Goal: Task Accomplishment & Management: Use online tool/utility

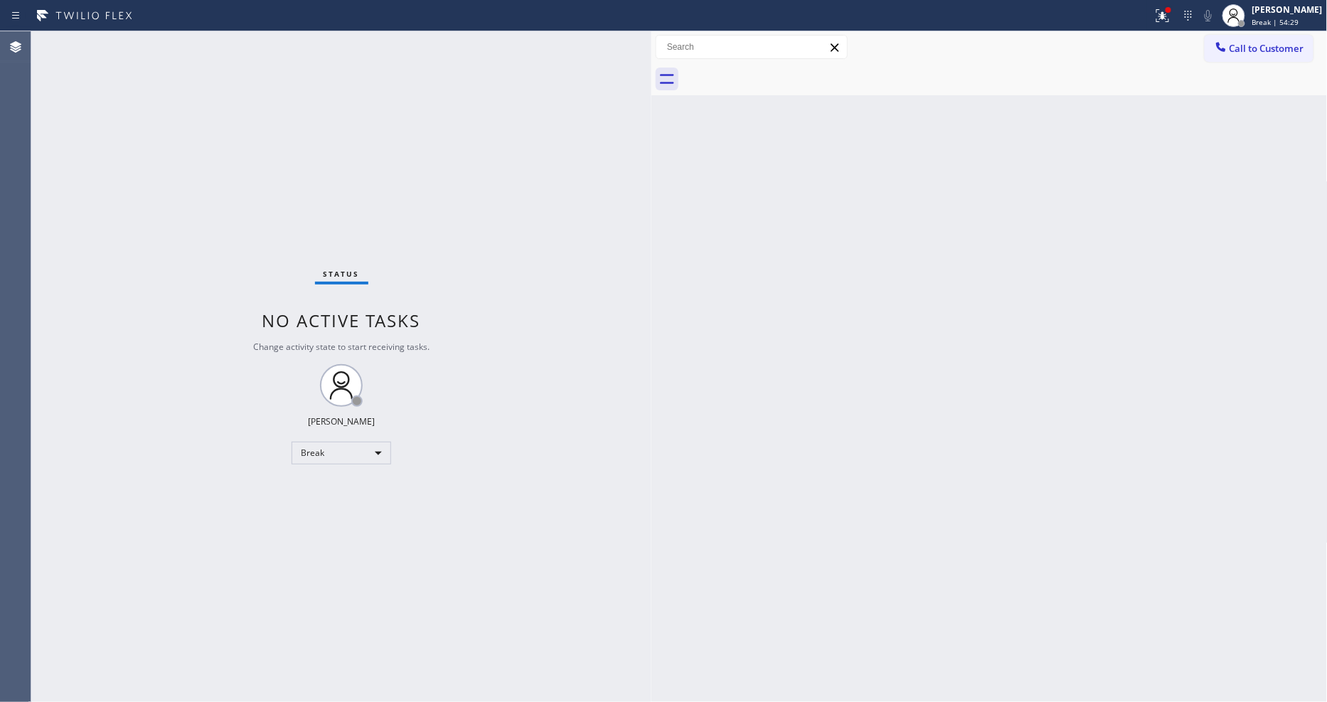
click at [747, 386] on div "Back to Dashboard Change Sender ID Customers Technicians Select a contact Outbo…" at bounding box center [989, 366] width 676 height 670
click at [1288, 26] on span "Break | 54:30" at bounding box center [1275, 22] width 47 height 10
click at [825, 340] on div "Back to Dashboard Change Sender ID Customers Technicians Select a contact Outbo…" at bounding box center [989, 366] width 676 height 670
click at [147, 41] on div "Status No active tasks Change activity state to start receiving tasks. Lyka Mon…" at bounding box center [341, 366] width 620 height 670
click at [1268, 23] on span "Break | 59:29" at bounding box center [1275, 22] width 47 height 10
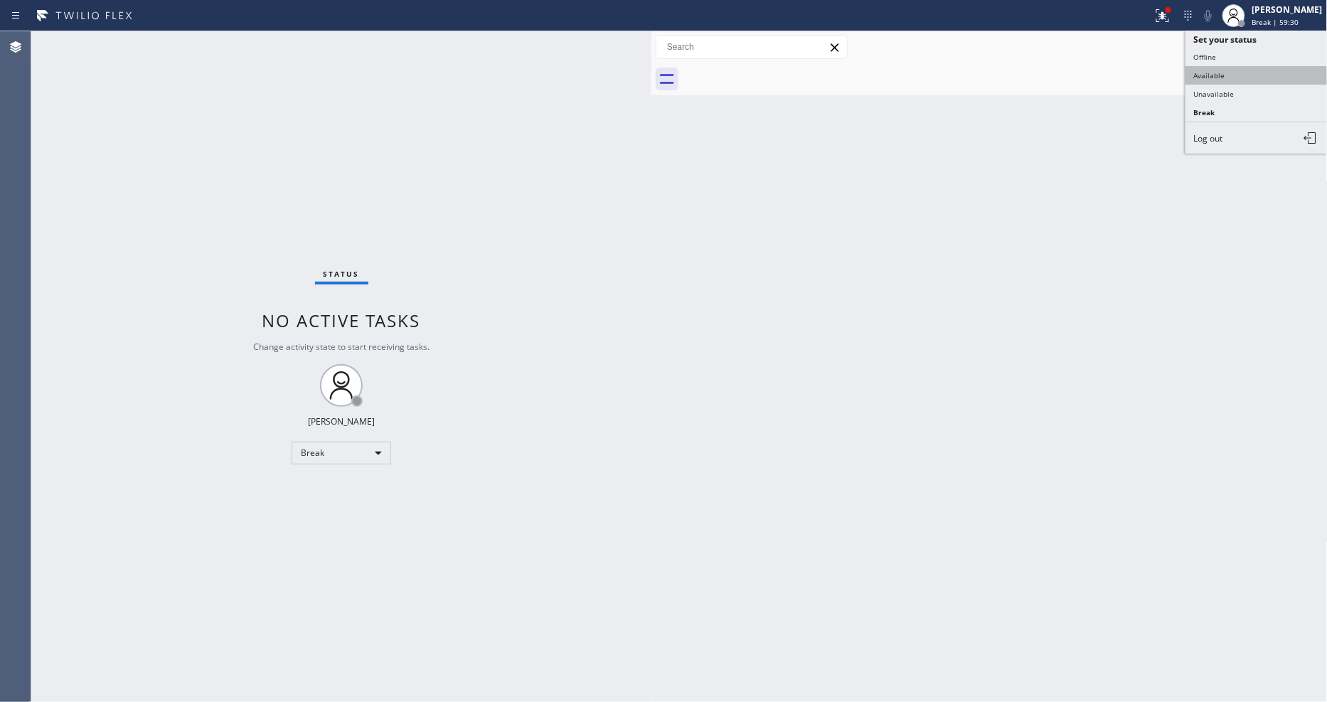
click at [1262, 73] on button "Available" at bounding box center [1256, 75] width 142 height 18
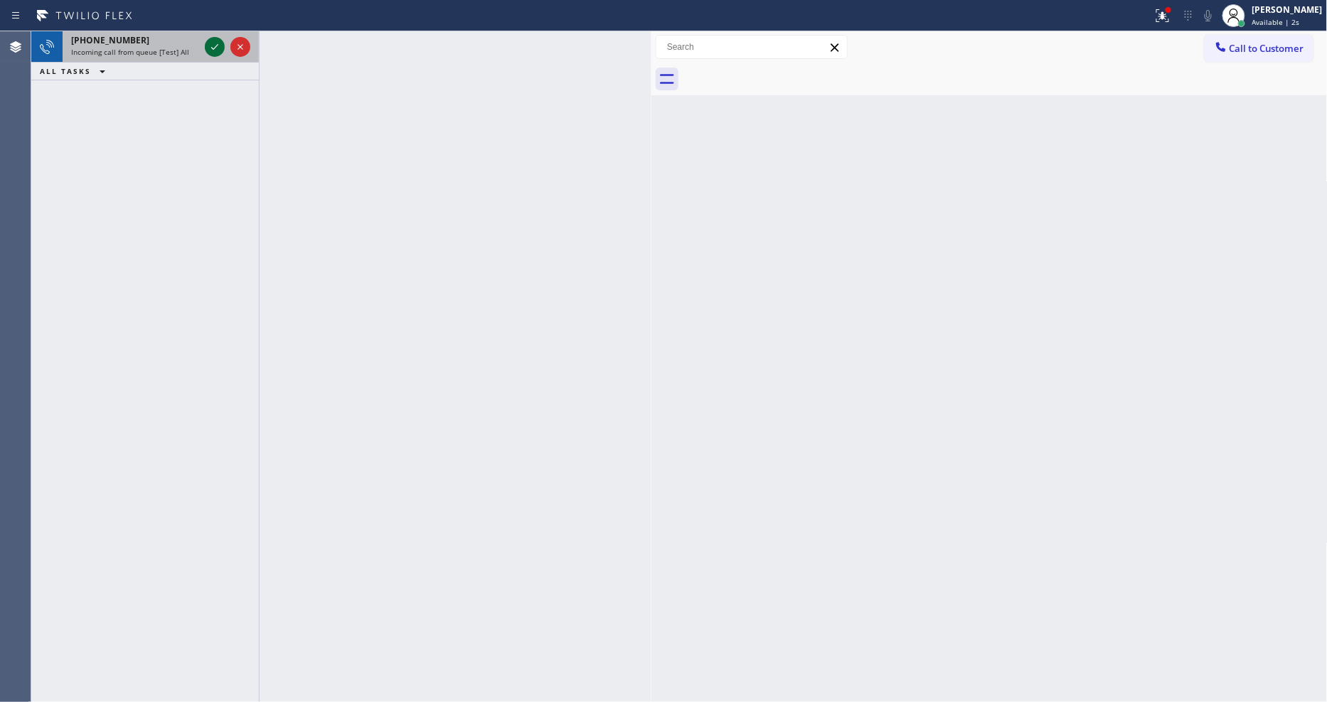
click at [208, 44] on icon at bounding box center [214, 46] width 17 height 17
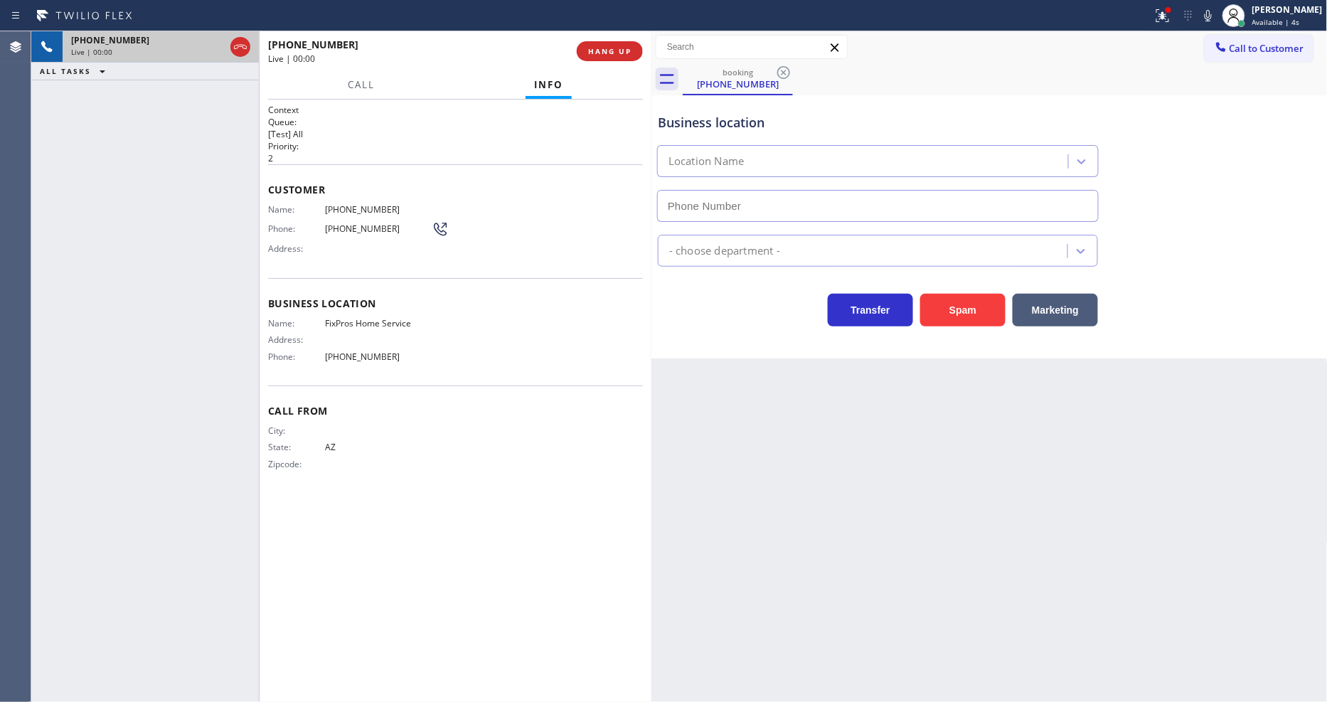
type input "(623) 286-3587"
click at [629, 50] on span "HANG UP" at bounding box center [609, 51] width 43 height 10
click at [1285, 4] on div "[PERSON_NAME]" at bounding box center [1287, 10] width 70 height 12
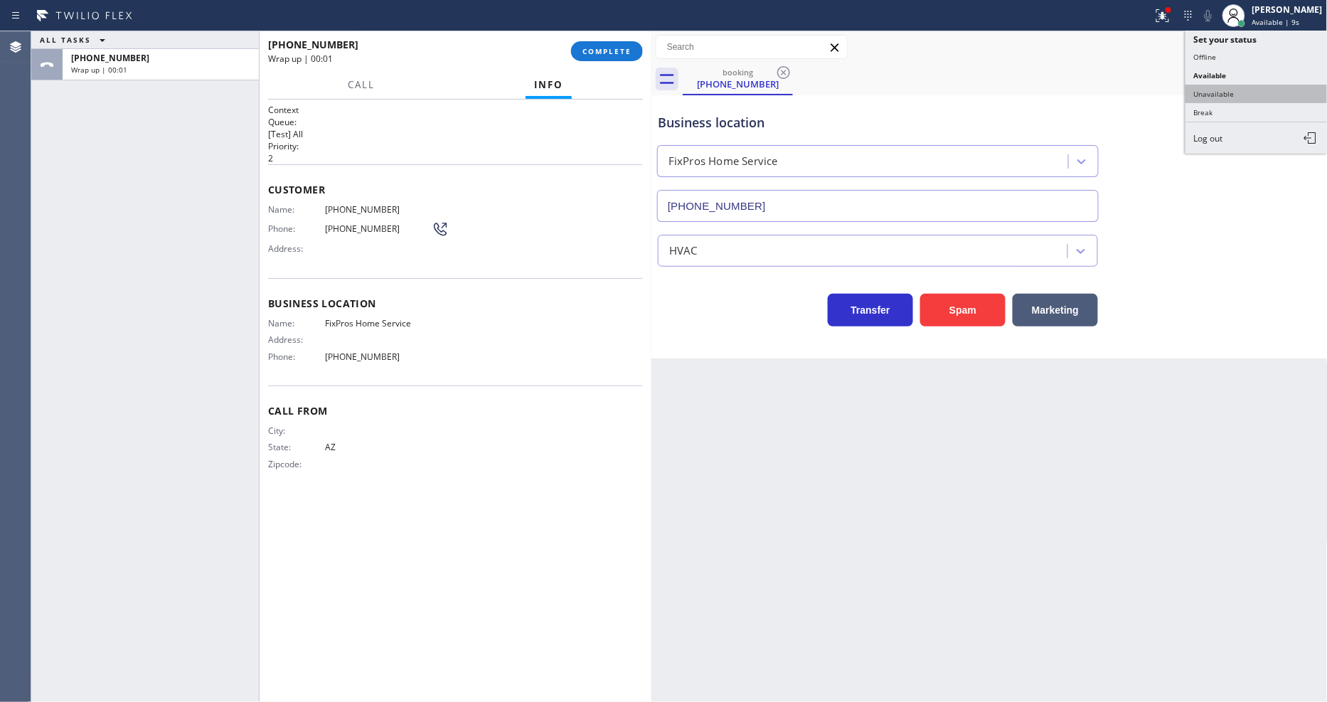
click at [1281, 94] on button "Unavailable" at bounding box center [1256, 94] width 142 height 18
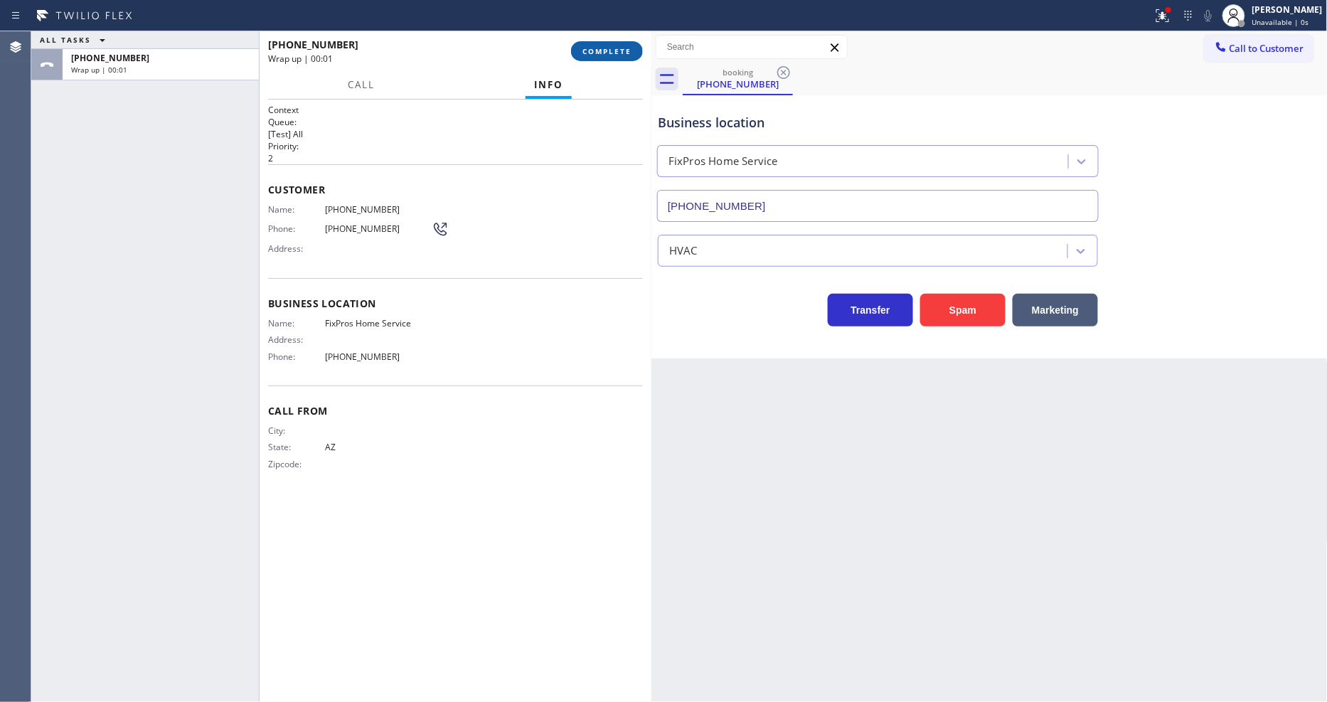
click at [577, 53] on button "COMPLETE" at bounding box center [607, 51] width 72 height 20
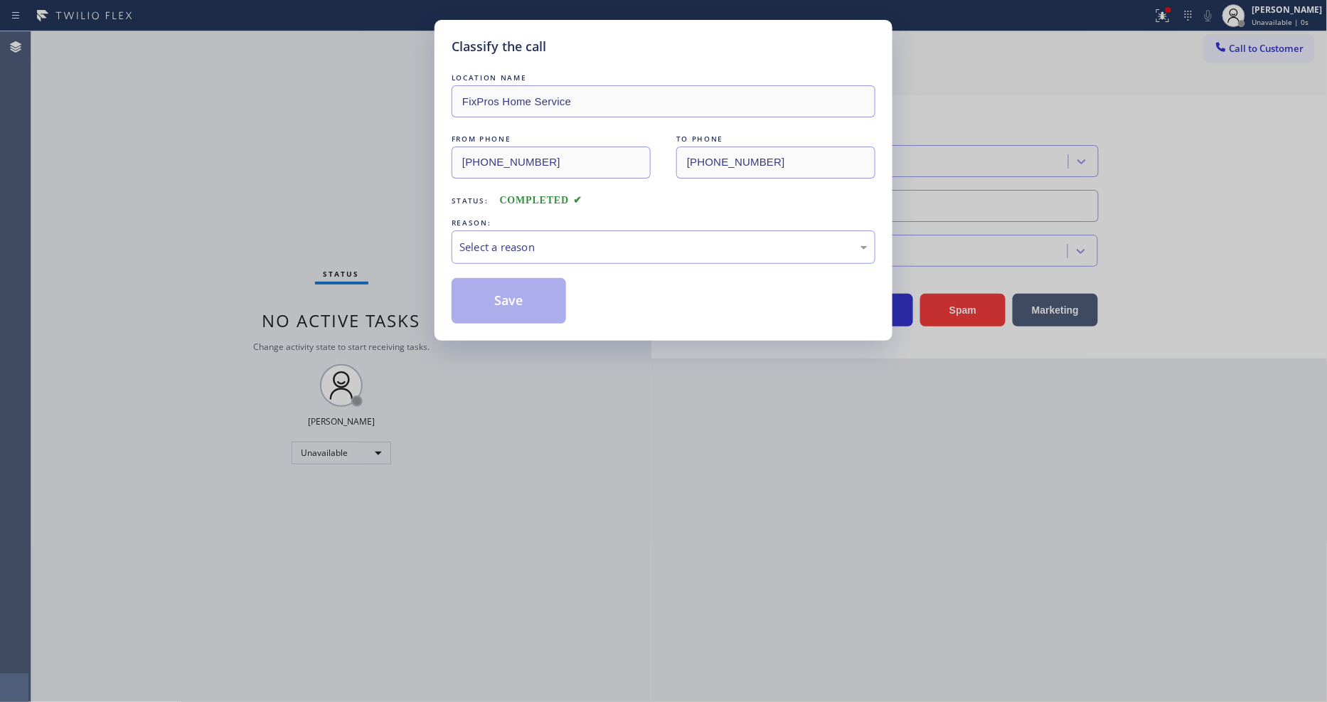
click at [560, 207] on div "LOCATION NAME FixPros Home Service FROM PHONE (928) 394-4290 TO PHONE (623) 286…" at bounding box center [663, 196] width 424 height 253
click at [557, 250] on div "Select a reason" at bounding box center [663, 247] width 408 height 16
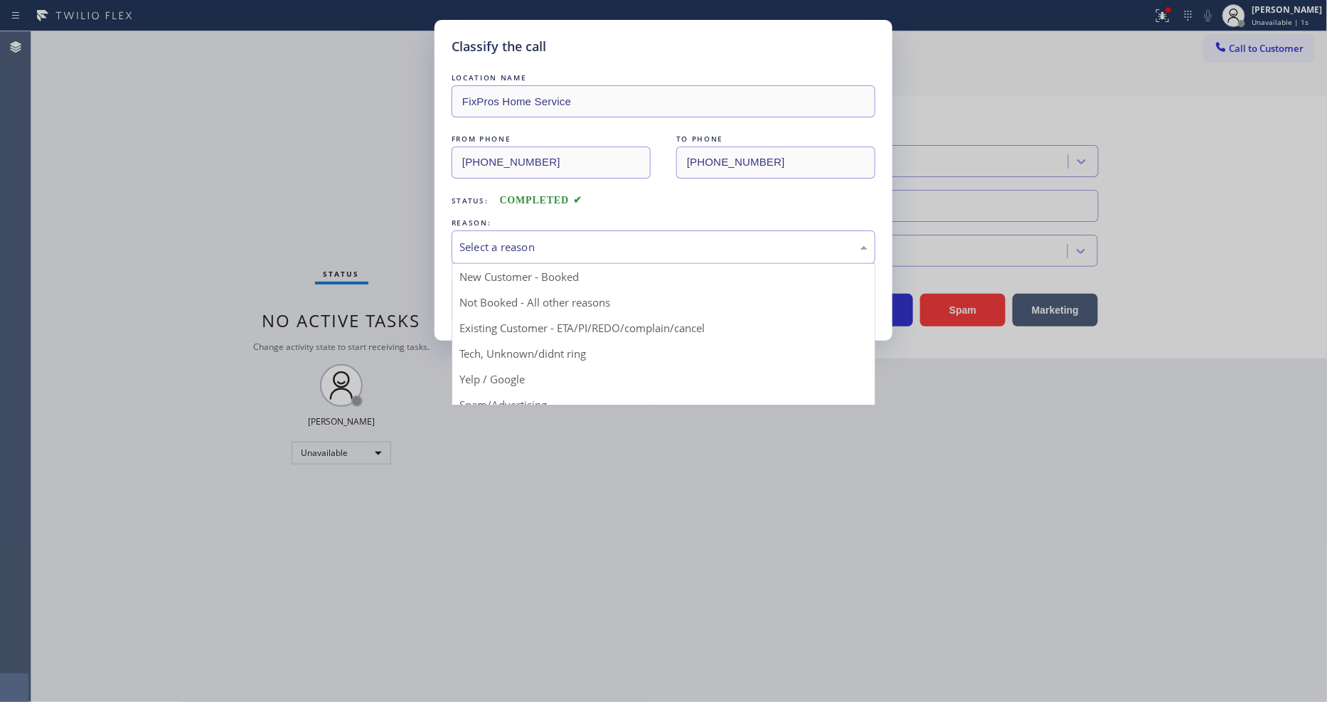
drag, startPoint x: 530, startPoint y: 367, endPoint x: 542, endPoint y: 286, distance: 81.9
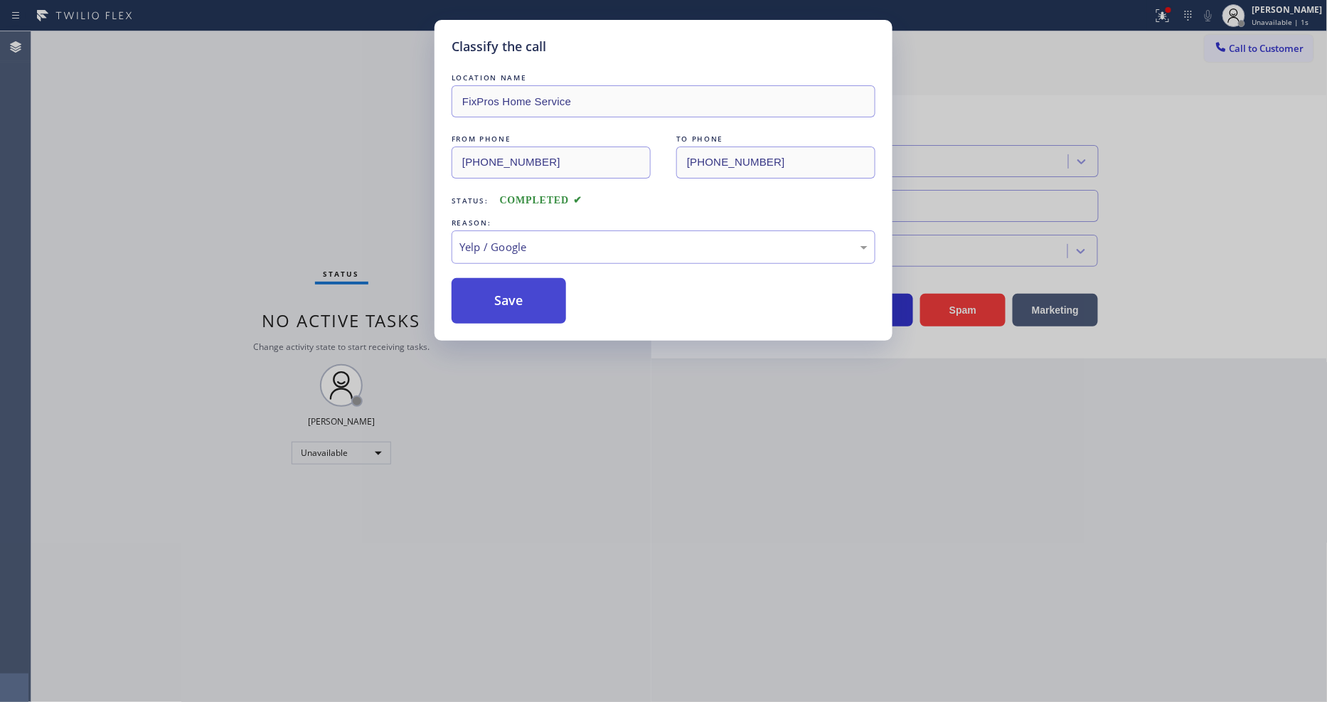
click at [542, 286] on button "Save" at bounding box center [508, 301] width 114 height 46
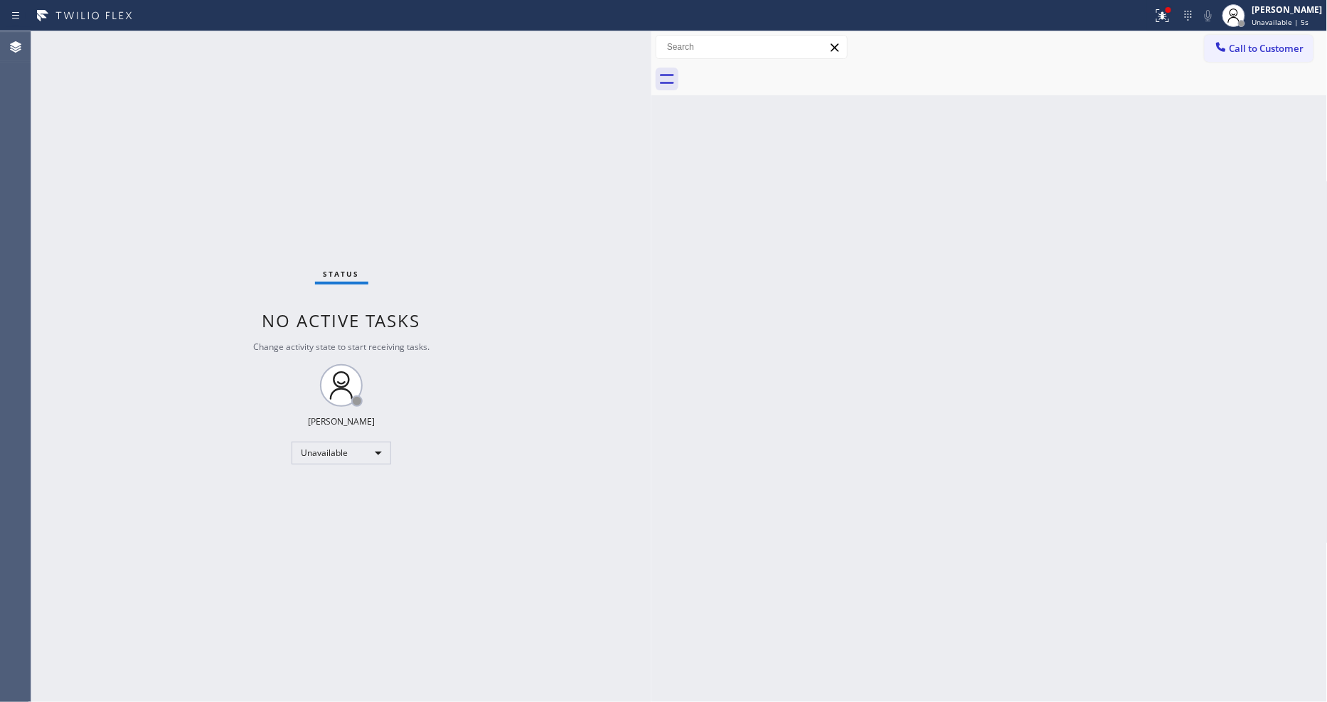
drag, startPoint x: 742, startPoint y: 552, endPoint x: 691, endPoint y: 641, distance: 102.6
click at [742, 552] on div "Back to Dashboard Change Sender ID Customers Technicians Select a contact Outbo…" at bounding box center [989, 366] width 676 height 670
drag, startPoint x: 103, startPoint y: 272, endPoint x: 145, endPoint y: 482, distance: 214.6
click at [103, 272] on div "Status No active tasks Change activity state to start receiving tasks. [PERSON_…" at bounding box center [341, 366] width 620 height 670
drag, startPoint x: 572, startPoint y: 80, endPoint x: 681, endPoint y: 86, distance: 109.7
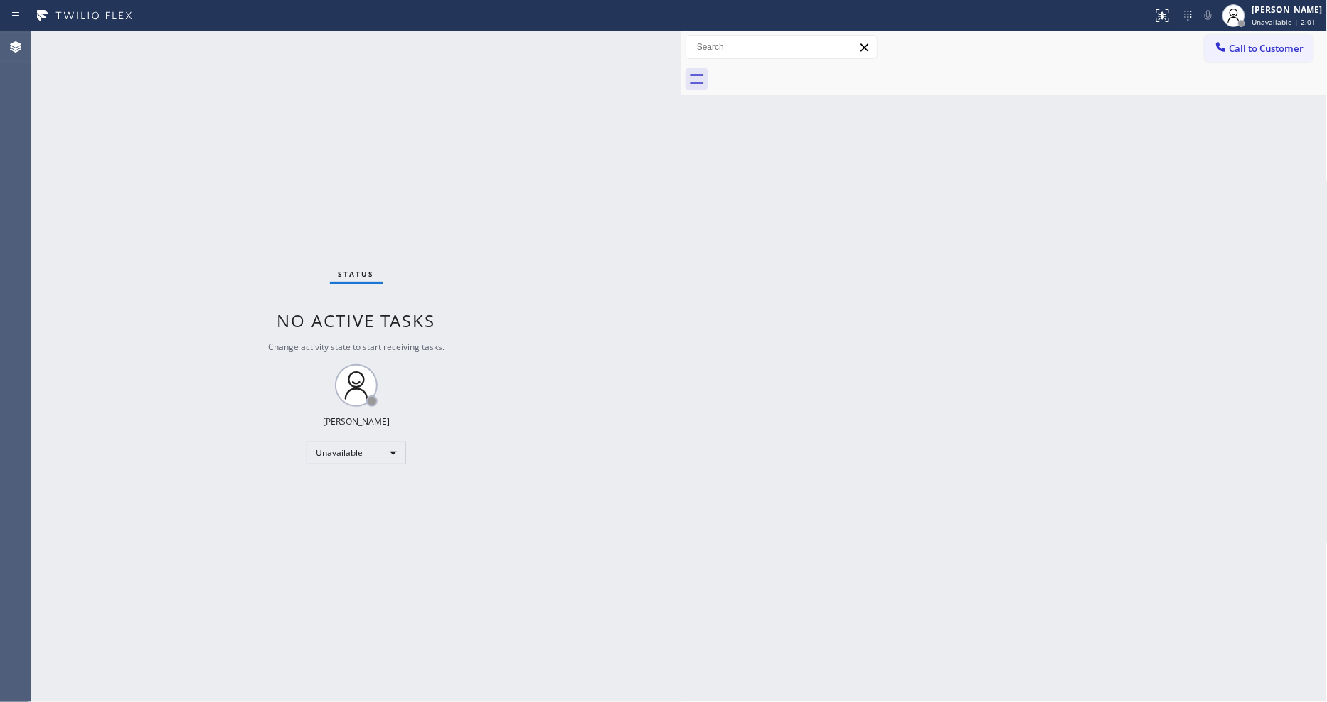
click at [681, 86] on div at bounding box center [681, 366] width 0 height 670
click at [349, 456] on div "Unavailable" at bounding box center [356, 453] width 100 height 23
click at [357, 487] on li "Available" at bounding box center [355, 490] width 97 height 17
click at [551, 489] on div "Status No active tasks You are ready to start receiving tasks. [PERSON_NAME] Av…" at bounding box center [356, 366] width 650 height 670
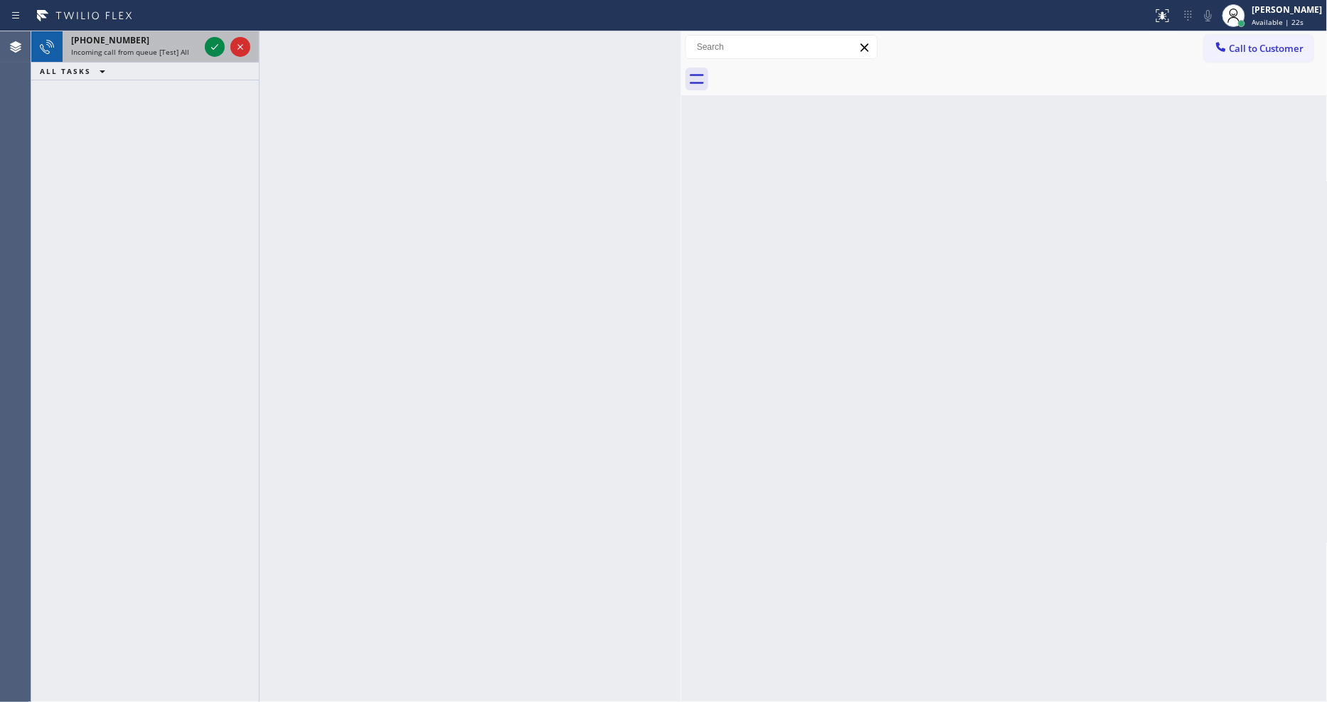
click at [208, 33] on div at bounding box center [227, 46] width 51 height 31
click at [212, 41] on icon at bounding box center [214, 46] width 17 height 17
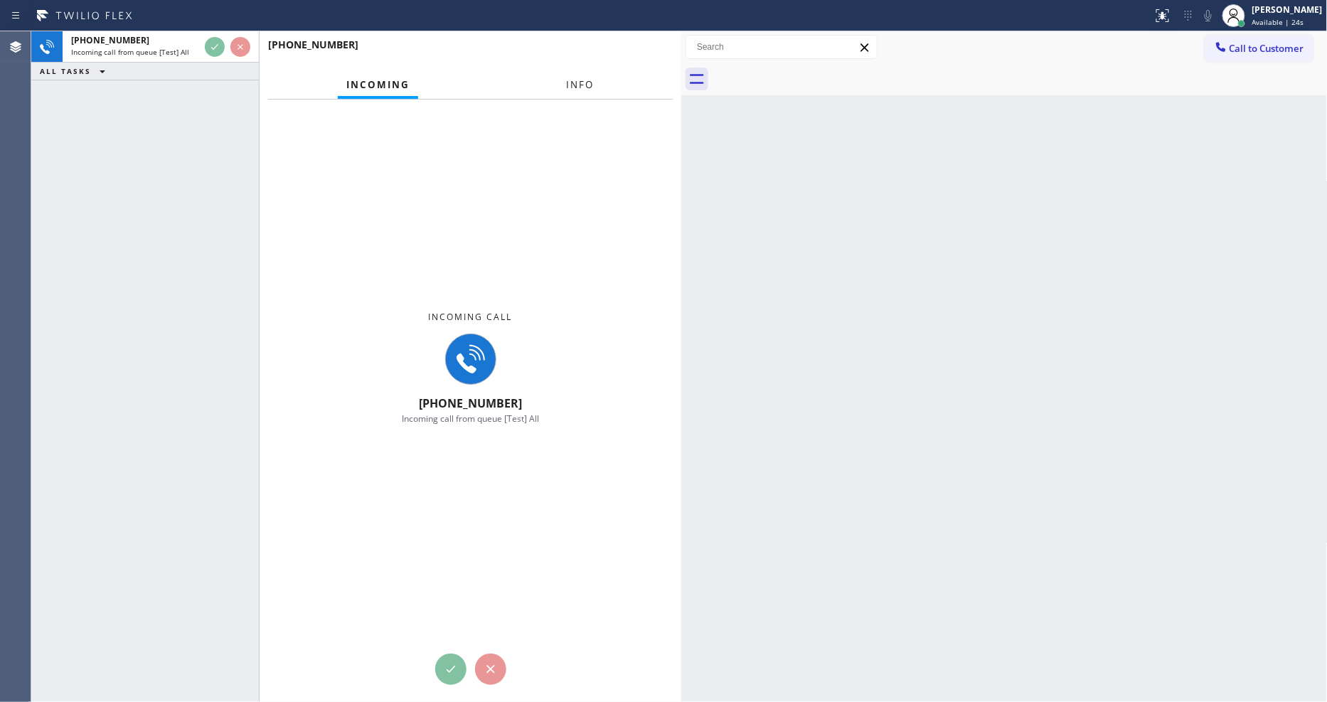
click at [574, 86] on span "Info" at bounding box center [581, 84] width 28 height 13
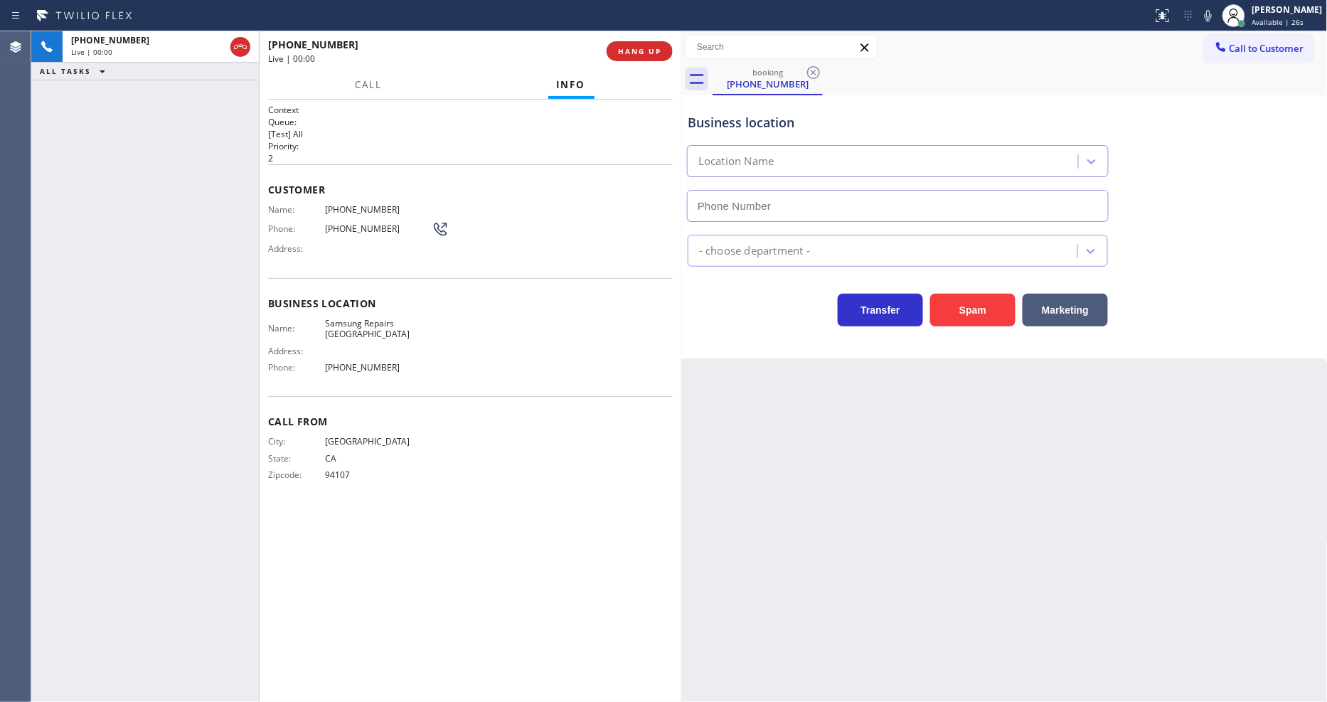
type input "[PHONE_NUMBER]"
click at [365, 318] on span "Samsung Repairs [GEOGRAPHIC_DATA]" at bounding box center [378, 329] width 107 height 22
copy span "Samsung Repairs [GEOGRAPHIC_DATA]"
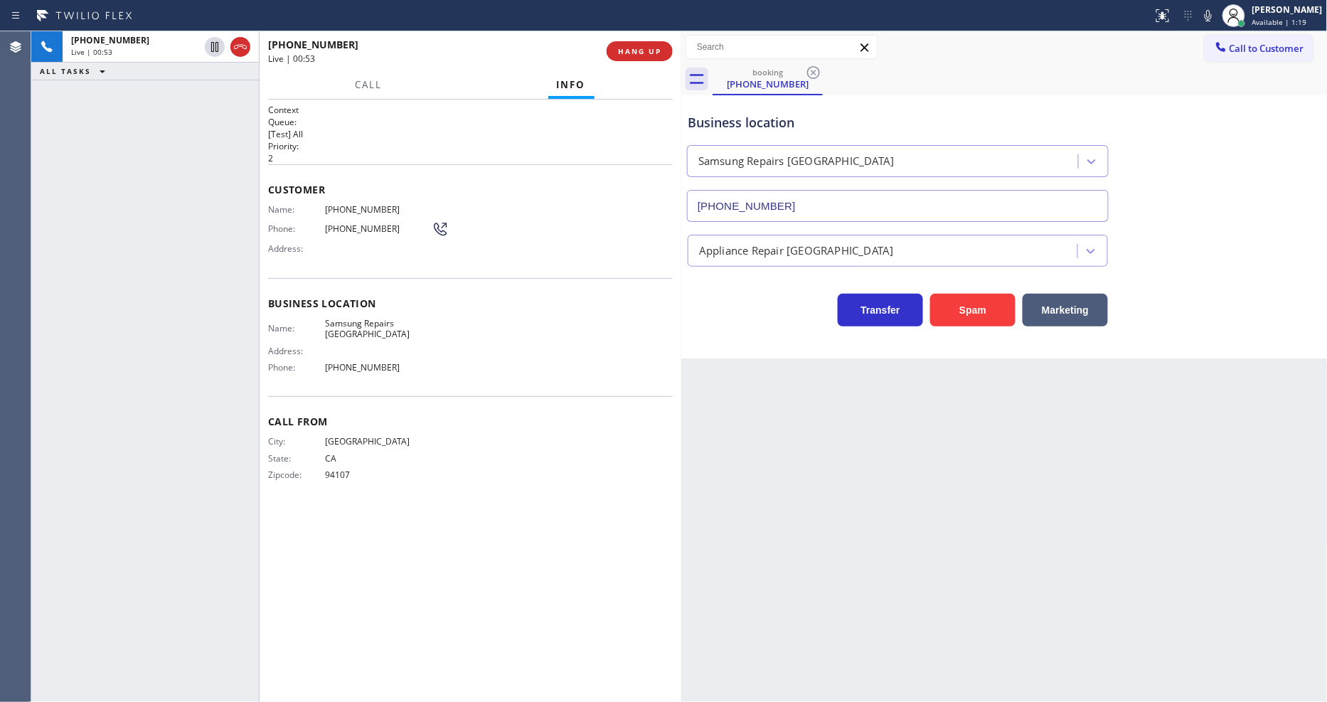
click at [350, 210] on div "Name: [PHONE_NUMBER] Phone: [PHONE_NUMBER] Address:" at bounding box center [358, 232] width 181 height 56
copy span "[PHONE_NUMBER]"
click at [216, 47] on icon at bounding box center [214, 46] width 17 height 17
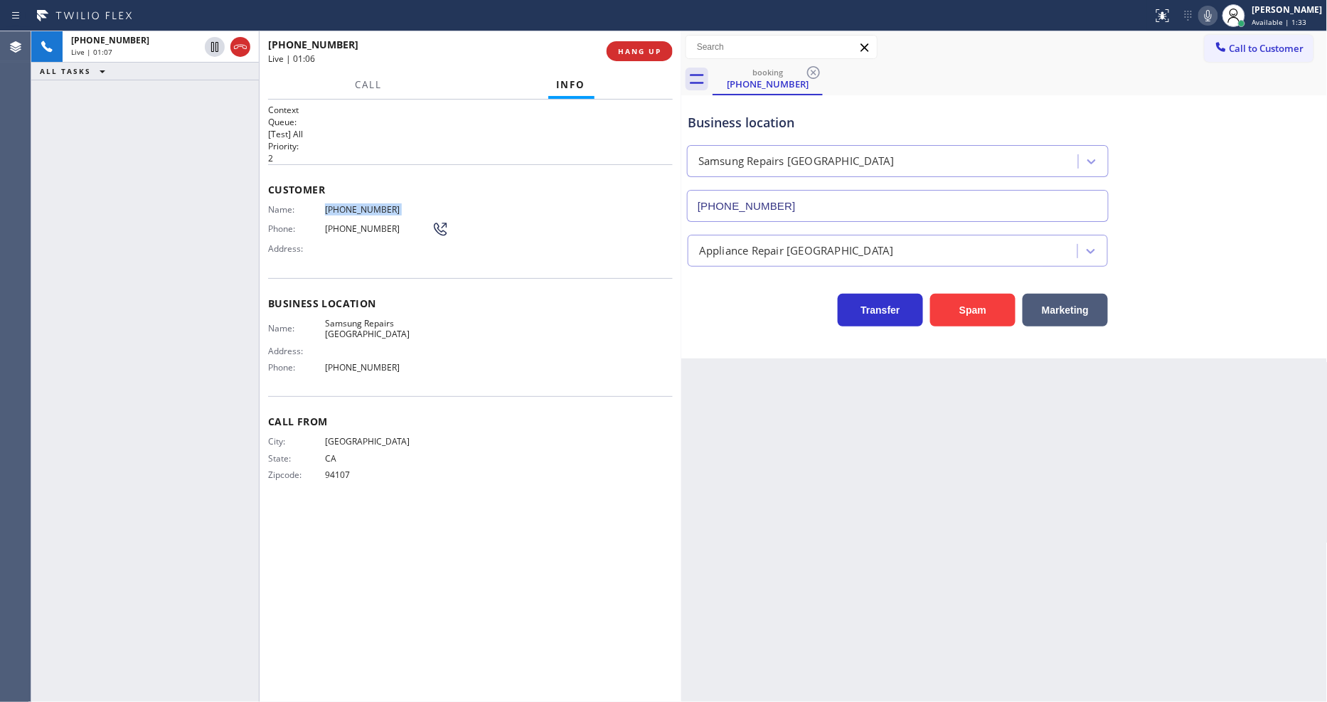
click at [1216, 19] on icon at bounding box center [1207, 15] width 17 height 17
drag, startPoint x: 208, startPoint y: 43, endPoint x: 591, endPoint y: 43, distance: 382.5
click at [208, 43] on icon at bounding box center [214, 46] width 17 height 17
click at [1211, 15] on icon at bounding box center [1207, 15] width 7 height 11
click at [349, 324] on span "Samsung Repairs [GEOGRAPHIC_DATA]" at bounding box center [378, 329] width 107 height 22
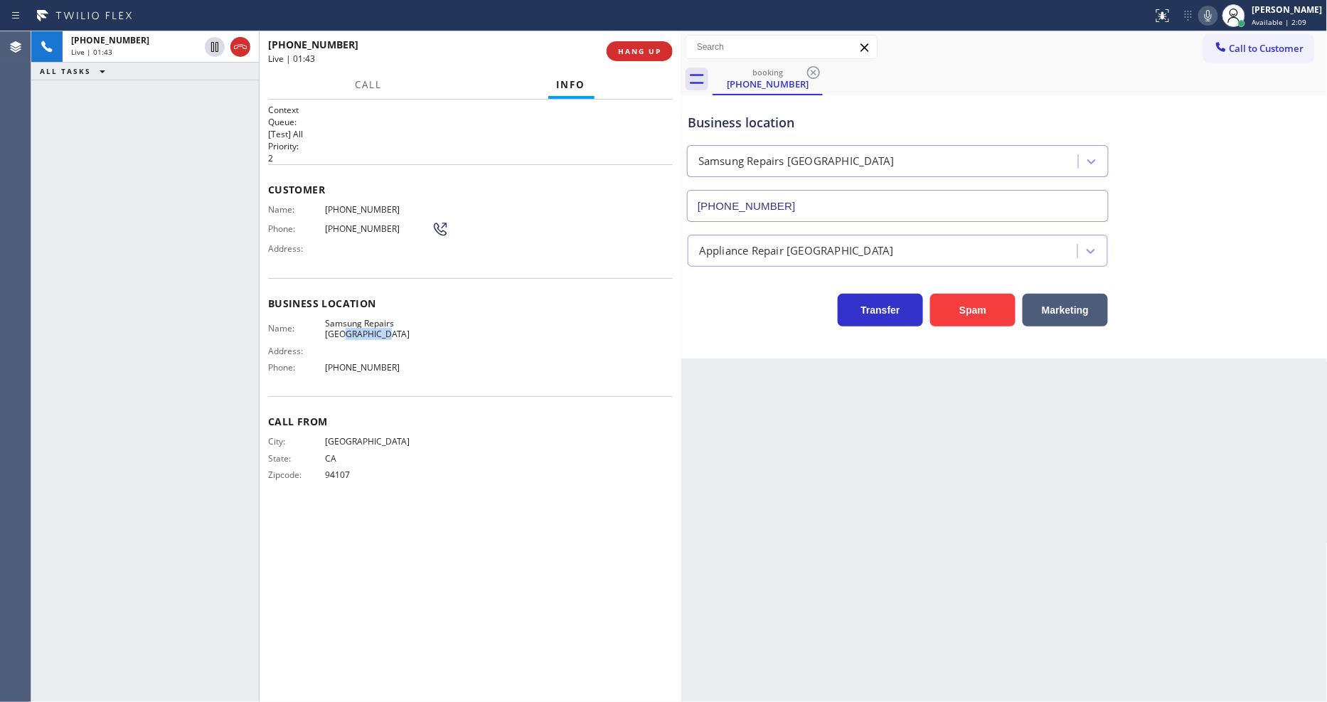
click at [349, 324] on span "Samsung Repairs [GEOGRAPHIC_DATA]" at bounding box center [378, 329] width 107 height 22
copy span "Samsung Repairs [GEOGRAPHIC_DATA]"
click at [638, 47] on span "HANG UP" at bounding box center [639, 51] width 43 height 10
click at [648, 41] on button "HANG UP" at bounding box center [639, 51] width 66 height 20
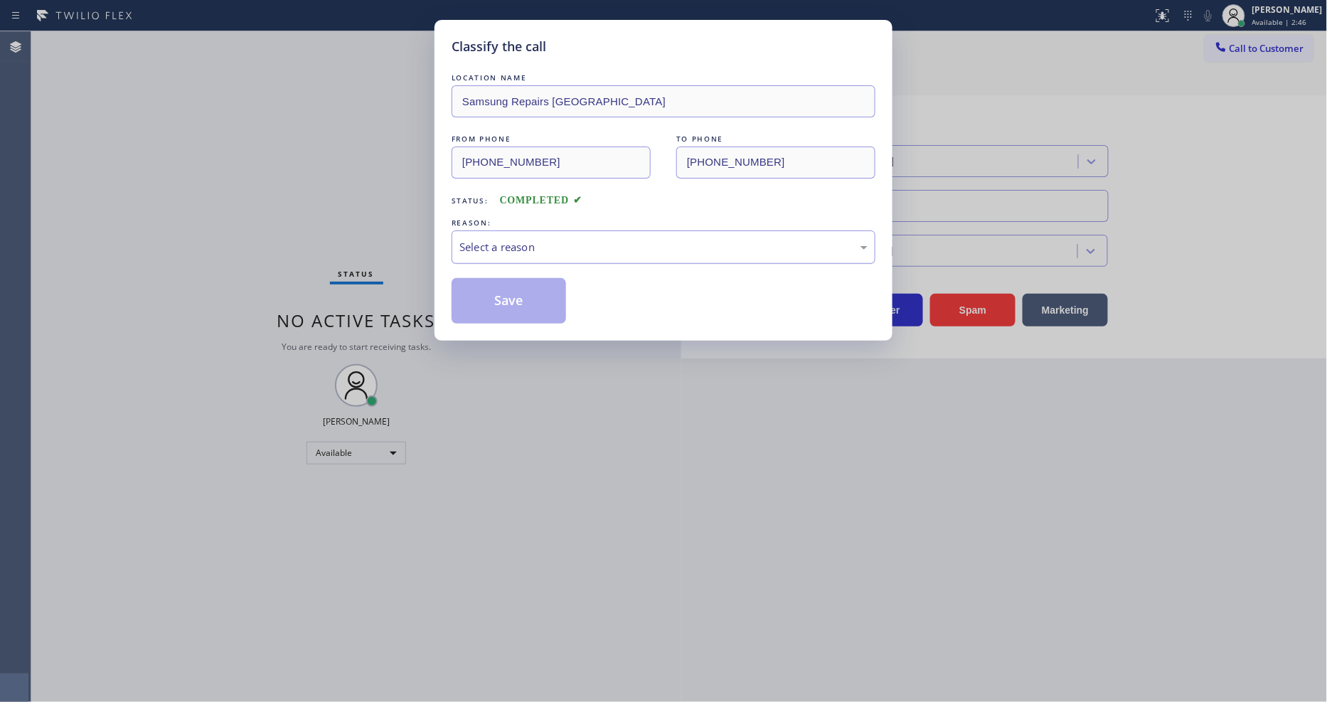
click at [523, 244] on div "Select a reason" at bounding box center [663, 247] width 408 height 16
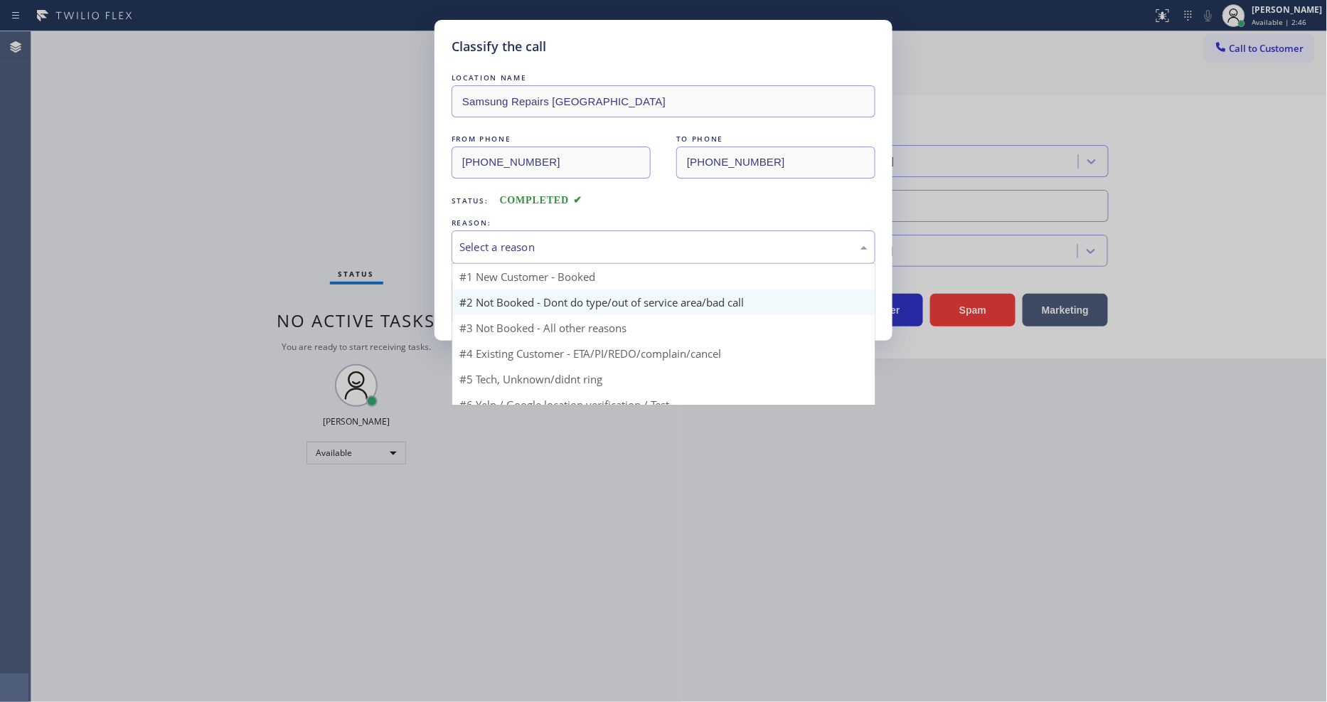
click at [510, 289] on button "Save" at bounding box center [508, 301] width 114 height 46
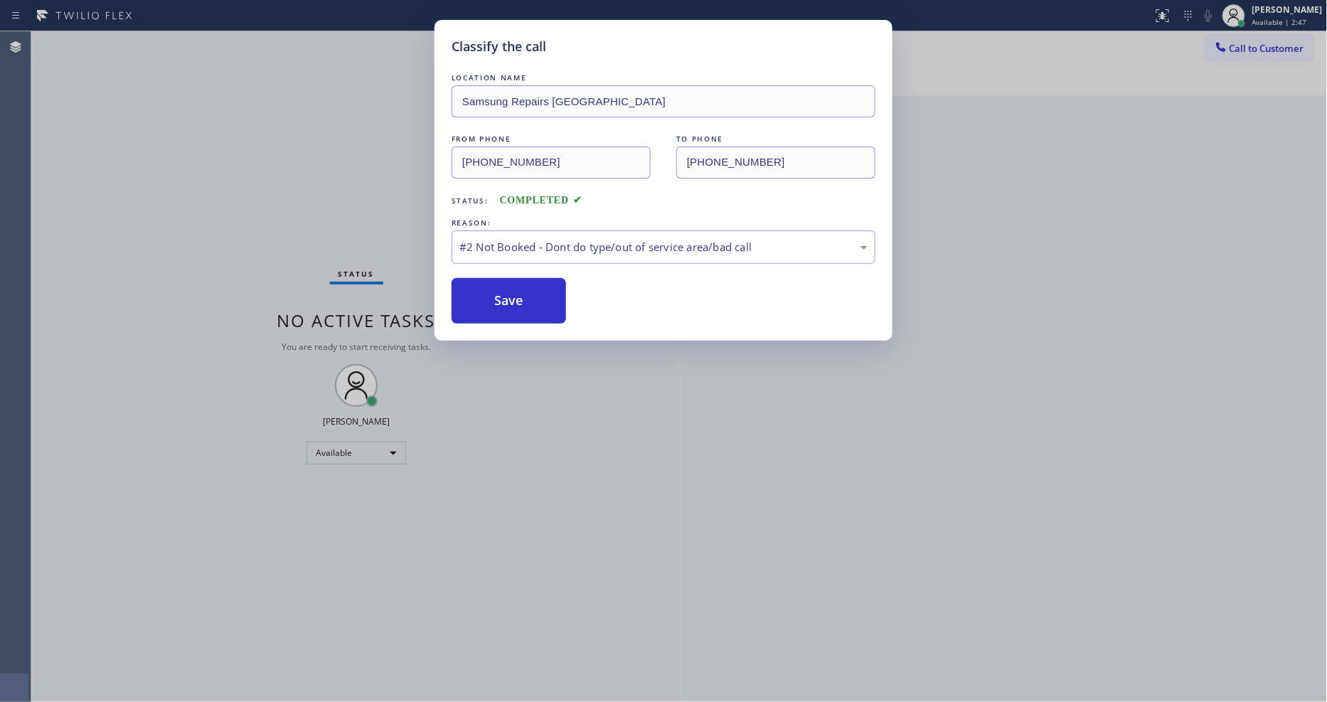
click at [510, 289] on button "Save" at bounding box center [508, 301] width 114 height 46
drag, startPoint x: 510, startPoint y: 289, endPoint x: 460, endPoint y: 150, distance: 148.2
click at [510, 289] on button "Save" at bounding box center [508, 301] width 114 height 46
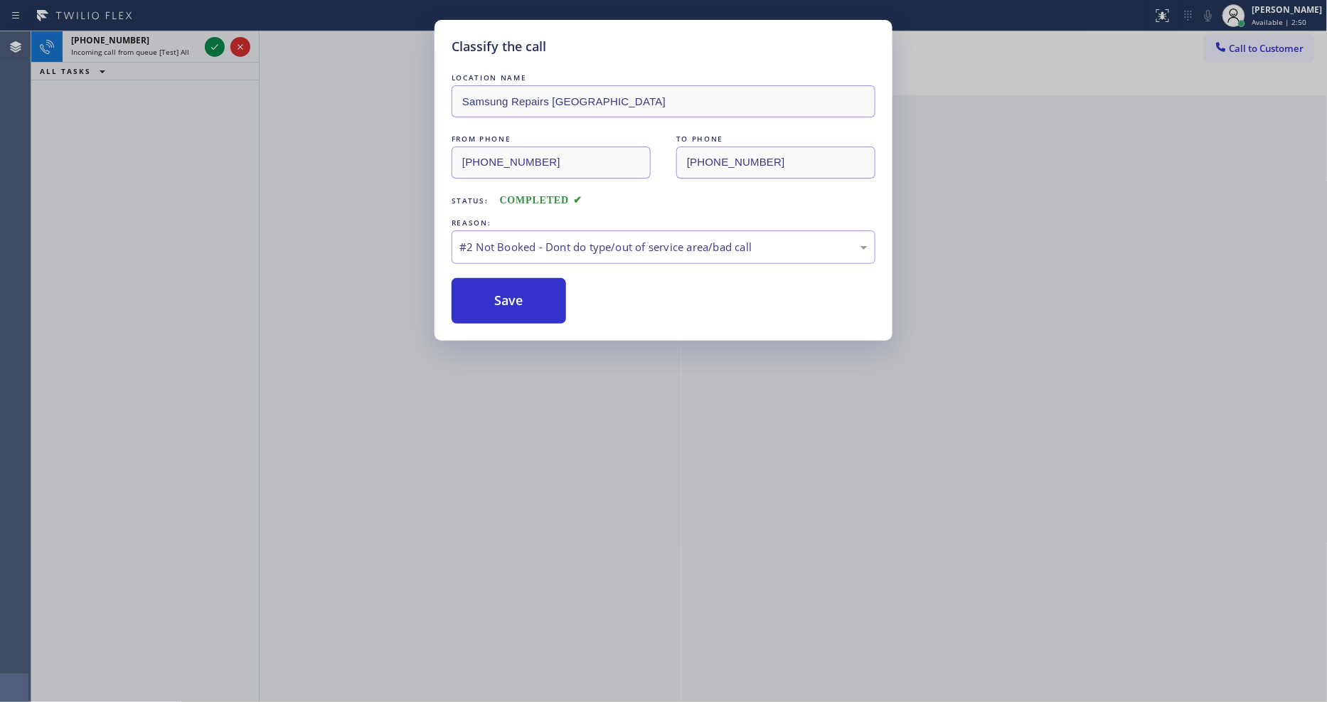
click at [210, 45] on div "Classify the call LOCATION NAME Samsung Repairs [GEOGRAPHIC_DATA] FROM PHONE [P…" at bounding box center [663, 351] width 1327 height 702
click at [508, 281] on button "Save" at bounding box center [508, 301] width 114 height 46
click at [216, 44] on div "Classify the call LOCATION NAME Samsung Repairs [GEOGRAPHIC_DATA] FROM PHONE [P…" at bounding box center [663, 351] width 1327 height 702
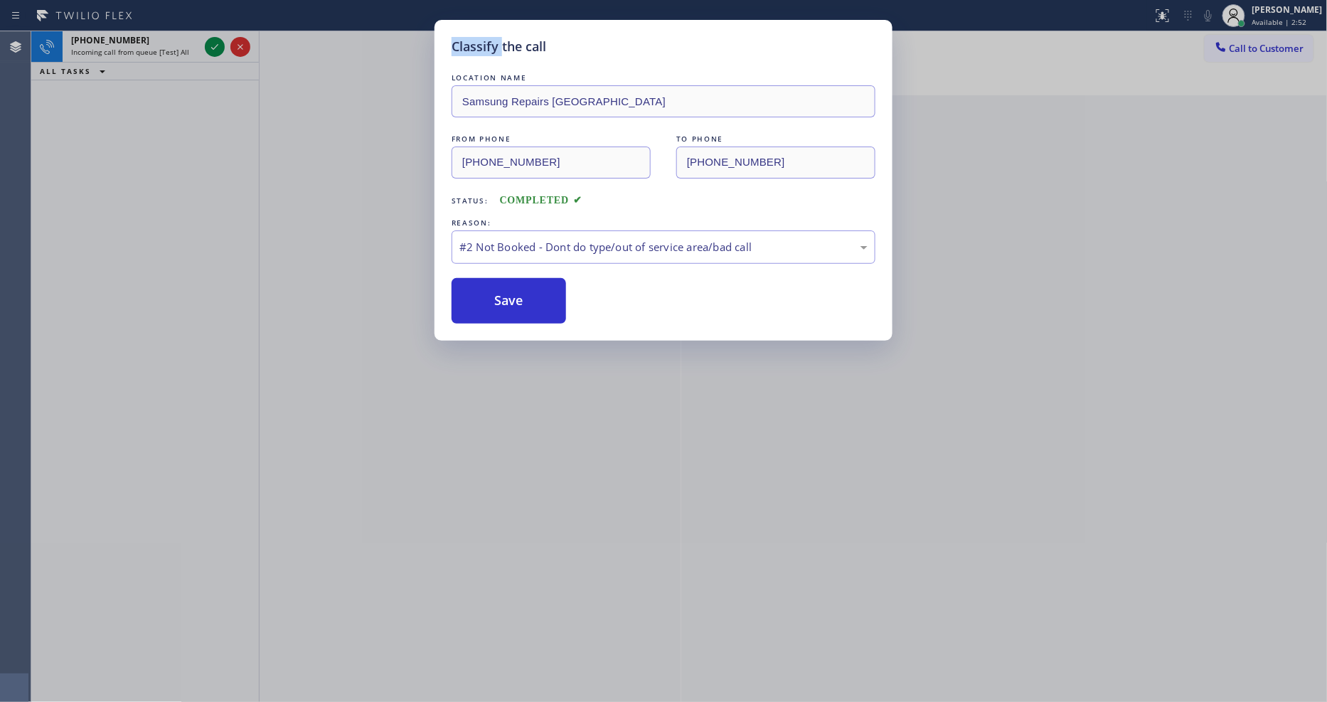
click at [216, 44] on div "Classify the call LOCATION NAME Samsung Repairs [GEOGRAPHIC_DATA] FROM PHONE [P…" at bounding box center [663, 351] width 1327 height 702
click at [503, 296] on button "Save" at bounding box center [508, 301] width 114 height 46
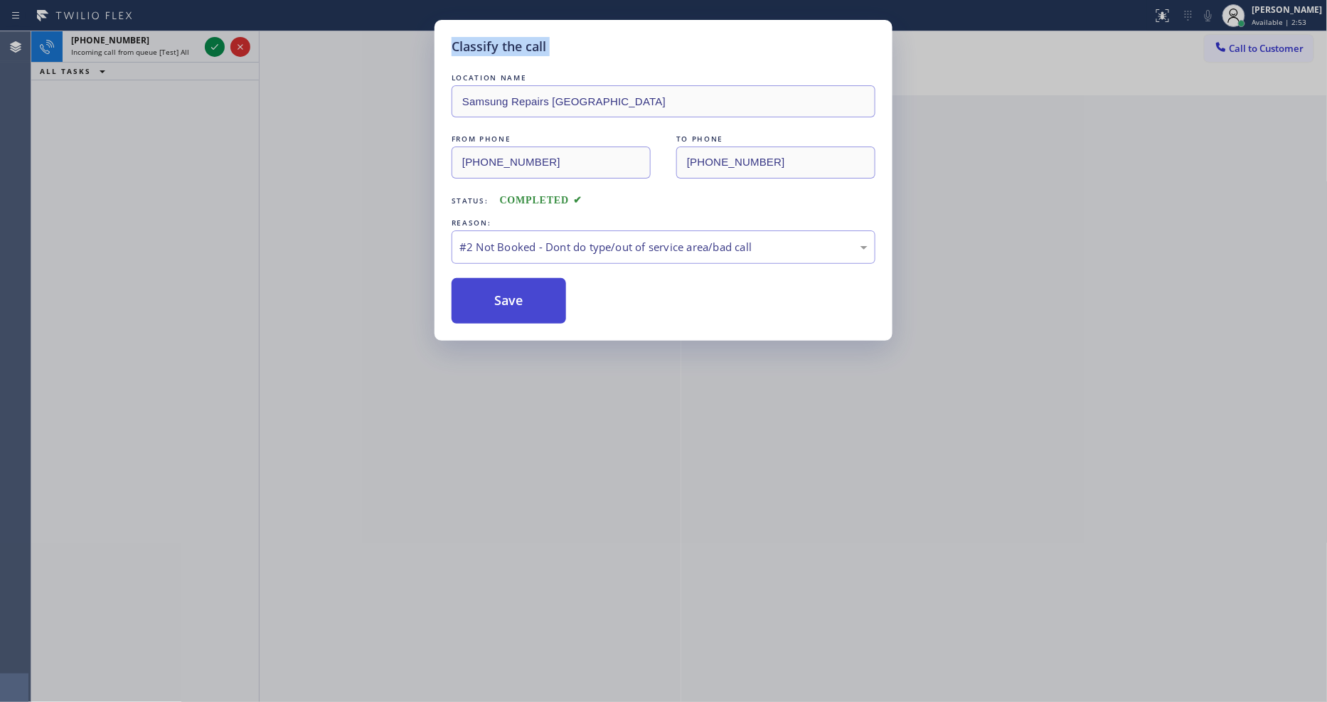
click at [503, 296] on button "Save" at bounding box center [508, 301] width 114 height 46
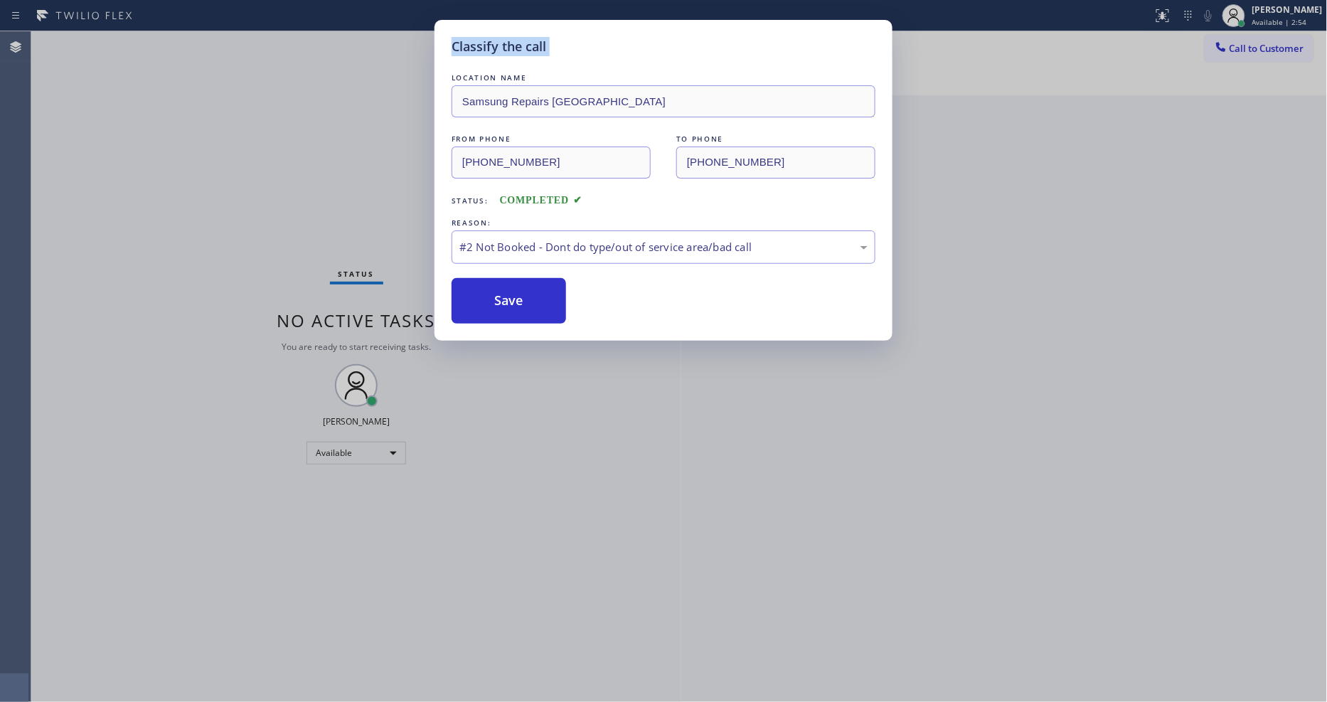
click at [210, 43] on div "Classify the call LOCATION NAME Samsung Repairs [GEOGRAPHIC_DATA] FROM PHONE [P…" at bounding box center [663, 351] width 1327 height 702
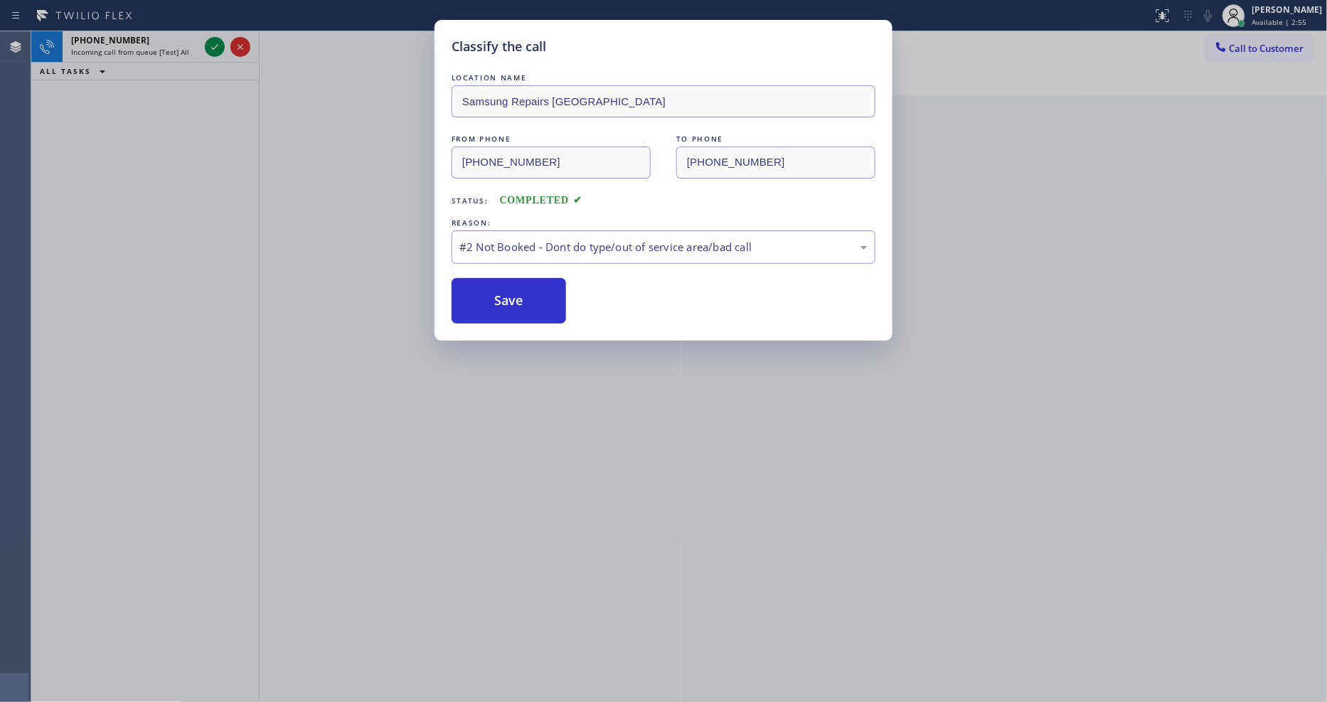
click at [210, 43] on div "Classify the call LOCATION NAME Samsung Repairs [GEOGRAPHIC_DATA] FROM PHONE [P…" at bounding box center [663, 351] width 1327 height 702
click at [469, 278] on button "Save" at bounding box center [508, 301] width 114 height 46
click at [470, 282] on button "Save" at bounding box center [508, 301] width 114 height 46
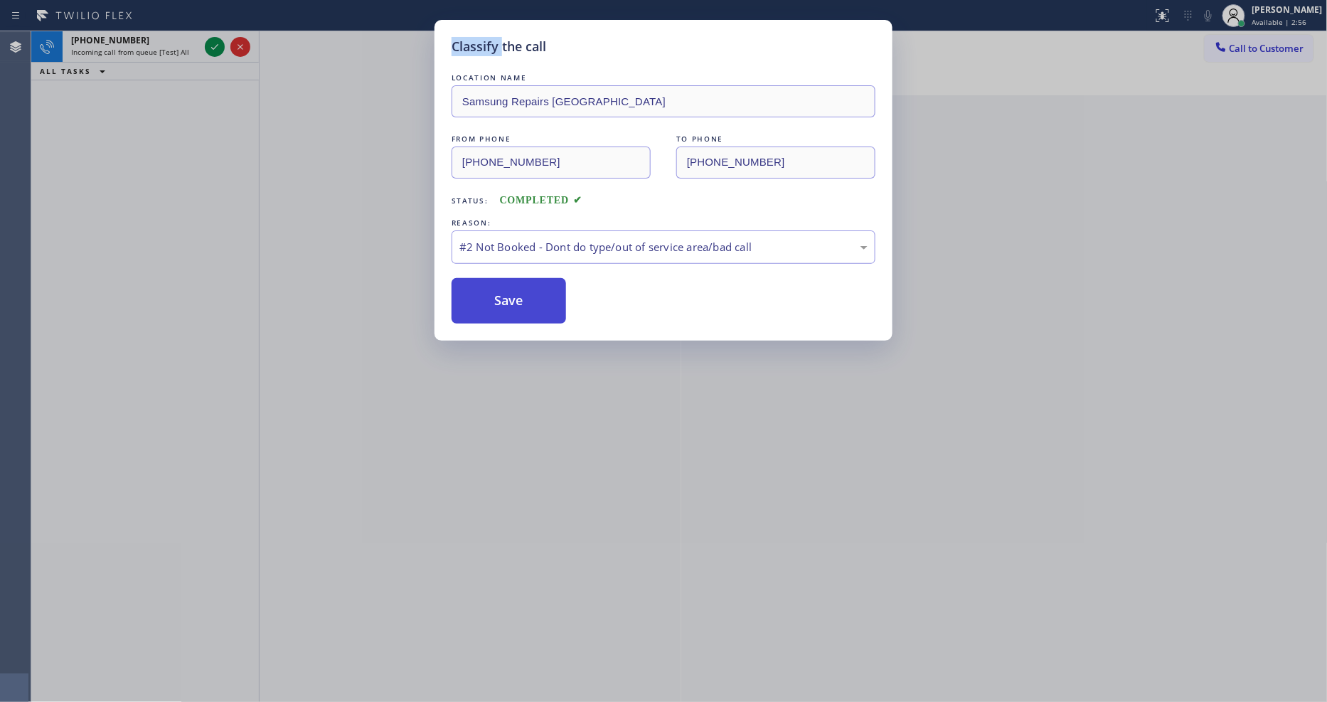
click at [470, 282] on button "Save" at bounding box center [508, 301] width 114 height 46
click at [320, 225] on div "Classify the call LOCATION NAME Samsung Repairs [GEOGRAPHIC_DATA] FROM PHONE [P…" at bounding box center [663, 351] width 1327 height 702
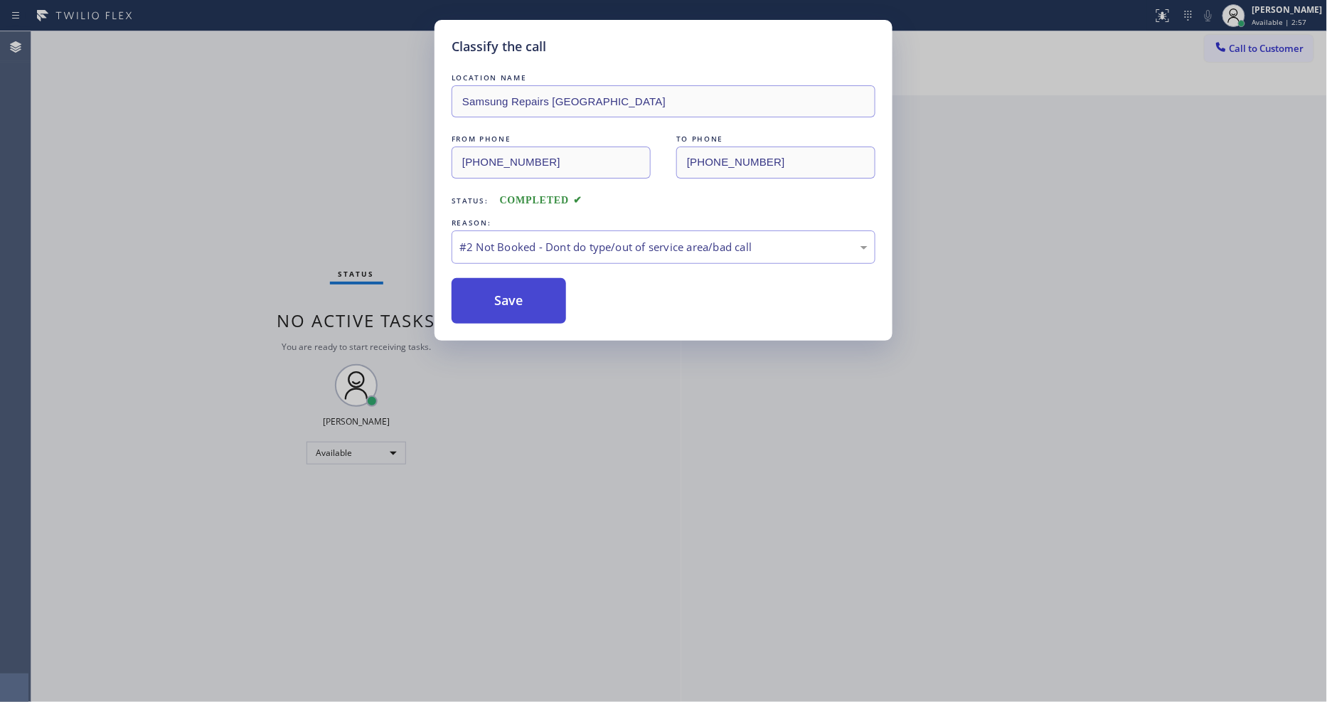
click at [493, 294] on button "Save" at bounding box center [508, 301] width 114 height 46
click at [487, 230] on div "#2 Not Booked - Dont do type/out of service area/bad call" at bounding box center [663, 246] width 424 height 33
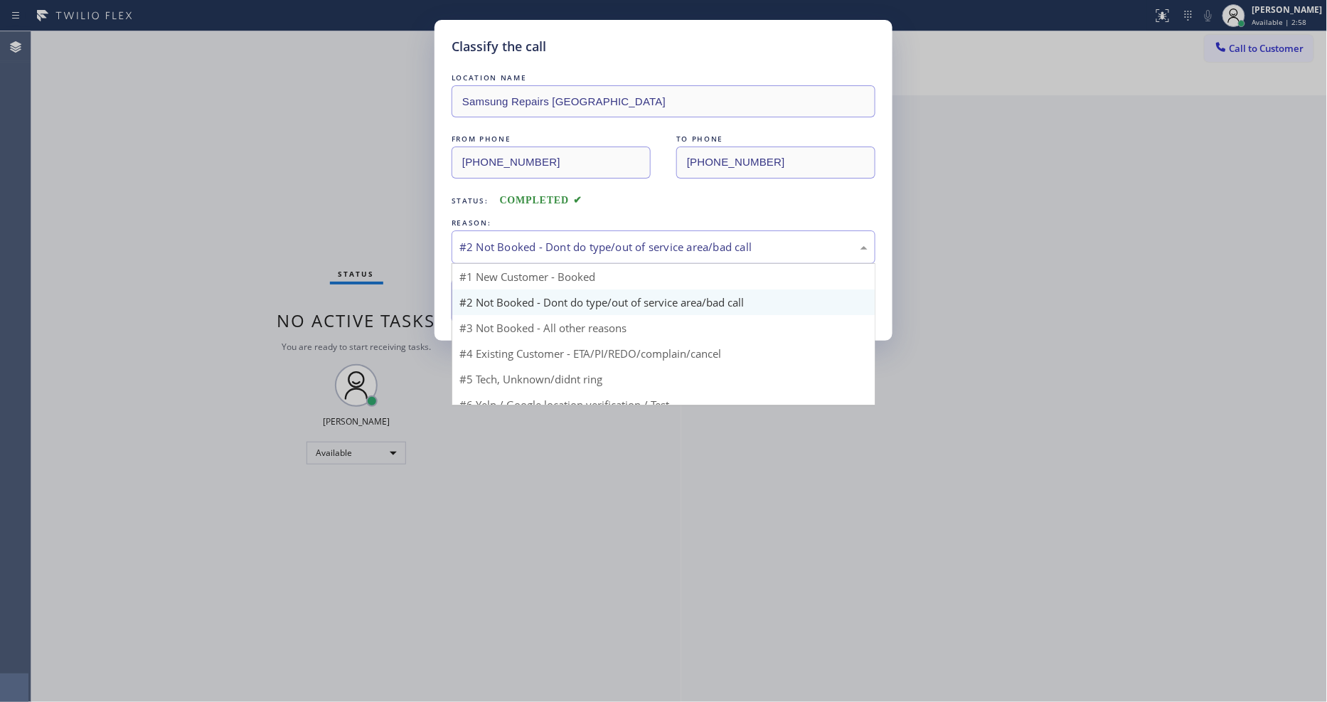
click at [478, 296] on button "Save" at bounding box center [508, 301] width 114 height 46
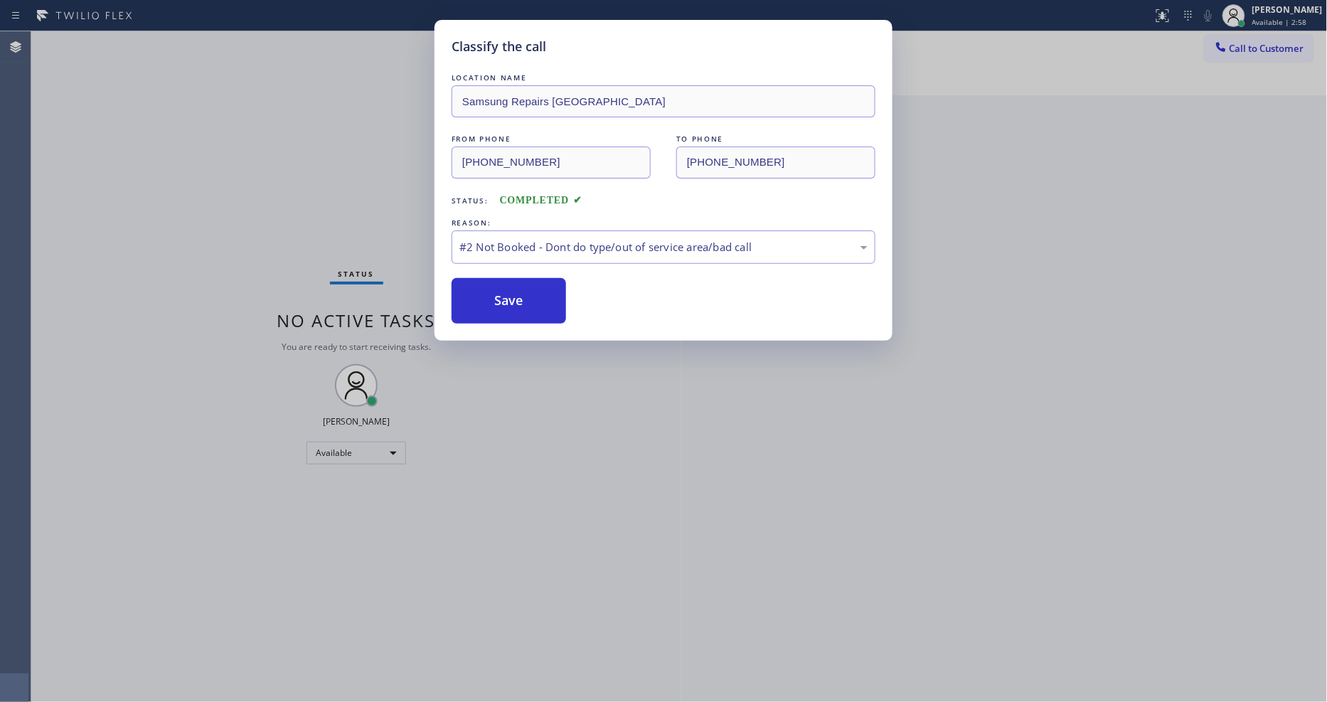
click at [478, 296] on button "Save" at bounding box center [508, 301] width 114 height 46
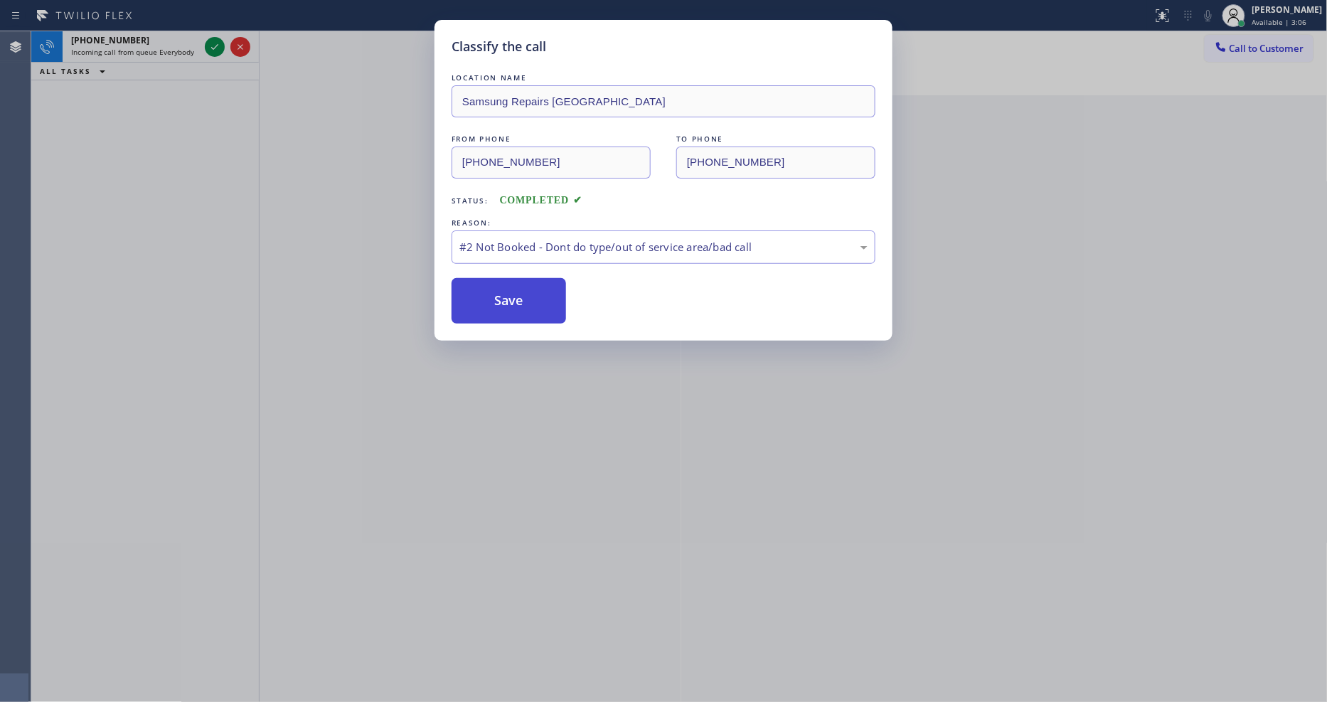
click at [493, 301] on button "Save" at bounding box center [508, 301] width 114 height 46
click at [488, 249] on div "Classify the call LOCATION NAME Samsung Repairs [GEOGRAPHIC_DATA] FROM PHONE [P…" at bounding box center [678, 366] width 1295 height 670
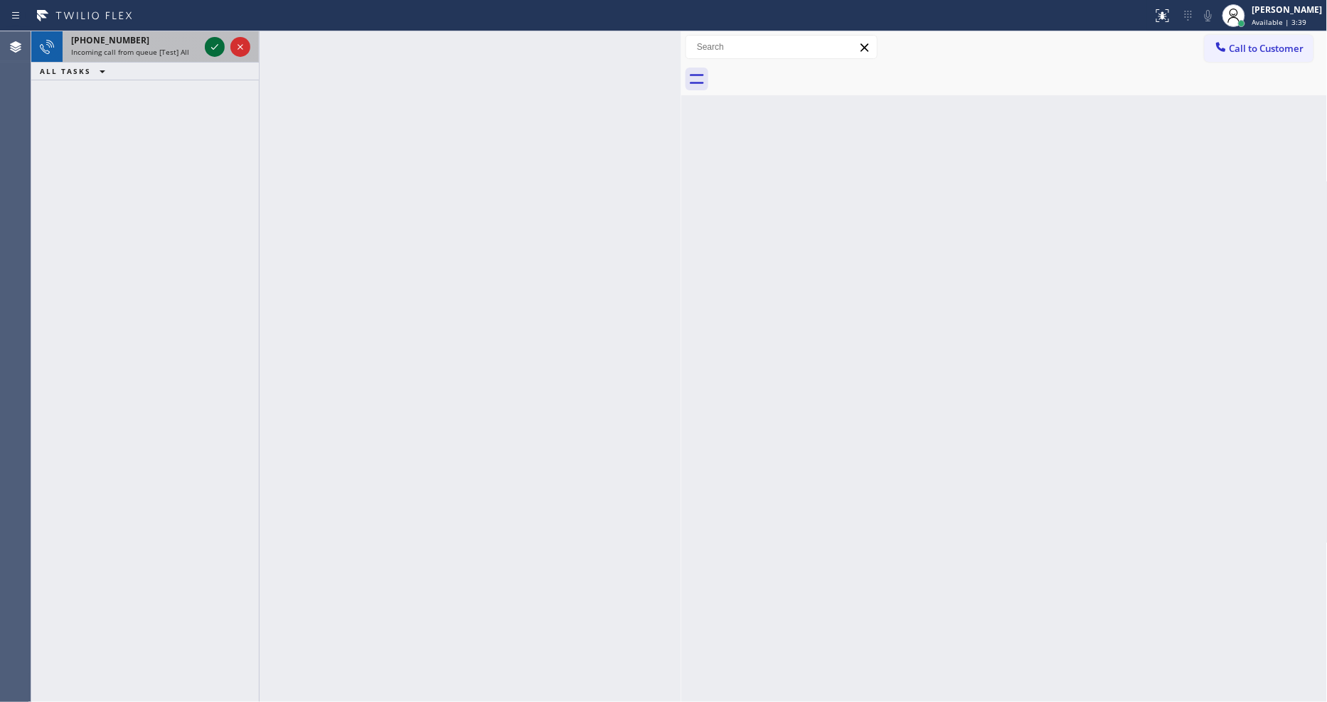
click at [210, 51] on icon at bounding box center [214, 46] width 17 height 17
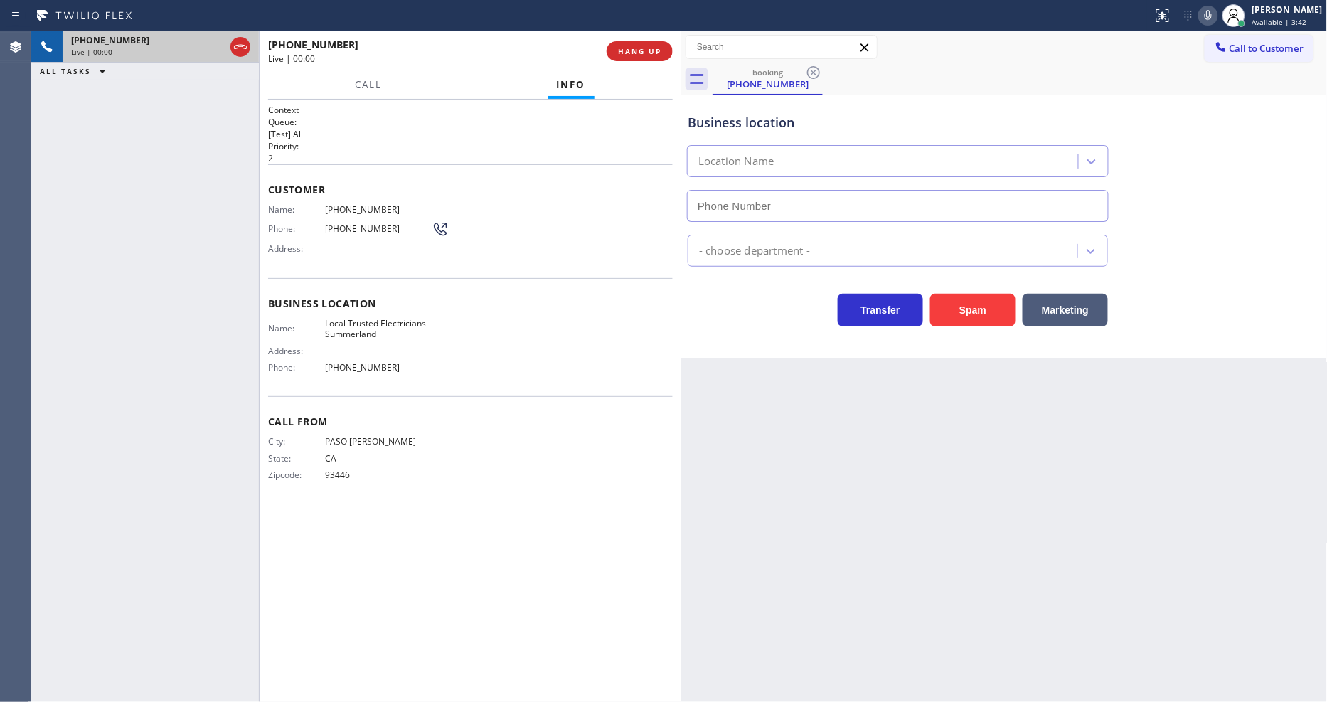
type input "[PHONE_NUMBER]"
click at [656, 50] on span "HANG UP" at bounding box center [639, 51] width 43 height 10
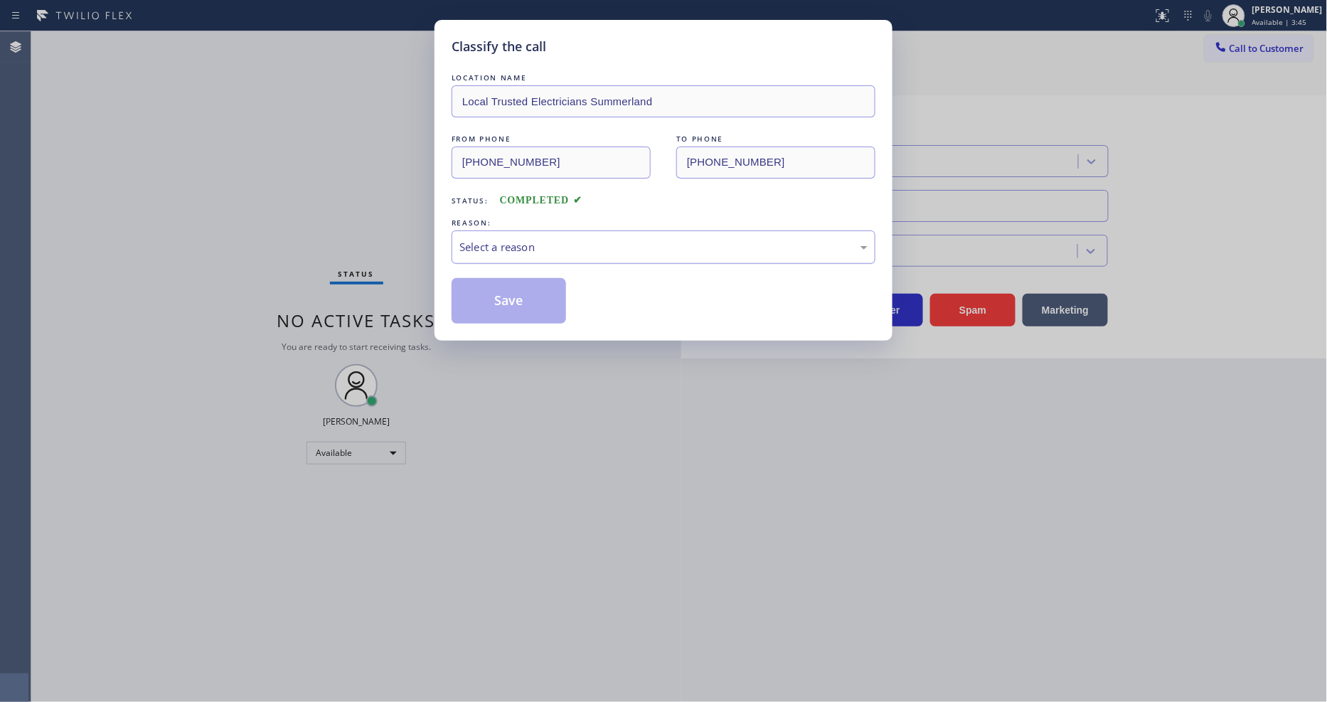
click at [523, 252] on div "Select a reason" at bounding box center [663, 246] width 424 height 33
click at [488, 292] on button "Save" at bounding box center [508, 301] width 114 height 46
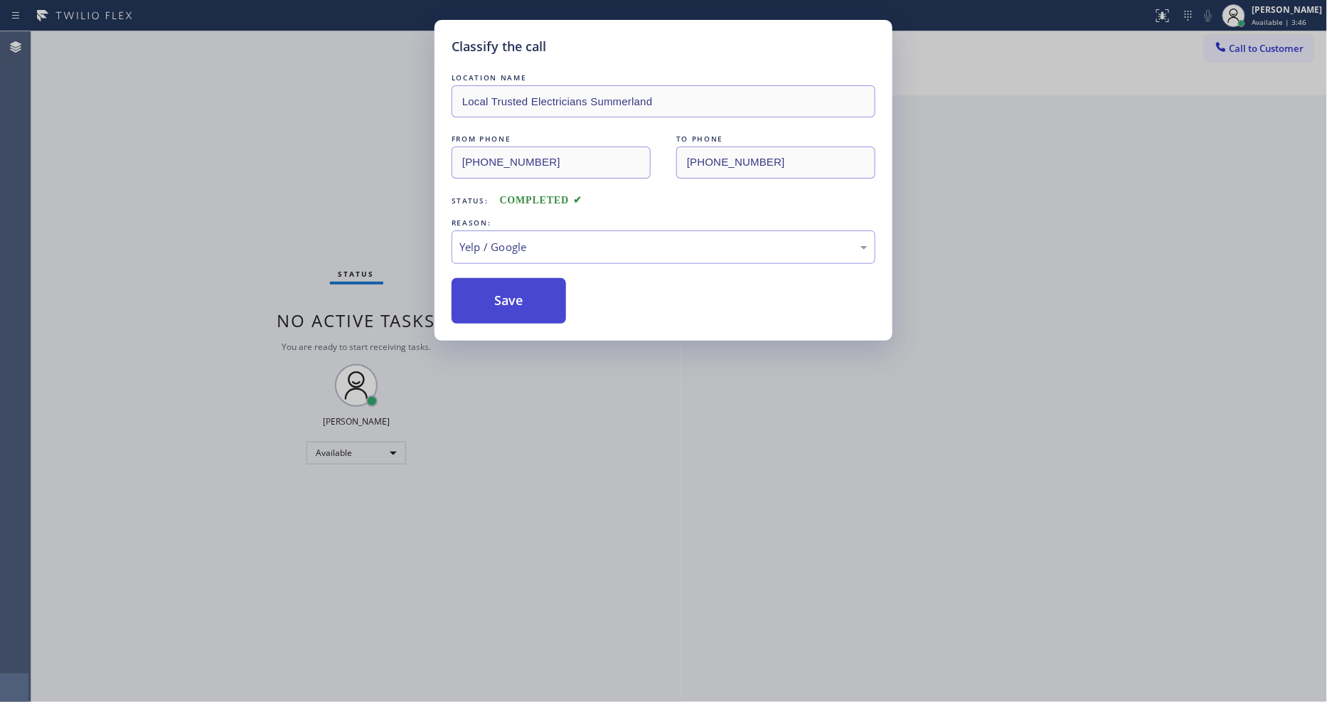
click at [488, 292] on button "Save" at bounding box center [508, 301] width 114 height 46
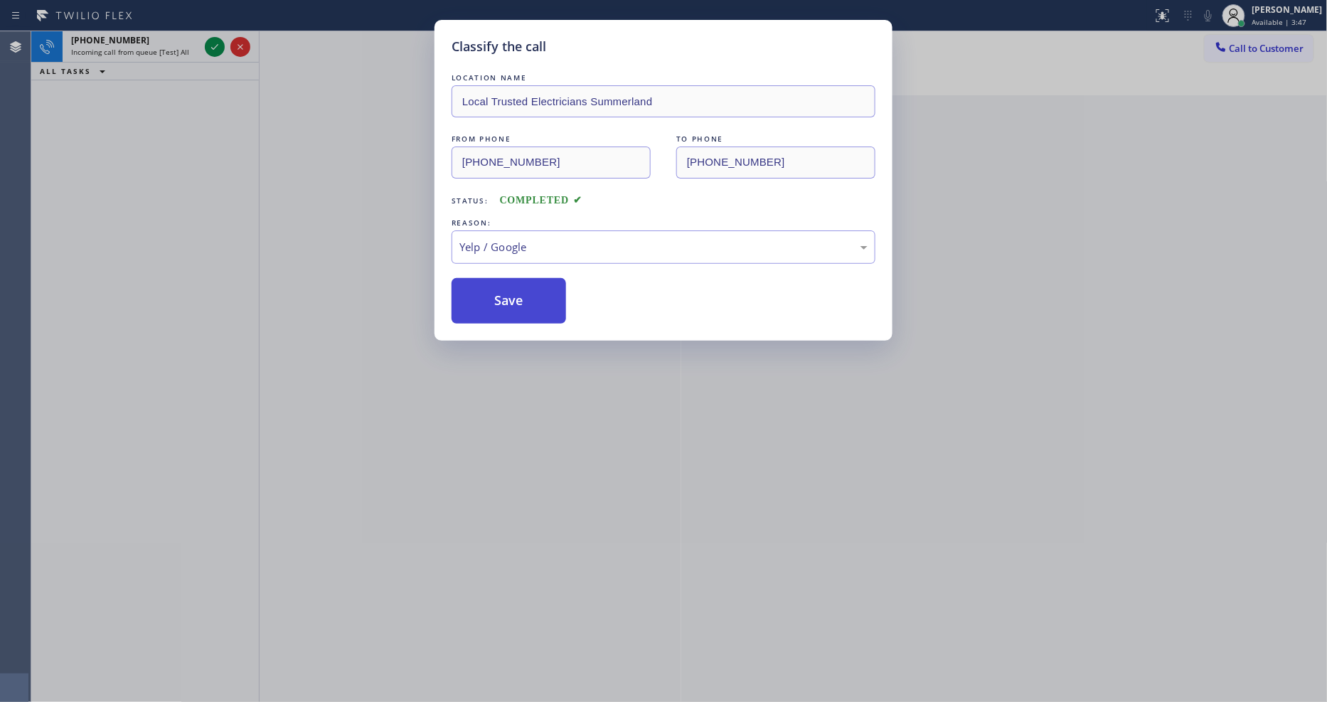
click at [488, 292] on button "Save" at bounding box center [508, 301] width 114 height 46
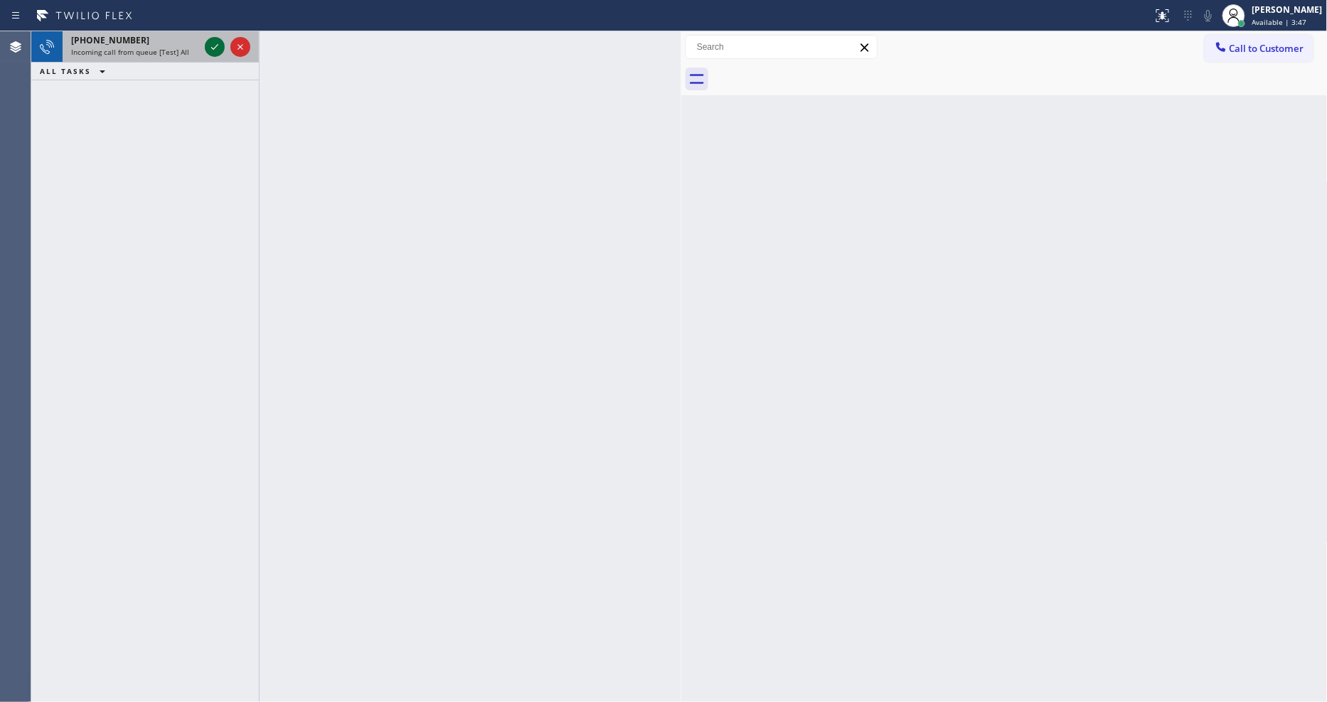
click at [215, 43] on icon at bounding box center [214, 46] width 17 height 17
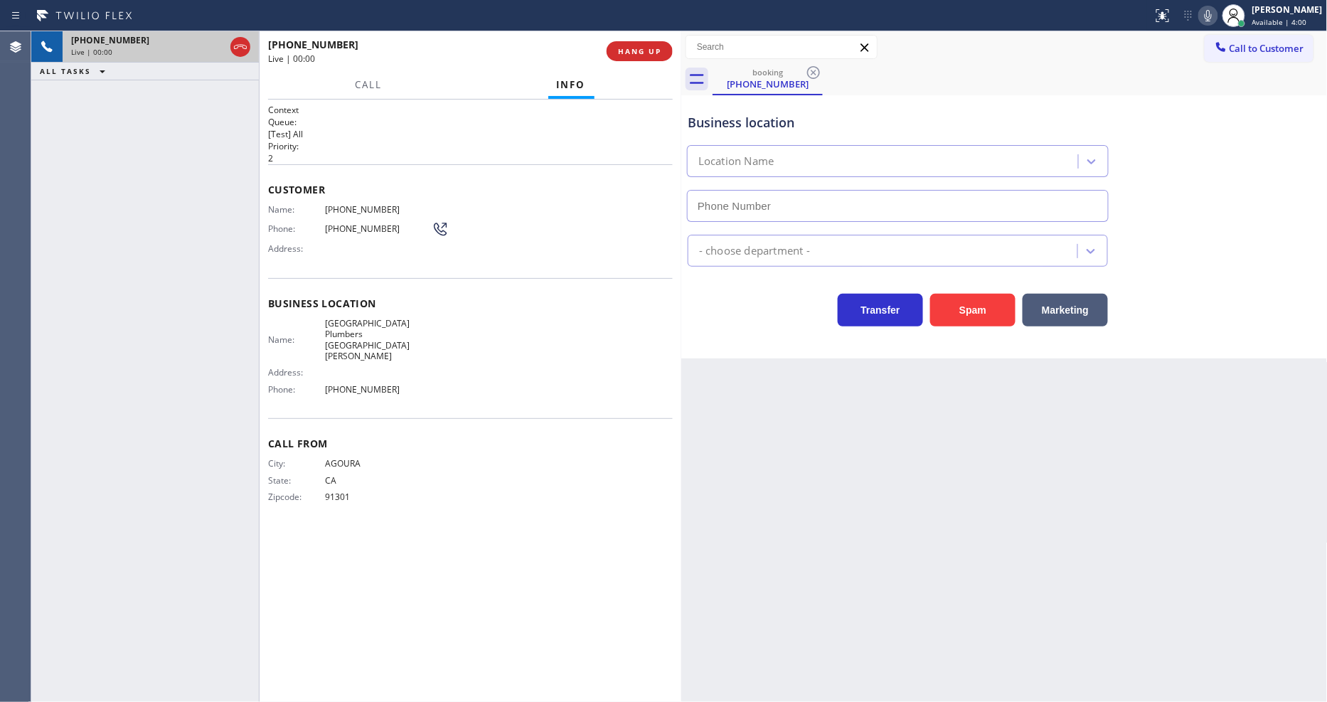
type input "[PHONE_NUMBER]"
click at [659, 57] on button "HANG UP" at bounding box center [639, 51] width 66 height 20
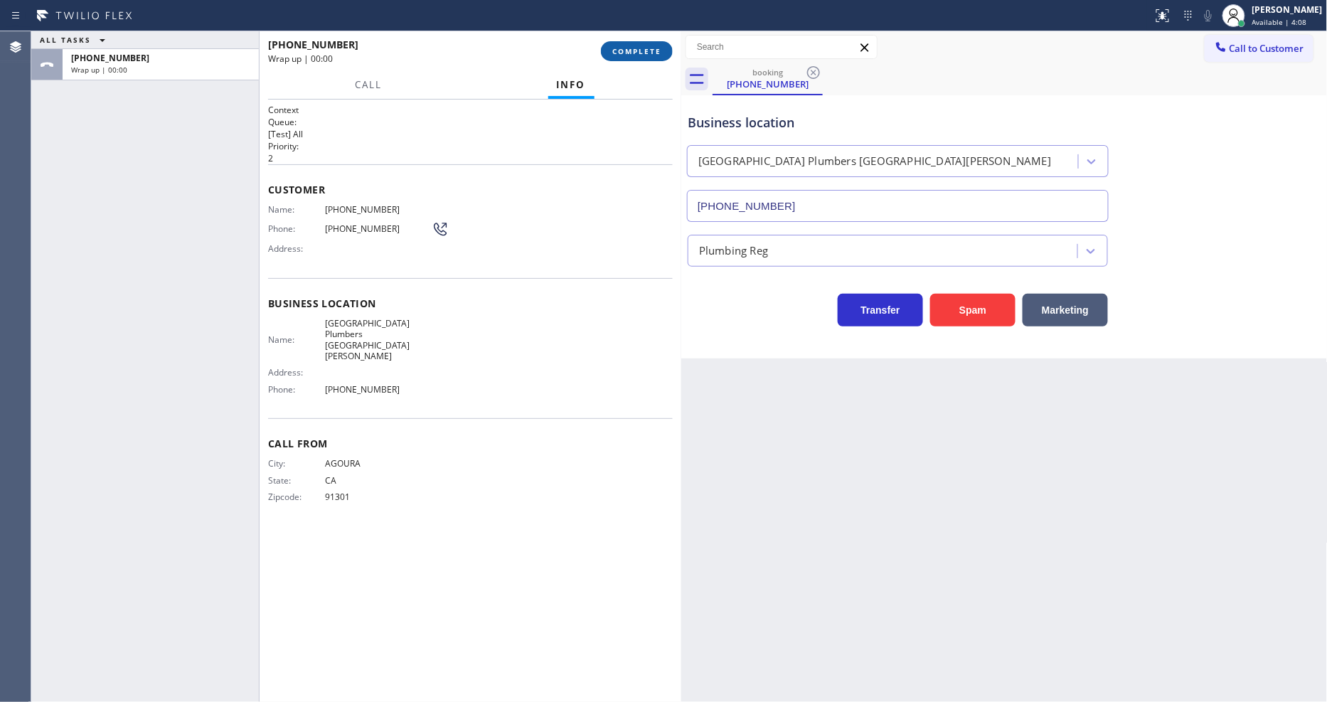
click at [658, 53] on span "COMPLETE" at bounding box center [636, 51] width 49 height 10
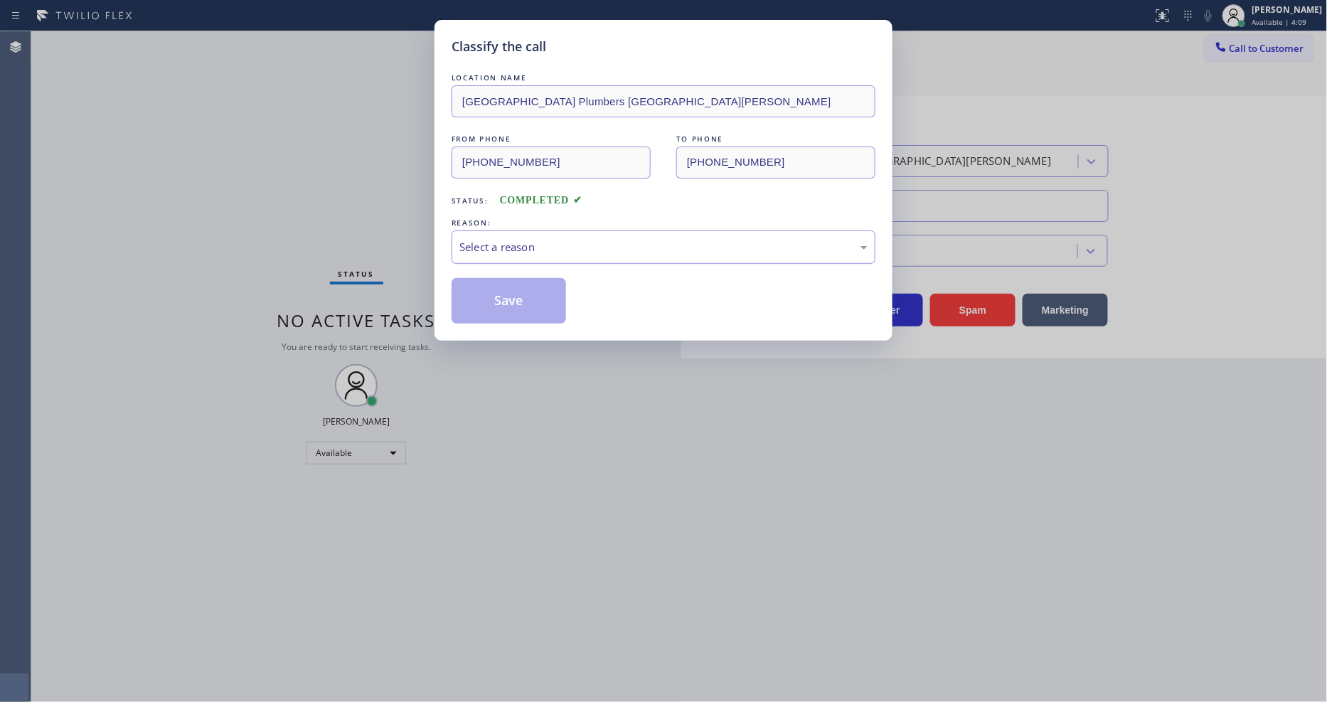
click at [535, 239] on div "Select a reason" at bounding box center [663, 247] width 408 height 16
click at [540, 289] on button "Save" at bounding box center [508, 301] width 114 height 46
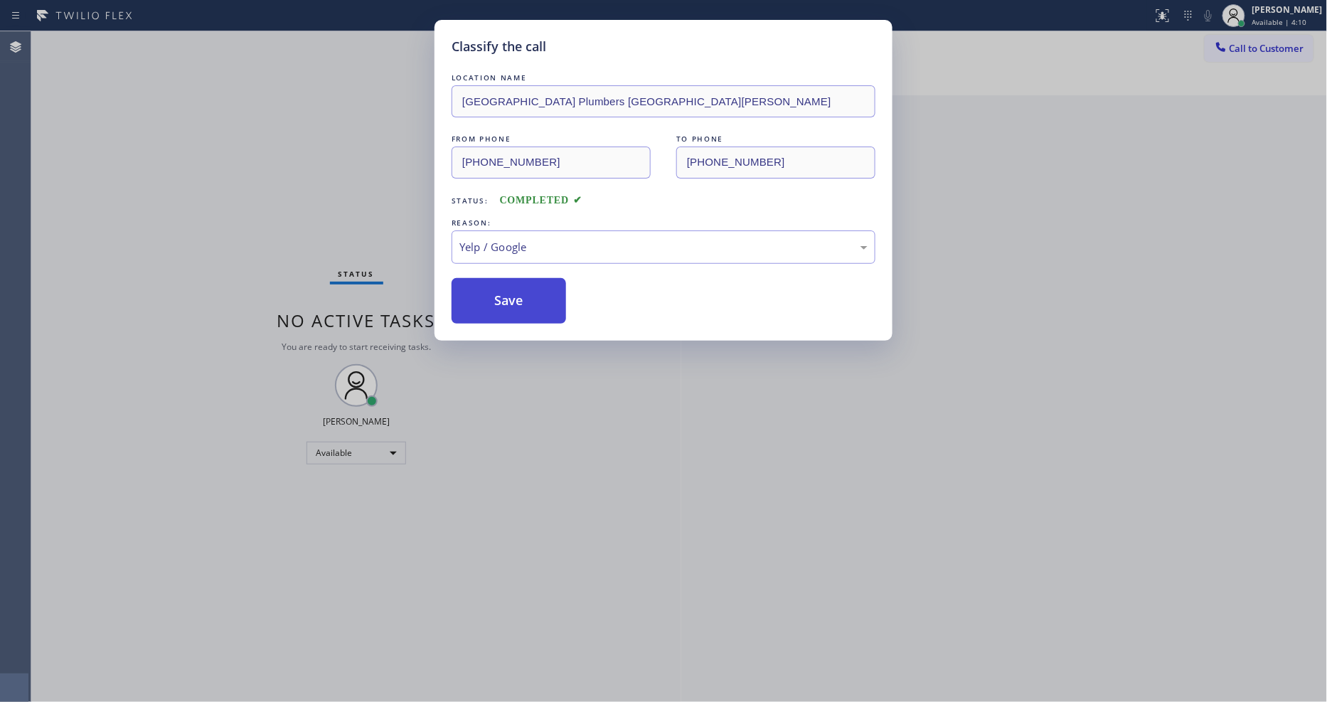
click at [540, 289] on button "Save" at bounding box center [508, 301] width 114 height 46
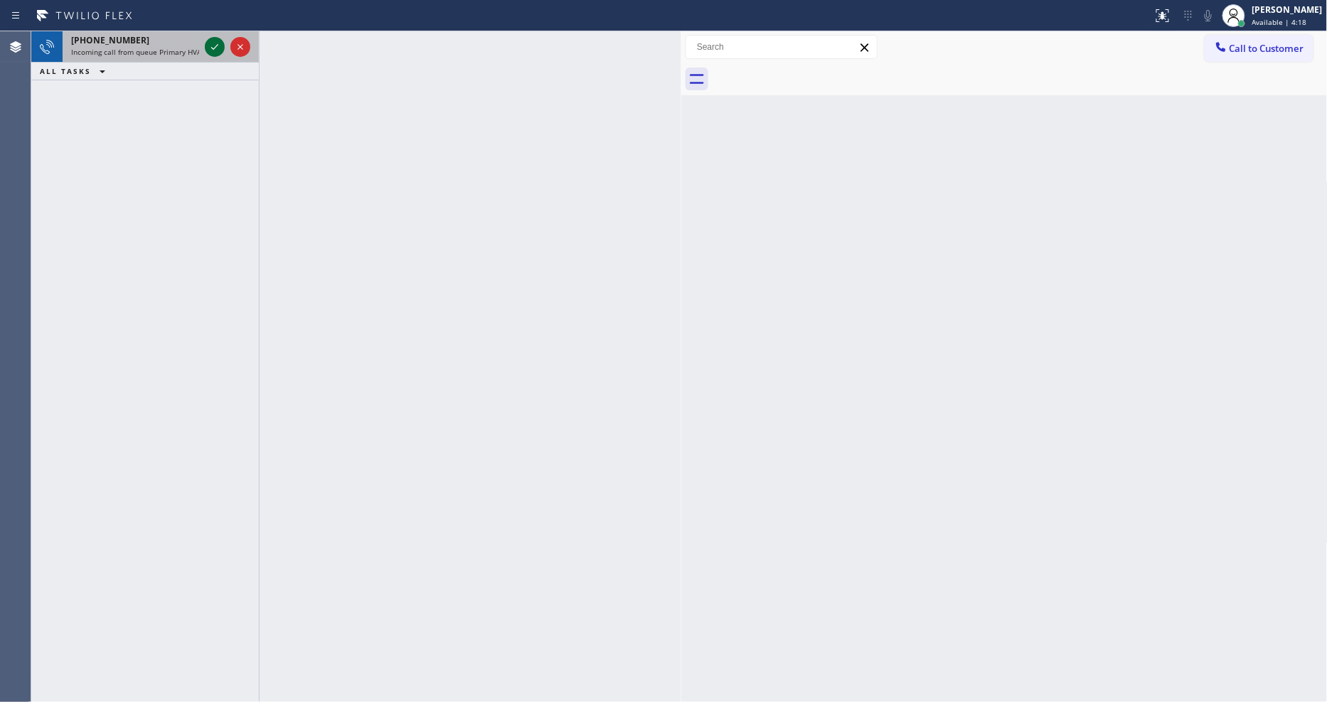
drag, startPoint x: 217, startPoint y: 31, endPoint x: 213, endPoint y: 39, distance: 9.2
click at [216, 31] on div at bounding box center [227, 46] width 51 height 31
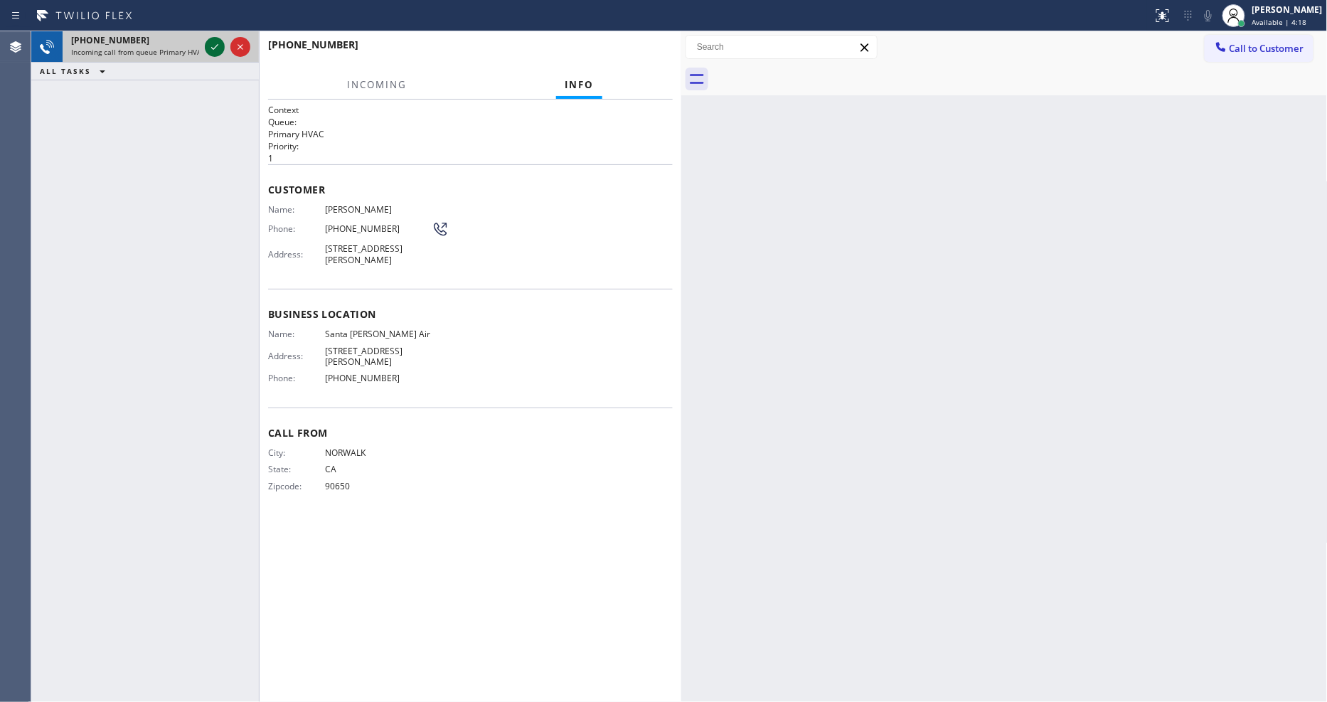
click at [213, 41] on icon at bounding box center [214, 46] width 17 height 17
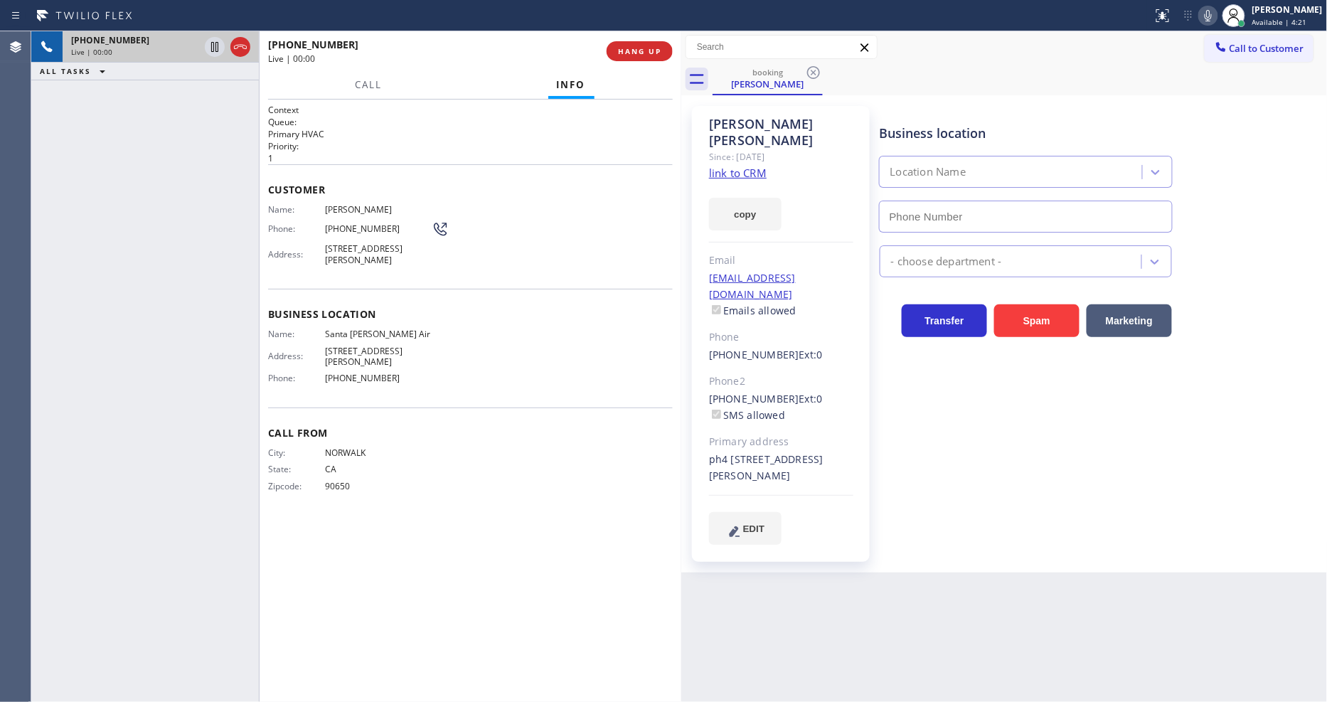
click at [717, 166] on link "link to CRM" at bounding box center [738, 173] width 58 height 14
type input "[PHONE_NUMBER]"
click at [211, 51] on icon at bounding box center [214, 47] width 7 height 10
click at [1216, 11] on icon at bounding box center [1207, 15] width 17 height 17
drag, startPoint x: 373, startPoint y: 84, endPoint x: 442, endPoint y: 431, distance: 353.6
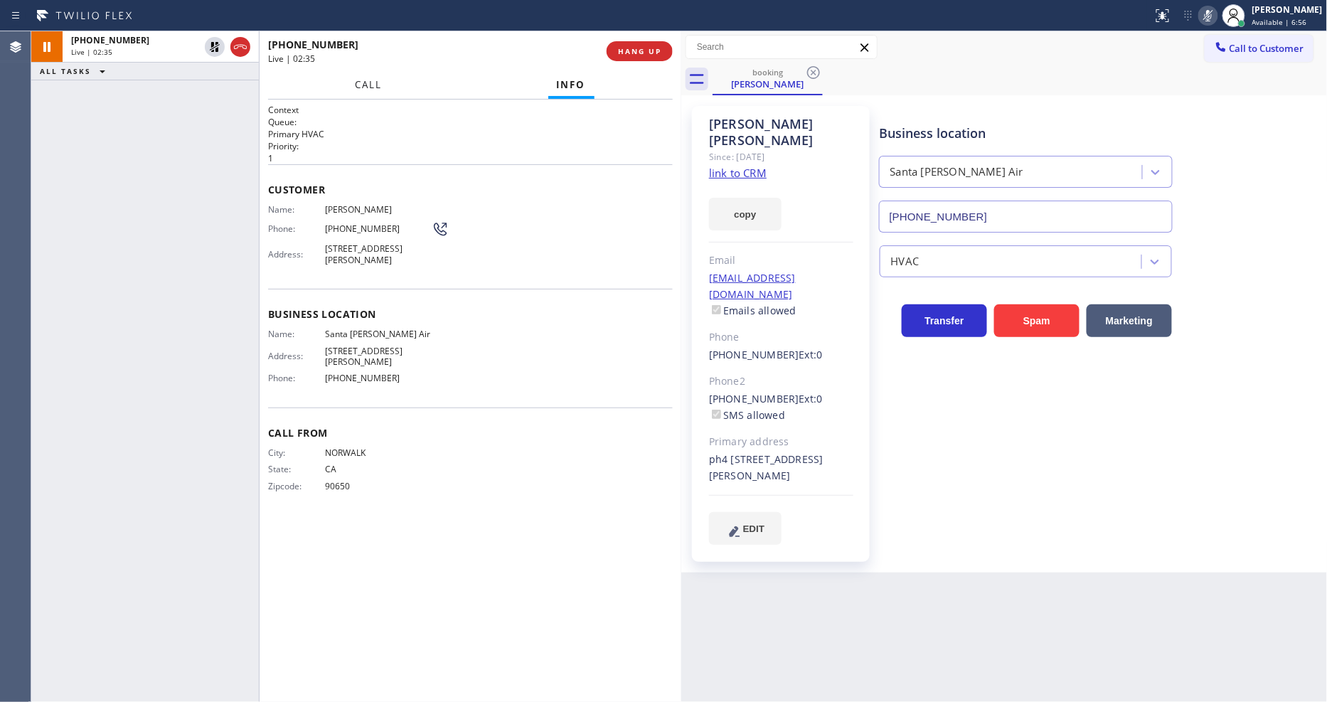
click at [373, 84] on span "Call" at bounding box center [368, 84] width 27 height 13
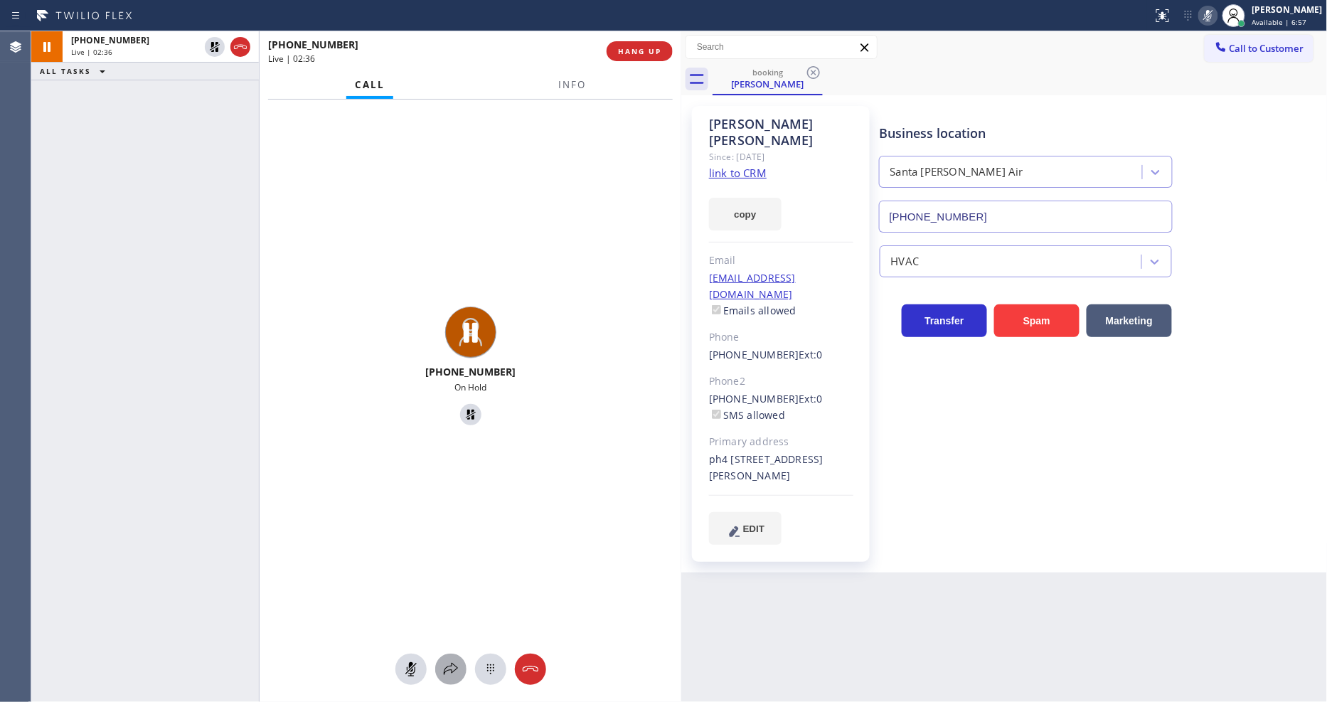
click at [446, 671] on icon at bounding box center [450, 668] width 17 height 17
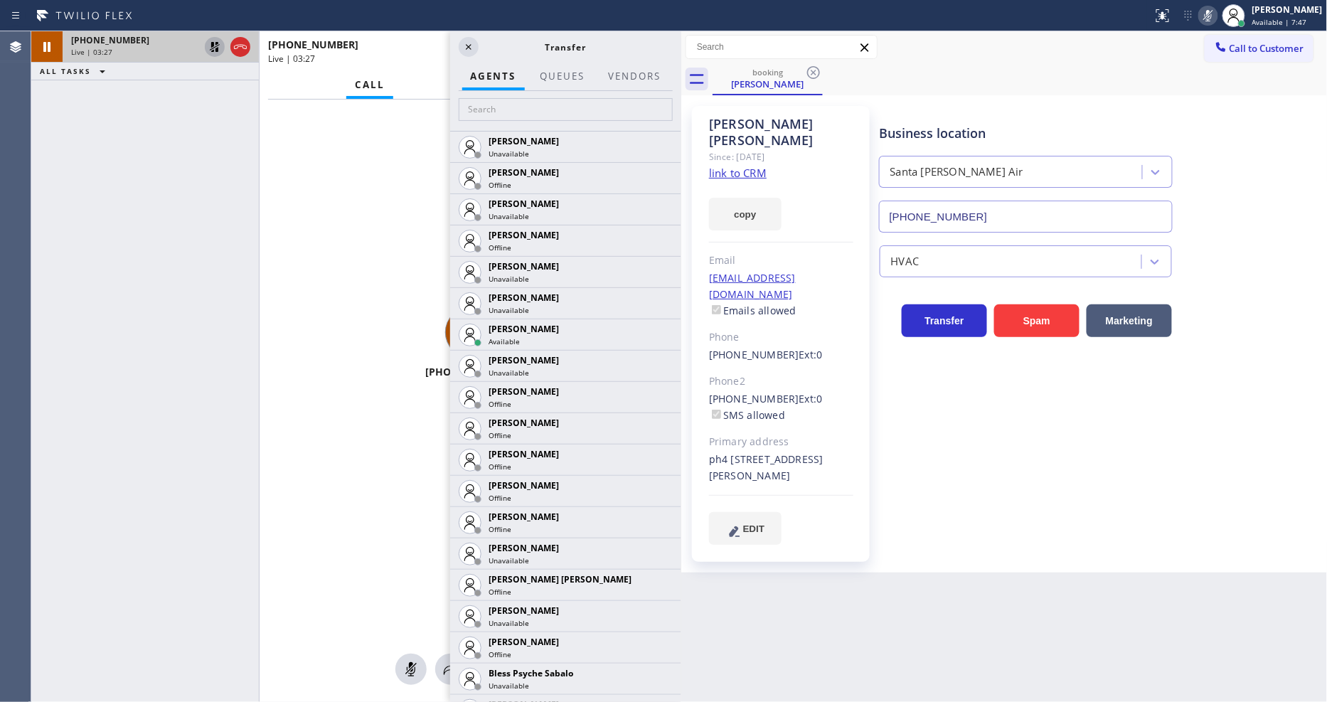
click at [211, 47] on icon at bounding box center [215, 47] width 10 height 10
click at [1216, 21] on icon at bounding box center [1207, 15] width 17 height 17
click at [464, 53] on icon at bounding box center [468, 46] width 17 height 17
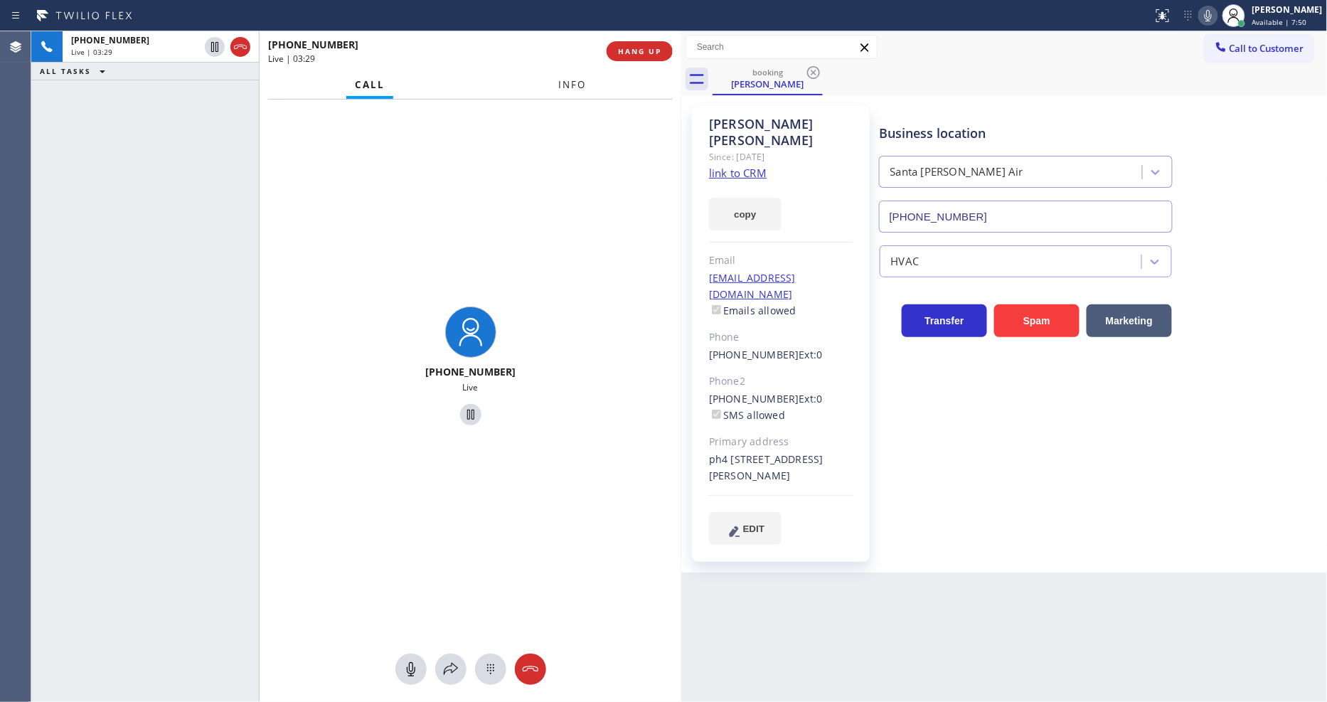
click at [565, 82] on span "Info" at bounding box center [572, 84] width 28 height 13
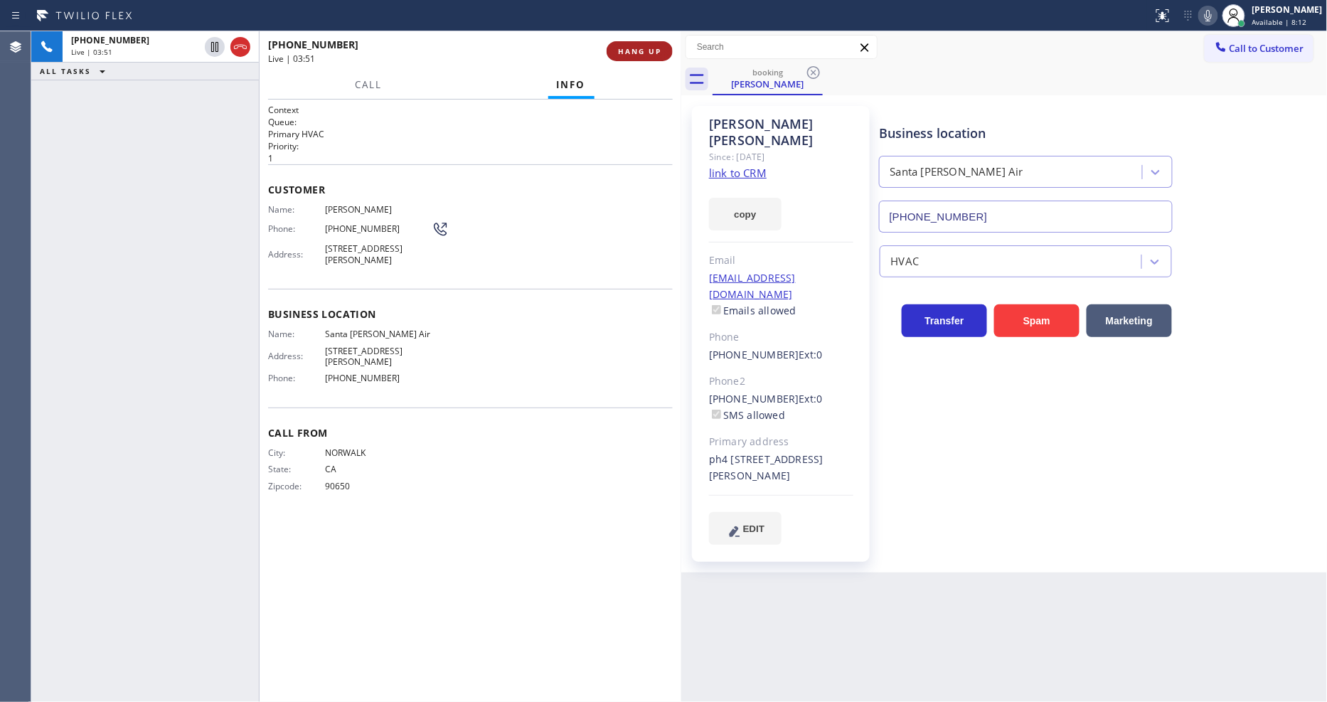
click at [621, 54] on span "HANG UP" at bounding box center [639, 51] width 43 height 10
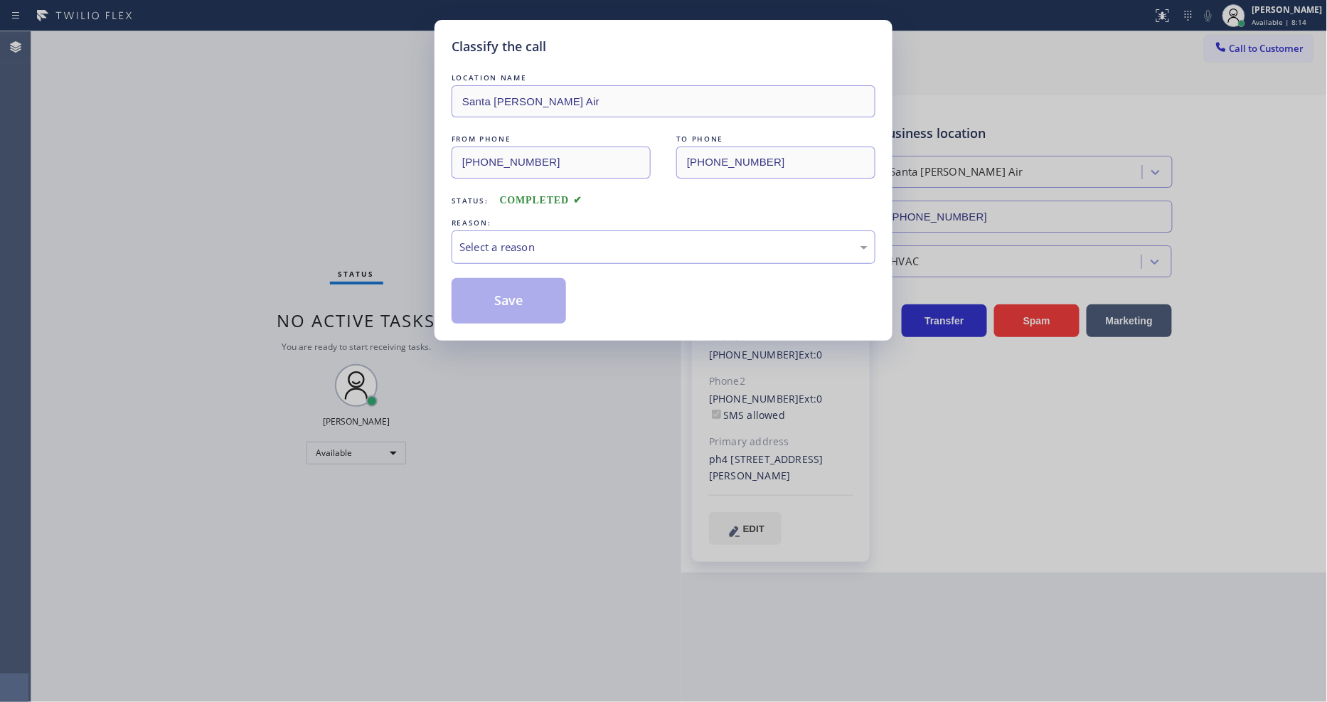
click at [552, 215] on div "REASON:" at bounding box center [663, 222] width 424 height 15
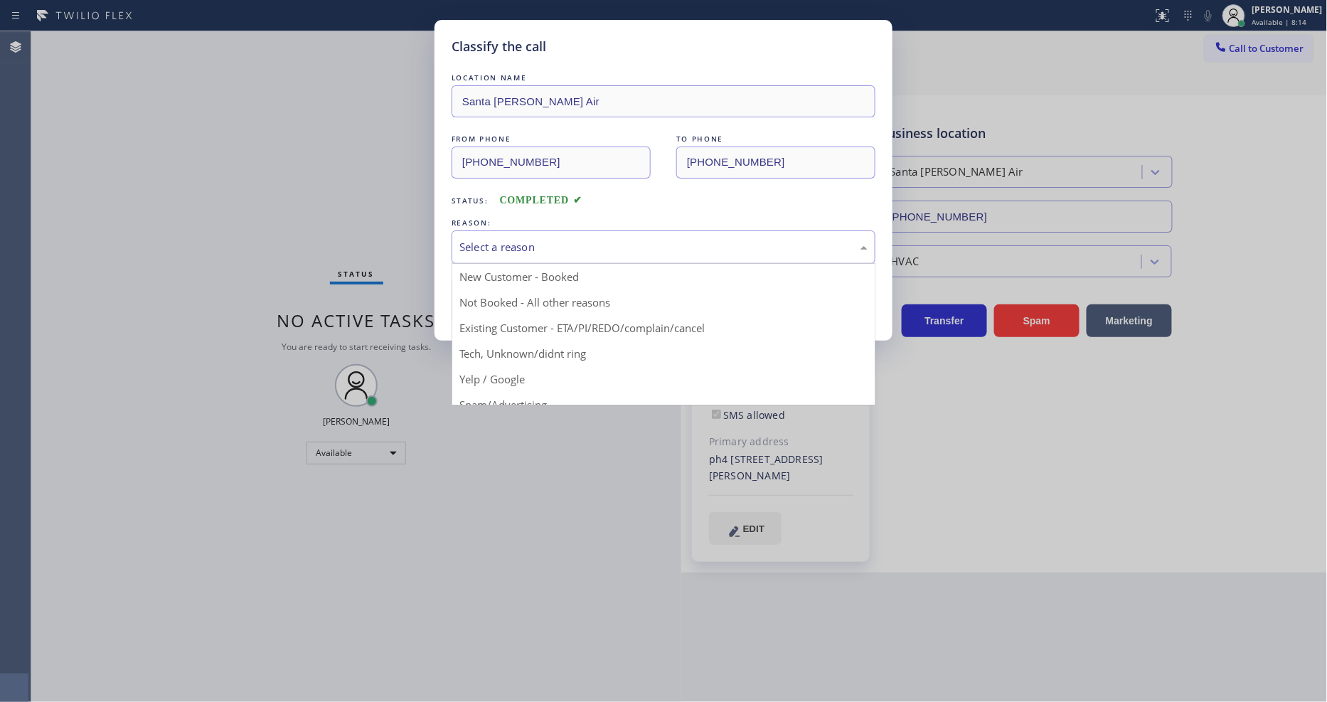
click at [552, 231] on div "Select a reason" at bounding box center [663, 246] width 424 height 33
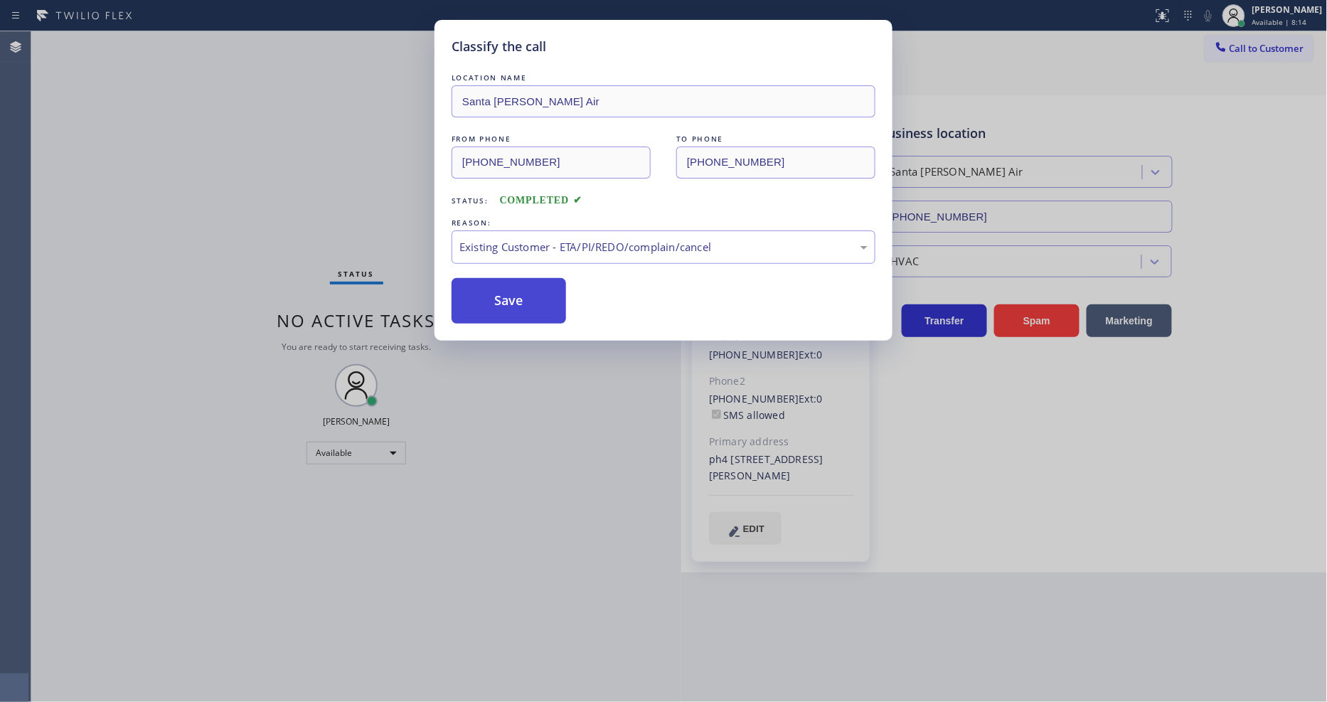
click at [520, 306] on button "Save" at bounding box center [508, 301] width 114 height 46
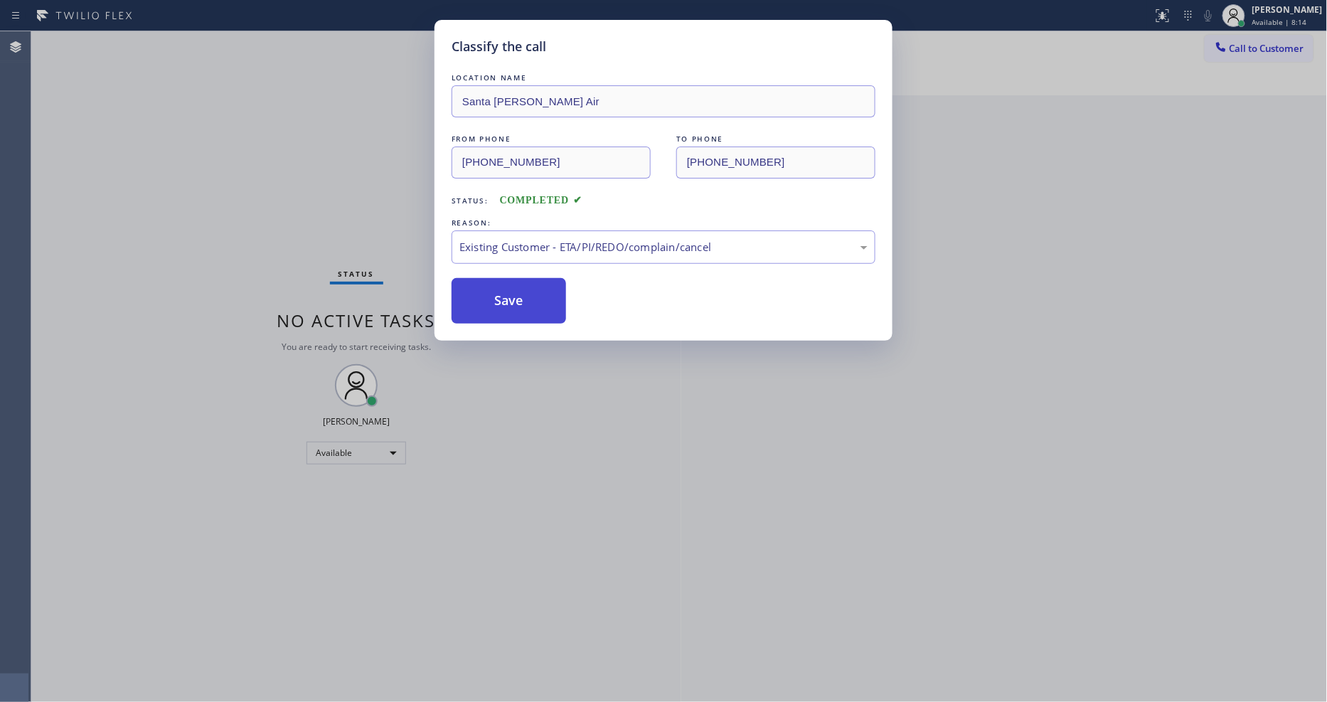
click at [520, 306] on button "Save" at bounding box center [508, 301] width 114 height 46
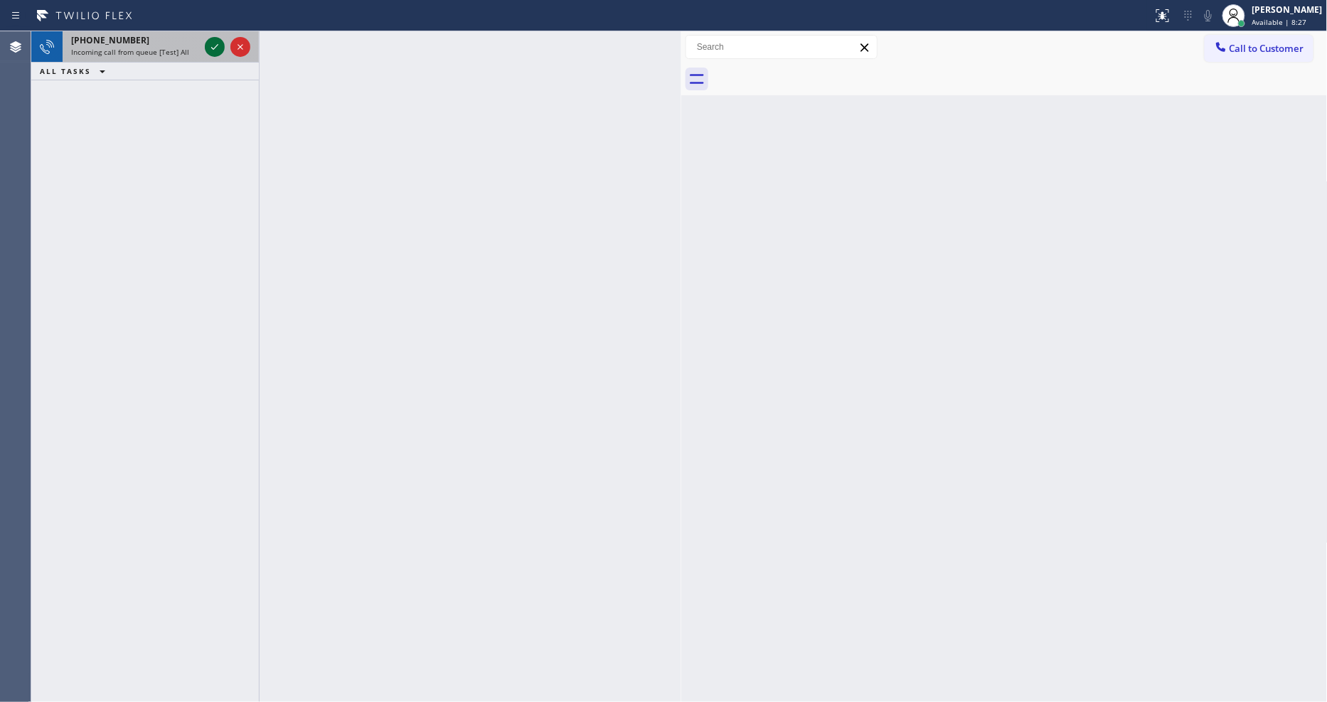
click at [213, 43] on icon at bounding box center [214, 46] width 17 height 17
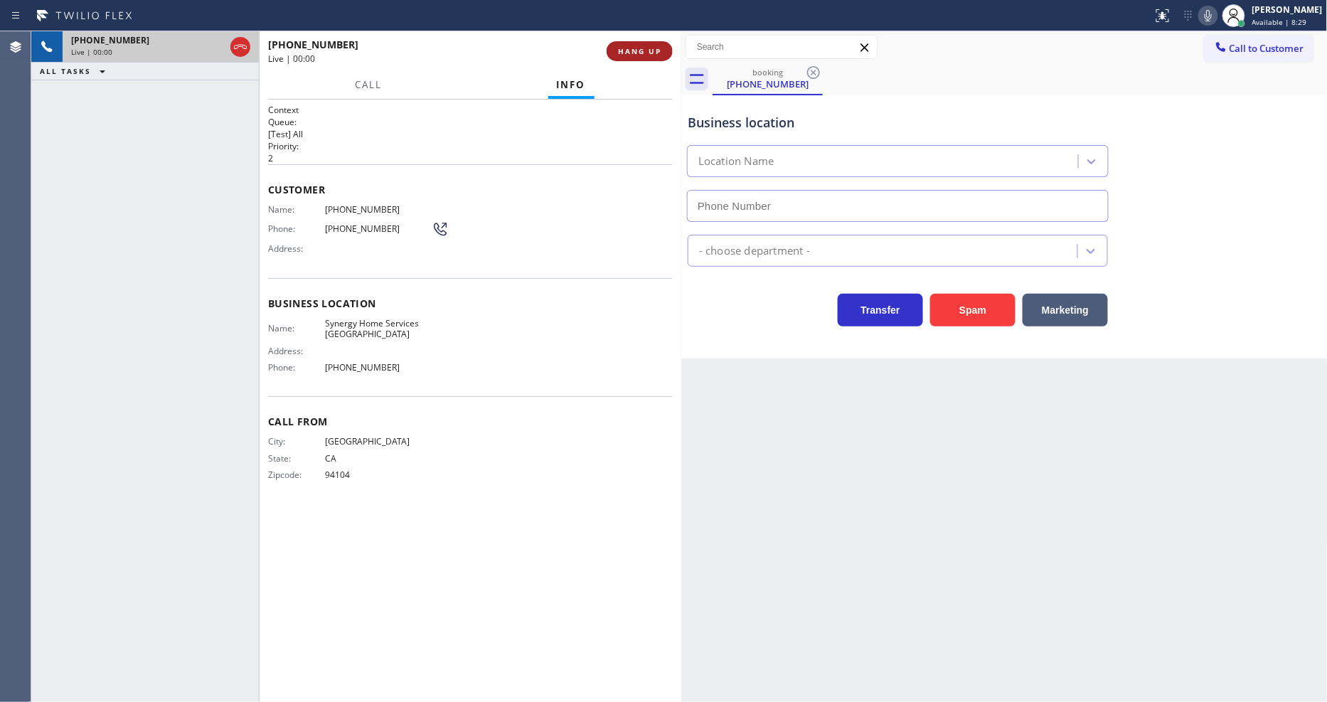
type input "[PHONE_NUMBER]"
click at [636, 41] on button "HANG UP" at bounding box center [639, 51] width 66 height 20
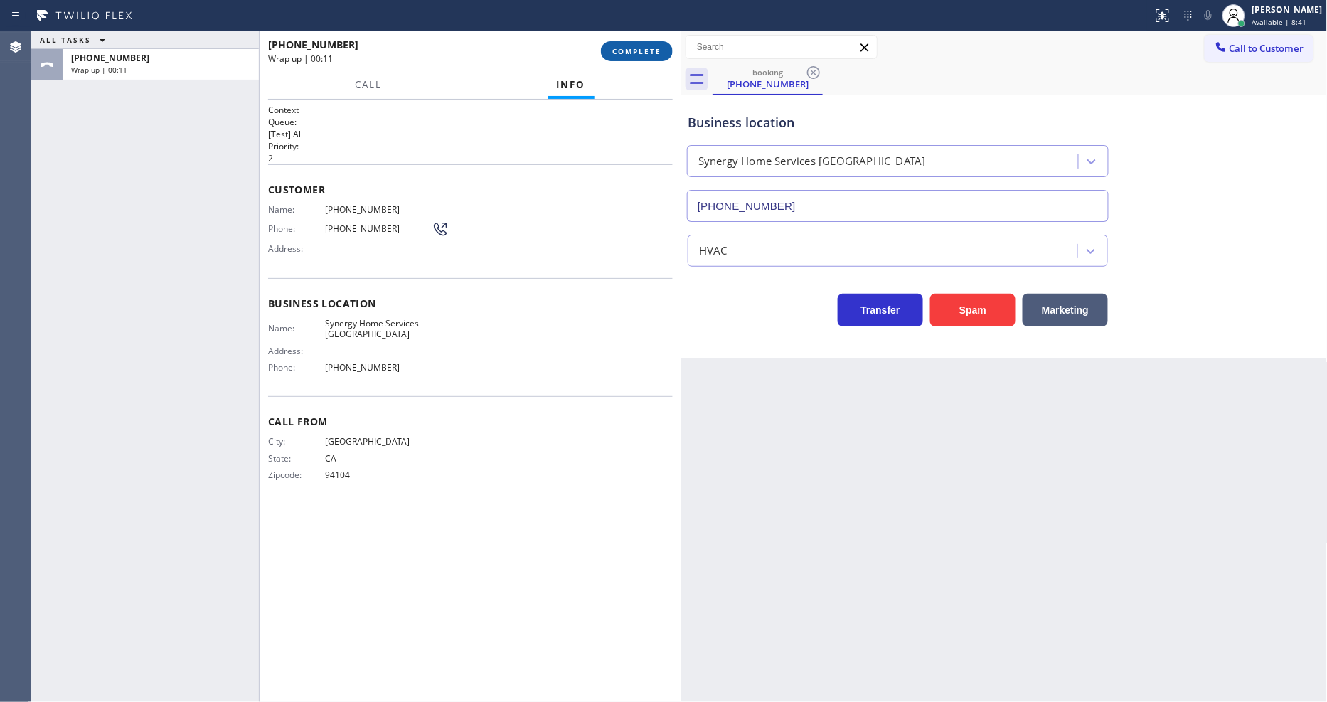
click at [638, 52] on span "COMPLETE" at bounding box center [636, 51] width 49 height 10
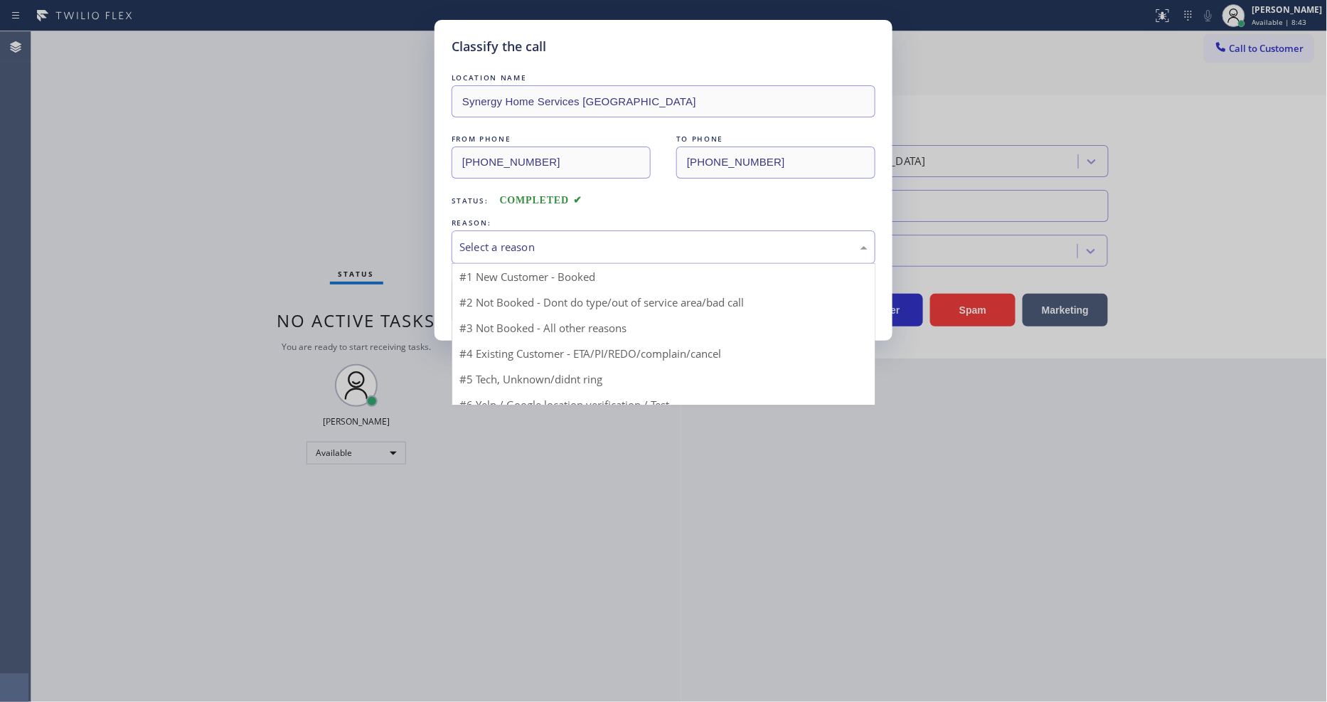
click at [556, 239] on div "Select a reason" at bounding box center [663, 247] width 408 height 16
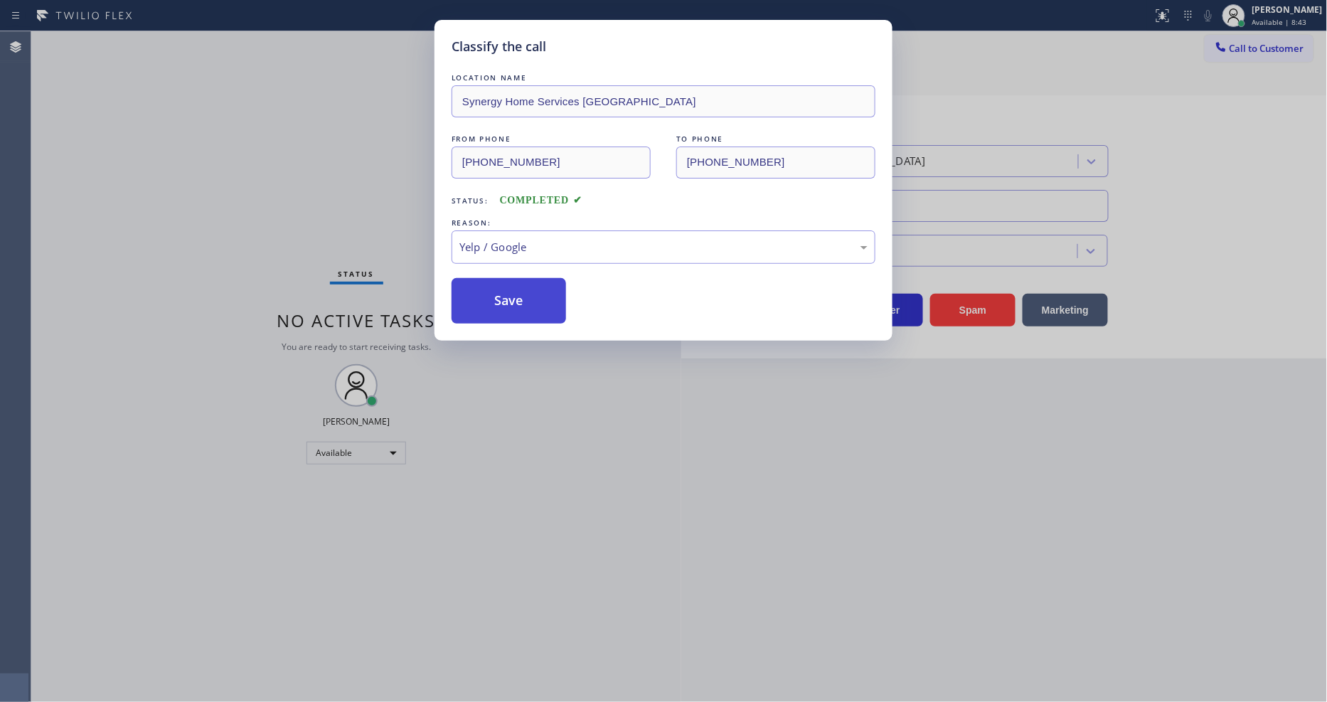
click at [530, 289] on button "Save" at bounding box center [508, 301] width 114 height 46
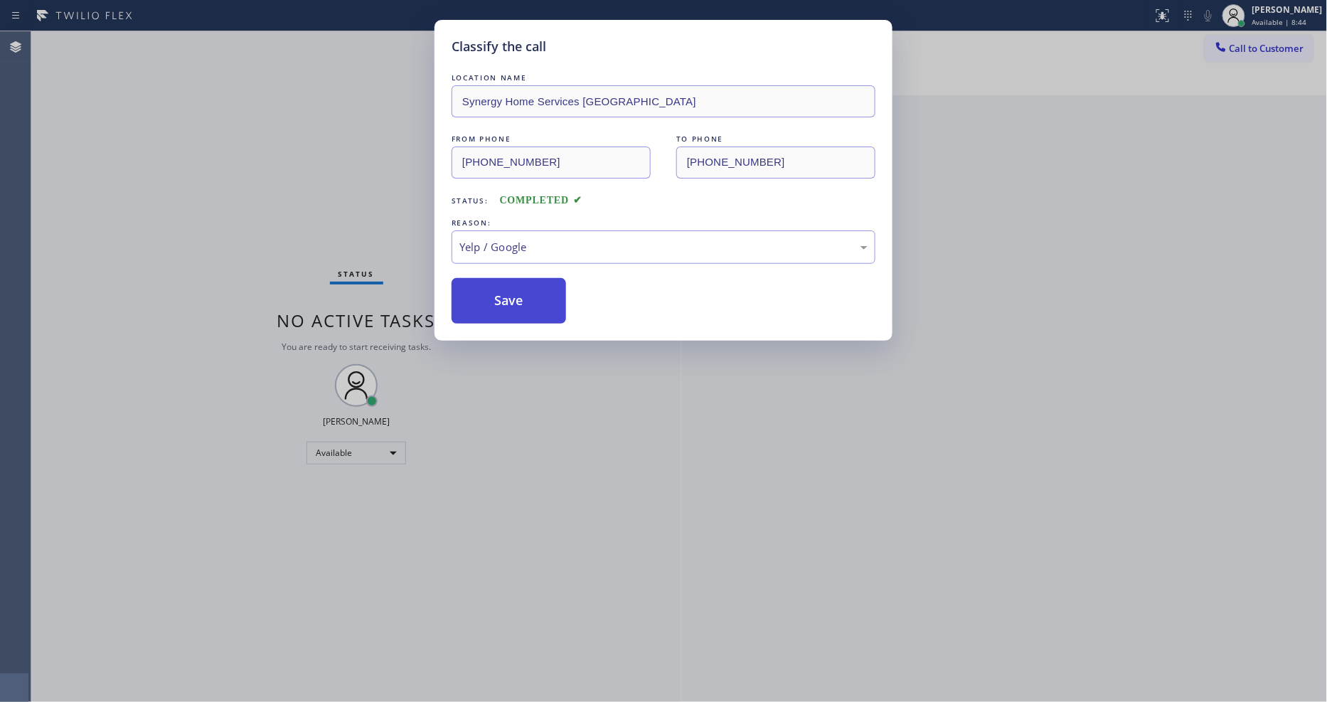
click at [530, 289] on button "Save" at bounding box center [508, 301] width 114 height 46
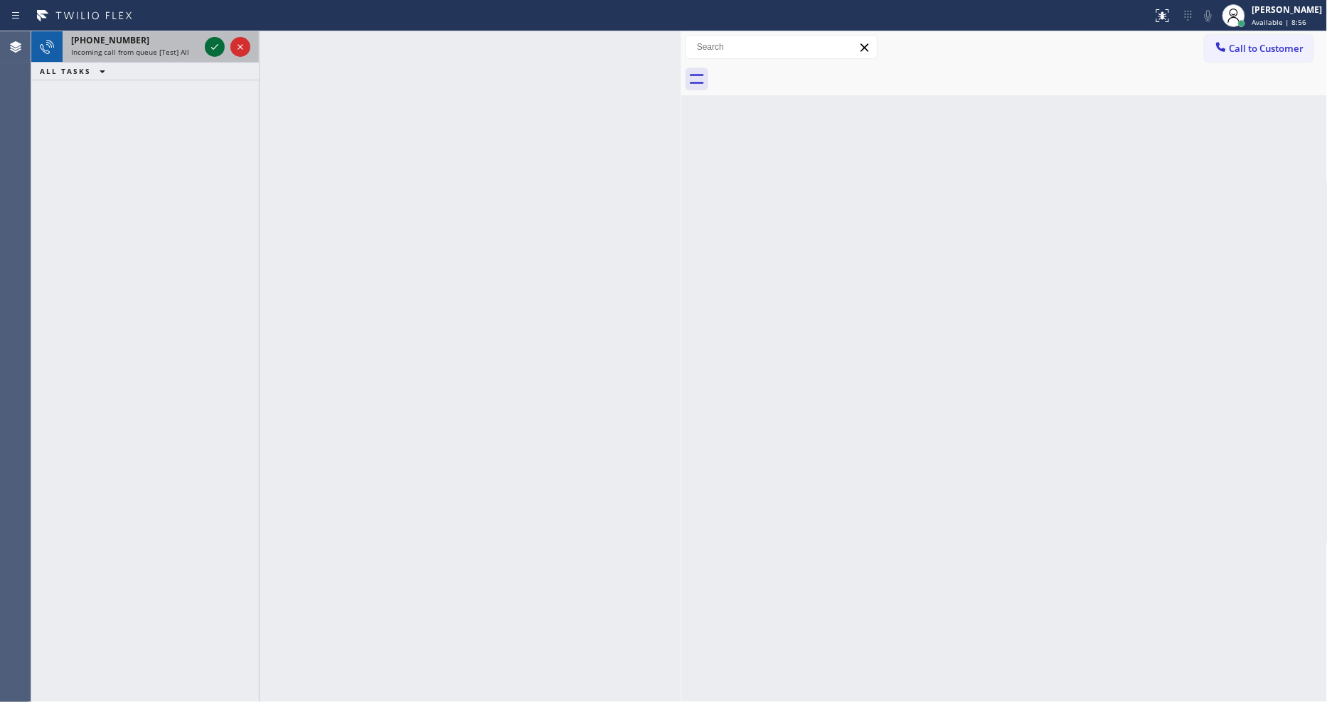
click at [218, 44] on icon at bounding box center [214, 47] width 7 height 6
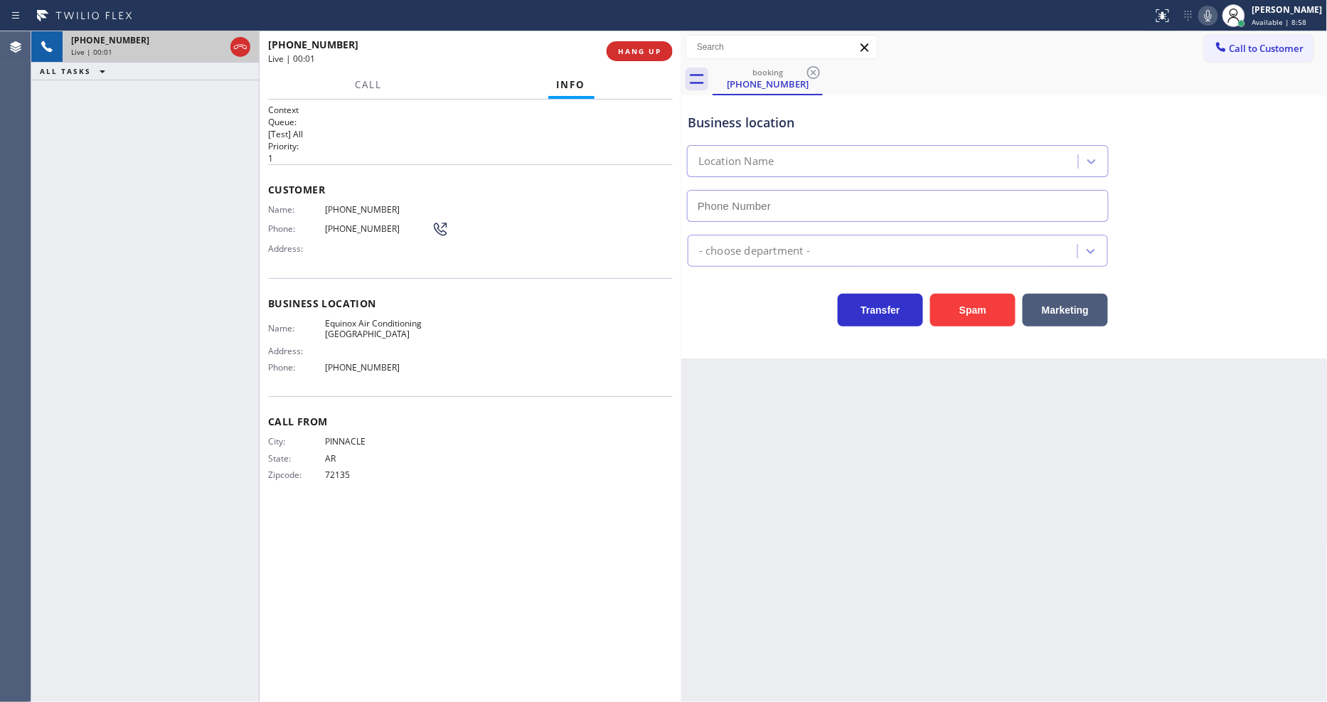
type input "[PHONE_NUMBER]"
click at [636, 57] on button "HANG UP" at bounding box center [639, 51] width 66 height 20
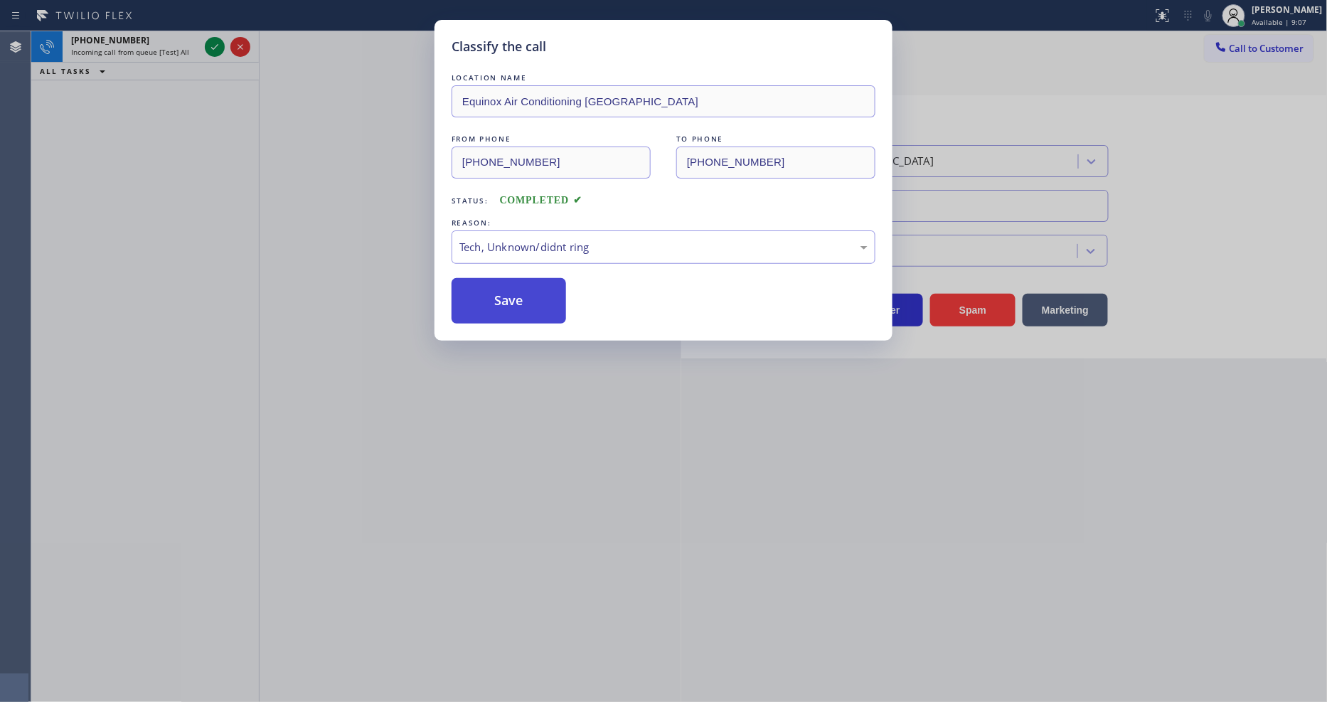
click at [553, 306] on button "Save" at bounding box center [508, 301] width 114 height 46
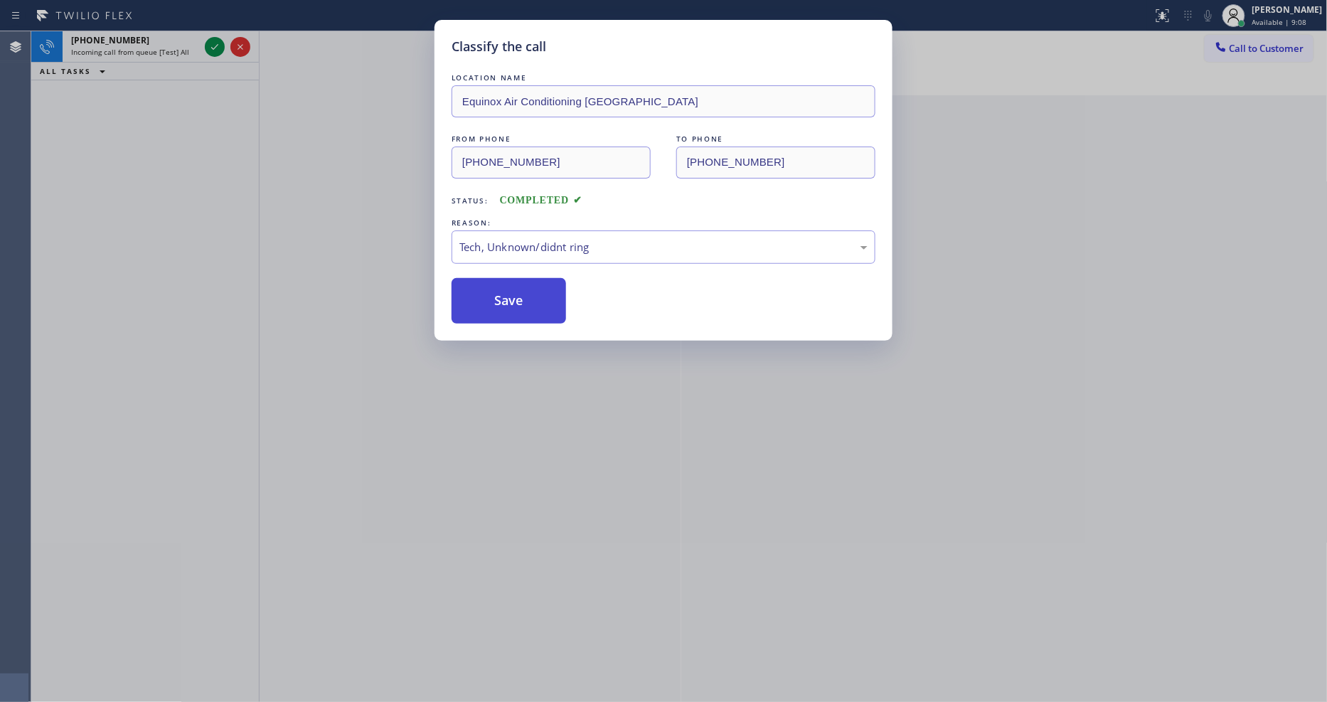
click at [553, 306] on button "Save" at bounding box center [508, 301] width 114 height 46
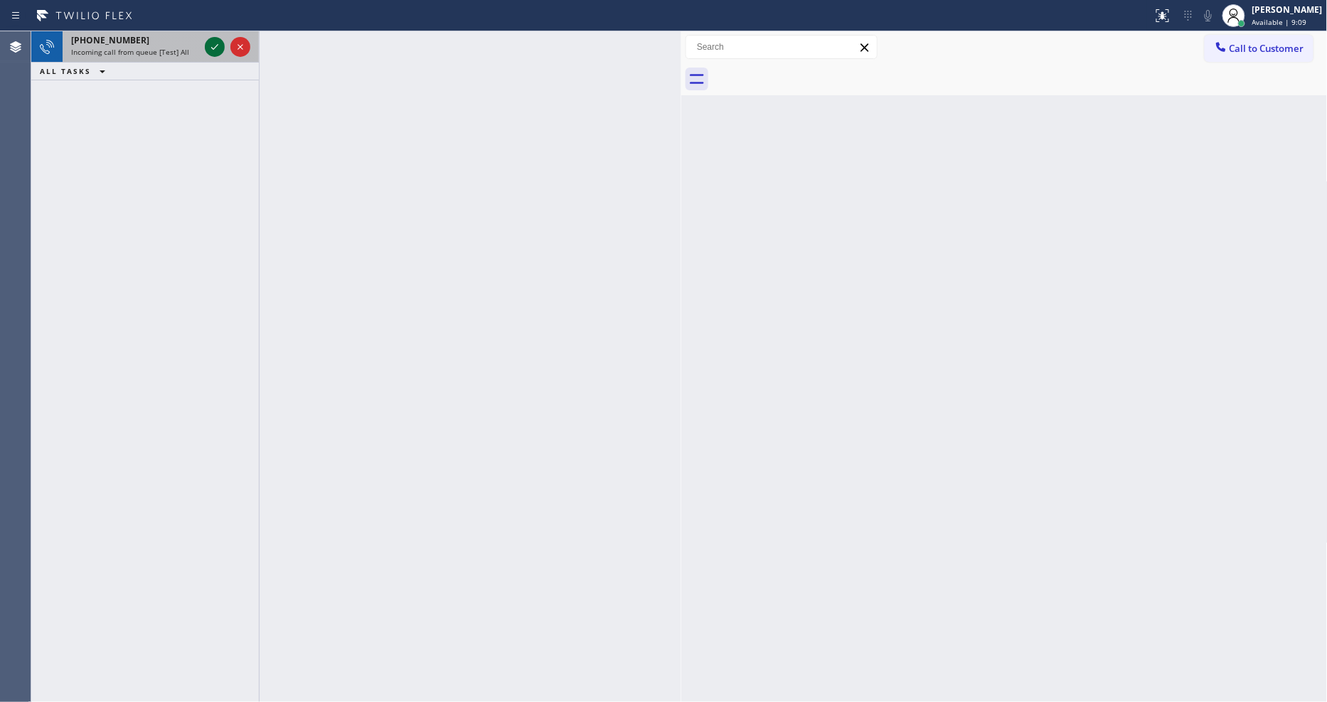
click at [214, 46] on icon at bounding box center [214, 46] width 17 height 17
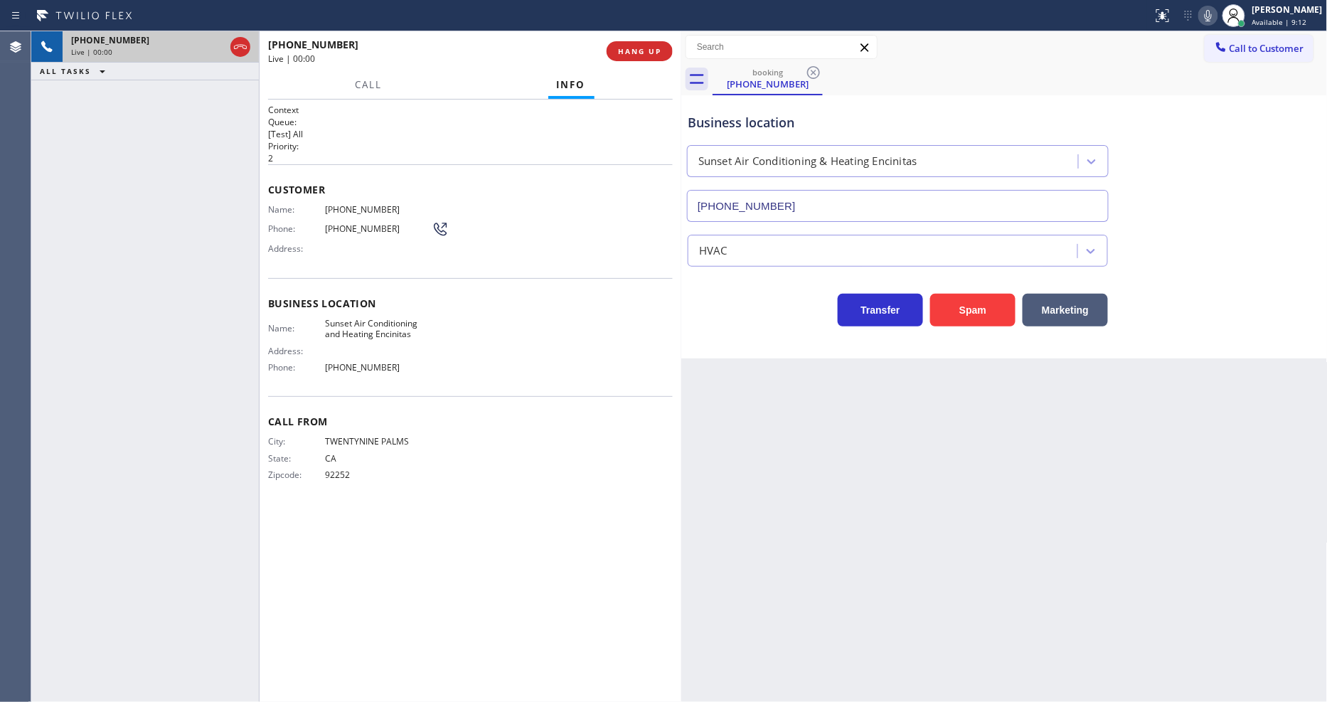
type input "[PHONE_NUMBER]"
click at [621, 46] on span "HANG UP" at bounding box center [639, 51] width 43 height 10
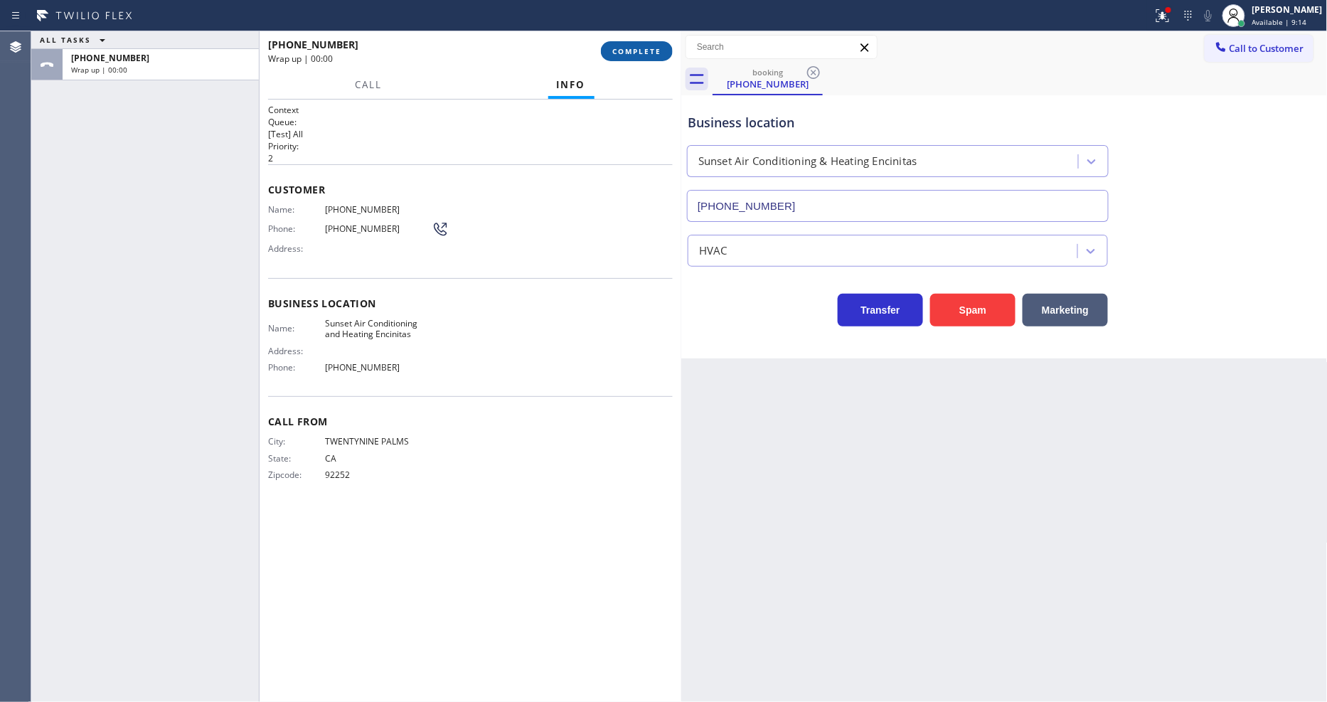
click at [631, 47] on span "COMPLETE" at bounding box center [636, 51] width 49 height 10
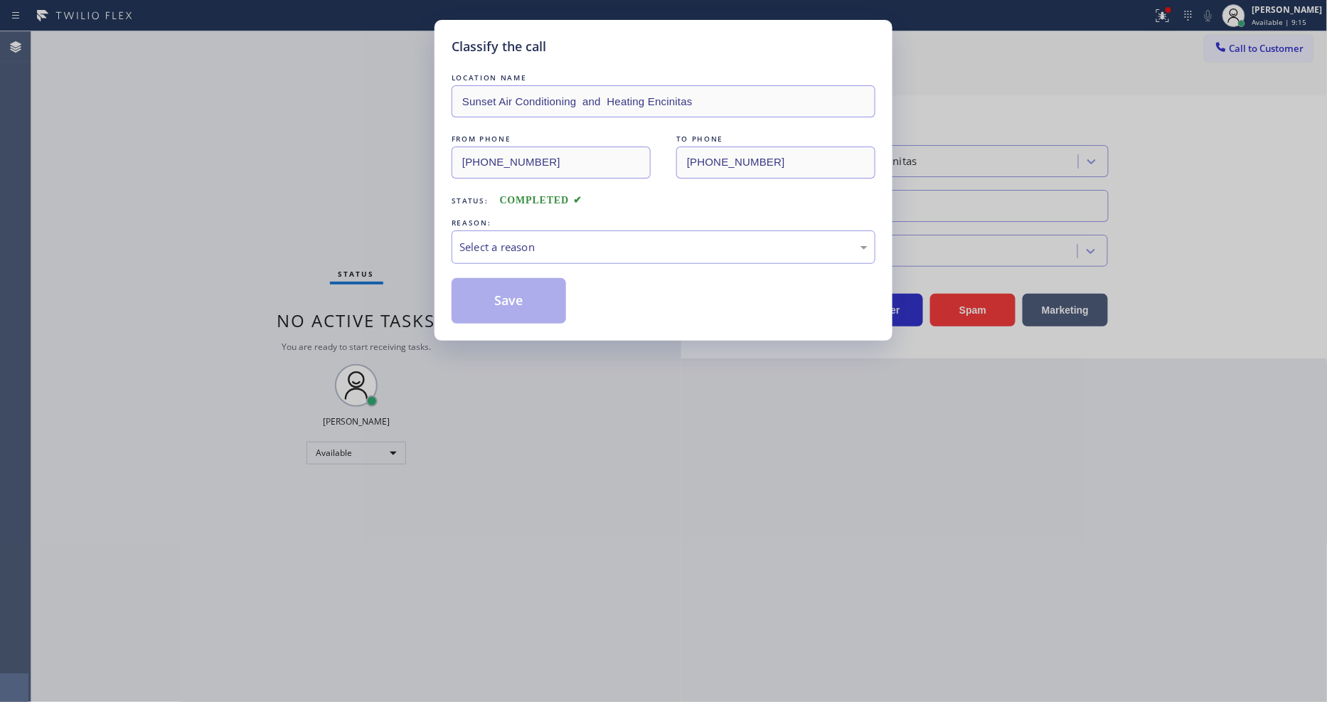
click at [536, 243] on div "Select a reason" at bounding box center [663, 247] width 408 height 16
click at [520, 296] on button "Save" at bounding box center [508, 301] width 114 height 46
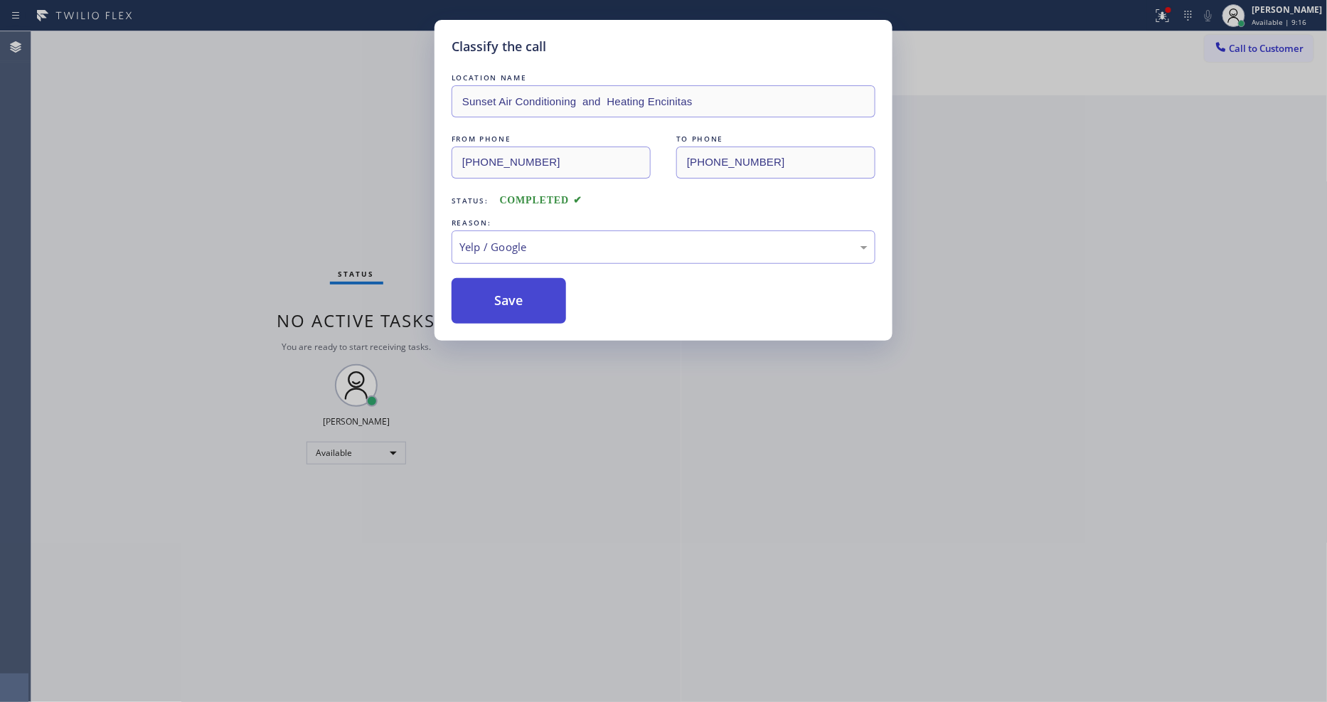
click at [520, 296] on button "Save" at bounding box center [508, 301] width 114 height 46
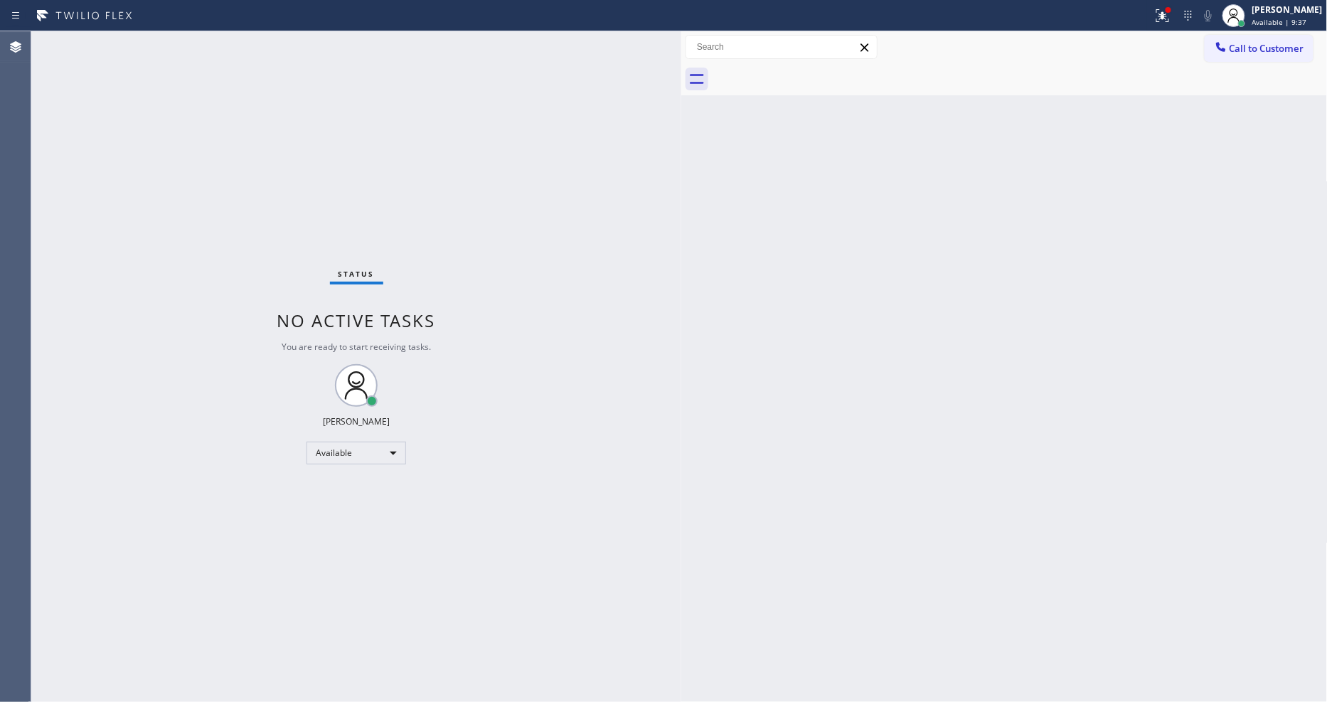
click at [179, 40] on div "Status No active tasks You are ready to start receiving tasks. [PERSON_NAME] Av…" at bounding box center [356, 366] width 650 height 670
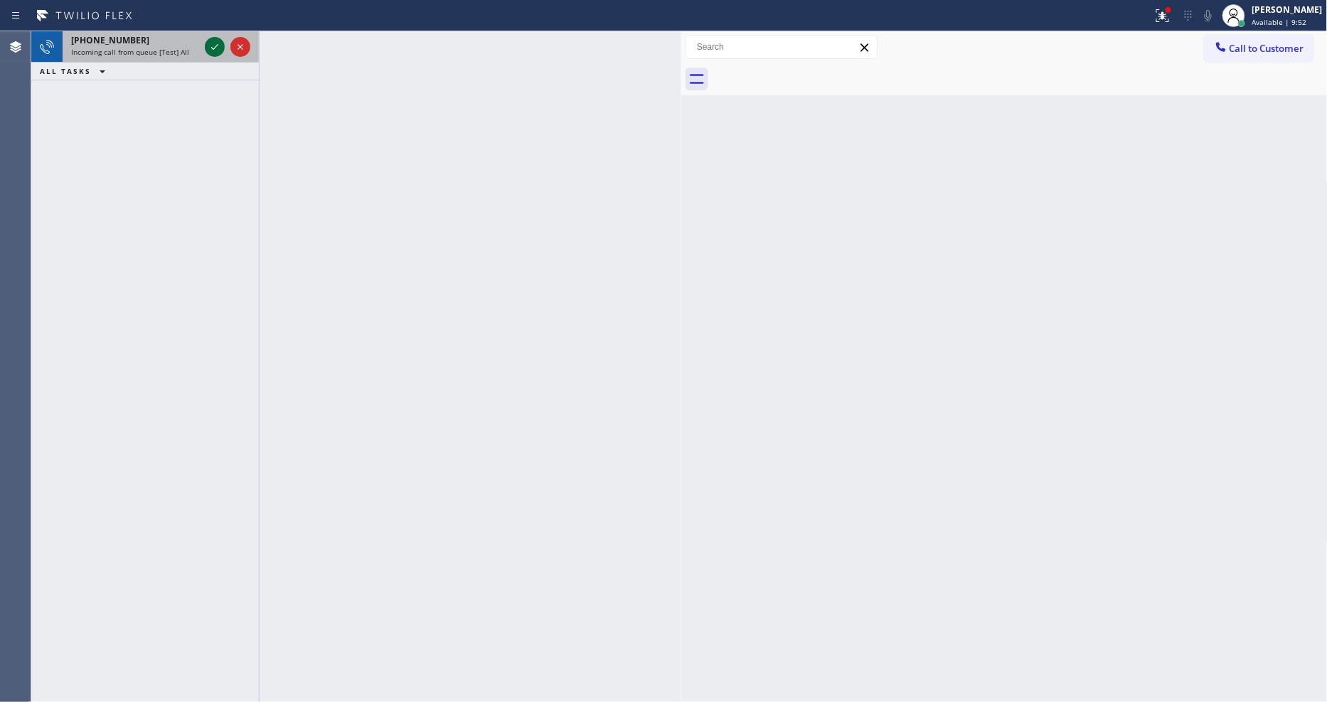
click at [216, 47] on icon at bounding box center [214, 46] width 17 height 17
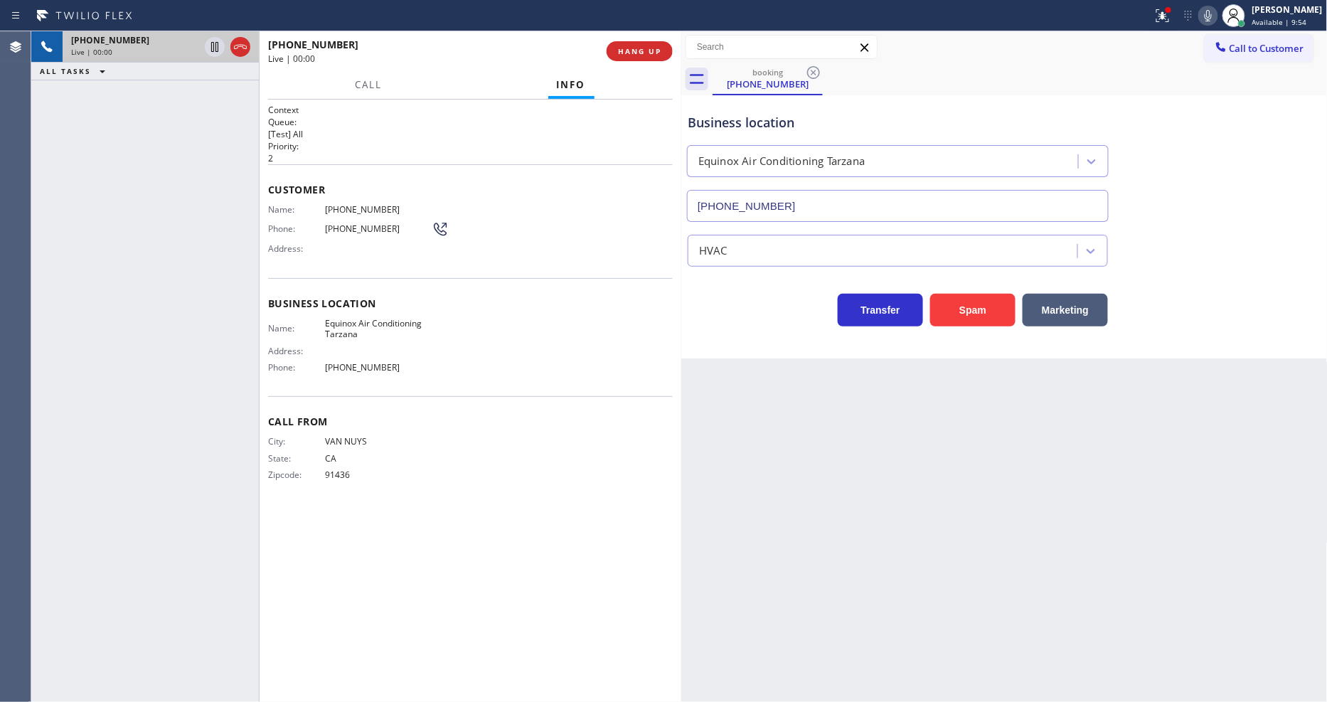
type input "[PHONE_NUMBER]"
click at [655, 54] on span "HANG UP" at bounding box center [639, 51] width 43 height 10
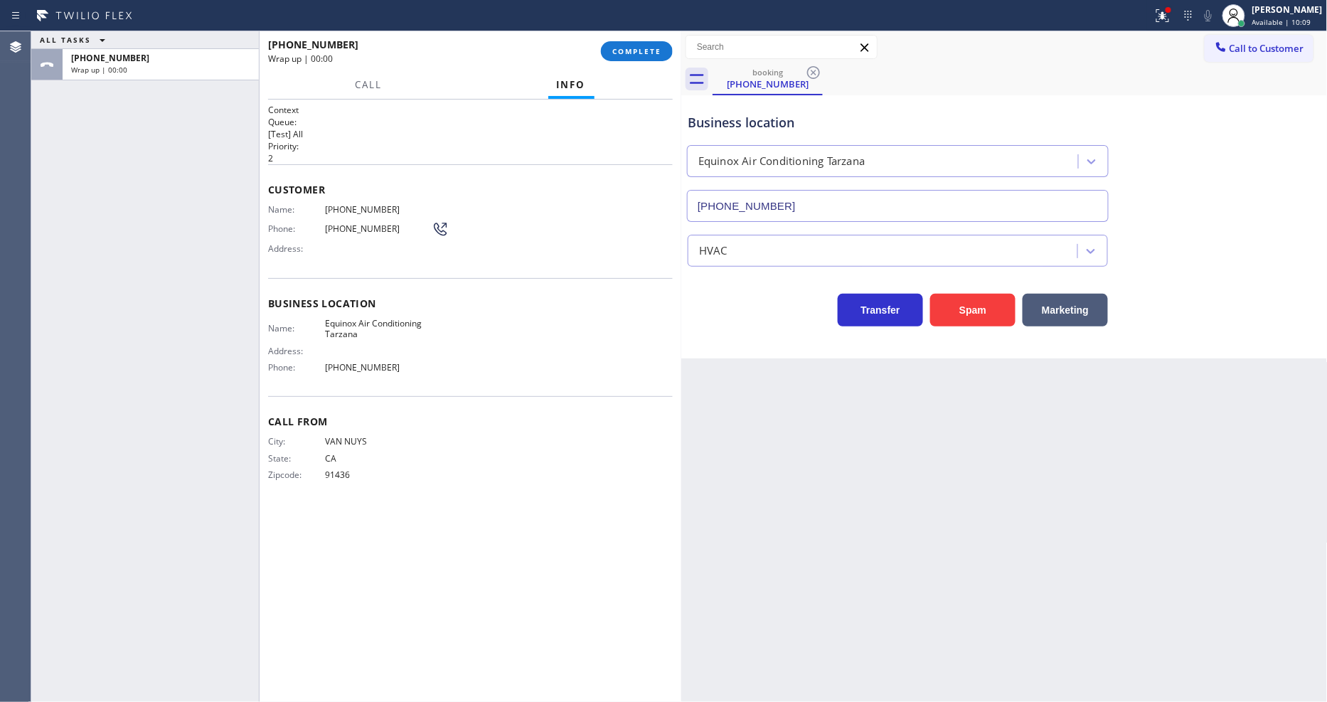
click at [578, 240] on div "Name: [PHONE_NUMBER] Phone: [PHONE_NUMBER] Address:" at bounding box center [470, 232] width 405 height 56
click at [643, 41] on button "COMPLETE" at bounding box center [637, 51] width 72 height 20
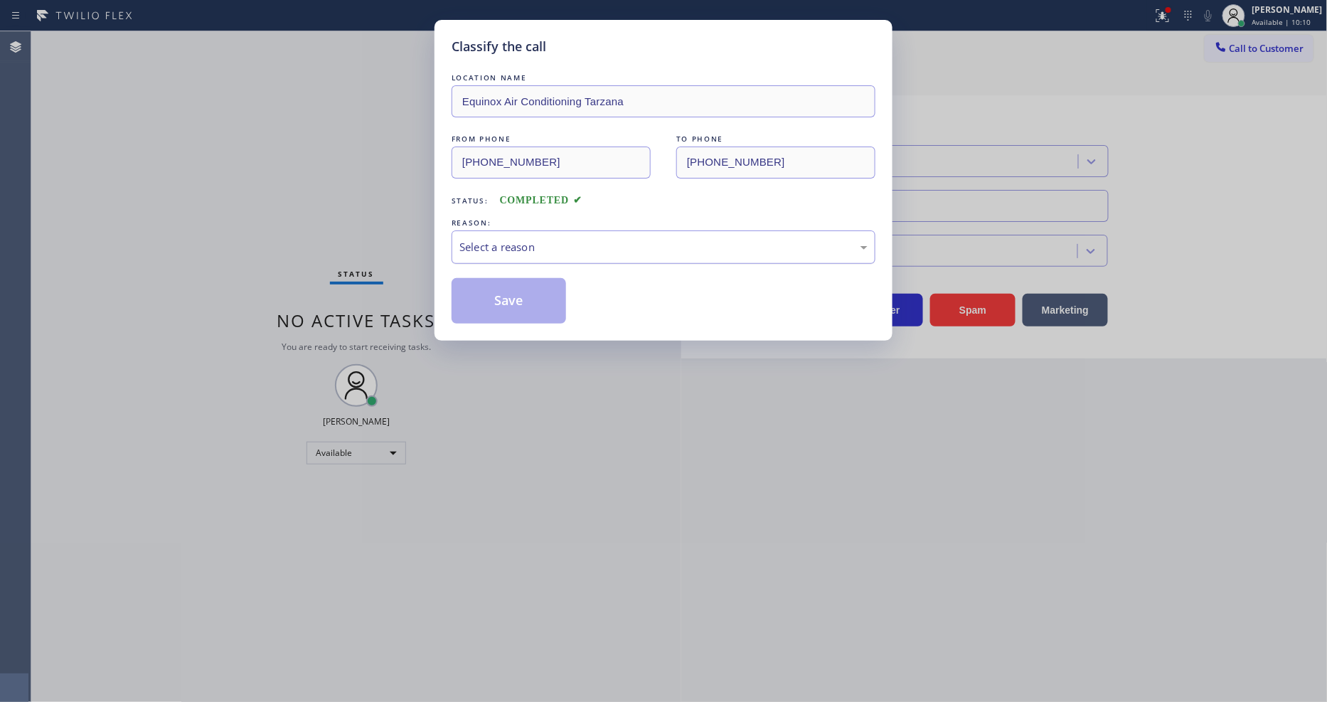
click at [521, 246] on div "Select a reason" at bounding box center [663, 247] width 408 height 16
click at [506, 291] on button "Save" at bounding box center [508, 301] width 114 height 46
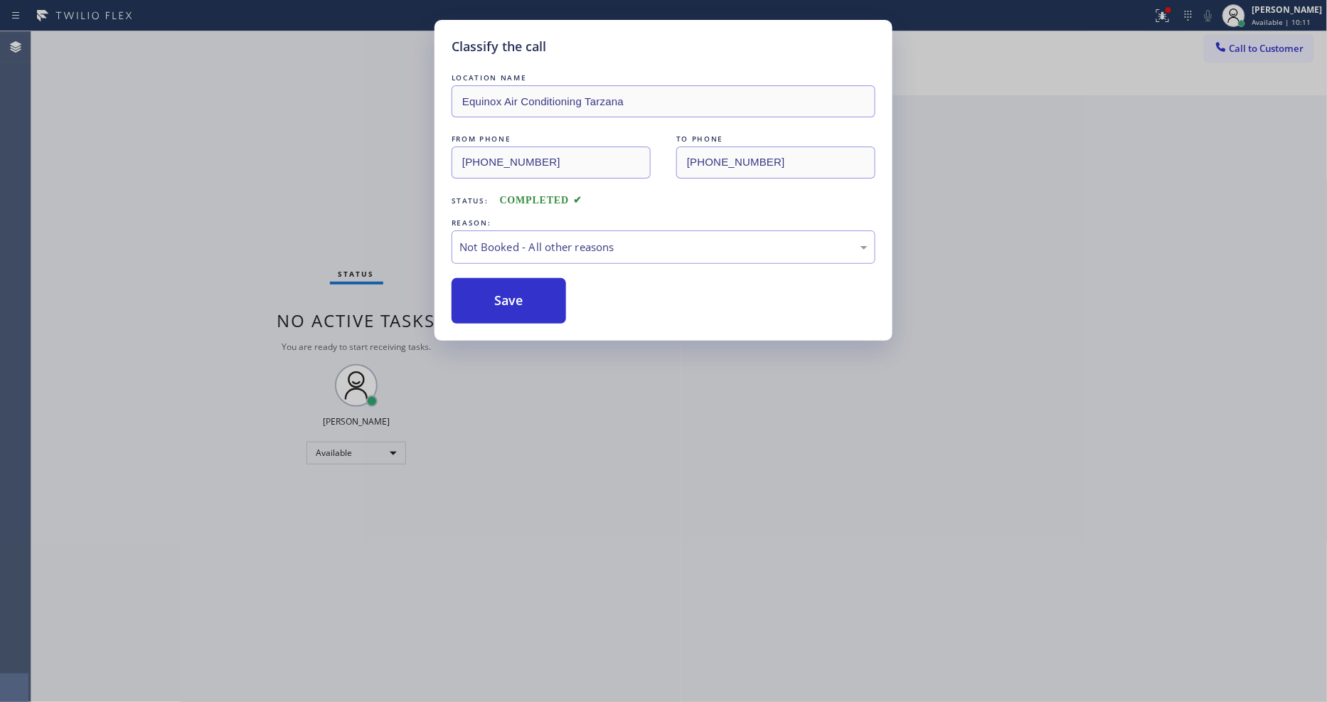
click at [506, 291] on button "Save" at bounding box center [508, 301] width 114 height 46
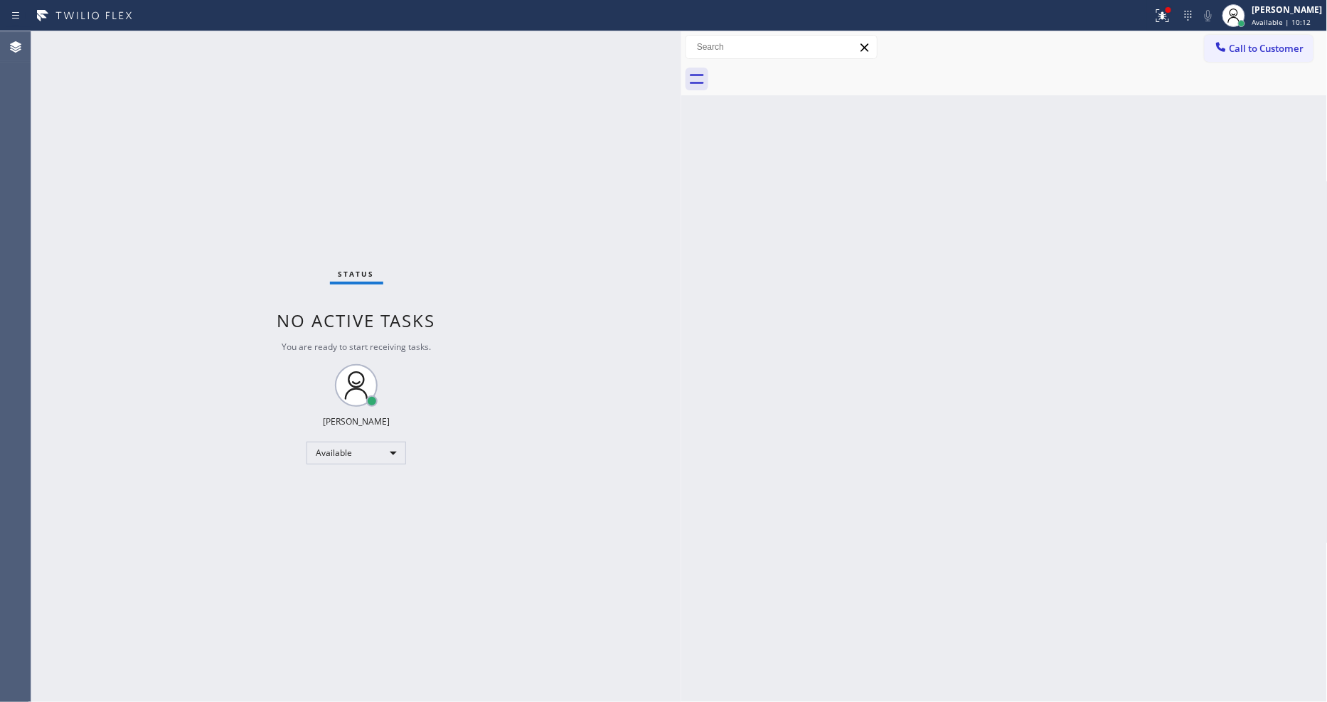
click at [193, 41] on div "Status No active tasks You are ready to start receiving tasks. [PERSON_NAME] Av…" at bounding box center [356, 366] width 650 height 670
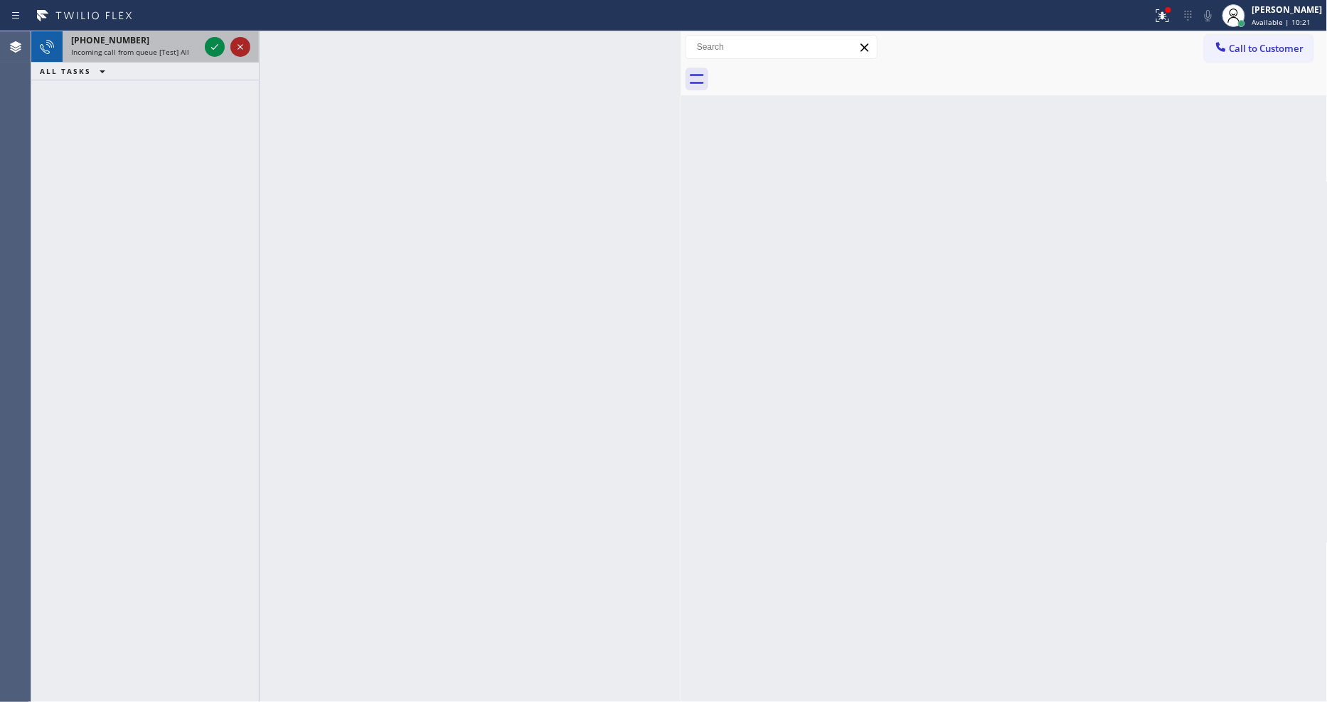
click at [232, 50] on icon at bounding box center [240, 46] width 17 height 17
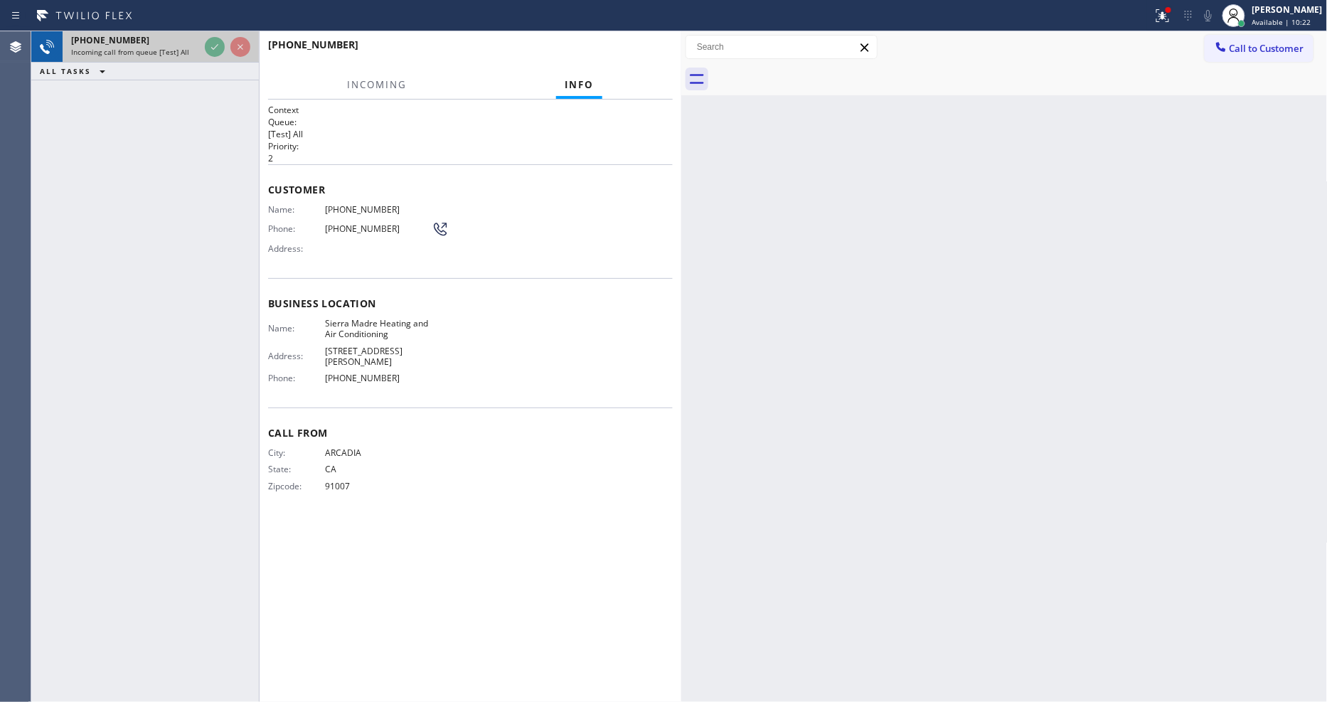
click at [214, 46] on icon at bounding box center [214, 46] width 17 height 17
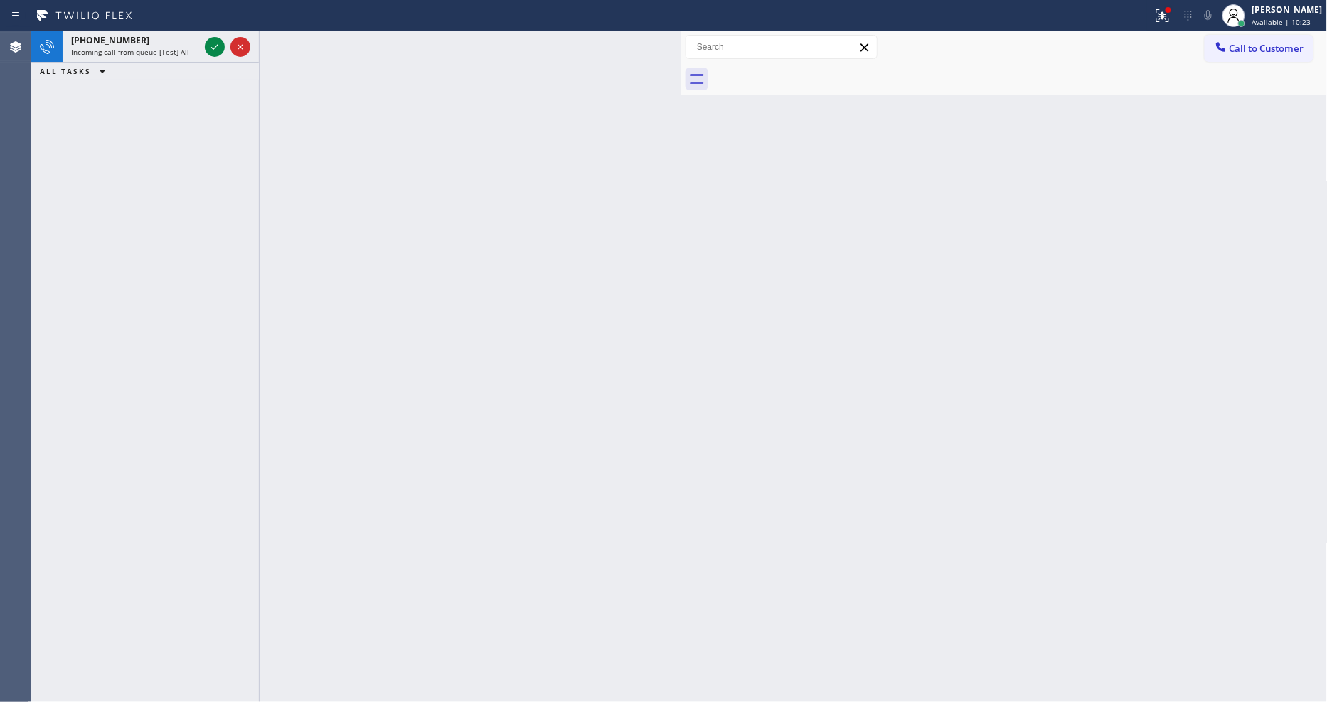
click at [214, 46] on icon at bounding box center [214, 46] width 17 height 17
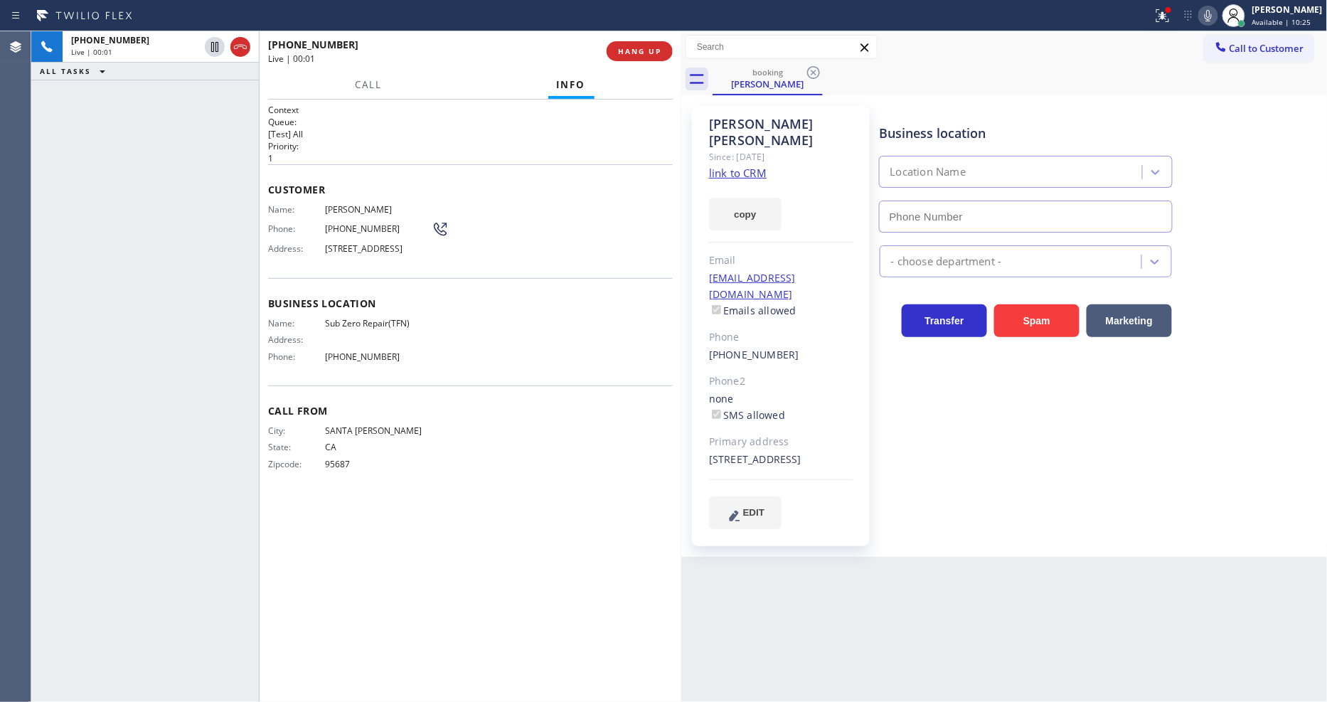
type input "[PHONE_NUMBER]"
click at [731, 166] on link "link to CRM" at bounding box center [738, 173] width 58 height 14
click at [633, 46] on span "HANG UP" at bounding box center [639, 51] width 43 height 10
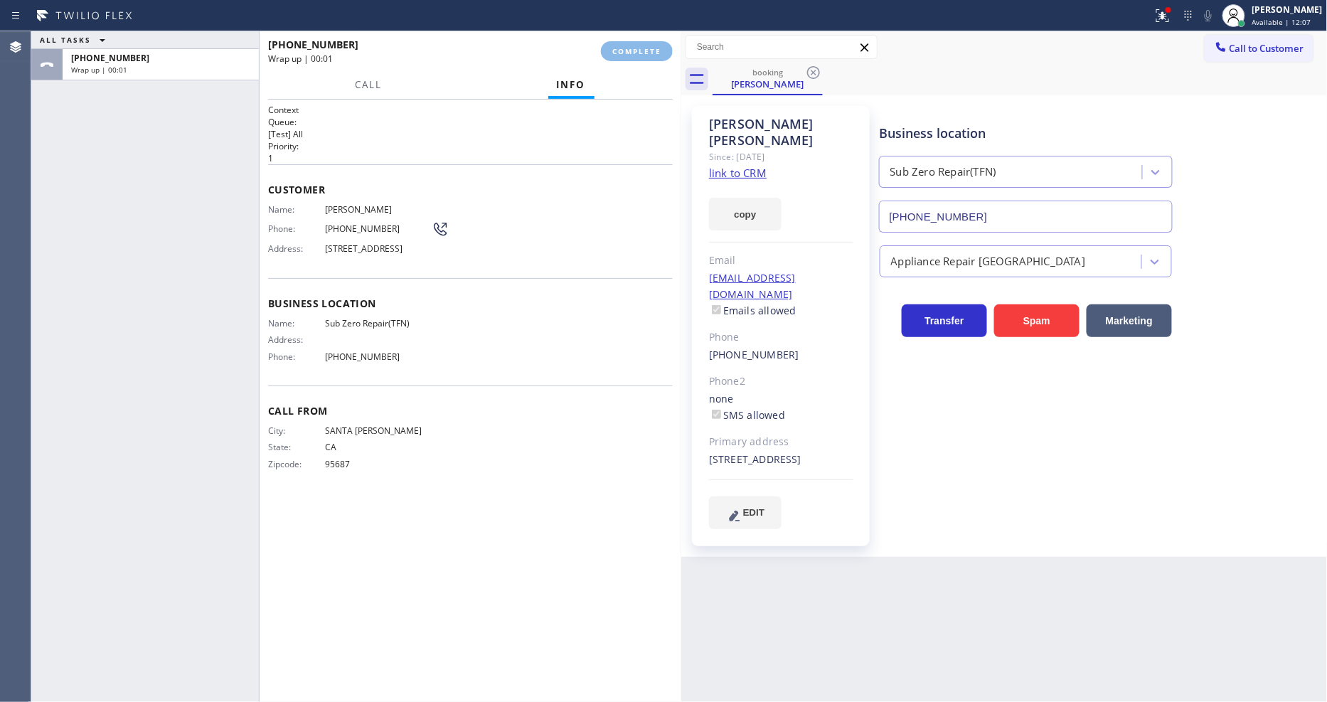
click at [491, 242] on div "Name: [PERSON_NAME] Phone: [PHONE_NUMBER] Address: [STREET_ADDRESS]" at bounding box center [470, 232] width 405 height 56
click at [664, 43] on button "COMPLETE" at bounding box center [637, 51] width 72 height 20
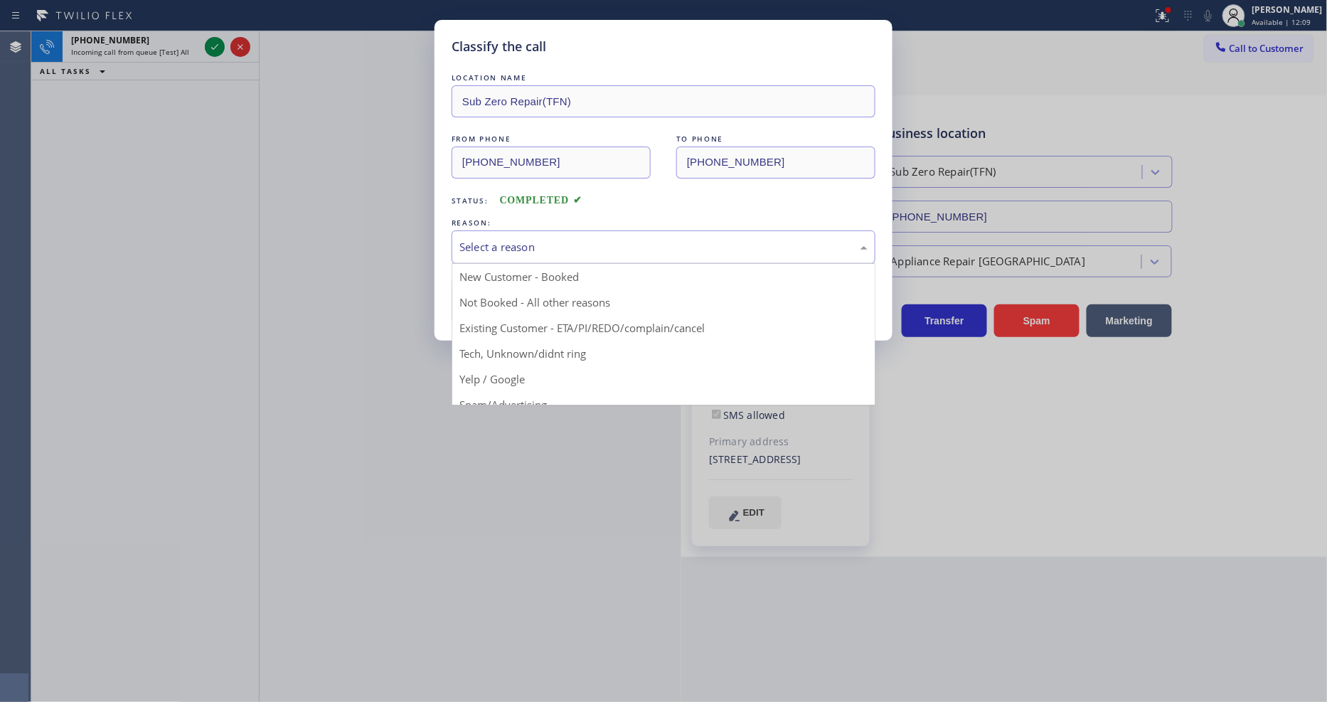
click at [538, 230] on div "Select a reason" at bounding box center [663, 246] width 424 height 33
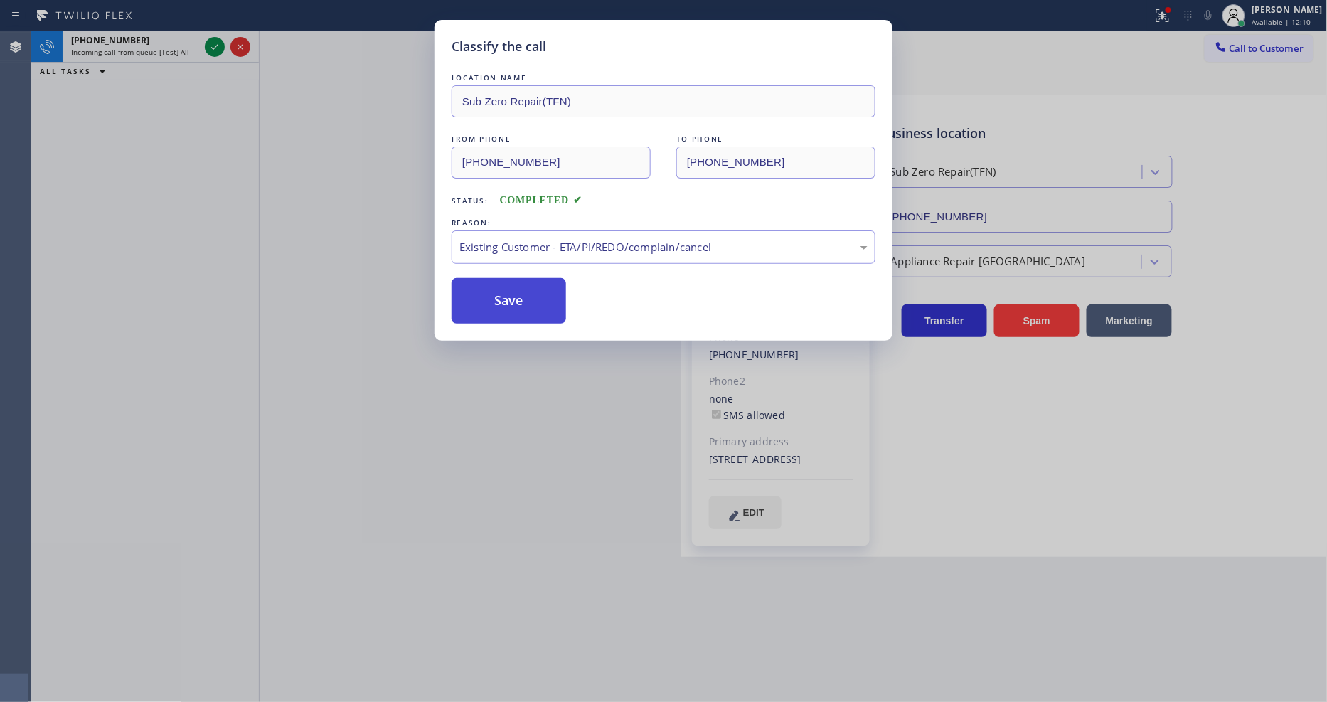
click at [501, 278] on button "Save" at bounding box center [508, 301] width 114 height 46
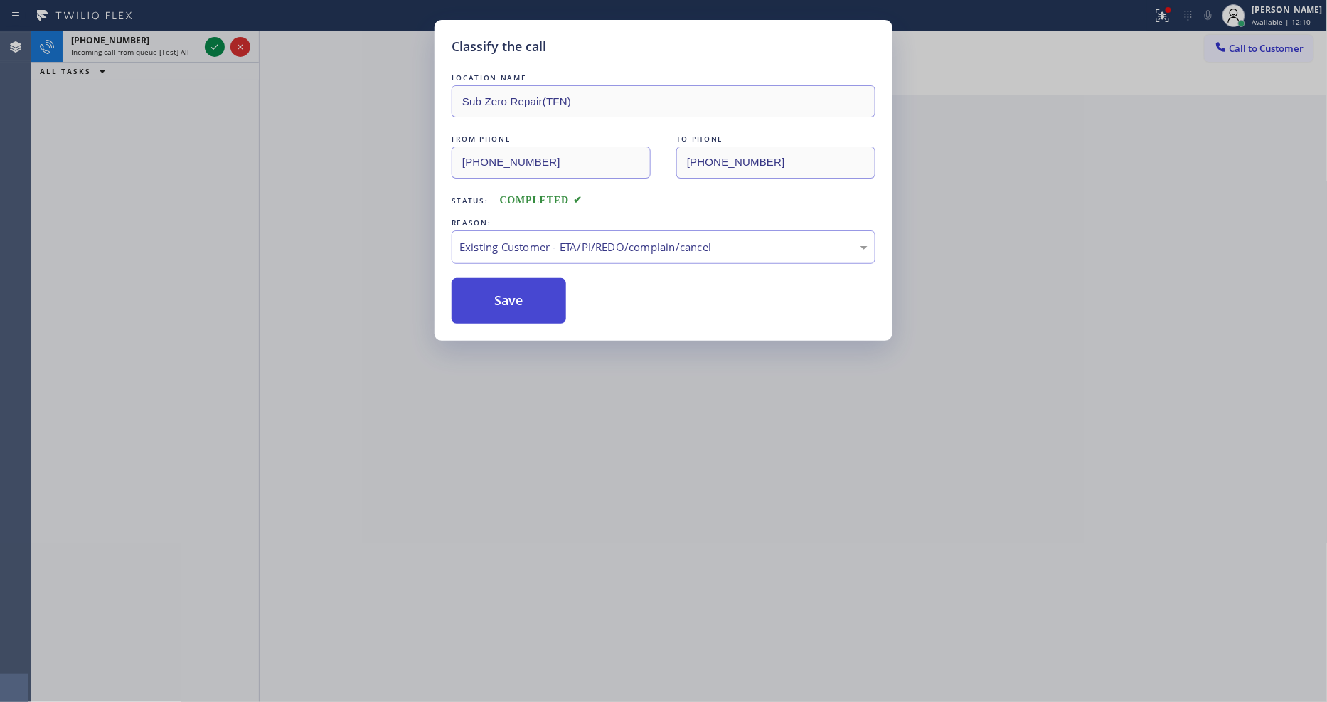
click at [501, 278] on button "Save" at bounding box center [508, 301] width 114 height 46
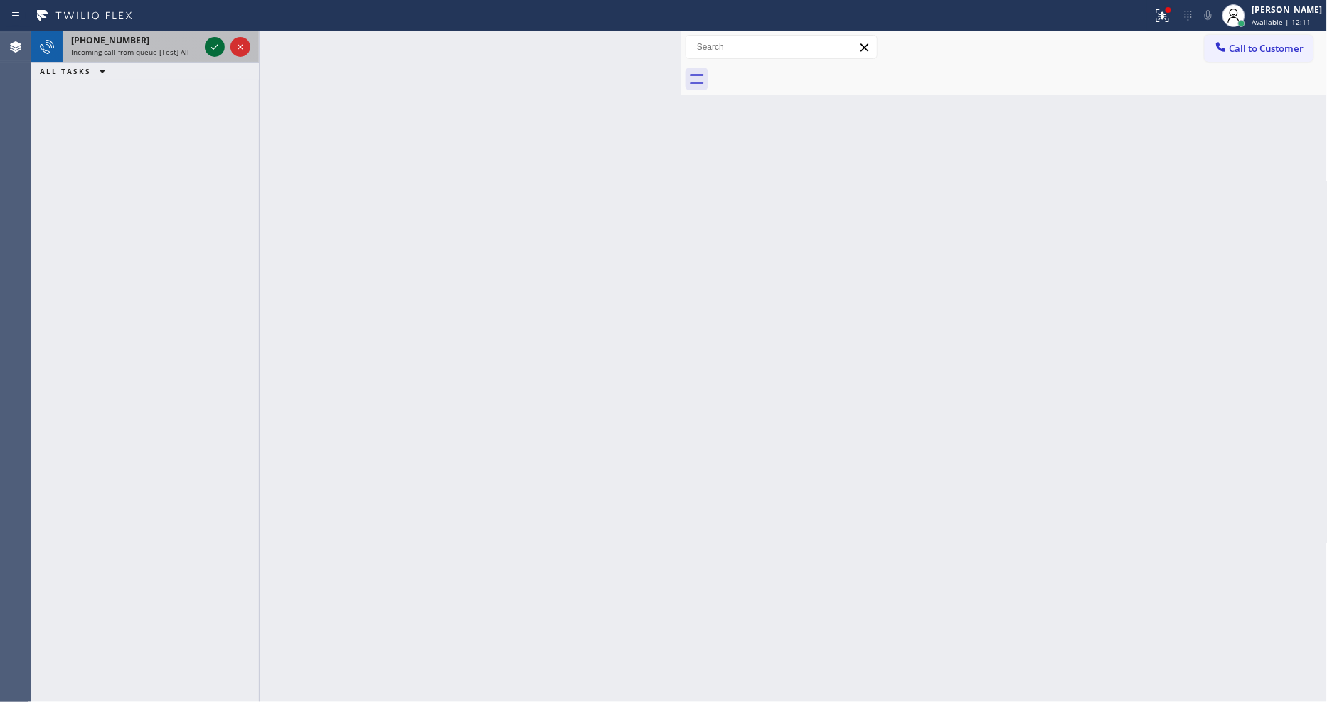
click at [218, 50] on icon at bounding box center [214, 46] width 17 height 17
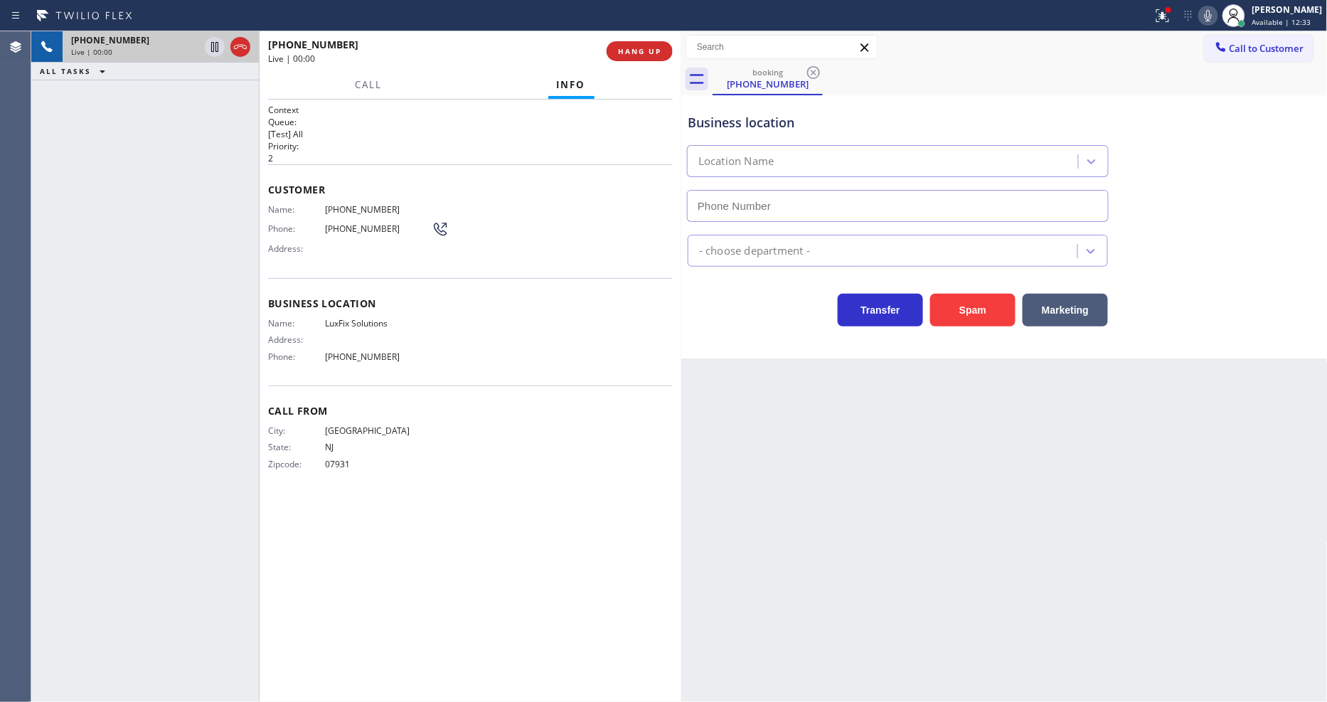
click at [1004, 337] on div "Business location Location Name - choose department - Transfer Spam Marketing" at bounding box center [1004, 226] width 646 height 263
type input "[PHONE_NUMBER]"
click at [1167, 13] on icon at bounding box center [1162, 13] width 9 height 5
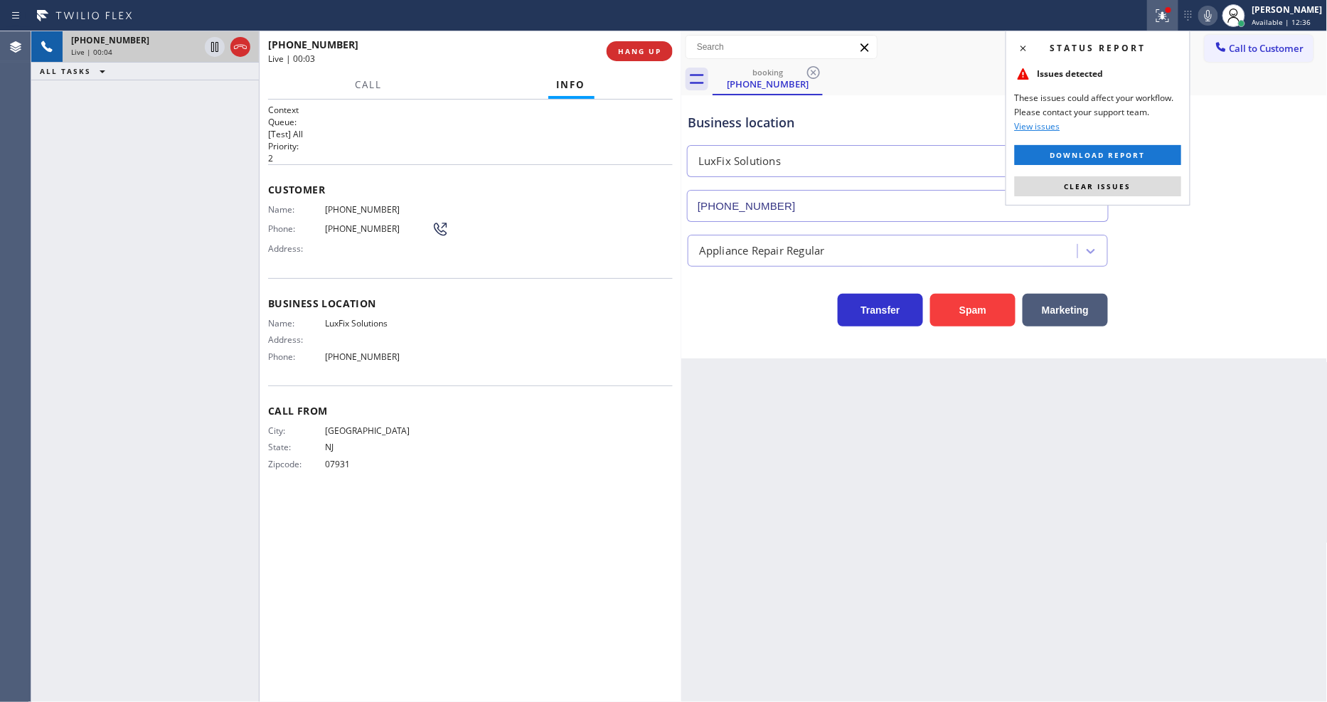
click at [1150, 175] on div "Status report Issues detected These issues could affect your workflow. Please c…" at bounding box center [1097, 118] width 185 height 175
click at [1072, 190] on span "Clear issues" at bounding box center [1097, 186] width 67 height 10
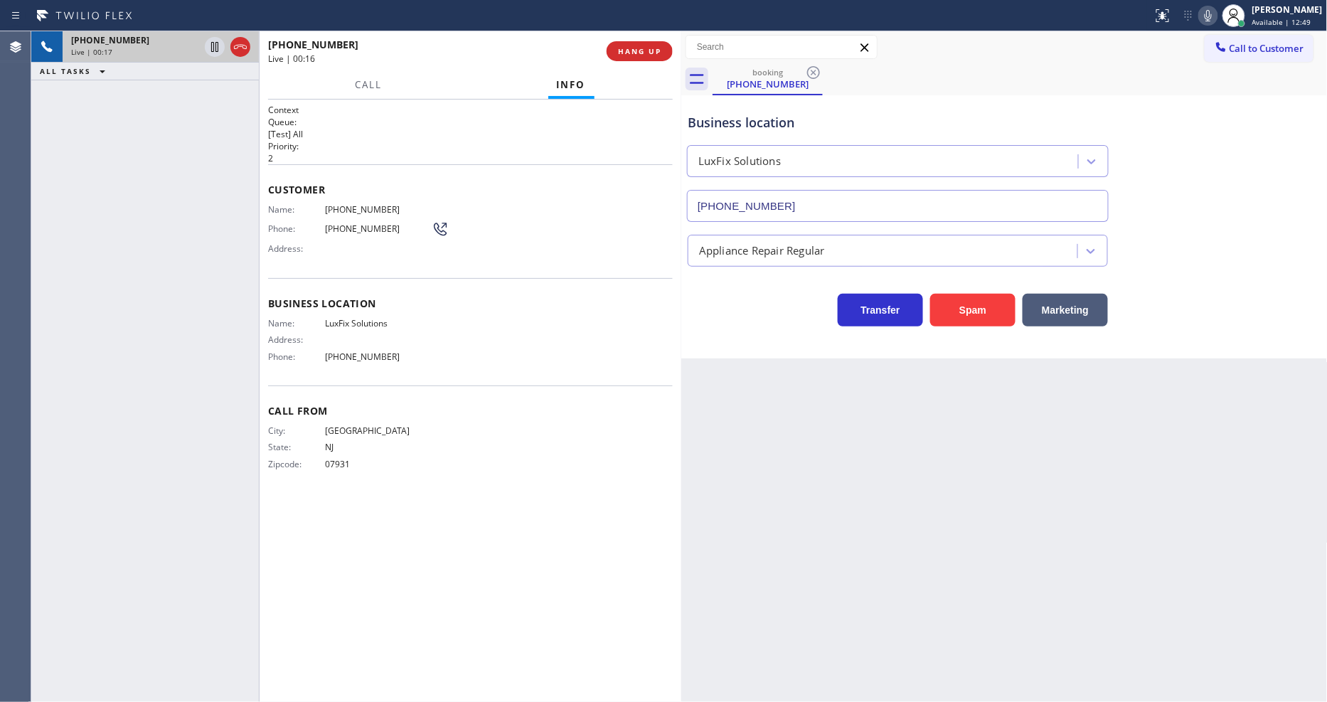
click at [365, 318] on span "LuxFix Solutions" at bounding box center [378, 323] width 107 height 11
copy span "LuxFix Solutions"
click at [354, 207] on span "[PHONE_NUMBER]" at bounding box center [378, 209] width 107 height 11
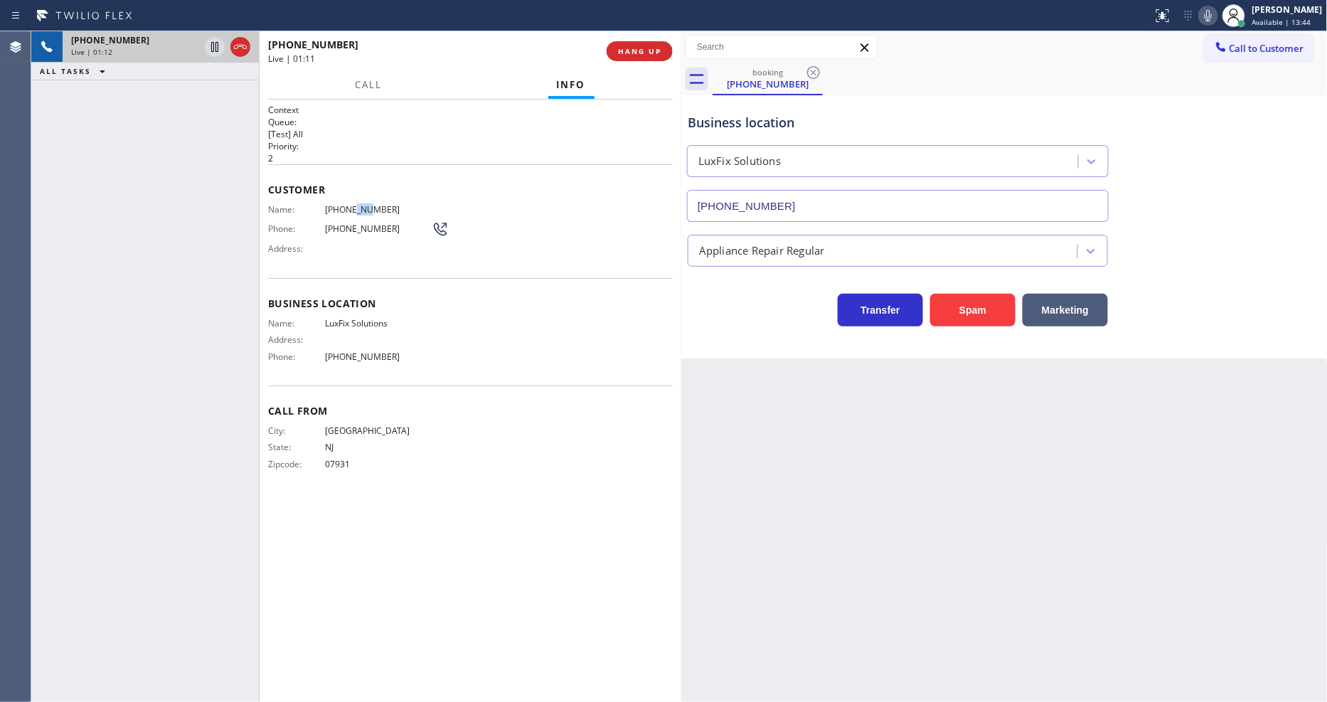
click at [354, 207] on span "[PHONE_NUMBER]" at bounding box center [378, 209] width 107 height 11
copy span "[PHONE_NUMBER]"
click at [251, 448] on div "[PHONE_NUMBER] Live | 03:18 ALL TASKS ALL TASKS ACTIVE TASKS TASKS IN WRAP UP" at bounding box center [145, 366] width 228 height 670
click at [1051, 429] on div "Back to Dashboard Change Sender ID Customers Technicians Select a contact Outbo…" at bounding box center [1004, 366] width 646 height 670
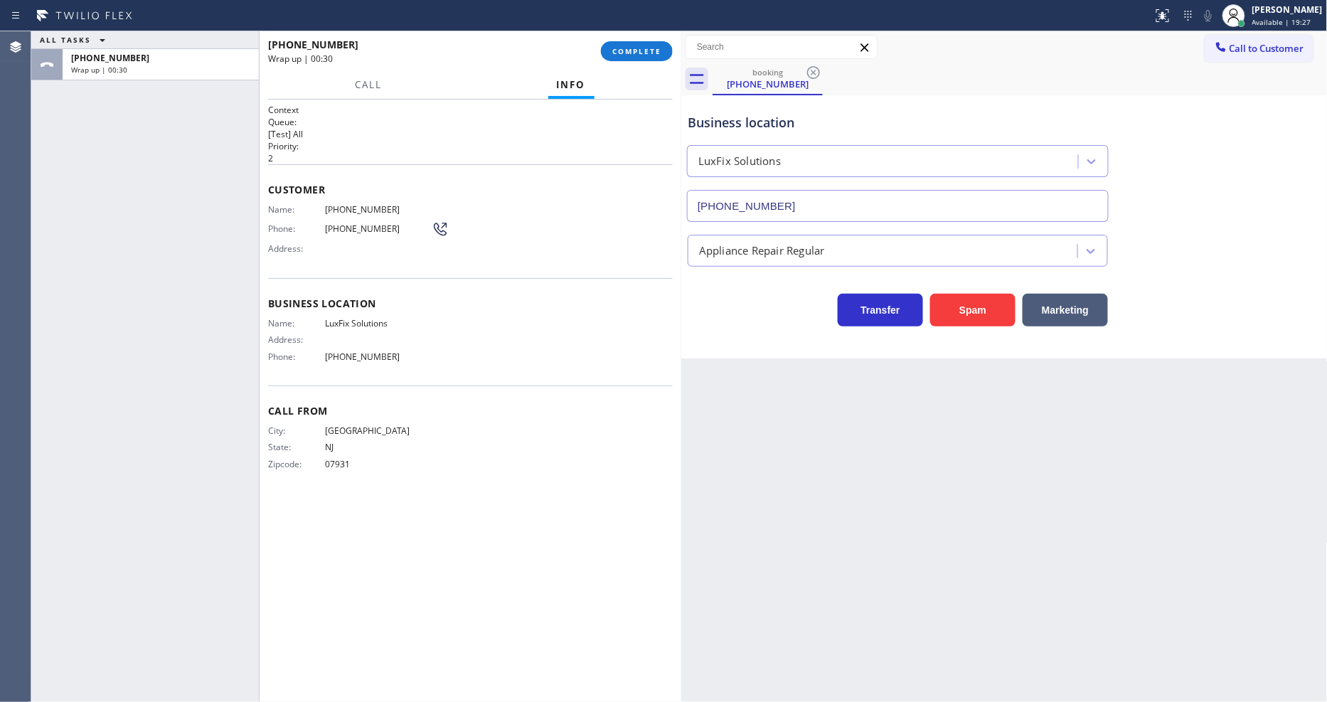
click at [648, 62] on div "[PHONE_NUMBER] Wrap up | 00:30 COMPLETE" at bounding box center [470, 51] width 405 height 37
click at [648, 51] on span "COMPLETE" at bounding box center [636, 51] width 49 height 10
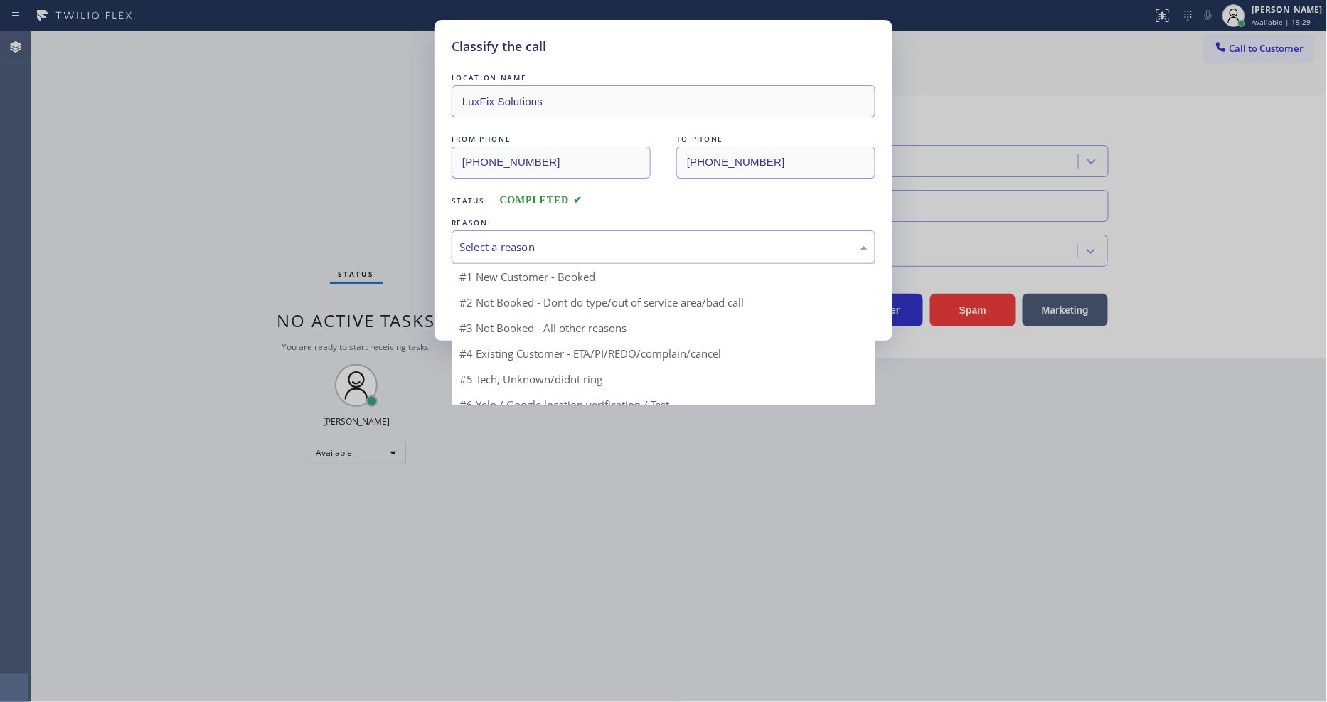
click at [544, 245] on div "Select a reason" at bounding box center [663, 247] width 408 height 16
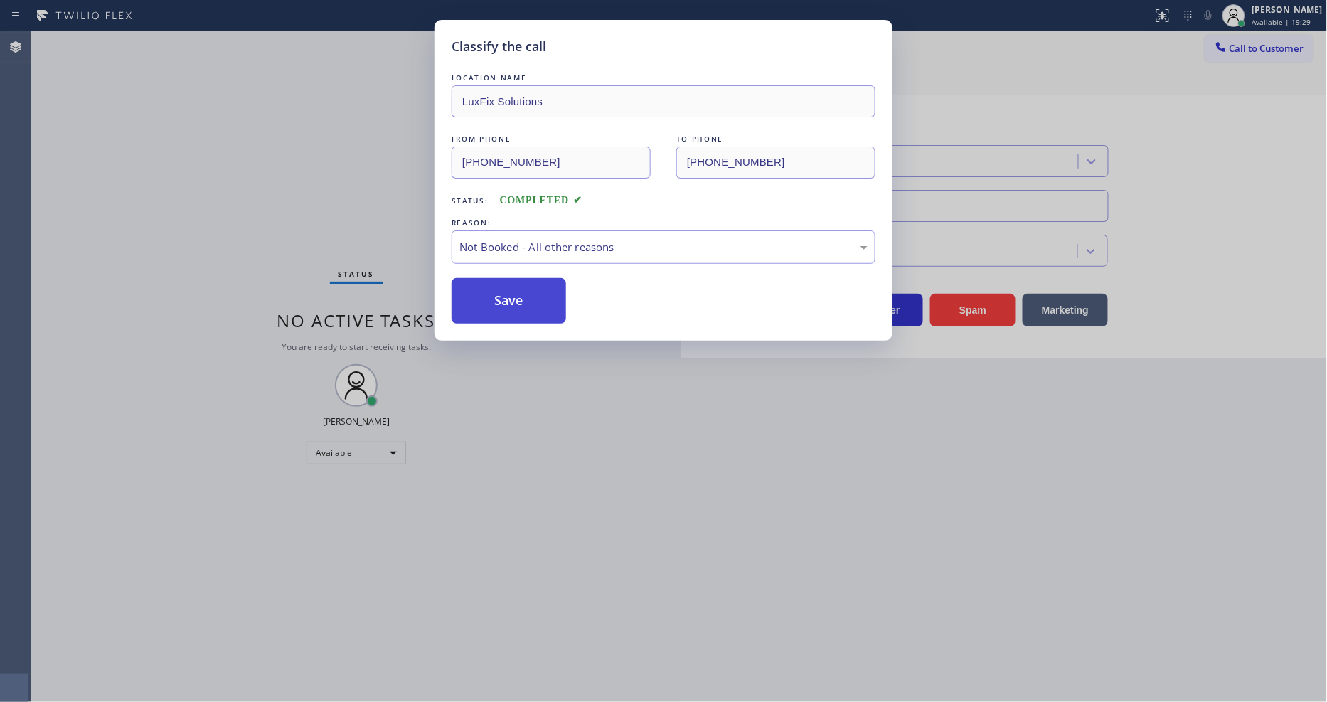
click at [517, 299] on button "Save" at bounding box center [508, 301] width 114 height 46
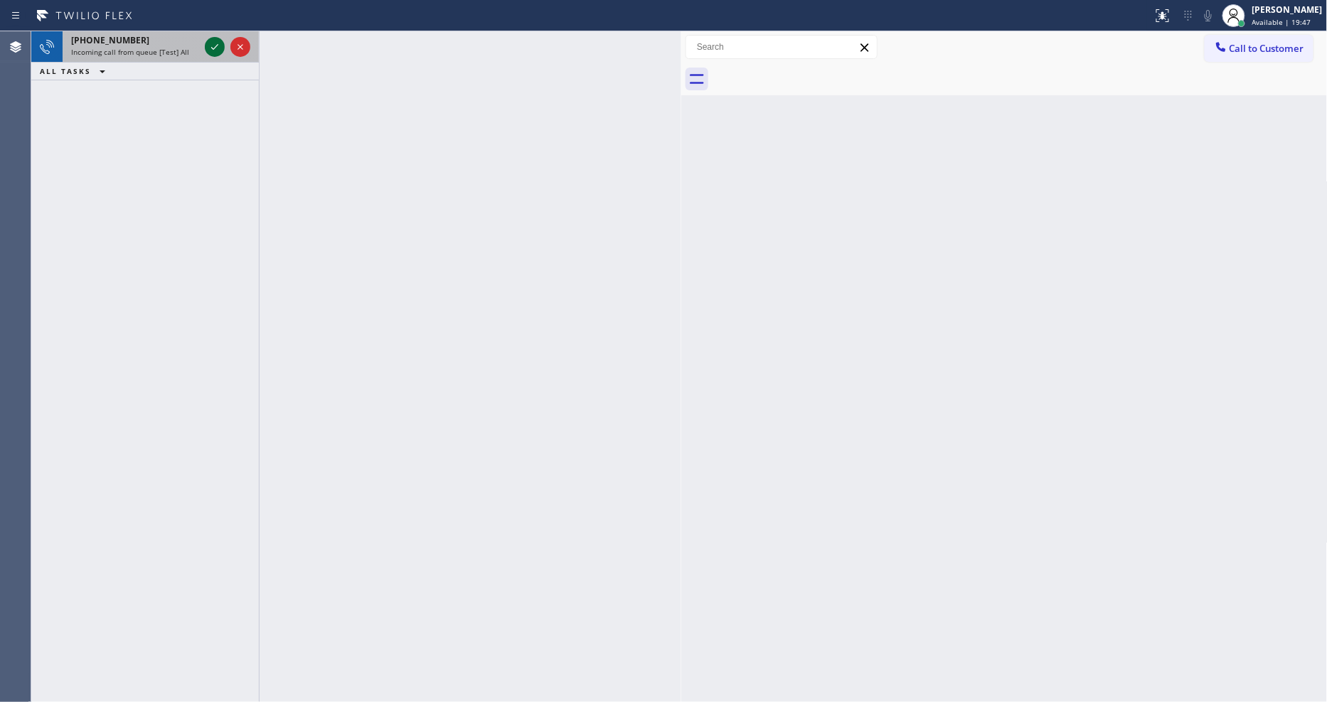
click at [222, 48] on icon at bounding box center [214, 46] width 17 height 17
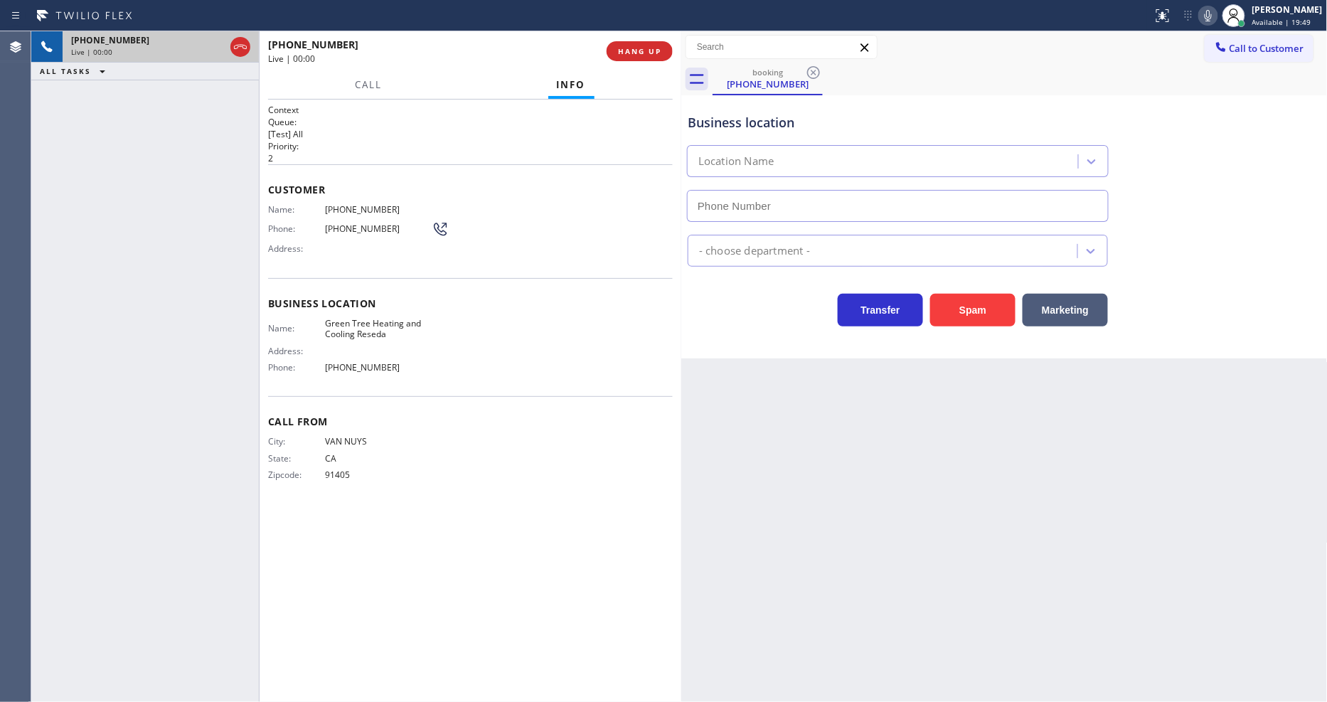
type input "[PHONE_NUMBER]"
drag, startPoint x: 58, startPoint y: 316, endPoint x: 268, endPoint y: 226, distance: 228.1
click at [58, 315] on div "[PHONE_NUMBER] Live | 00:04 ALL TASKS ALL TASKS ACTIVE TASKS TASKS IN WRAP UP" at bounding box center [145, 366] width 228 height 670
click at [634, 65] on div "[PHONE_NUMBER] Live | 00:04 HANG UP" at bounding box center [470, 51] width 405 height 37
click at [636, 52] on span "HANG UP" at bounding box center [639, 51] width 43 height 10
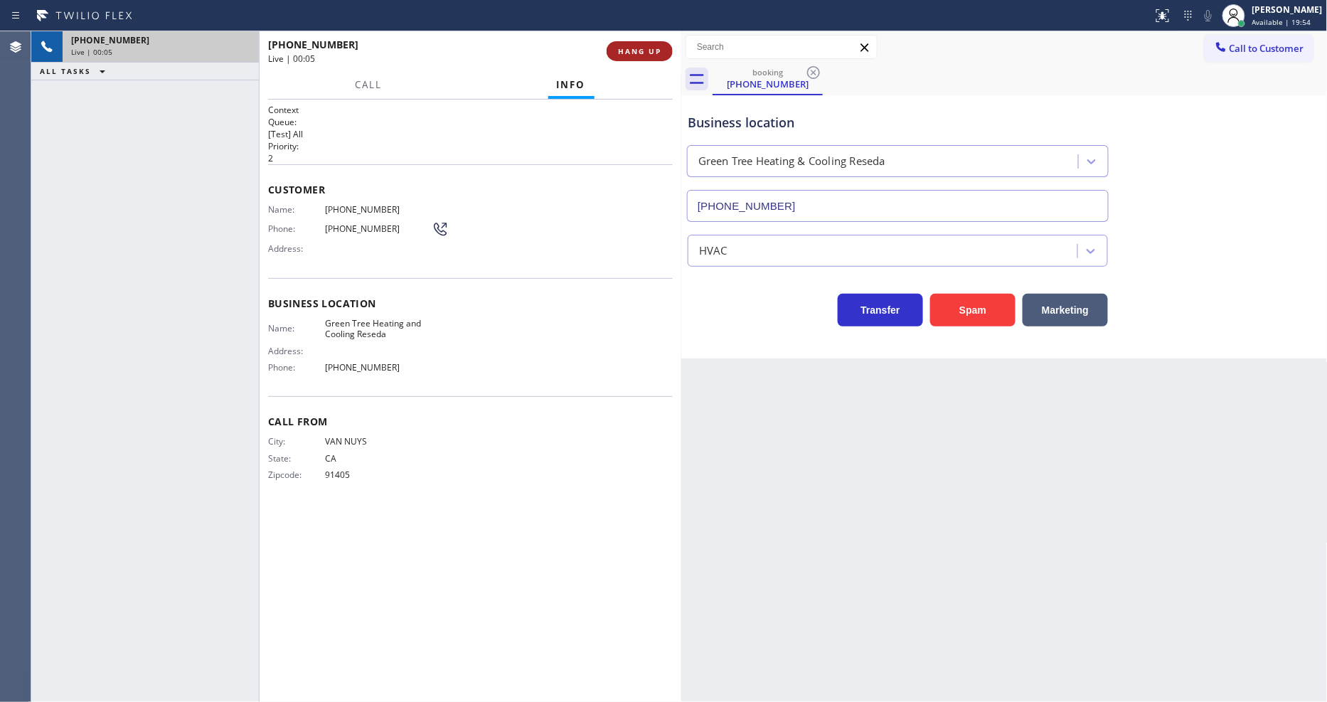
click at [636, 52] on span "HANG UP" at bounding box center [639, 51] width 43 height 10
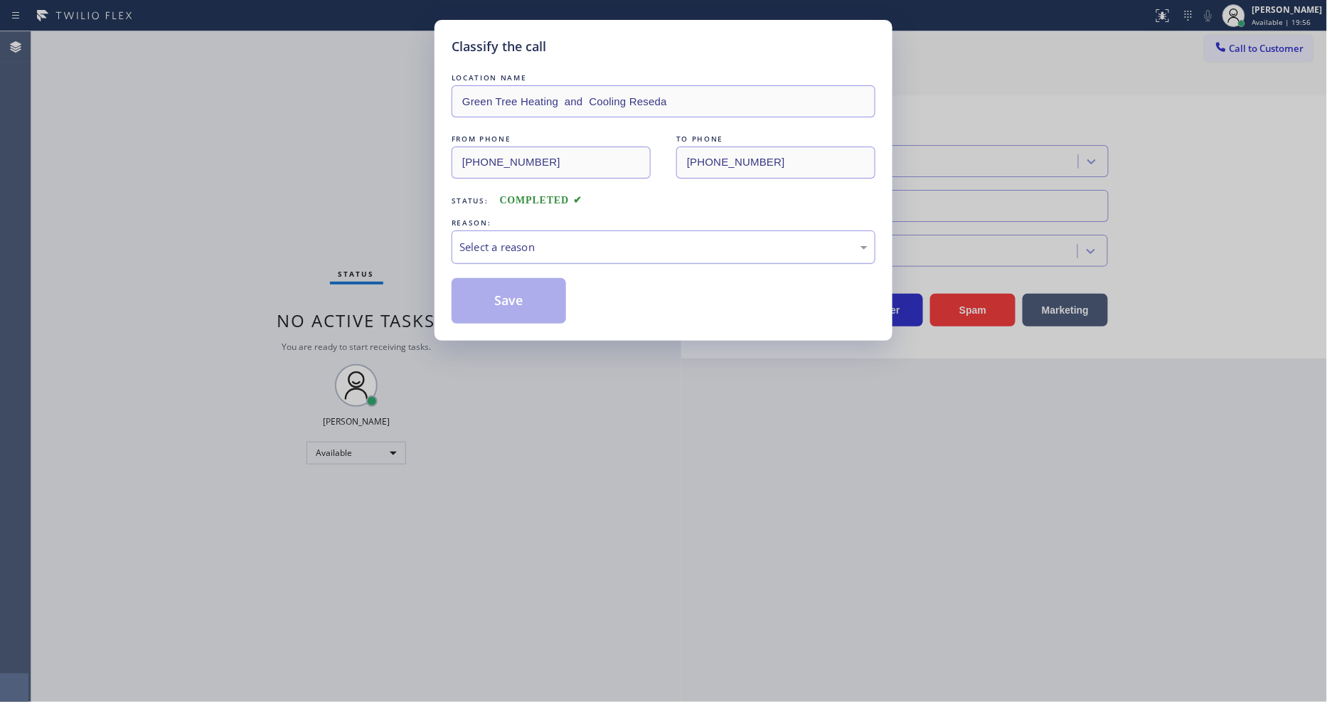
click at [587, 239] on div "Select a reason" at bounding box center [663, 247] width 408 height 16
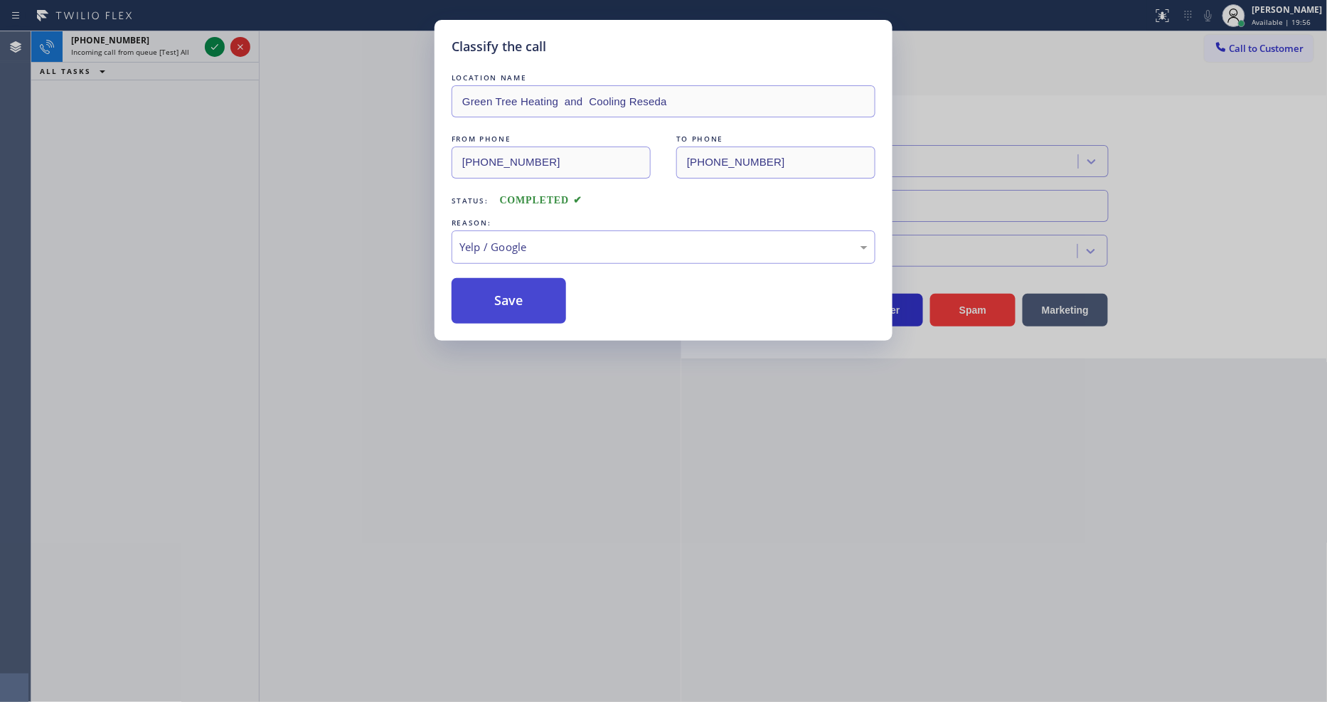
click at [480, 290] on button "Save" at bounding box center [508, 301] width 114 height 46
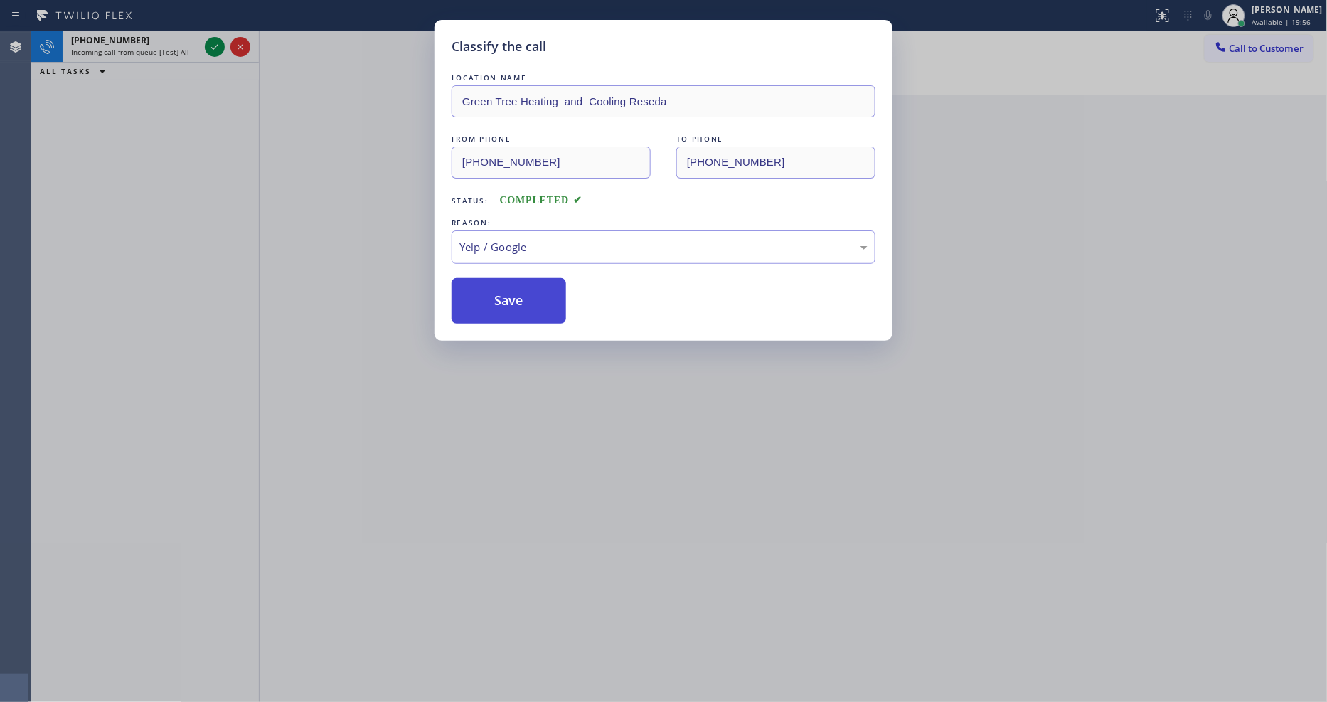
click at [480, 290] on button "Save" at bounding box center [508, 301] width 114 height 46
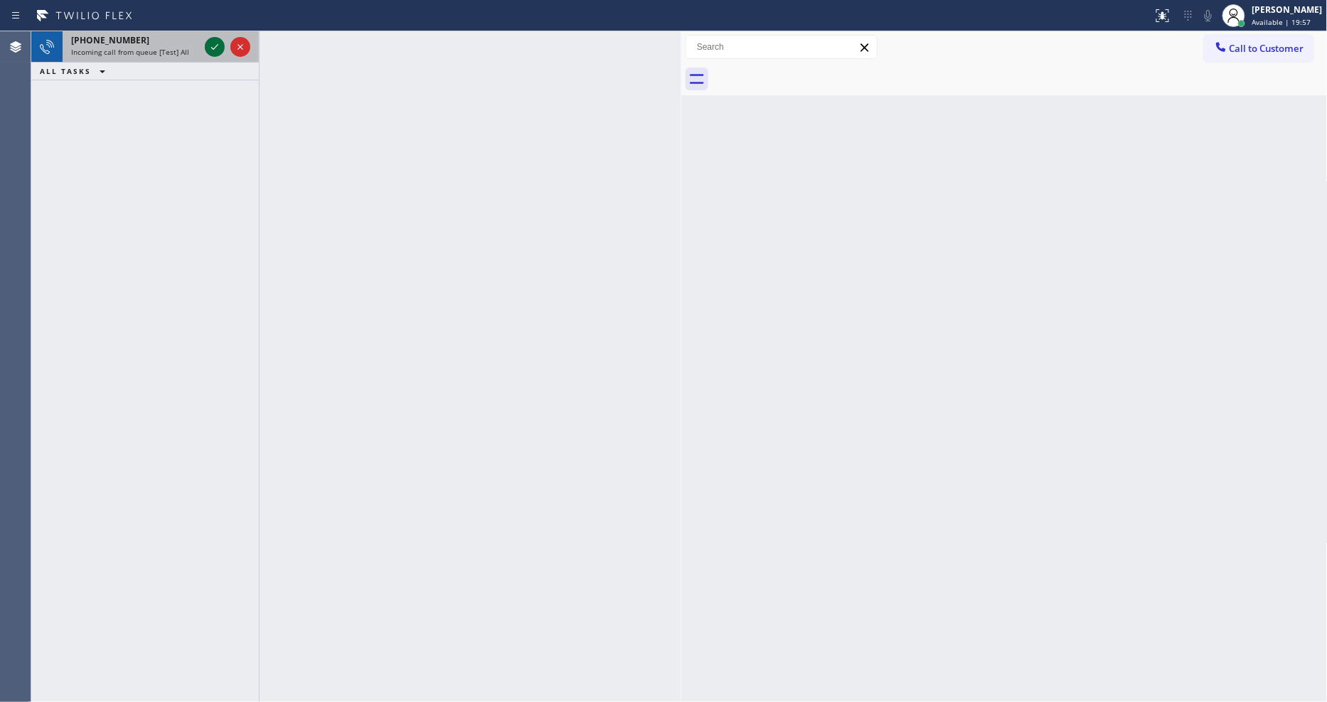
click at [208, 47] on icon at bounding box center [214, 46] width 17 height 17
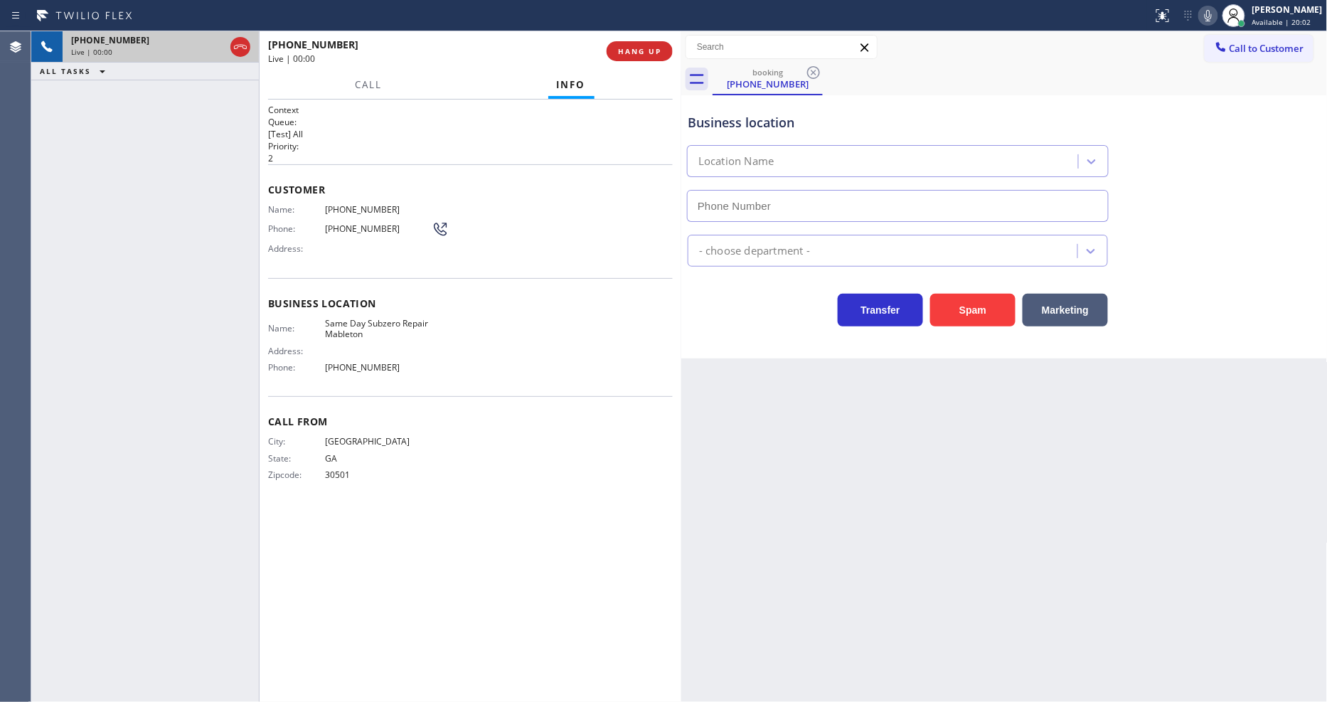
type input "[PHONE_NUMBER]"
click at [641, 55] on span "HANG UP" at bounding box center [639, 51] width 43 height 10
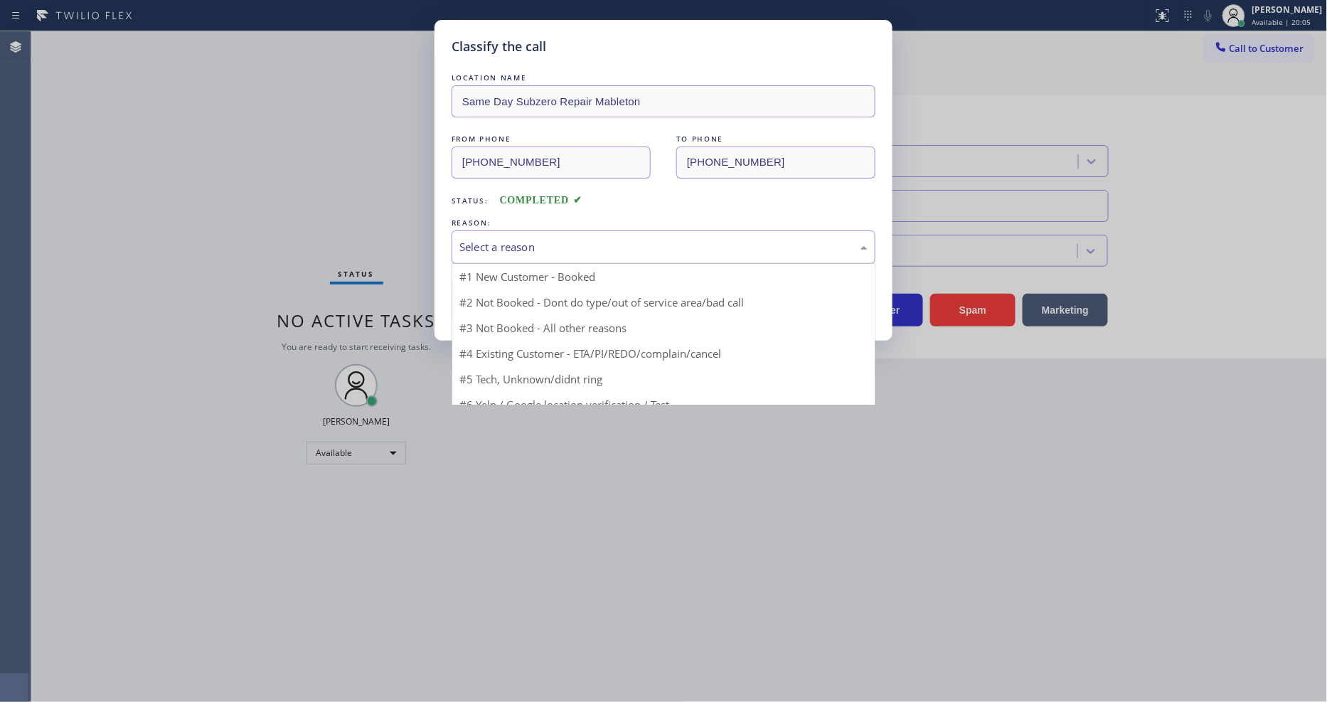
click at [579, 242] on div "Select a reason" at bounding box center [663, 247] width 408 height 16
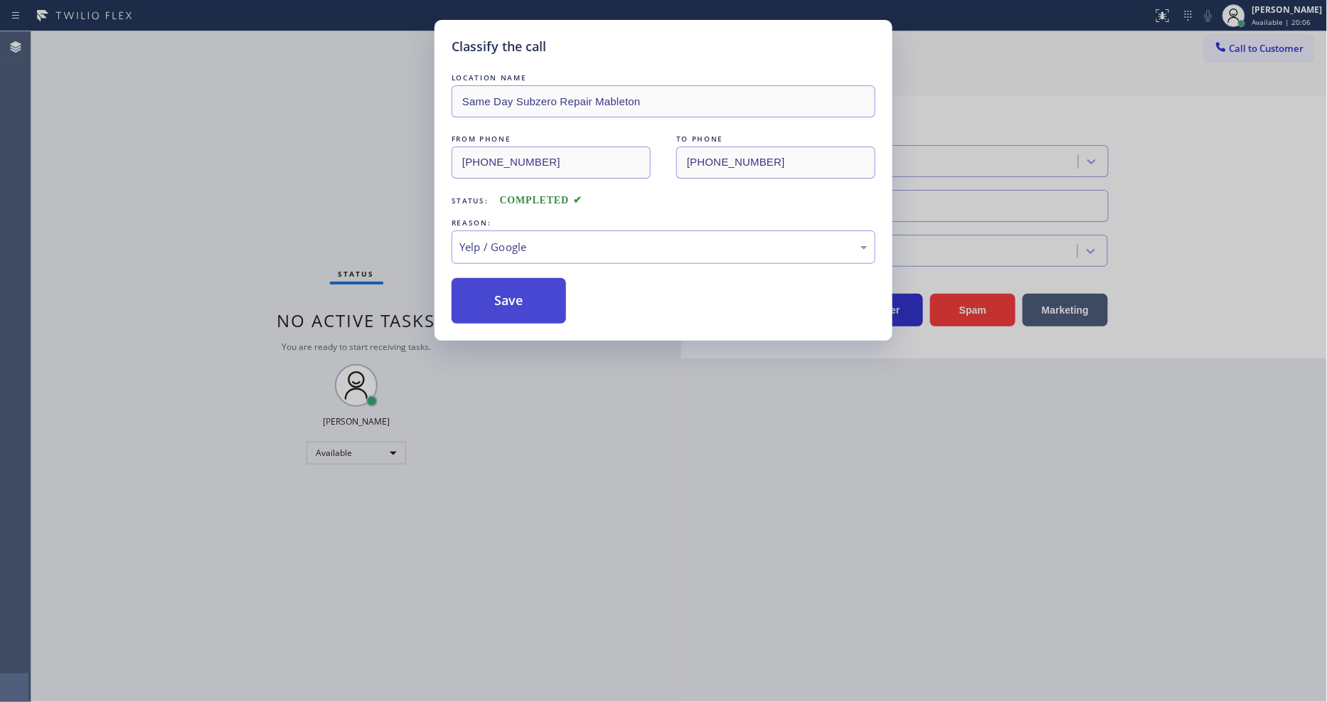
click at [522, 278] on button "Save" at bounding box center [508, 301] width 114 height 46
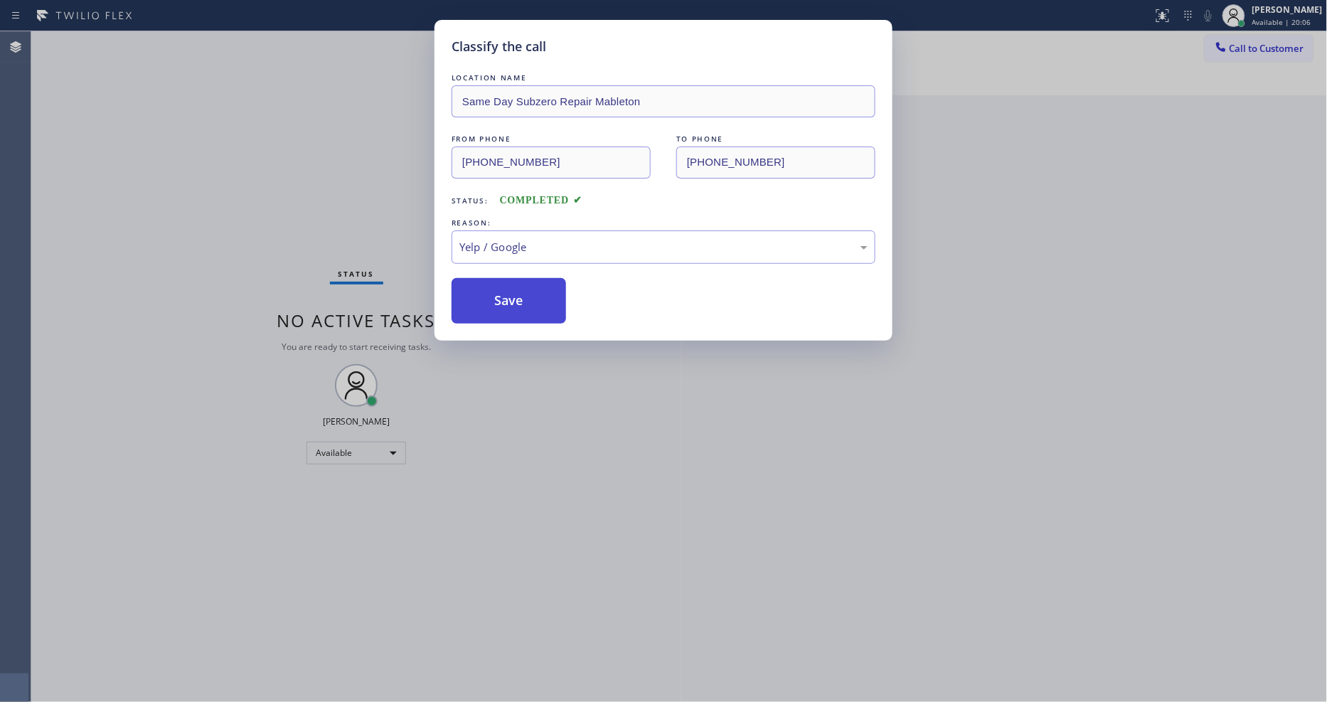
click at [522, 278] on button "Save" at bounding box center [508, 301] width 114 height 46
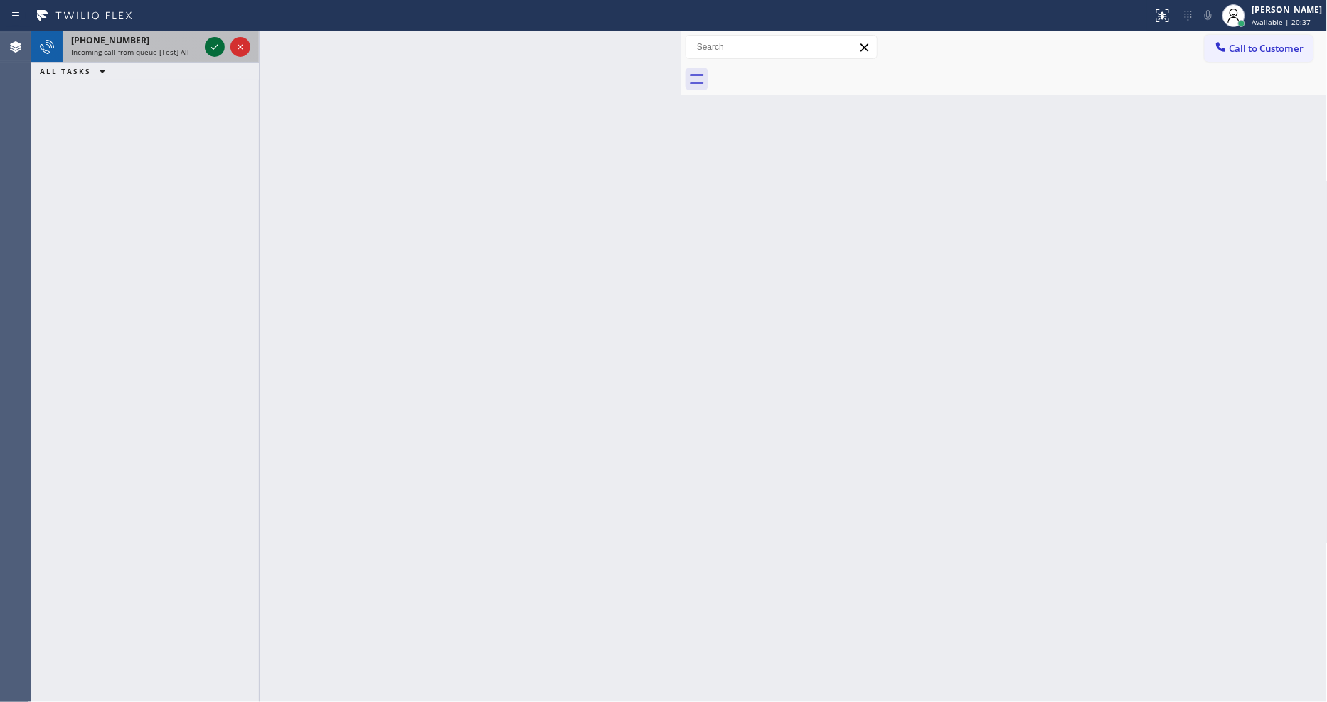
click at [214, 44] on icon at bounding box center [214, 46] width 17 height 17
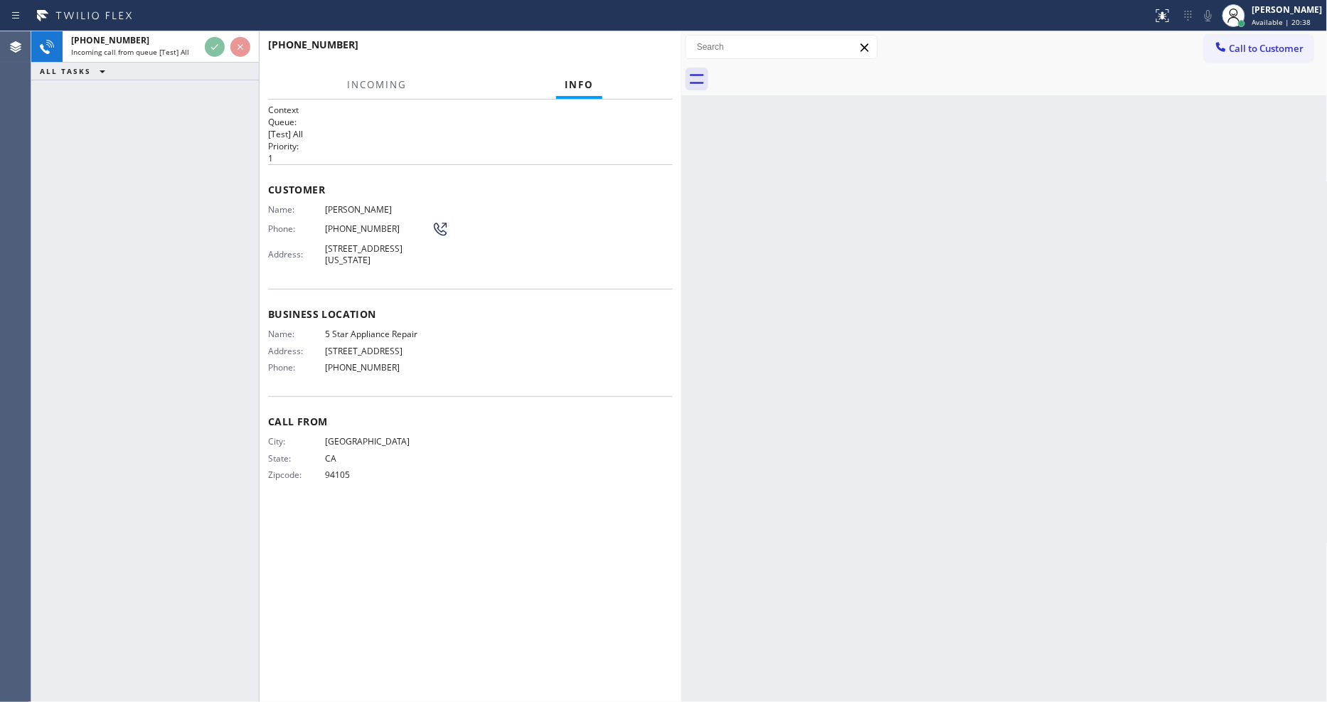
click at [498, 154] on p "1" at bounding box center [470, 158] width 405 height 12
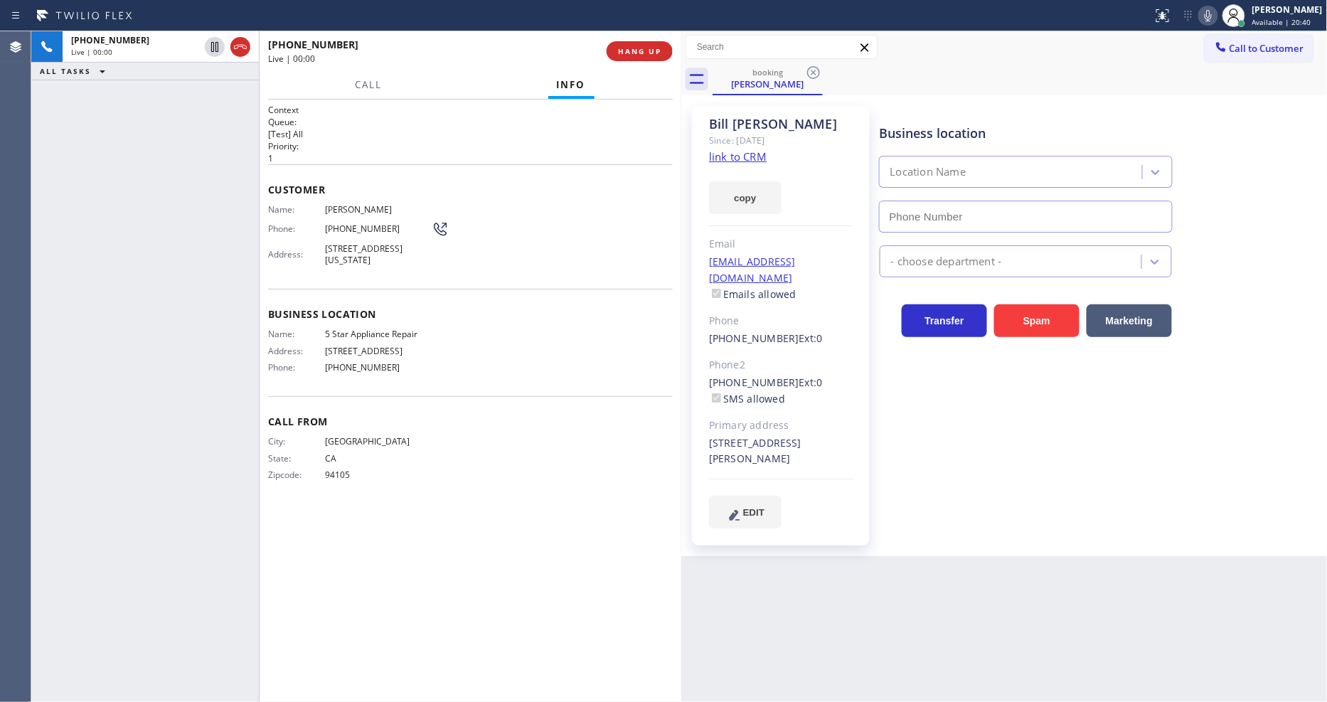
type input "[PHONE_NUMBER]"
click at [710, 154] on link "link to CRM" at bounding box center [738, 156] width 58 height 14
click at [644, 50] on span "HANG UP" at bounding box center [639, 51] width 43 height 10
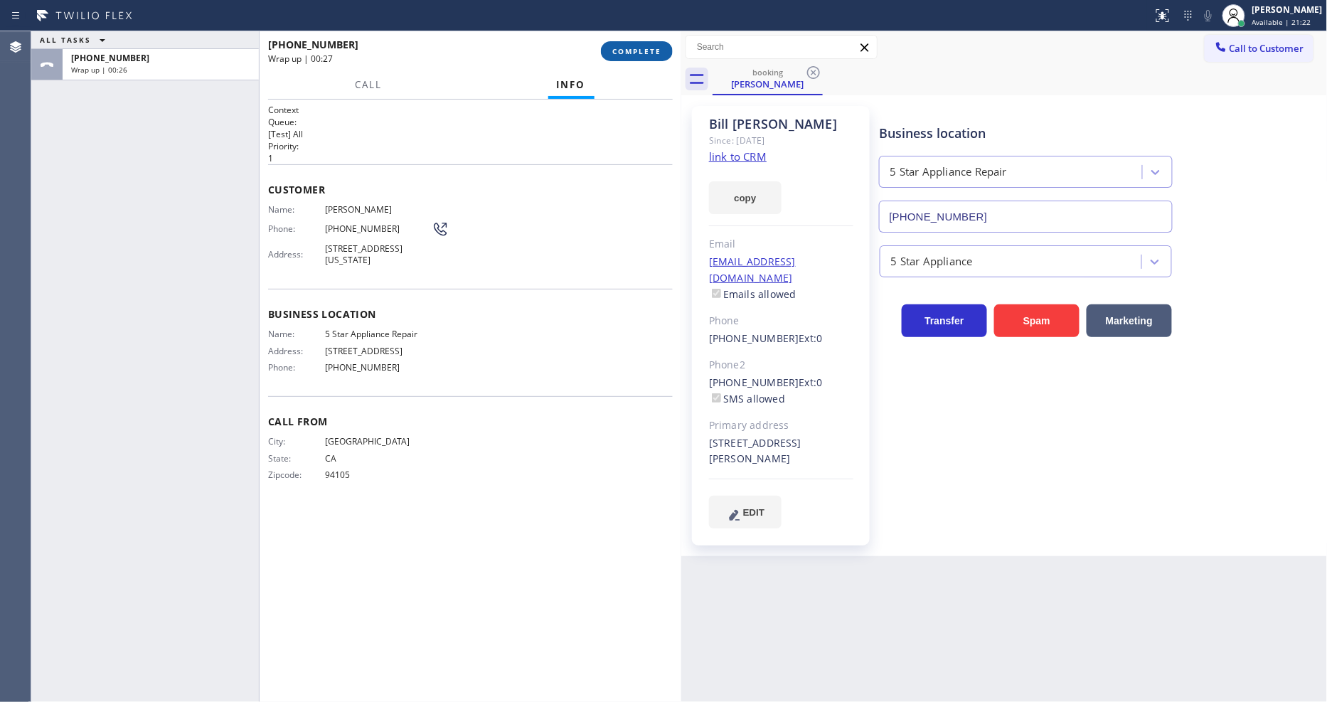
click at [648, 57] on button "COMPLETE" at bounding box center [637, 51] width 72 height 20
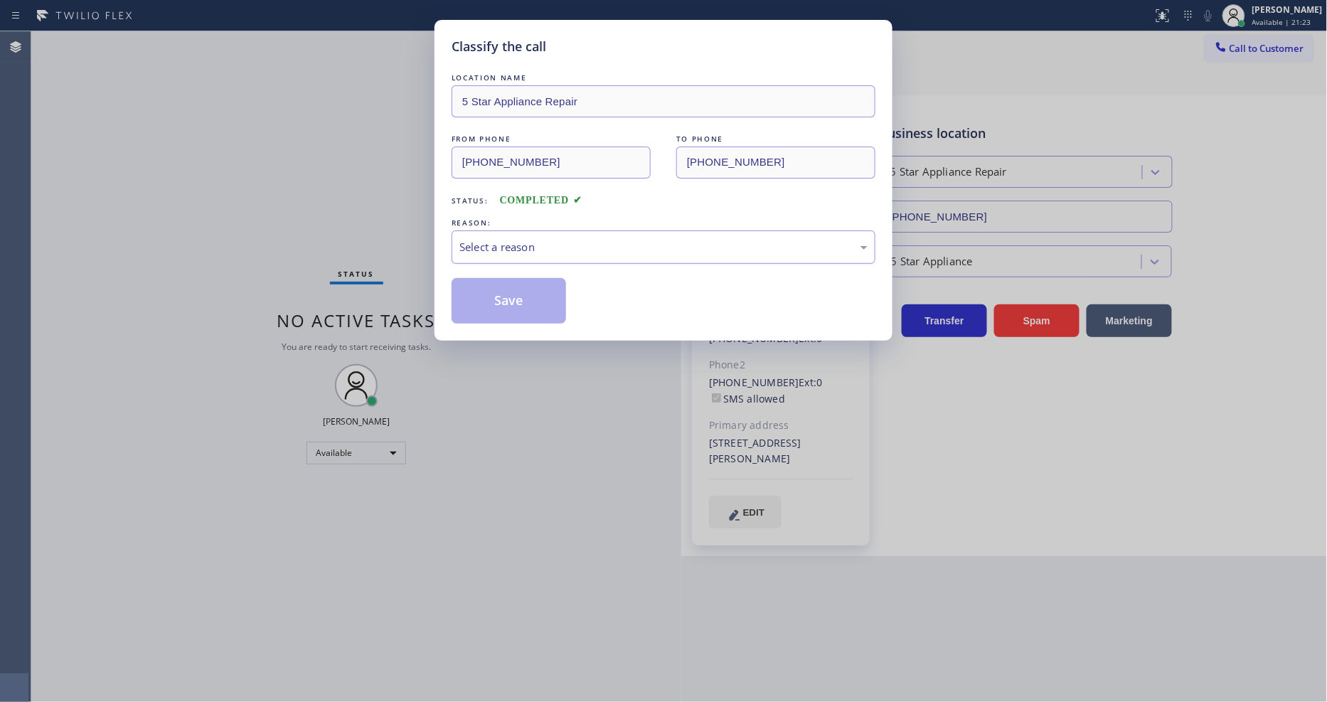
click at [560, 256] on div "Select a reason" at bounding box center [663, 246] width 424 height 33
click at [538, 299] on button "Save" at bounding box center [508, 301] width 114 height 46
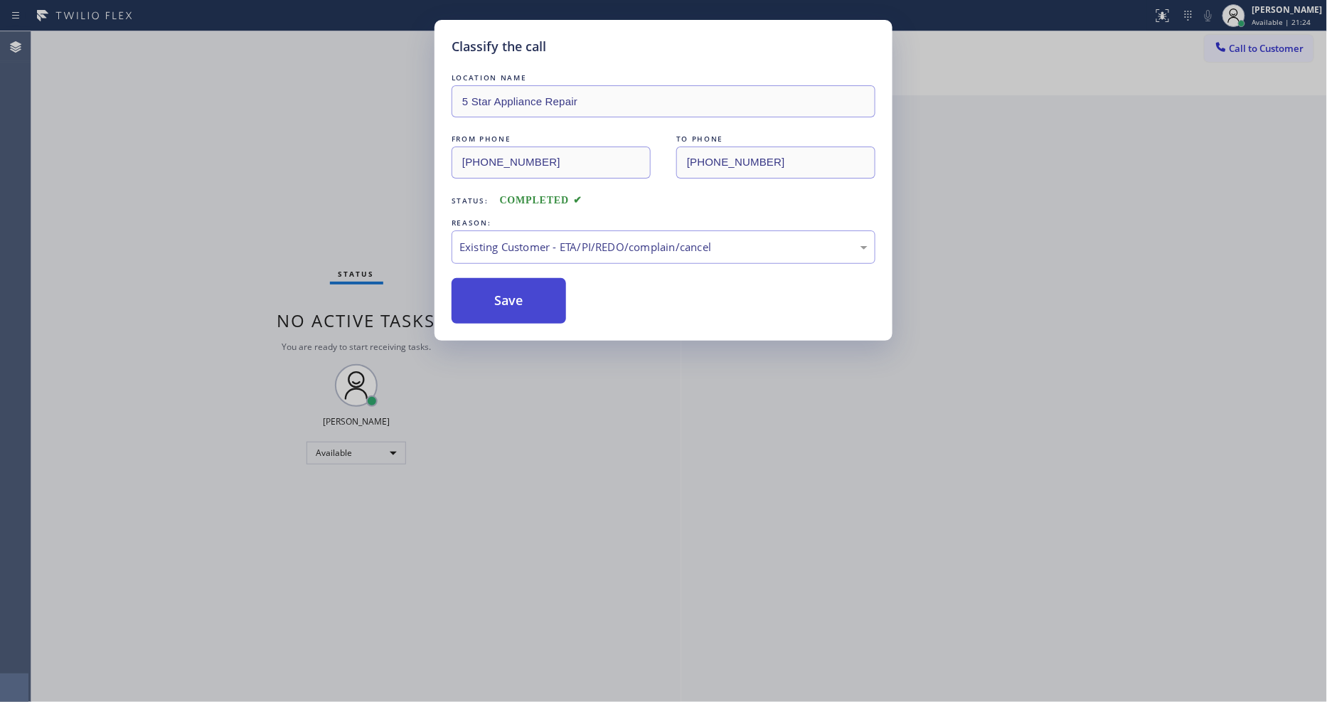
click at [538, 299] on button "Save" at bounding box center [508, 301] width 114 height 46
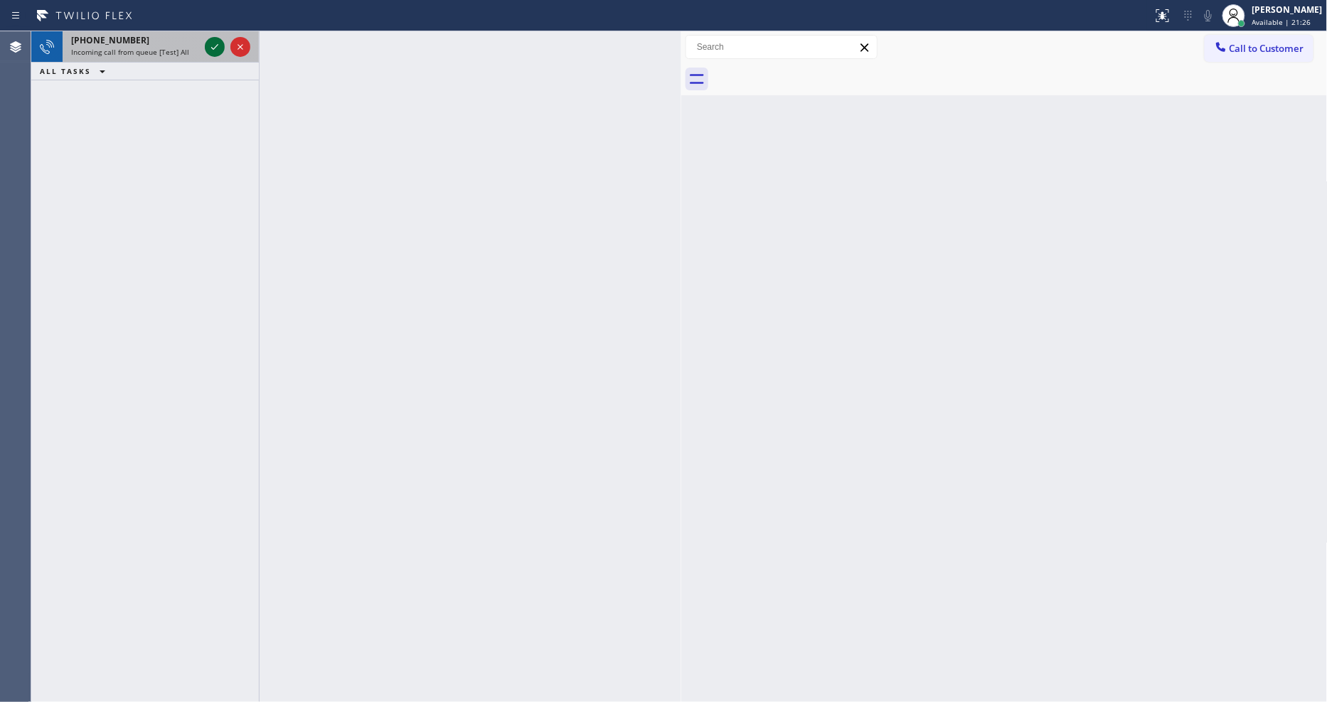
click at [208, 47] on icon at bounding box center [214, 46] width 17 height 17
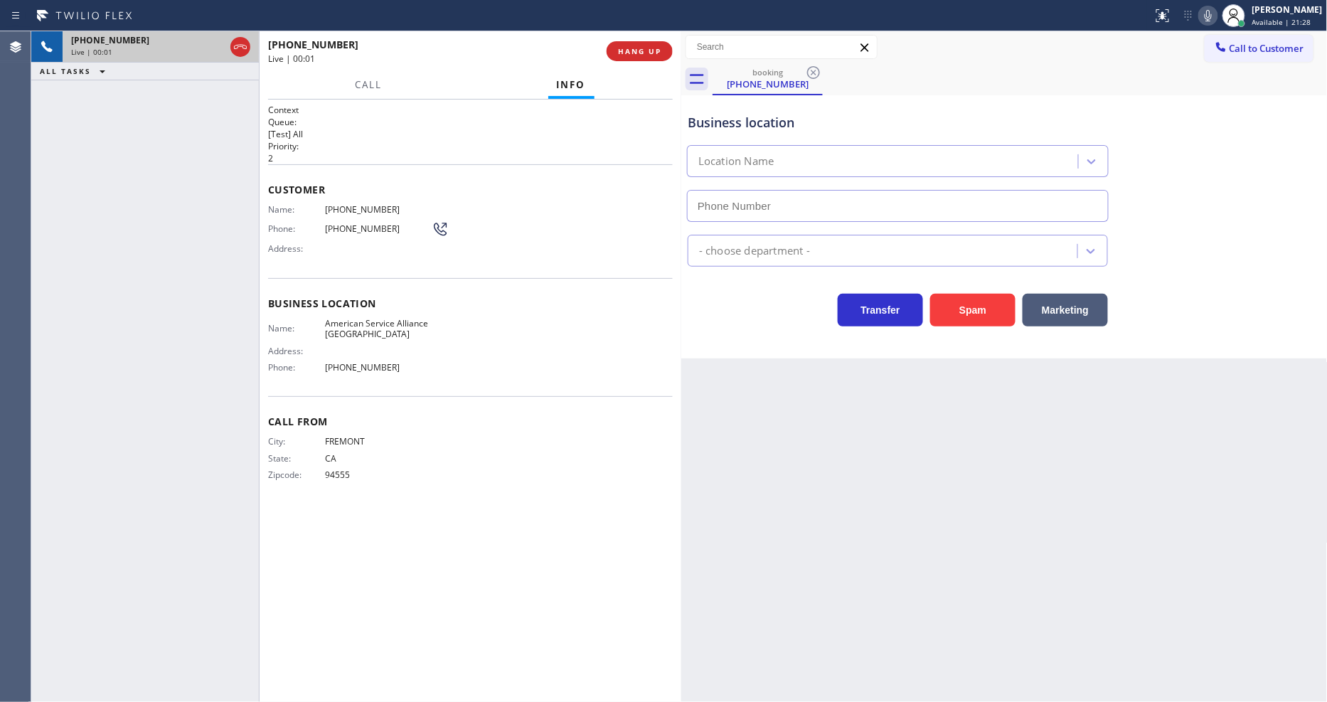
type input "[PHONE_NUMBER]"
click at [629, 46] on span "HANG UP" at bounding box center [639, 51] width 43 height 10
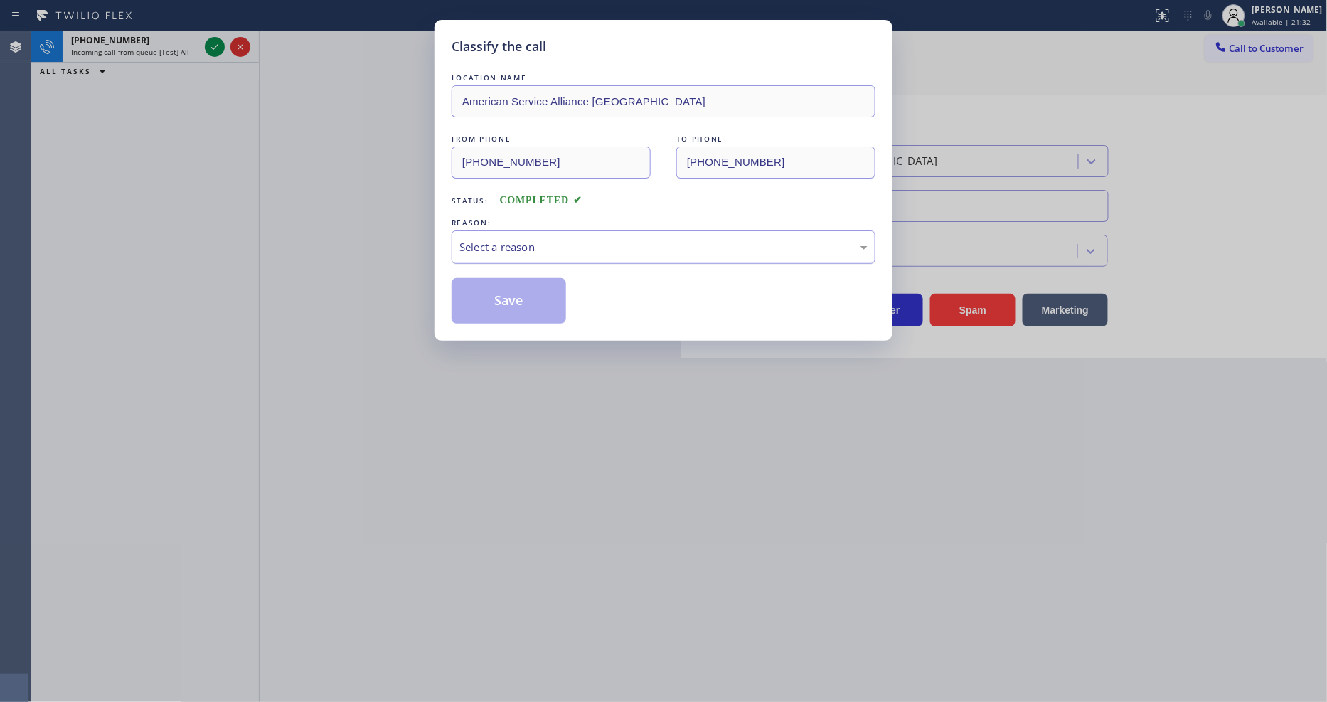
click at [560, 249] on div "Select a reason" at bounding box center [663, 247] width 408 height 16
click at [541, 306] on button "Save" at bounding box center [508, 301] width 114 height 46
click at [541, 304] on button "Save" at bounding box center [508, 301] width 114 height 46
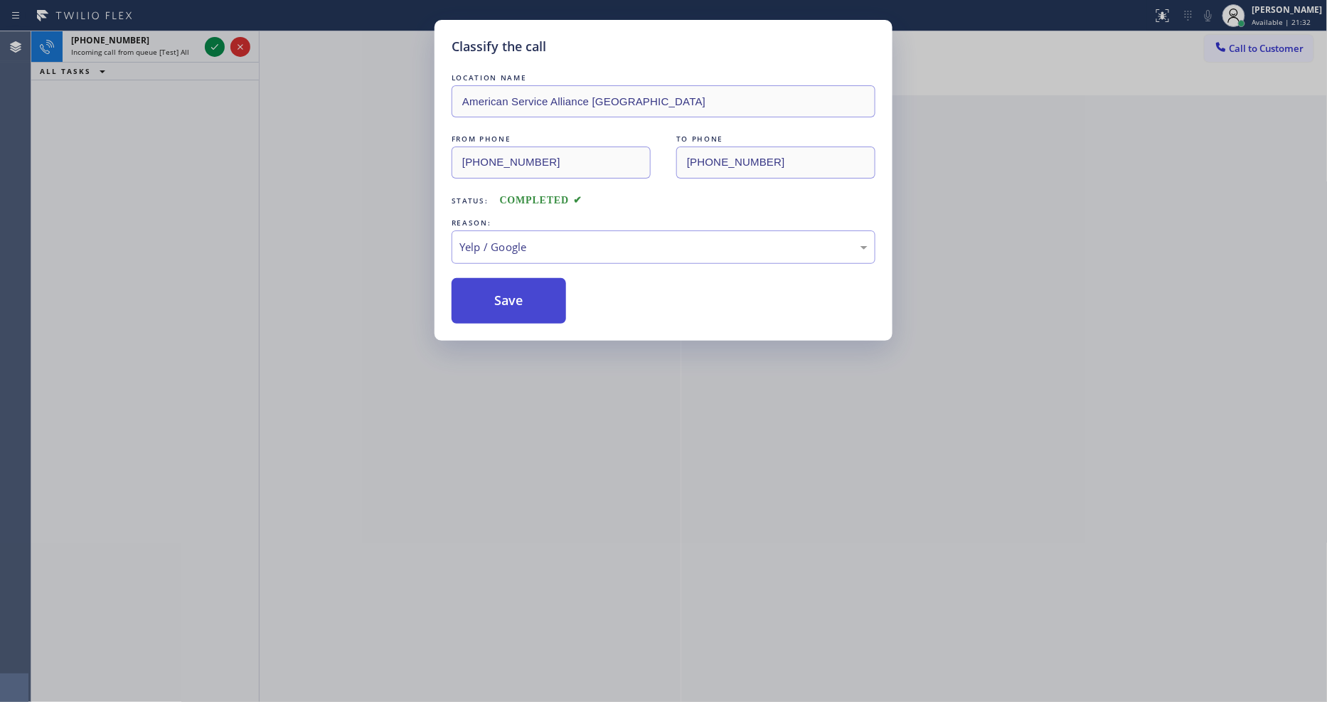
click at [541, 304] on button "Save" at bounding box center [508, 301] width 114 height 46
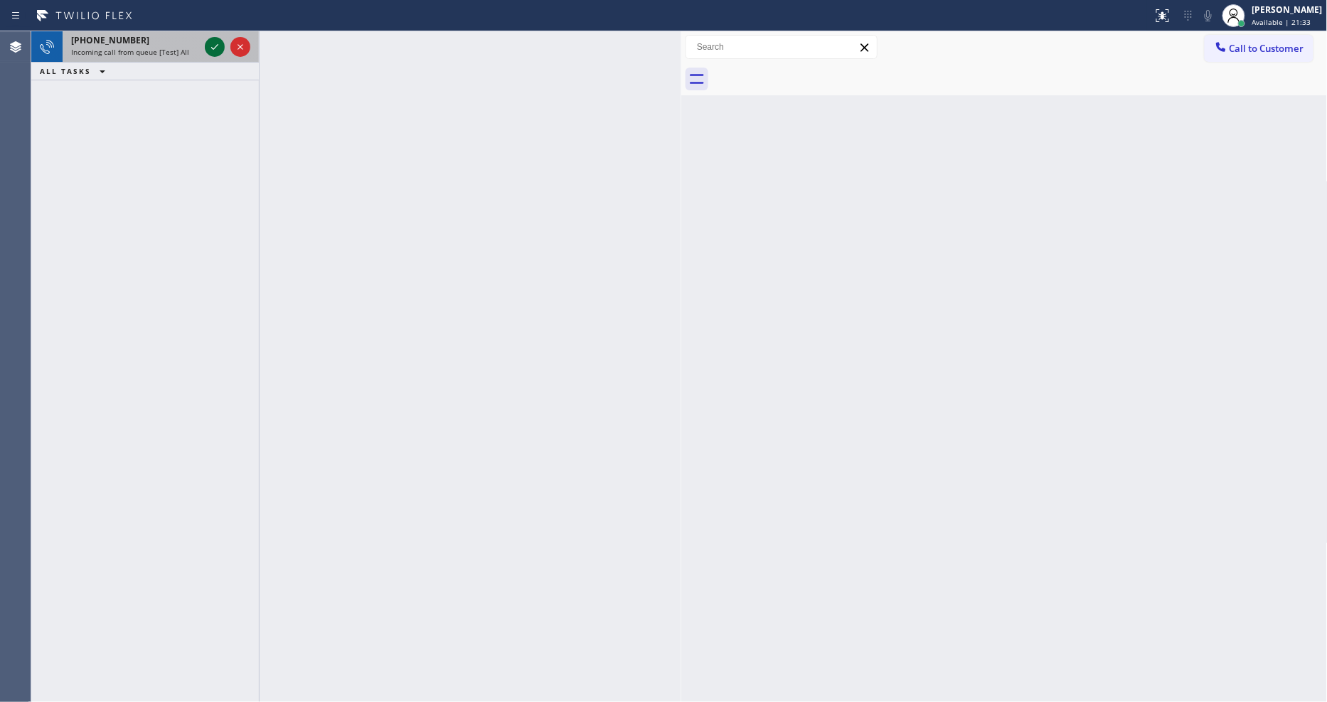
click at [211, 51] on icon at bounding box center [214, 46] width 17 height 17
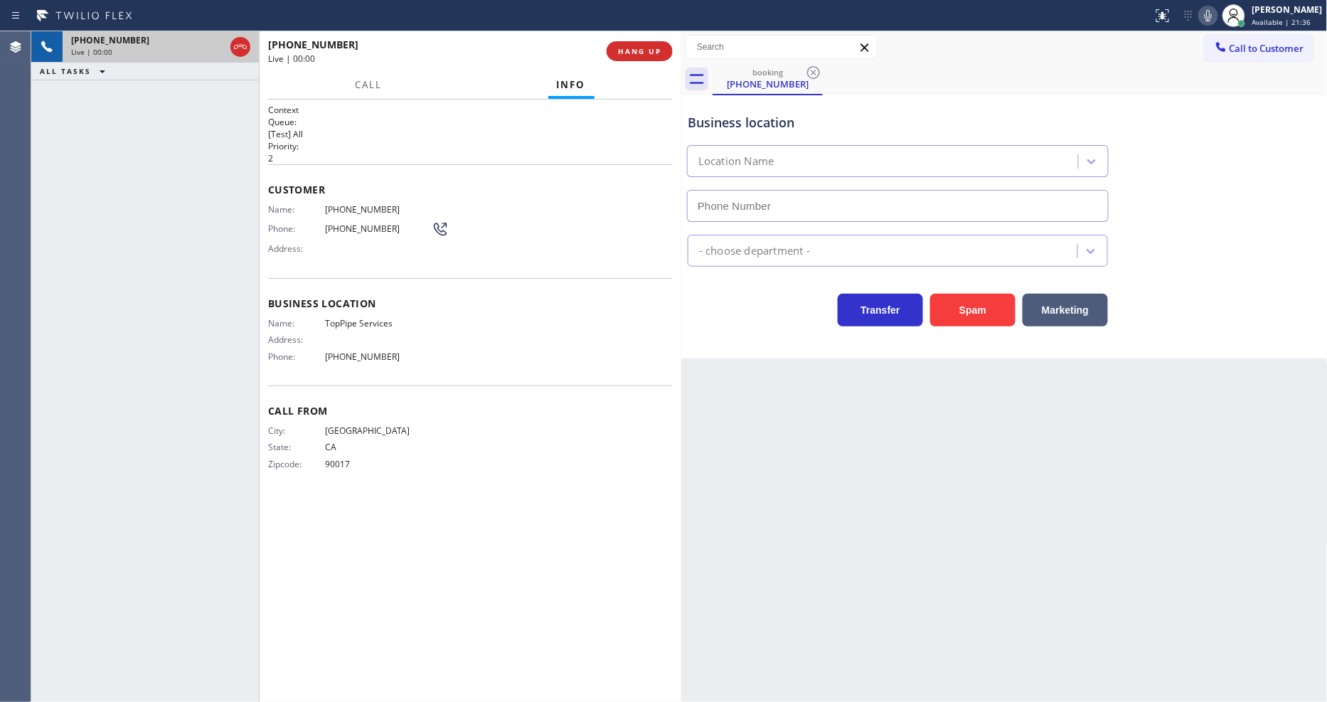
type input "[PHONE_NUMBER]"
click at [653, 57] on button "HANG UP" at bounding box center [639, 51] width 66 height 20
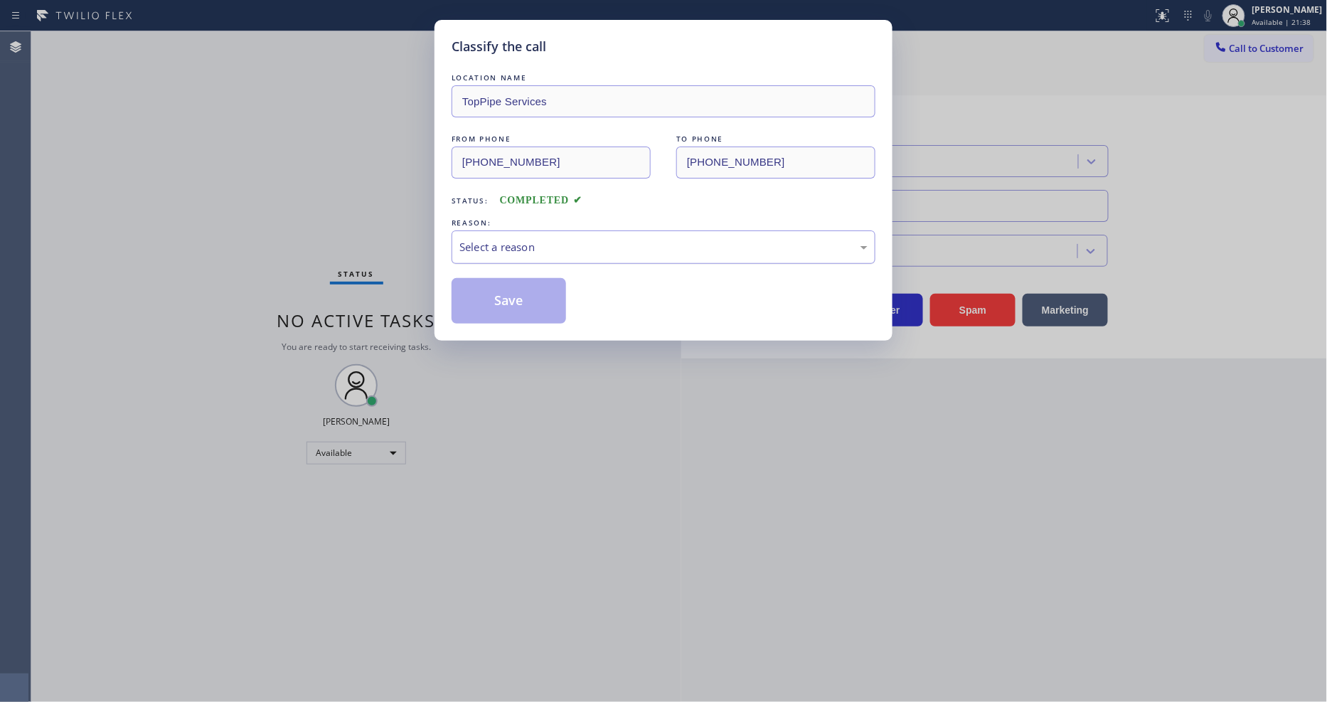
click at [505, 239] on div "Select a reason" at bounding box center [663, 247] width 408 height 16
click at [507, 282] on button "Save" at bounding box center [508, 301] width 114 height 46
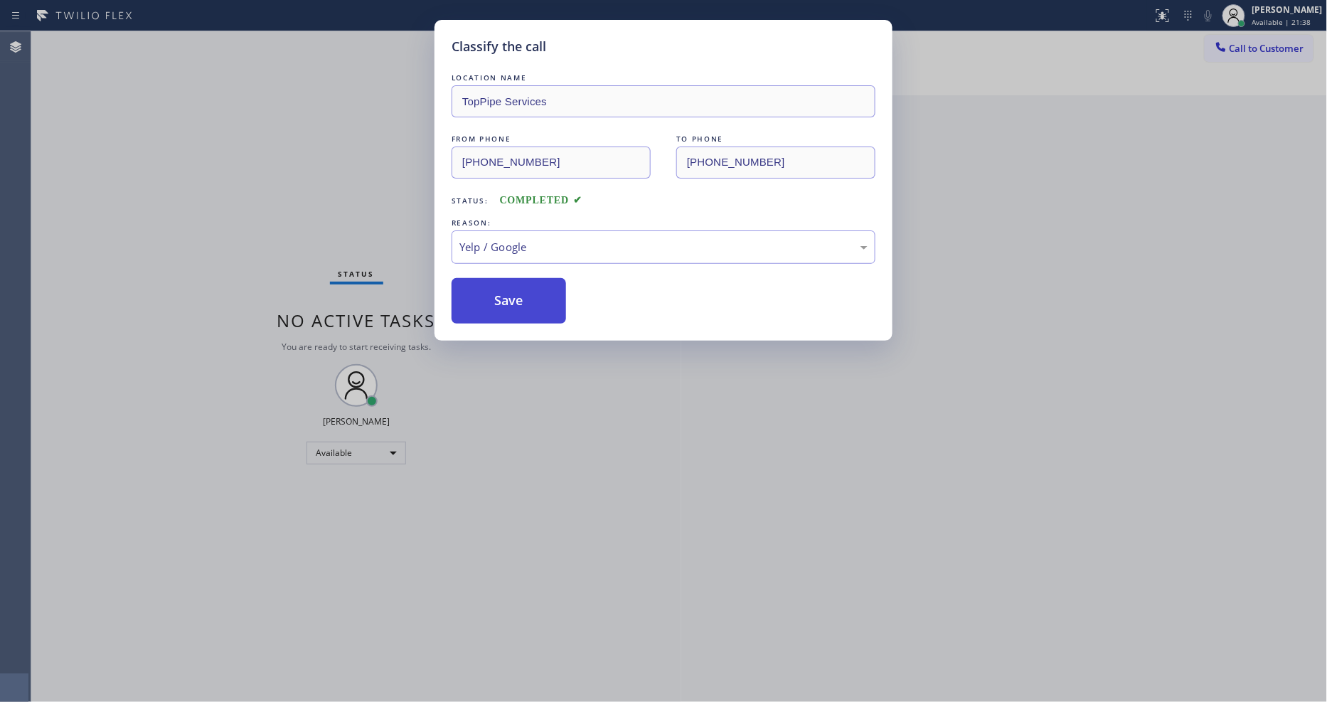
click at [507, 282] on button "Save" at bounding box center [508, 301] width 114 height 46
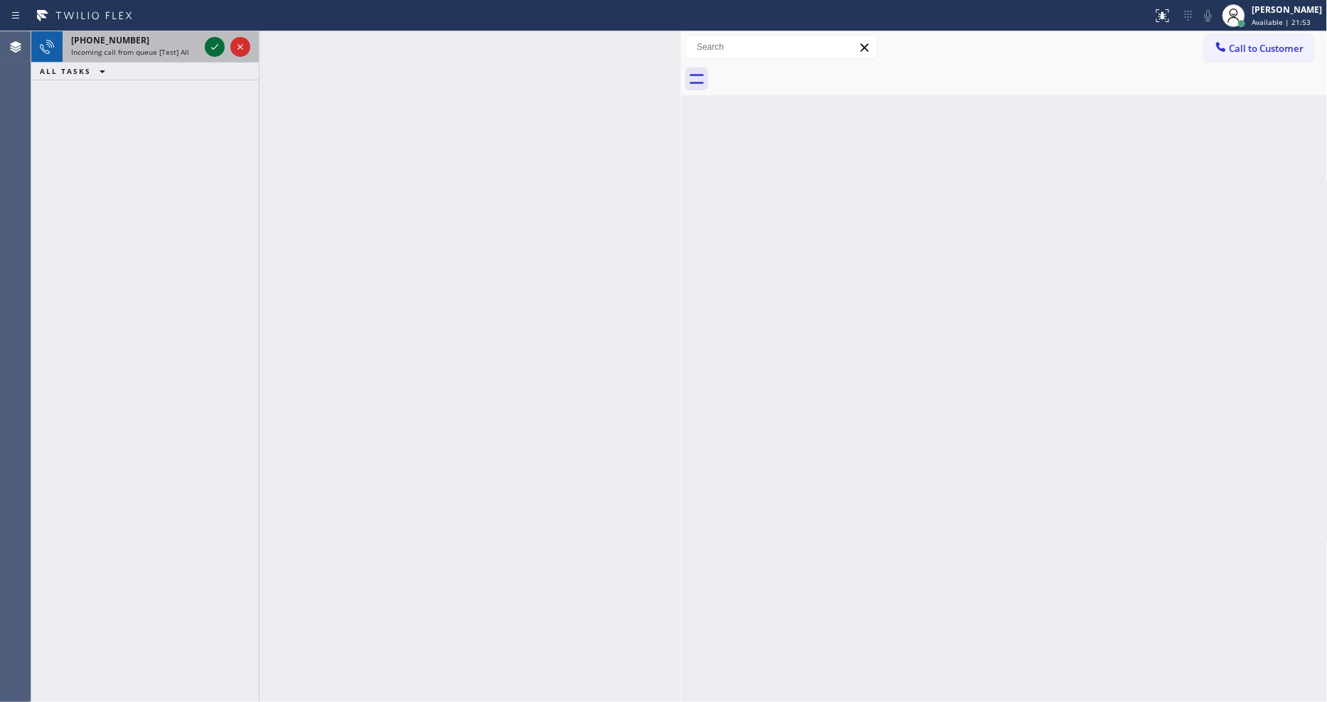
click at [216, 45] on icon at bounding box center [214, 46] width 17 height 17
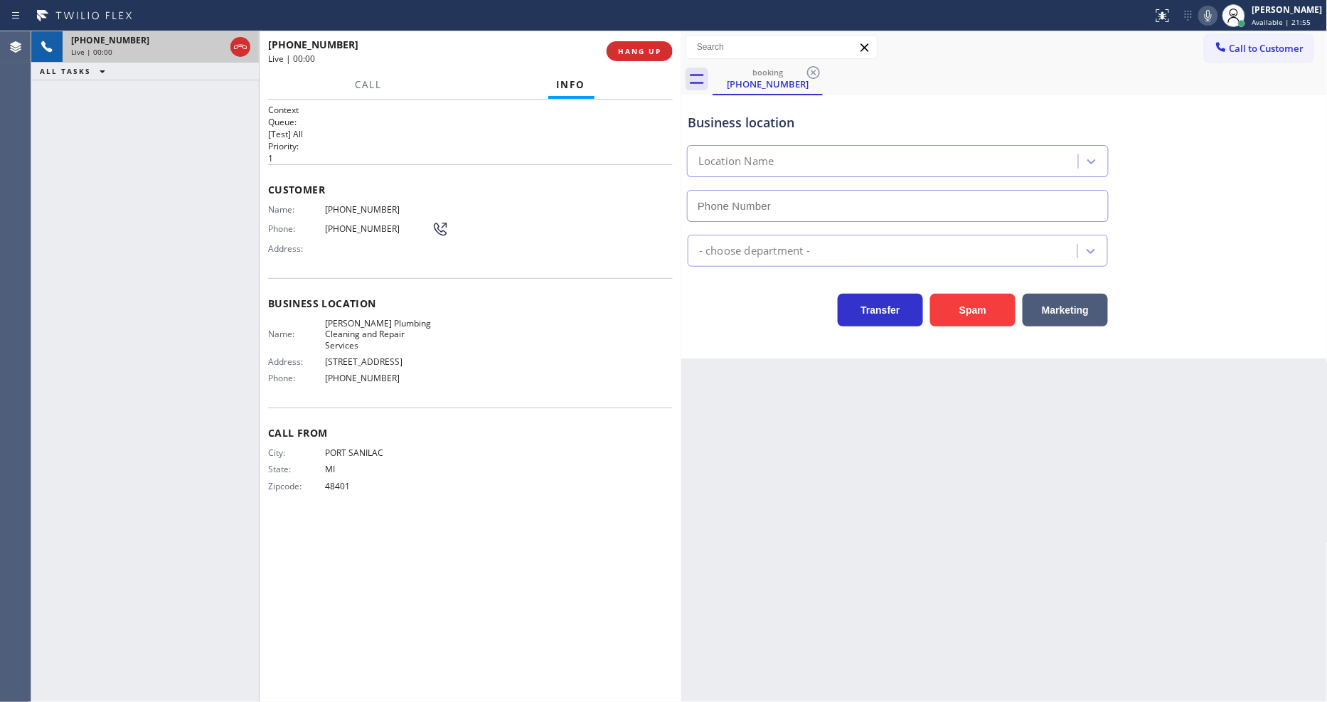
type input "[PHONE_NUMBER]"
click at [643, 51] on span "HANG UP" at bounding box center [639, 51] width 43 height 10
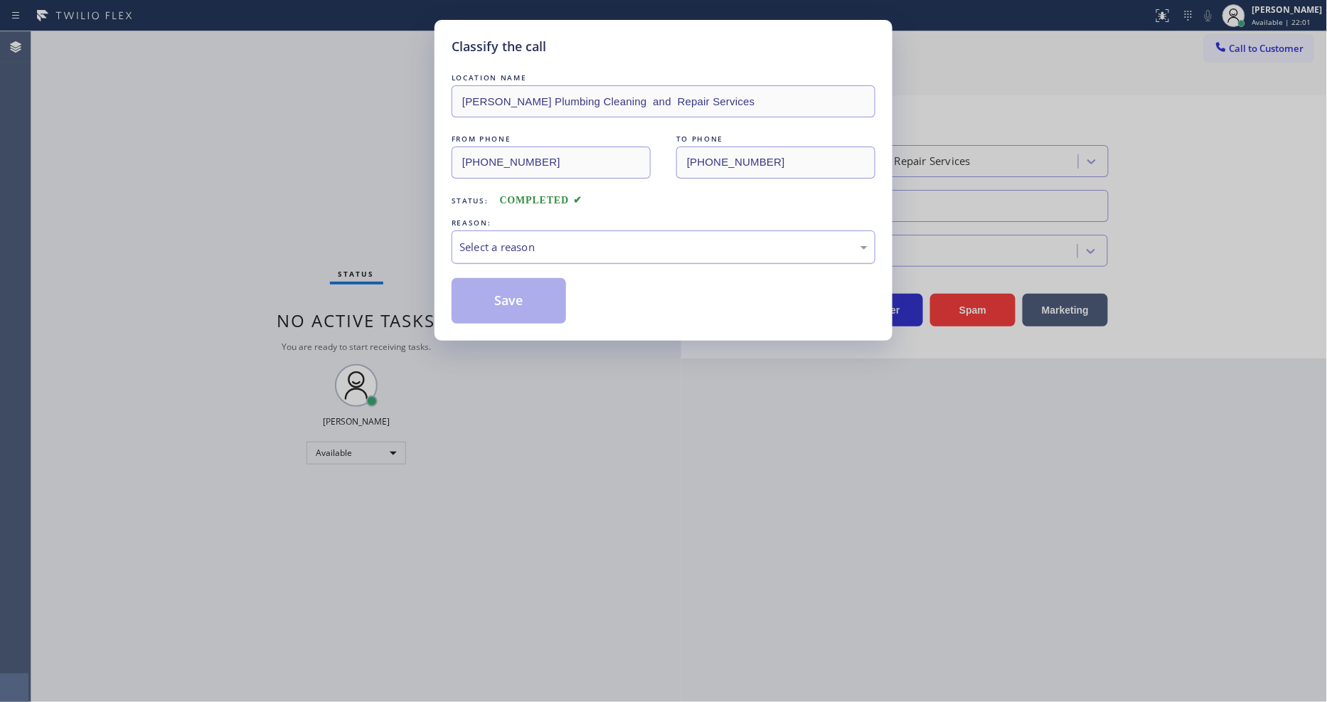
click at [565, 239] on div "Select a reason" at bounding box center [663, 247] width 408 height 16
click at [537, 304] on button "Save" at bounding box center [508, 301] width 114 height 46
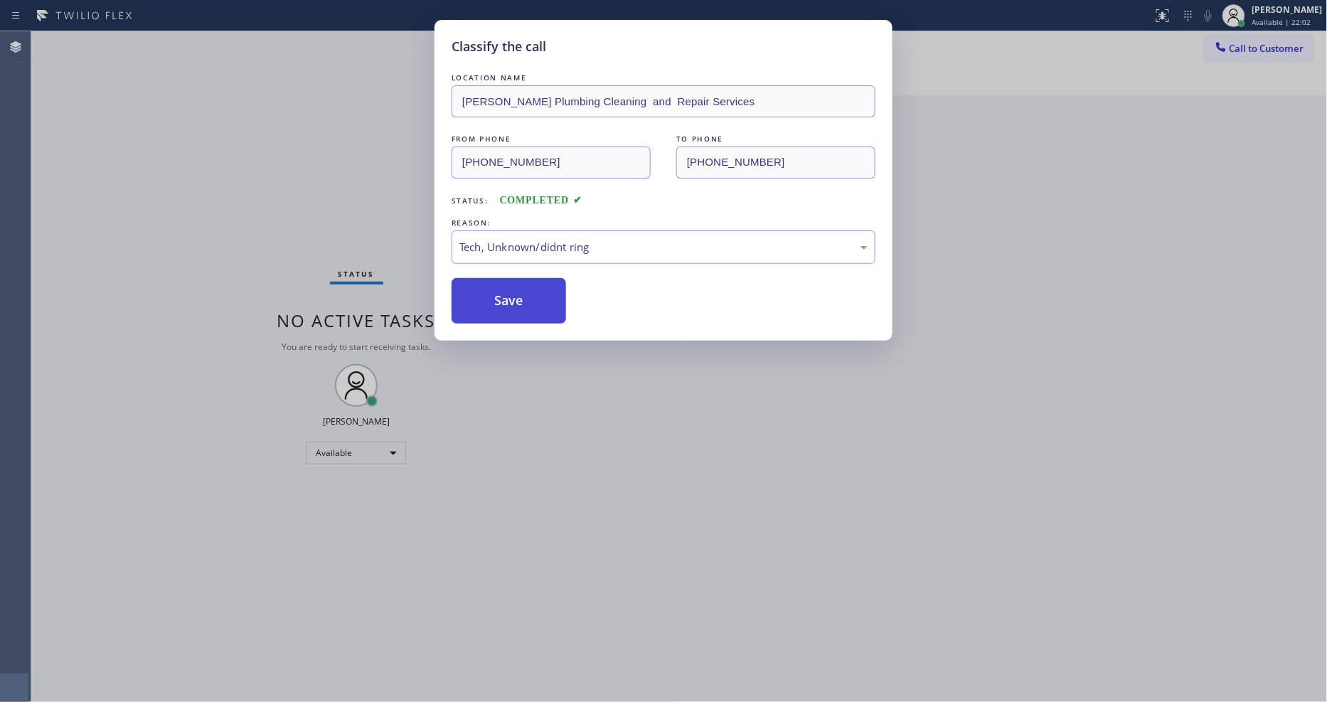
click at [537, 304] on button "Save" at bounding box center [508, 301] width 114 height 46
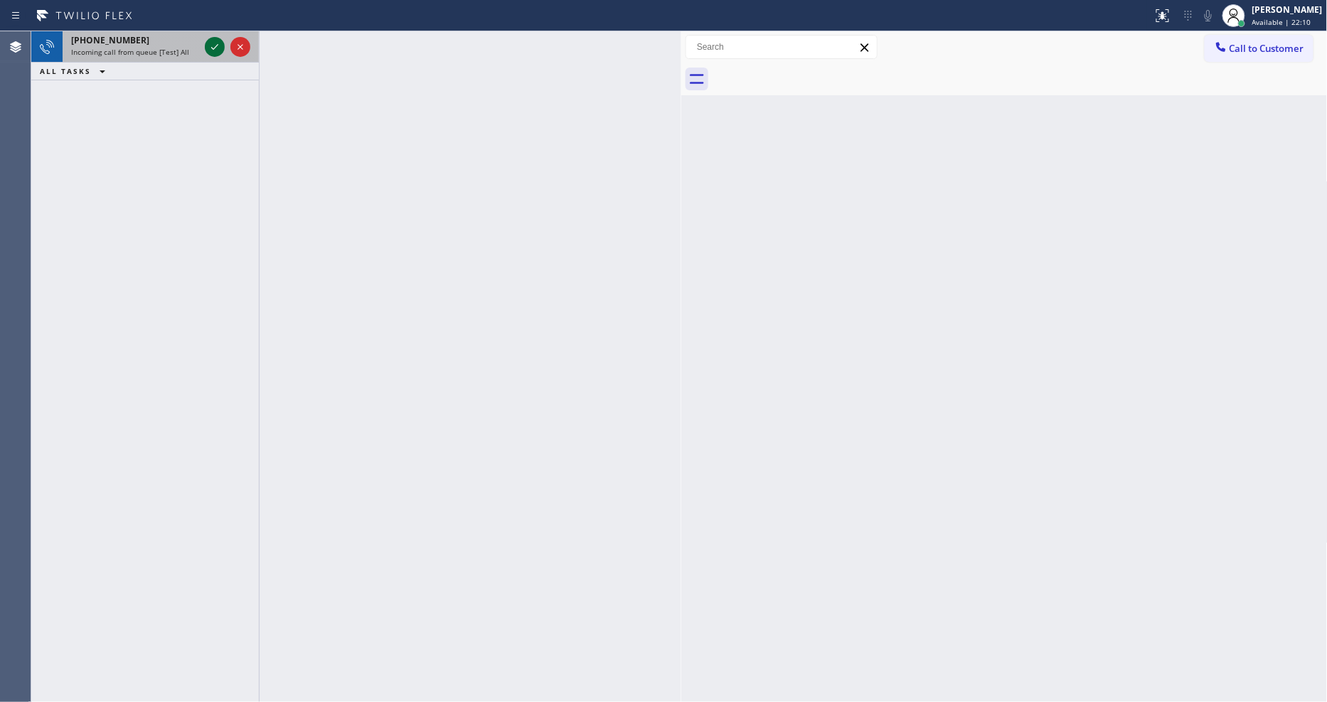
click at [215, 46] on icon at bounding box center [214, 46] width 17 height 17
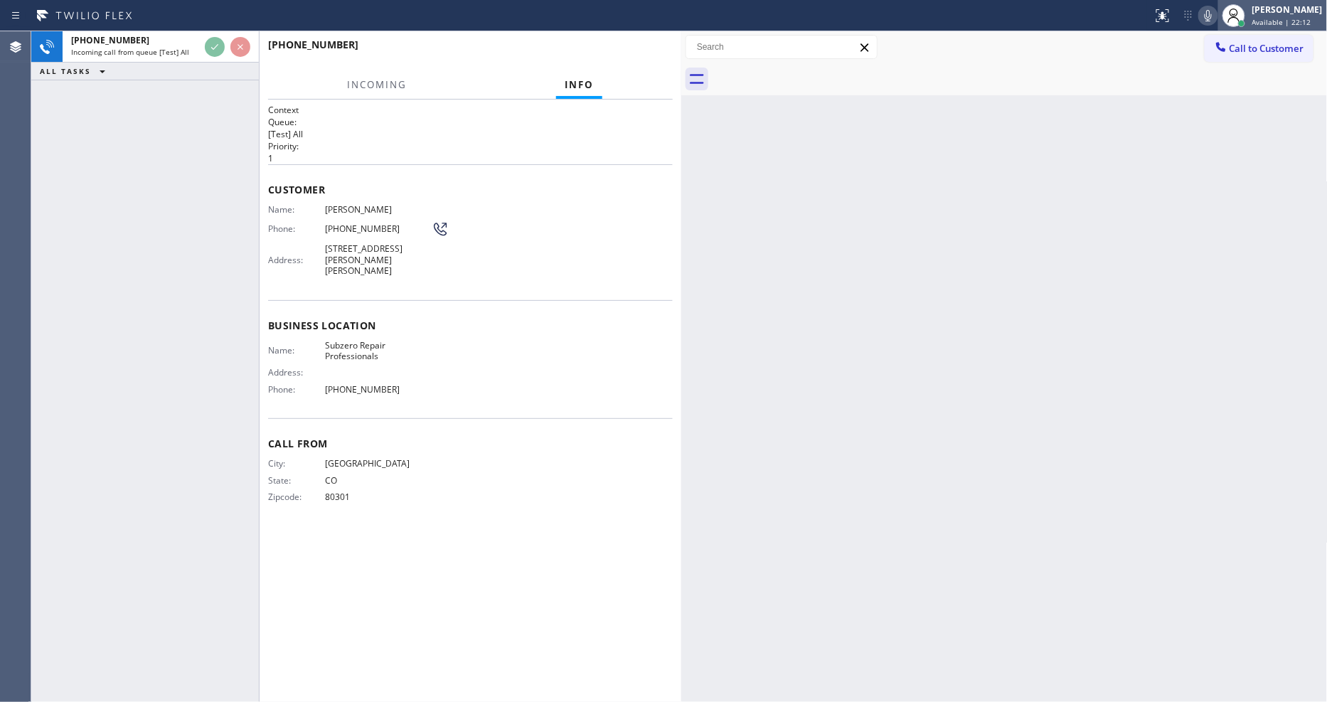
click at [1231, 12] on div at bounding box center [1233, 15] width 31 height 31
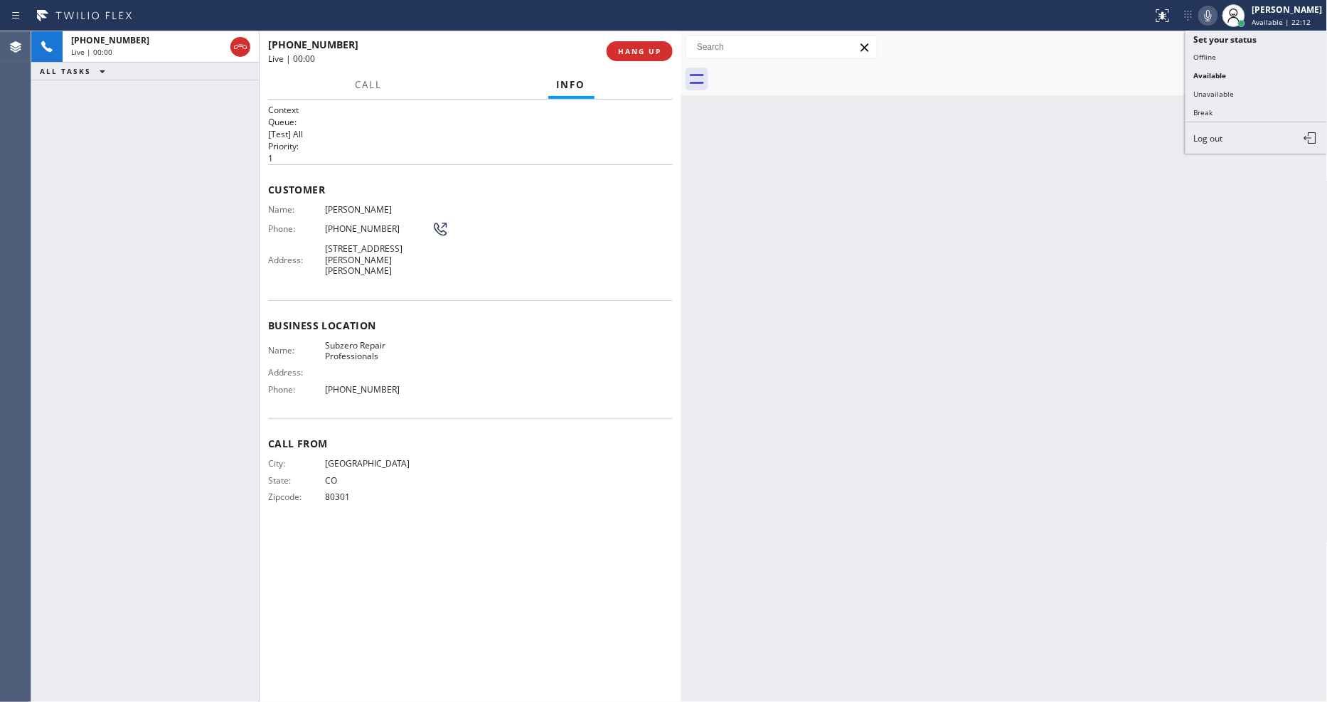
click at [1226, 15] on div "Status report No issues detected If you experience an issue, please download th…" at bounding box center [1237, 15] width 180 height 31
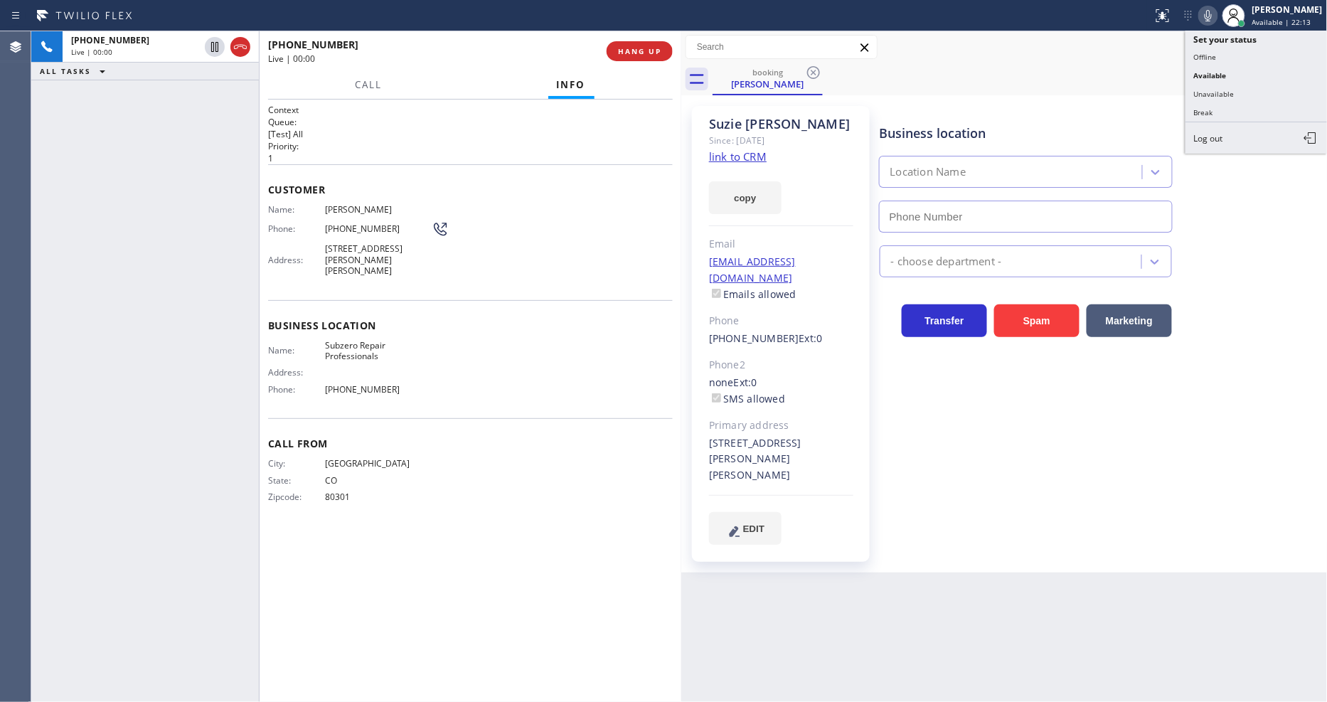
type input "[PHONE_NUMBER]"
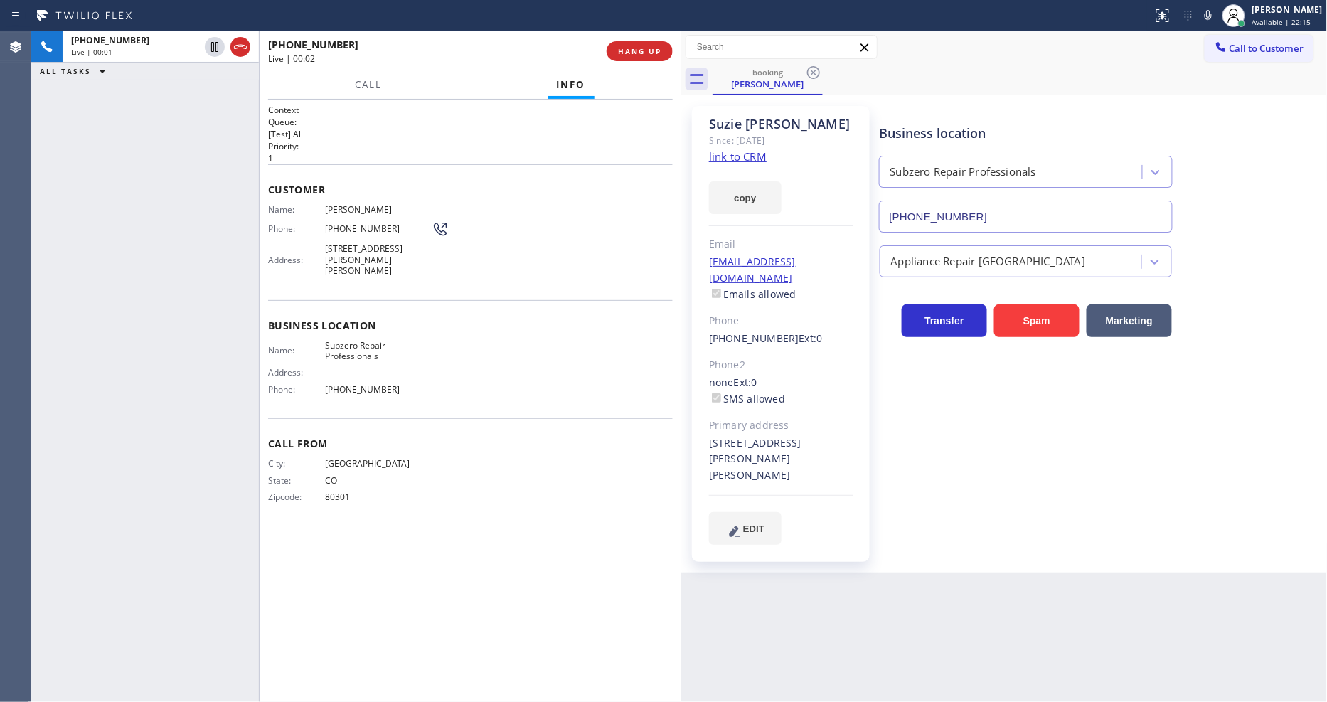
click at [749, 156] on link "link to CRM" at bounding box center [738, 156] width 58 height 14
click at [1216, 12] on icon at bounding box center [1207, 15] width 17 height 17
drag, startPoint x: 212, startPoint y: 43, endPoint x: 314, endPoint y: 29, distance: 103.3
click at [212, 43] on icon at bounding box center [214, 46] width 17 height 17
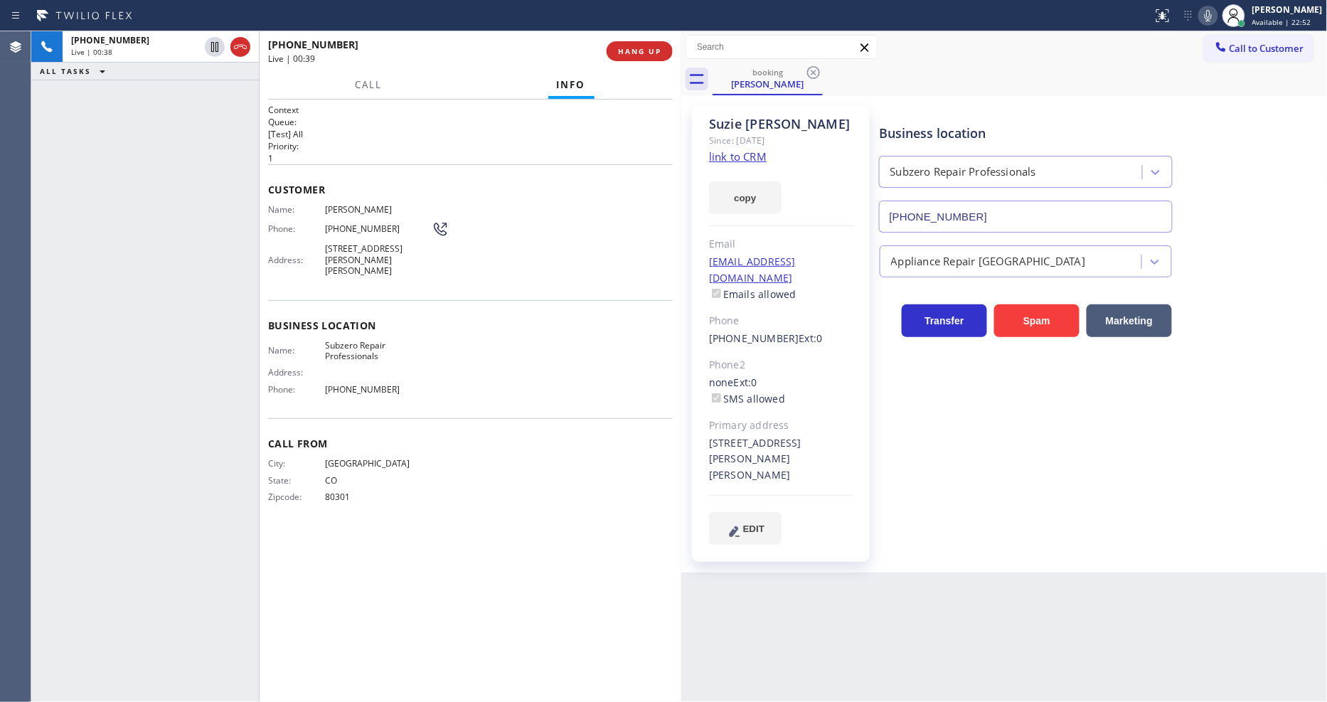
click at [1212, 19] on icon at bounding box center [1207, 15] width 17 height 17
click at [144, 290] on div "[PHONE_NUMBER] Live | 00:43 ALL TASKS ALL TASKS ACTIVE TASKS TASKS IN WRAP UP" at bounding box center [145, 366] width 228 height 670
click at [222, 48] on icon at bounding box center [214, 46] width 17 height 17
click at [1213, 11] on rect at bounding box center [1208, 14] width 10 height 10
drag, startPoint x: 386, startPoint y: 458, endPoint x: 451, endPoint y: 697, distance: 247.5
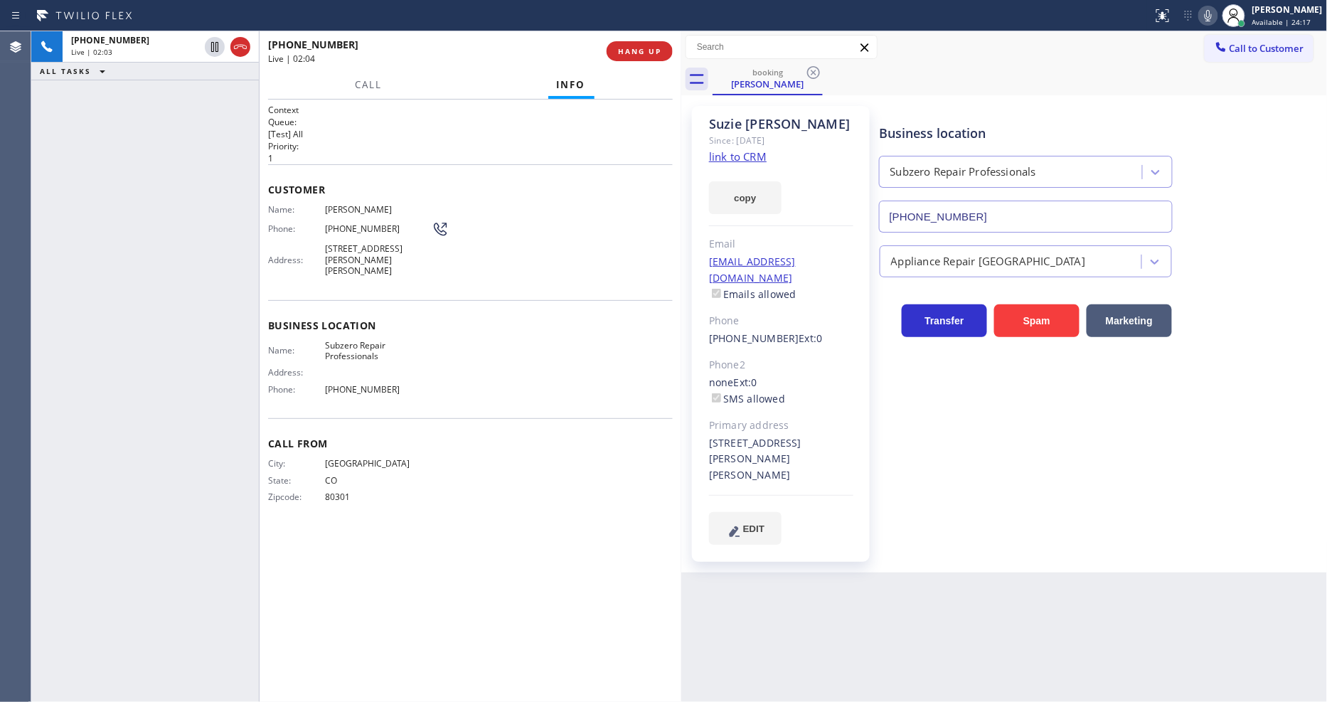
click at [386, 458] on span "[GEOGRAPHIC_DATA]" at bounding box center [378, 463] width 107 height 11
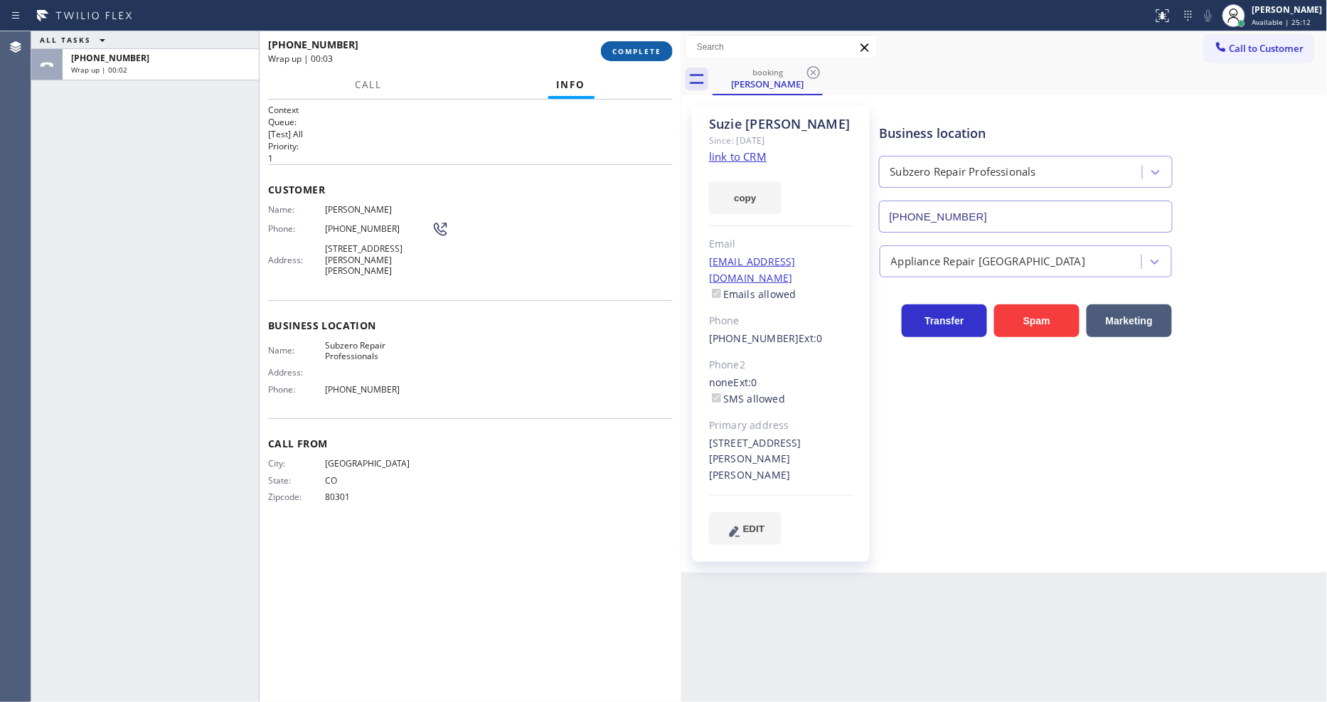
click at [622, 53] on span "COMPLETE" at bounding box center [636, 51] width 49 height 10
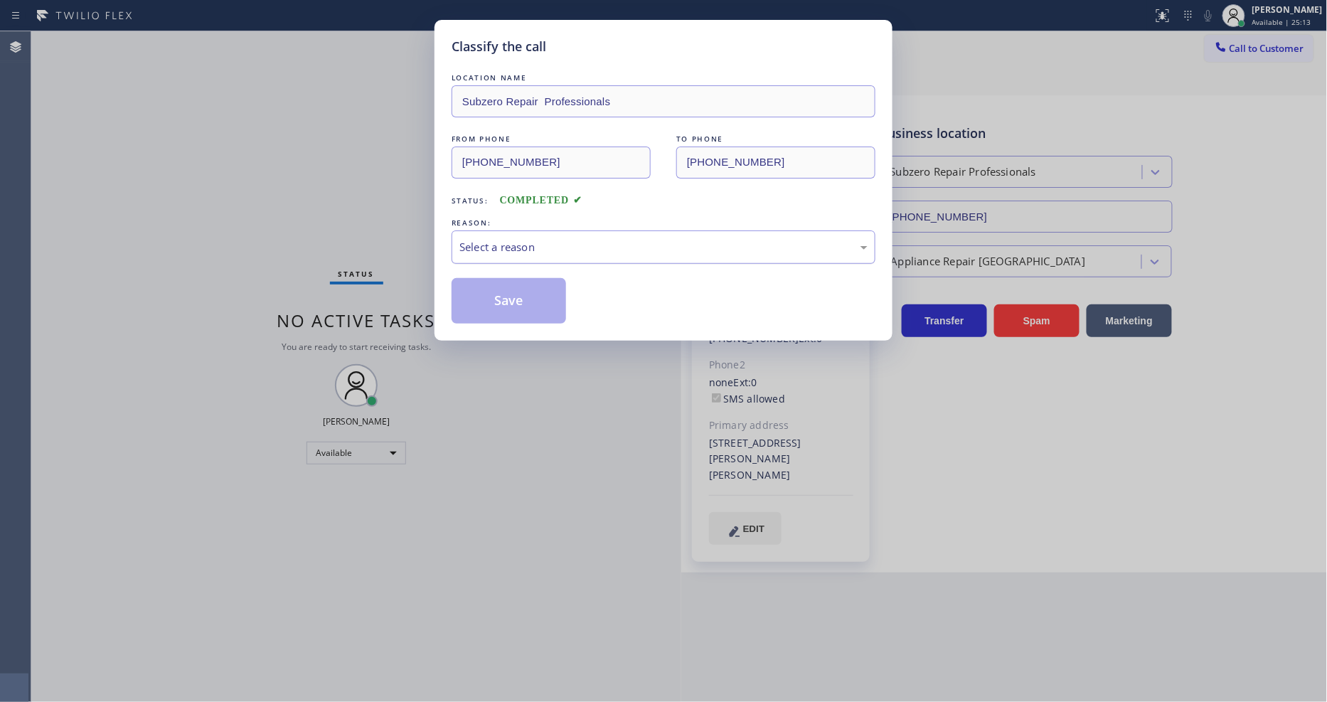
click at [566, 232] on div "Select a reason" at bounding box center [663, 246] width 424 height 33
click at [542, 296] on button "Save" at bounding box center [508, 301] width 114 height 46
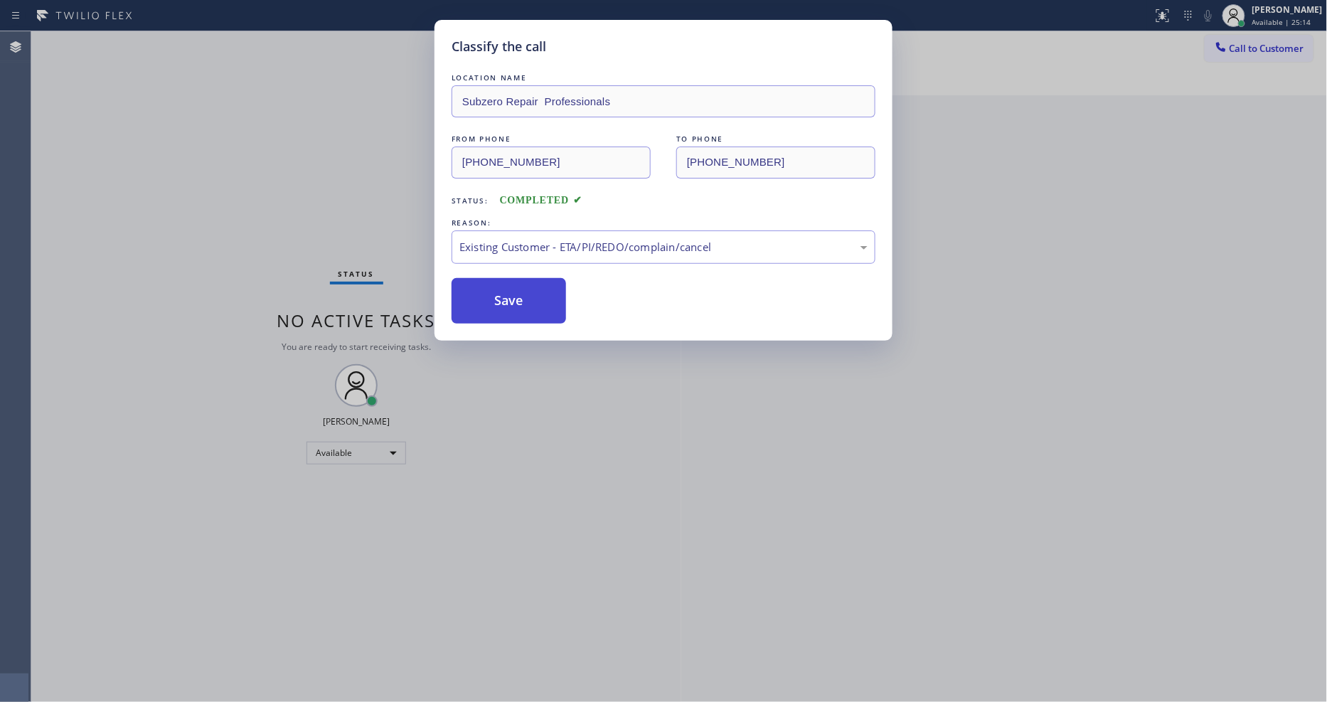
click at [542, 296] on button "Save" at bounding box center [508, 301] width 114 height 46
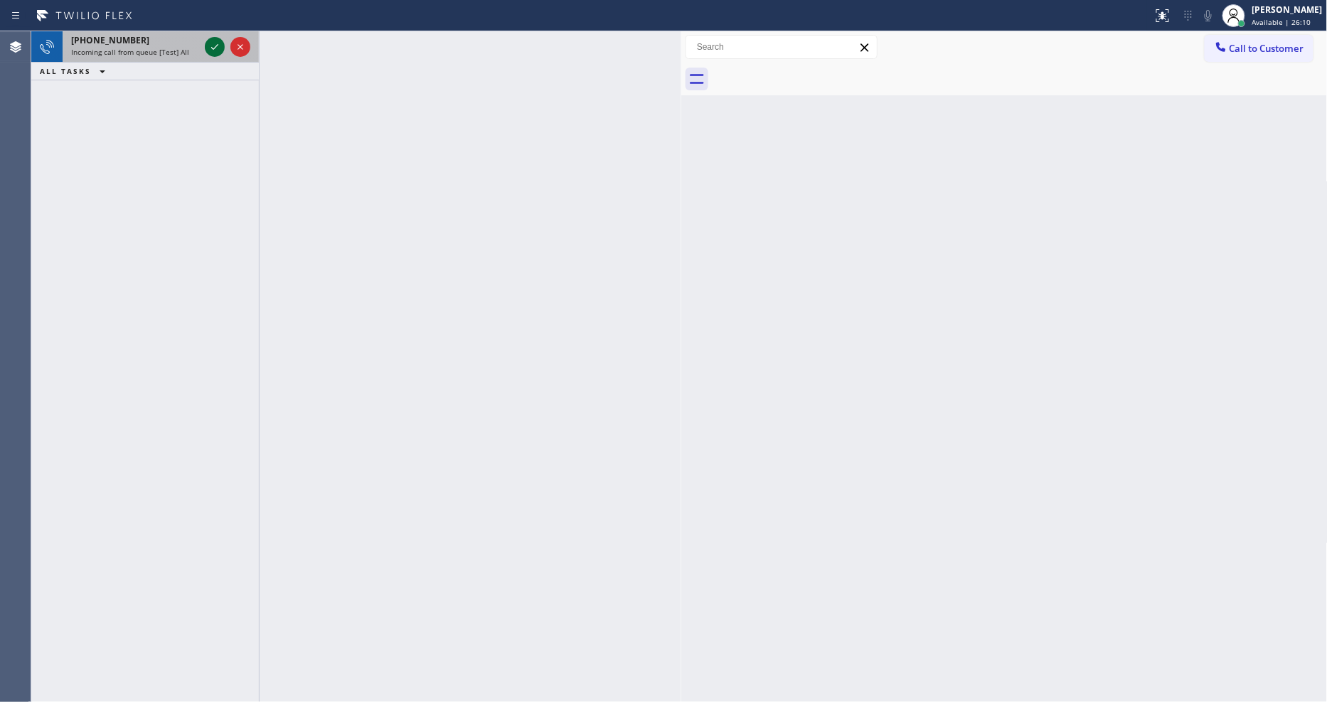
click at [205, 46] on div at bounding box center [215, 46] width 20 height 17
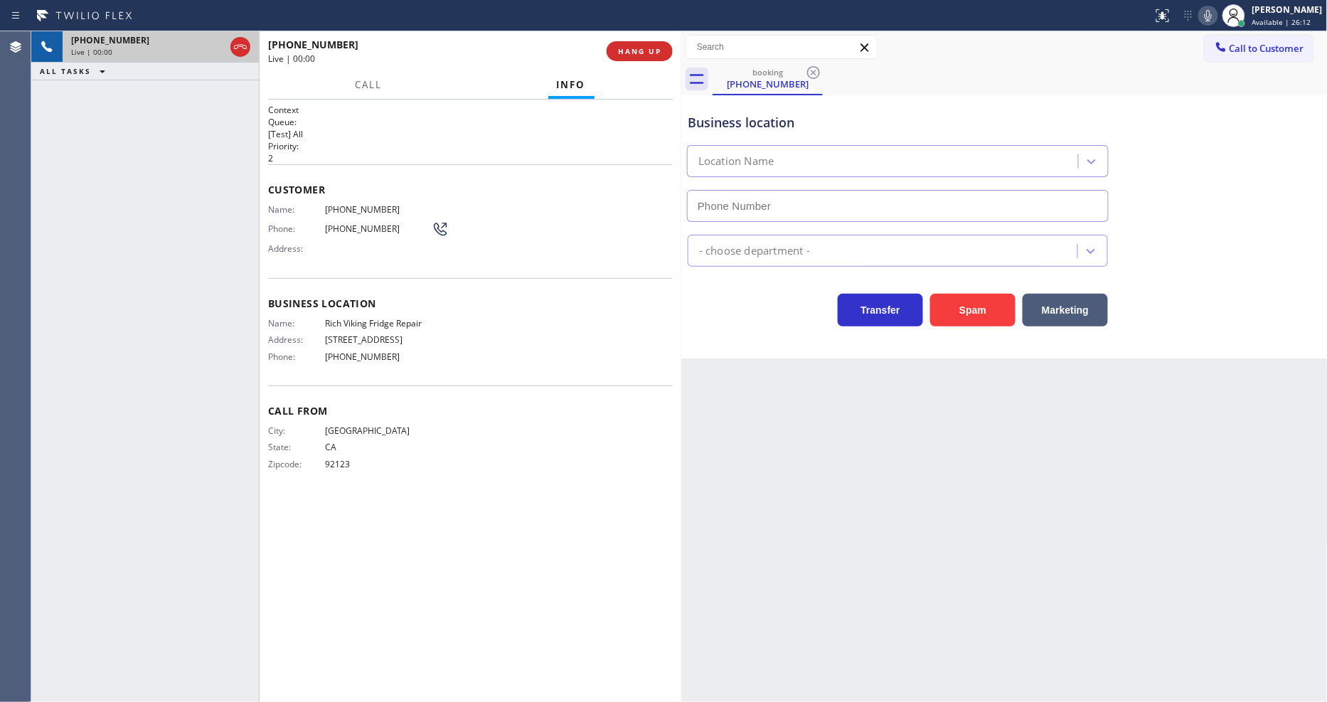
type input "[PHONE_NUMBER]"
click at [855, 478] on div "Back to Dashboard Change Sender ID Customers Technicians Select a contact Outbo…" at bounding box center [1004, 366] width 646 height 670
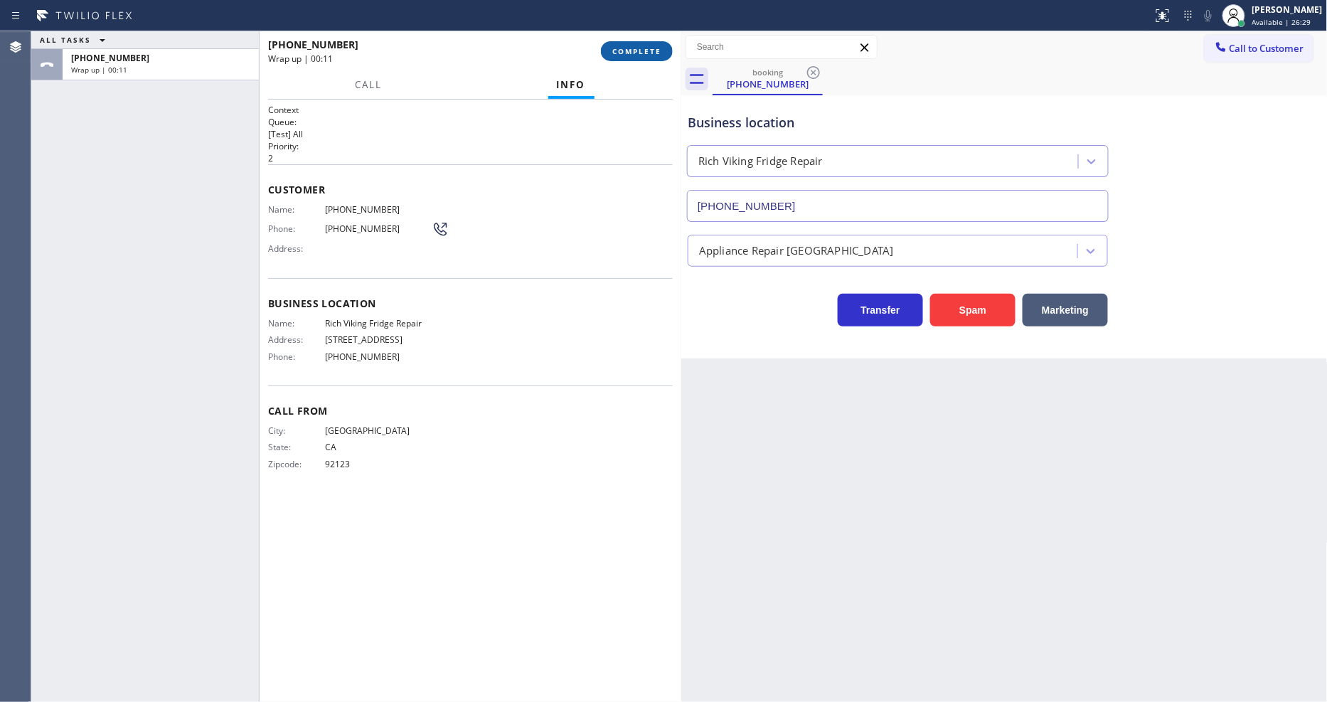
click at [636, 50] on span "COMPLETE" at bounding box center [636, 51] width 49 height 10
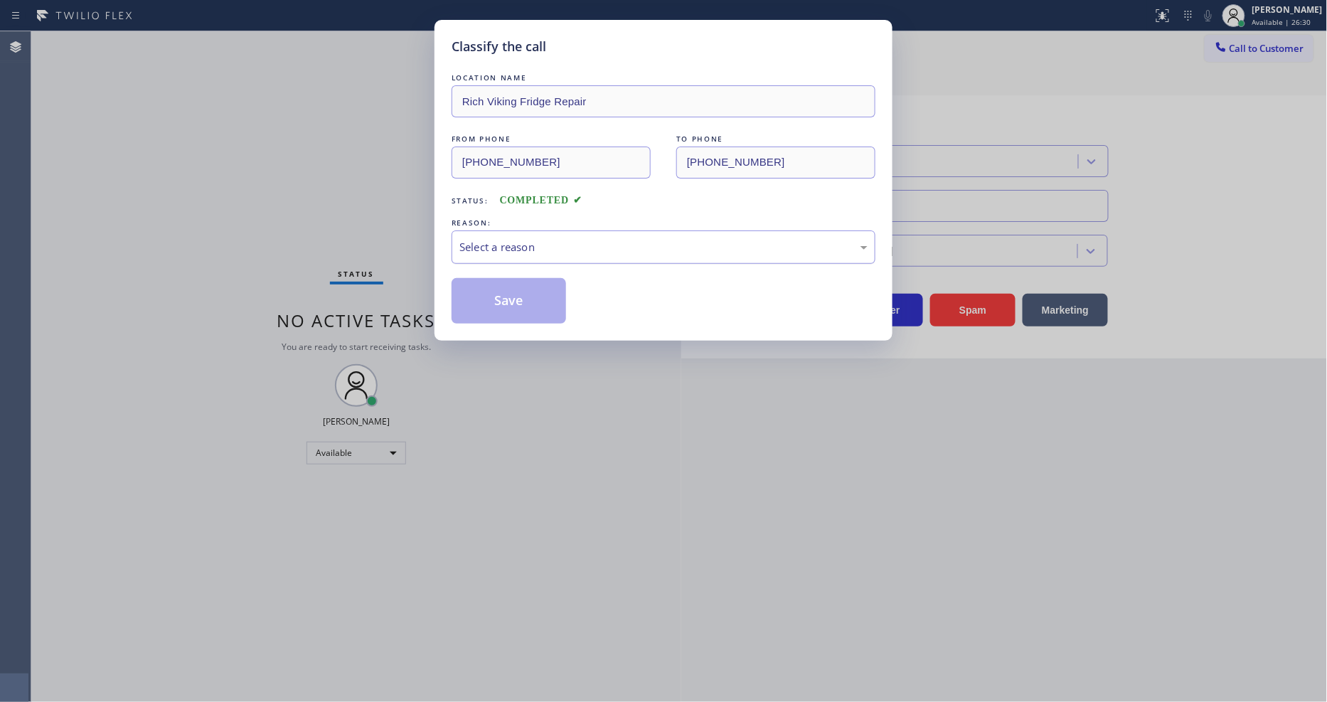
click at [611, 239] on div "Select a reason" at bounding box center [663, 247] width 408 height 16
click at [529, 288] on button "Save" at bounding box center [508, 301] width 114 height 46
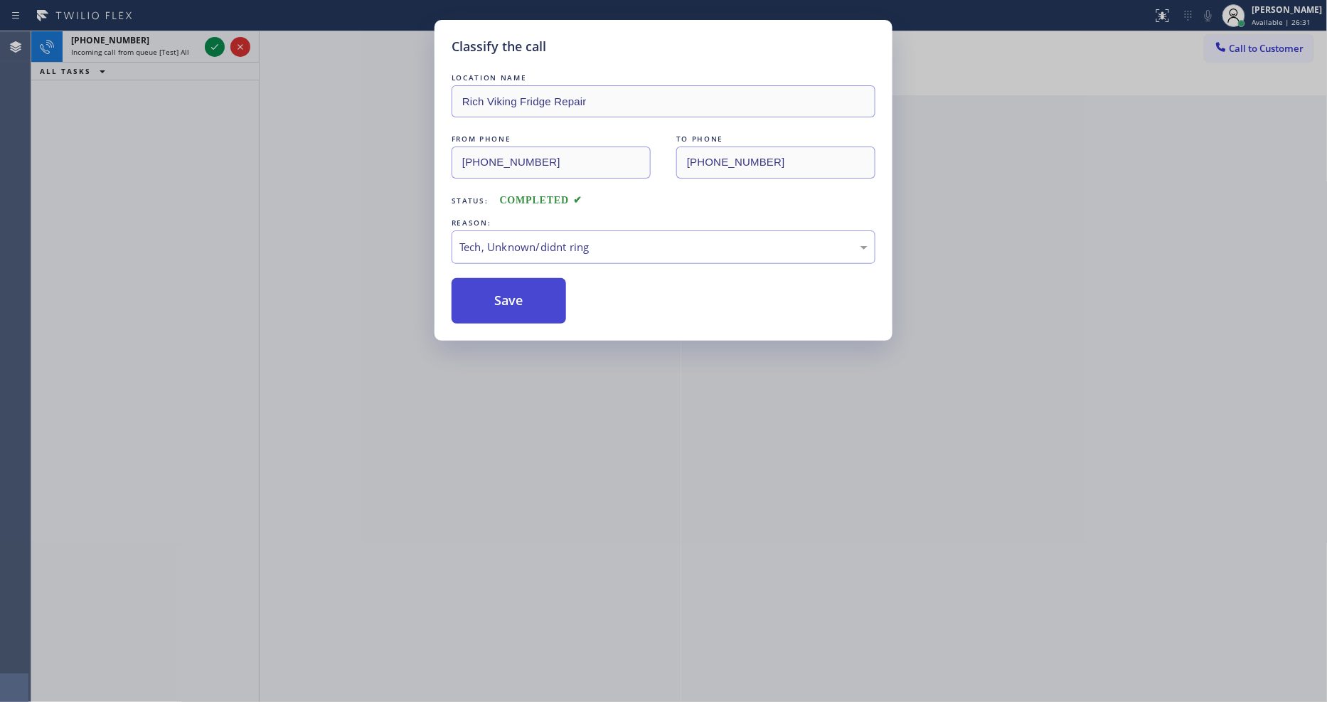
click at [529, 288] on button "Save" at bounding box center [508, 301] width 114 height 46
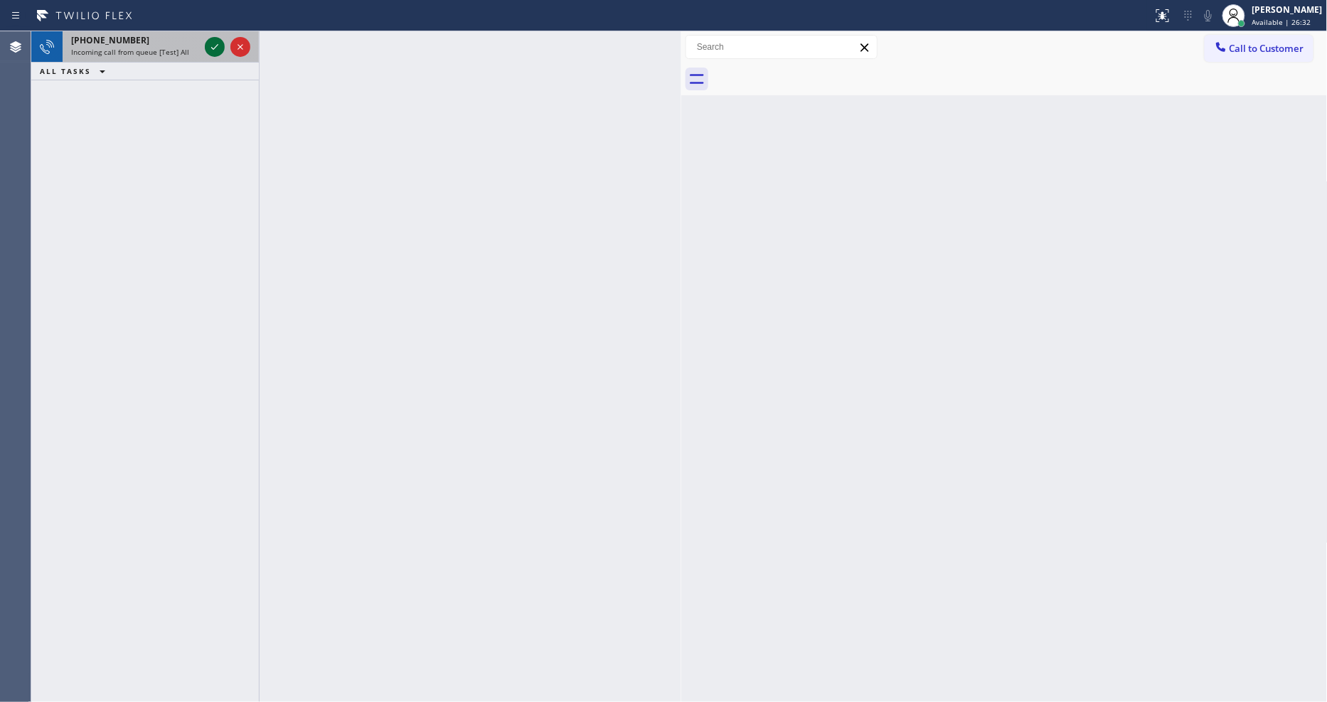
click at [214, 50] on icon at bounding box center [214, 46] width 17 height 17
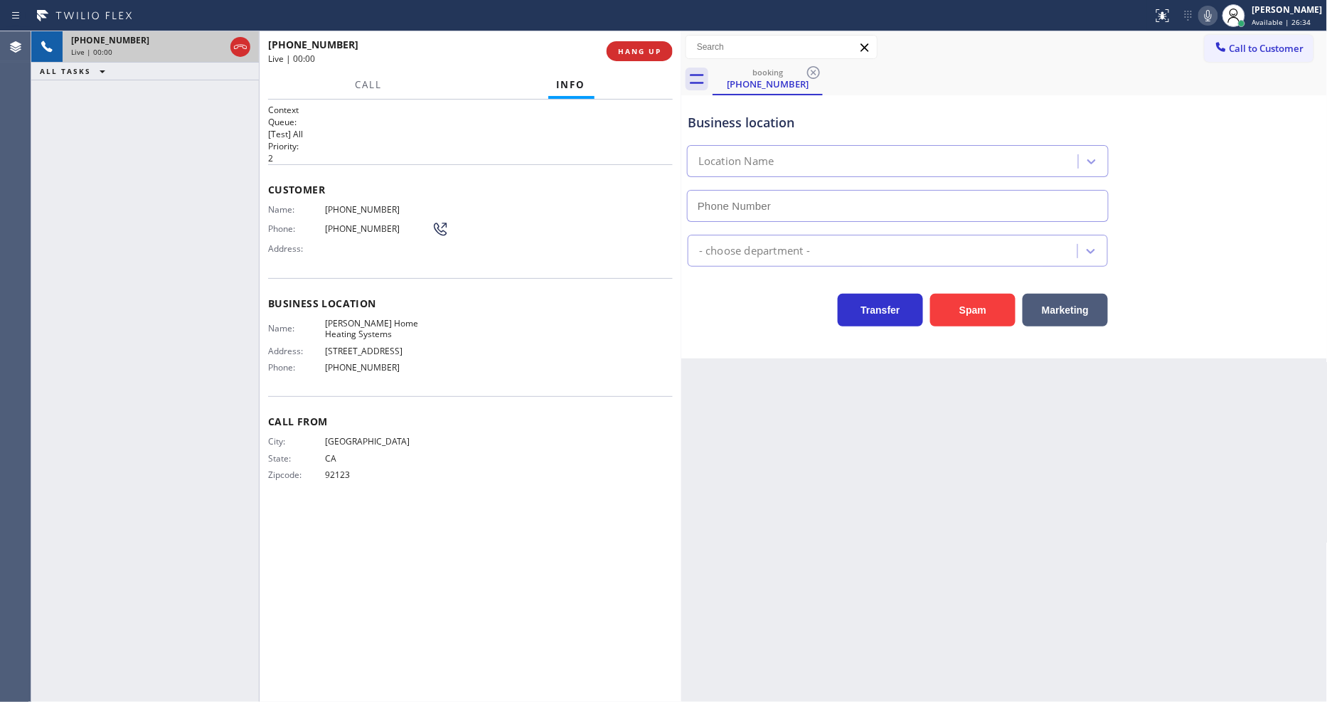
type input "[PHONE_NUMBER]"
click at [641, 61] on div "[PHONE_NUMBER] Live | 00:05 HANG UP" at bounding box center [470, 51] width 405 height 37
click at [644, 48] on span "HANG UP" at bounding box center [639, 51] width 43 height 10
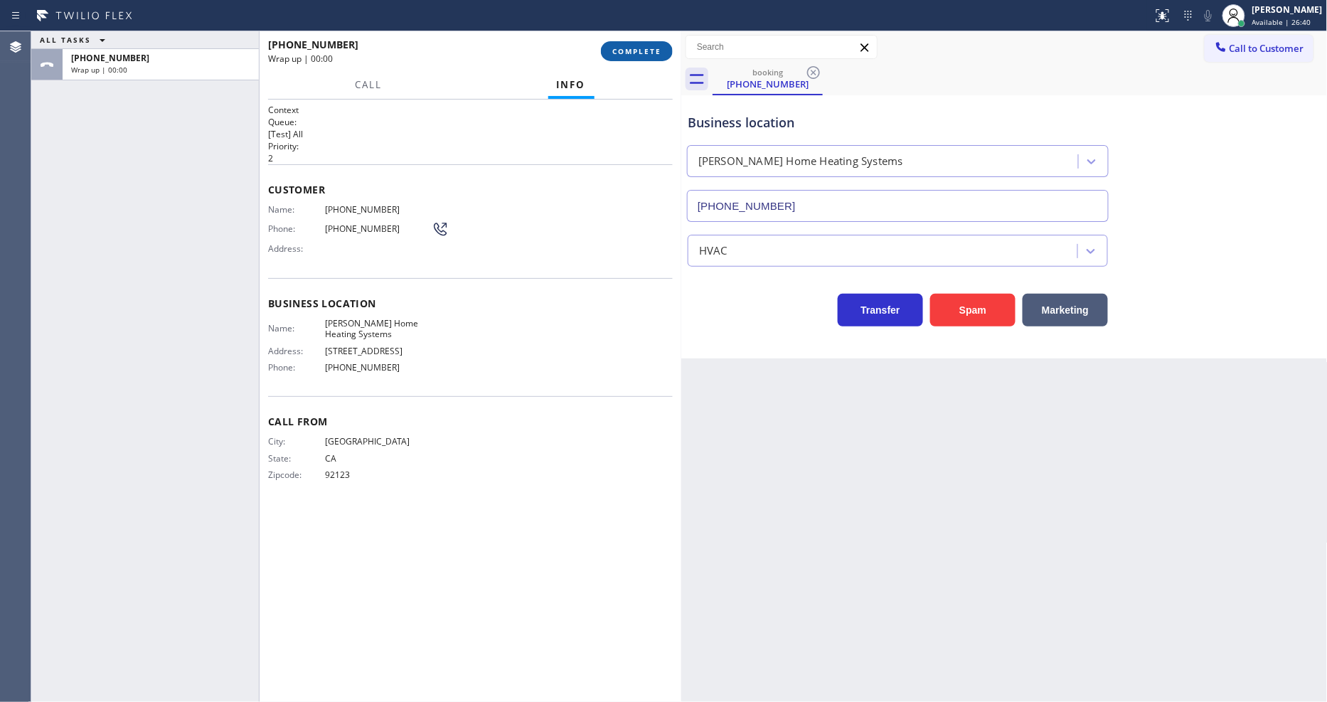
click at [644, 48] on span "COMPLETE" at bounding box center [636, 51] width 49 height 10
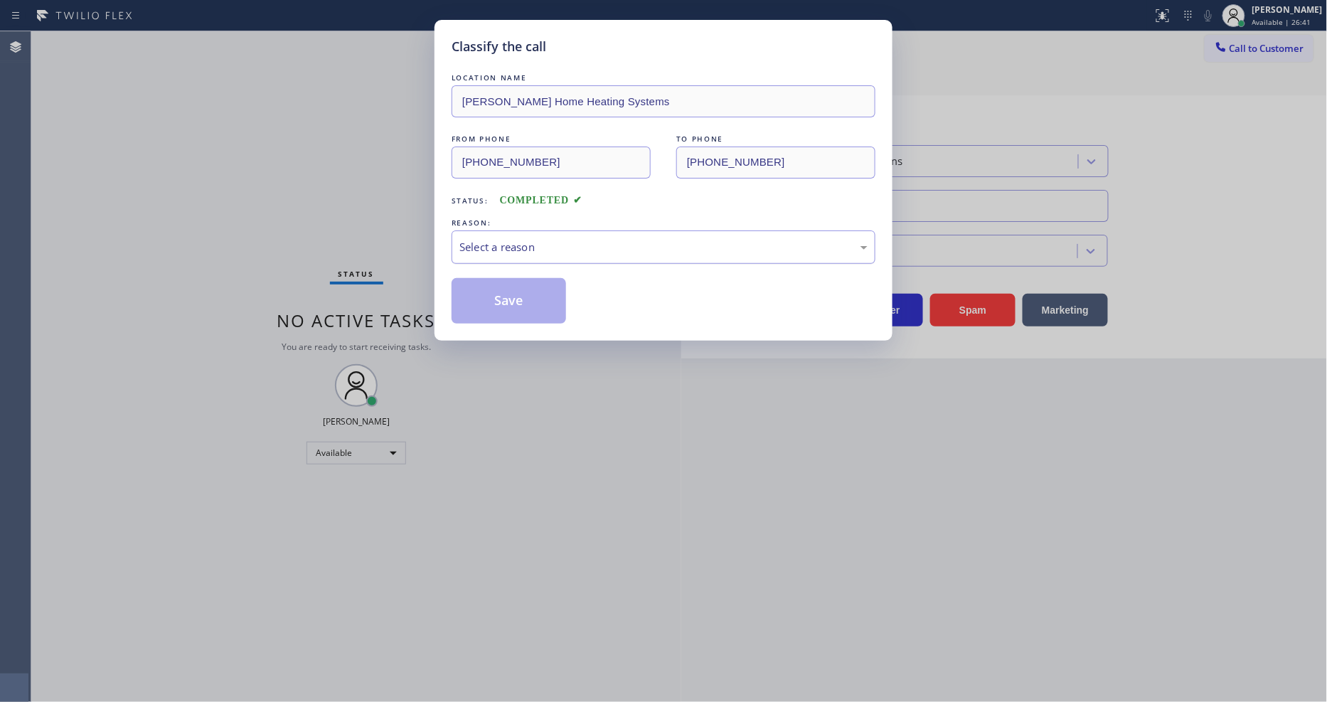
click at [588, 243] on div "Select a reason" at bounding box center [663, 247] width 408 height 16
click at [552, 304] on button "Save" at bounding box center [508, 301] width 114 height 46
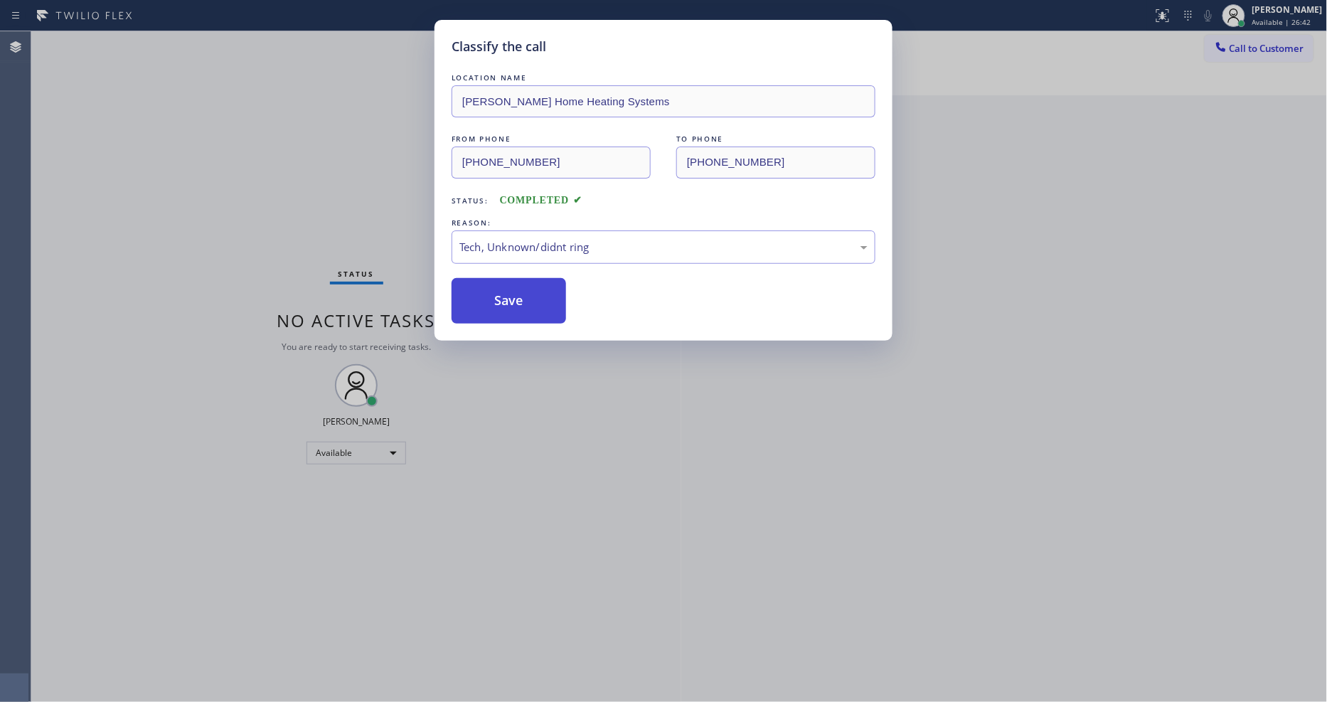
click at [552, 304] on button "Save" at bounding box center [508, 301] width 114 height 46
click at [552, 303] on button "Save" at bounding box center [508, 301] width 114 height 46
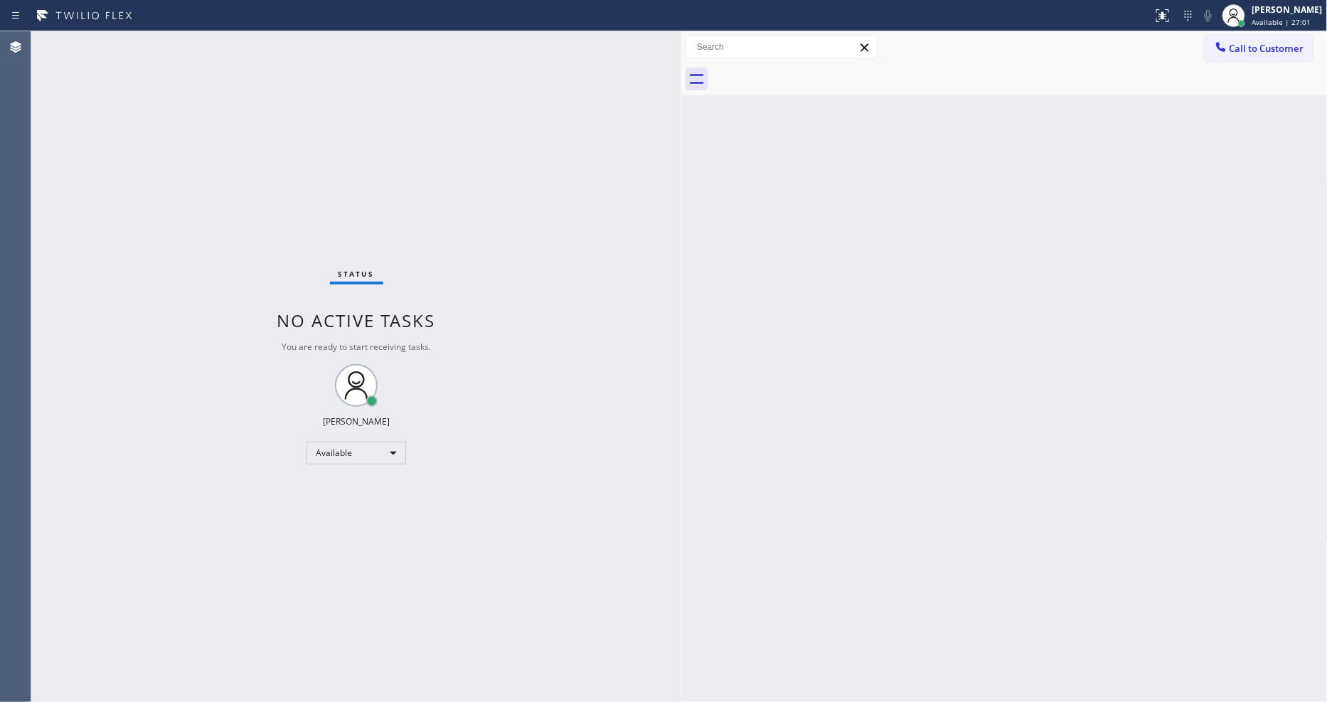
click at [208, 41] on div "Status No active tasks You are ready to start receiving tasks. [PERSON_NAME] Av…" at bounding box center [356, 366] width 650 height 670
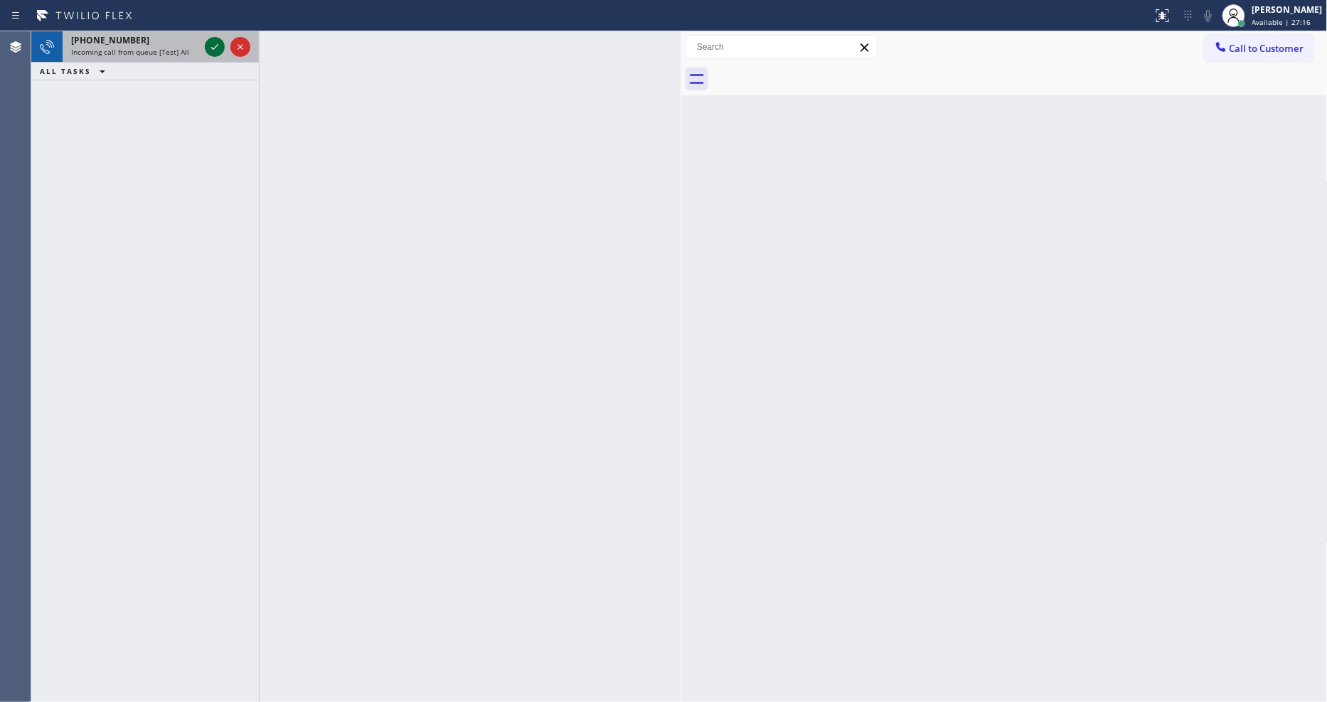
click at [208, 41] on icon at bounding box center [214, 46] width 17 height 17
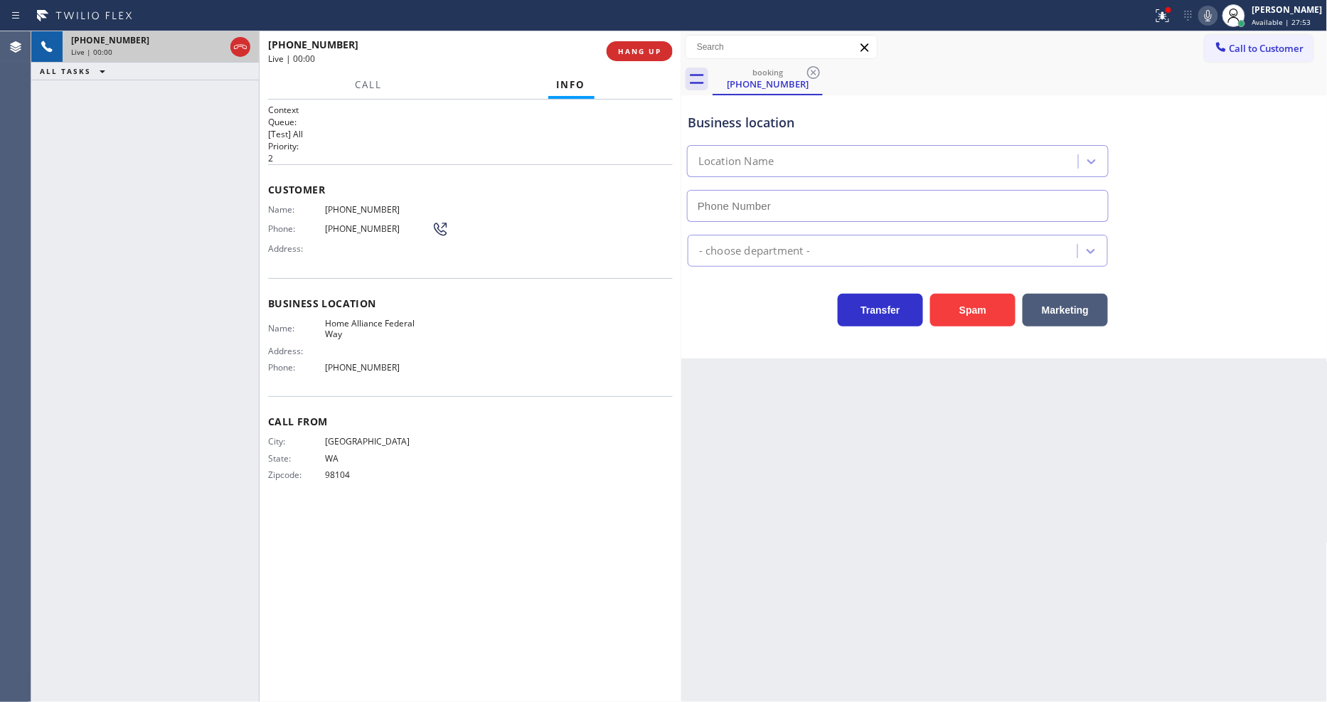
type input "[PHONE_NUMBER]"
drag, startPoint x: 633, startPoint y: 37, endPoint x: 640, endPoint y: 45, distance: 10.6
click at [635, 41] on div "[PHONE_NUMBER] Live | 00:01 HANG UP" at bounding box center [470, 51] width 405 height 37
click at [640, 46] on span "HANG UP" at bounding box center [639, 51] width 43 height 10
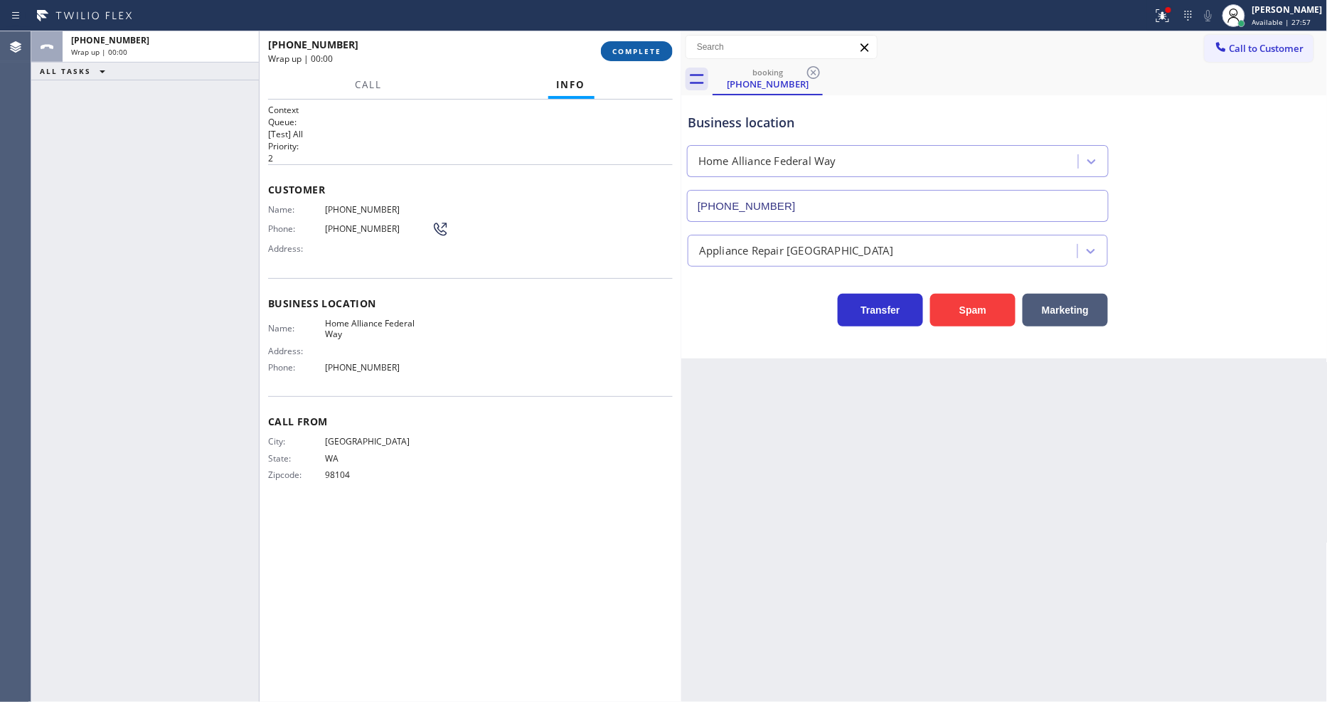
click at [640, 46] on span "COMPLETE" at bounding box center [636, 51] width 49 height 10
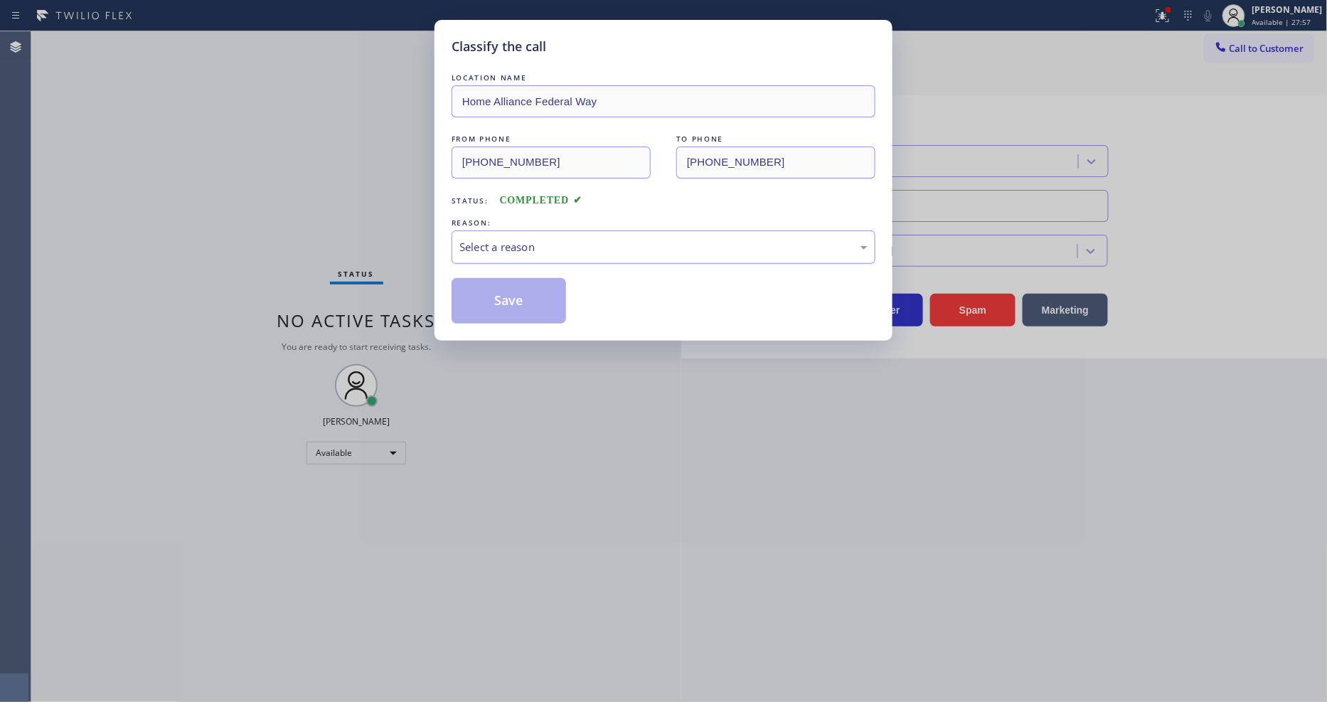
click at [544, 242] on div "Select a reason" at bounding box center [663, 247] width 408 height 16
click at [526, 297] on button "Save" at bounding box center [508, 301] width 114 height 46
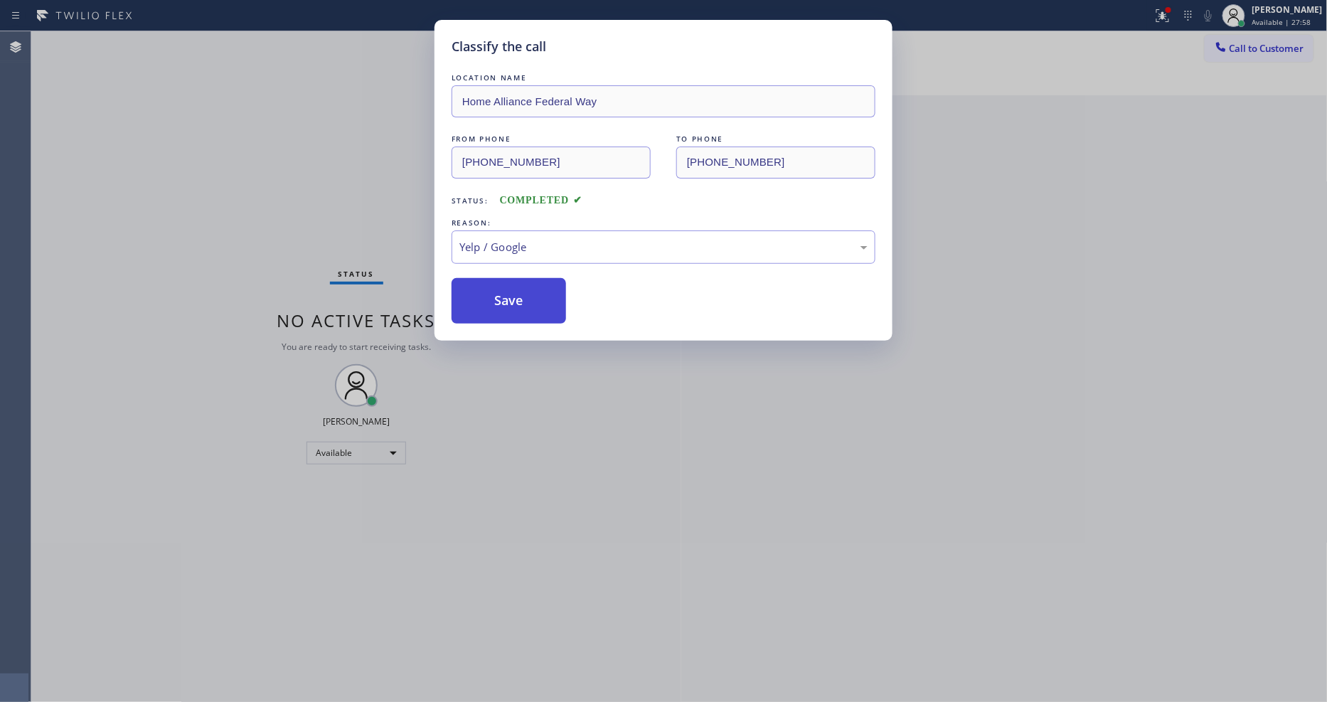
click at [526, 297] on button "Save" at bounding box center [508, 301] width 114 height 46
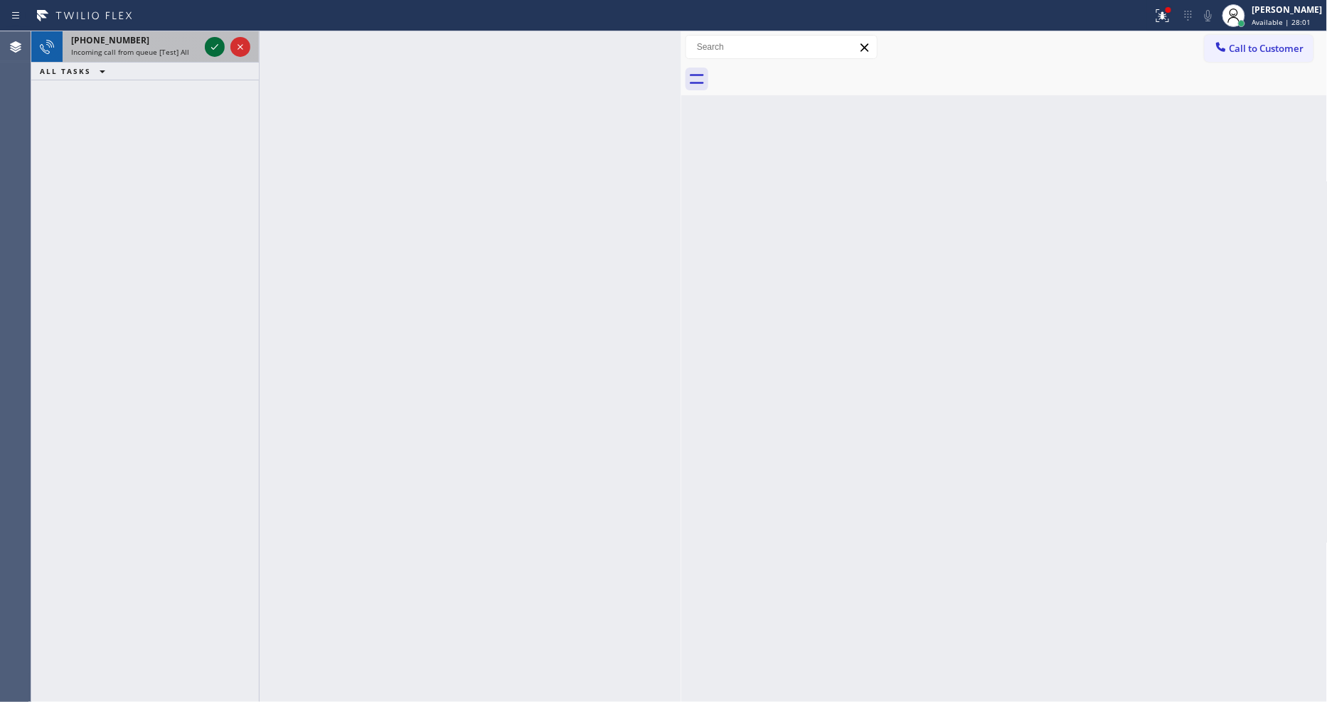
click at [213, 46] on icon at bounding box center [214, 46] width 17 height 17
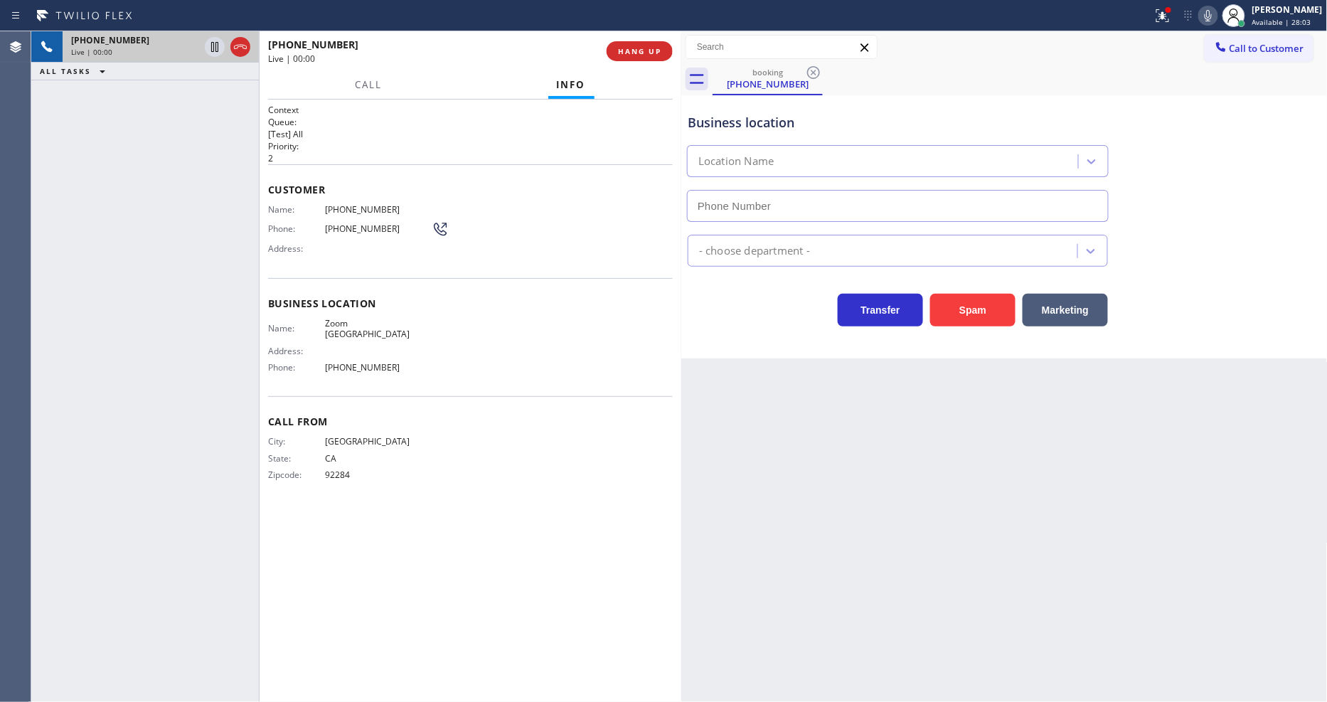
type input "[PHONE_NUMBER]"
click at [663, 47] on button "HANG UP" at bounding box center [639, 51] width 66 height 20
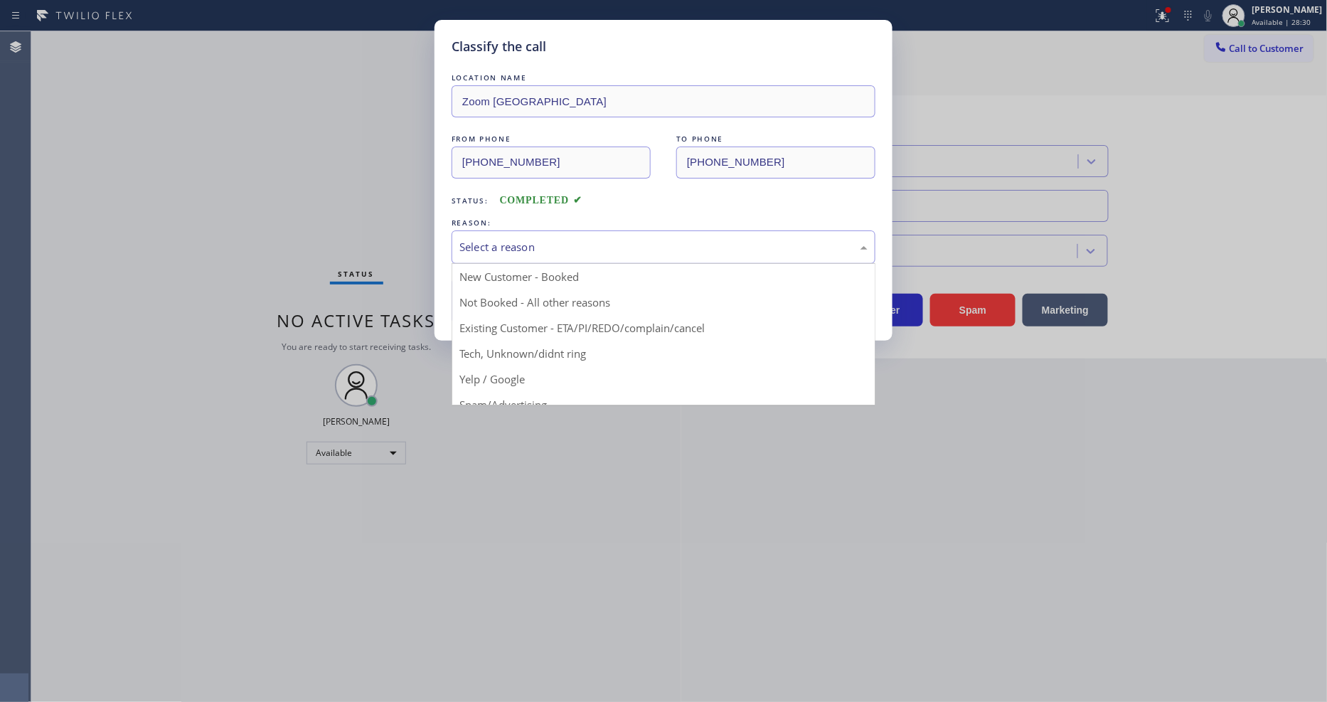
click at [550, 250] on div "Select a reason" at bounding box center [663, 247] width 408 height 16
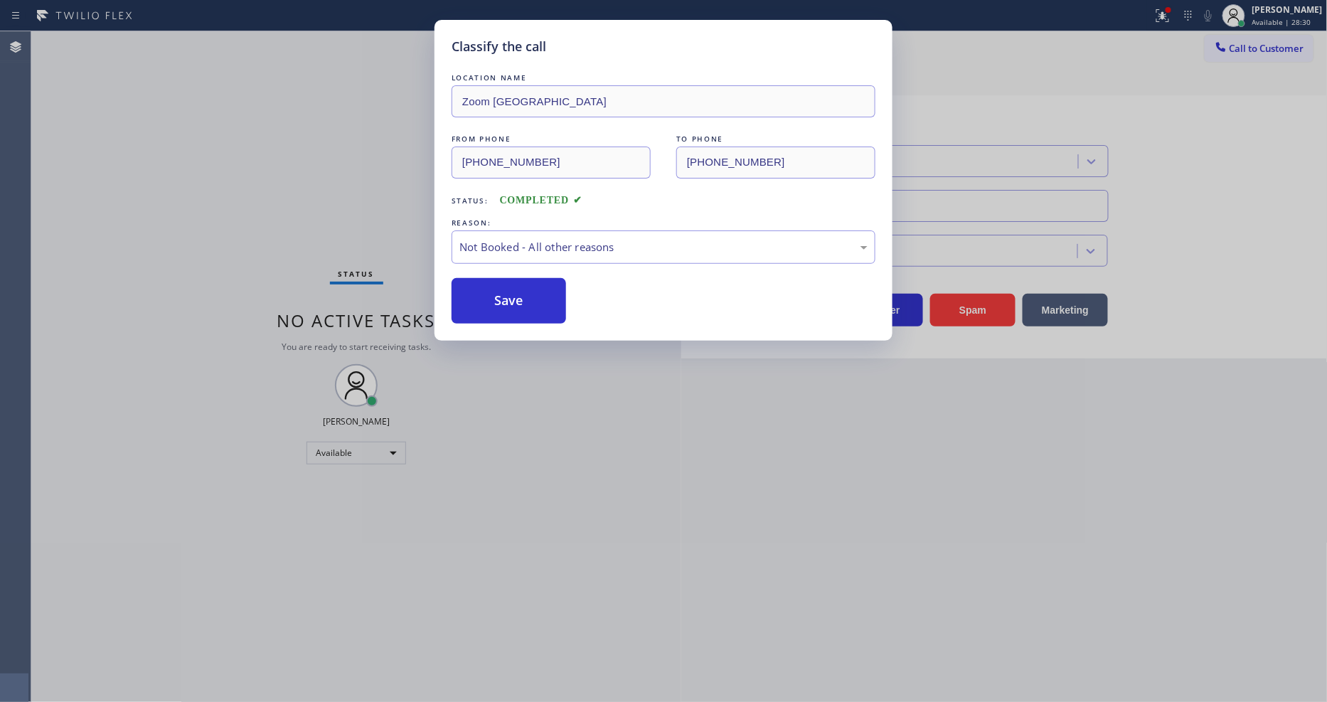
click at [547, 296] on button "Save" at bounding box center [508, 301] width 114 height 46
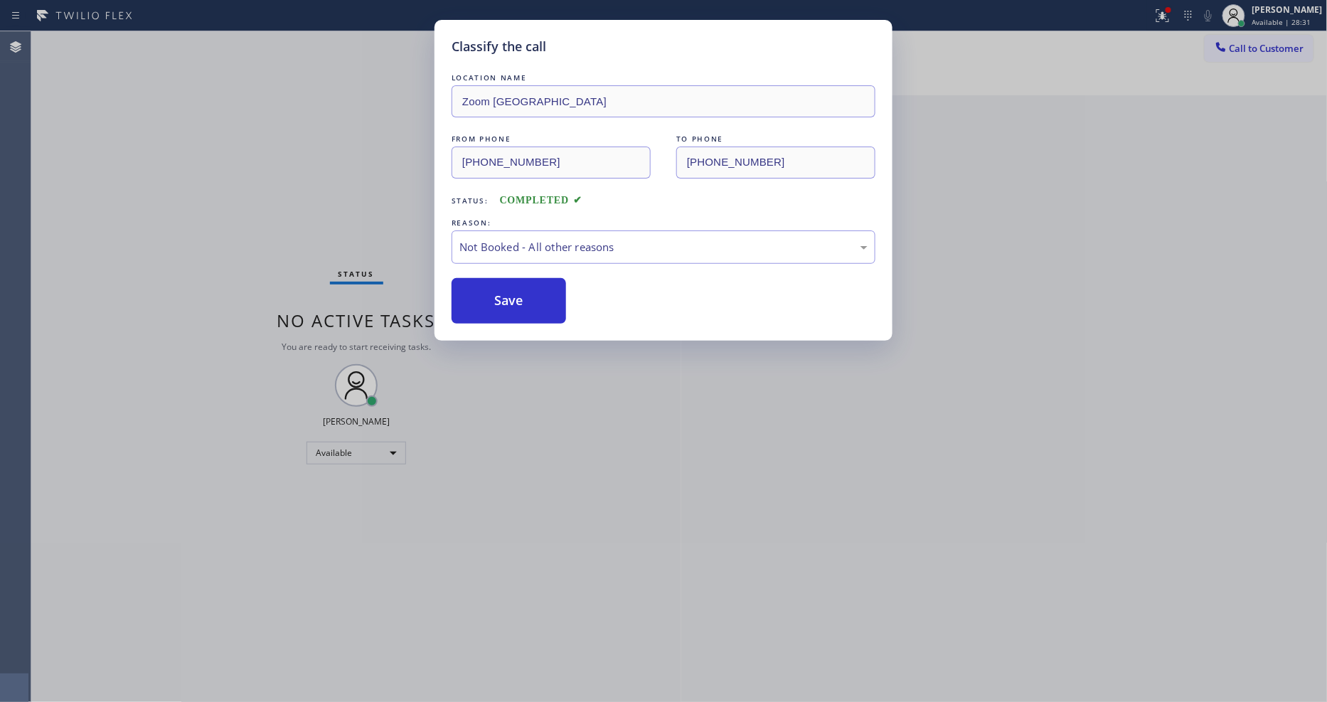
click at [547, 296] on button "Save" at bounding box center [508, 301] width 114 height 46
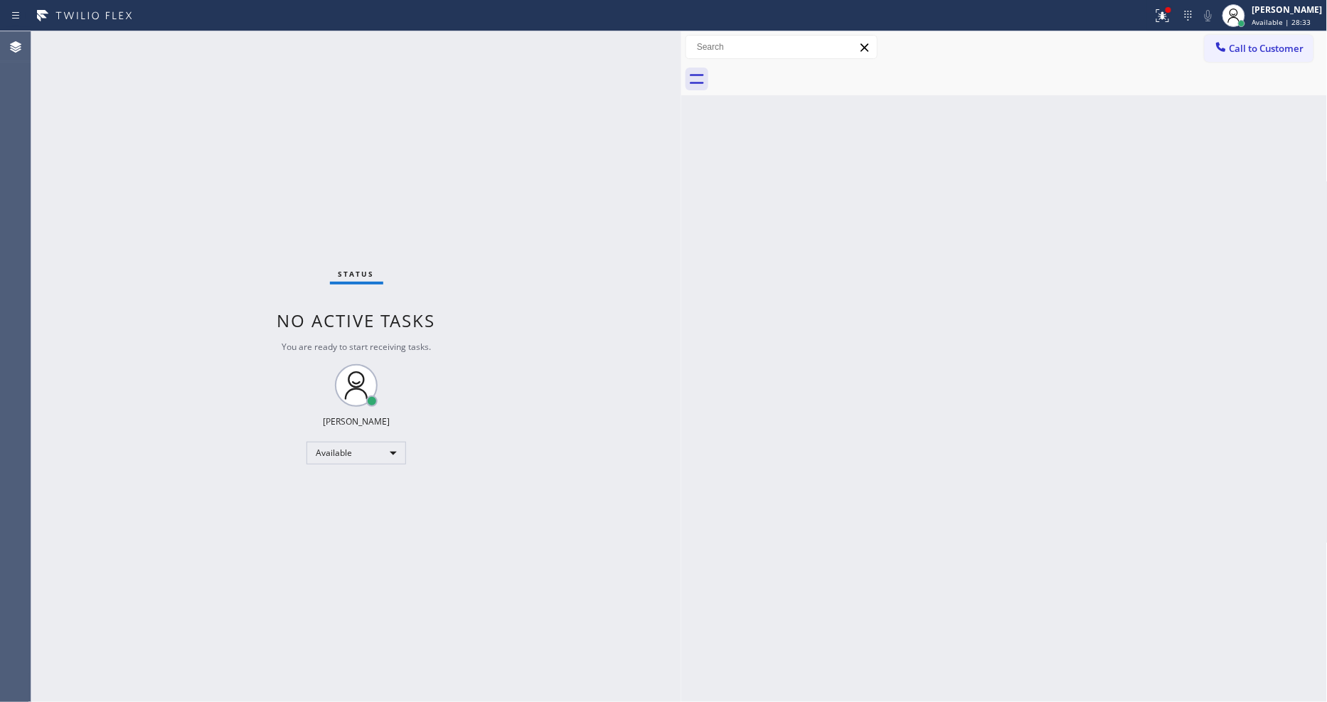
click at [731, 517] on div "Back to Dashboard Change Sender ID Customers Technicians Select a contact Outbo…" at bounding box center [1004, 366] width 646 height 670
click at [188, 62] on div "Status No active tasks You are ready to start receiving tasks. [PERSON_NAME] Av…" at bounding box center [356, 366] width 650 height 670
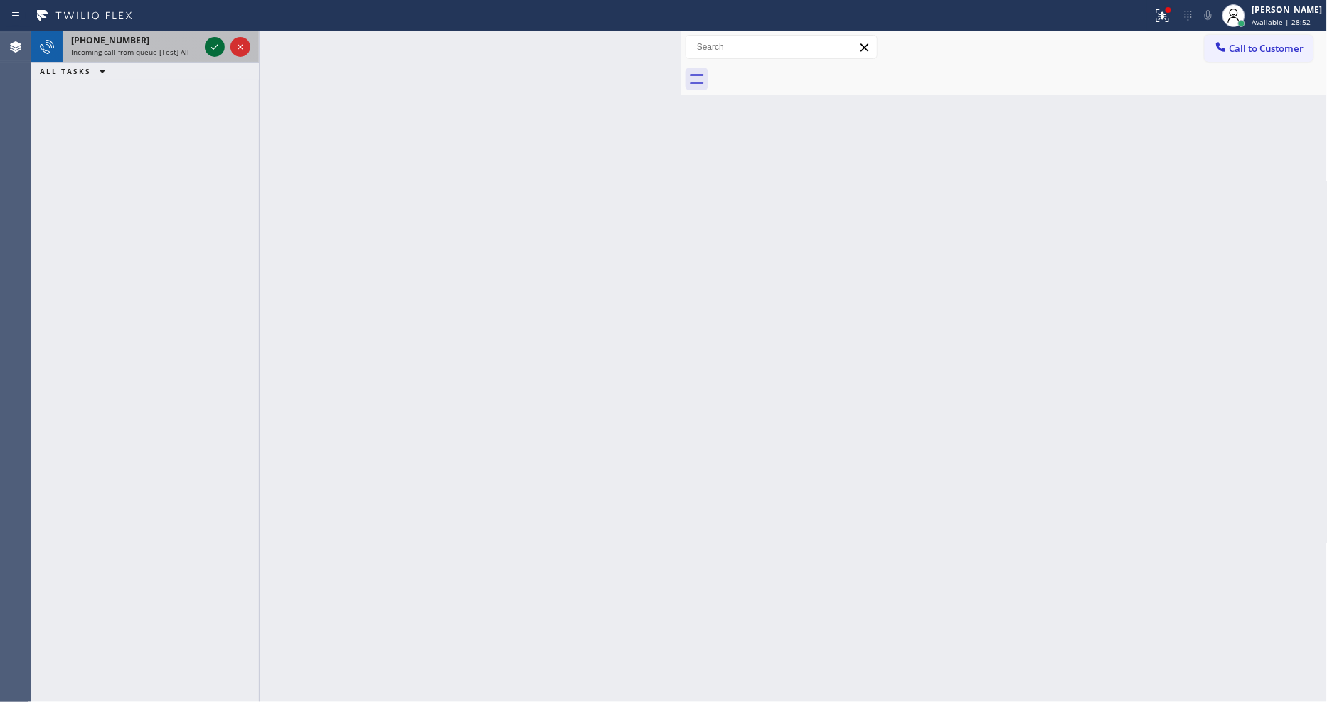
click at [210, 44] on icon at bounding box center [214, 46] width 17 height 17
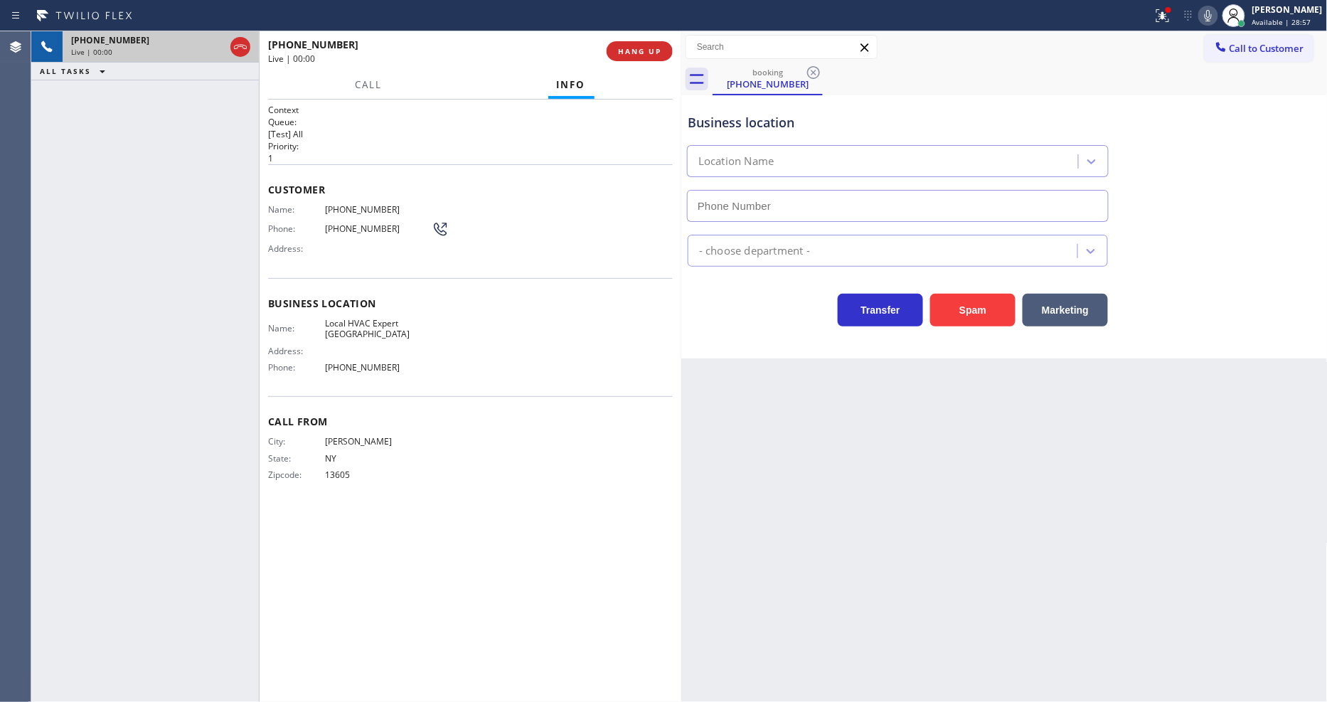
type input "[PHONE_NUMBER]"
click at [643, 50] on span "HANG UP" at bounding box center [639, 51] width 43 height 10
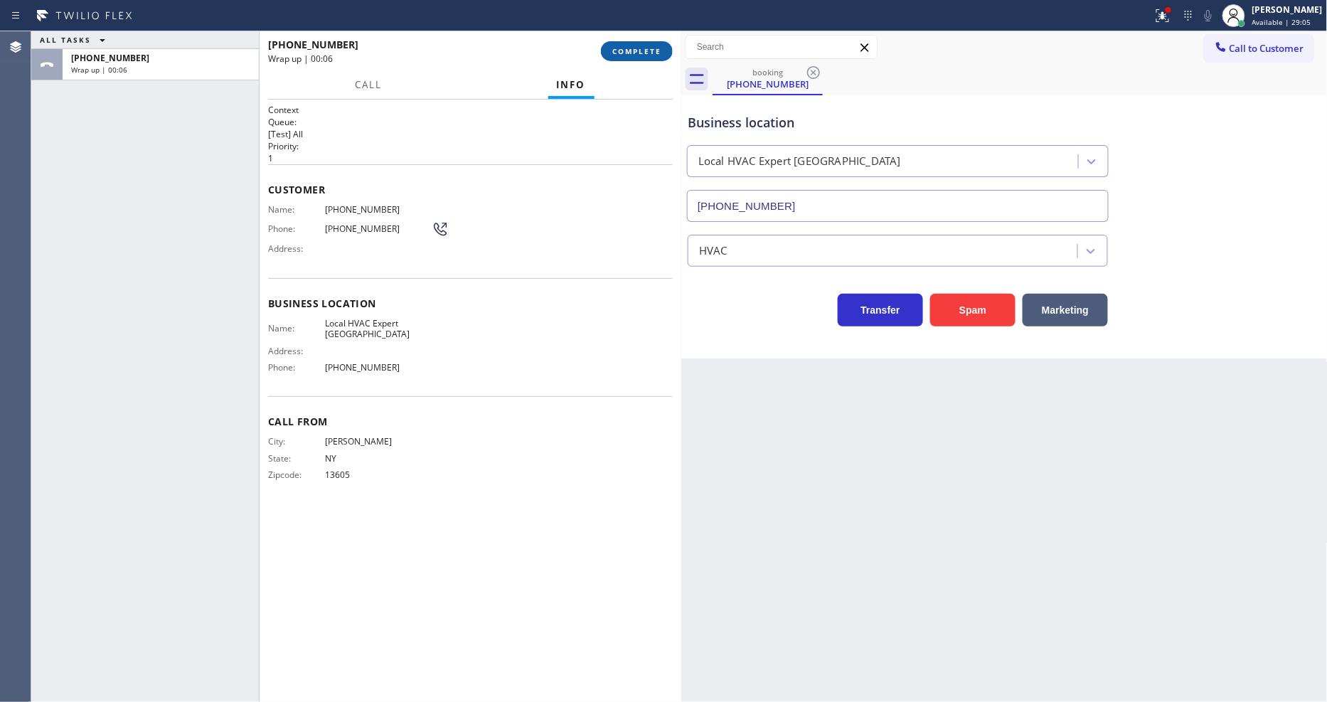
click at [665, 53] on button "COMPLETE" at bounding box center [637, 51] width 72 height 20
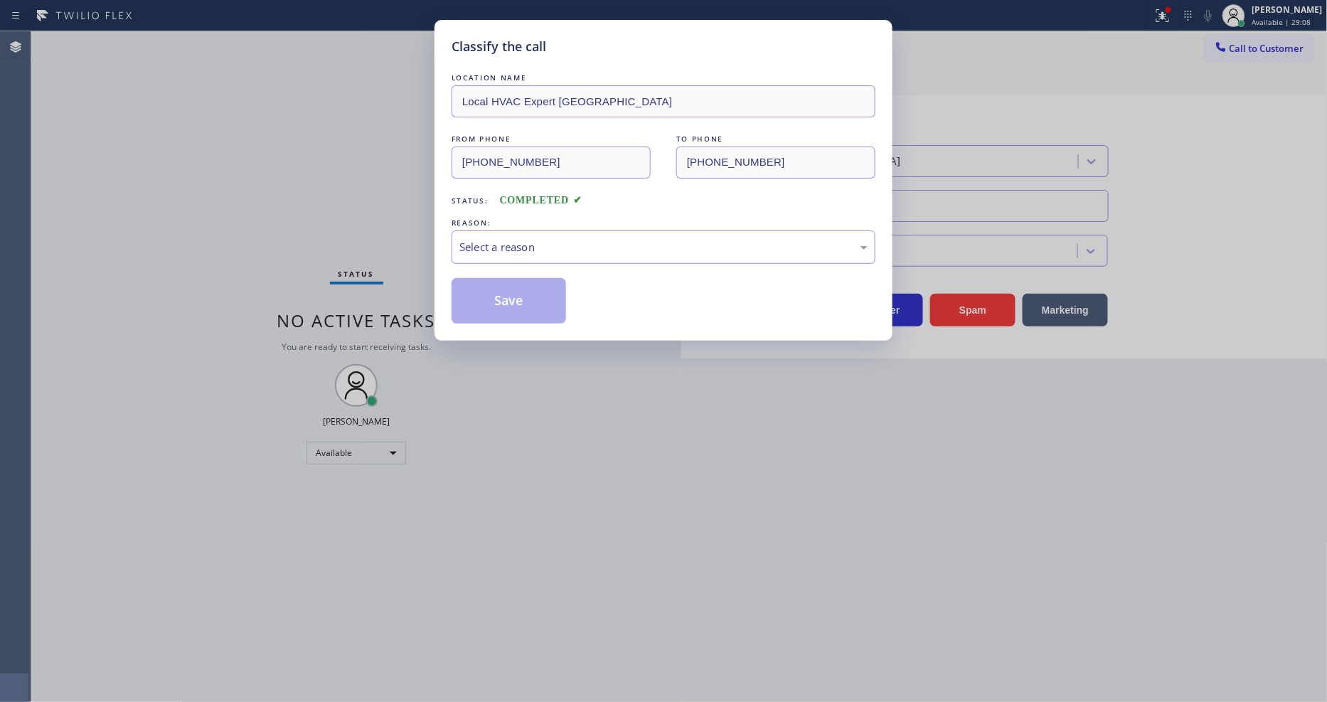
click at [580, 243] on div "Select a reason" at bounding box center [663, 247] width 408 height 16
click at [530, 245] on div "Tech, Unknown/didnt ring" at bounding box center [663, 247] width 408 height 16
click at [524, 286] on button "Save" at bounding box center [508, 301] width 114 height 46
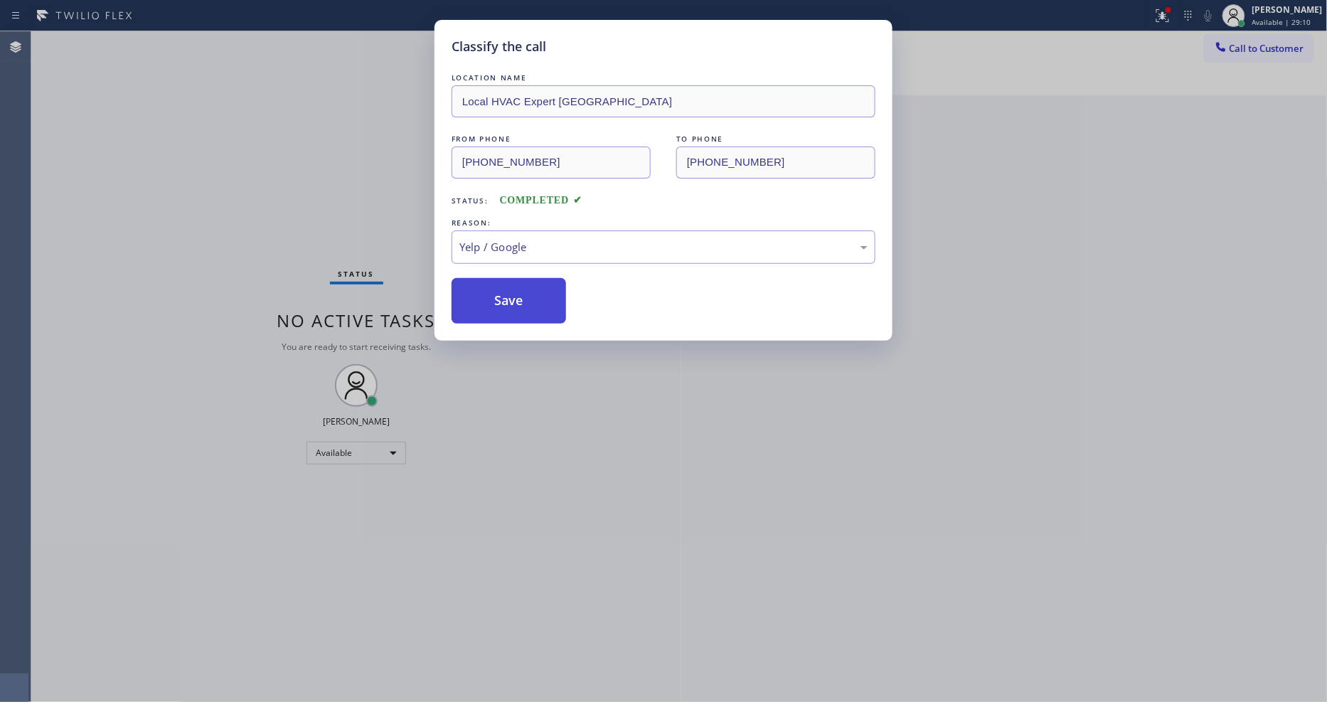
click at [524, 286] on button "Save" at bounding box center [508, 301] width 114 height 46
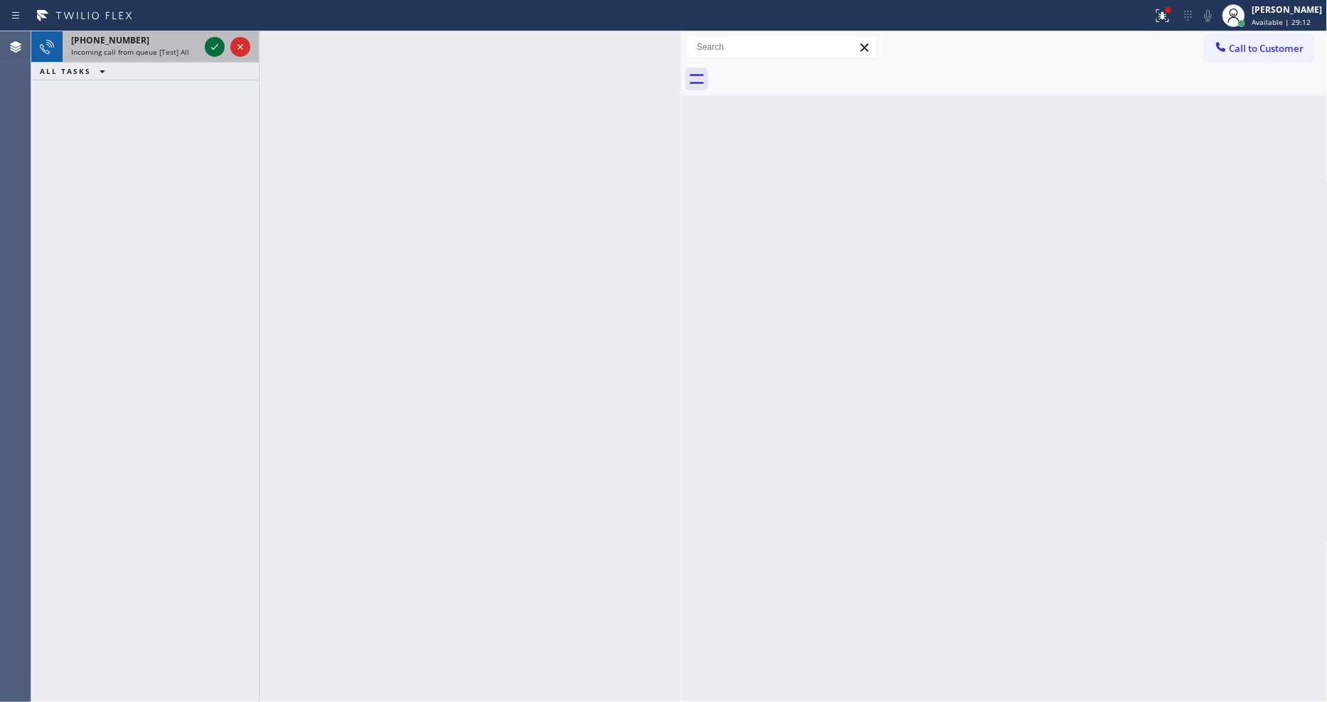
click at [210, 48] on icon at bounding box center [214, 46] width 17 height 17
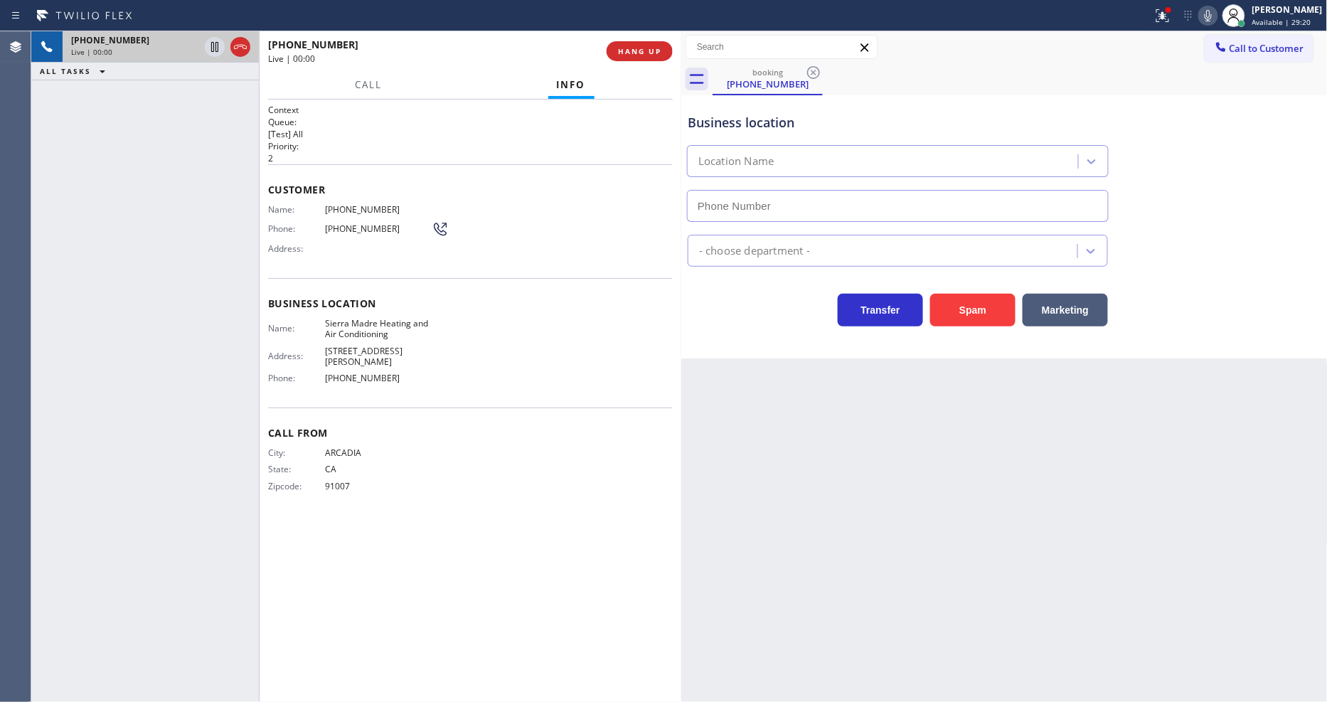
type input "[PHONE_NUMBER]"
click at [647, 57] on button "HANG UP" at bounding box center [639, 51] width 66 height 20
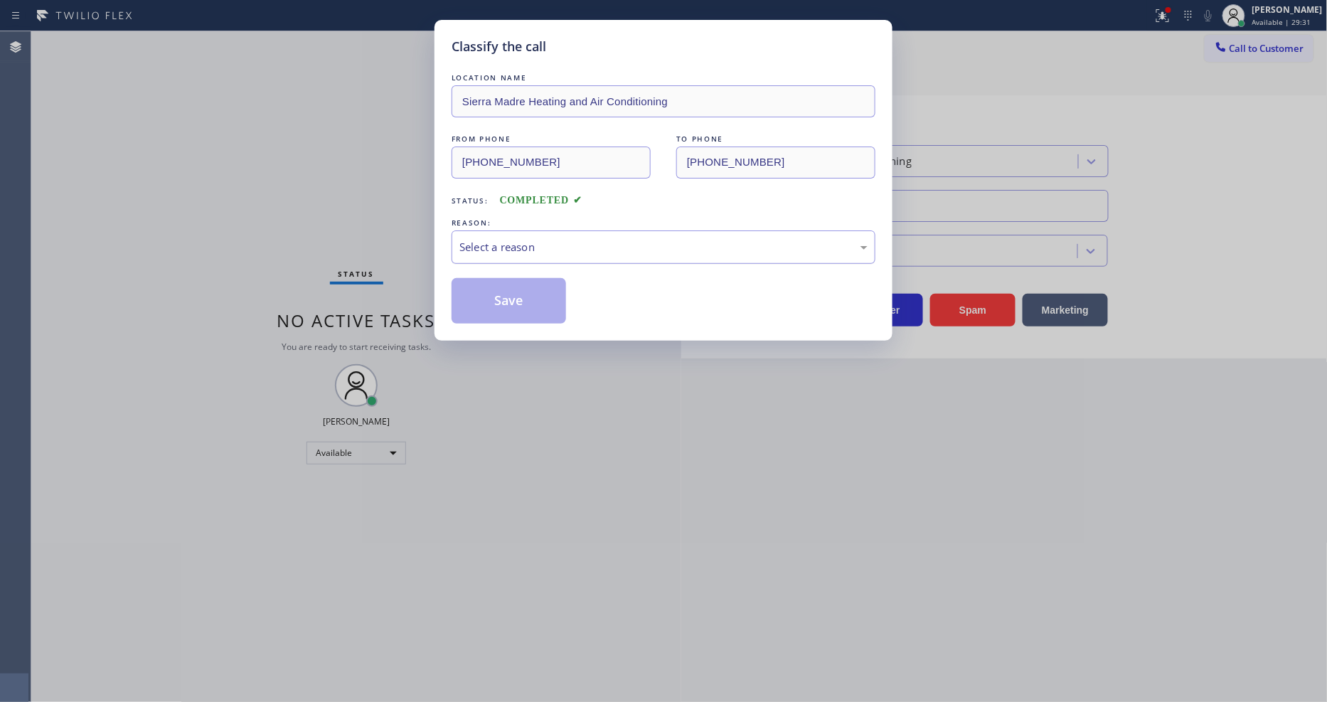
click at [574, 244] on div "Select a reason" at bounding box center [663, 247] width 408 height 16
click at [552, 290] on button "Save" at bounding box center [508, 301] width 114 height 46
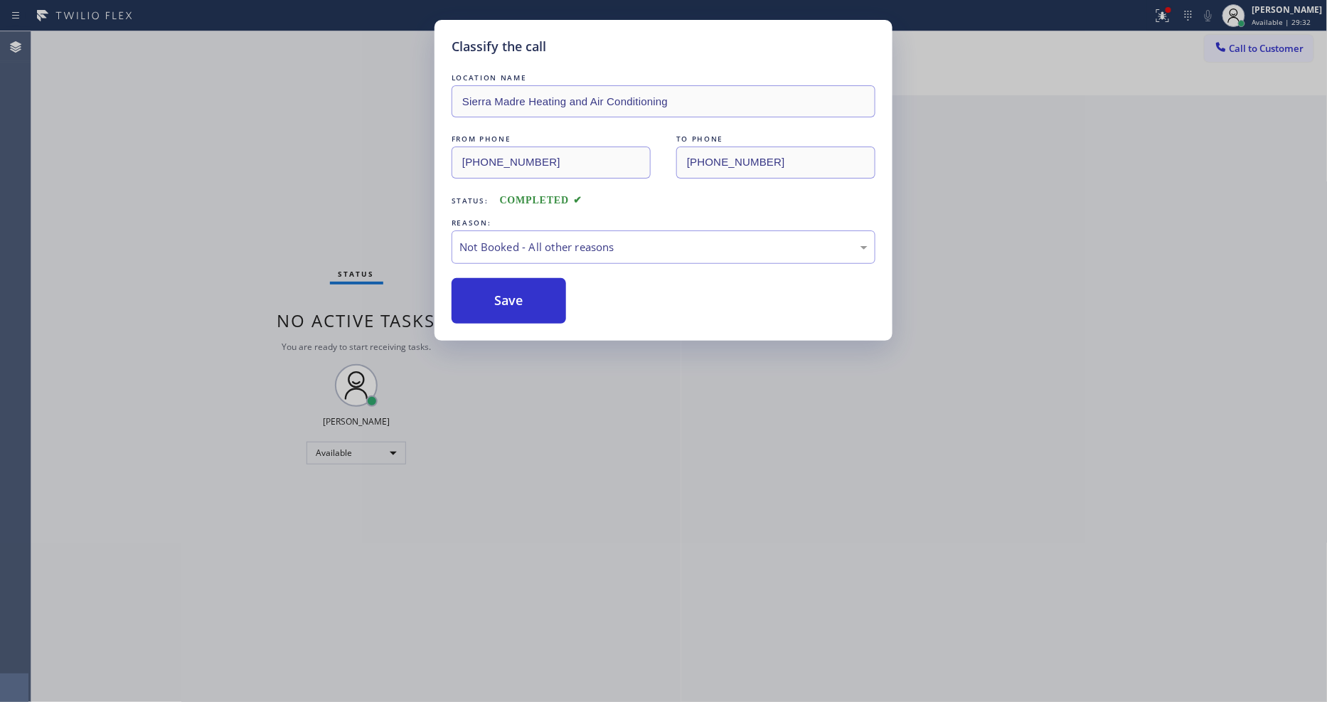
click at [552, 290] on button "Save" at bounding box center [508, 301] width 114 height 46
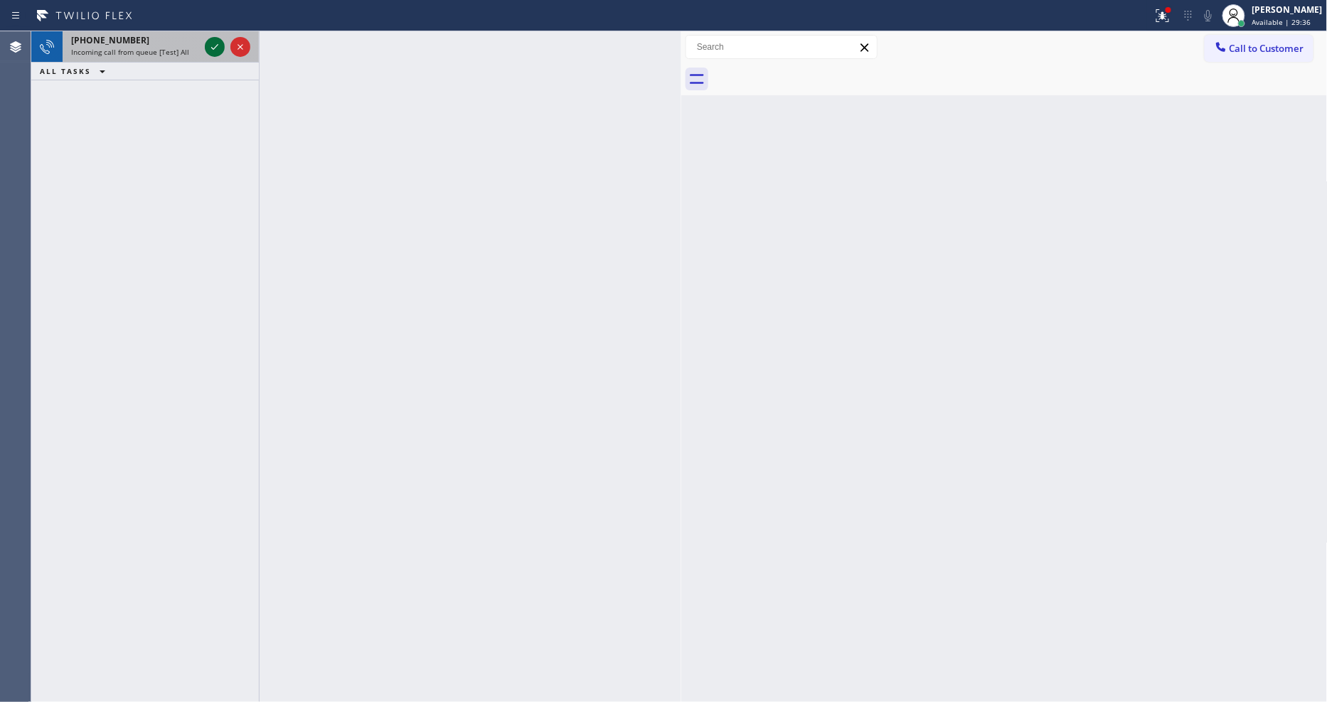
click at [212, 46] on icon at bounding box center [214, 46] width 17 height 17
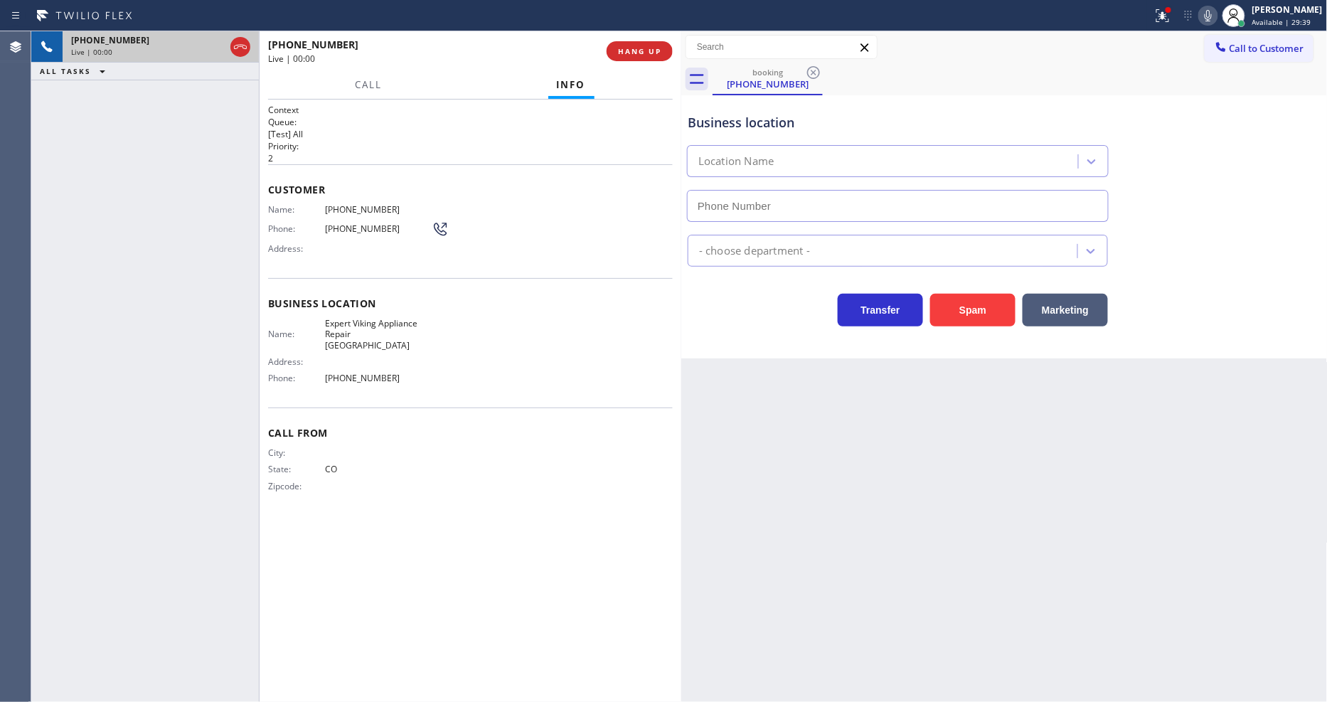
type input "[PHONE_NUMBER]"
click at [638, 55] on span "HANG UP" at bounding box center [639, 51] width 43 height 10
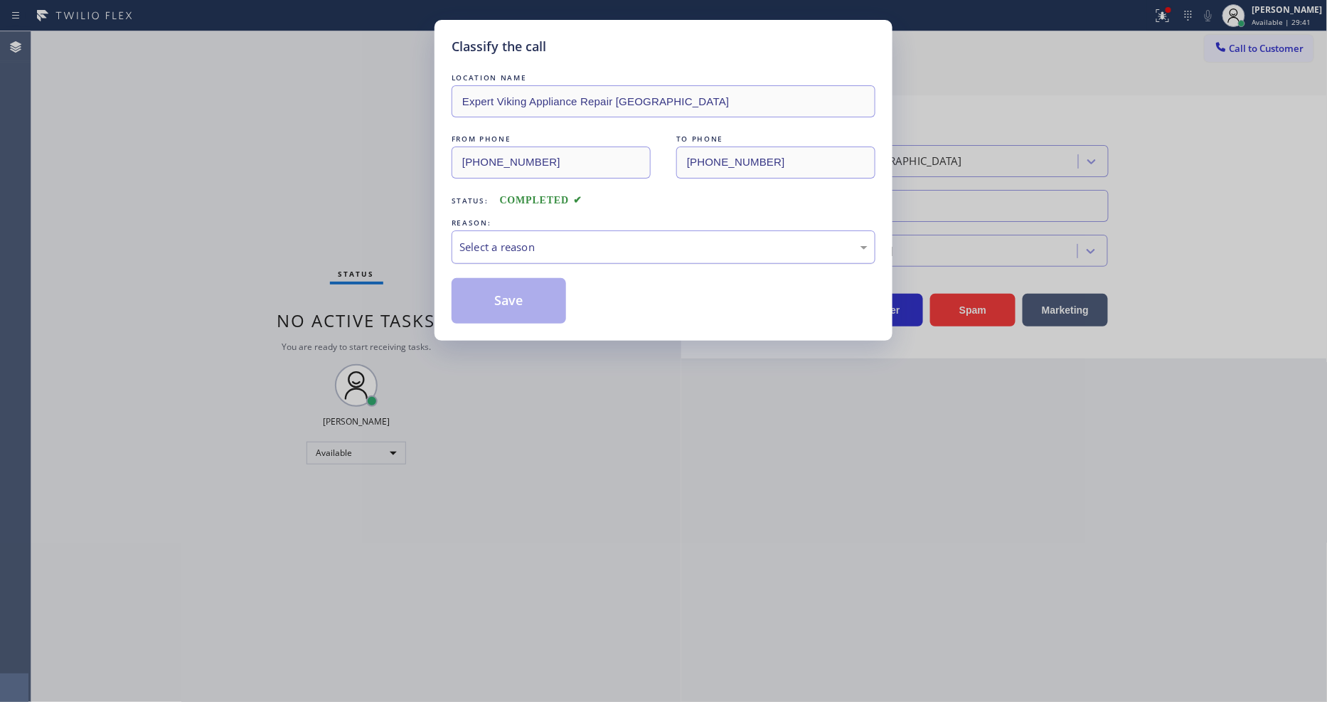
click at [551, 239] on div "Select a reason" at bounding box center [663, 247] width 408 height 16
click at [520, 291] on button "Save" at bounding box center [508, 301] width 114 height 46
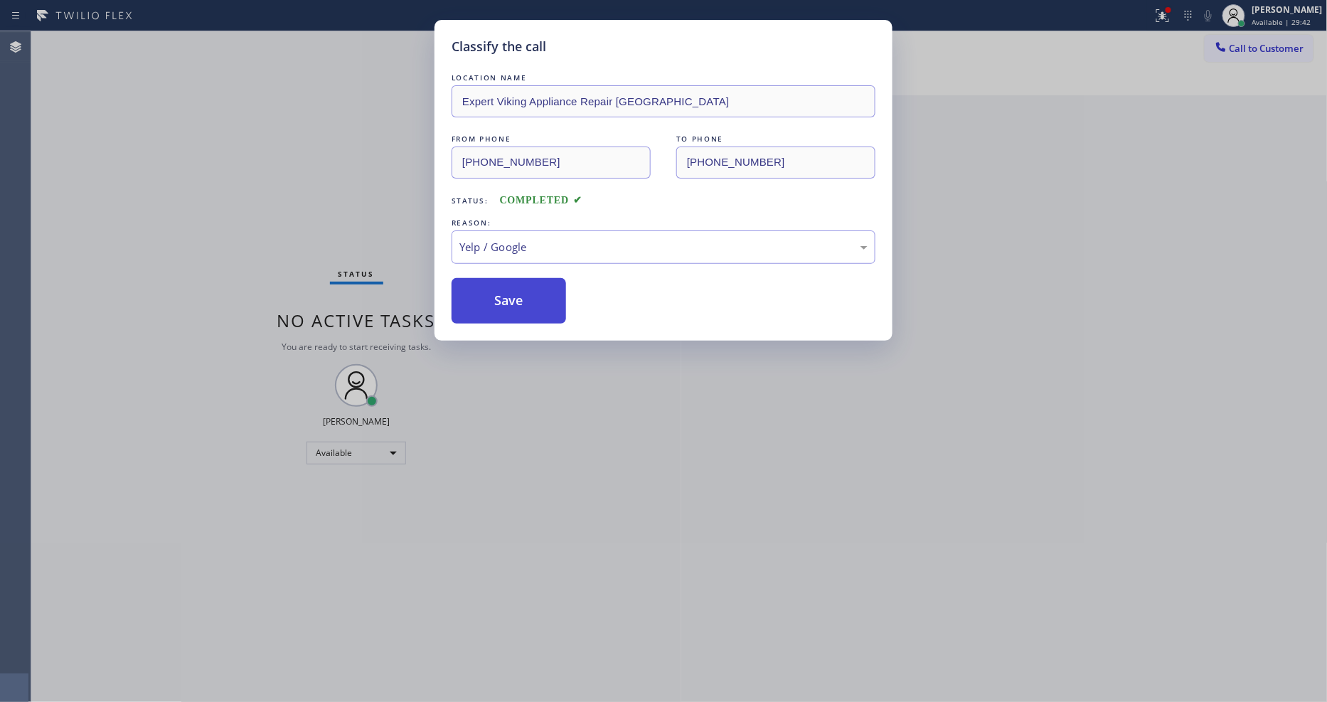
click at [520, 291] on button "Save" at bounding box center [508, 301] width 114 height 46
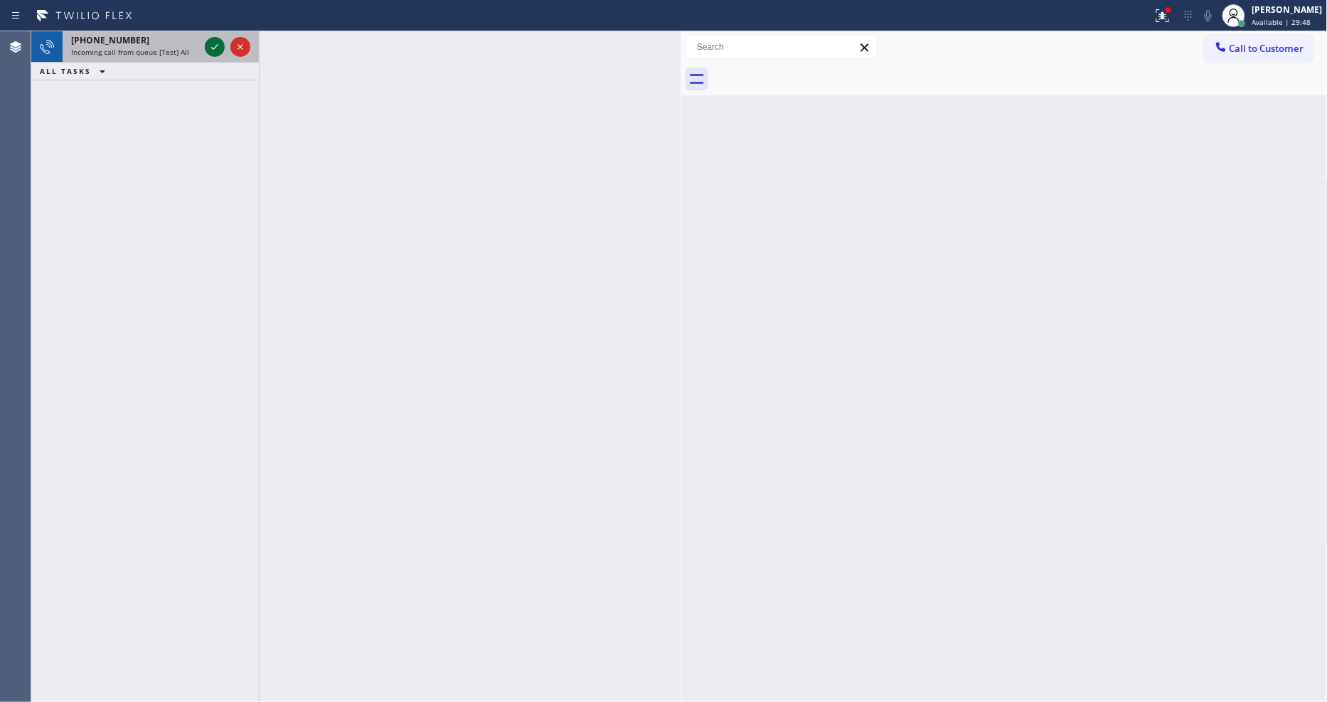
click at [210, 44] on icon at bounding box center [214, 46] width 17 height 17
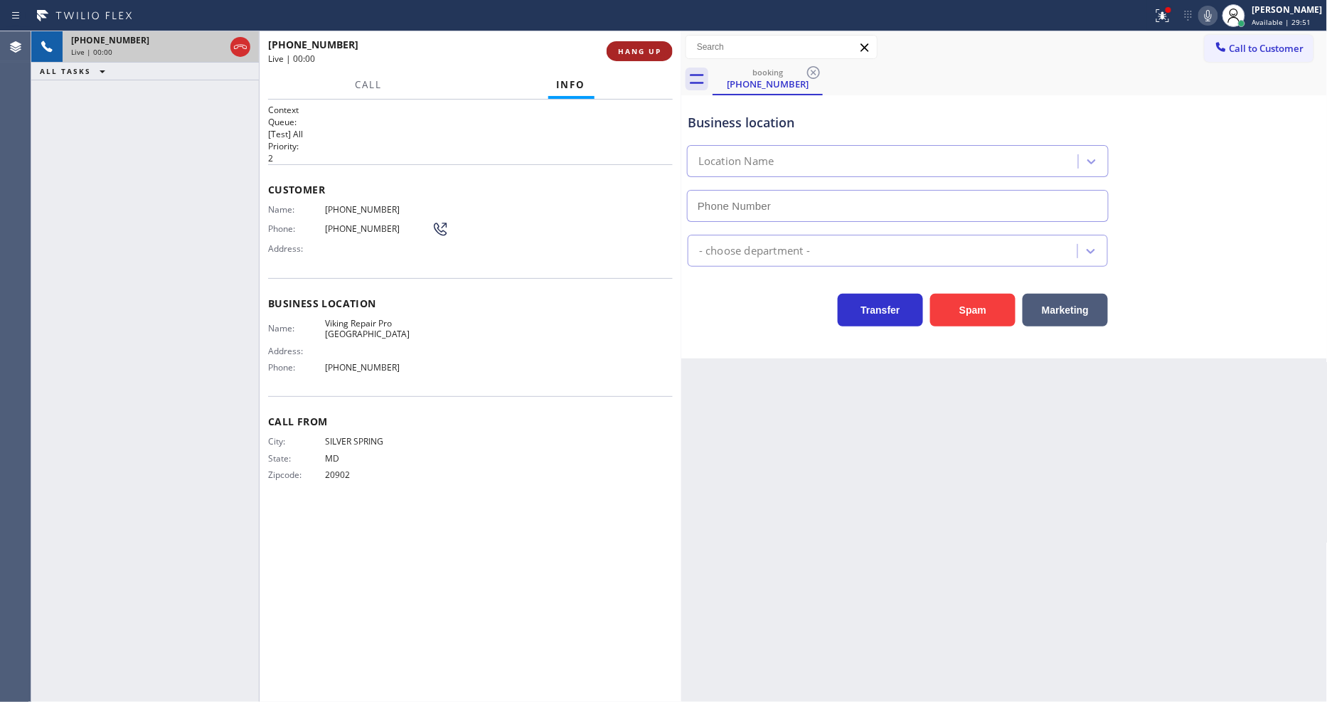
type input "[PHONE_NUMBER]"
click at [648, 50] on span "HANG UP" at bounding box center [639, 51] width 43 height 10
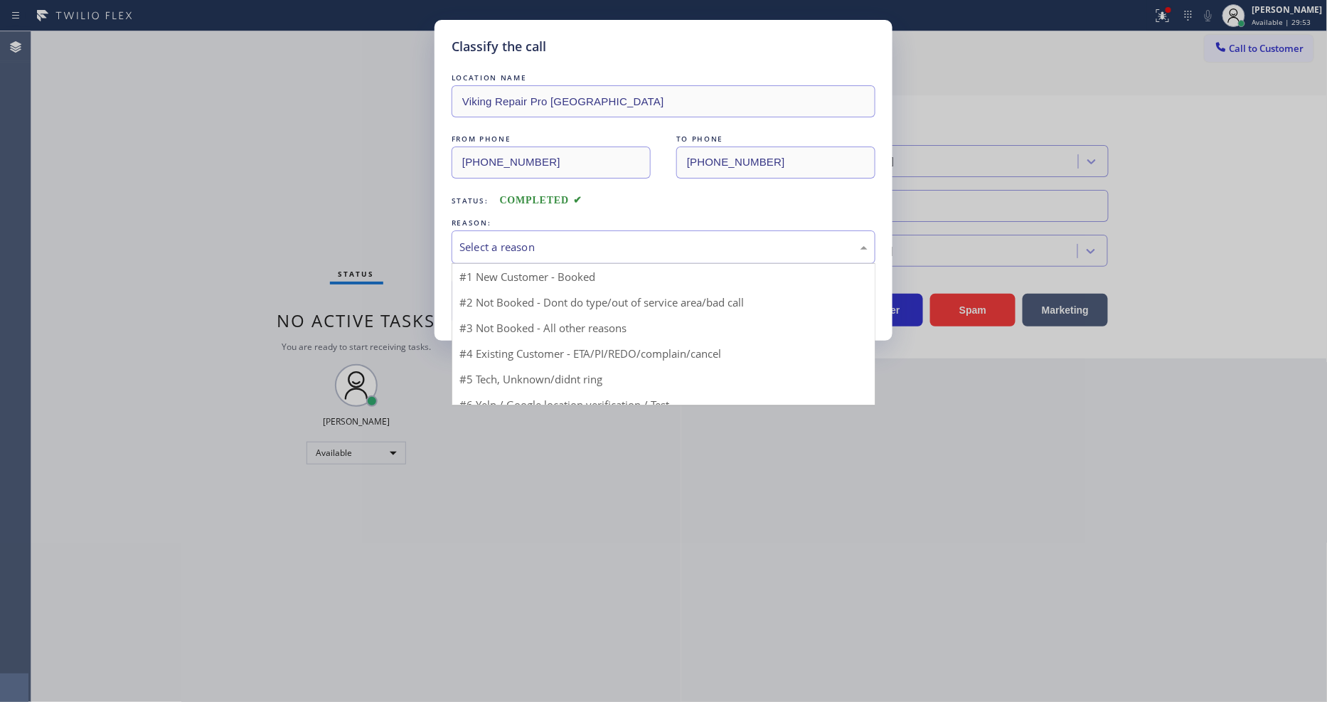
click at [598, 247] on div "Select a reason" at bounding box center [663, 247] width 408 height 16
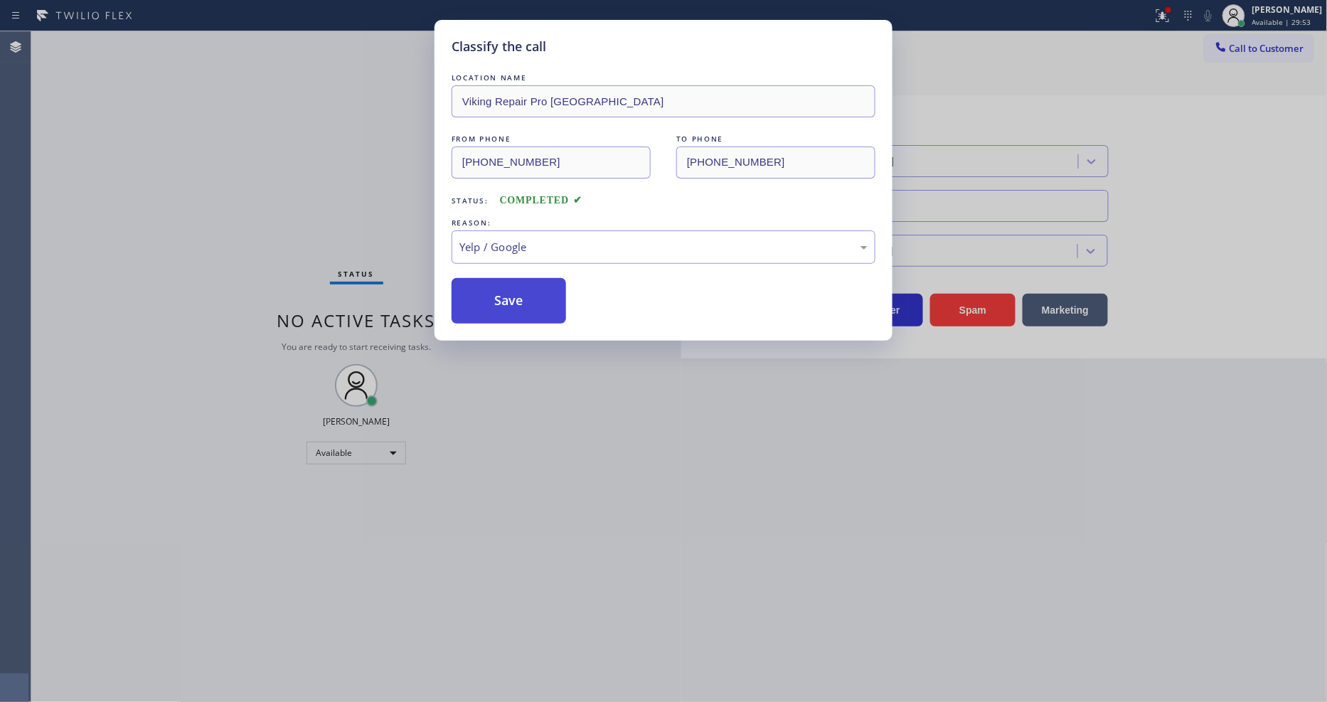
click at [517, 285] on button "Save" at bounding box center [508, 301] width 114 height 46
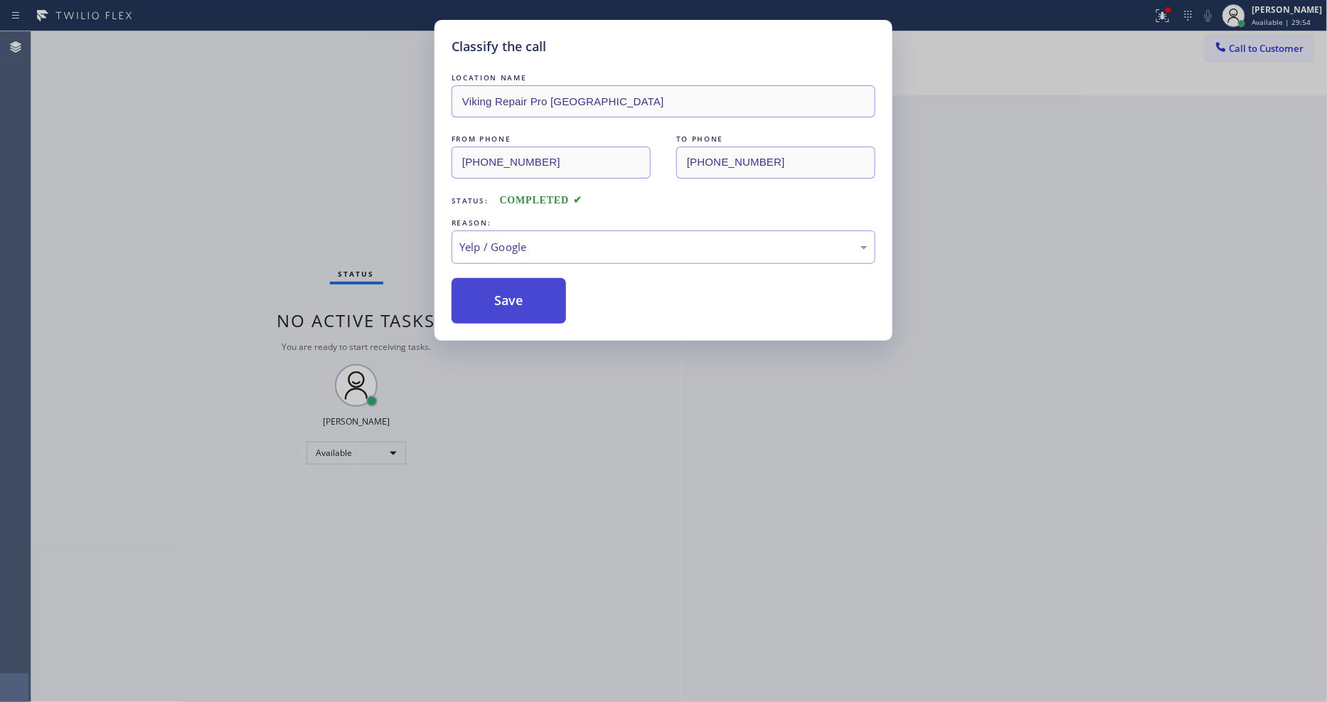
click at [517, 285] on button "Save" at bounding box center [508, 301] width 114 height 46
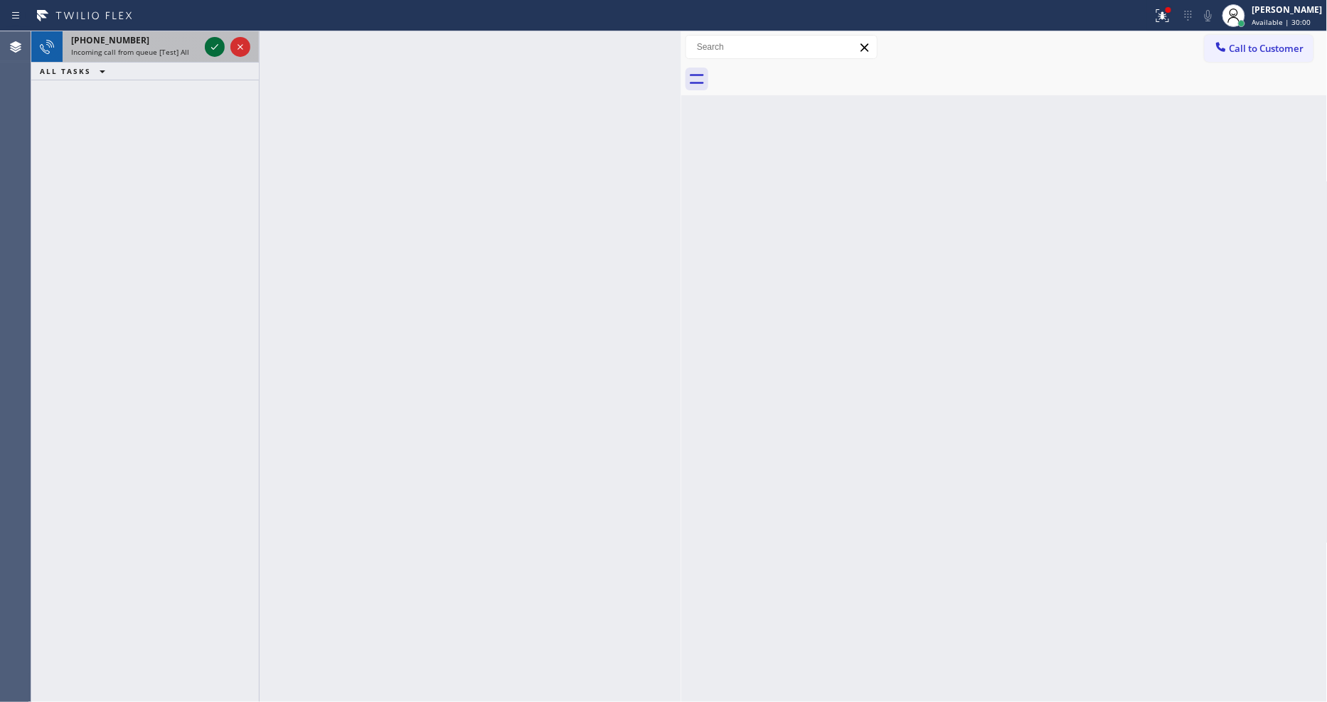
click at [215, 46] on icon at bounding box center [214, 46] width 17 height 17
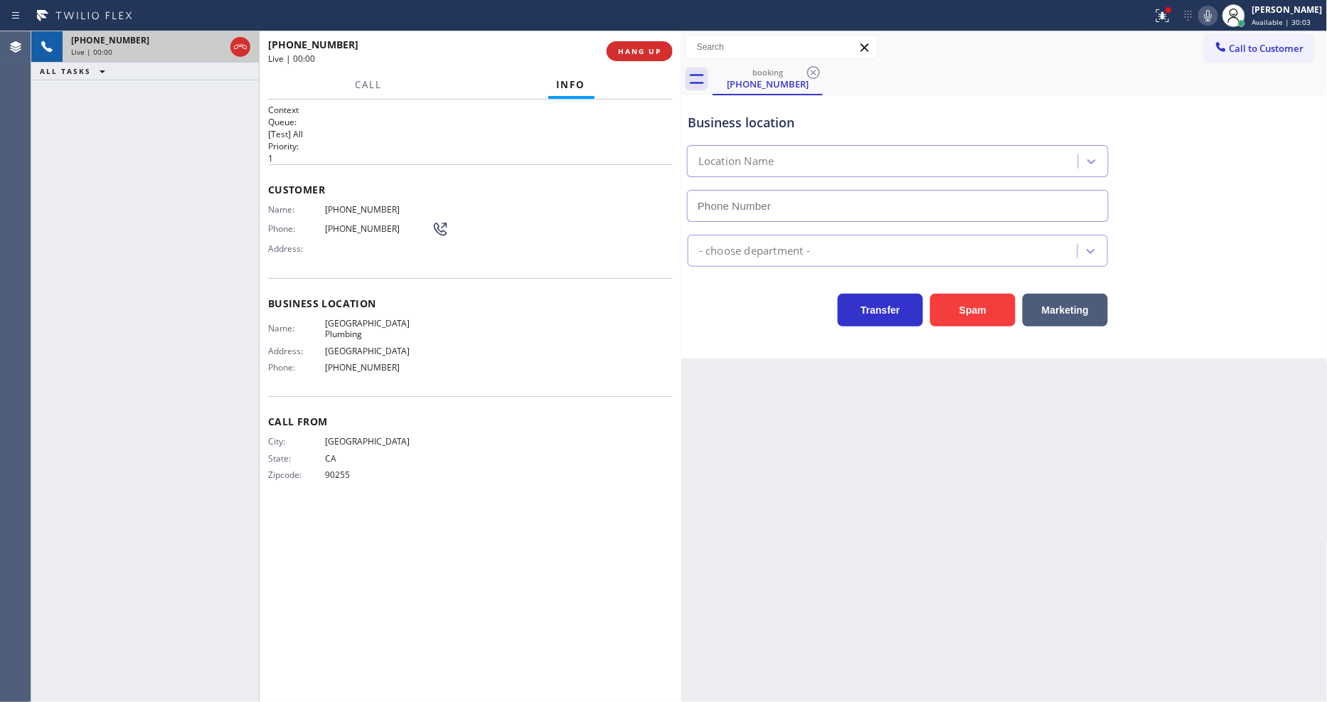
type input "[PHONE_NUMBER]"
click at [954, 471] on div "Back to Dashboard Change Sender ID Customers Technicians Select a contact Outbo…" at bounding box center [1004, 366] width 646 height 670
click at [363, 318] on span "[GEOGRAPHIC_DATA] Plumbing" at bounding box center [378, 329] width 107 height 22
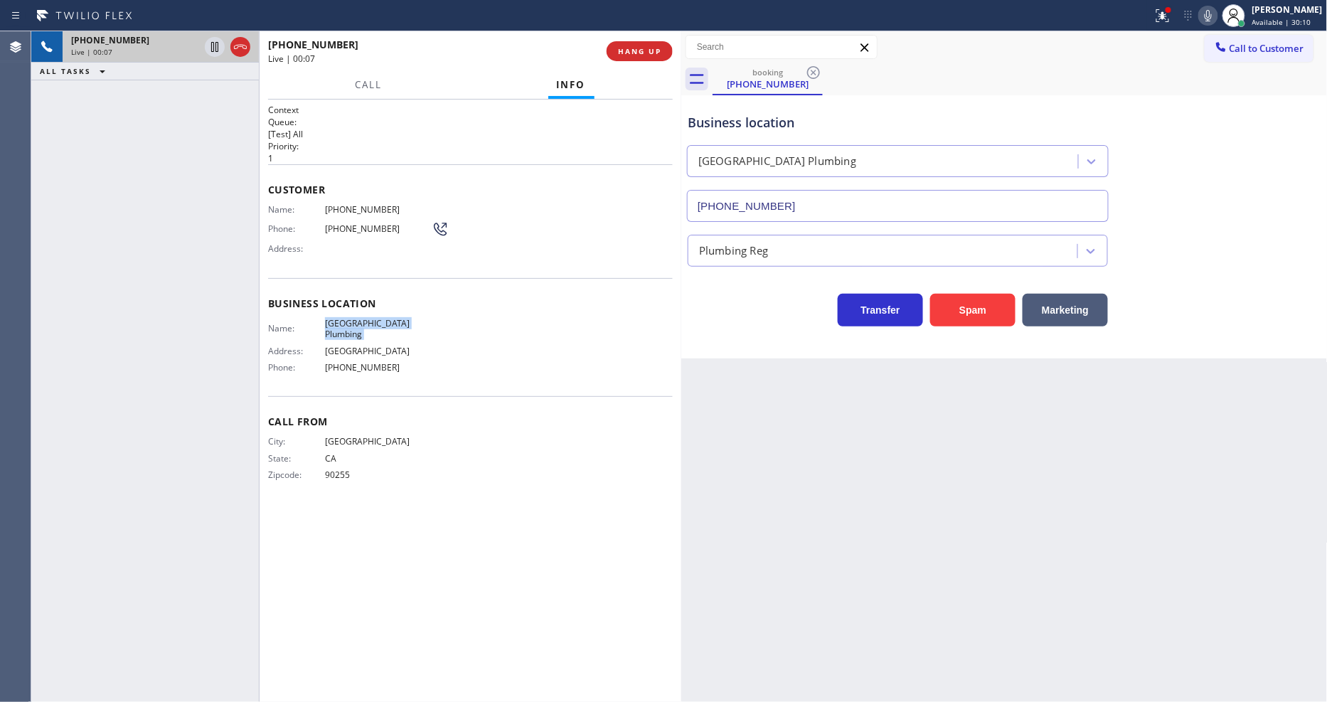
copy span "[GEOGRAPHIC_DATA] Plumbing"
click at [375, 206] on span "[PHONE_NUMBER]" at bounding box center [378, 209] width 107 height 11
copy span "[PHONE_NUMBER]"
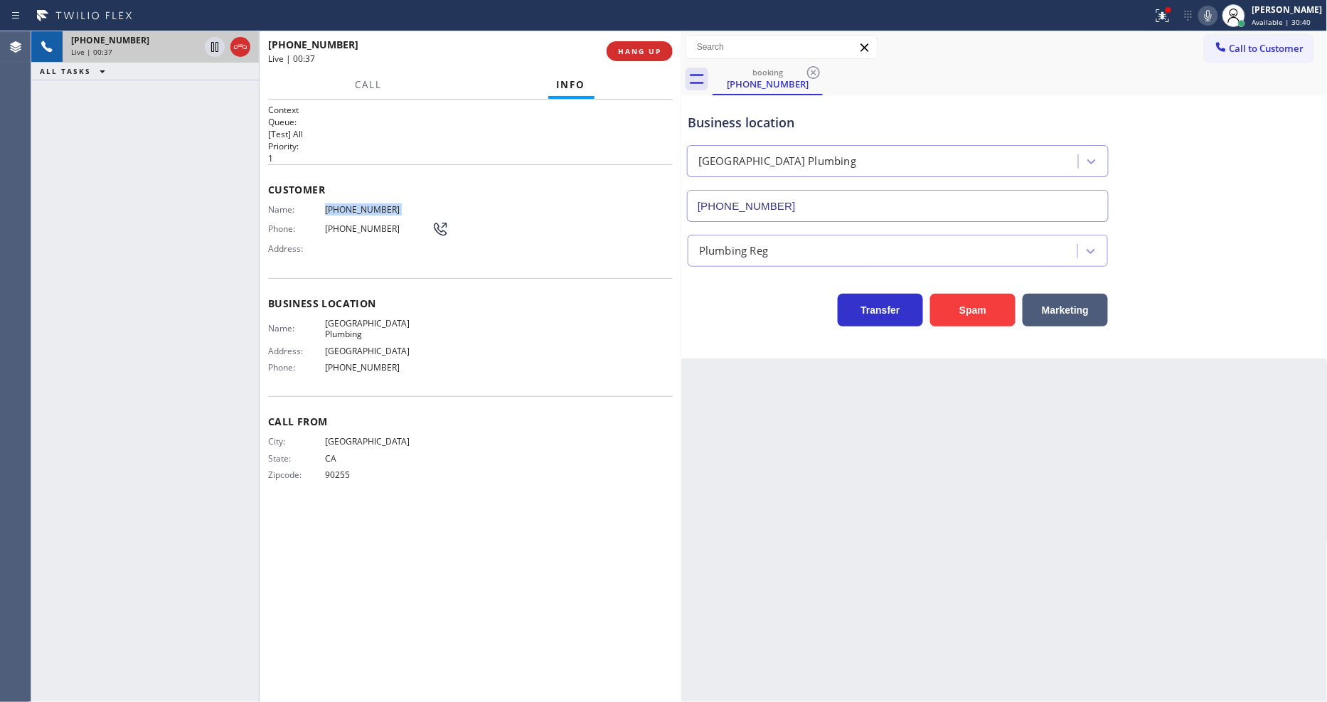
click at [271, 436] on span "City:" at bounding box center [296, 441] width 57 height 11
click at [1178, 17] on div at bounding box center [1162, 15] width 31 height 17
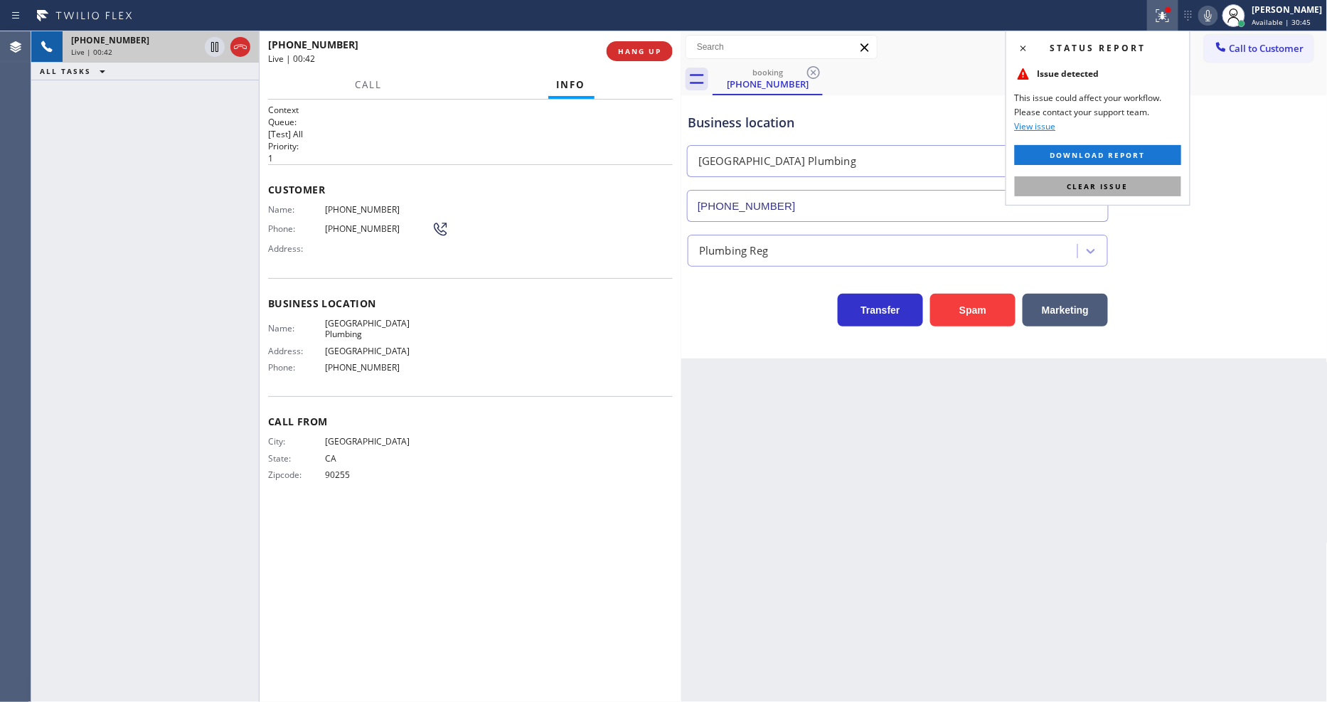
click at [1154, 193] on button "Clear issue" at bounding box center [1098, 186] width 166 height 20
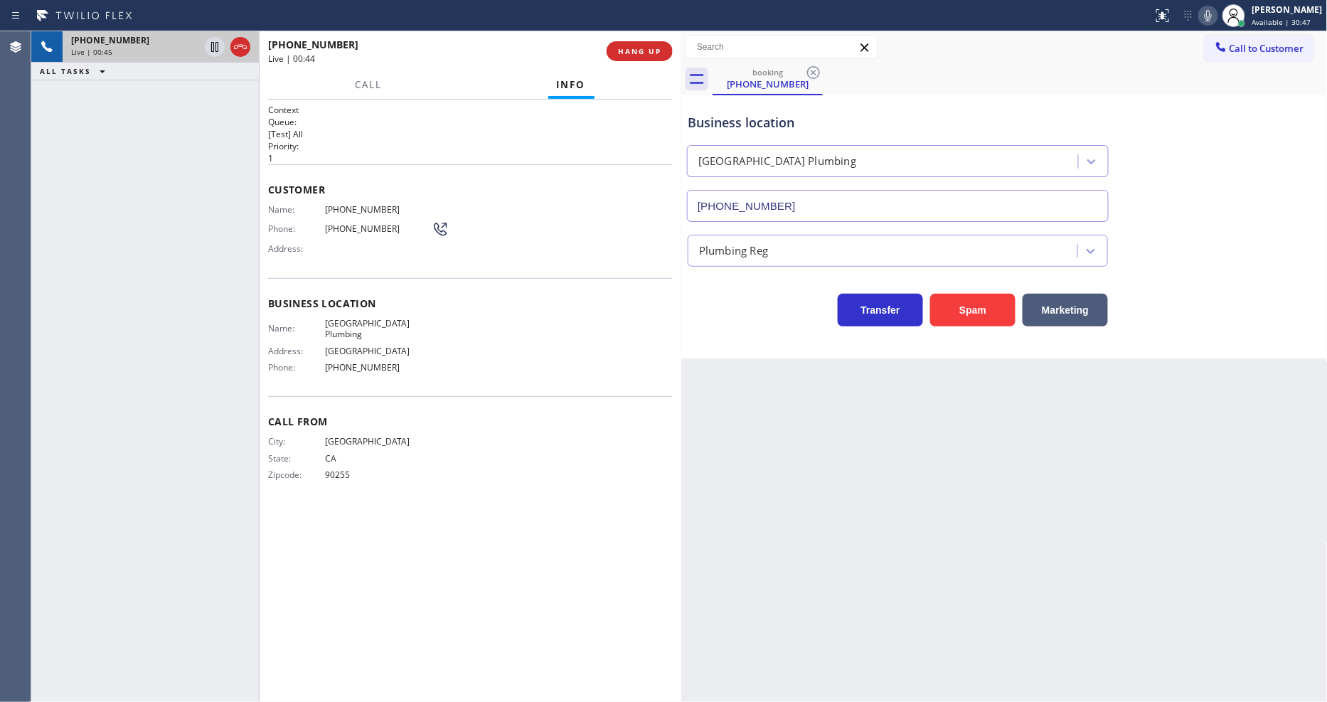
click at [483, 456] on div "City: [GEOGRAPHIC_DATA]: [US_STATE] Zipcode: 90255" at bounding box center [470, 461] width 405 height 50
drag, startPoint x: 1085, startPoint y: 461, endPoint x: 878, endPoint y: 524, distance: 216.3
click at [1084, 461] on div "Back to Dashboard Change Sender ID Customers Technicians Select a contact Outbo…" at bounding box center [1004, 366] width 646 height 670
click at [215, 47] on icon at bounding box center [214, 47] width 7 height 10
drag, startPoint x: 1211, startPoint y: 11, endPoint x: 1175, endPoint y: 60, distance: 60.9
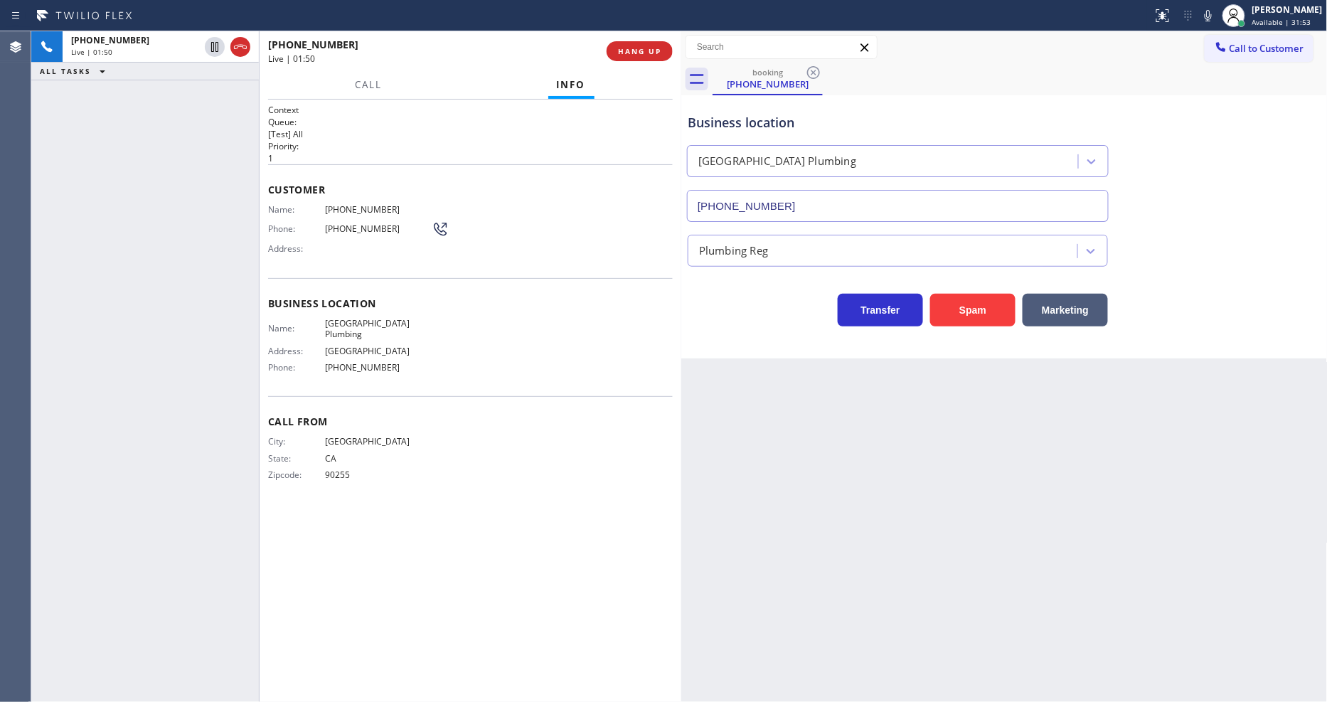
click at [1211, 11] on icon at bounding box center [1207, 15] width 17 height 17
click at [208, 43] on icon at bounding box center [214, 46] width 17 height 17
click at [1216, 15] on icon at bounding box center [1207, 15] width 17 height 17
click at [647, 547] on div "Context Queue: [Test] All Priority: 1 Customer Name: [PHONE_NUMBER] Phone: [PHO…" at bounding box center [470, 401] width 405 height 594
click at [621, 53] on span "HANG UP" at bounding box center [639, 51] width 43 height 10
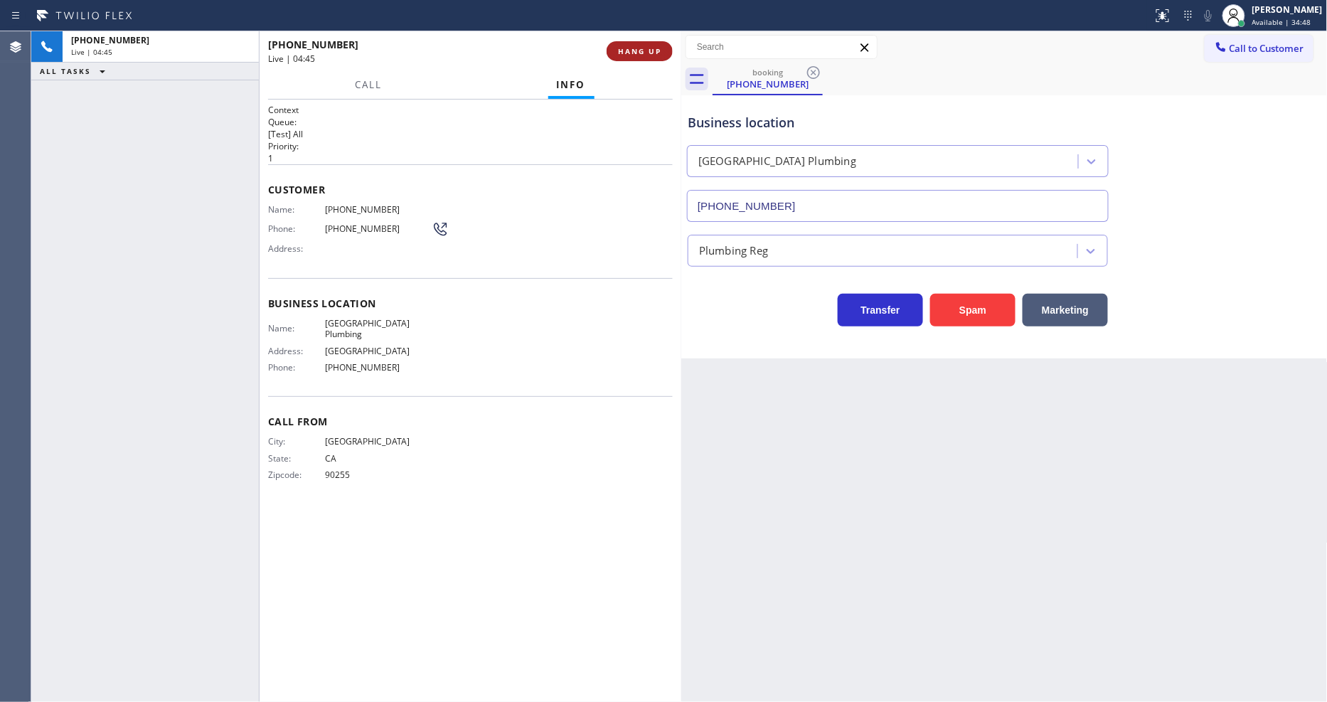
click at [622, 53] on span "HANG UP" at bounding box center [639, 51] width 43 height 10
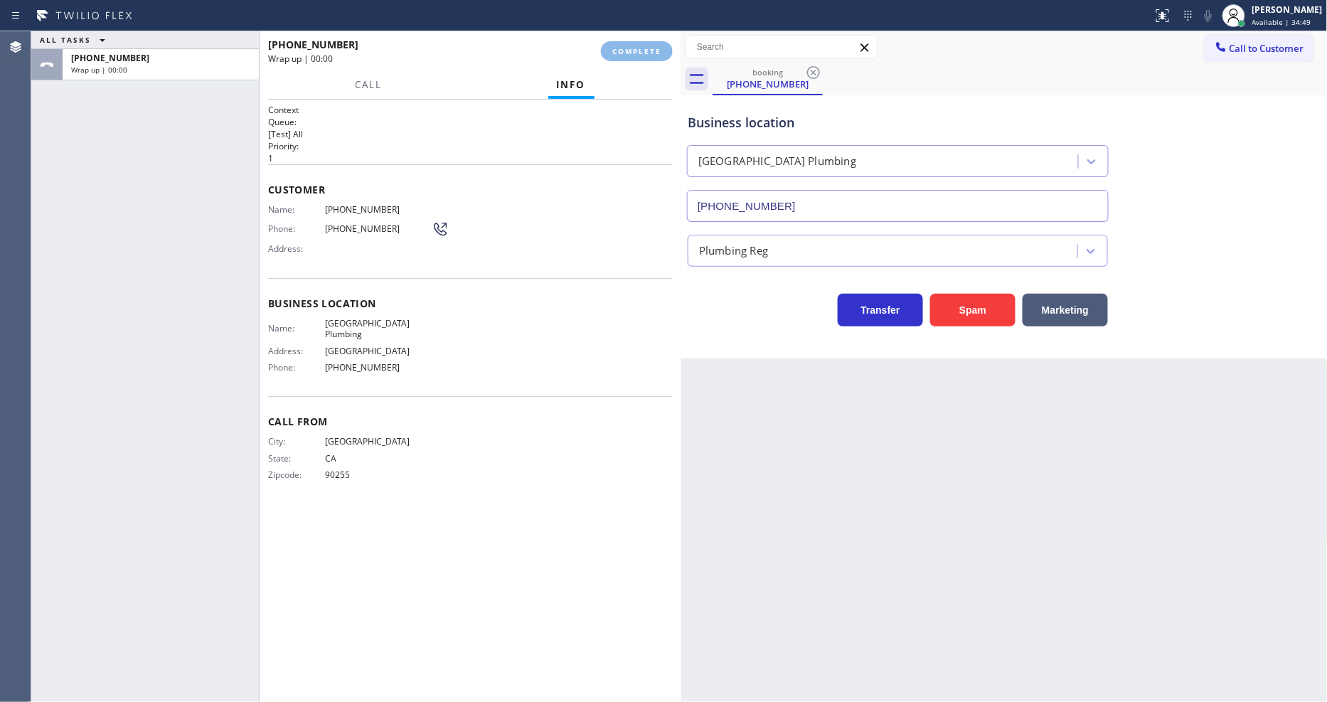
click at [493, 253] on div "Name: [PHONE_NUMBER] Phone: [PHONE_NUMBER] Address:" at bounding box center [470, 232] width 405 height 56
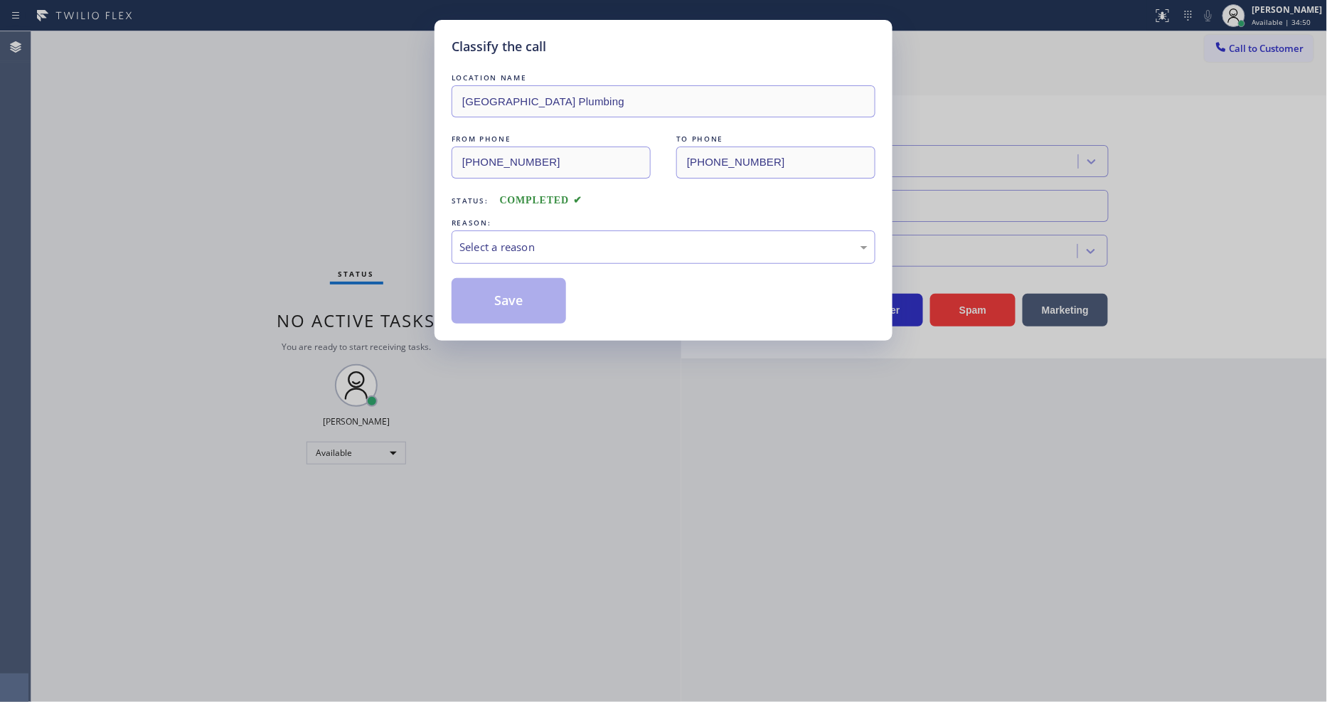
click at [496, 242] on div "Select a reason" at bounding box center [663, 247] width 408 height 16
click at [491, 303] on button "Save" at bounding box center [508, 301] width 114 height 46
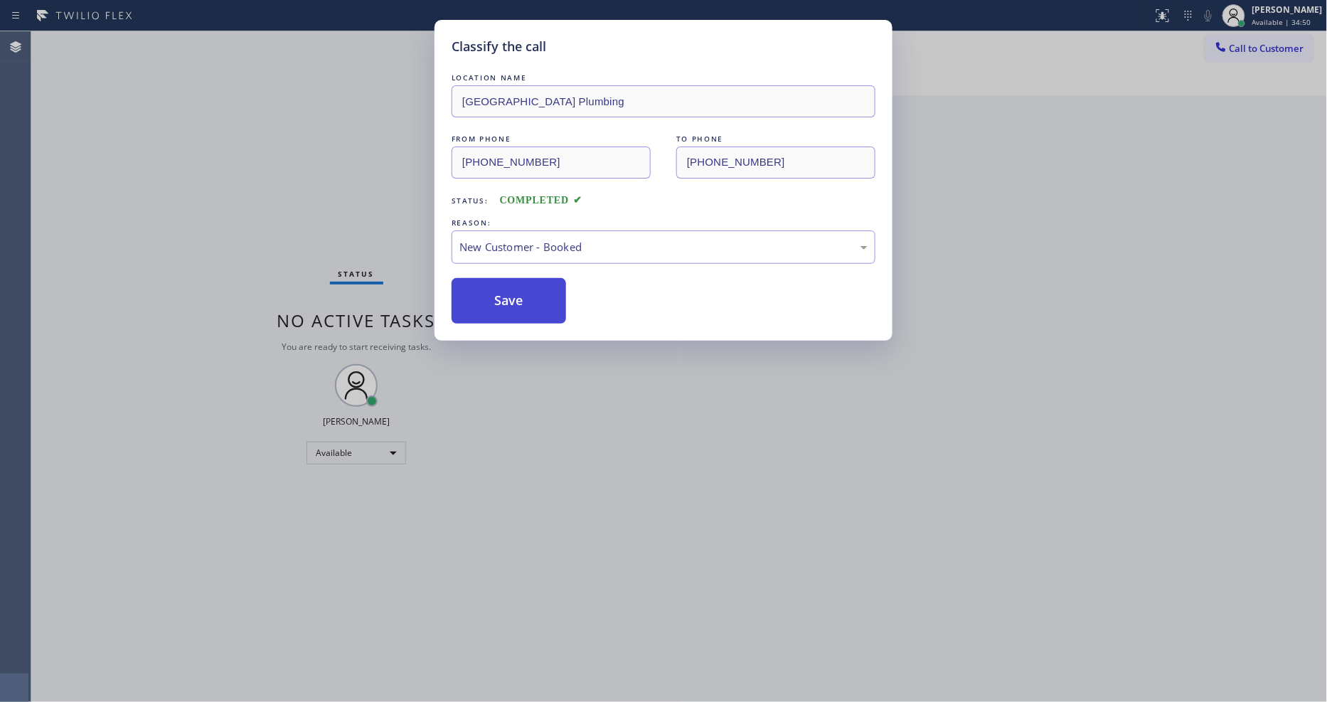
click at [491, 303] on button "Save" at bounding box center [508, 301] width 114 height 46
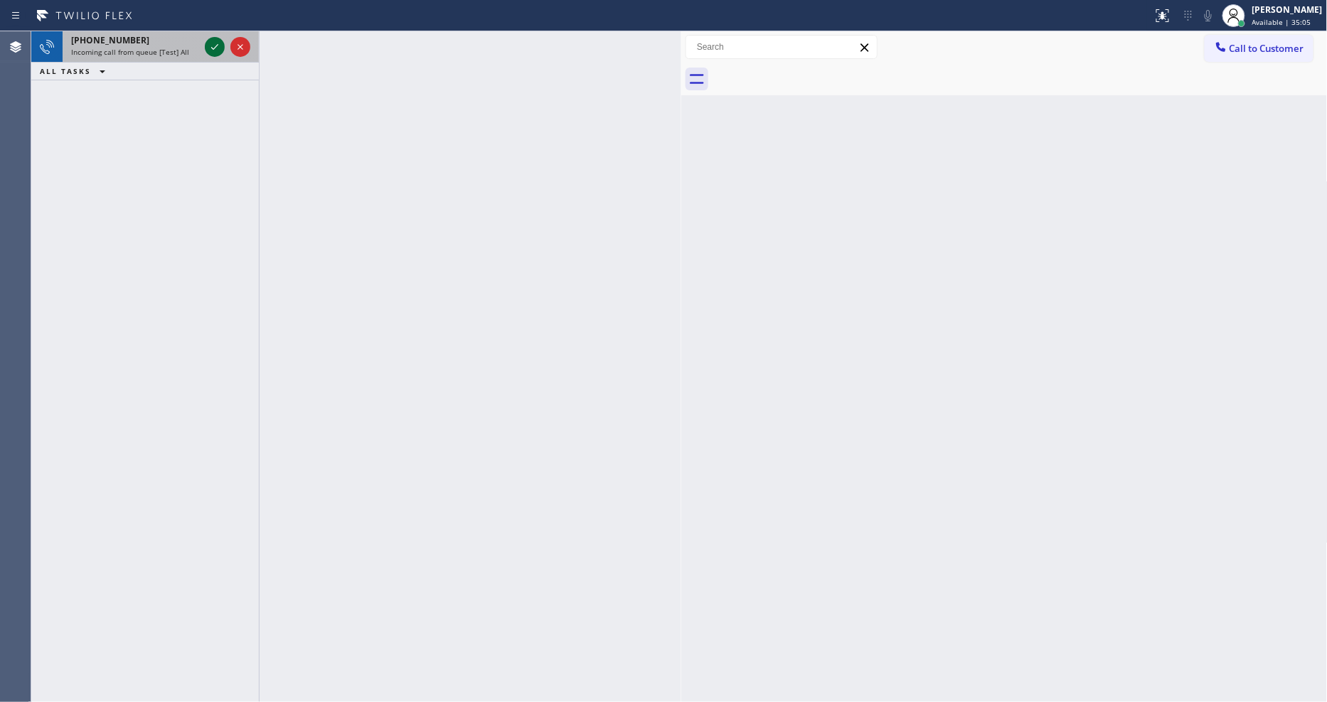
click at [206, 39] on icon at bounding box center [214, 46] width 17 height 17
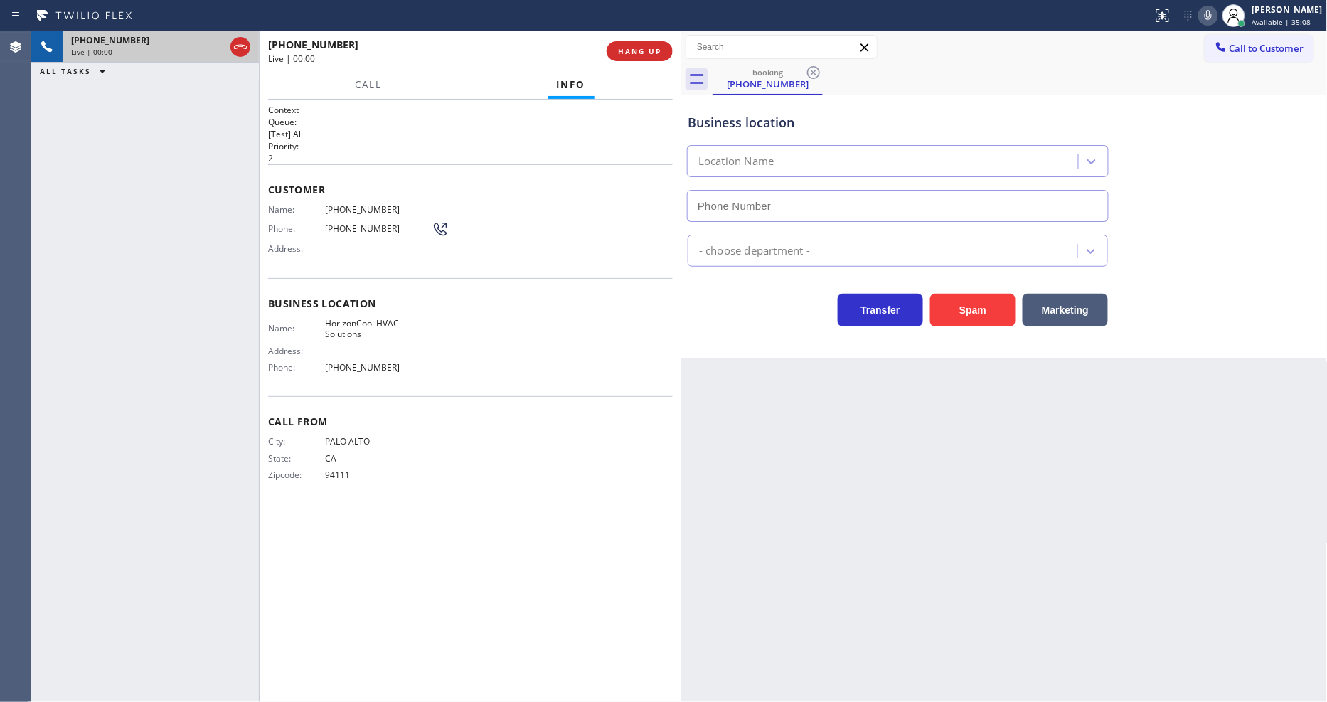
type input "[PHONE_NUMBER]"
click at [634, 50] on span "HANG UP" at bounding box center [639, 51] width 43 height 10
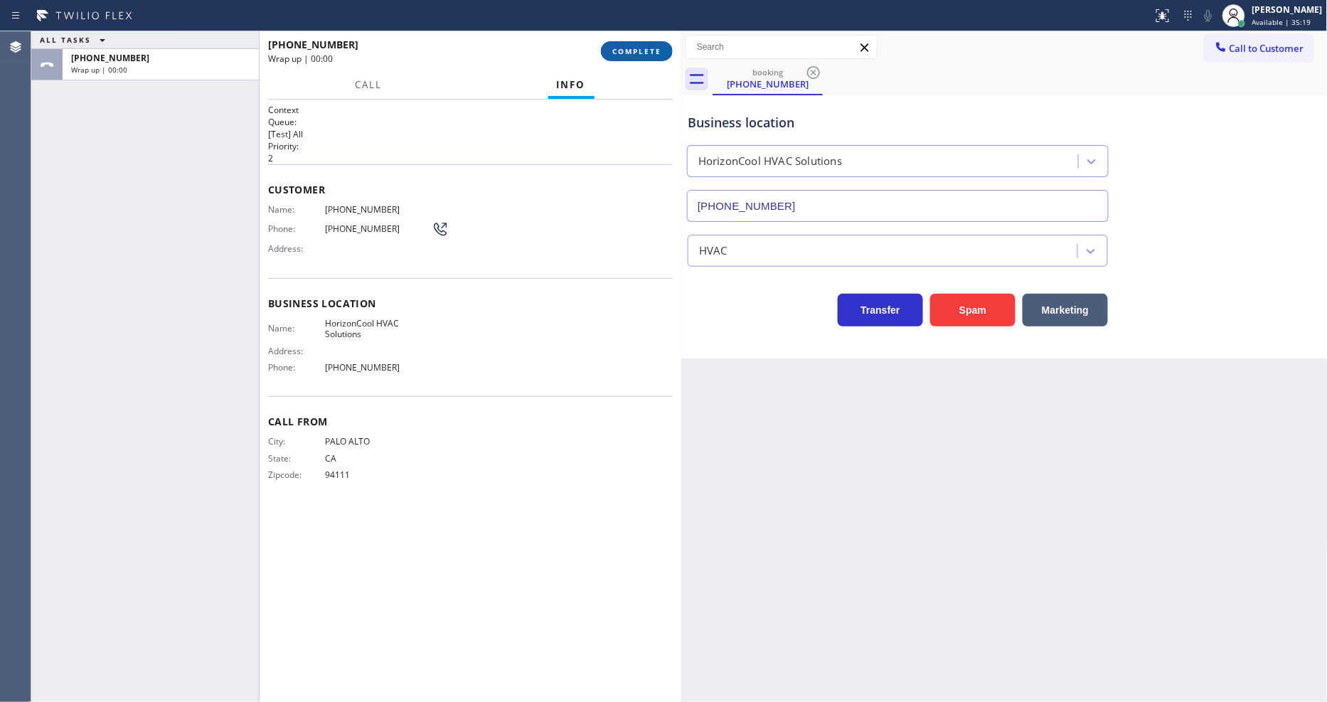
click at [634, 50] on span "COMPLETE" at bounding box center [636, 51] width 49 height 10
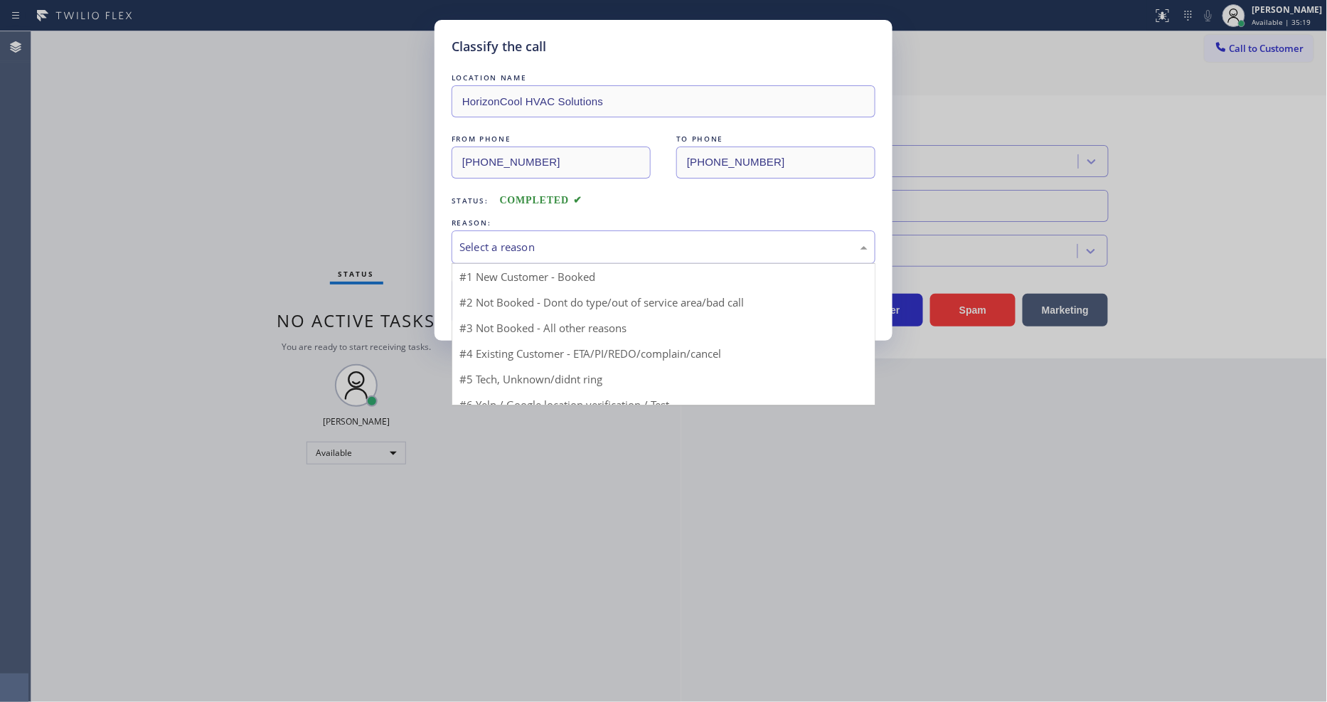
click at [576, 250] on div "Select a reason" at bounding box center [663, 247] width 408 height 16
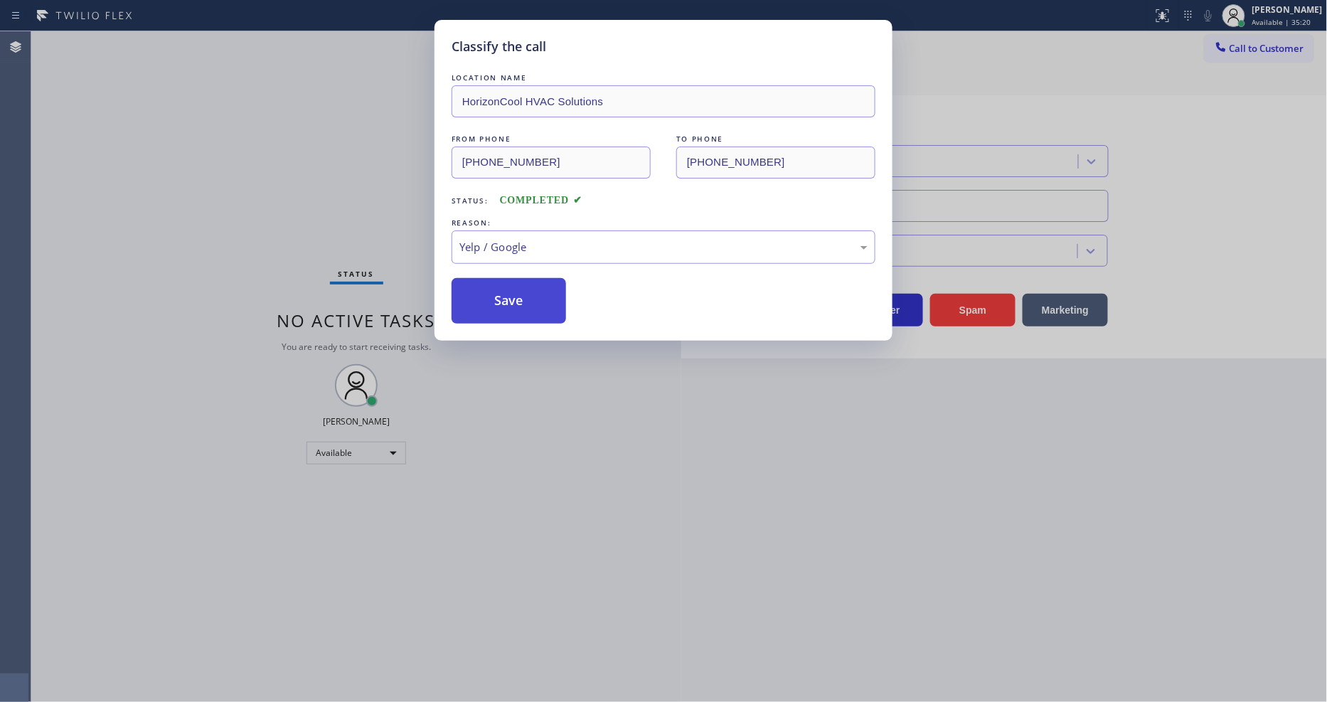
click at [533, 294] on button "Save" at bounding box center [508, 301] width 114 height 46
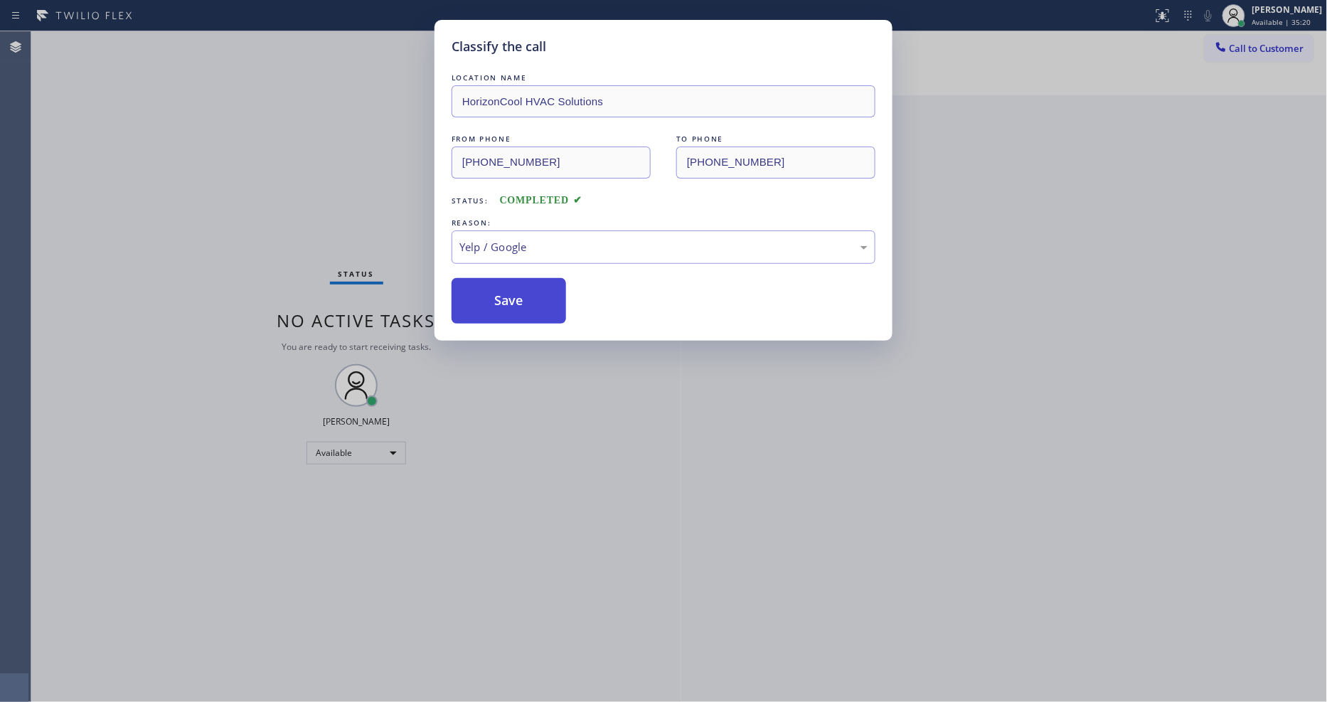
click at [533, 294] on button "Save" at bounding box center [508, 301] width 114 height 46
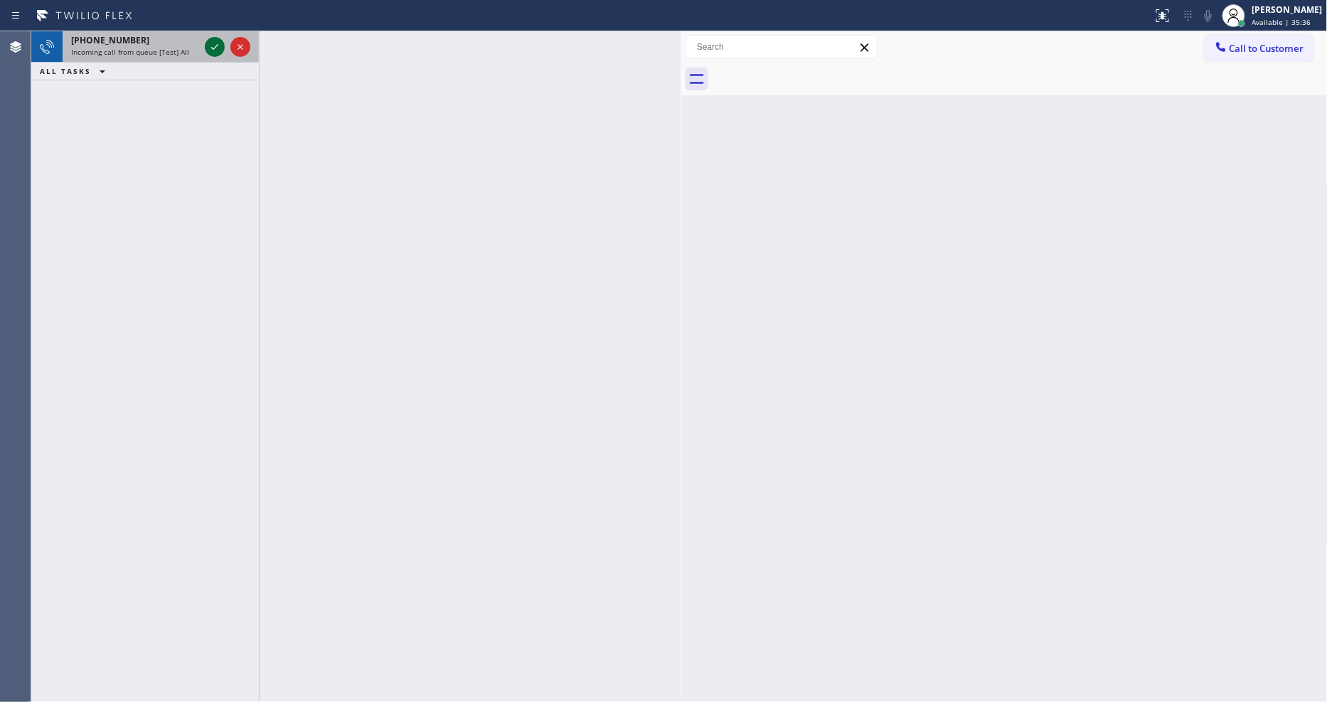
click at [206, 54] on div at bounding box center [227, 46] width 51 height 31
drag, startPoint x: 206, startPoint y: 54, endPoint x: 206, endPoint y: 45, distance: 9.2
click at [206, 51] on icon at bounding box center [214, 46] width 17 height 17
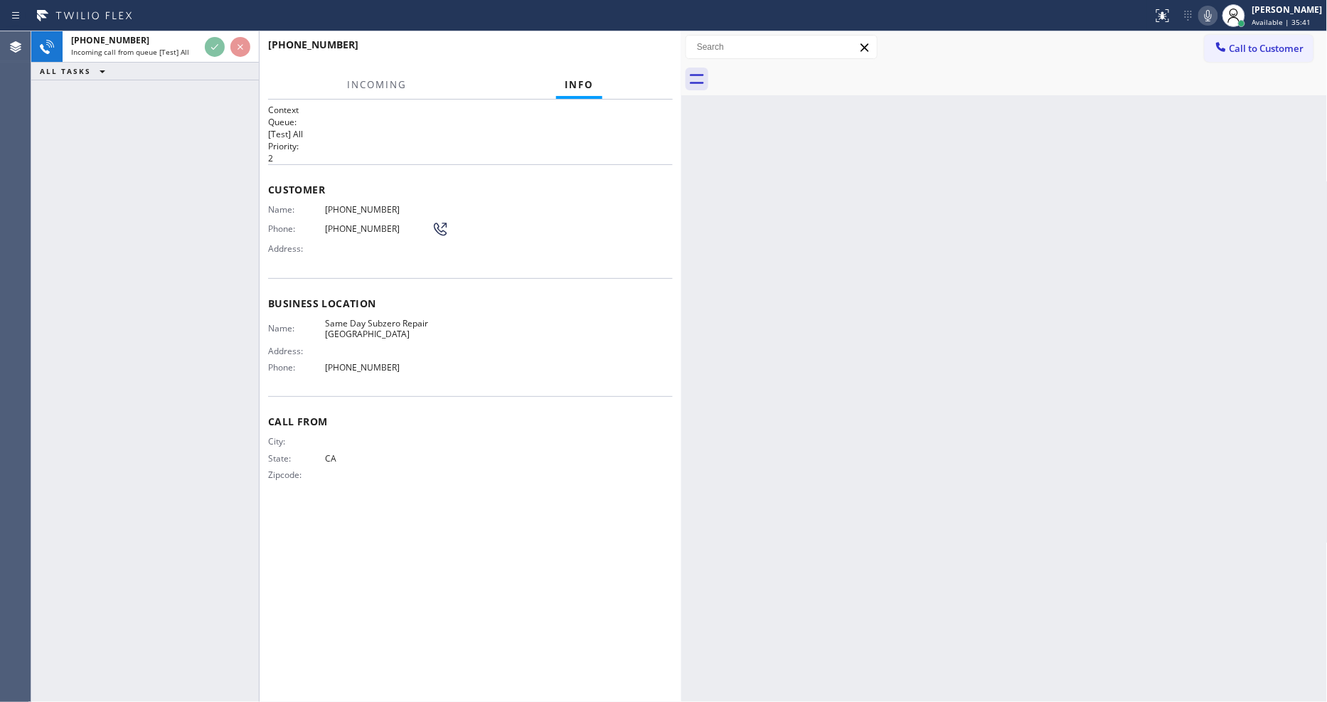
click at [145, 351] on div "[PHONE_NUMBER] Incoming call from queue [Test] All ALL TASKS ALL TASKS ACTIVE T…" at bounding box center [145, 366] width 228 height 670
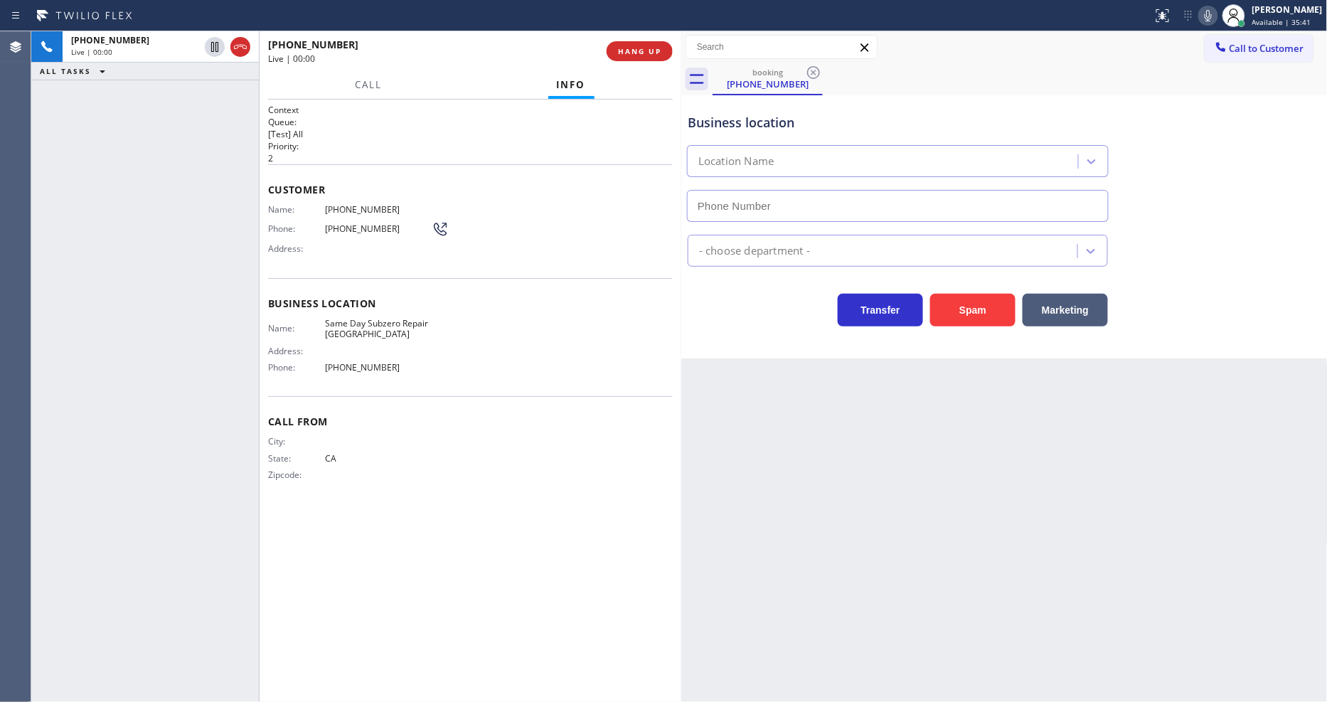
type input "[PHONE_NUMBER]"
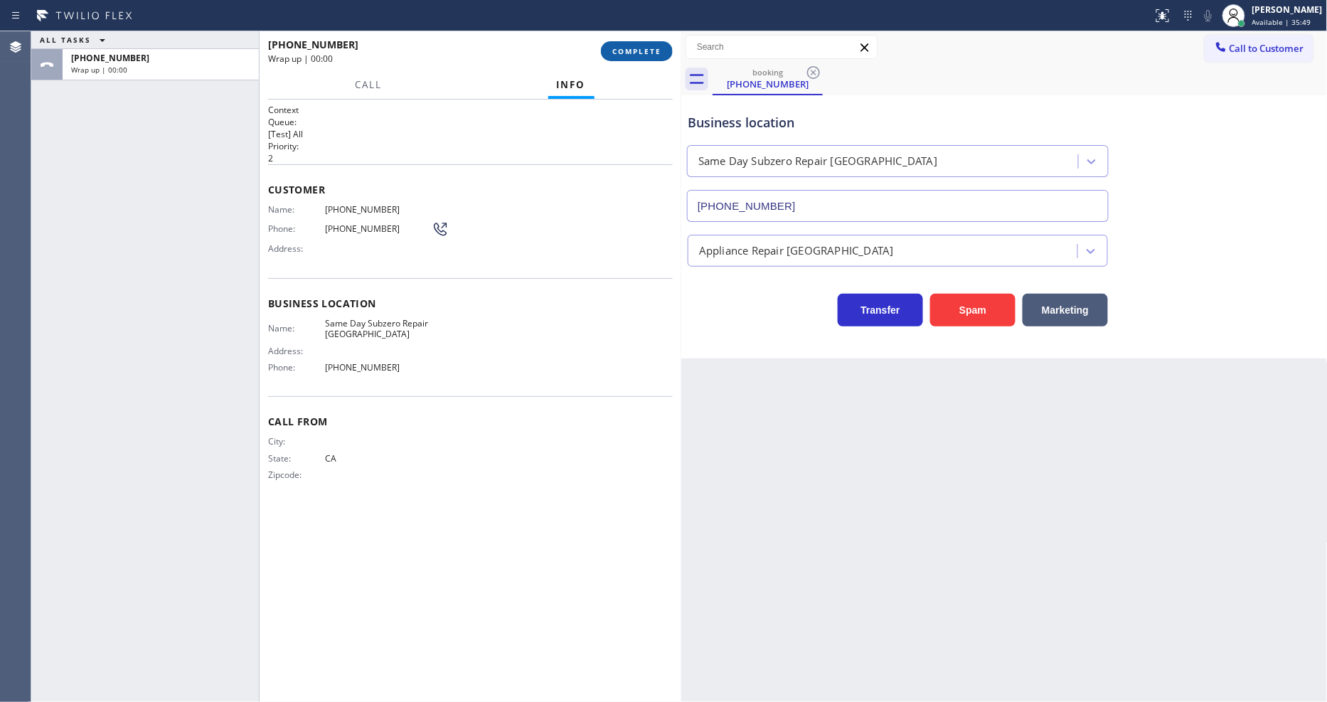
click at [630, 54] on span "COMPLETE" at bounding box center [636, 51] width 49 height 10
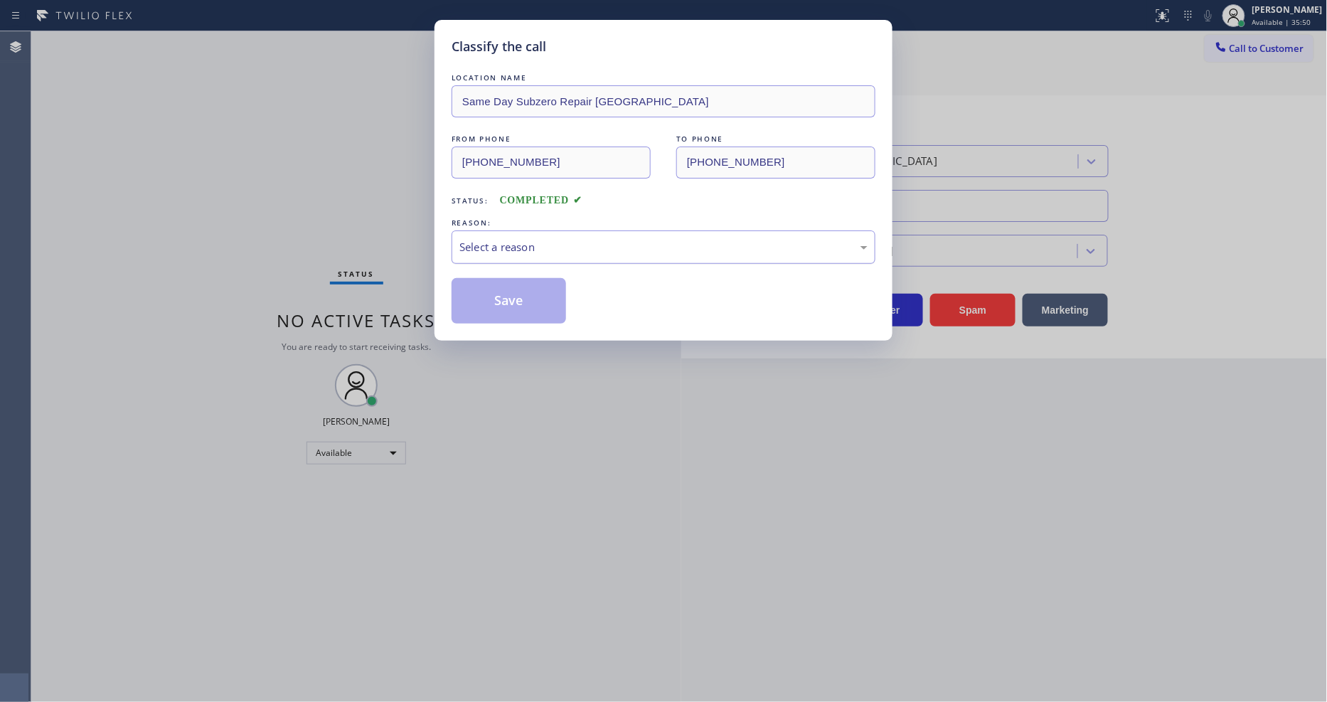
click at [579, 240] on div "Select a reason" at bounding box center [663, 247] width 408 height 16
click at [550, 292] on button "Save" at bounding box center [508, 301] width 114 height 46
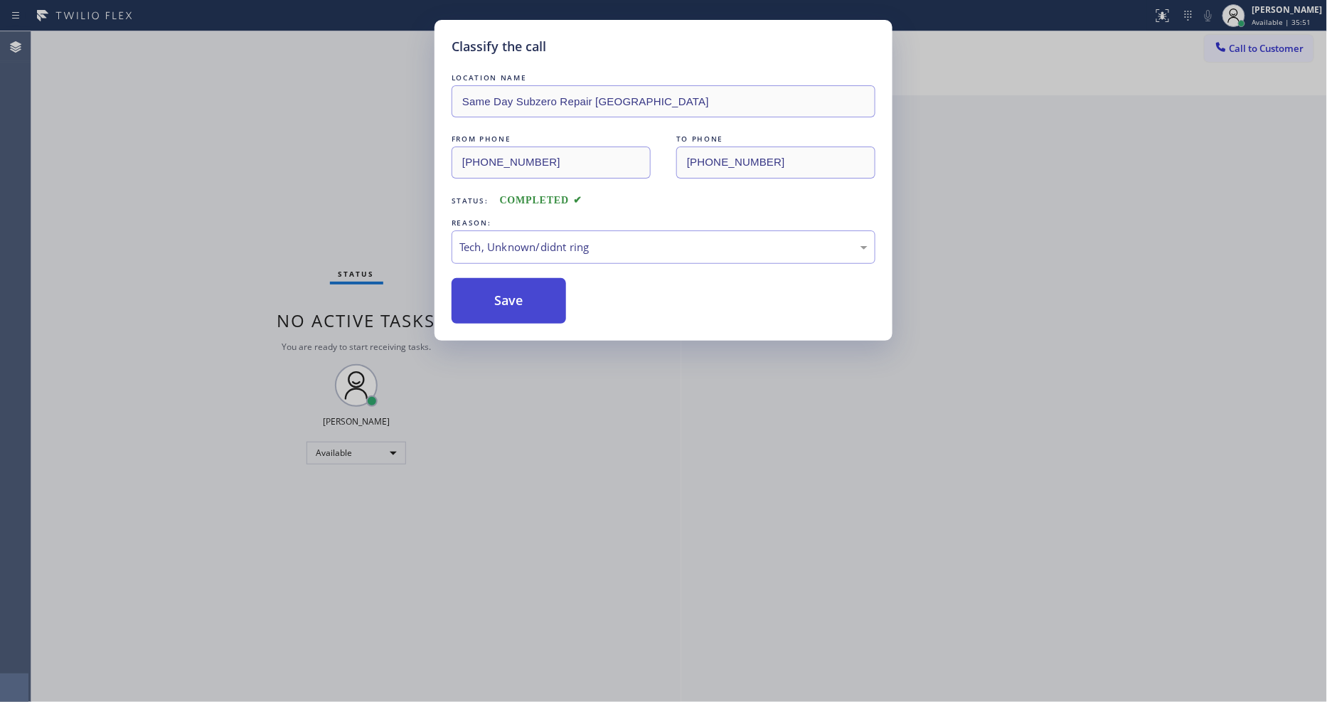
click at [550, 292] on button "Save" at bounding box center [508, 301] width 114 height 46
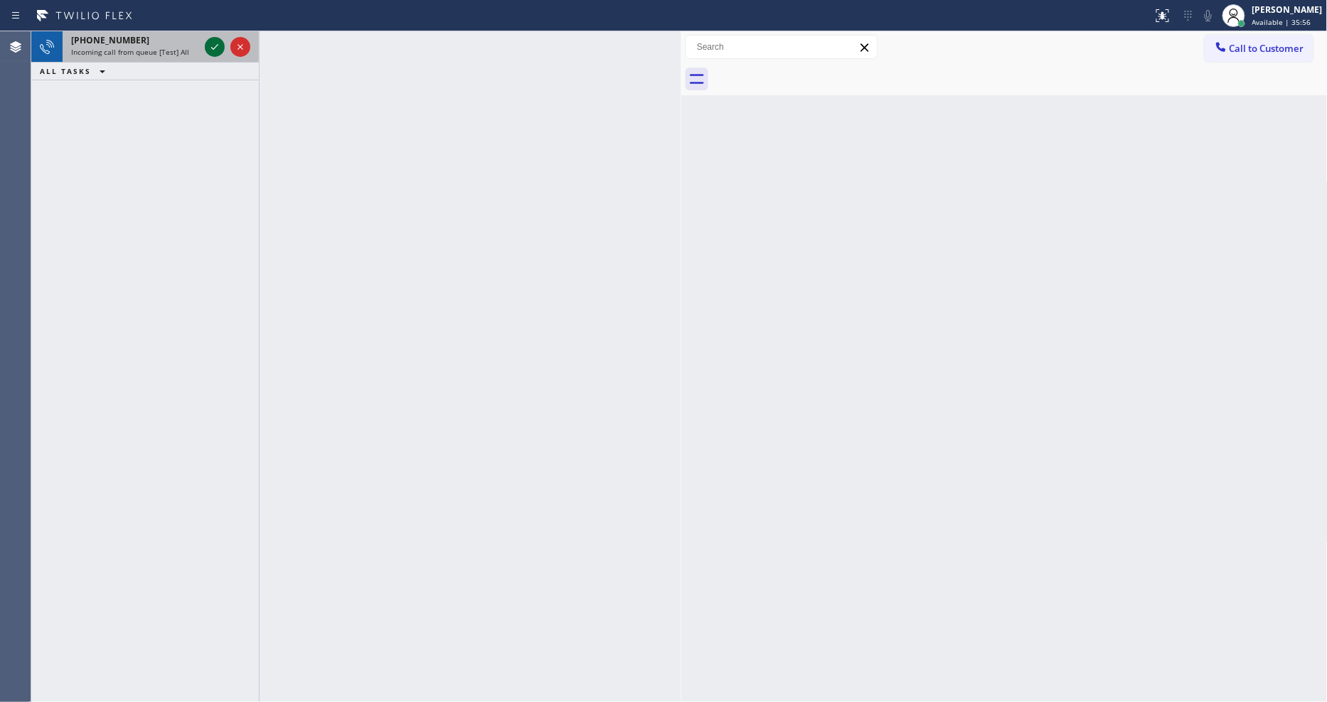
click at [218, 45] on icon at bounding box center [214, 46] width 17 height 17
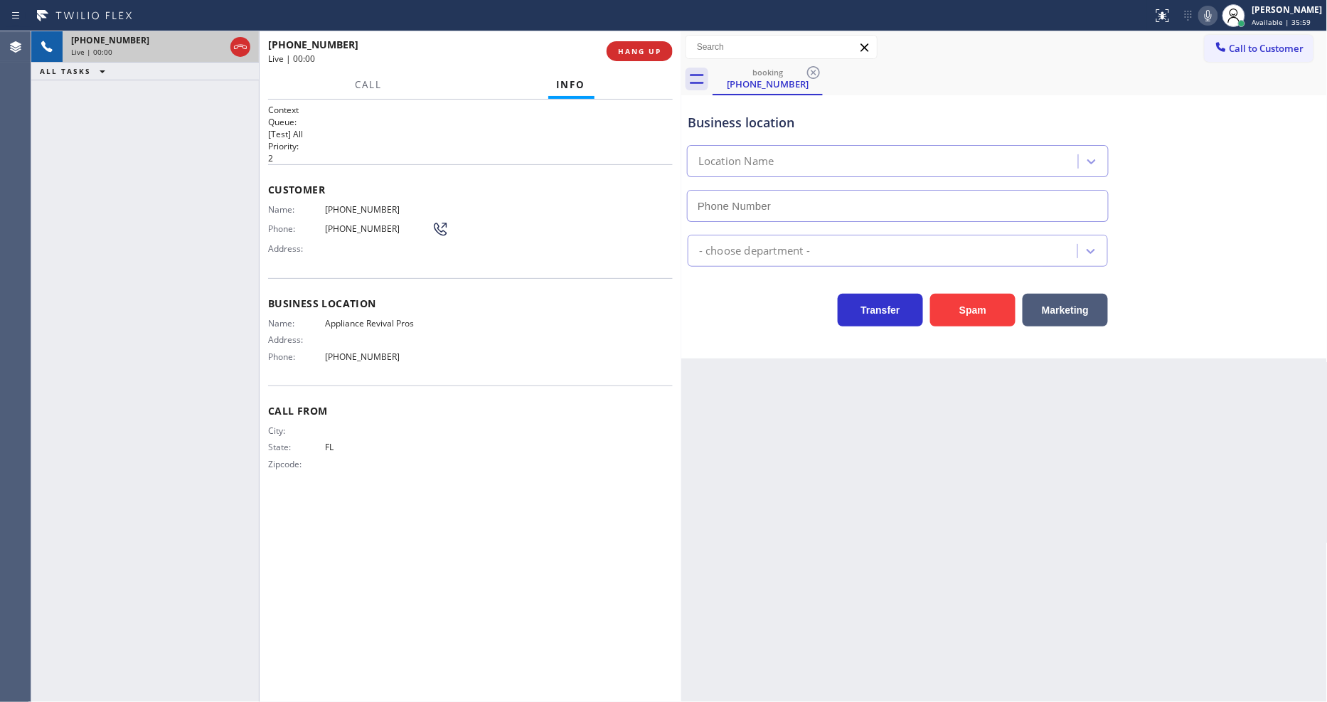
type input "[PHONE_NUMBER]"
click at [638, 53] on span "HANG UP" at bounding box center [639, 51] width 43 height 10
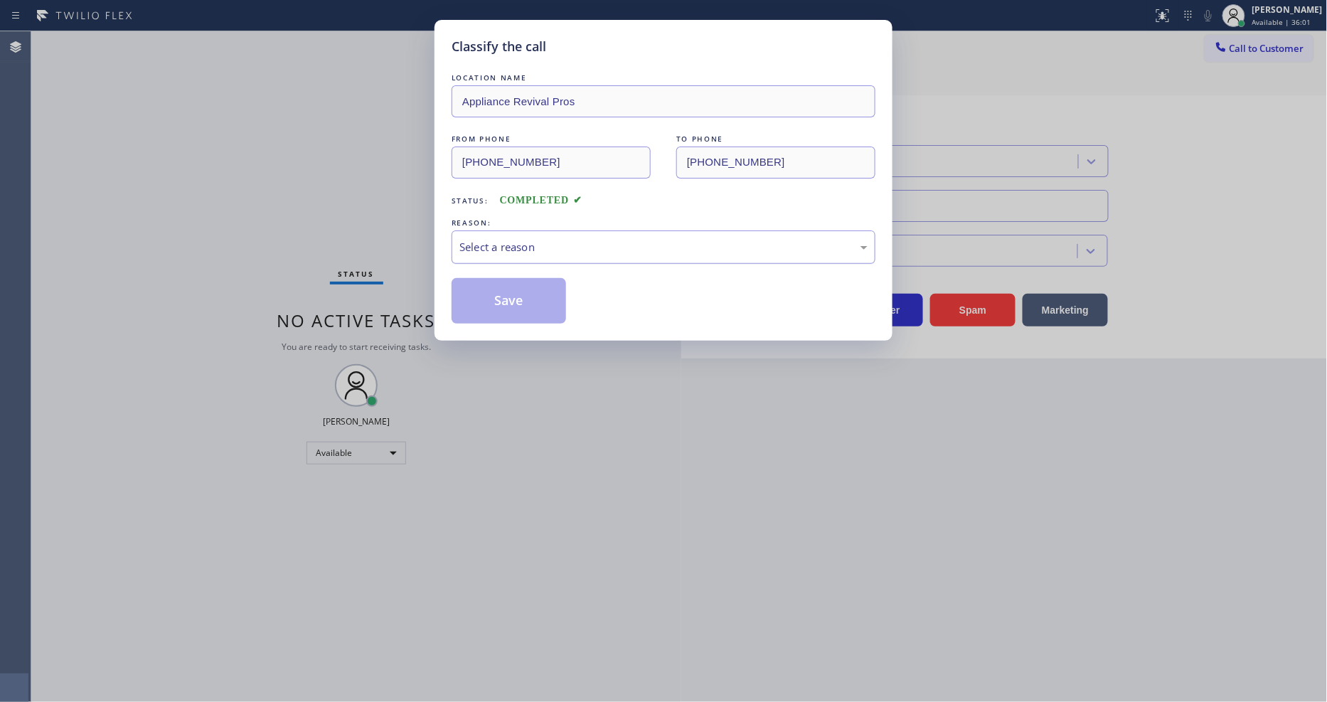
click at [552, 240] on div "Select a reason" at bounding box center [663, 247] width 408 height 16
click at [522, 300] on button "Save" at bounding box center [508, 301] width 114 height 46
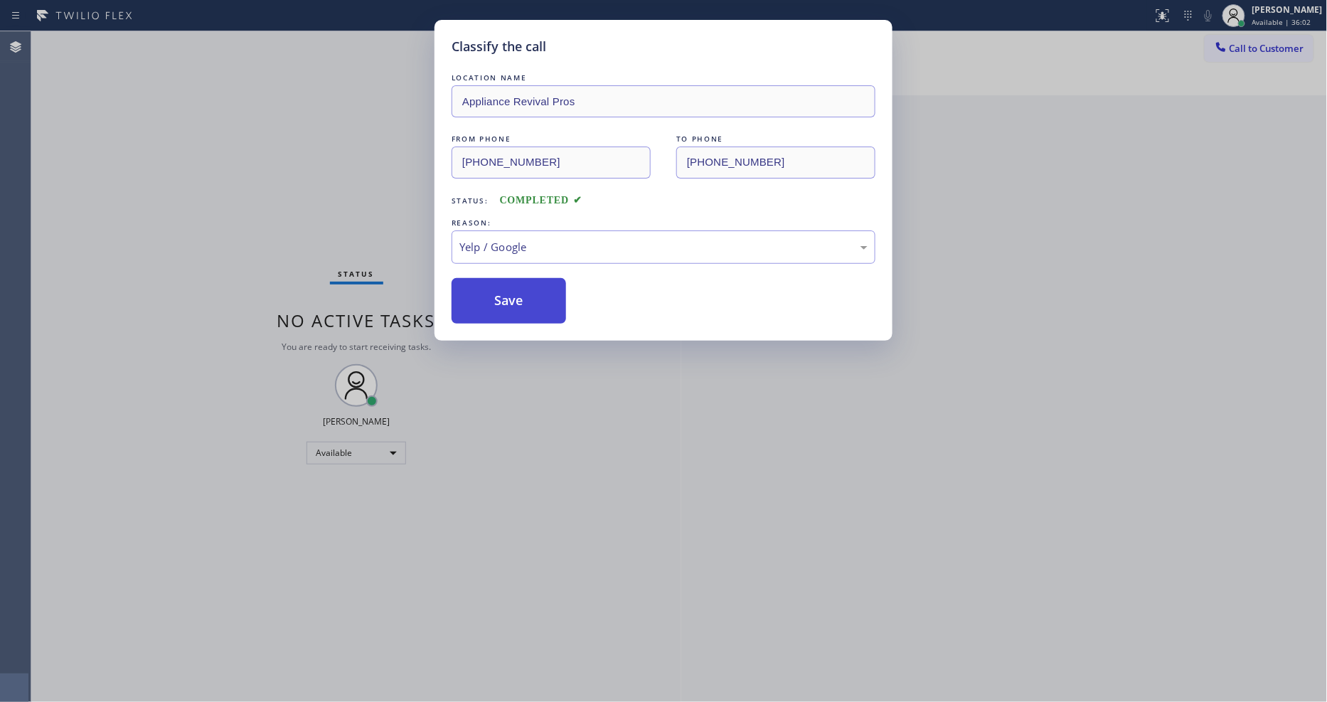
click at [522, 300] on button "Save" at bounding box center [508, 301] width 114 height 46
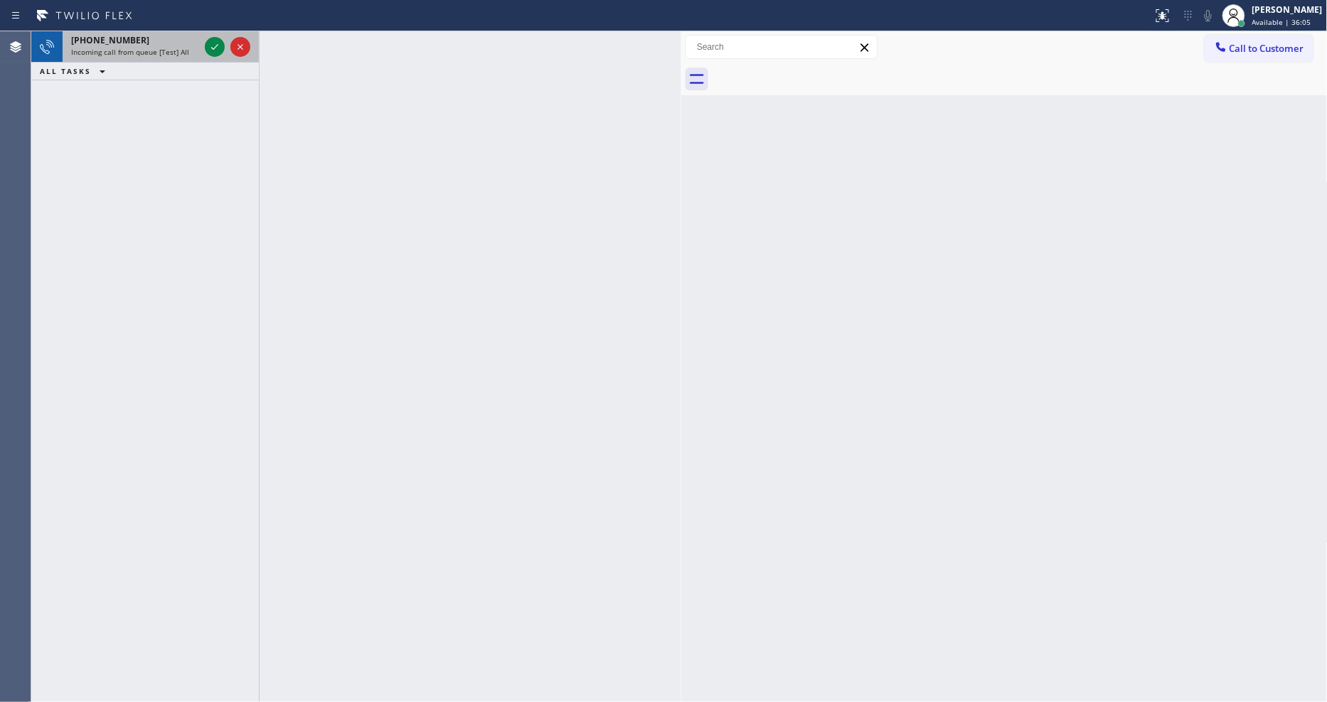
click at [200, 45] on div "[PHONE_NUMBER] Incoming call from queue [Test] All" at bounding box center [132, 46] width 139 height 31
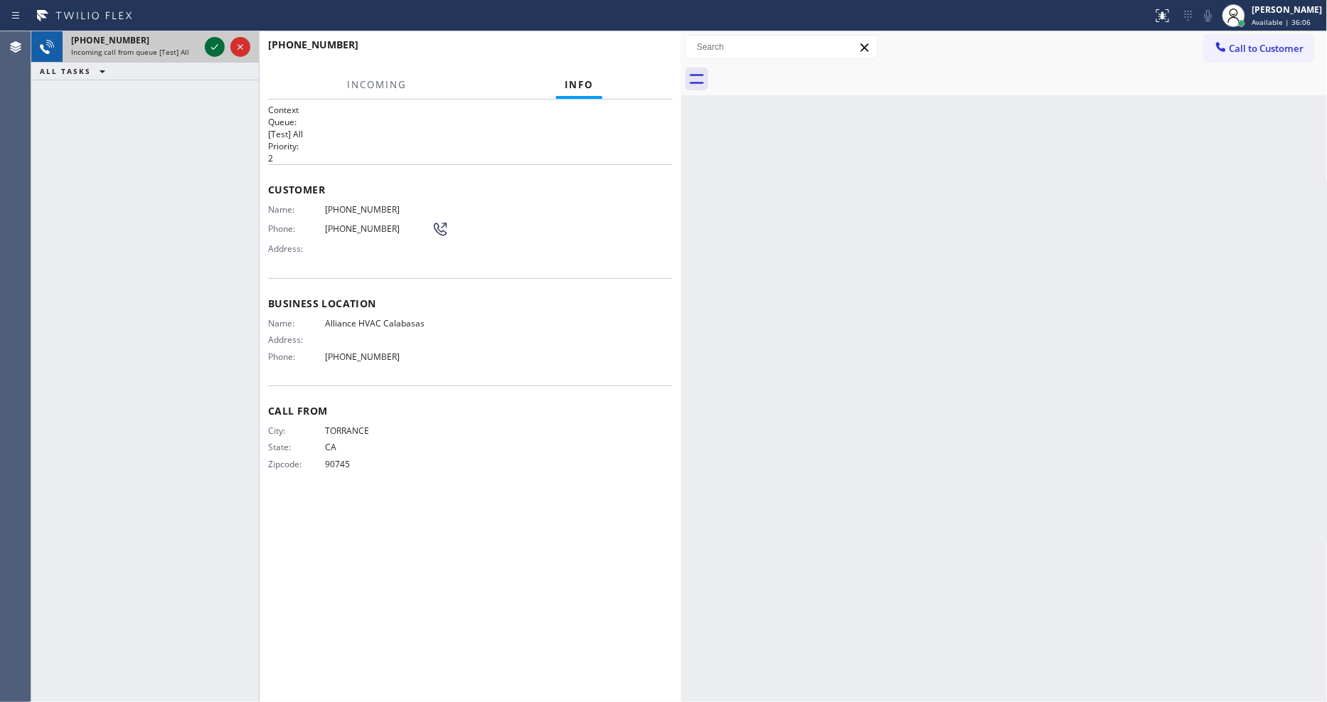
click at [205, 45] on div at bounding box center [215, 46] width 20 height 17
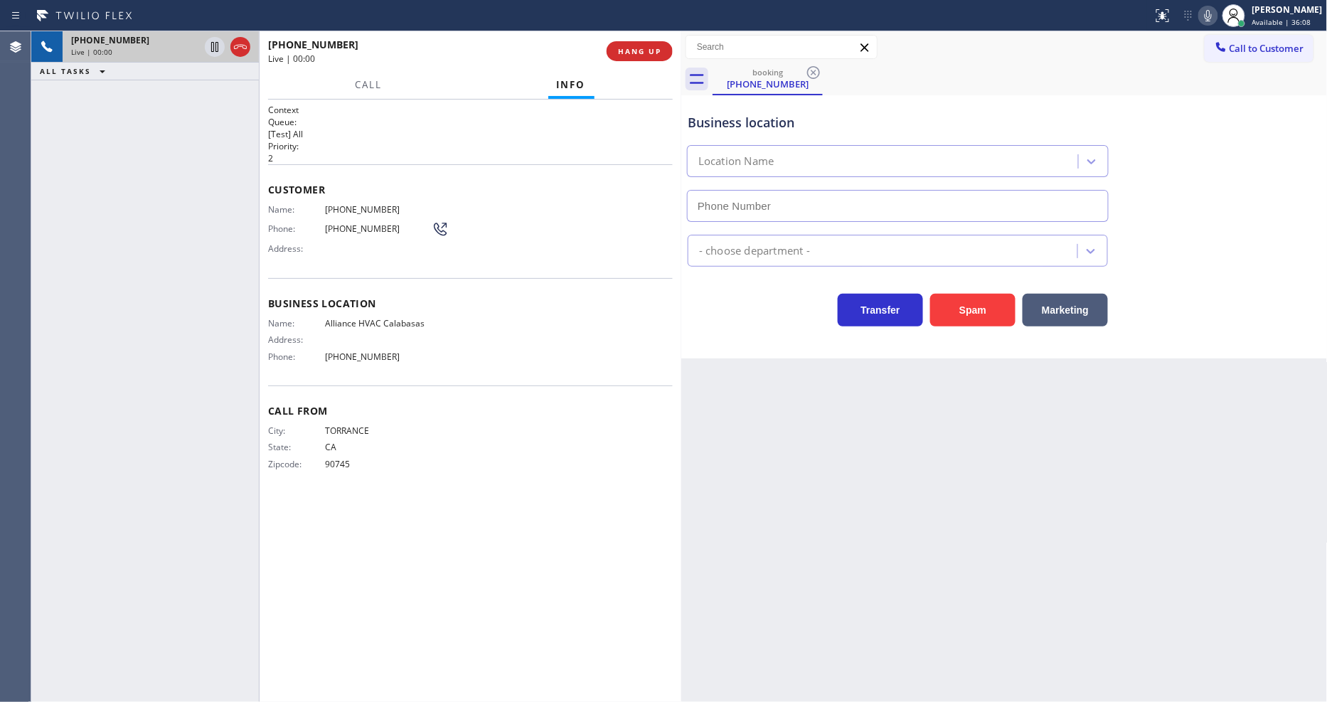
type input "[PHONE_NUMBER]"
click at [668, 53] on button "HANG UP" at bounding box center [639, 51] width 66 height 20
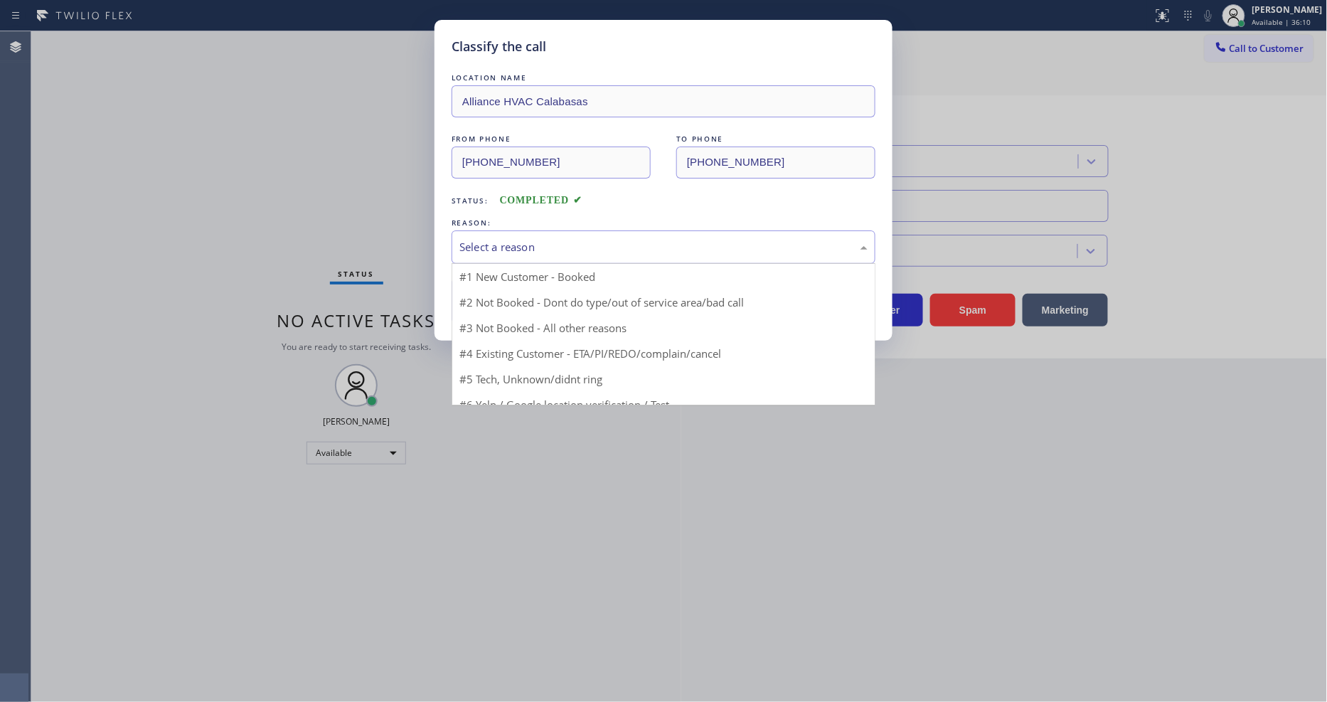
click at [560, 253] on div "Select a reason" at bounding box center [663, 246] width 424 height 33
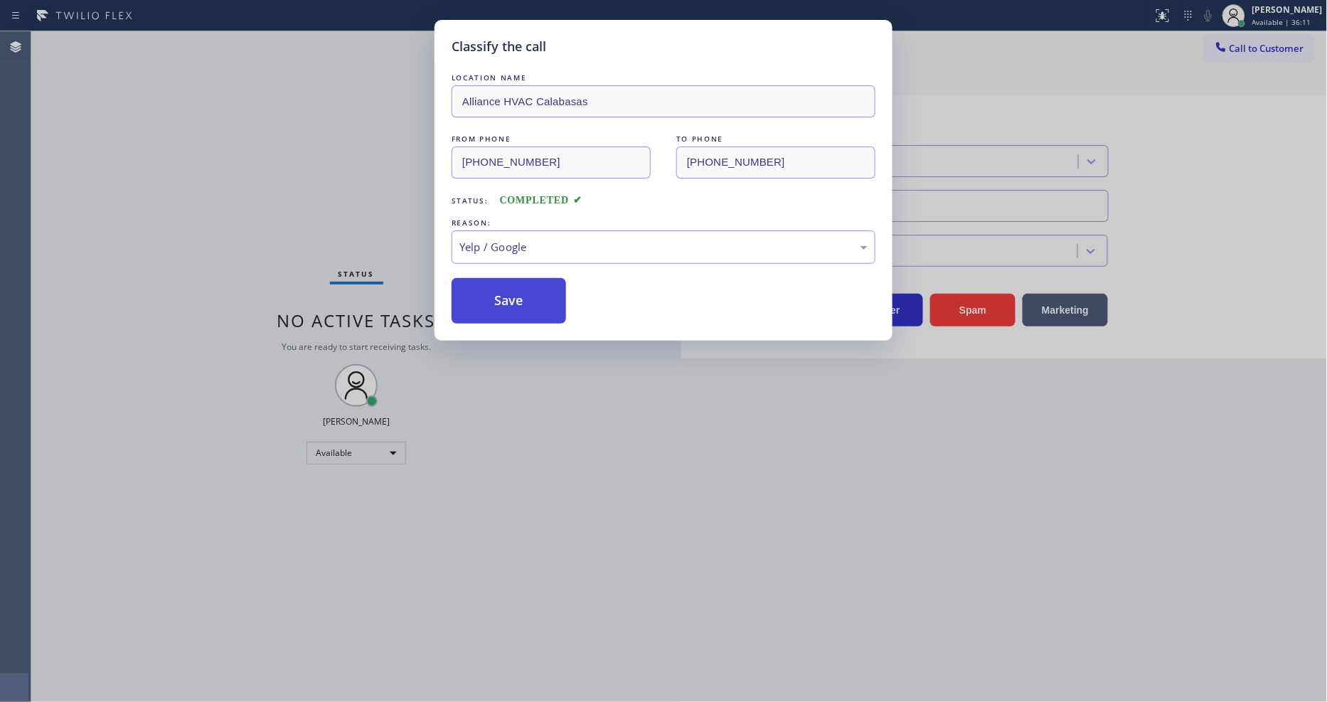
click at [528, 284] on button "Save" at bounding box center [508, 301] width 114 height 46
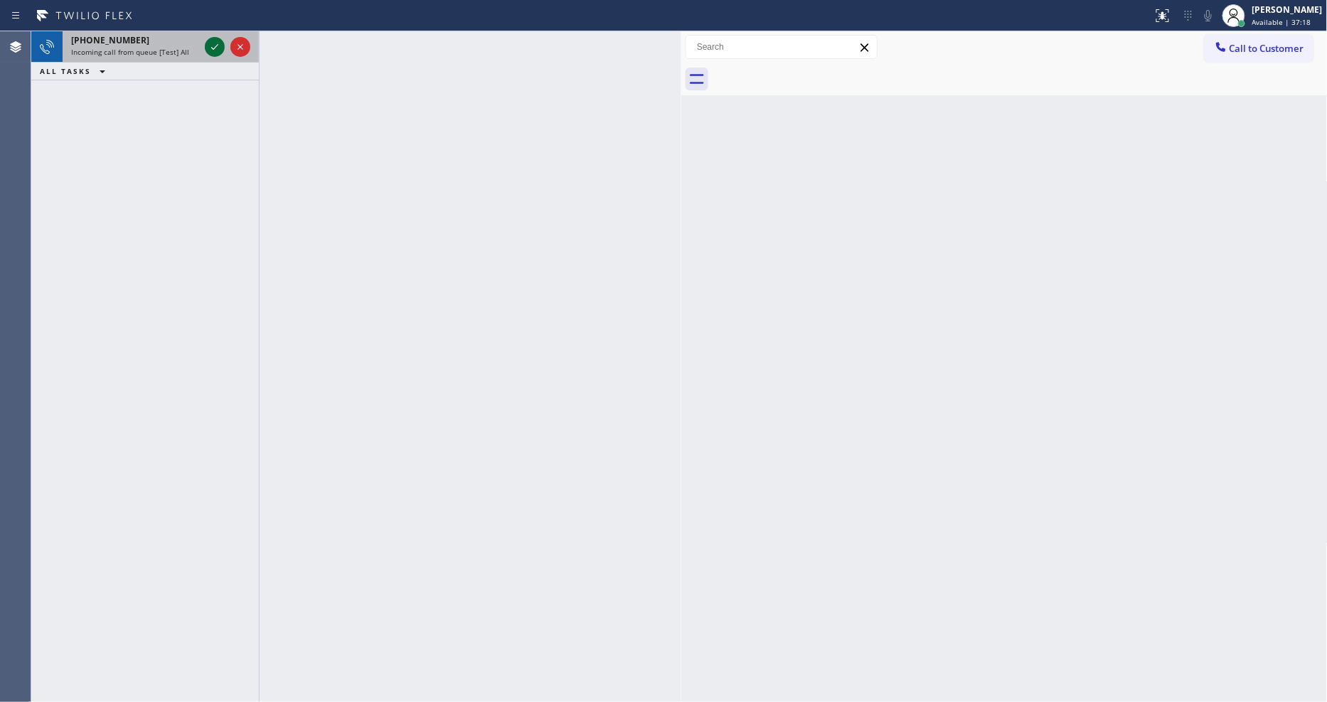
click at [215, 46] on icon at bounding box center [214, 46] width 17 height 17
click at [215, 41] on icon at bounding box center [214, 46] width 17 height 17
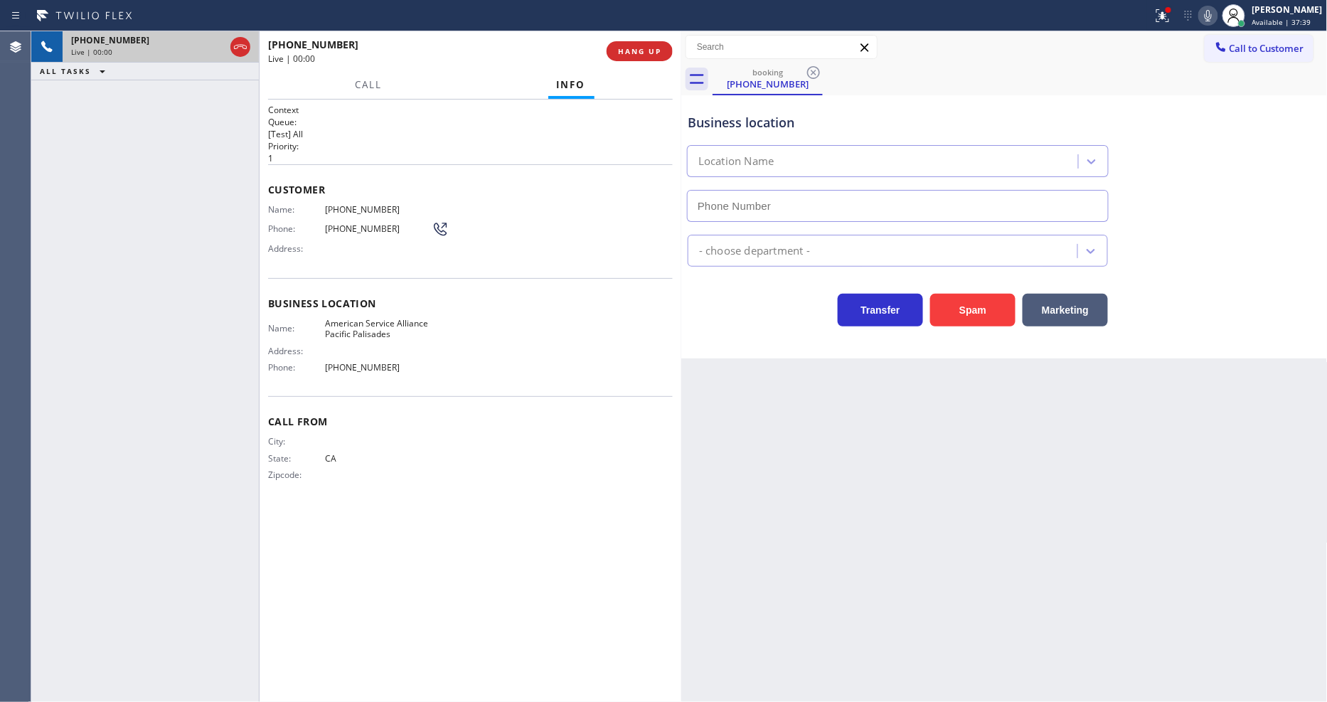
type input "[PHONE_NUMBER]"
click at [658, 52] on span "HANG UP" at bounding box center [639, 51] width 43 height 10
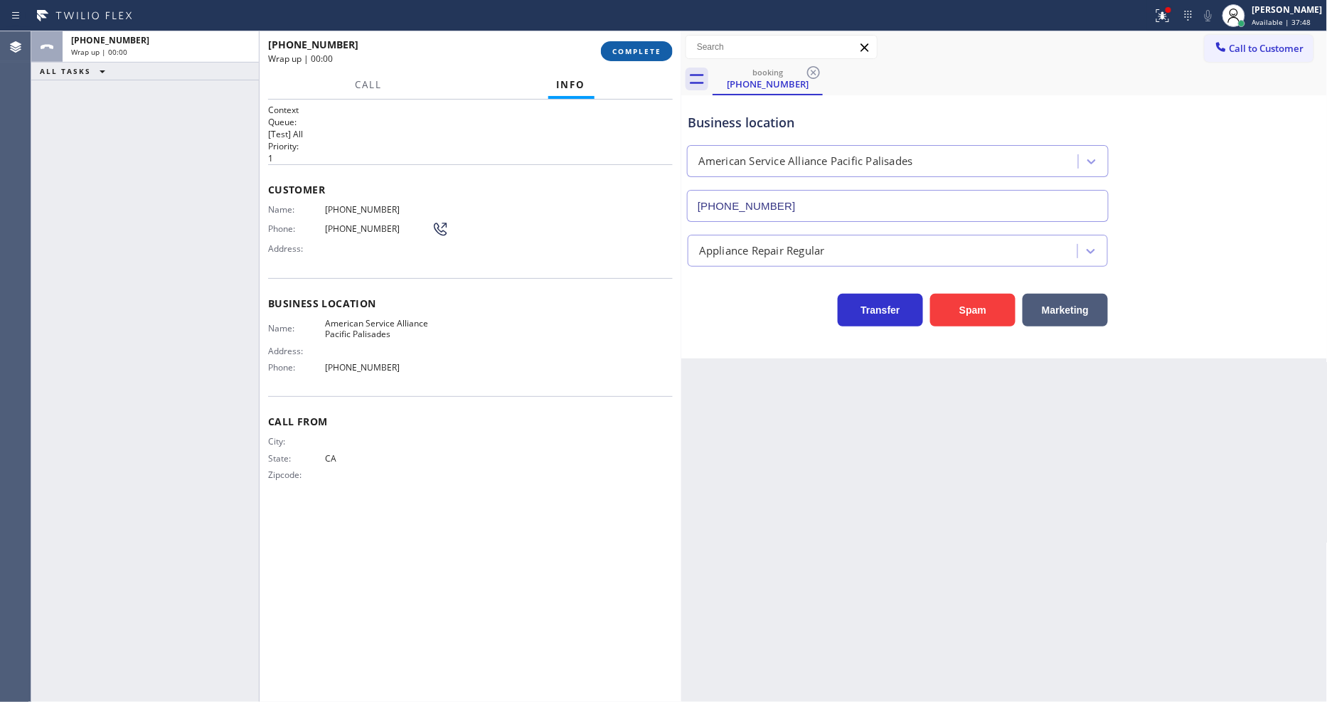
click at [658, 51] on span "COMPLETE" at bounding box center [636, 51] width 49 height 10
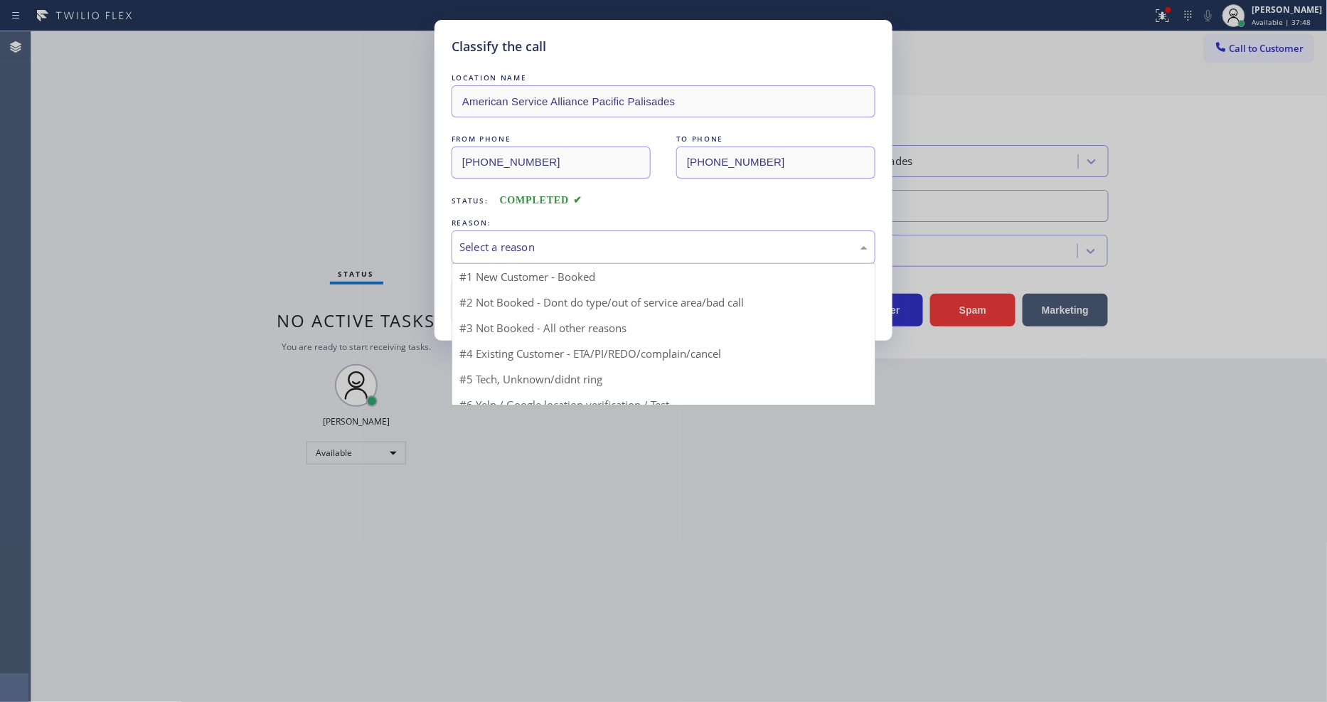
click at [542, 239] on div "Select a reason" at bounding box center [663, 247] width 408 height 16
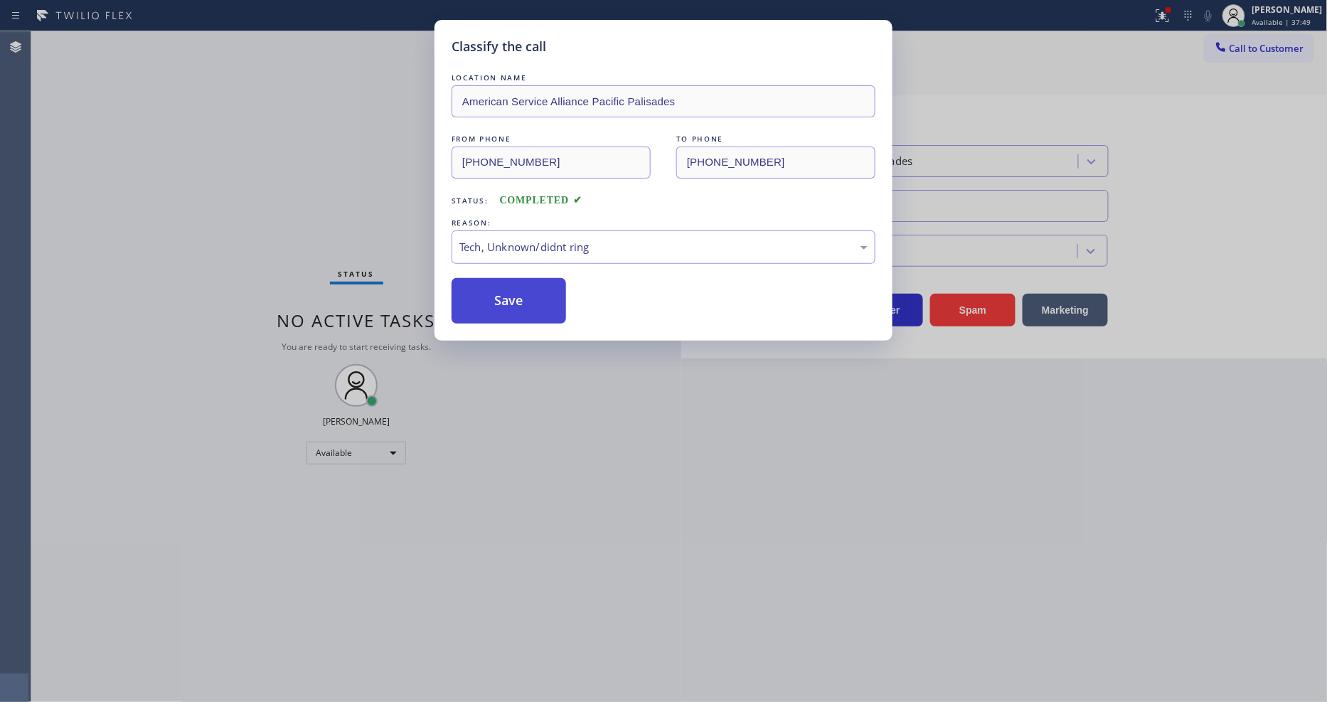
click at [542, 289] on button "Save" at bounding box center [508, 301] width 114 height 46
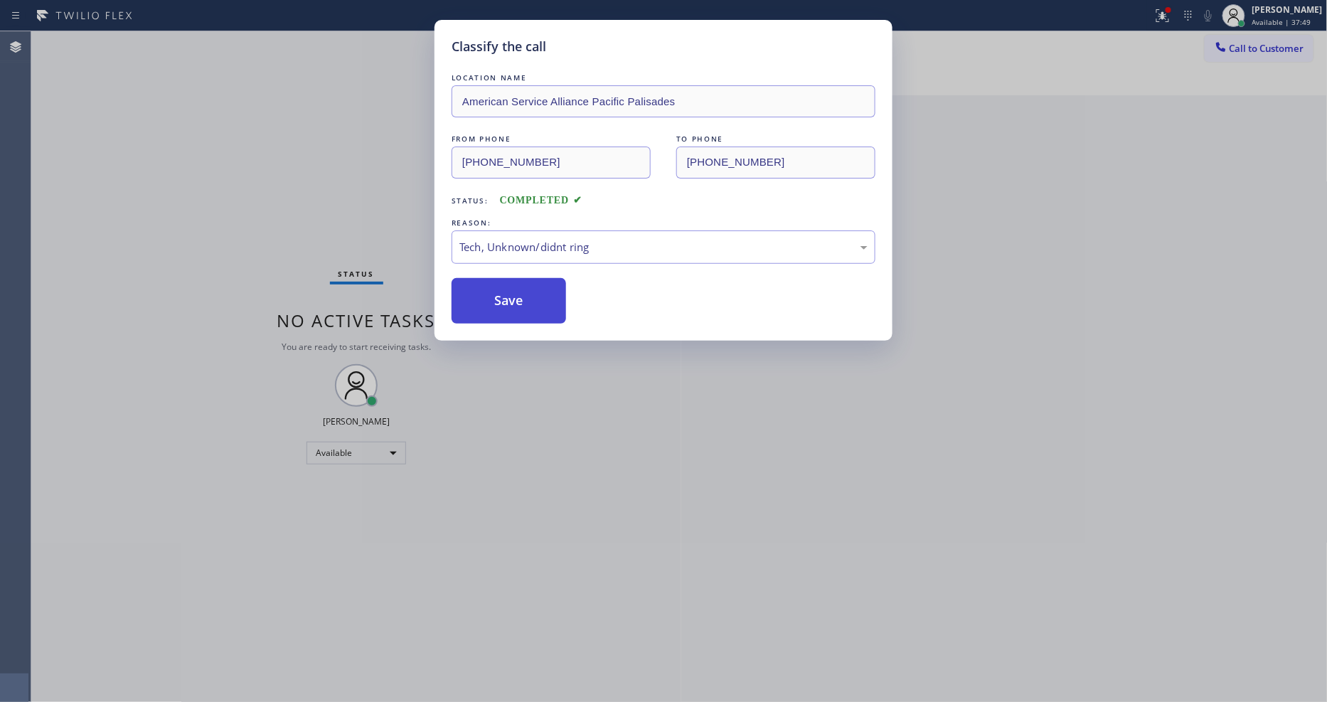
click at [542, 289] on button "Save" at bounding box center [508, 301] width 114 height 46
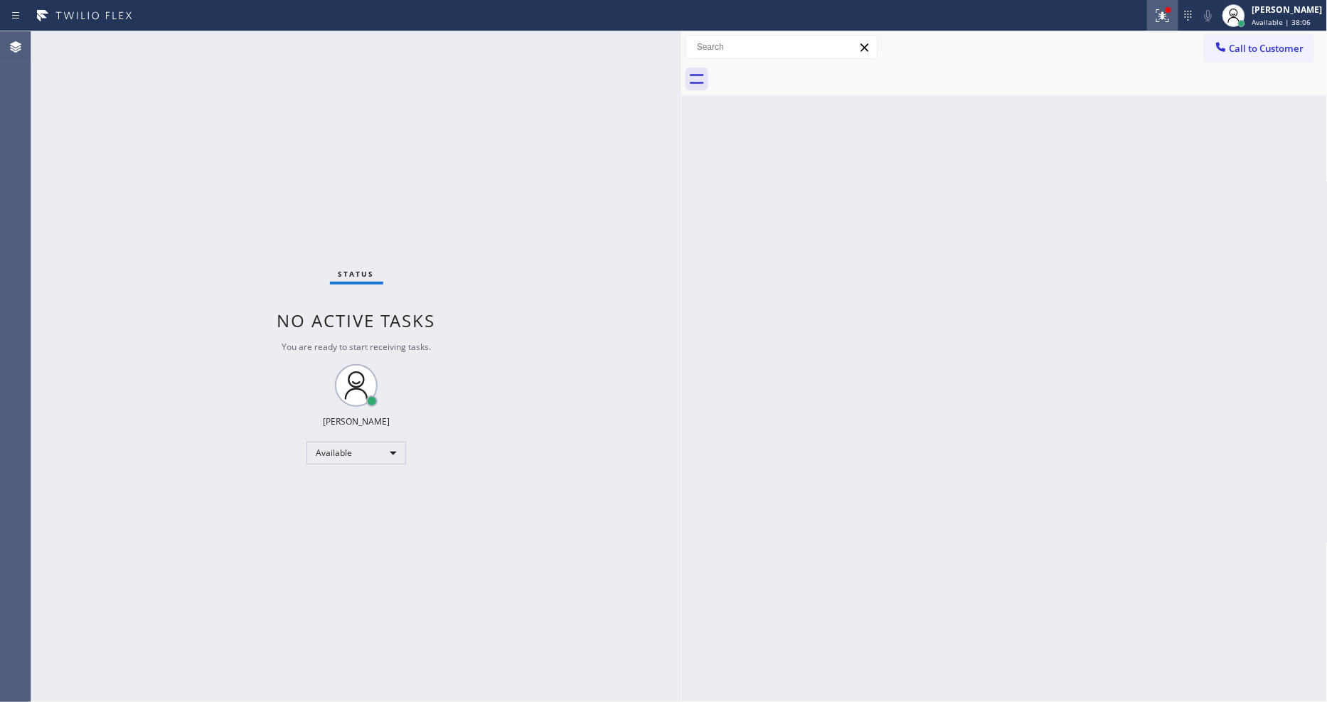
click at [1168, 21] on icon at bounding box center [1162, 15] width 13 height 13
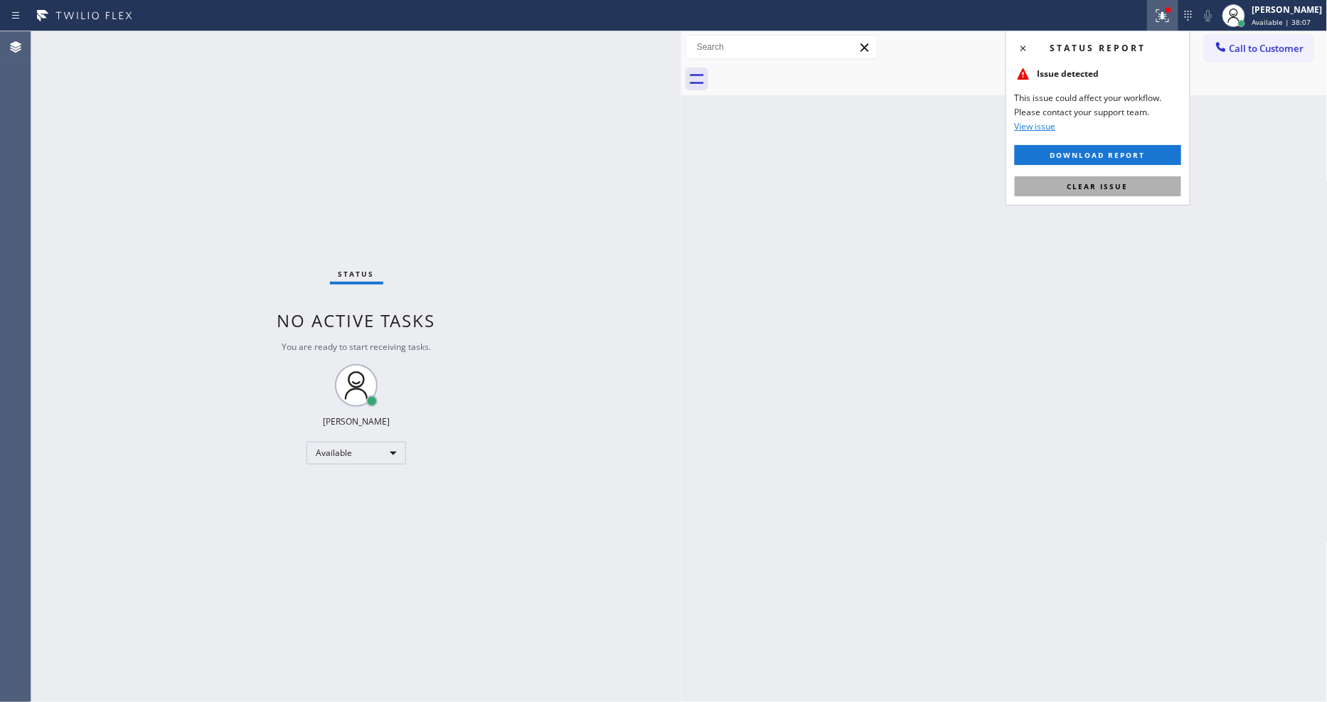
click at [1135, 185] on button "Clear issue" at bounding box center [1098, 186] width 166 height 20
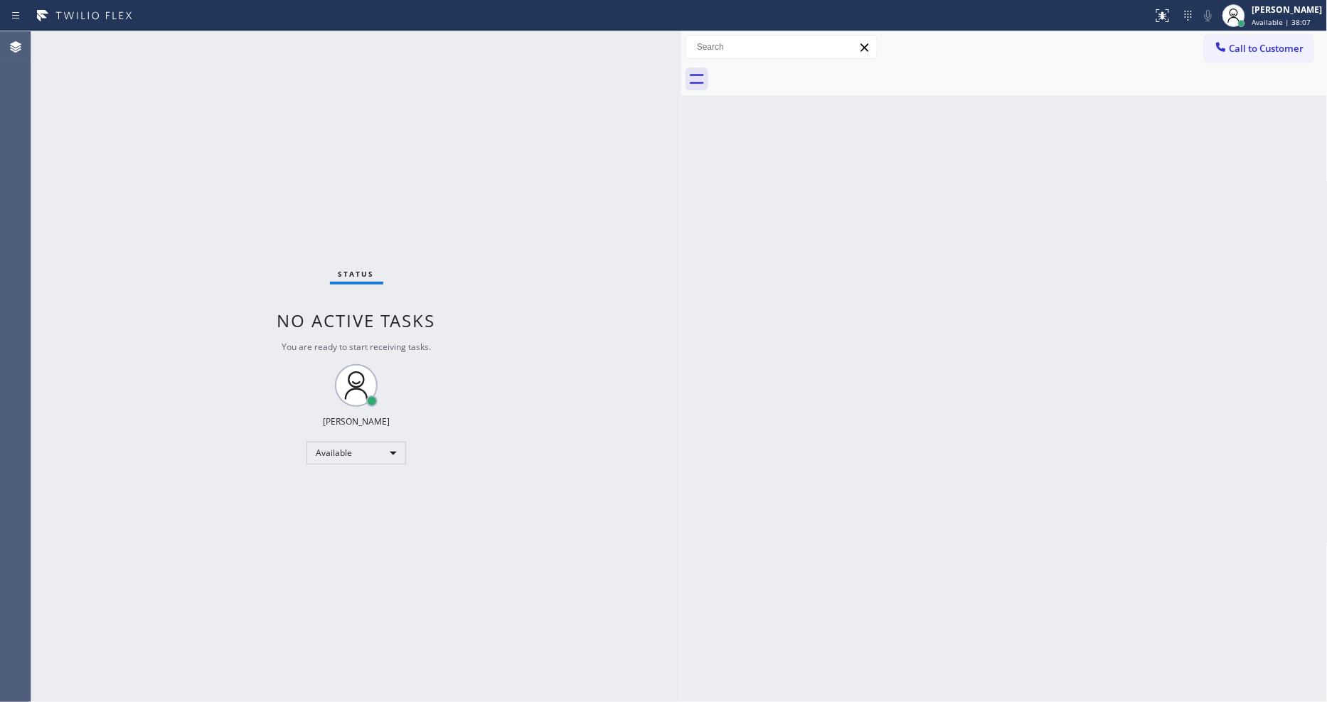
click at [644, 456] on div "Status No active tasks You are ready to start receiving tasks. [PERSON_NAME] Av…" at bounding box center [356, 366] width 650 height 670
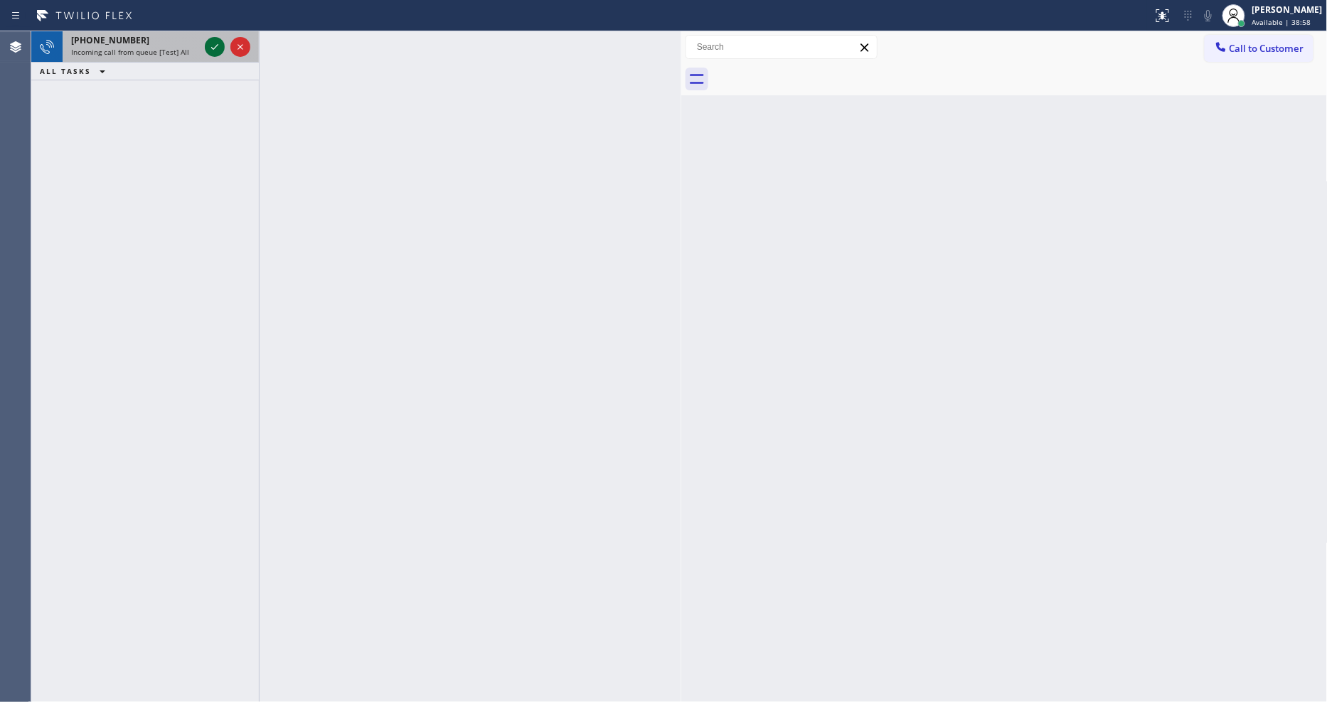
click at [218, 43] on icon at bounding box center [214, 46] width 17 height 17
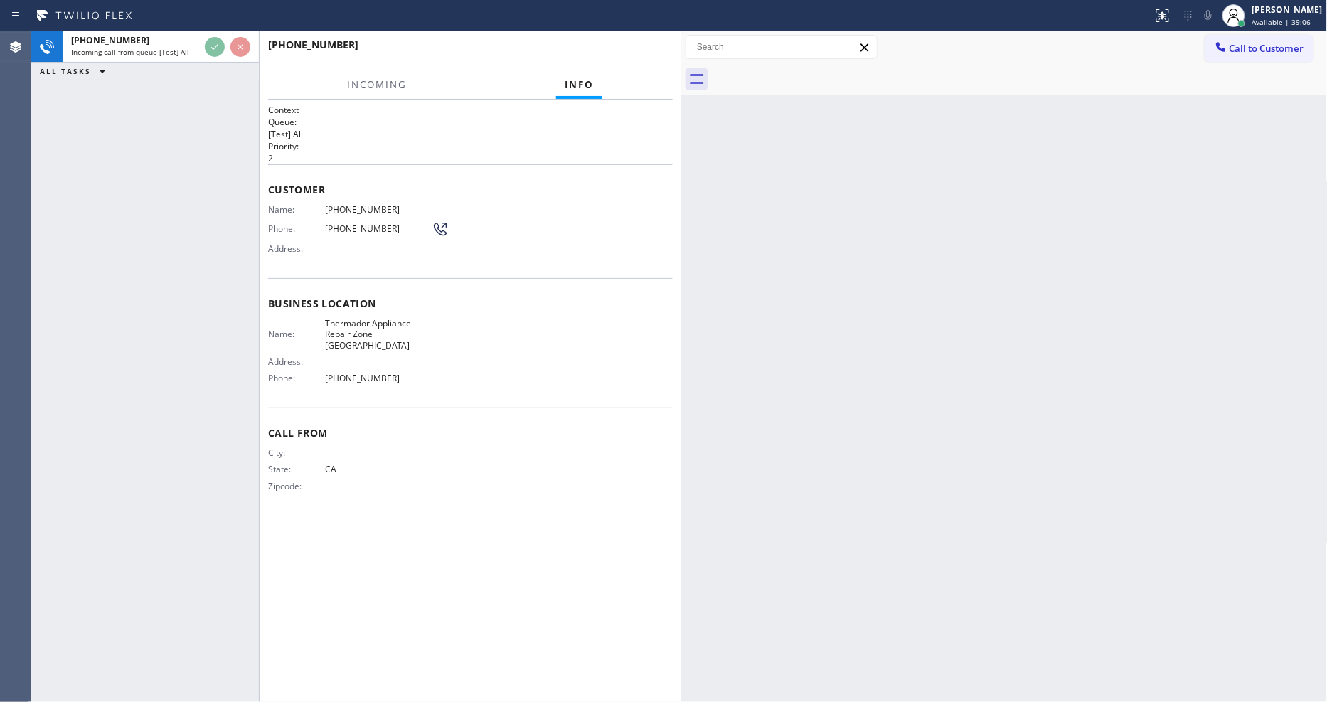
click at [529, 466] on div "City: State: [US_STATE] Zipcode:" at bounding box center [470, 472] width 405 height 50
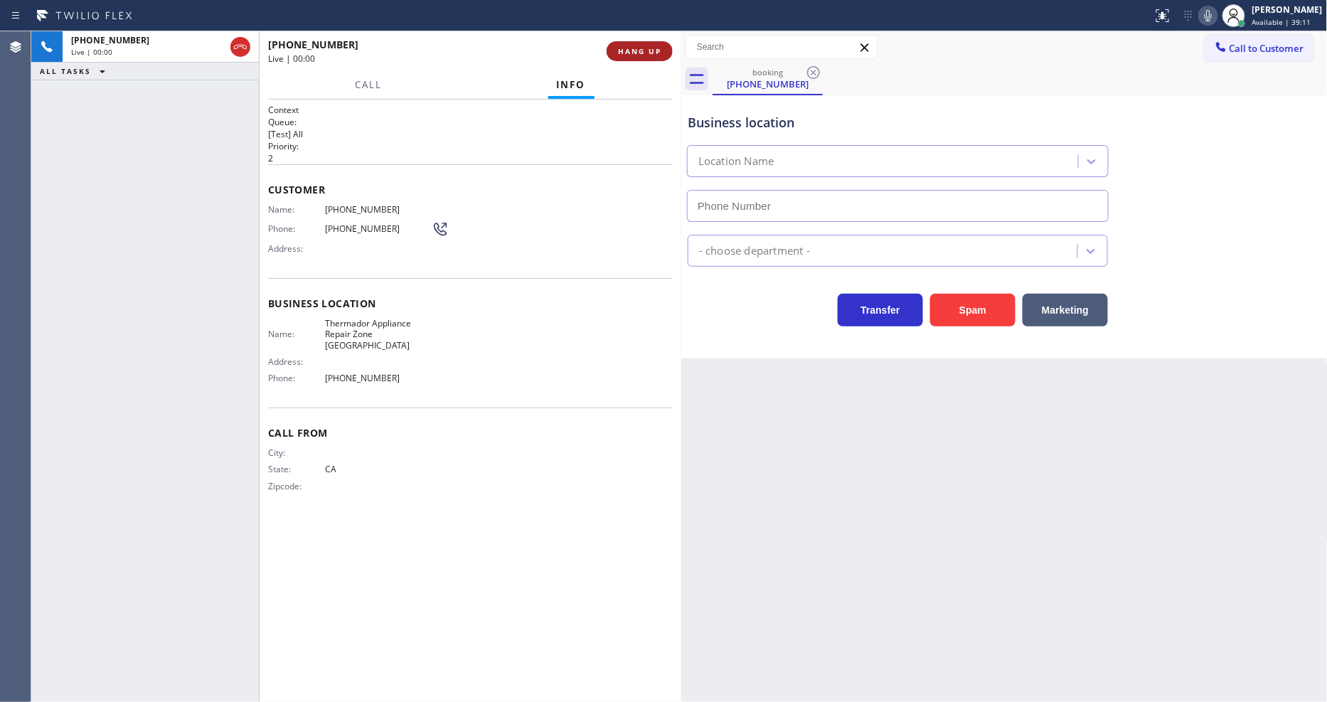
type input "[PHONE_NUMBER]"
click at [636, 46] on span "HANG UP" at bounding box center [639, 51] width 43 height 10
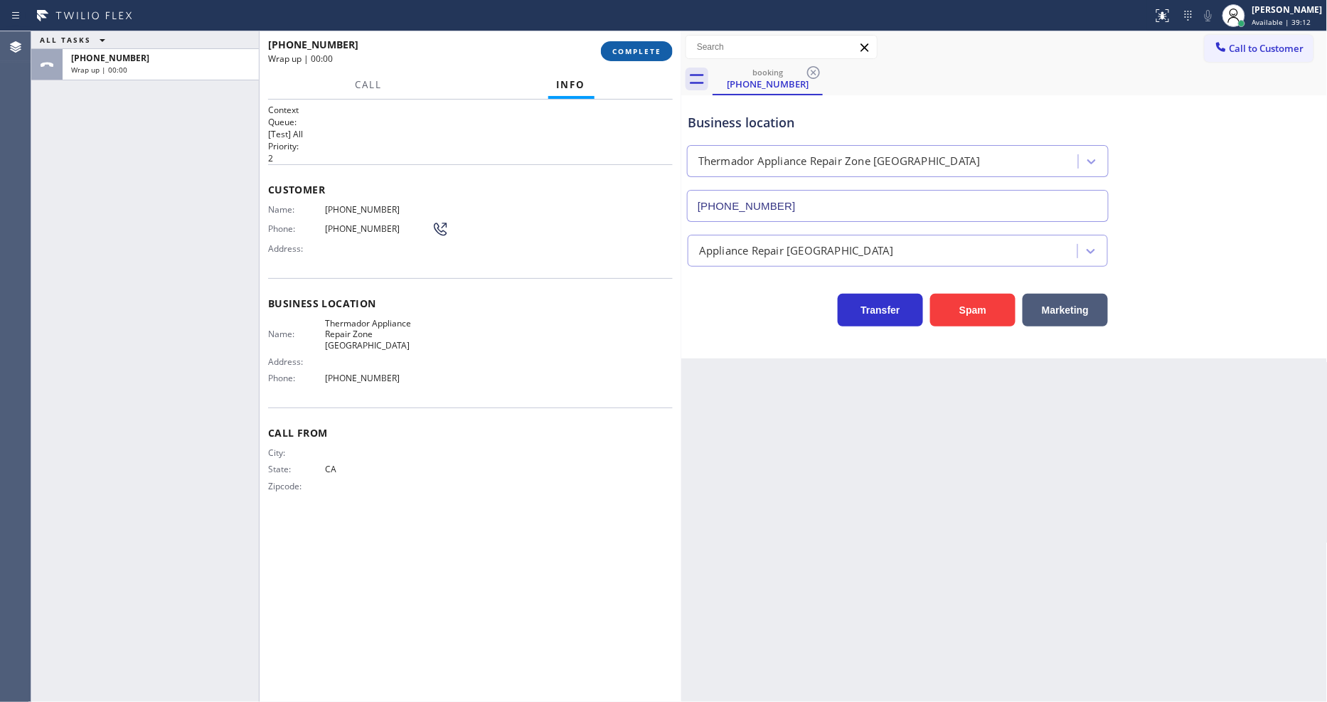
click at [636, 46] on span "COMPLETE" at bounding box center [636, 51] width 49 height 10
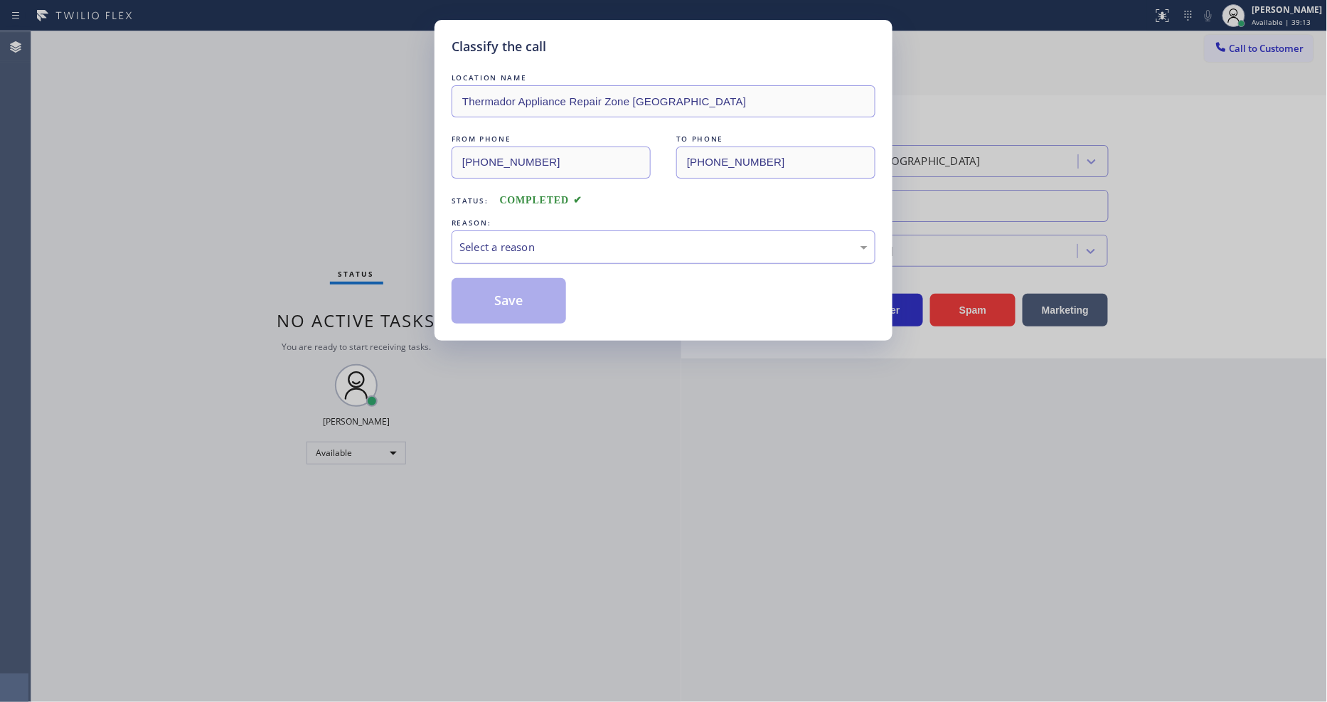
click at [580, 252] on div "Select a reason" at bounding box center [663, 246] width 424 height 33
click at [537, 288] on button "Save" at bounding box center [508, 301] width 114 height 46
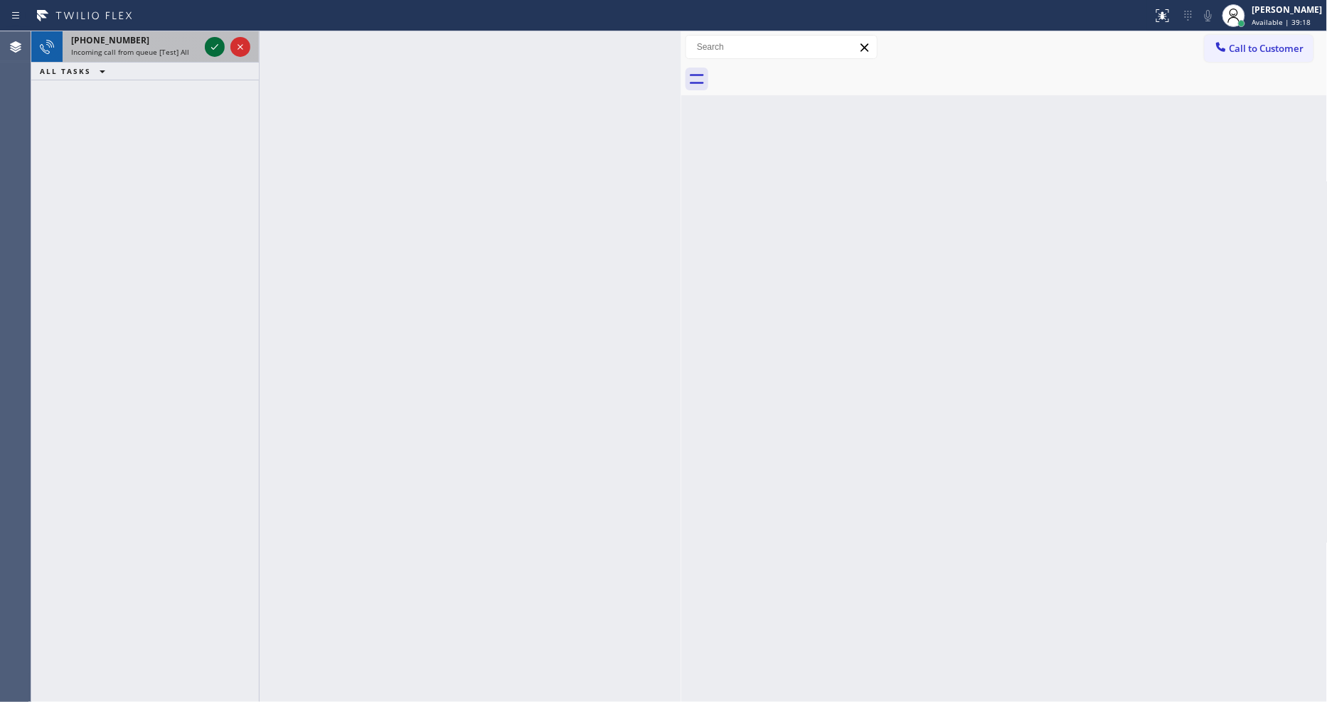
click at [213, 48] on icon at bounding box center [214, 46] width 17 height 17
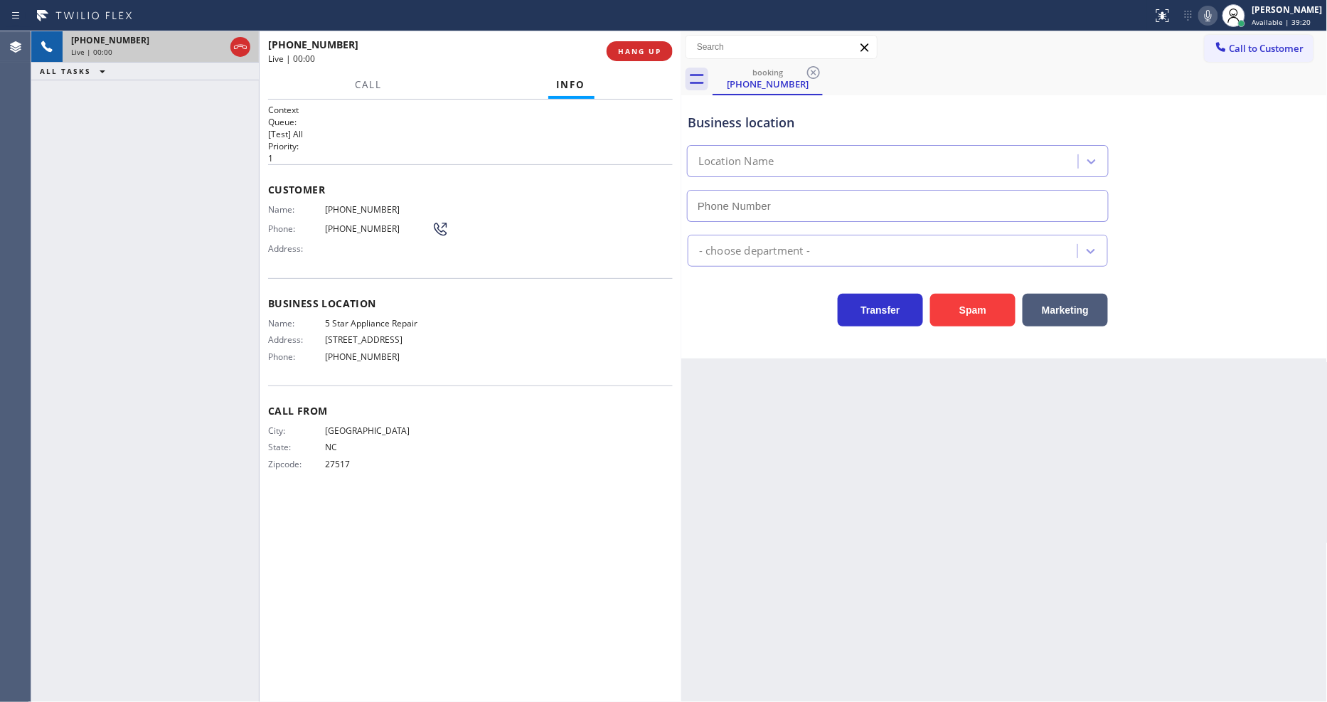
type input "[PHONE_NUMBER]"
click at [1212, 18] on icon at bounding box center [1207, 15] width 17 height 17
click at [513, 442] on div "City: [GEOGRAPHIC_DATA]: [US_STATE] Zipcode: 27517" at bounding box center [470, 450] width 405 height 50
click at [843, 351] on div "Business location 5 Star Appliance Repair [PHONE_NUMBER] 5 Star Appliance Trans…" at bounding box center [1004, 226] width 646 height 263
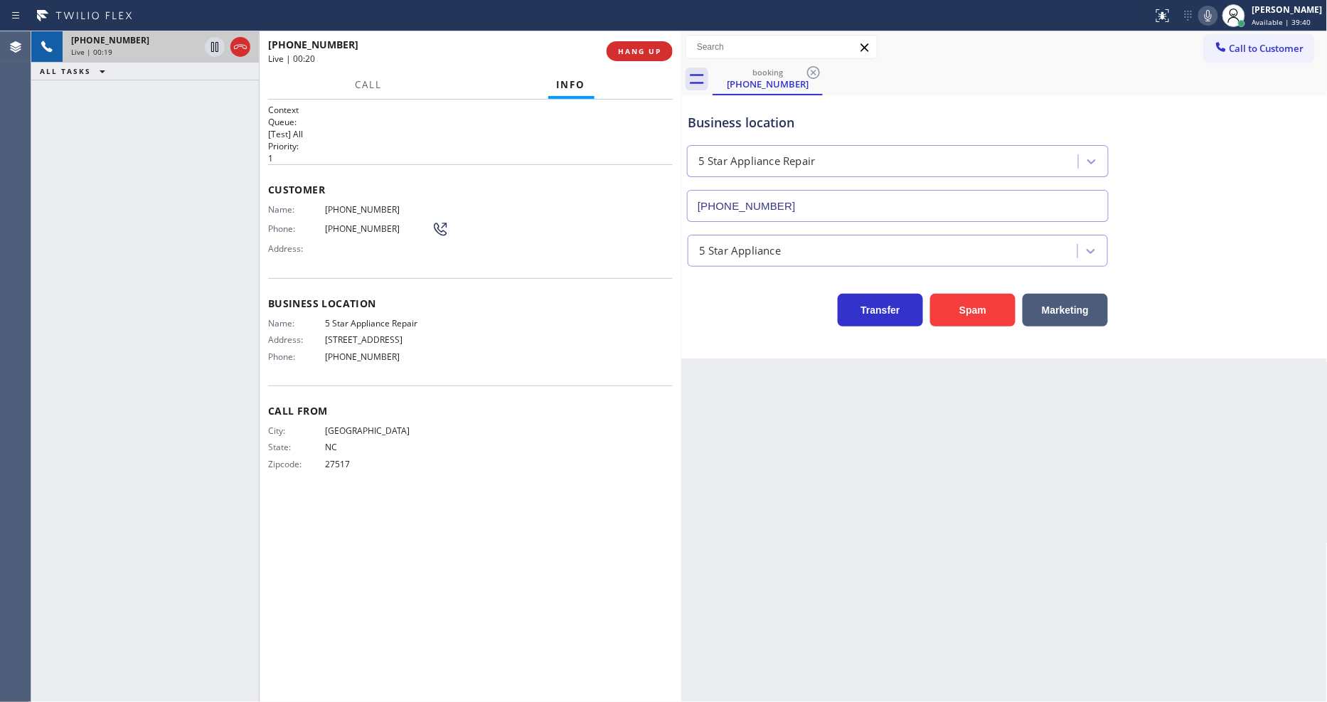
click at [346, 204] on span "[PHONE_NUMBER]" at bounding box center [378, 209] width 107 height 11
copy span "[PHONE_NUMBER]"
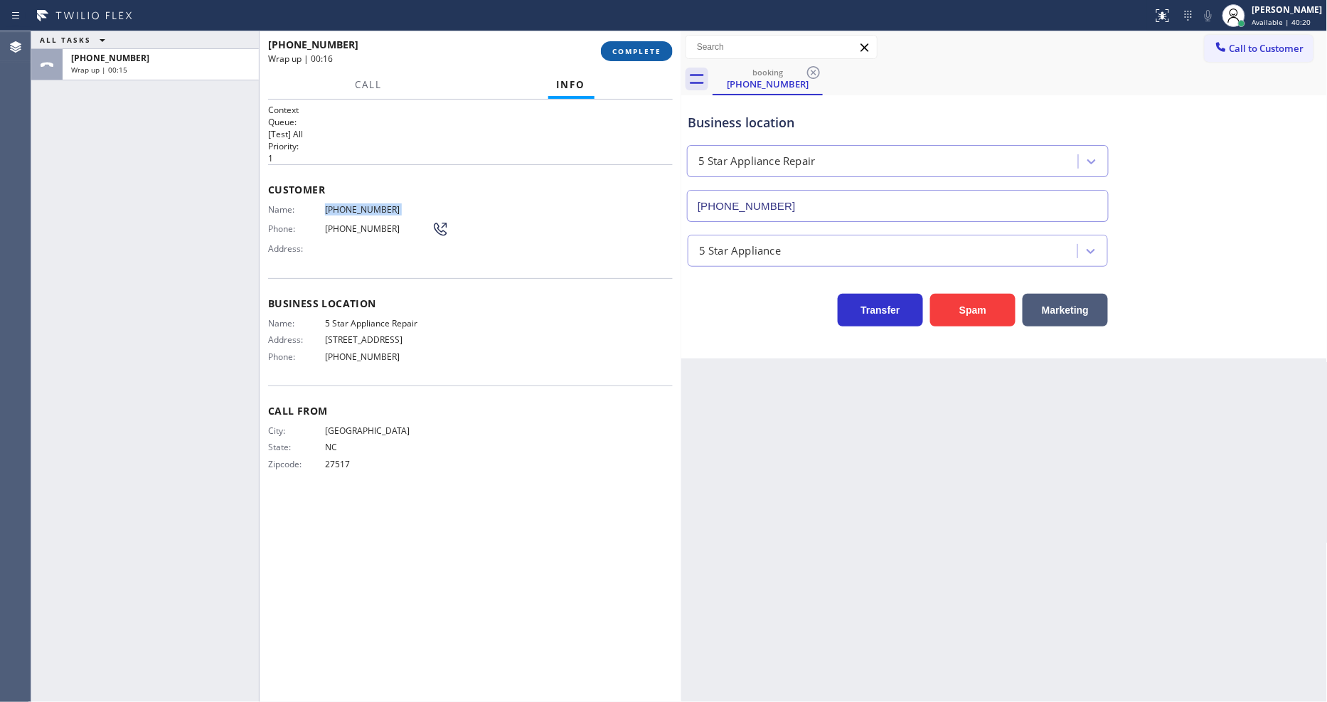
click at [626, 60] on div "[PHONE_NUMBER] Wrap up | 00:16 COMPLETE" at bounding box center [470, 51] width 405 height 37
click at [627, 55] on span "COMPLETE" at bounding box center [636, 51] width 49 height 10
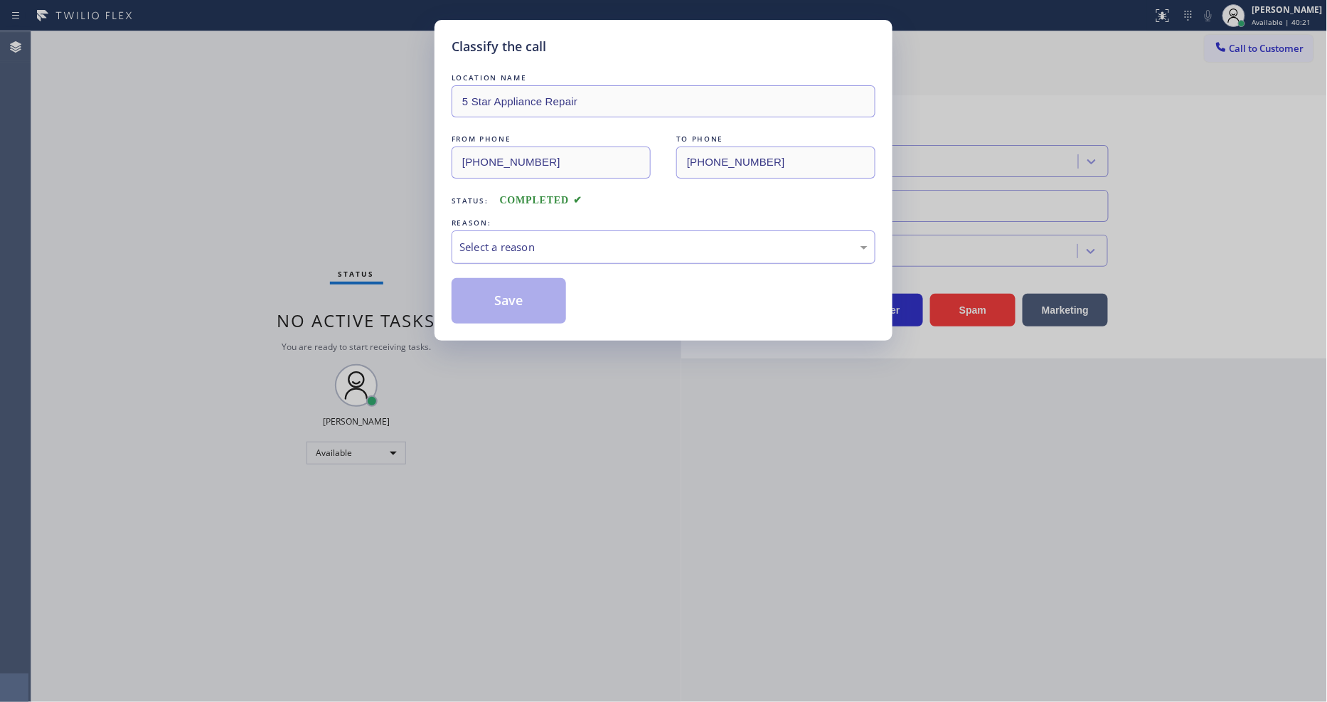
click at [491, 239] on div "Select a reason" at bounding box center [663, 247] width 408 height 16
click at [483, 289] on button "Save" at bounding box center [508, 301] width 114 height 46
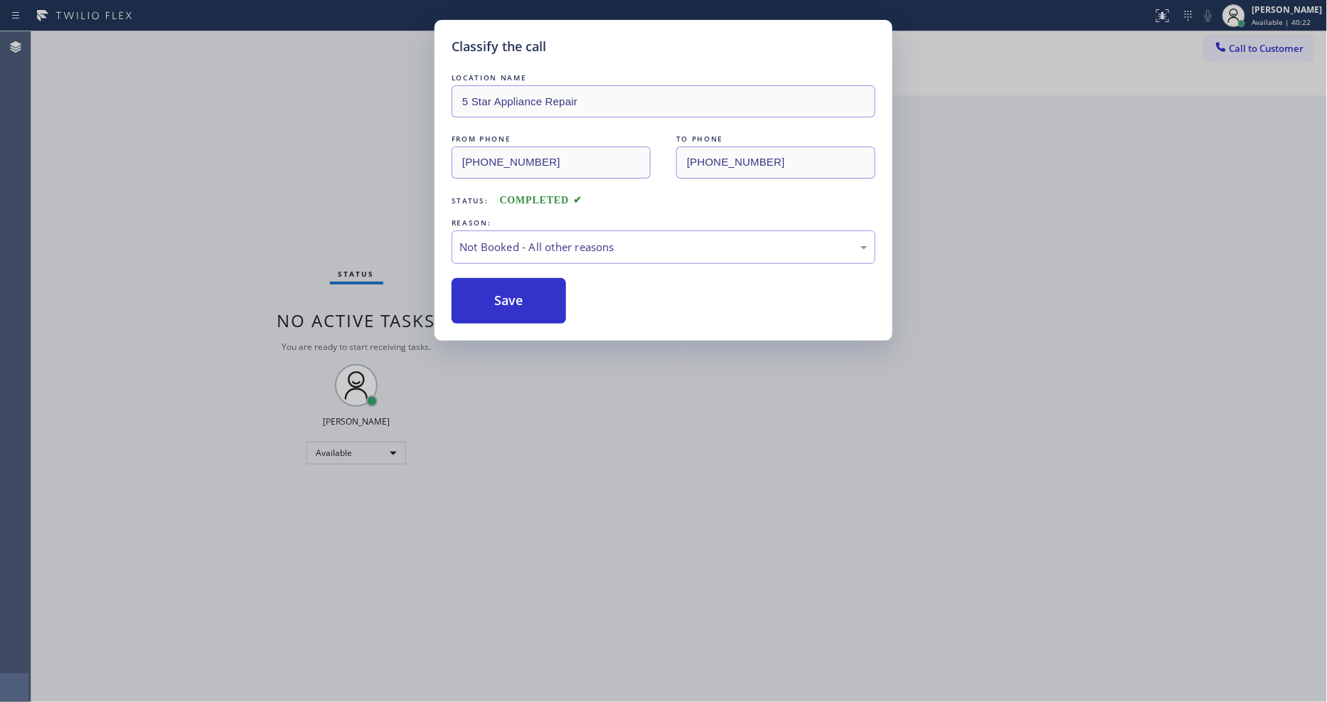
click at [483, 289] on button "Save" at bounding box center [508, 301] width 114 height 46
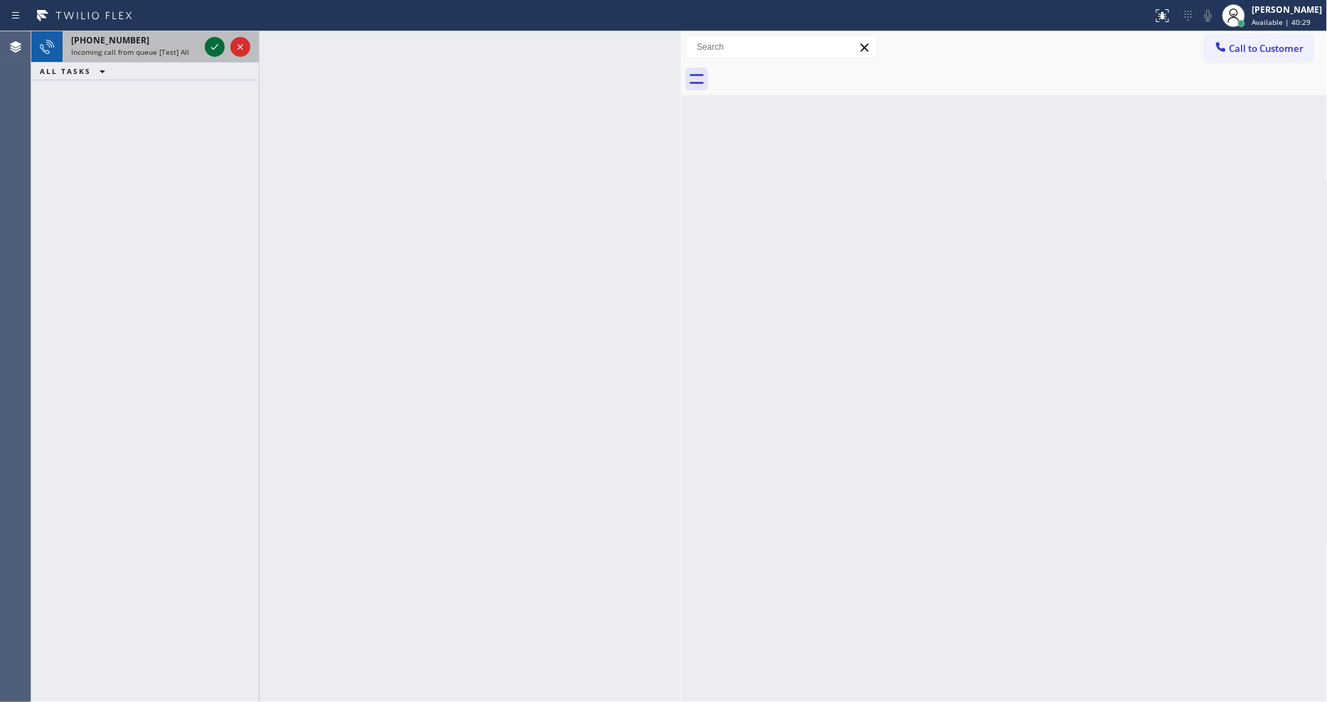
click at [210, 41] on icon at bounding box center [214, 46] width 17 height 17
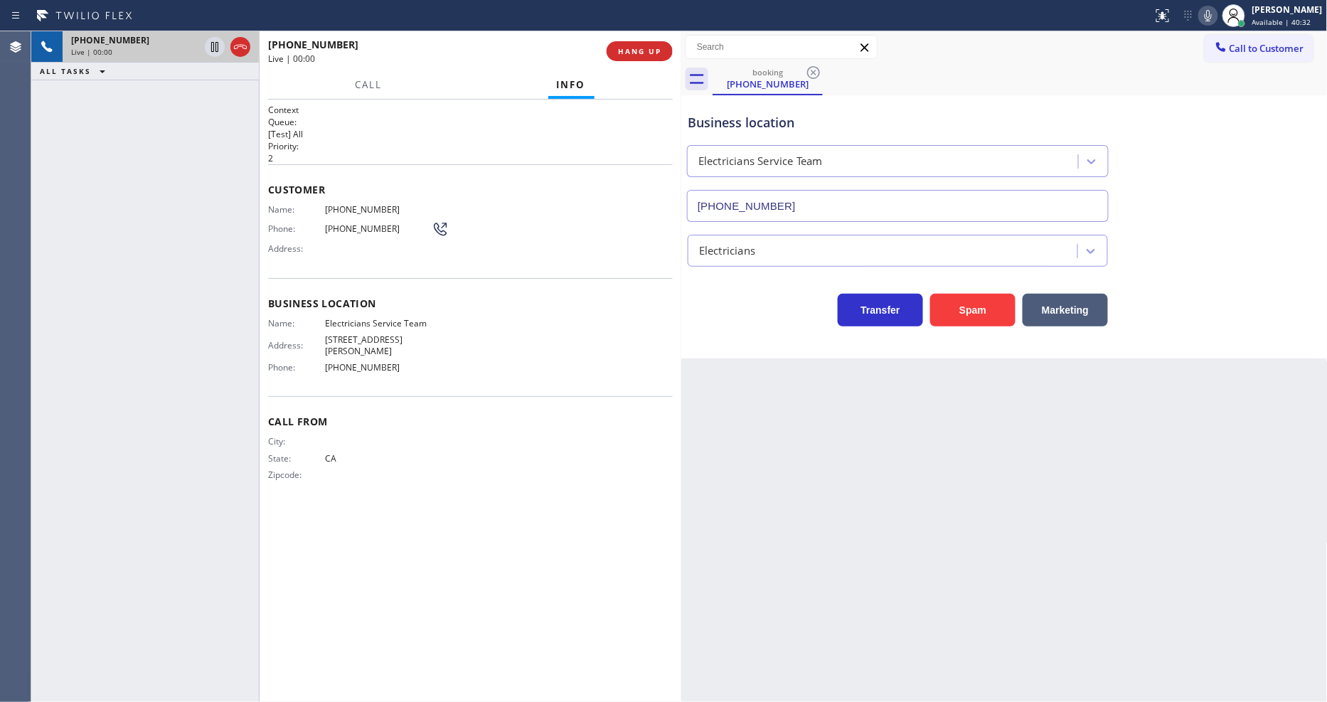
type input "[PHONE_NUMBER]"
click at [656, 50] on span "HANG UP" at bounding box center [639, 51] width 43 height 10
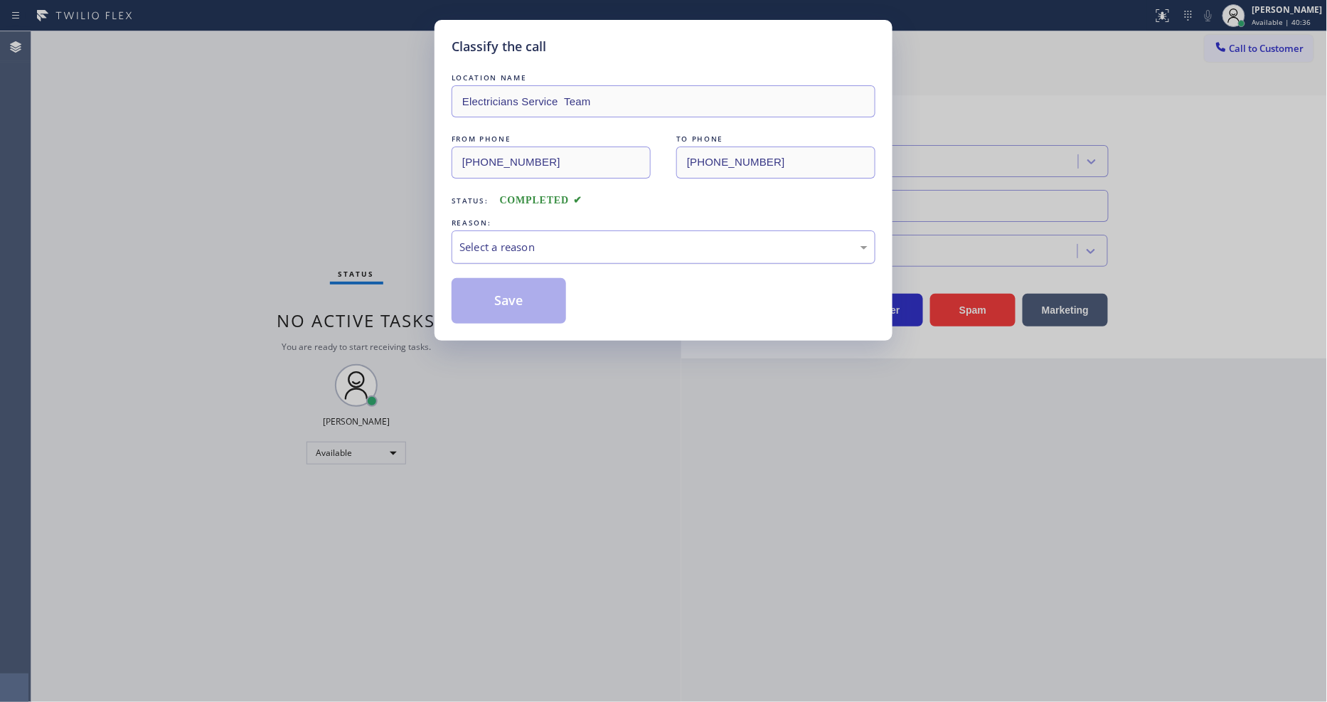
click at [530, 239] on div "Select a reason" at bounding box center [663, 247] width 408 height 16
click at [519, 295] on button "Save" at bounding box center [508, 301] width 114 height 46
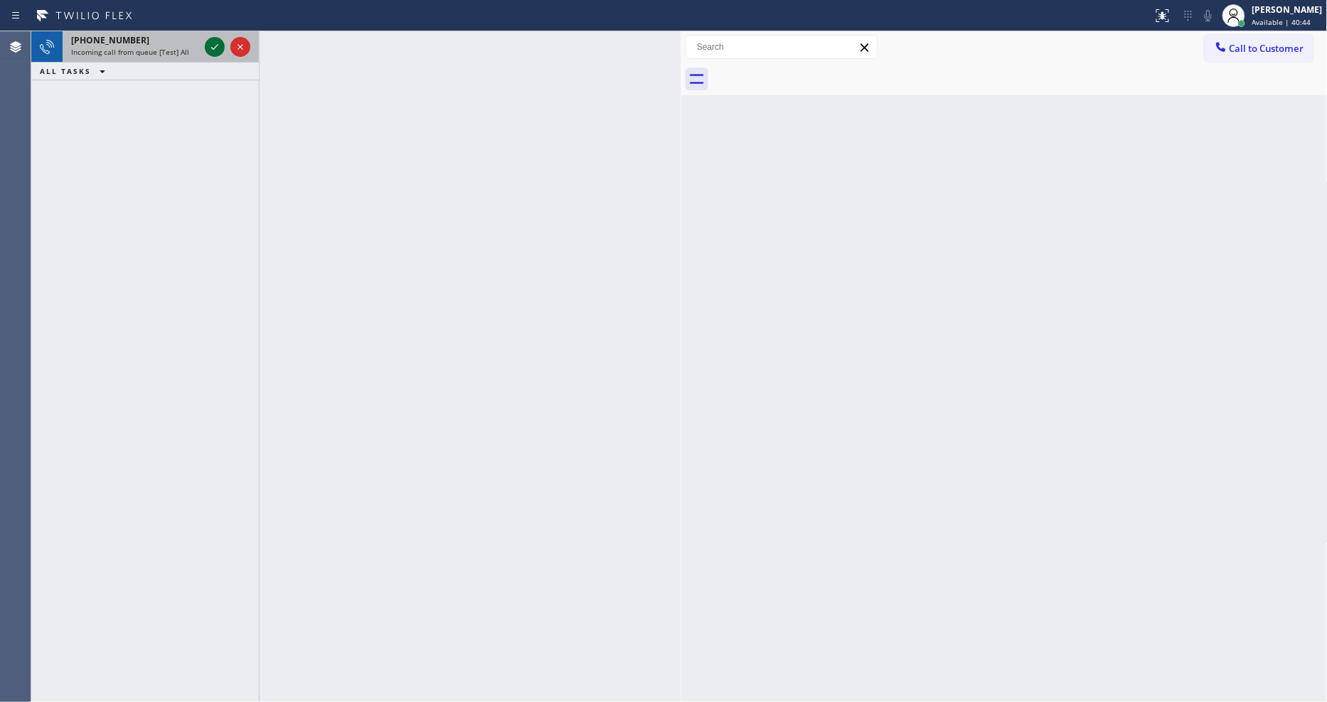
click at [215, 46] on icon at bounding box center [214, 46] width 17 height 17
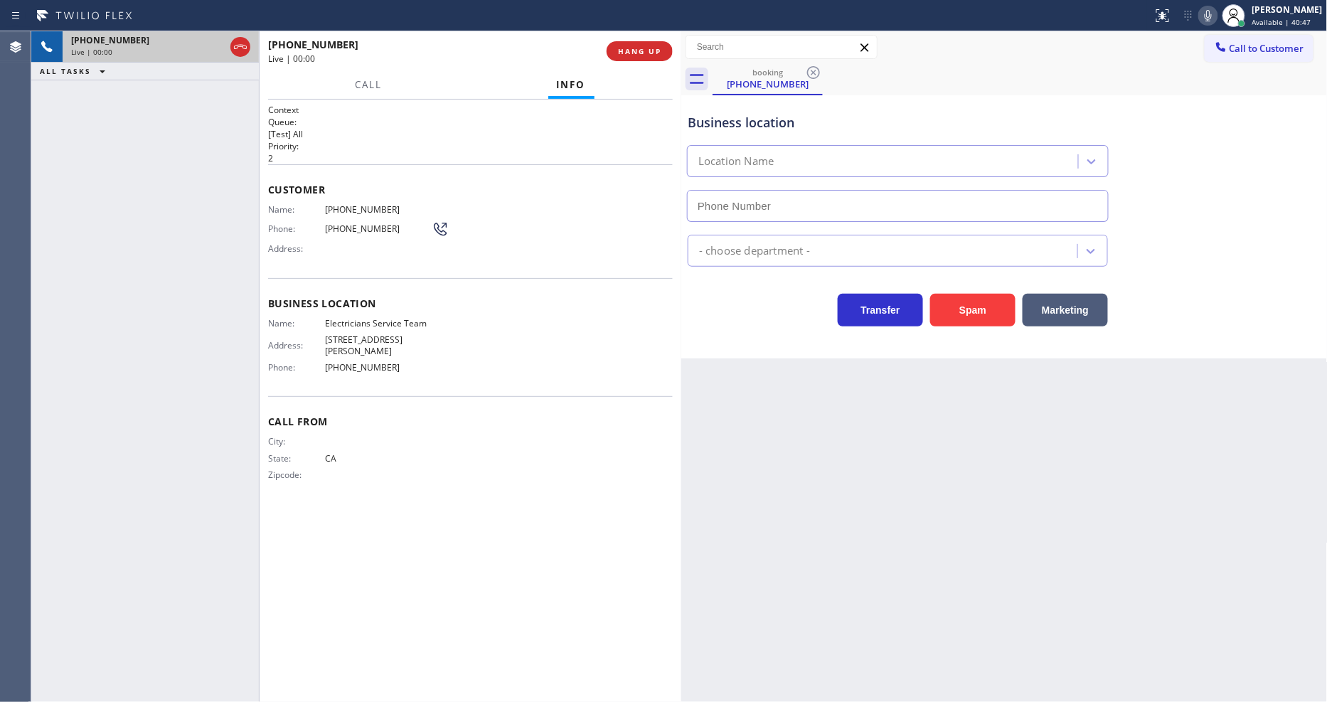
type input "[PHONE_NUMBER]"
click at [548, 105] on h1 "Context" at bounding box center [470, 110] width 405 height 12
click at [358, 318] on span "Electricians Service Team" at bounding box center [378, 323] width 107 height 11
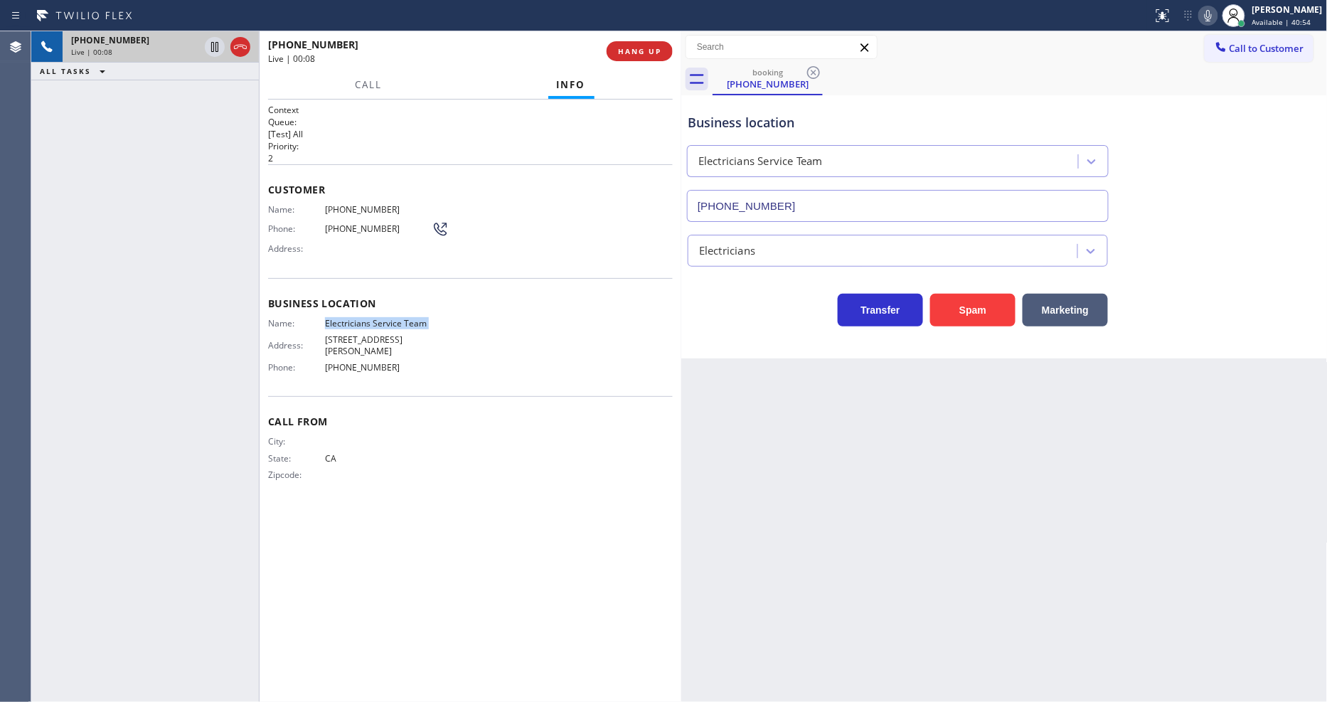
copy span "Electricians Service Team"
click at [355, 204] on span "[PHONE_NUMBER]" at bounding box center [378, 209] width 107 height 11
copy span "[PHONE_NUMBER]"
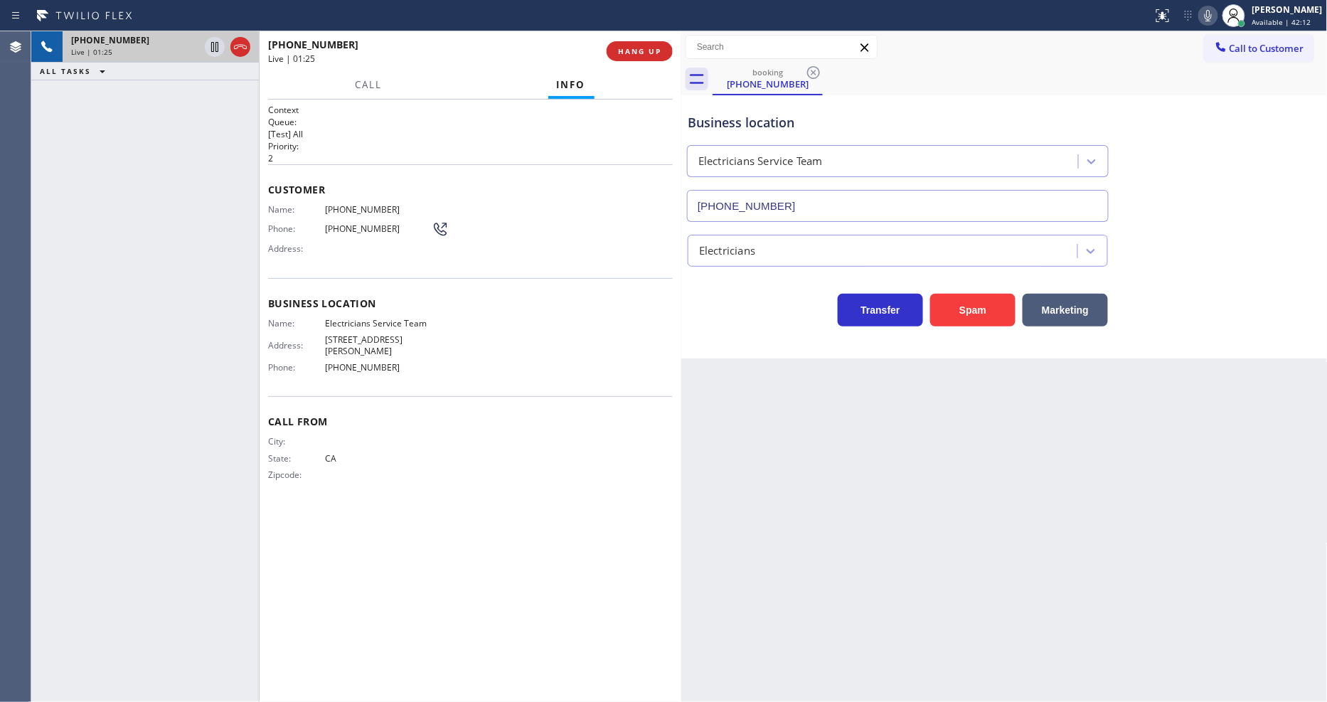
drag, startPoint x: 204, startPoint y: 479, endPoint x: 402, endPoint y: 693, distance: 291.8
click at [204, 479] on div "[PHONE_NUMBER] Live | 01:25 ALL TASKS ALL TASKS ACTIVE TASKS TASKS IN WRAP UP" at bounding box center [145, 366] width 228 height 670
drag, startPoint x: 185, startPoint y: 382, endPoint x: 276, endPoint y: 283, distance: 134.9
click at [183, 382] on div "[PHONE_NUMBER] Live | 02:52 ALL TASKS ALL TASKS ACTIVE TASKS TASKS IN WRAP UP" at bounding box center [145, 366] width 228 height 670
drag, startPoint x: 216, startPoint y: 46, endPoint x: 794, endPoint y: 38, distance: 578.1
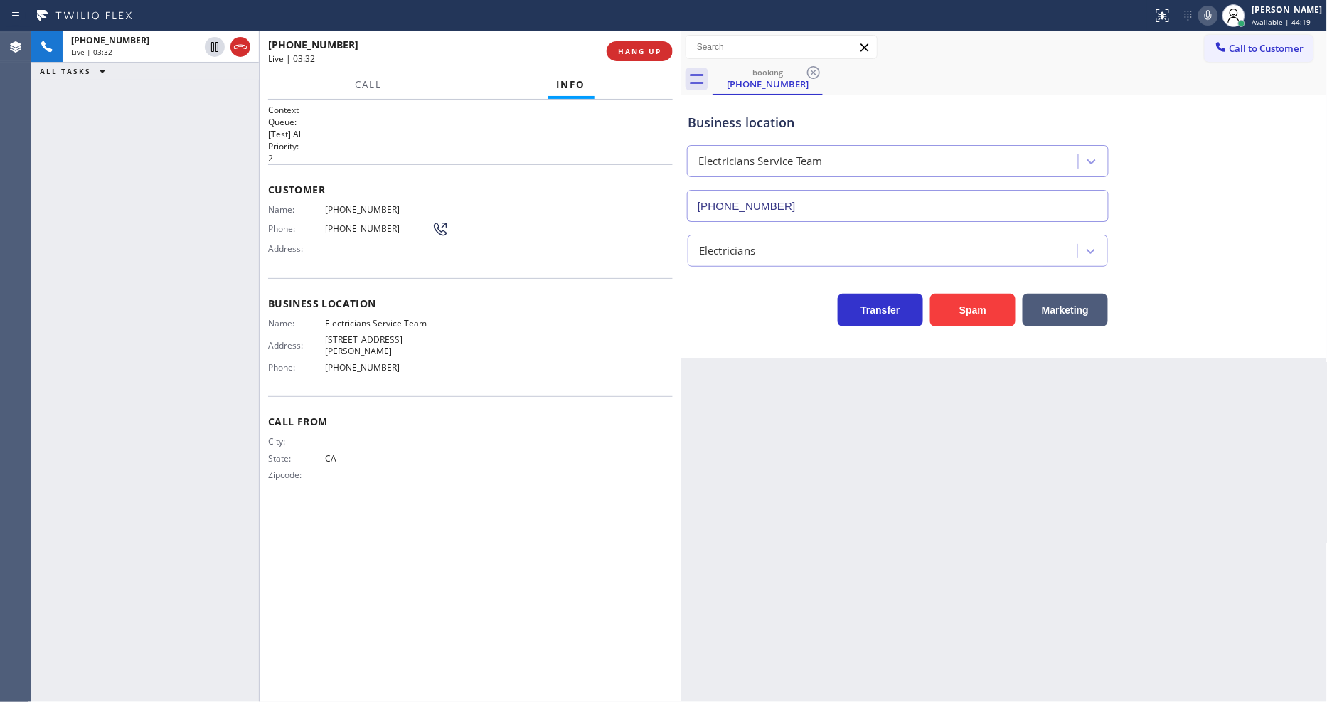
click at [216, 46] on icon at bounding box center [214, 46] width 17 height 17
click at [1216, 17] on icon at bounding box center [1207, 15] width 17 height 17
click at [508, 279] on div "Business location Name: Electricians Service Team Address: [STREET_ADDRESS][PER…" at bounding box center [470, 337] width 405 height 119
click at [214, 46] on icon at bounding box center [214, 46] width 17 height 17
click at [1211, 14] on icon at bounding box center [1207, 15] width 7 height 11
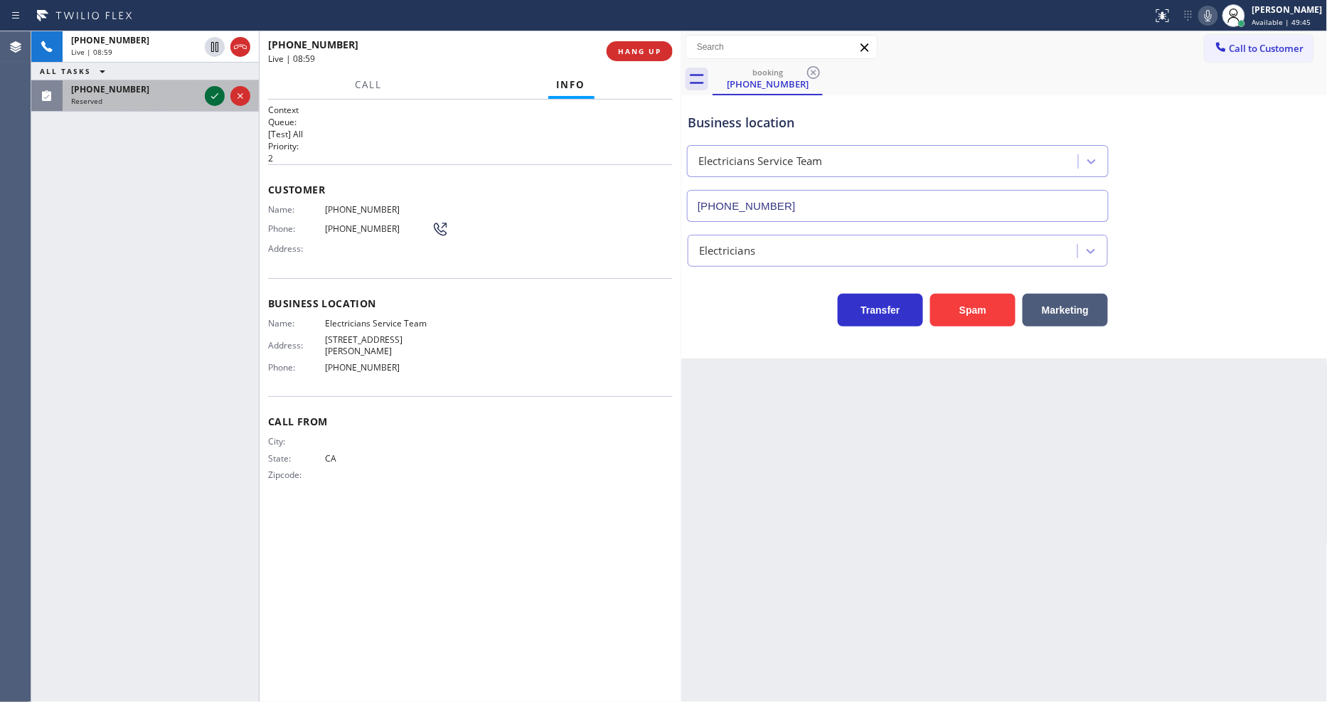
click at [213, 94] on icon at bounding box center [214, 95] width 17 height 17
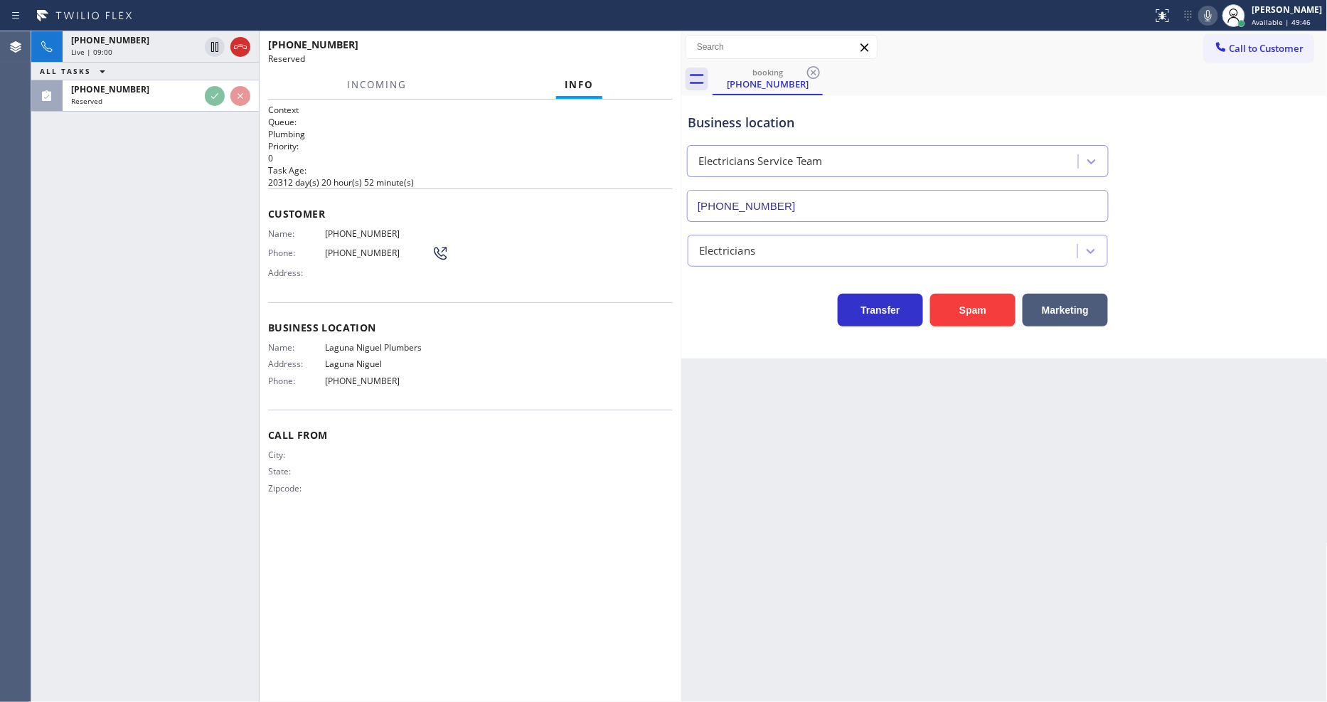
click at [272, 282] on div "Customer Name: [PHONE_NUMBER] Phone: [PHONE_NUMBER] Address:" at bounding box center [470, 245] width 405 height 114
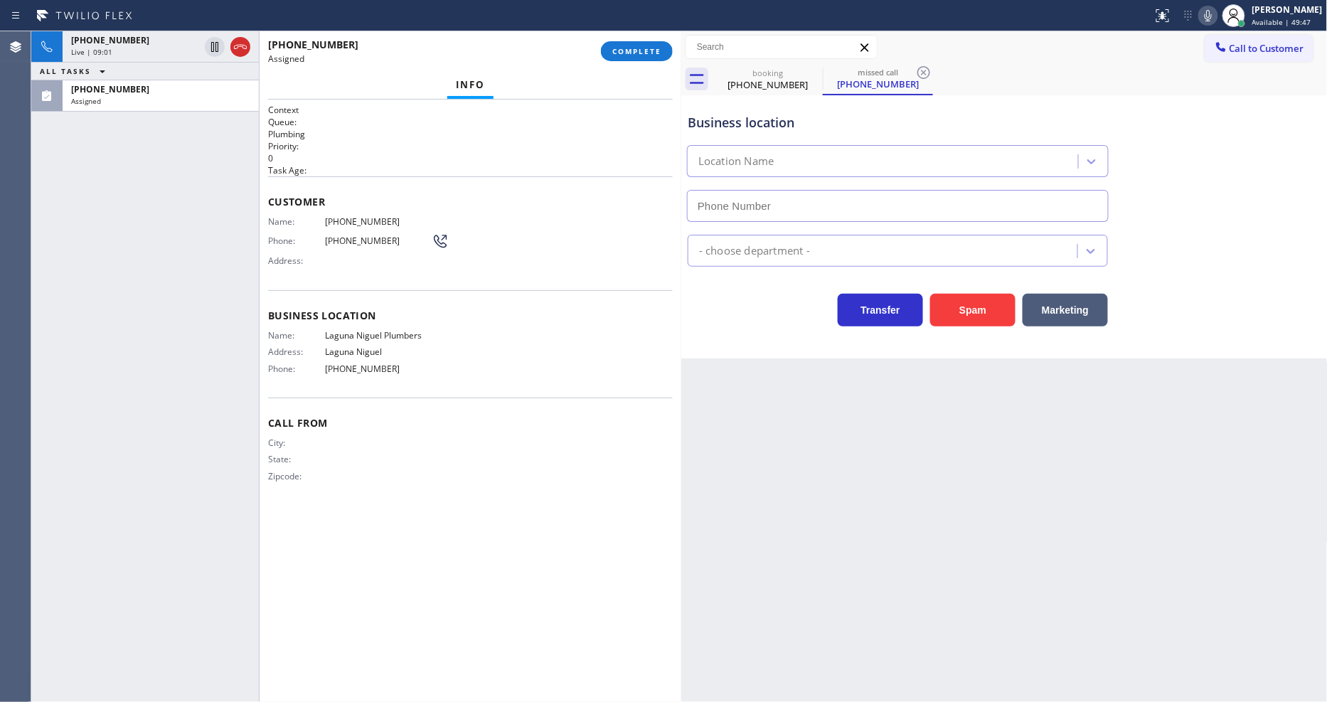
type input "[PHONE_NUMBER]"
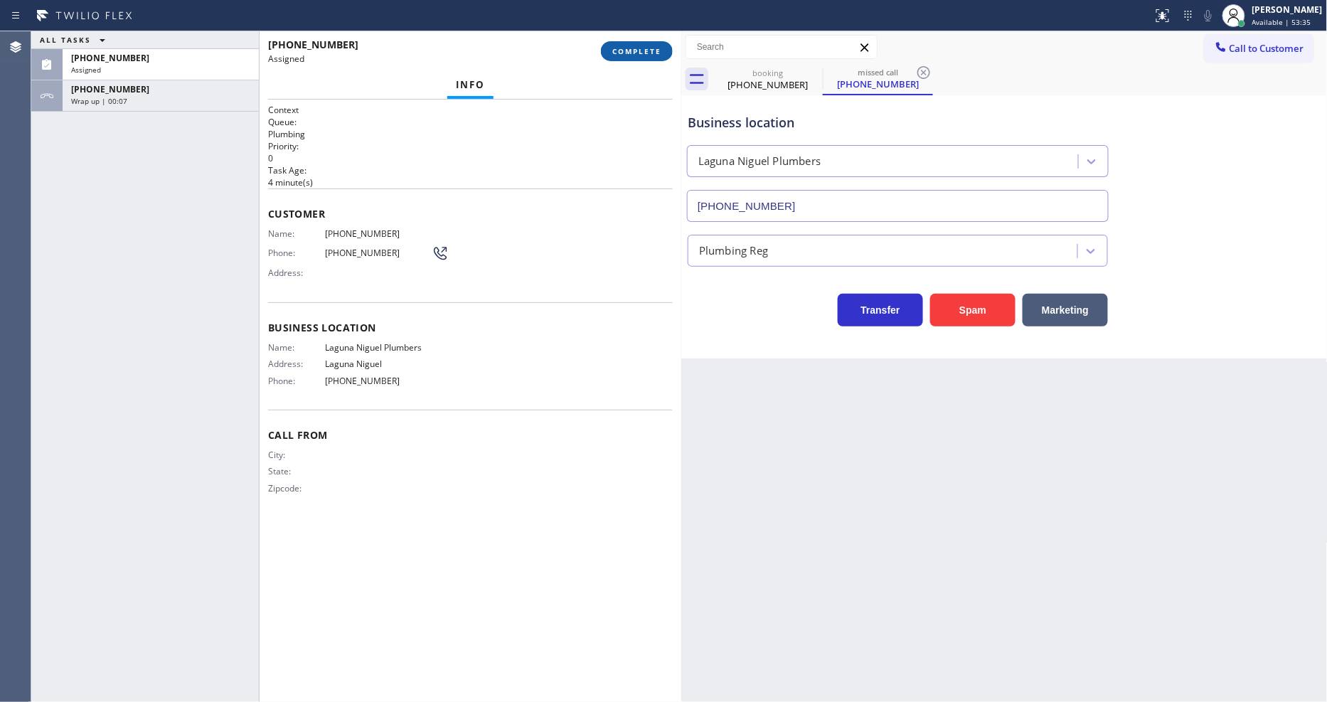
click at [628, 58] on button "COMPLETE" at bounding box center [637, 51] width 72 height 20
click at [562, 259] on div "Name: [PHONE_NUMBER] Phone: [PHONE_NUMBER] Address:" at bounding box center [470, 256] width 405 height 56
click at [559, 253] on div "Name: [PHONE_NUMBER] Phone: [PHONE_NUMBER] Address:" at bounding box center [470, 256] width 405 height 56
click at [633, 54] on span "COMPLETE" at bounding box center [636, 51] width 49 height 10
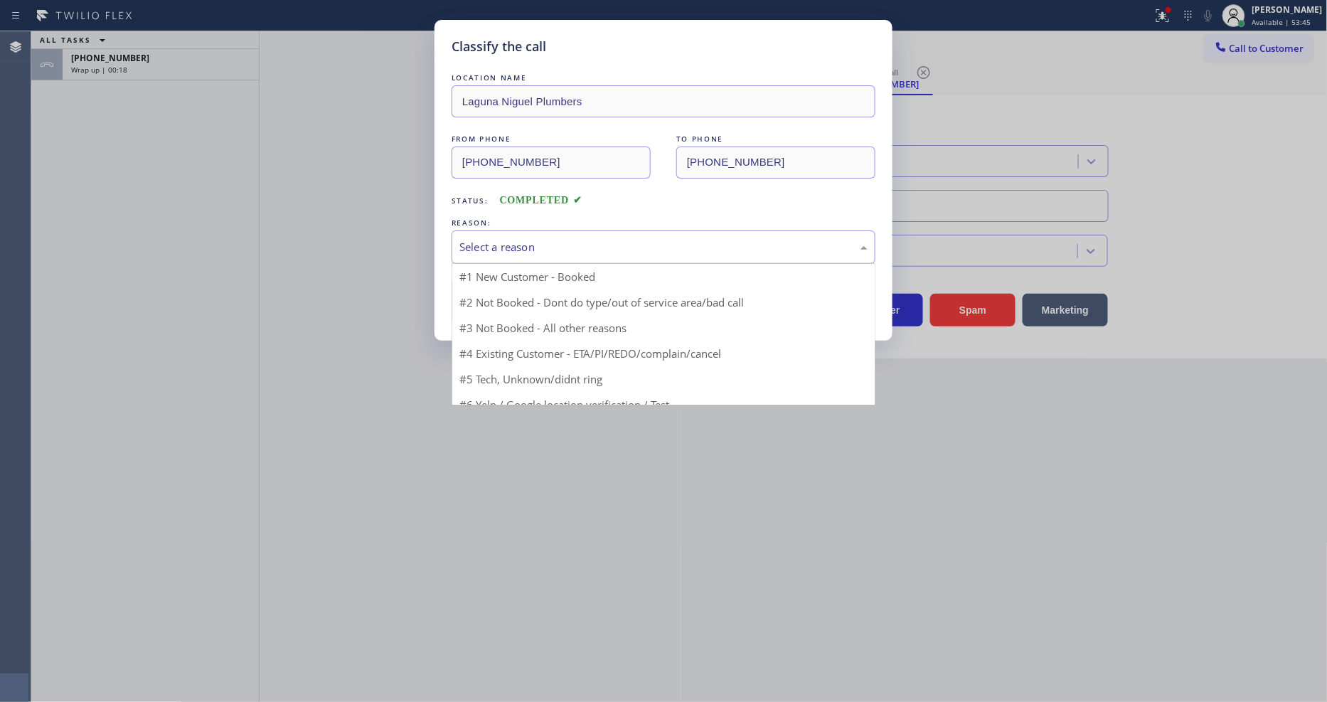
click at [544, 245] on div "Select a reason" at bounding box center [663, 247] width 408 height 16
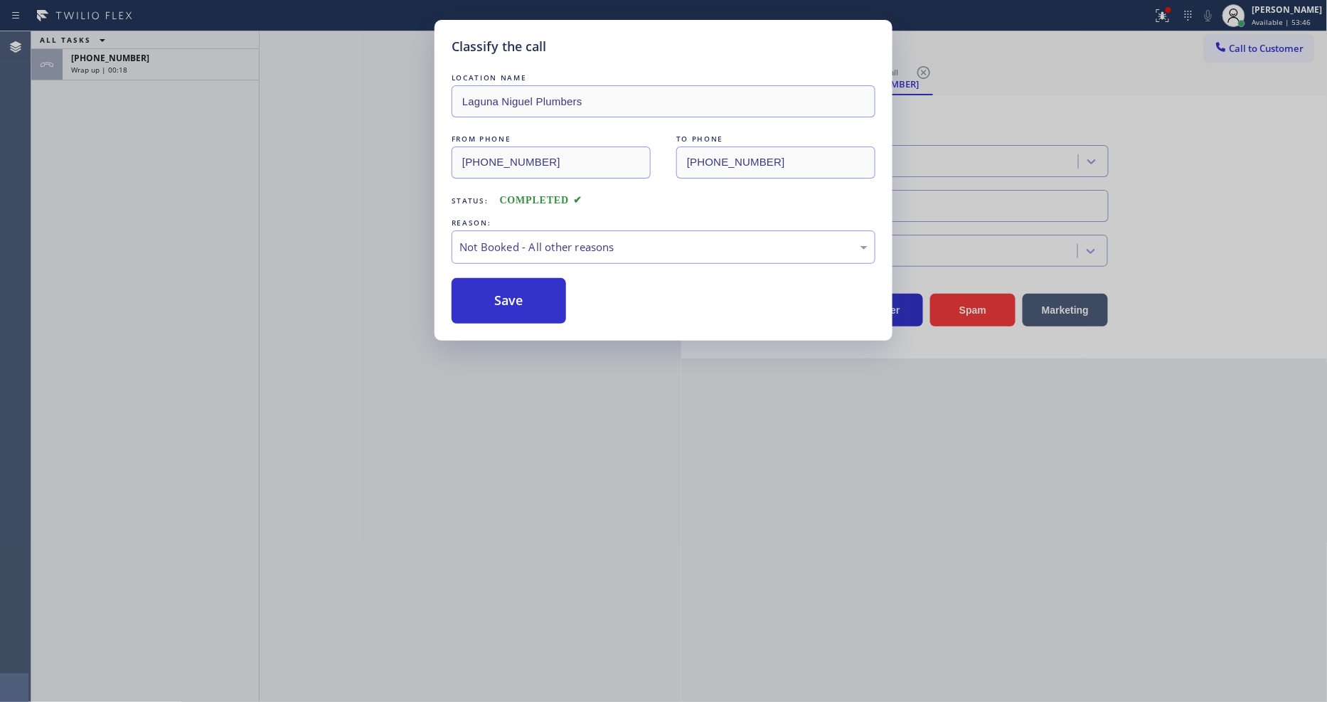
click at [520, 301] on button "Save" at bounding box center [508, 301] width 114 height 46
click at [171, 68] on div "Wrap up | 00:19" at bounding box center [160, 70] width 179 height 10
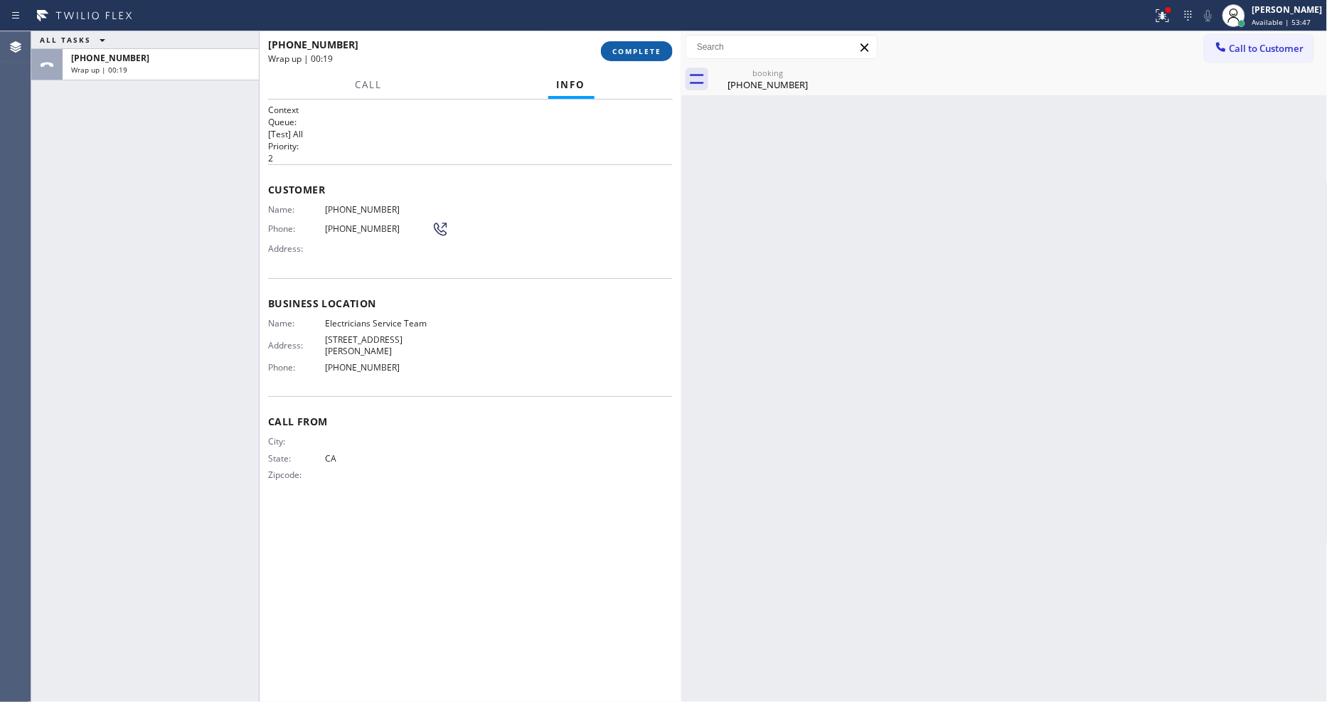
click at [628, 44] on button "COMPLETE" at bounding box center [637, 51] width 72 height 20
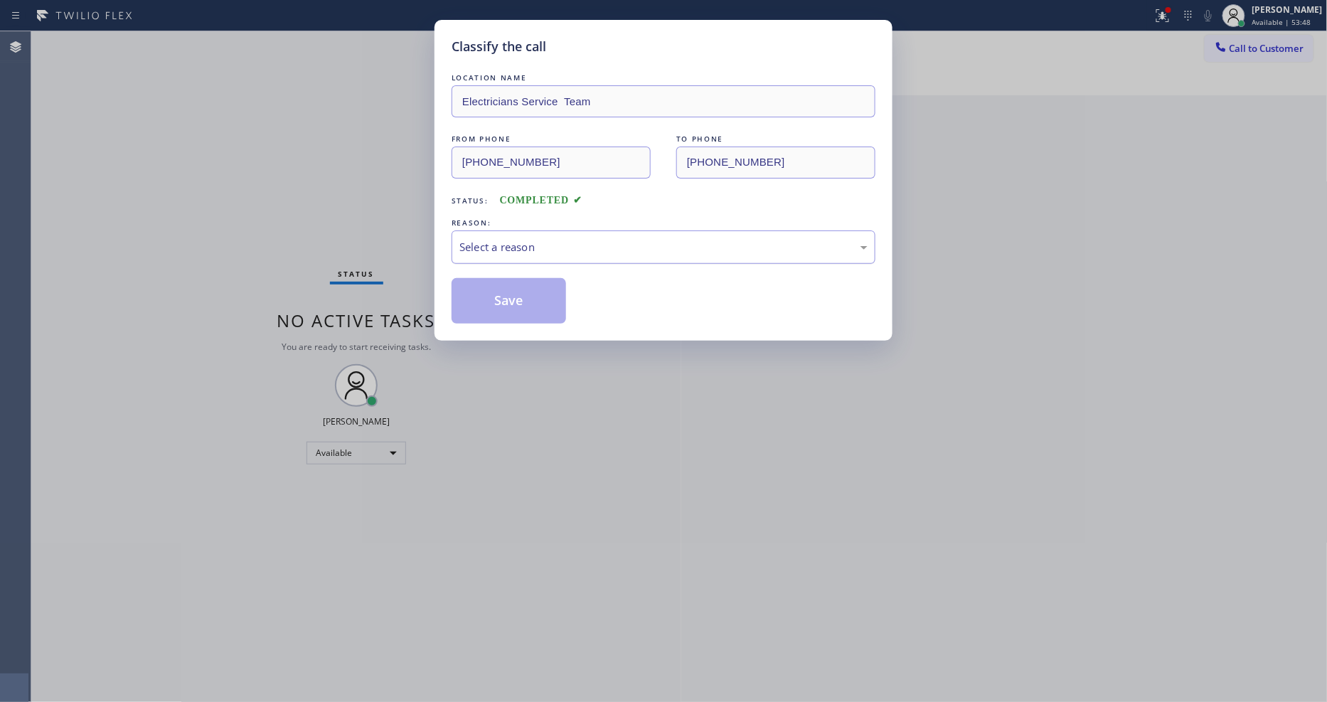
click at [570, 243] on div "Select a reason" at bounding box center [663, 247] width 408 height 16
click at [555, 278] on button "Save" at bounding box center [508, 301] width 114 height 46
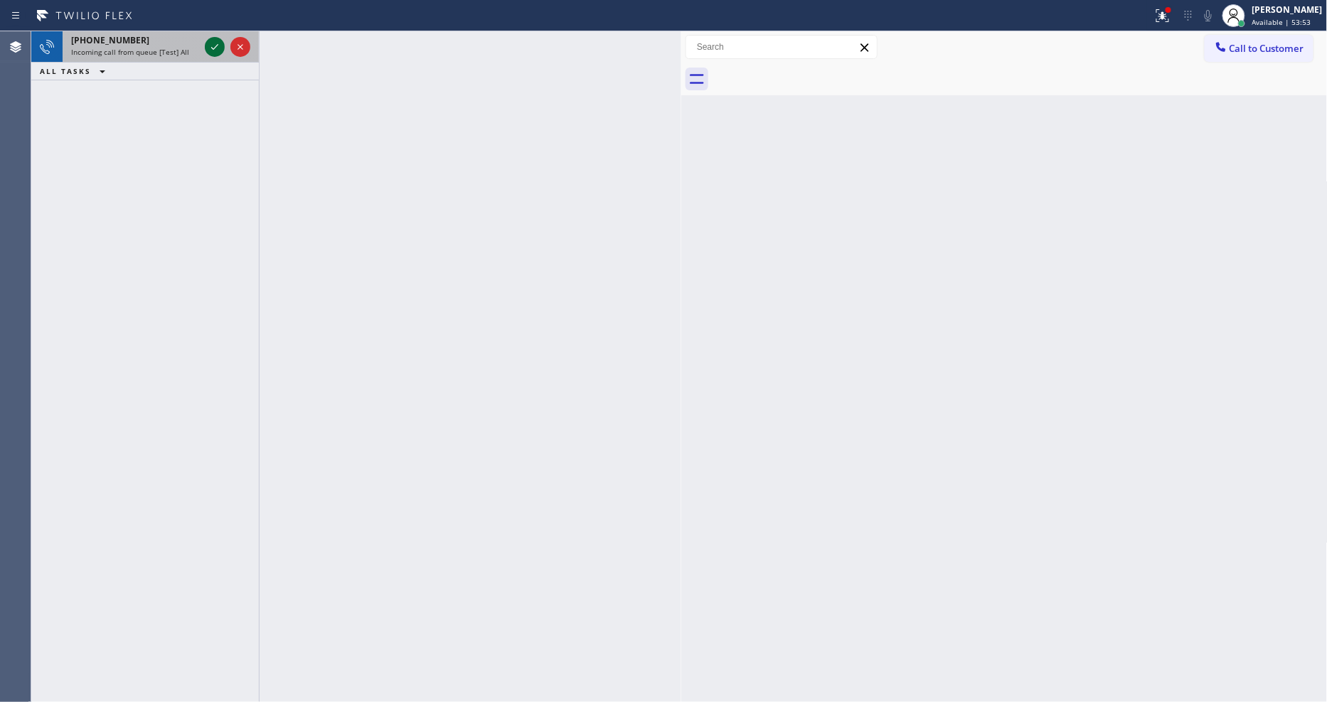
click at [214, 46] on icon at bounding box center [214, 46] width 17 height 17
click at [215, 48] on icon at bounding box center [214, 47] width 7 height 6
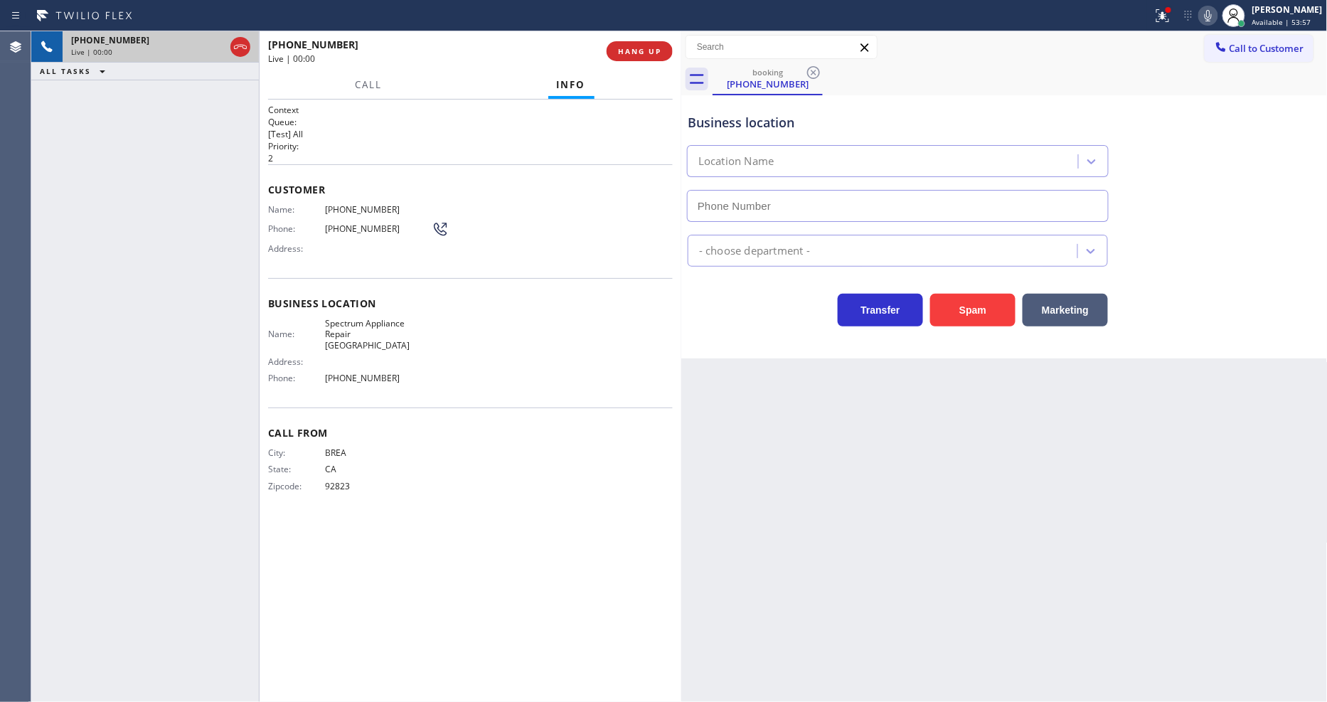
type input "[PHONE_NUMBER]"
click at [644, 51] on span "HANG UP" at bounding box center [639, 51] width 43 height 10
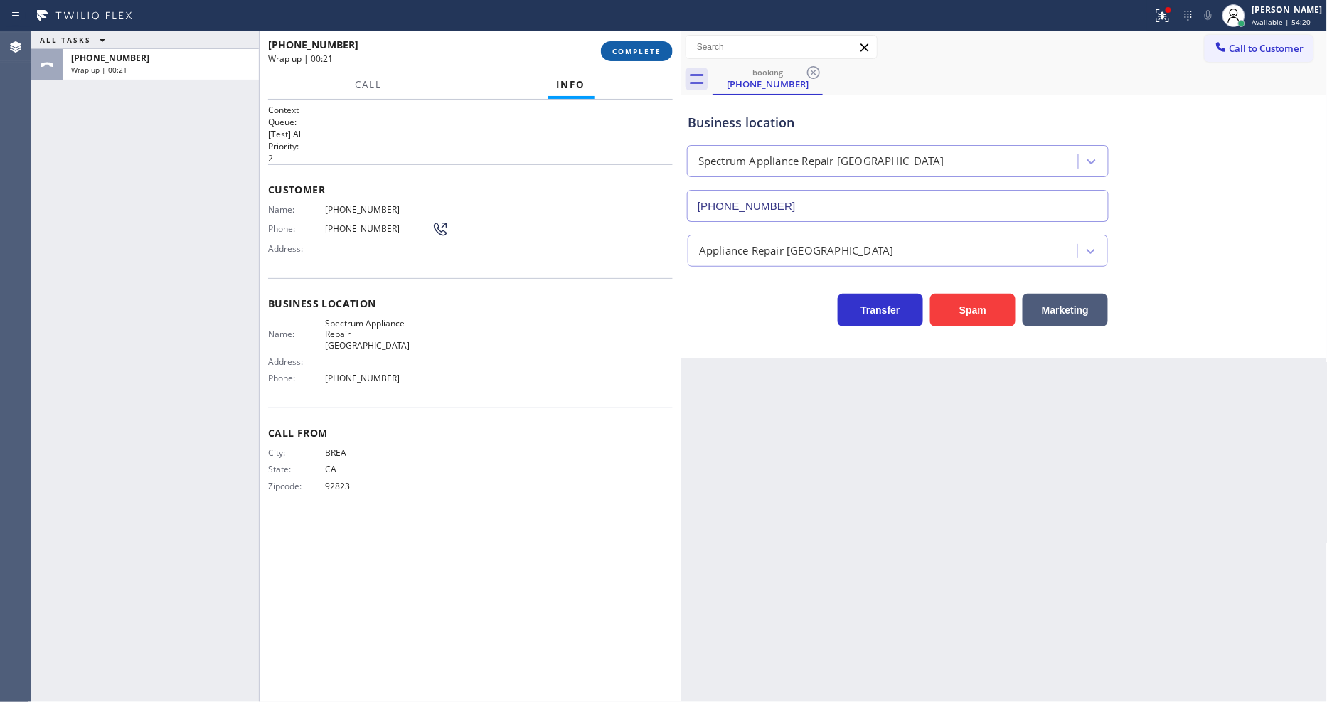
click at [621, 58] on button "COMPLETE" at bounding box center [637, 51] width 72 height 20
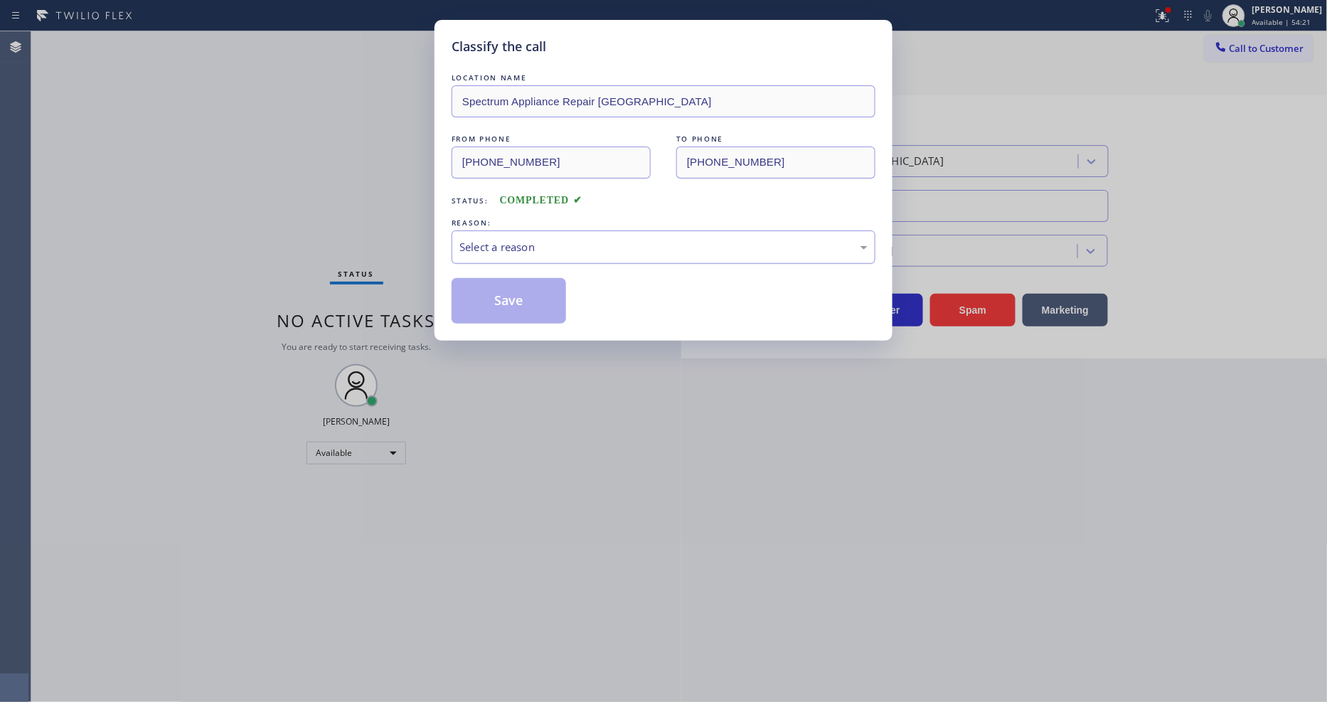
drag, startPoint x: 550, startPoint y: 256, endPoint x: 552, endPoint y: 245, distance: 11.6
click at [552, 249] on div "Select a reason" at bounding box center [663, 246] width 424 height 33
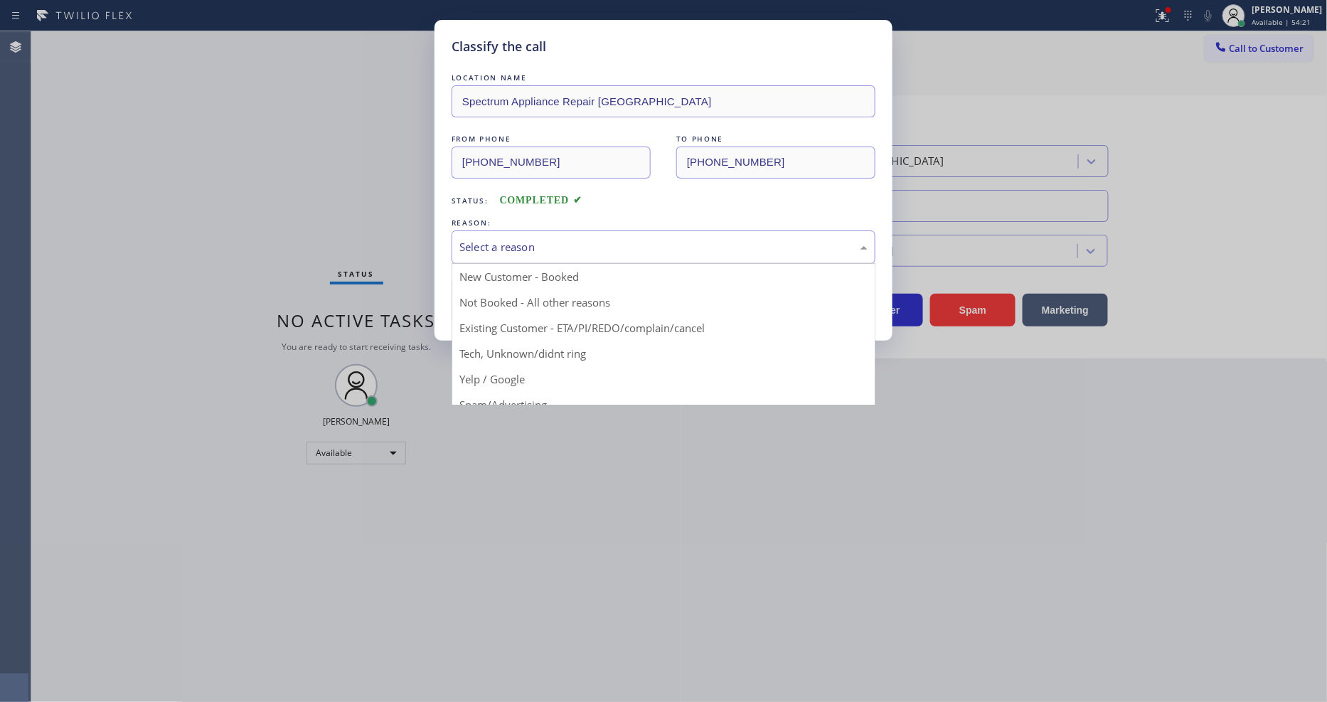
click at [552, 245] on div "Select a reason" at bounding box center [663, 247] width 408 height 16
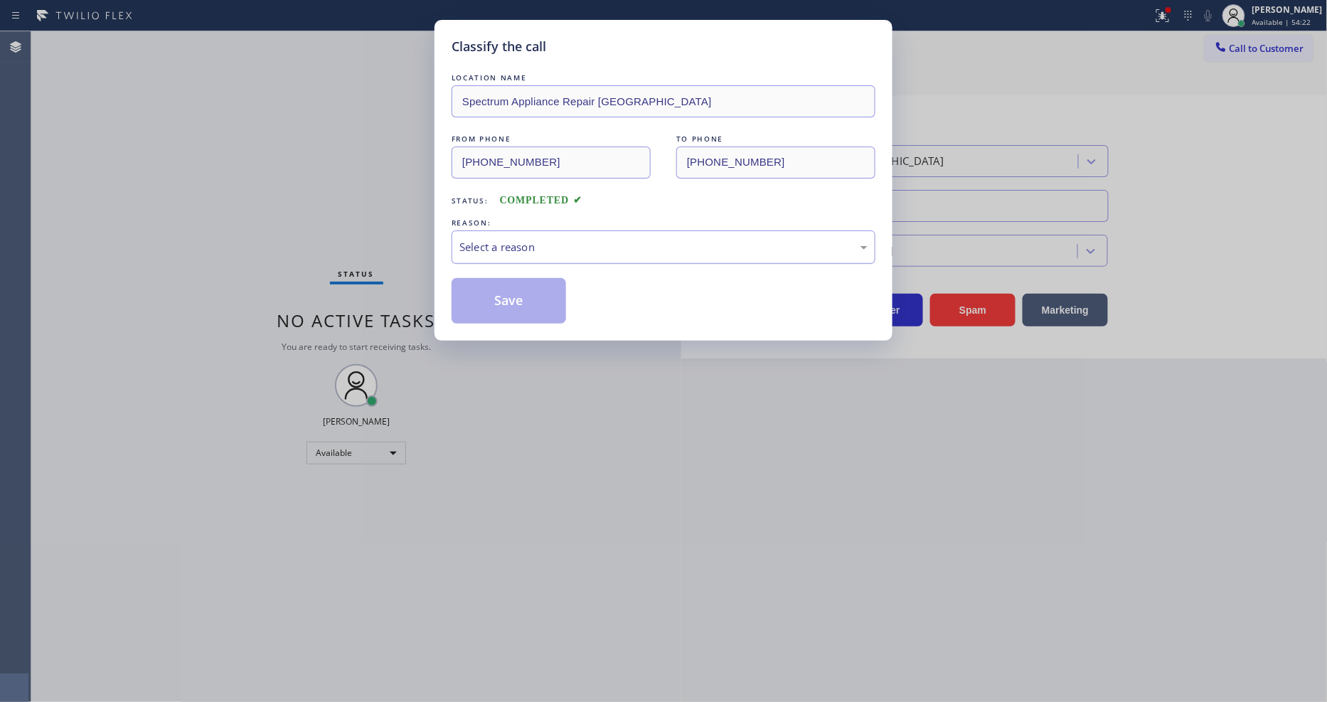
click at [521, 244] on div "Select a reason" at bounding box center [663, 247] width 408 height 16
click at [505, 299] on button "Save" at bounding box center [508, 301] width 114 height 46
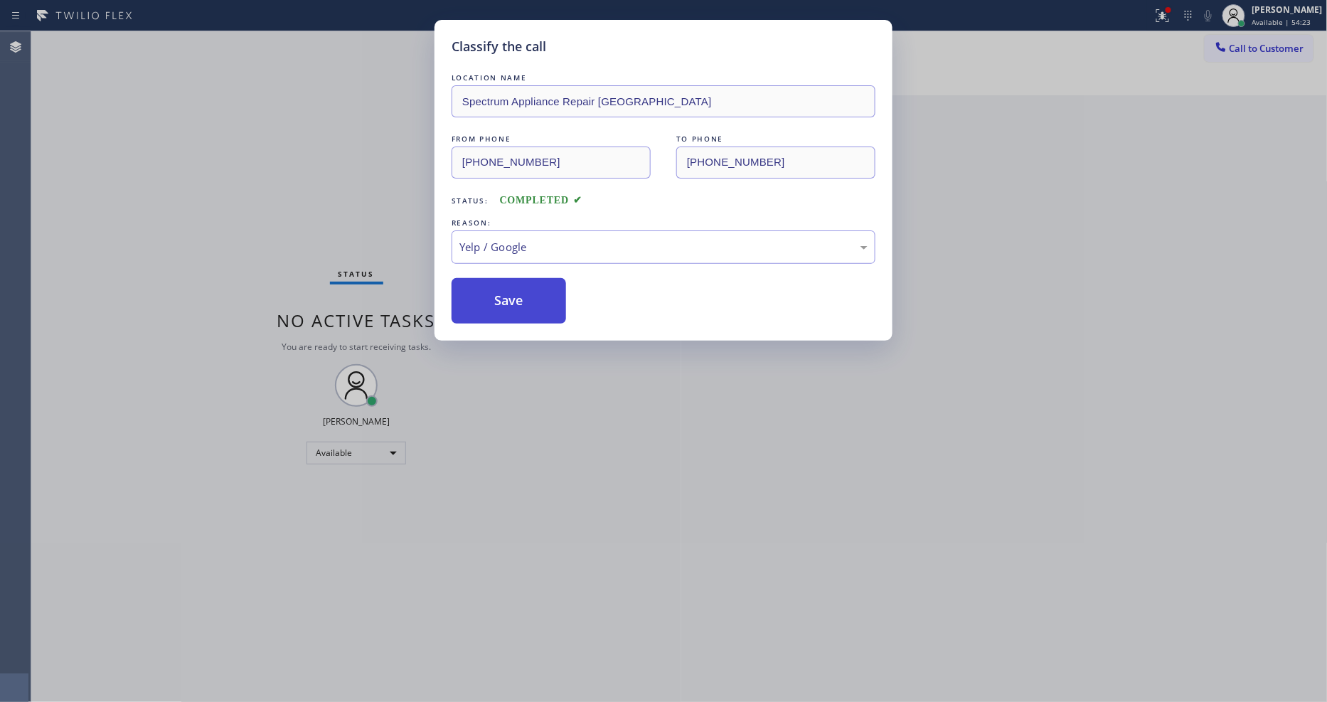
click at [505, 299] on button "Save" at bounding box center [508, 301] width 114 height 46
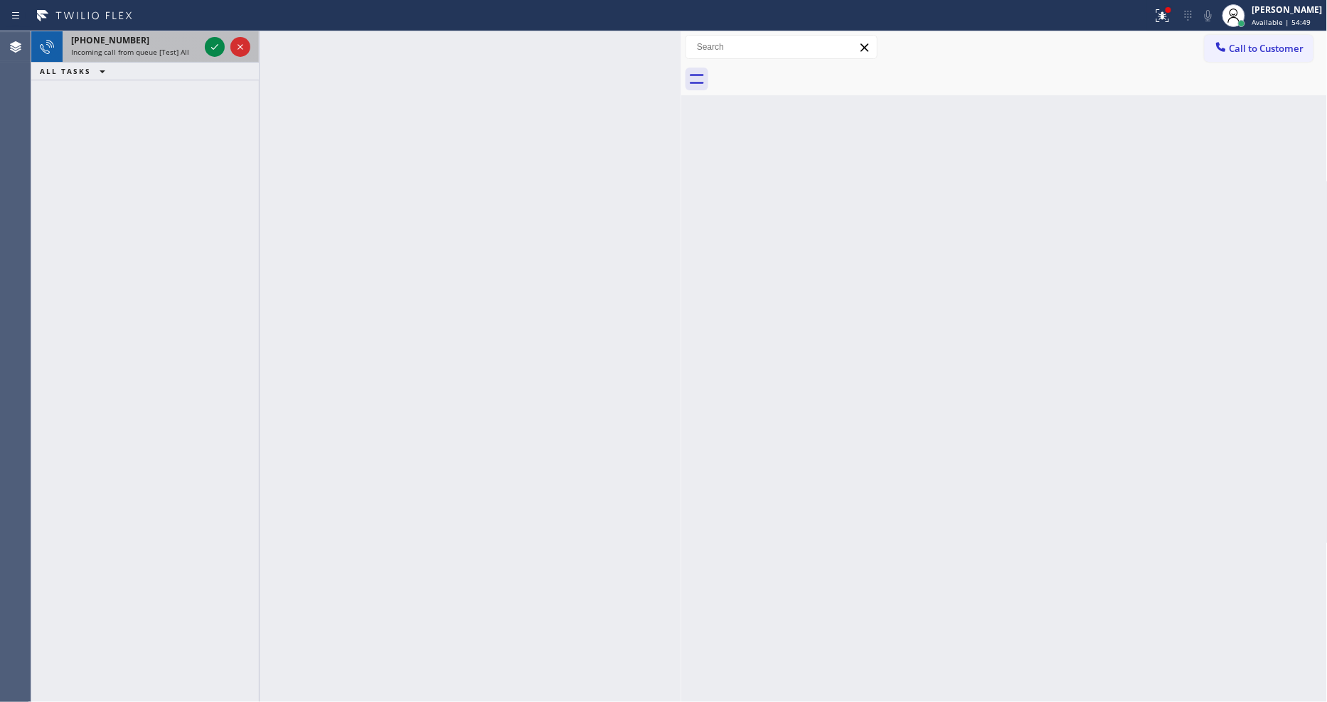
click at [225, 39] on div at bounding box center [227, 46] width 51 height 31
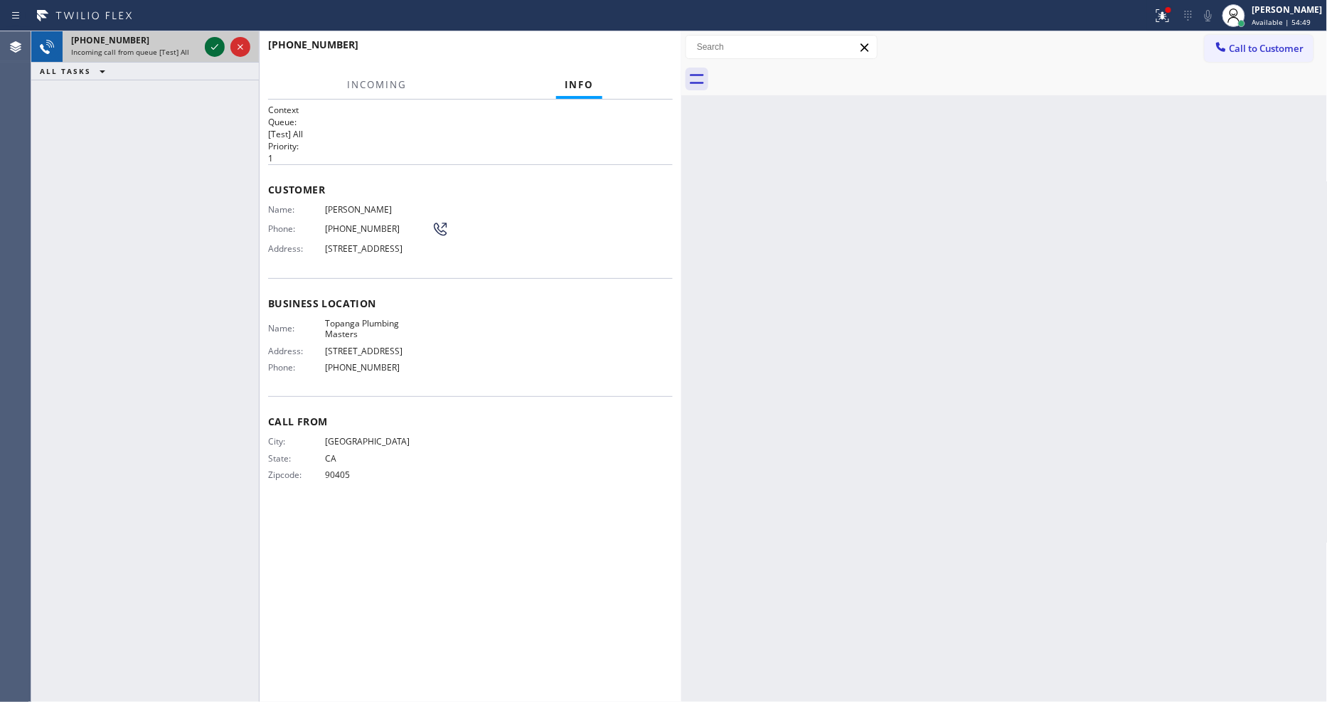
click at [213, 41] on icon at bounding box center [214, 46] width 17 height 17
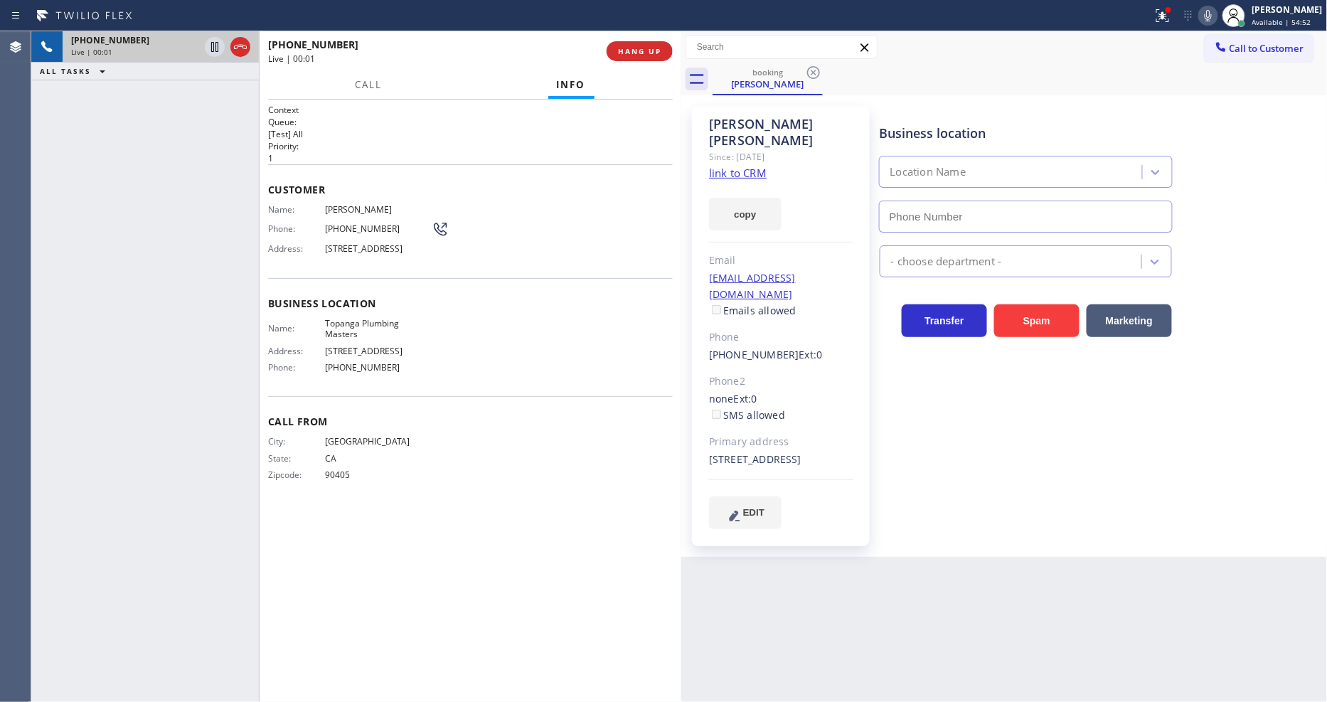
type input "[PHONE_NUMBER]"
click at [717, 166] on link "link to CRM" at bounding box center [738, 173] width 58 height 14
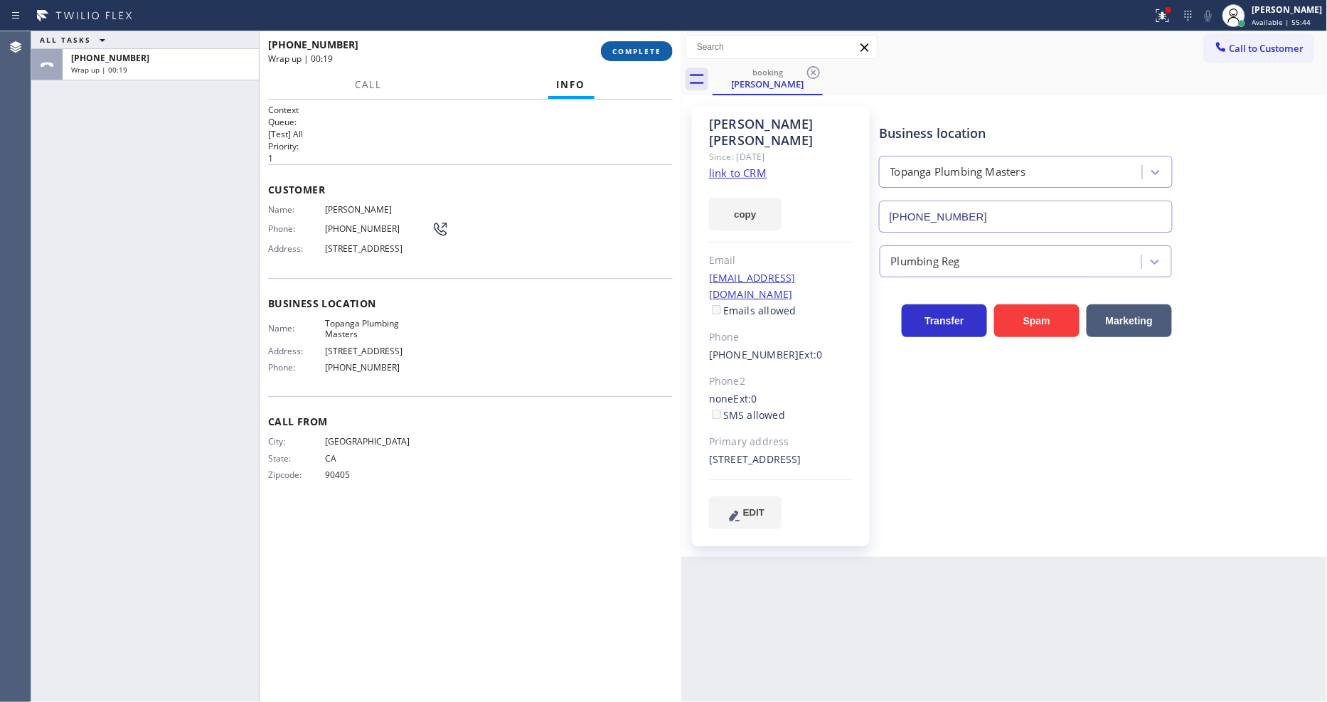
click at [631, 52] on span "COMPLETE" at bounding box center [636, 51] width 49 height 10
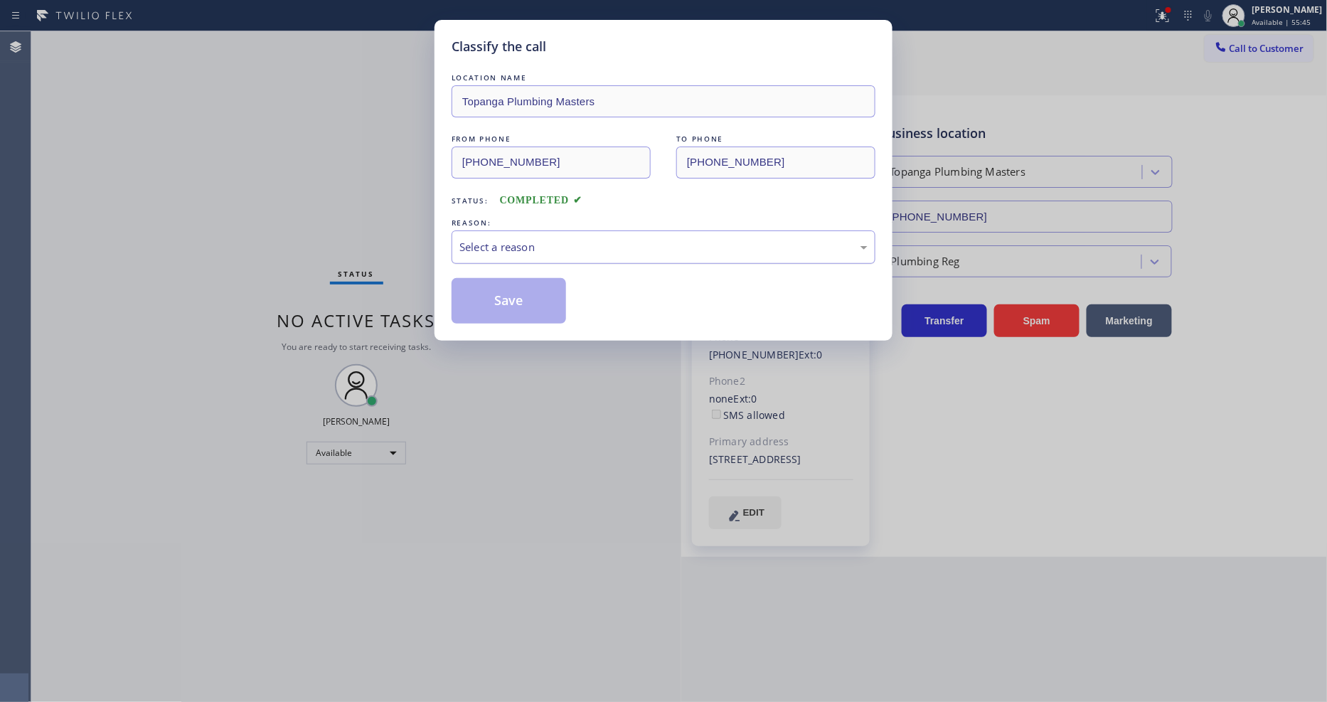
click at [513, 247] on div "Select a reason" at bounding box center [663, 247] width 408 height 16
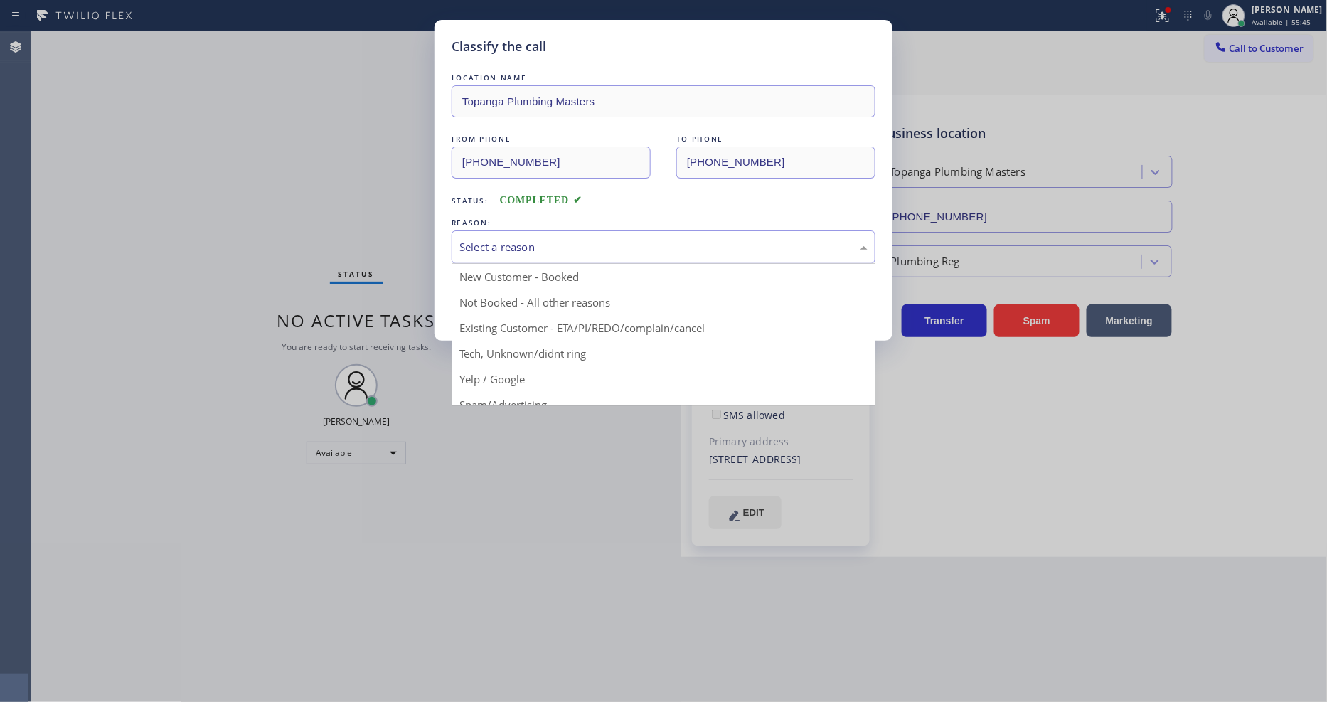
drag, startPoint x: 509, startPoint y: 331, endPoint x: 508, endPoint y: 295, distance: 36.3
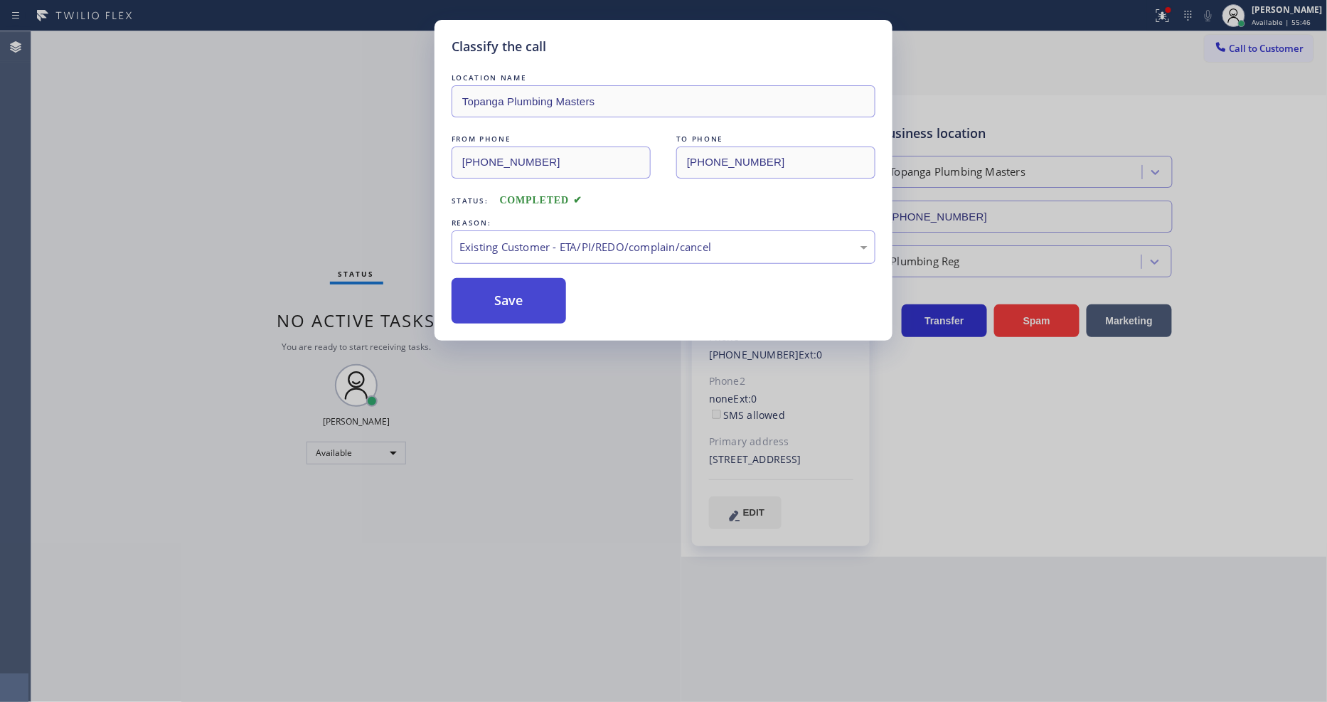
click at [508, 295] on button "Save" at bounding box center [508, 301] width 114 height 46
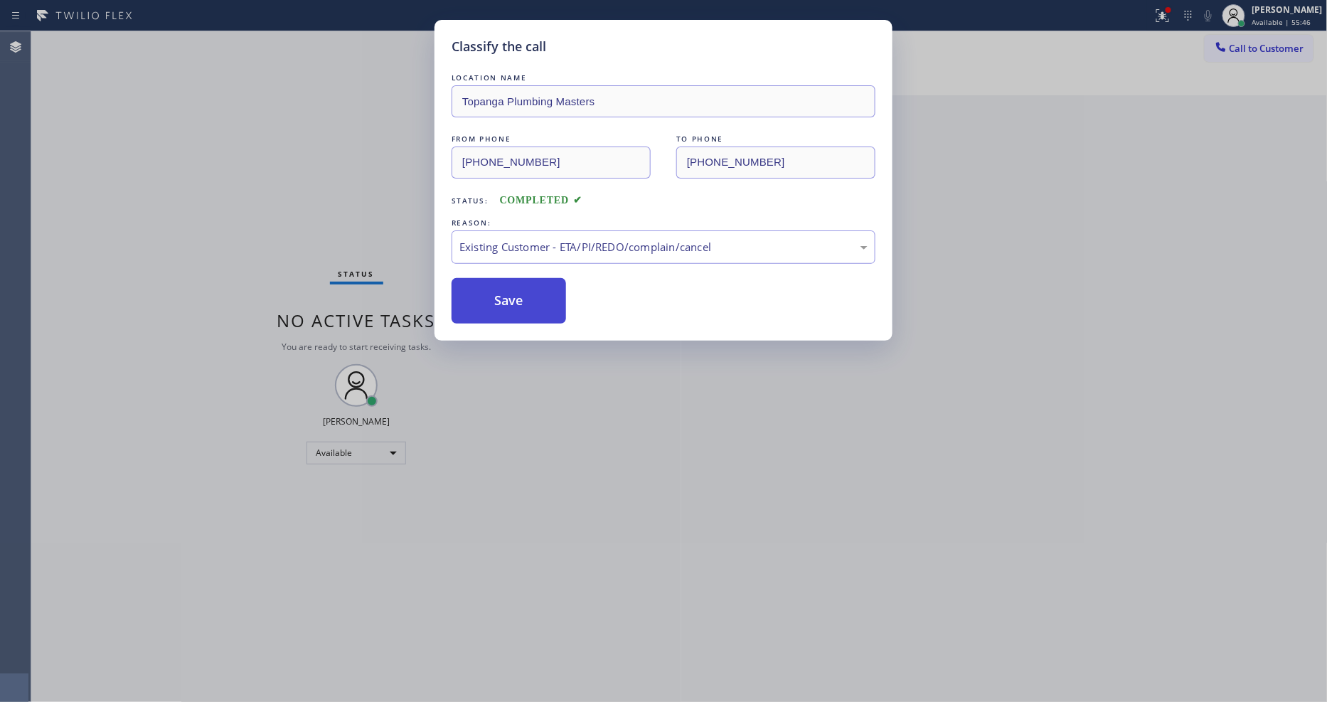
click at [508, 295] on button "Save" at bounding box center [508, 301] width 114 height 46
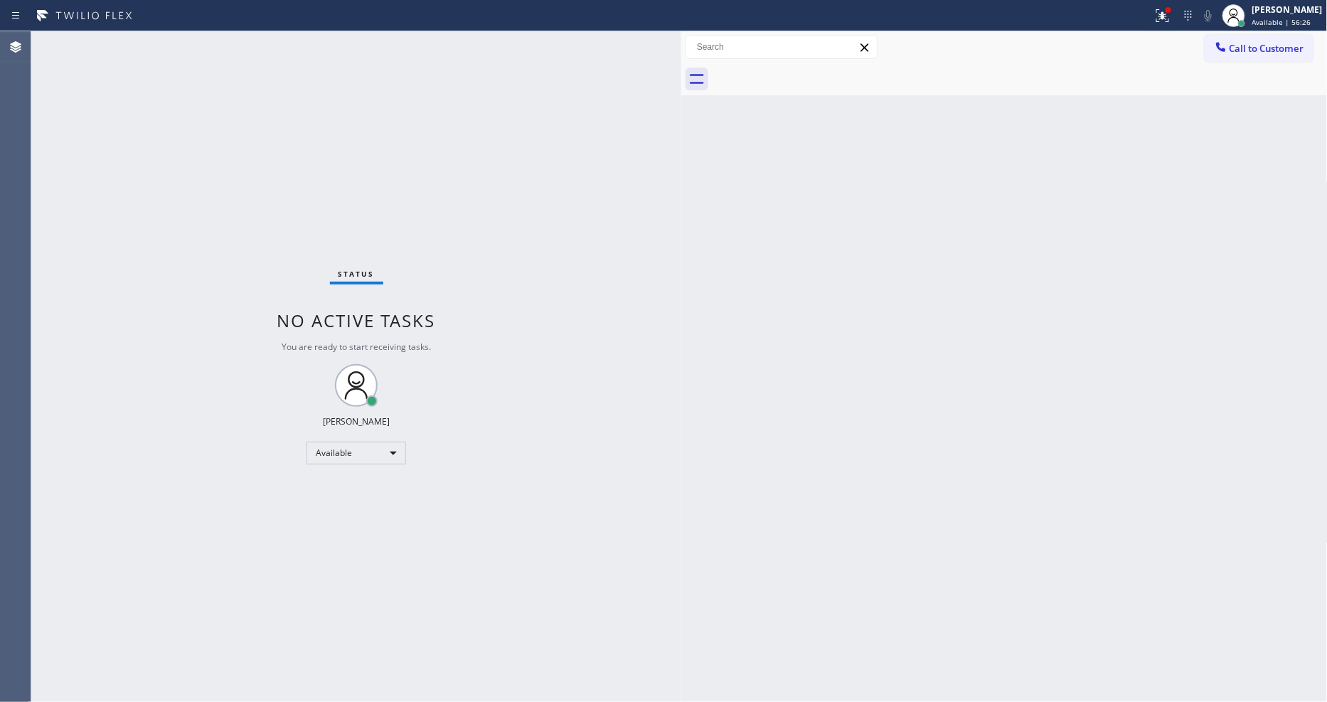
click at [577, 487] on div "Status No active tasks You are ready to start receiving tasks. [PERSON_NAME] Av…" at bounding box center [356, 366] width 650 height 670
click at [922, 473] on div "Back to Dashboard Change Sender ID Customers Technicians Select a contact Outbo…" at bounding box center [1004, 366] width 646 height 670
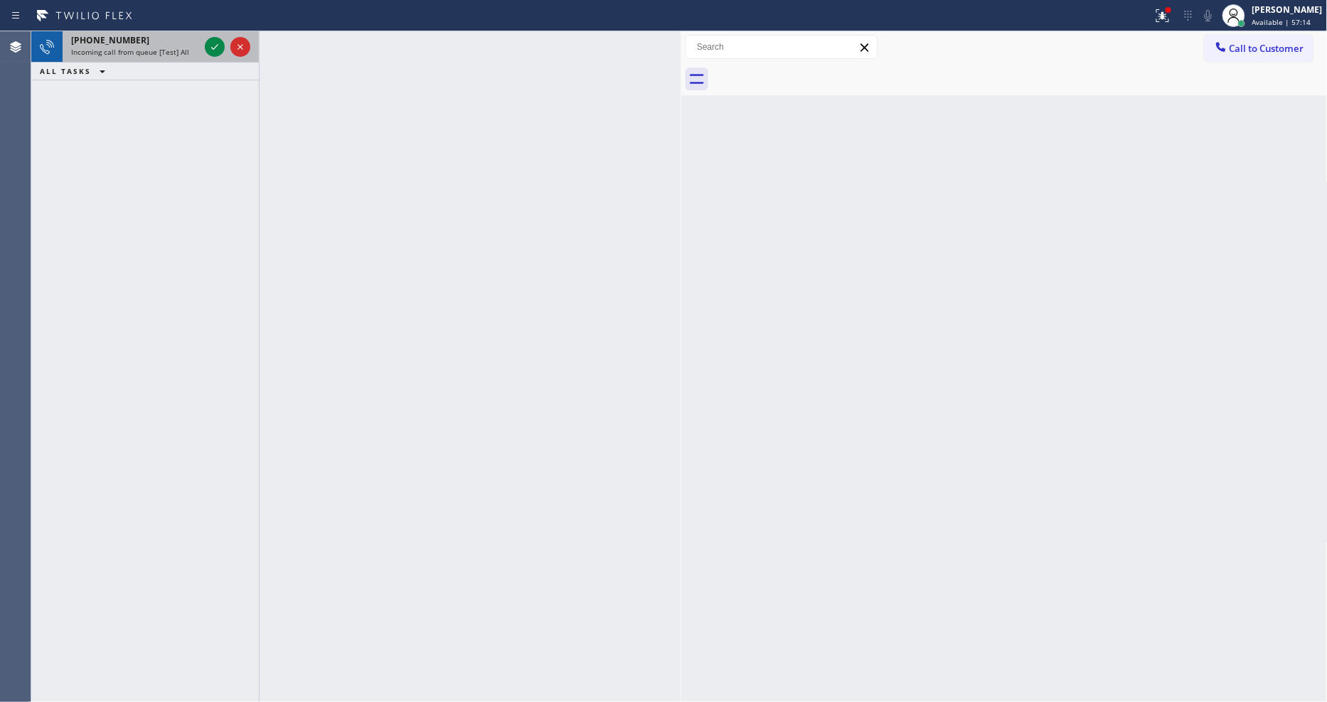
click at [214, 36] on div at bounding box center [227, 46] width 51 height 31
click at [212, 47] on icon at bounding box center [214, 46] width 17 height 17
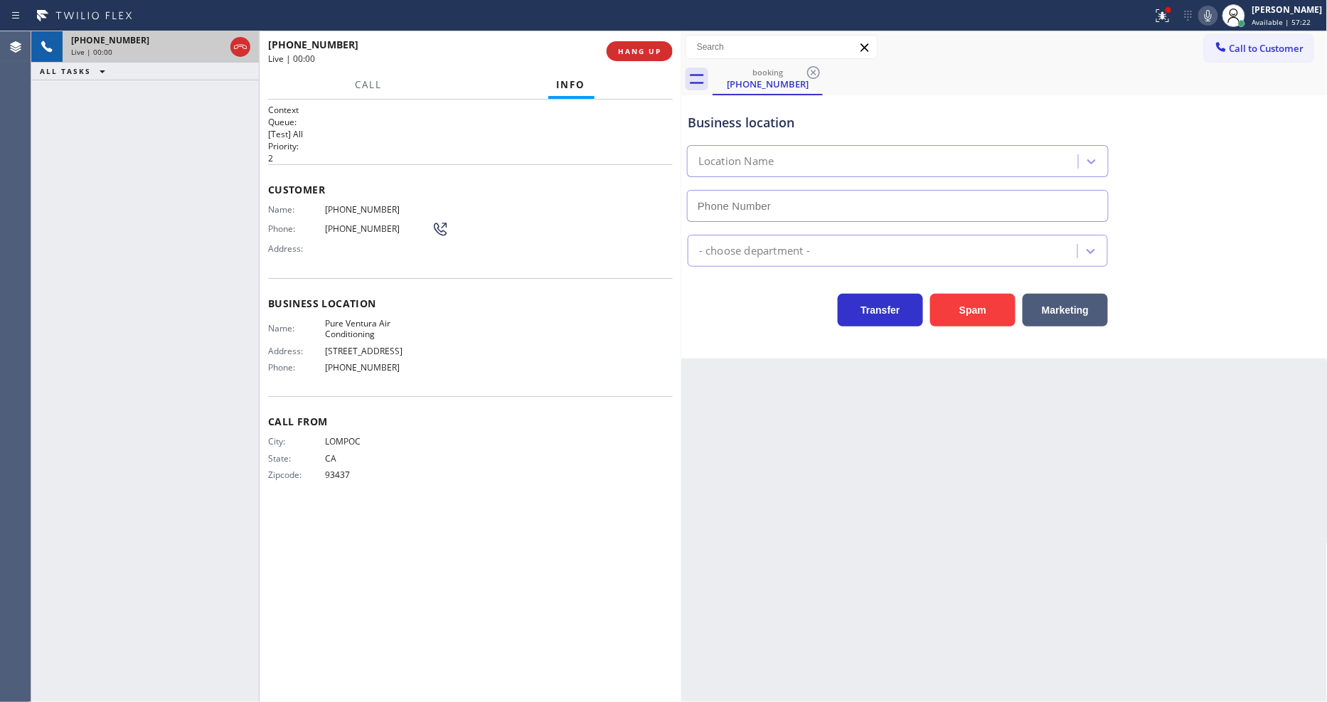
type input "[PHONE_NUMBER]"
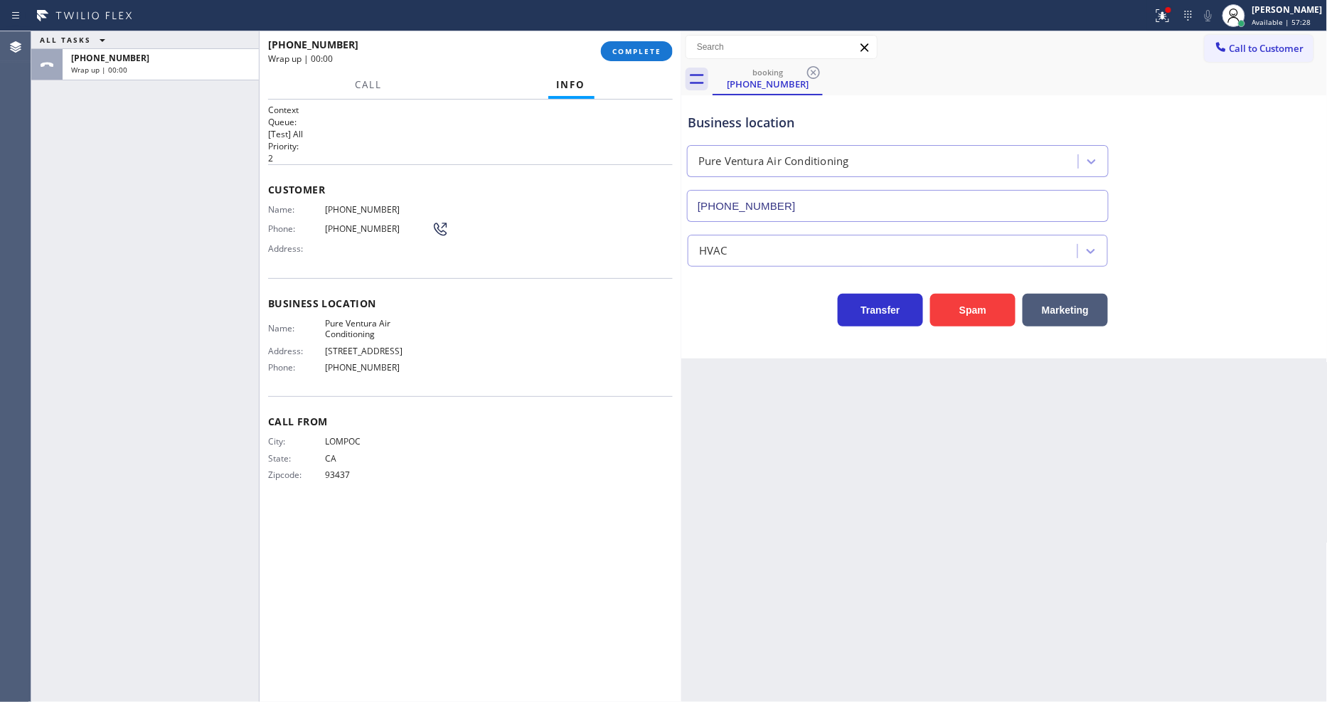
click at [365, 353] on div "Name: Pure Ventura Air Conditioning Address: [STREET_ADDRESS] Phone: [PHONE_NUM…" at bounding box center [350, 348] width 164 height 61
drag, startPoint x: 654, startPoint y: 51, endPoint x: 757, endPoint y: 122, distance: 124.8
click at [654, 51] on span "COMPLETE" at bounding box center [636, 51] width 49 height 10
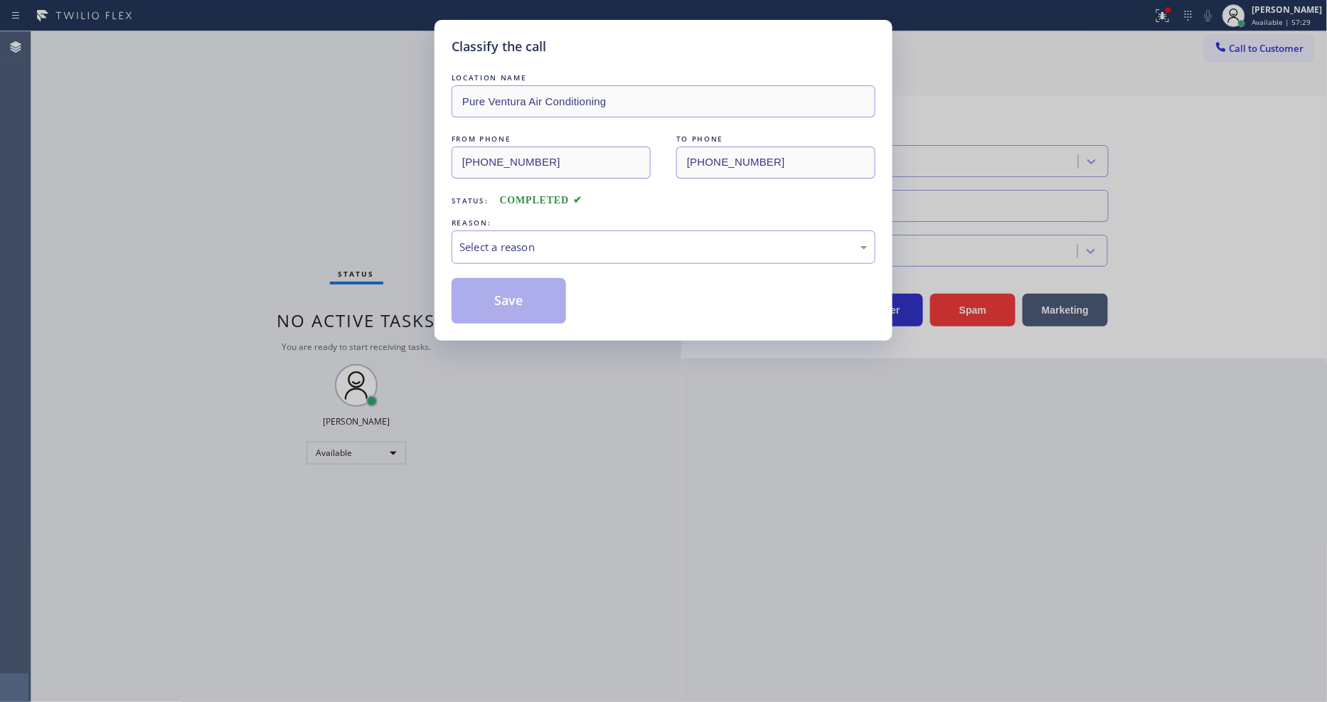
click at [560, 230] on div "Select a reason" at bounding box center [663, 246] width 424 height 33
click at [550, 306] on button "Save" at bounding box center [508, 301] width 114 height 46
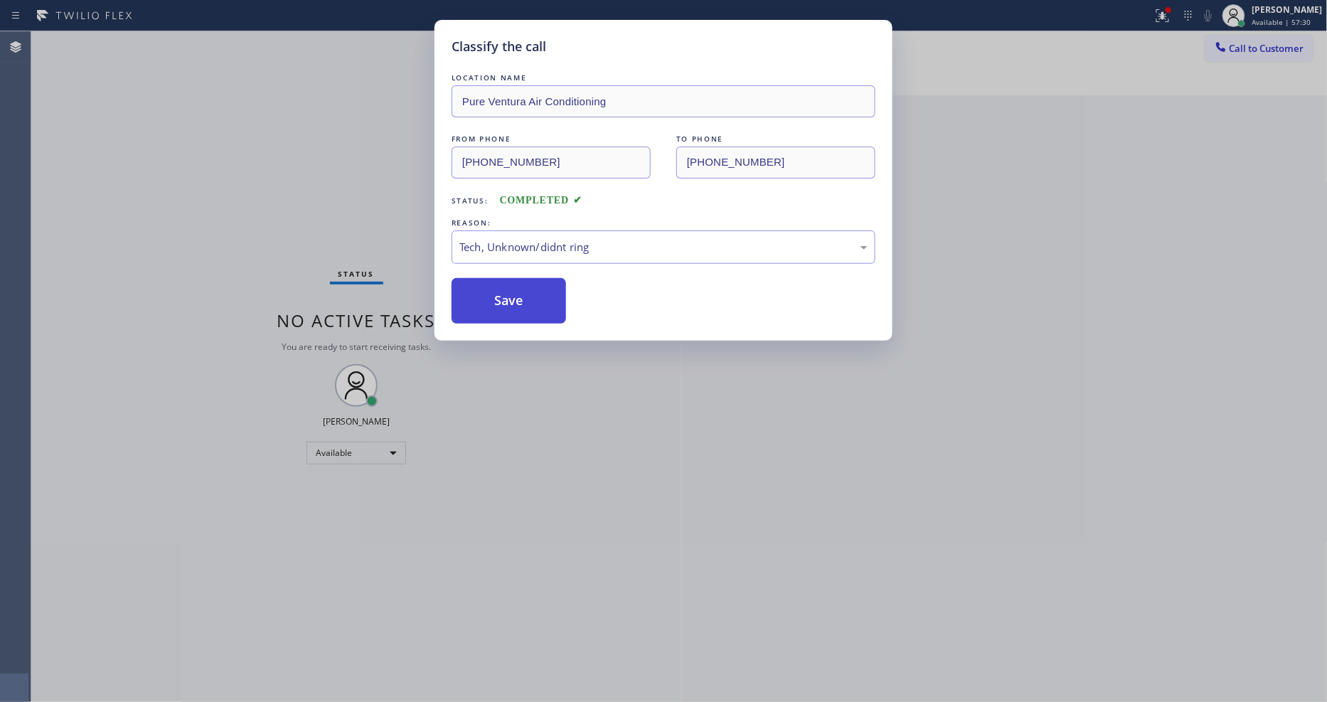
click at [550, 306] on button "Save" at bounding box center [508, 301] width 114 height 46
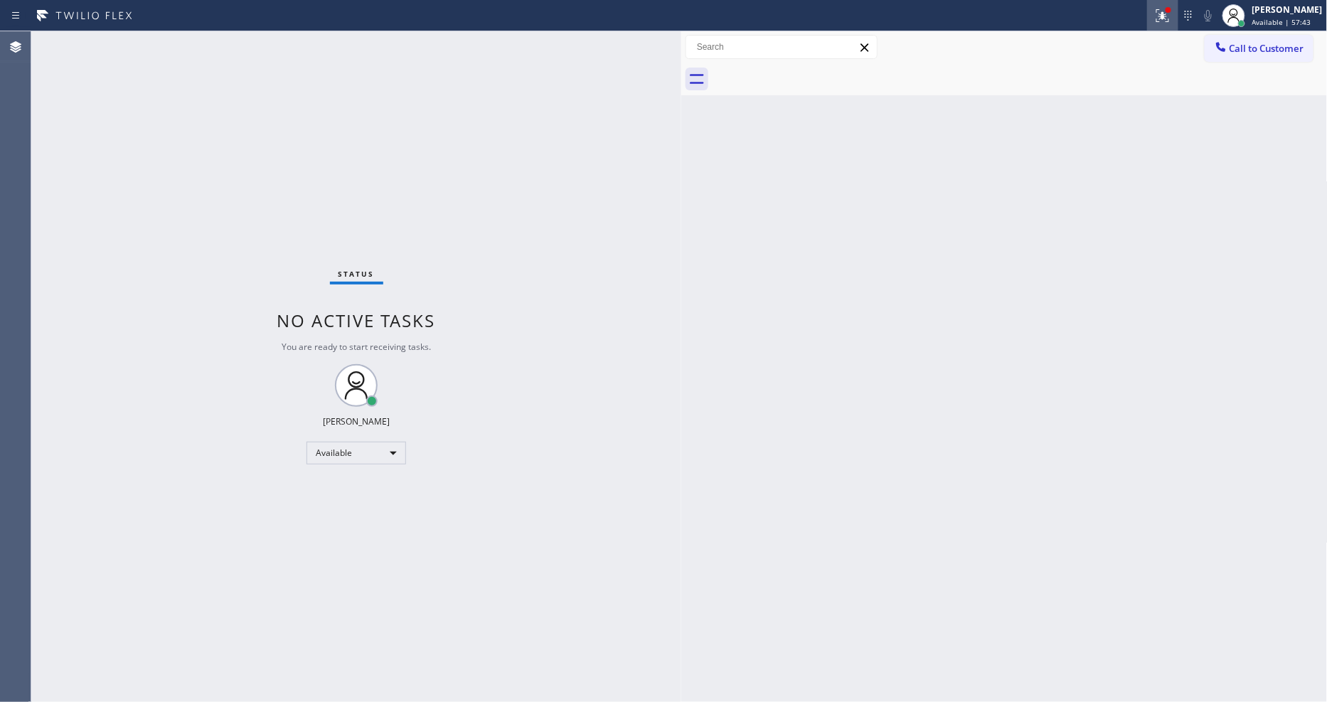
click at [1169, 21] on icon at bounding box center [1162, 15] width 13 height 13
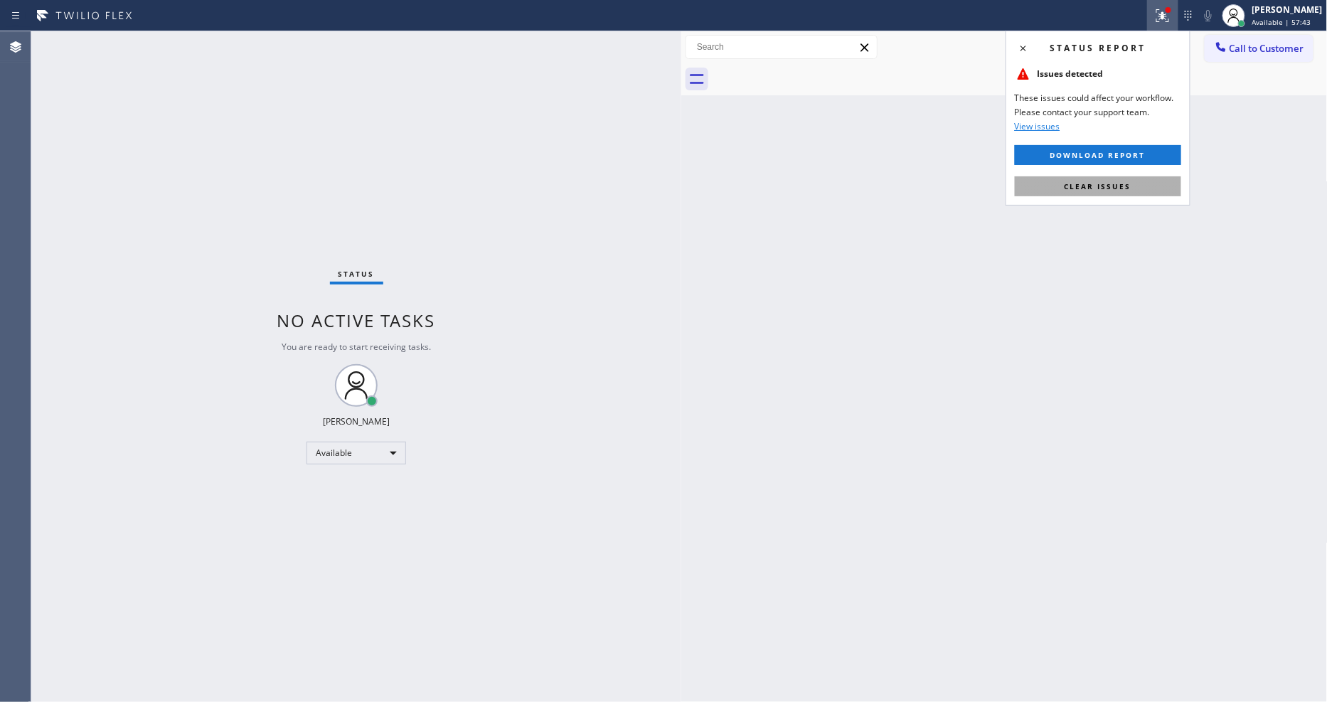
click at [1142, 185] on button "Clear issues" at bounding box center [1098, 186] width 166 height 20
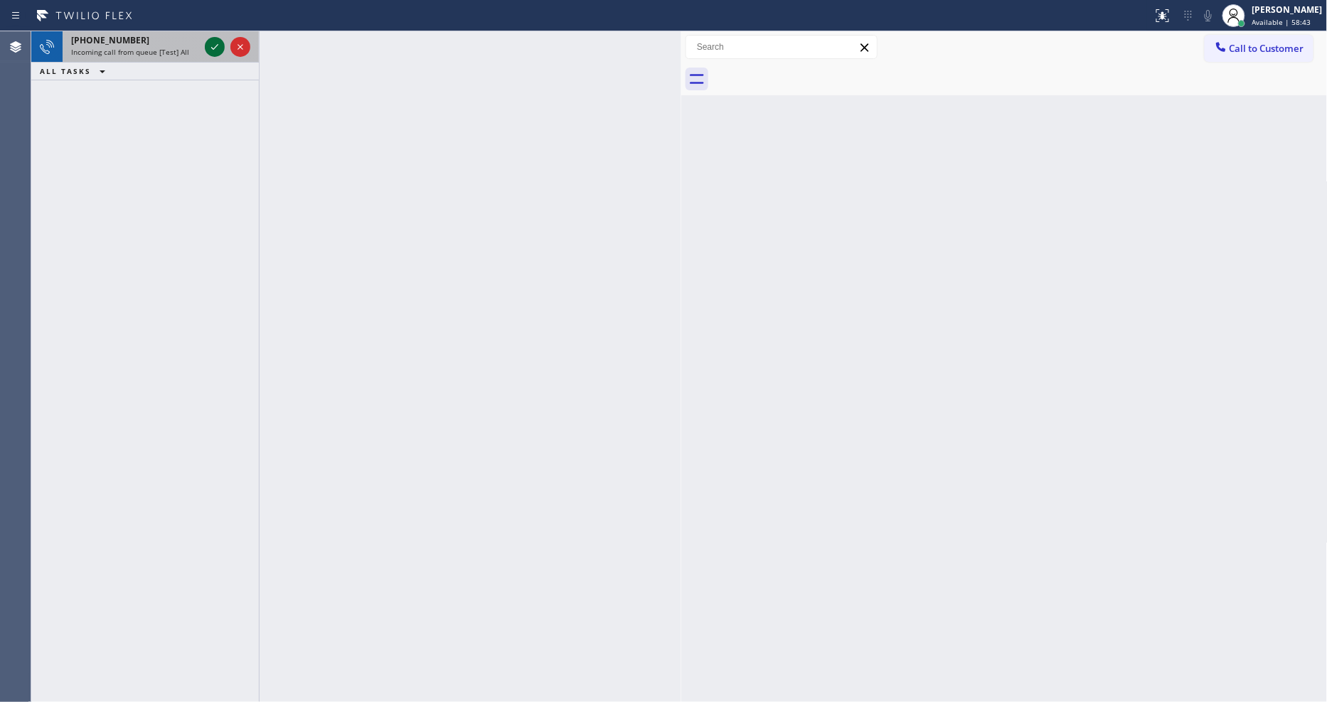
click at [212, 45] on icon at bounding box center [214, 46] width 17 height 17
click at [217, 44] on icon at bounding box center [214, 46] width 17 height 17
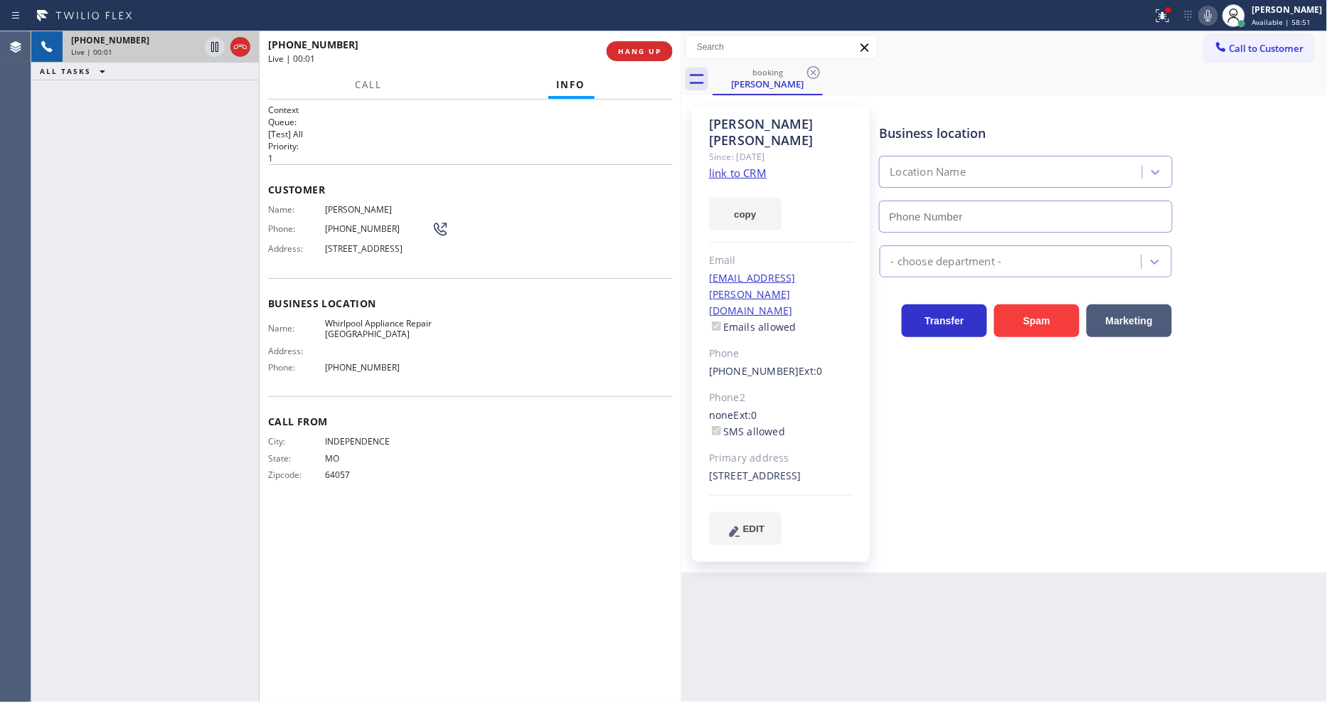
type input "[PHONE_NUMBER]"
click at [748, 166] on link "link to CRM" at bounding box center [738, 173] width 58 height 14
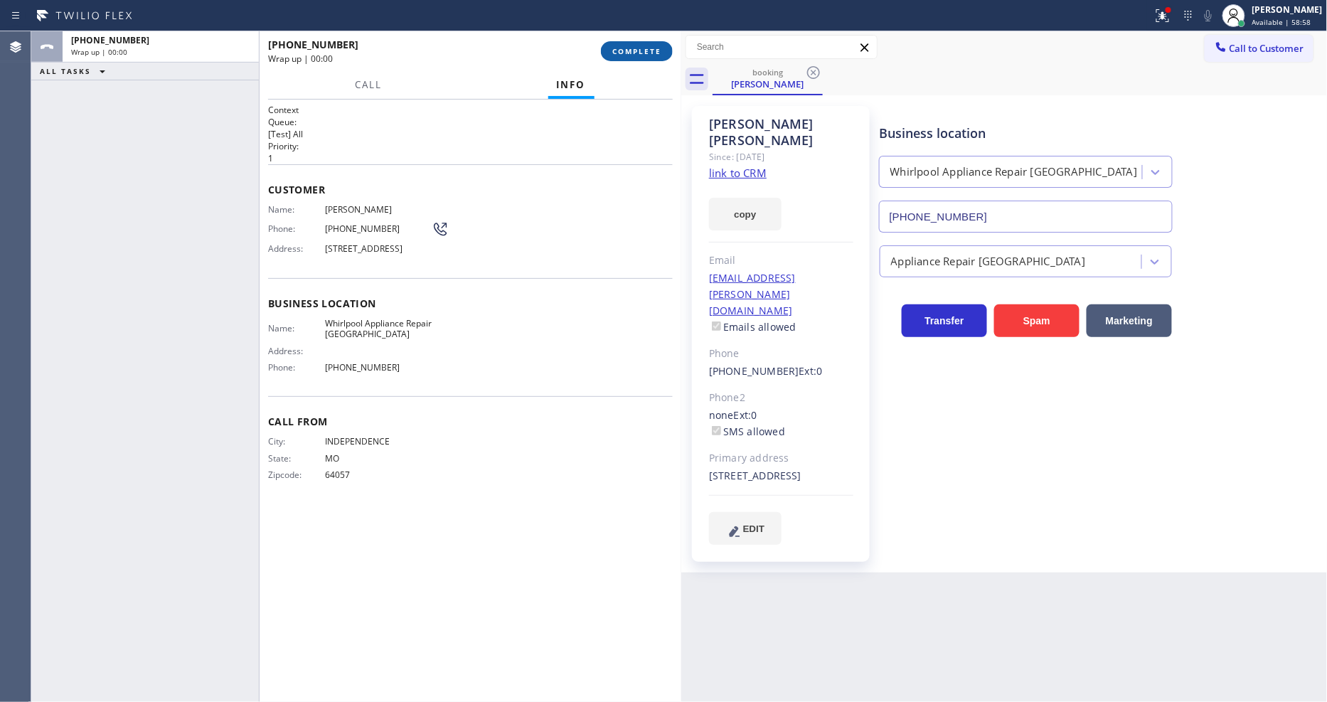
click at [651, 43] on button "COMPLETE" at bounding box center [637, 51] width 72 height 20
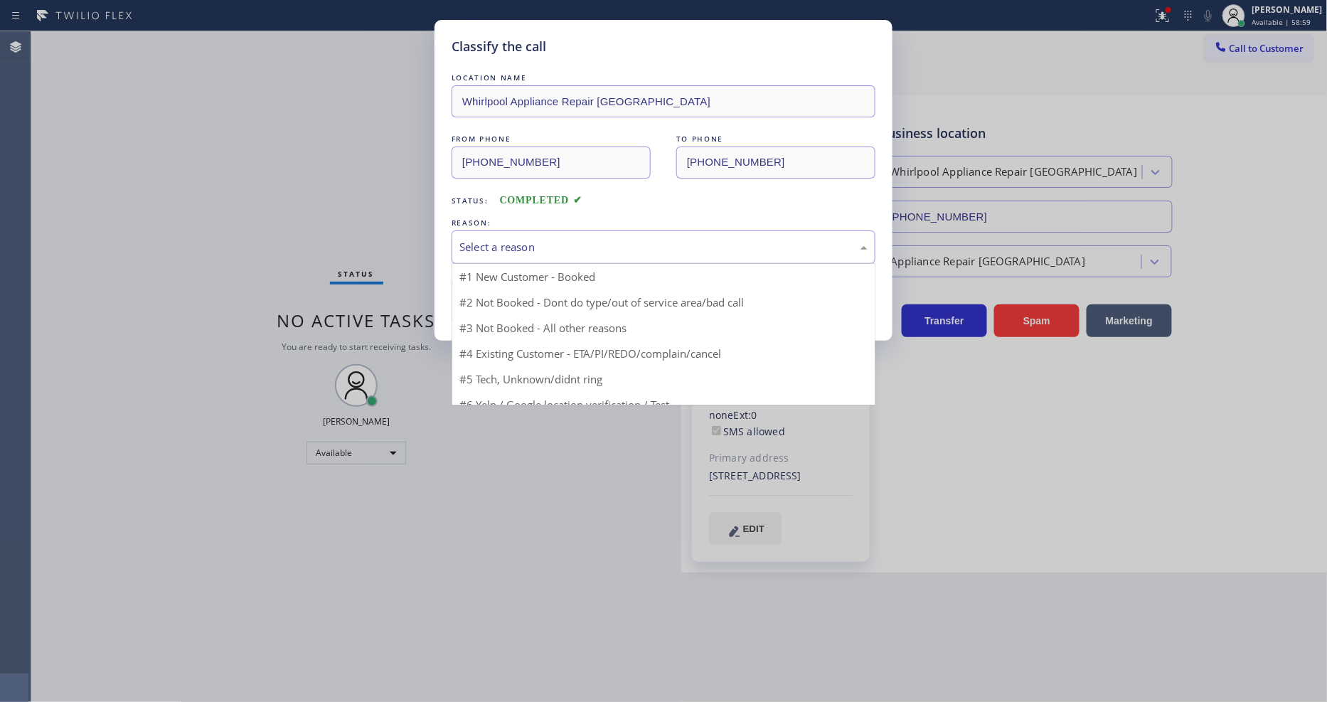
click at [536, 240] on div "Select a reason" at bounding box center [663, 247] width 408 height 16
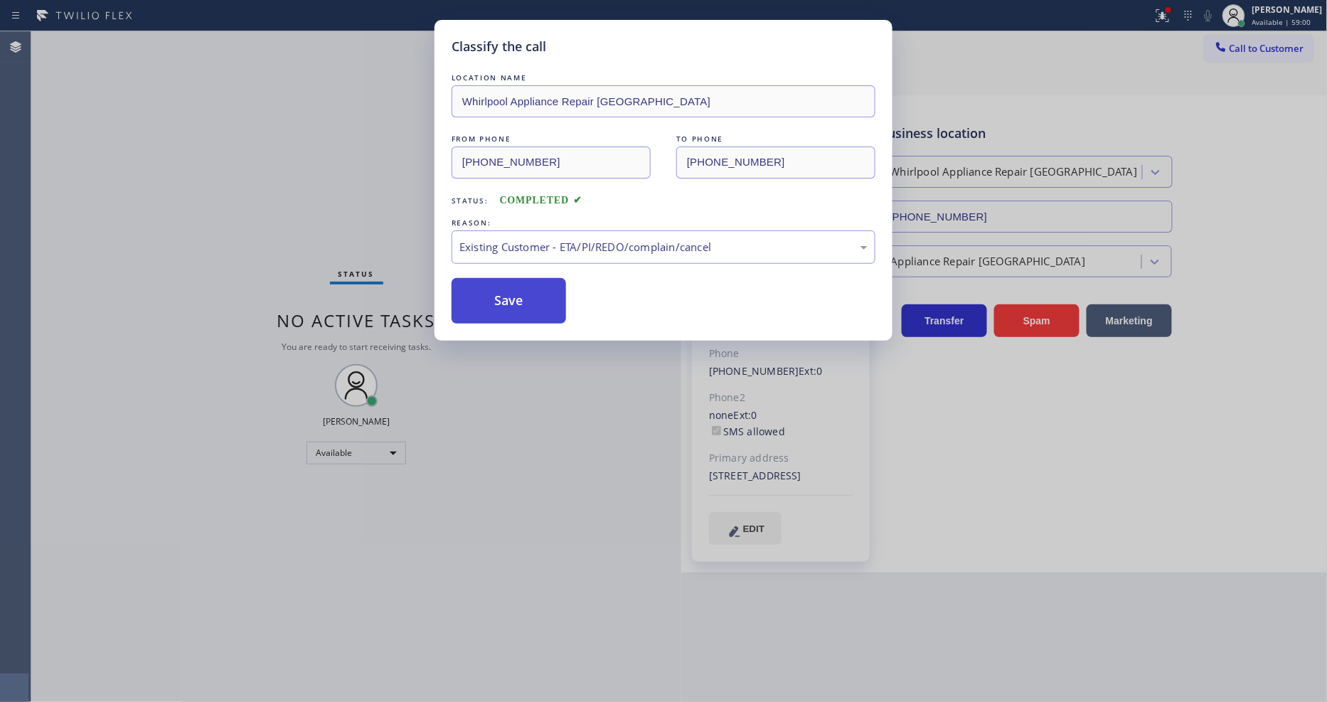
click at [515, 301] on button "Save" at bounding box center [508, 301] width 114 height 46
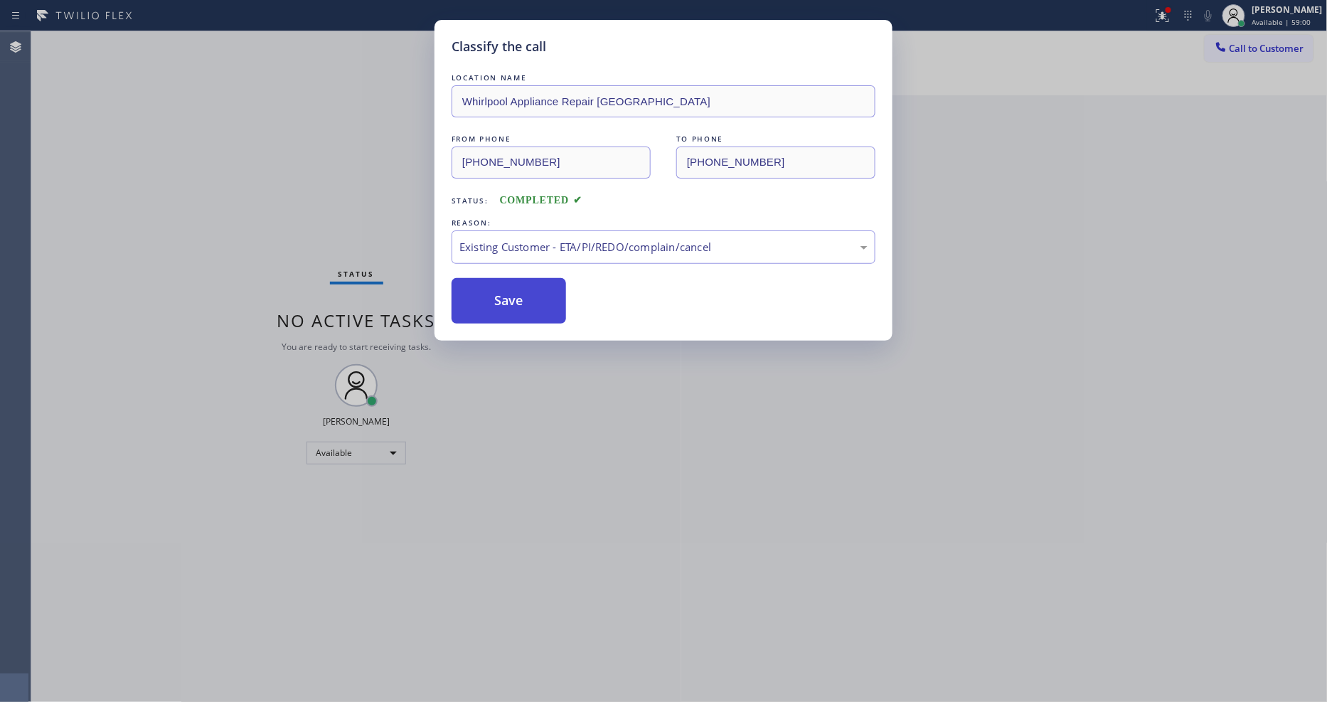
click at [515, 301] on button "Save" at bounding box center [508, 301] width 114 height 46
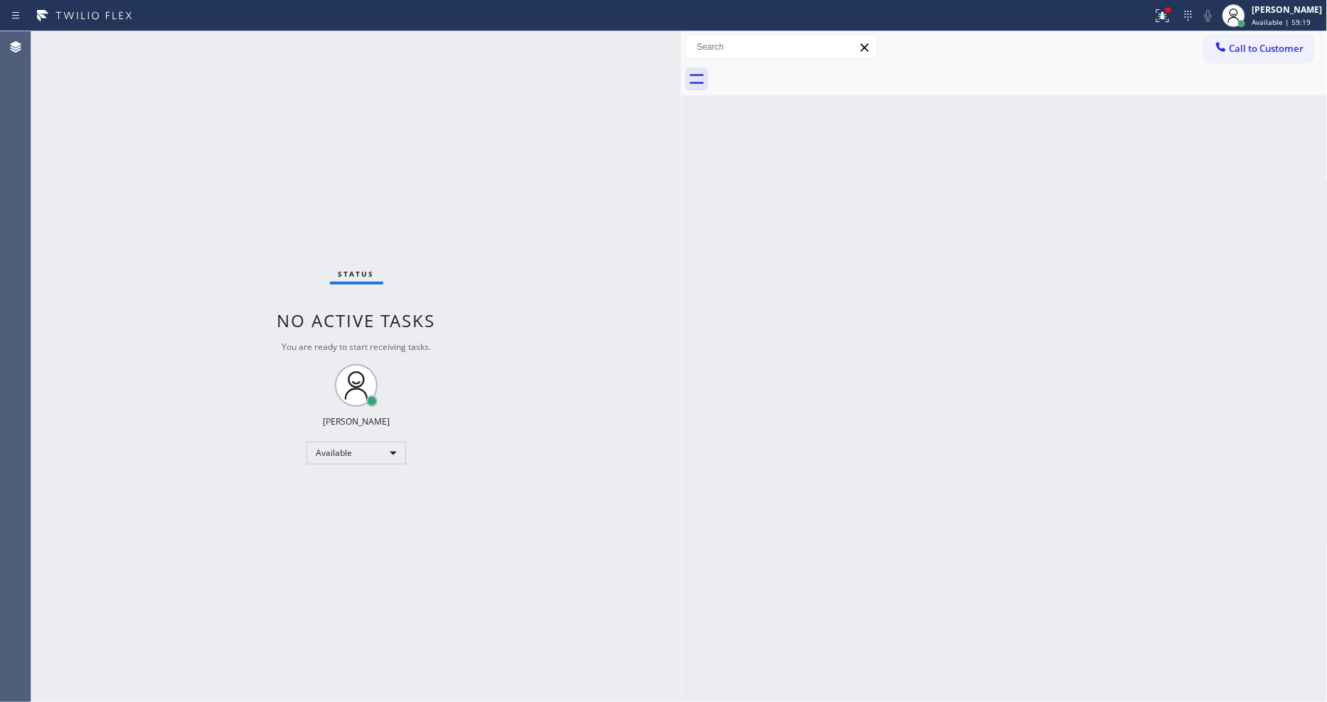
click at [1216, 496] on div "Back to Dashboard Change Sender ID Customers Technicians Select a contact Outbo…" at bounding box center [1004, 366] width 646 height 670
click at [1169, 16] on icon at bounding box center [1162, 15] width 17 height 17
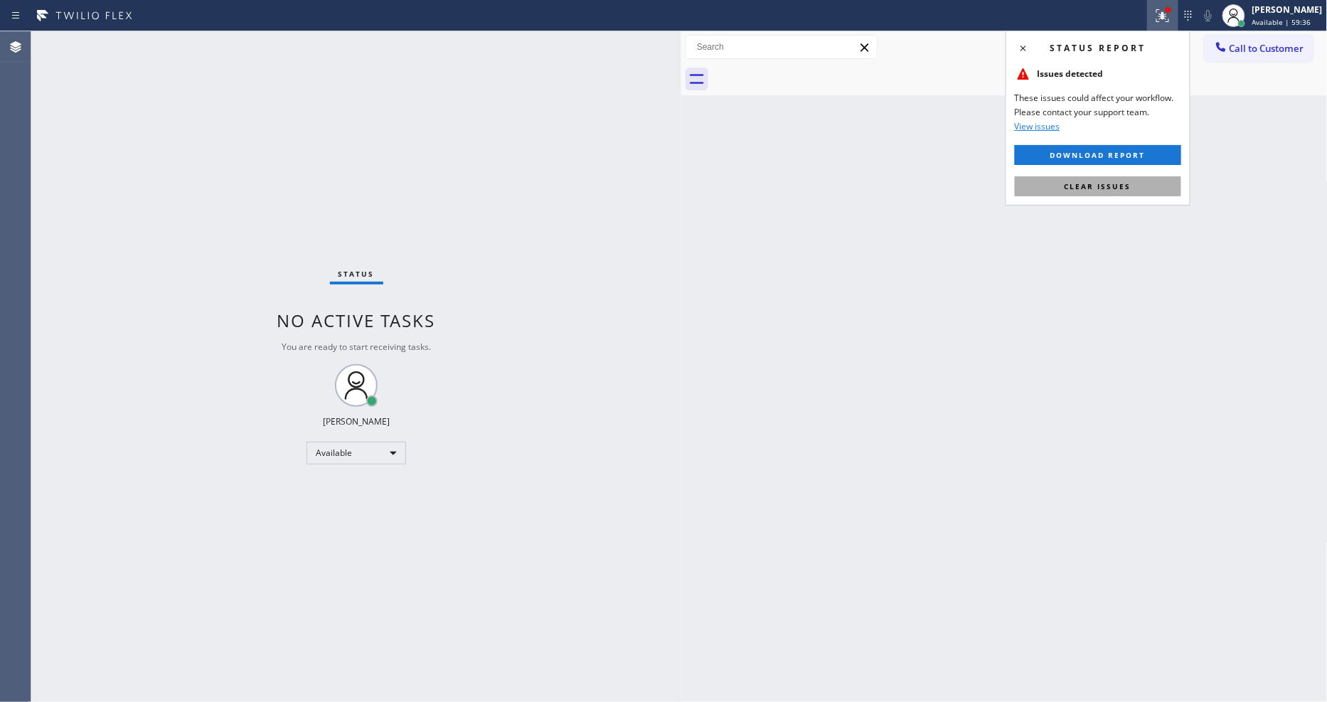
click at [1146, 176] on button "Clear issues" at bounding box center [1098, 186] width 166 height 20
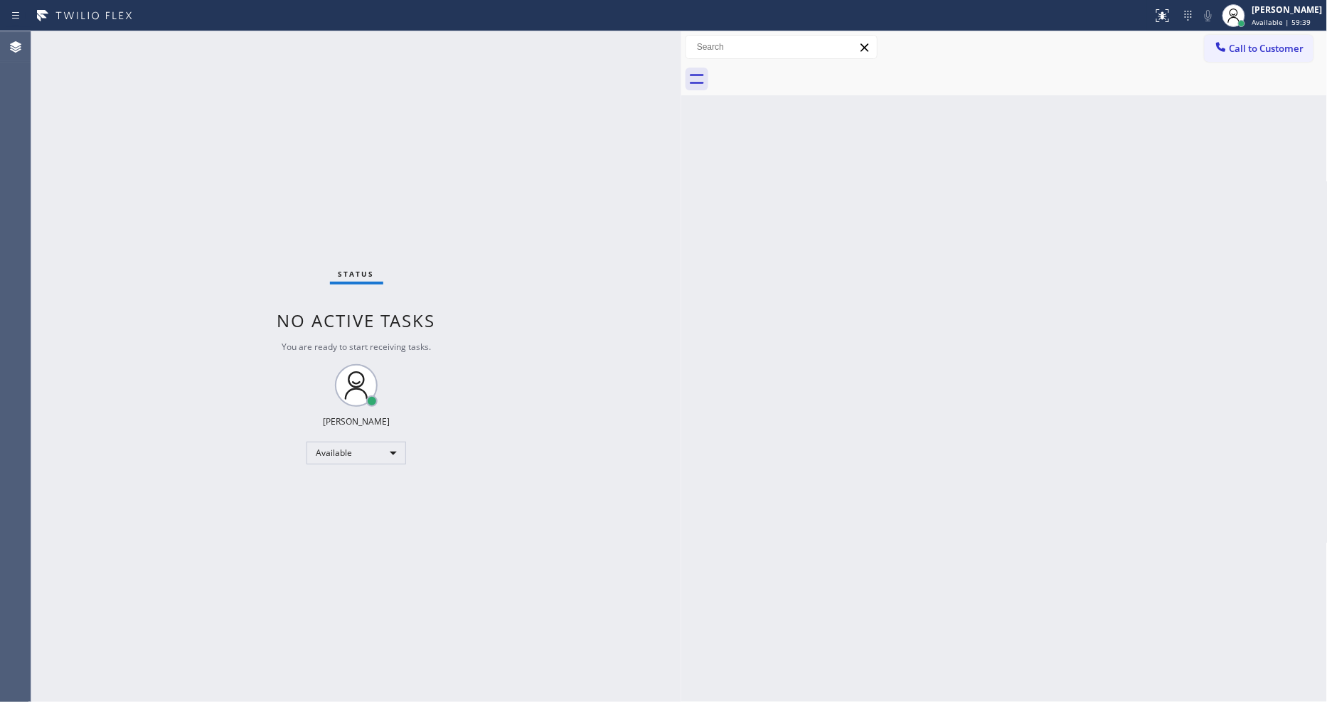
click at [742, 488] on div "Back to Dashboard Change Sender ID Customers Technicians Select a contact Outbo…" at bounding box center [1004, 366] width 646 height 670
click at [1077, 460] on div "Back to Dashboard Change Sender ID Customers Technicians Select a contact Outbo…" at bounding box center [1004, 366] width 646 height 670
click at [1173, 407] on div "Back to Dashboard Change Sender ID Customers Technicians Select a contact Outbo…" at bounding box center [1004, 366] width 646 height 670
click at [188, 44] on div "Status No active tasks You are ready to start receiving tasks. [PERSON_NAME] Av…" at bounding box center [356, 366] width 650 height 670
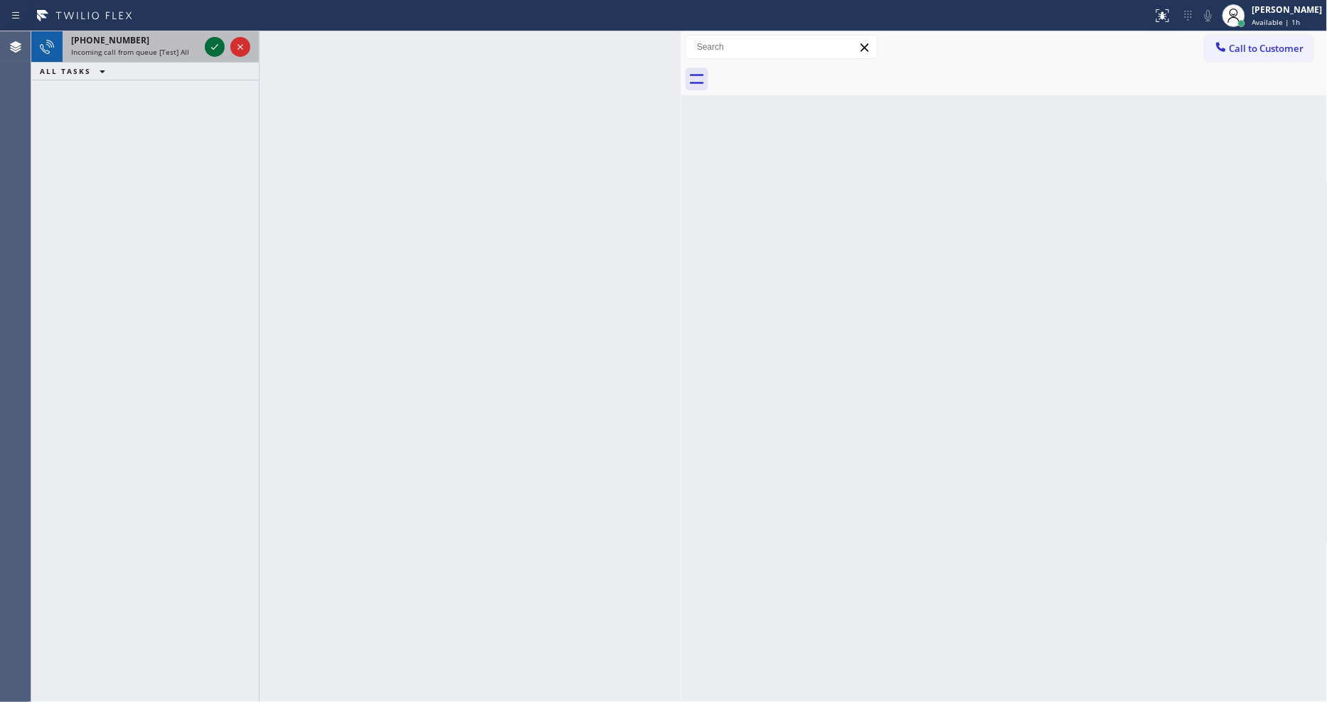
click at [218, 43] on icon at bounding box center [214, 46] width 17 height 17
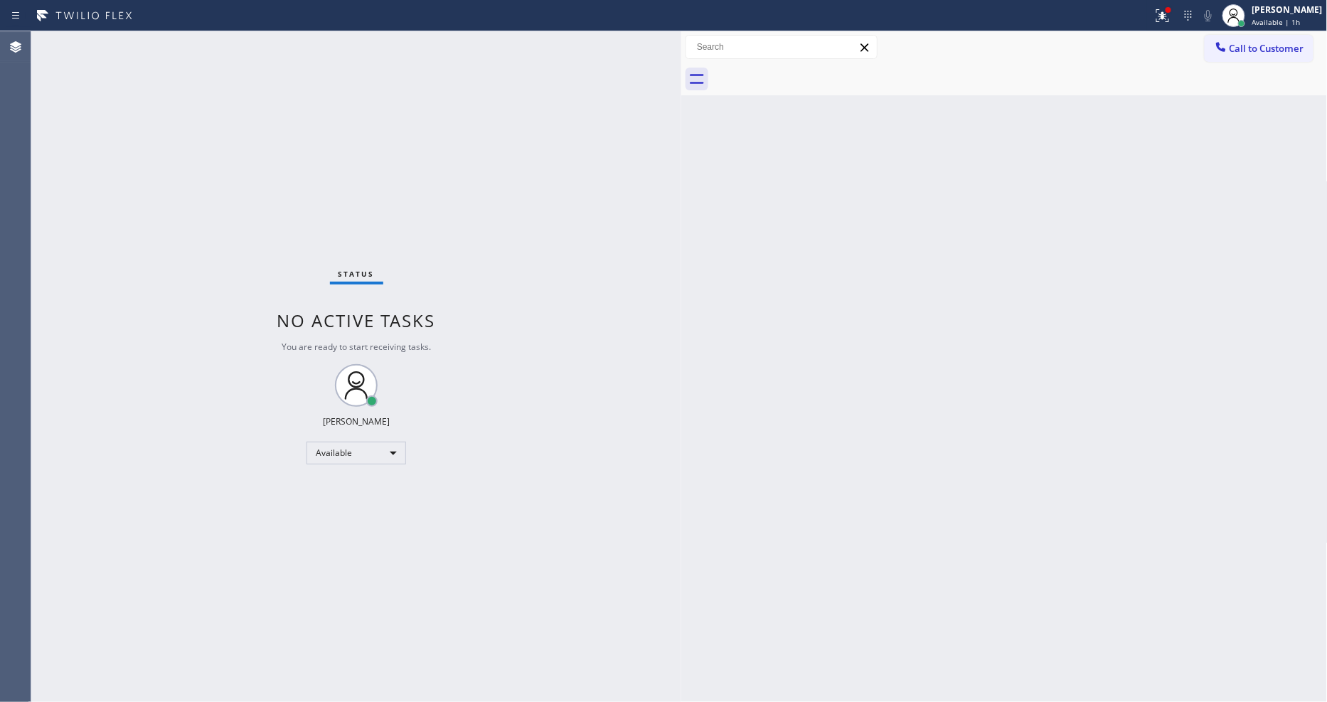
click at [540, 595] on div "Status No active tasks You are ready to start receiving tasks. [PERSON_NAME] Av…" at bounding box center [356, 366] width 650 height 670
click at [1049, 396] on div "Back to Dashboard Change Sender ID Customers Technicians Select a contact Outbo…" at bounding box center [1004, 366] width 646 height 670
drag, startPoint x: 956, startPoint y: 326, endPoint x: 726, endPoint y: 619, distance: 372.6
click at [956, 326] on div "Back to Dashboard Change Sender ID Customers Technicians Select a contact Outbo…" at bounding box center [1004, 366] width 646 height 670
click at [1161, 13] on icon at bounding box center [1162, 15] width 17 height 17
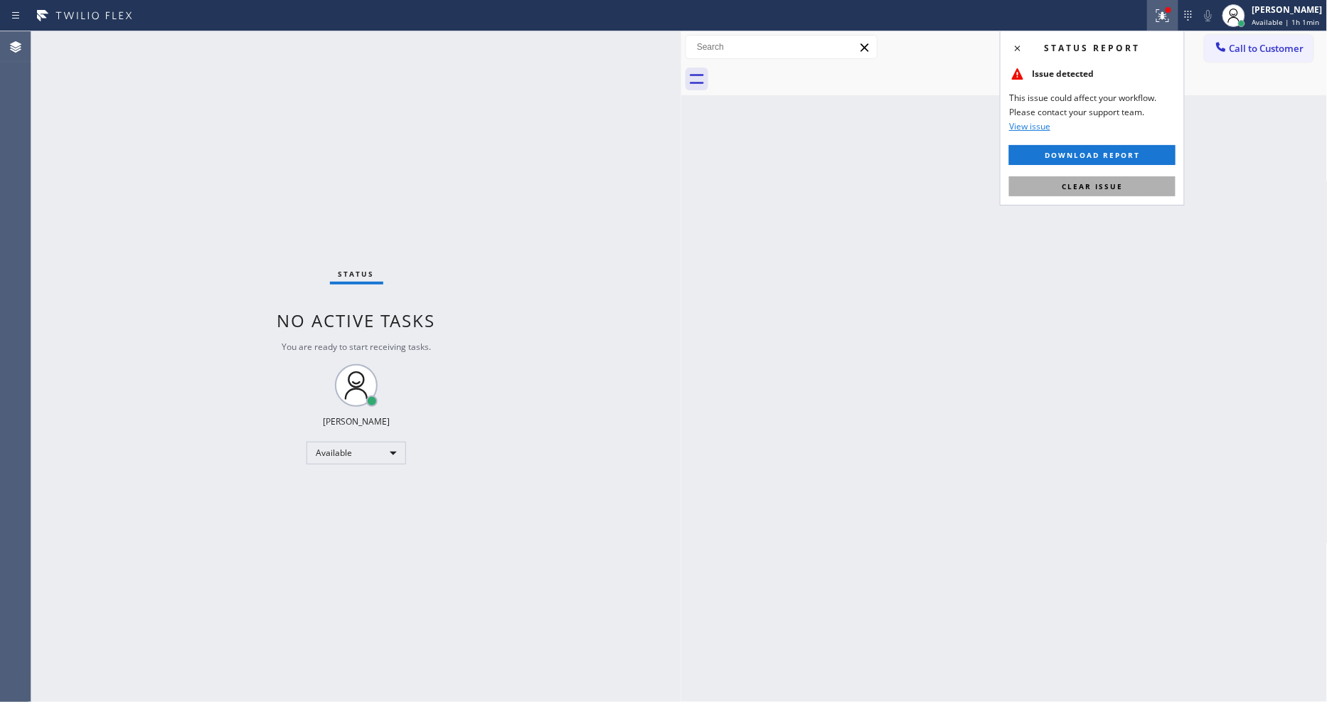
click at [1148, 186] on button "Clear issue" at bounding box center [1092, 186] width 166 height 20
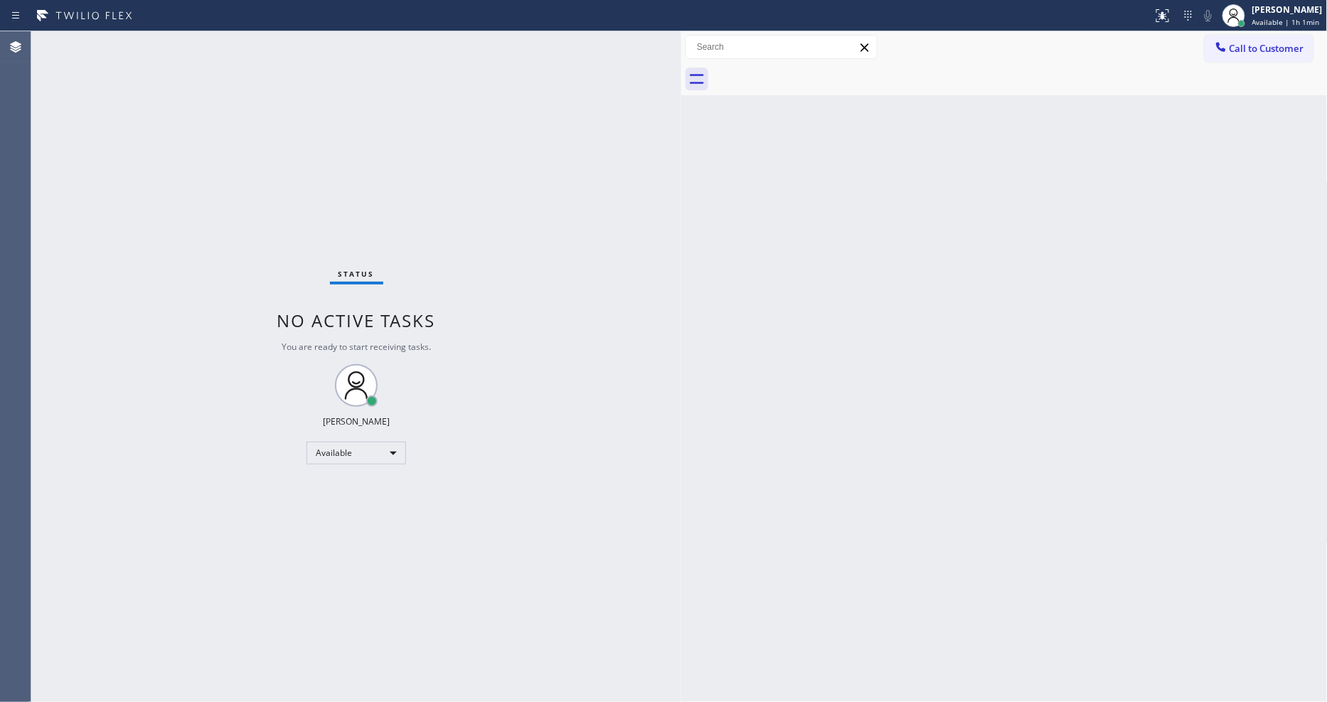
click at [735, 524] on div "Back to Dashboard Change Sender ID Customers Technicians Select a contact Outbo…" at bounding box center [1004, 366] width 646 height 670
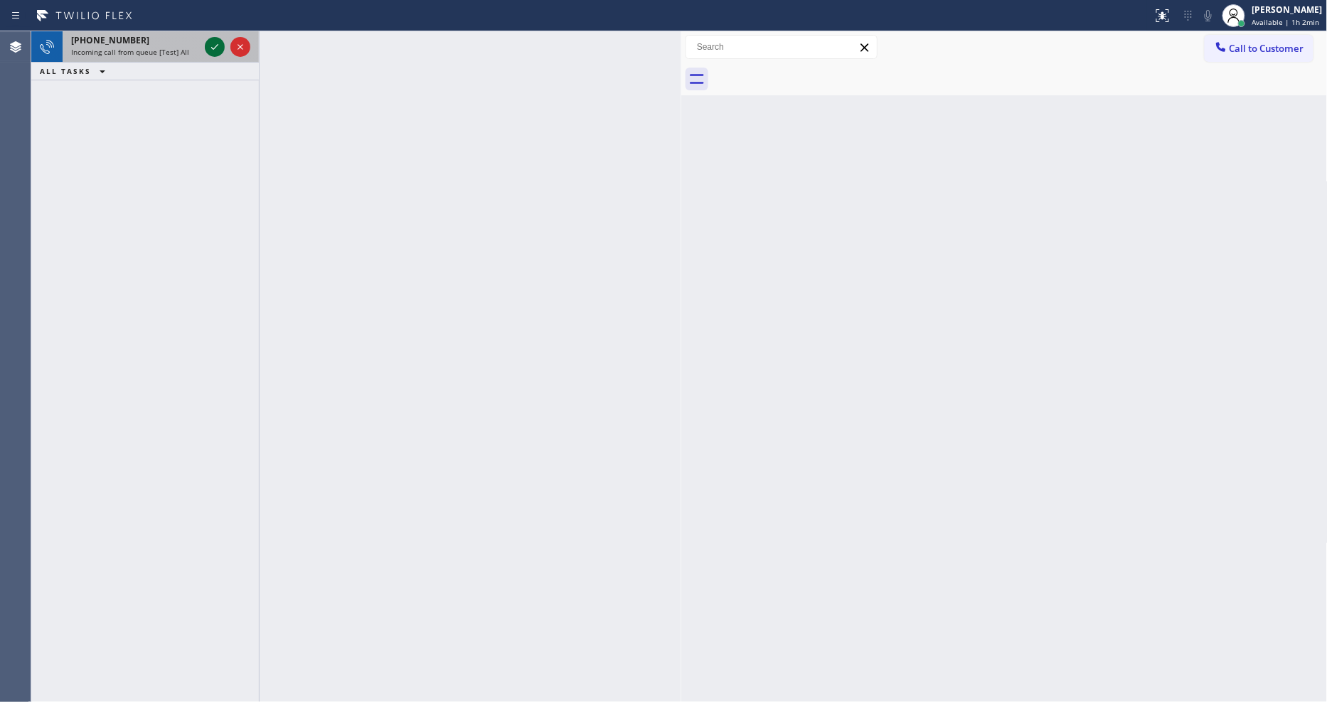
click at [211, 40] on icon at bounding box center [214, 46] width 17 height 17
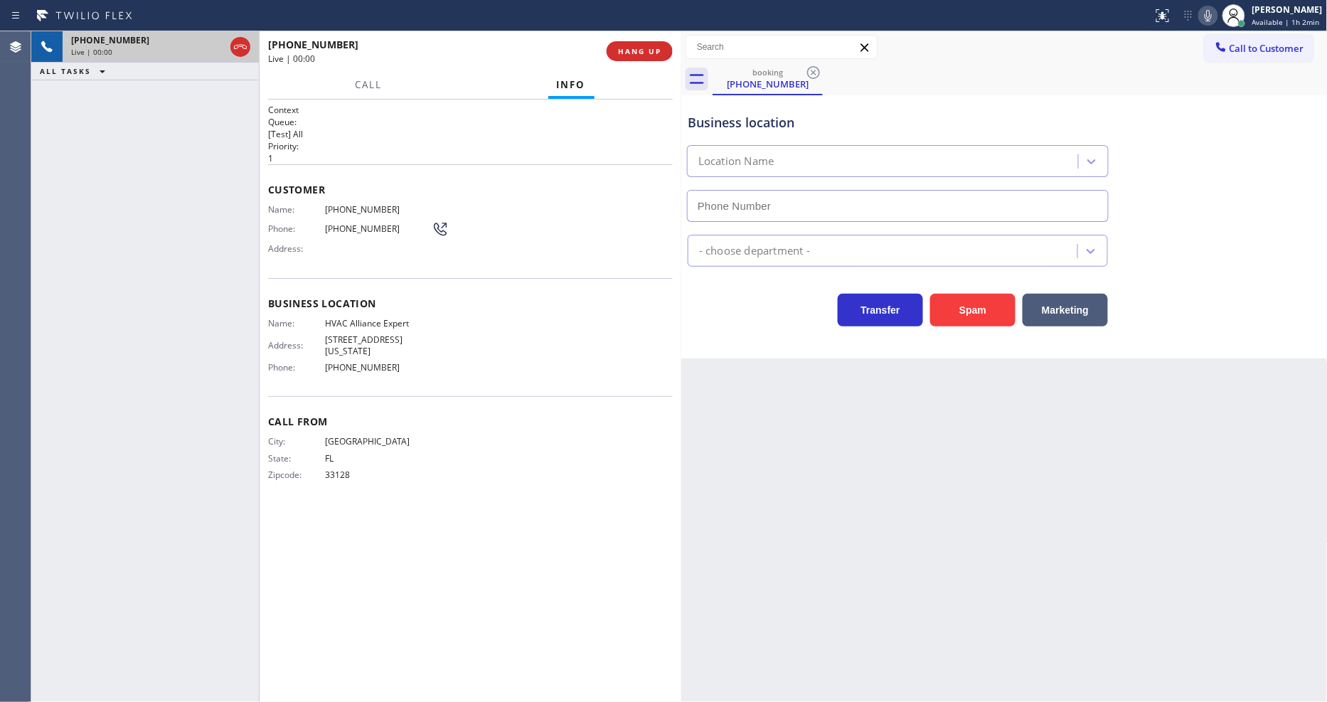
type input "[PHONE_NUMBER]"
click at [653, 53] on span "HANG UP" at bounding box center [639, 51] width 43 height 10
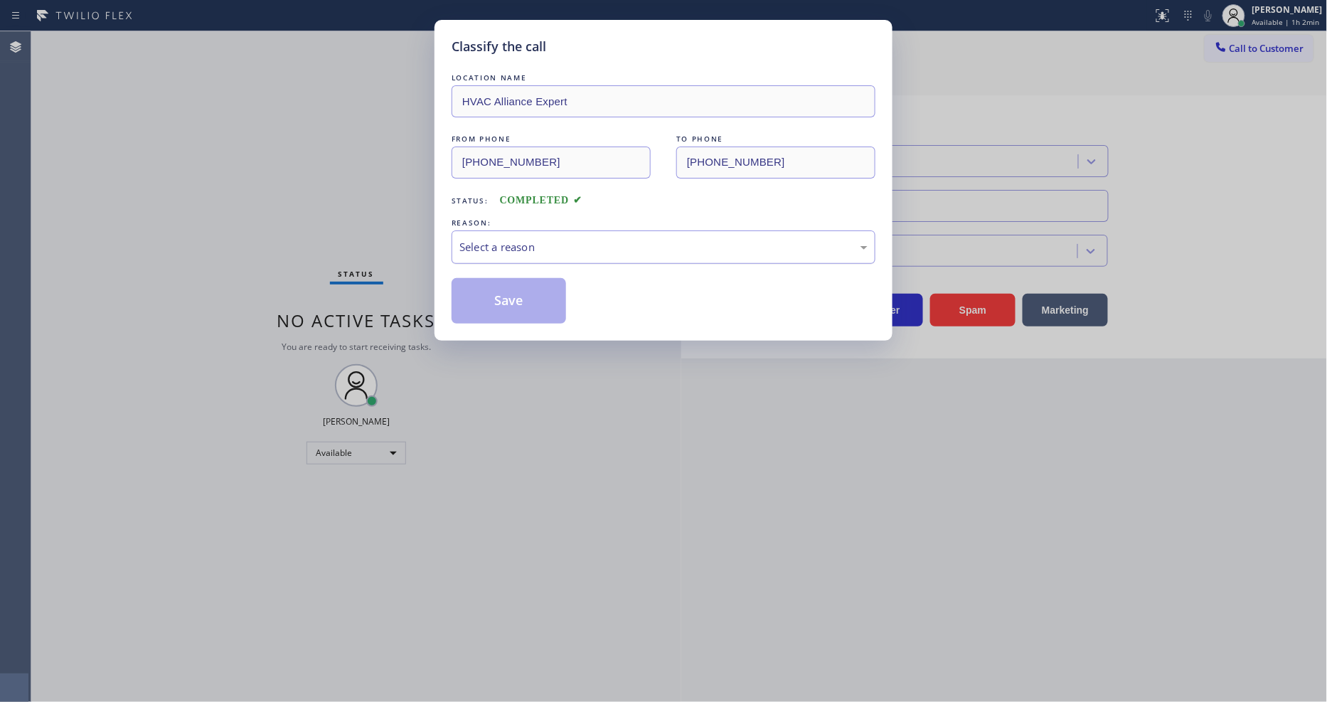
click at [570, 230] on div "Select a reason" at bounding box center [663, 246] width 424 height 33
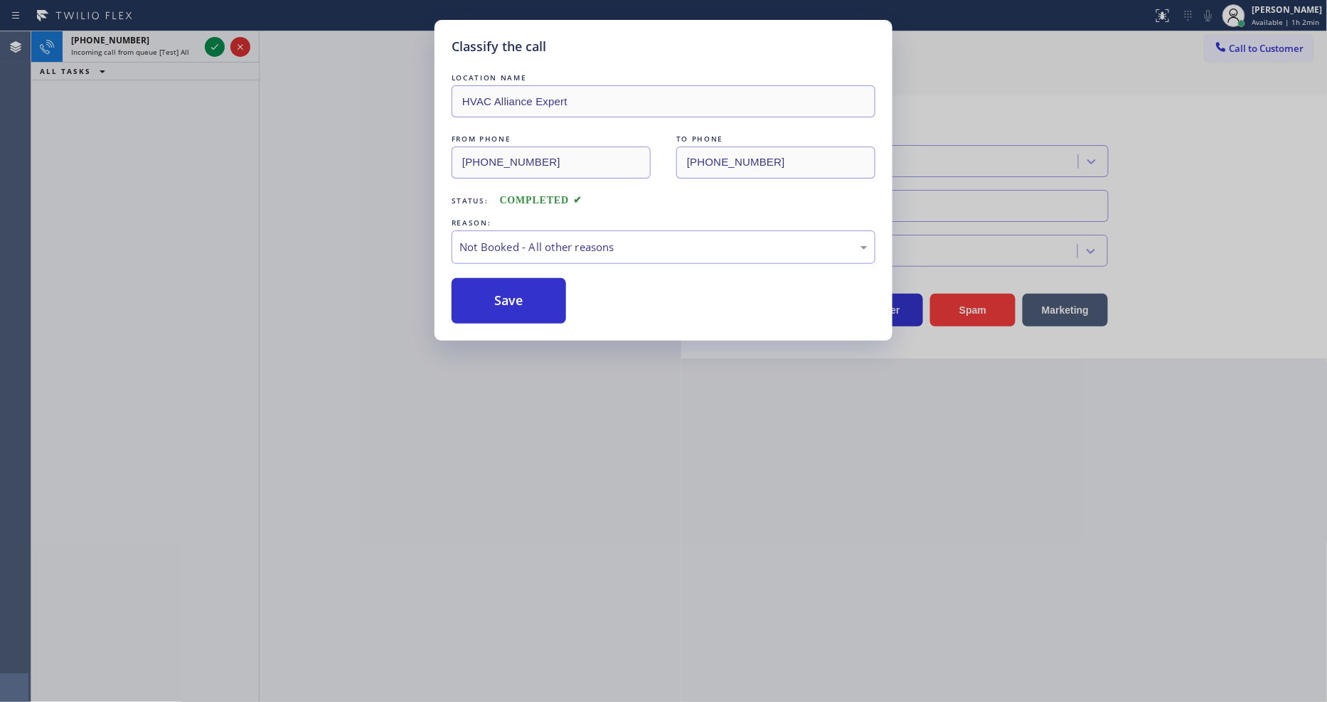
click at [548, 292] on button "Save" at bounding box center [508, 301] width 114 height 46
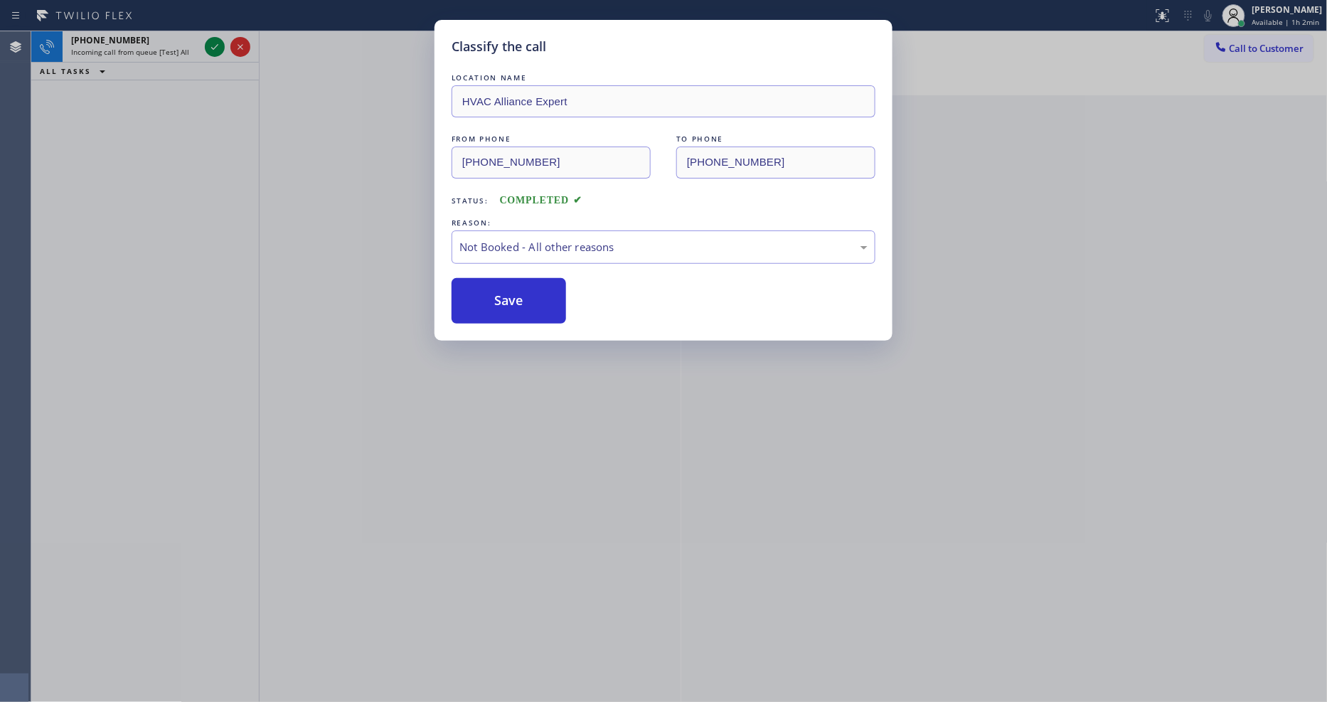
click at [548, 292] on button "Save" at bounding box center [508, 301] width 114 height 46
click at [217, 50] on icon at bounding box center [214, 46] width 17 height 17
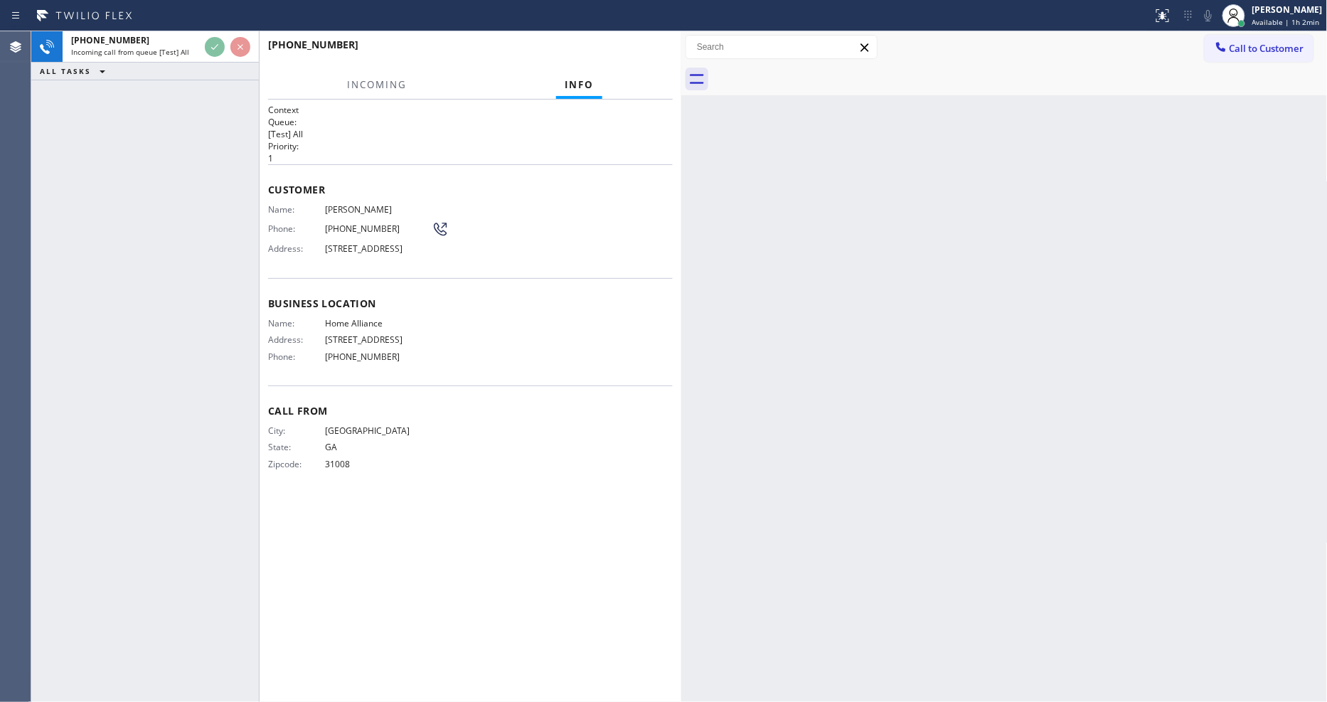
click at [667, 260] on div "Name: [PERSON_NAME] Phone: [PHONE_NUMBER] Address: [STREET_ADDRESS]" at bounding box center [470, 232] width 405 height 56
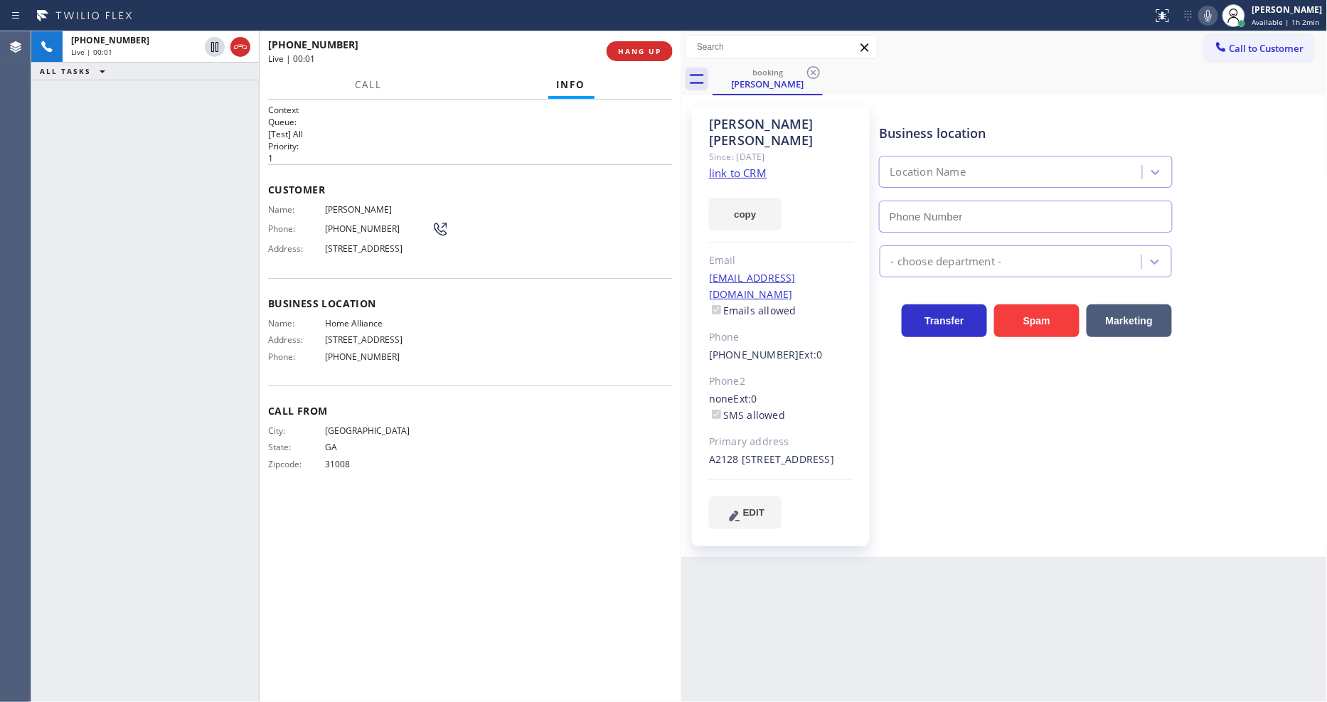
click at [727, 166] on link "link to CRM" at bounding box center [738, 173] width 58 height 14
type input "[PHONE_NUMBER]"
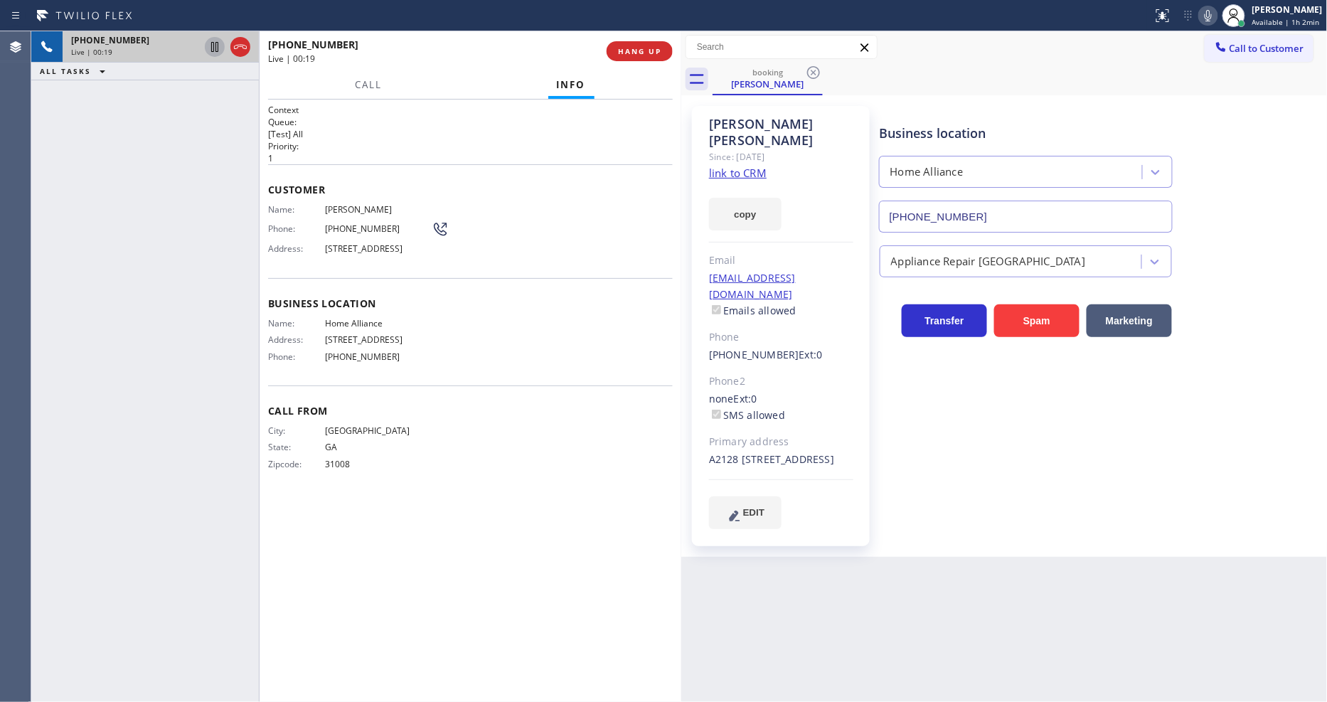
click at [213, 46] on icon at bounding box center [214, 46] width 17 height 17
click at [1211, 12] on icon at bounding box center [1207, 15] width 17 height 17
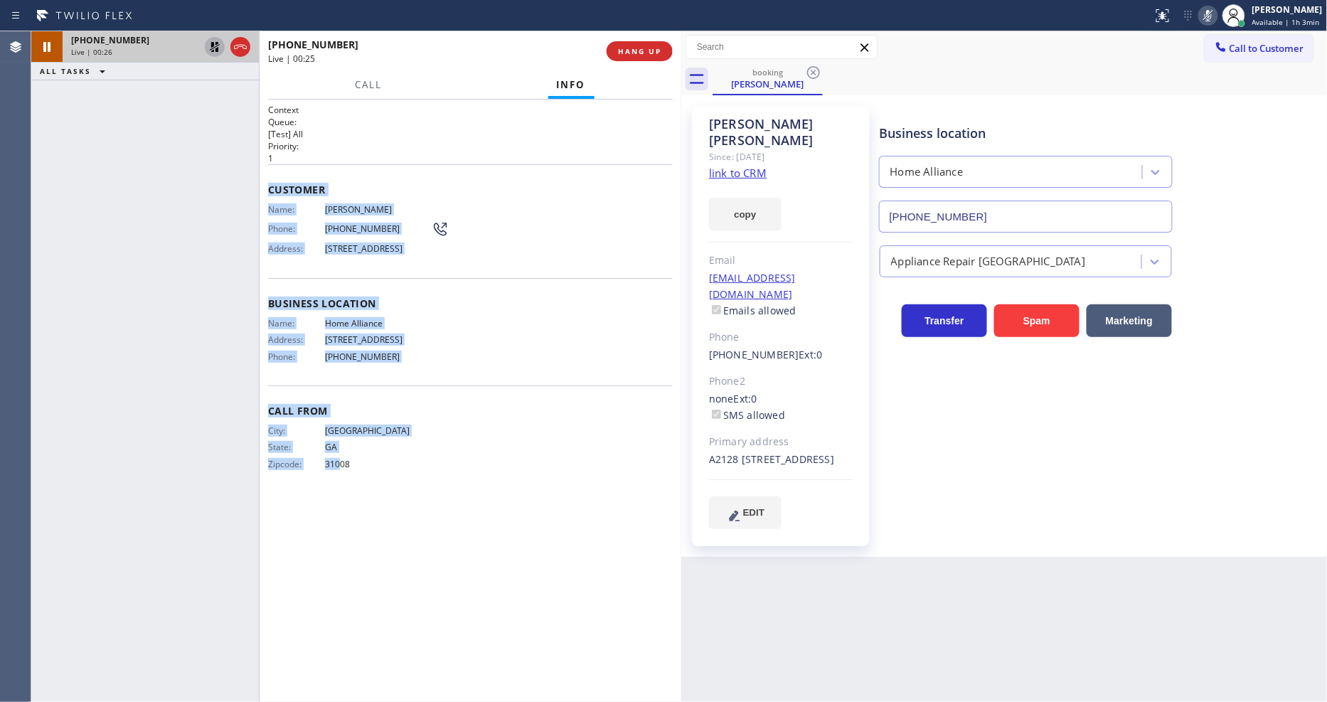
drag, startPoint x: 264, startPoint y: 181, endPoint x: 349, endPoint y: 567, distance: 395.2
click at [346, 567] on div "Context Queue: [Test] All Priority: 1 Customer Name: [PERSON_NAME] Phone: [PHON…" at bounding box center [470, 401] width 422 height 602
drag, startPoint x: 360, startPoint y: 486, endPoint x: 260, endPoint y: 176, distance: 325.6
click at [260, 176] on div "[PHONE_NUMBER] Live | 00:27 ALL TASKS ALL TASKS ACTIVE TASKS TASKS IN WRAP UP […" at bounding box center [356, 366] width 650 height 670
click at [264, 182] on div "Context Queue: [Test] All Priority: 1 Customer Name: [PERSON_NAME] Phone: [PHON…" at bounding box center [470, 401] width 422 height 602
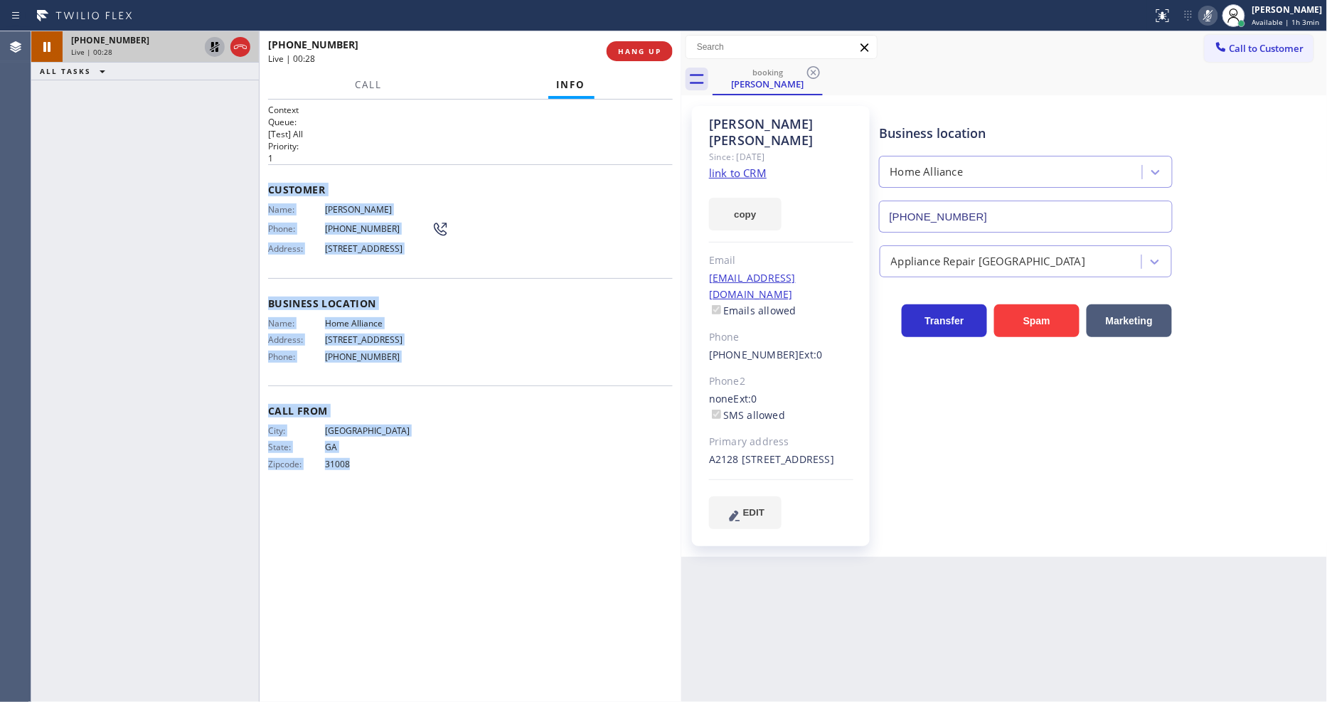
drag, startPoint x: 265, startPoint y: 182, endPoint x: 405, endPoint y: 516, distance: 362.3
click at [405, 516] on div "Context Queue: [Test] All Priority: 1 Customer Name: [PERSON_NAME] Phone: [PHON…" at bounding box center [470, 401] width 422 height 602
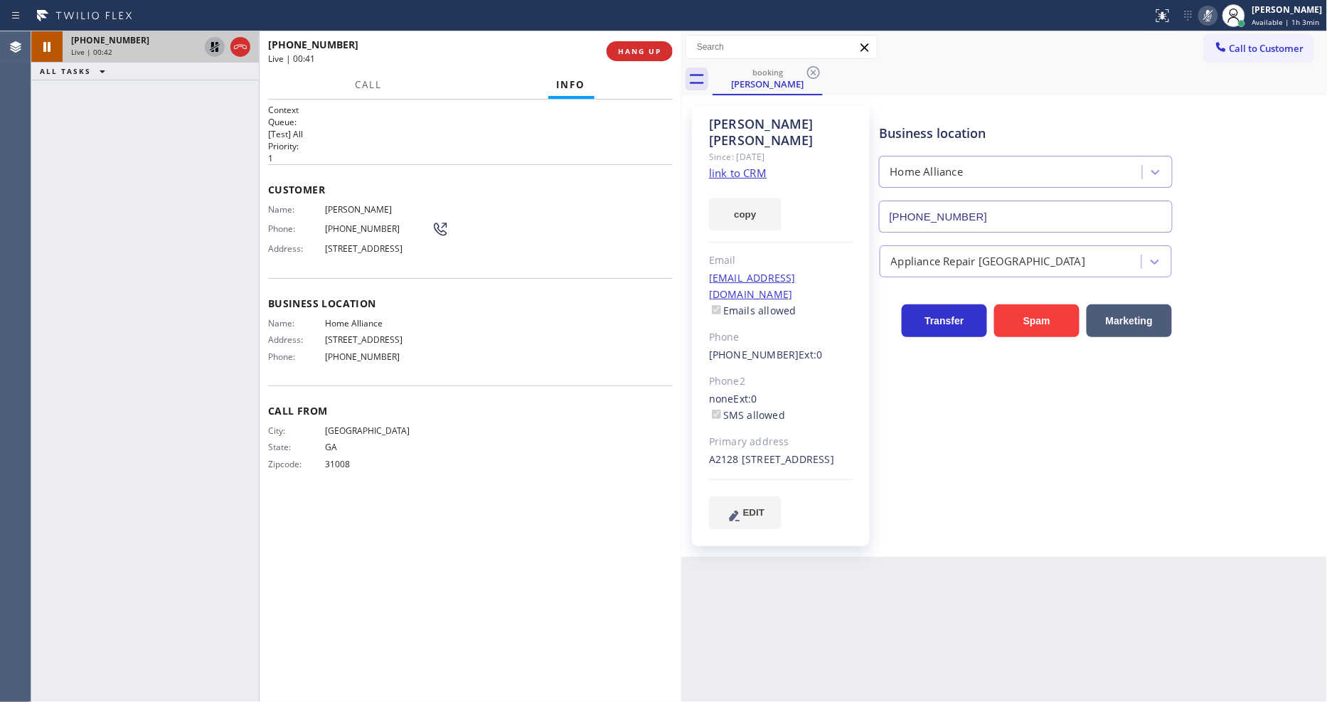
click at [906, 586] on div "Back to Dashboard Change Sender ID Customers Technicians Select a contact Outbo…" at bounding box center [1004, 366] width 646 height 670
click at [613, 513] on div "Context Queue: [Test] All Priority: 1 Customer Name: [PERSON_NAME] Phone: [PHON…" at bounding box center [470, 401] width 405 height 594
click at [377, 88] on button "Call" at bounding box center [369, 85] width 44 height 28
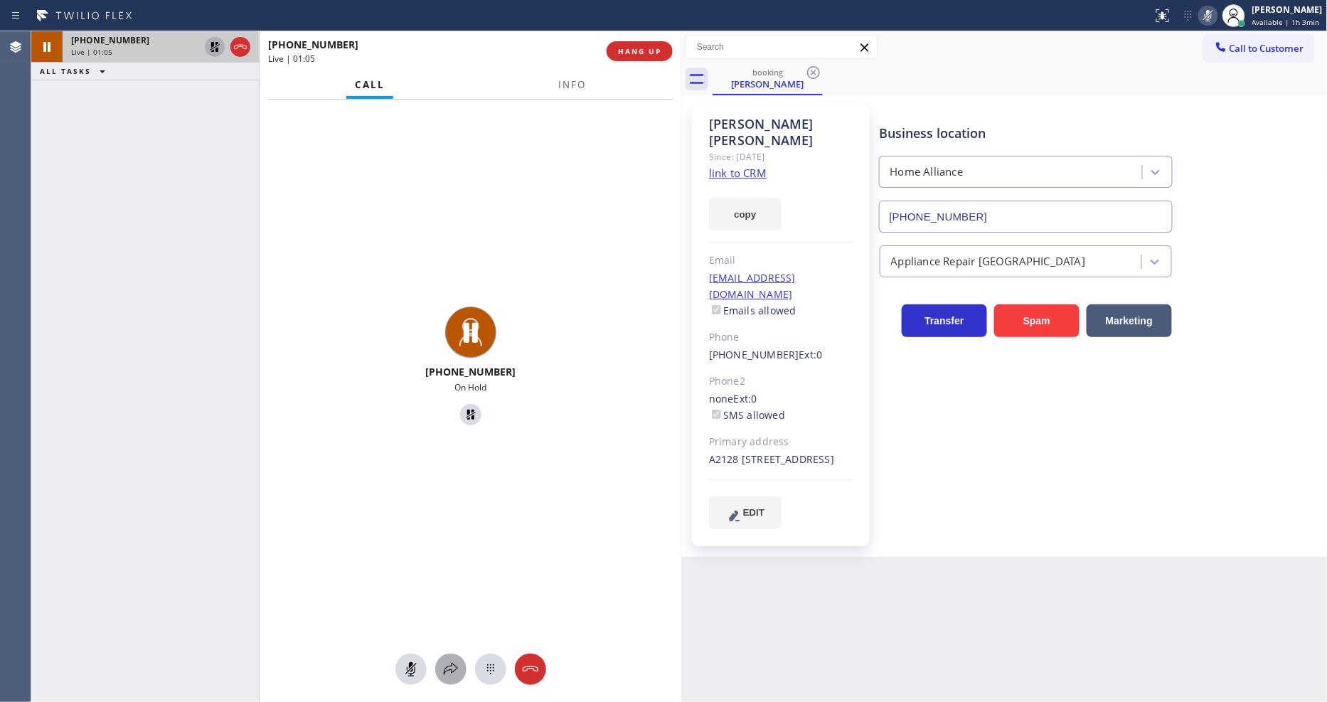
click at [450, 671] on icon at bounding box center [450, 668] width 17 height 17
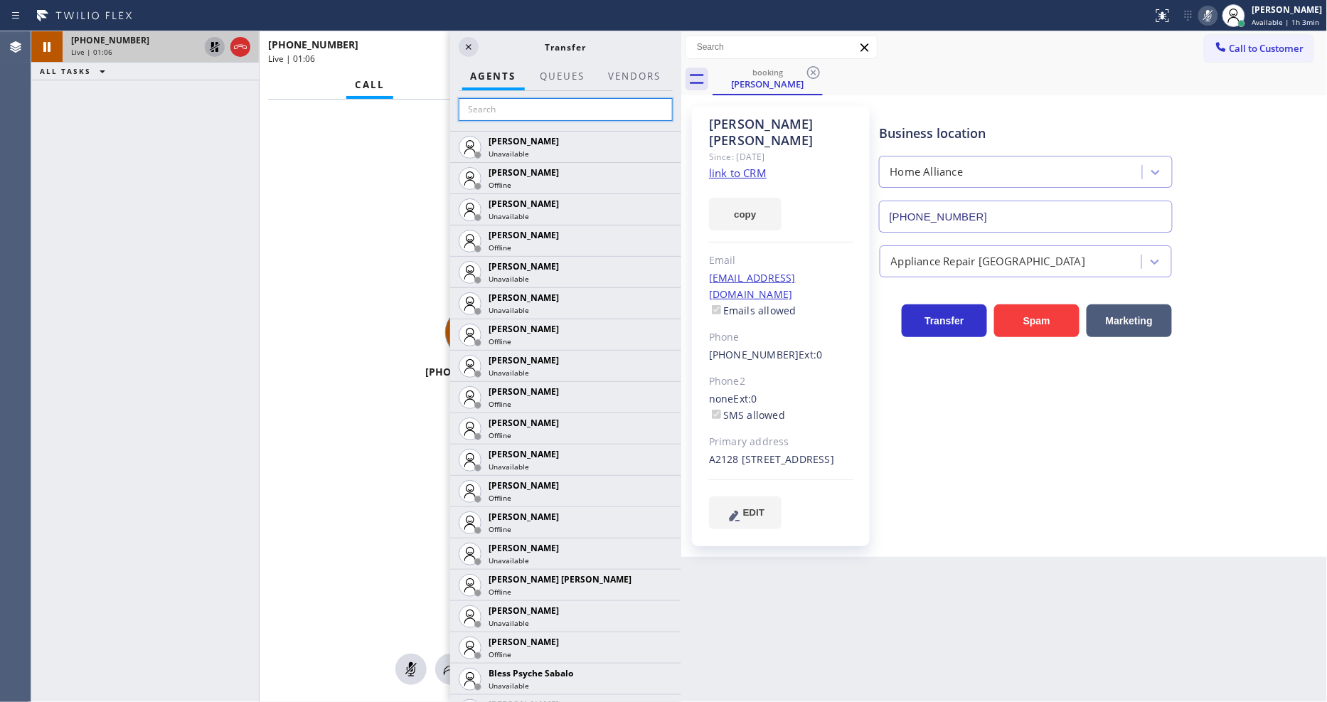
click at [582, 112] on input "text" at bounding box center [566, 109] width 214 height 23
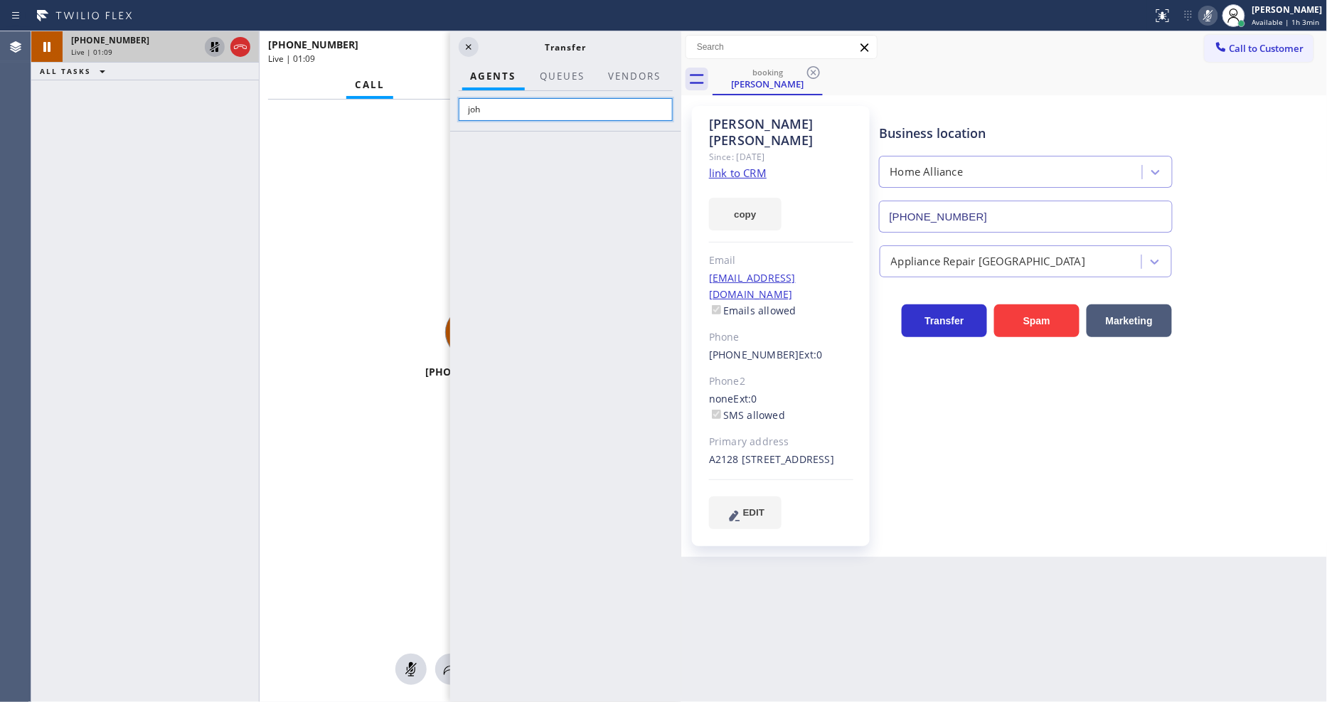
type input "[PERSON_NAME]"
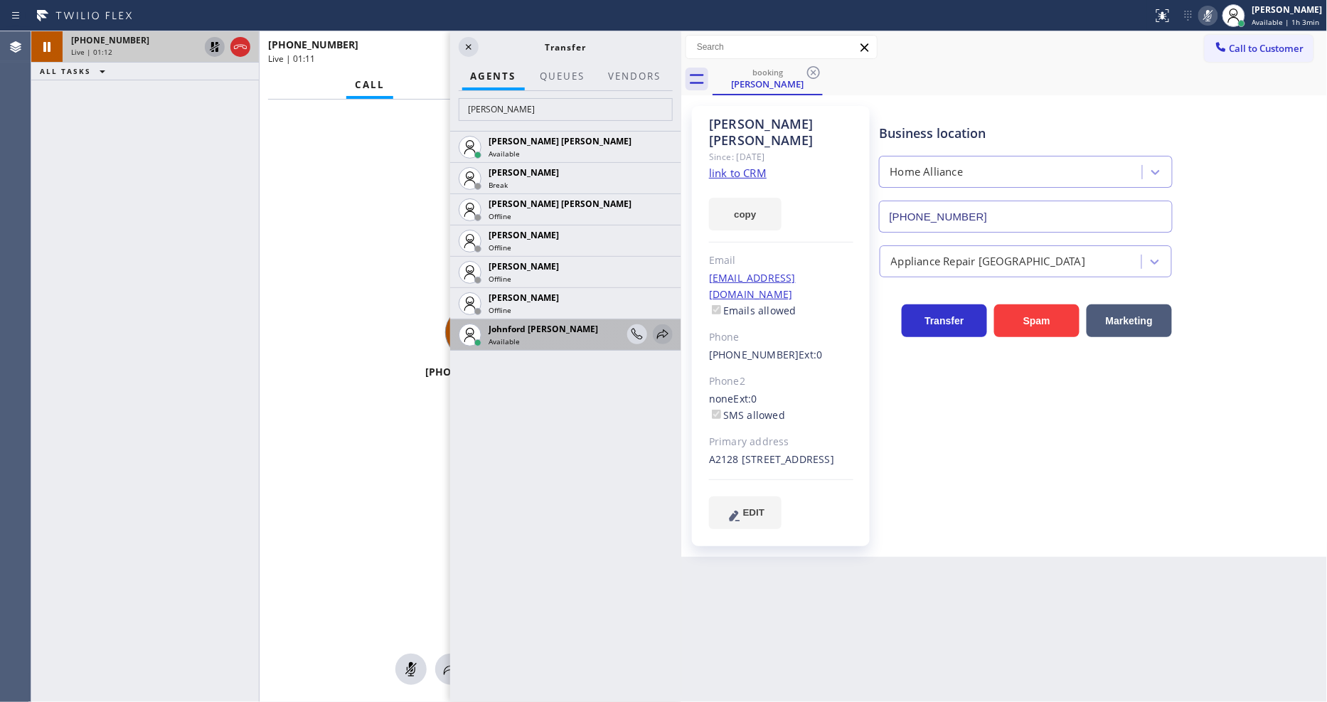
click at [666, 328] on icon at bounding box center [662, 334] width 17 height 17
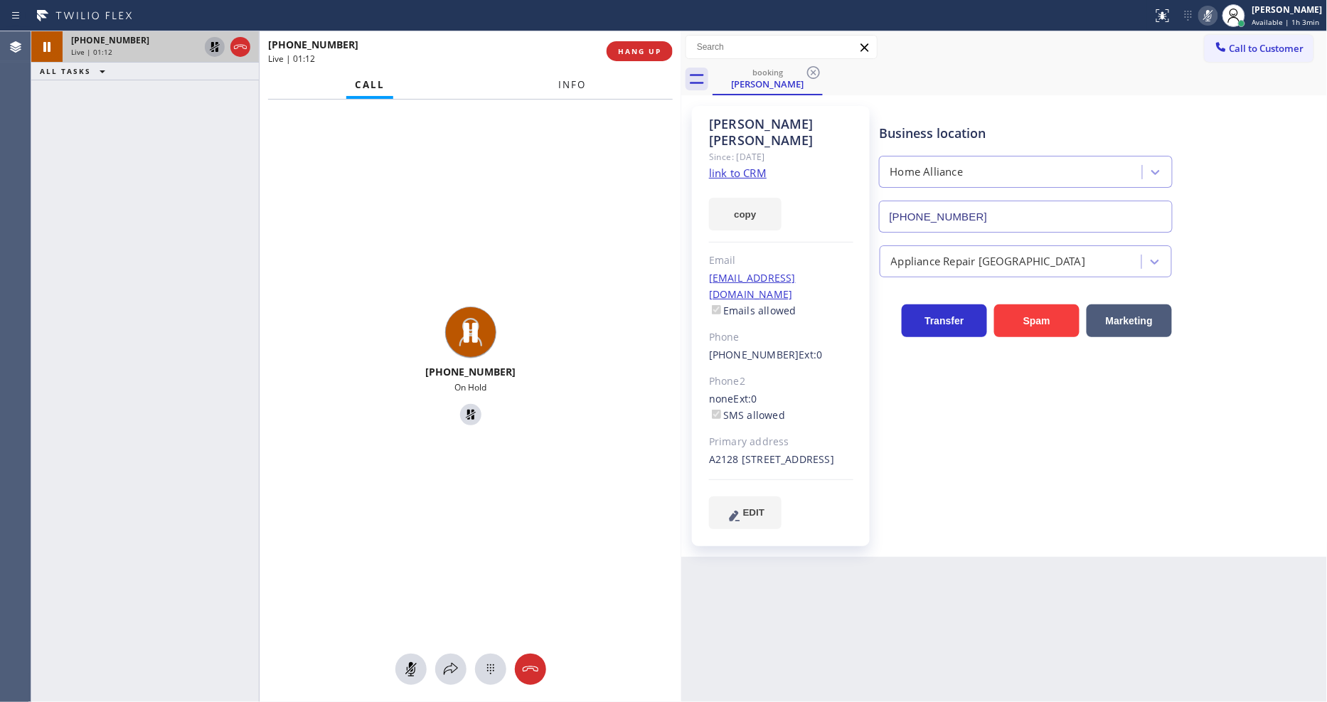
click at [574, 77] on button "Info" at bounding box center [572, 85] width 45 height 28
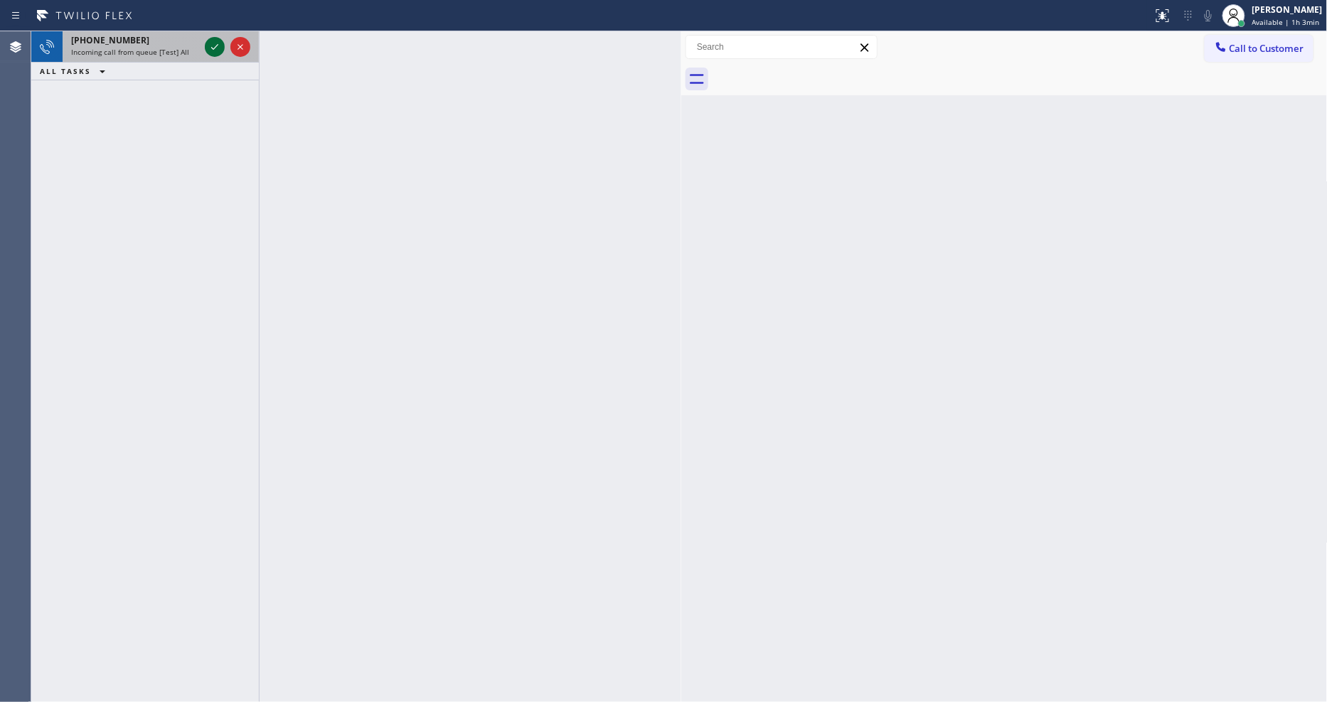
click at [210, 47] on icon at bounding box center [214, 46] width 17 height 17
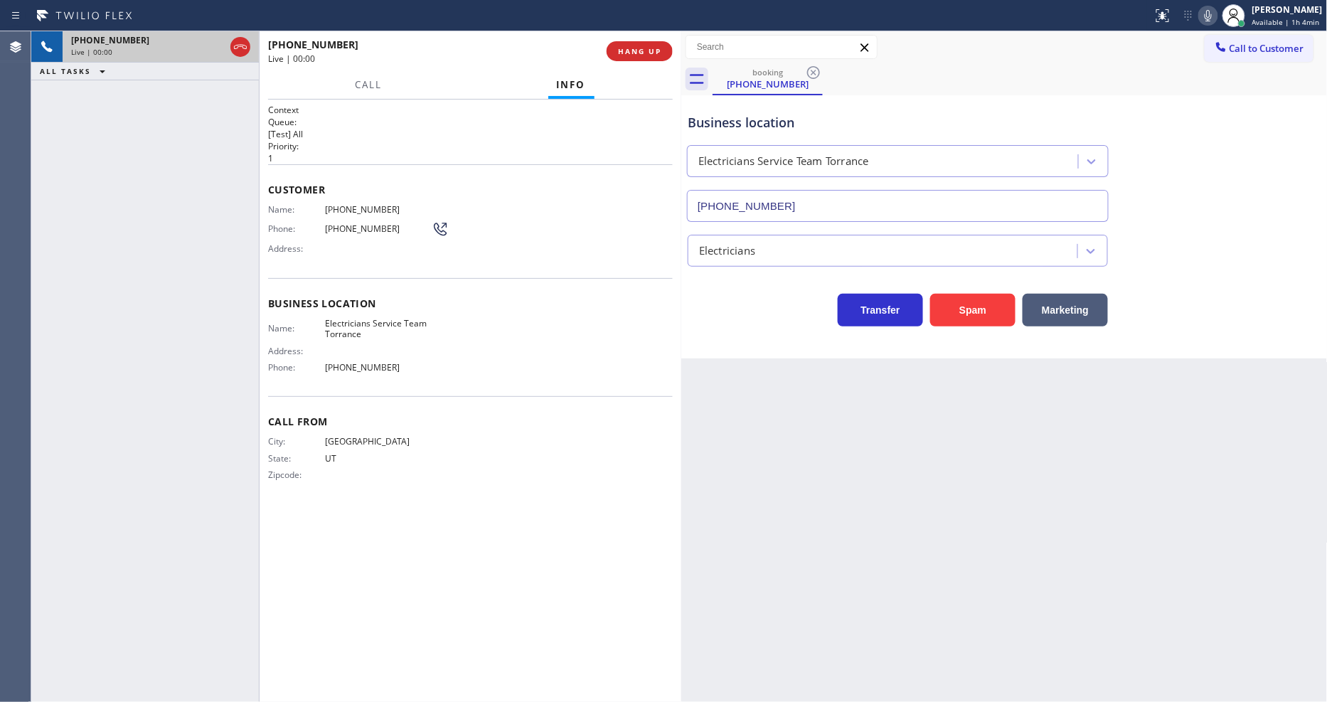
type input "[PHONE_NUMBER]"
click at [633, 53] on span "HANG UP" at bounding box center [639, 51] width 43 height 10
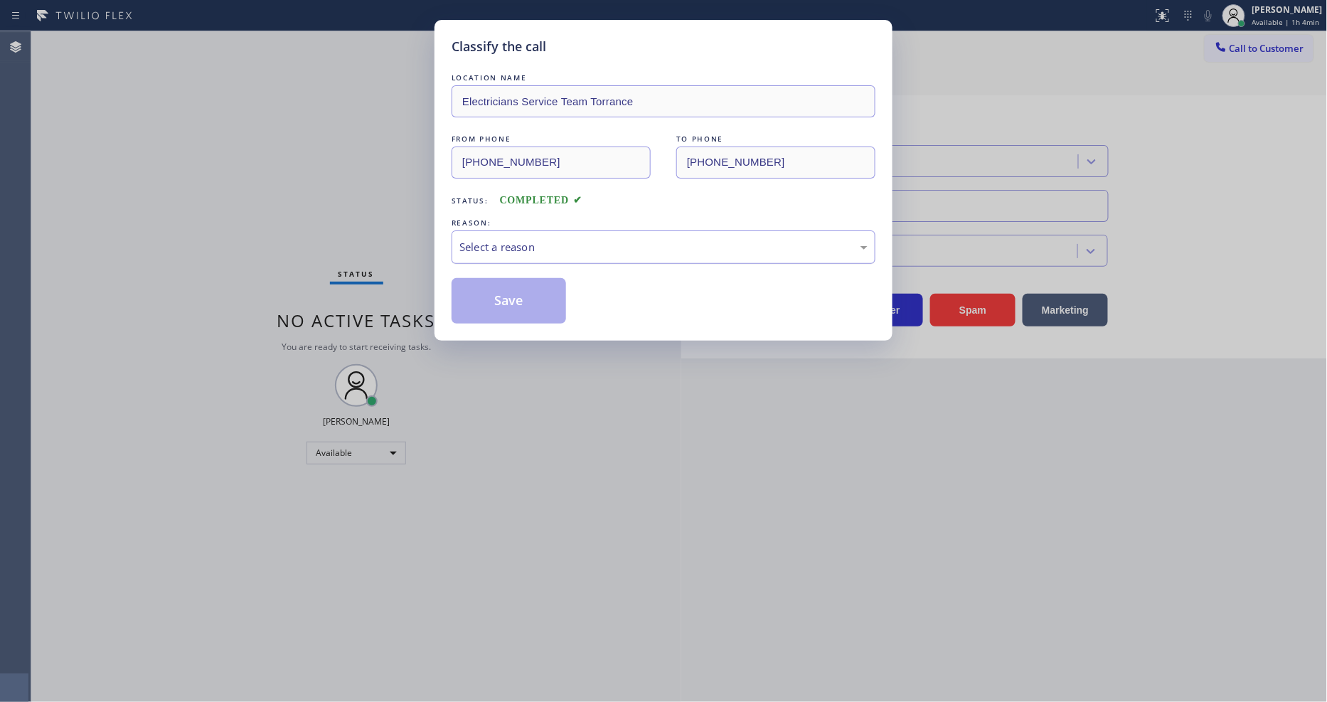
click at [572, 239] on div "Select a reason" at bounding box center [663, 247] width 408 height 16
click at [537, 295] on button "Save" at bounding box center [508, 301] width 114 height 46
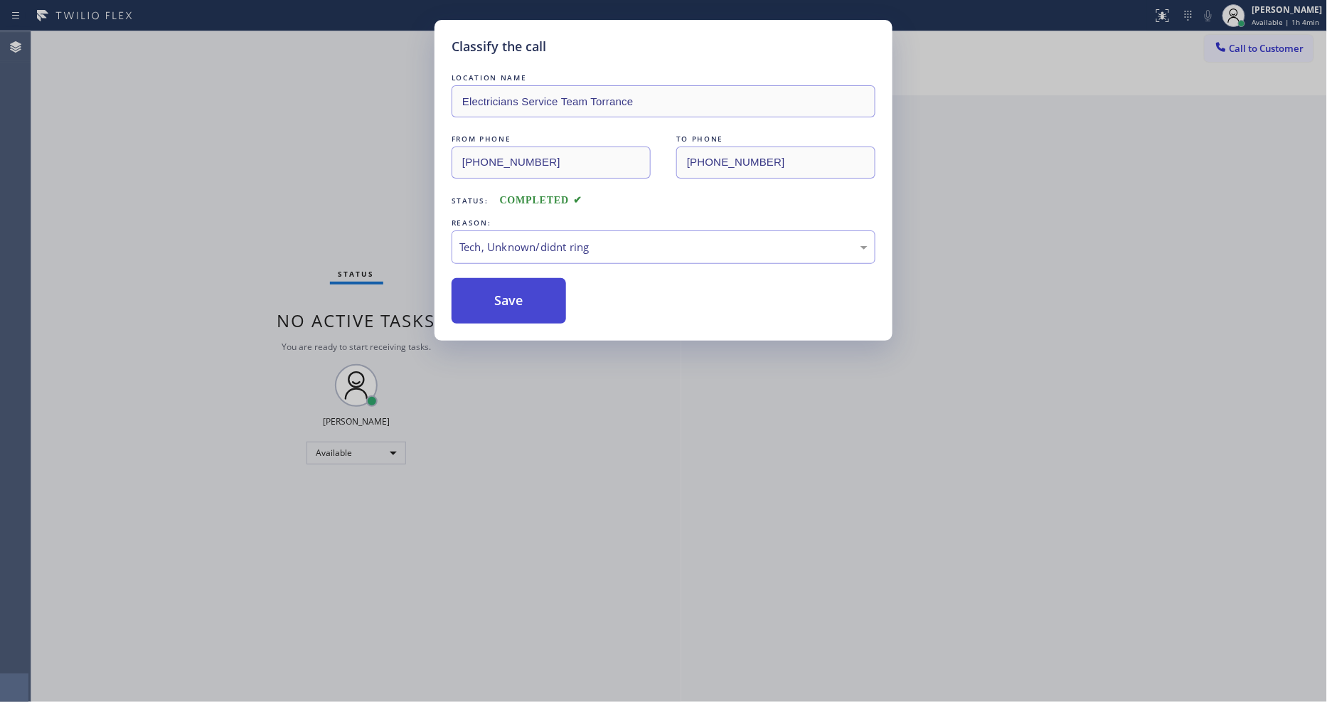
click at [537, 295] on button "Save" at bounding box center [508, 301] width 114 height 46
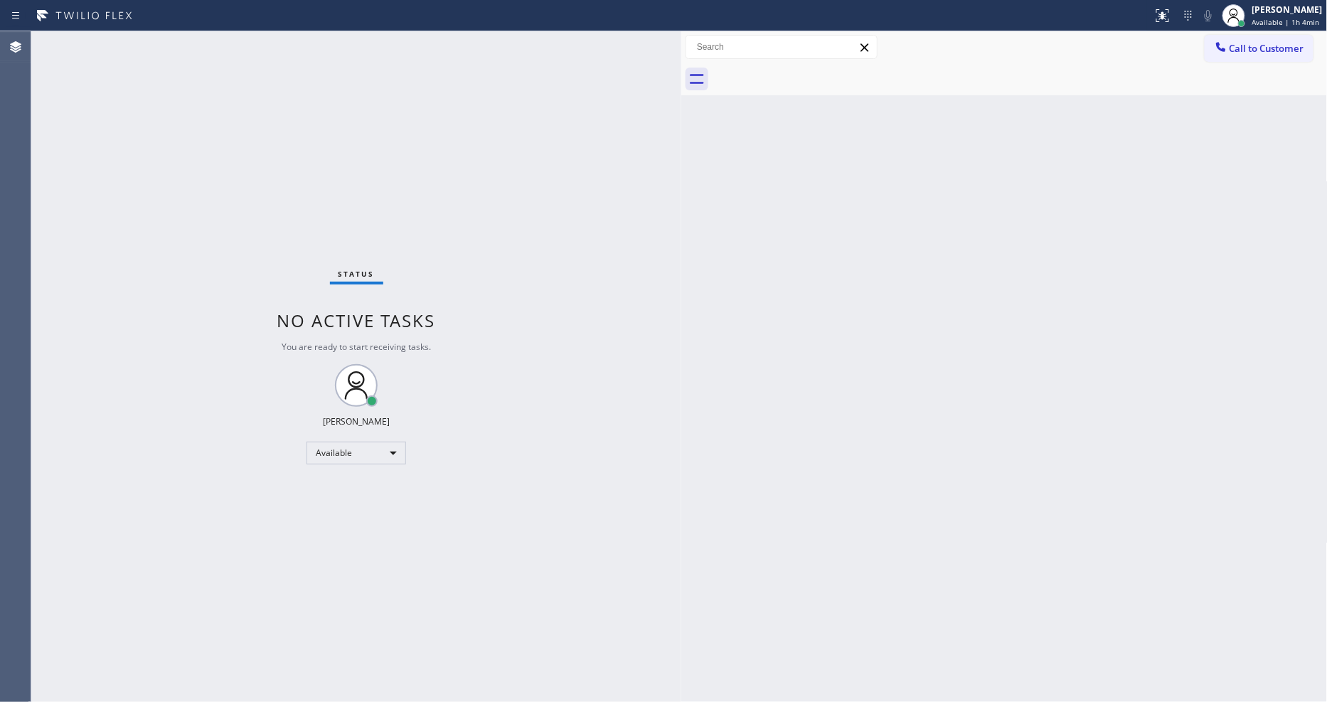
click at [1042, 467] on div "Back to Dashboard Change Sender ID Customers Technicians Select a contact Outbo…" at bounding box center [1004, 366] width 646 height 670
click at [195, 46] on div "Status No active tasks You are ready to start receiving tasks. [PERSON_NAME] Av…" at bounding box center [356, 366] width 650 height 670
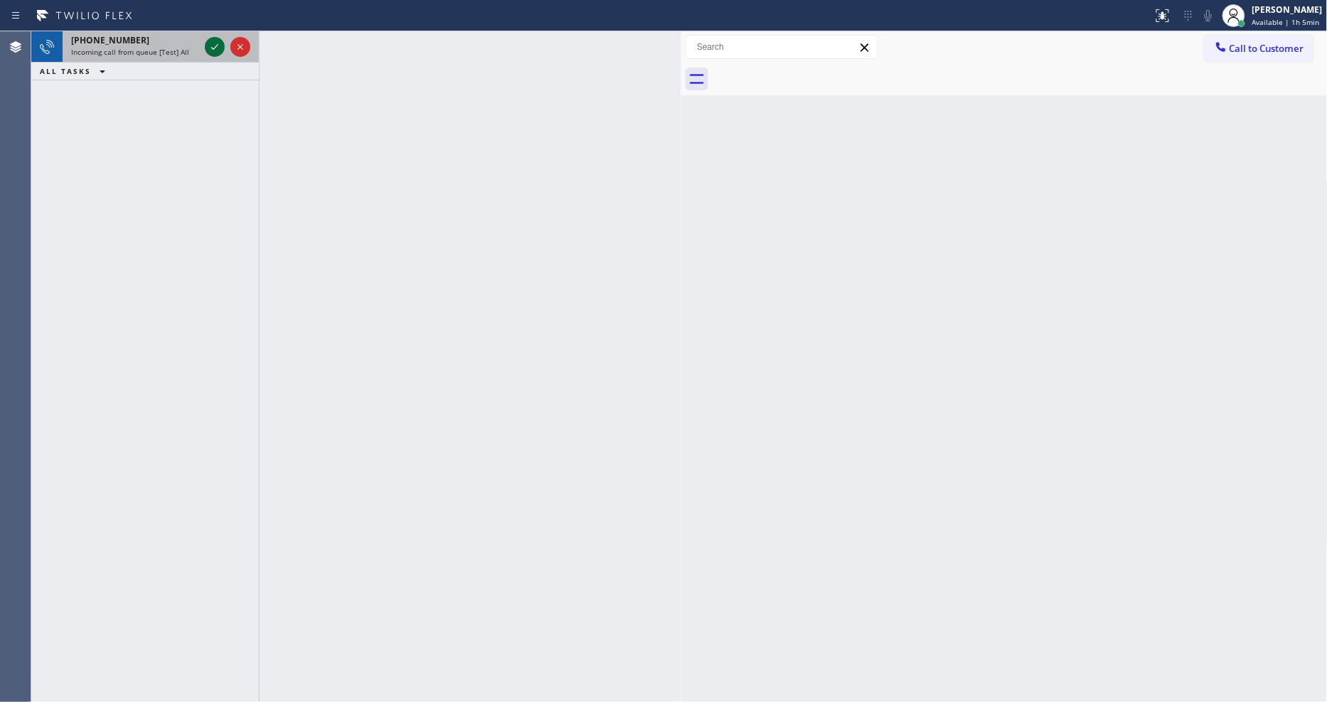
click at [207, 47] on icon at bounding box center [214, 46] width 17 height 17
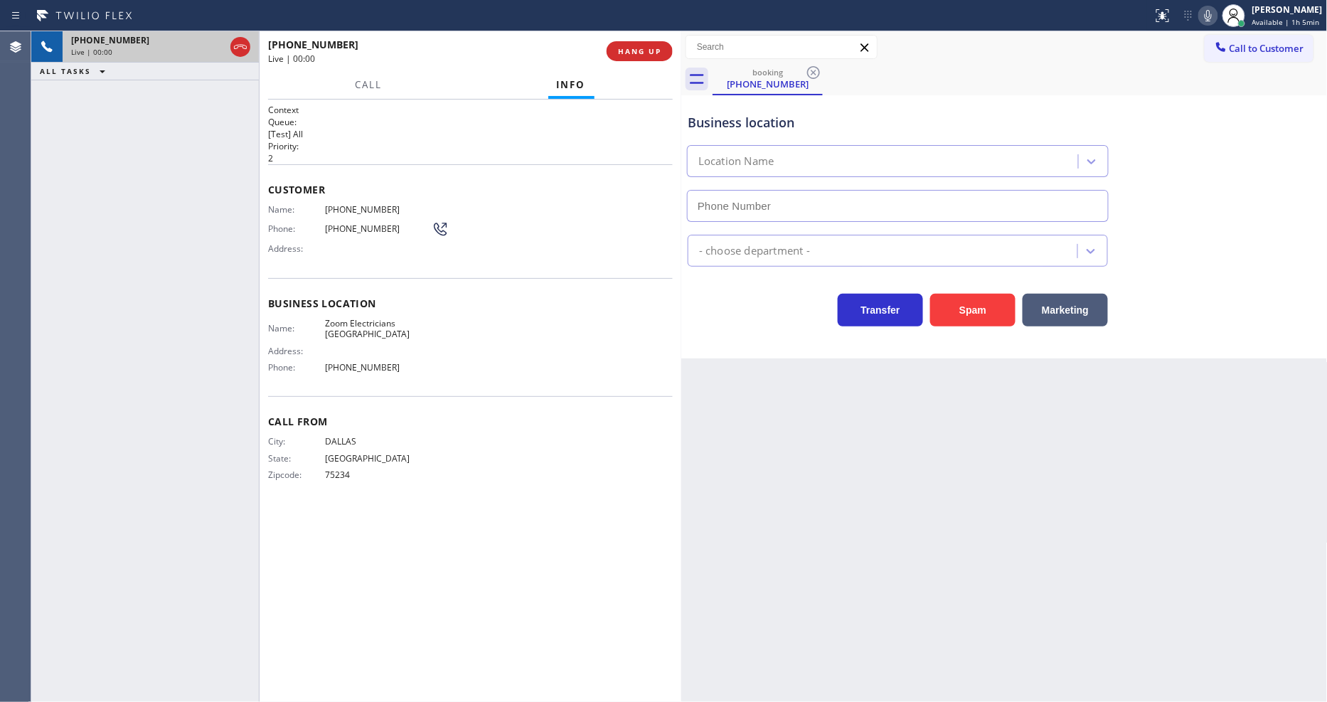
type input "[PHONE_NUMBER]"
click at [1211, 15] on icon at bounding box center [1207, 15] width 7 height 11
click at [626, 55] on span "HANG UP" at bounding box center [639, 51] width 43 height 10
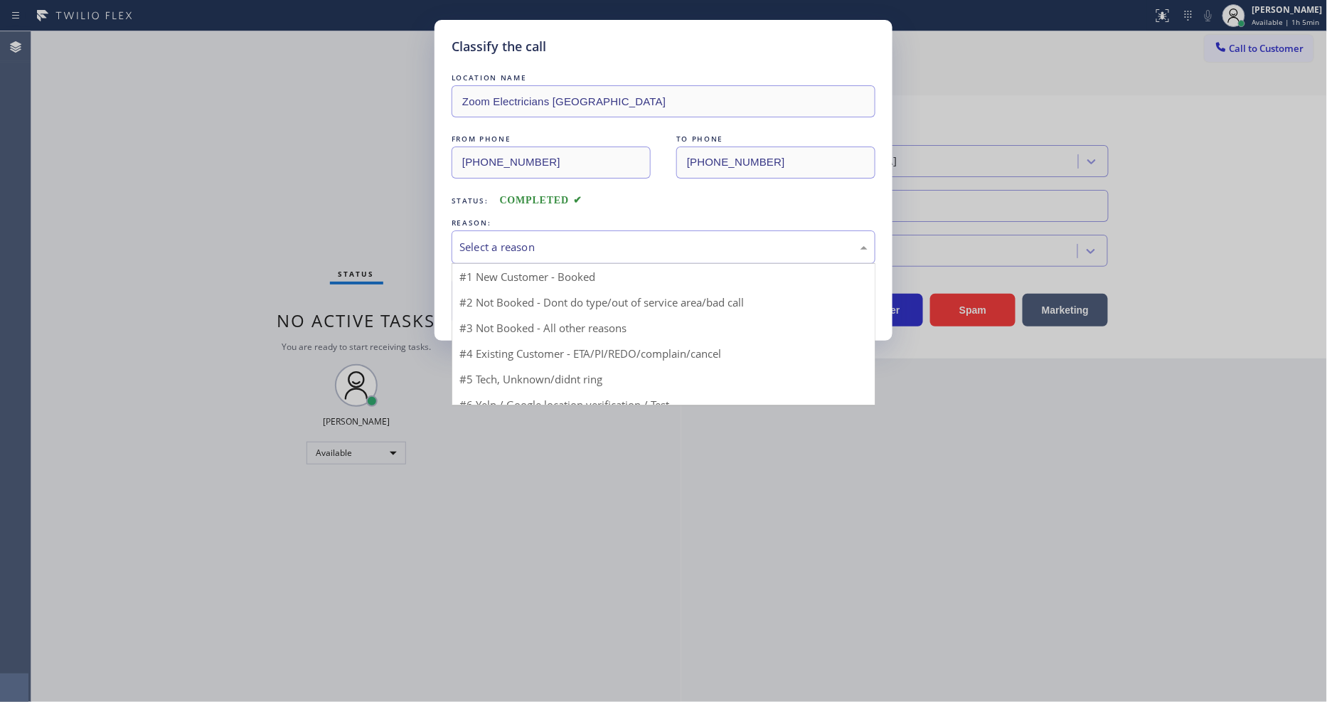
click at [528, 240] on div "Select a reason" at bounding box center [663, 247] width 408 height 16
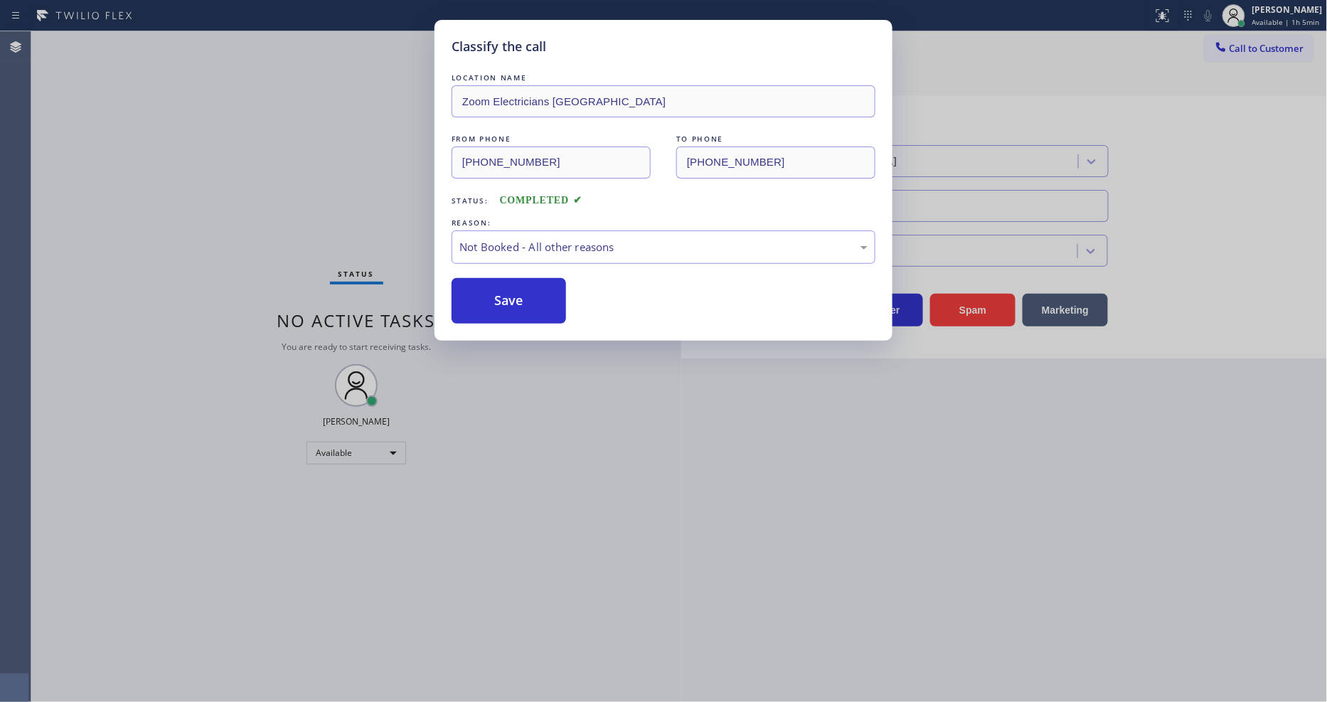
click at [515, 299] on button "Save" at bounding box center [508, 301] width 114 height 46
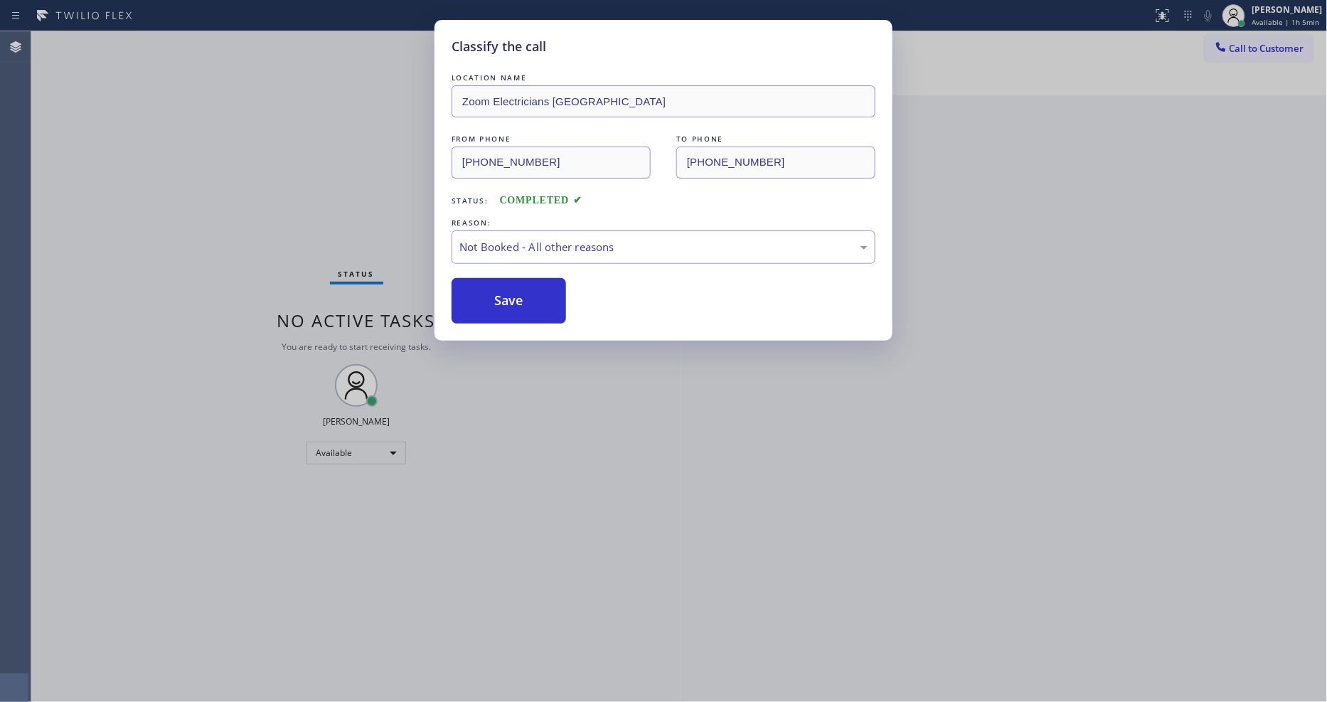
click at [515, 299] on button "Save" at bounding box center [508, 301] width 114 height 46
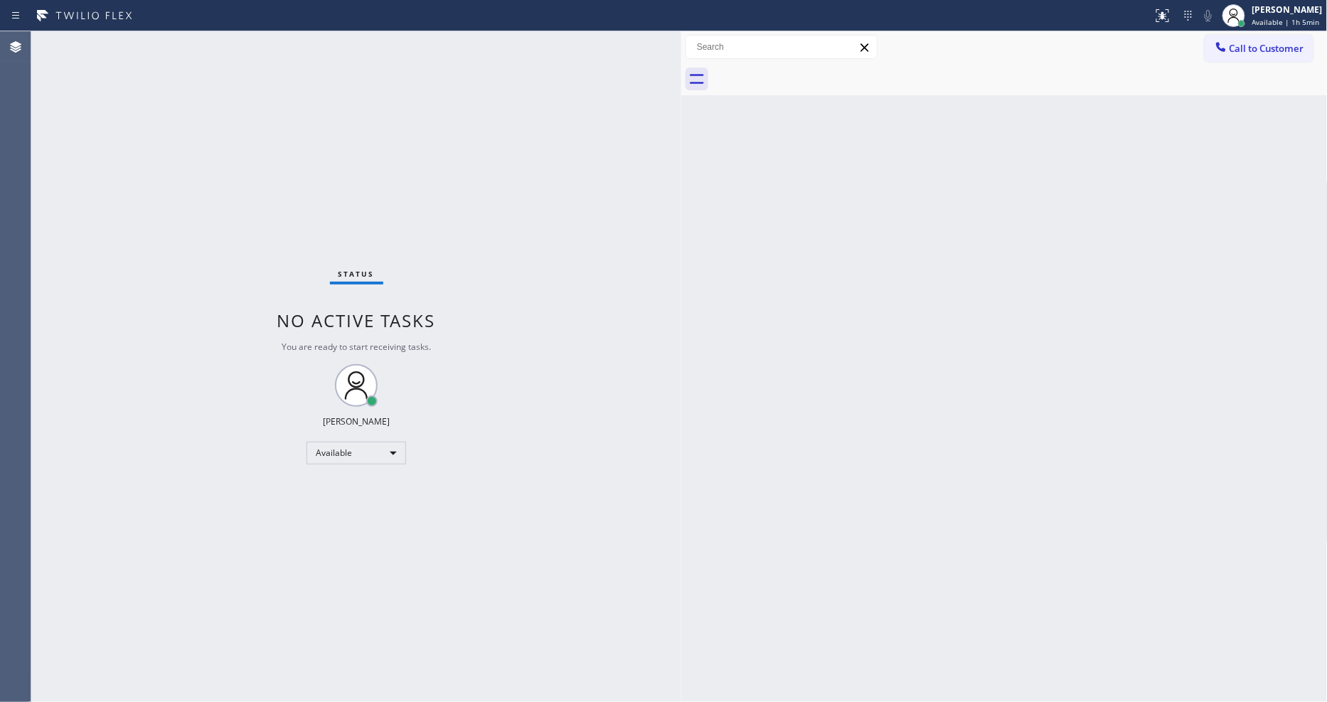
click at [178, 45] on div "Status No active tasks You are ready to start receiving tasks. [PERSON_NAME] Av…" at bounding box center [356, 366] width 650 height 670
click at [492, 454] on div "Status No active tasks You are ready to start receiving tasks. [PERSON_NAME] Av…" at bounding box center [356, 366] width 650 height 670
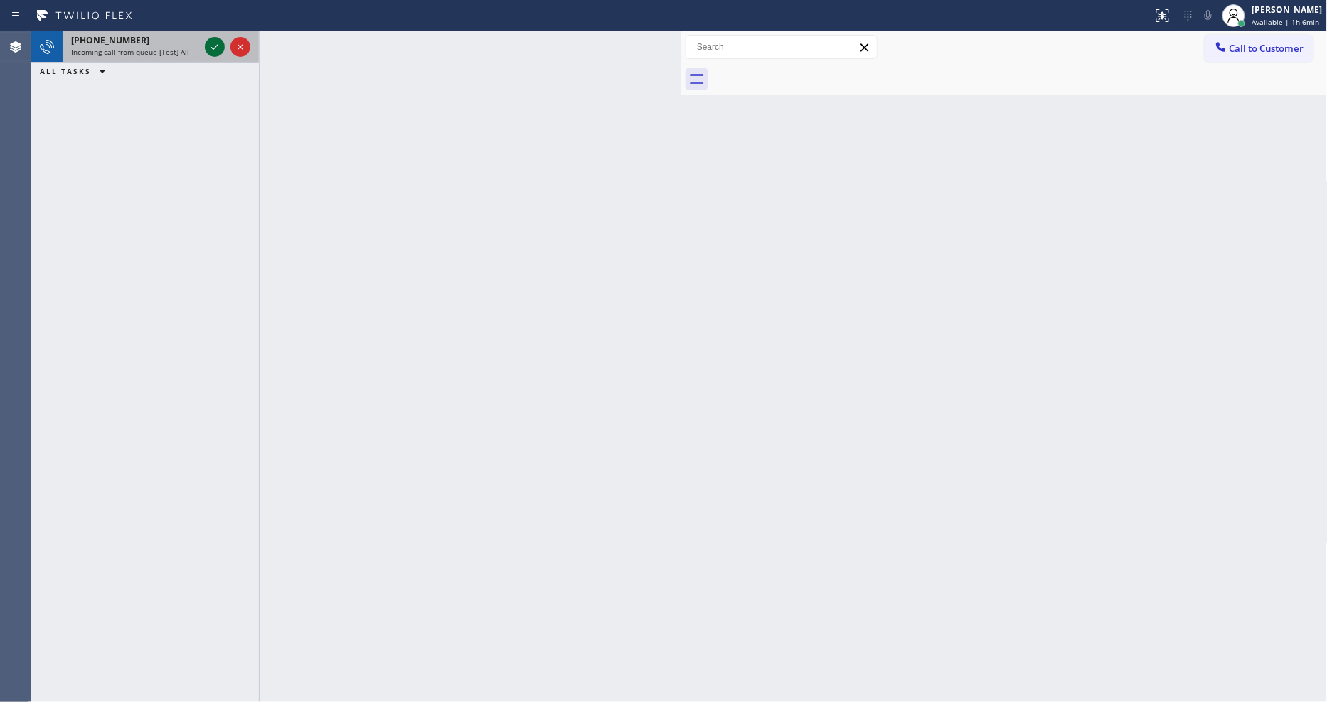
click at [216, 52] on icon at bounding box center [214, 46] width 17 height 17
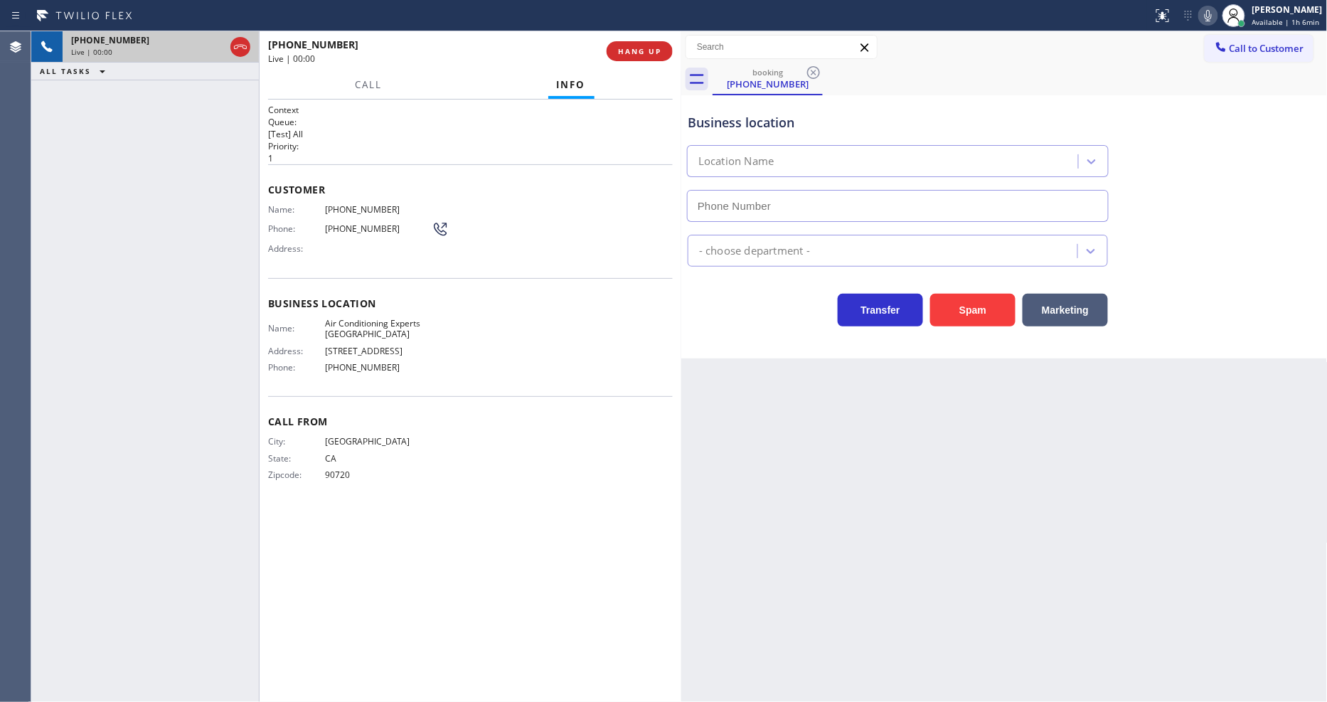
type input "[PHONE_NUMBER]"
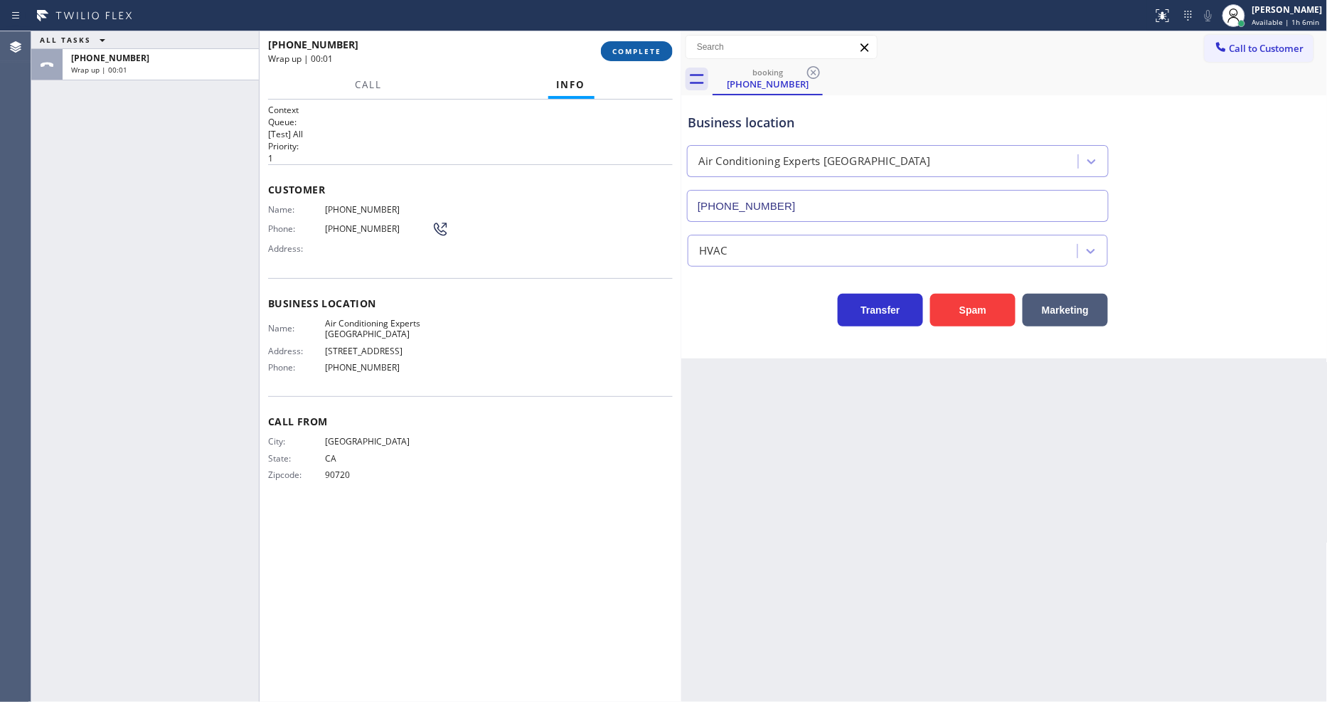
click at [663, 48] on button "COMPLETE" at bounding box center [637, 51] width 72 height 20
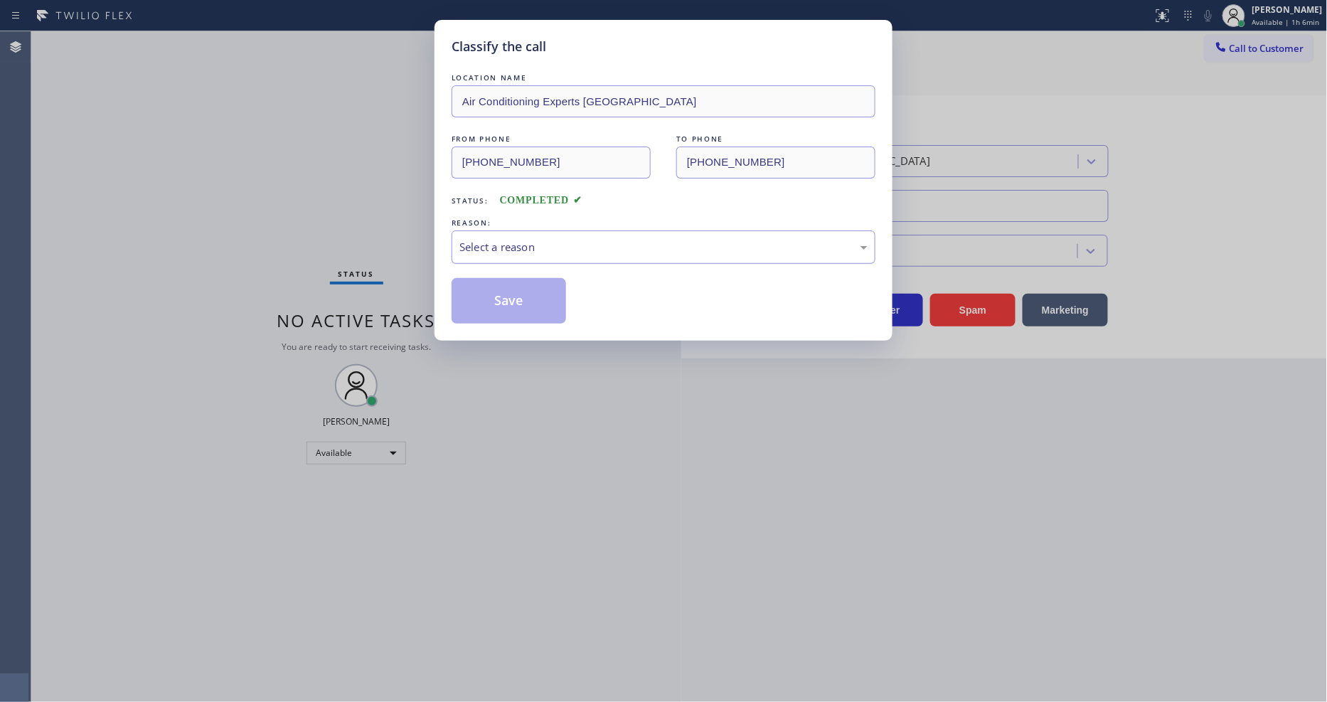
click at [560, 239] on div "Select a reason" at bounding box center [663, 247] width 408 height 16
click at [523, 290] on button "Save" at bounding box center [508, 301] width 114 height 46
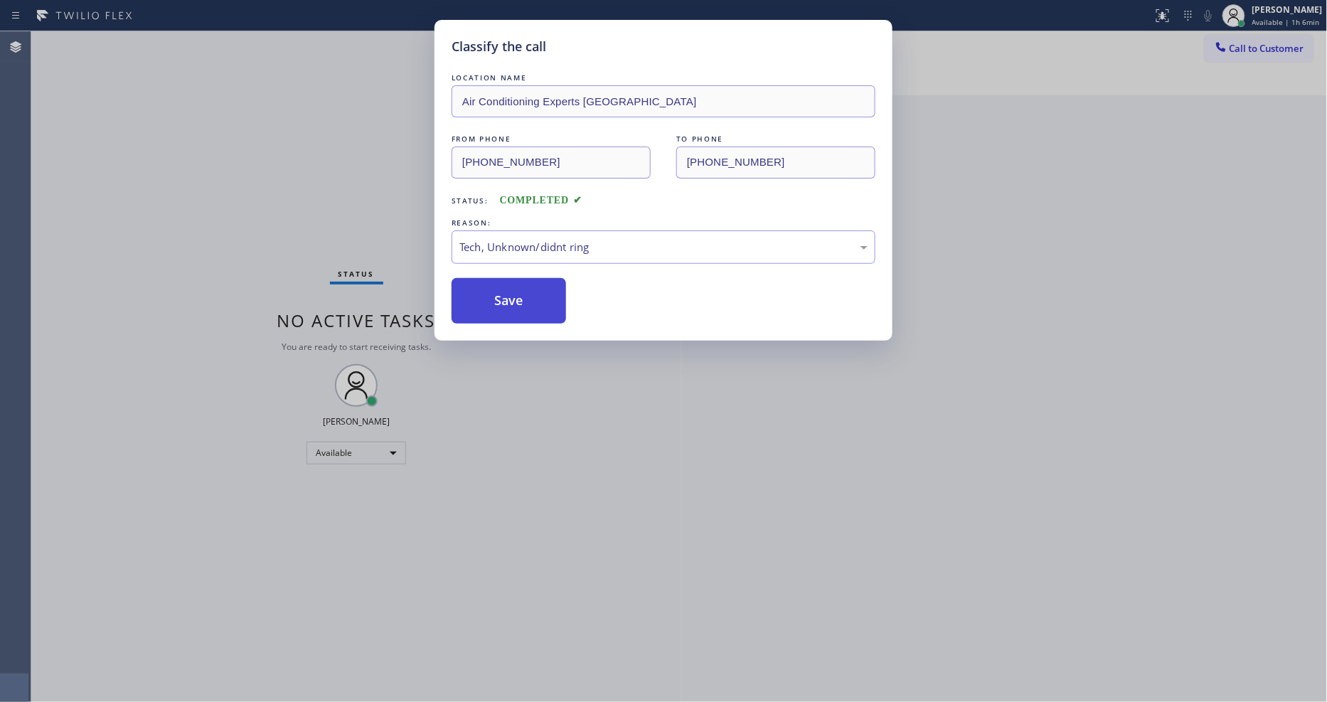
click at [523, 290] on button "Save" at bounding box center [508, 301] width 114 height 46
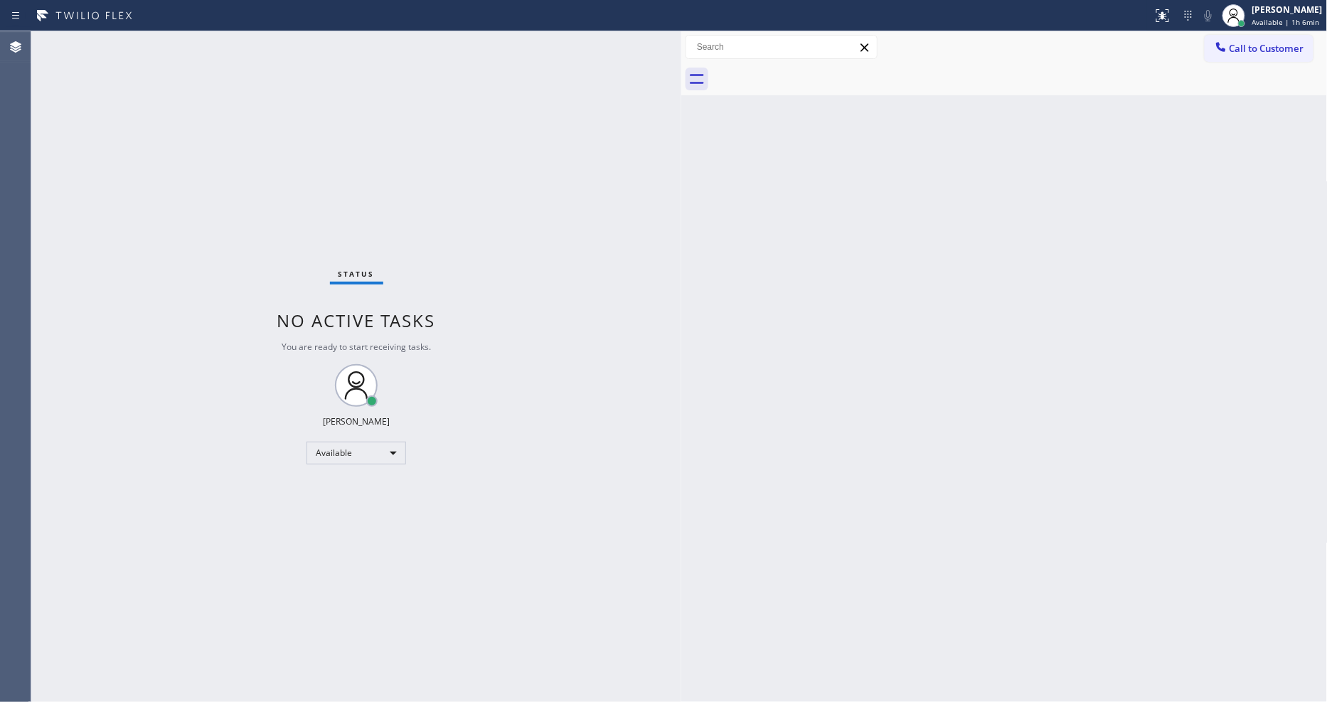
click at [201, 38] on div "Status No active tasks You are ready to start receiving tasks. [PERSON_NAME] Av…" at bounding box center [356, 366] width 650 height 670
click at [200, 38] on div "Status No active tasks You are ready to start receiving tasks. [PERSON_NAME] Av…" at bounding box center [356, 366] width 650 height 670
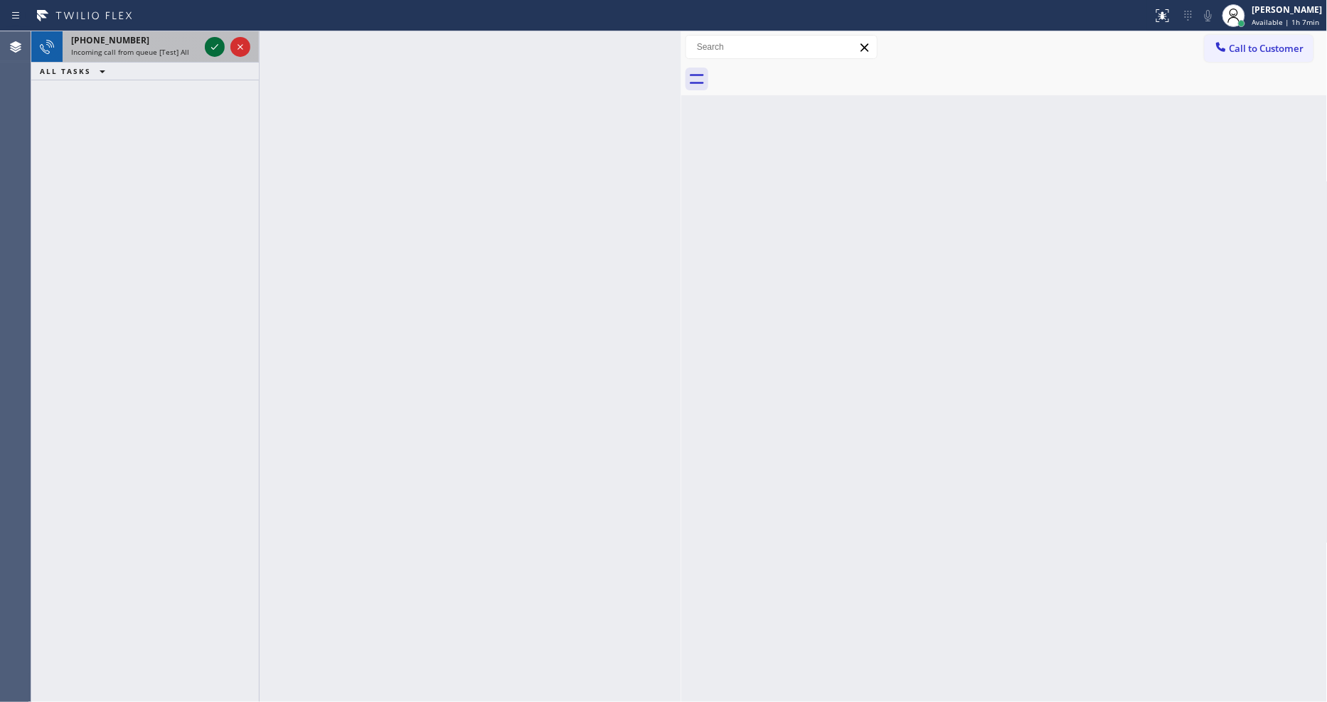
click at [220, 43] on icon at bounding box center [214, 46] width 17 height 17
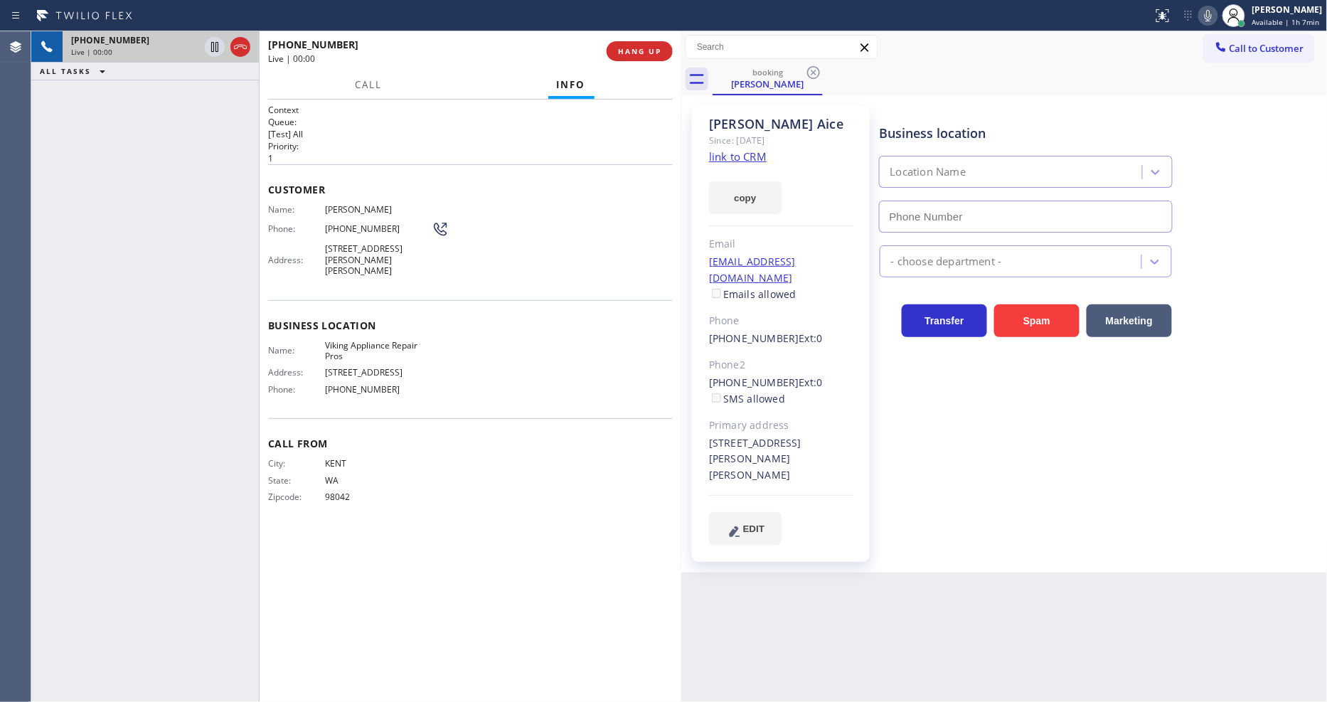
type input "[PHONE_NUMBER]"
click at [752, 156] on link "link to CRM" at bounding box center [738, 156] width 58 height 14
click at [1210, 14] on icon at bounding box center [1207, 15] width 17 height 17
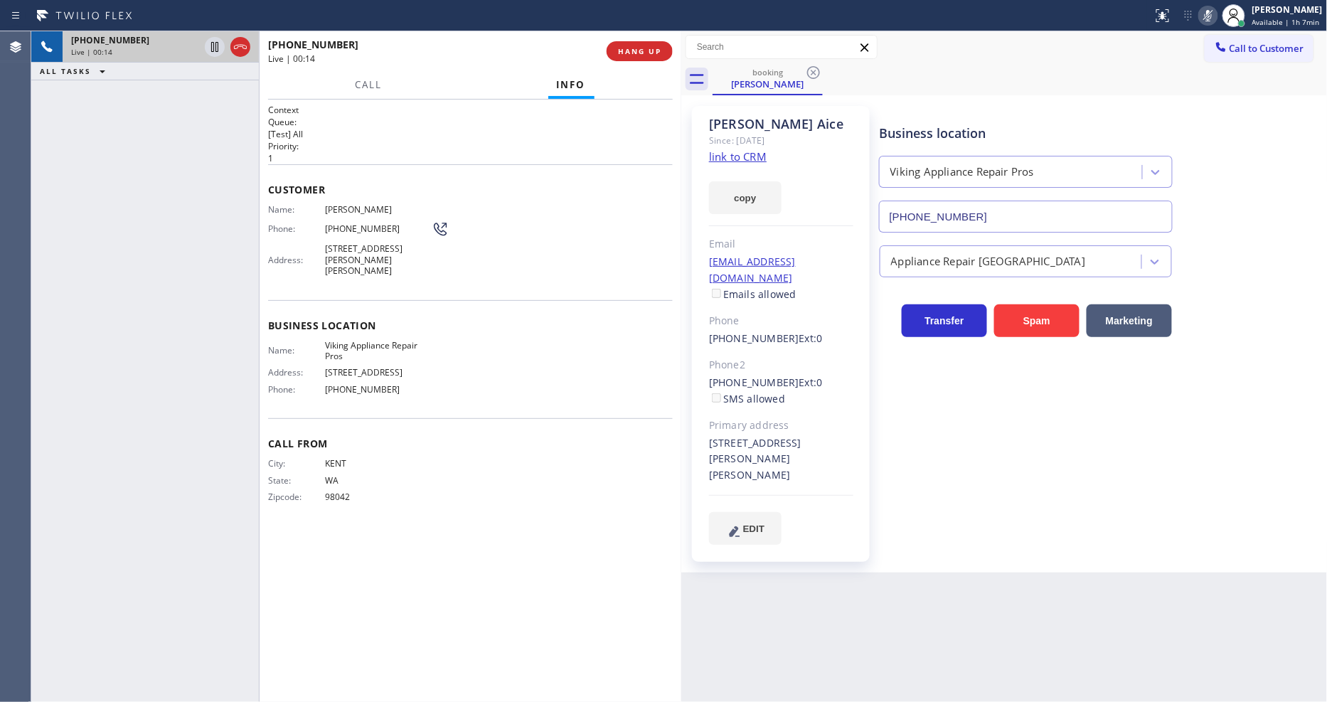
click at [1209, 18] on icon at bounding box center [1207, 15] width 17 height 17
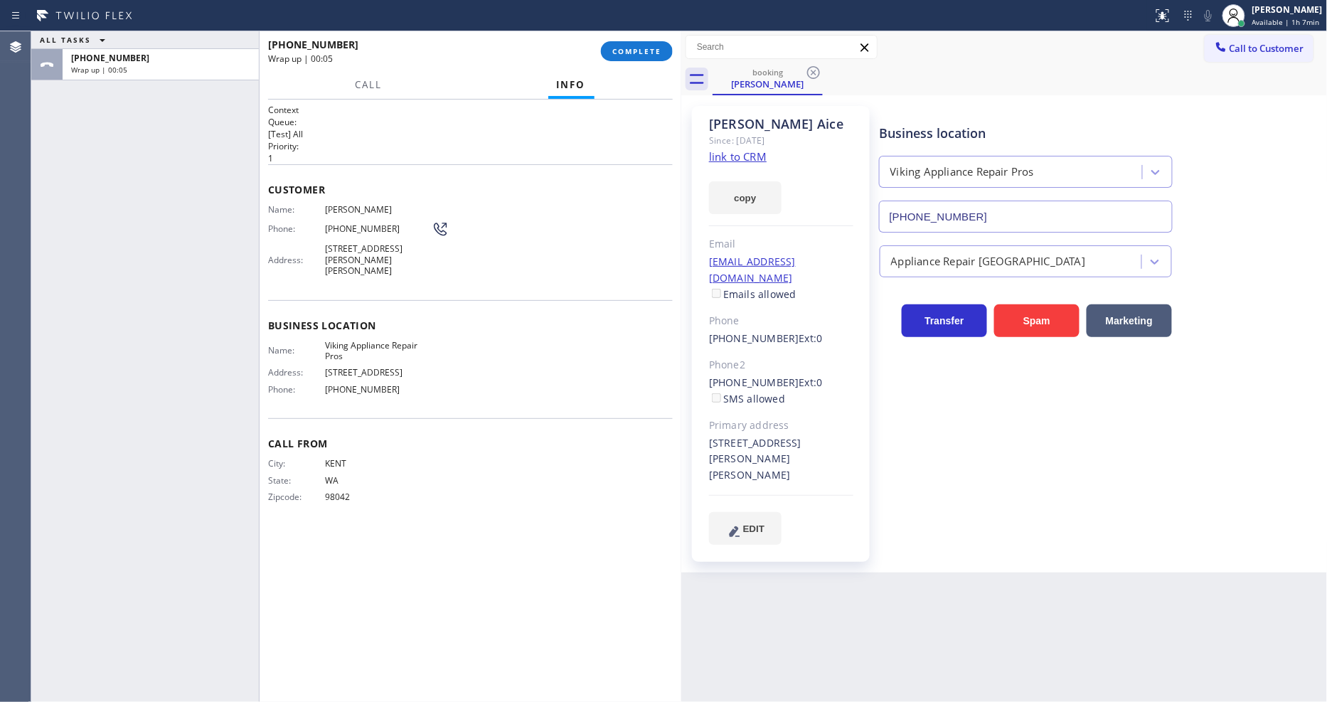
drag, startPoint x: 630, startPoint y: 40, endPoint x: 643, endPoint y: 55, distance: 20.7
click at [630, 40] on div "[PHONE_NUMBER] Wrap up | 00:05 COMPLETE" at bounding box center [470, 51] width 405 height 37
click at [662, 52] on button "COMPLETE" at bounding box center [637, 51] width 72 height 20
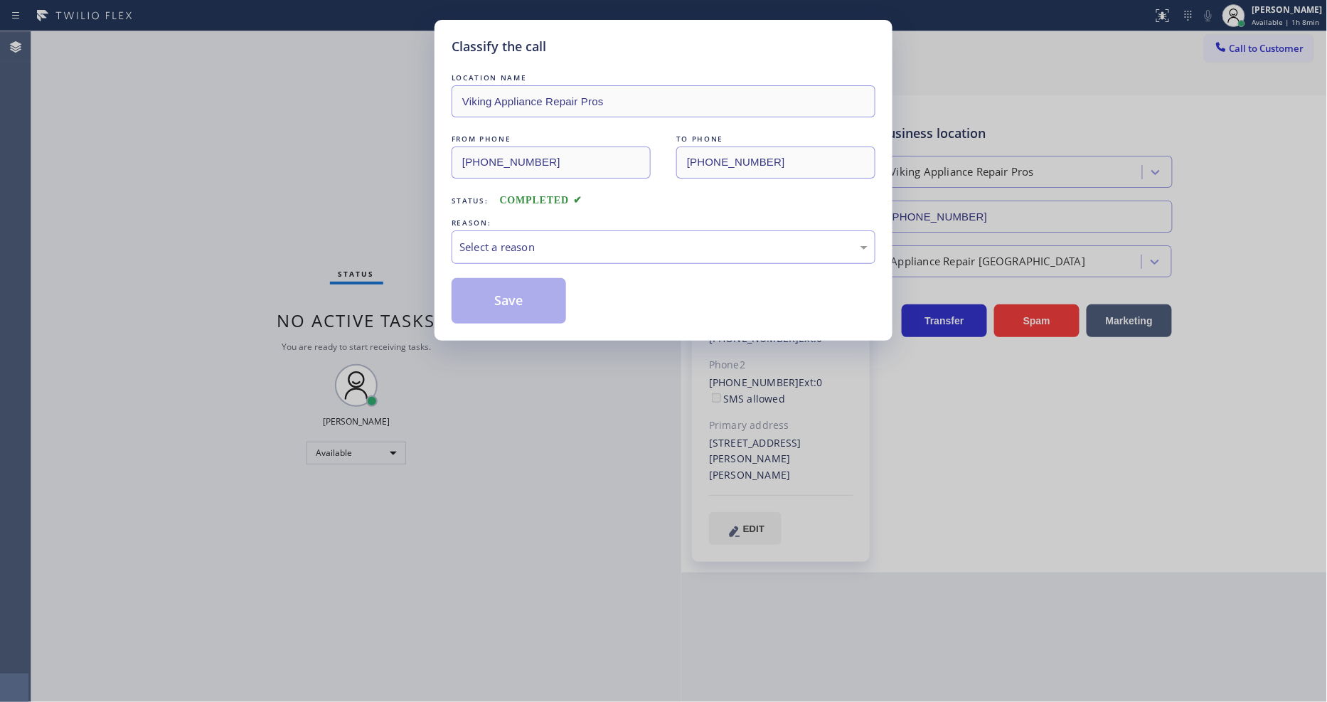
click at [534, 257] on div "Select a reason" at bounding box center [663, 246] width 424 height 33
click at [516, 303] on button "Save" at bounding box center [508, 301] width 114 height 46
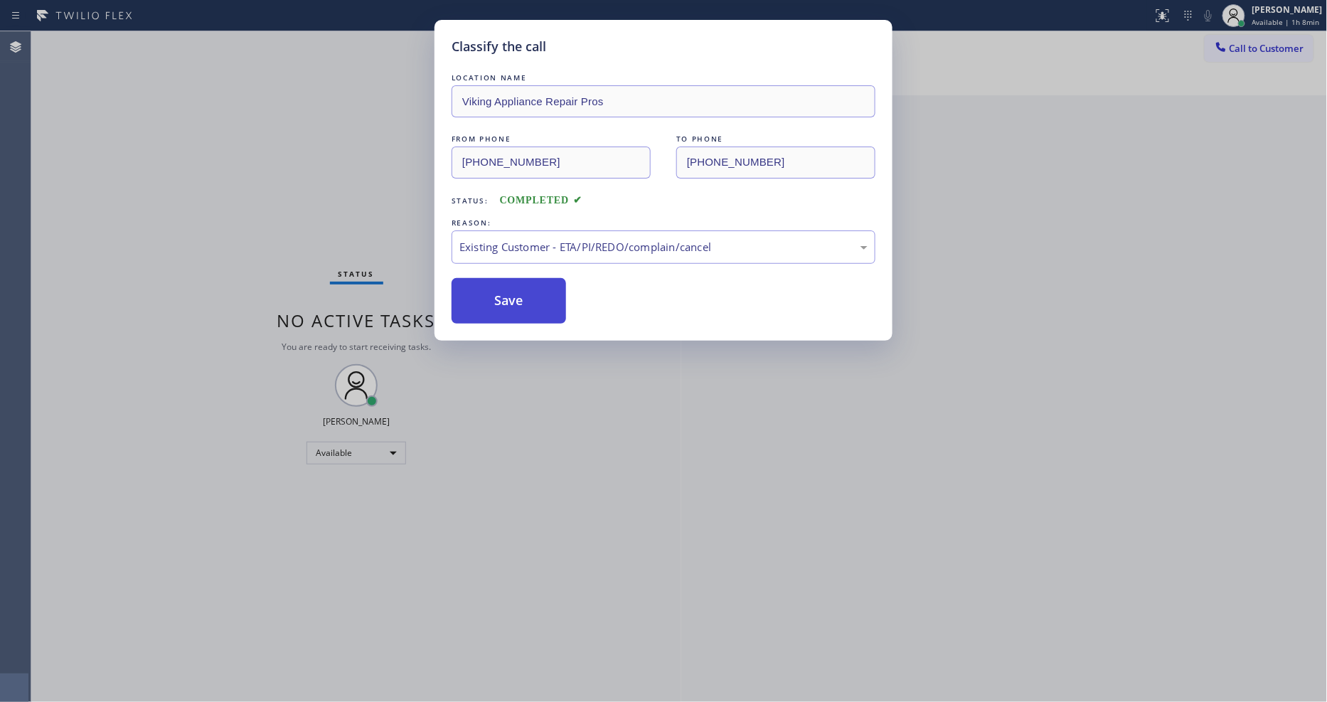
click at [516, 303] on button "Save" at bounding box center [508, 301] width 114 height 46
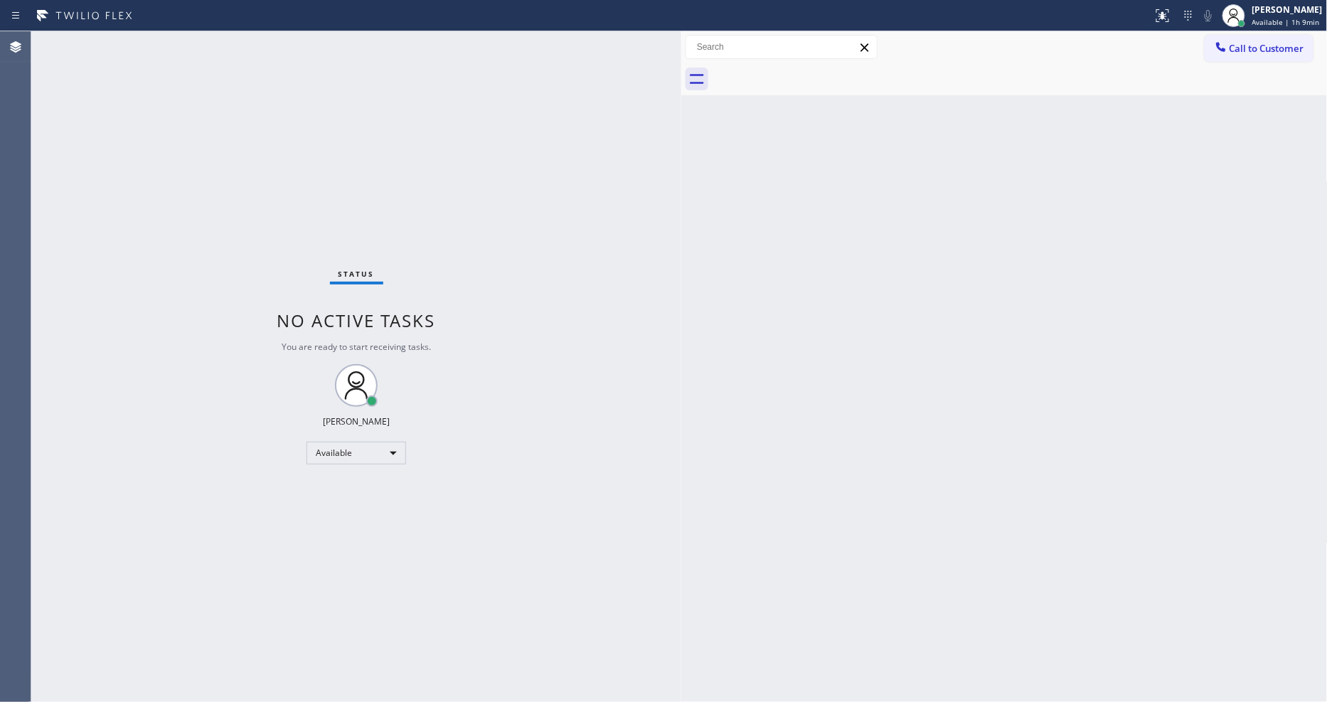
click at [425, 520] on div "Status No active tasks You are ready to start receiving tasks. [PERSON_NAME] Av…" at bounding box center [356, 366] width 650 height 670
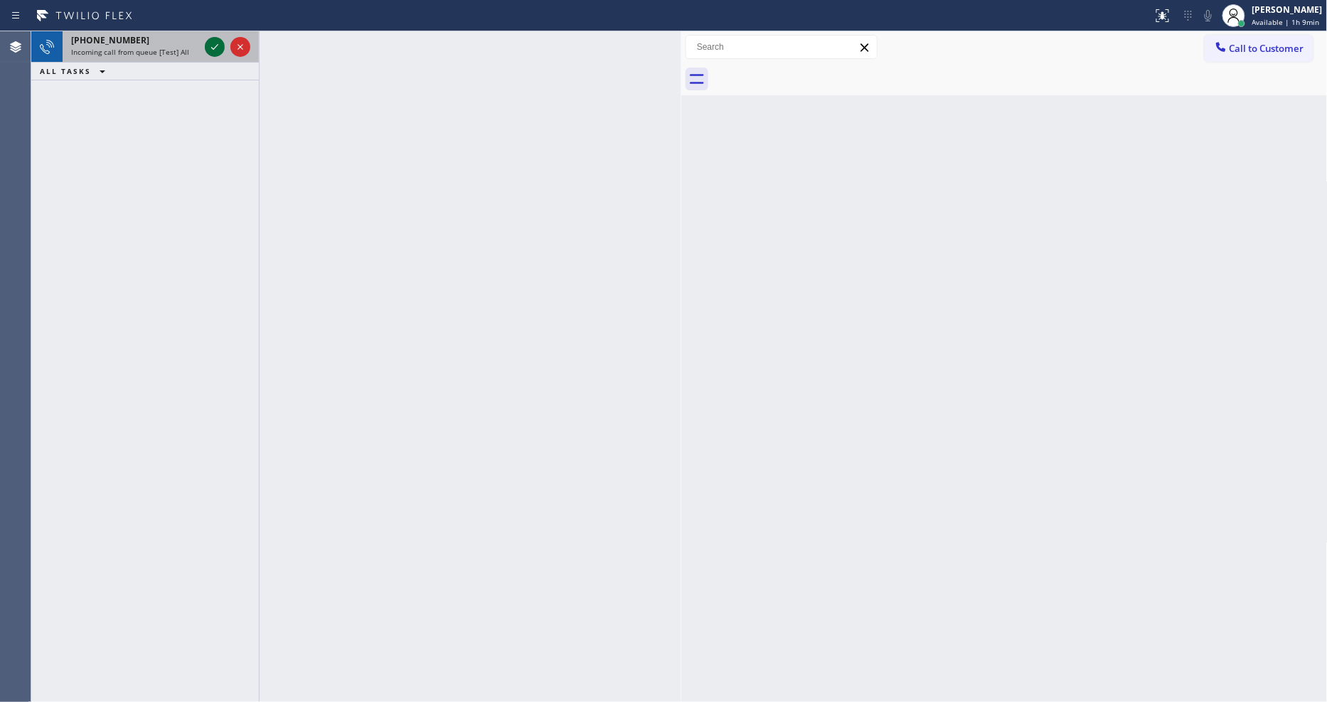
click at [214, 40] on icon at bounding box center [214, 46] width 17 height 17
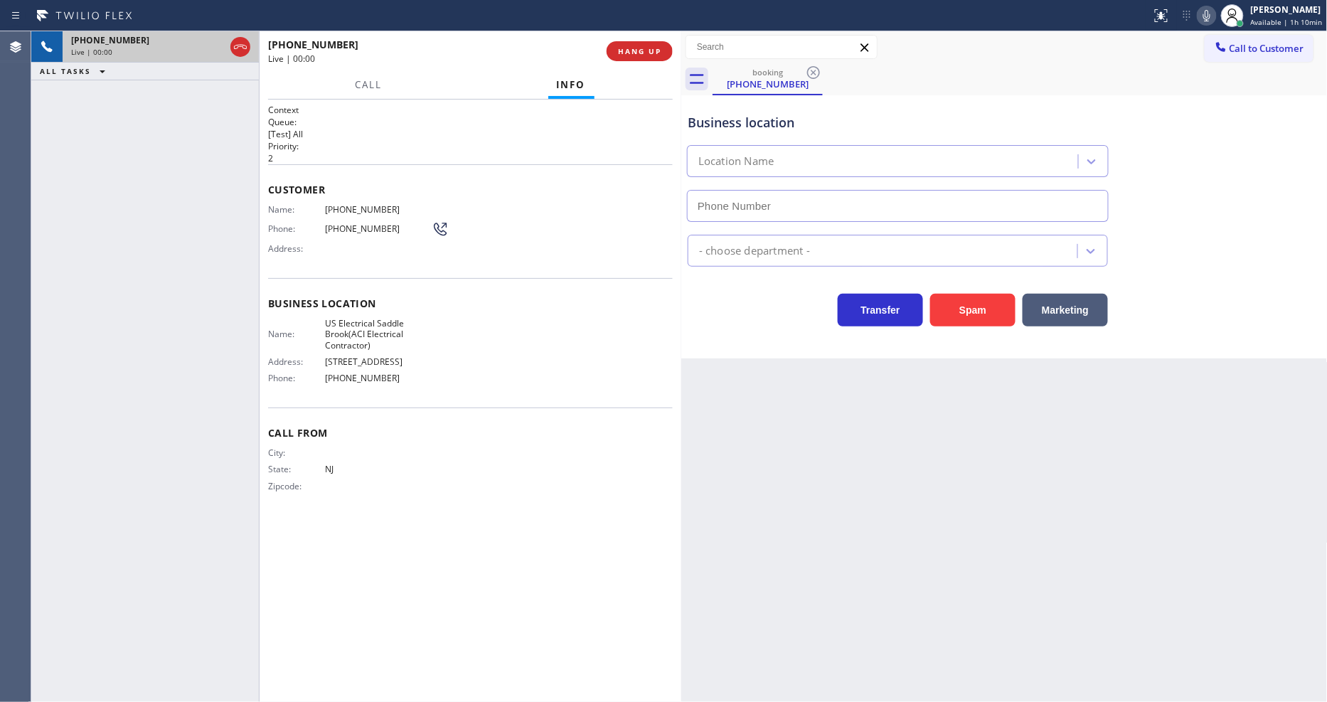
type input "[PHONE_NUMBER]"
click at [646, 50] on span "HANG UP" at bounding box center [639, 51] width 43 height 10
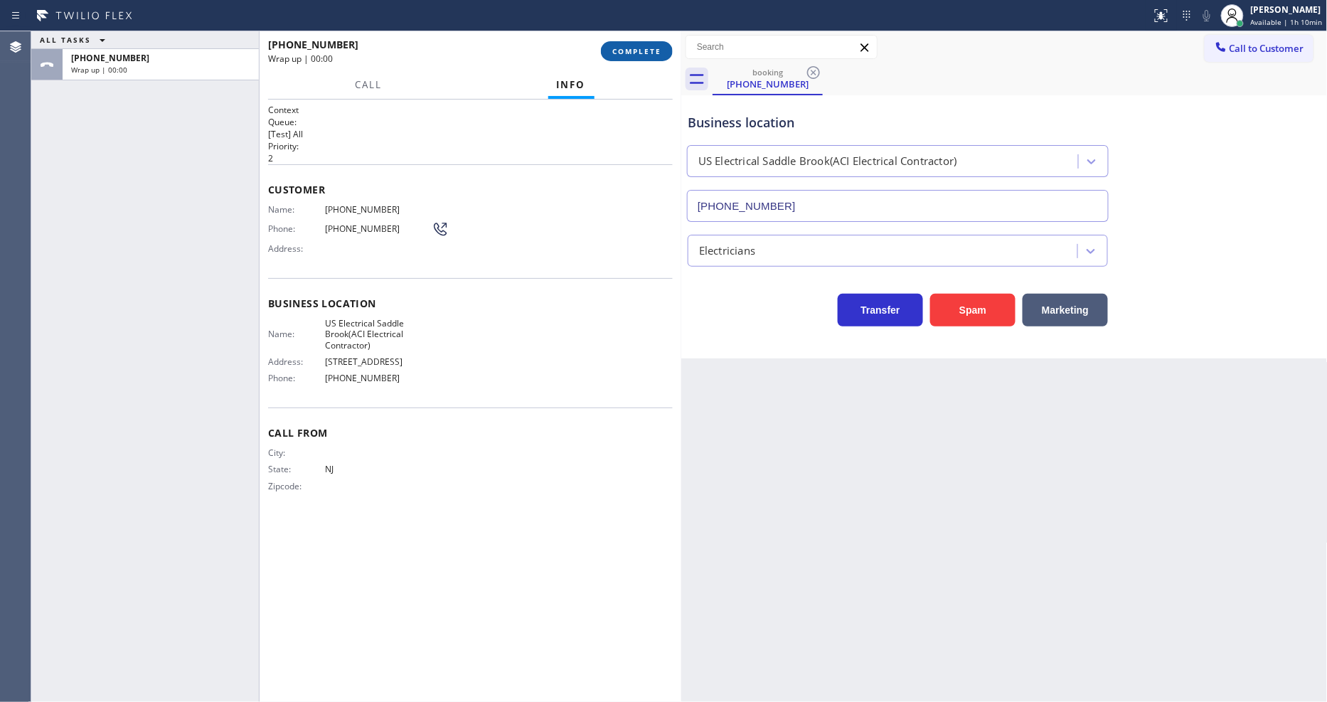
click at [646, 50] on span "COMPLETE" at bounding box center [636, 51] width 49 height 10
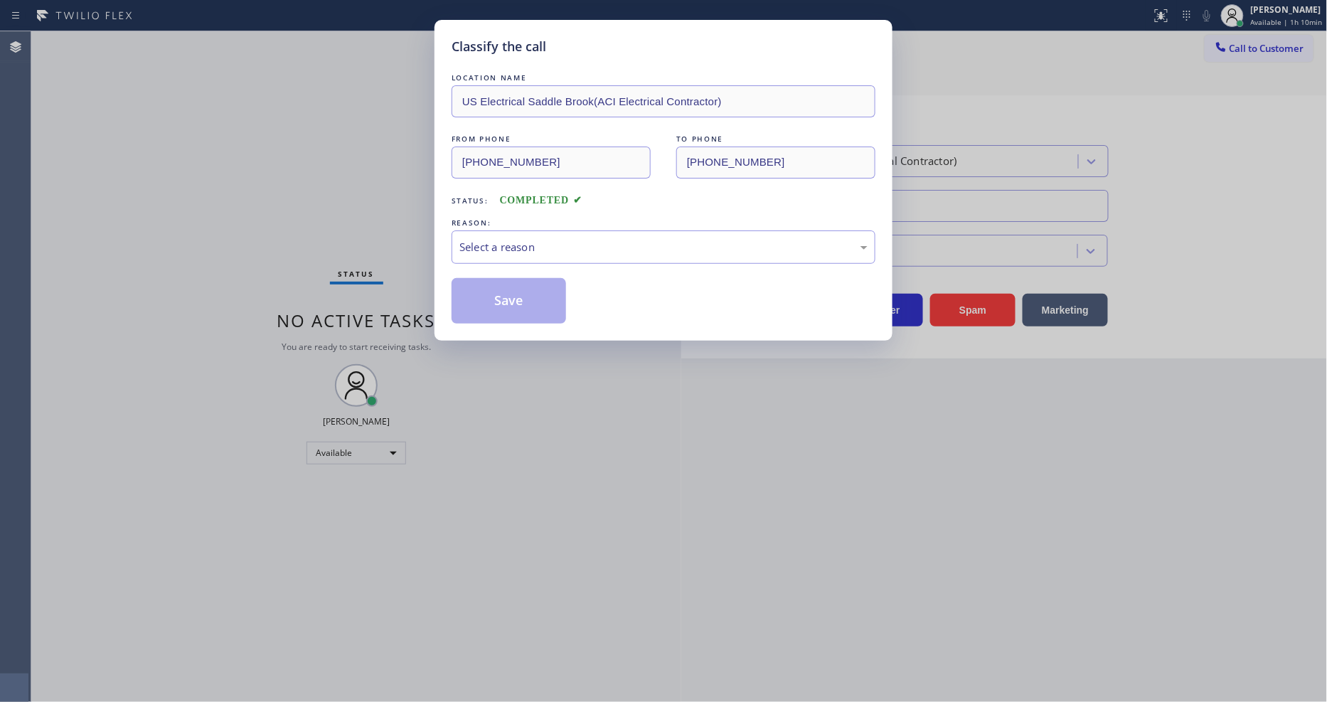
click at [530, 200] on div "Status: COMPLETED" at bounding box center [663, 197] width 424 height 23
click at [530, 239] on div "Select a reason" at bounding box center [663, 247] width 408 height 16
click at [524, 279] on button "Save" at bounding box center [508, 301] width 114 height 46
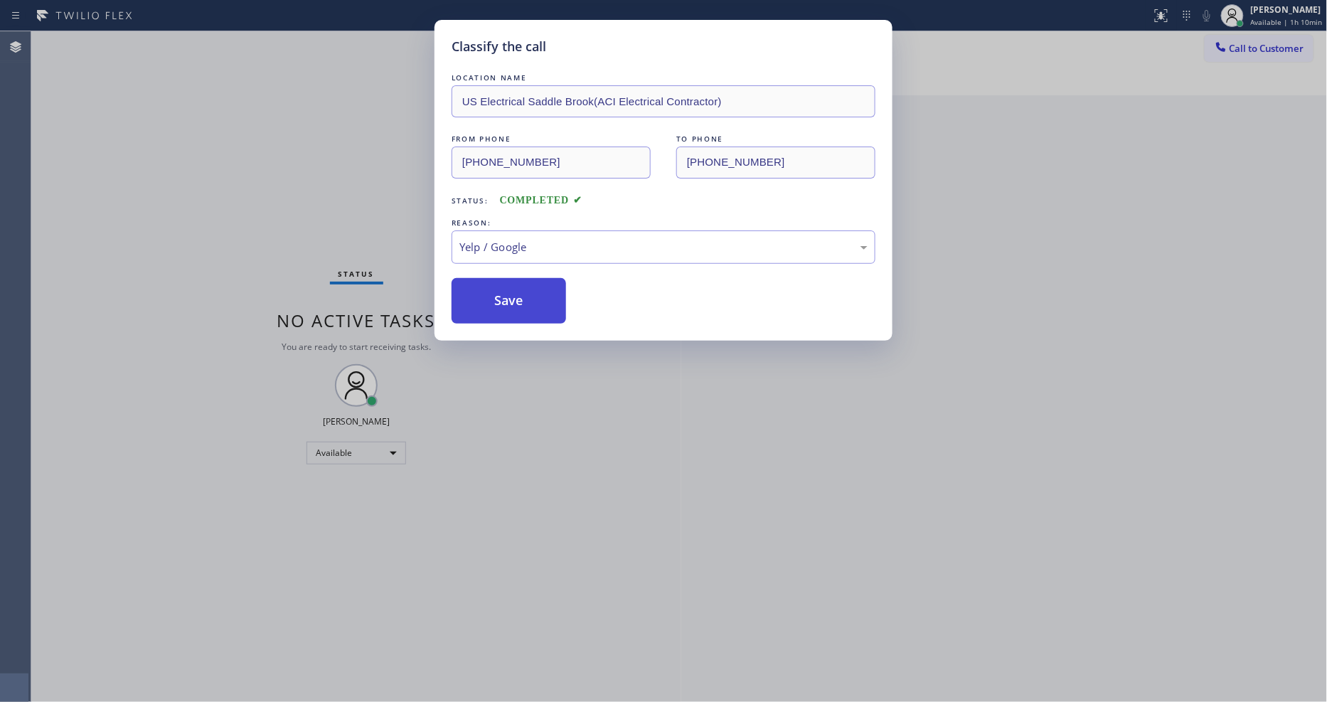
click at [524, 279] on button "Save" at bounding box center [508, 301] width 114 height 46
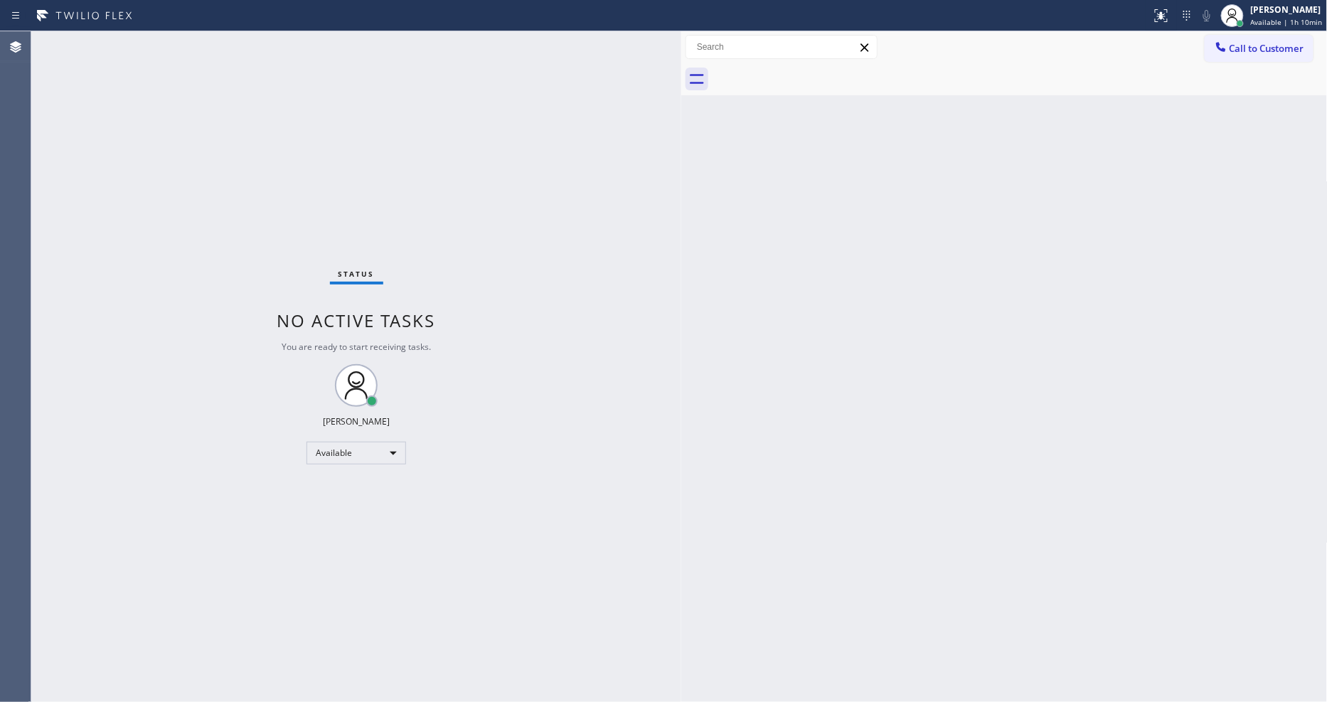
click at [1020, 481] on div "Back to Dashboard Change Sender ID Customers Technicians Select a contact Outbo…" at bounding box center [1004, 366] width 646 height 670
click at [743, 520] on div "Back to Dashboard Change Sender ID Customers Technicians Select a contact Outbo…" at bounding box center [1004, 366] width 646 height 670
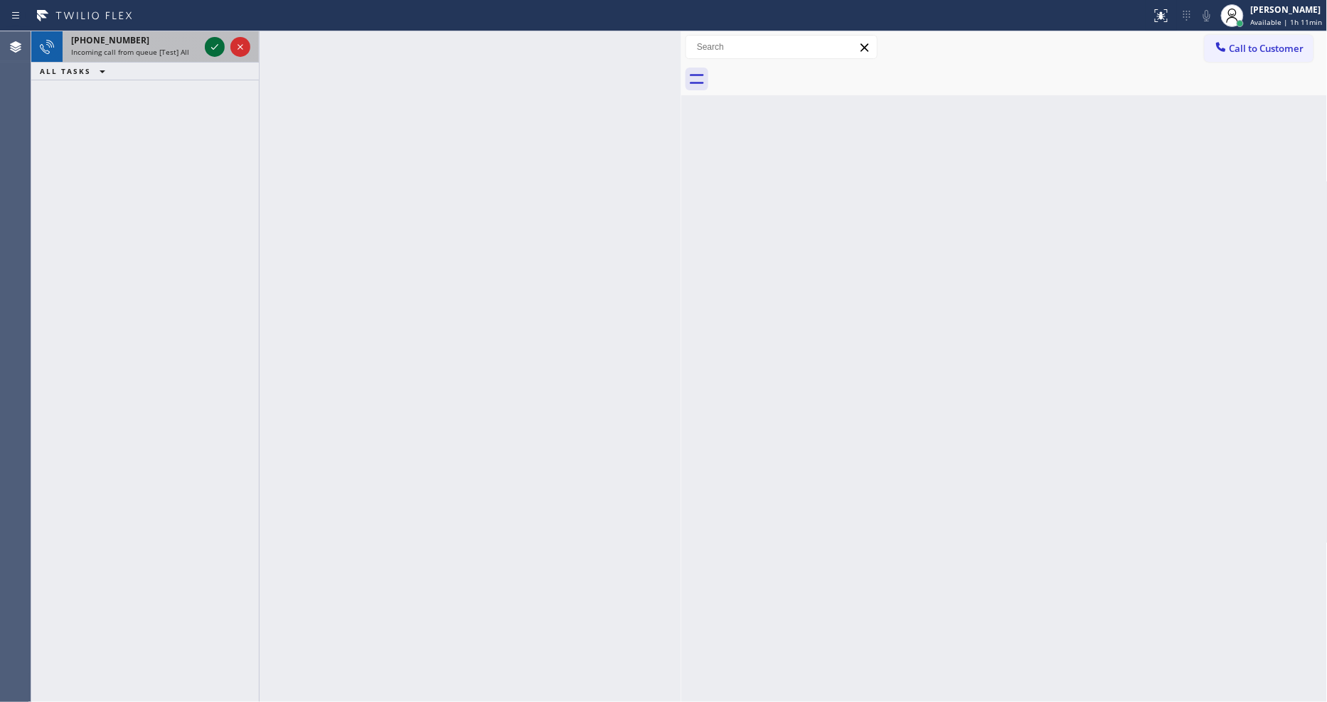
click at [210, 47] on icon at bounding box center [214, 46] width 17 height 17
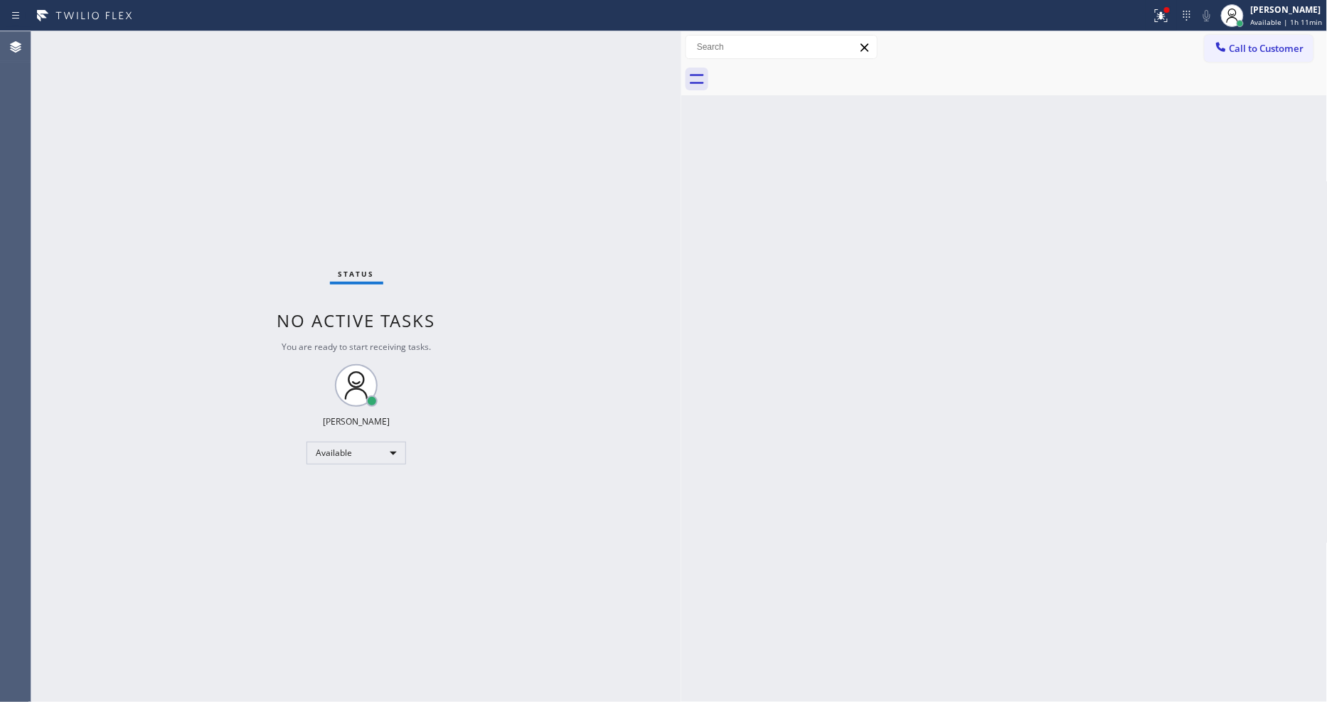
click at [1020, 521] on div "Back to Dashboard Change Sender ID Customers Technicians Select a contact Outbo…" at bounding box center [1004, 366] width 646 height 670
click at [730, 591] on div "Back to Dashboard Change Sender ID Customers Technicians Select a contact Outbo…" at bounding box center [1004, 366] width 646 height 670
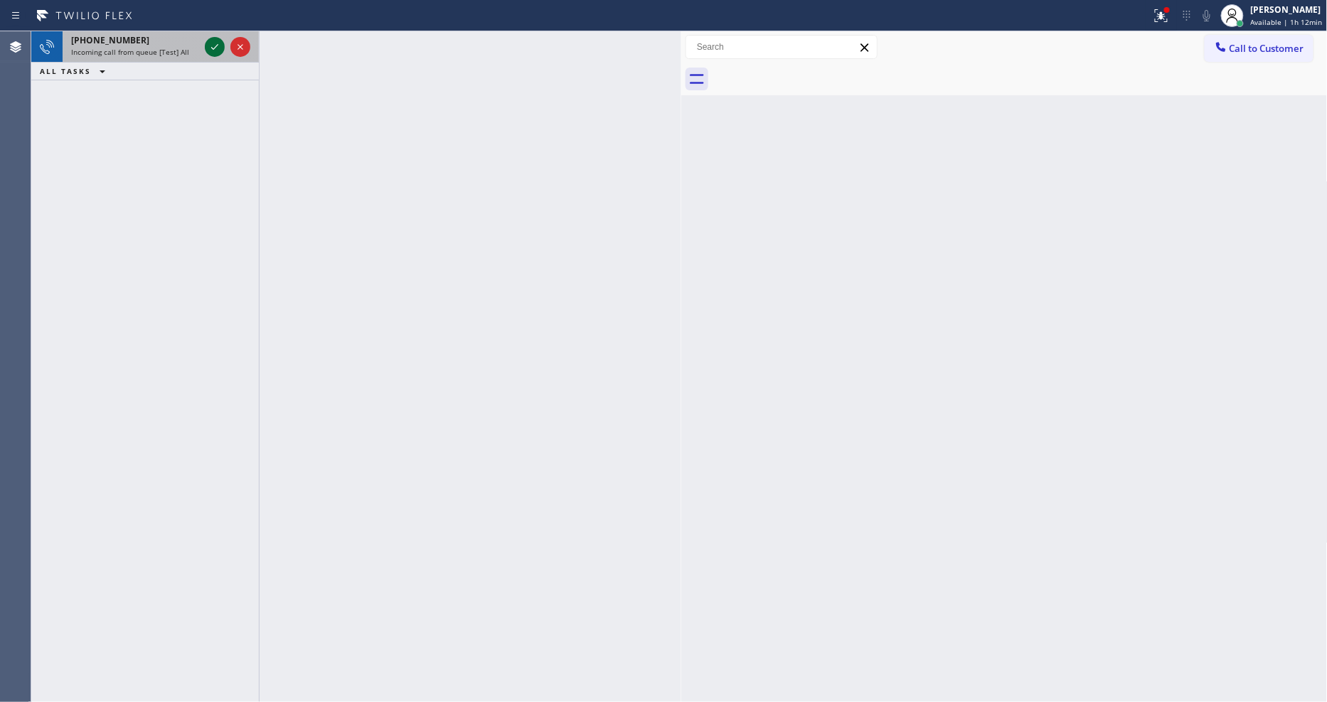
click at [215, 47] on icon at bounding box center [214, 47] width 7 height 6
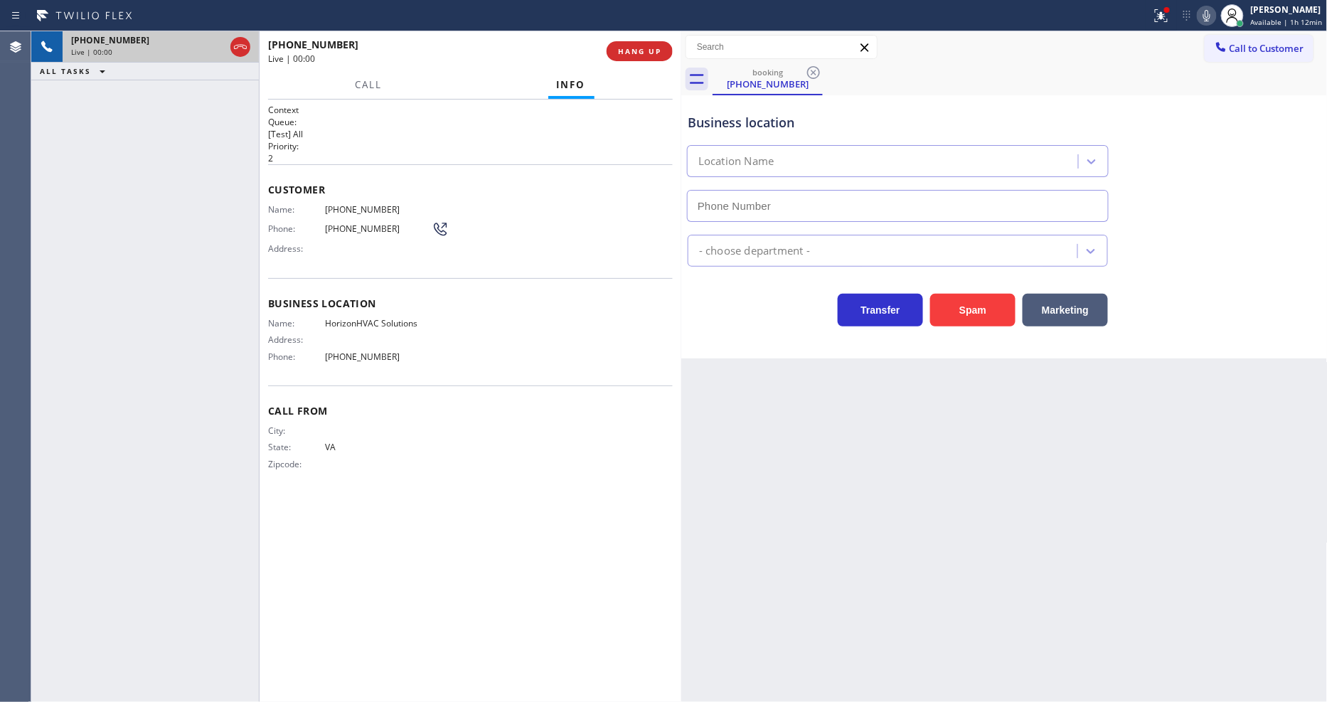
type input "[PHONE_NUMBER]"
click at [631, 48] on span "HANG UP" at bounding box center [639, 51] width 43 height 10
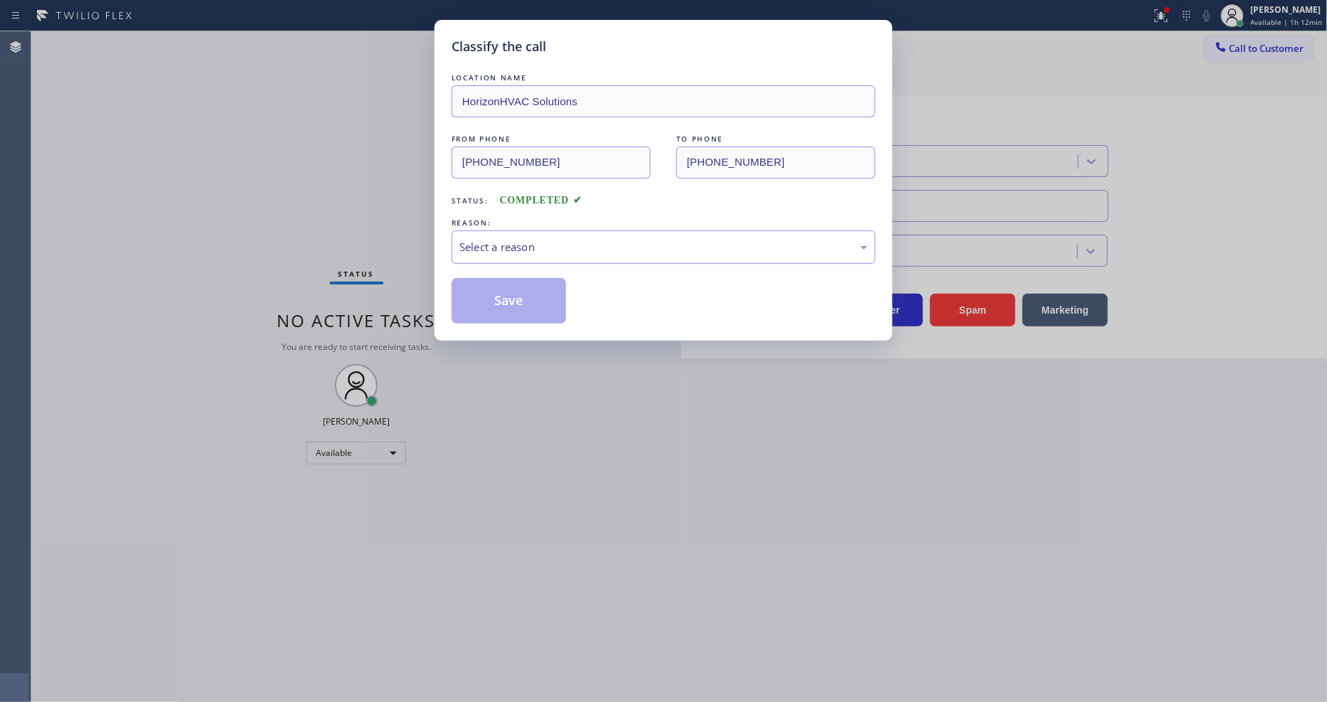
click at [526, 239] on div "Select a reason" at bounding box center [663, 247] width 408 height 16
click at [521, 300] on button "Save" at bounding box center [508, 301] width 114 height 46
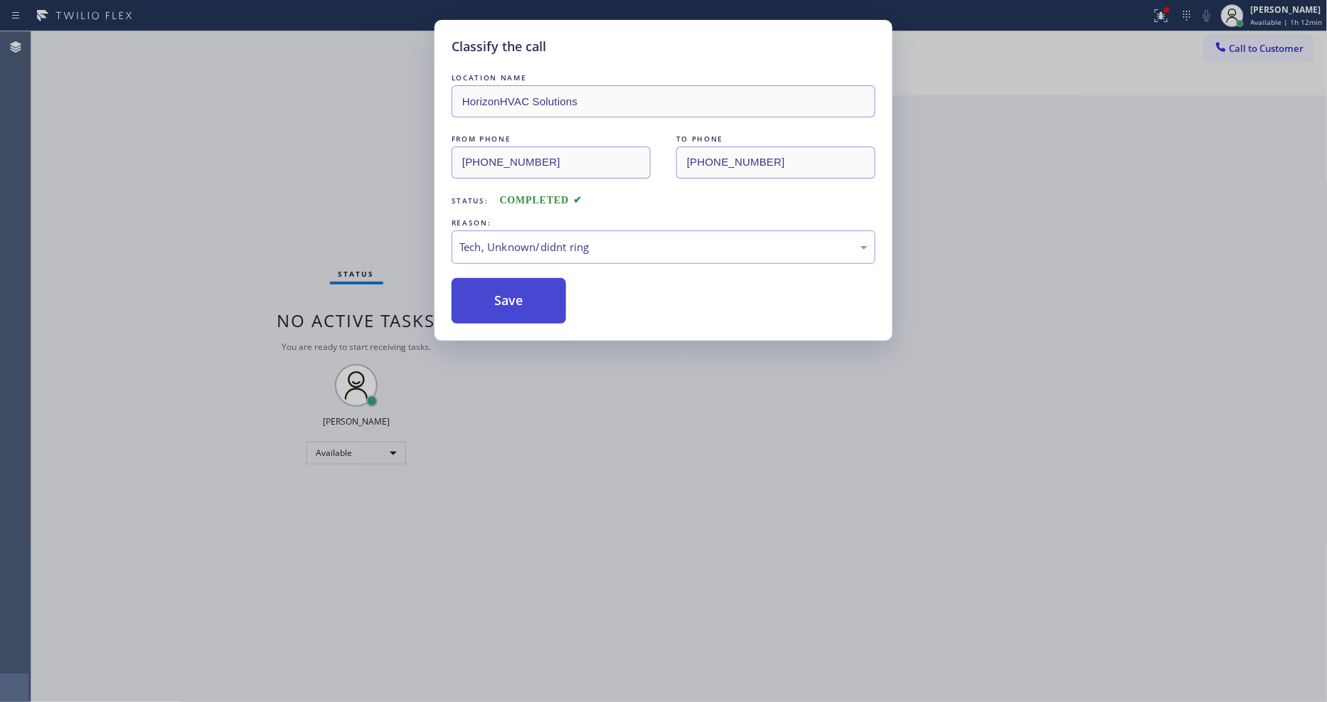
click at [521, 300] on button "Save" at bounding box center [508, 301] width 114 height 46
drag, startPoint x: 521, startPoint y: 300, endPoint x: 464, endPoint y: 673, distance: 377.7
click at [521, 296] on button "Save" at bounding box center [508, 301] width 114 height 46
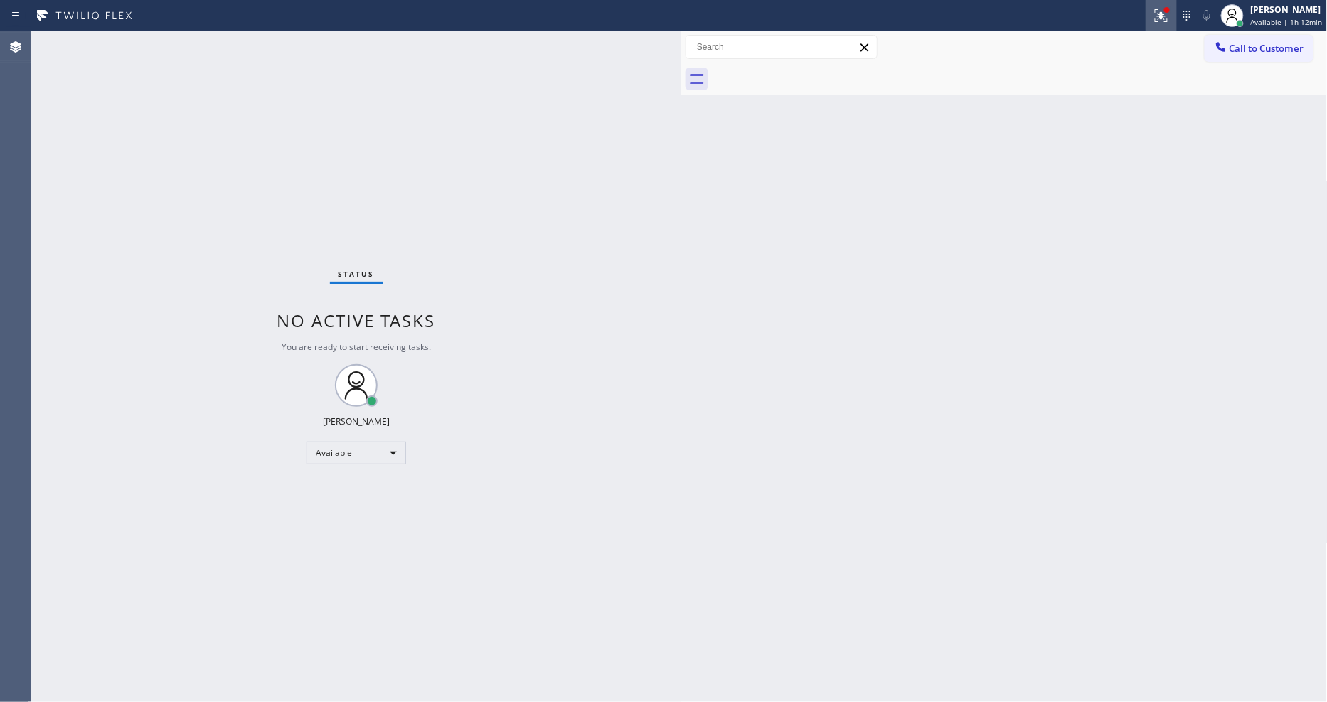
click at [1159, 5] on button at bounding box center [1160, 15] width 31 height 31
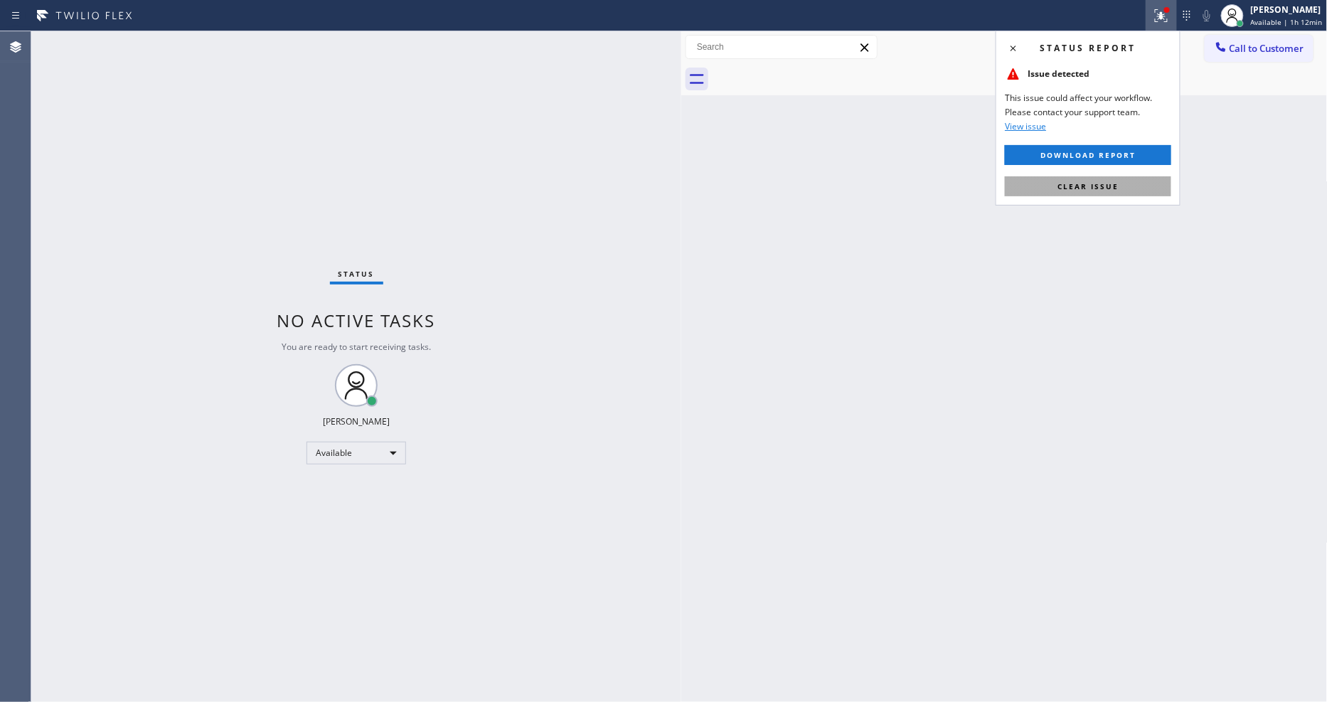
click at [1143, 191] on button "Clear issue" at bounding box center [1088, 186] width 166 height 20
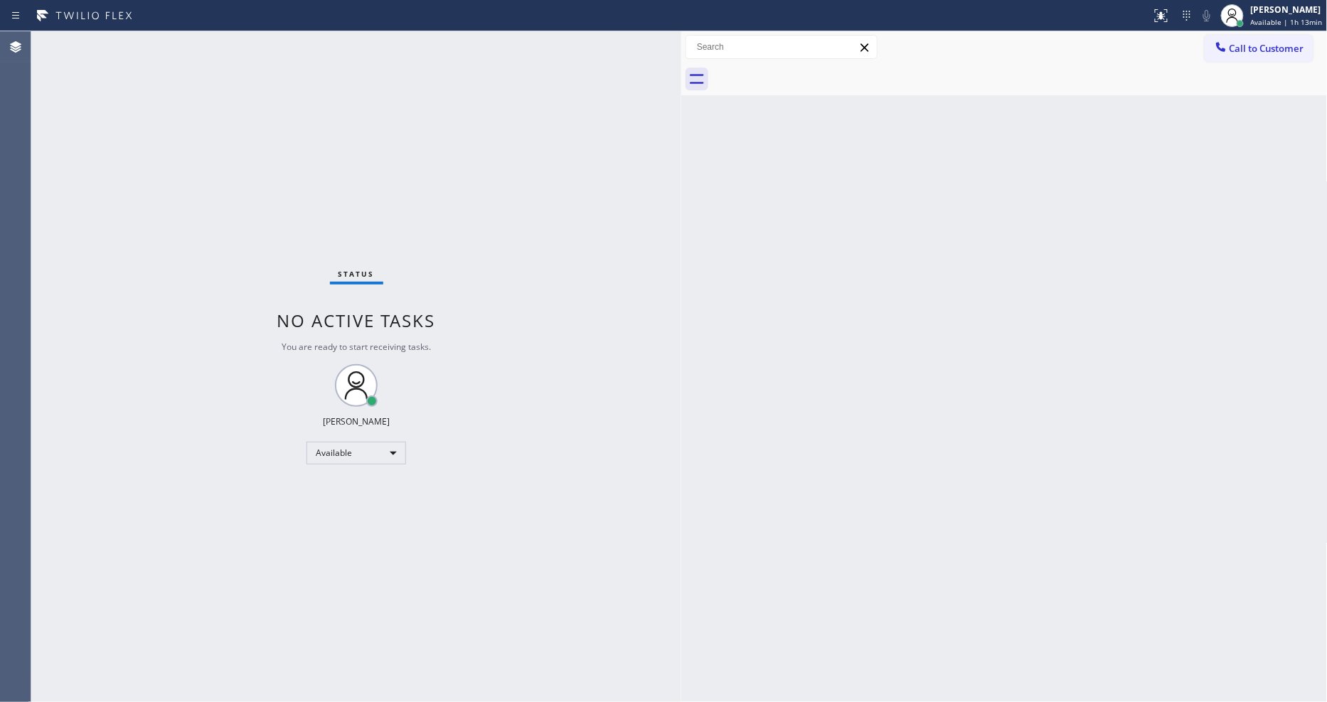
drag, startPoint x: 793, startPoint y: 535, endPoint x: 781, endPoint y: 557, distance: 25.1
click at [791, 535] on div "Back to Dashboard Change Sender ID Customers Technicians Select a contact Outbo…" at bounding box center [1004, 366] width 646 height 670
click at [1088, 432] on div "Back to Dashboard Change Sender ID Customers Technicians Select a contact Outbo…" at bounding box center [1004, 366] width 646 height 670
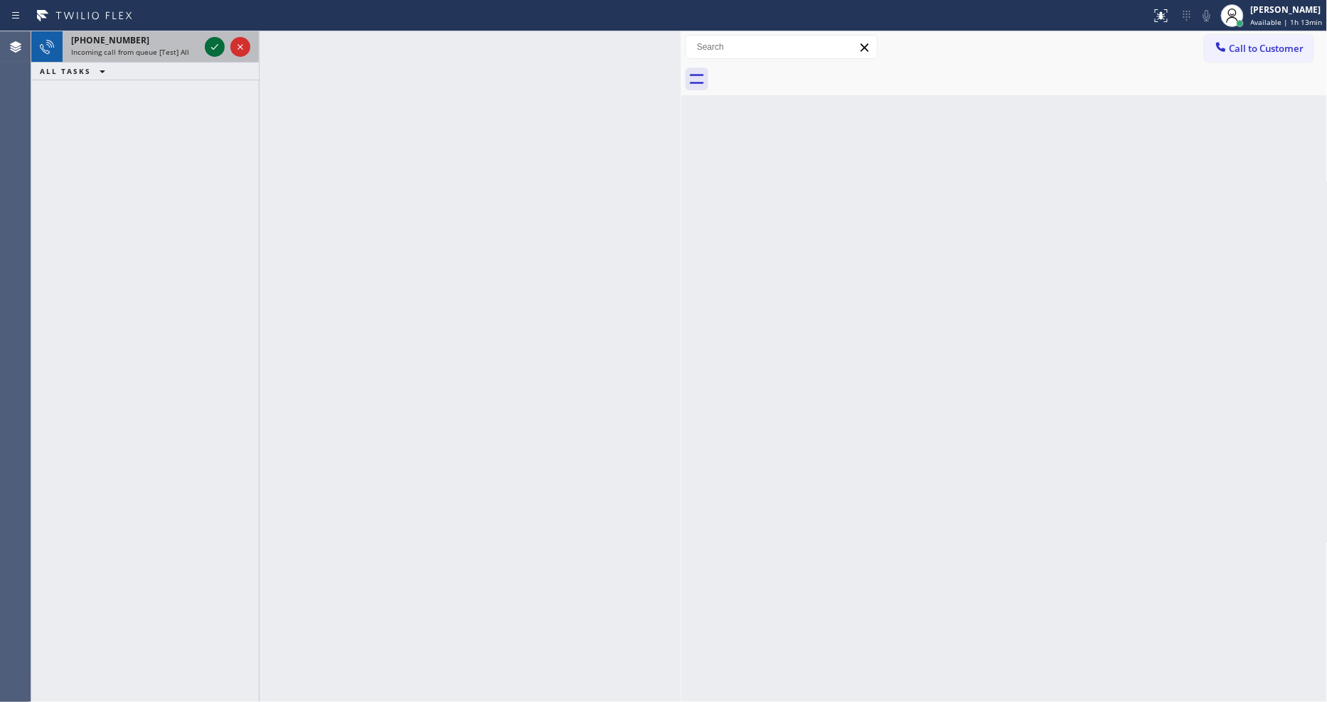
click at [226, 40] on div at bounding box center [227, 46] width 51 height 31
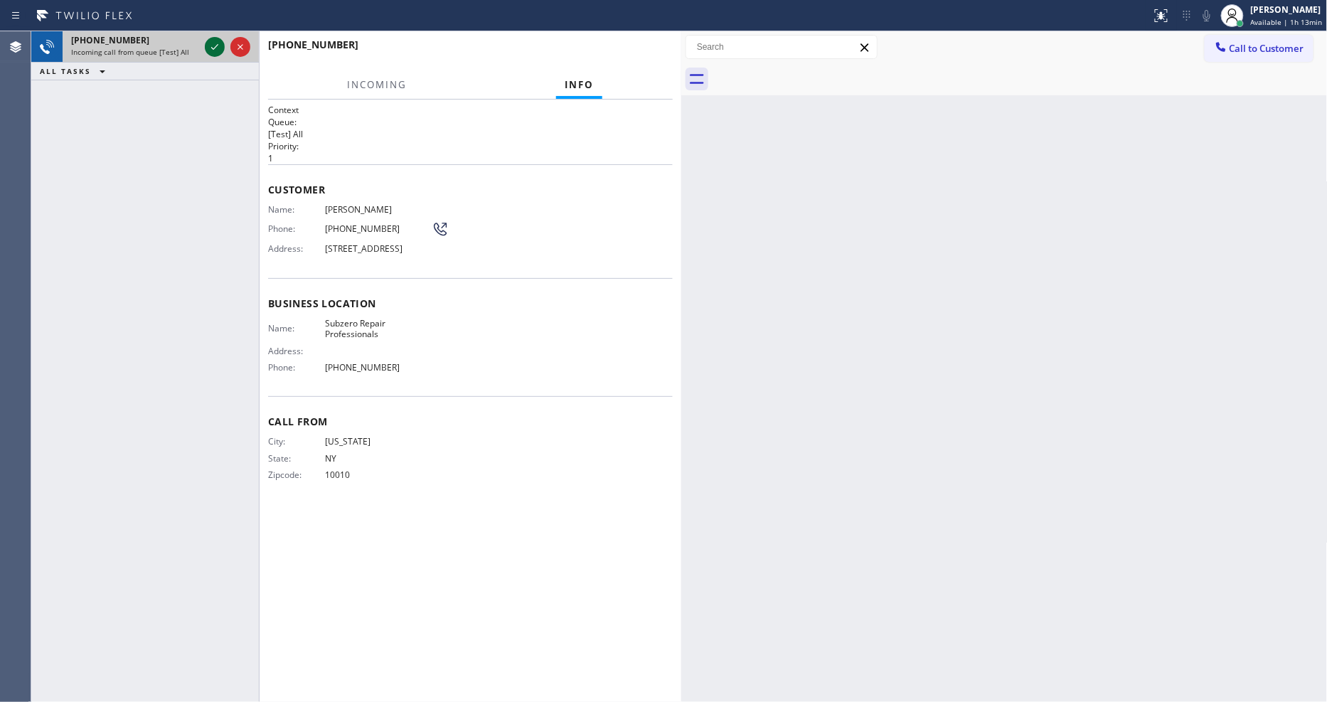
click at [212, 52] on icon at bounding box center [214, 46] width 17 height 17
click at [548, 428] on span "Call From" at bounding box center [470, 421] width 405 height 14
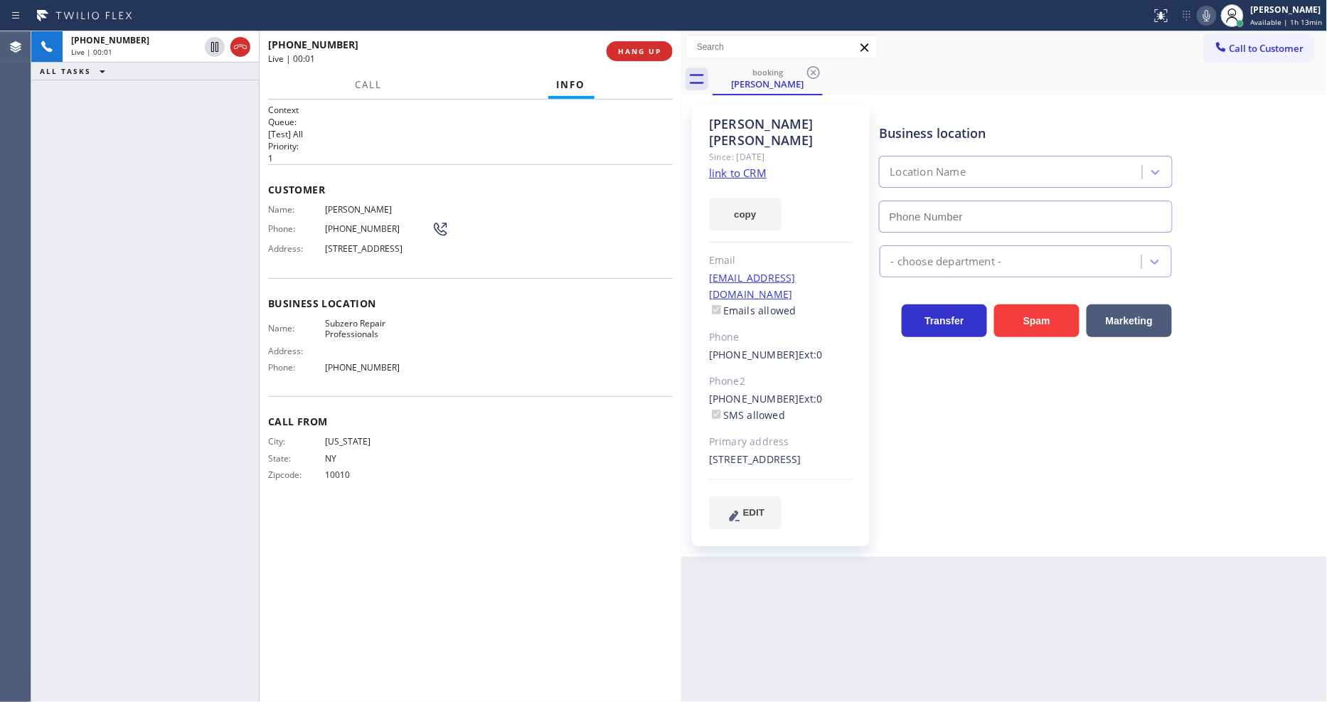
type input "[PHONE_NUMBER]"
click at [739, 166] on link "link to CRM" at bounding box center [738, 173] width 58 height 14
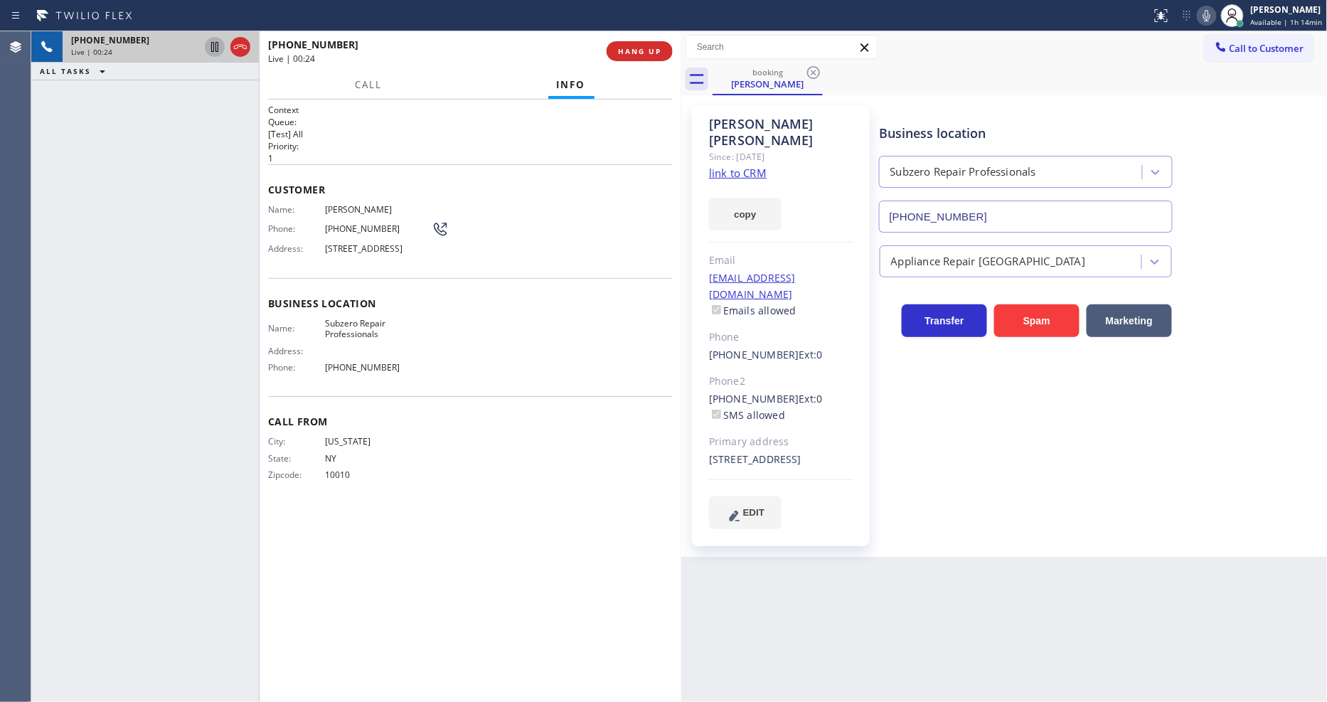
click at [216, 46] on icon at bounding box center [214, 46] width 17 height 17
drag, startPoint x: 400, startPoint y: 129, endPoint x: 399, endPoint y: 107, distance: 21.4
click at [400, 129] on p "[Test] All" at bounding box center [470, 134] width 405 height 12
drag, startPoint x: 1147, startPoint y: 557, endPoint x: 1157, endPoint y: 559, distance: 9.4
click at [1147, 557] on div "Back to Dashboard Change Sender ID Customers Technicians Select a contact Outbo…" at bounding box center [1004, 366] width 646 height 670
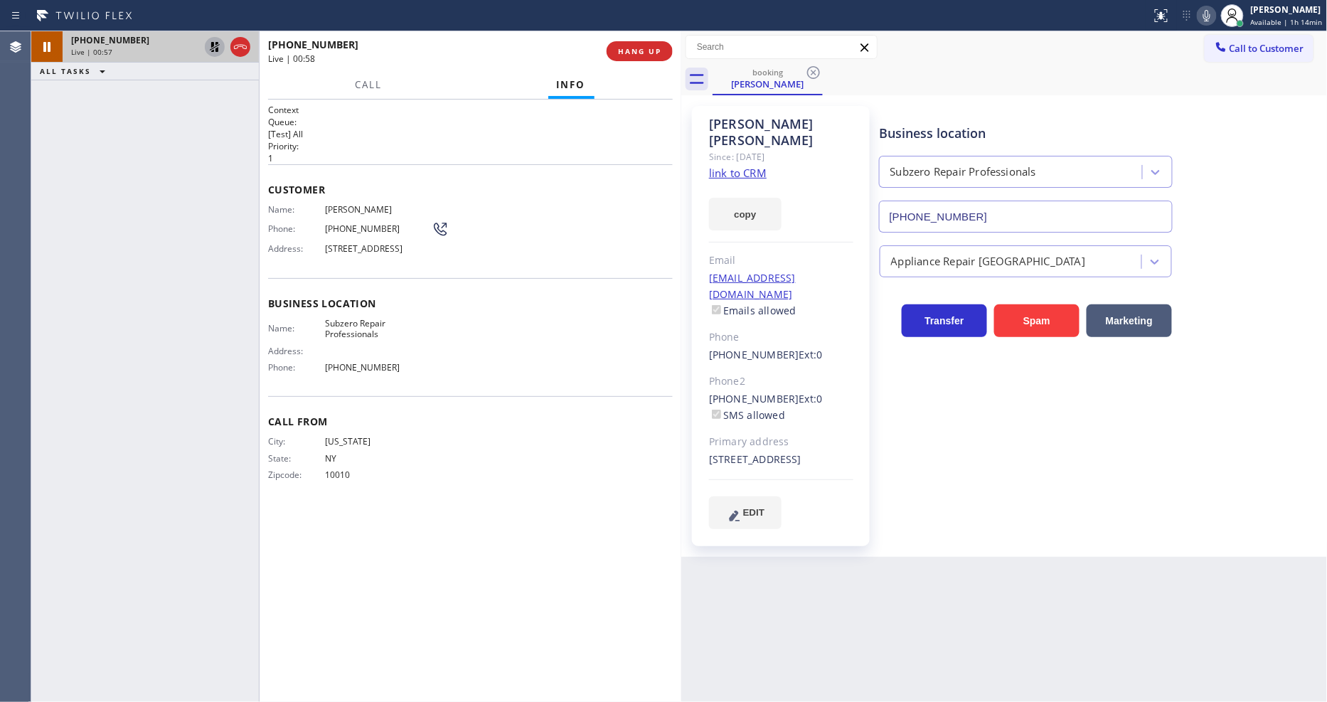
click at [470, 537] on div "Context Queue: [Test] All Priority: 1 Customer Name: [PERSON_NAME] Phone: [PHON…" at bounding box center [470, 401] width 405 height 594
click at [209, 46] on icon at bounding box center [214, 46] width 17 height 17
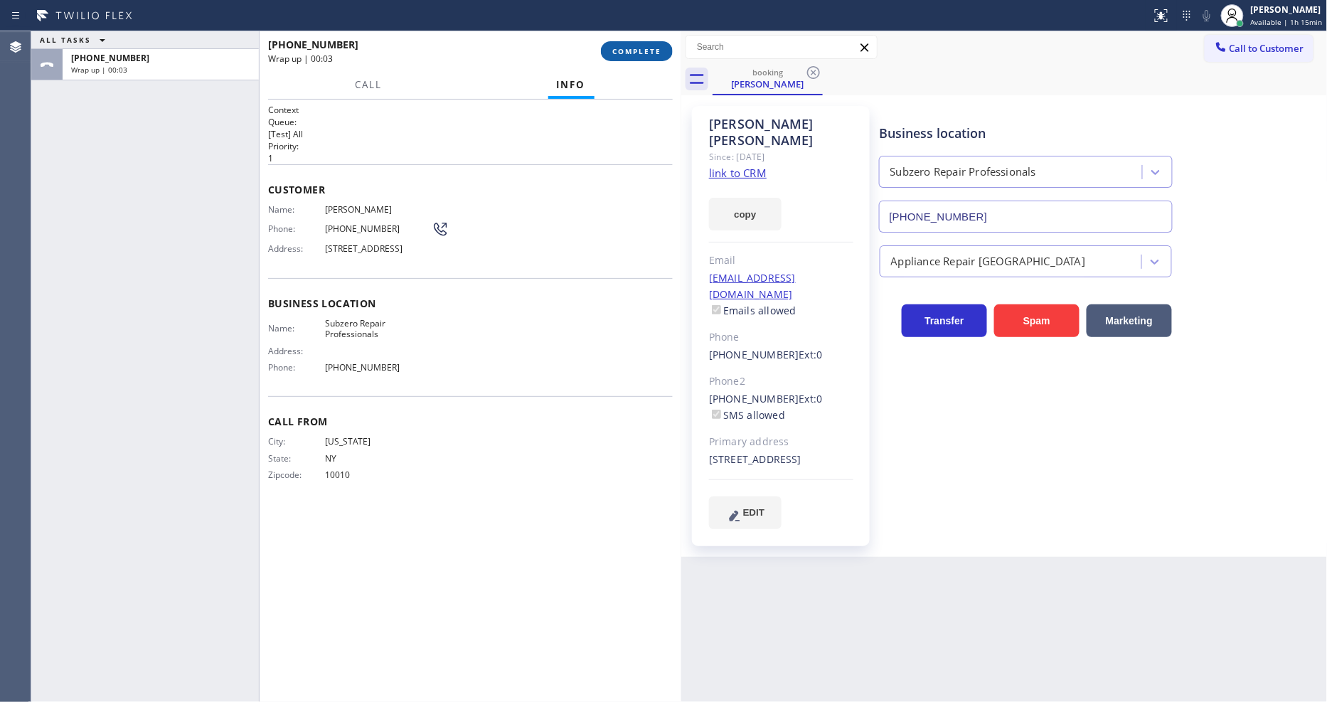
click at [624, 55] on span "COMPLETE" at bounding box center [636, 51] width 49 height 10
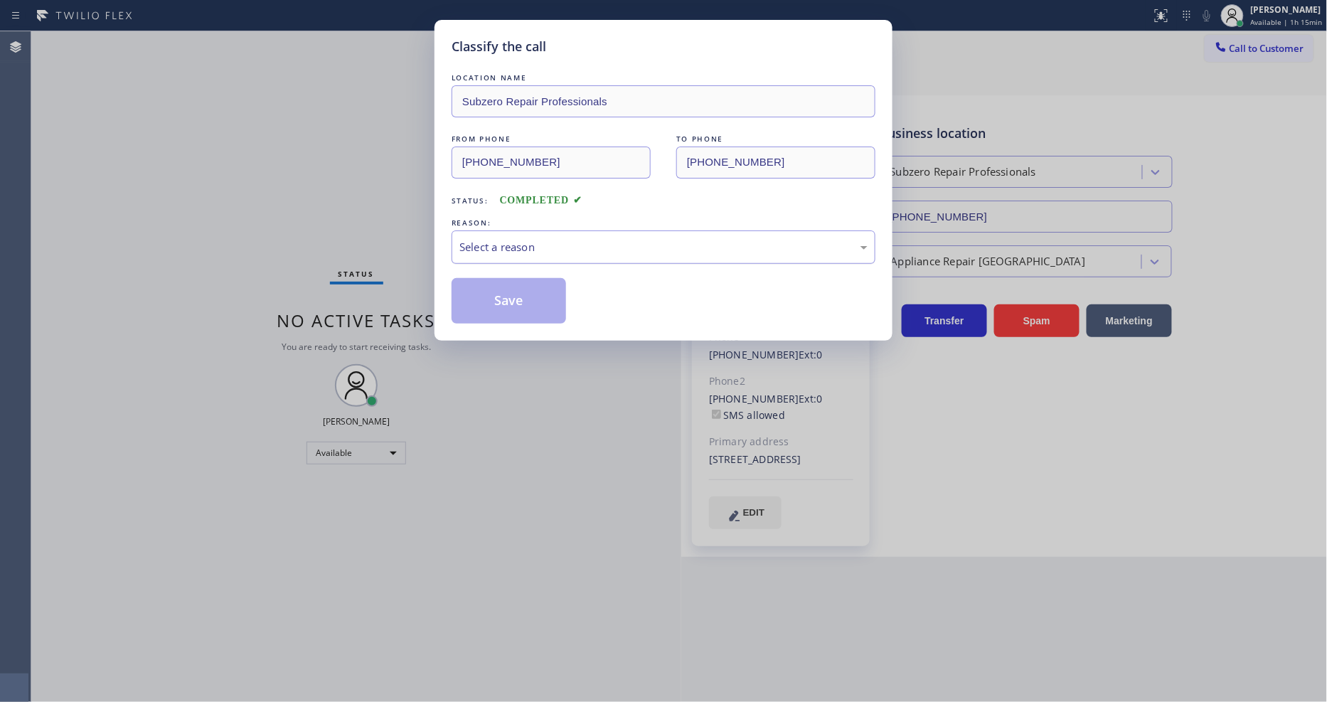
click at [560, 242] on div "Select a reason" at bounding box center [663, 247] width 408 height 16
click at [518, 304] on button "Save" at bounding box center [508, 301] width 114 height 46
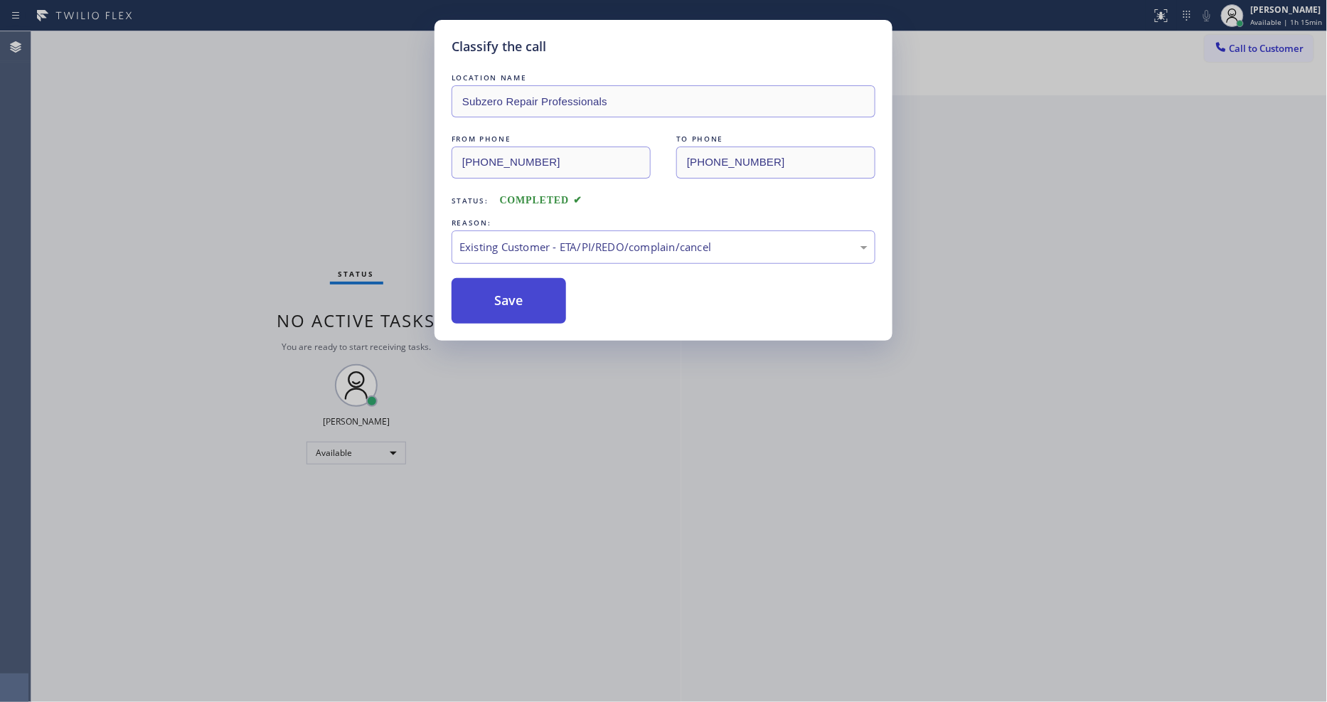
click at [518, 304] on button "Save" at bounding box center [508, 301] width 114 height 46
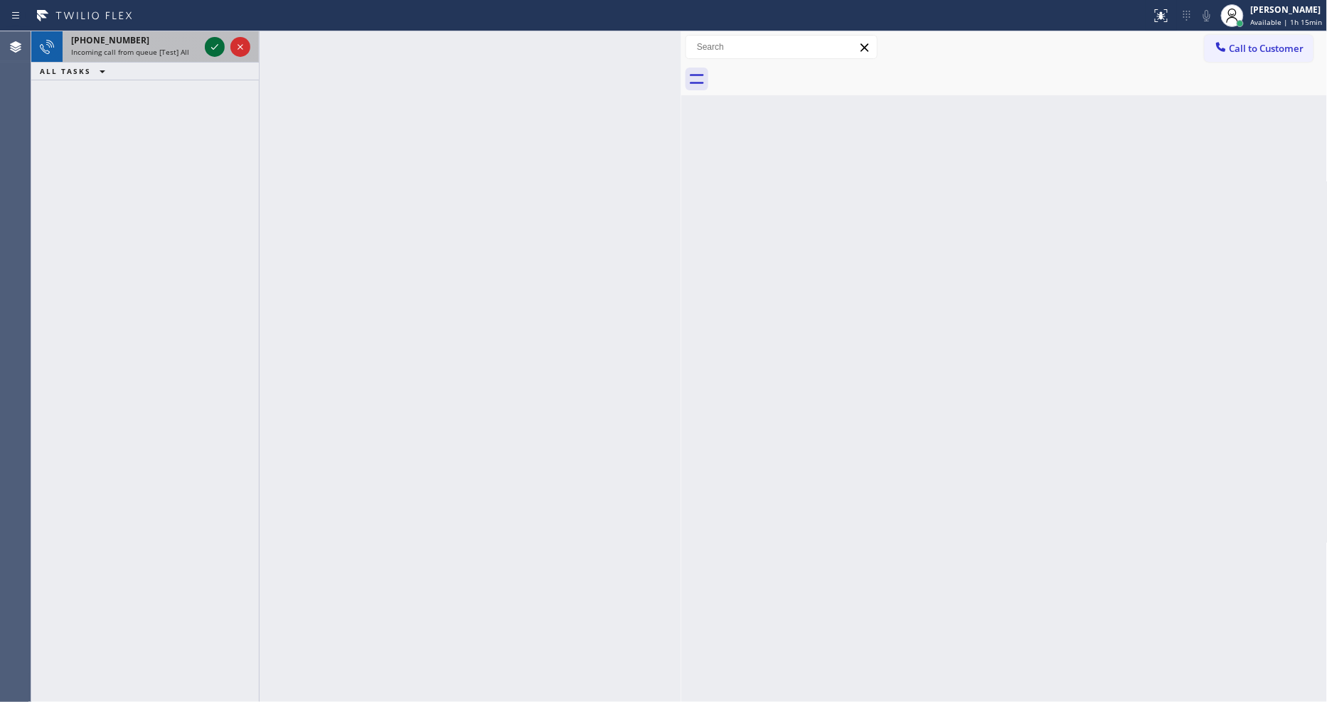
click at [214, 40] on icon at bounding box center [214, 46] width 17 height 17
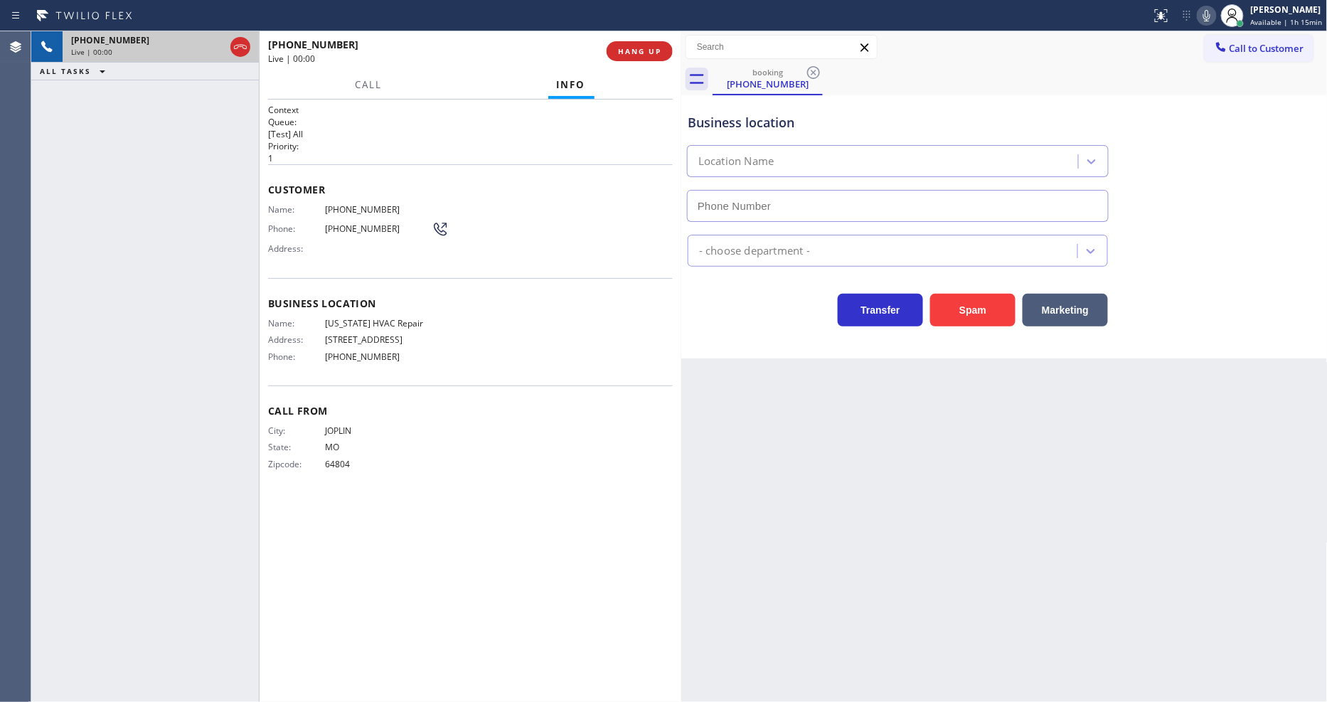
type input "[PHONE_NUMBER]"
click at [651, 50] on span "HANG UP" at bounding box center [639, 51] width 43 height 10
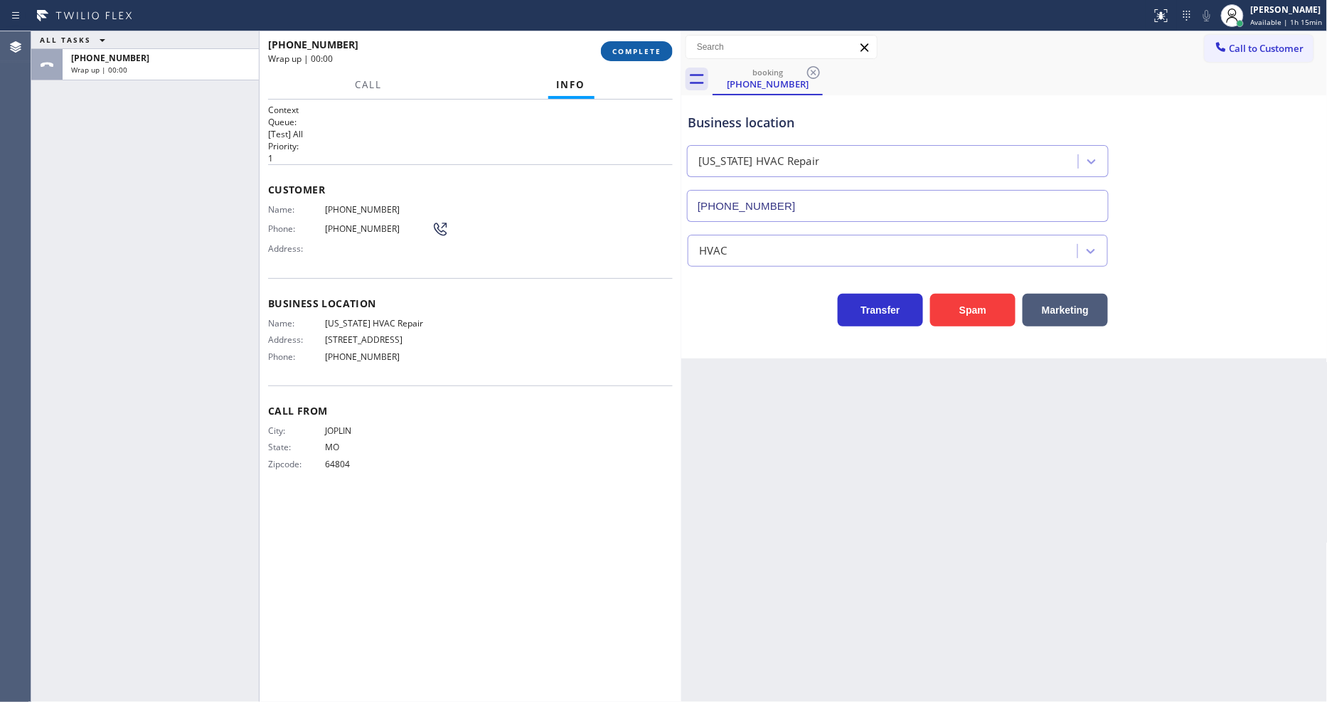
click at [651, 50] on span "COMPLETE" at bounding box center [636, 51] width 49 height 10
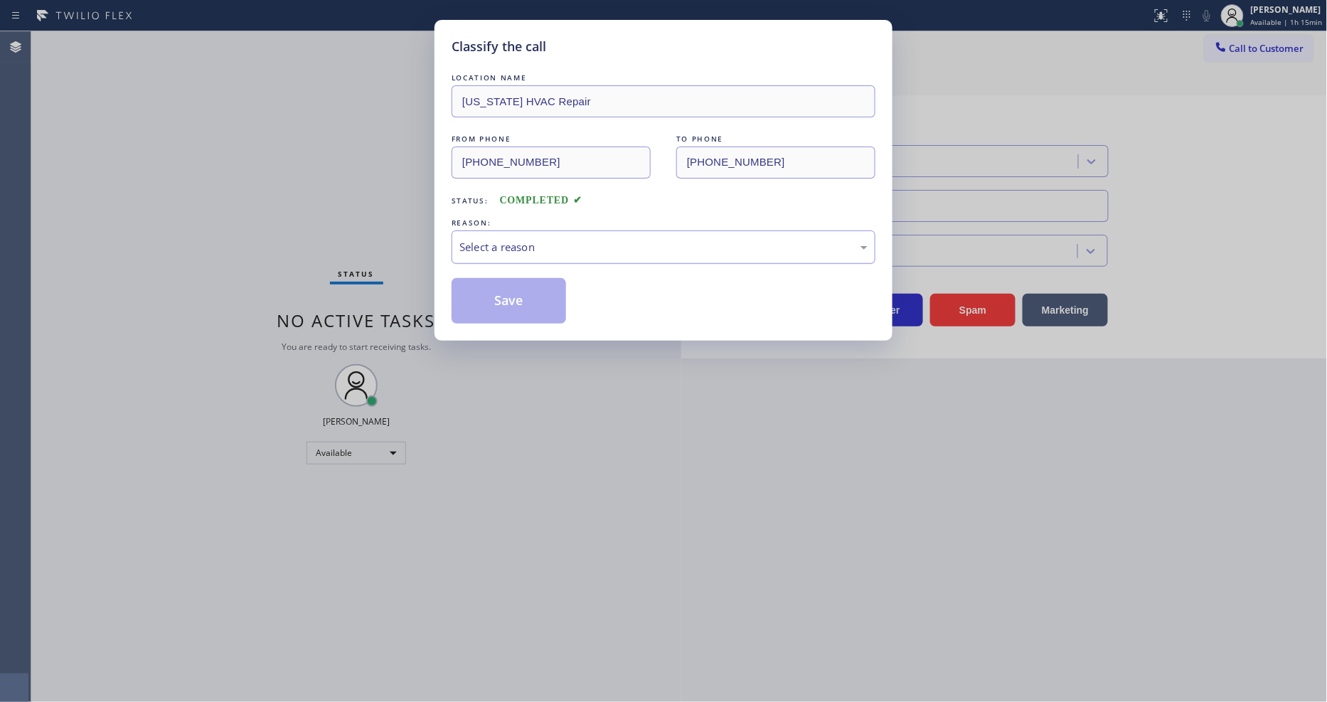
click at [523, 246] on div "Select a reason" at bounding box center [663, 247] width 408 height 16
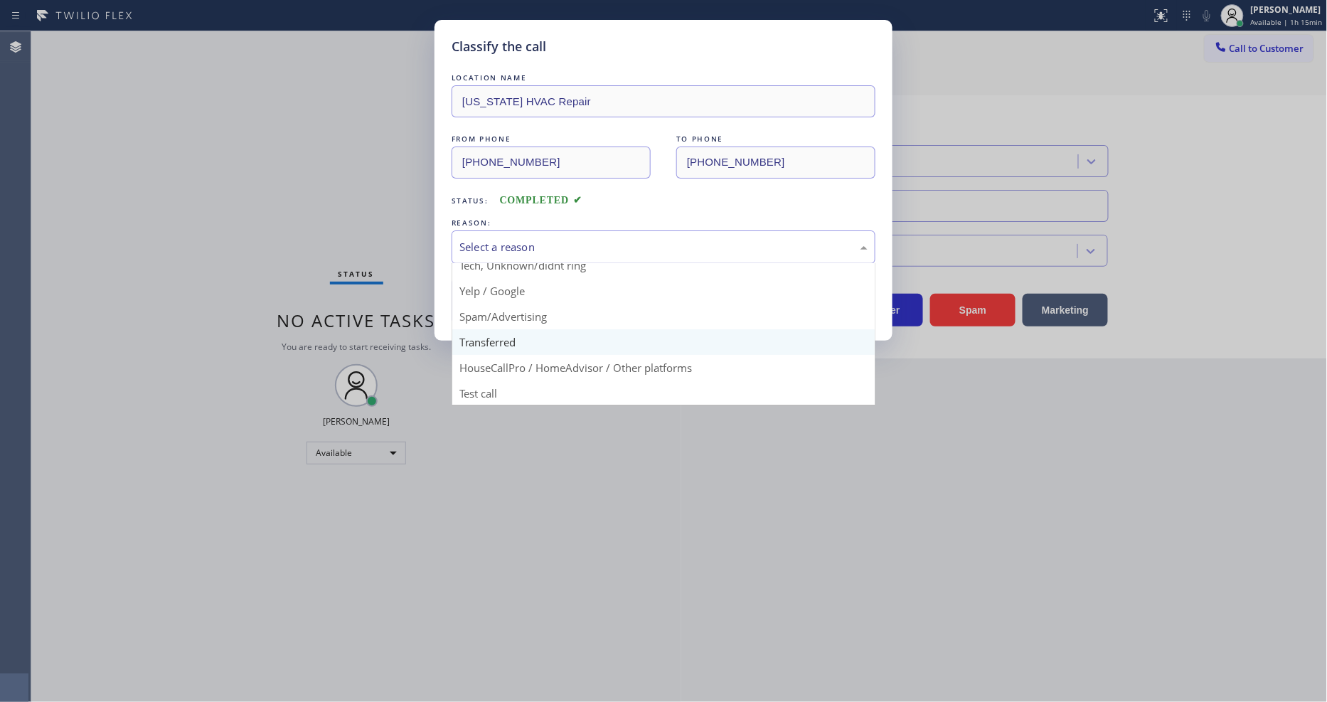
scroll to position [89, 0]
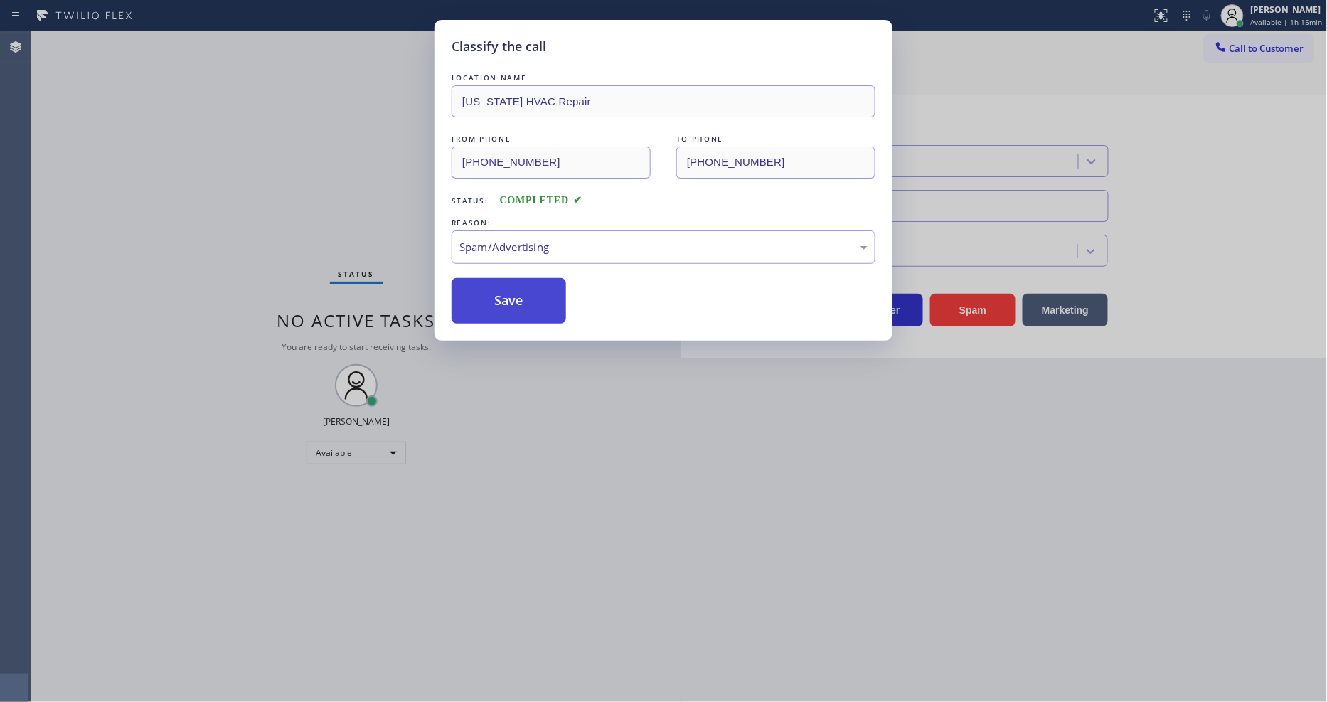
click at [506, 296] on button "Save" at bounding box center [508, 301] width 114 height 46
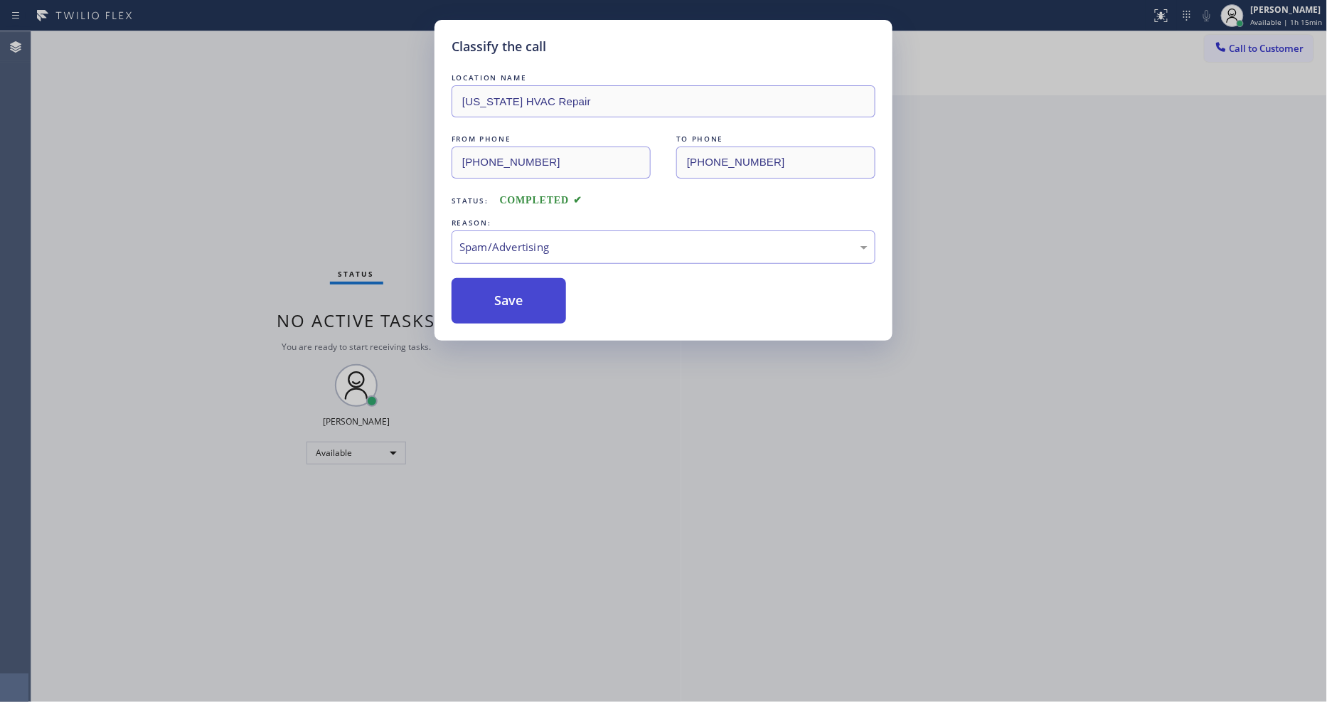
click at [506, 296] on button "Save" at bounding box center [508, 301] width 114 height 46
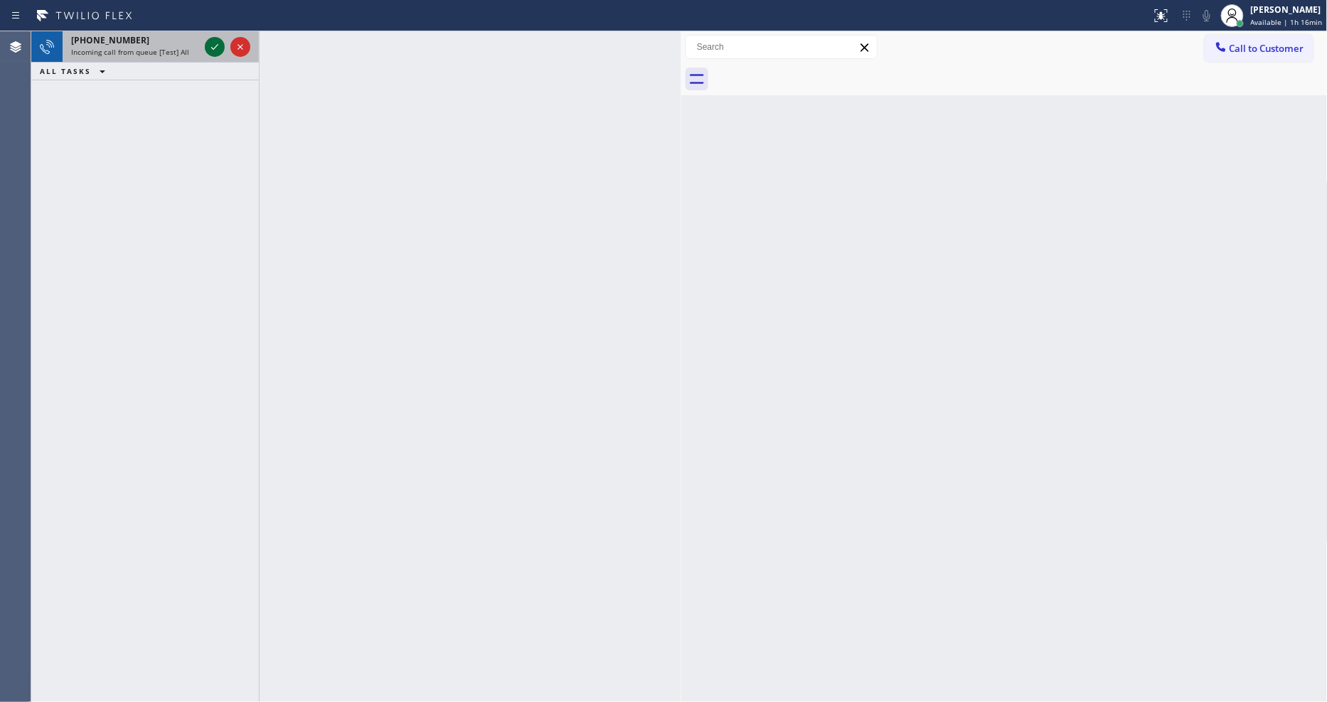
click at [215, 46] on icon at bounding box center [214, 46] width 17 height 17
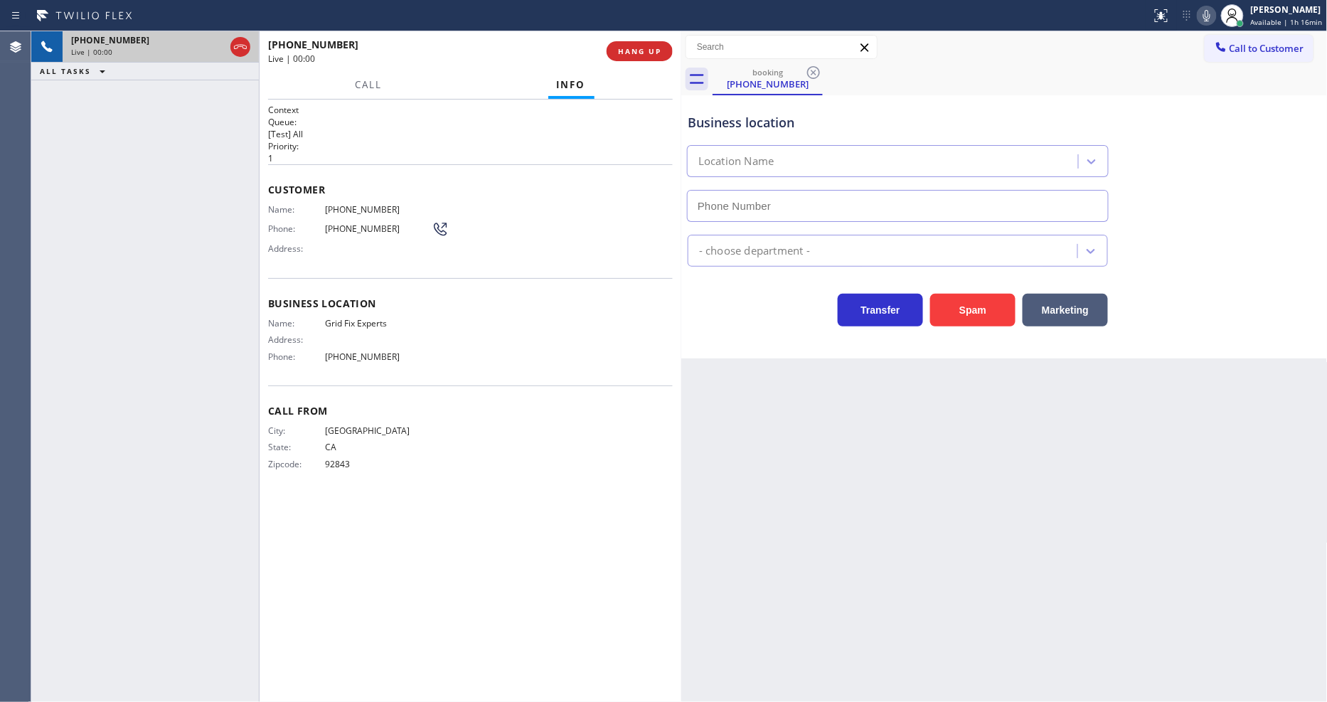
type input "[PHONE_NUMBER]"
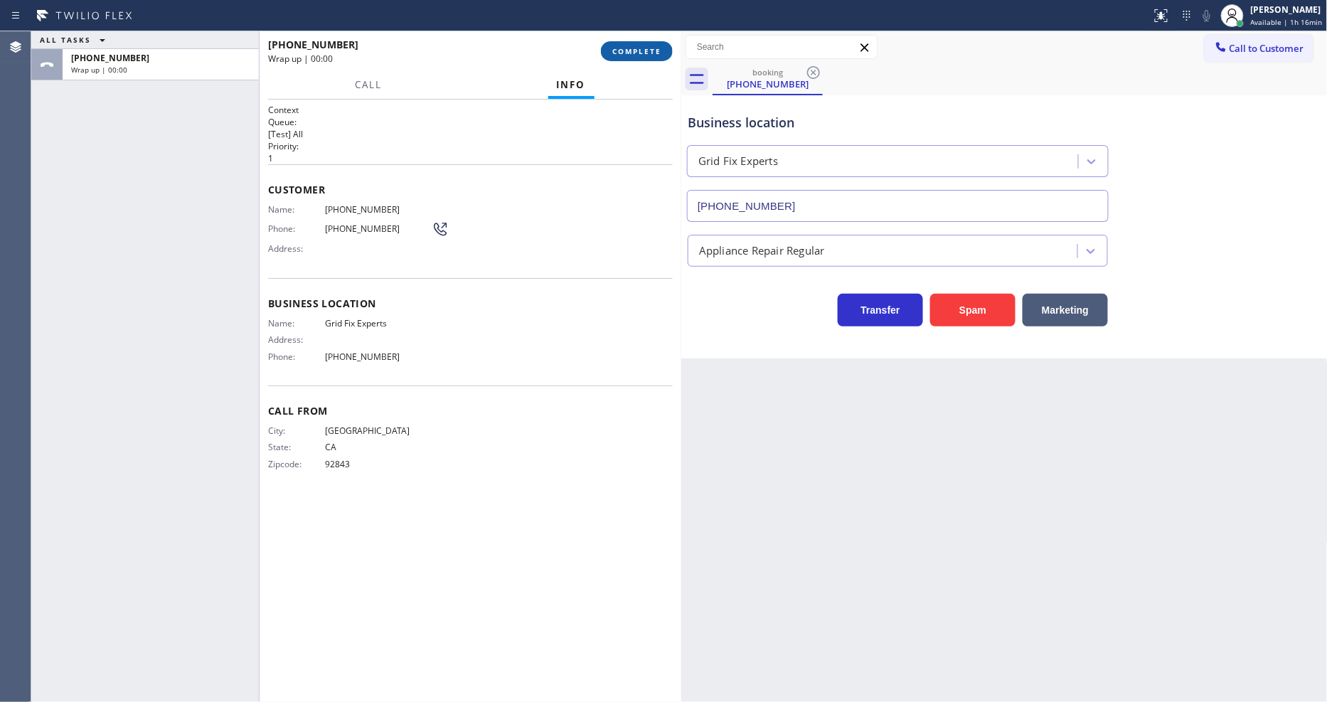
click at [633, 53] on span "COMPLETE" at bounding box center [636, 51] width 49 height 10
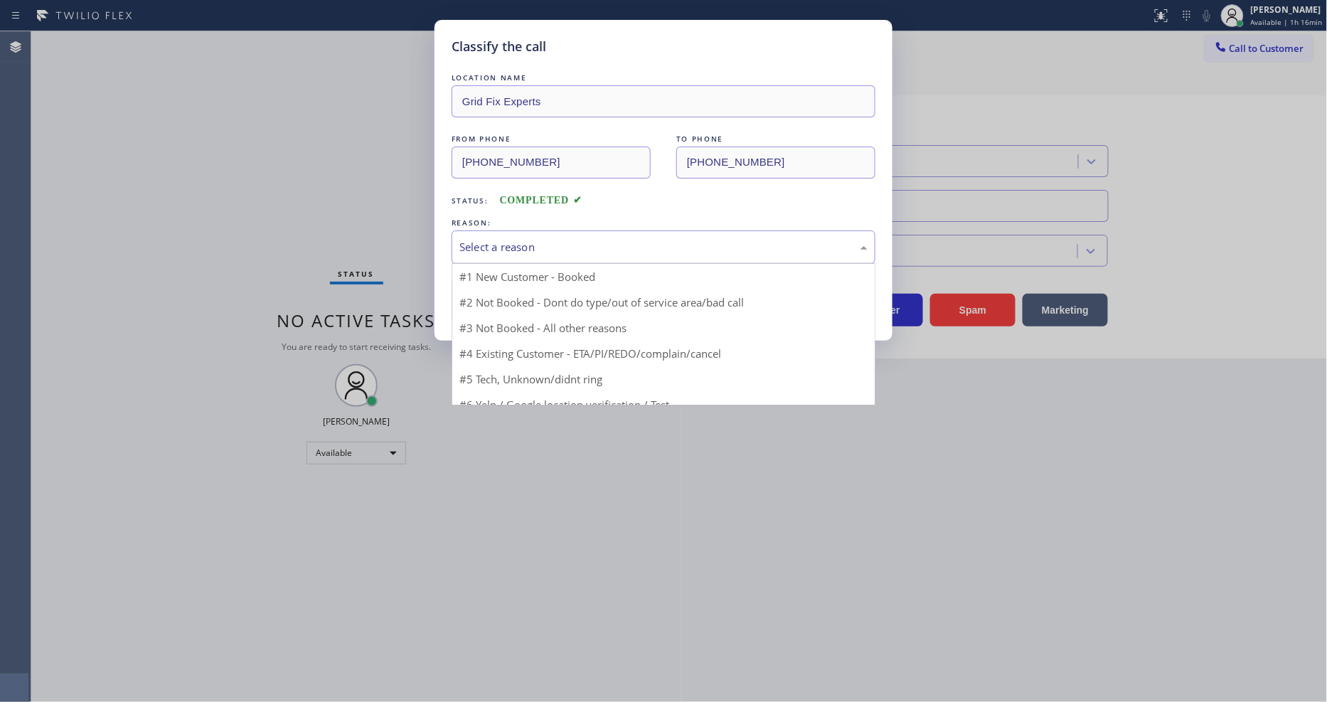
click at [572, 243] on div "Select a reason" at bounding box center [663, 247] width 408 height 16
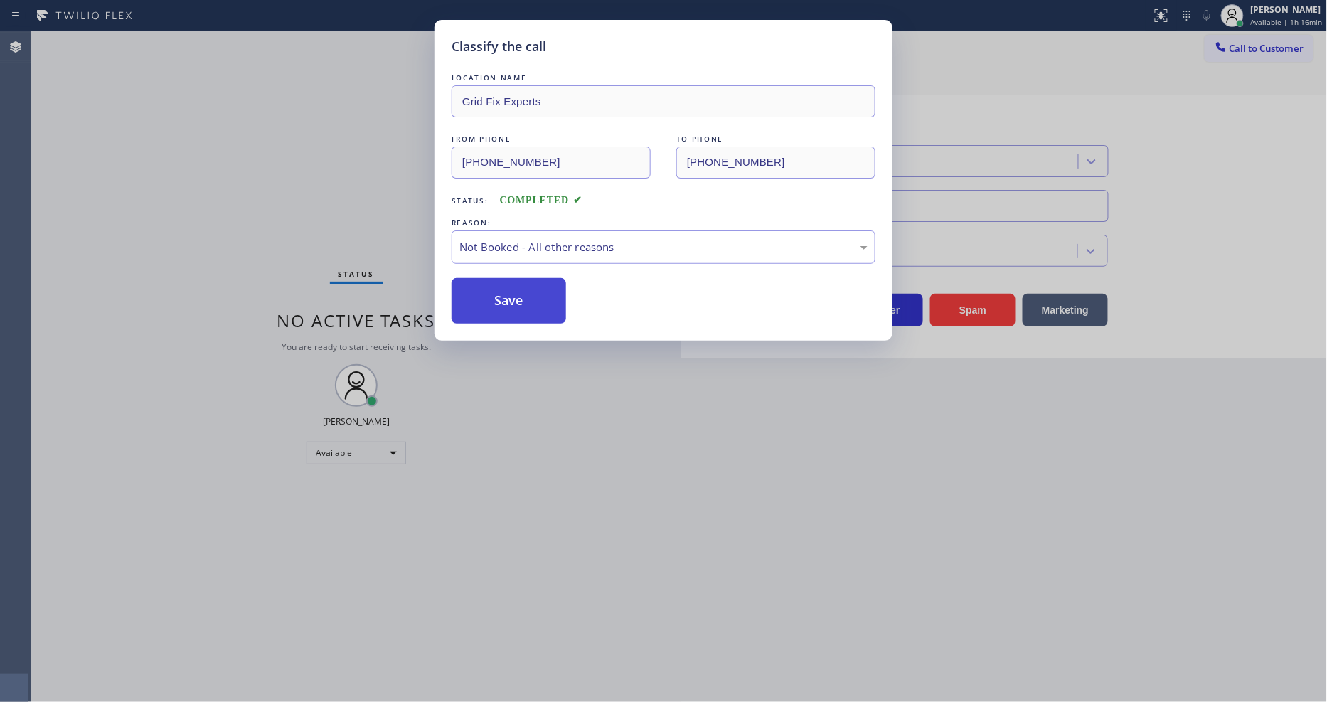
click at [546, 292] on button "Save" at bounding box center [508, 301] width 114 height 46
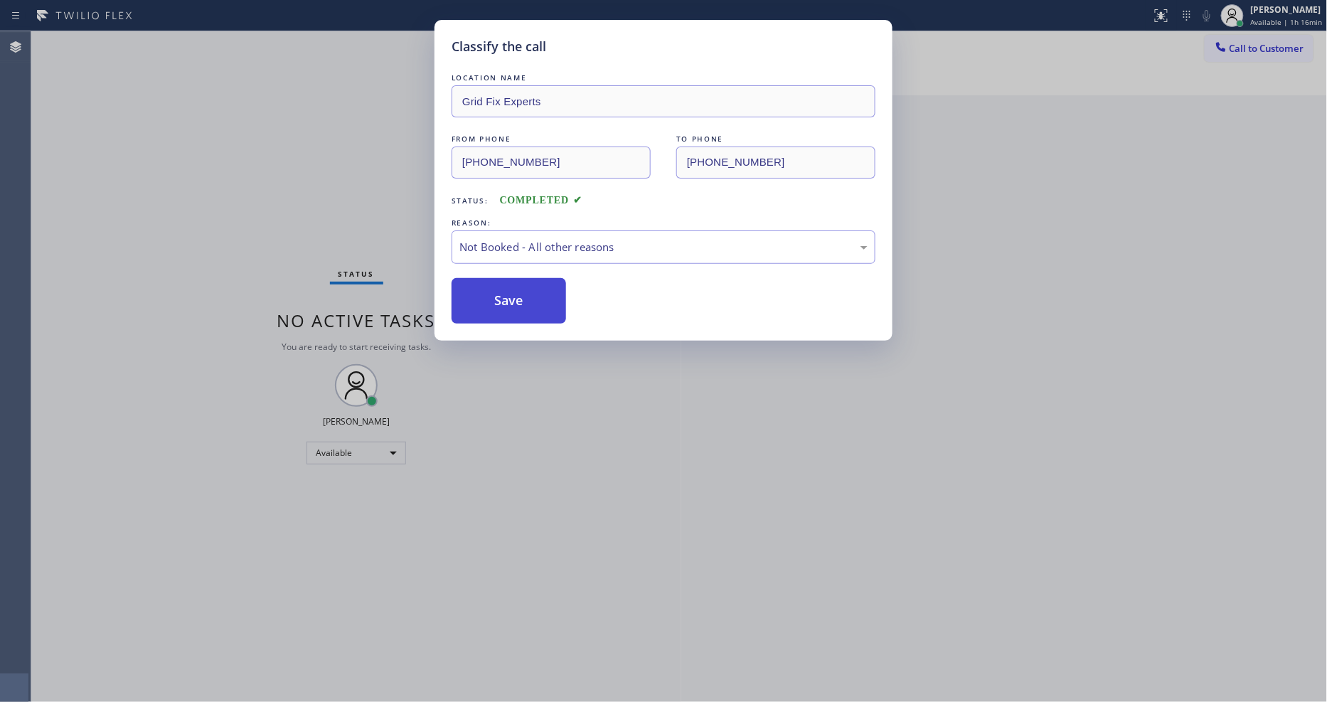
click at [546, 292] on button "Save" at bounding box center [508, 301] width 114 height 46
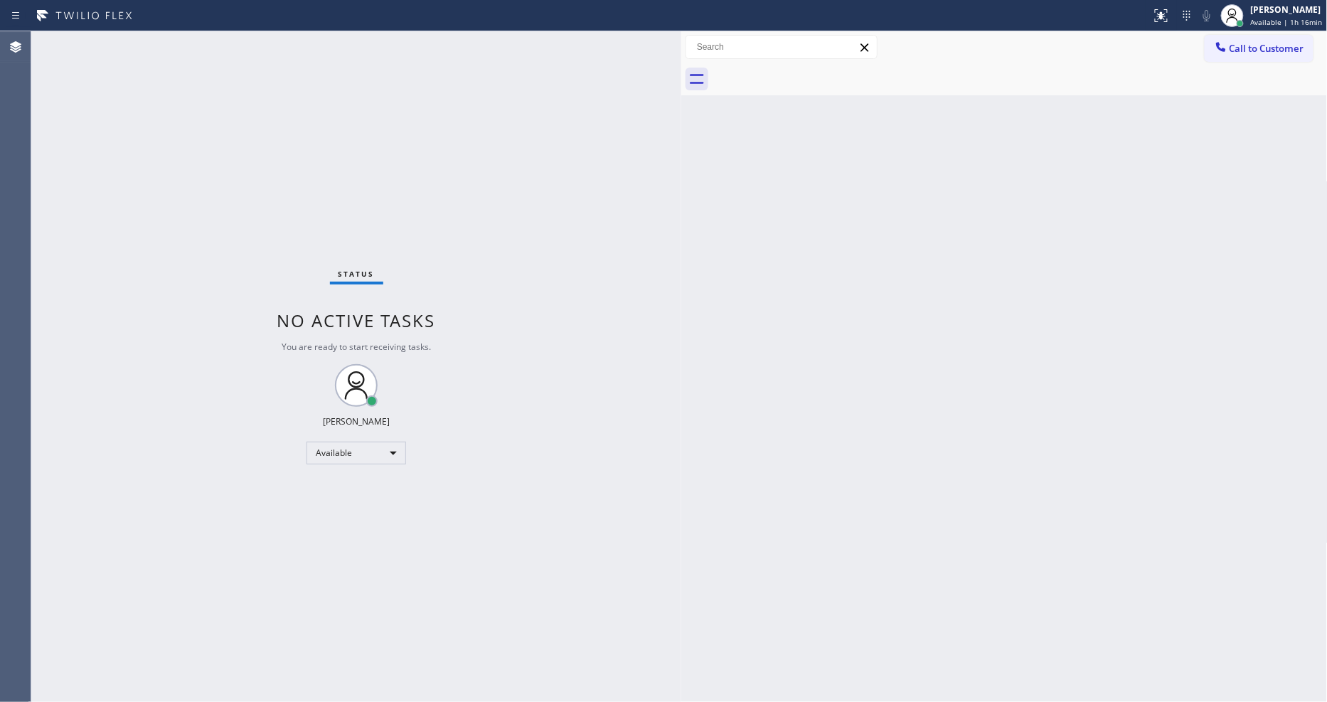
click at [847, 513] on div "Back to Dashboard Change Sender ID Customers Technicians Select a contact Outbo…" at bounding box center [1004, 366] width 646 height 670
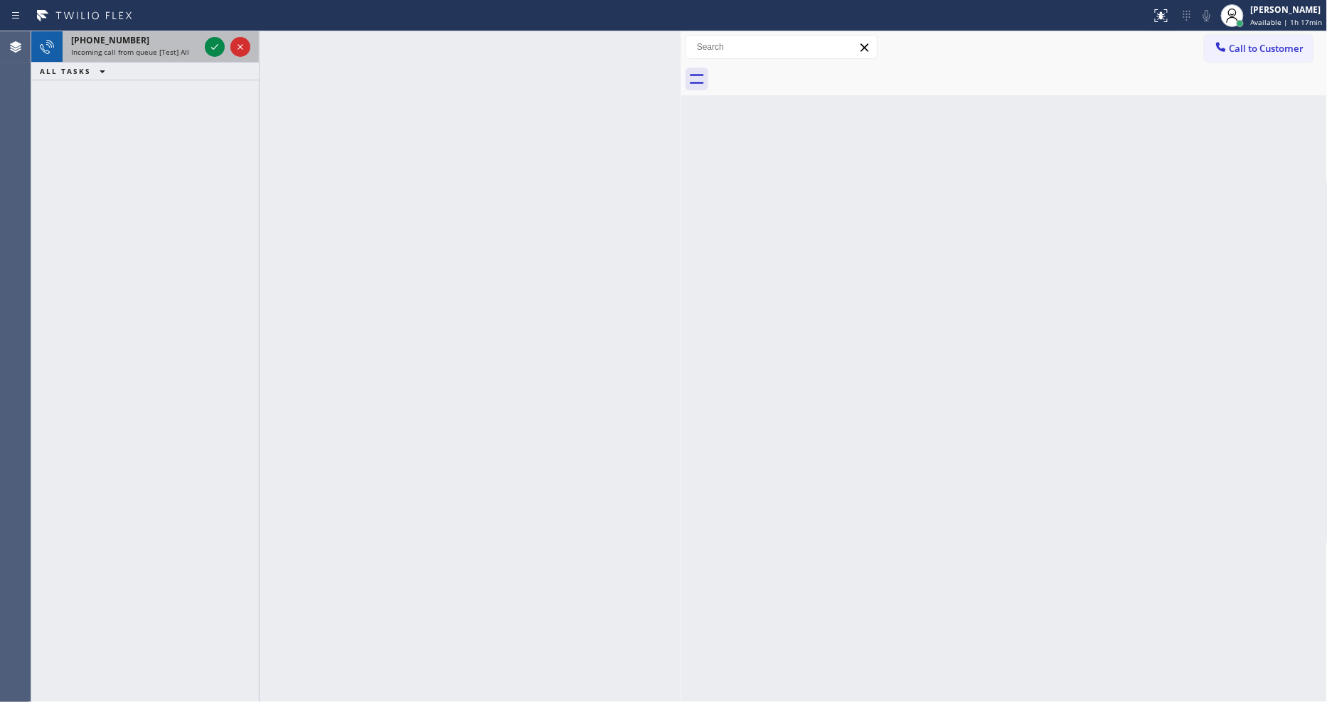
click at [203, 46] on div at bounding box center [227, 46] width 51 height 31
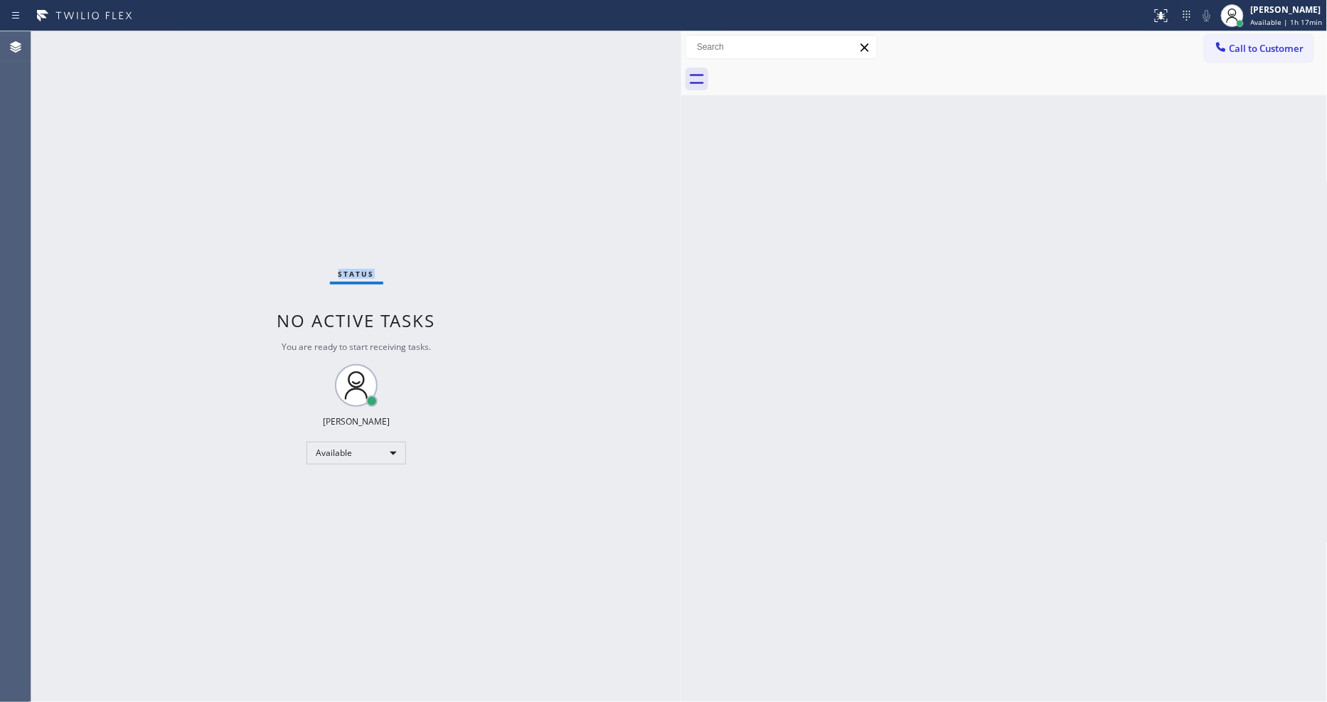
click at [204, 46] on div "Status No active tasks You are ready to start receiving tasks. [PERSON_NAME] Av…" at bounding box center [356, 366] width 650 height 670
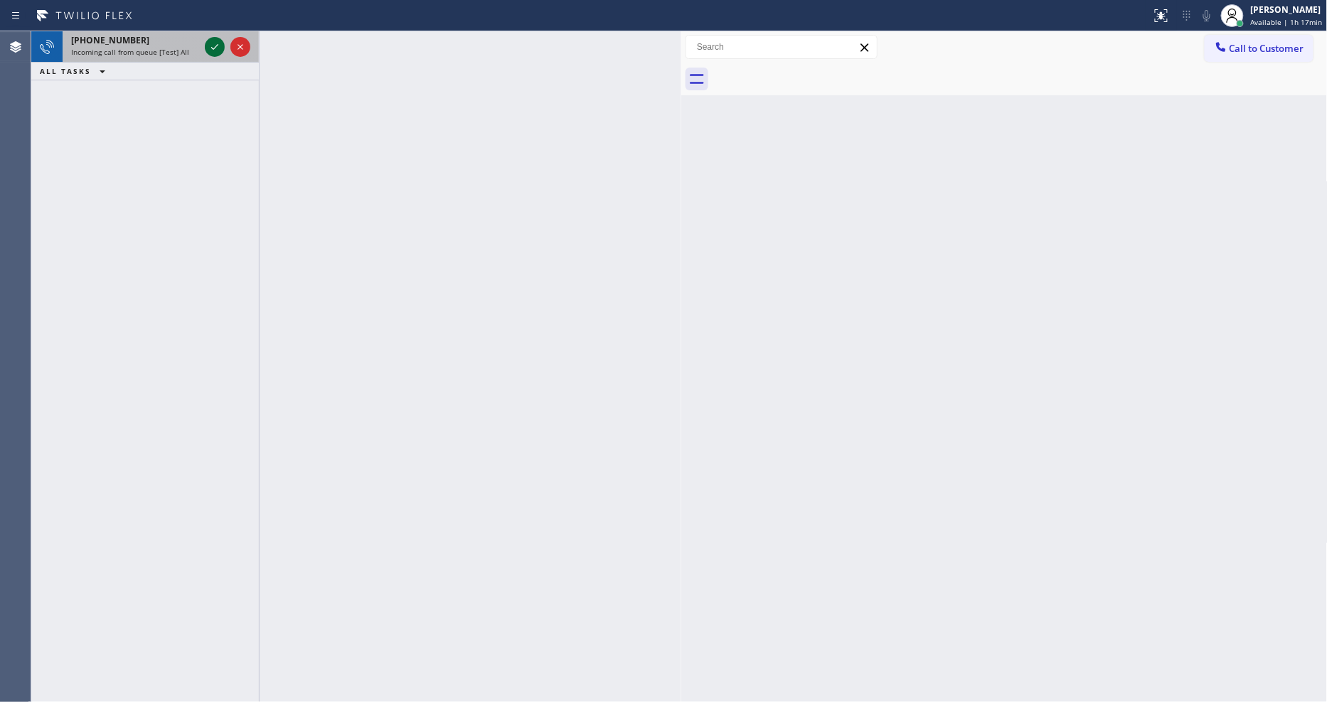
click at [217, 50] on icon at bounding box center [214, 46] width 17 height 17
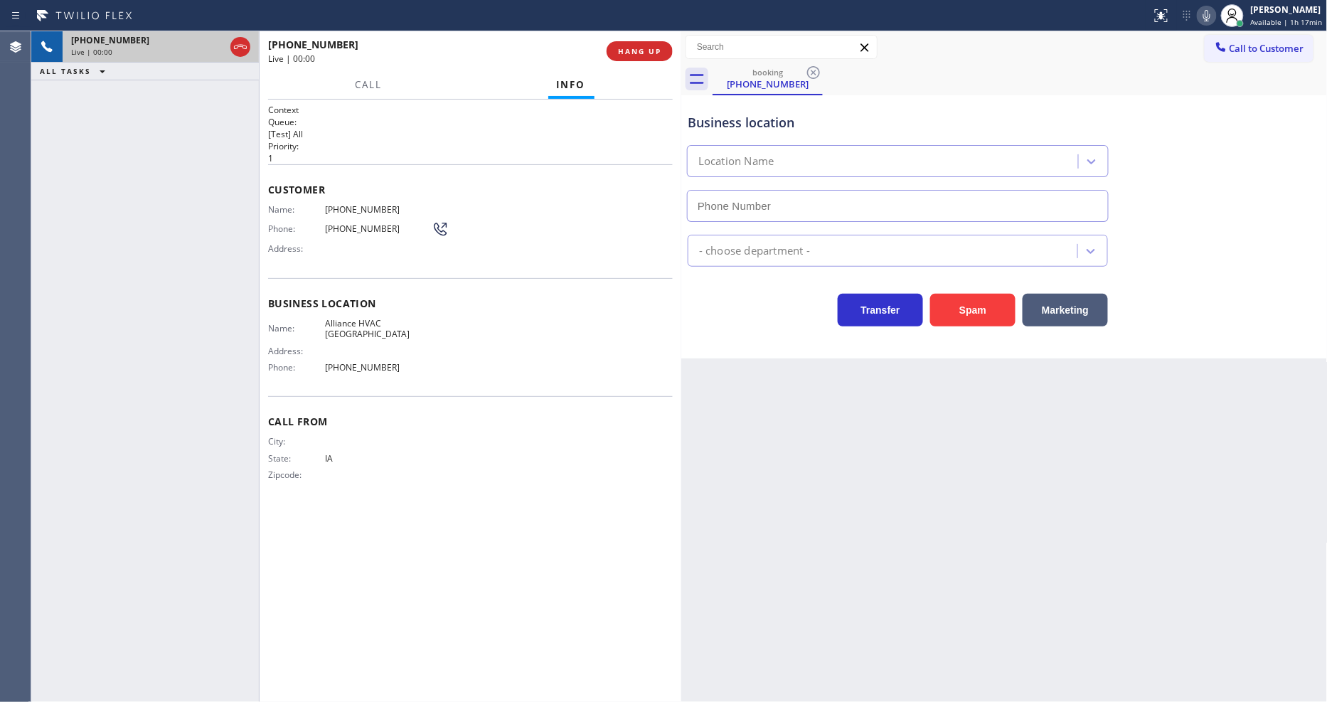
type input "[PHONE_NUMBER]"
click at [622, 46] on span "HANG UP" at bounding box center [639, 51] width 43 height 10
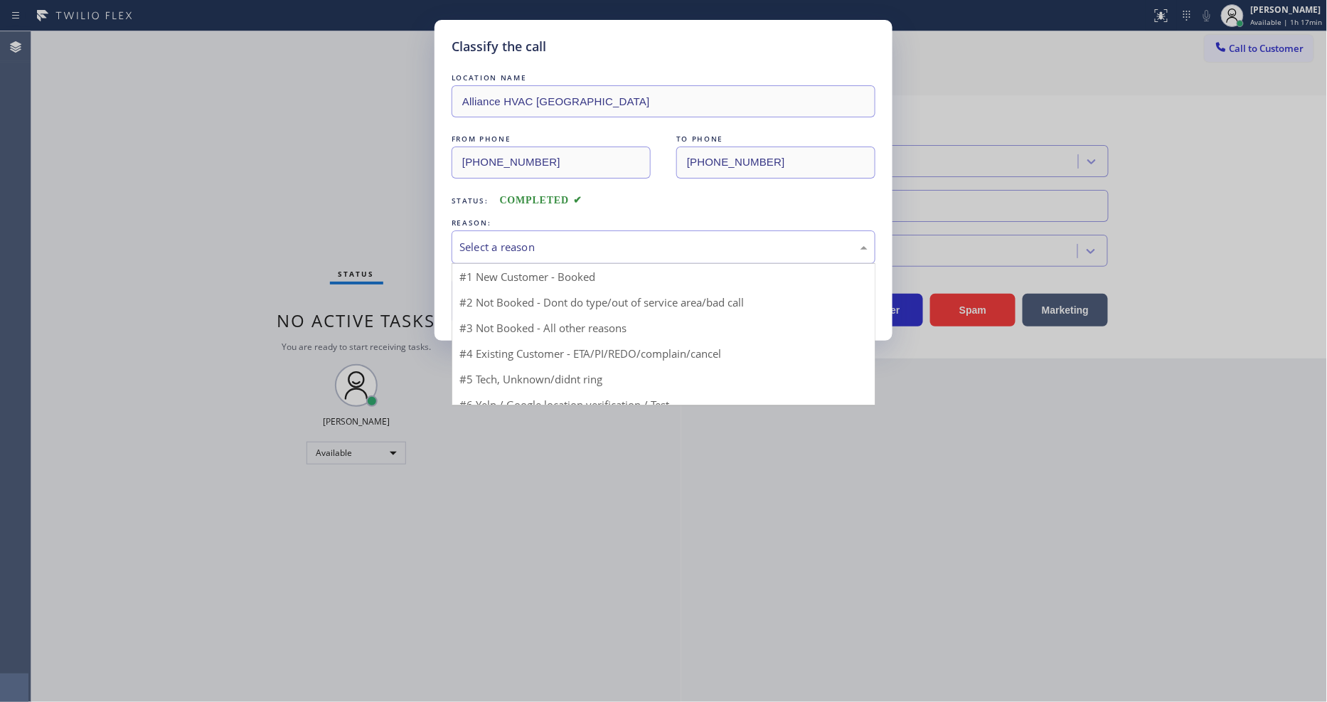
click at [558, 246] on div "Select a reason" at bounding box center [663, 247] width 408 height 16
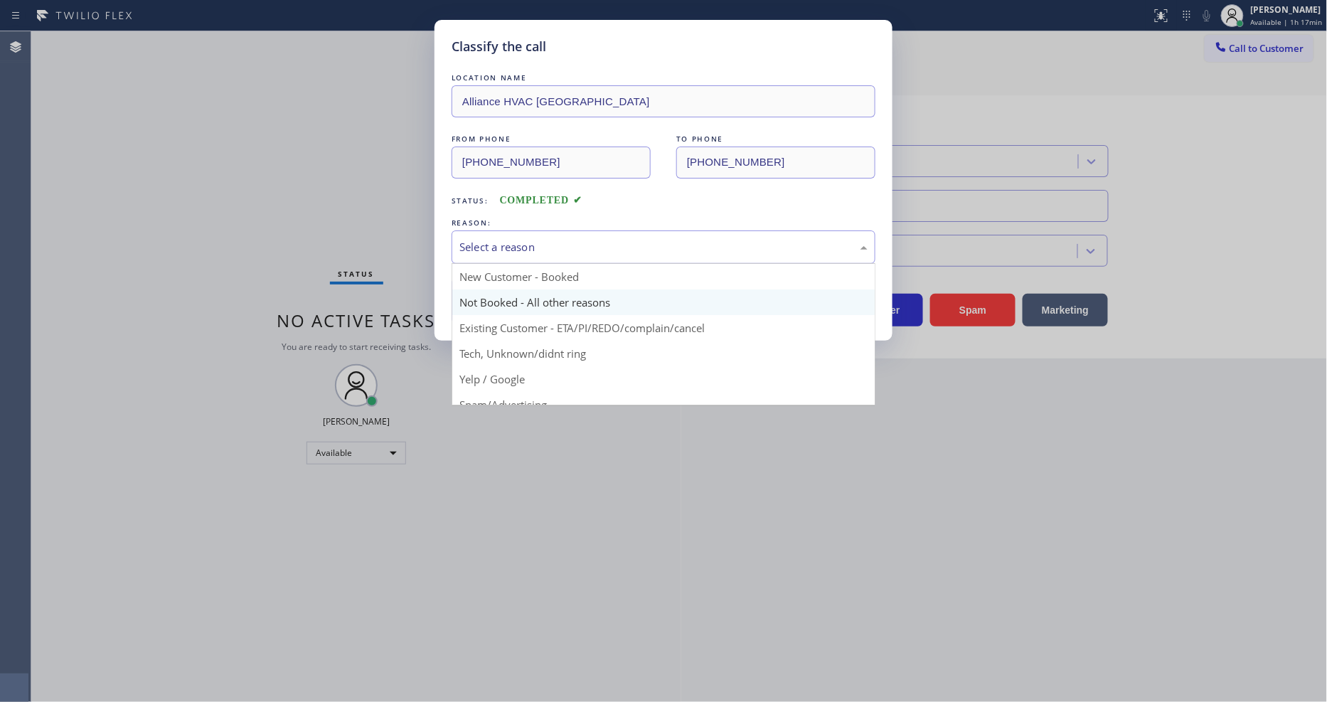
click at [542, 287] on button "Save" at bounding box center [508, 301] width 114 height 46
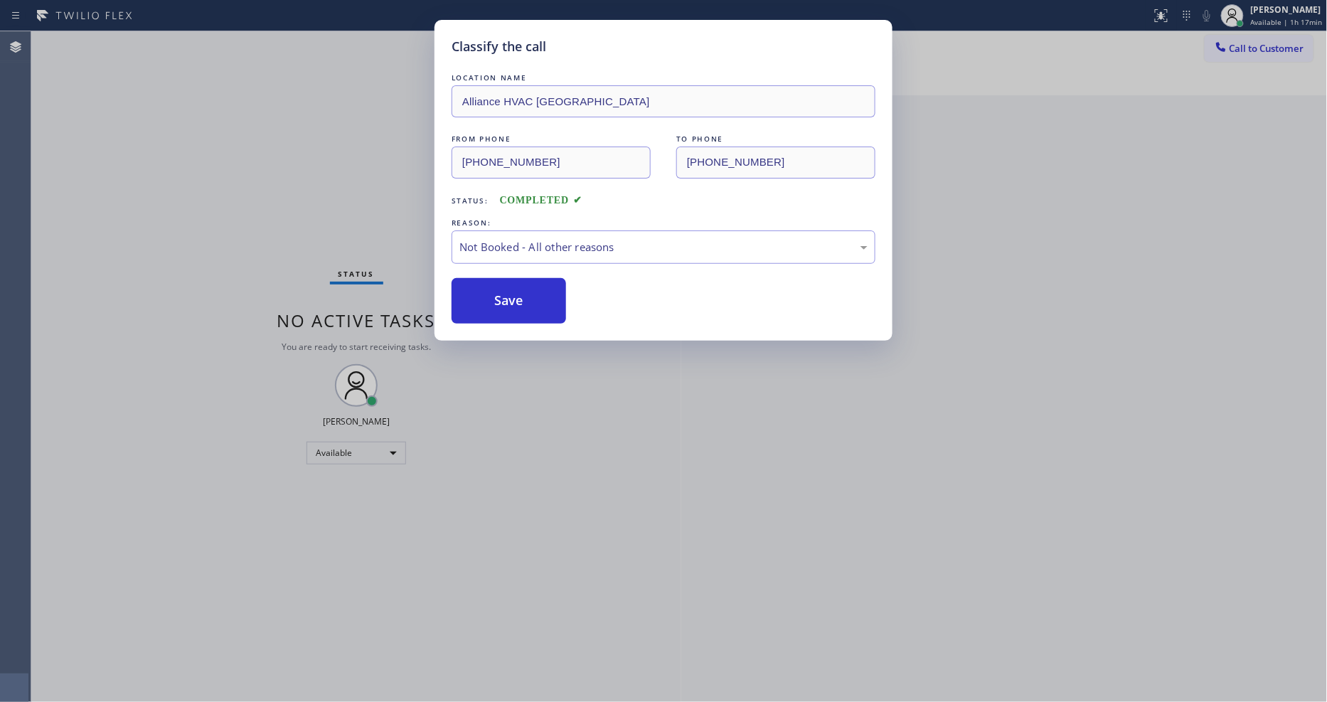
click at [542, 287] on button "Save" at bounding box center [508, 301] width 114 height 46
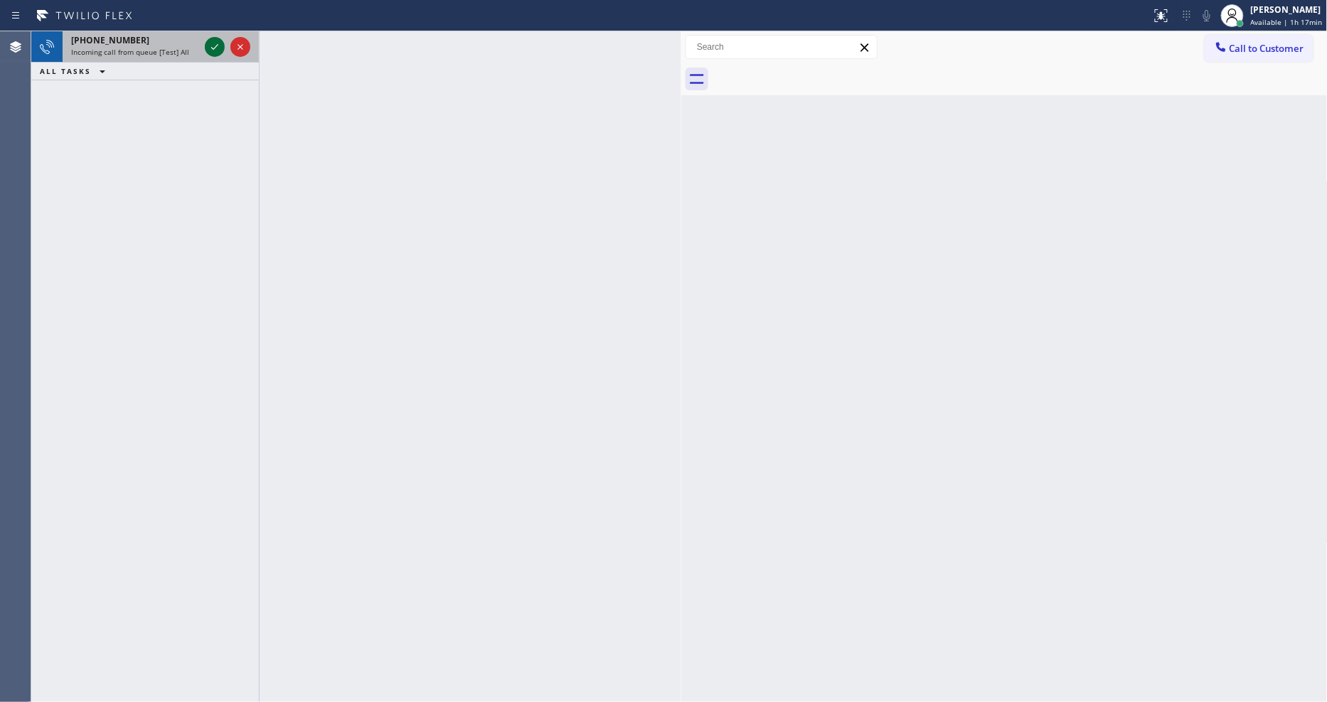
click at [215, 46] on icon at bounding box center [214, 46] width 17 height 17
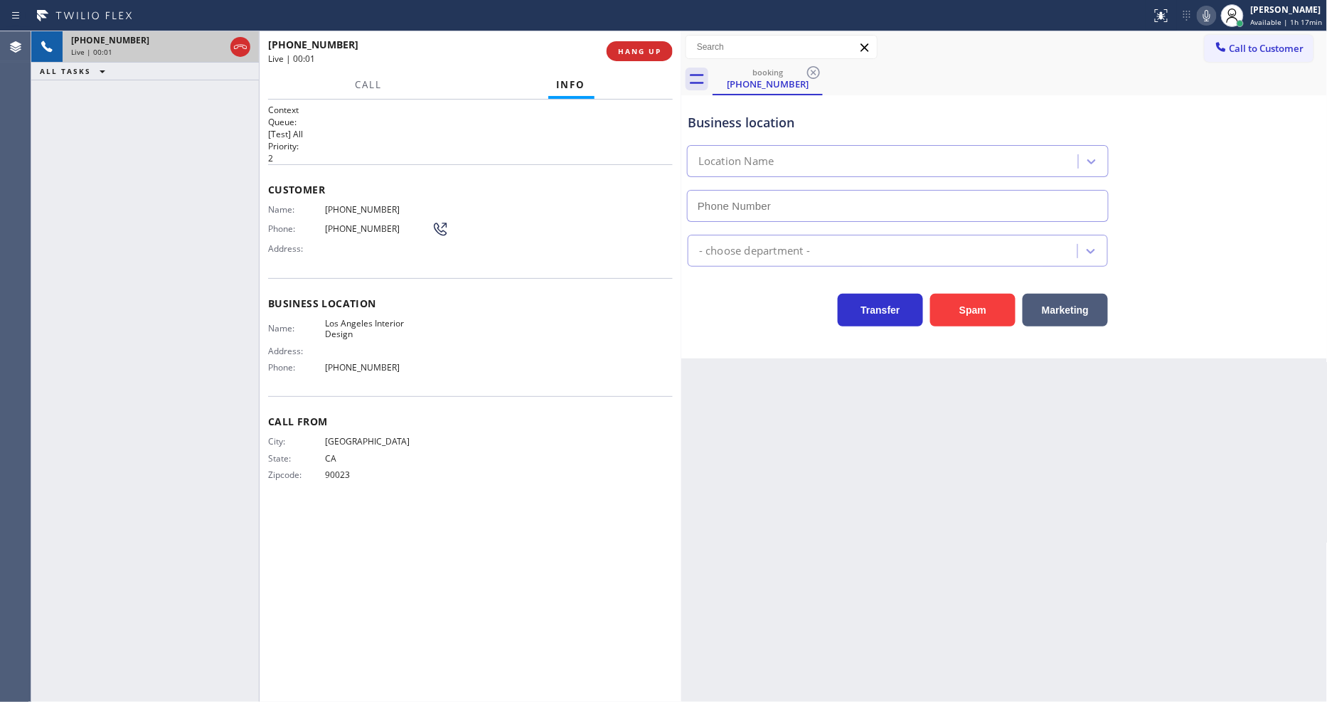
type input "[PHONE_NUMBER]"
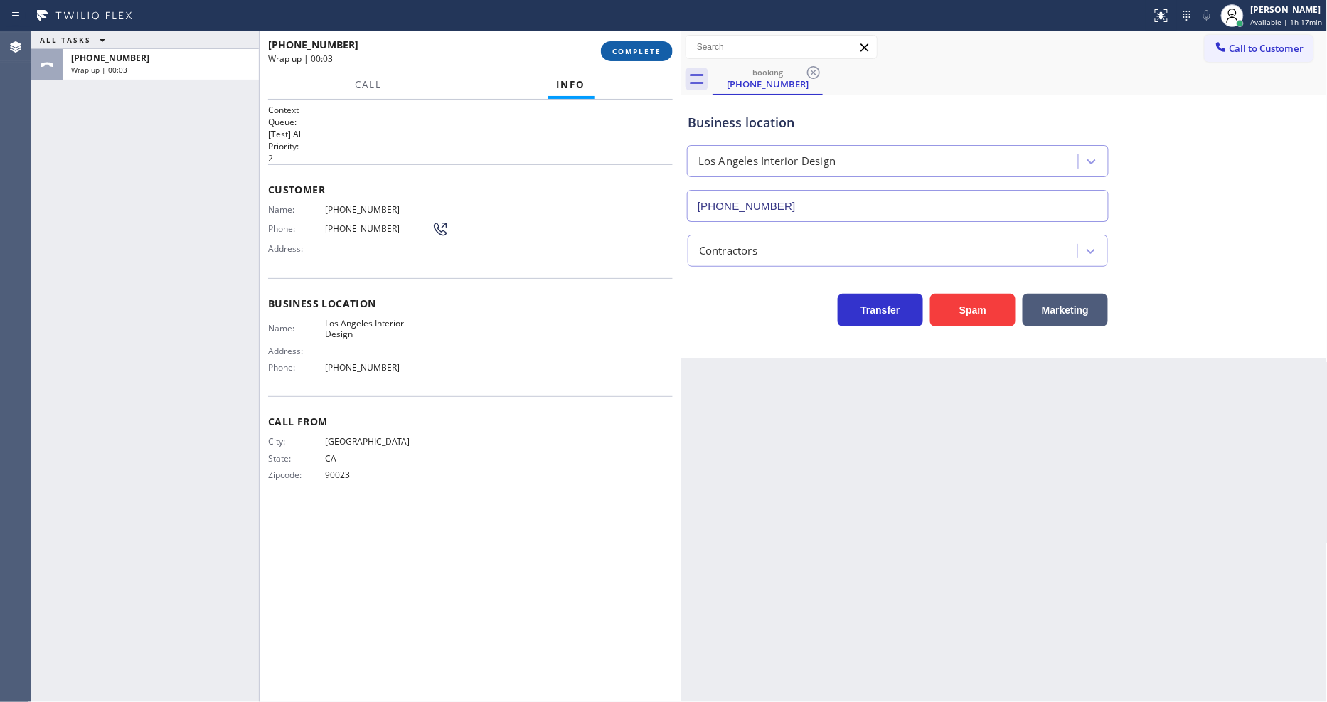
click at [627, 50] on span "COMPLETE" at bounding box center [636, 51] width 49 height 10
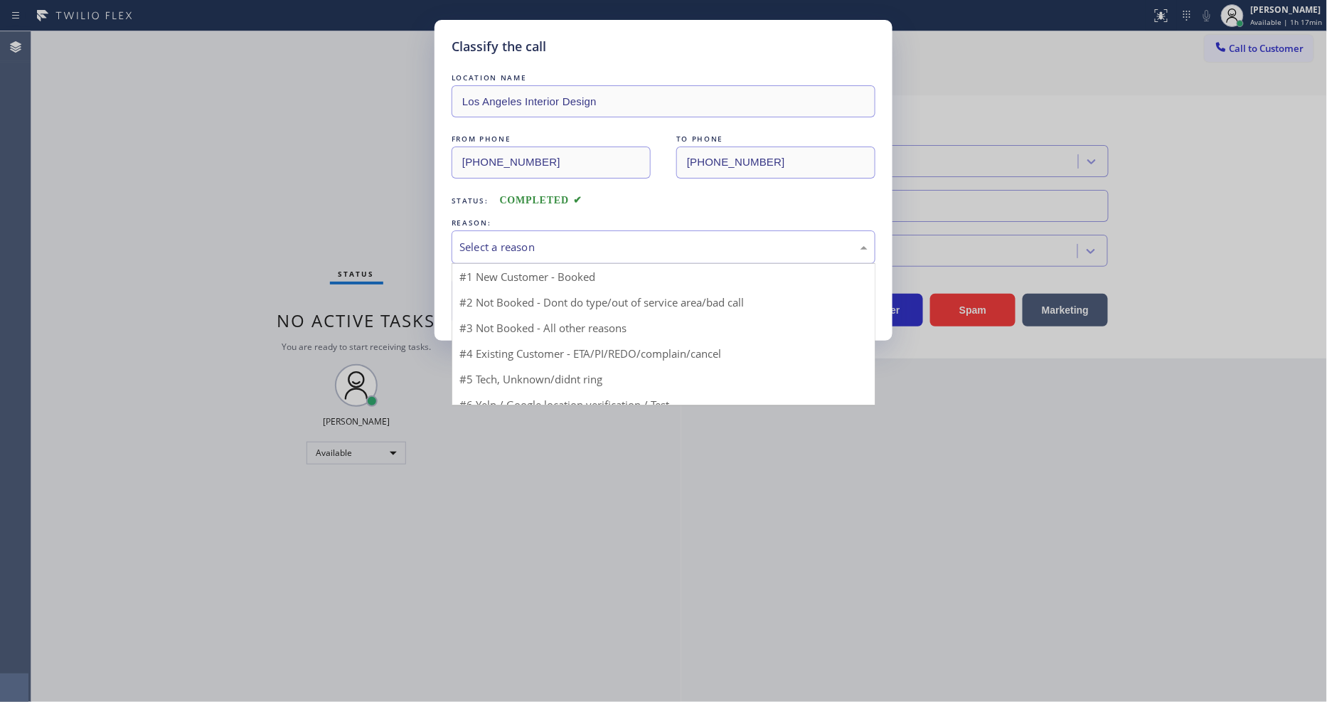
click at [523, 246] on div "Select a reason" at bounding box center [663, 247] width 408 height 16
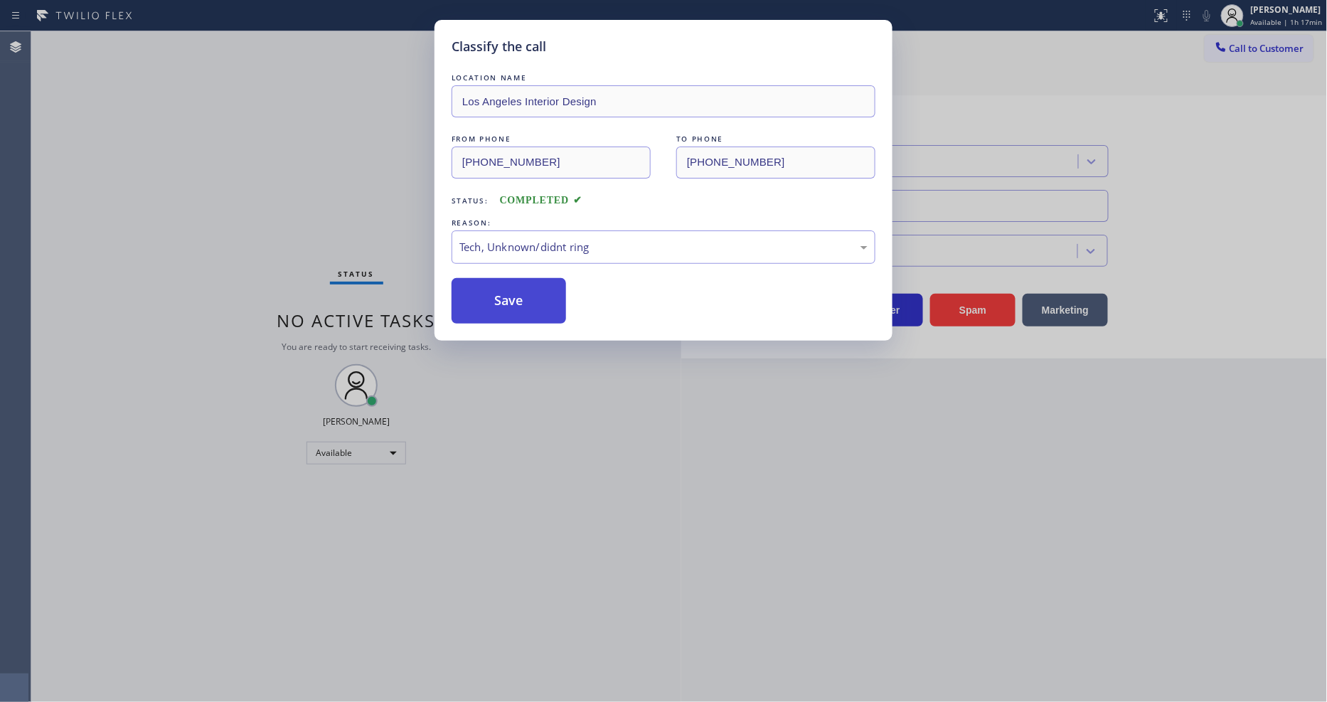
click at [513, 288] on button "Save" at bounding box center [508, 301] width 114 height 46
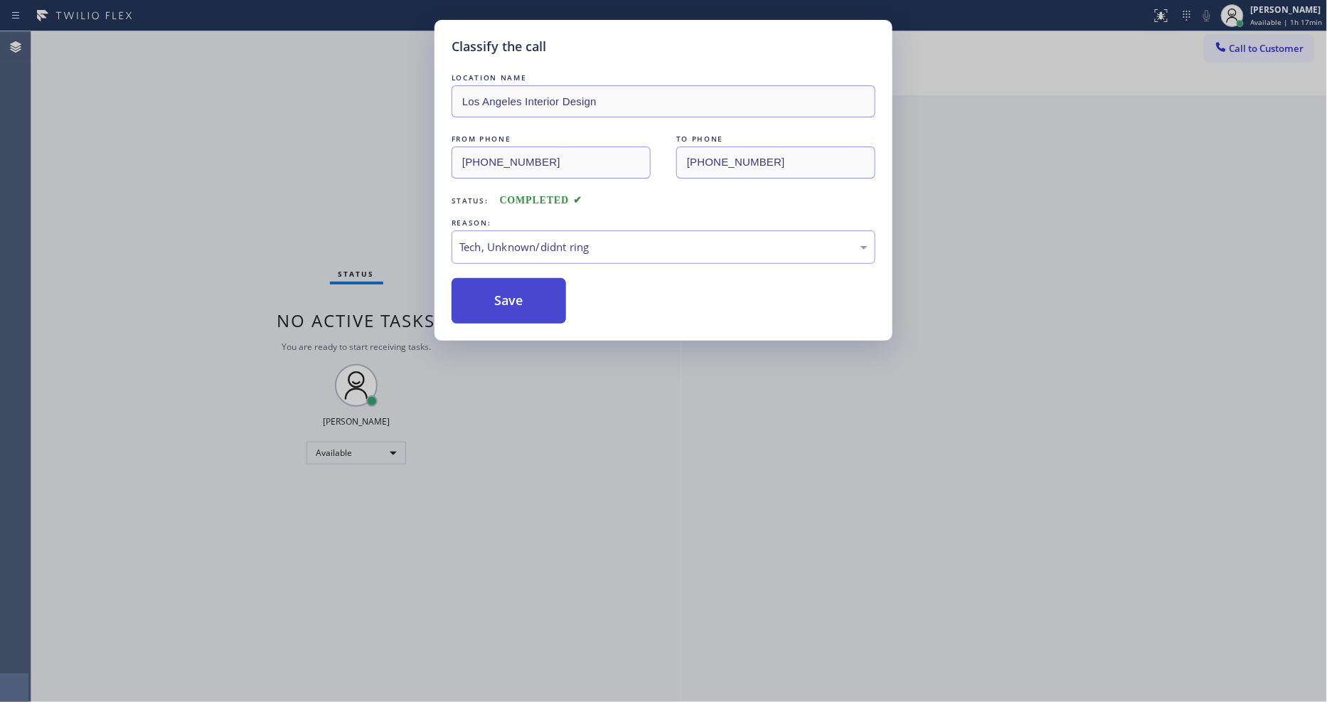
click at [513, 288] on button "Save" at bounding box center [508, 301] width 114 height 46
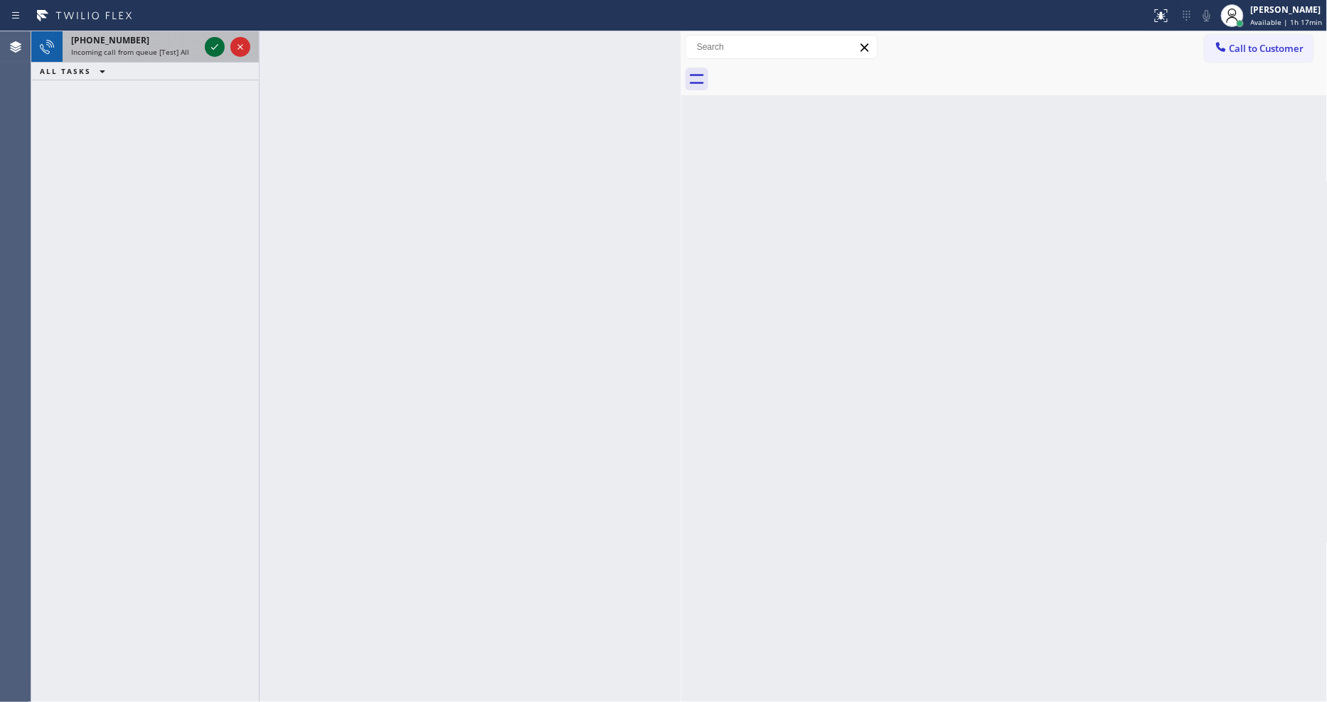
click at [213, 46] on icon at bounding box center [214, 46] width 17 height 17
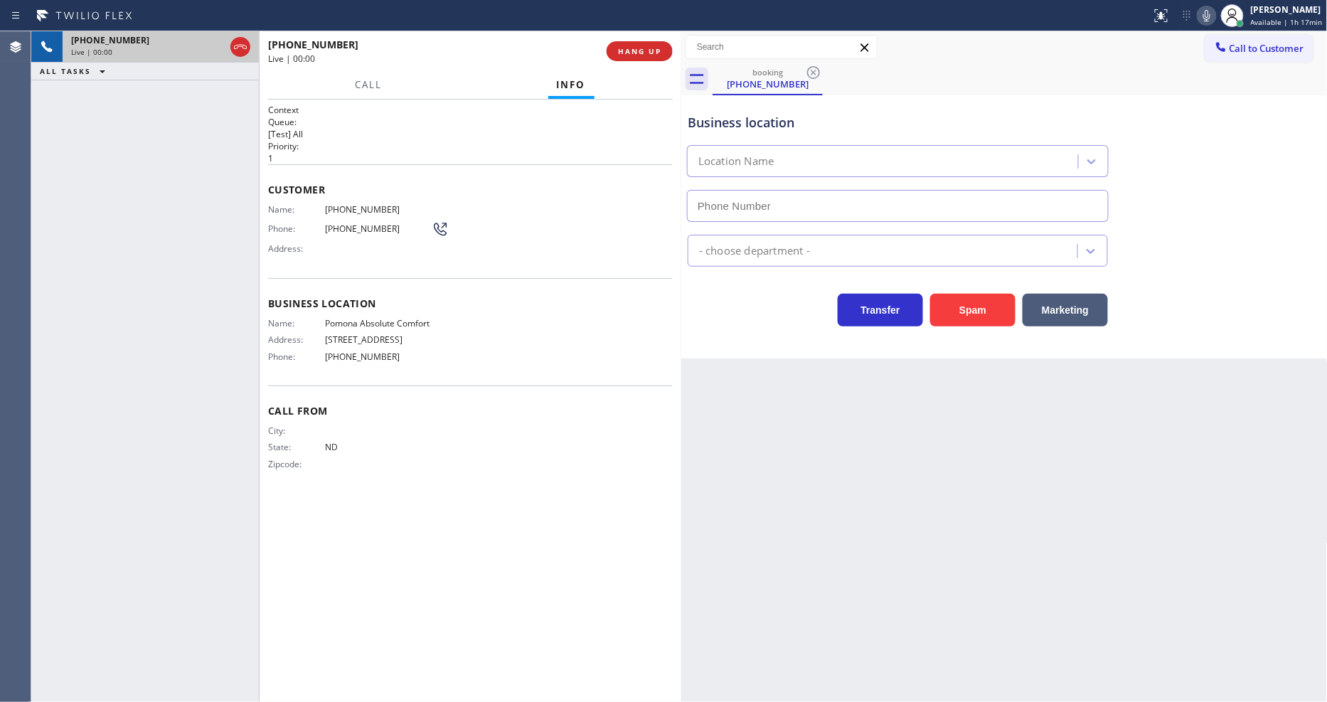
type input "[PHONE_NUMBER]"
click at [668, 44] on button "HANG UP" at bounding box center [639, 51] width 66 height 20
click at [661, 50] on button "HANG UP" at bounding box center [639, 51] width 66 height 20
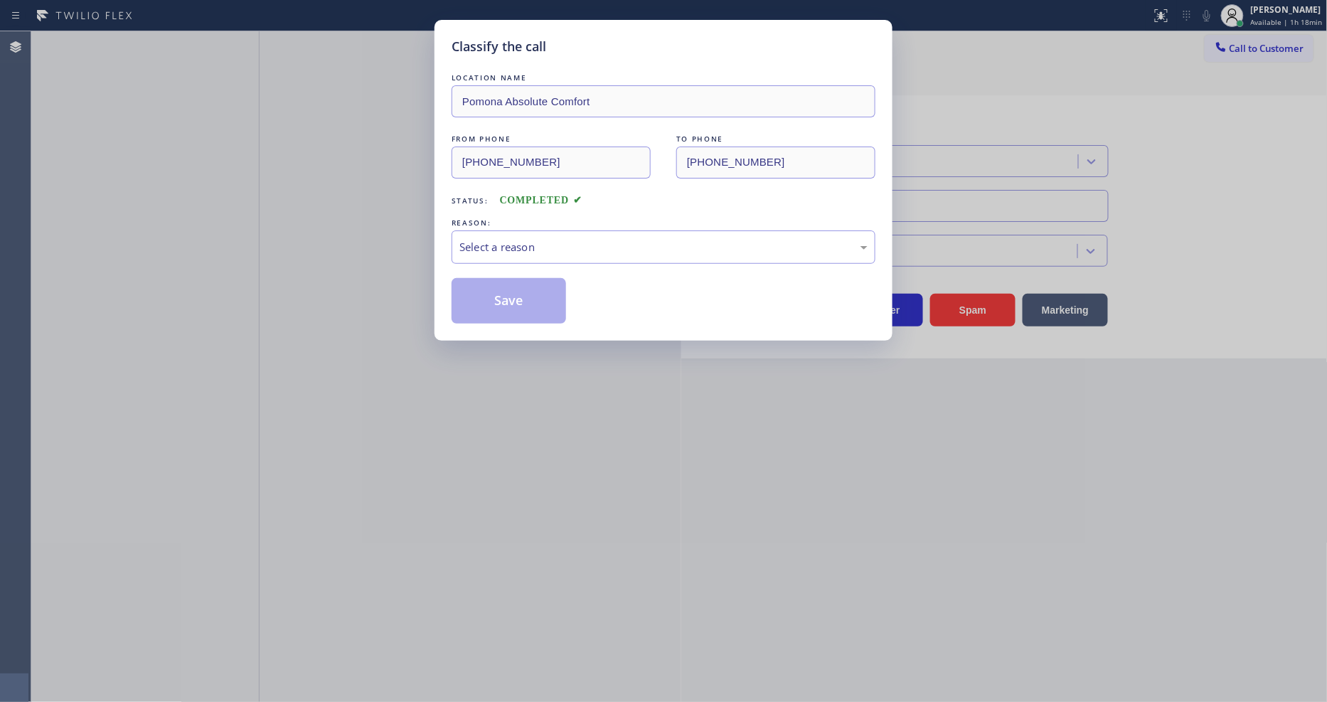
click at [562, 231] on div "Select a reason" at bounding box center [663, 246] width 424 height 33
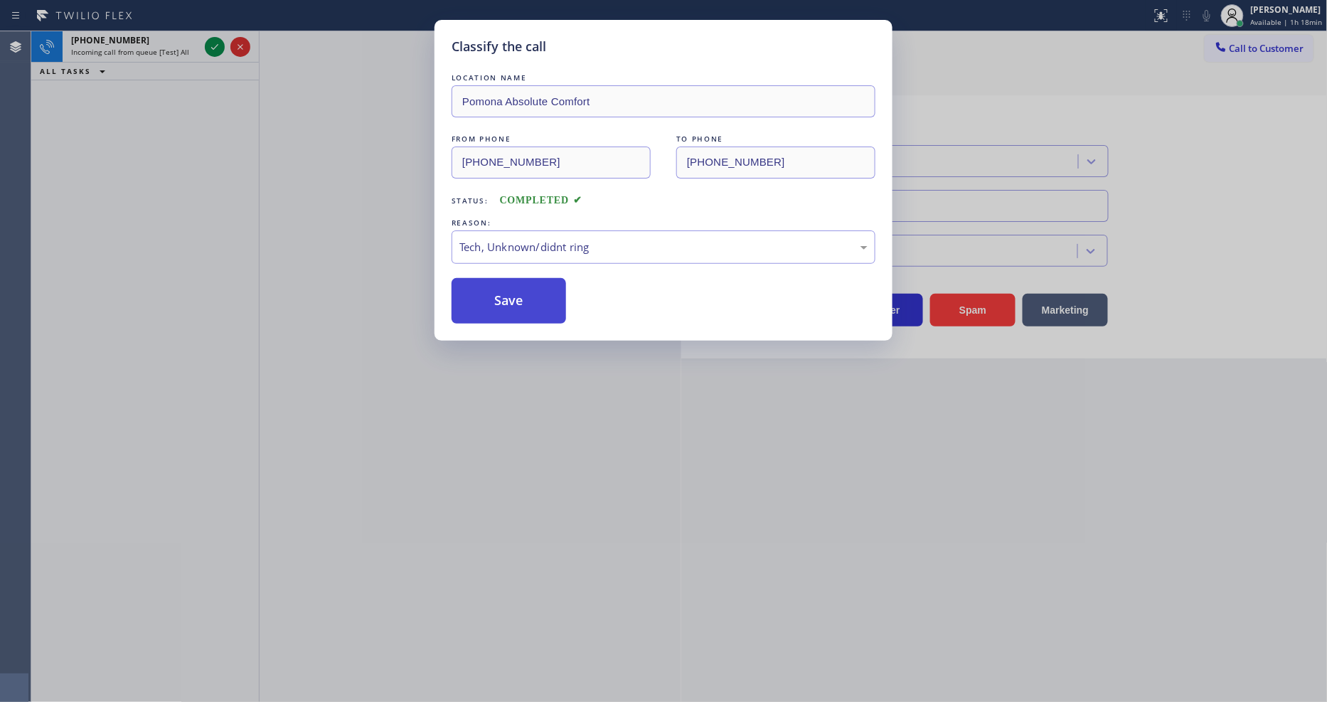
click at [542, 302] on button "Save" at bounding box center [508, 301] width 114 height 46
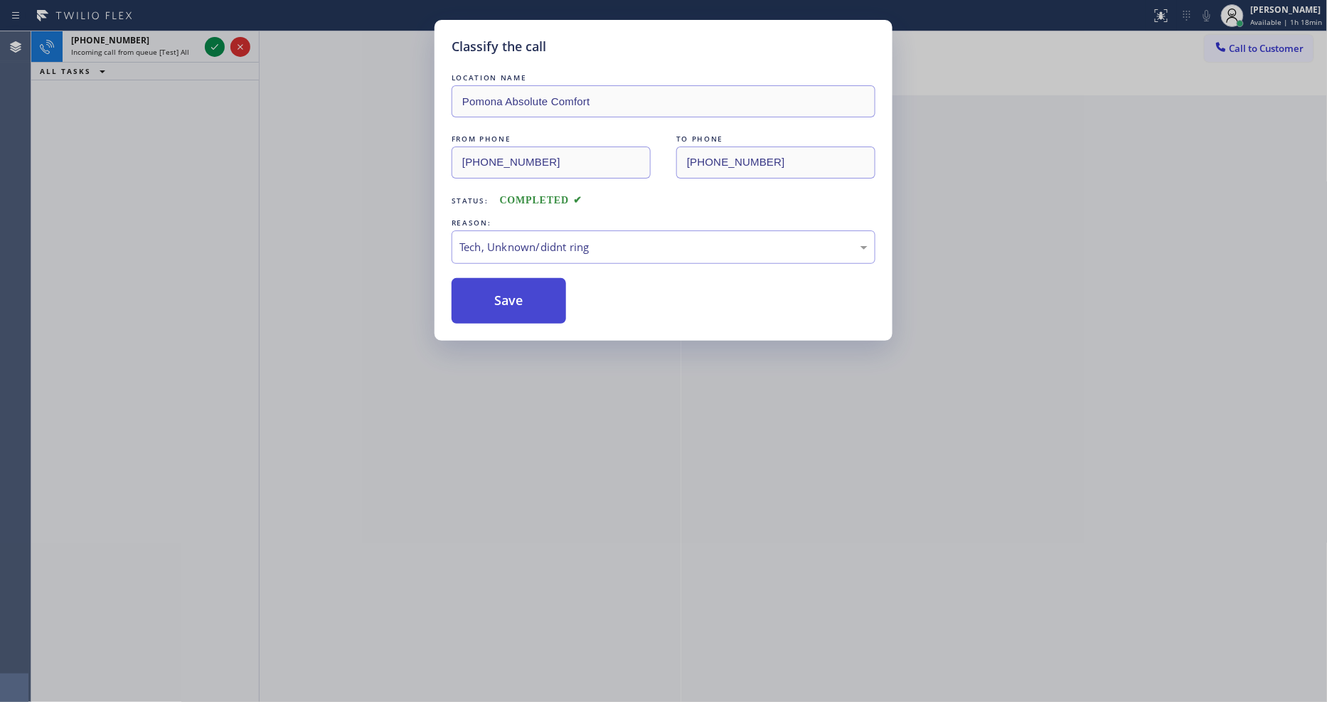
click at [542, 302] on button "Save" at bounding box center [508, 301] width 114 height 46
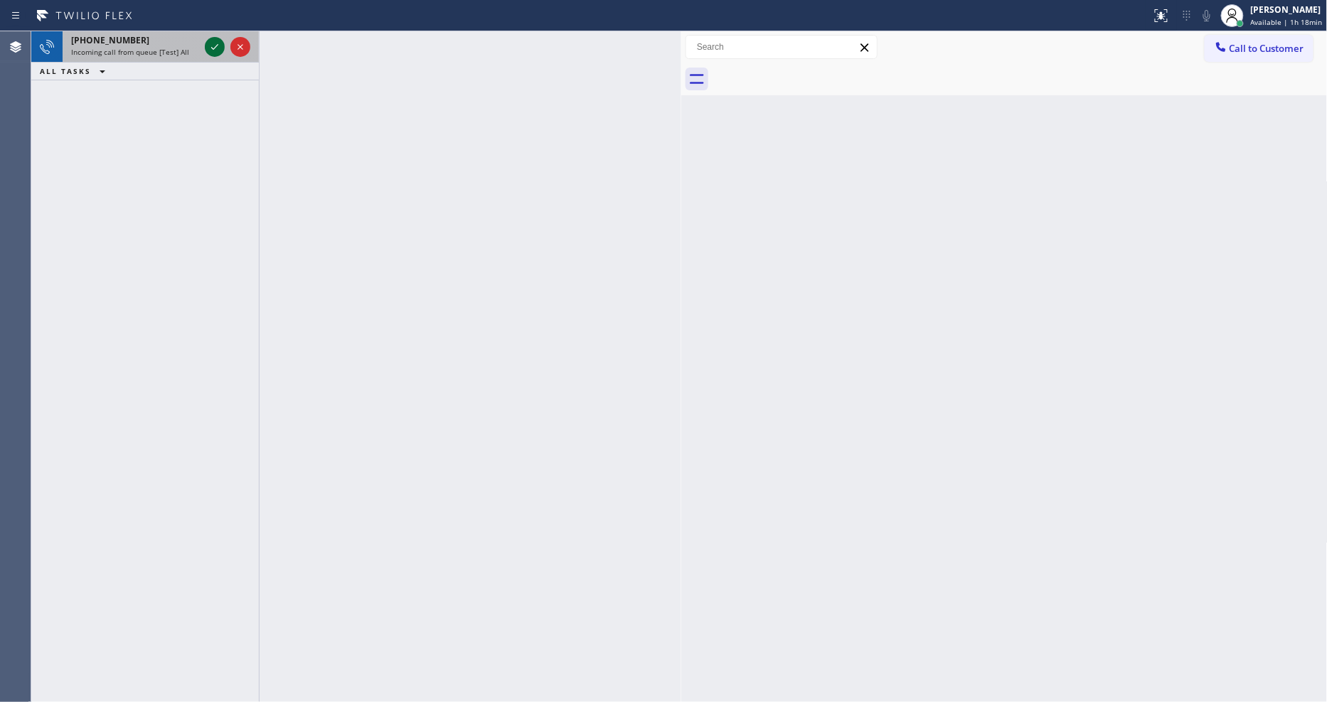
click at [210, 48] on icon at bounding box center [214, 46] width 17 height 17
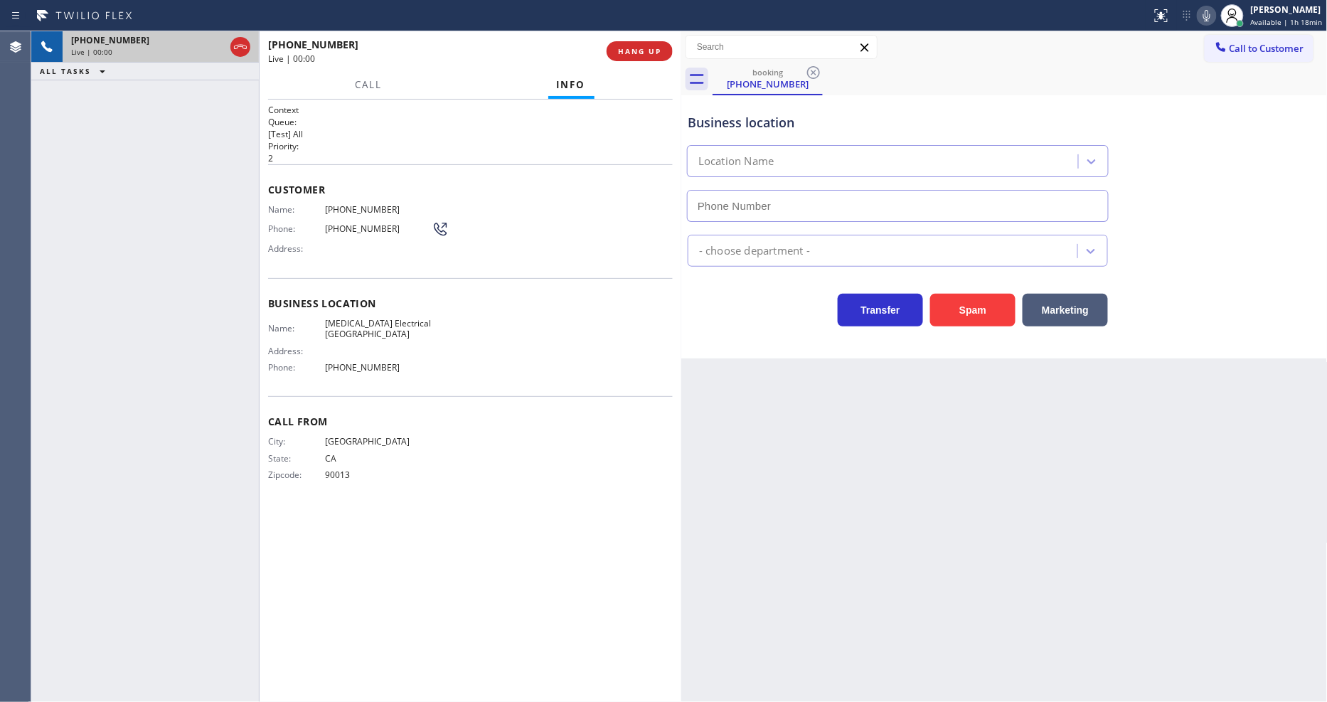
type input "[PHONE_NUMBER]"
click at [906, 418] on div "Back to Dashboard Change Sender ID Customers Technicians Select a contact Outbo…" at bounding box center [1004, 366] width 646 height 670
click at [392, 318] on span "[MEDICAL_DATA] Electrical [GEOGRAPHIC_DATA]" at bounding box center [378, 329] width 107 height 22
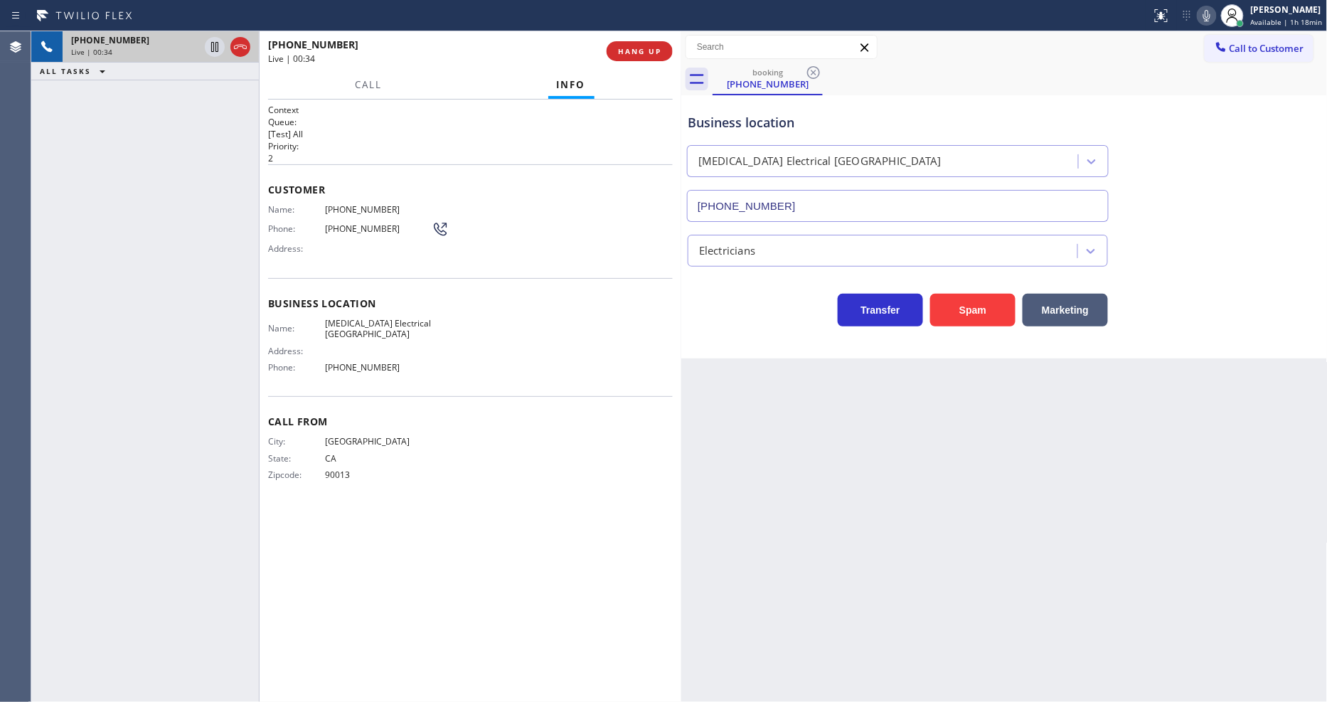
click at [354, 204] on span "[PHONE_NUMBER]" at bounding box center [378, 209] width 107 height 11
click at [183, 289] on div "[PHONE_NUMBER] Live | 01:12 ALL TASKS ALL TASKS ACTIVE TASKS TASKS IN WRAP UP" at bounding box center [145, 366] width 228 height 670
drag, startPoint x: 212, startPoint y: 47, endPoint x: 478, endPoint y: 43, distance: 266.6
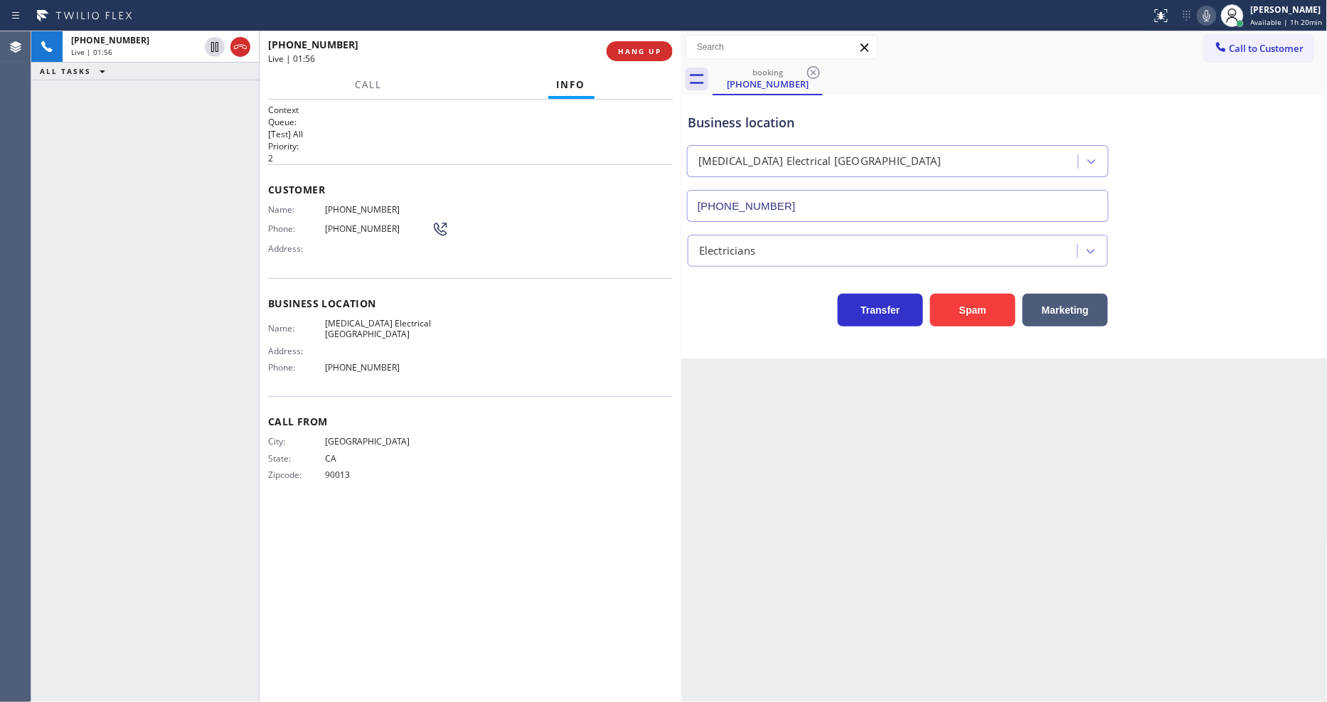
click at [212, 47] on icon at bounding box center [214, 46] width 17 height 17
click at [1210, 18] on icon at bounding box center [1206, 15] width 7 height 11
click at [355, 204] on span "[PHONE_NUMBER]" at bounding box center [378, 209] width 107 height 11
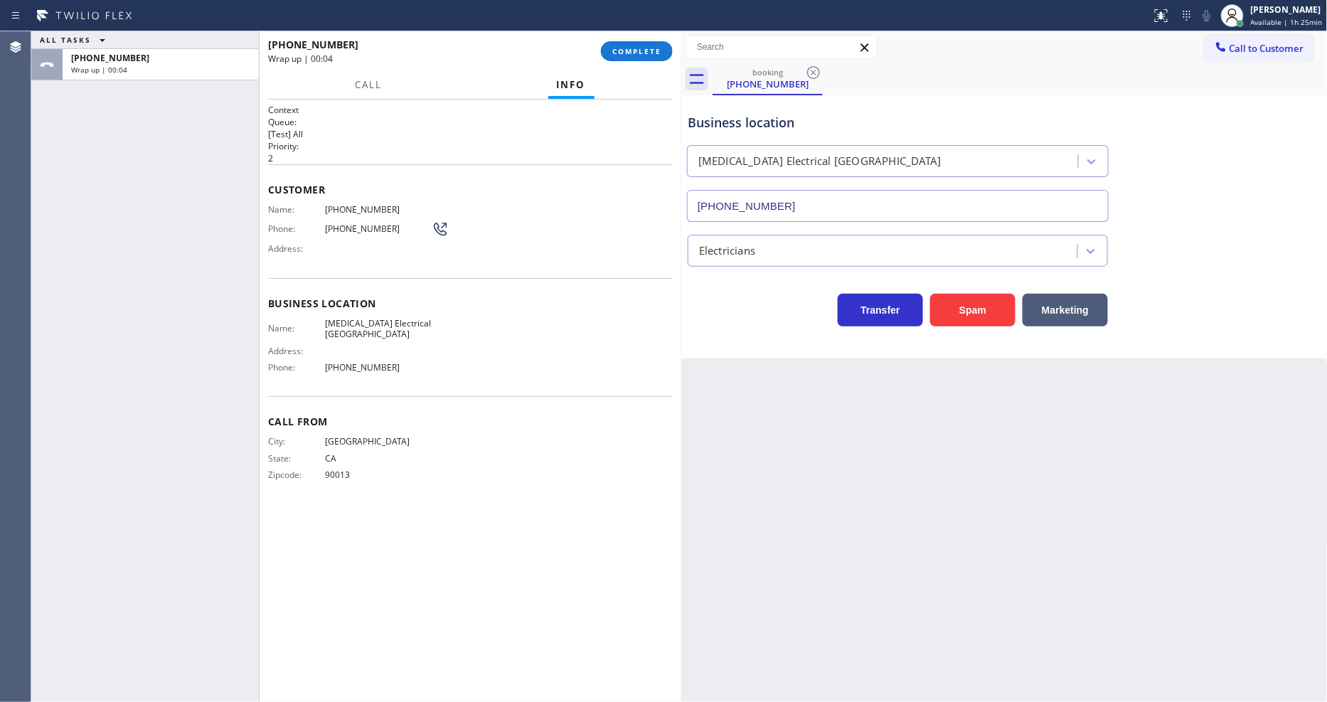
drag, startPoint x: 249, startPoint y: 449, endPoint x: 610, endPoint y: 171, distance: 455.8
click at [249, 449] on div "ALL TASKS ALL TASKS ACTIVE TASKS TASKS IN WRAP UP [PHONE_NUMBER] Wrap up | 00:04" at bounding box center [145, 366] width 228 height 670
click at [642, 54] on span "COMPLETE" at bounding box center [636, 51] width 49 height 10
click at [560, 237] on div "Name: [PHONE_NUMBER] Phone: [PHONE_NUMBER] Address:" at bounding box center [470, 232] width 405 height 56
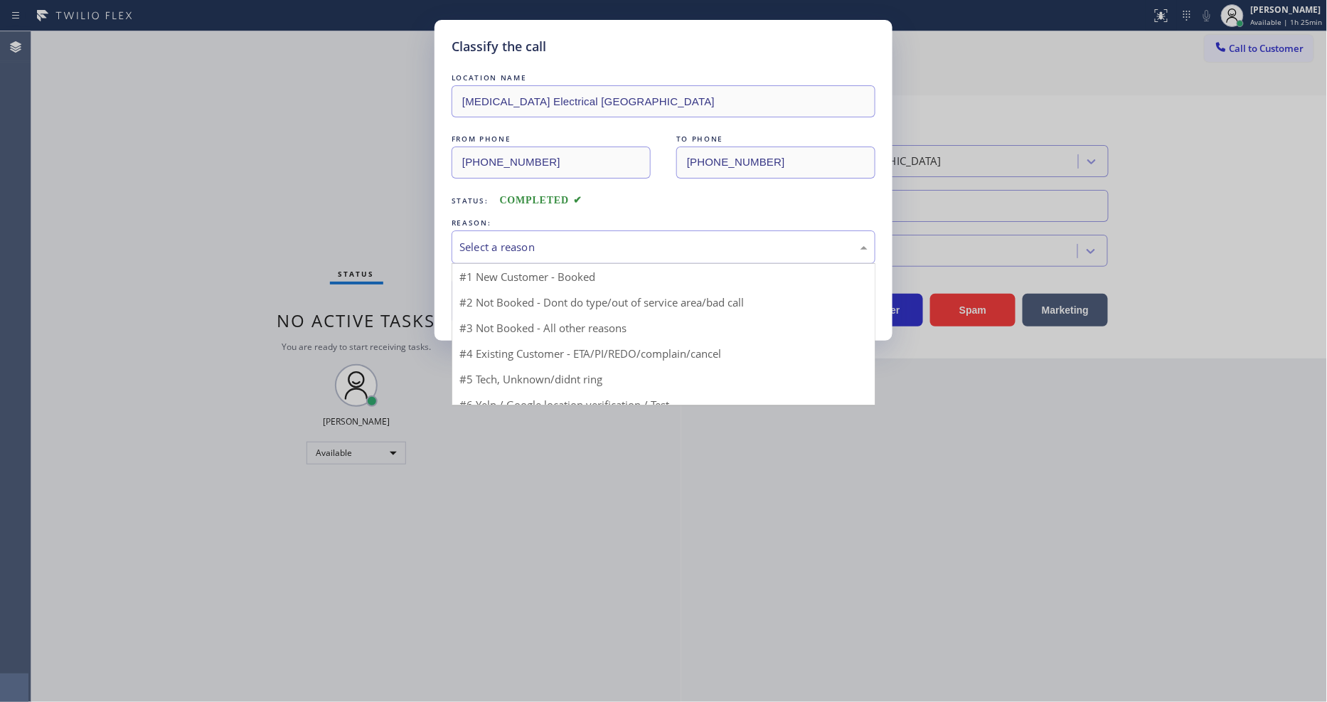
click at [560, 239] on div "Select a reason" at bounding box center [663, 247] width 408 height 16
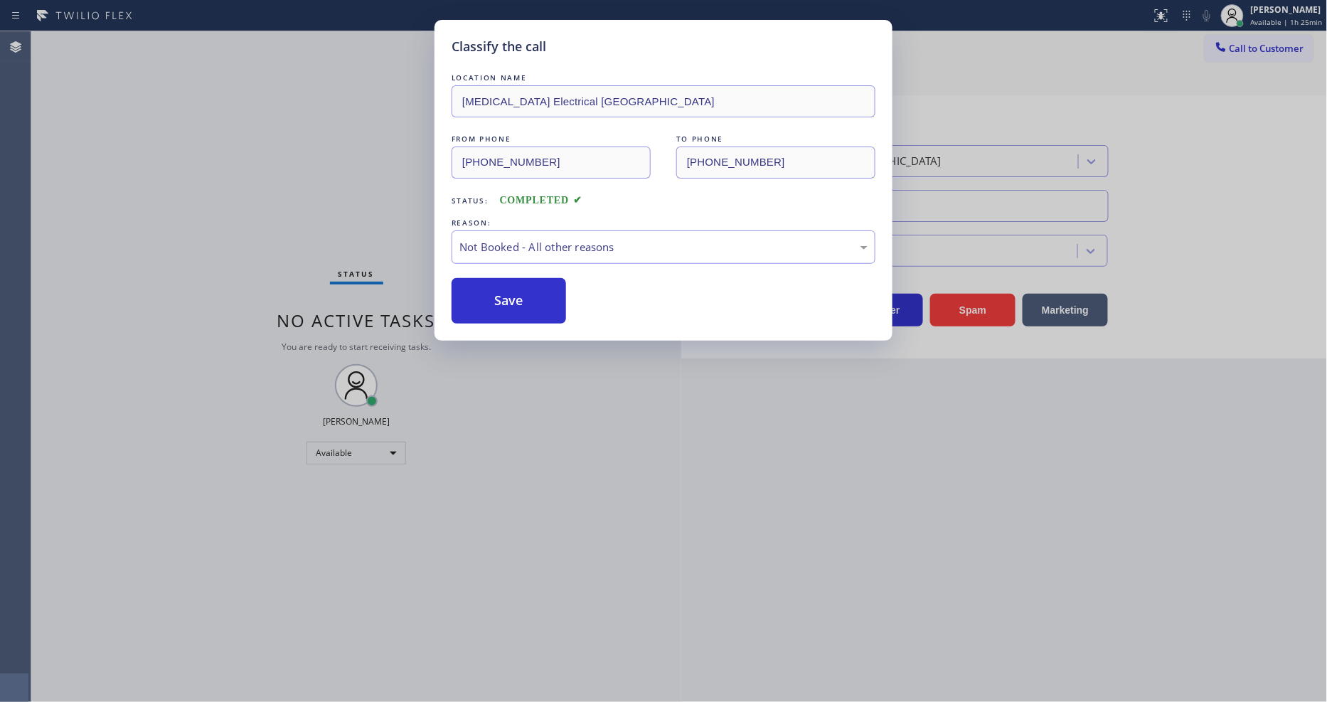
click at [534, 294] on button "Save" at bounding box center [508, 301] width 114 height 46
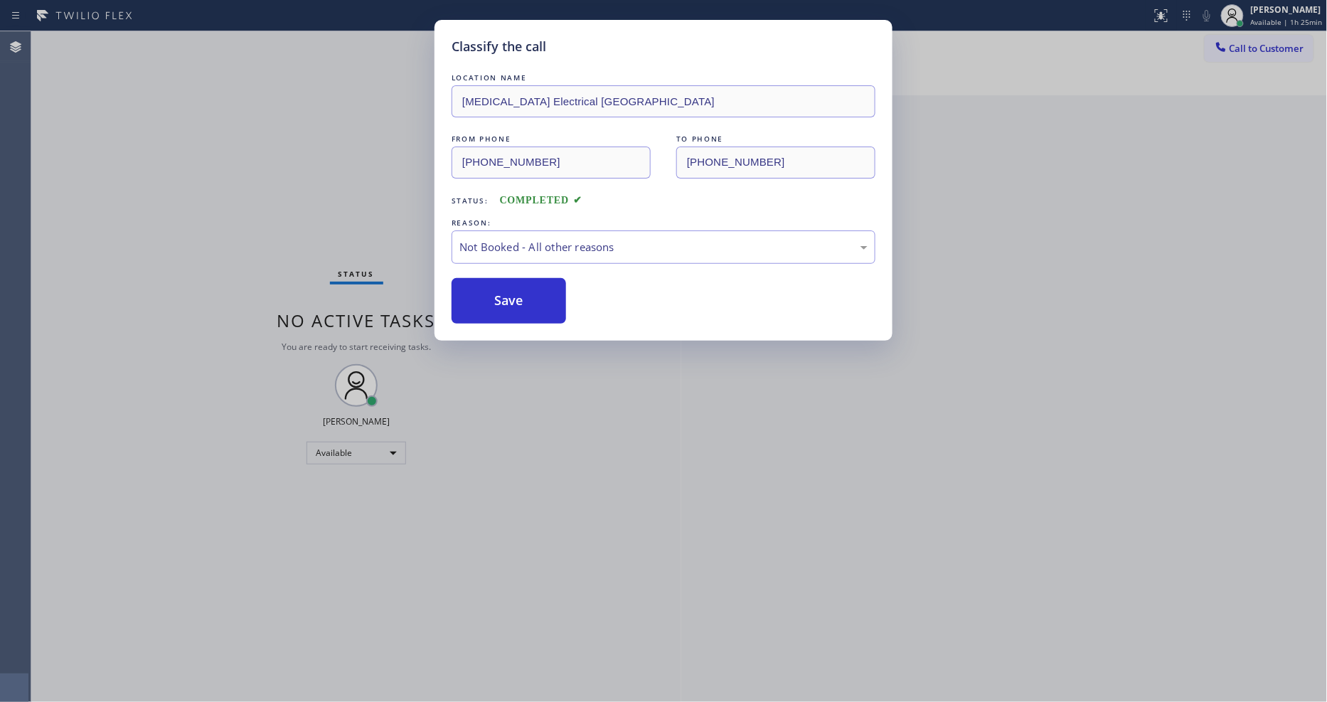
click at [534, 294] on button "Save" at bounding box center [508, 301] width 114 height 46
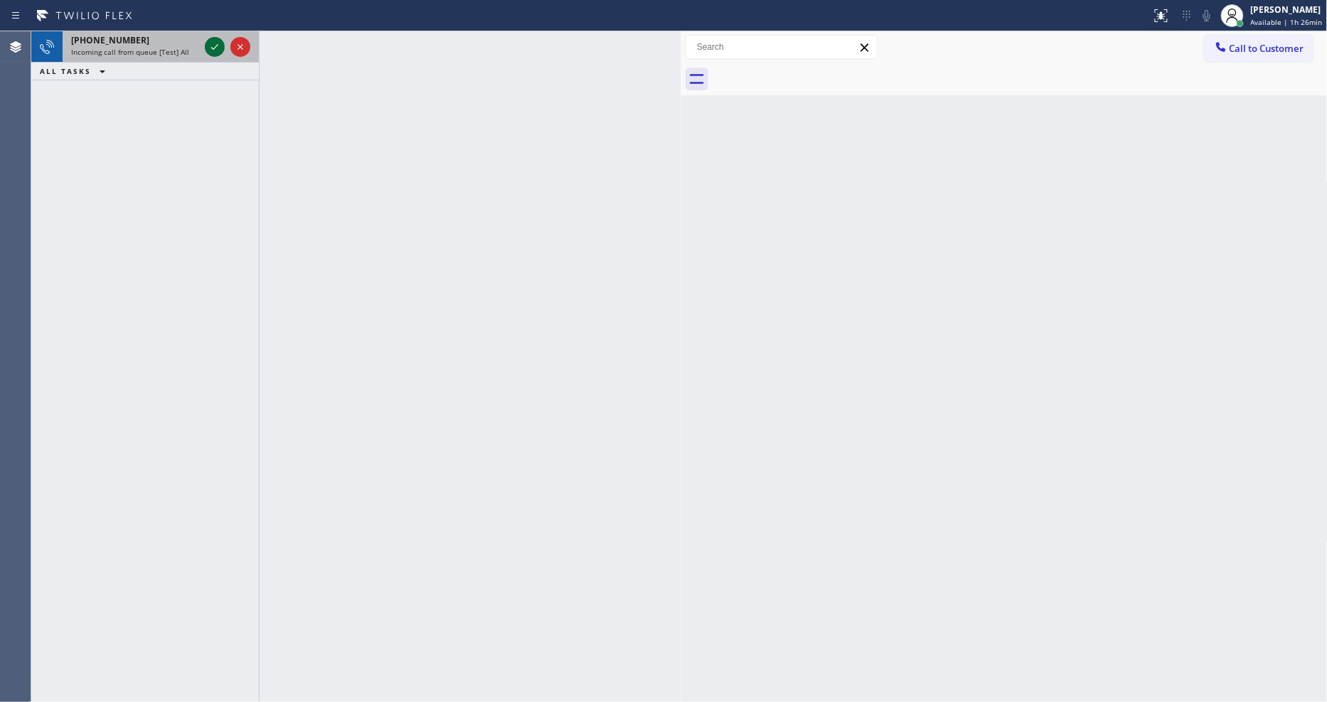
click at [210, 43] on icon at bounding box center [214, 46] width 17 height 17
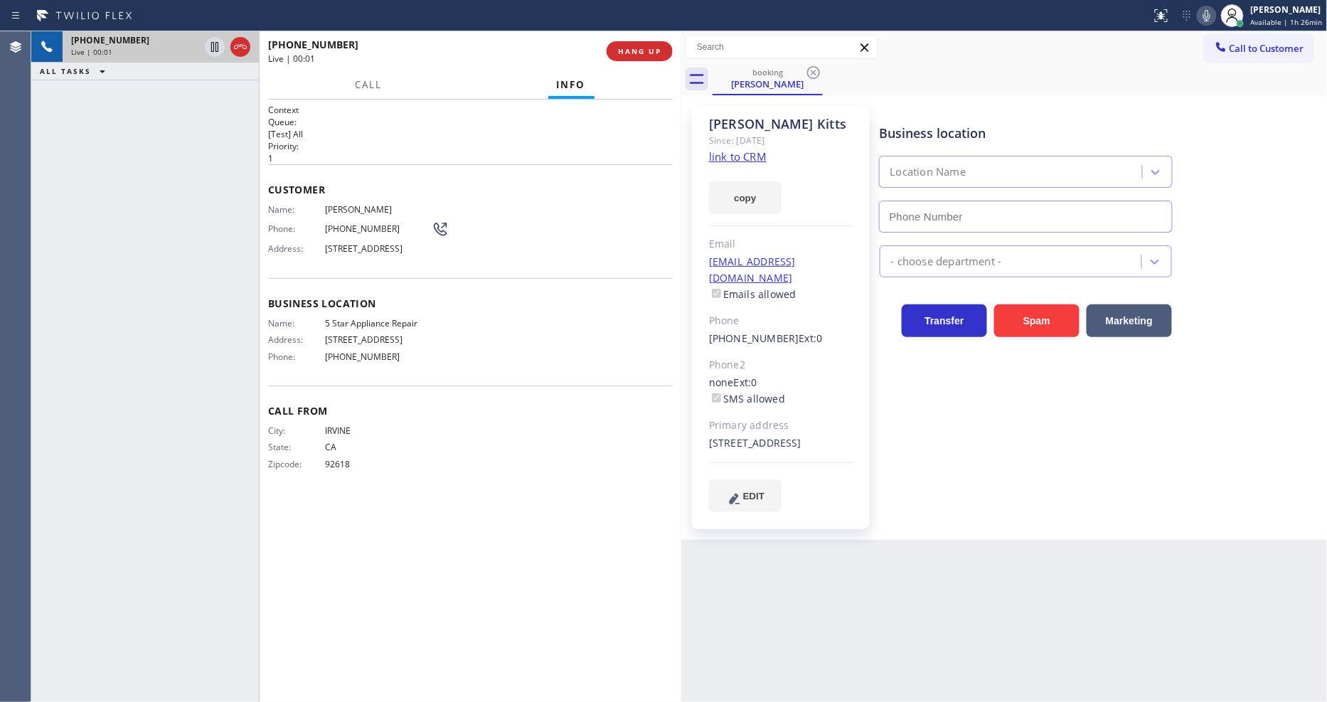
click at [723, 159] on link "link to CRM" at bounding box center [738, 156] width 58 height 14
type input "[PHONE_NUMBER]"
click at [211, 46] on icon at bounding box center [214, 47] width 7 height 10
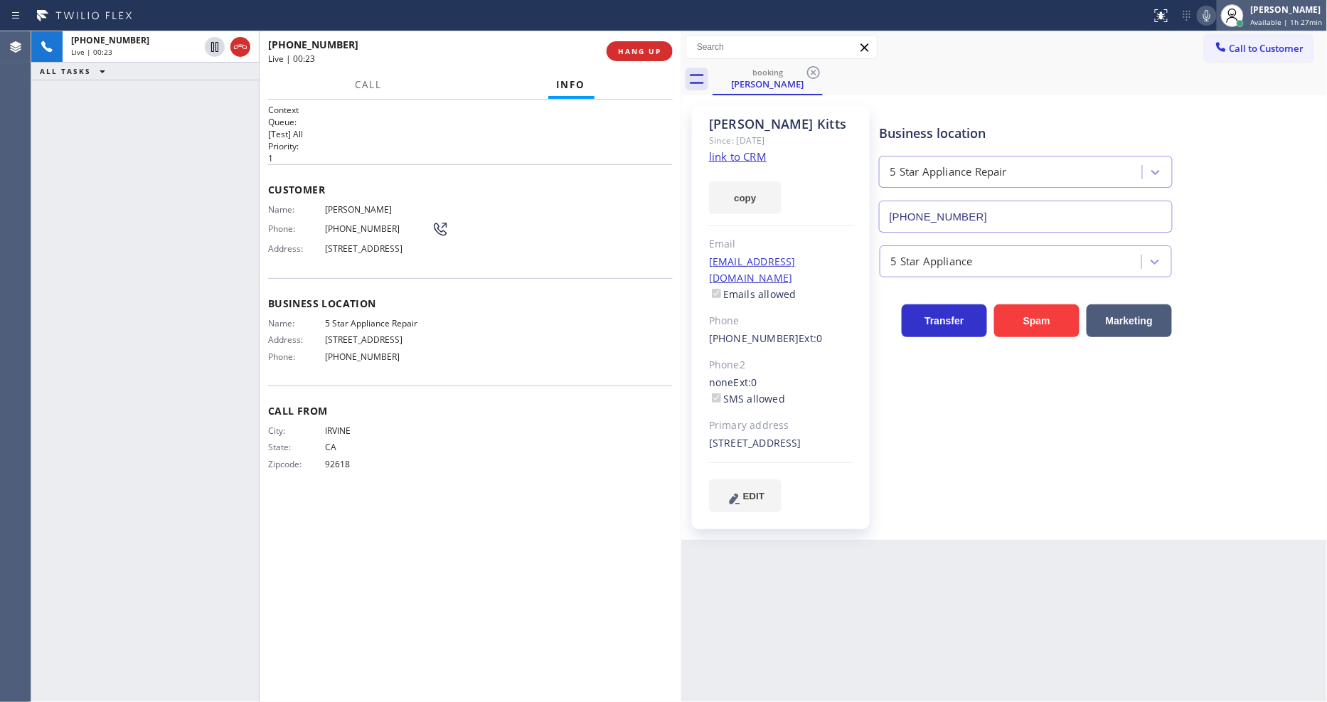
click at [1224, 14] on div at bounding box center [1231, 15] width 31 height 31
click at [1211, 15] on icon at bounding box center [1206, 15] width 17 height 17
click at [968, 557] on div "Back to Dashboard Change Sender ID Customers Technicians Select a contact Outbo…" at bounding box center [1004, 366] width 646 height 670
drag, startPoint x: 1010, startPoint y: 466, endPoint x: 1032, endPoint y: 488, distance: 31.2
click at [1010, 466] on div "Business location 5 Star Appliance Repair [PHONE_NUMBER] 5 Star Appliance Trans…" at bounding box center [1100, 308] width 447 height 398
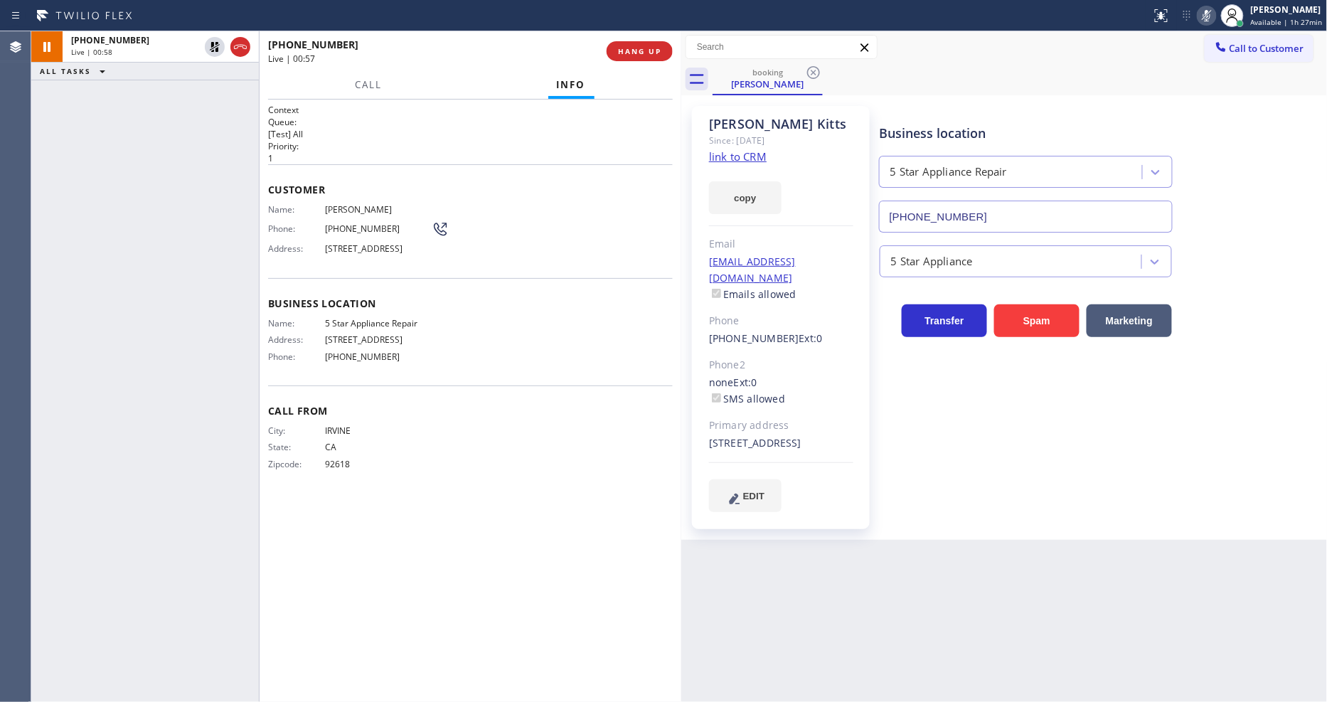
click at [565, 493] on div "Call From City: [GEOGRAPHIC_DATA]: [US_STATE] Zipcode: 92618" at bounding box center [470, 438] width 405 height 107
click at [365, 82] on span "Call" at bounding box center [368, 84] width 27 height 13
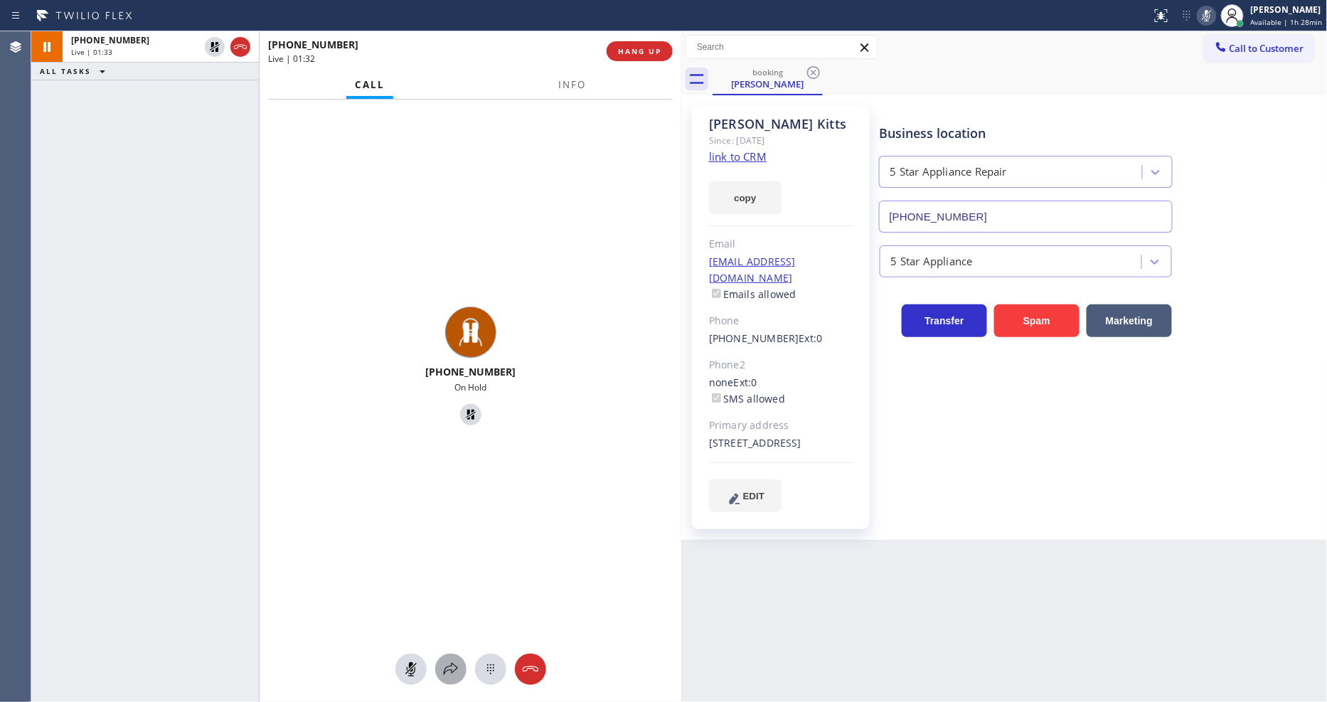
click at [444, 675] on icon at bounding box center [450, 668] width 17 height 17
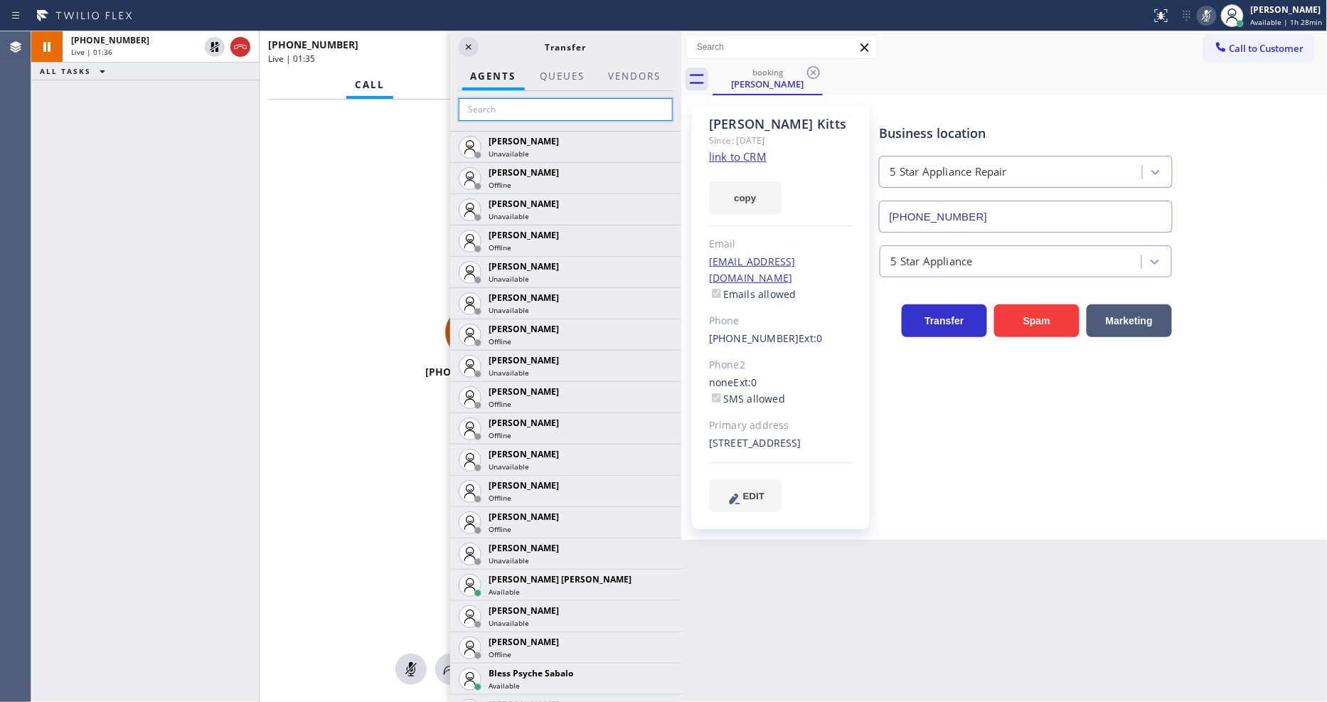
click at [503, 112] on input "text" at bounding box center [566, 109] width 214 height 23
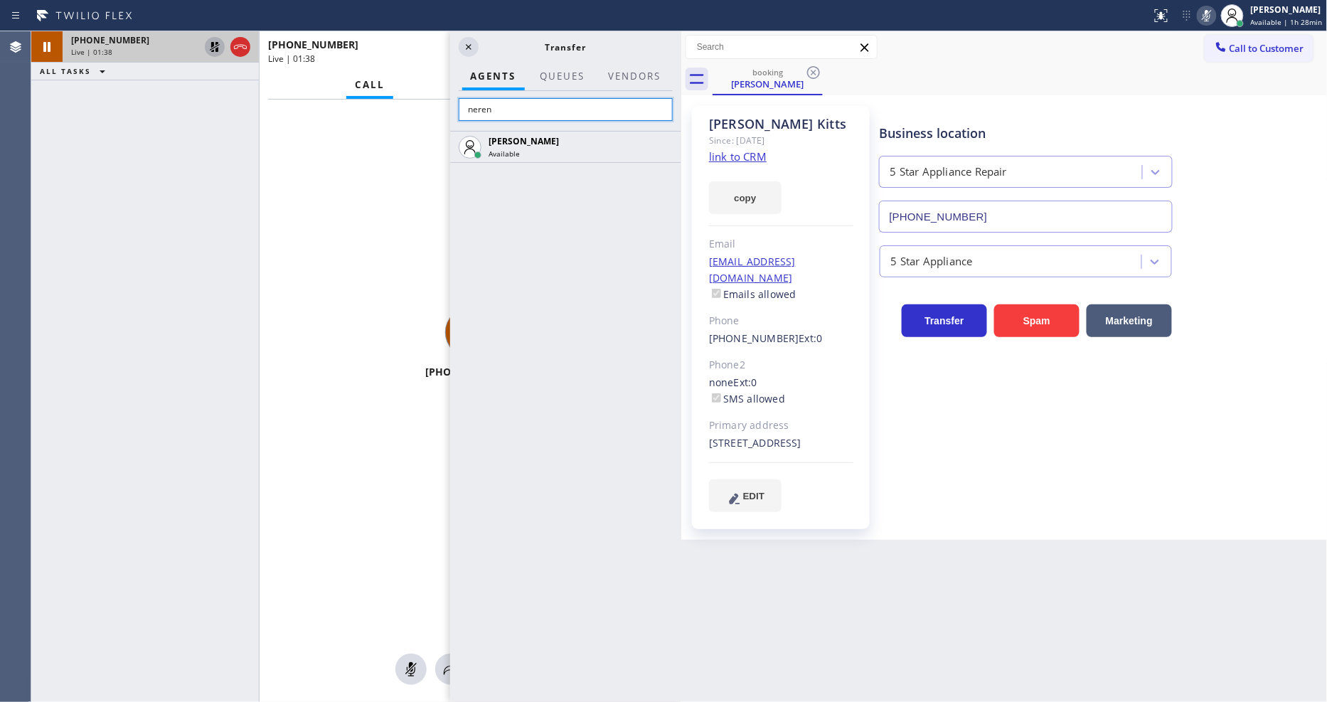
type input "neren"
click at [215, 41] on icon at bounding box center [214, 46] width 17 height 17
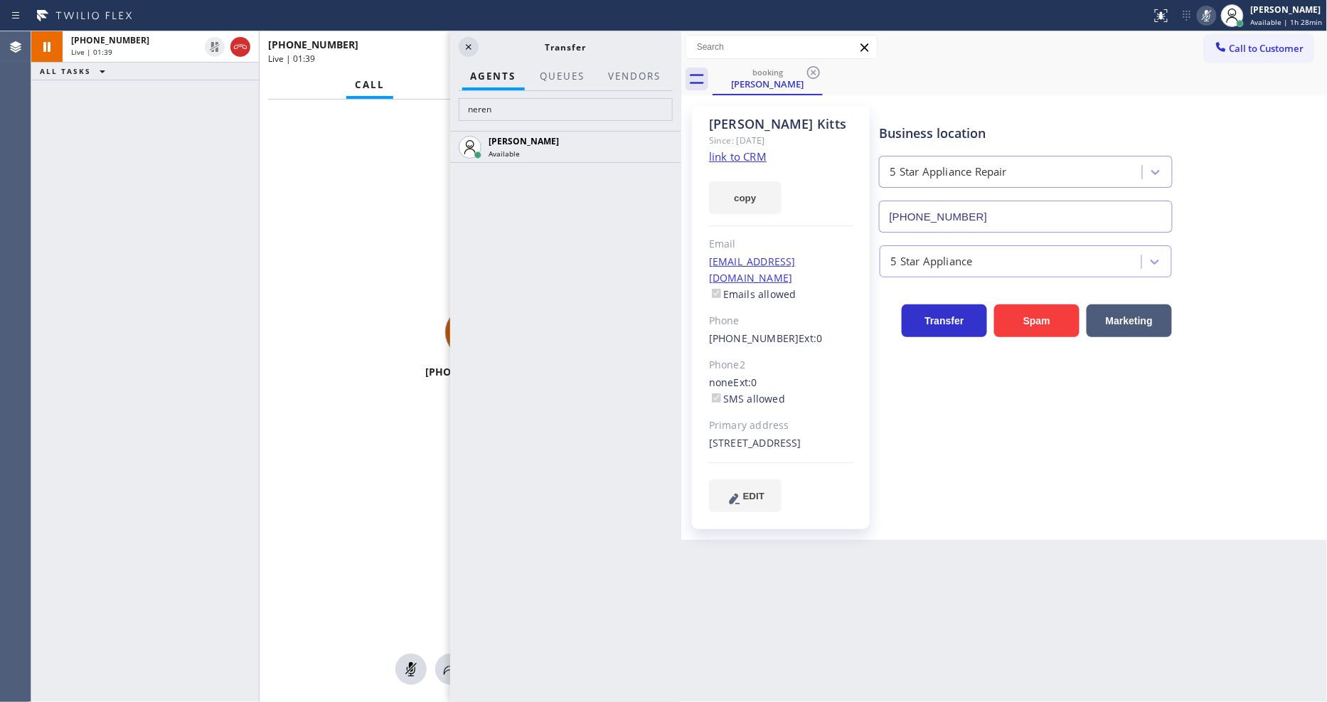
click at [1206, 14] on icon at bounding box center [1206, 15] width 17 height 17
click at [662, 141] on icon at bounding box center [662, 145] width 11 height 9
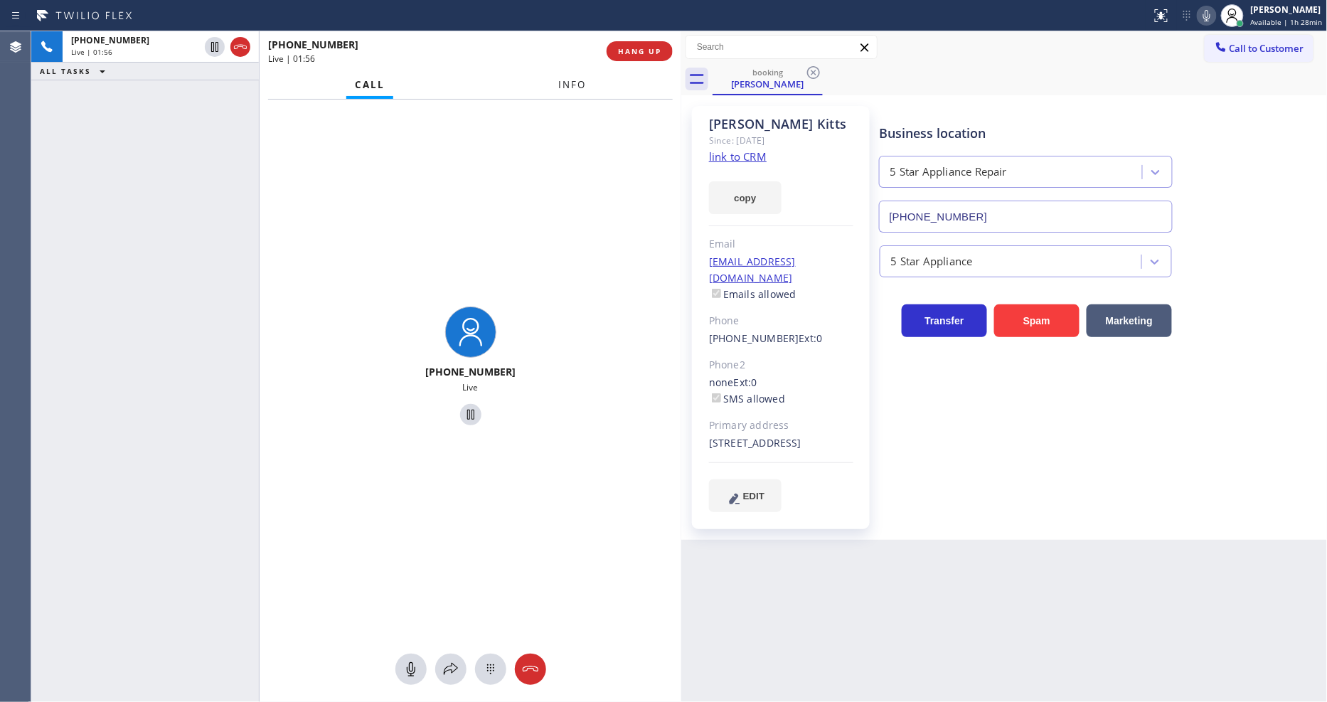
click at [578, 82] on span "Info" at bounding box center [572, 84] width 28 height 13
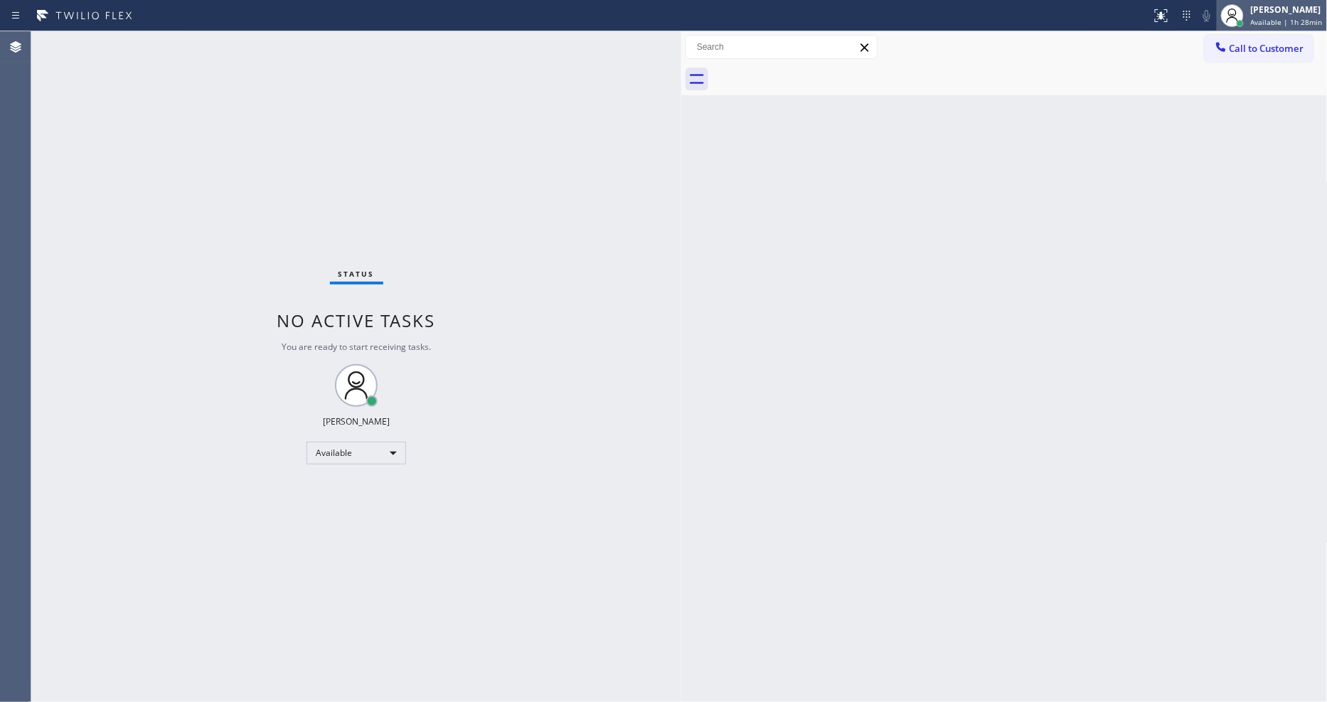
click at [1276, 26] on span "Available | 1h 28min" at bounding box center [1287, 22] width 72 height 10
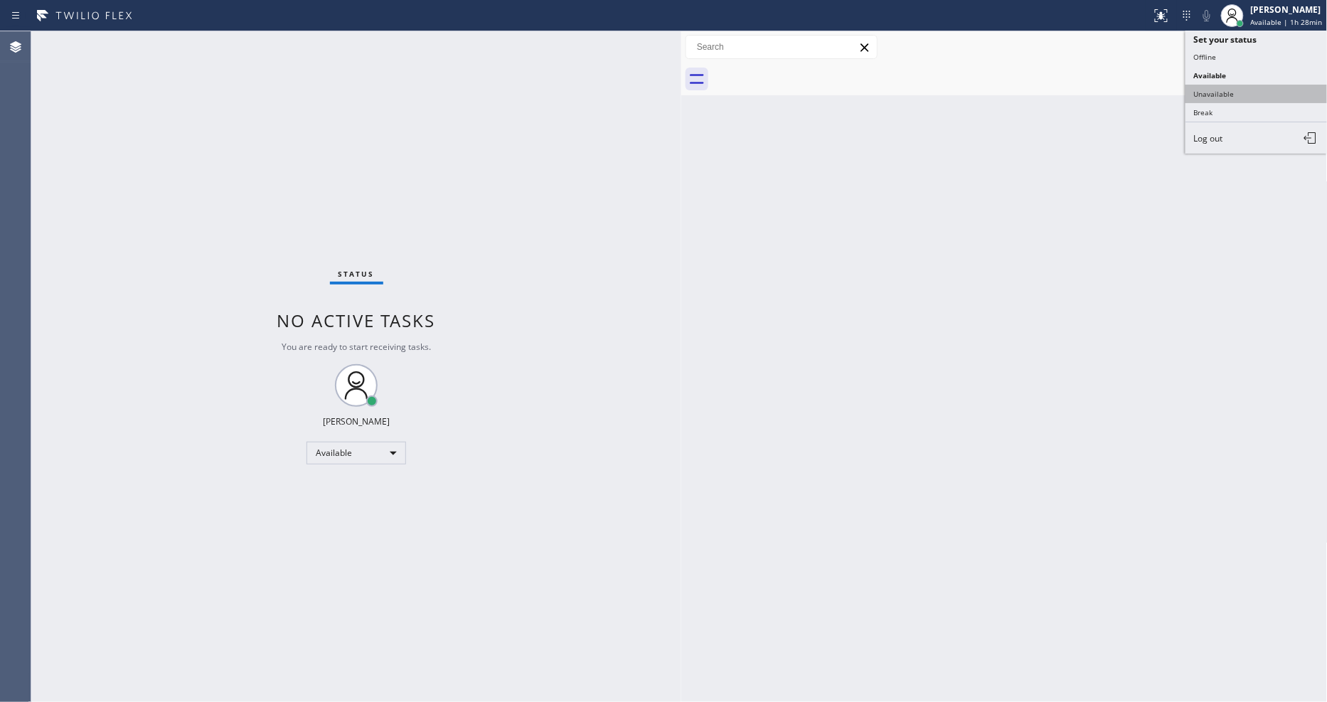
click at [1254, 95] on button "Unavailable" at bounding box center [1256, 94] width 142 height 18
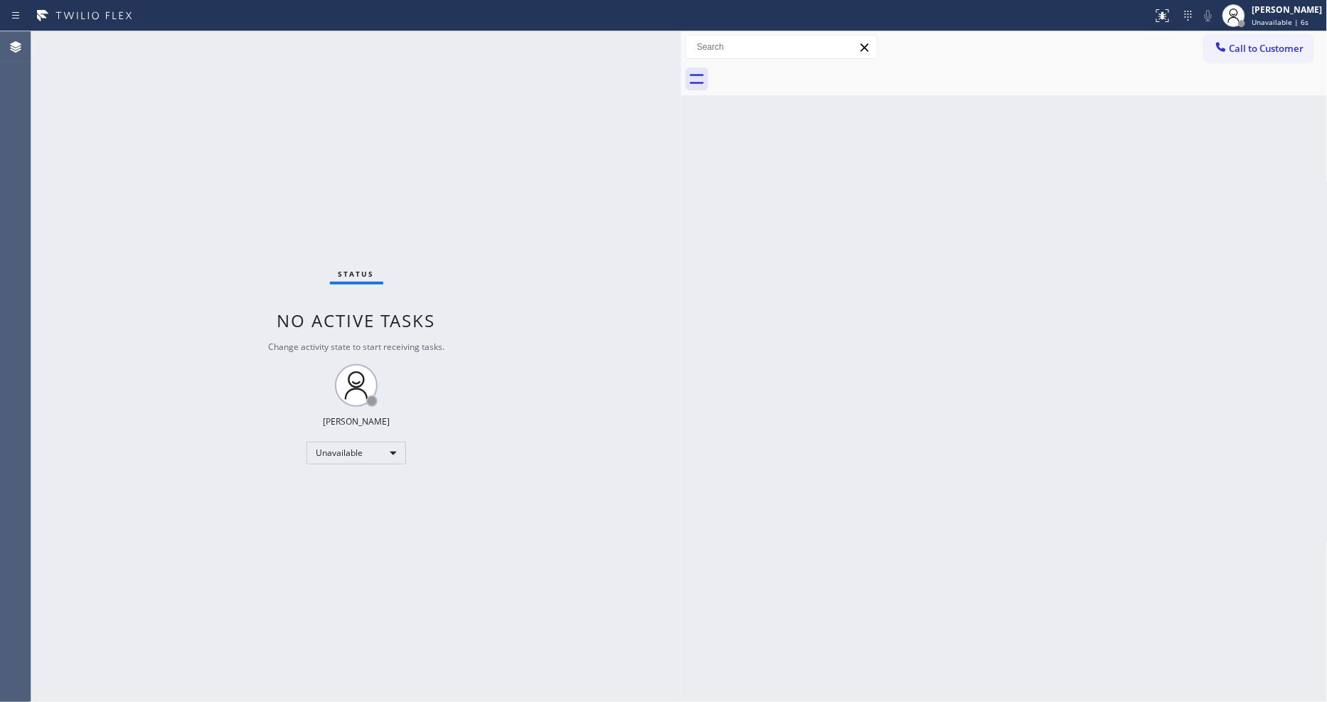
drag, startPoint x: 921, startPoint y: 385, endPoint x: 906, endPoint y: 407, distance: 26.0
click at [921, 385] on div "Back to Dashboard Change Sender ID Customers Technicians Select a contact Outbo…" at bounding box center [1004, 366] width 646 height 670
drag, startPoint x: 1262, startPoint y: 45, endPoint x: 793, endPoint y: 119, distance: 474.4
click at [1262, 45] on span "Call to Customer" at bounding box center [1266, 48] width 75 height 13
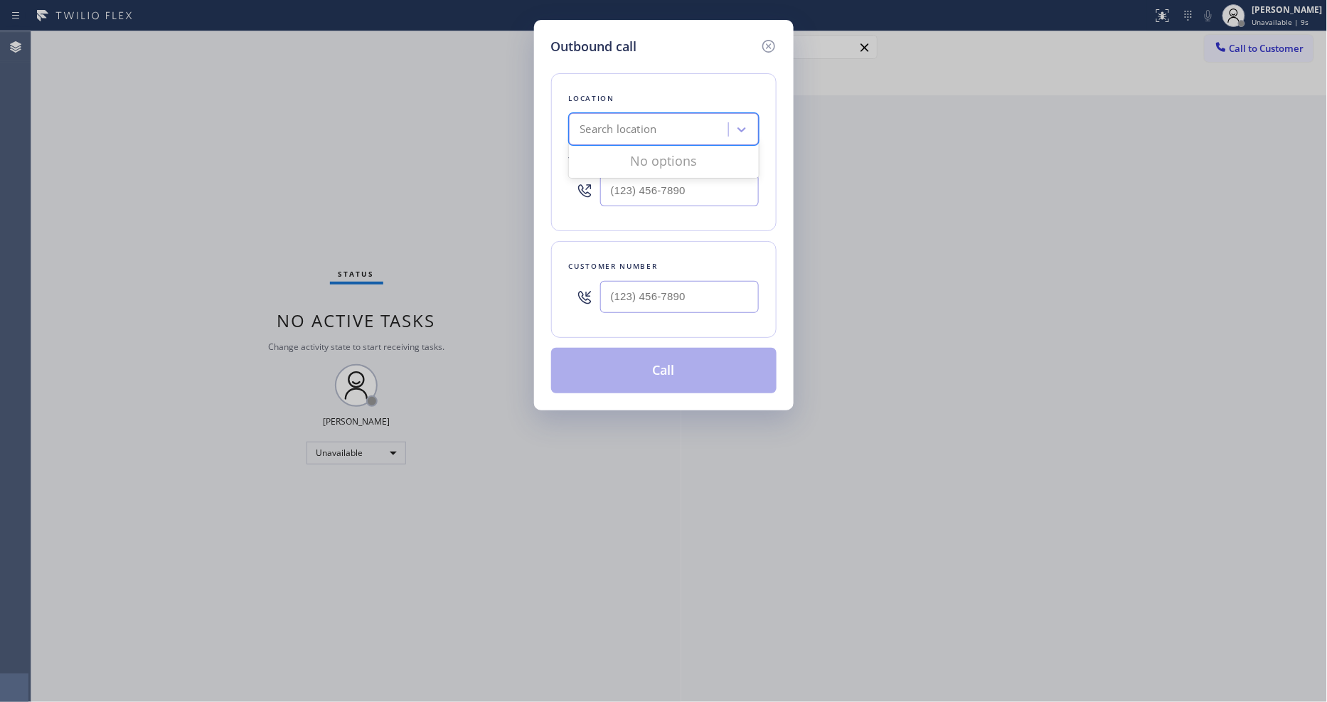
click at [697, 130] on div "Search location" at bounding box center [650, 129] width 155 height 25
paste input "[MEDICAL_DATA] Electrical [GEOGRAPHIC_DATA]"
type input "[MEDICAL_DATA] Electrical [GEOGRAPHIC_DATA]"
click at [640, 165] on div "[MEDICAL_DATA] Electrical [GEOGRAPHIC_DATA]" at bounding box center [664, 166] width 190 height 40
type input "[PHONE_NUMBER]"
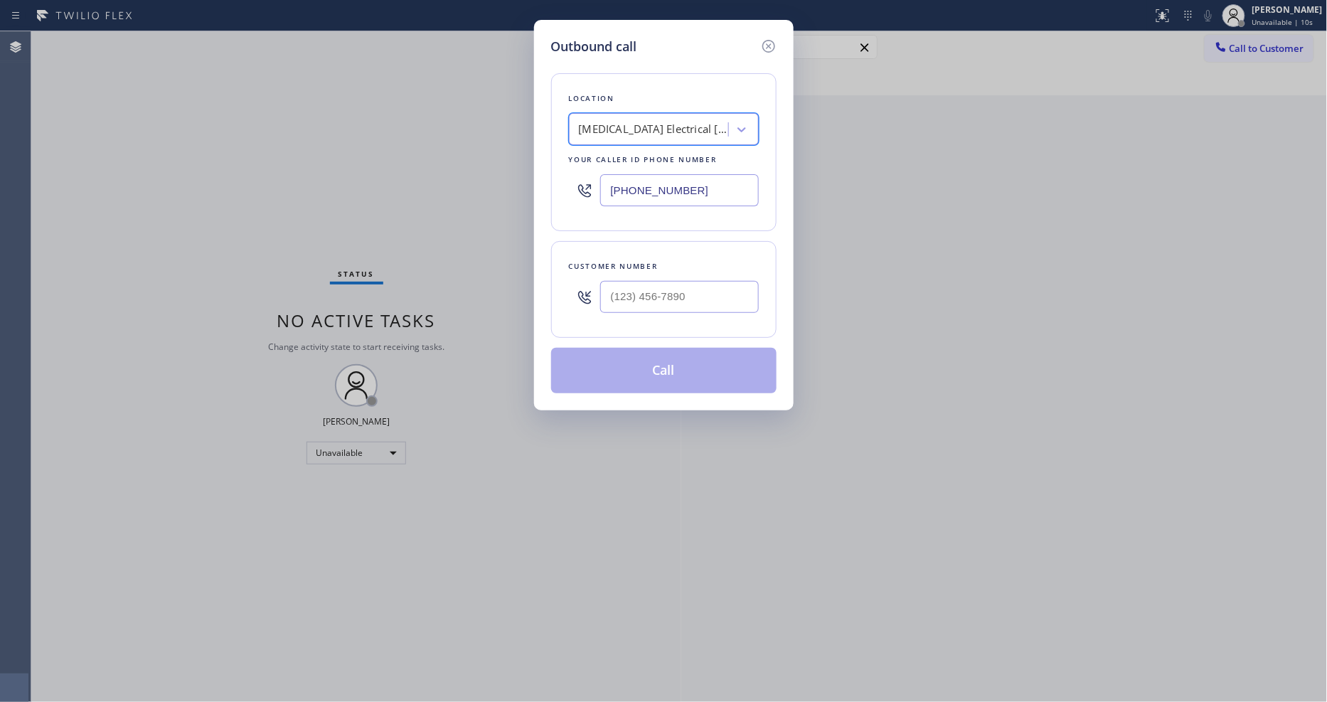
scroll to position [0, 1]
click at [367, 211] on div "Outbound call Location [MEDICAL_DATA] Electrical [GEOGRAPHIC_DATA] Your caller …" at bounding box center [663, 351] width 1327 height 702
click at [652, 284] on input "(___) ___-____" at bounding box center [679, 297] width 159 height 32
paste input "818) 624-7600"
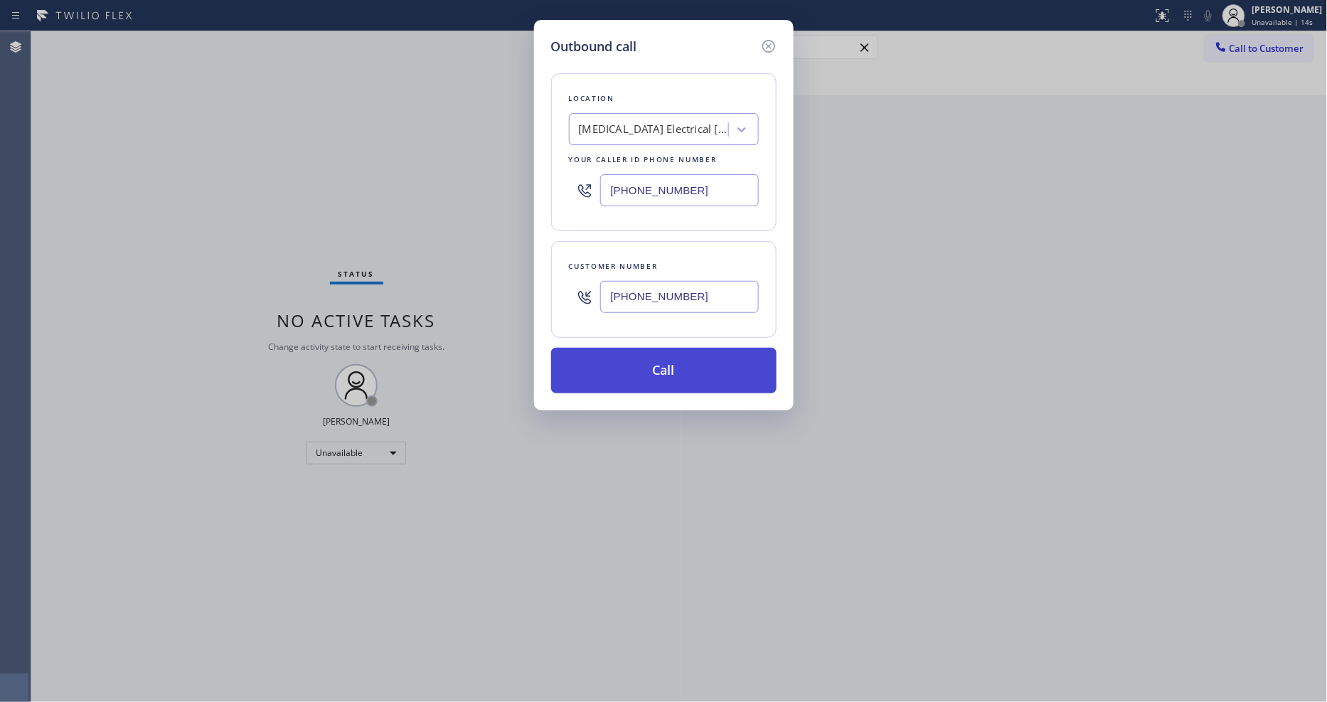
type input "[PHONE_NUMBER]"
click at [641, 357] on button "Call" at bounding box center [663, 371] width 225 height 46
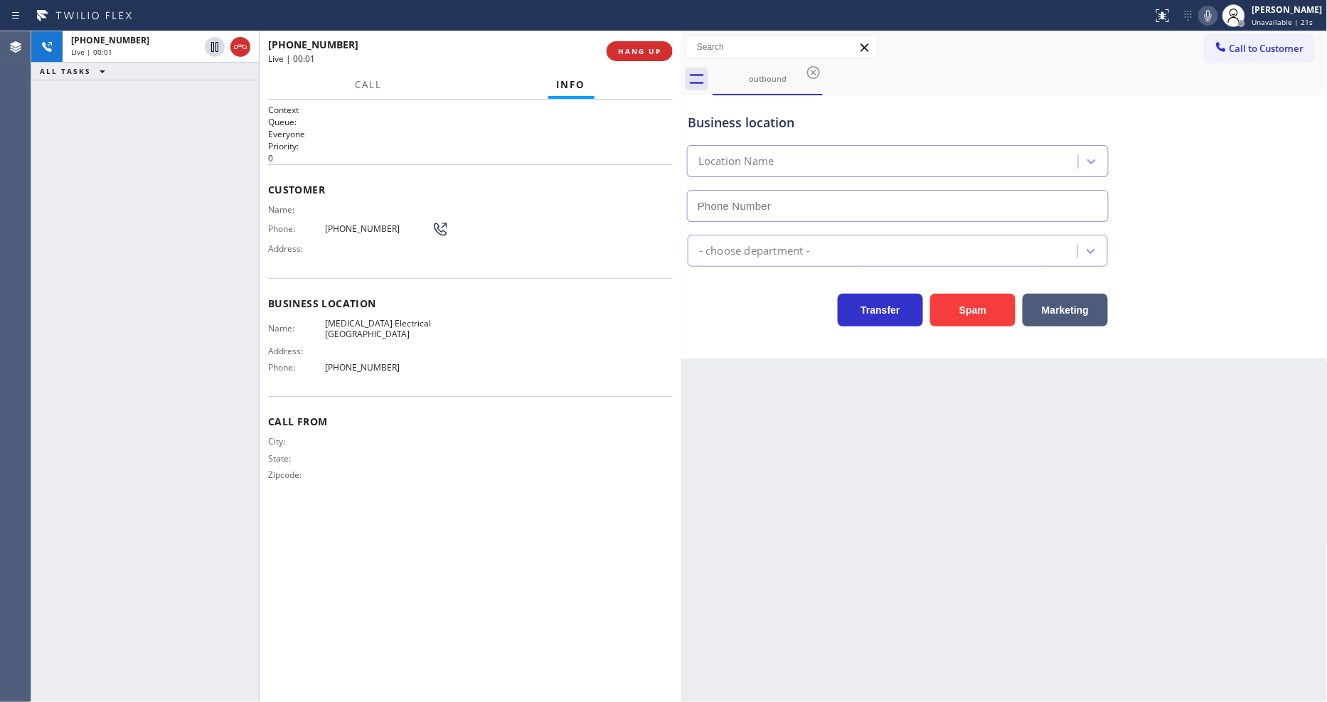
type input "[PHONE_NUMBER]"
drag, startPoint x: 218, startPoint y: 466, endPoint x: 289, endPoint y: 535, distance: 98.5
click at [218, 466] on div "[PHONE_NUMBER] Live | 01:19 ALL TASKS ALL TASKS ACTIVE TASKS TASKS IN WRAP UP" at bounding box center [145, 366] width 228 height 670
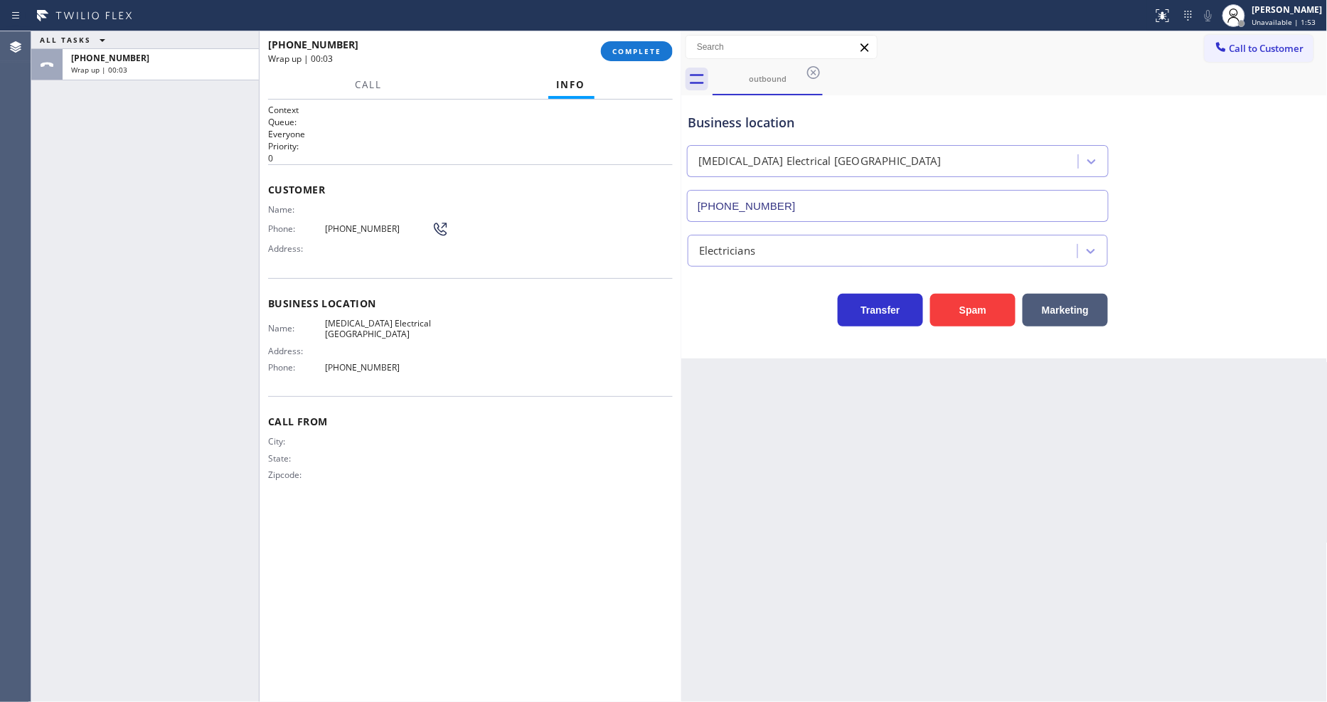
click at [915, 434] on div "Back to Dashboard Change Sender ID Customers Technicians Select a contact Outbo…" at bounding box center [1004, 366] width 646 height 670
click at [637, 41] on button "COMPLETE" at bounding box center [637, 51] width 72 height 20
click at [556, 237] on div "Name: Phone: [PHONE_NUMBER] Address:" at bounding box center [470, 232] width 405 height 56
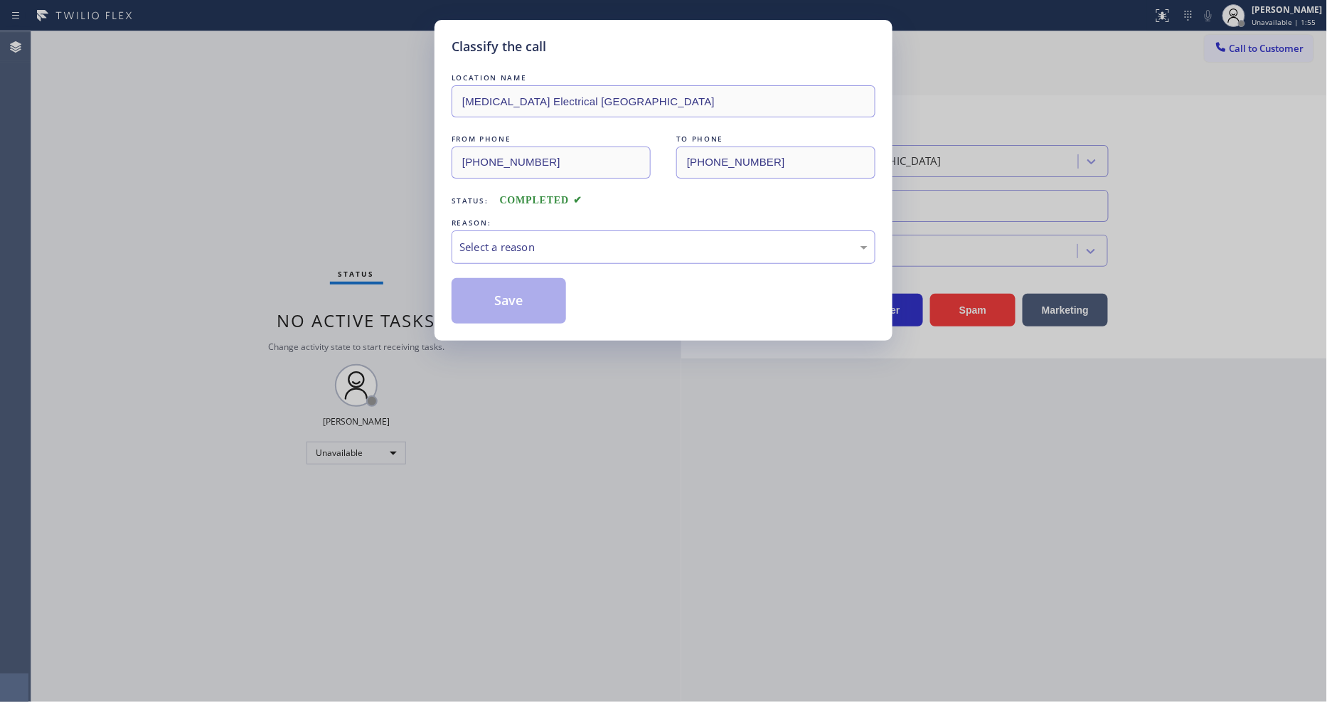
drag, startPoint x: 556, startPoint y: 237, endPoint x: 550, endPoint y: 250, distance: 13.7
click at [555, 239] on div "Select a reason" at bounding box center [663, 247] width 408 height 16
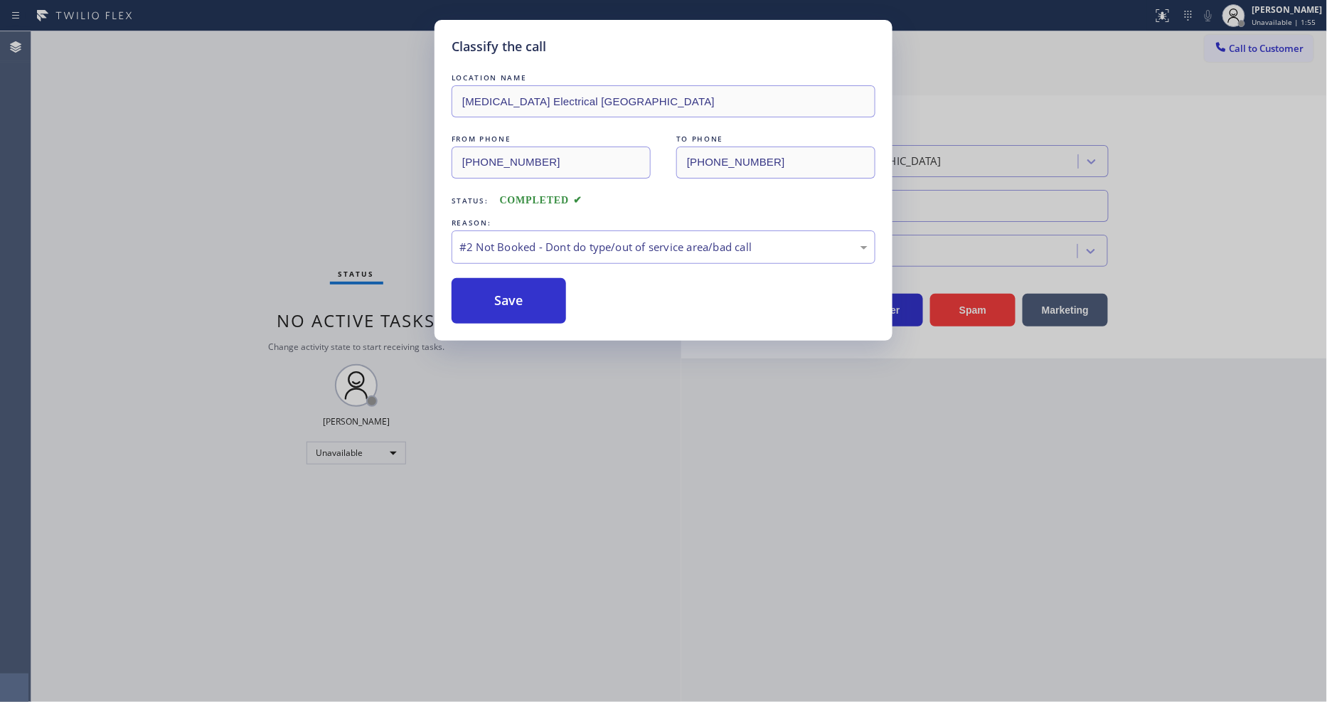
click at [523, 295] on button "Save" at bounding box center [508, 301] width 114 height 46
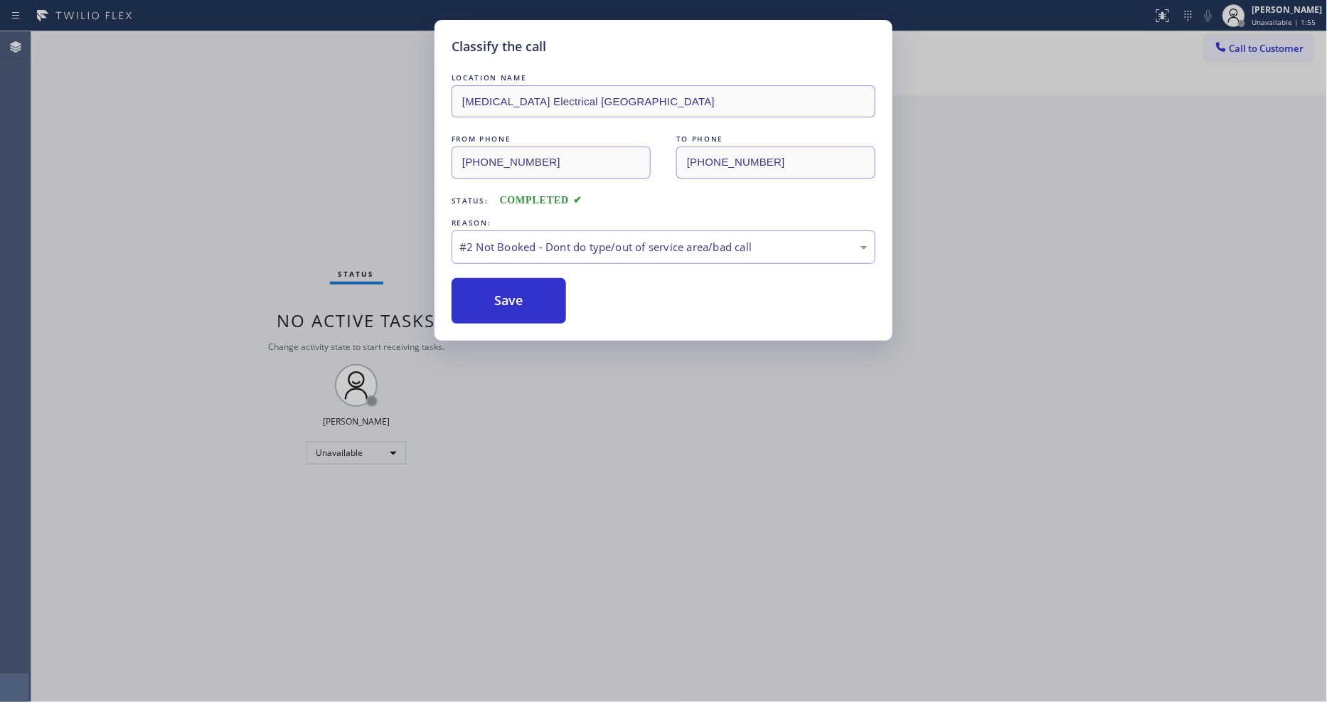
click at [523, 295] on button "Save" at bounding box center [508, 301] width 114 height 46
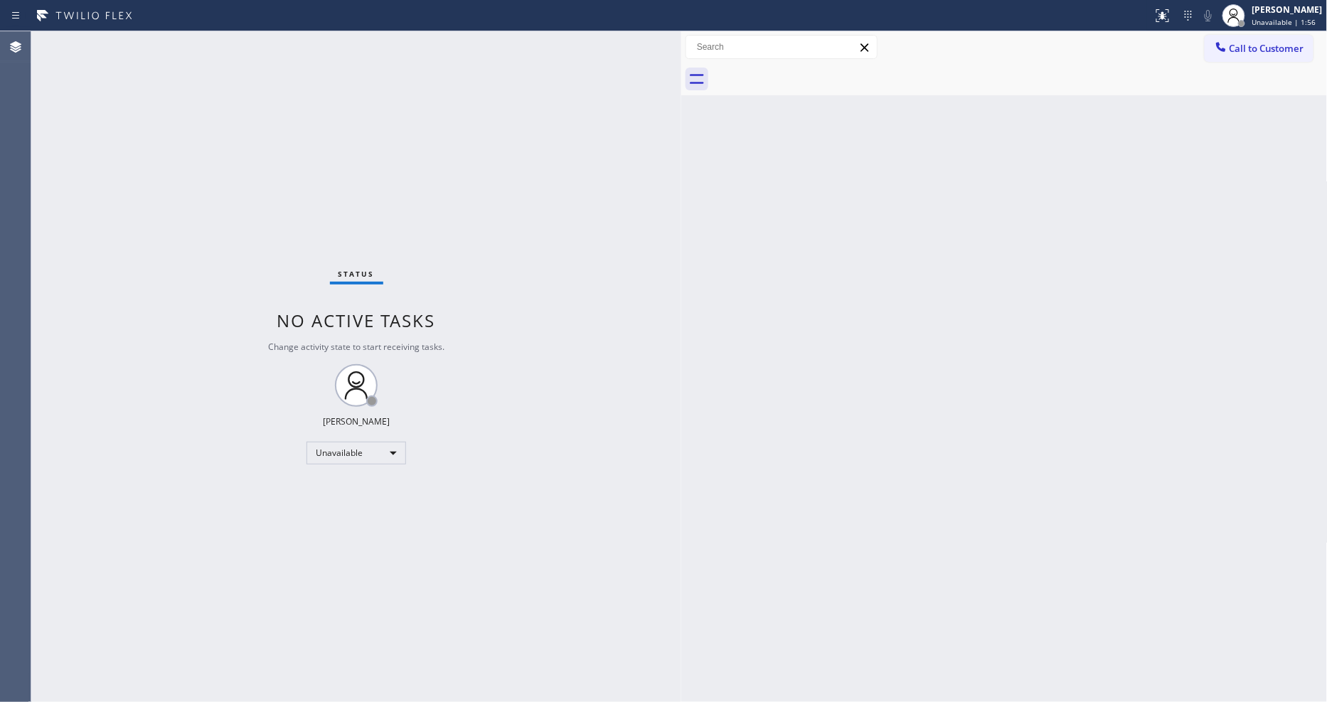
click at [1271, 45] on span "Call to Customer" at bounding box center [1266, 48] width 75 height 13
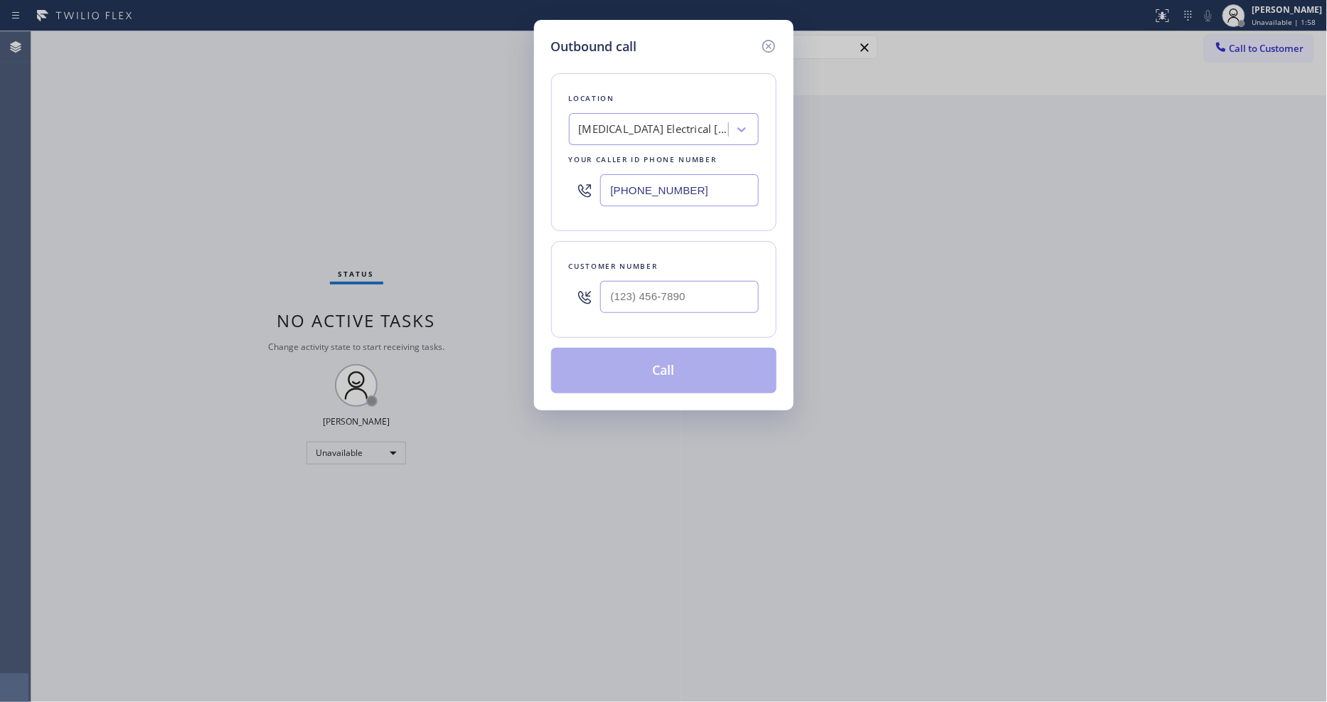
click at [336, 94] on div "Outbound call Location [MEDICAL_DATA] Electrical [GEOGRAPHIC_DATA] Your caller …" at bounding box center [663, 351] width 1327 height 702
click at [702, 301] on input "(___) ___-____" at bounding box center [679, 297] width 159 height 32
paste input "818) 624-7600"
type input "[PHONE_NUMBER]"
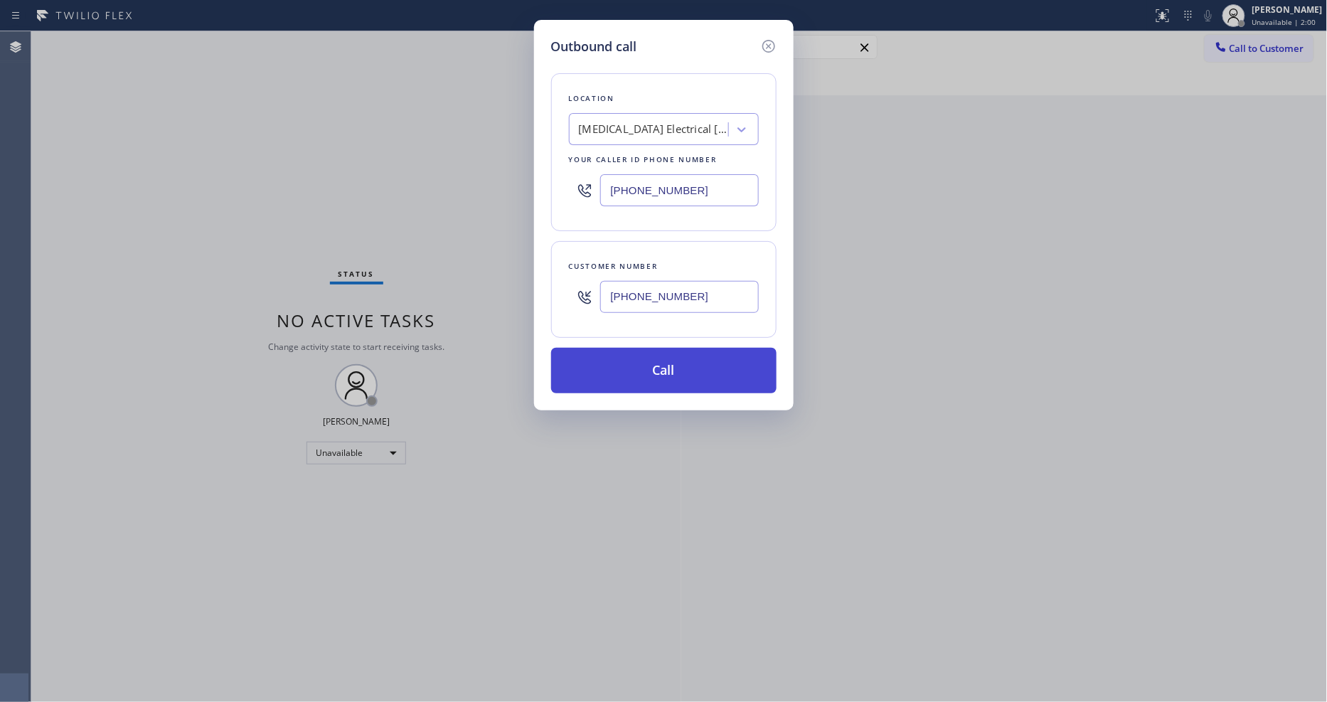
click at [655, 374] on button "Call" at bounding box center [663, 371] width 225 height 46
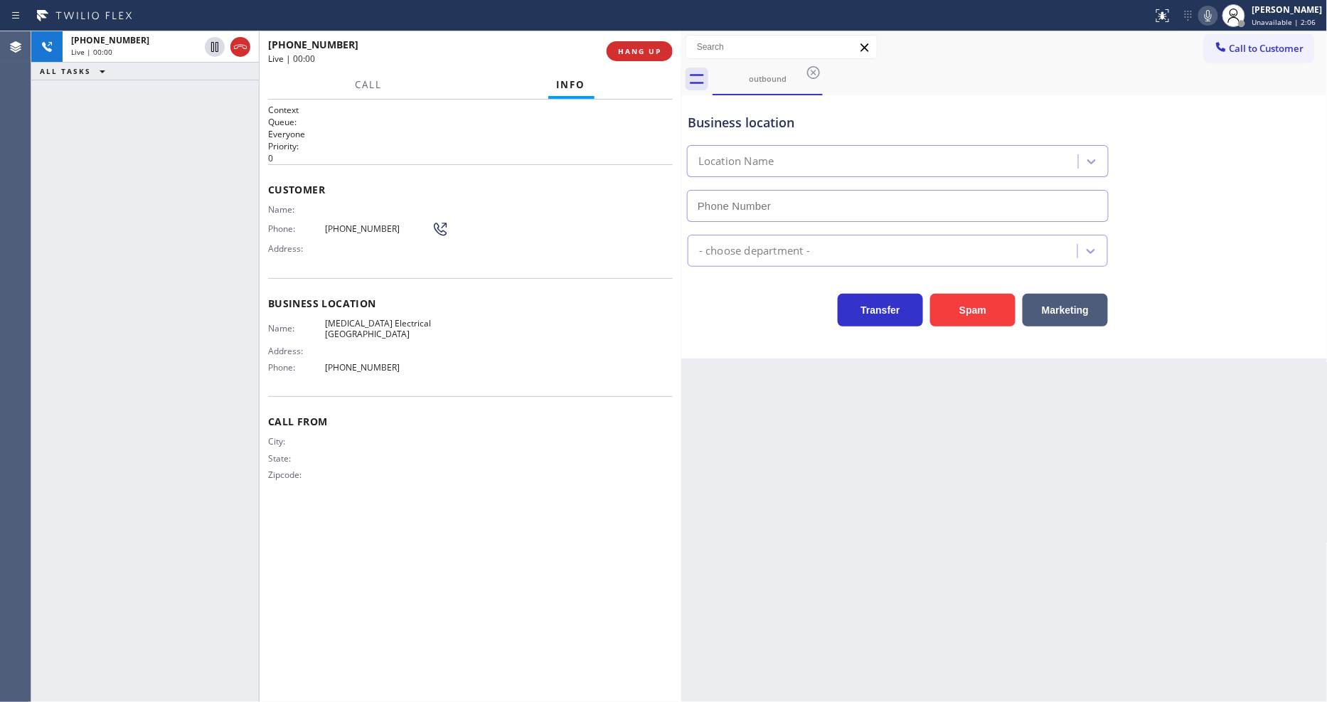
type input "[PHONE_NUMBER]"
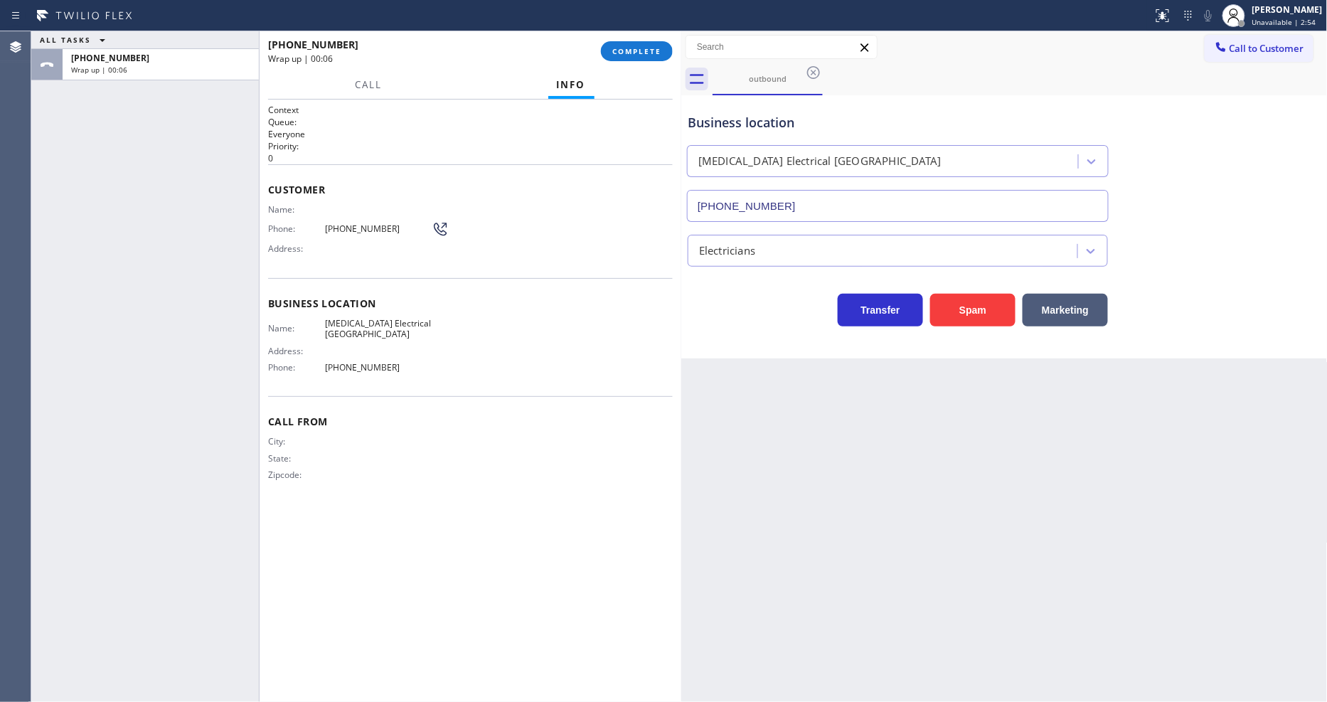
drag, startPoint x: 633, startPoint y: 34, endPoint x: 620, endPoint y: 74, distance: 42.0
click at [633, 34] on div "[PHONE_NUMBER] Wrap up | 00:06 COMPLETE" at bounding box center [470, 51] width 405 height 37
drag, startPoint x: 621, startPoint y: 71, endPoint x: 638, endPoint y: 46, distance: 29.8
click at [624, 64] on div "[PHONE_NUMBER] Wrap up | 00:06 COMPLETE Call Info Call ended [PHONE_NUMBER] Wra…" at bounding box center [470, 366] width 422 height 670
click at [638, 46] on span "COMPLETE" at bounding box center [636, 51] width 49 height 10
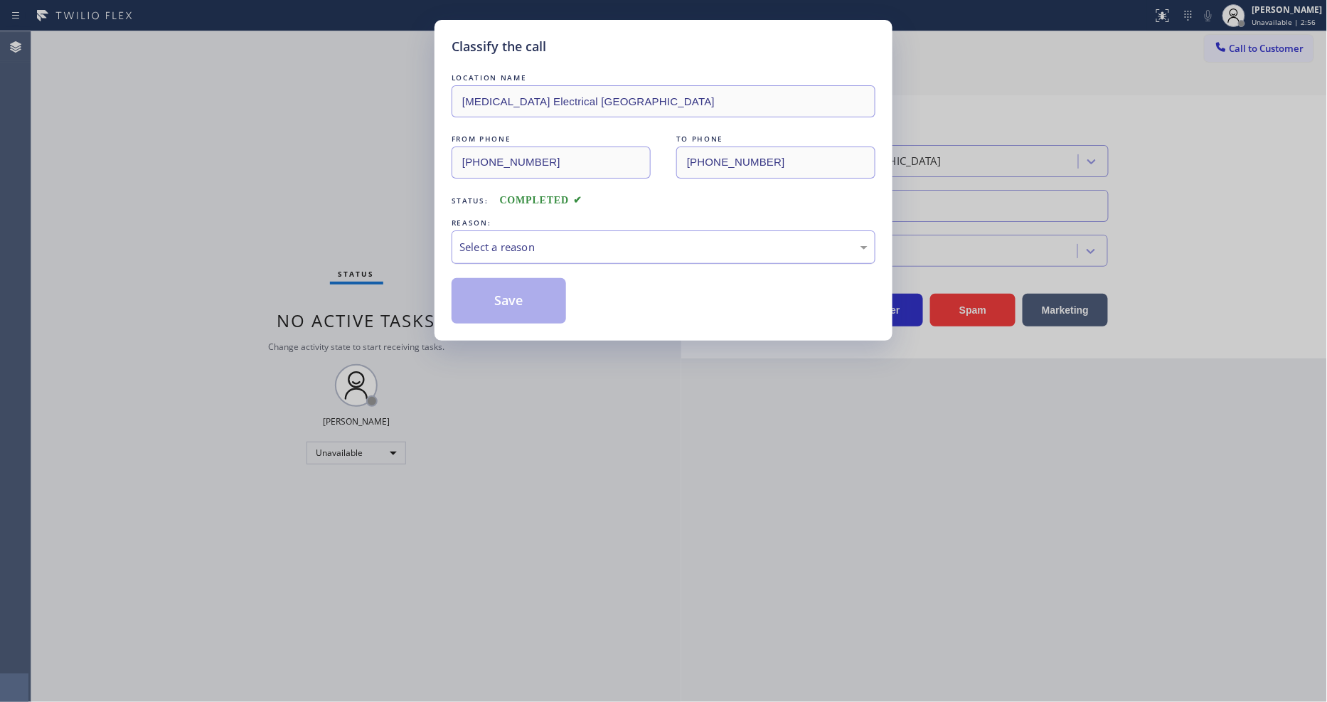
click at [486, 231] on div "Select a reason" at bounding box center [663, 246] width 424 height 33
click at [485, 294] on button "Save" at bounding box center [508, 301] width 114 height 46
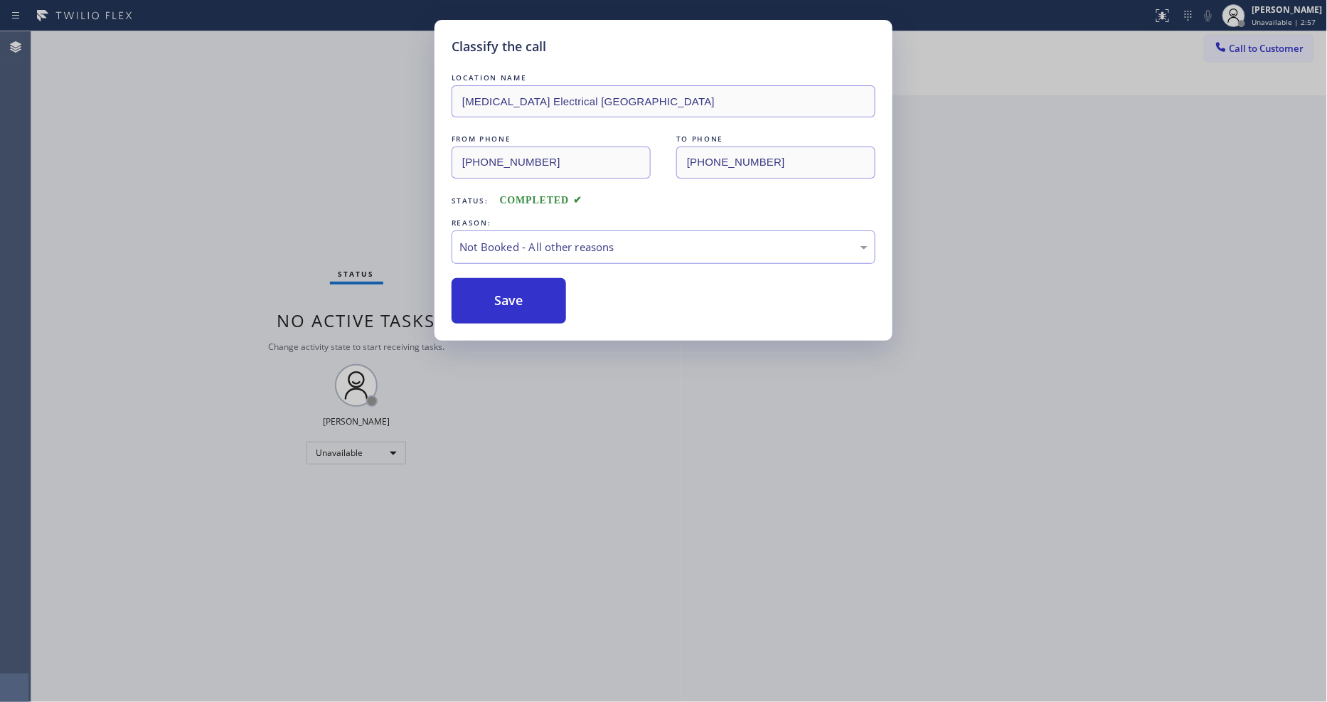
click at [485, 294] on button "Save" at bounding box center [508, 301] width 114 height 46
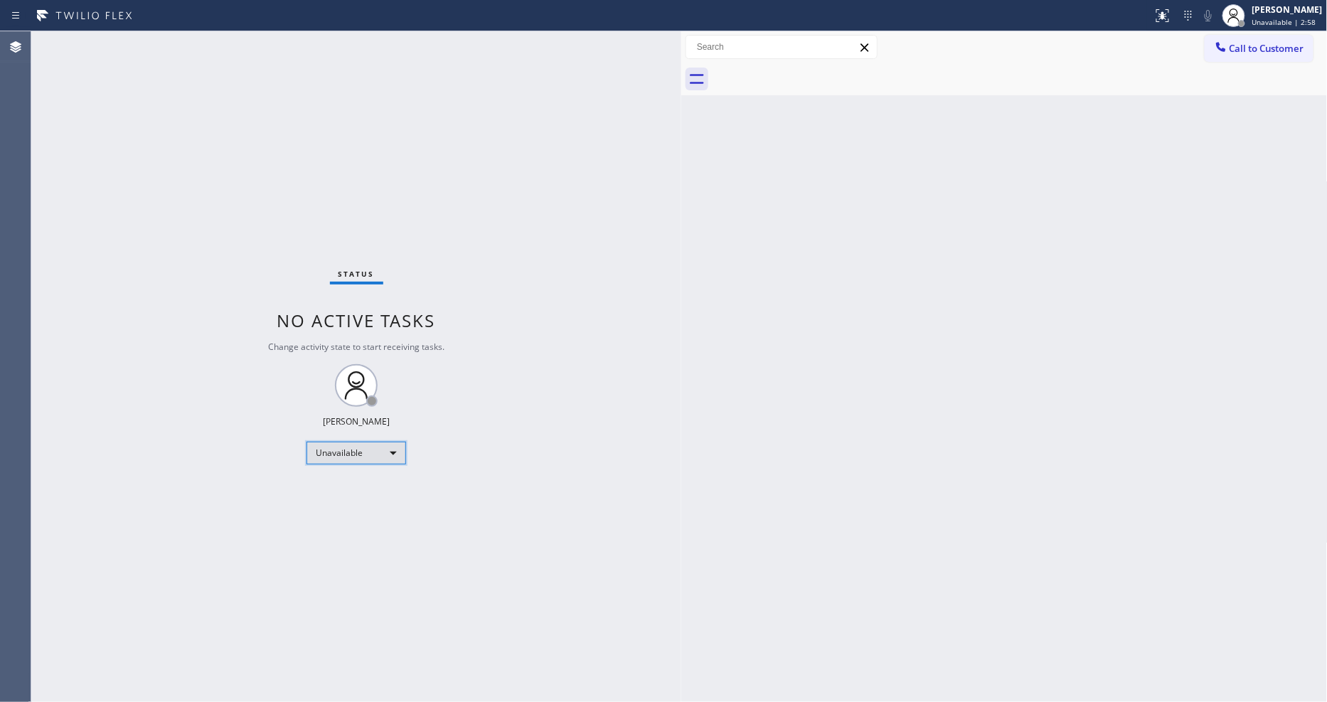
click at [382, 449] on div "Unavailable" at bounding box center [356, 453] width 100 height 23
click at [355, 488] on li "Available" at bounding box center [355, 490] width 97 height 17
click at [565, 402] on div "Status No active tasks Change activity state to start receiving tasks. [PERSON_…" at bounding box center [356, 366] width 650 height 670
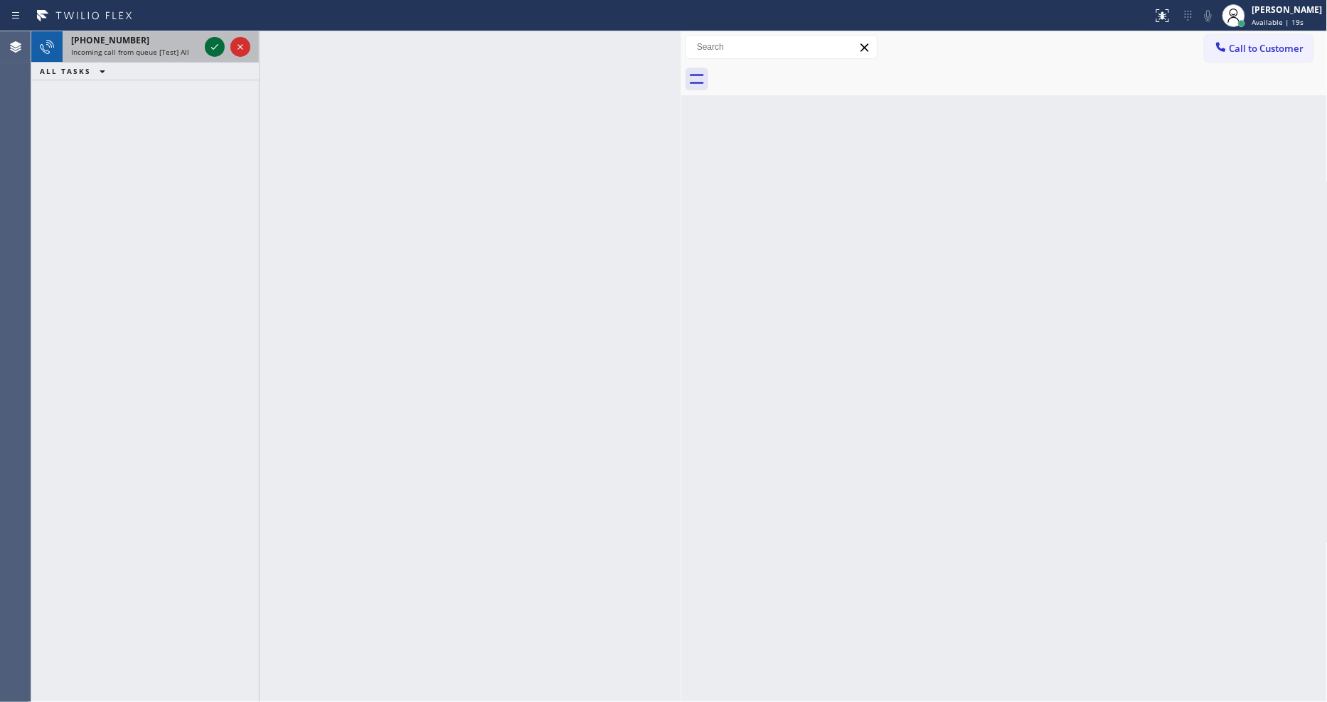
click at [210, 48] on icon at bounding box center [214, 46] width 17 height 17
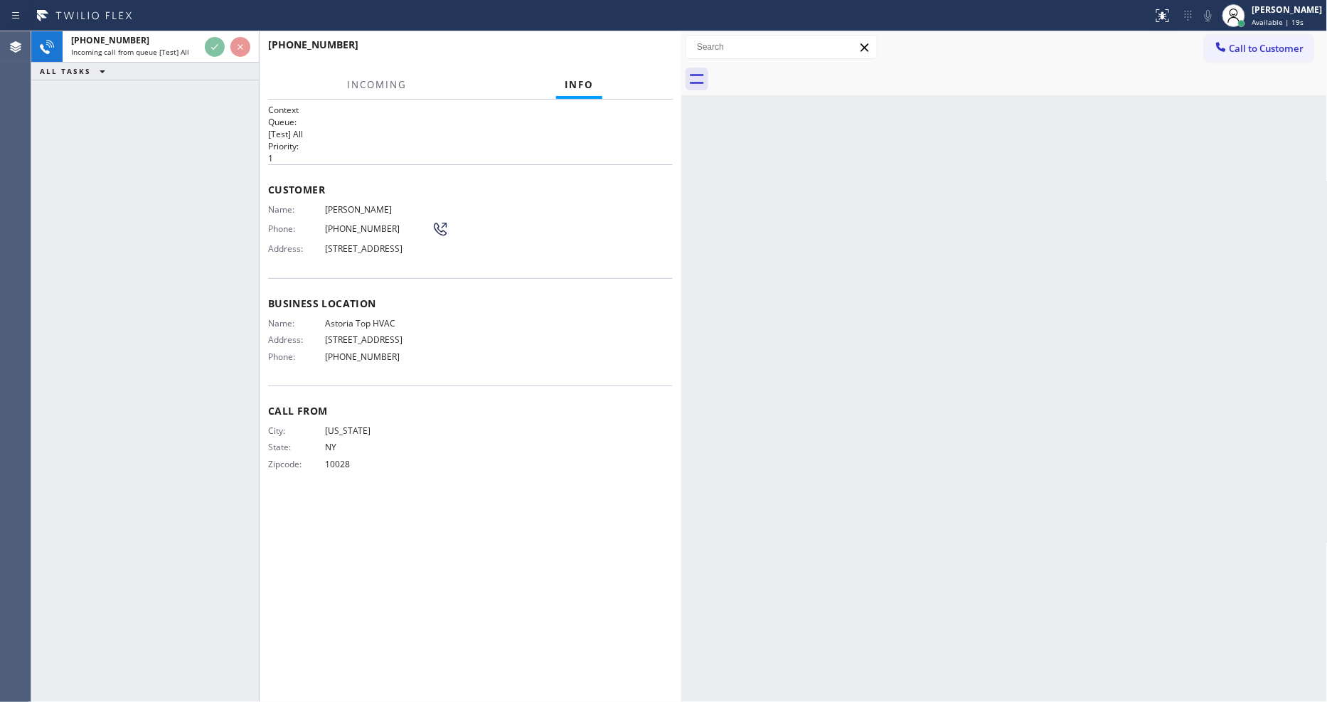
click at [204, 203] on div "[PHONE_NUMBER] Incoming call from queue [Test] All ALL TASKS ALL TASKS ACTIVE T…" at bounding box center [145, 366] width 228 height 670
click at [422, 506] on div "Context Queue: [Test] All Priority: 1 Customer Name: [PERSON_NAME] Phone: [PHON…" at bounding box center [470, 401] width 405 height 594
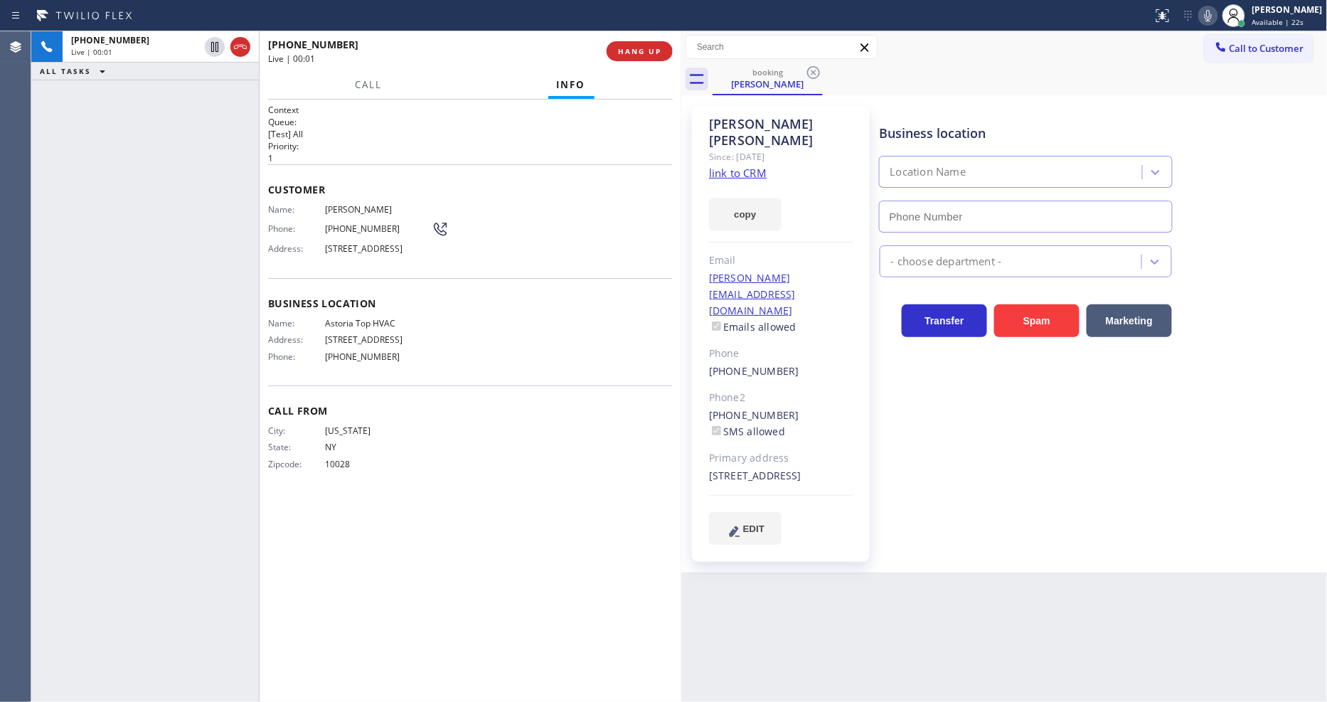
type input "[PHONE_NUMBER]"
click at [745, 166] on link "link to CRM" at bounding box center [738, 173] width 58 height 14
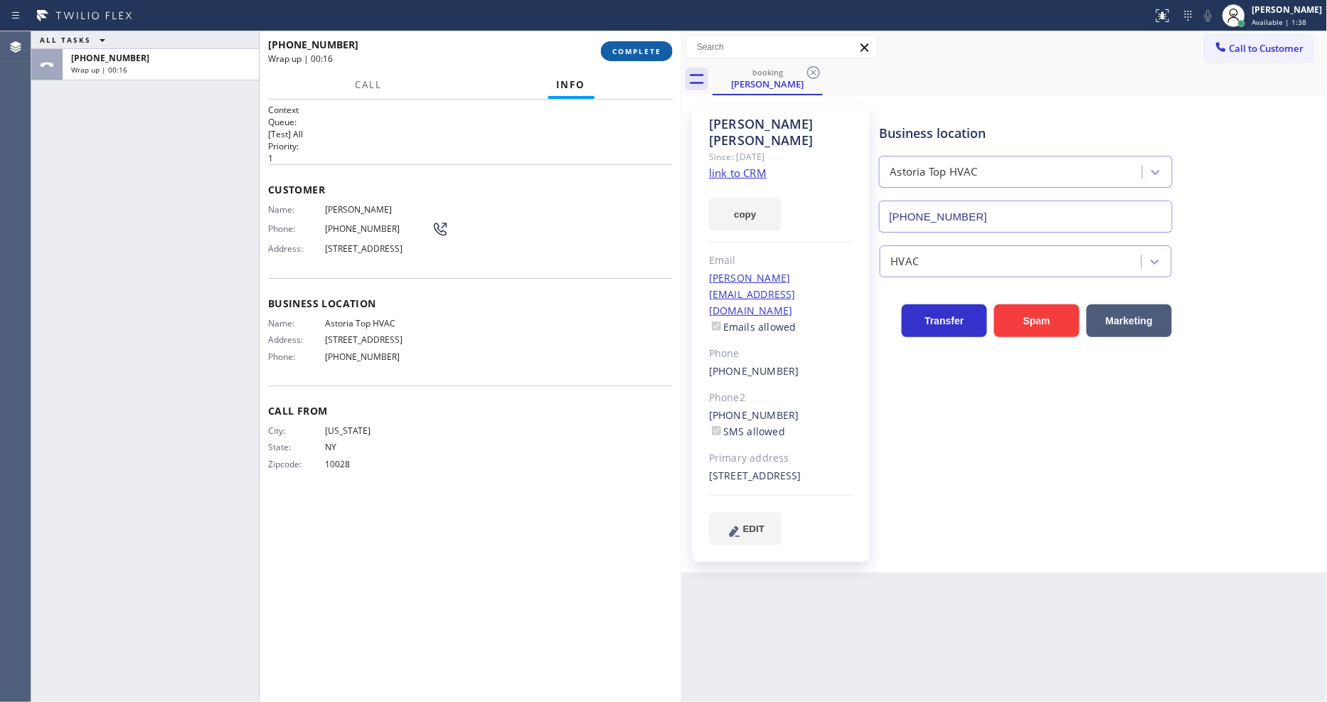
click at [628, 53] on span "COMPLETE" at bounding box center [636, 51] width 49 height 10
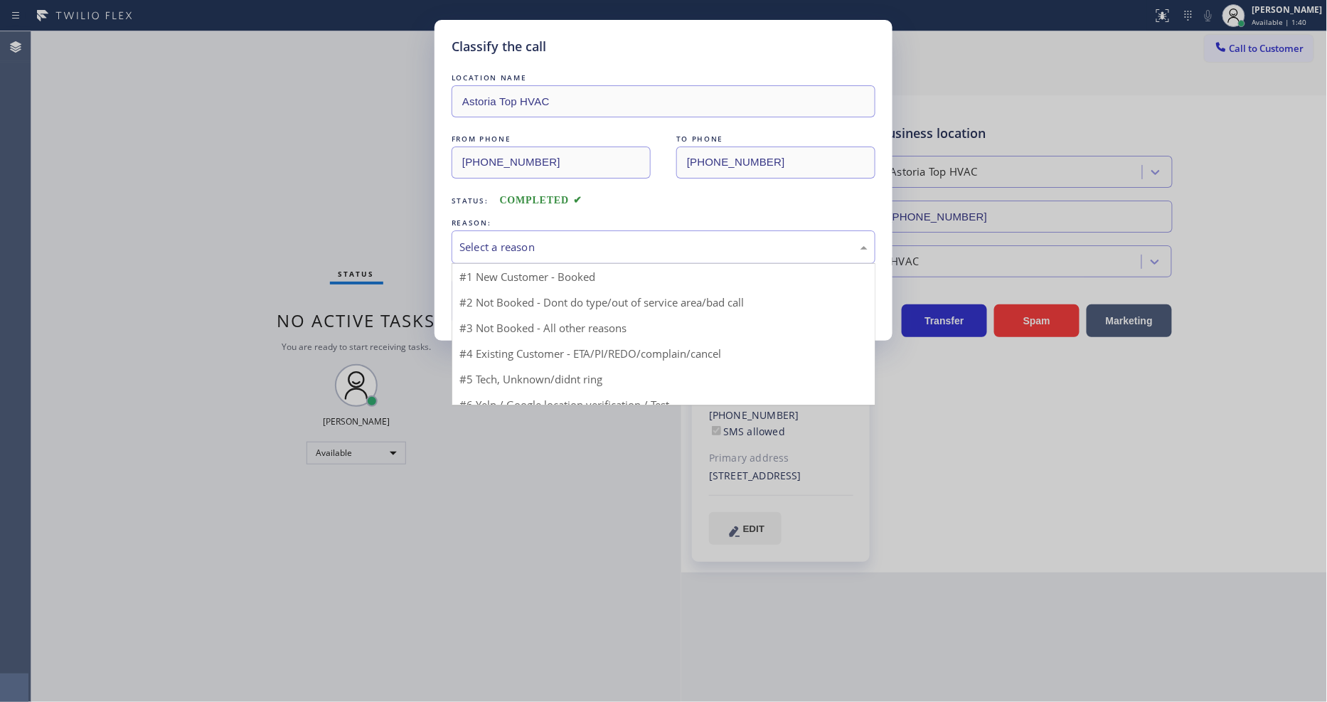
click at [519, 247] on div "Select a reason" at bounding box center [663, 247] width 408 height 16
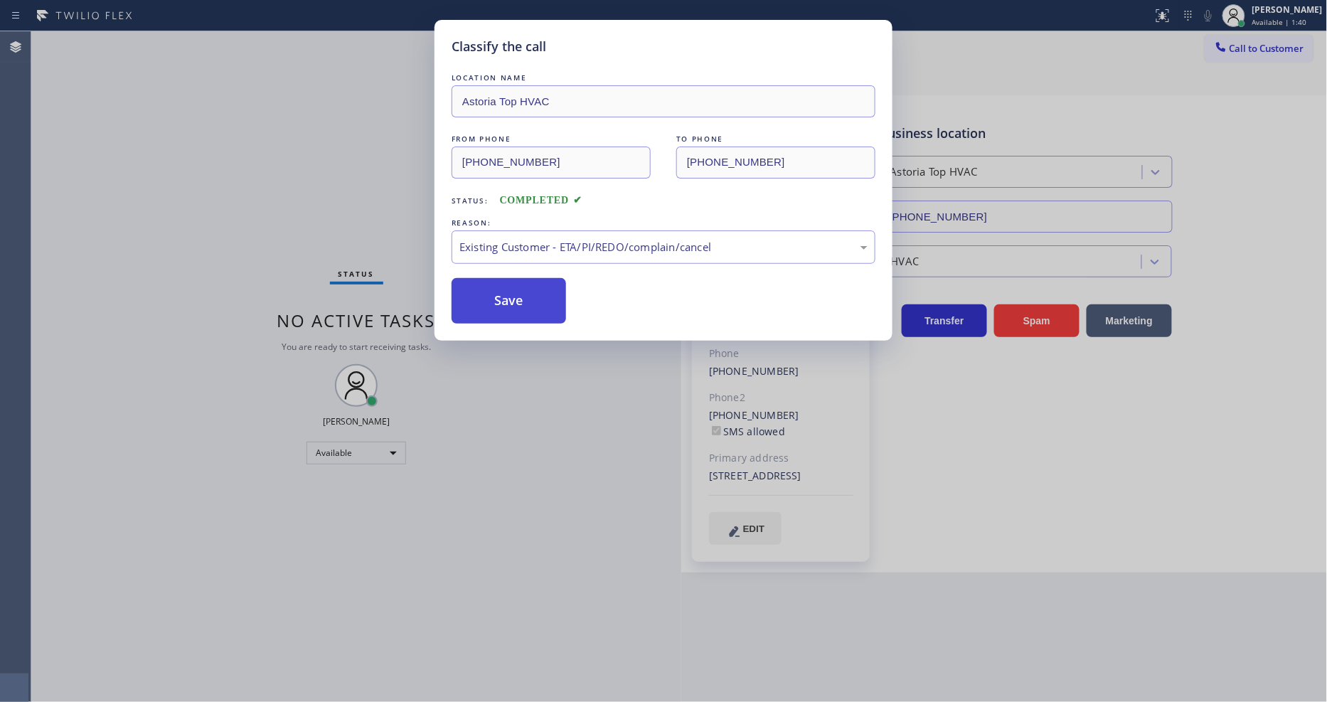
click at [509, 301] on button "Save" at bounding box center [508, 301] width 114 height 46
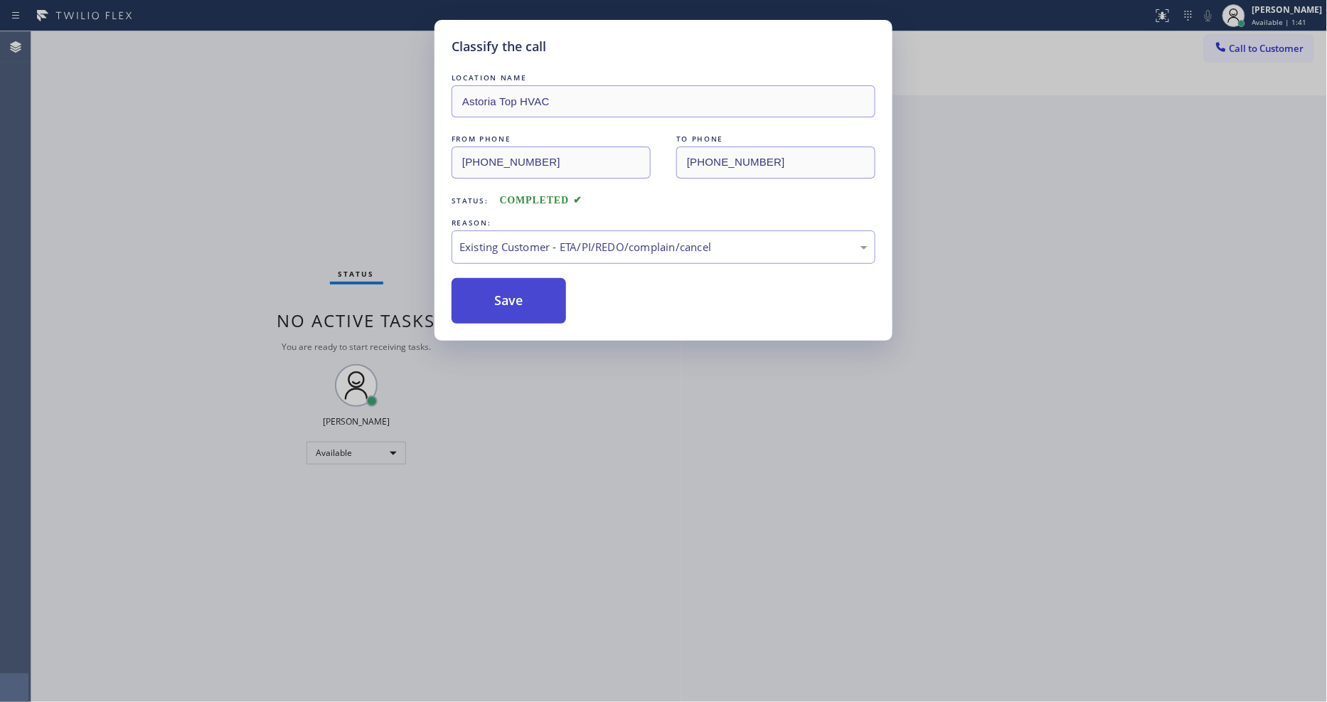
click at [509, 301] on button "Save" at bounding box center [508, 301] width 114 height 46
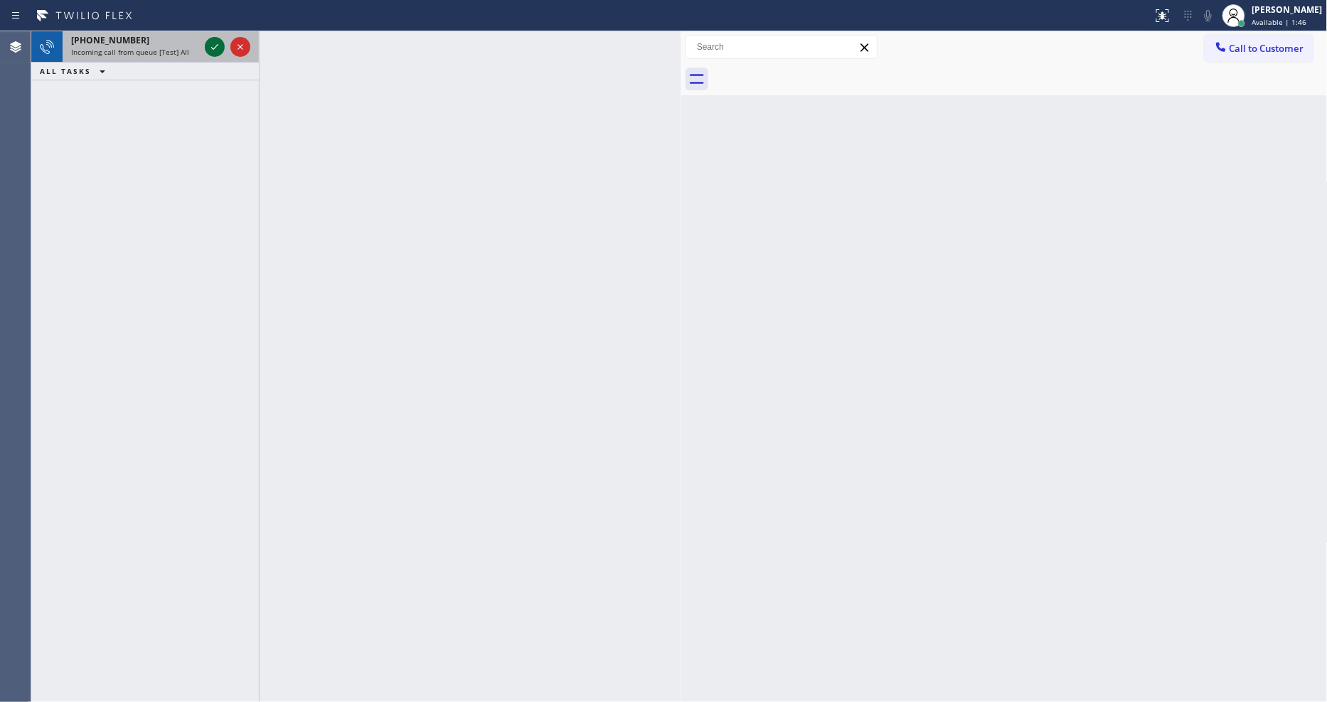
click at [210, 50] on icon at bounding box center [214, 46] width 17 height 17
click at [216, 51] on icon at bounding box center [214, 46] width 17 height 17
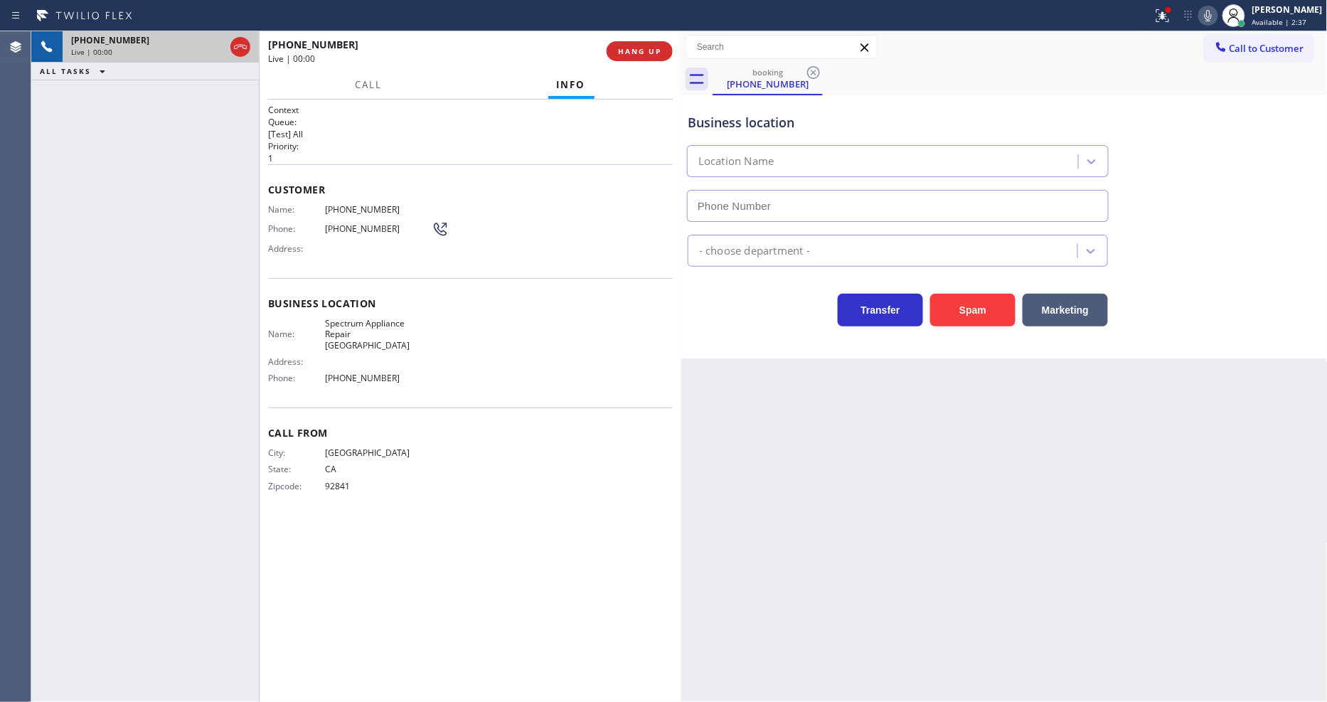
type input "[PHONE_NUMBER]"
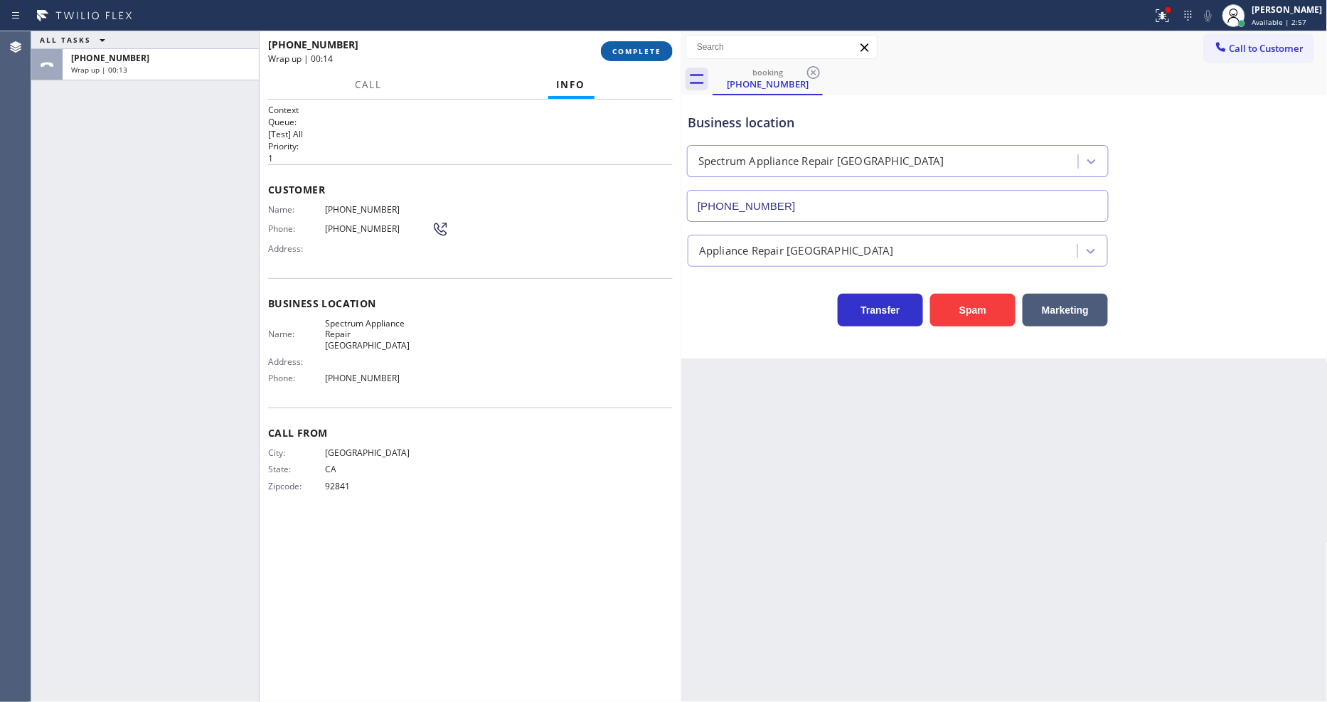
click at [636, 51] on span "COMPLETE" at bounding box center [636, 51] width 49 height 10
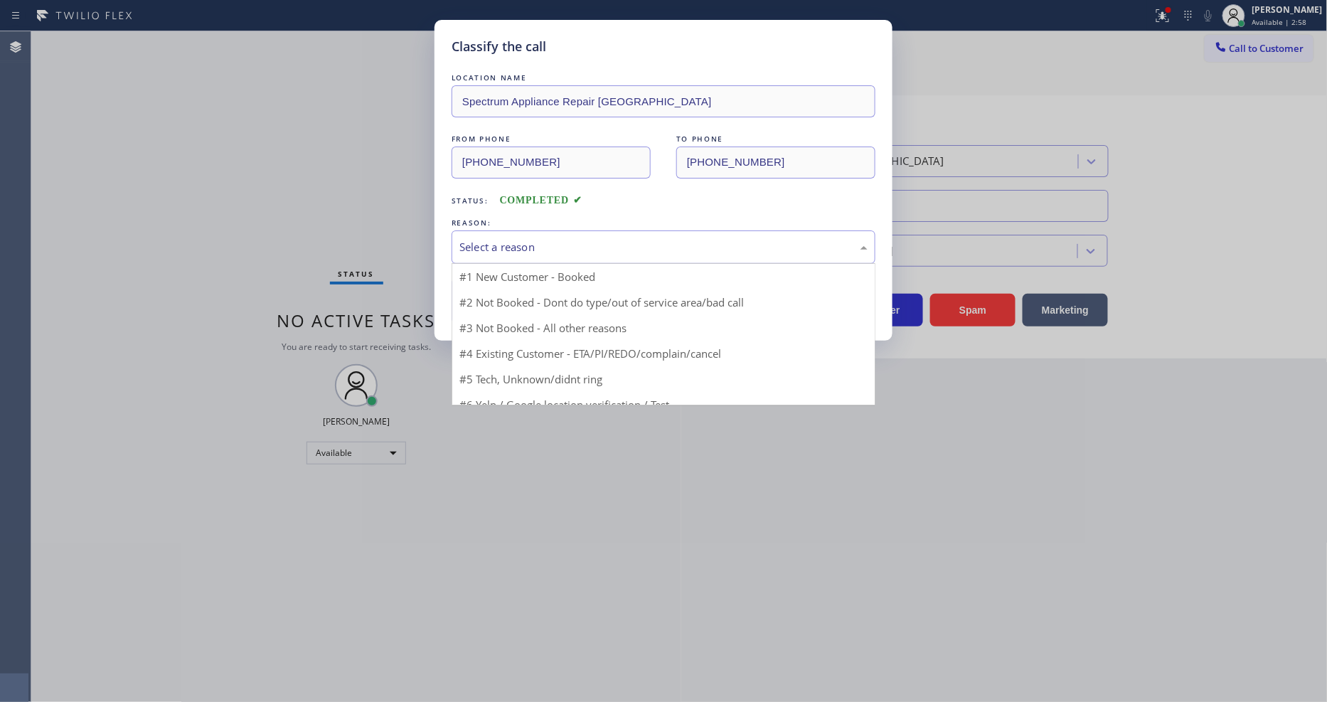
click at [576, 232] on div "Select a reason" at bounding box center [663, 246] width 424 height 33
drag, startPoint x: 538, startPoint y: 346, endPoint x: 538, endPoint y: 287, distance: 58.3
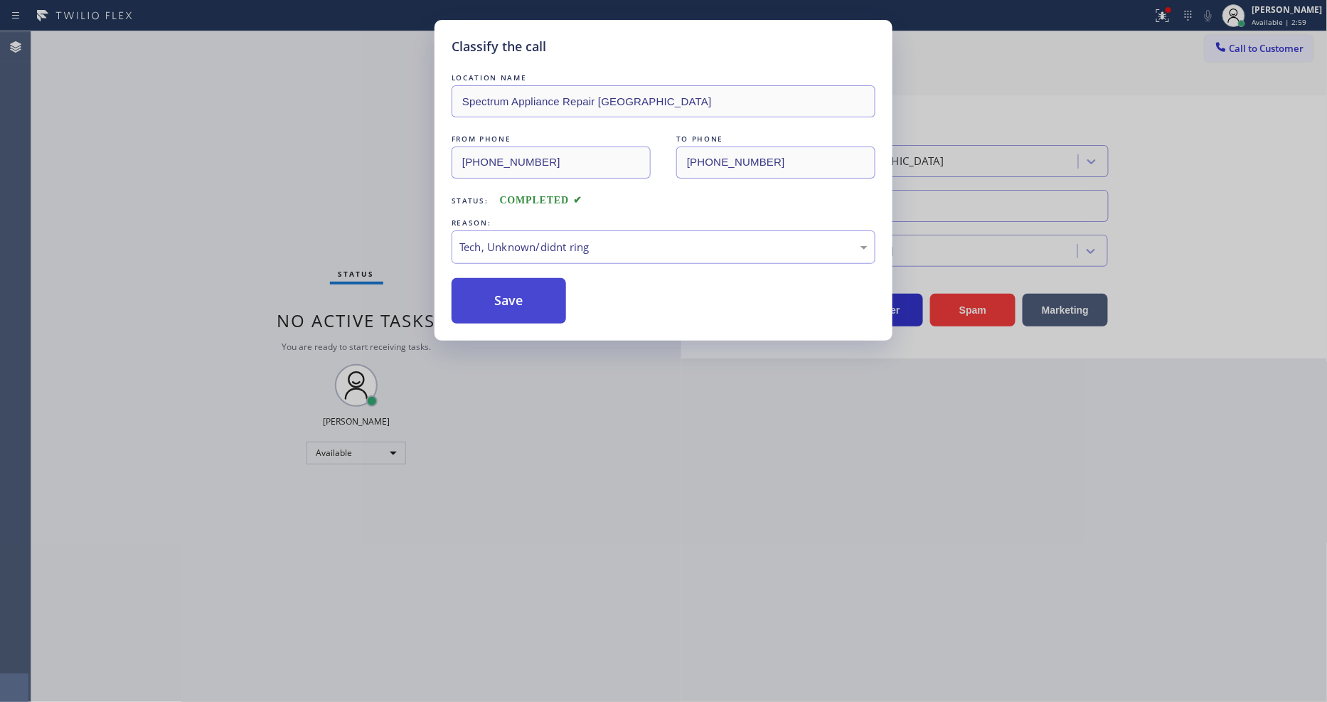
click at [538, 284] on button "Save" at bounding box center [508, 301] width 114 height 46
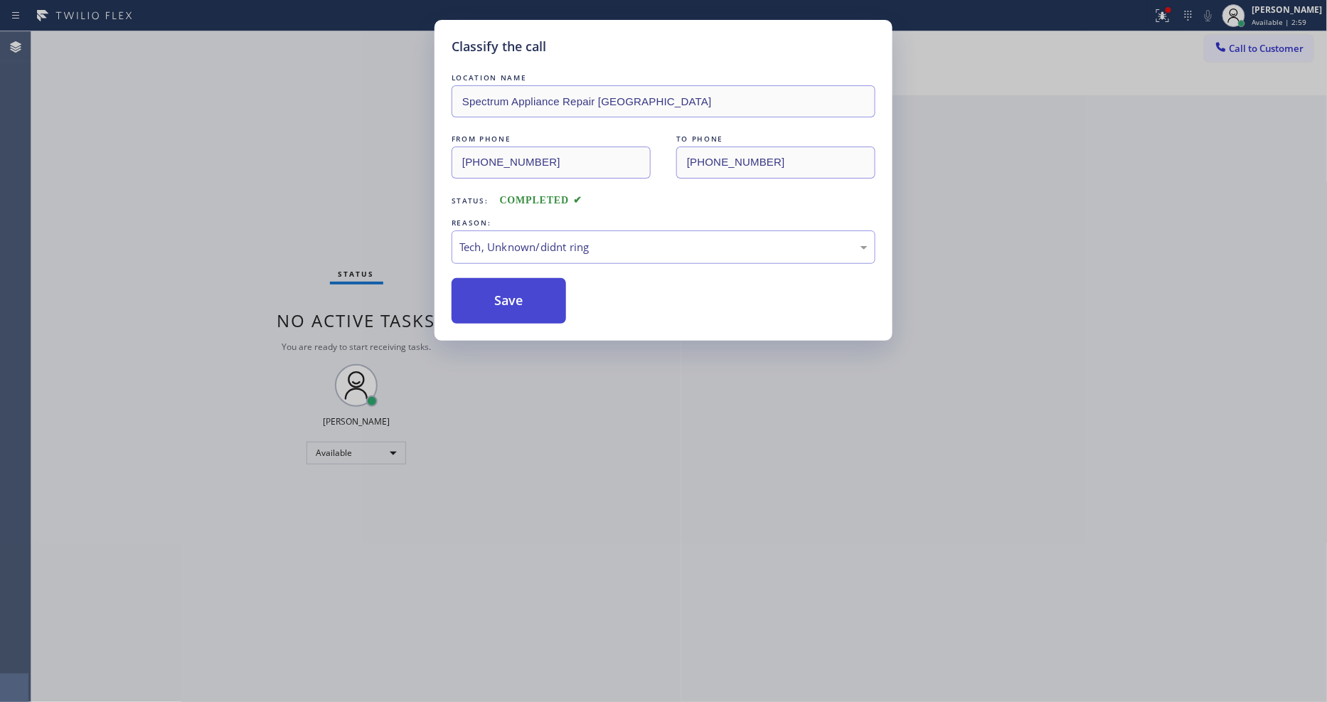
click at [538, 284] on button "Save" at bounding box center [508, 301] width 114 height 46
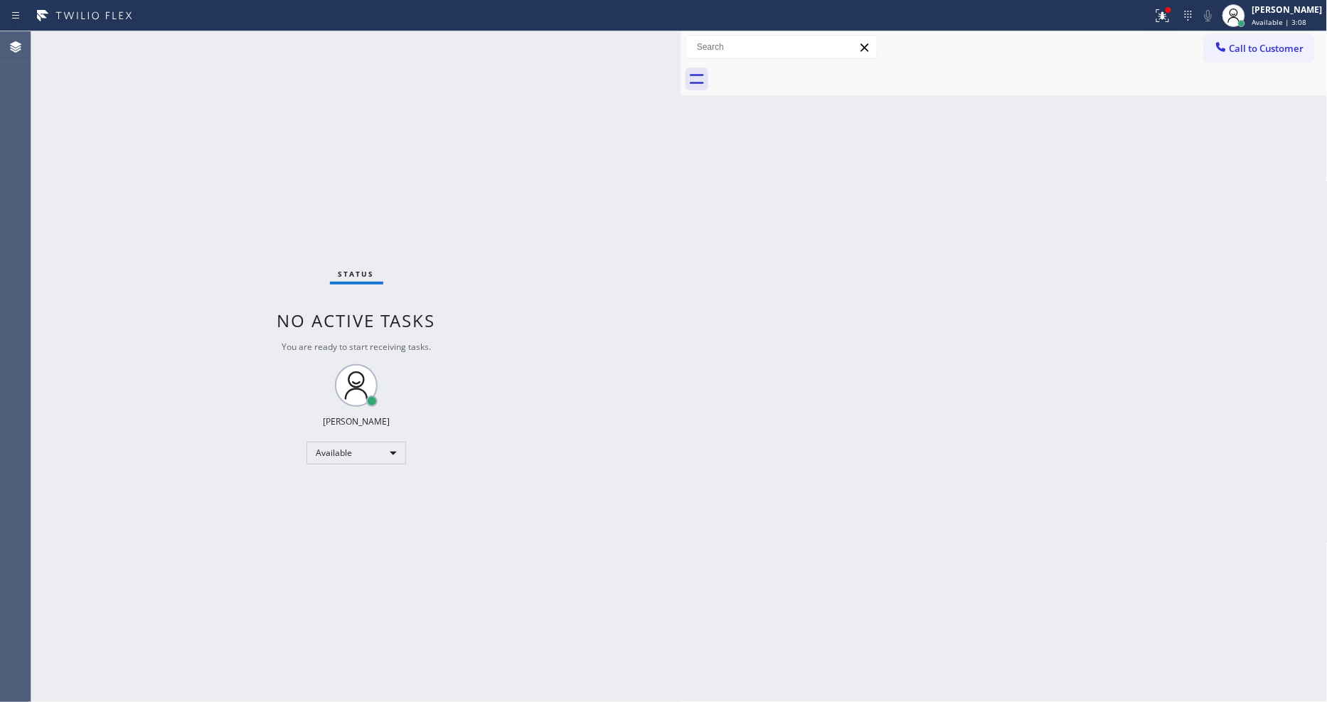
click at [211, 43] on div "Status No active tasks You are ready to start receiving tasks. [PERSON_NAME] Av…" at bounding box center [356, 366] width 650 height 670
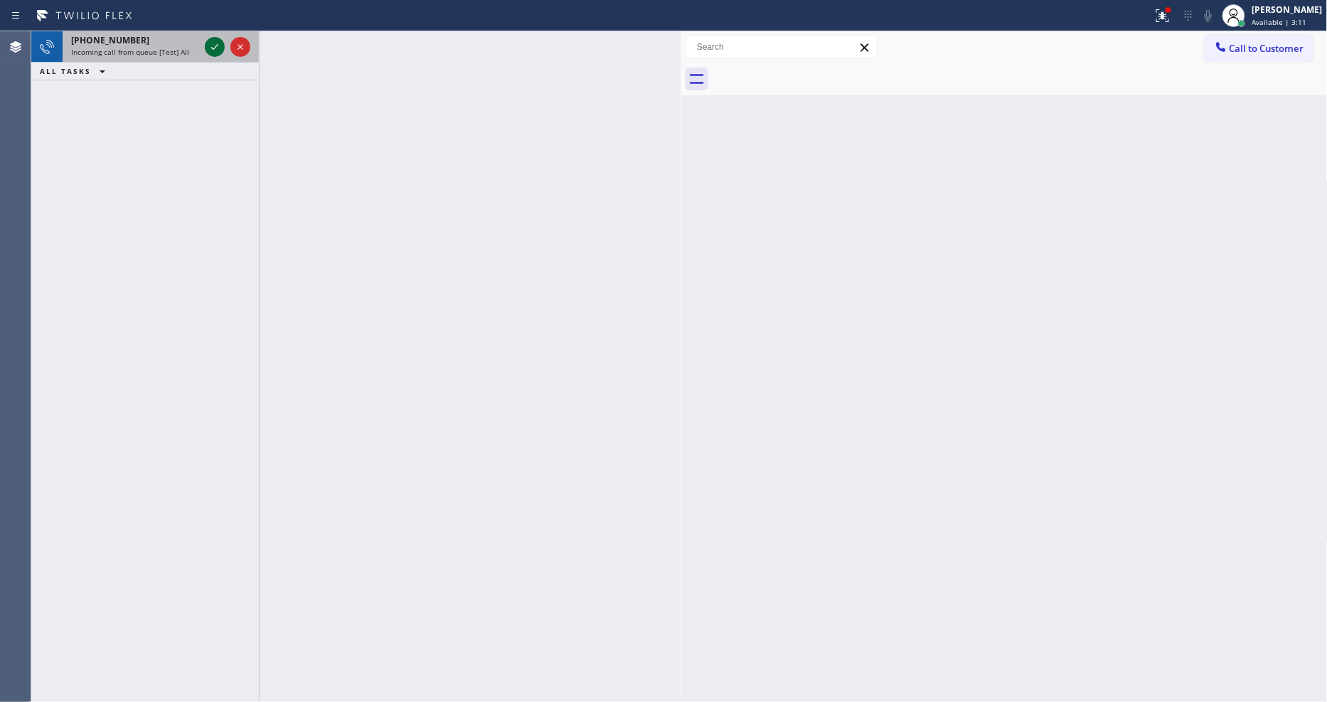
click at [206, 43] on icon at bounding box center [214, 46] width 17 height 17
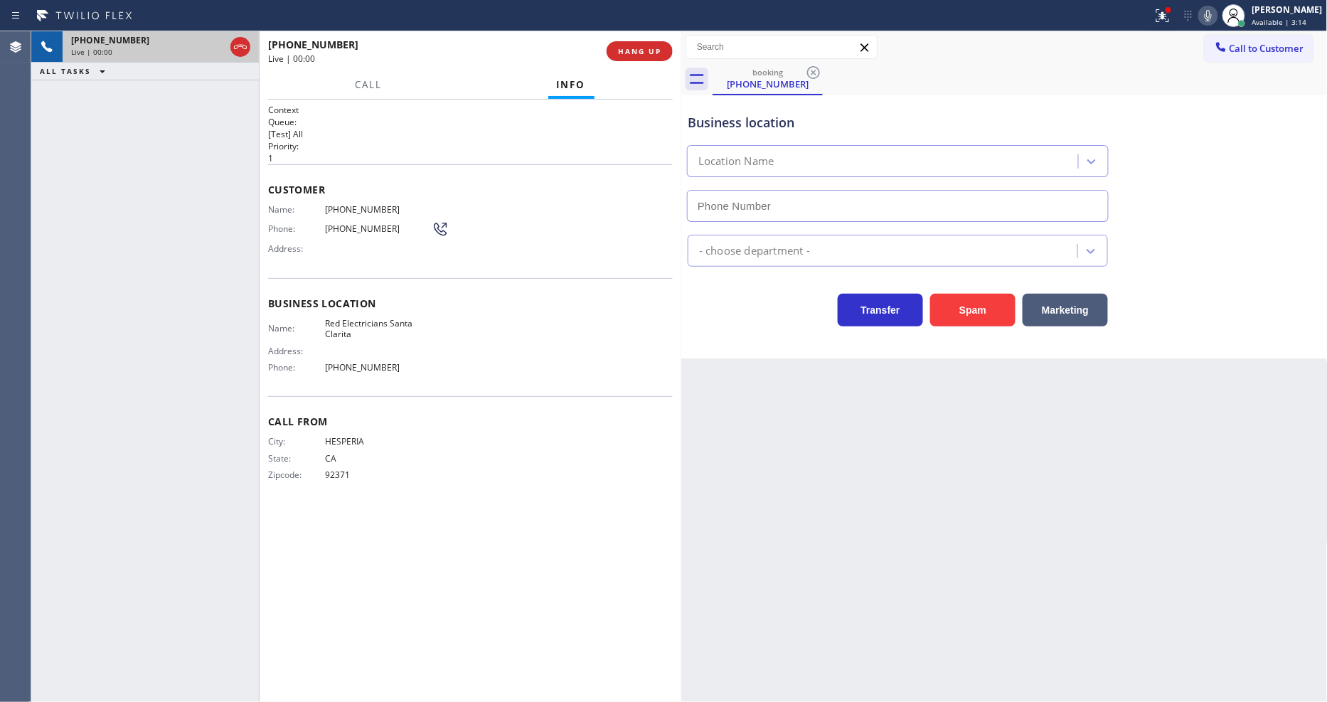
type input "[PHONE_NUMBER]"
drag, startPoint x: 629, startPoint y: 43, endPoint x: 635, endPoint y: 387, distance: 344.2
click at [629, 43] on button "HANG UP" at bounding box center [639, 51] width 66 height 20
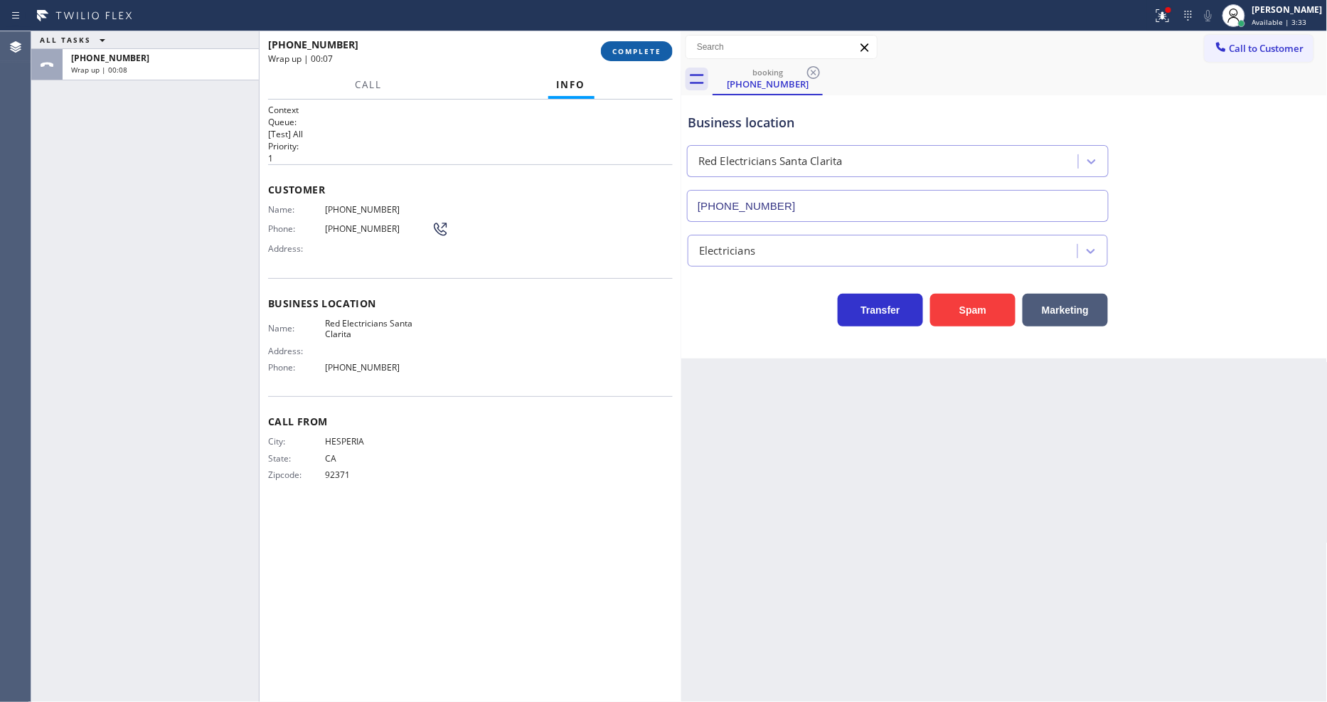
drag, startPoint x: 608, startPoint y: 43, endPoint x: 616, endPoint y: 51, distance: 12.1
click at [608, 43] on button "COMPLETE" at bounding box center [637, 51] width 72 height 20
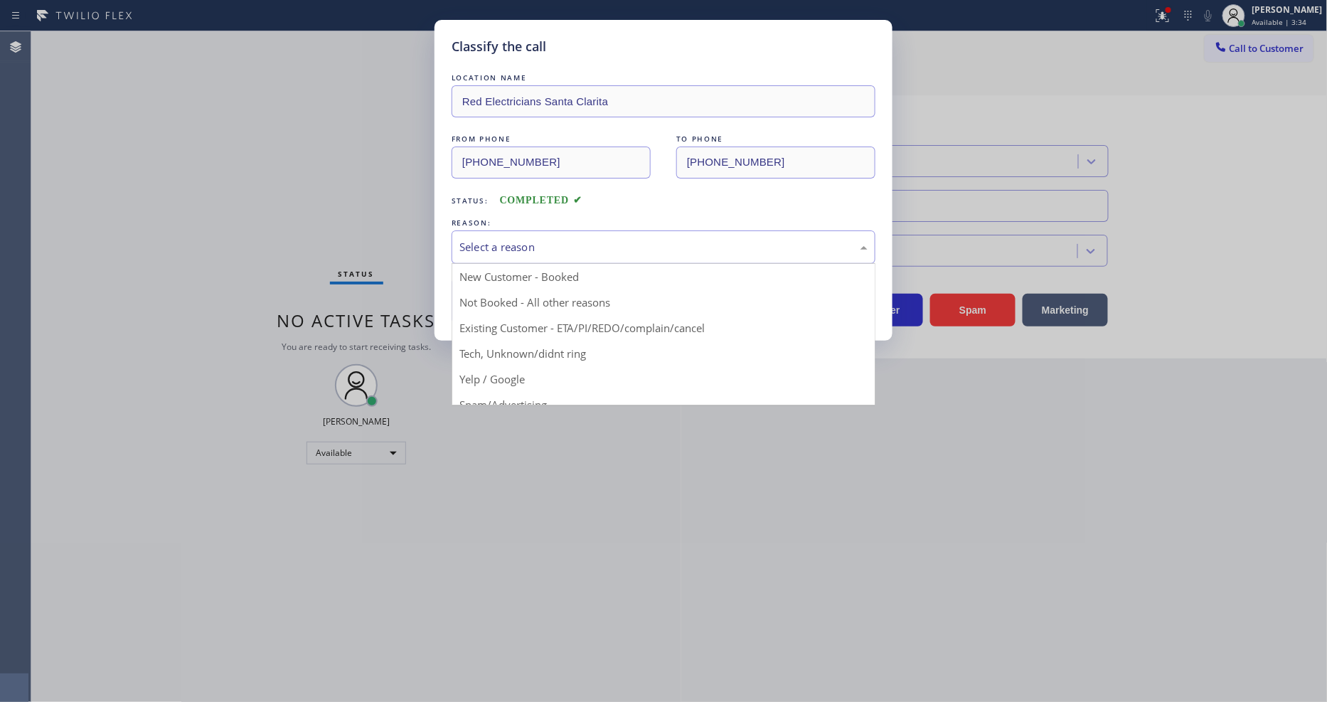
click at [541, 239] on div "Select a reason" at bounding box center [663, 247] width 408 height 16
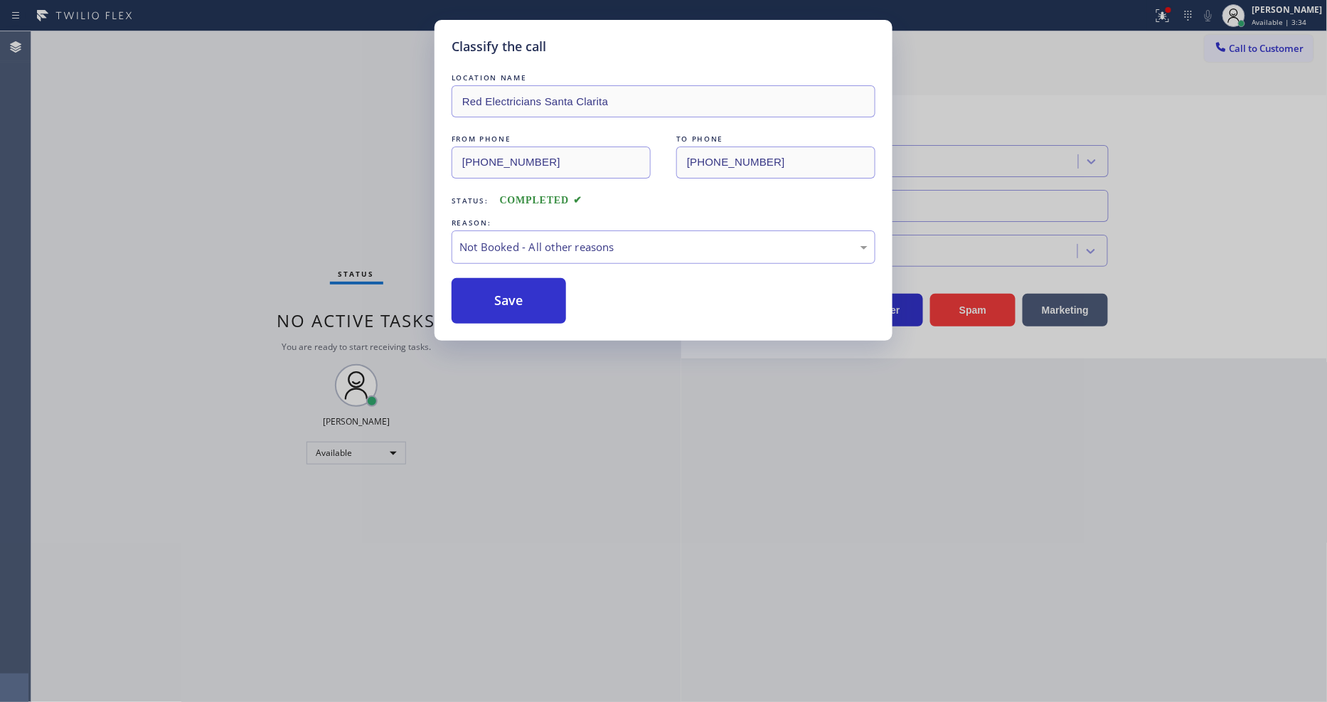
click at [523, 292] on button "Save" at bounding box center [508, 301] width 114 height 46
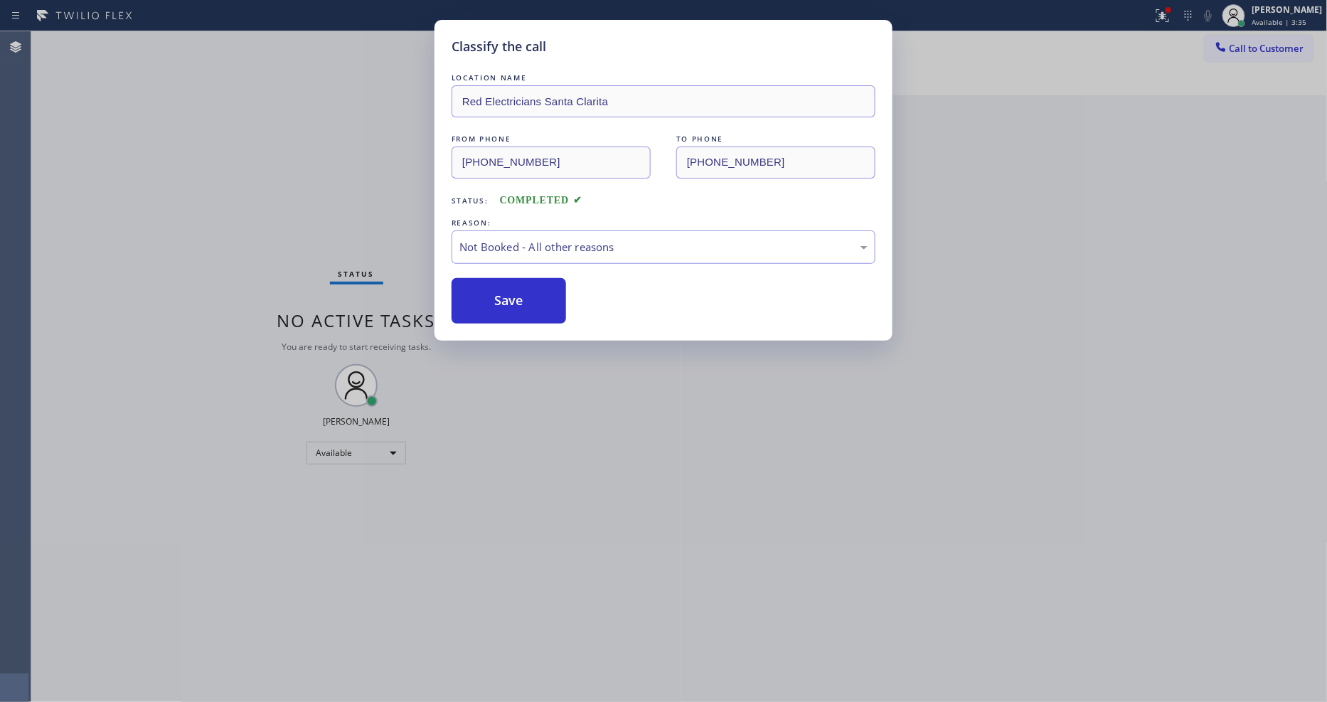
click at [523, 292] on button "Save" at bounding box center [508, 301] width 114 height 46
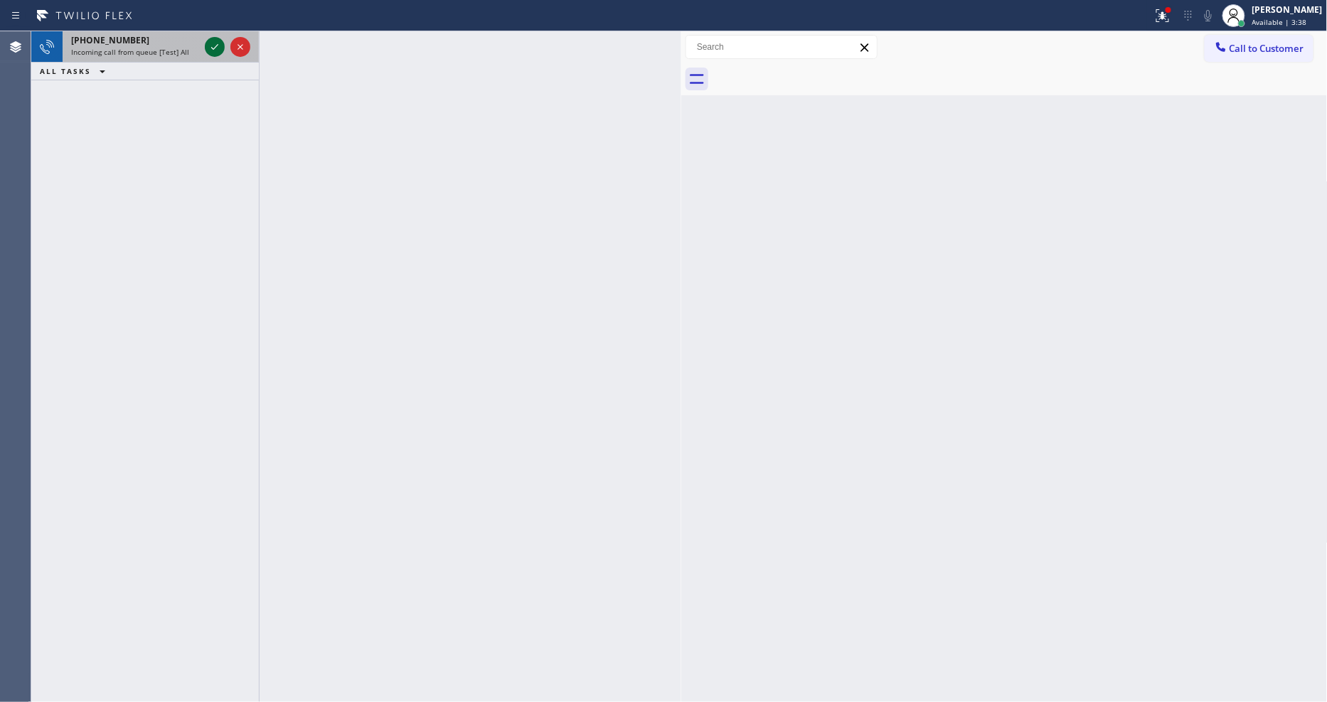
click at [208, 46] on icon at bounding box center [214, 46] width 17 height 17
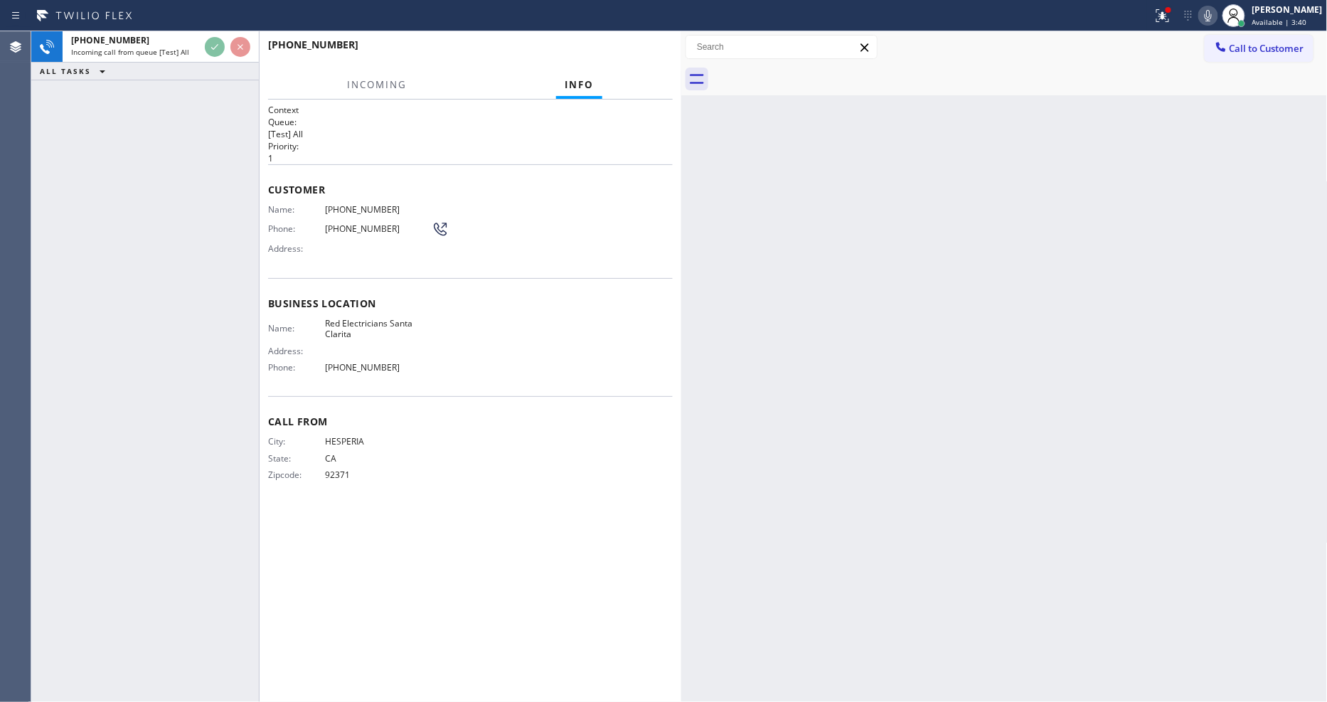
click at [626, 53] on div "[PHONE_NUMBER]" at bounding box center [470, 51] width 405 height 37
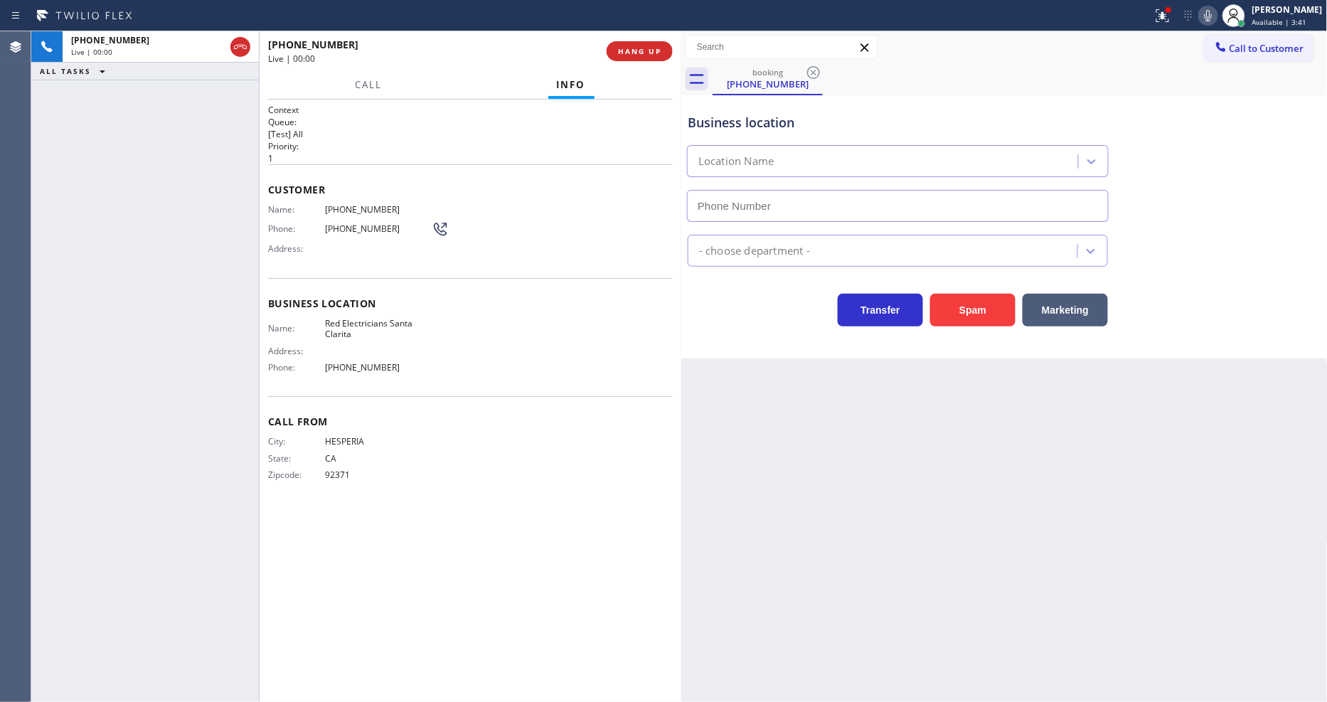
type input "[PHONE_NUMBER]"
click at [626, 53] on span "HANG UP" at bounding box center [639, 51] width 43 height 10
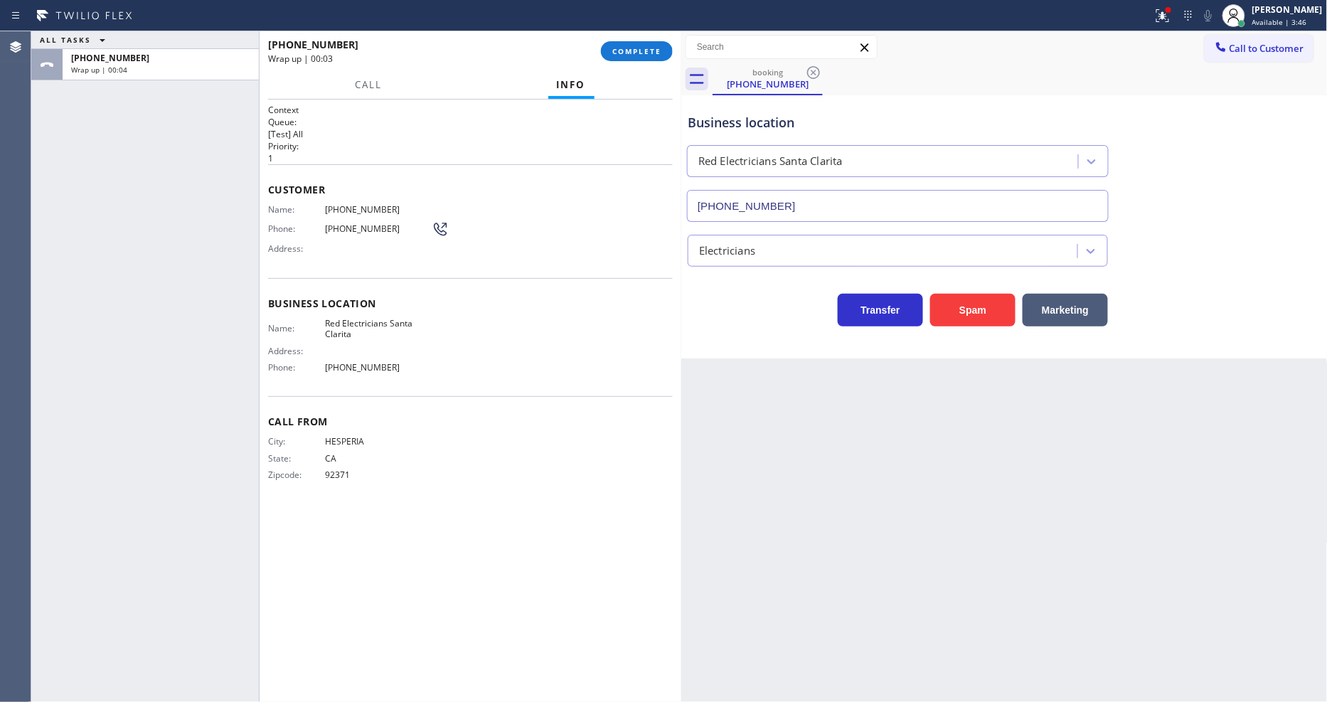
drag, startPoint x: 174, startPoint y: 188, endPoint x: 317, endPoint y: 225, distance: 147.8
click at [174, 188] on div "ALL TASKS ALL TASKS ACTIVE TASKS TASKS IN WRAP UP [PHONE_NUMBER] Wrap up | 00:04" at bounding box center [145, 366] width 228 height 670
click at [620, 51] on span "COMPLETE" at bounding box center [636, 51] width 49 height 10
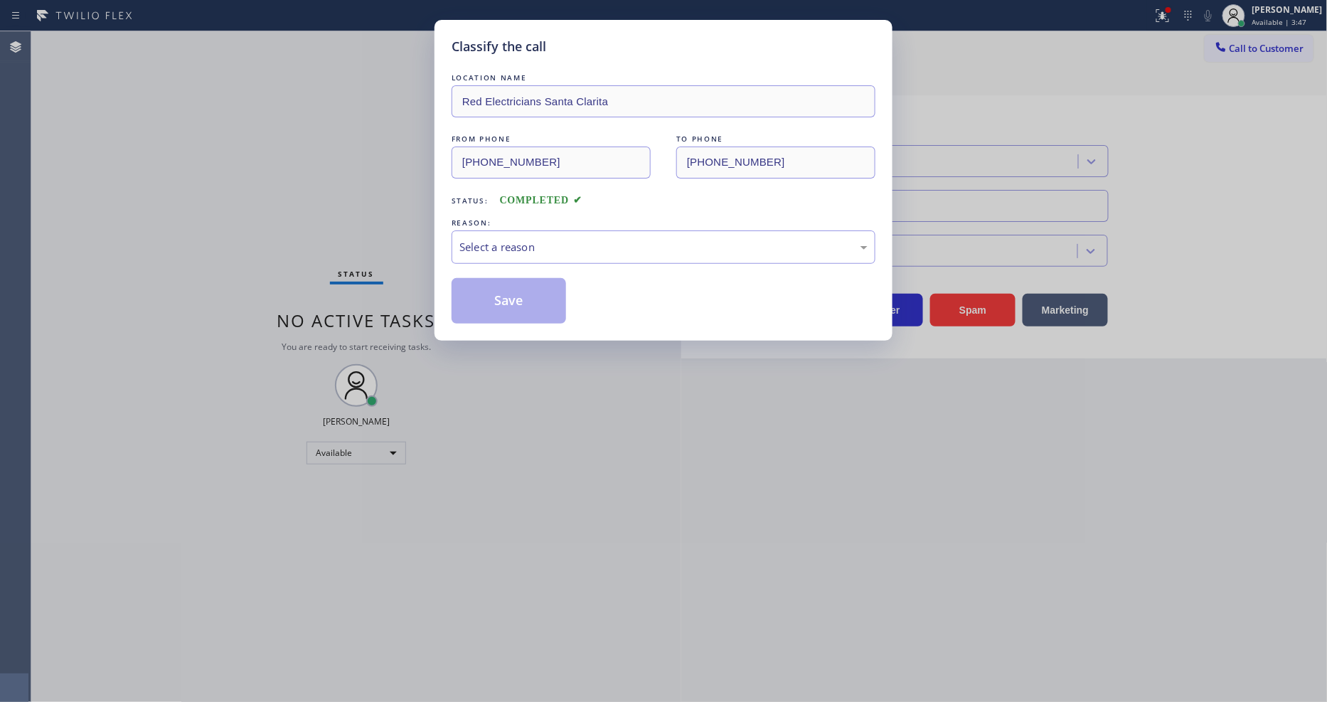
click at [481, 242] on div "Select a reason" at bounding box center [663, 247] width 408 height 16
click at [480, 300] on button "Save" at bounding box center [508, 301] width 114 height 46
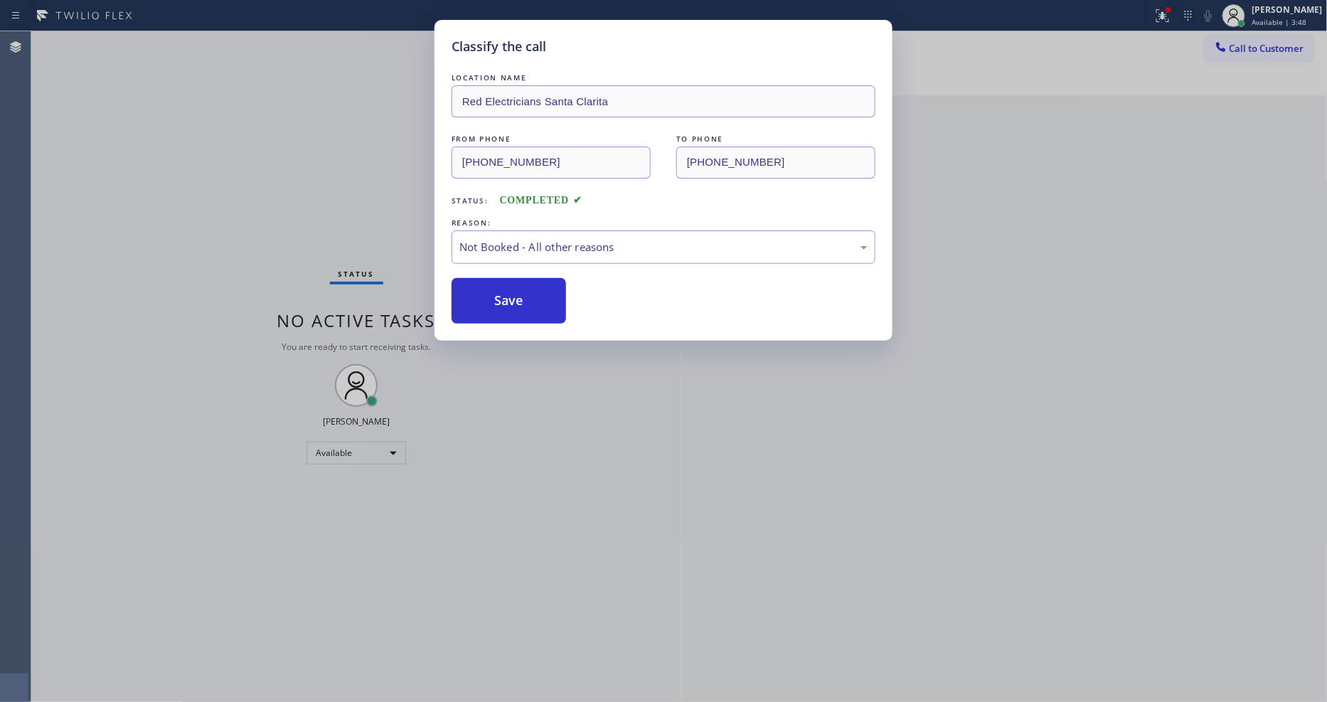
click at [480, 300] on button "Save" at bounding box center [508, 301] width 114 height 46
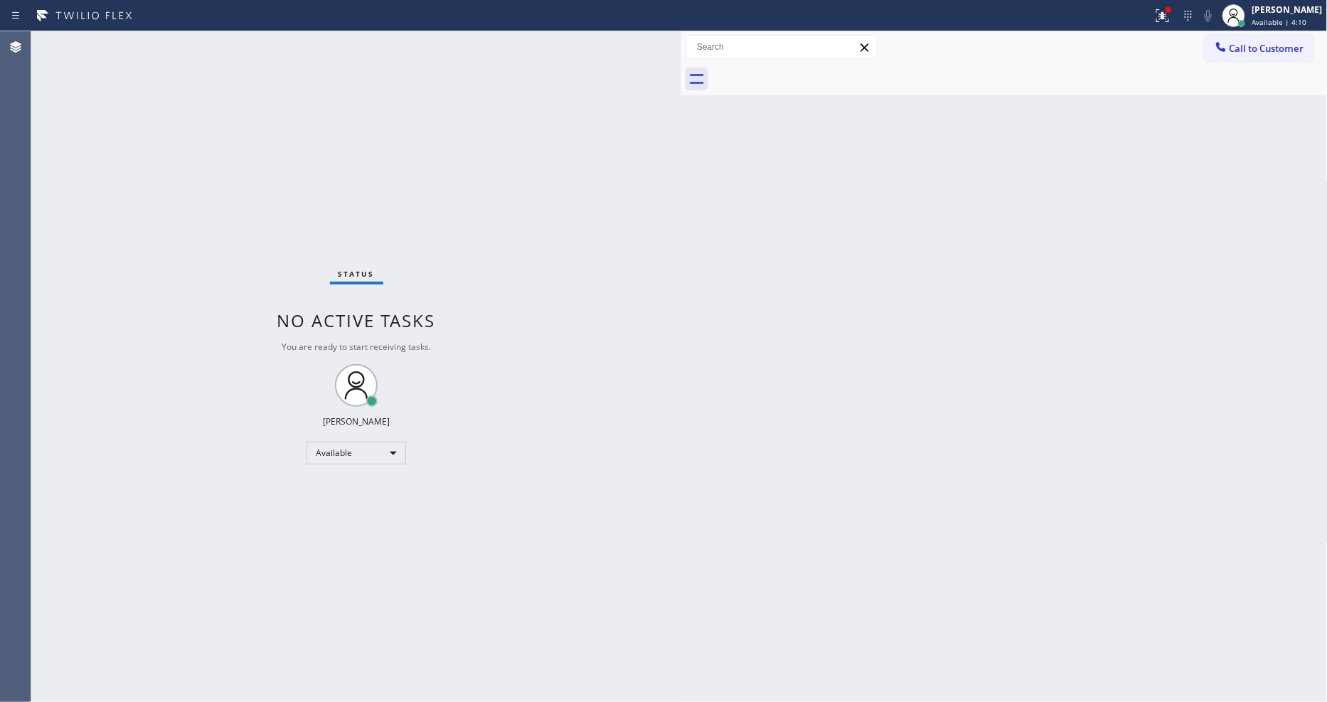
click at [1007, 304] on div "Back to Dashboard Change Sender ID Customers Technicians Select a contact Outbo…" at bounding box center [1004, 366] width 646 height 670
click at [609, 352] on div "Status No active tasks You are ready to start receiving tasks. [PERSON_NAME] Av…" at bounding box center [356, 366] width 650 height 670
click at [216, 43] on div "Status No active tasks You are ready to start receiving tasks. [PERSON_NAME] Av…" at bounding box center [356, 366] width 650 height 670
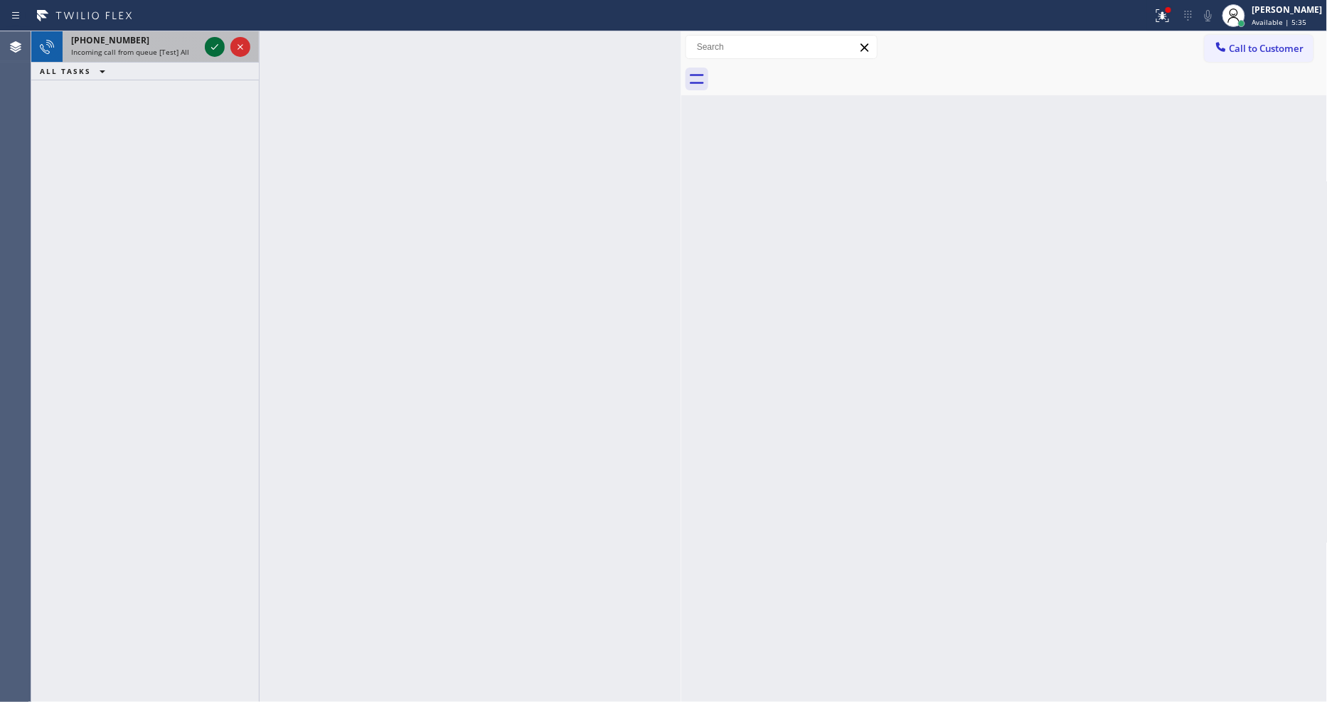
click at [218, 43] on icon at bounding box center [214, 46] width 17 height 17
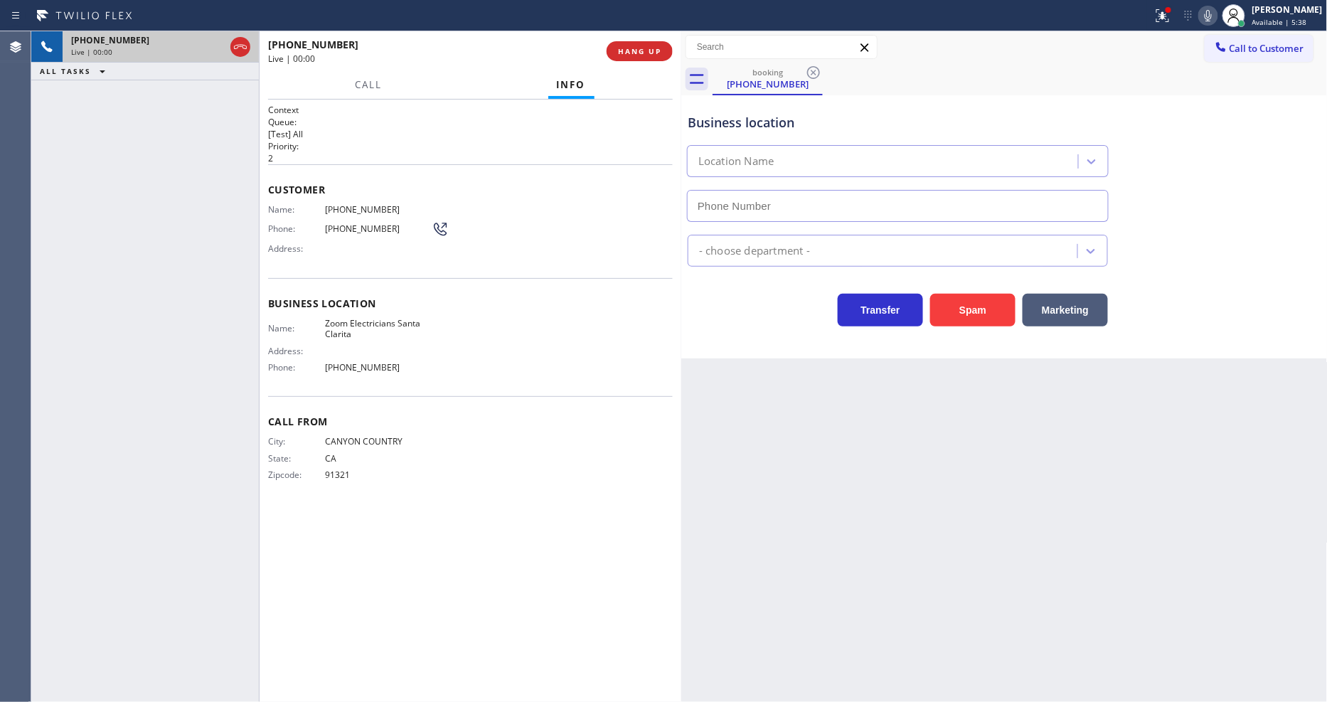
type input "[PHONE_NUMBER]"
click at [894, 405] on div "Back to Dashboard Change Sender ID Customers Technicians Select a contact Outbo…" at bounding box center [1004, 366] width 646 height 670
click at [385, 323] on span "Zoom Electricians Santa Clarita" at bounding box center [378, 329] width 107 height 22
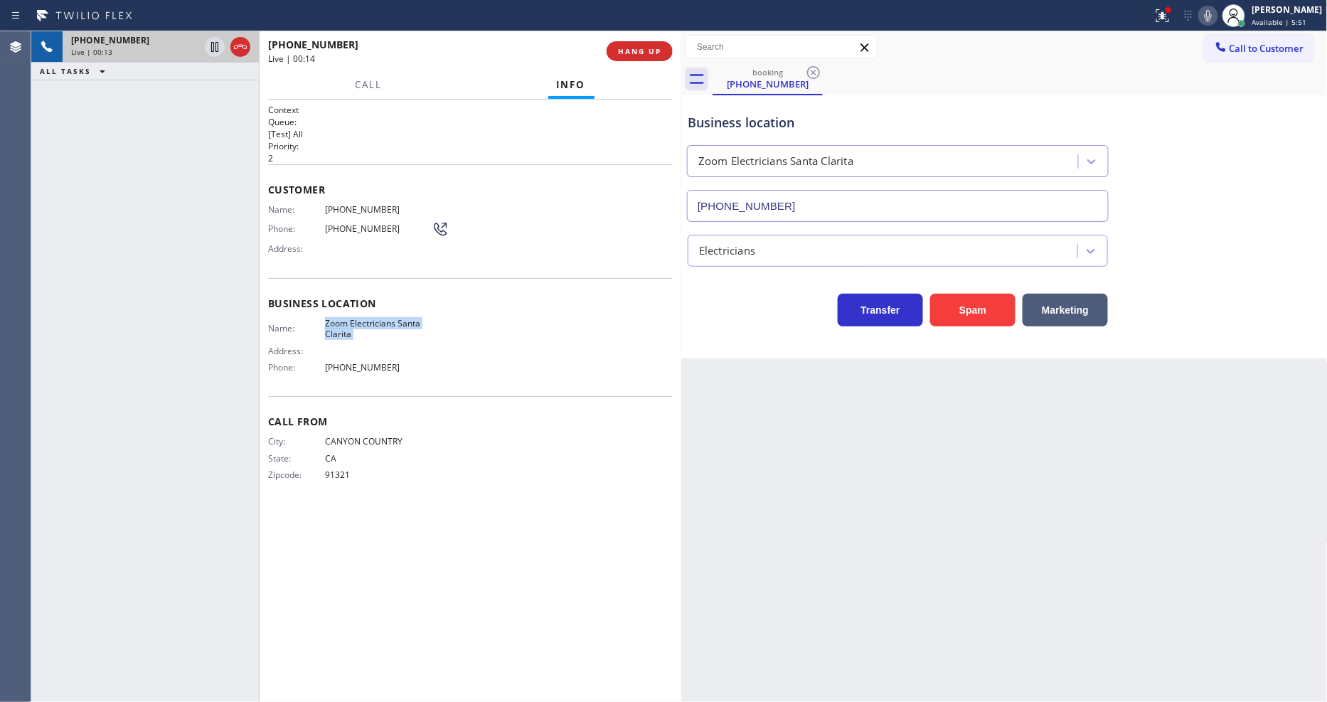
click at [444, 494] on div "Call From City: [GEOGRAPHIC_DATA]: [US_STATE] Zipcode: 91321" at bounding box center [470, 449] width 405 height 107
click at [346, 207] on span "[PHONE_NUMBER]" at bounding box center [378, 209] width 107 height 11
click at [346, 206] on span "[PHONE_NUMBER]" at bounding box center [378, 209] width 107 height 11
click at [373, 581] on div "Context Queue: [Test] All Priority: 2 Customer Name: [PHONE_NUMBER] Phone: [PHO…" at bounding box center [470, 401] width 405 height 594
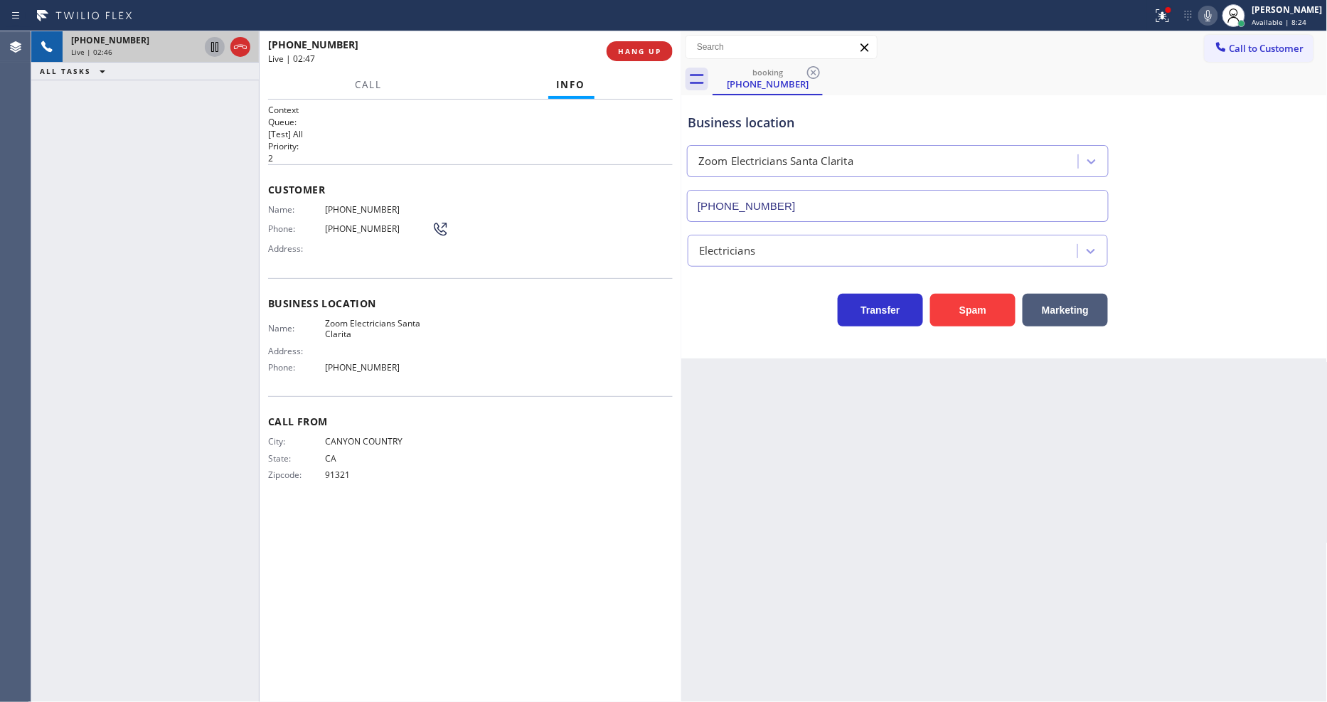
click at [217, 50] on icon at bounding box center [214, 46] width 17 height 17
click at [1216, 18] on icon at bounding box center [1207, 15] width 17 height 17
click at [983, 446] on div "Back to Dashboard Change Sender ID Customers Technicians Select a contact Outbo…" at bounding box center [1004, 366] width 646 height 670
click at [1161, 21] on div at bounding box center [1162, 15] width 31 height 17
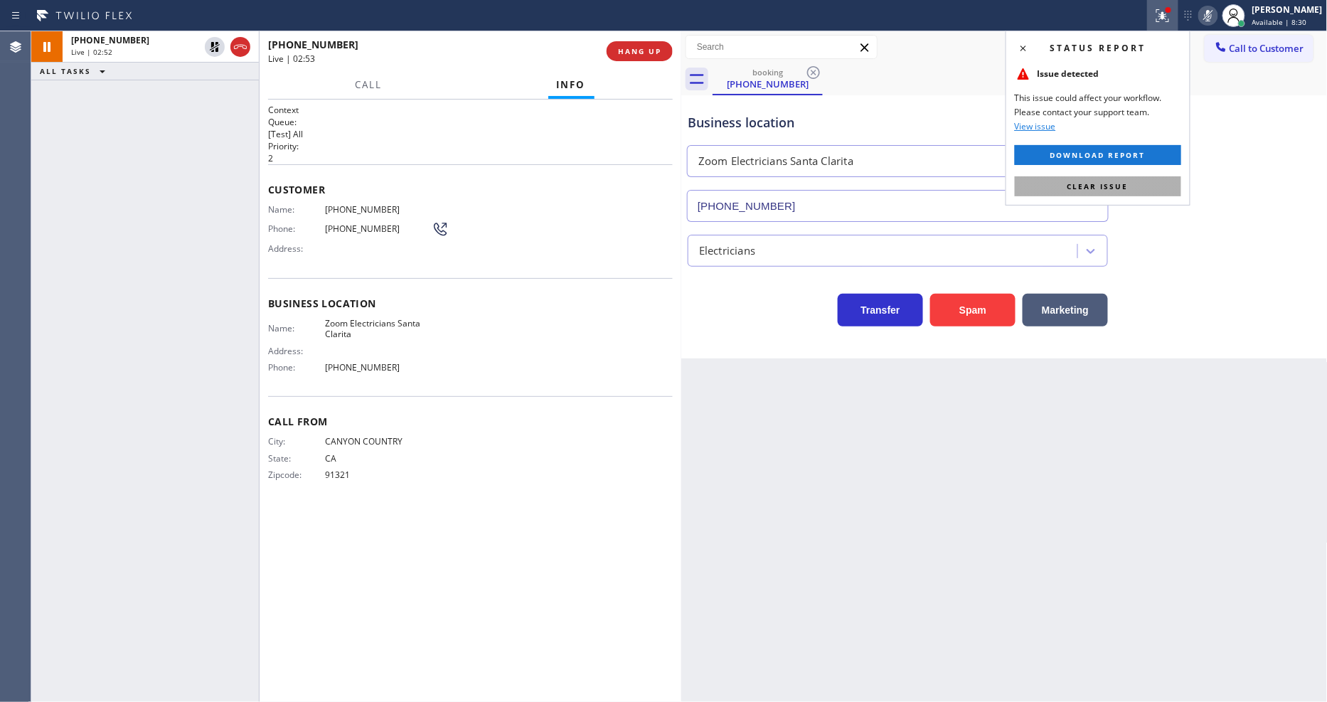
click at [1123, 186] on span "Clear issue" at bounding box center [1097, 186] width 61 height 10
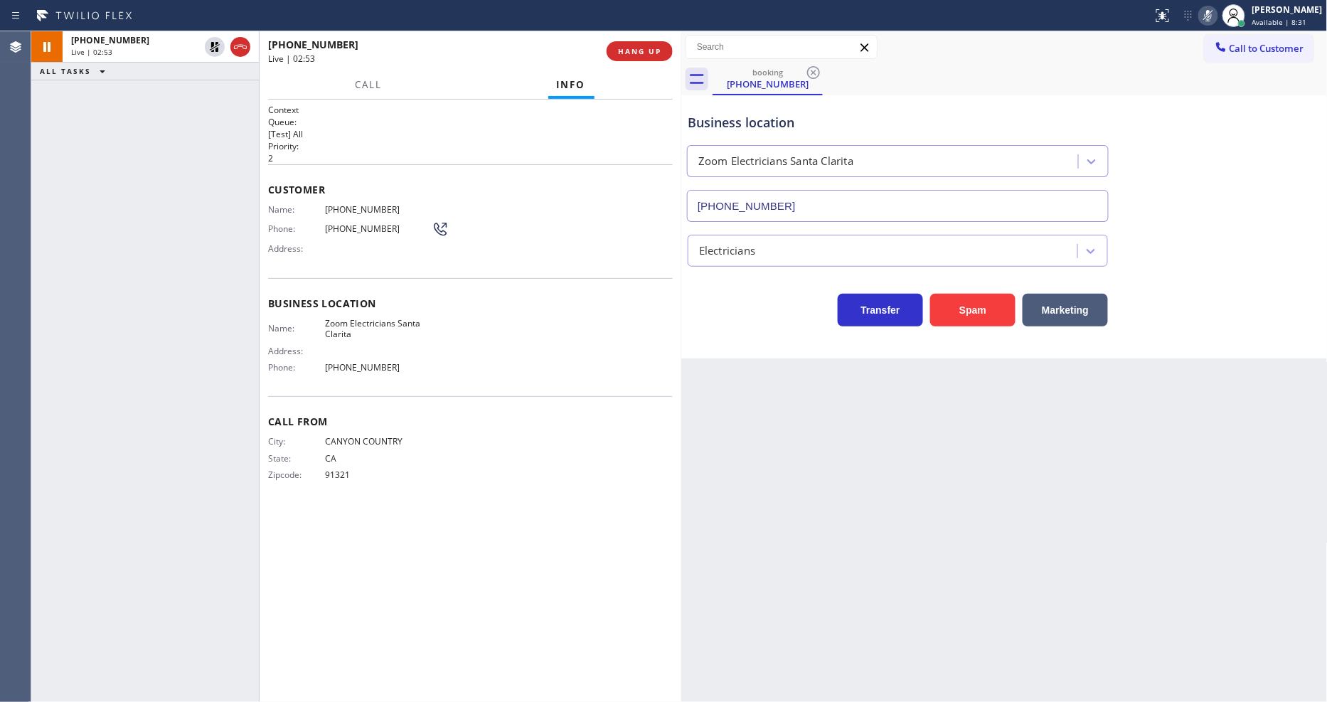
drag, startPoint x: 668, startPoint y: 364, endPoint x: 684, endPoint y: 302, distance: 63.8
click at [665, 365] on div "Name: Zoom Electricians Santa Clarita Address: Phone: [PHONE_NUMBER]" at bounding box center [470, 348] width 405 height 61
click at [346, 208] on span "[PHONE_NUMBER]" at bounding box center [378, 209] width 107 height 11
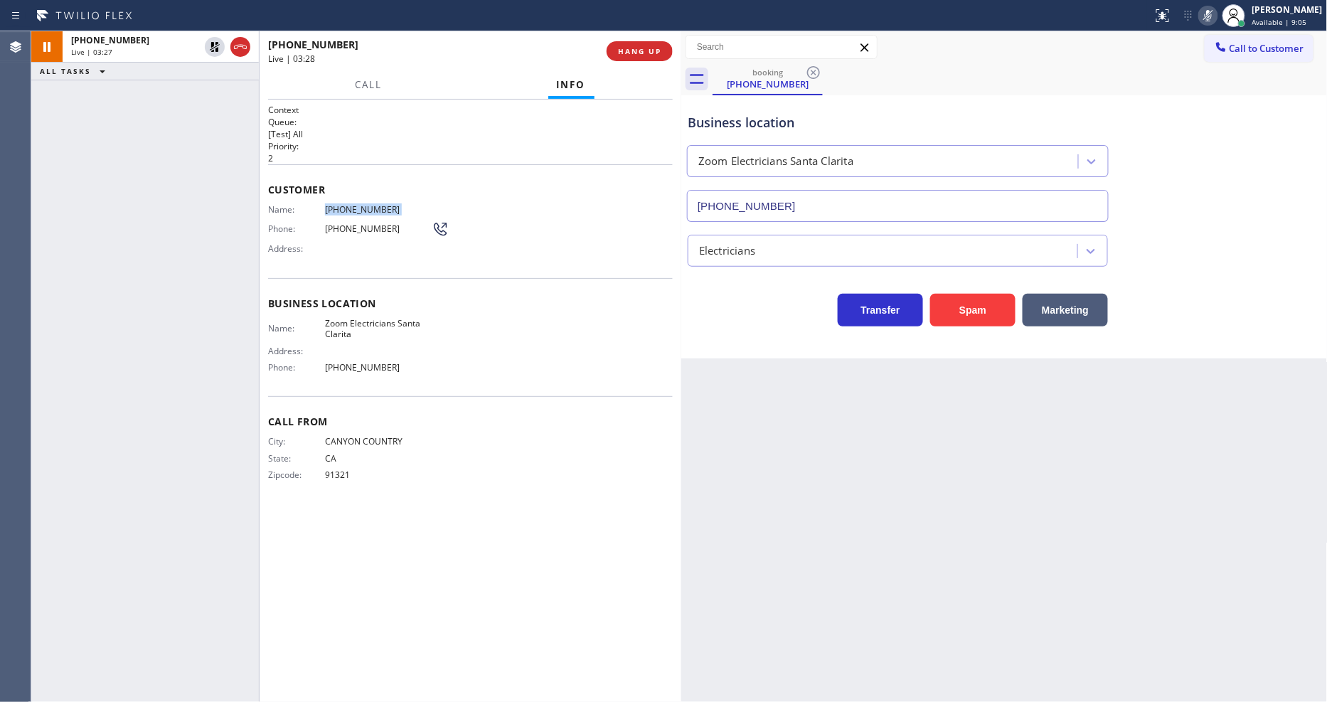
click at [968, 501] on div "Back to Dashboard Change Sender ID Customers Technicians Select a contact Outbo…" at bounding box center [1004, 366] width 646 height 670
click at [215, 43] on icon at bounding box center [214, 46] width 17 height 17
click at [1216, 16] on icon at bounding box center [1207, 15] width 17 height 17
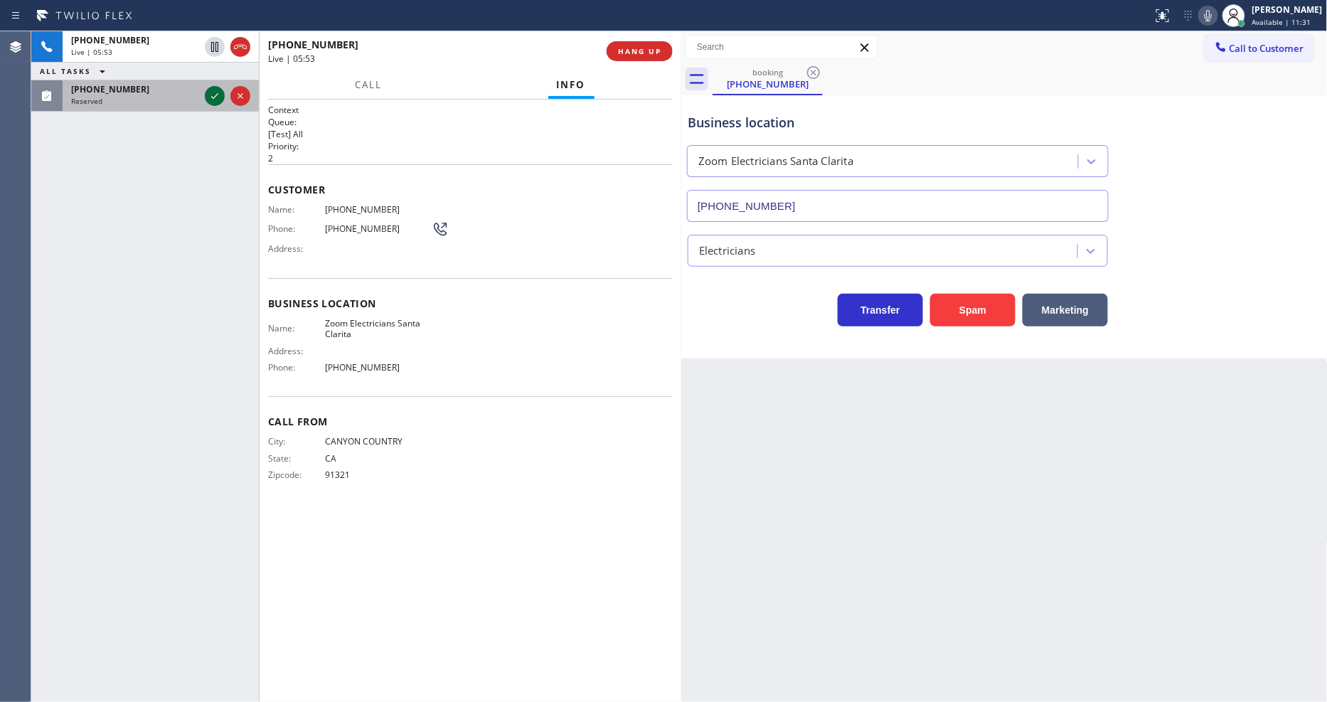
click at [218, 97] on icon at bounding box center [214, 95] width 17 height 17
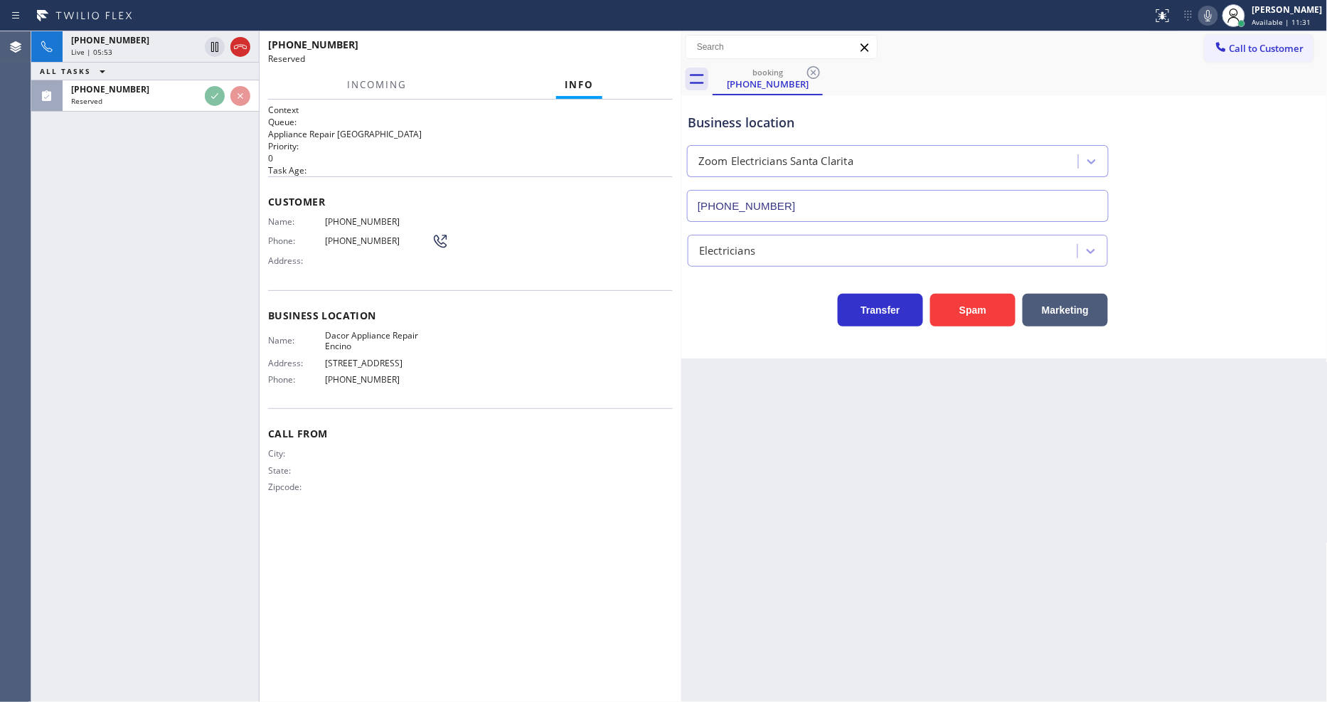
click at [449, 338] on div "Name: Dacor Appliance Repair Encino Address: [STREET_ADDRESS] Phone: [PHONE_NUM…" at bounding box center [470, 360] width 405 height 61
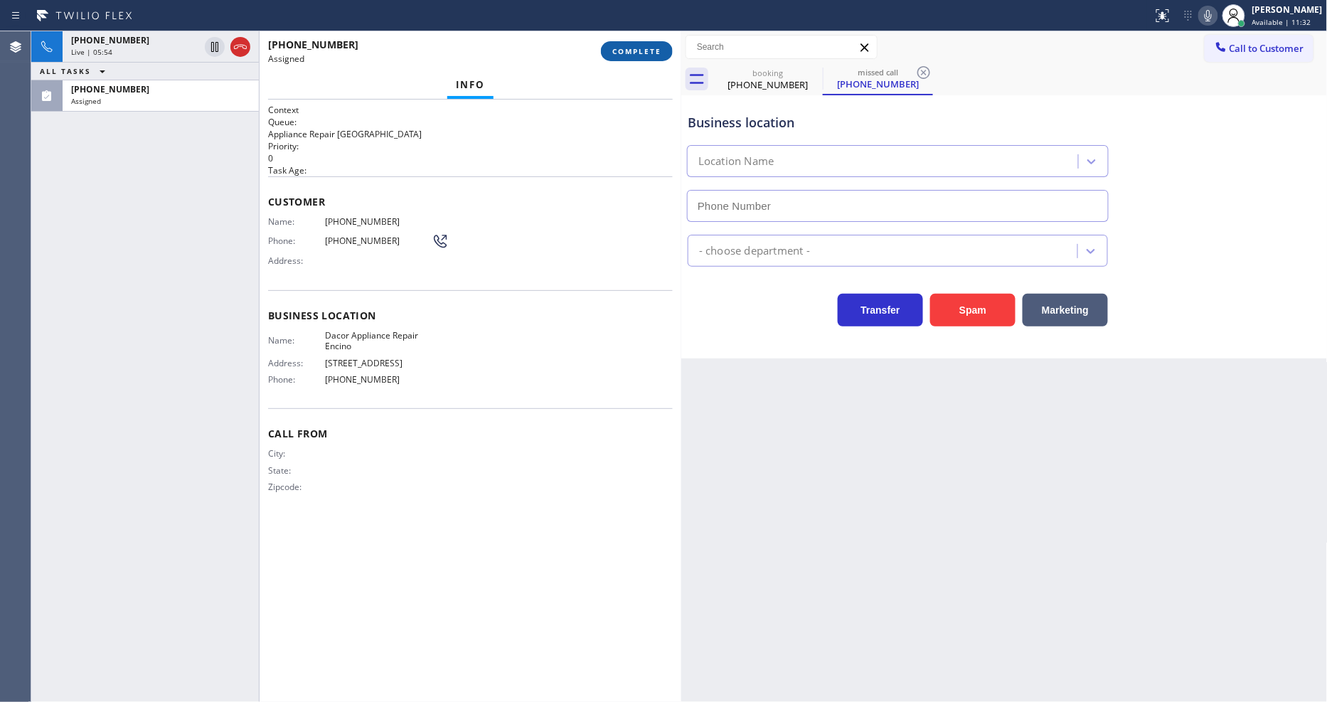
type input "[PHONE_NUMBER]"
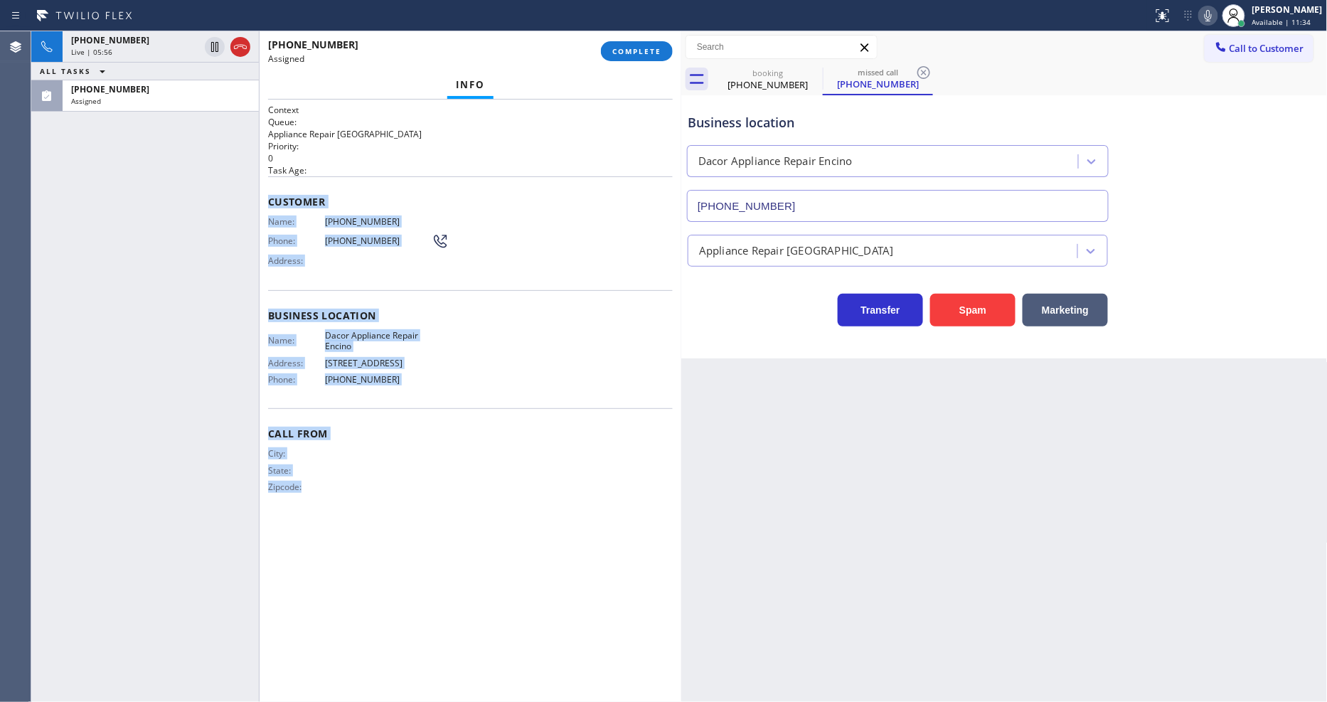
drag, startPoint x: 265, startPoint y: 192, endPoint x: 537, endPoint y: 619, distance: 506.1
click at [438, 701] on html "Status report No issues detected If you experience an issue, please download th…" at bounding box center [663, 351] width 1327 height 702
drag, startPoint x: 651, startPoint y: 60, endPoint x: 651, endPoint y: 53, distance: 7.8
click at [651, 54] on button "COMPLETE" at bounding box center [637, 51] width 72 height 20
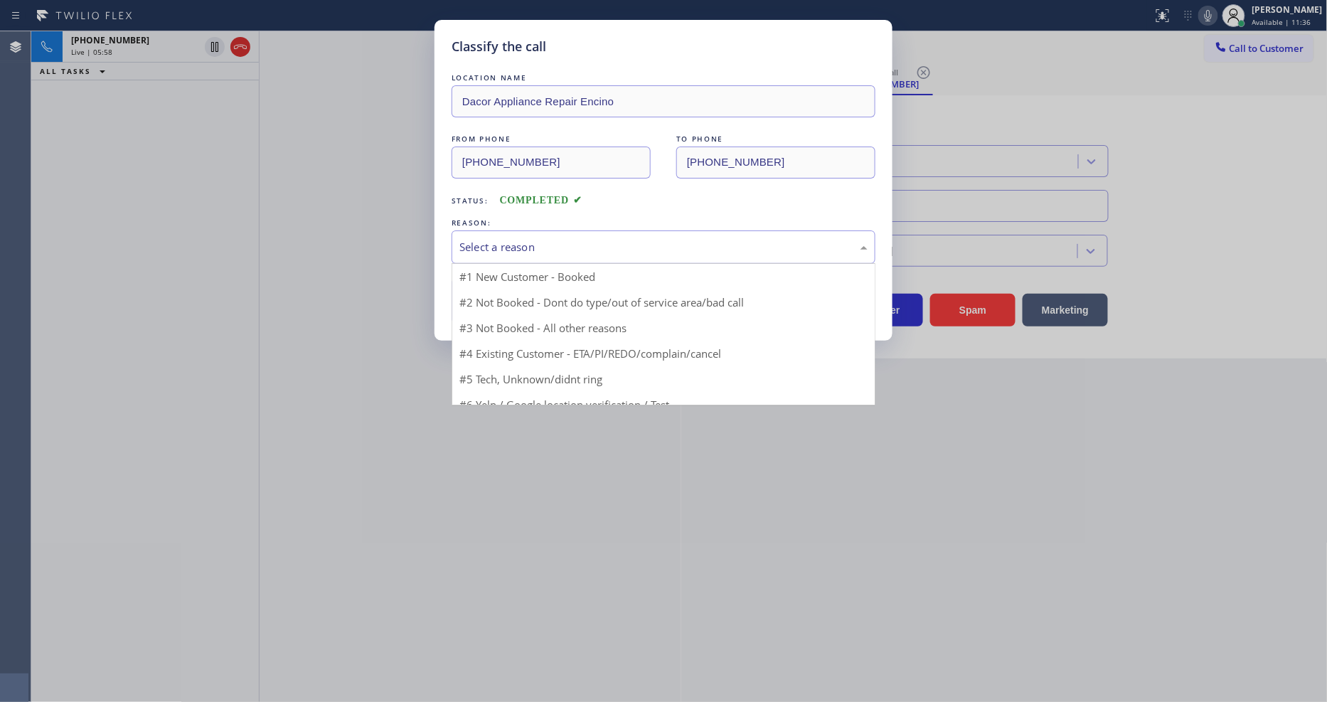
click at [501, 239] on div "Select a reason" at bounding box center [663, 247] width 408 height 16
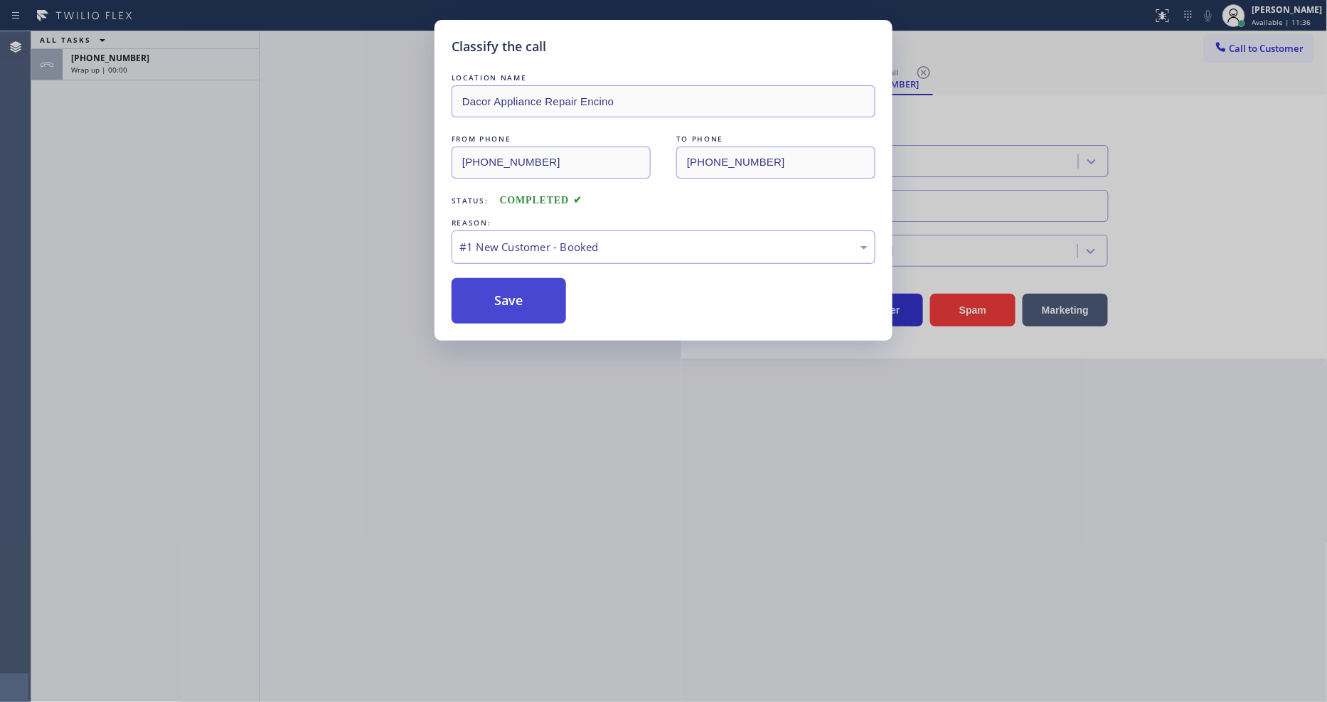
click at [498, 282] on button "Save" at bounding box center [508, 301] width 114 height 46
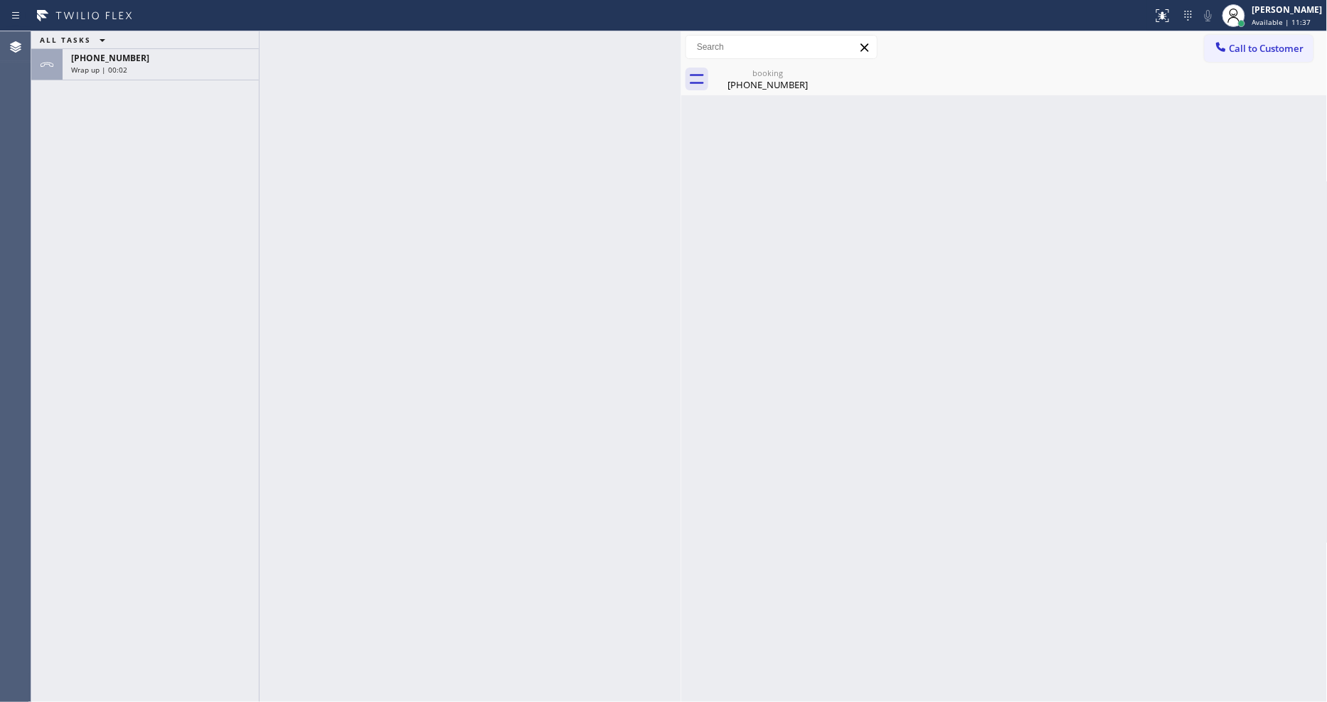
click at [237, 45] on div "ALL TASKS ALL TASKS ACTIVE TASKS TASKS IN WRAP UP" at bounding box center [145, 40] width 228 height 18
click at [249, 66] on div "Wrap up | 00:02" at bounding box center [160, 70] width 179 height 10
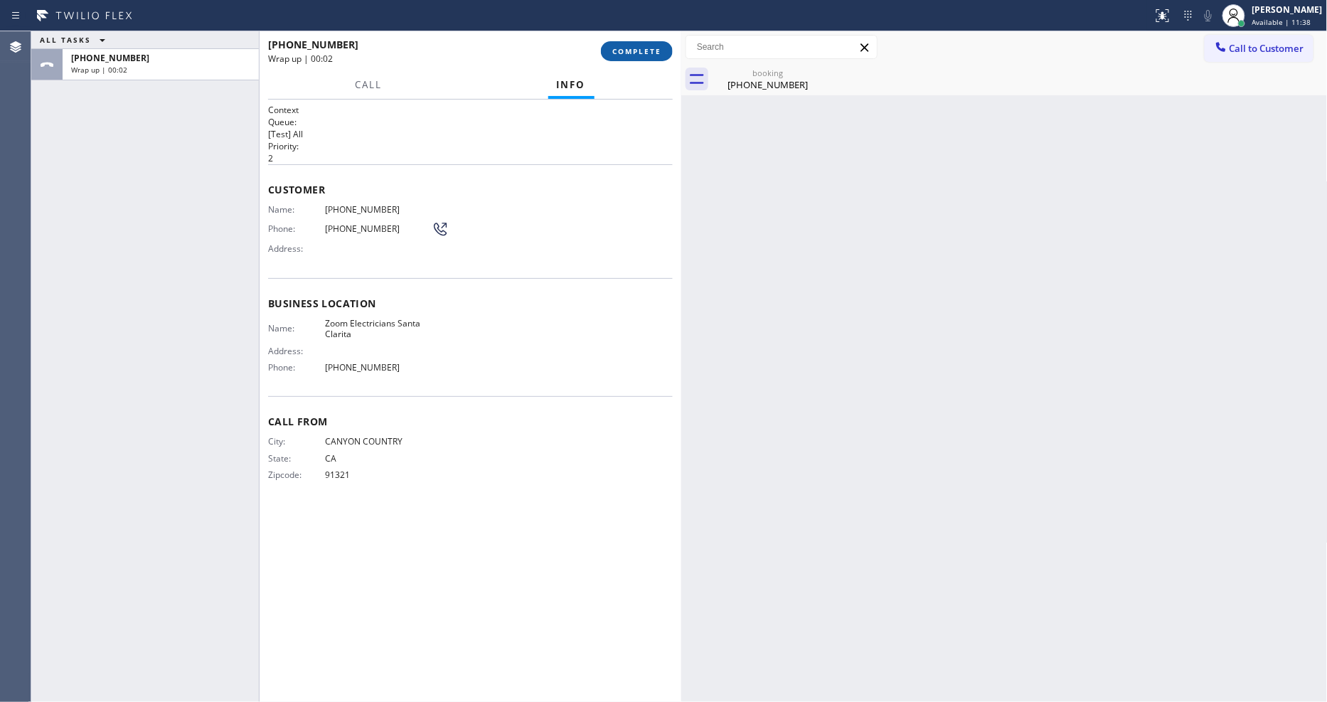
click at [624, 48] on span "COMPLETE" at bounding box center [636, 51] width 49 height 10
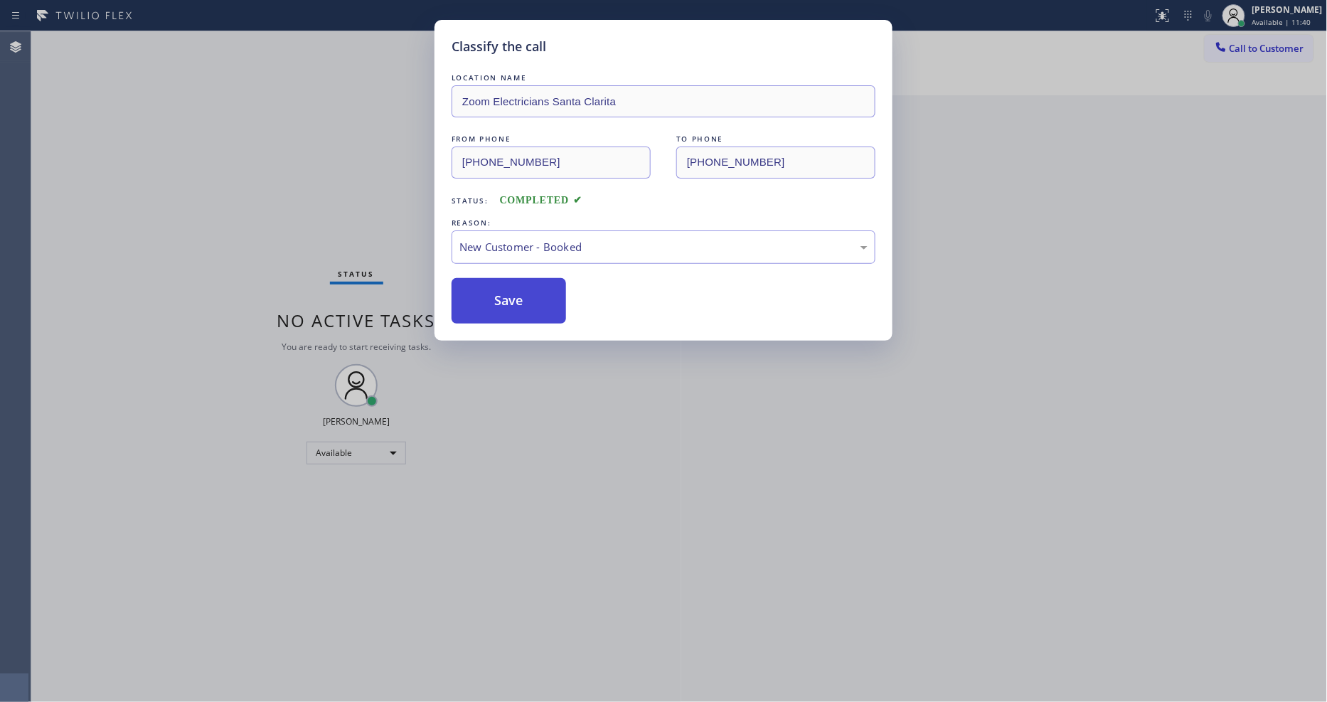
click at [492, 282] on button "Save" at bounding box center [508, 301] width 114 height 46
click at [492, 304] on button "Save" at bounding box center [508, 301] width 114 height 46
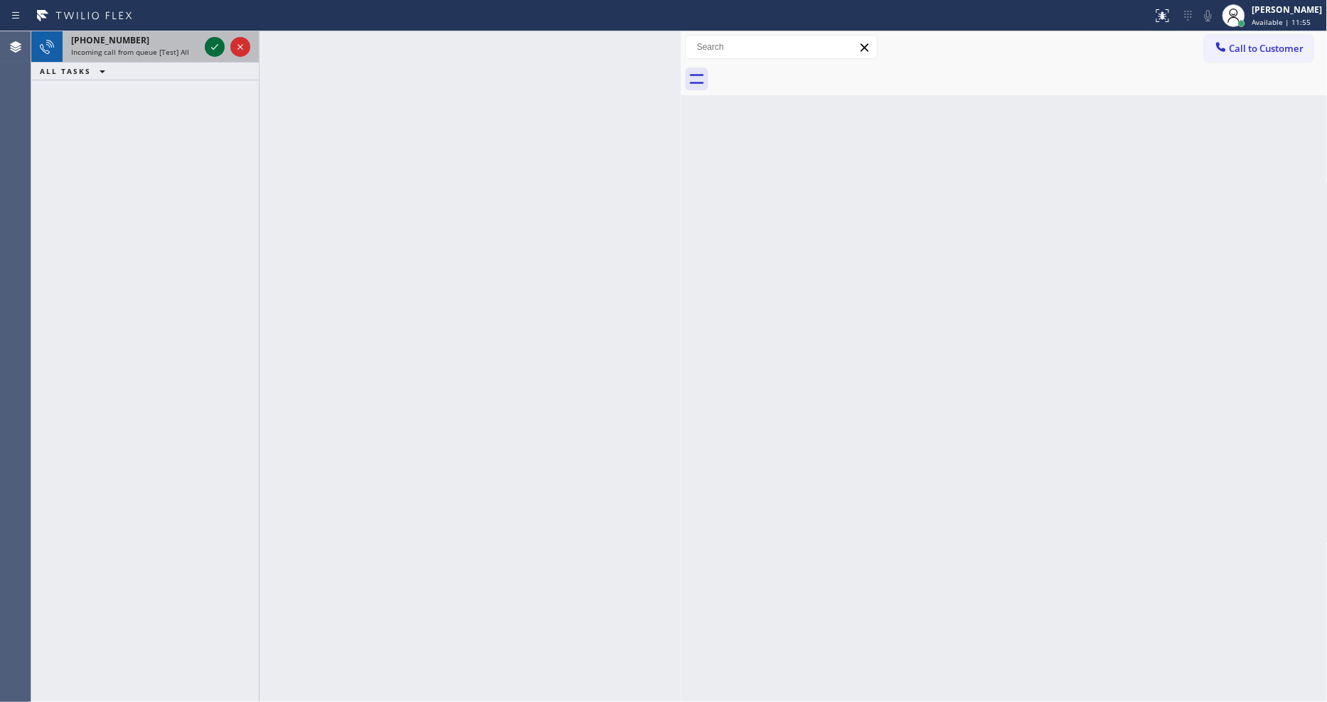
click at [210, 41] on icon at bounding box center [214, 46] width 17 height 17
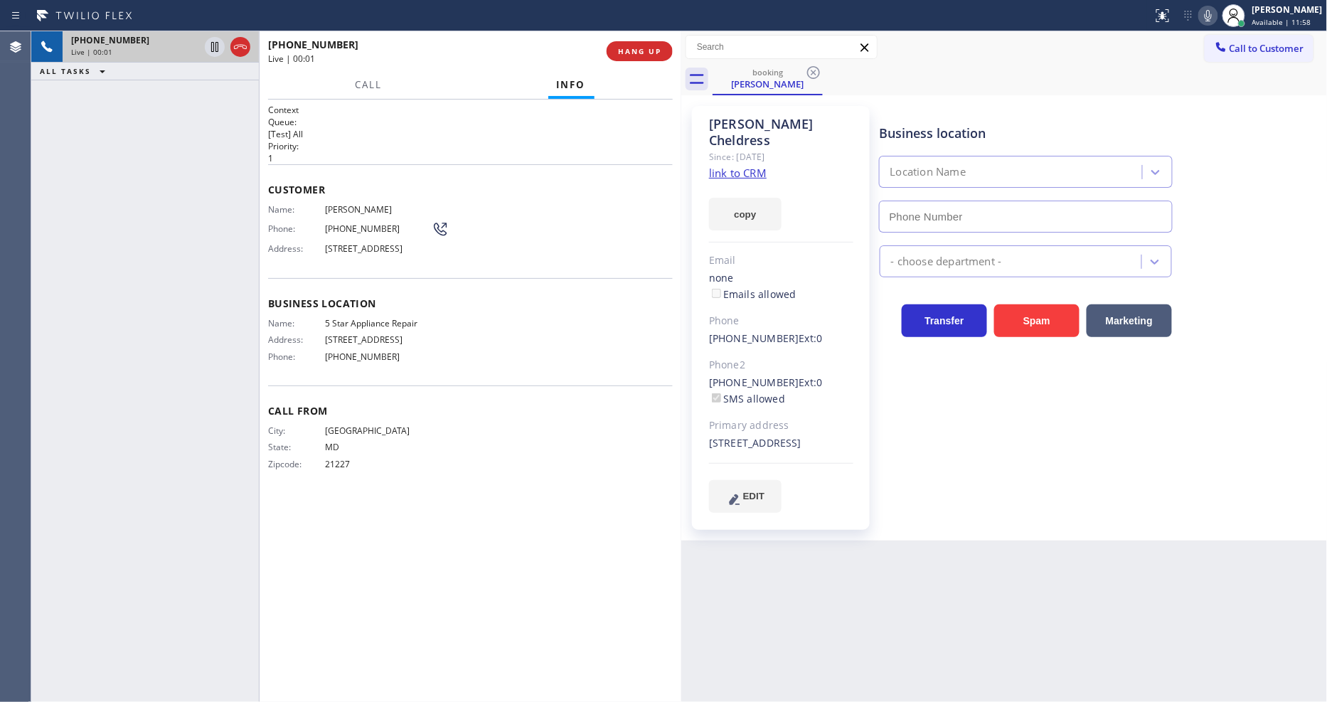
type input "[PHONE_NUMBER]"
click at [731, 166] on link "link to CRM" at bounding box center [738, 173] width 58 height 14
click at [359, 328] on span "5 Star Appliance Repair" at bounding box center [378, 323] width 107 height 11
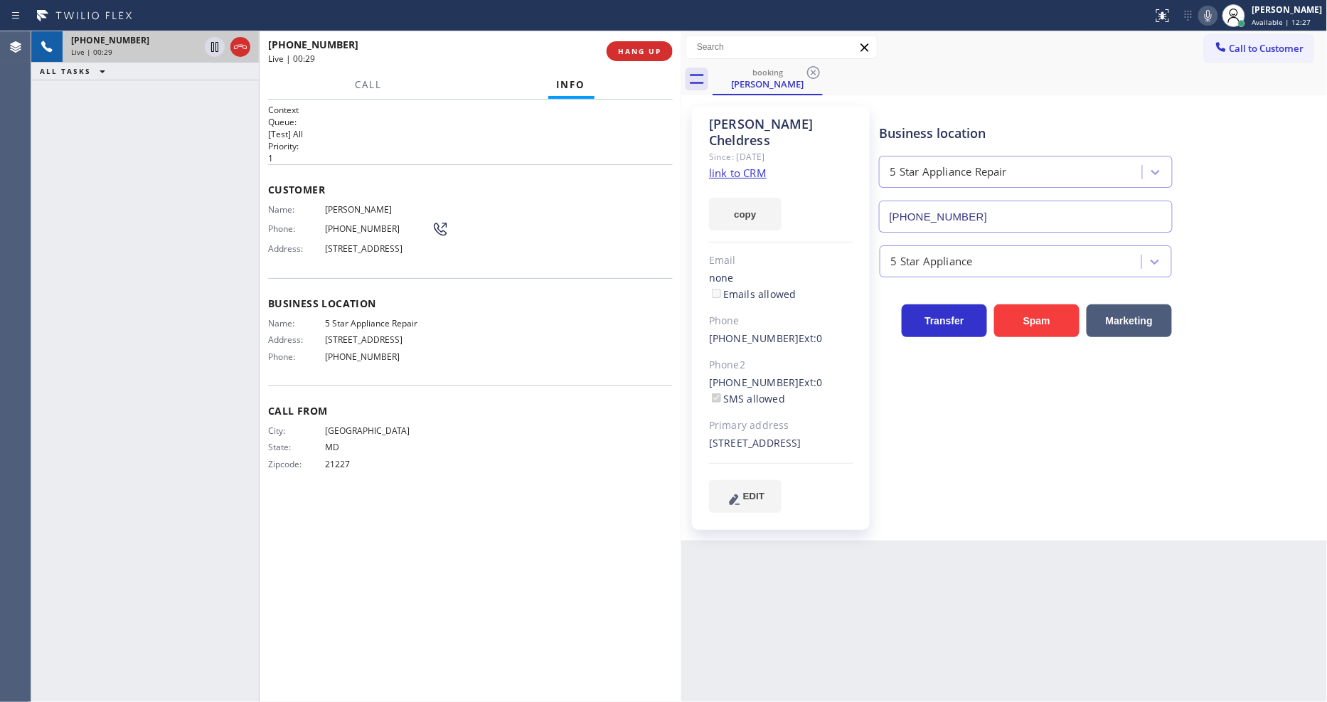
click at [363, 223] on span "[PHONE_NUMBER]" at bounding box center [378, 228] width 107 height 11
click at [285, 267] on div "Customer Name: [PERSON_NAME] Phone: [PHONE_NUMBER] Address: [STREET_ADDRESS]" at bounding box center [470, 221] width 405 height 114
click at [343, 251] on span "[STREET_ADDRESS]" at bounding box center [378, 248] width 107 height 11
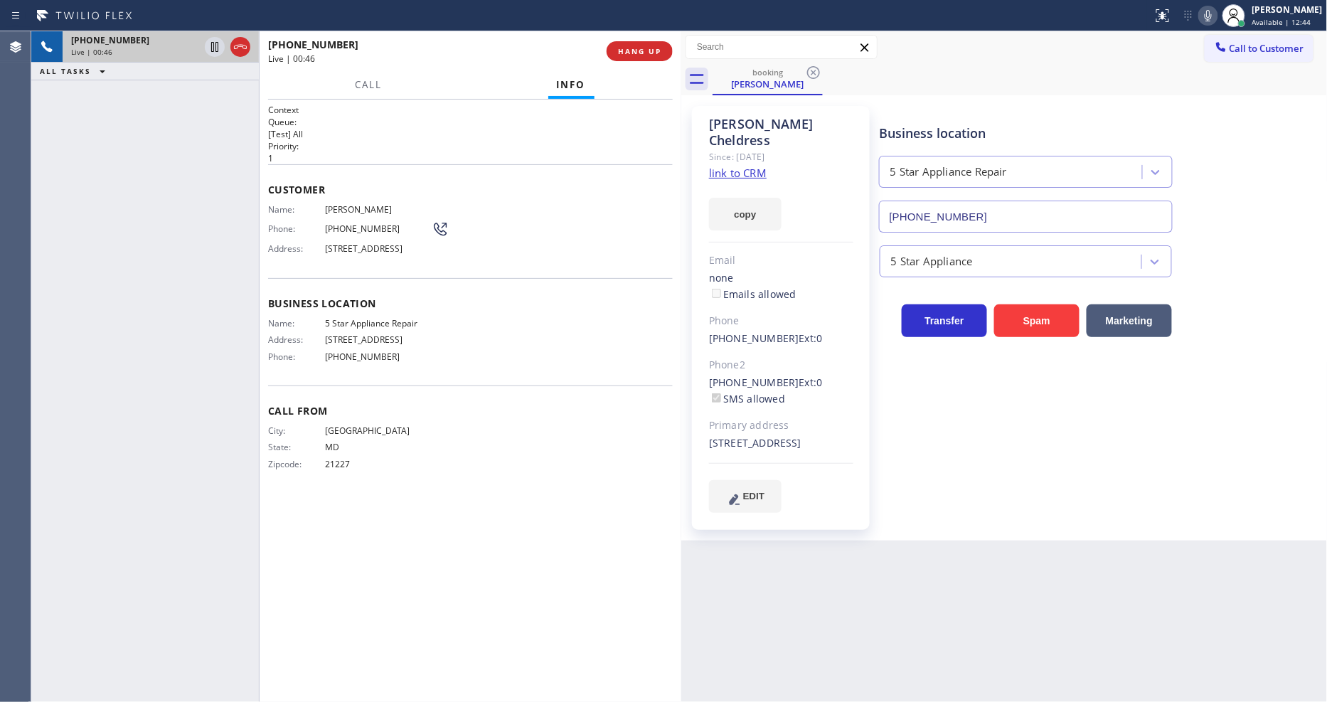
click at [343, 251] on span "[STREET_ADDRESS]" at bounding box center [378, 248] width 107 height 11
click at [349, 220] on div "Phone: [PHONE_NUMBER]" at bounding box center [358, 228] width 181 height 17
click at [351, 211] on div "Name: [PERSON_NAME] Phone: [PHONE_NUMBER] Address: [STREET_ADDRESS]" at bounding box center [358, 232] width 181 height 56
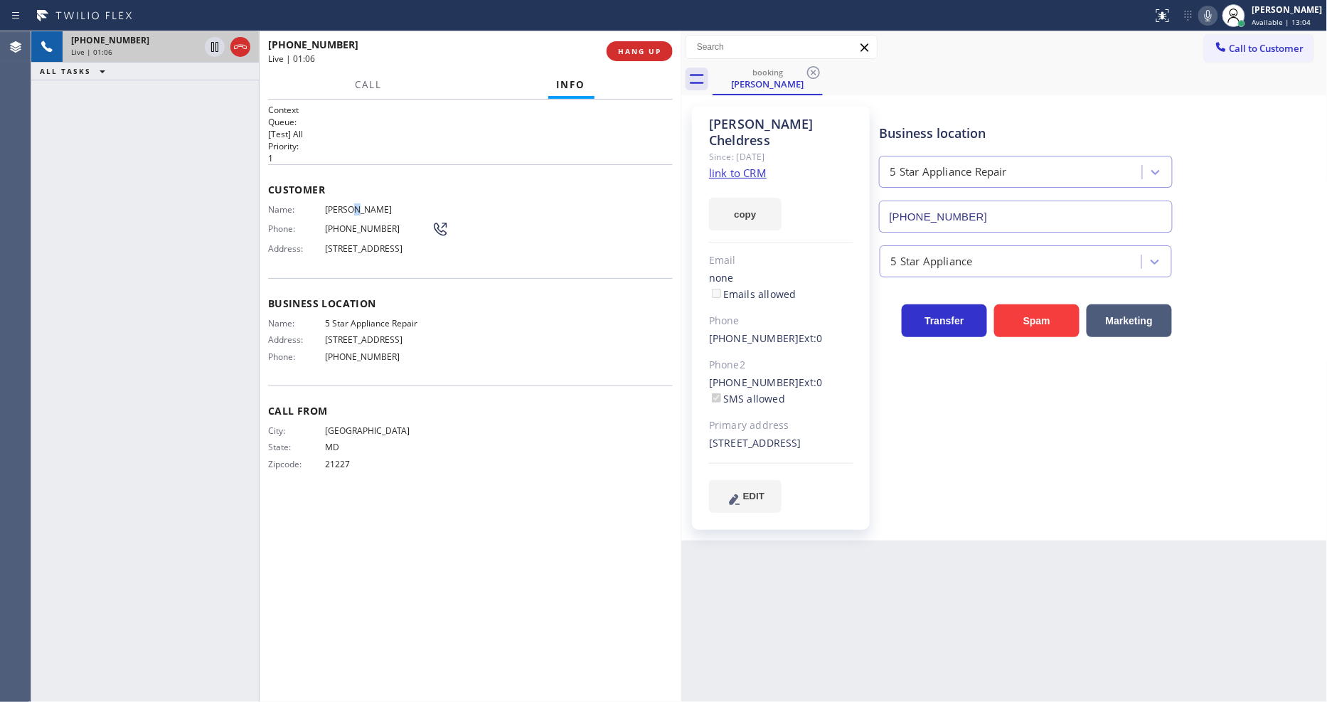
click at [351, 211] on div "Name: [PERSON_NAME] Phone: [PHONE_NUMBER] Address: [STREET_ADDRESS]" at bounding box center [358, 232] width 181 height 56
click at [1001, 435] on div "Business location 5 Star Appliance Repair [PHONE_NUMBER] 5 Star Appliance Trans…" at bounding box center [1100, 308] width 447 height 399
click at [218, 47] on icon at bounding box center [214, 46] width 17 height 17
click at [1216, 17] on icon at bounding box center [1207, 15] width 17 height 17
click at [210, 45] on icon at bounding box center [214, 46] width 17 height 17
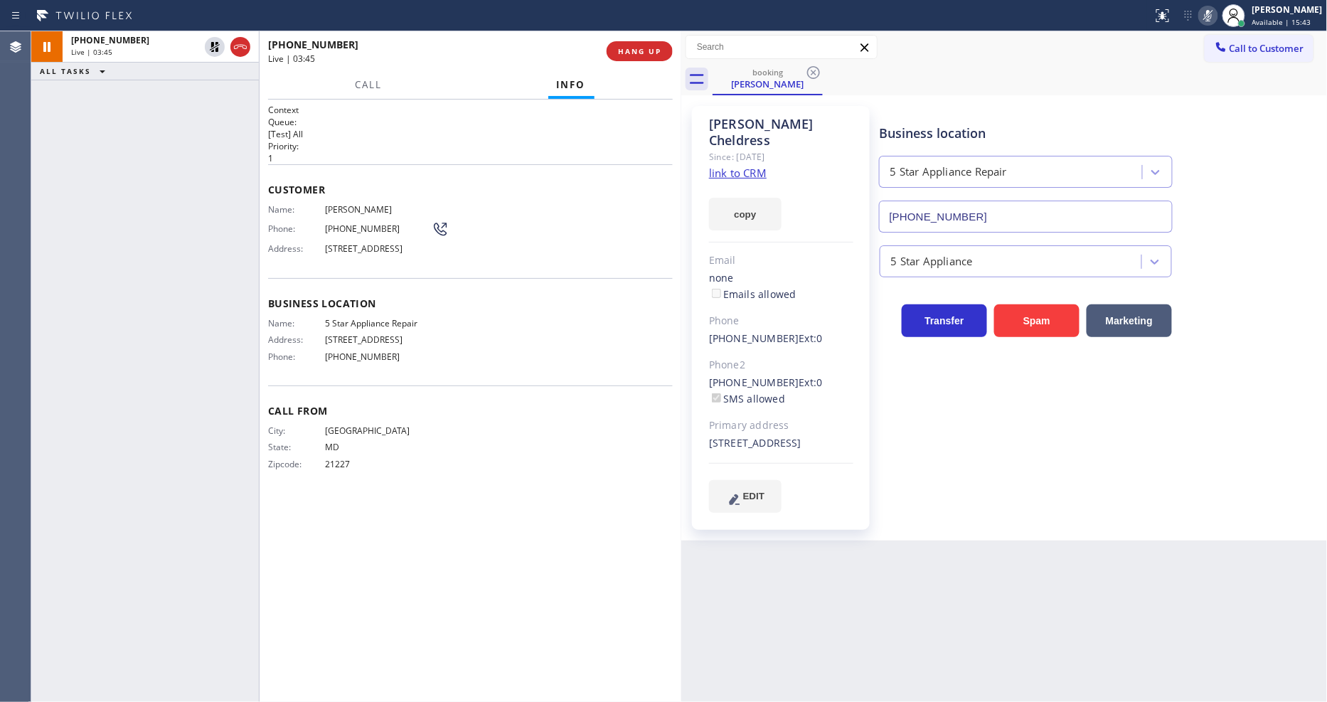
click at [1216, 17] on icon at bounding box center [1207, 15] width 17 height 17
drag, startPoint x: 215, startPoint y: 41, endPoint x: 621, endPoint y: 41, distance: 405.2
click at [215, 41] on icon at bounding box center [214, 46] width 17 height 17
click at [1216, 9] on icon at bounding box center [1207, 15] width 17 height 17
click at [218, 43] on icon at bounding box center [215, 47] width 10 height 10
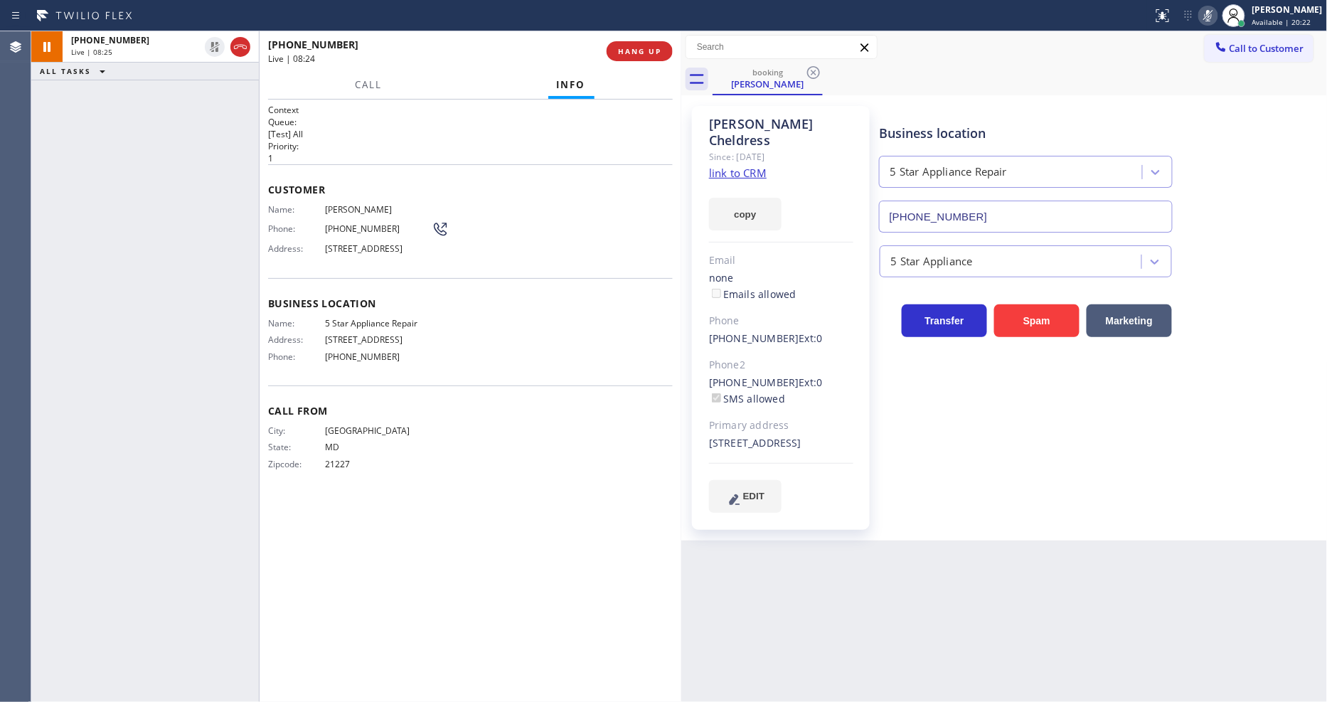
click at [1214, 17] on icon at bounding box center [1207, 15] width 17 height 17
click at [911, 474] on div "Business location 5 Star Appliance Repair [PHONE_NUMBER] 5 Star Appliance Trans…" at bounding box center [1100, 308] width 447 height 399
drag, startPoint x: 275, startPoint y: 404, endPoint x: 336, endPoint y: 400, distance: 61.3
click at [275, 404] on div "Call From City: [GEOGRAPHIC_DATA]: [US_STATE] Zipcode: 21227" at bounding box center [470, 438] width 405 height 107
drag, startPoint x: 706, startPoint y: 363, endPoint x: 777, endPoint y: 368, distance: 71.3
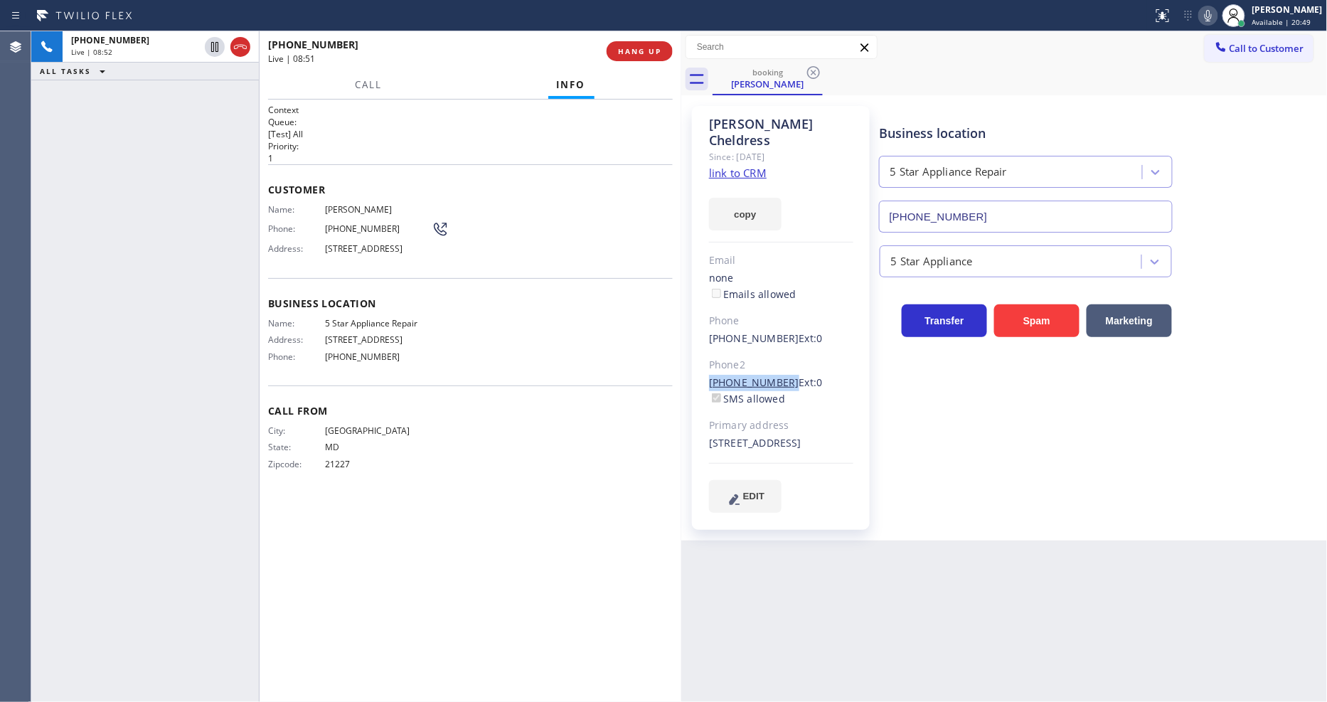
click at [777, 368] on div "[PERSON_NAME] Since: [DATE] link to CRM copy Email none Emails allowed Phone [P…" at bounding box center [781, 318] width 178 height 424
click at [237, 453] on div "[PHONE_NUMBER] Live | 08:56 ALL TASKS ALL TASKS ACTIVE TASKS TASKS IN WRAP UP" at bounding box center [145, 366] width 228 height 670
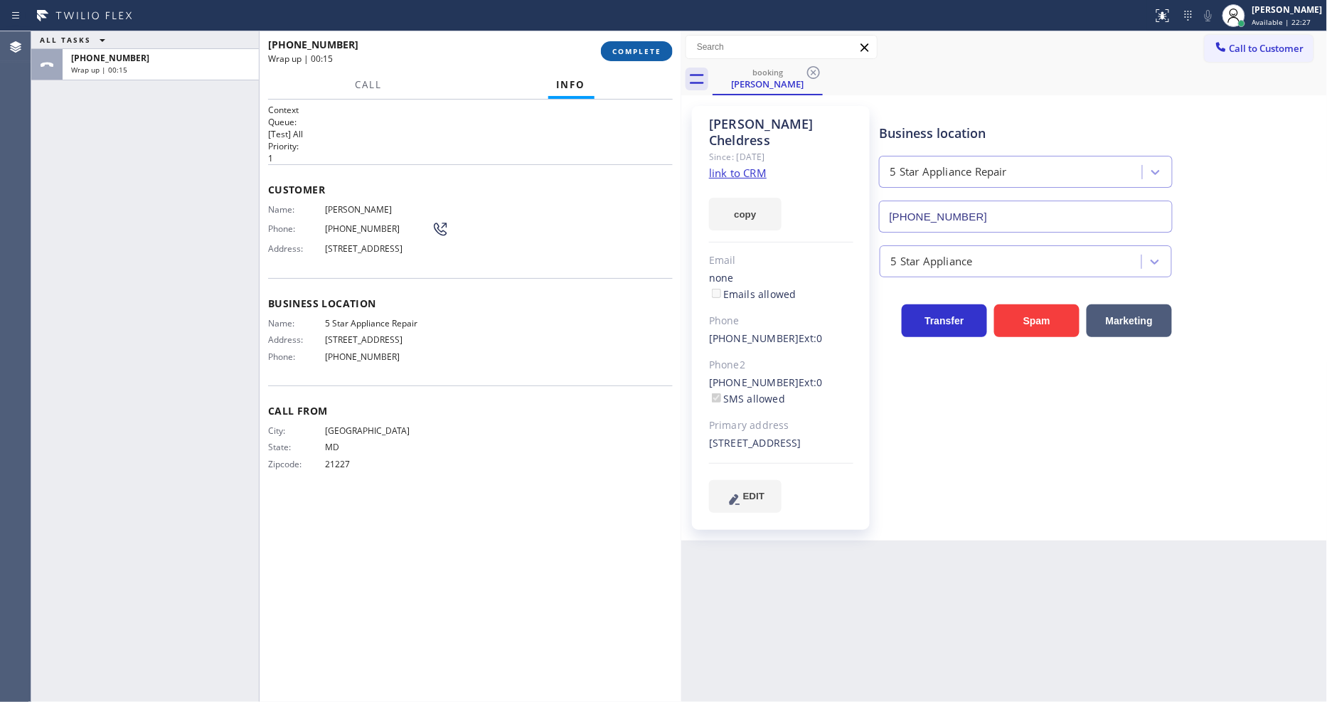
click at [633, 53] on span "COMPLETE" at bounding box center [636, 51] width 49 height 10
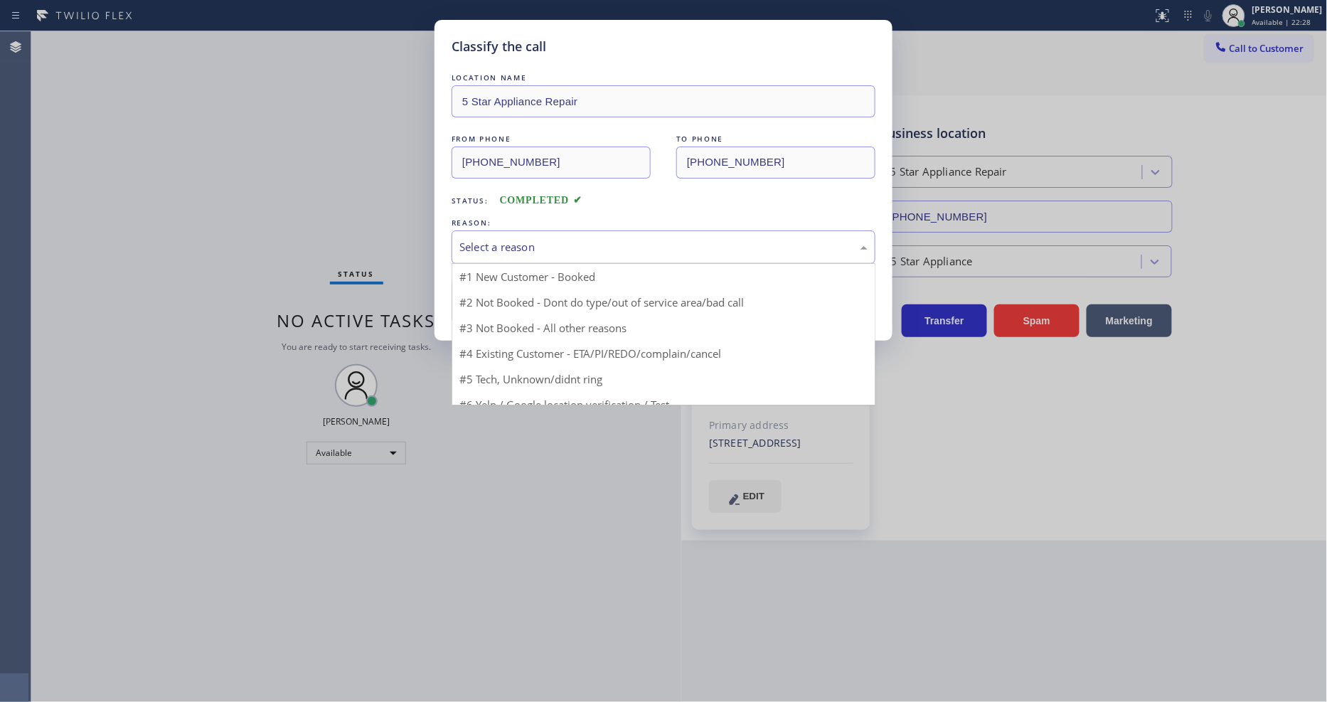
click at [547, 239] on div "Select a reason" at bounding box center [663, 247] width 408 height 16
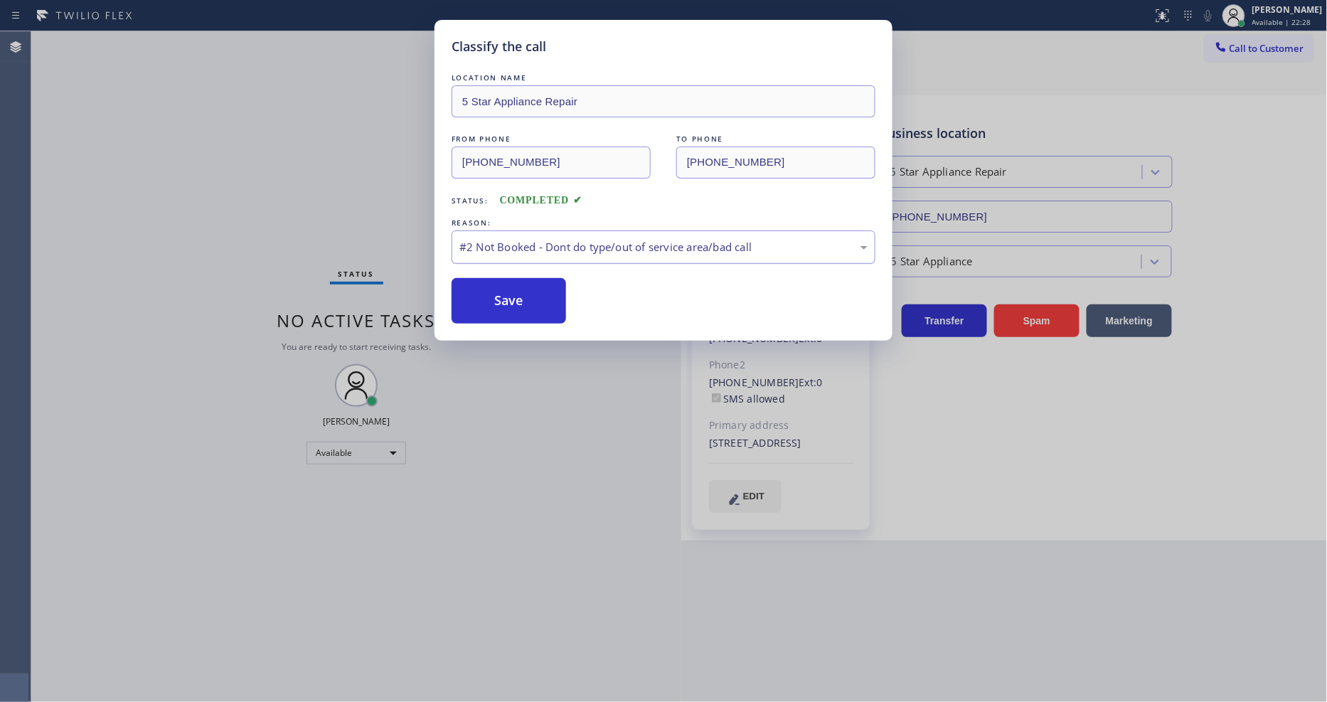
click at [506, 258] on div "#2 Not Booked - Dont do type/out of service area/bad call" at bounding box center [663, 246] width 424 height 33
click at [510, 252] on div "Not Booked - All other reasons" at bounding box center [663, 246] width 424 height 33
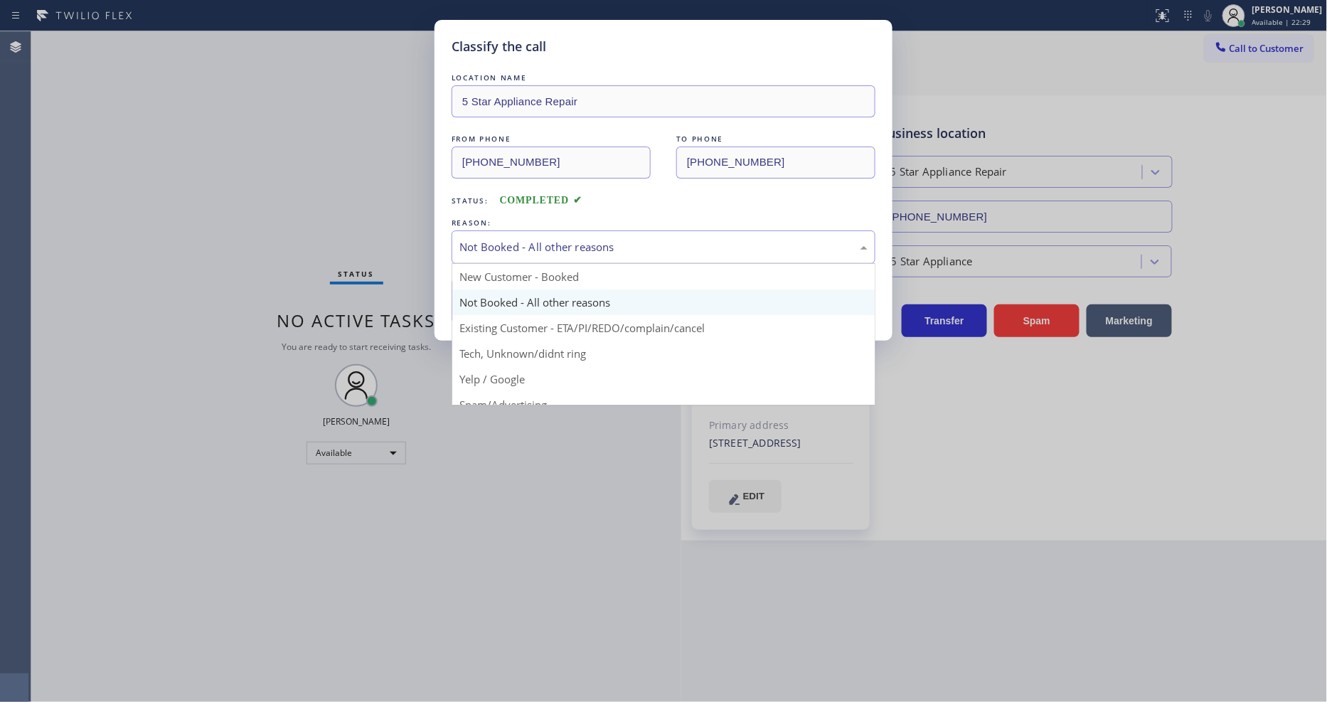
drag, startPoint x: 510, startPoint y: 256, endPoint x: 503, endPoint y: 282, distance: 26.6
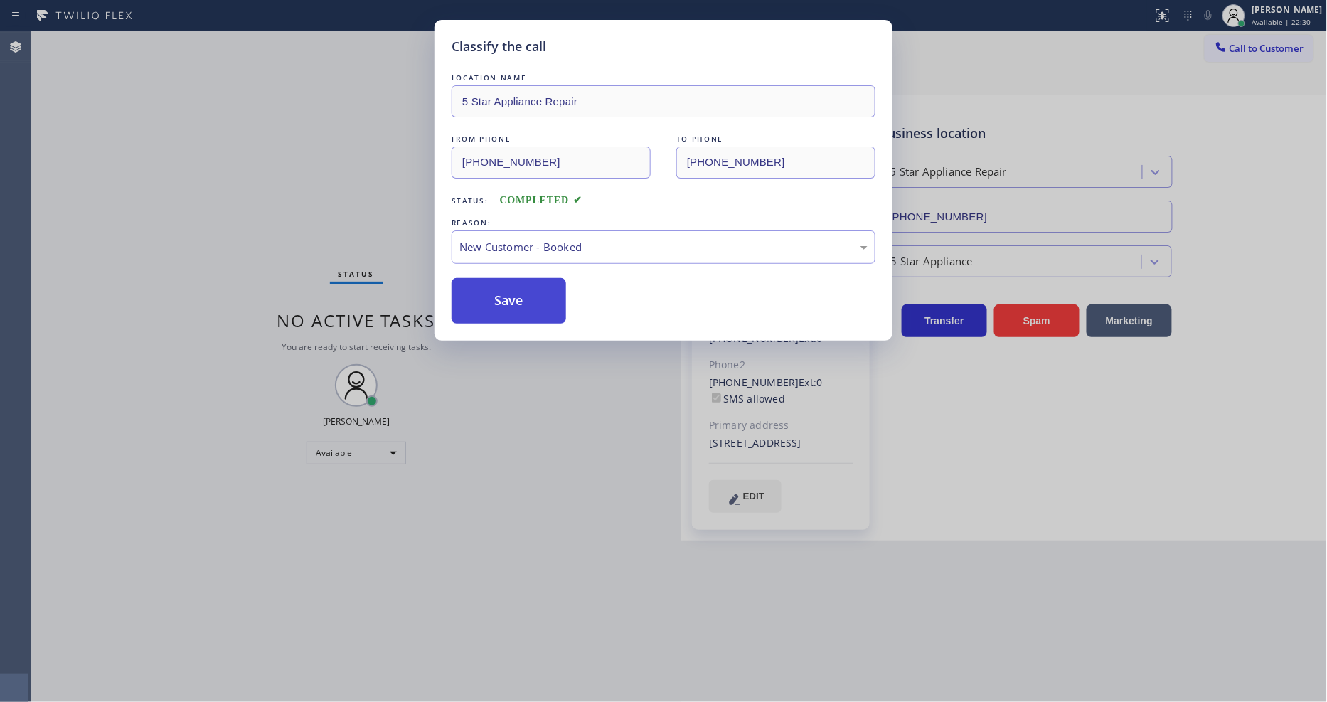
click at [503, 282] on button "Save" at bounding box center [508, 301] width 114 height 46
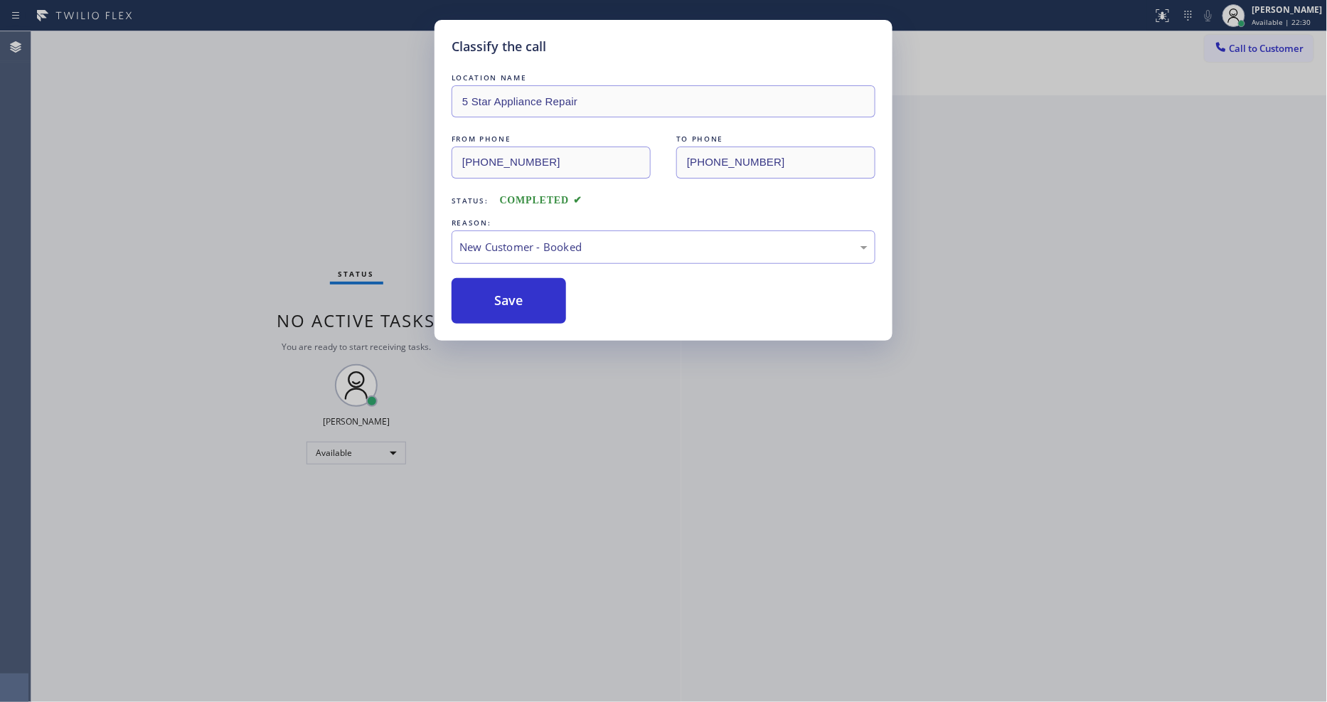
drag, startPoint x: 488, startPoint y: 701, endPoint x: 505, endPoint y: 592, distance: 110.7
click at [488, 701] on div "Classify the call LOCATION NAME 5 Star Appliance Repair FROM PHONE [PHONE_NUMBE…" at bounding box center [663, 351] width 1327 height 702
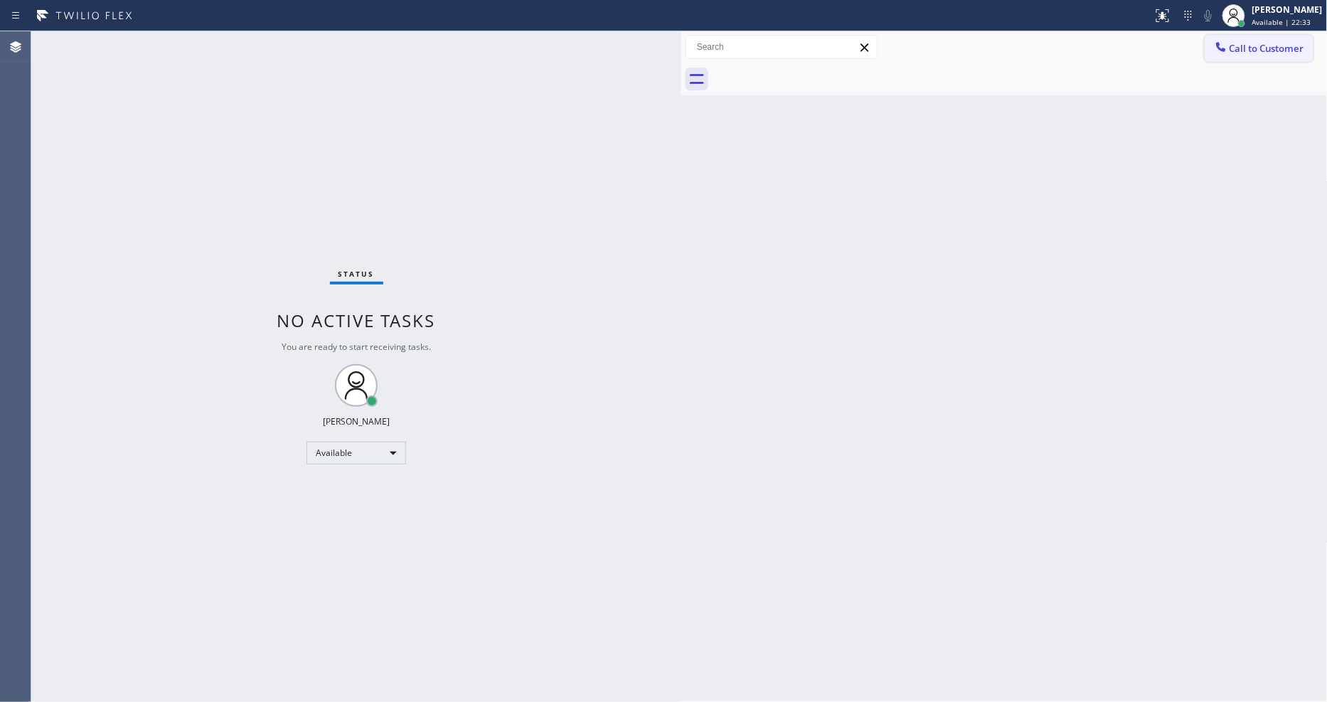
drag, startPoint x: 1241, startPoint y: 41, endPoint x: 792, endPoint y: 94, distance: 452.4
click at [1239, 41] on button "Call to Customer" at bounding box center [1258, 48] width 109 height 27
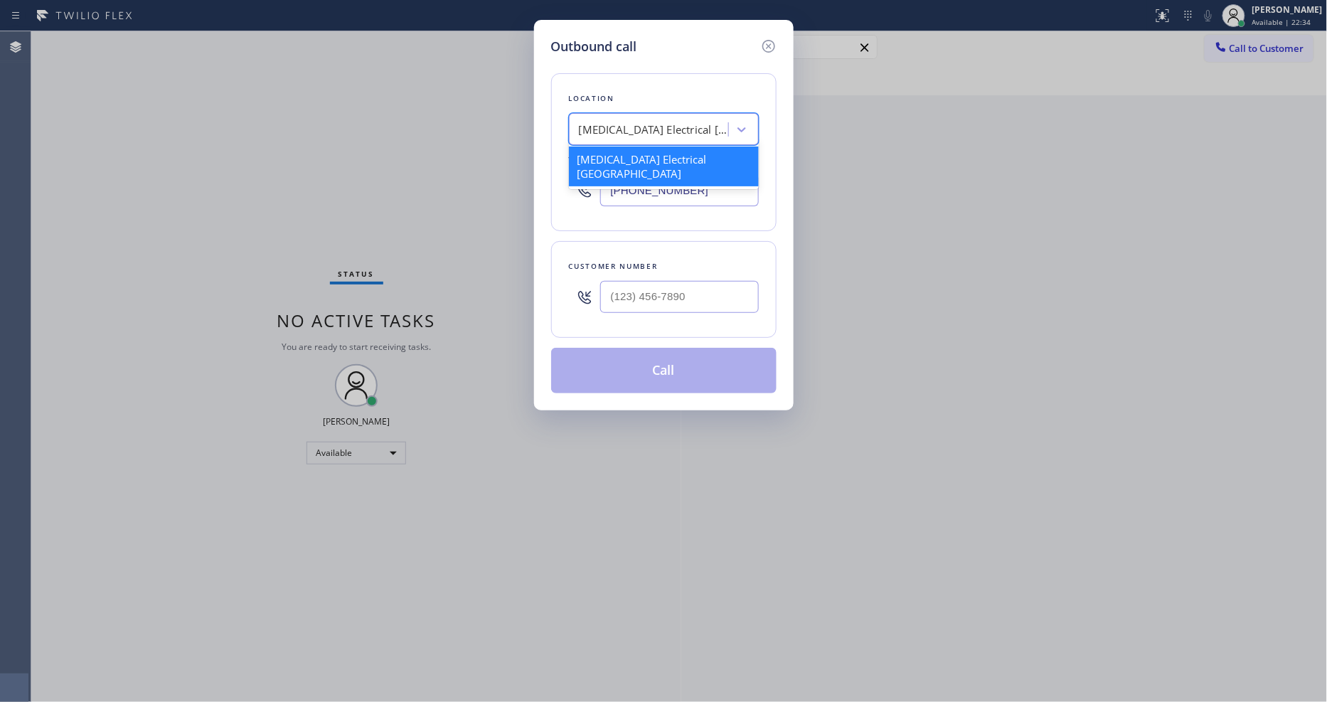
click at [640, 129] on div "[MEDICAL_DATA] Electrical [GEOGRAPHIC_DATA]" at bounding box center [653, 130] width 149 height 16
paste input "Dacor Appliance Repair Encino"
type input "Dacor Appliance Repair Encino"
click at [626, 157] on div "Dacor Appliance Repair Encino" at bounding box center [664, 159] width 190 height 26
type input "[PHONE_NUMBER]"
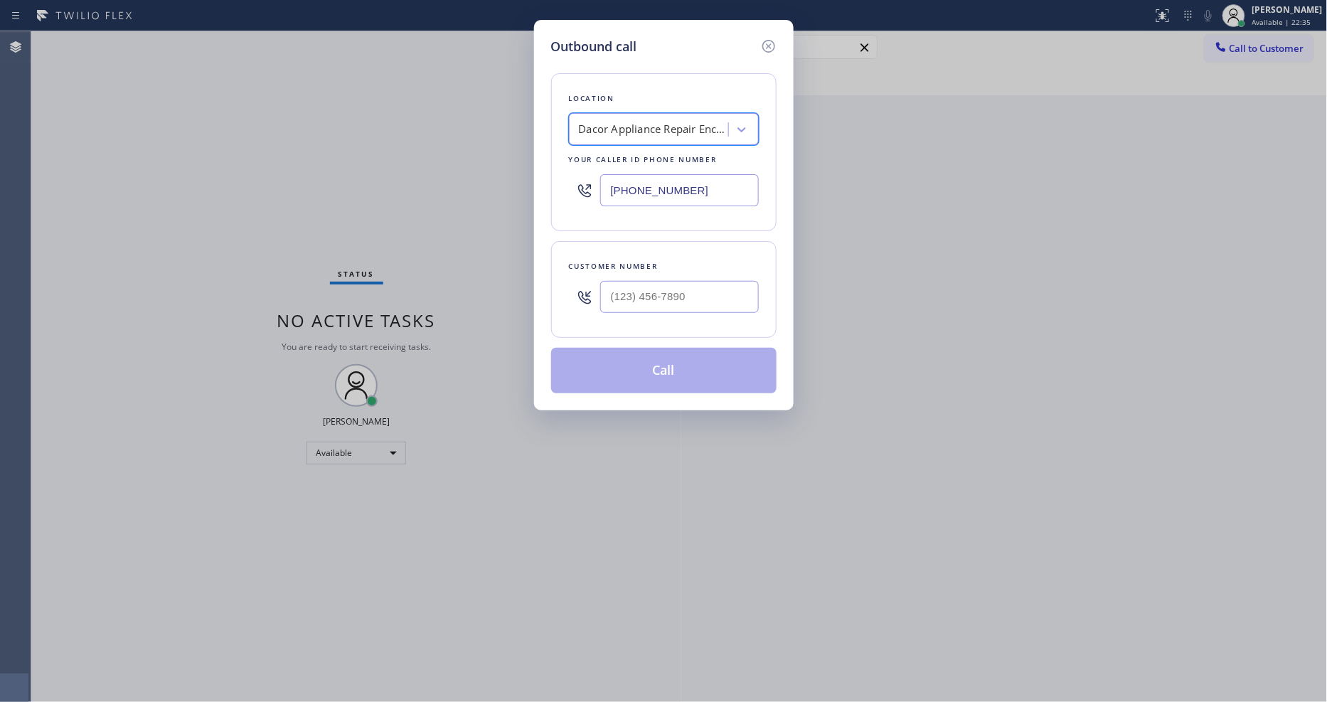
scroll to position [0, 1]
click at [380, 264] on div "Outbound call Location Dacor Appliance Repair Encino Your caller id phone numbe…" at bounding box center [663, 351] width 1327 height 702
click at [668, 299] on input "(___) ___-____" at bounding box center [679, 297] width 159 height 32
paste input "323) 793-2355"
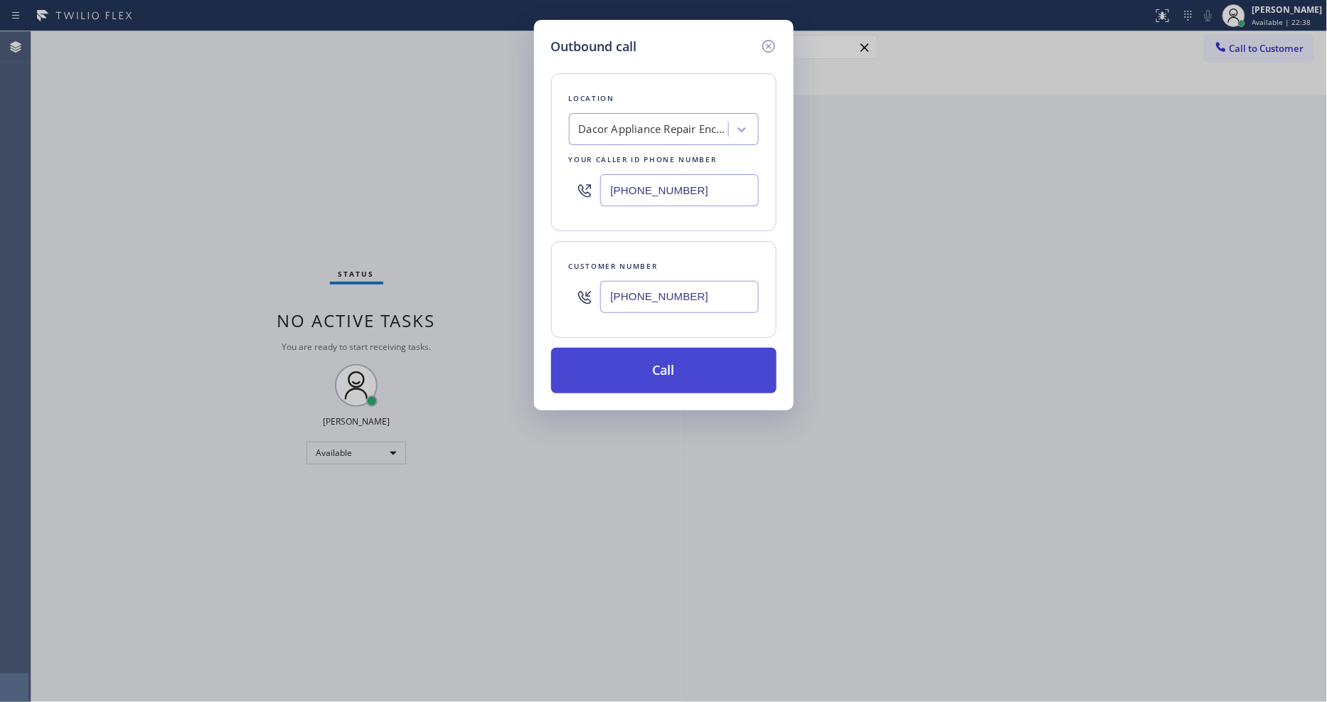
type input "[PHONE_NUMBER]"
click at [648, 353] on button "Call" at bounding box center [663, 371] width 225 height 46
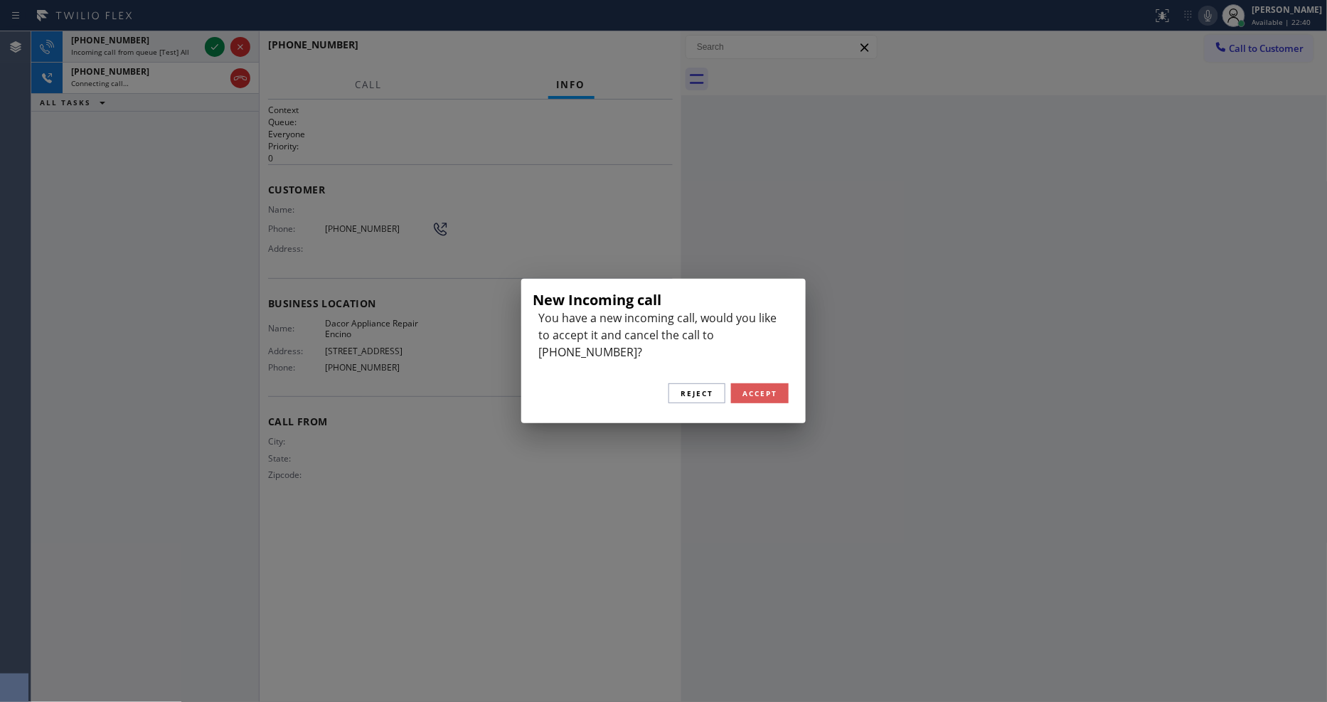
click at [752, 388] on span "Accept" at bounding box center [759, 393] width 35 height 10
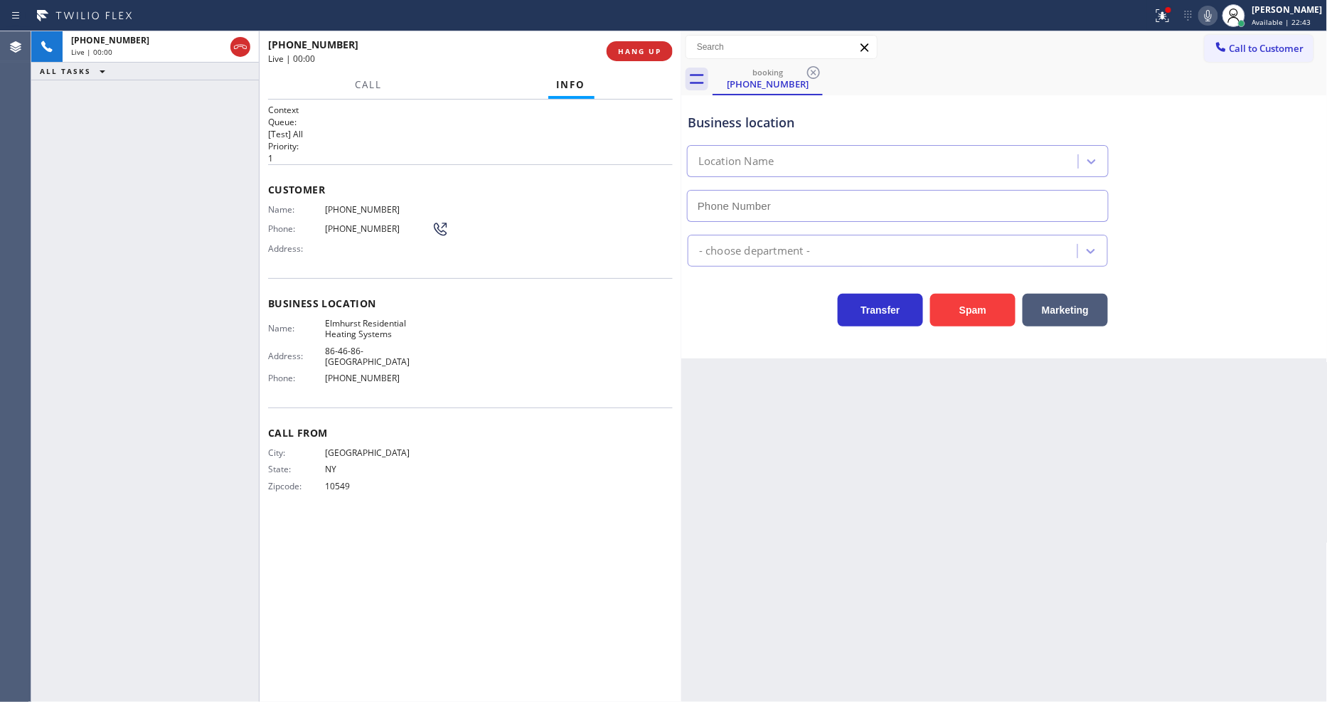
type input "[PHONE_NUMBER]"
click at [646, 48] on span "HANG UP" at bounding box center [639, 51] width 43 height 10
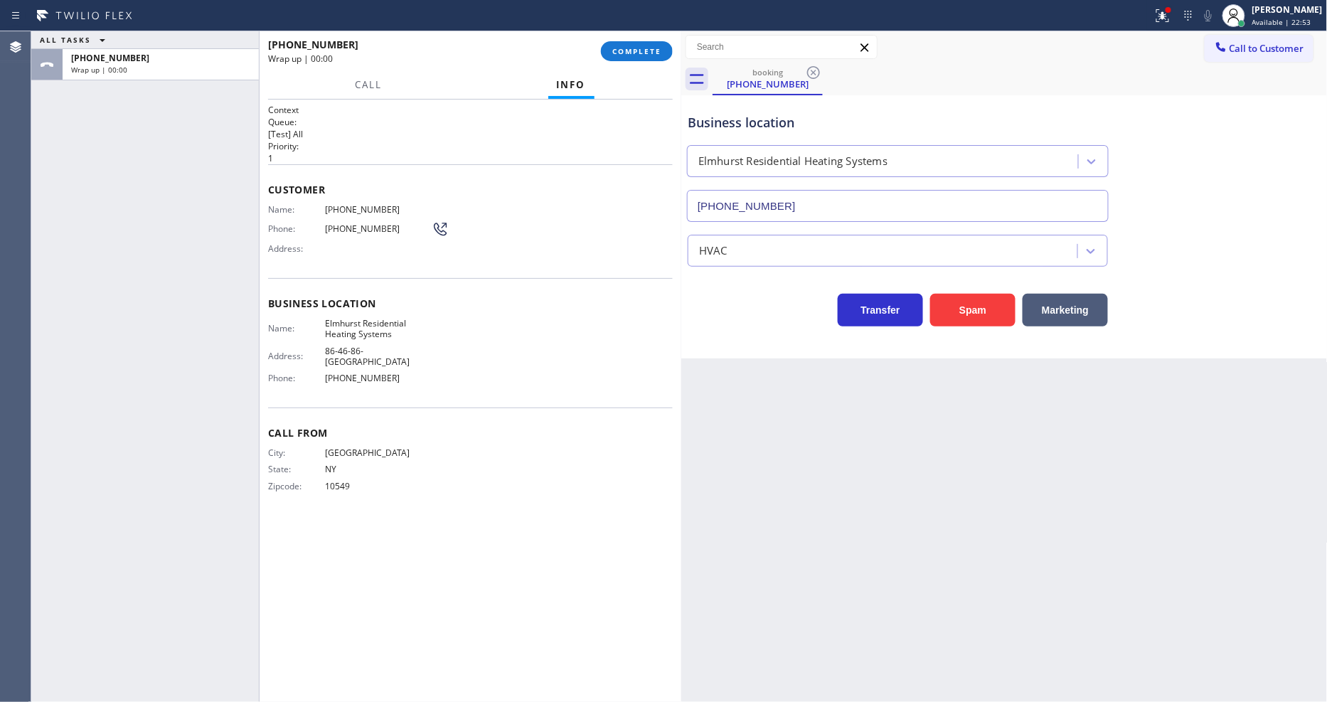
drag, startPoint x: 1317, startPoint y: 14, endPoint x: 1280, endPoint y: 73, distance: 68.7
click at [1317, 14] on div "[PERSON_NAME]" at bounding box center [1287, 10] width 70 height 12
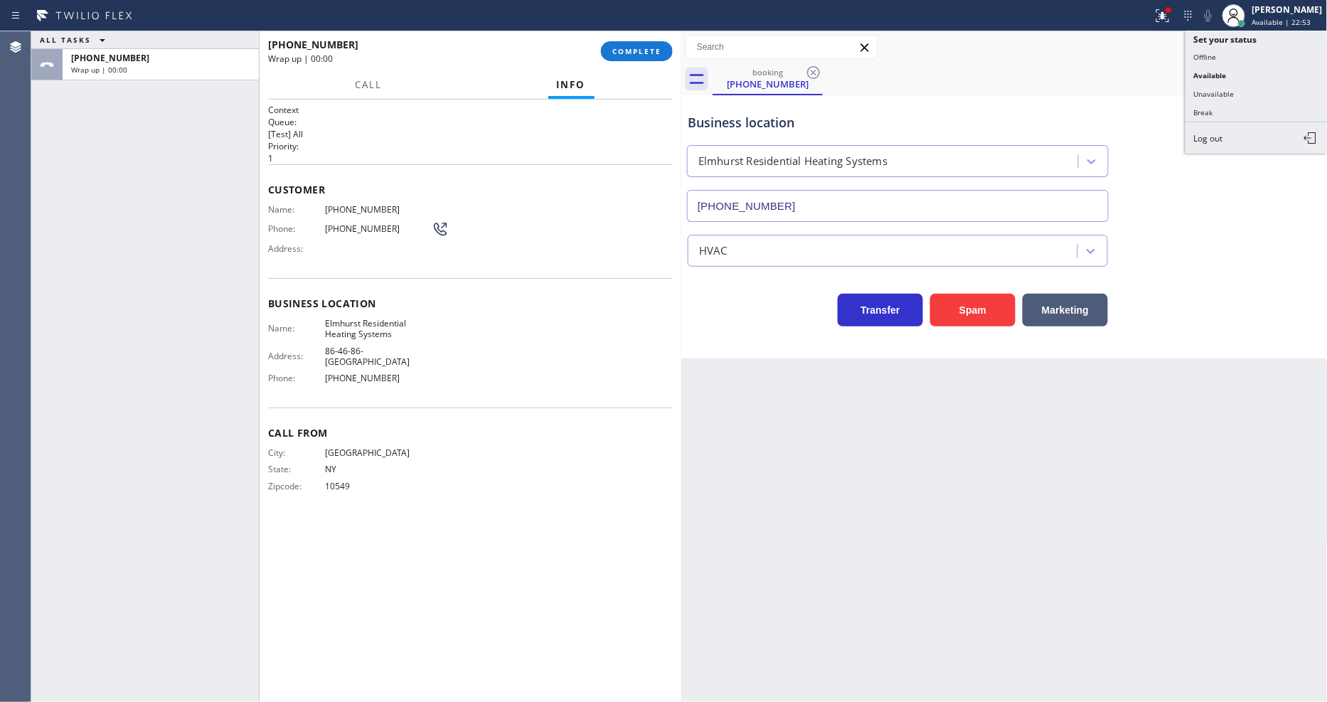
click at [1266, 93] on button "Unavailable" at bounding box center [1256, 94] width 142 height 18
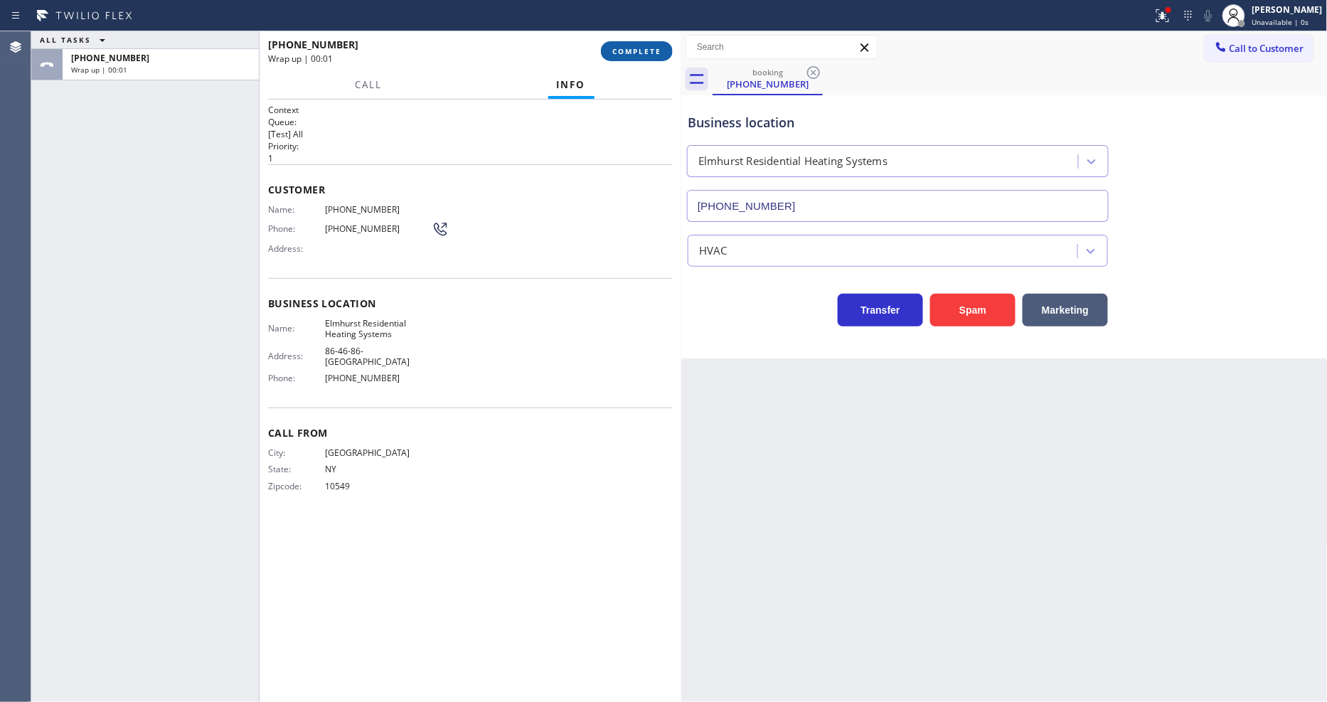
click at [647, 52] on span "COMPLETE" at bounding box center [636, 51] width 49 height 10
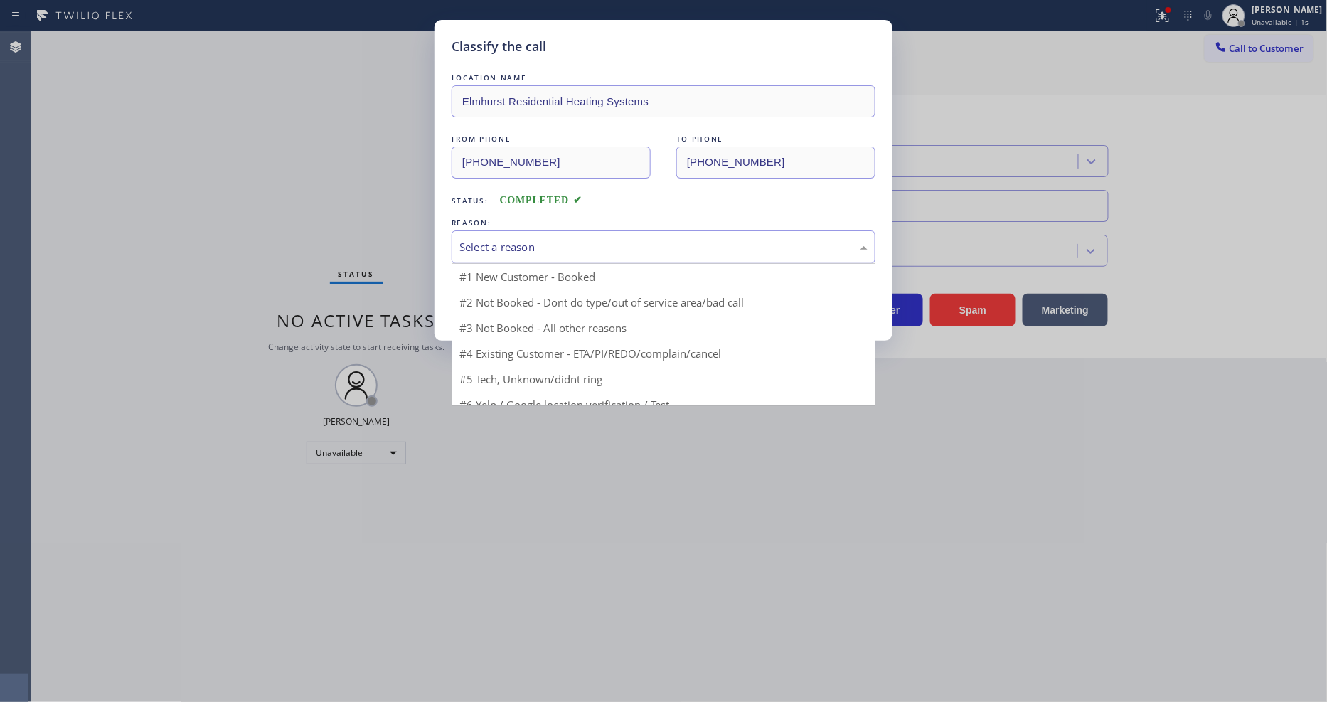
click at [550, 239] on div "Select a reason" at bounding box center [663, 247] width 408 height 16
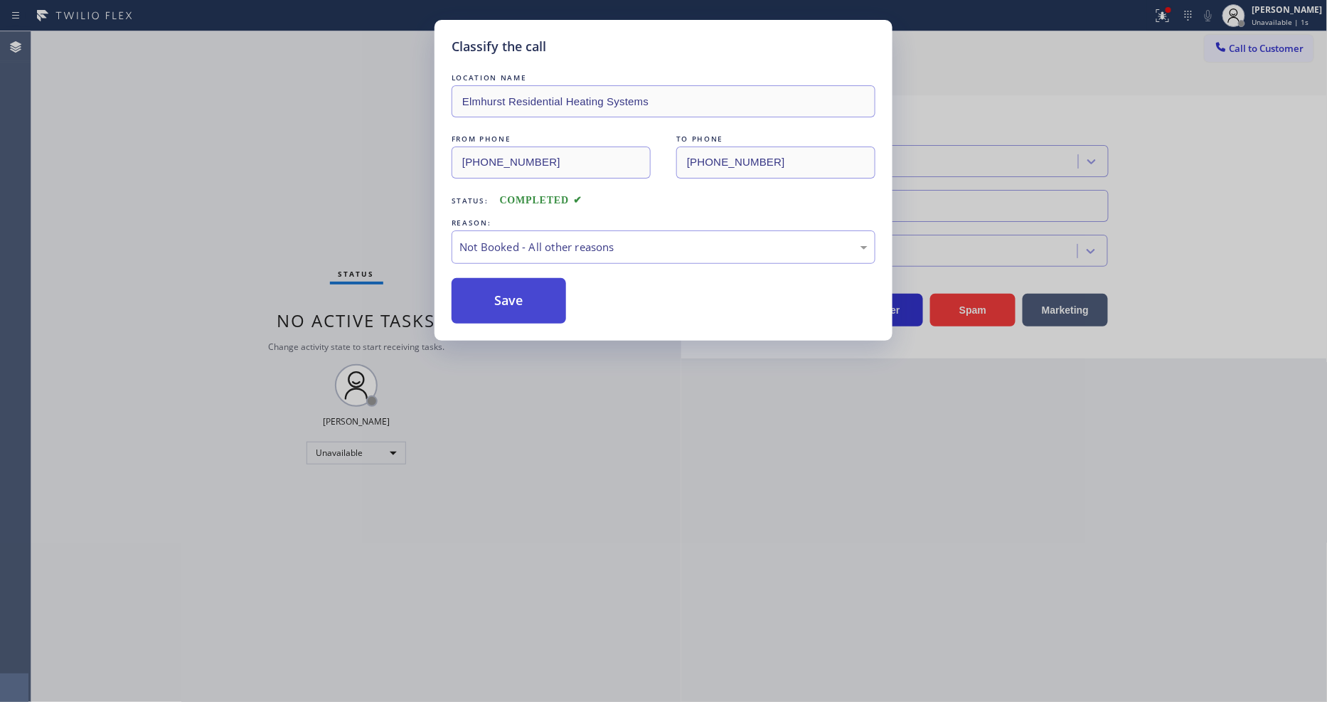
click at [520, 299] on button "Save" at bounding box center [508, 301] width 114 height 46
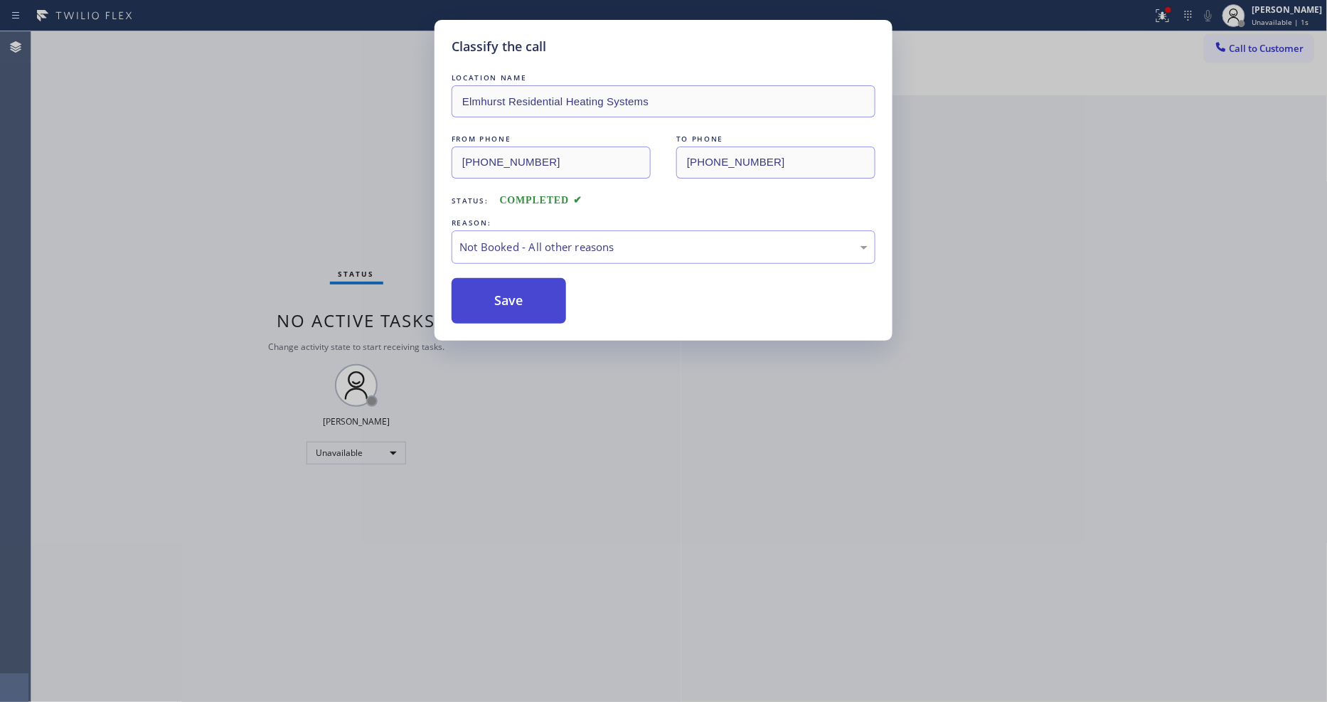
drag, startPoint x: 520, startPoint y: 299, endPoint x: 1217, endPoint y: 82, distance: 729.7
click at [520, 299] on button "Save" at bounding box center [508, 301] width 114 height 46
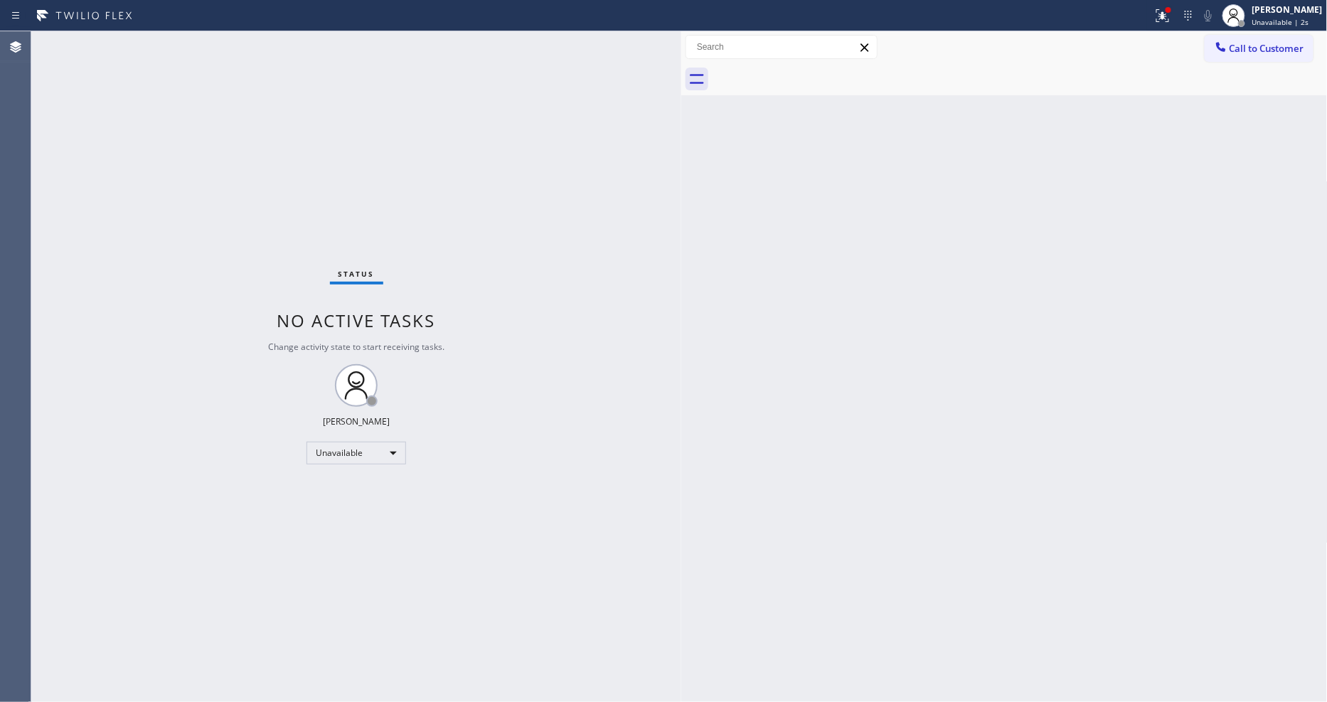
click at [1259, 47] on span "Call to Customer" at bounding box center [1266, 48] width 75 height 13
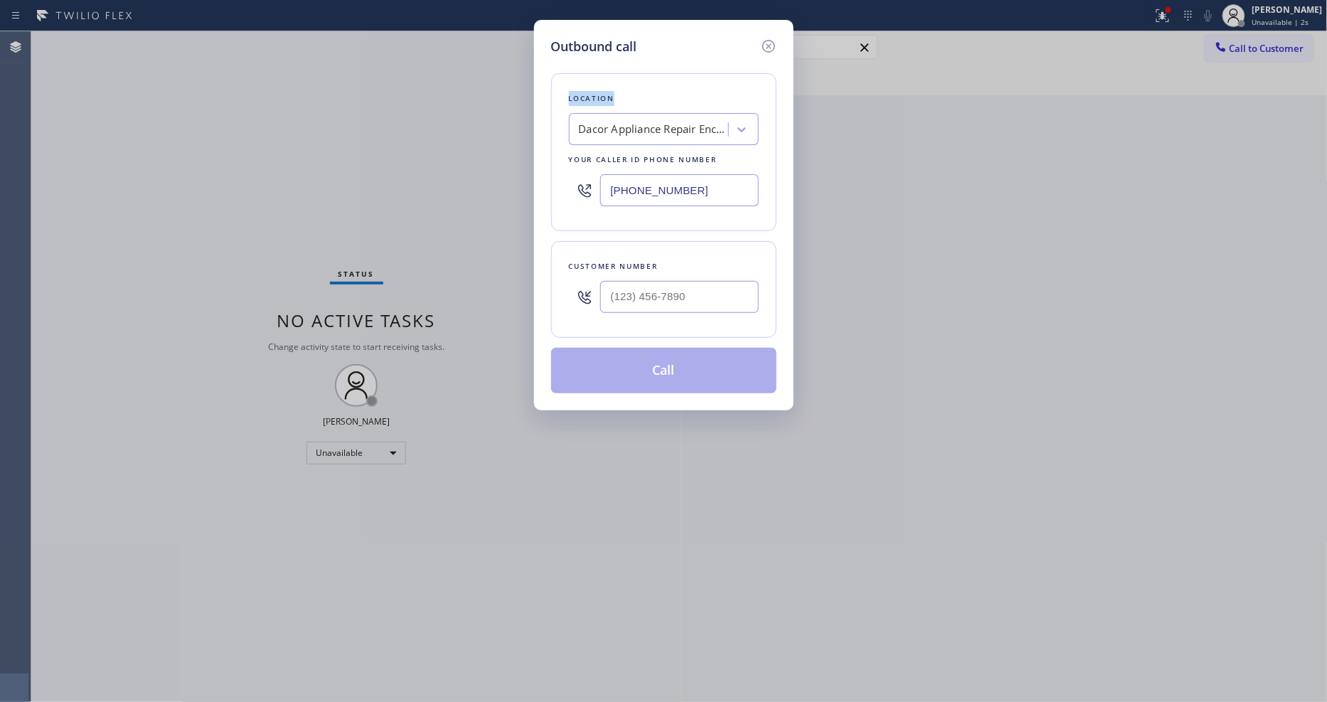
click at [1259, 47] on div "Outbound call Location Dacor Appliance Repair Encino Your caller id phone numbe…" at bounding box center [663, 351] width 1327 height 702
click at [672, 292] on input "(___) ___-____" at bounding box center [679, 297] width 159 height 32
paste input "323) 793-2355"
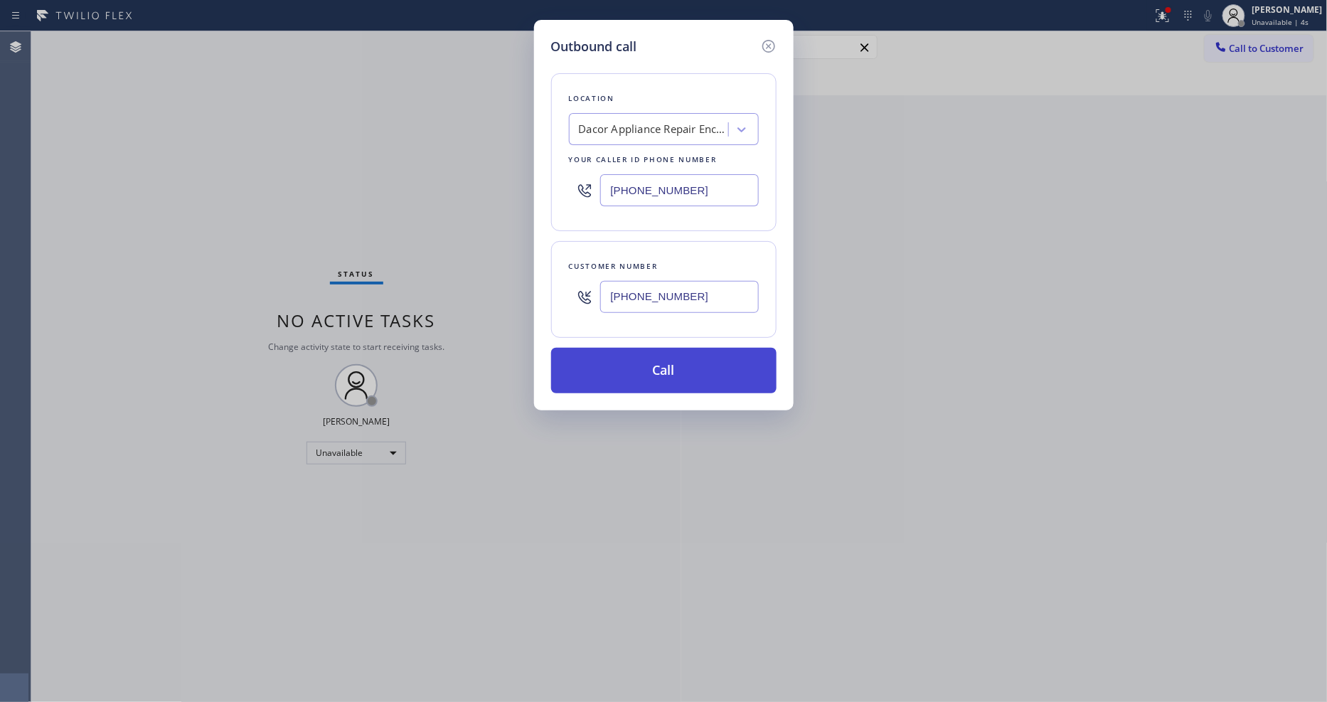
type input "[PHONE_NUMBER]"
click at [643, 365] on button "Call" at bounding box center [663, 371] width 225 height 46
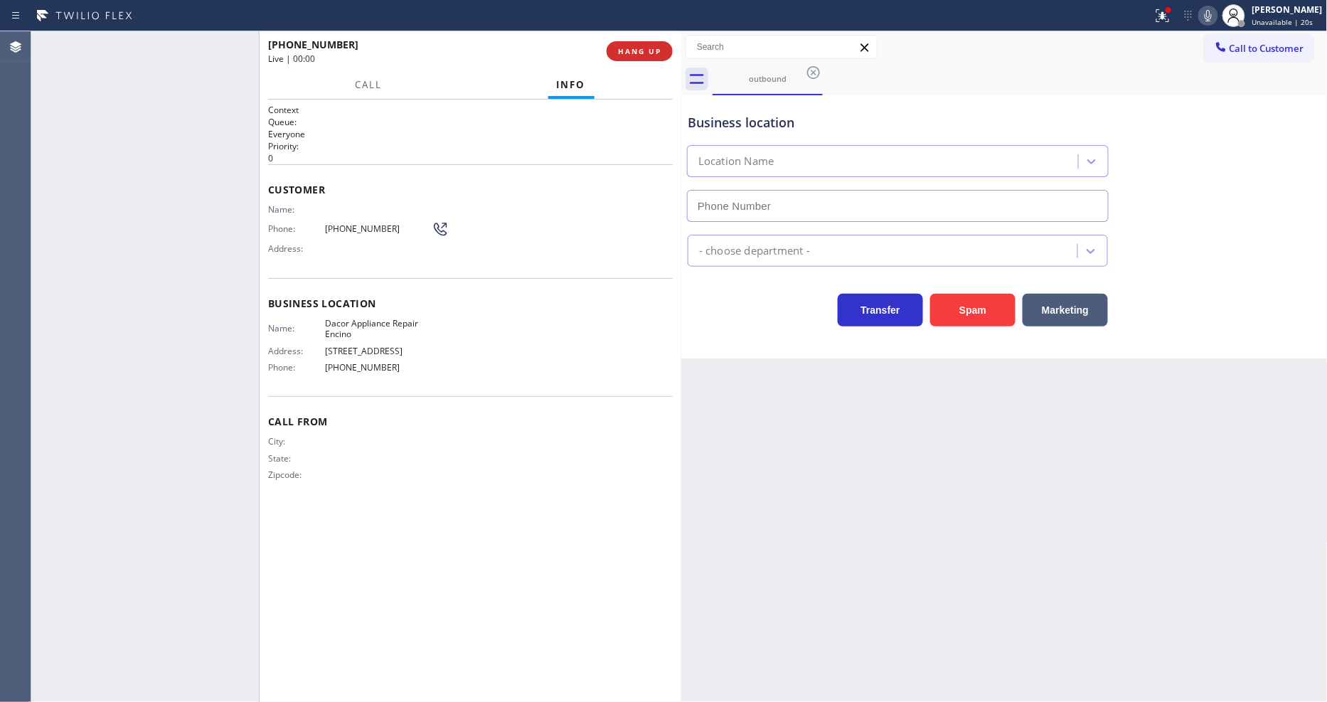
type input "[PHONE_NUMBER]"
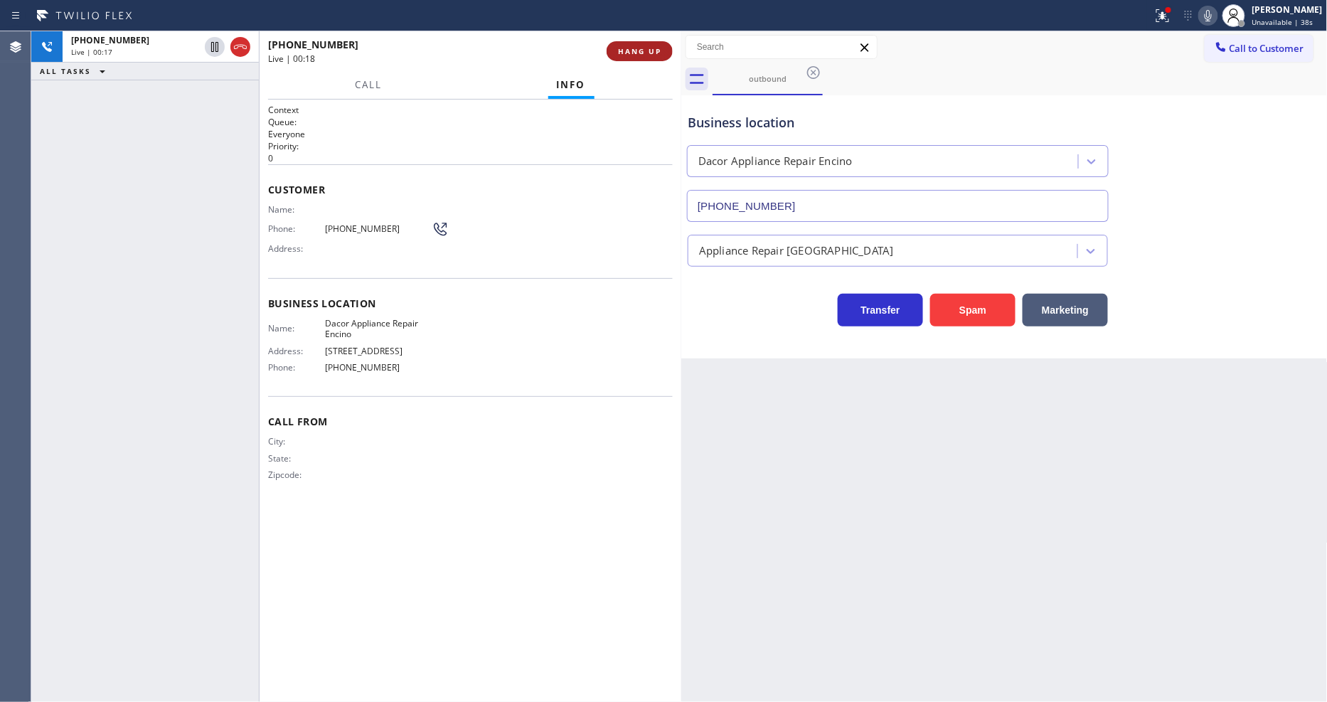
click at [626, 48] on span "HANG UP" at bounding box center [639, 51] width 43 height 10
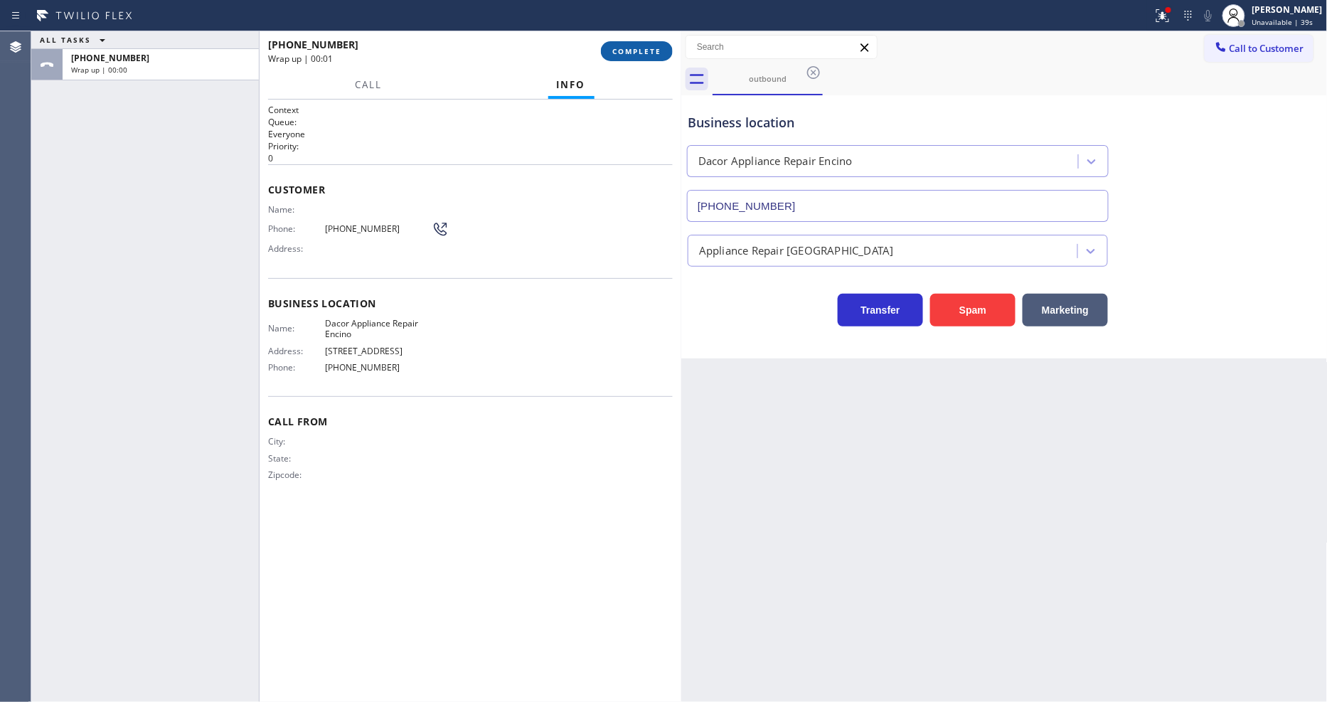
click at [655, 52] on span "COMPLETE" at bounding box center [636, 51] width 49 height 10
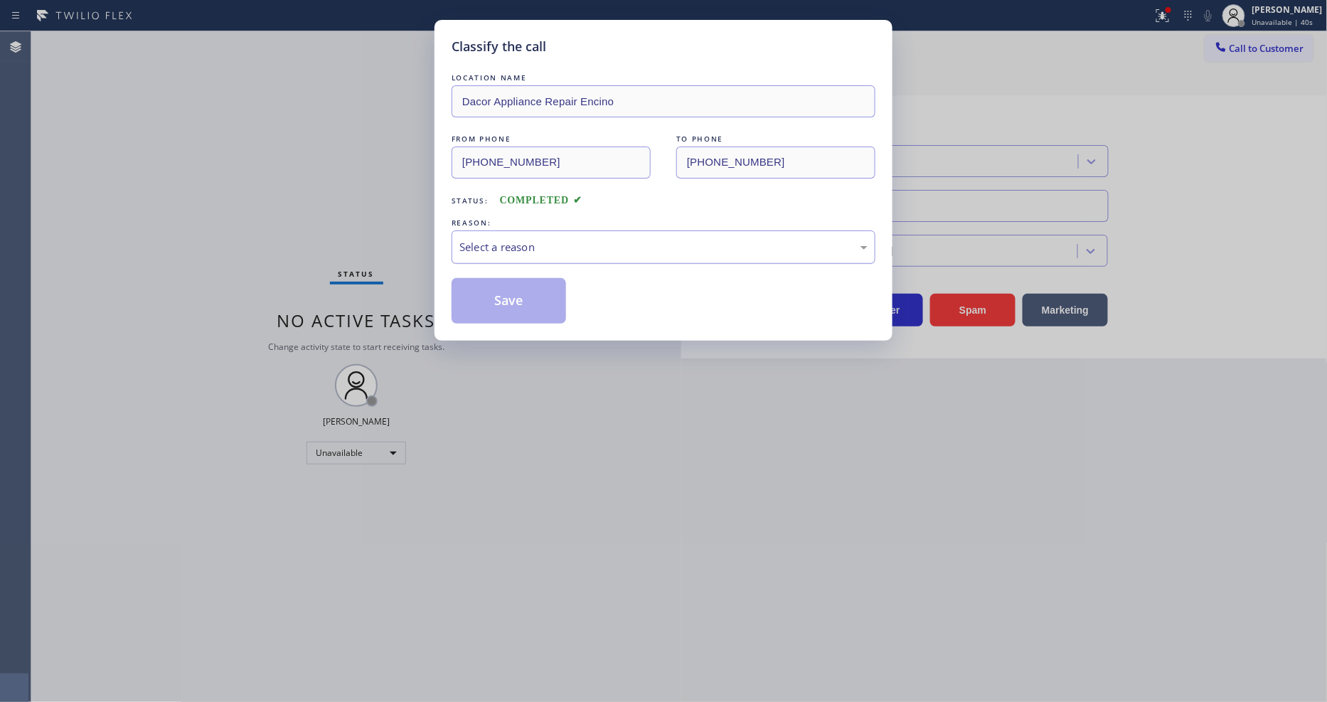
click at [542, 230] on div "Select a reason" at bounding box center [663, 246] width 424 height 33
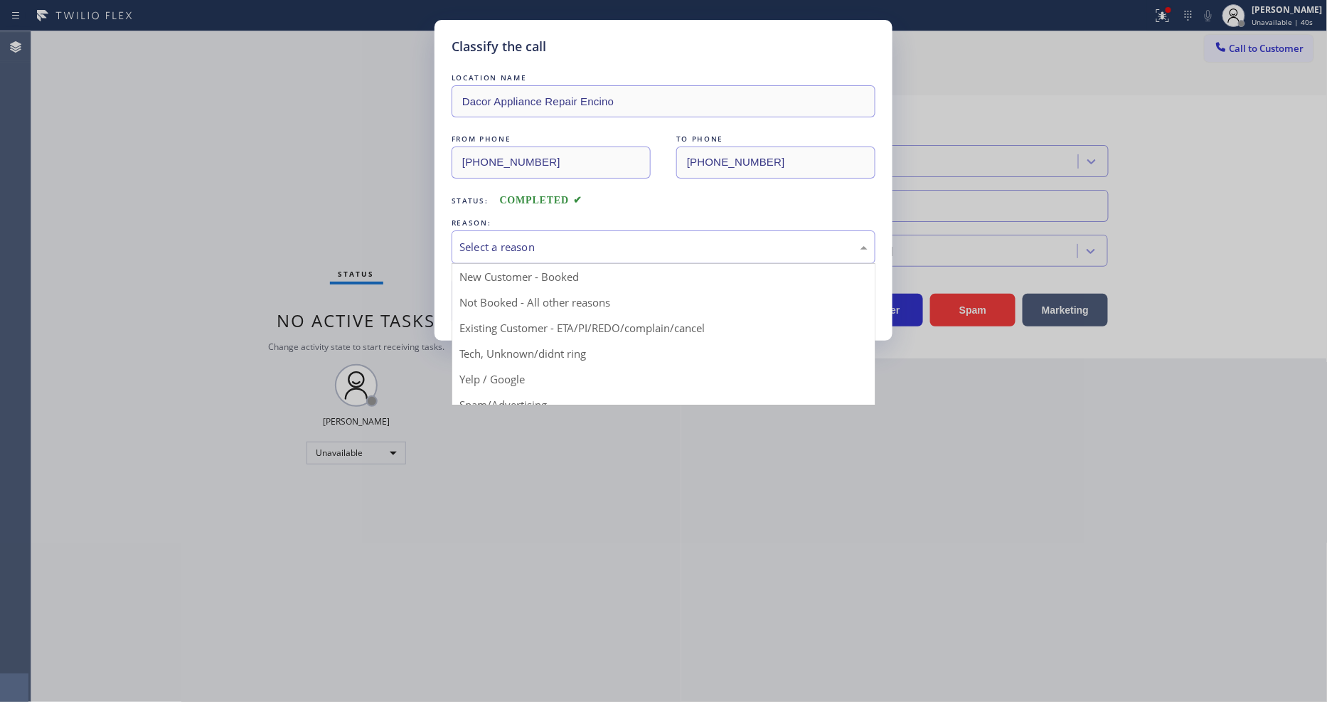
click at [535, 294] on button "Save" at bounding box center [508, 301] width 114 height 46
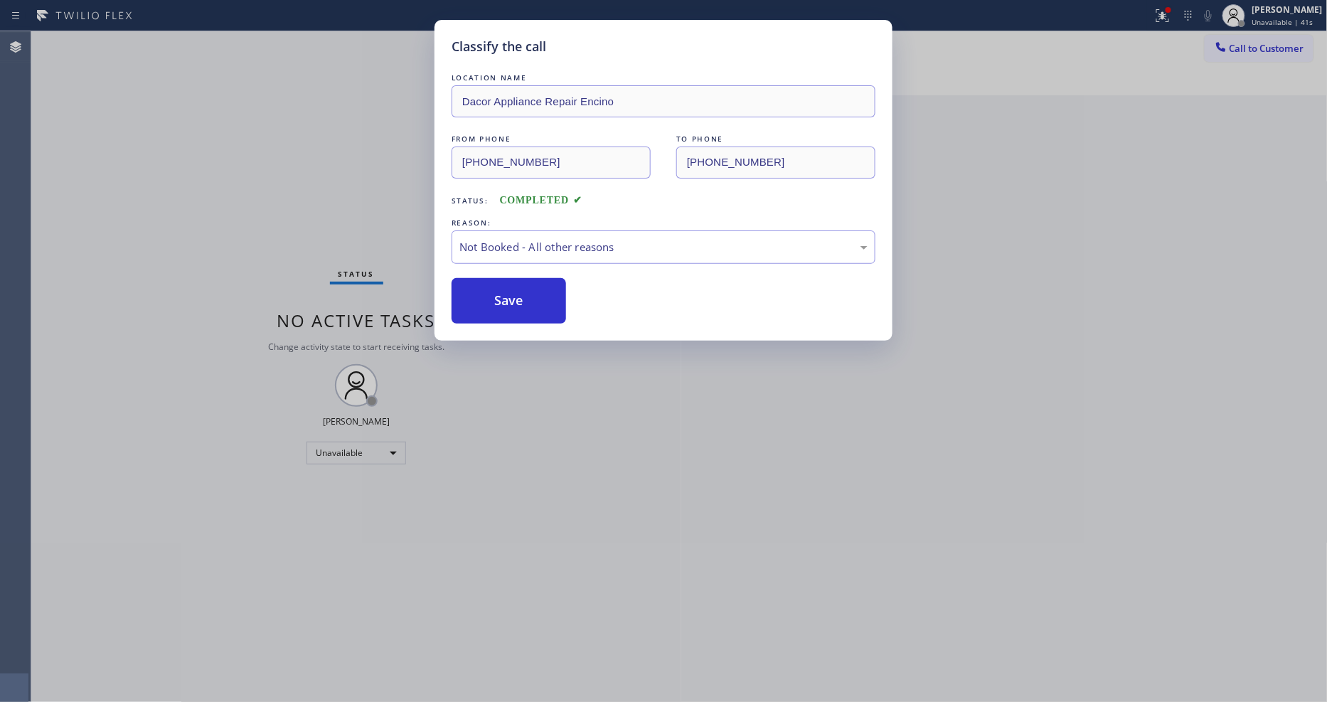
click at [535, 294] on button "Save" at bounding box center [508, 301] width 114 height 46
click at [374, 448] on div "Unavailable" at bounding box center [356, 453] width 100 height 23
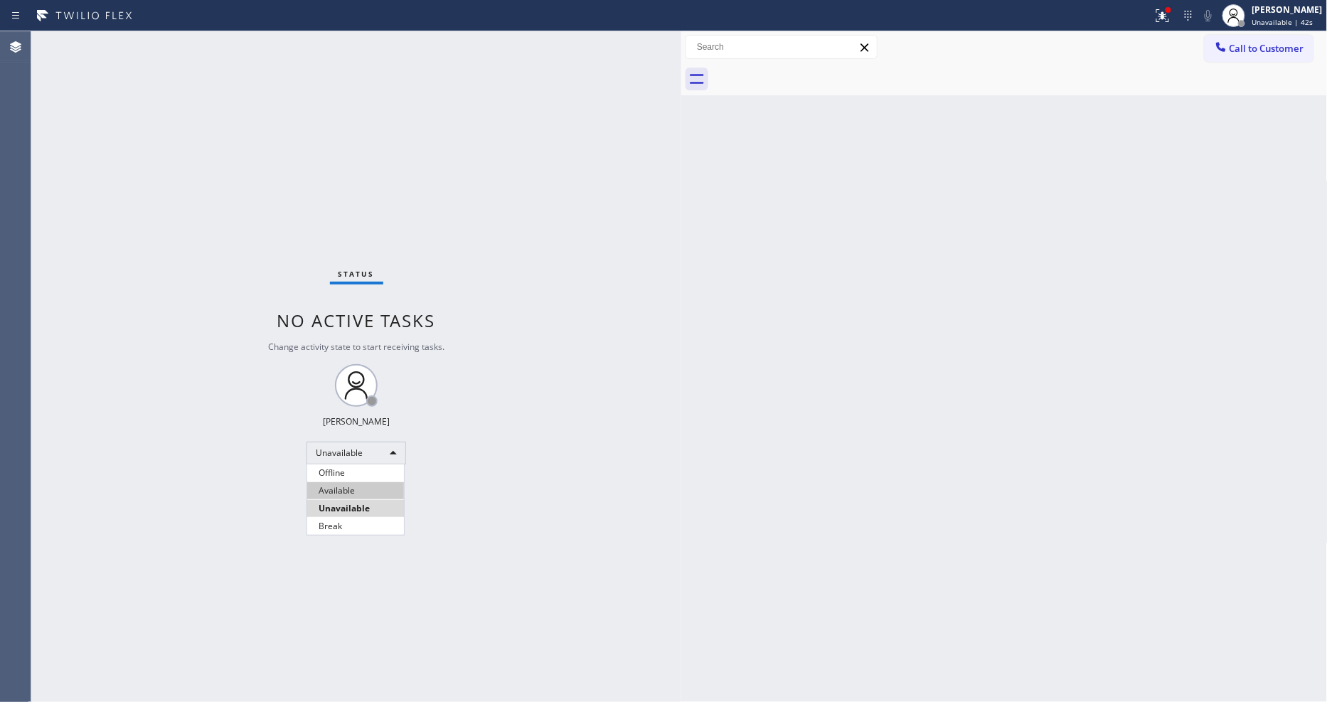
click at [350, 496] on li "Available" at bounding box center [355, 490] width 97 height 17
click at [535, 556] on div "Status No active tasks Change activity state to start receiving tasks. [PERSON_…" at bounding box center [356, 366] width 650 height 670
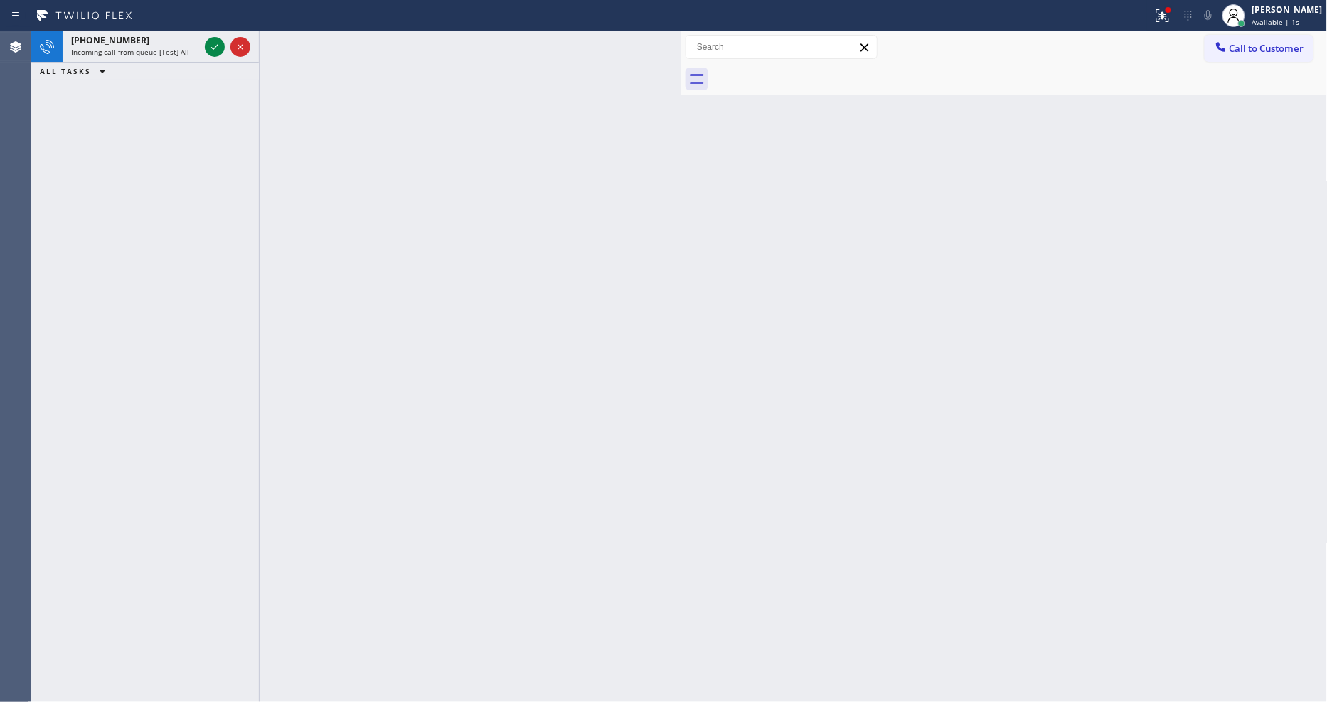
drag, startPoint x: 211, startPoint y: 41, endPoint x: 237, endPoint y: 146, distance: 108.5
click at [211, 41] on icon at bounding box center [214, 46] width 17 height 17
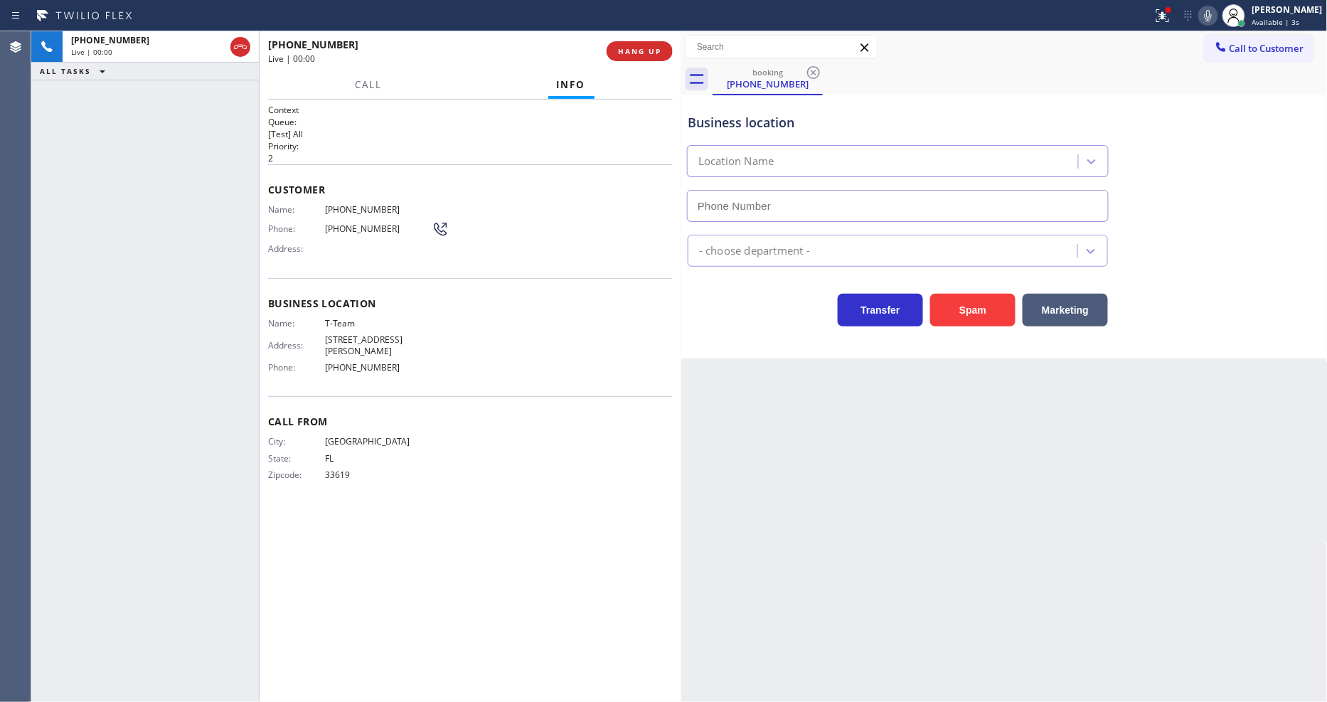
type input "[PHONE_NUMBER]"
drag, startPoint x: 385, startPoint y: 527, endPoint x: 384, endPoint y: 366, distance: 160.7
click at [385, 527] on div "Context Queue: [Test] All Priority: 2 Customer Name: [PHONE_NUMBER] Phone: [PHO…" at bounding box center [470, 401] width 405 height 594
click at [644, 61] on div "[PHONE_NUMBER] Live | 00:16 HANG UP" at bounding box center [470, 51] width 405 height 37
click at [649, 53] on span "HANG UP" at bounding box center [639, 51] width 43 height 10
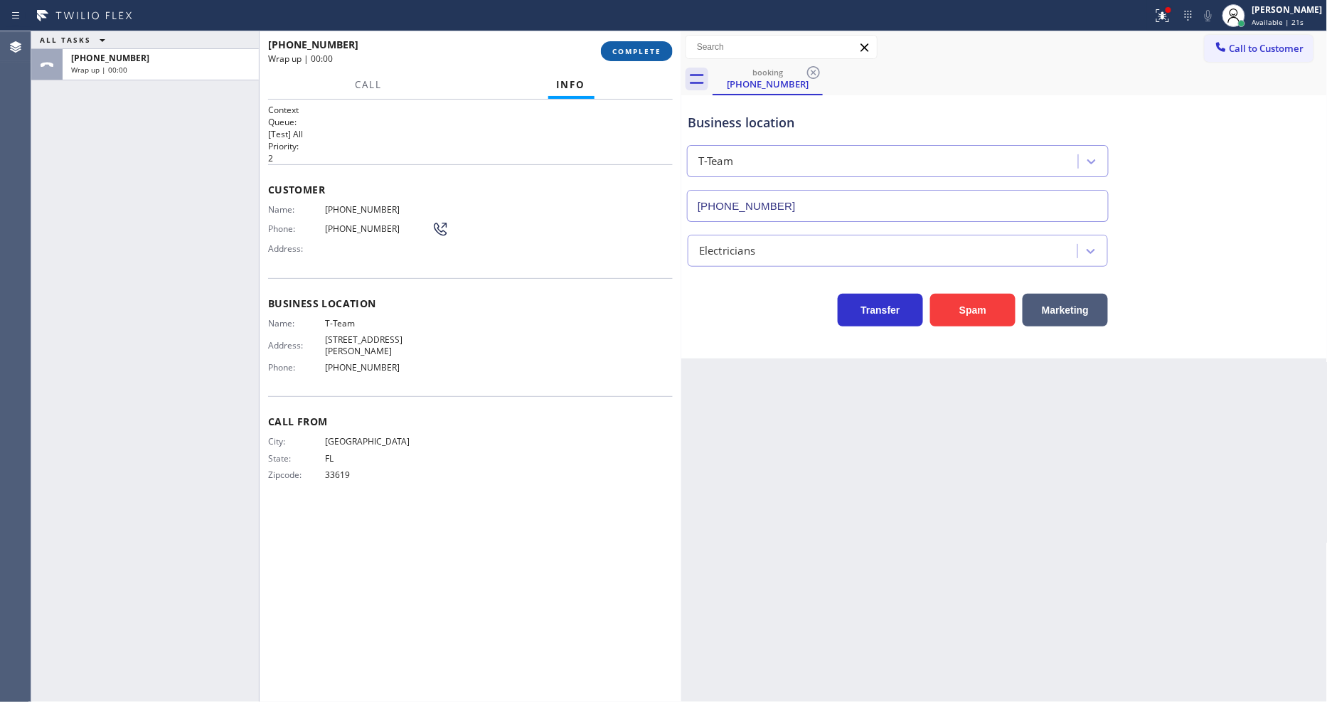
click at [649, 53] on span "COMPLETE" at bounding box center [636, 51] width 49 height 10
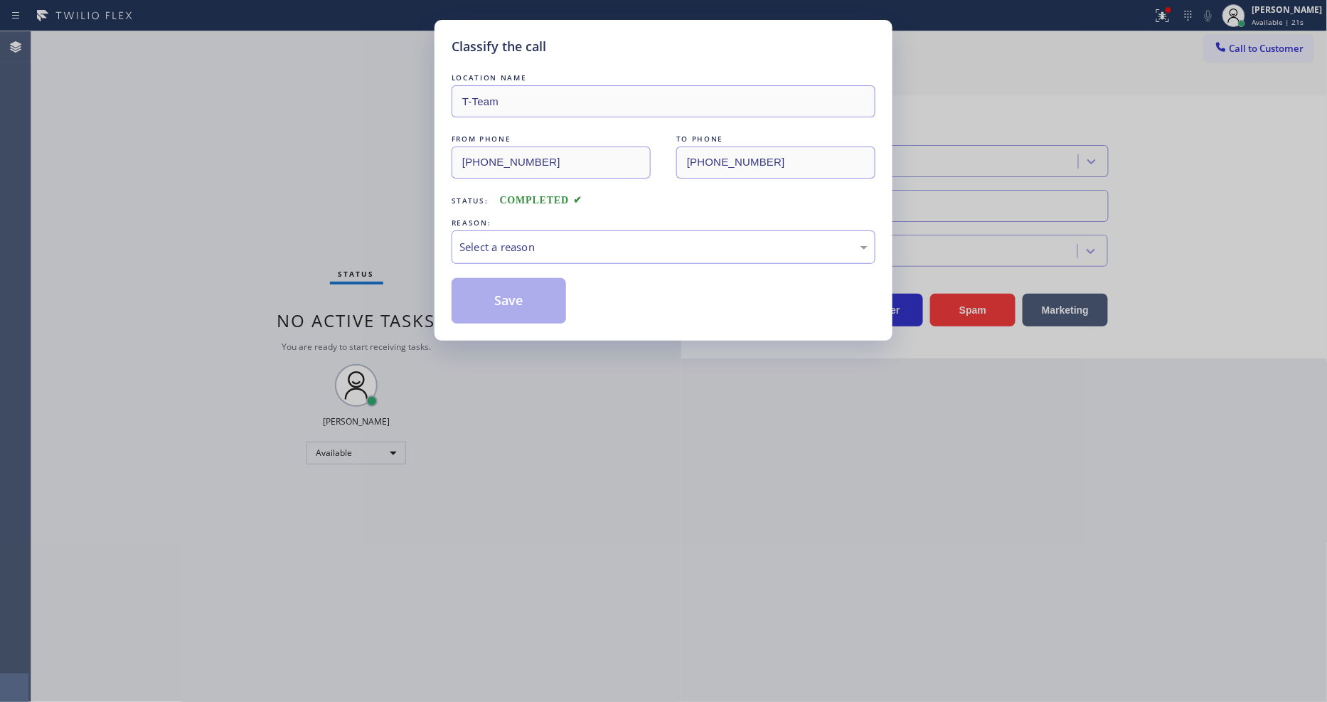
click at [536, 215] on div "REASON:" at bounding box center [663, 222] width 424 height 15
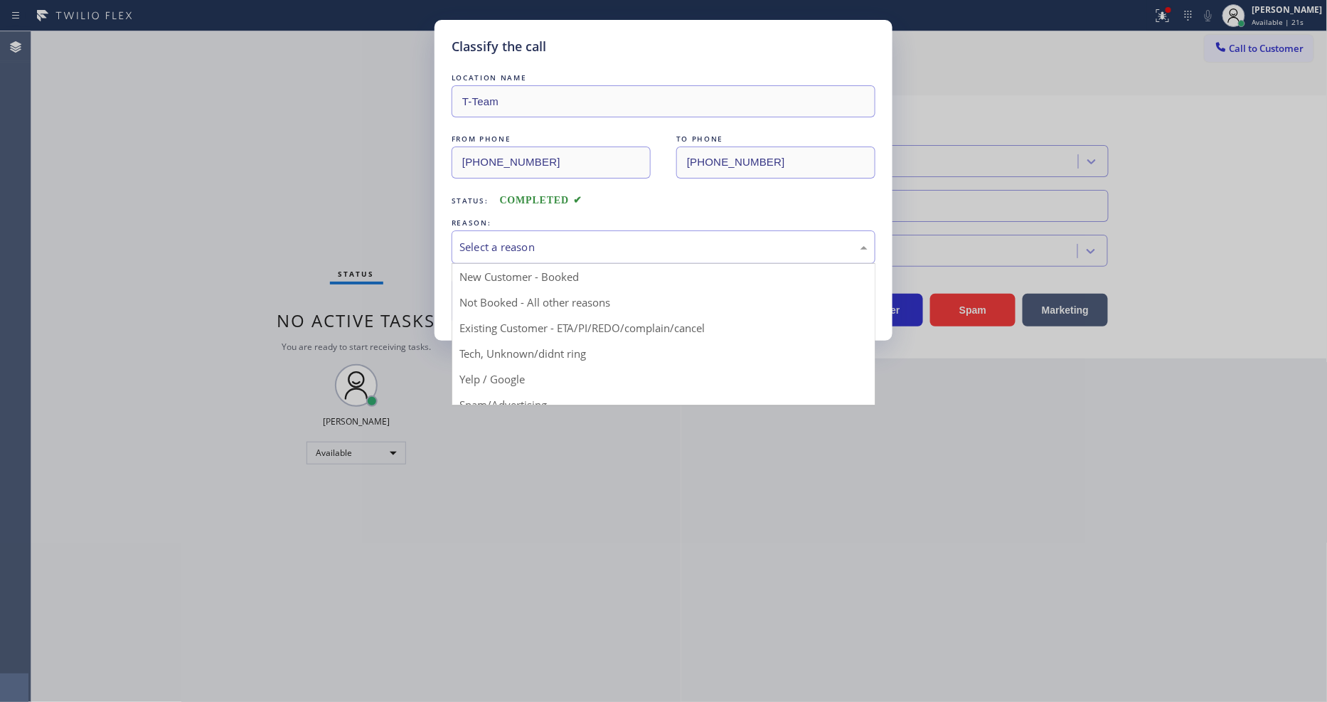
click at [529, 240] on div "Select a reason" at bounding box center [663, 247] width 408 height 16
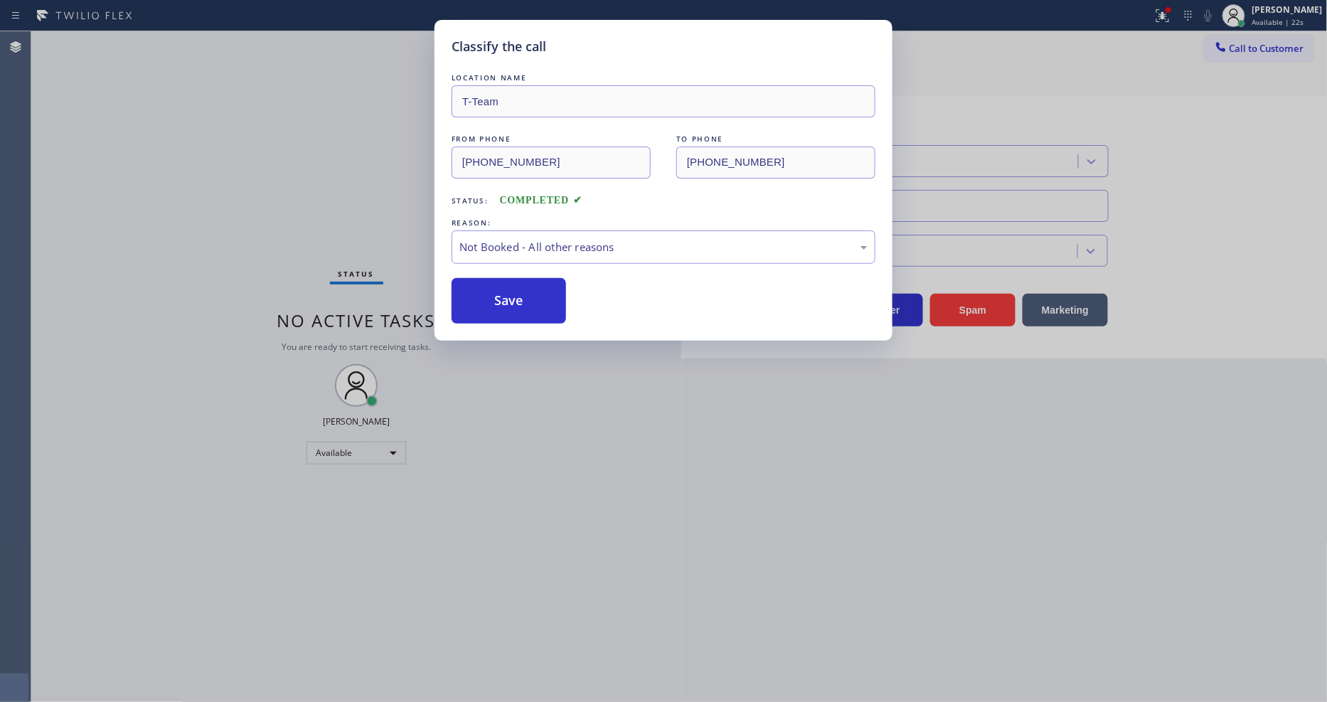
click at [508, 303] on button "Save" at bounding box center [508, 301] width 114 height 46
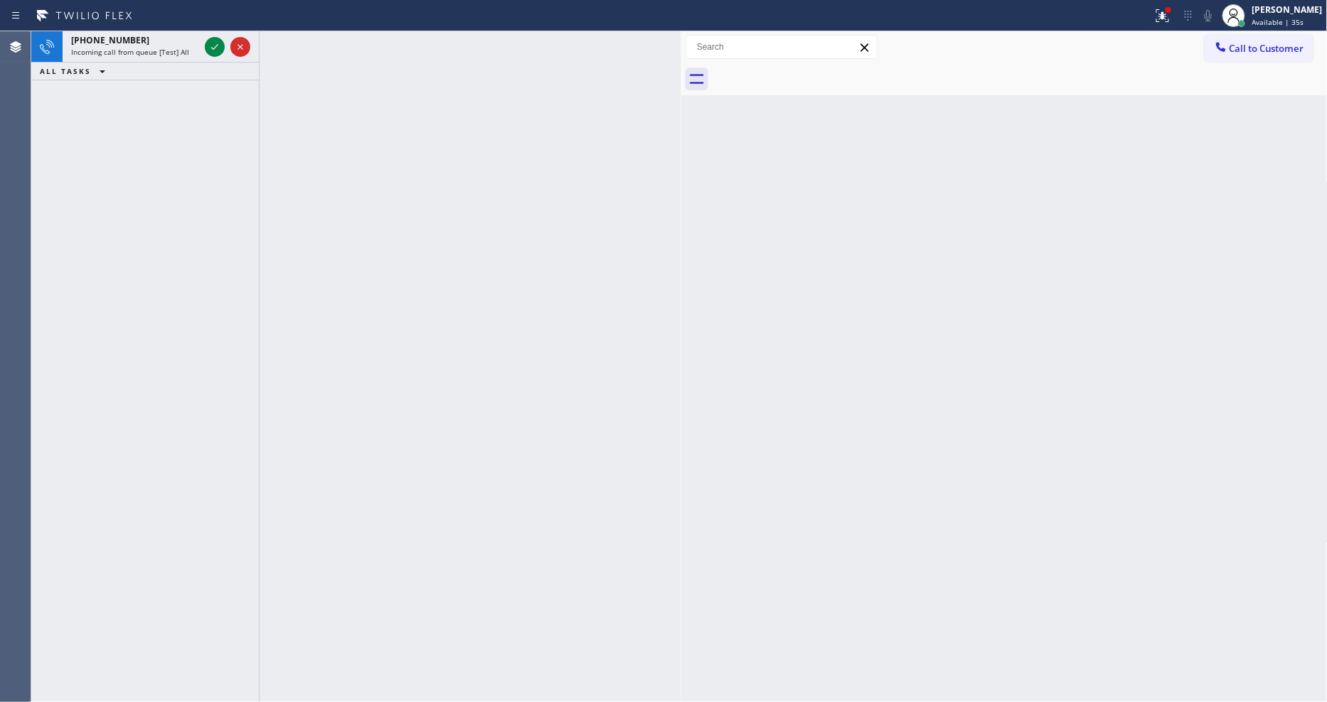
click at [196, 30] on div "Status report Issues detected These issues could affect your workflow. Please c…" at bounding box center [663, 15] width 1327 height 31
click at [211, 47] on icon at bounding box center [214, 47] width 7 height 6
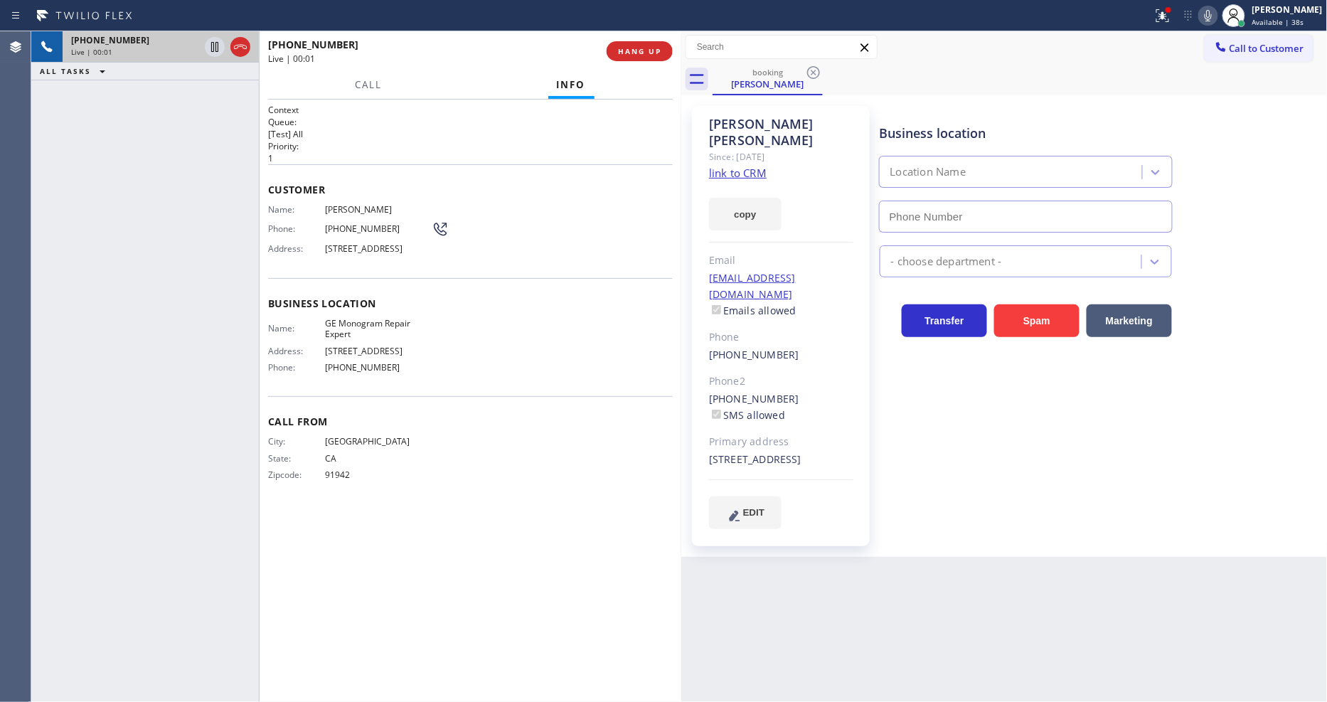
type input "[PHONE_NUMBER]"
click at [731, 166] on link "link to CRM" at bounding box center [738, 173] width 58 height 14
click at [211, 43] on icon at bounding box center [214, 47] width 7 height 10
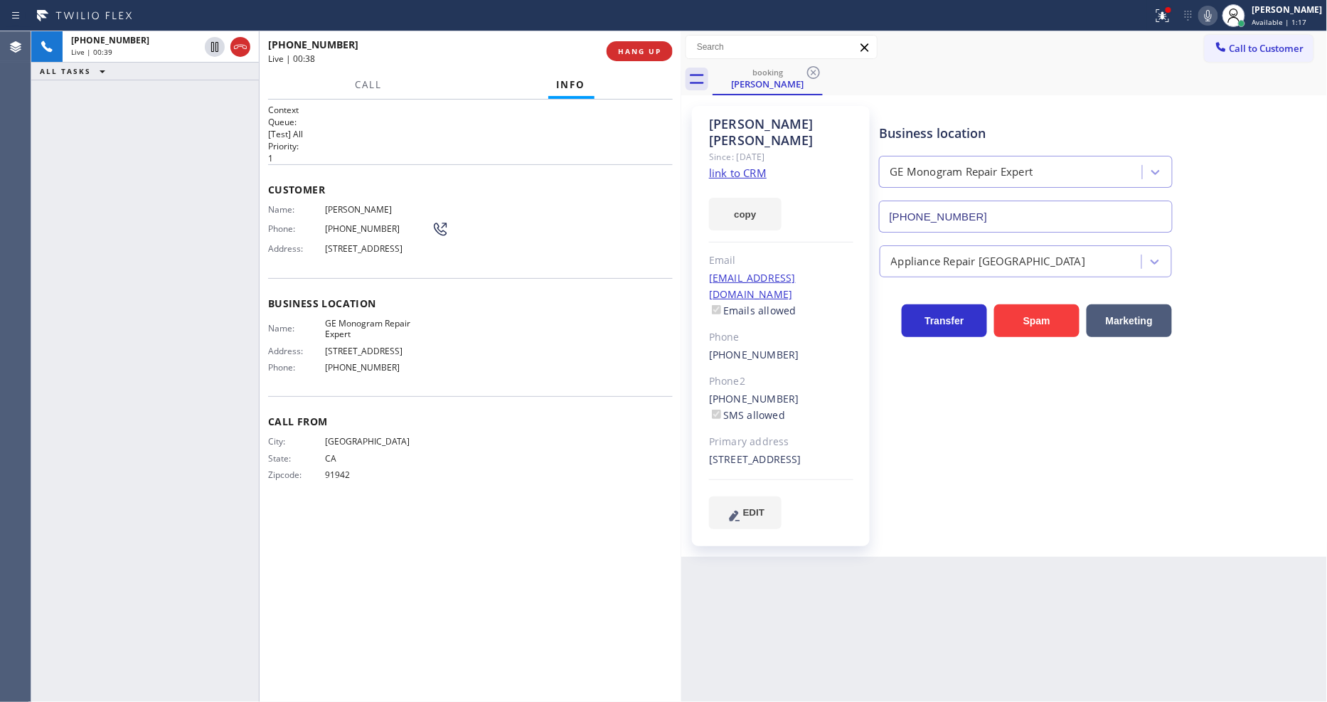
click at [1216, 12] on icon at bounding box center [1207, 15] width 17 height 17
click at [215, 48] on icon at bounding box center [214, 46] width 17 height 17
click at [1216, 16] on icon at bounding box center [1207, 15] width 17 height 17
click at [1170, 16] on icon at bounding box center [1162, 15] width 17 height 17
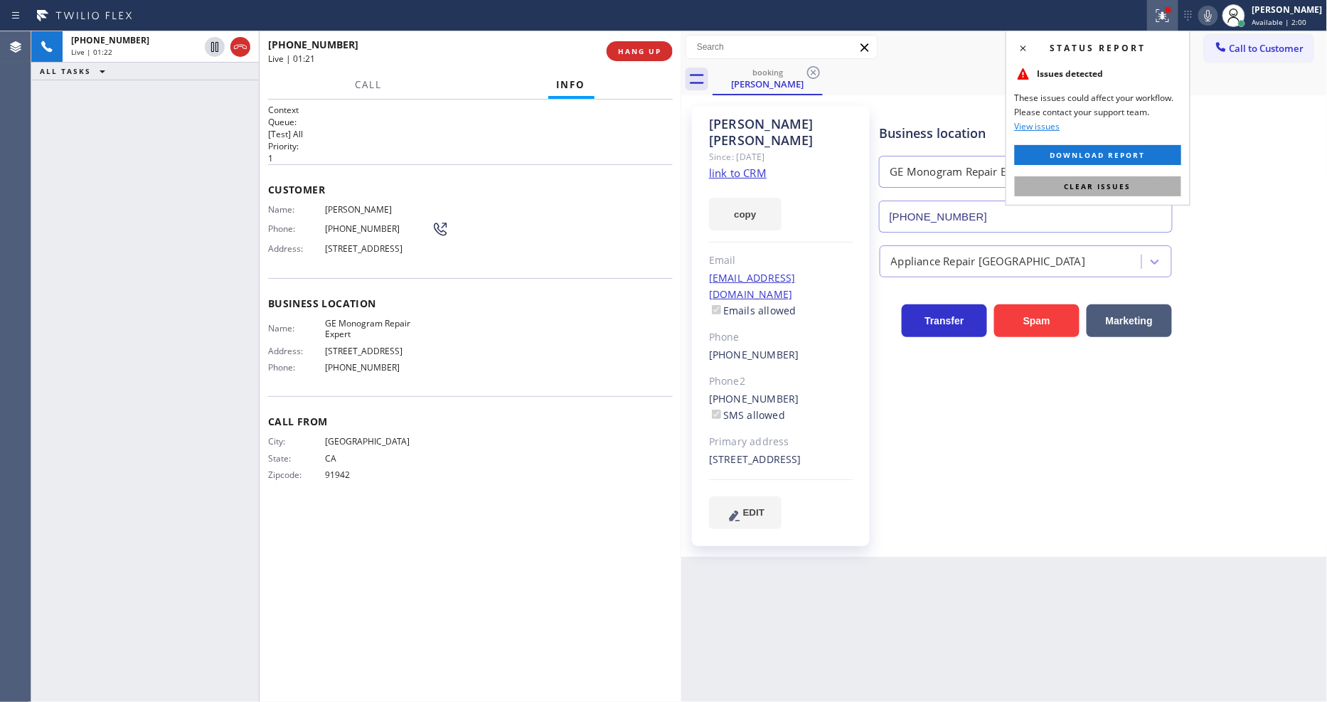
click at [1136, 183] on button "Clear issues" at bounding box center [1098, 186] width 166 height 20
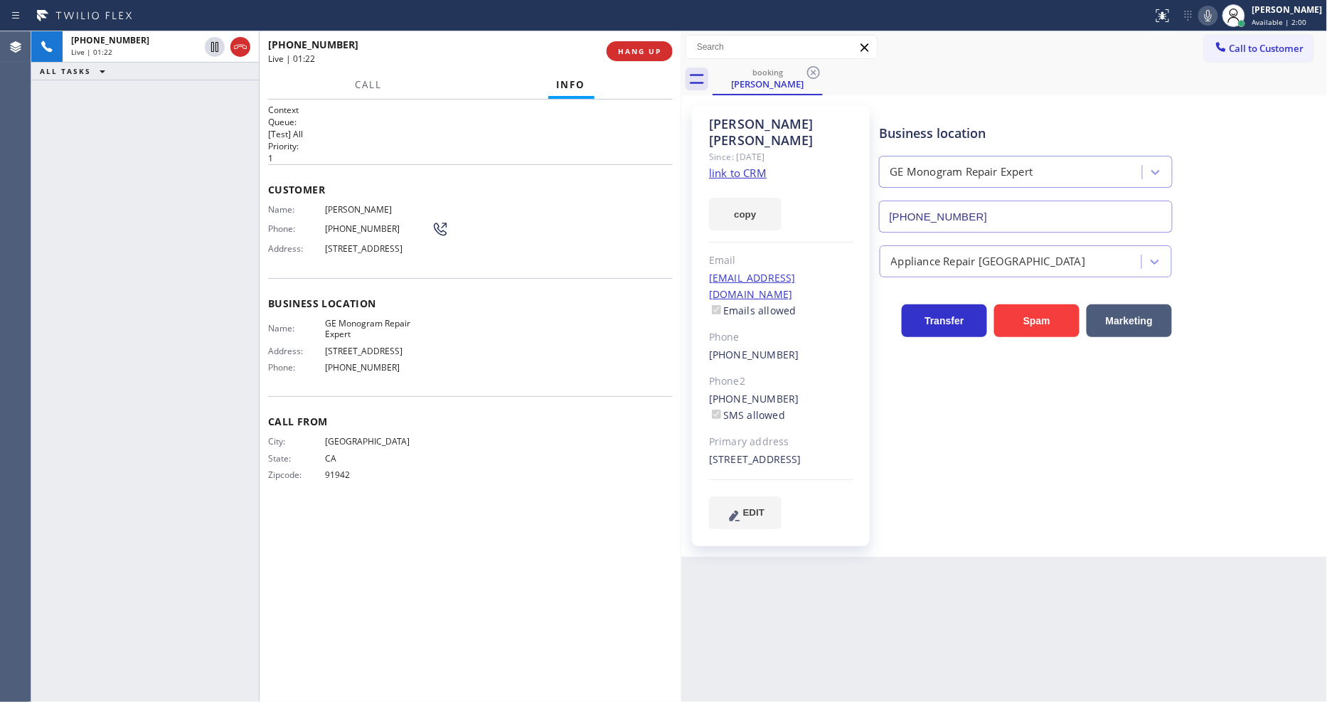
click at [467, 486] on div "City: [GEOGRAPHIC_DATA]: [US_STATE] Zipcode: 91942" at bounding box center [470, 461] width 405 height 50
click at [642, 48] on span "HANG UP" at bounding box center [639, 51] width 43 height 10
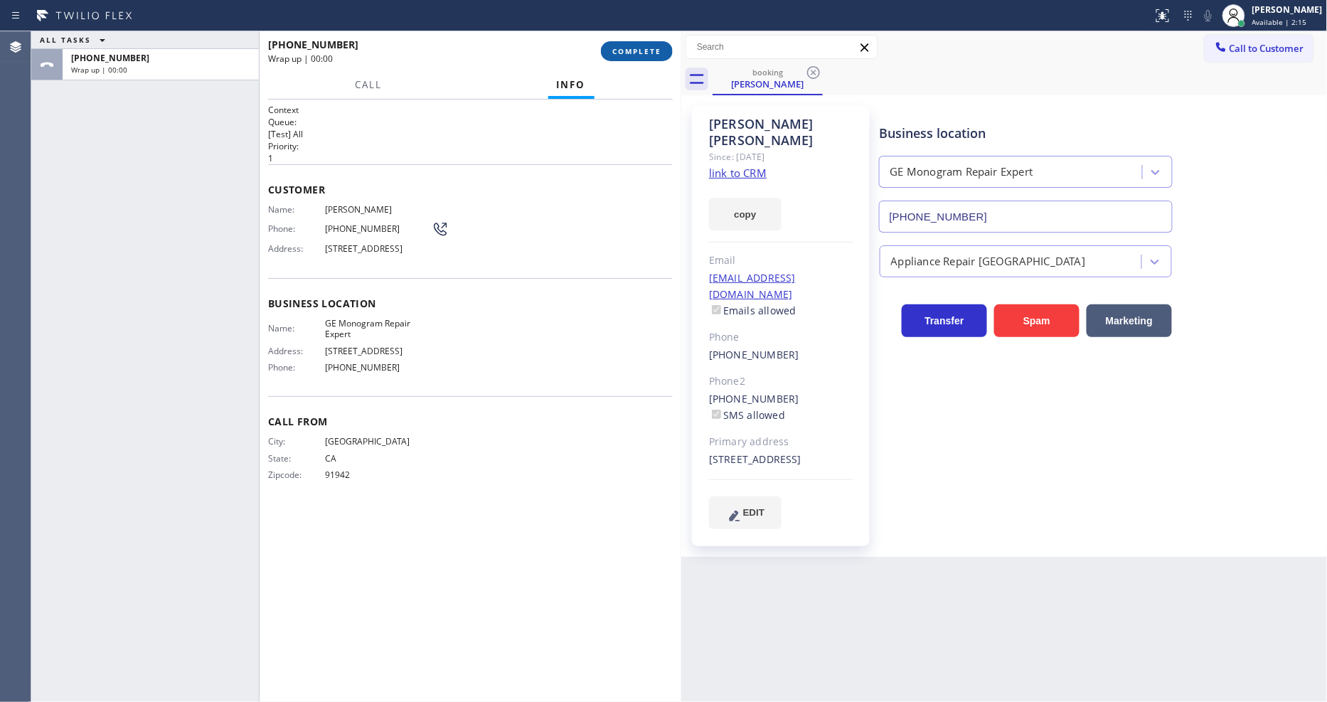
click at [642, 48] on span "COMPLETE" at bounding box center [636, 51] width 49 height 10
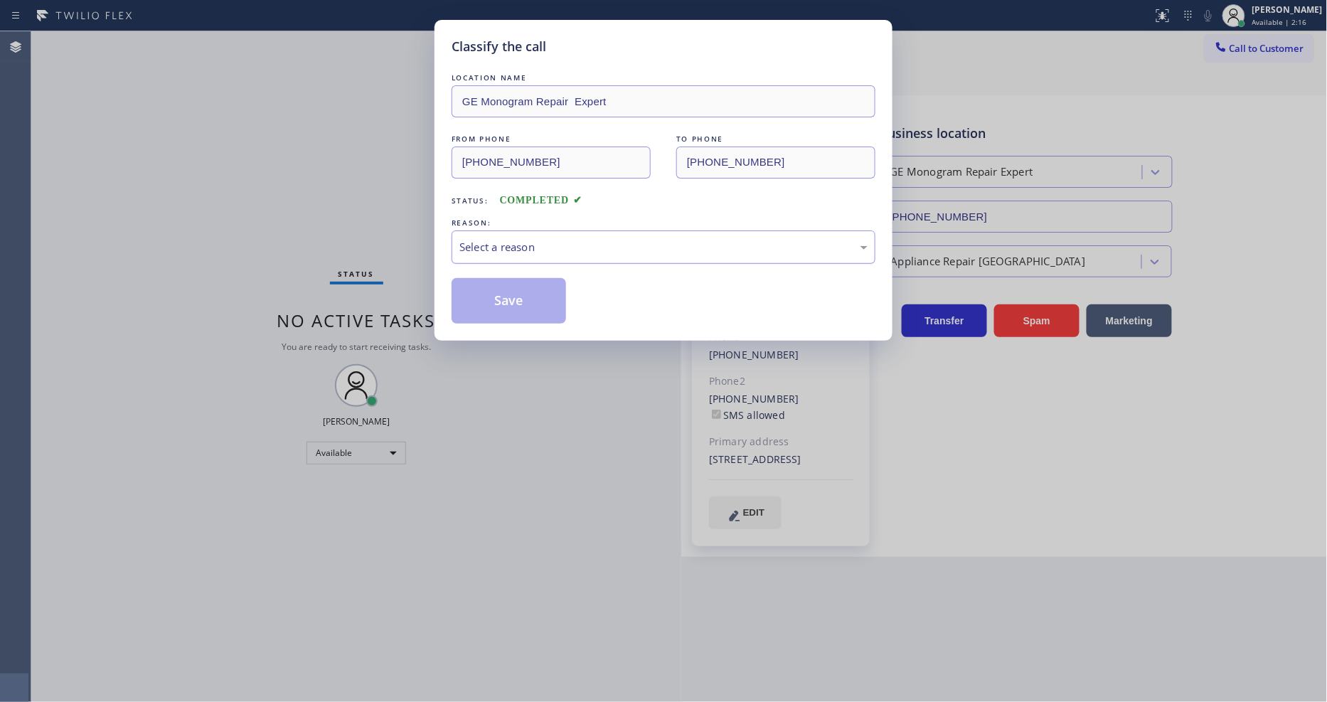
click at [473, 245] on div "Select a reason" at bounding box center [663, 247] width 408 height 16
click at [489, 290] on button "Save" at bounding box center [508, 301] width 114 height 46
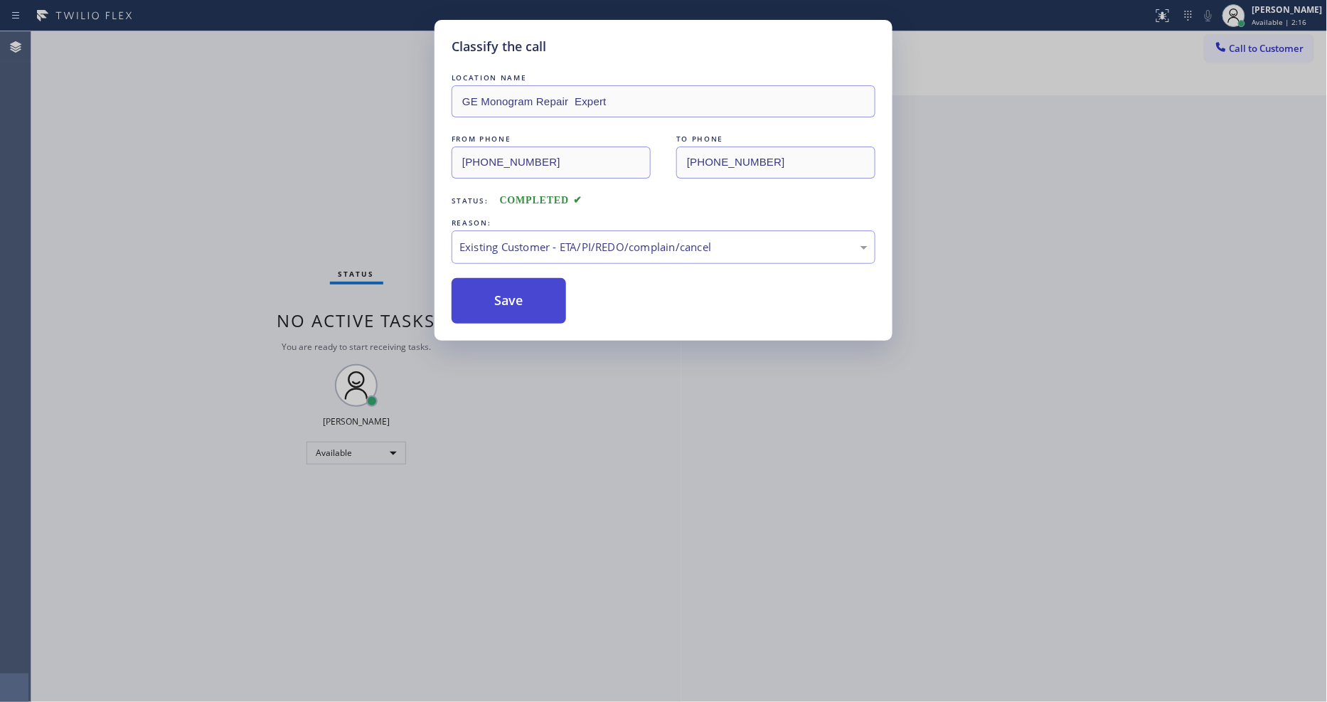
click at [489, 290] on button "Save" at bounding box center [508, 301] width 114 height 46
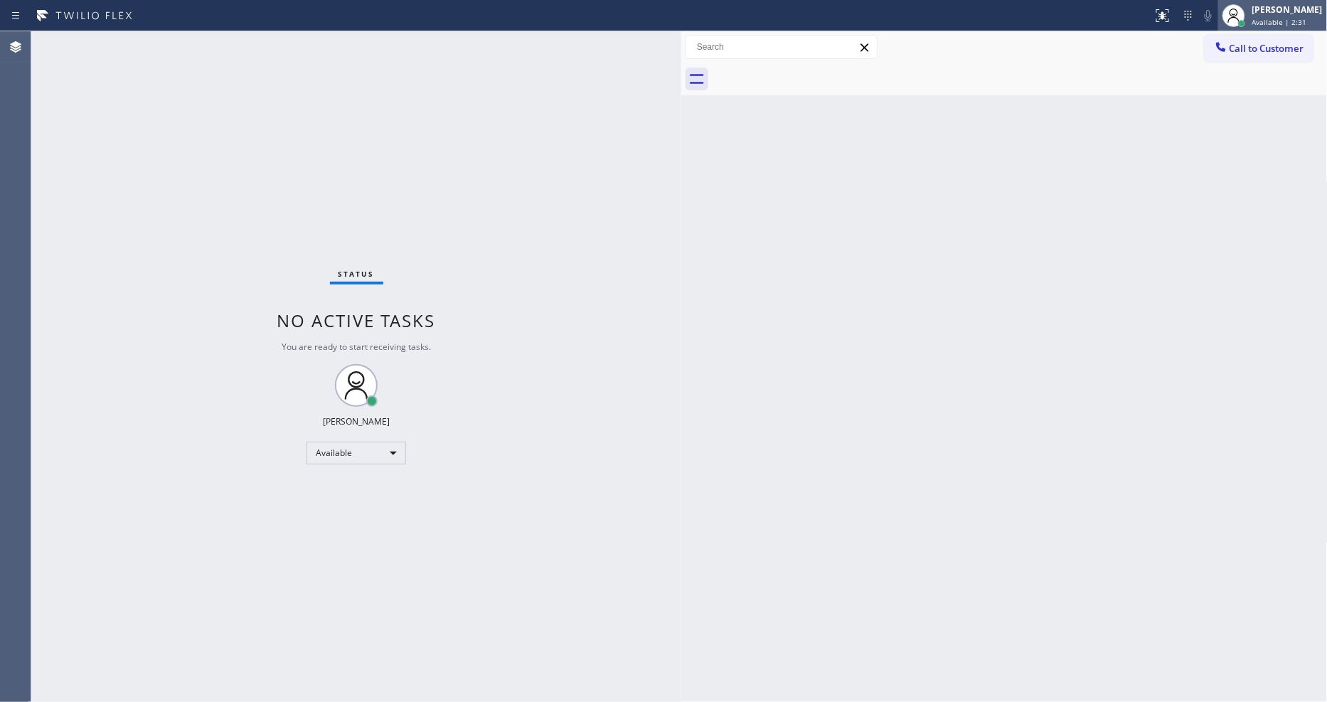
click at [1291, 24] on span "Available | 2:31" at bounding box center [1279, 22] width 55 height 10
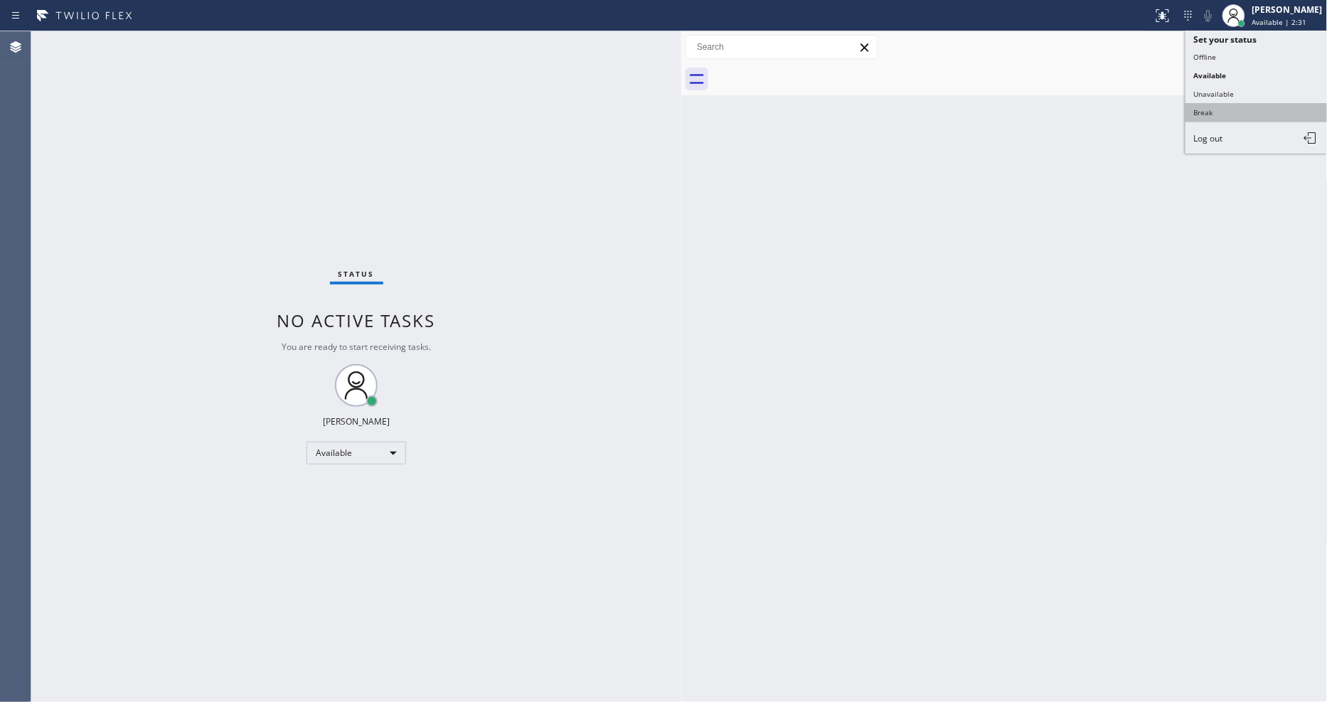
click at [1261, 109] on button "Break" at bounding box center [1256, 112] width 142 height 18
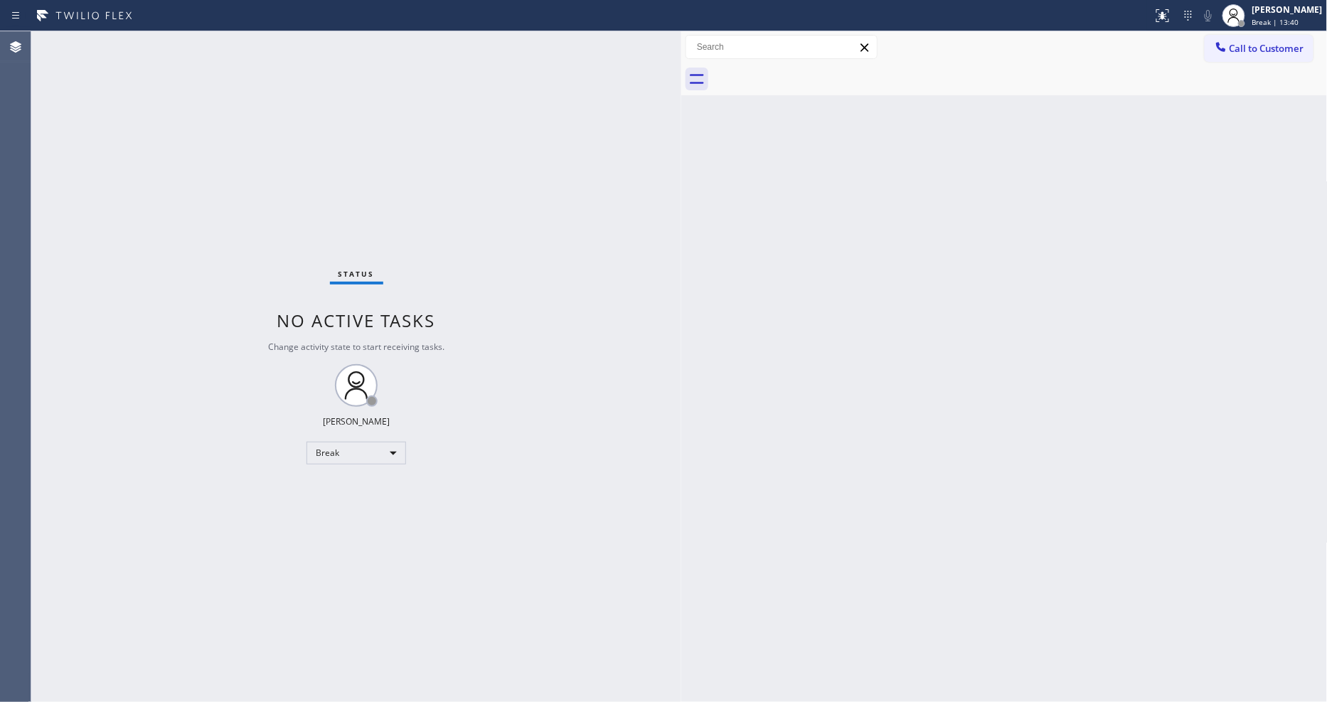
drag, startPoint x: 876, startPoint y: 331, endPoint x: 1260, endPoint y: 160, distance: 420.1
click at [876, 330] on div "Back to Dashboard Change Sender ID Customers Technicians Select a contact Outbo…" at bounding box center [1004, 366] width 646 height 670
click at [976, 186] on div "Back to Dashboard Change Sender ID Customers Technicians Select a contact Outbo…" at bounding box center [1004, 366] width 646 height 670
click at [744, 452] on div "Back to Dashboard Change Sender ID Customers Technicians Select a contact Outbo…" at bounding box center [1004, 366] width 646 height 670
click at [1287, 11] on div "[PERSON_NAME]" at bounding box center [1287, 10] width 70 height 12
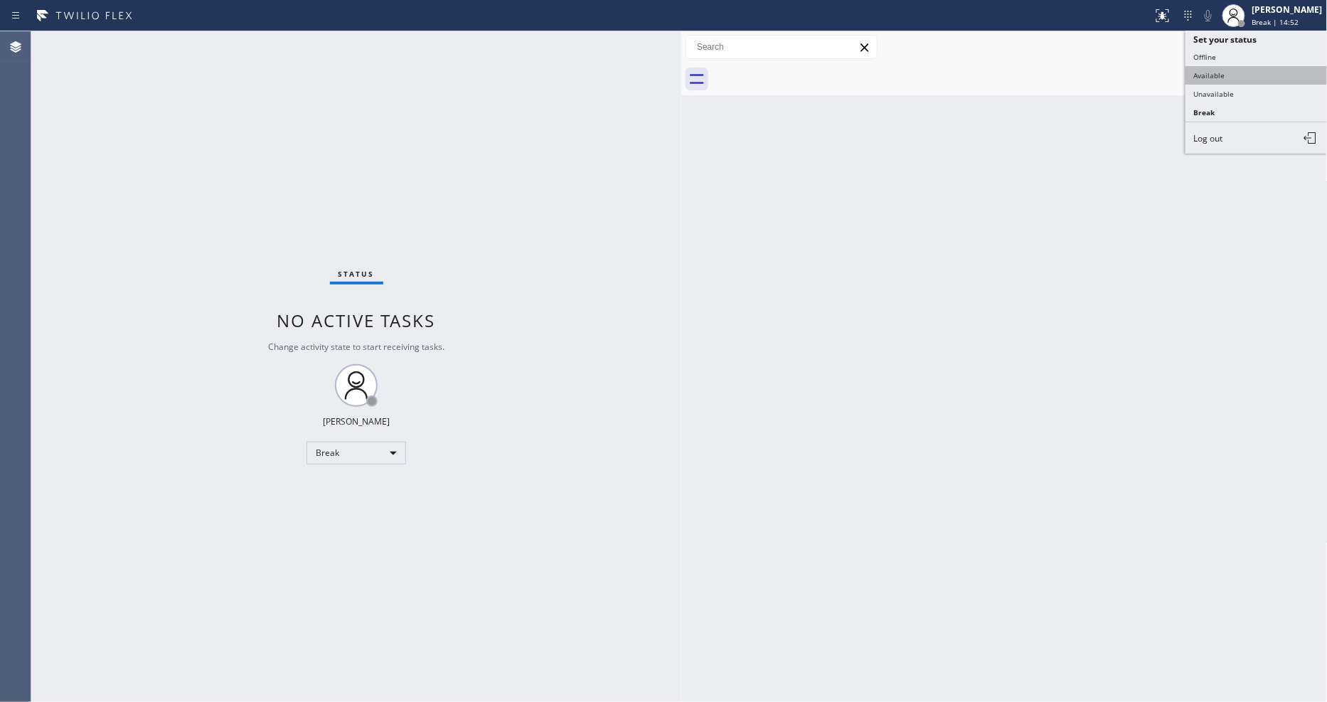
click at [1249, 83] on button "Available" at bounding box center [1256, 75] width 142 height 18
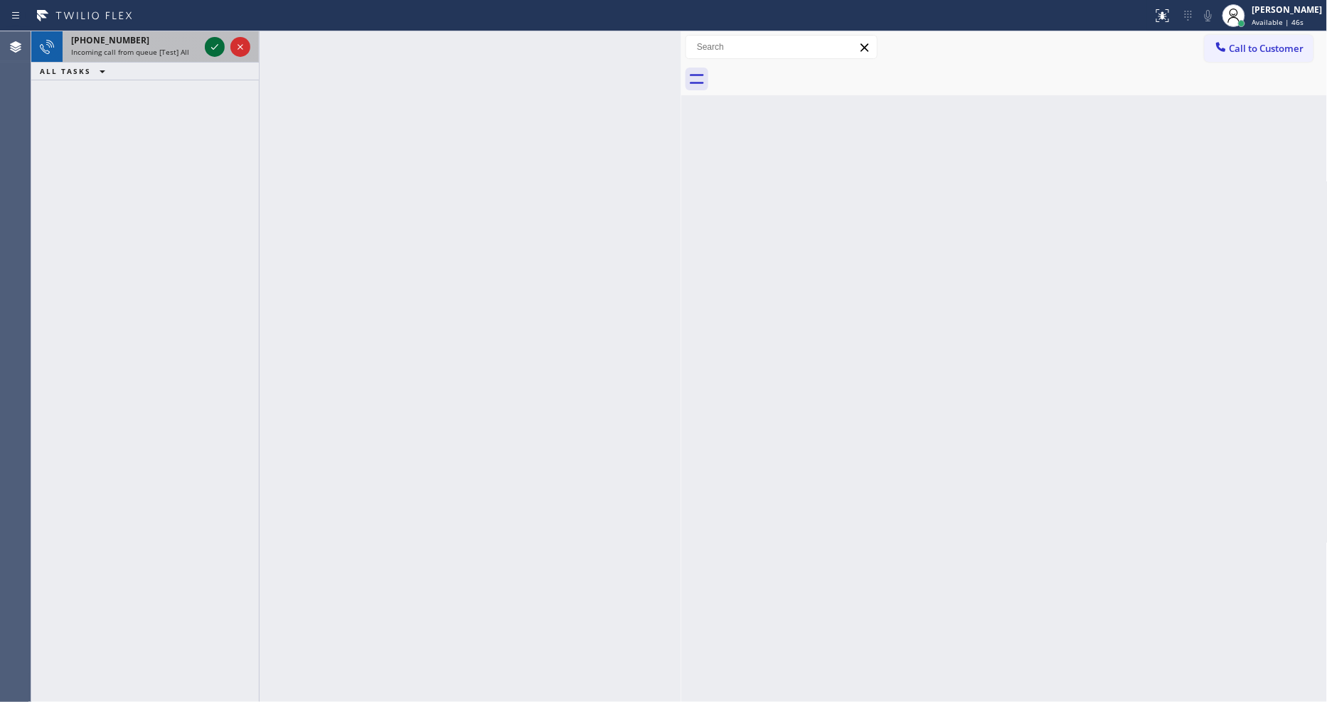
click at [213, 43] on icon at bounding box center [214, 46] width 17 height 17
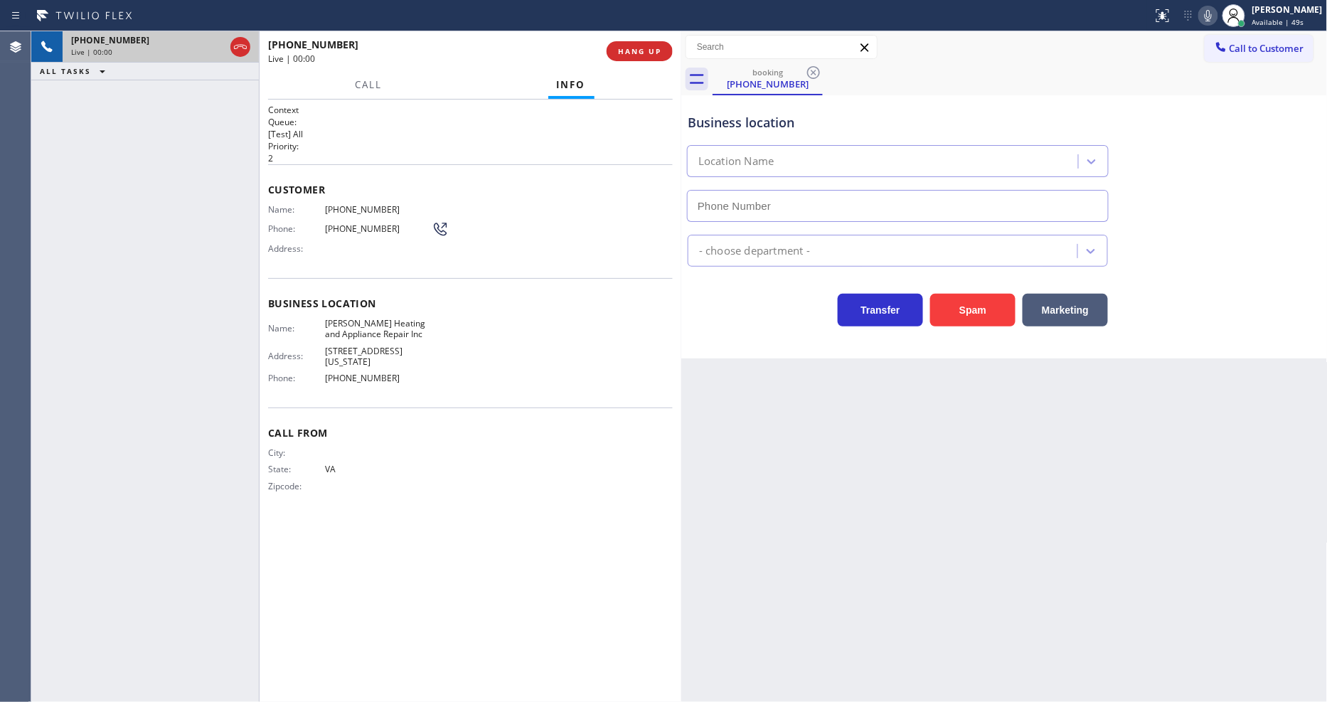
type input "[PHONE_NUMBER]"
click at [1019, 538] on div "Back to Dashboard Change Sender ID Customers Technicians Select a contact Outbo…" at bounding box center [1004, 366] width 646 height 670
click at [658, 54] on span "HANG UP" at bounding box center [639, 51] width 43 height 10
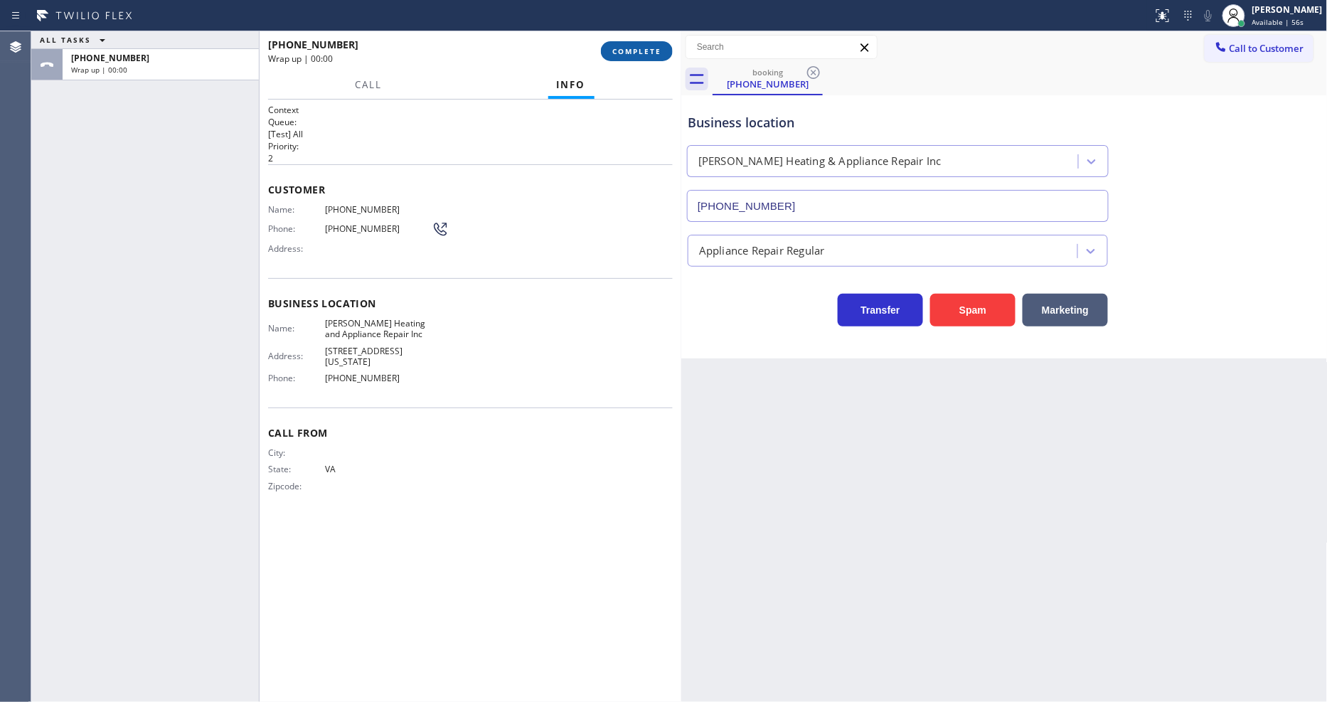
click at [658, 54] on span "COMPLETE" at bounding box center [636, 51] width 49 height 10
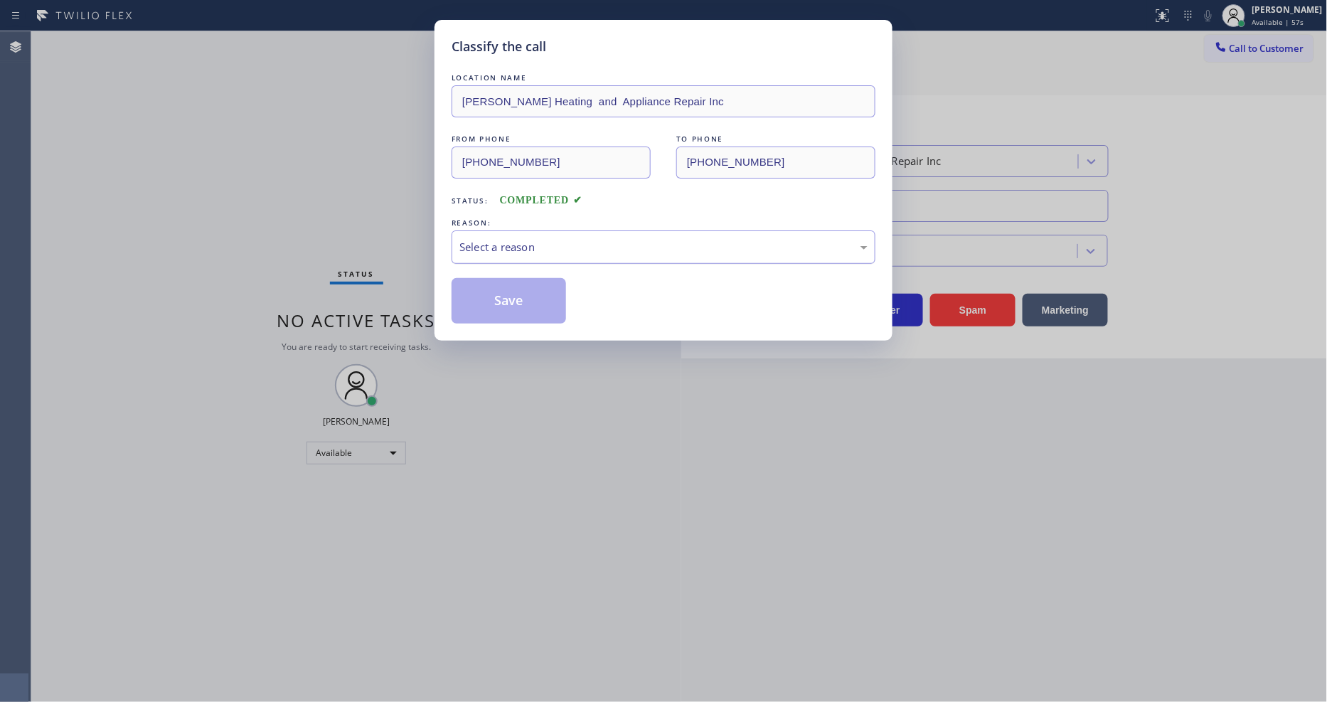
click at [603, 239] on div "Select a reason" at bounding box center [663, 247] width 408 height 16
click at [555, 303] on button "Save" at bounding box center [508, 301] width 114 height 46
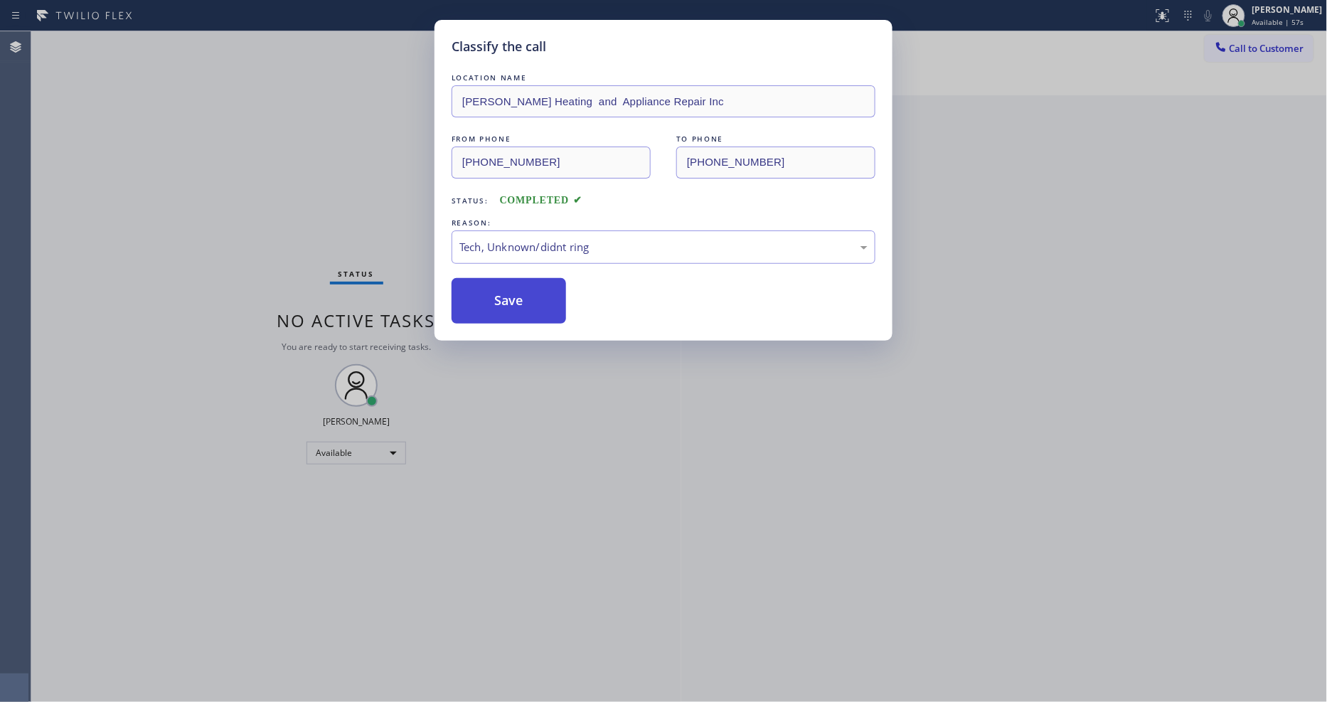
click at [555, 303] on button "Save" at bounding box center [508, 301] width 114 height 46
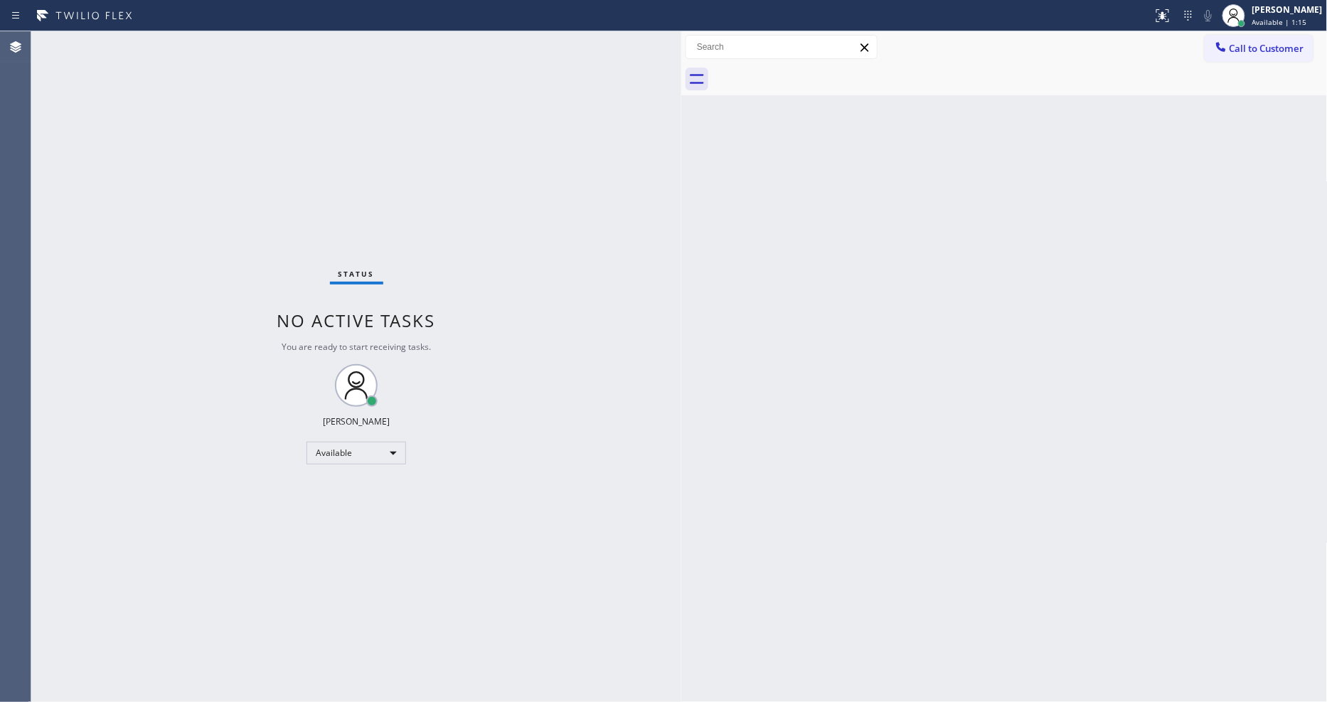
click at [179, 44] on div "Status No active tasks You are ready to start receiving tasks. [PERSON_NAME] Av…" at bounding box center [356, 366] width 650 height 670
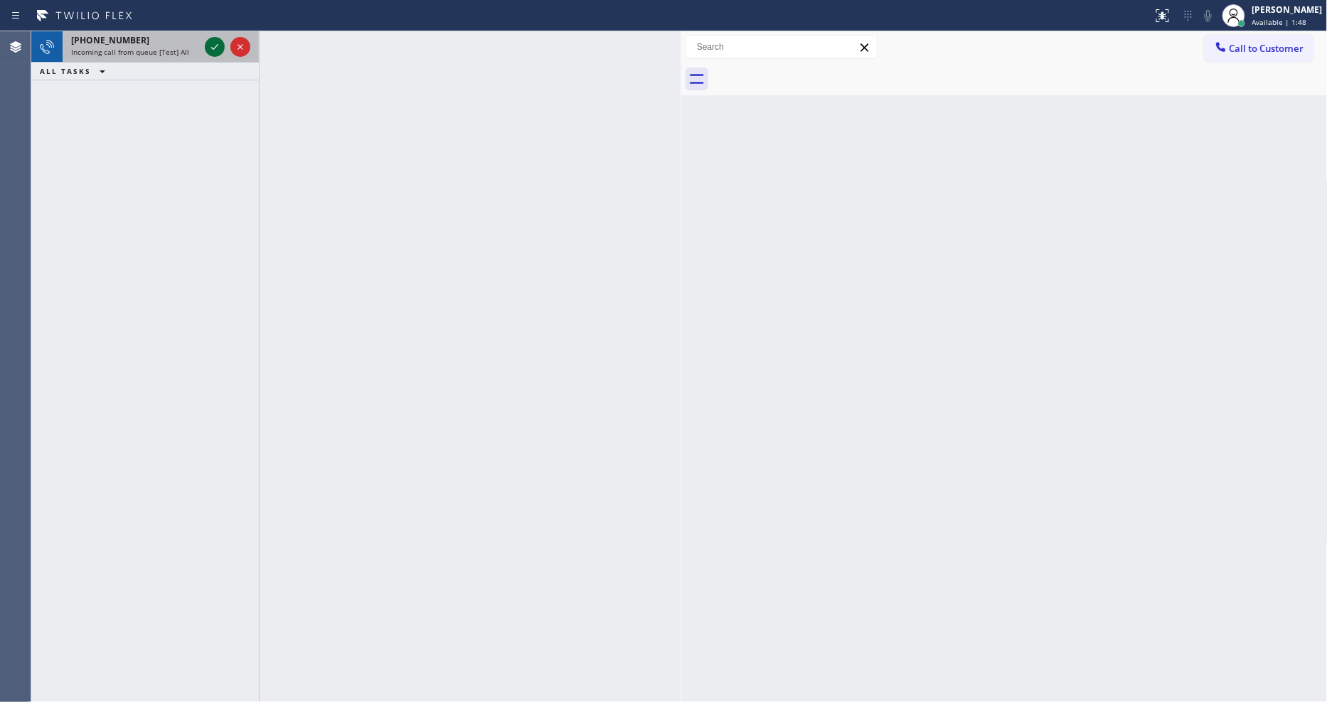
click at [219, 45] on icon at bounding box center [214, 46] width 17 height 17
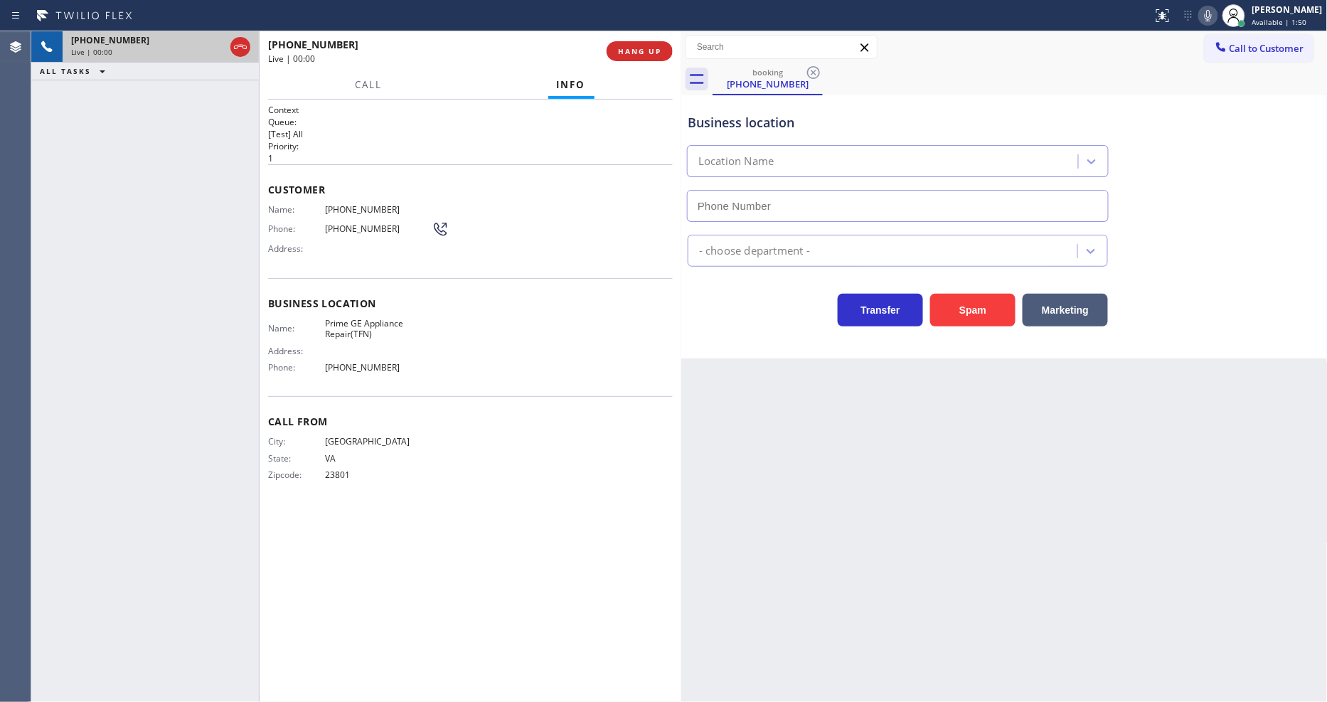
type input "[PHONE_NUMBER]"
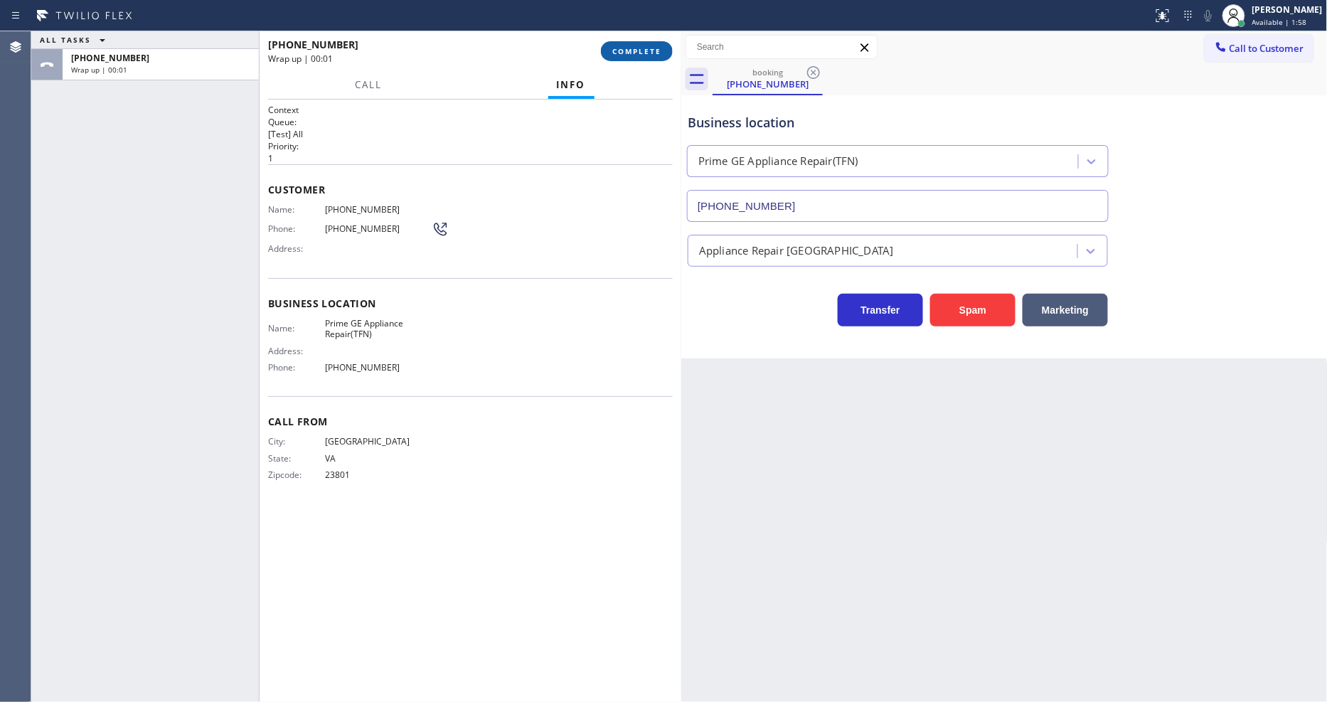
click at [663, 47] on button "COMPLETE" at bounding box center [637, 51] width 72 height 20
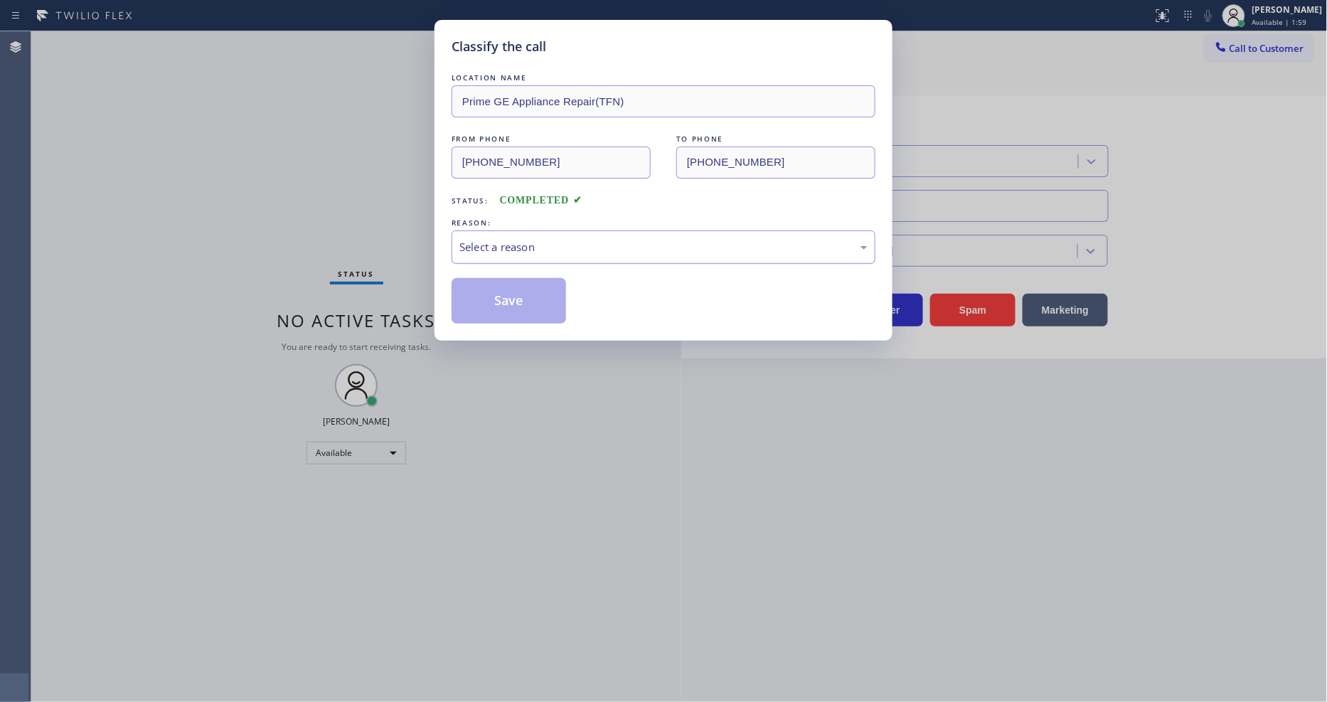
click at [563, 244] on div "Select a reason" at bounding box center [663, 247] width 408 height 16
click at [542, 282] on button "Save" at bounding box center [508, 301] width 114 height 46
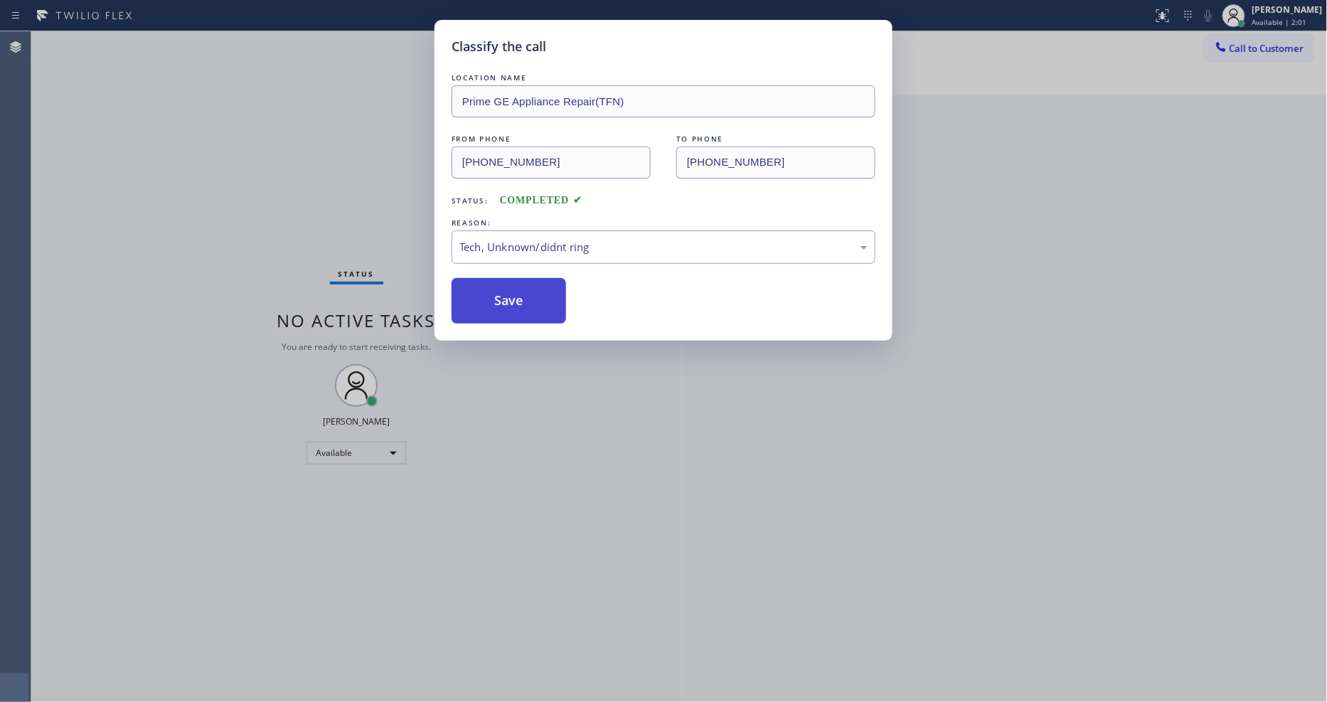
click at [542, 282] on button "Save" at bounding box center [508, 301] width 114 height 46
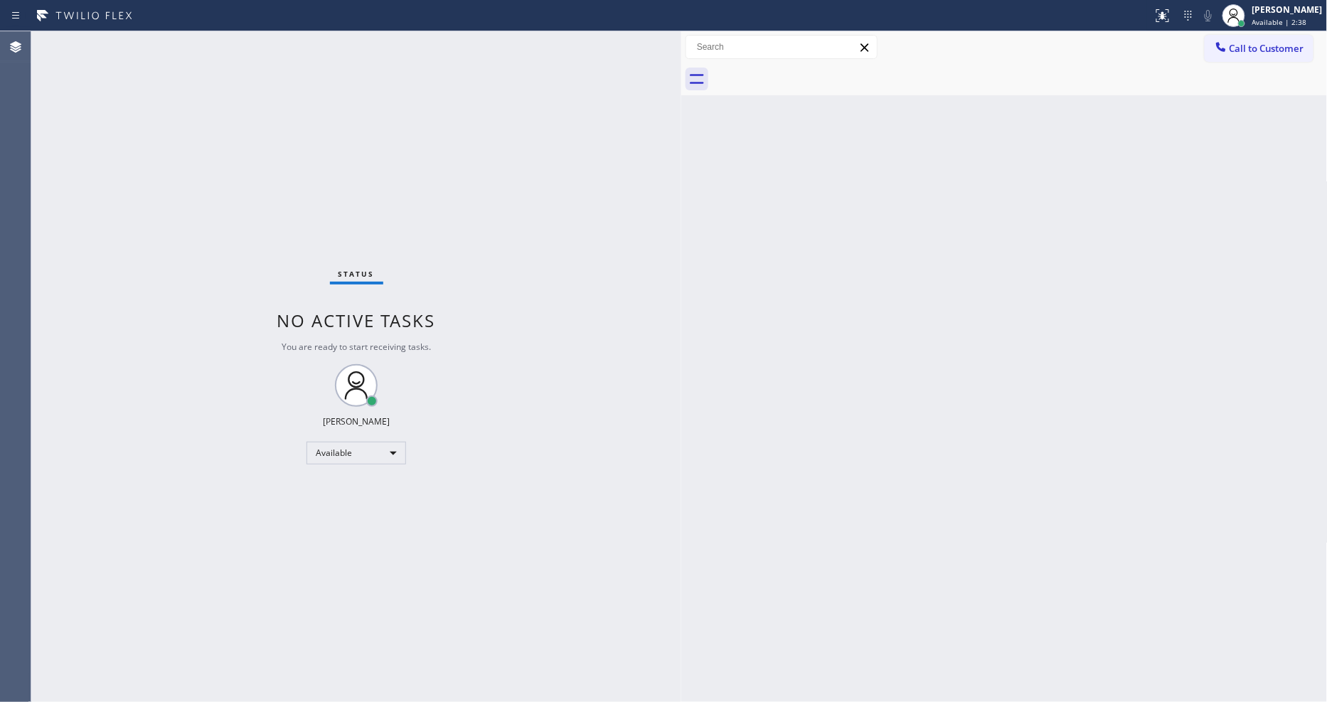
click at [970, 545] on div "Back to Dashboard Change Sender ID Customers Technicians Select a contact Outbo…" at bounding box center [1004, 366] width 646 height 670
click at [168, 192] on div "Status No active tasks You are ready to start receiving tasks. [PERSON_NAME] Av…" at bounding box center [356, 366] width 650 height 670
click at [171, 36] on div "Status No active tasks You are ready to start receiving tasks. [PERSON_NAME] Av…" at bounding box center [356, 366] width 650 height 670
click at [217, 43] on div "Status No active tasks You are ready to start receiving tasks. [PERSON_NAME] Av…" at bounding box center [356, 366] width 650 height 670
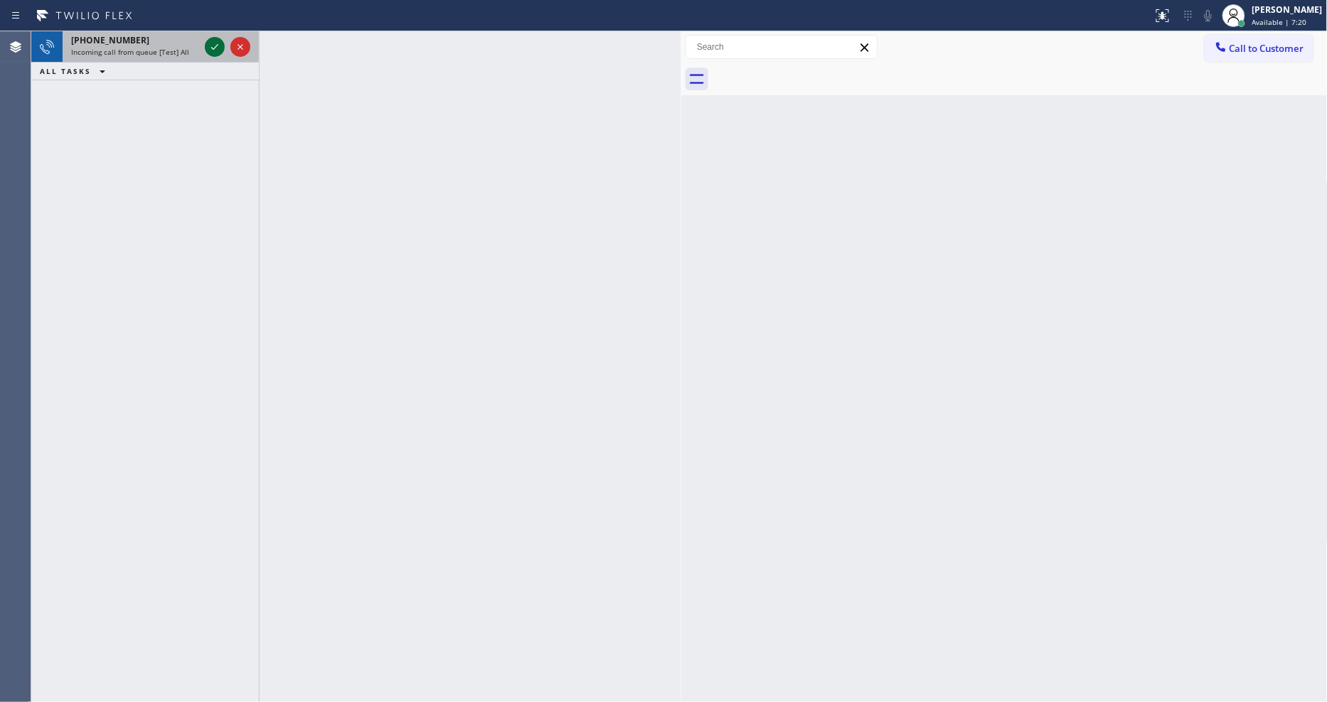
click at [213, 50] on icon at bounding box center [214, 46] width 17 height 17
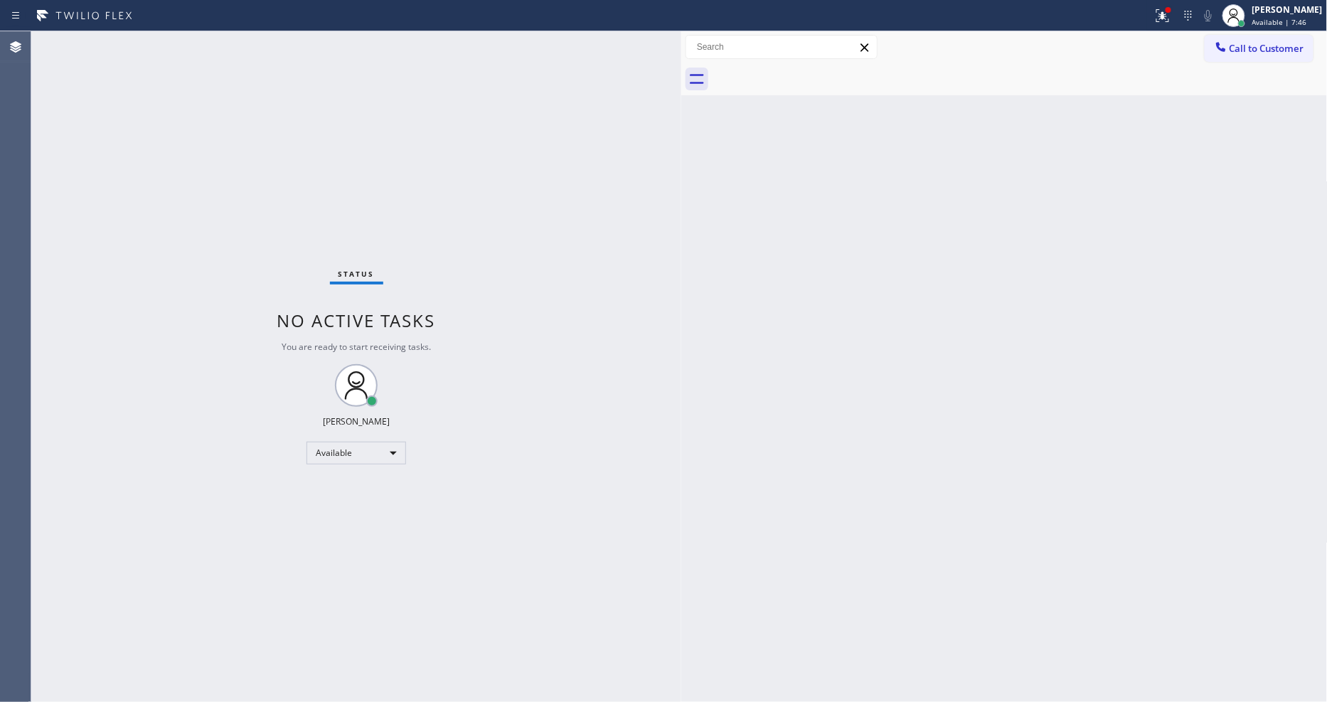
click at [674, 473] on div "Status No active tasks You are ready to start receiving tasks. [PERSON_NAME] Av…" at bounding box center [356, 366] width 650 height 670
click at [1172, 33] on div "Call to Customer Outbound call Location Dacor Appliance Repair Encino Your call…" at bounding box center [1004, 47] width 646 height 32
click at [1171, 23] on icon at bounding box center [1162, 15] width 17 height 17
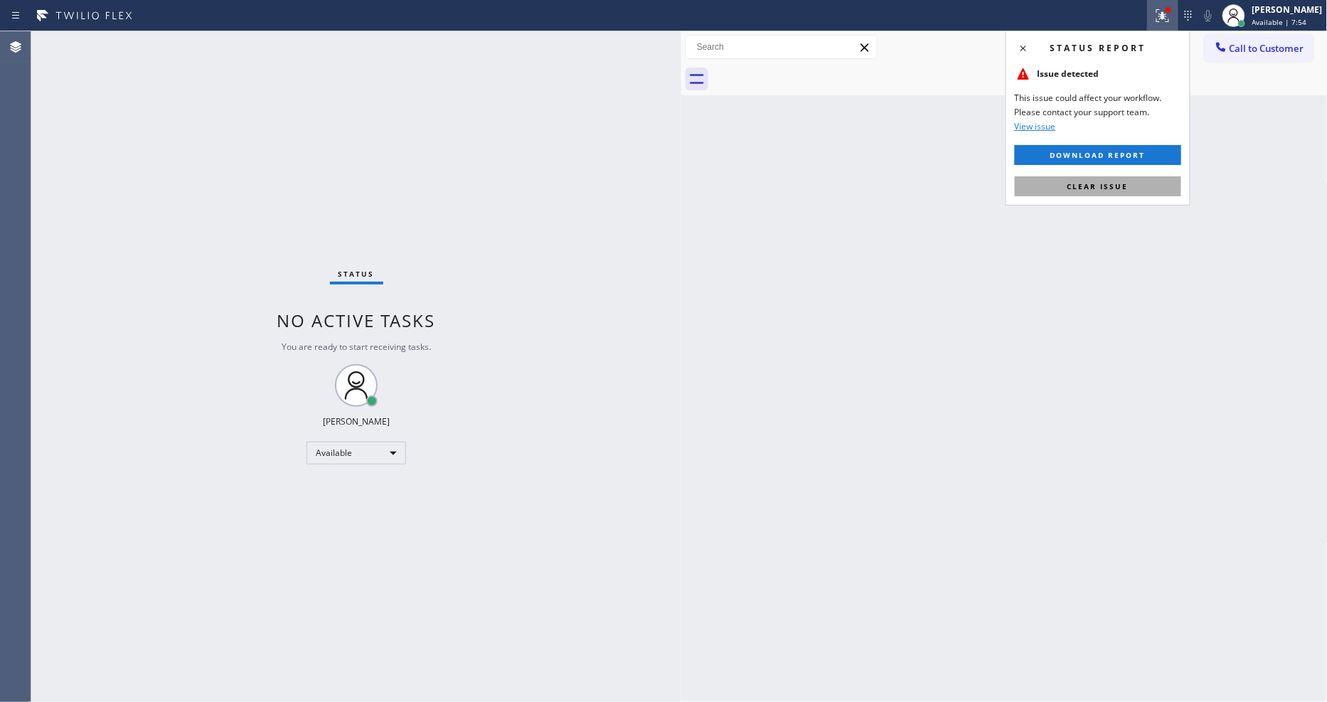
click at [1145, 193] on button "Clear issue" at bounding box center [1098, 186] width 166 height 20
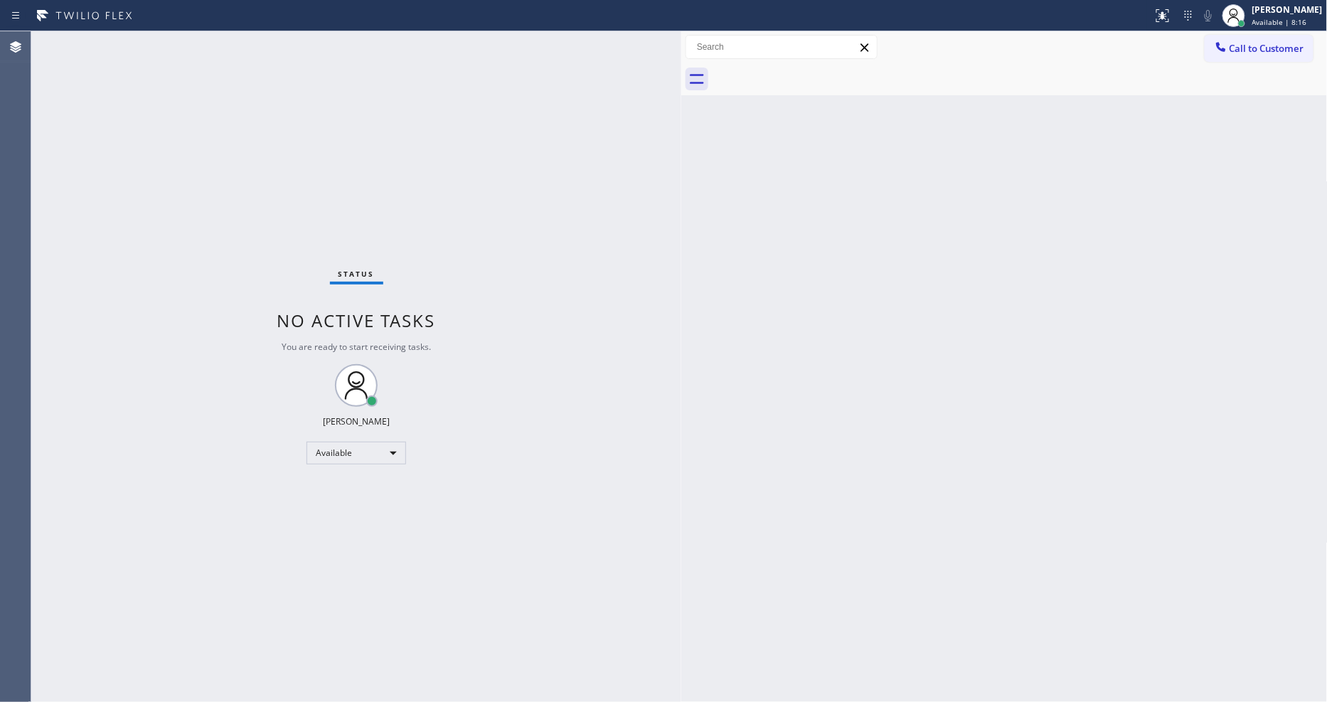
click at [915, 503] on div "Back to Dashboard Change Sender ID Customers Technicians Select a contact Outbo…" at bounding box center [1004, 366] width 646 height 670
click at [183, 38] on div "Status No active tasks You are ready to start receiving tasks. [PERSON_NAME] Av…" at bounding box center [356, 366] width 650 height 670
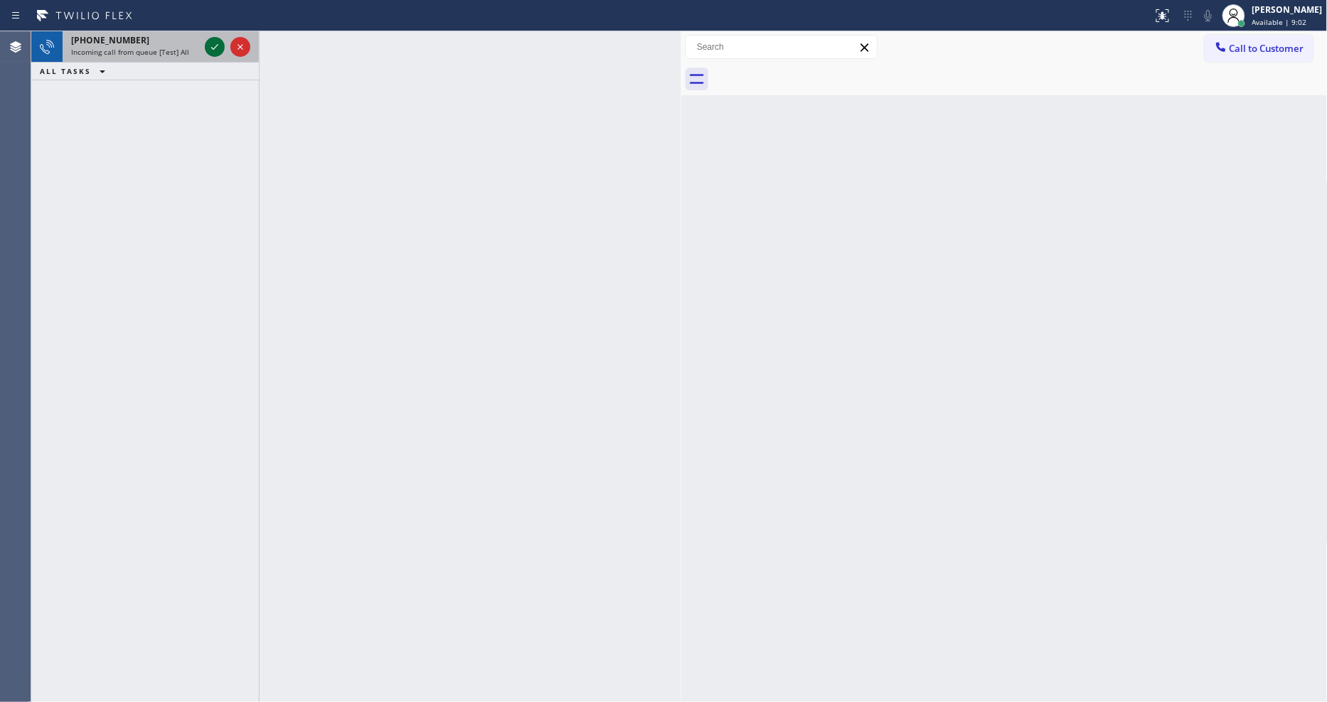
click at [208, 50] on icon at bounding box center [214, 46] width 17 height 17
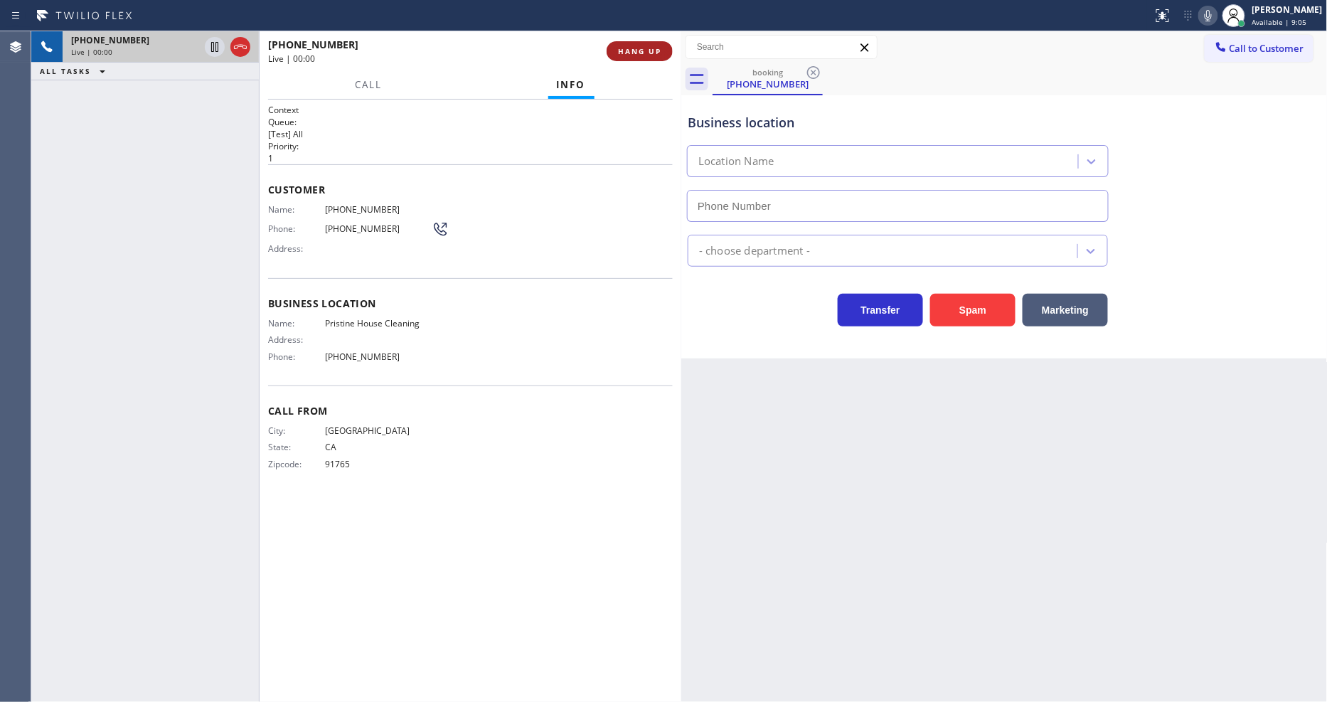
type input "[PHONE_NUMBER]"
click at [633, 46] on span "HANG UP" at bounding box center [639, 51] width 43 height 10
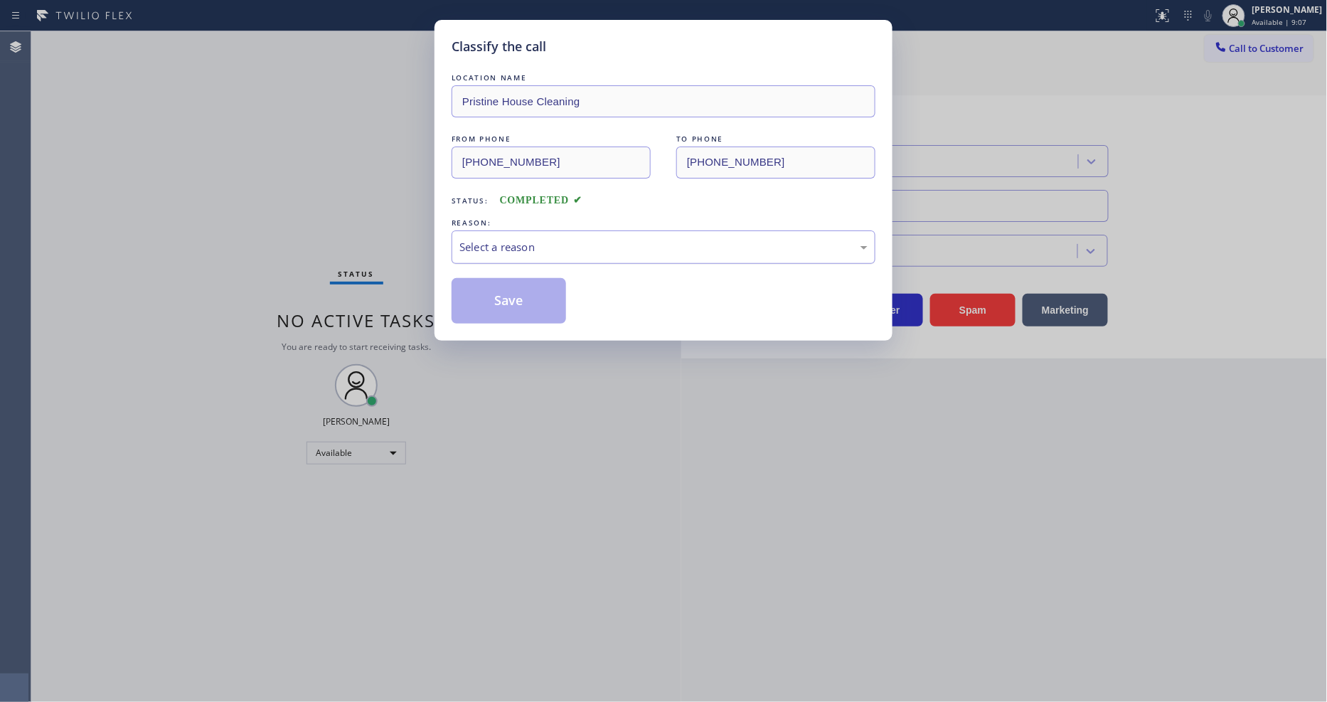
click at [545, 242] on div "Select a reason" at bounding box center [663, 247] width 408 height 16
click at [534, 296] on button "Save" at bounding box center [508, 301] width 114 height 46
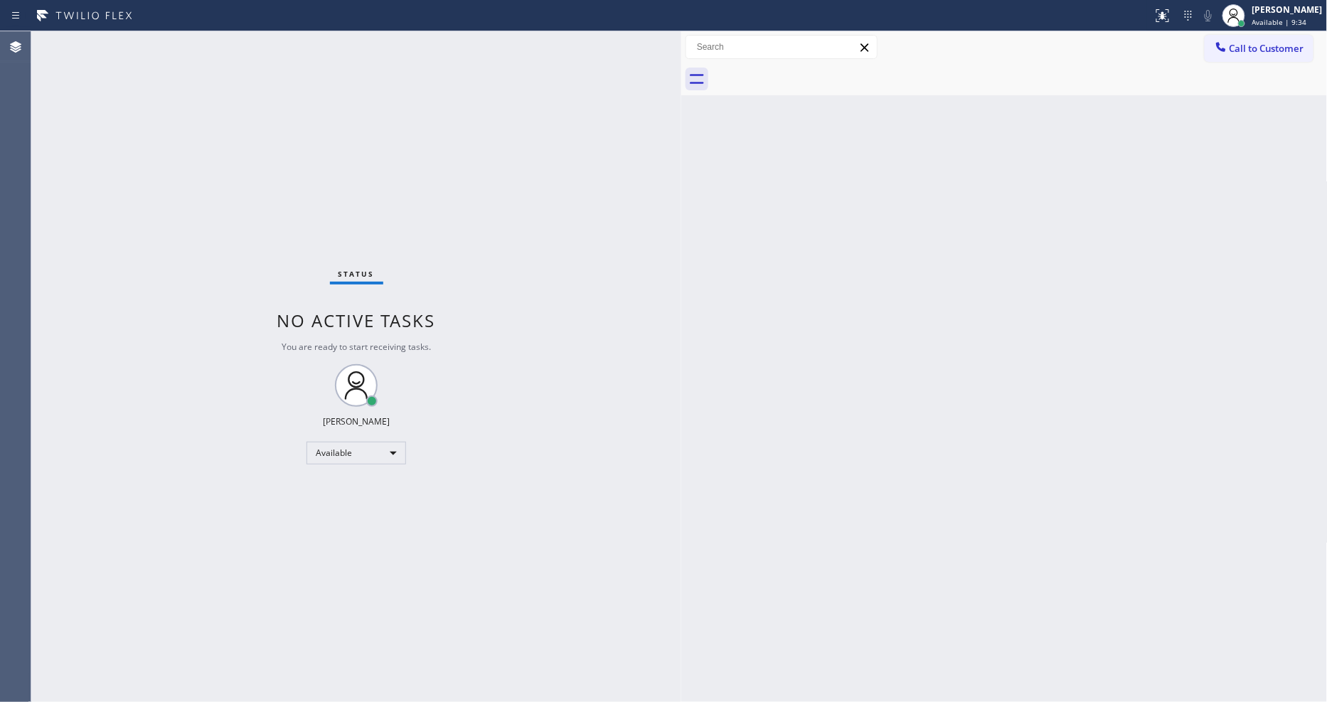
click at [185, 32] on div "Status No active tasks You are ready to start receiving tasks. [PERSON_NAME] Av…" at bounding box center [356, 366] width 650 height 670
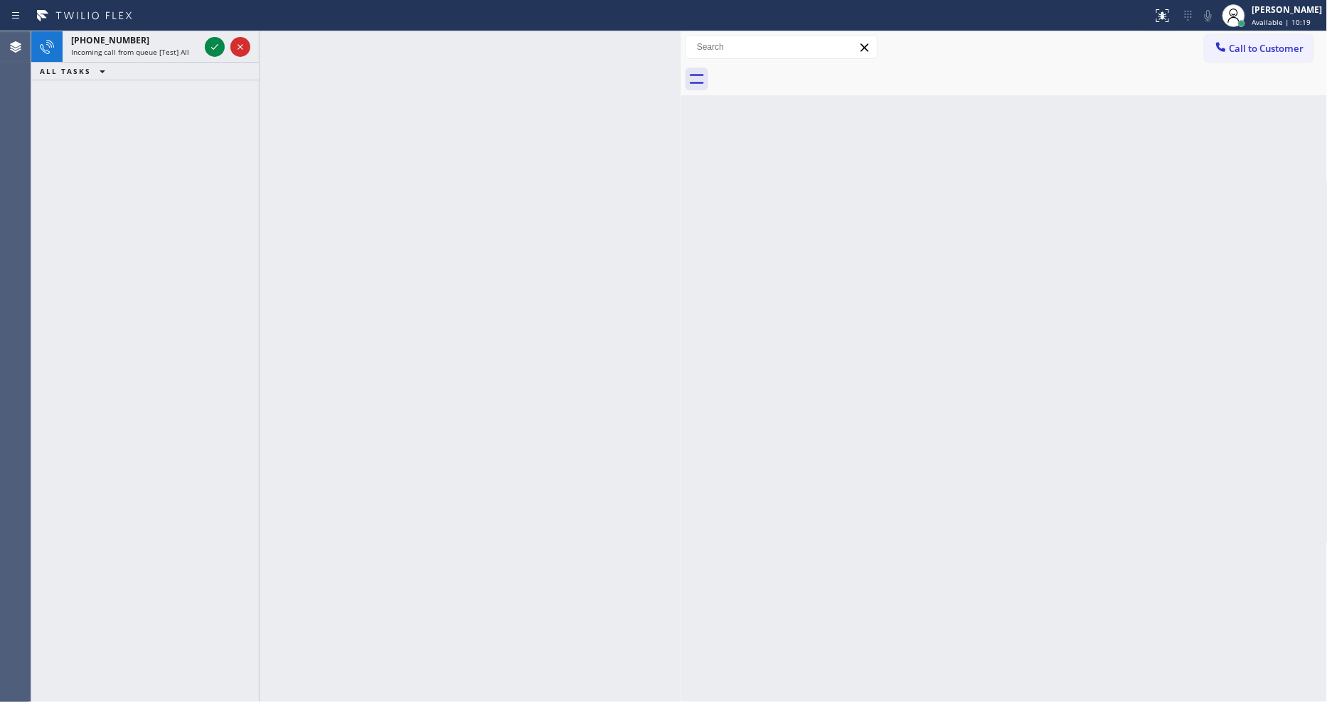
click at [215, 43] on icon at bounding box center [214, 46] width 17 height 17
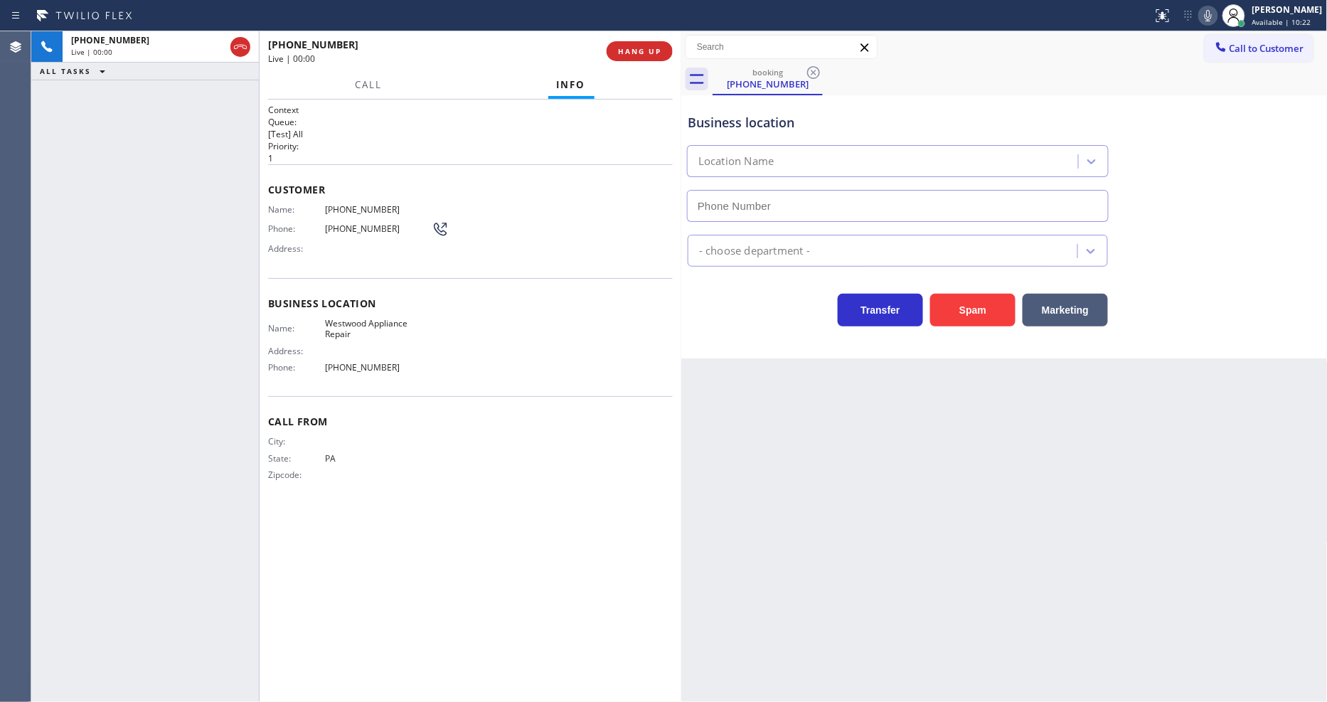
type input "[PHONE_NUMBER]"
click at [651, 50] on span "HANG UP" at bounding box center [639, 51] width 43 height 10
click at [651, 50] on span "COMPLETE" at bounding box center [636, 51] width 49 height 10
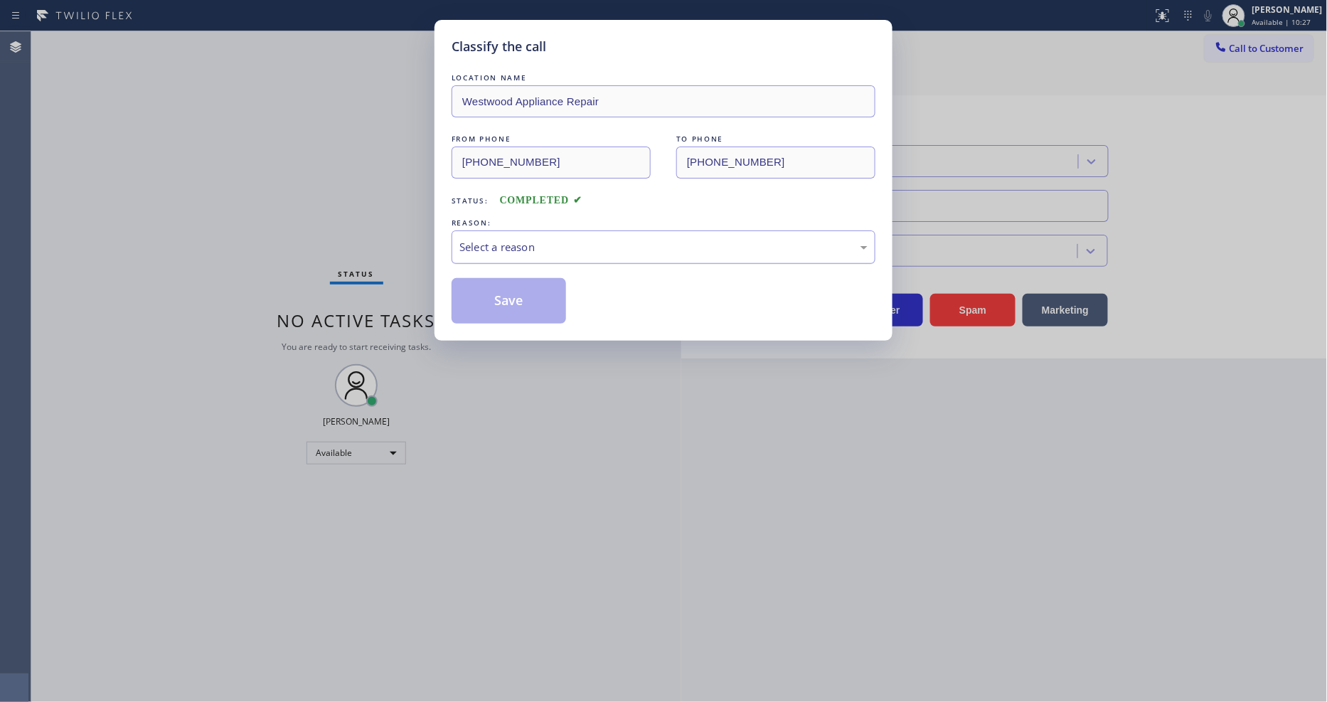
click at [567, 239] on div "Select a reason" at bounding box center [663, 247] width 408 height 16
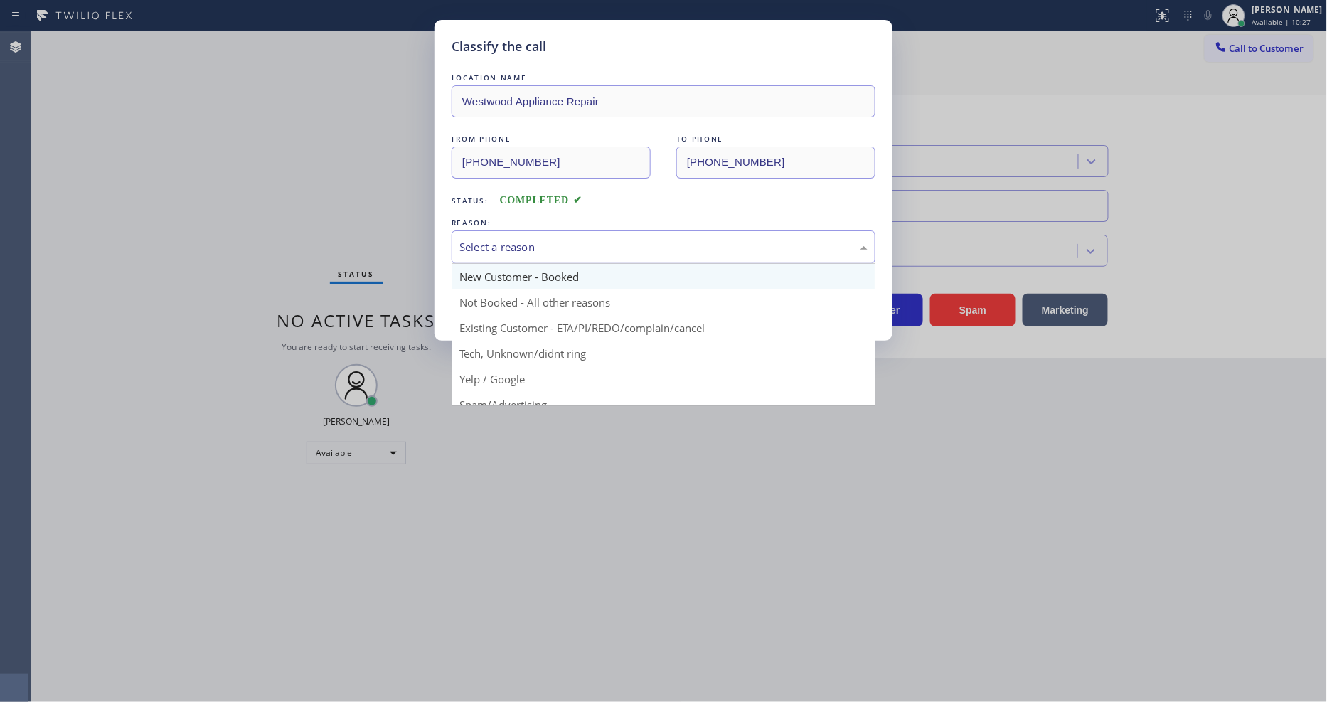
scroll to position [79, 0]
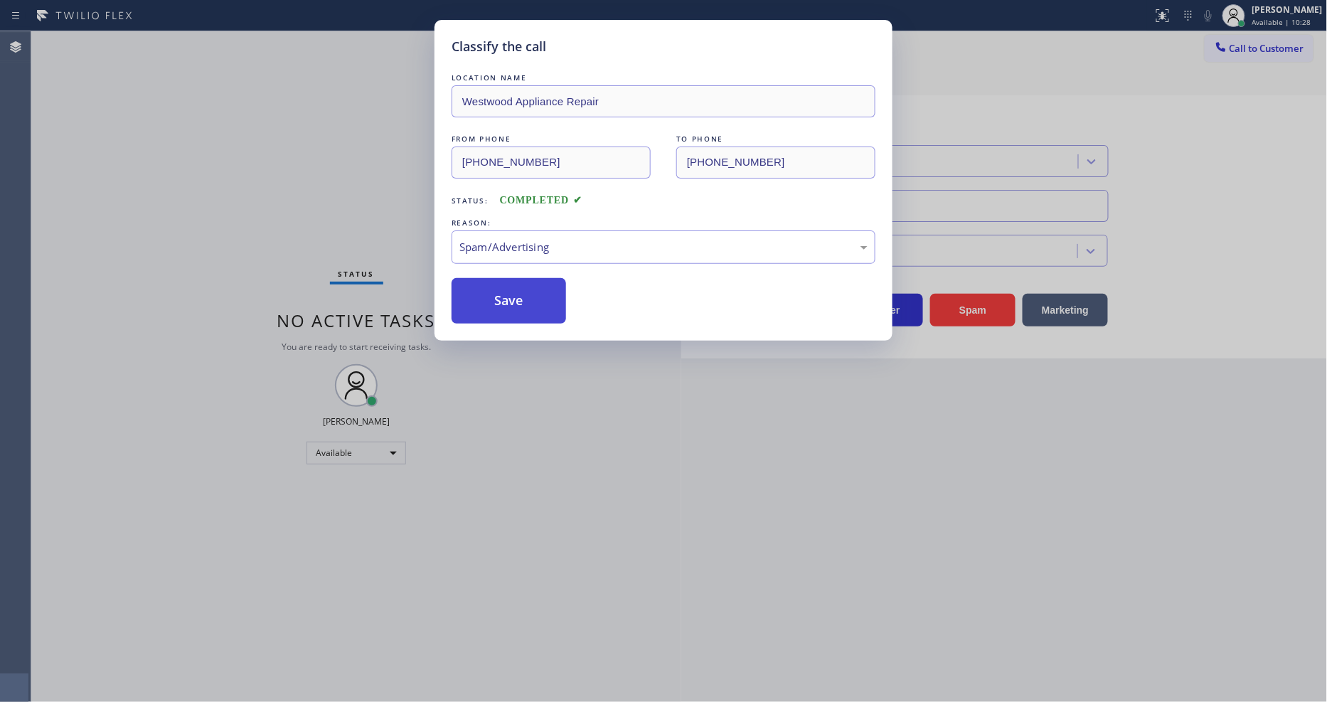
click at [524, 293] on button "Save" at bounding box center [508, 301] width 114 height 46
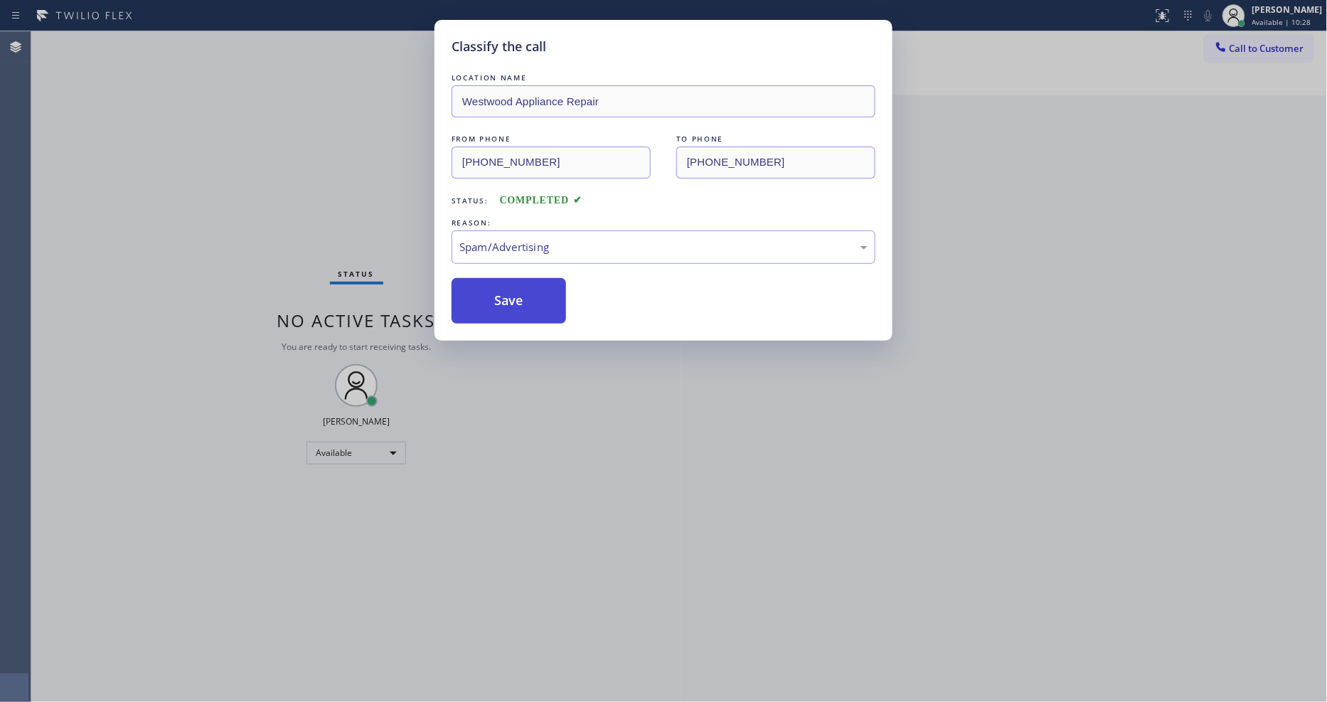
click at [524, 293] on button "Save" at bounding box center [508, 301] width 114 height 46
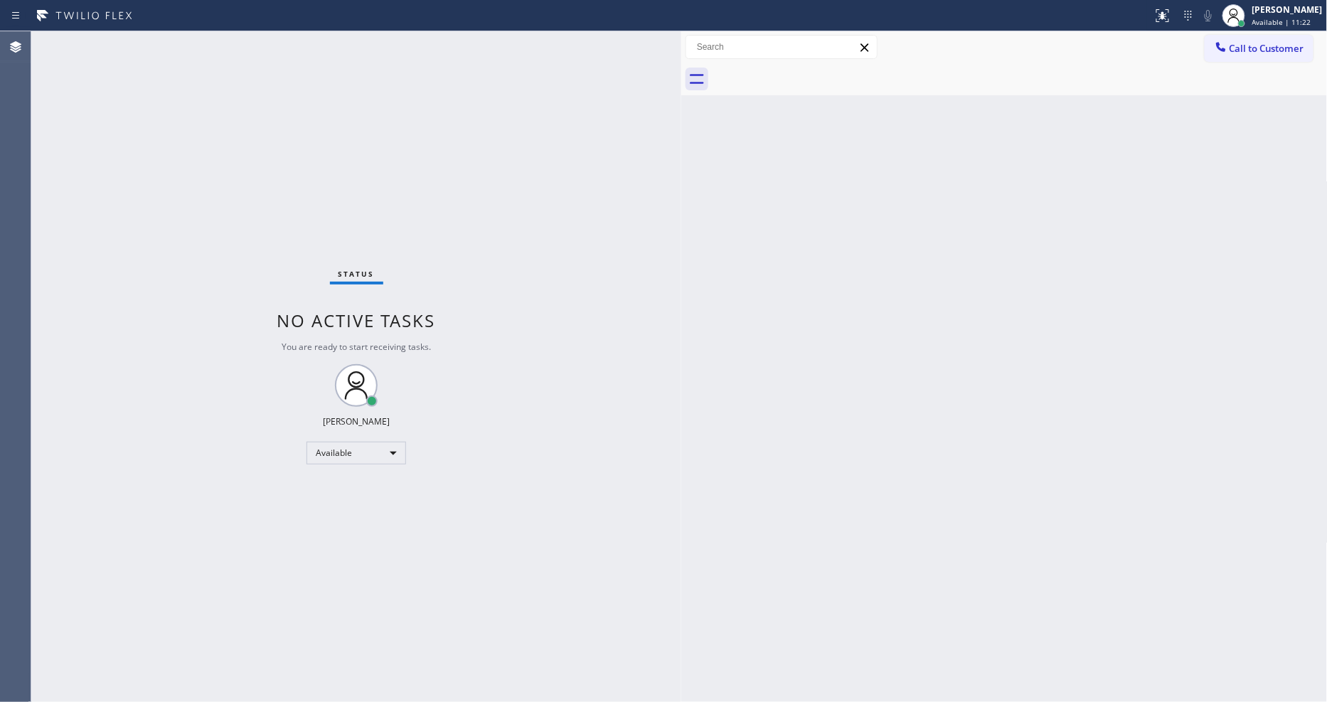
click at [951, 471] on div "Back to Dashboard Change Sender ID Customers Technicians Select a contact Outbo…" at bounding box center [1004, 366] width 646 height 670
click at [210, 41] on div "Status No active tasks You are ready to start receiving tasks. [PERSON_NAME] Av…" at bounding box center [356, 366] width 650 height 670
click at [195, 41] on div "Status No active tasks You are ready to start receiving tasks. [PERSON_NAME] Av…" at bounding box center [356, 366] width 650 height 670
click at [191, 38] on div "Status No active tasks You are ready to start receiving tasks. [PERSON_NAME] Av…" at bounding box center [356, 366] width 650 height 670
click at [218, 48] on div "Status No active tasks You are ready to start receiving tasks. [PERSON_NAME] Av…" at bounding box center [356, 366] width 650 height 670
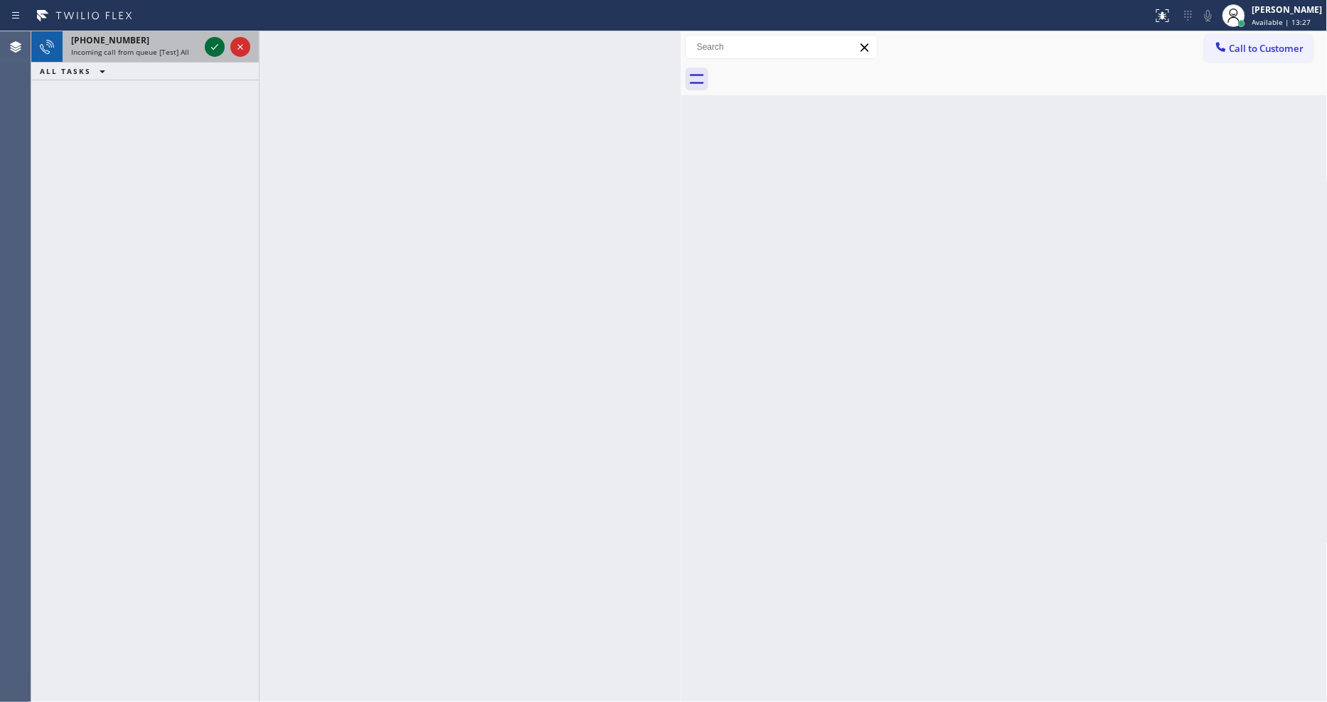
click at [215, 38] on icon at bounding box center [214, 46] width 17 height 17
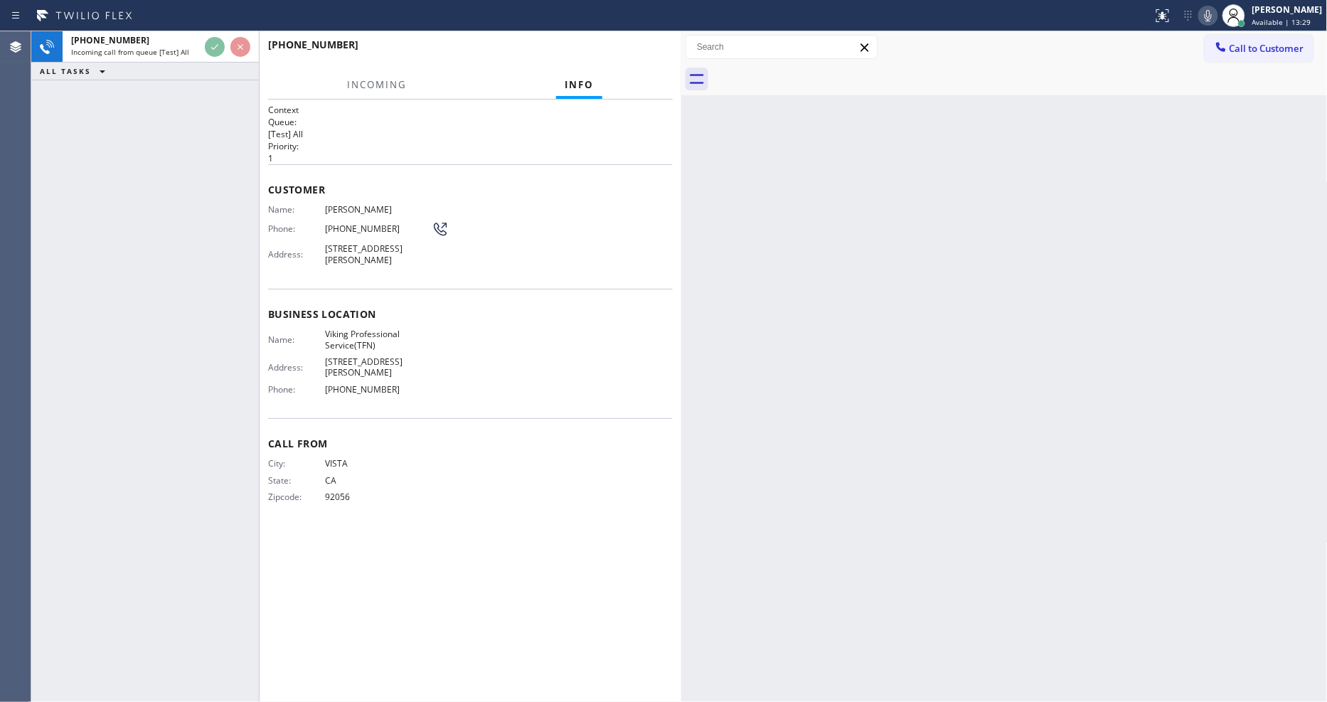
click at [876, 300] on div "Back to Dashboard Change Sender ID Customers Technicians Select a contact Outbo…" at bounding box center [1004, 366] width 646 height 670
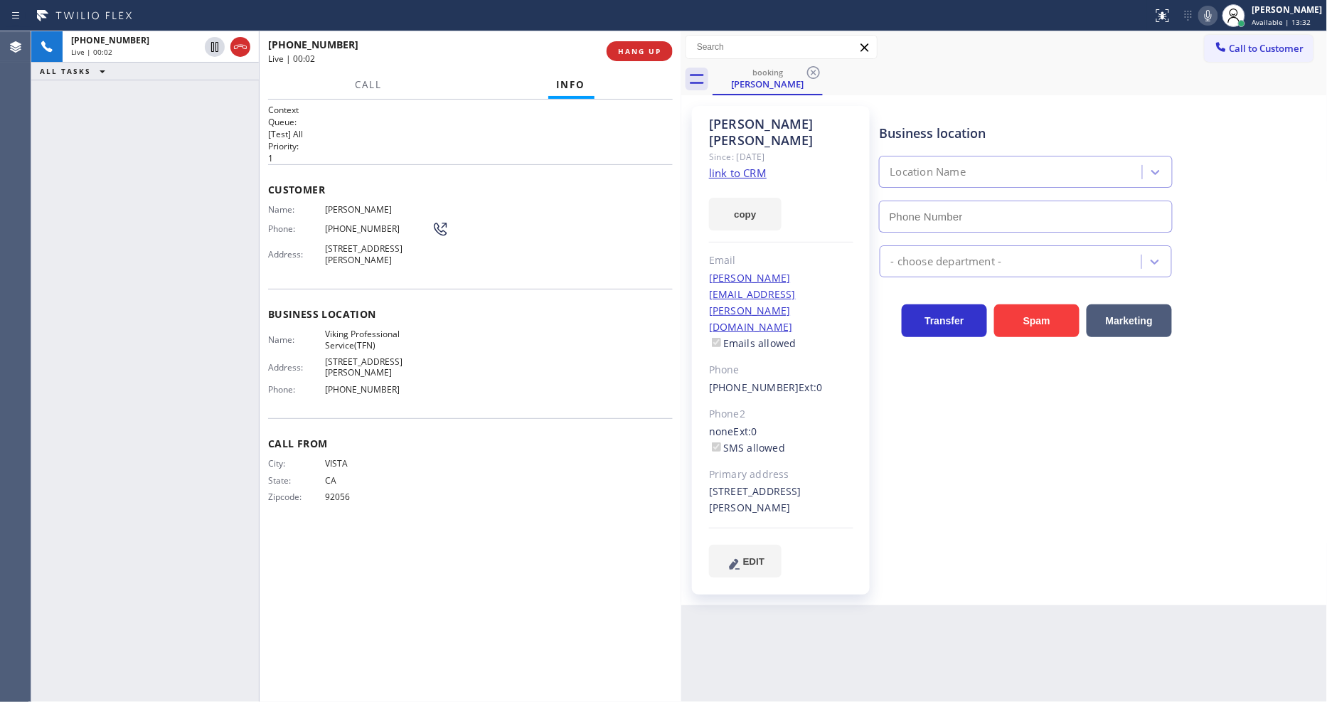
click at [735, 166] on link "link to CRM" at bounding box center [738, 173] width 58 height 14
type input "[PHONE_NUMBER]"
click at [644, 46] on span "HANG UP" at bounding box center [639, 51] width 43 height 10
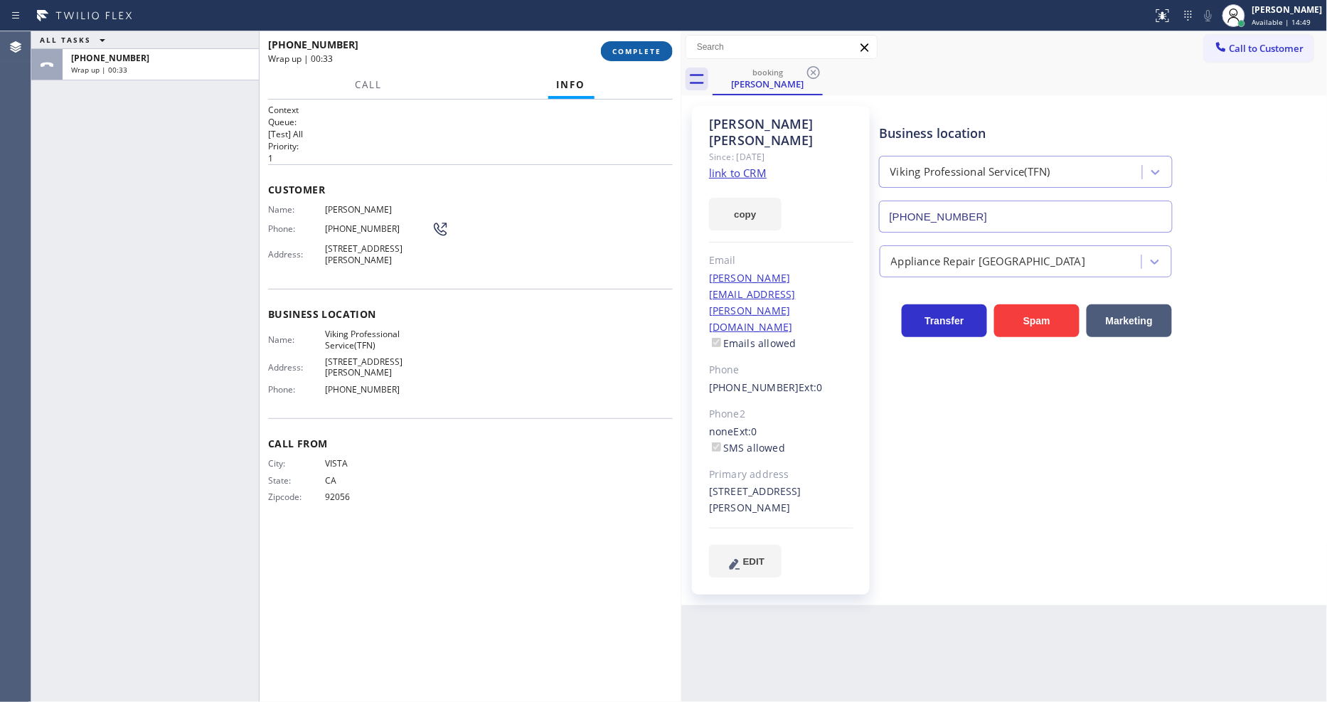
click at [648, 46] on span "COMPLETE" at bounding box center [636, 51] width 49 height 10
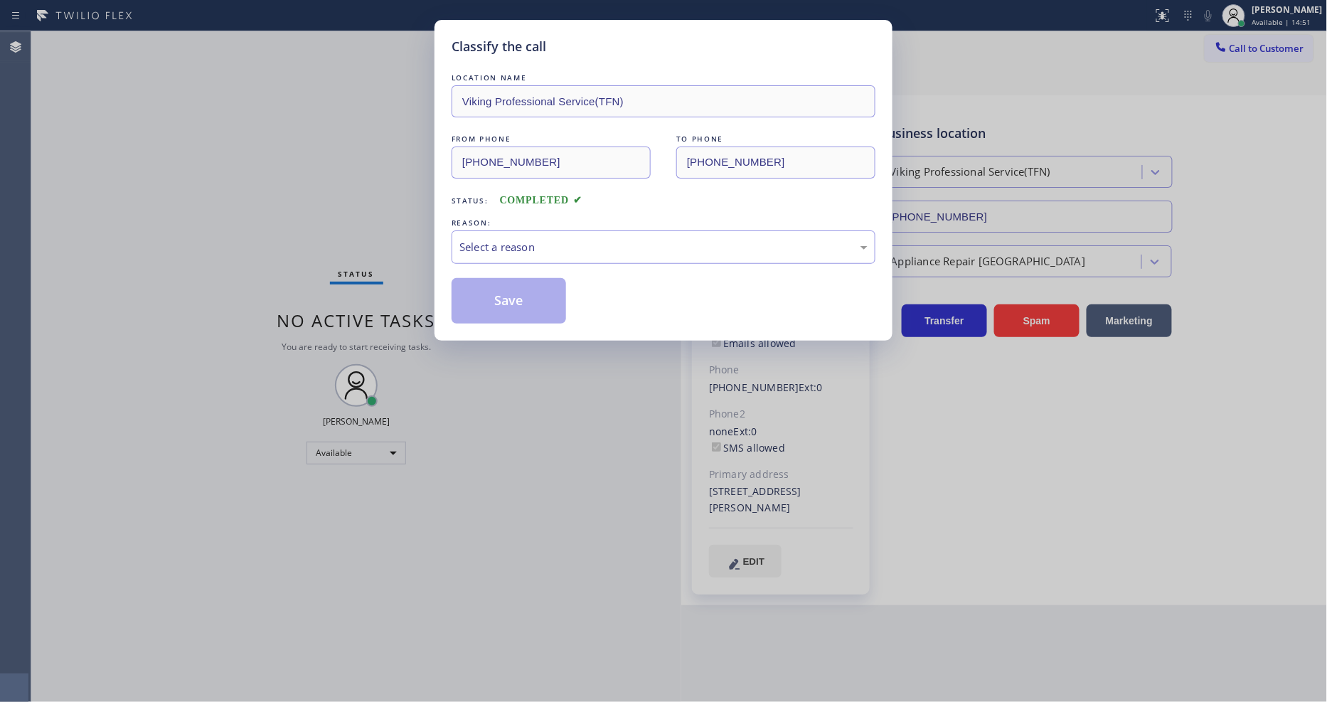
click at [584, 250] on div "Select a reason" at bounding box center [663, 247] width 408 height 16
click at [552, 307] on button "Save" at bounding box center [508, 301] width 114 height 46
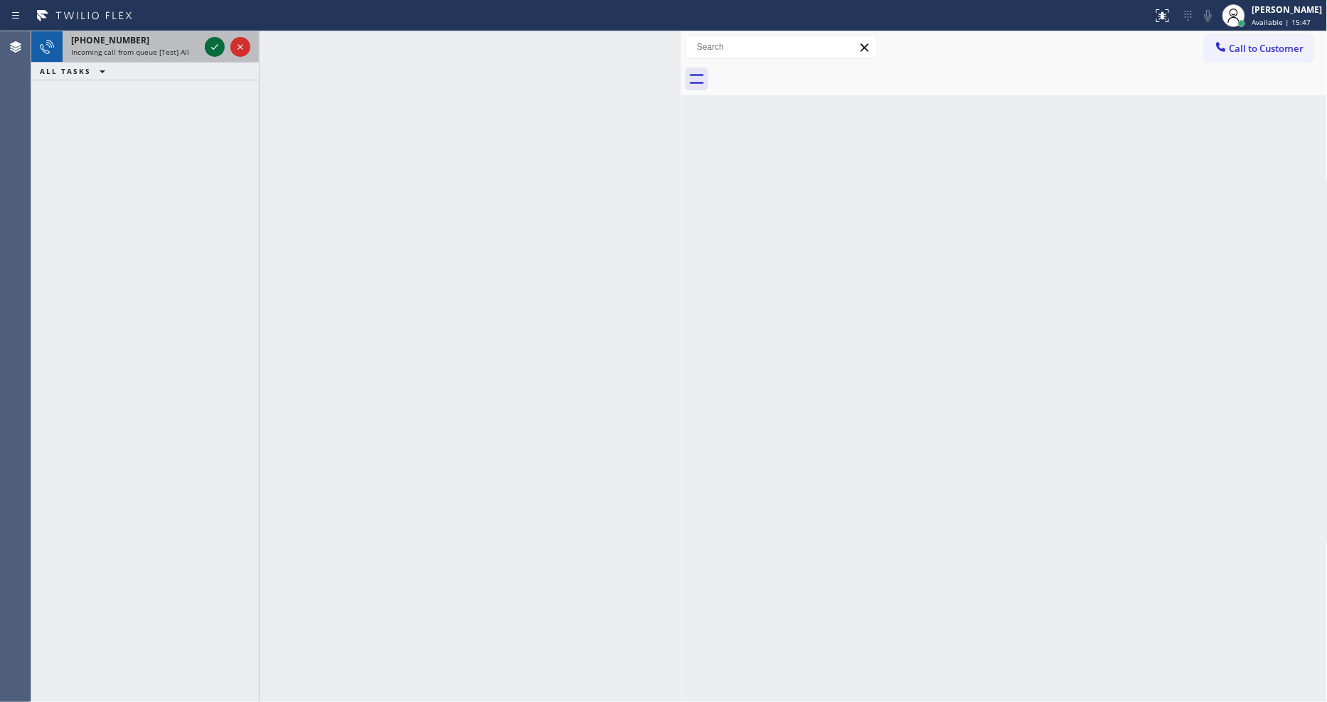
click at [212, 41] on icon at bounding box center [214, 46] width 17 height 17
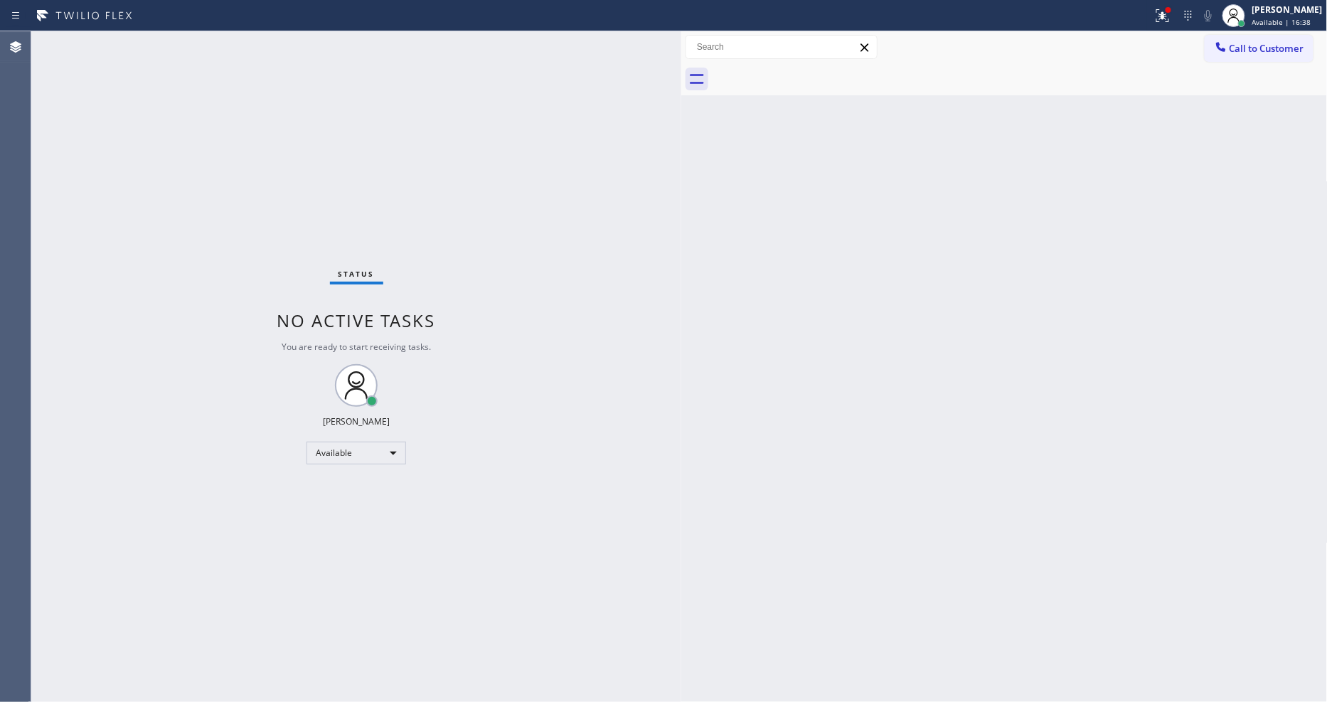
click at [188, 44] on div "Status No active tasks You are ready to start receiving tasks. [PERSON_NAME] Av…" at bounding box center [356, 366] width 650 height 670
click at [196, 46] on div "Status No active tasks You are ready to start receiving tasks. [PERSON_NAME] Av…" at bounding box center [356, 366] width 650 height 670
click at [195, 40] on div "Status No active tasks You are ready to start receiving tasks. [PERSON_NAME] Av…" at bounding box center [356, 366] width 650 height 670
click at [1170, 18] on icon at bounding box center [1162, 15] width 17 height 17
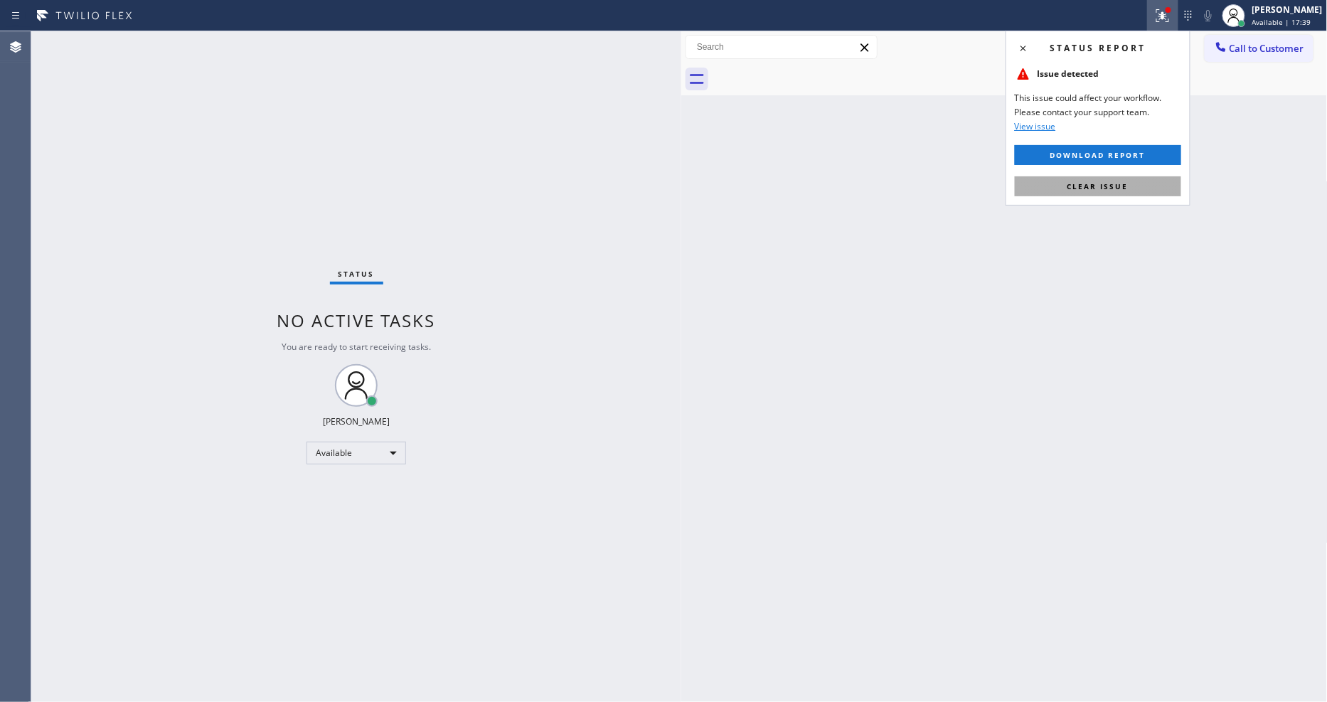
click at [1119, 188] on span "Clear issue" at bounding box center [1097, 186] width 61 height 10
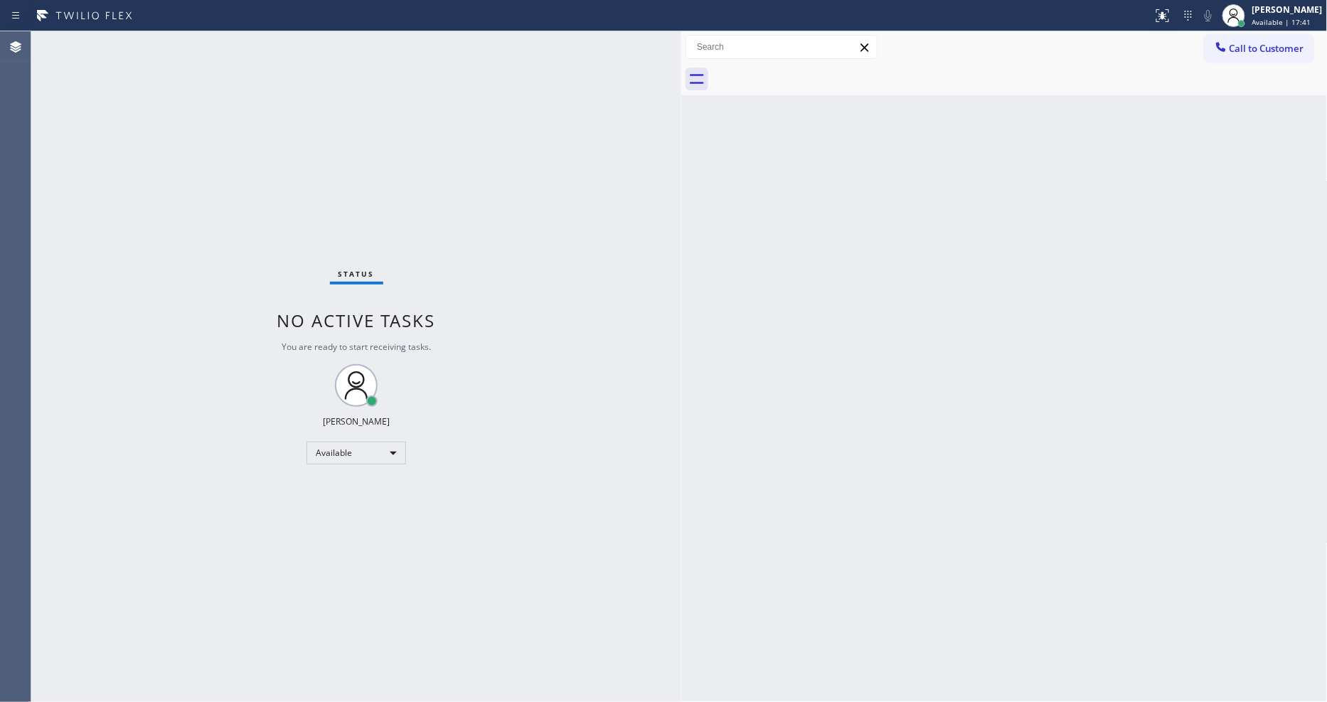
click at [636, 537] on div "Status No active tasks You are ready to start receiving tasks. [PERSON_NAME] Av…" at bounding box center [356, 366] width 650 height 670
click at [194, 44] on div "Status No active tasks You are ready to start receiving tasks. [PERSON_NAME] Av…" at bounding box center [356, 366] width 650 height 670
click at [217, 38] on div "Status No active tasks You are ready to start receiving tasks. [PERSON_NAME] Av…" at bounding box center [356, 366] width 650 height 670
click at [166, 38] on div "Status No active tasks You are ready to start receiving tasks. [PERSON_NAME] Av…" at bounding box center [356, 366] width 650 height 670
click at [195, 40] on div "Status No active tasks You are ready to start receiving tasks. [PERSON_NAME] Av…" at bounding box center [356, 366] width 650 height 670
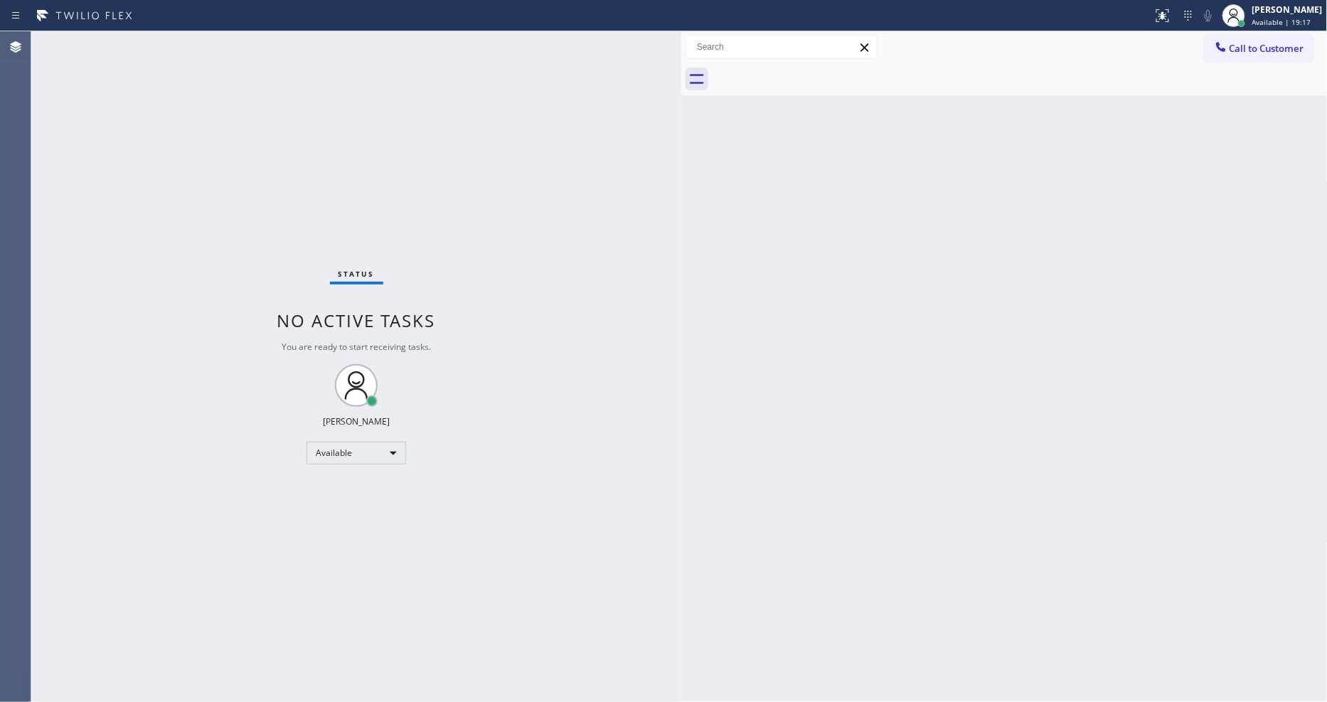
click at [196, 51] on div "Status No active tasks You are ready to start receiving tasks. [PERSON_NAME] Av…" at bounding box center [356, 366] width 650 height 670
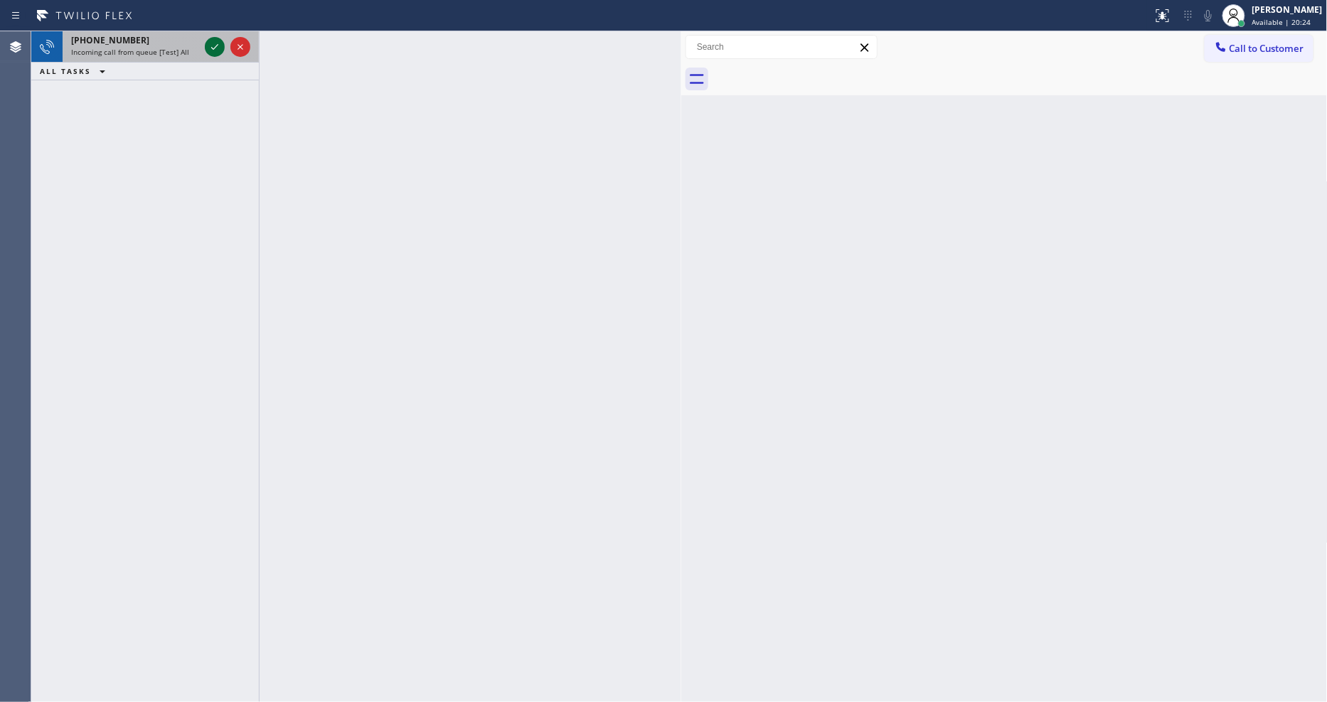
click at [213, 44] on icon at bounding box center [214, 46] width 17 height 17
click at [218, 55] on icon at bounding box center [214, 46] width 17 height 17
click at [217, 46] on icon at bounding box center [214, 46] width 17 height 17
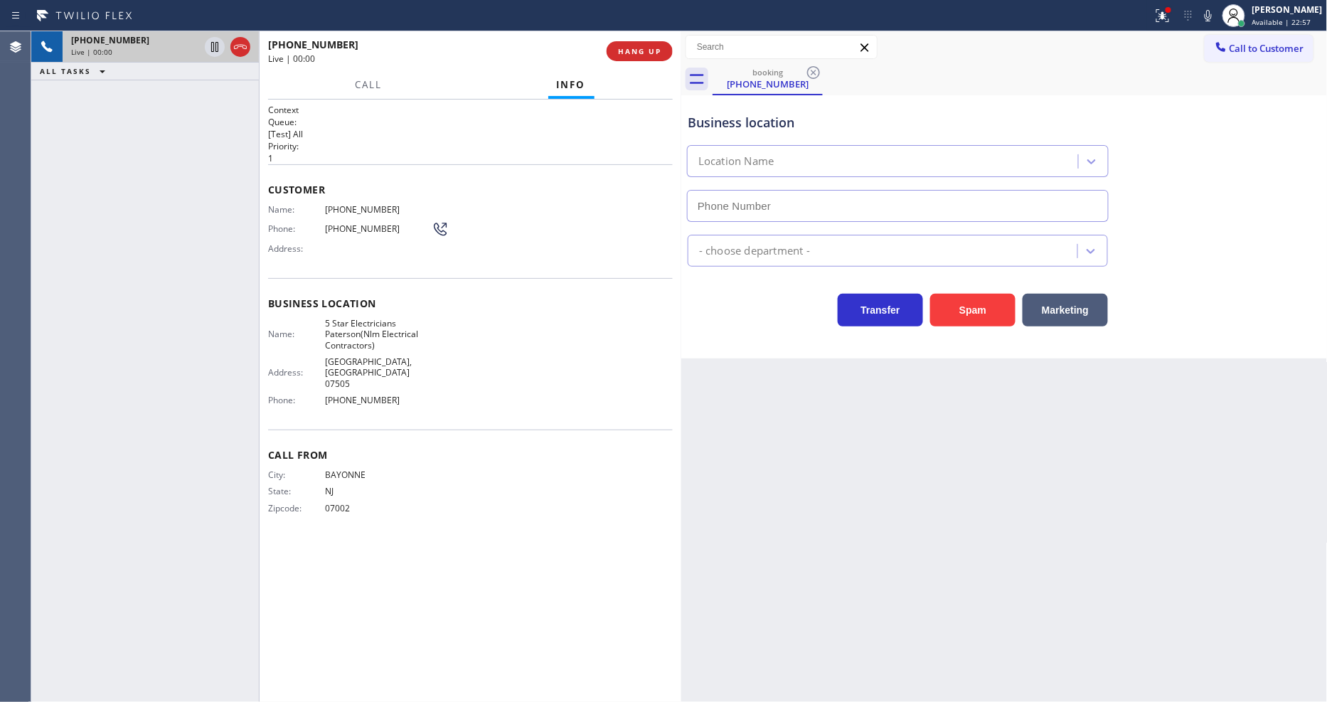
type input "(973) 791-5890"
click at [629, 41] on button "HANG UP" at bounding box center [639, 51] width 66 height 20
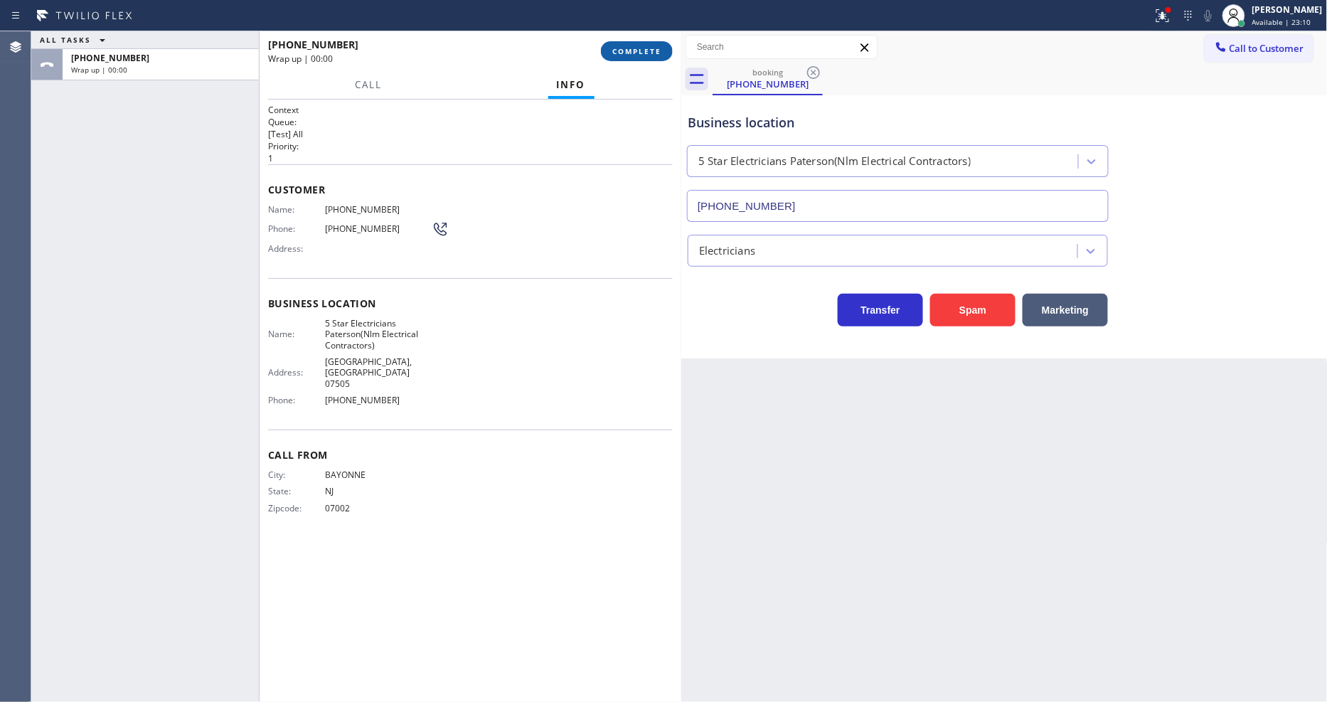
click at [629, 41] on button "COMPLETE" at bounding box center [637, 51] width 72 height 20
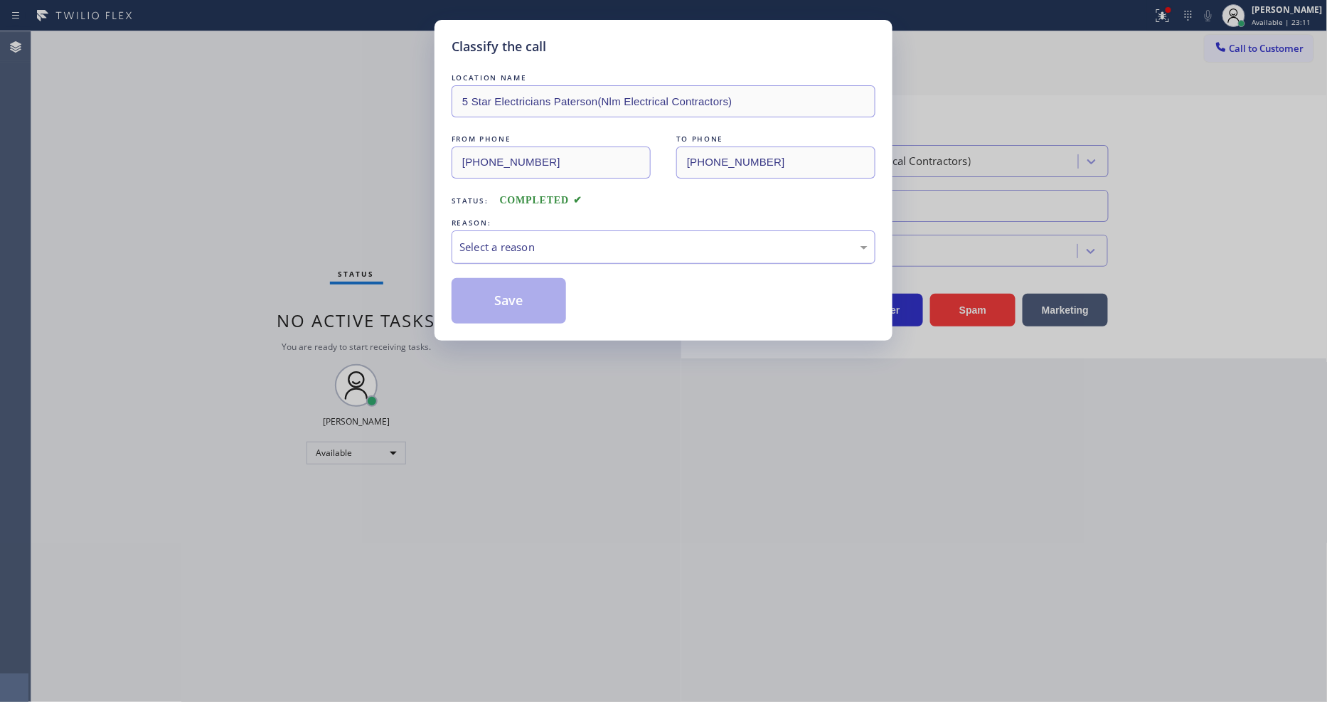
click at [509, 249] on div "Select a reason" at bounding box center [663, 247] width 408 height 16
click at [508, 289] on button "Save" at bounding box center [508, 301] width 114 height 46
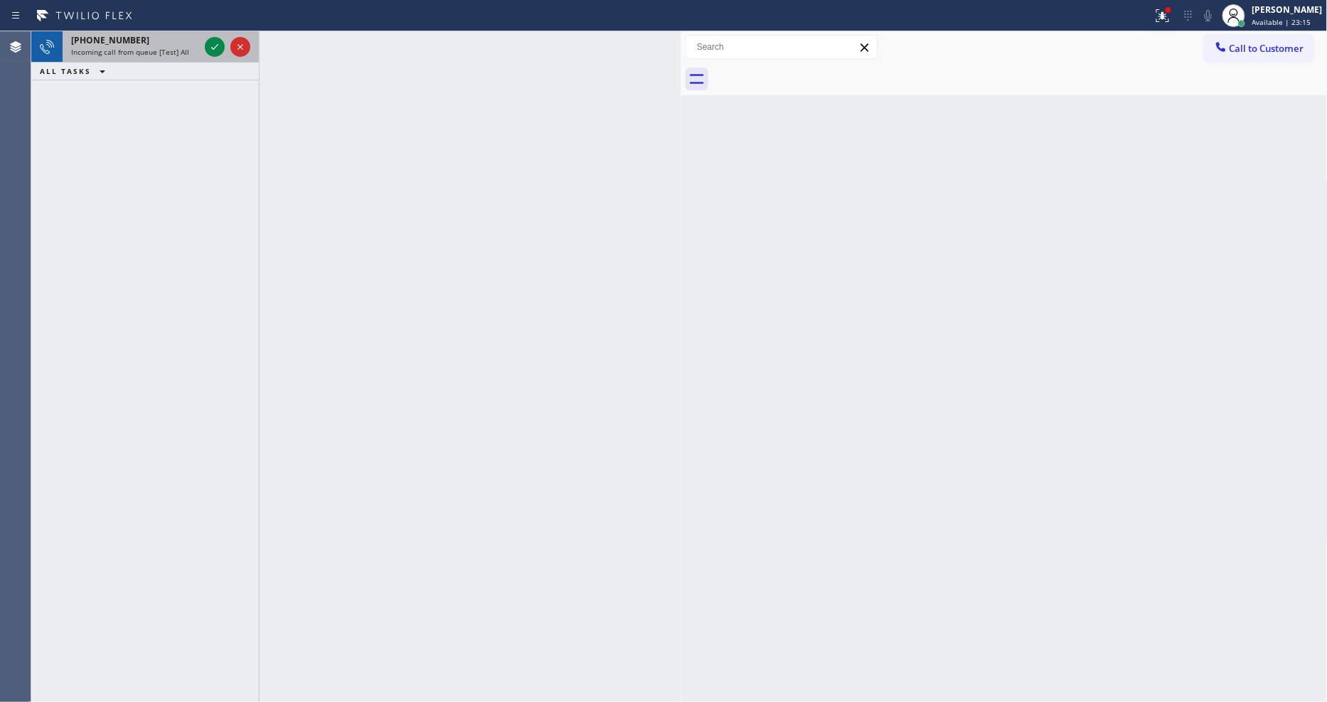
click at [169, 48] on span "Incoming call from queue [Test] All" at bounding box center [130, 52] width 118 height 10
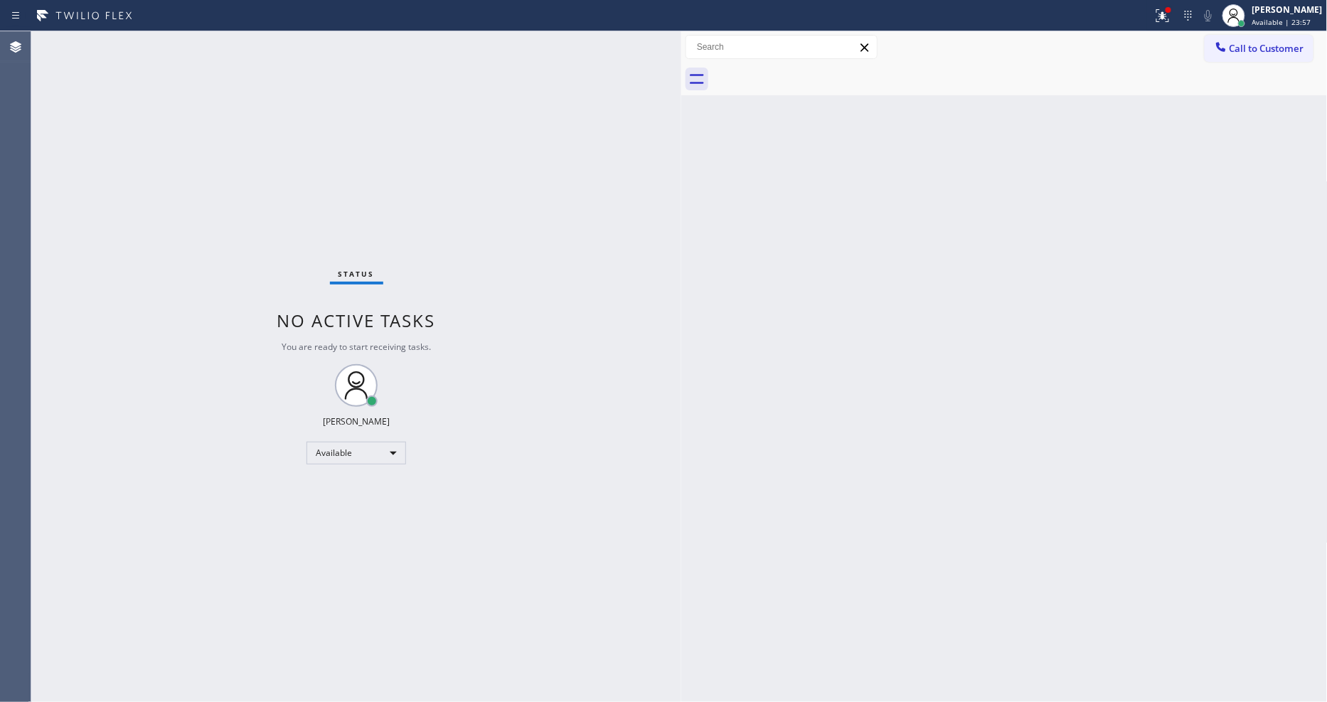
click at [999, 496] on div "Back to Dashboard Change Sender ID Customers Technicians Select a contact Outbo…" at bounding box center [1004, 366] width 646 height 670
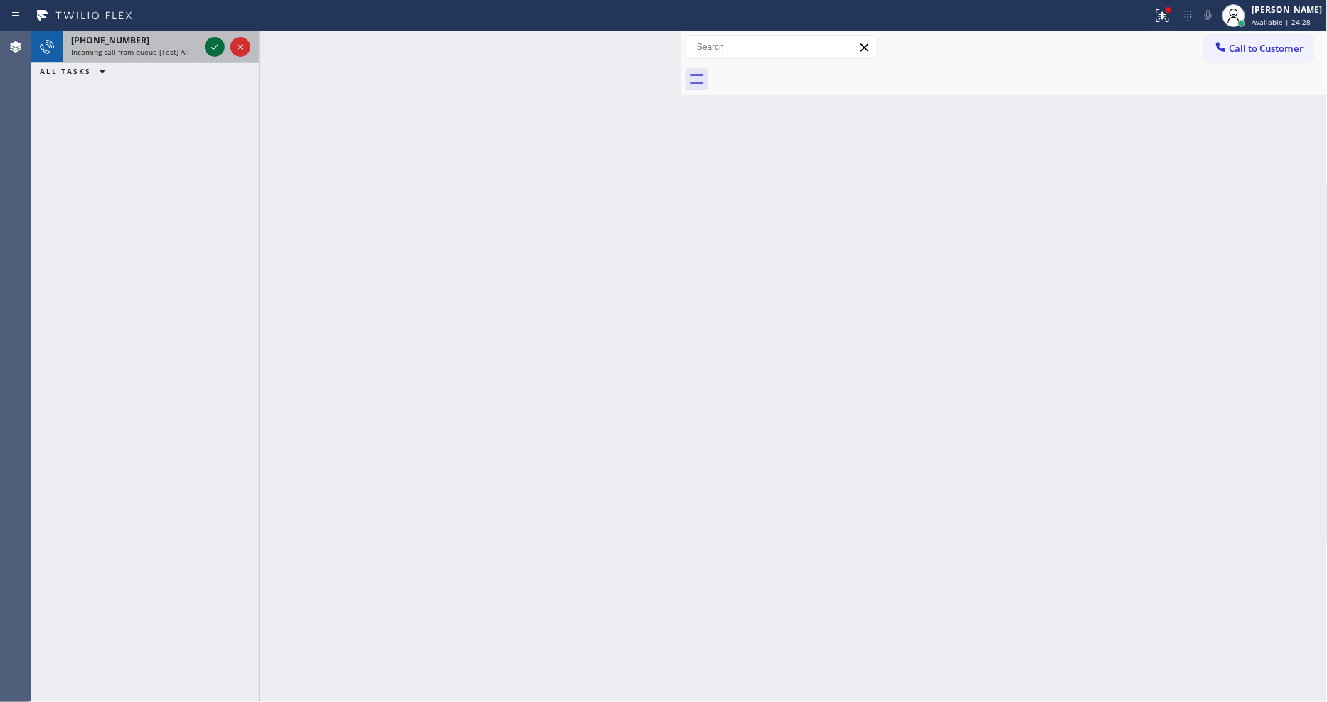
click at [215, 43] on icon at bounding box center [214, 46] width 17 height 17
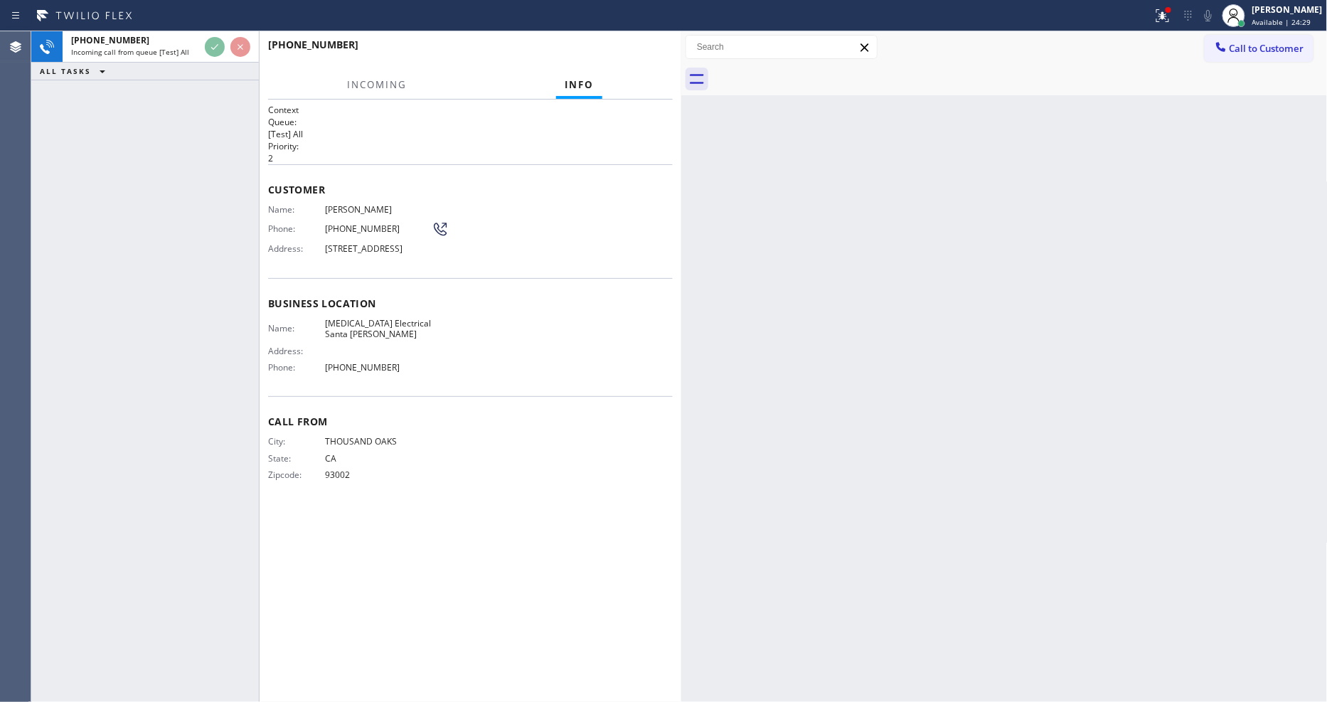
click at [491, 216] on div "Name: Monique August Phone: (805) 390-4139 Address: 253 Primrose St, Fillmore, …" at bounding box center [470, 232] width 405 height 56
click at [910, 291] on div "Back to Dashboard Change Sender ID Customers Technicians Select a contact Outbo…" at bounding box center [1004, 366] width 646 height 670
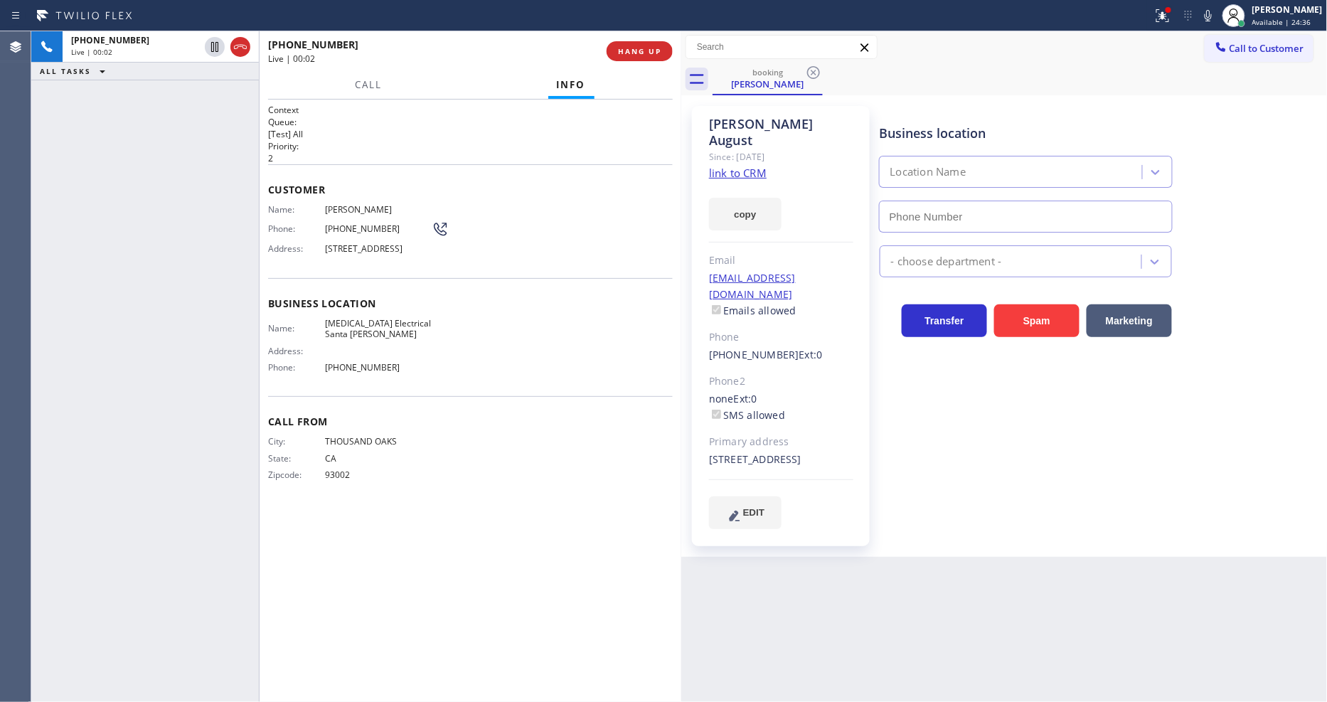
type input "(805) 222-7315"
click at [726, 166] on link "link to CRM" at bounding box center [738, 173] width 58 height 14
click at [637, 53] on span "HANG UP" at bounding box center [639, 51] width 43 height 10
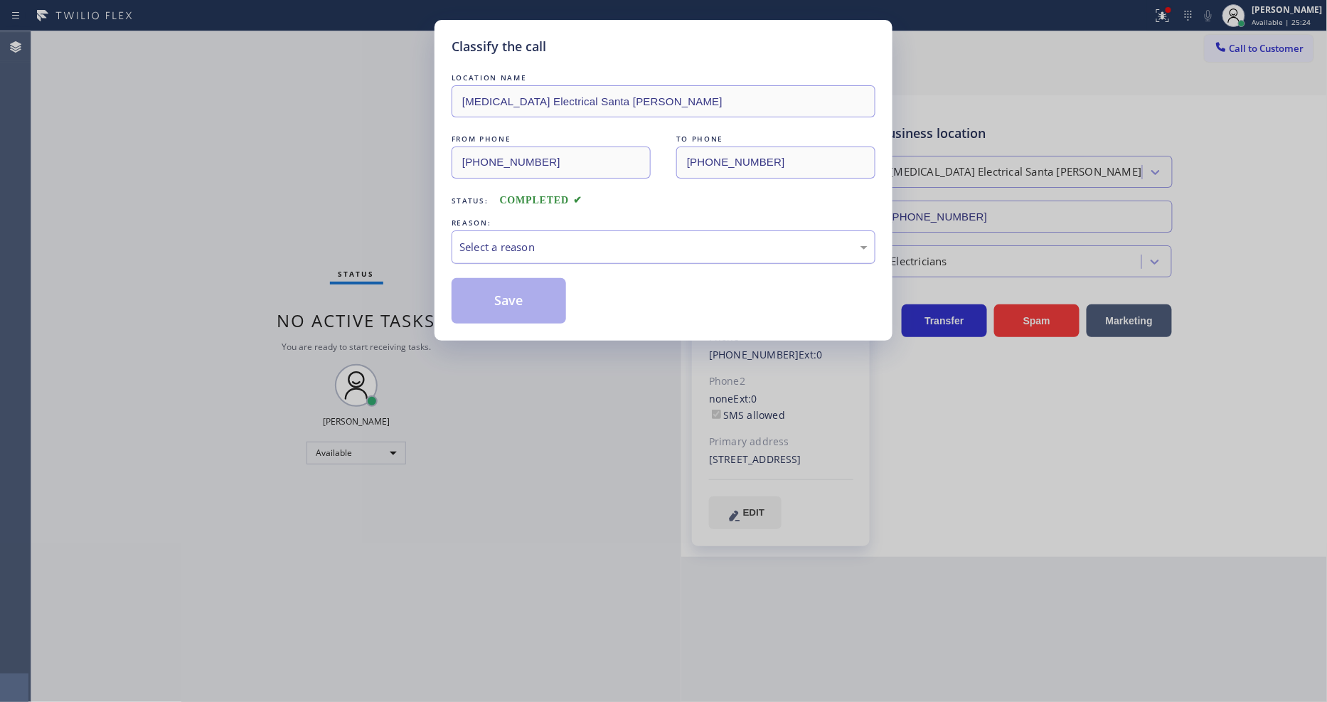
click at [485, 230] on div "Select a reason" at bounding box center [663, 246] width 424 height 33
click at [503, 290] on button "Save" at bounding box center [508, 301] width 114 height 46
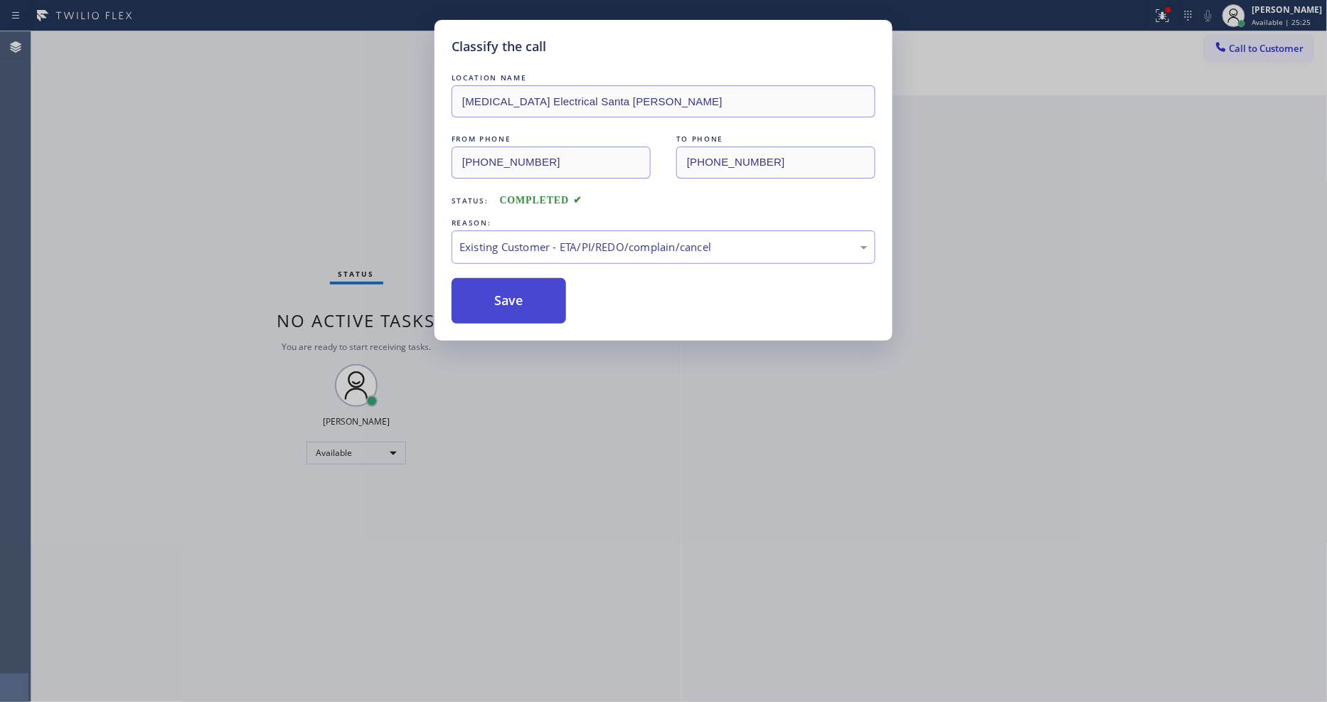
click at [503, 290] on button "Save" at bounding box center [508, 301] width 114 height 46
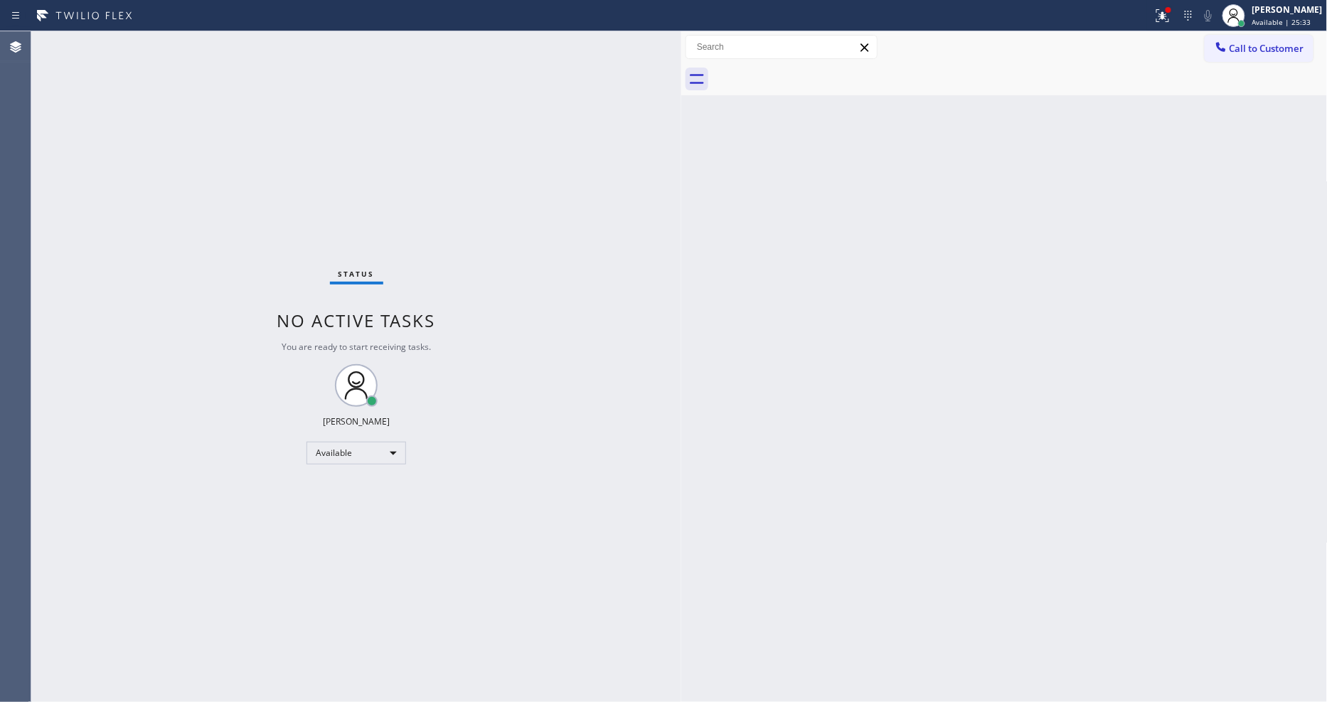
click at [200, 38] on div "Status No active tasks You are ready to start receiving tasks. [PERSON_NAME] Av…" at bounding box center [356, 366] width 650 height 670
click at [1175, 478] on div "Back to Dashboard Change Sender ID Customers Technicians Select a contact Outbo…" at bounding box center [1004, 366] width 646 height 670
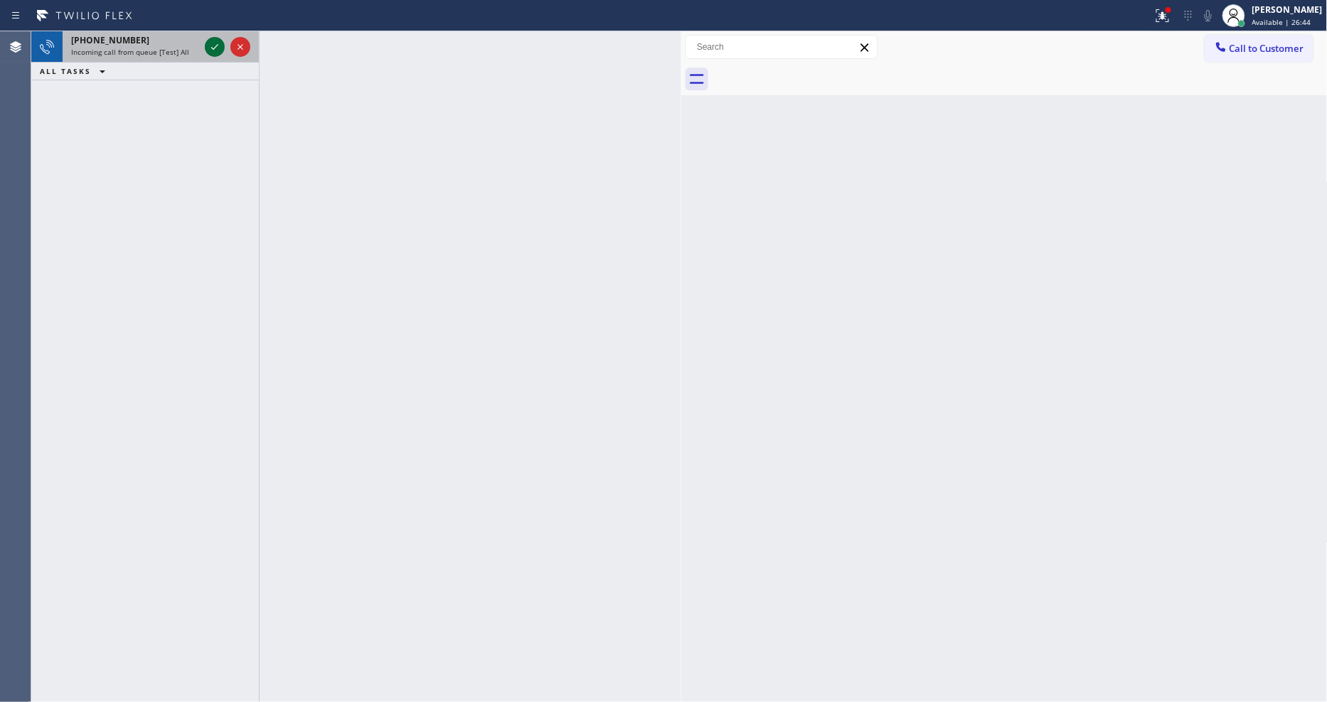
click at [207, 41] on icon at bounding box center [214, 46] width 17 height 17
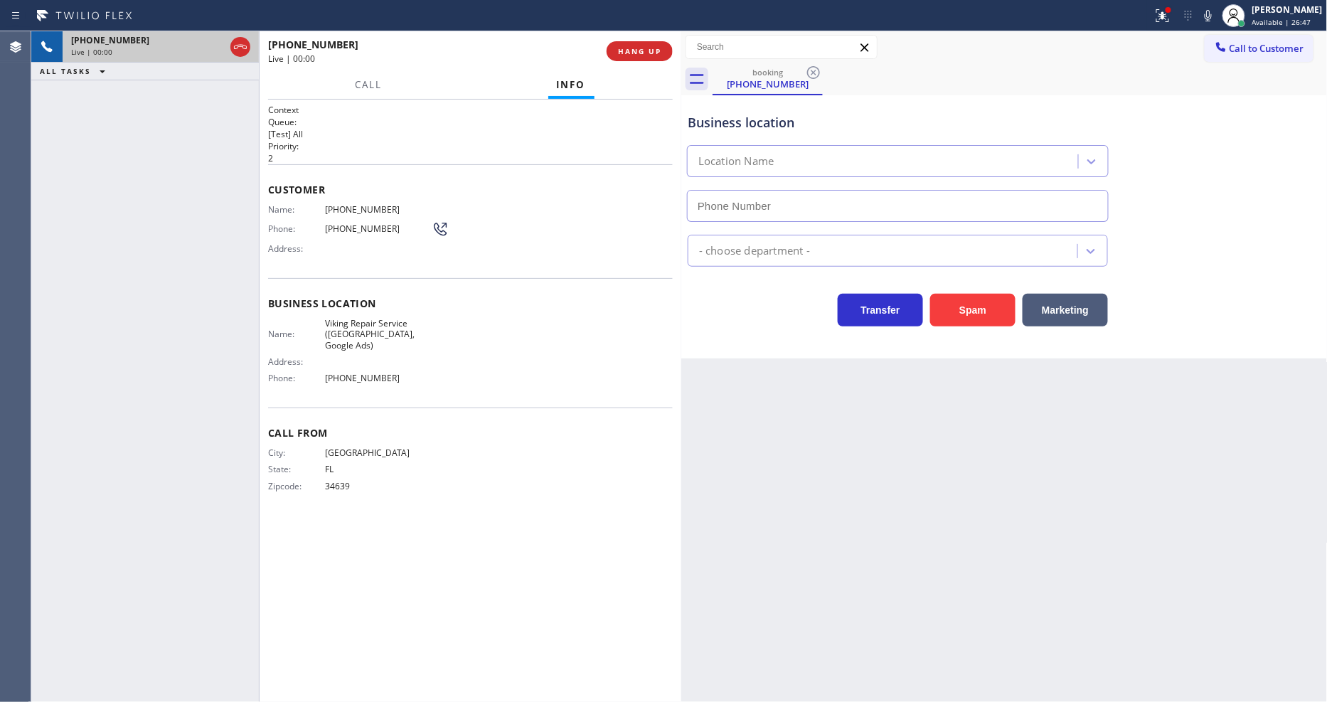
type input "(813) 696-3155"
click at [378, 324] on span "Viking Repair Service (Tampa, Google Ads)" at bounding box center [378, 334] width 107 height 33
copy span "Viking Repair Service (Tampa, Google Ads)"
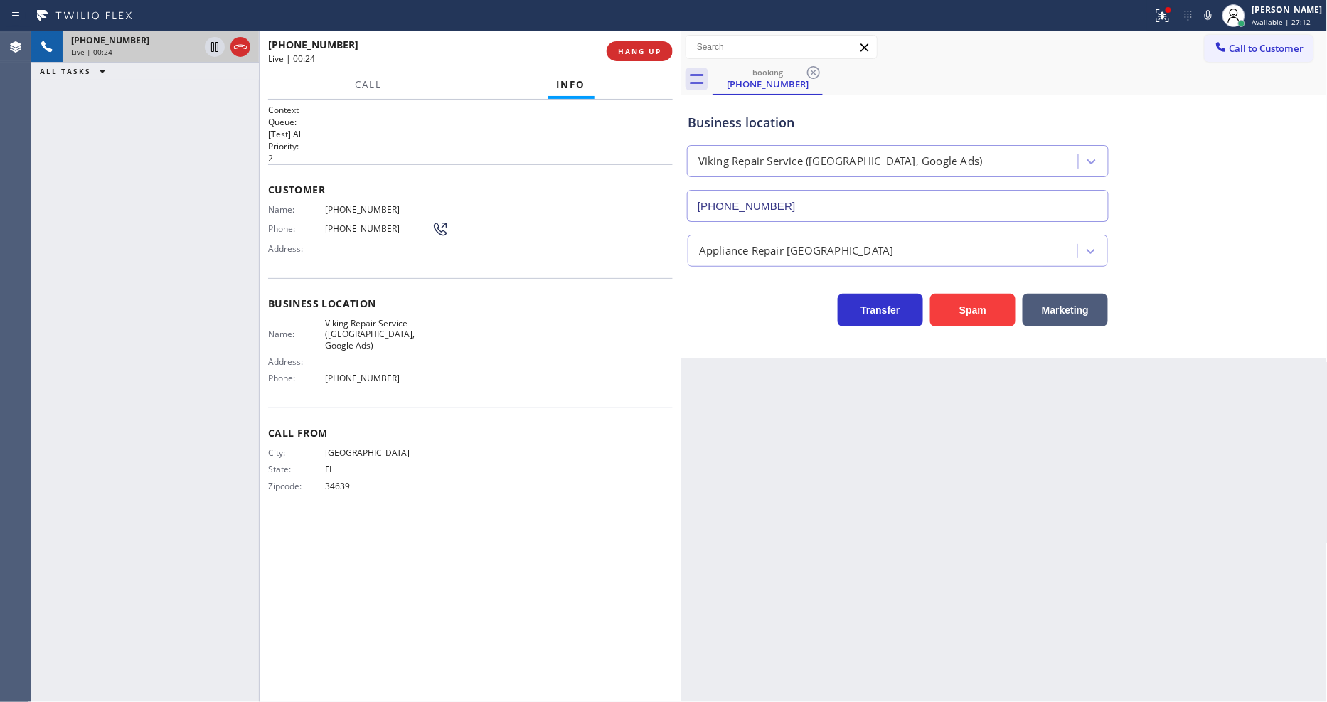
click at [332, 142] on h2 "Priority:" at bounding box center [470, 146] width 405 height 12
click at [342, 510] on div "Context Queue: [Test] All Priority: 2 Customer Name: (813) 625-7500 Phone: (813…" at bounding box center [470, 401] width 405 height 594
click at [633, 50] on span "HANG UP" at bounding box center [639, 51] width 43 height 10
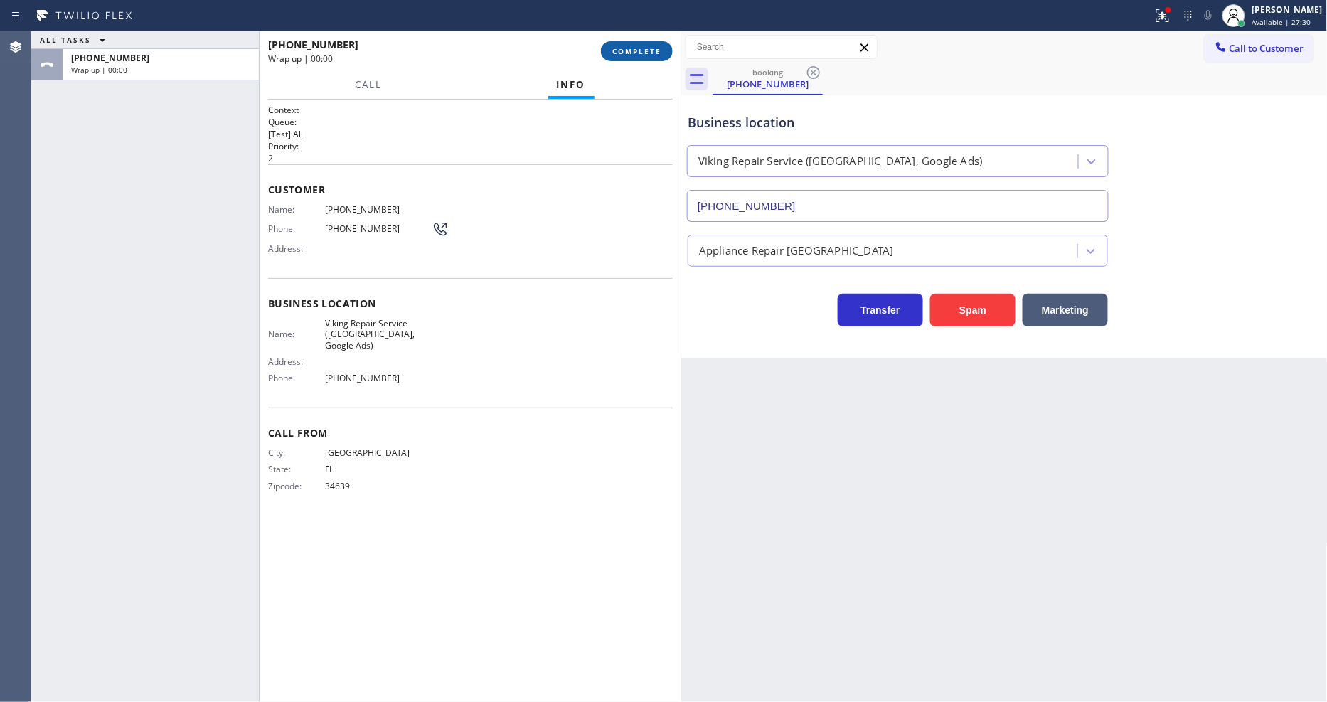
click at [641, 41] on button "COMPLETE" at bounding box center [637, 51] width 72 height 20
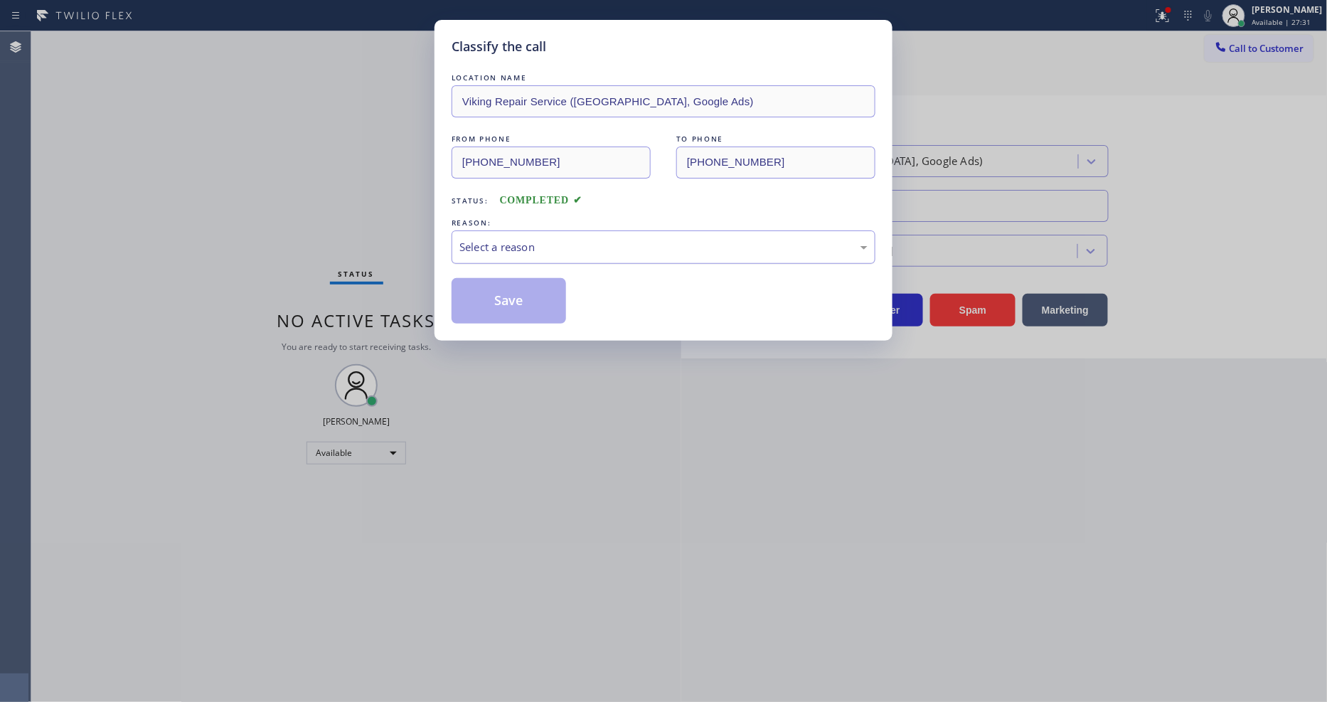
click at [508, 242] on div "Select a reason" at bounding box center [663, 247] width 408 height 16
click at [508, 288] on button "Save" at bounding box center [508, 301] width 114 height 46
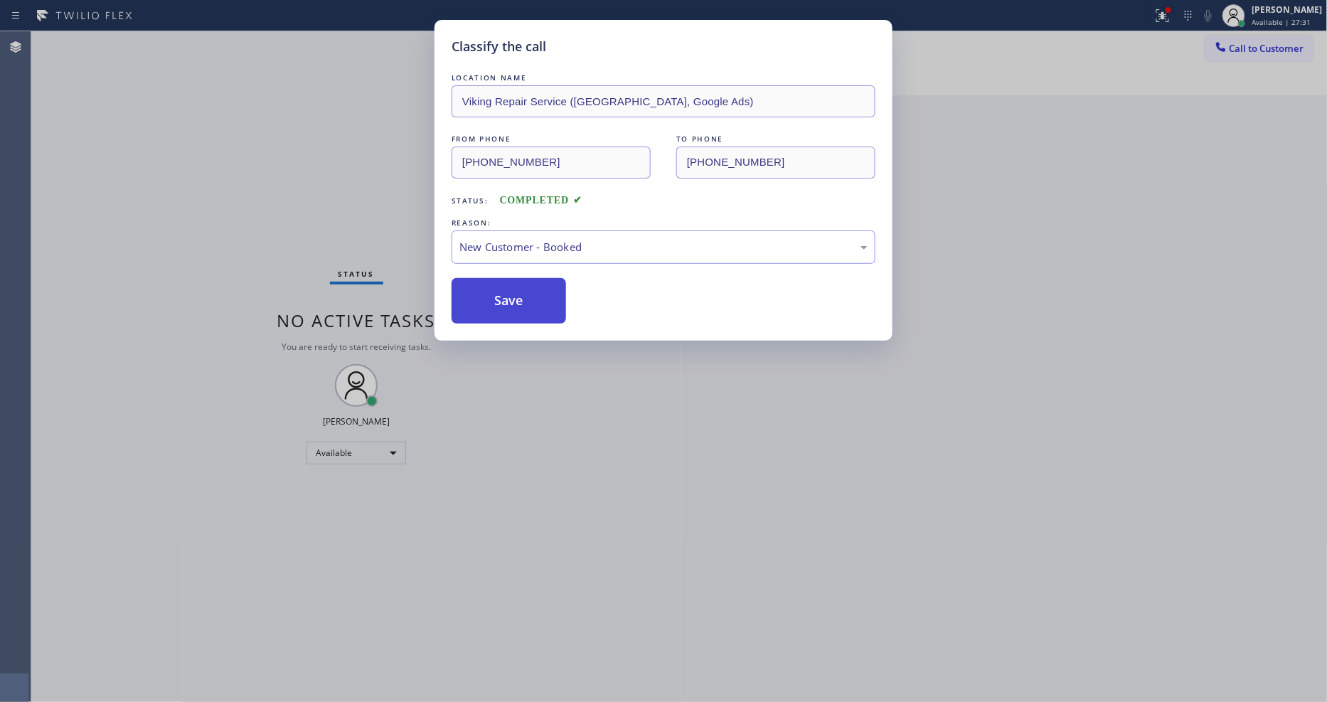
click at [508, 283] on button "Save" at bounding box center [508, 301] width 114 height 46
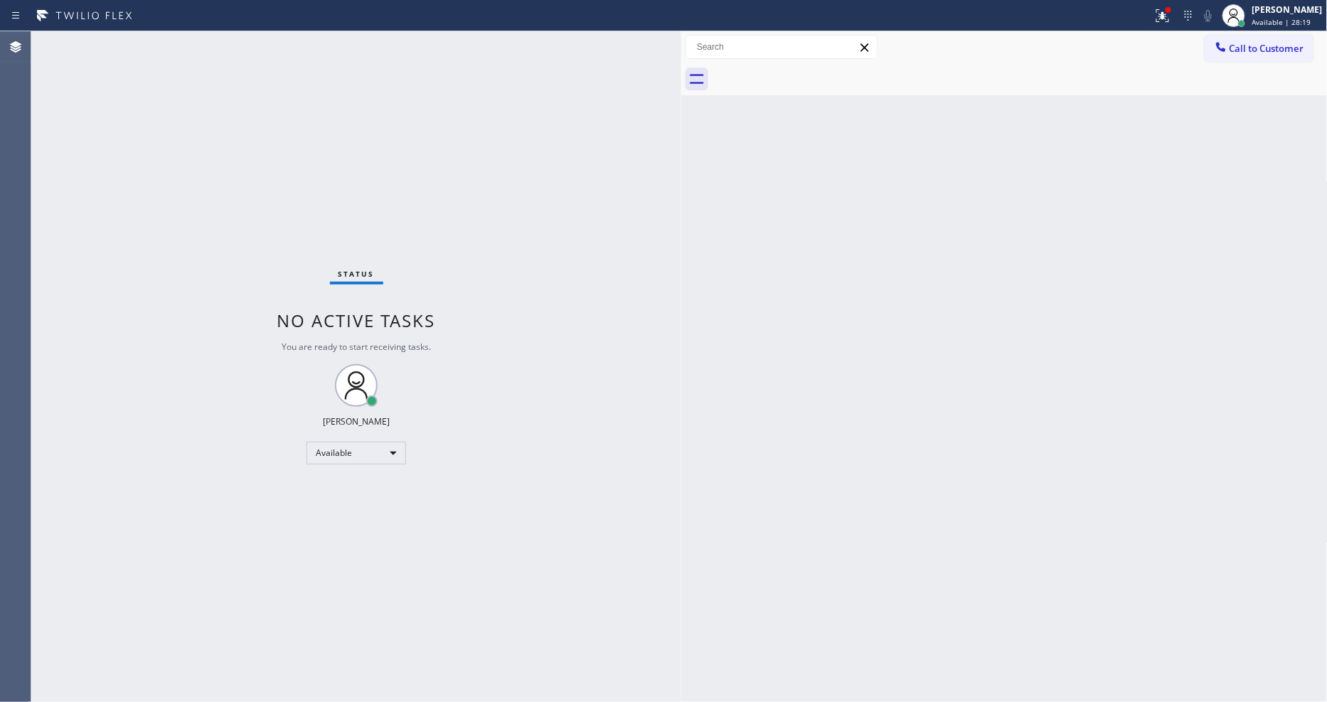
drag, startPoint x: 980, startPoint y: 530, endPoint x: 598, endPoint y: 630, distance: 394.7
click at [980, 530] on div "Back to Dashboard Change Sender ID Customers Technicians Select a contact Outbo…" at bounding box center [1004, 366] width 646 height 670
click at [956, 535] on div "Back to Dashboard Change Sender ID Customers Technicians Select a contact Outbo…" at bounding box center [1004, 366] width 646 height 670
click at [674, 485] on div "Status No active tasks You are ready to start receiving tasks. [PERSON_NAME] Av…" at bounding box center [356, 366] width 650 height 670
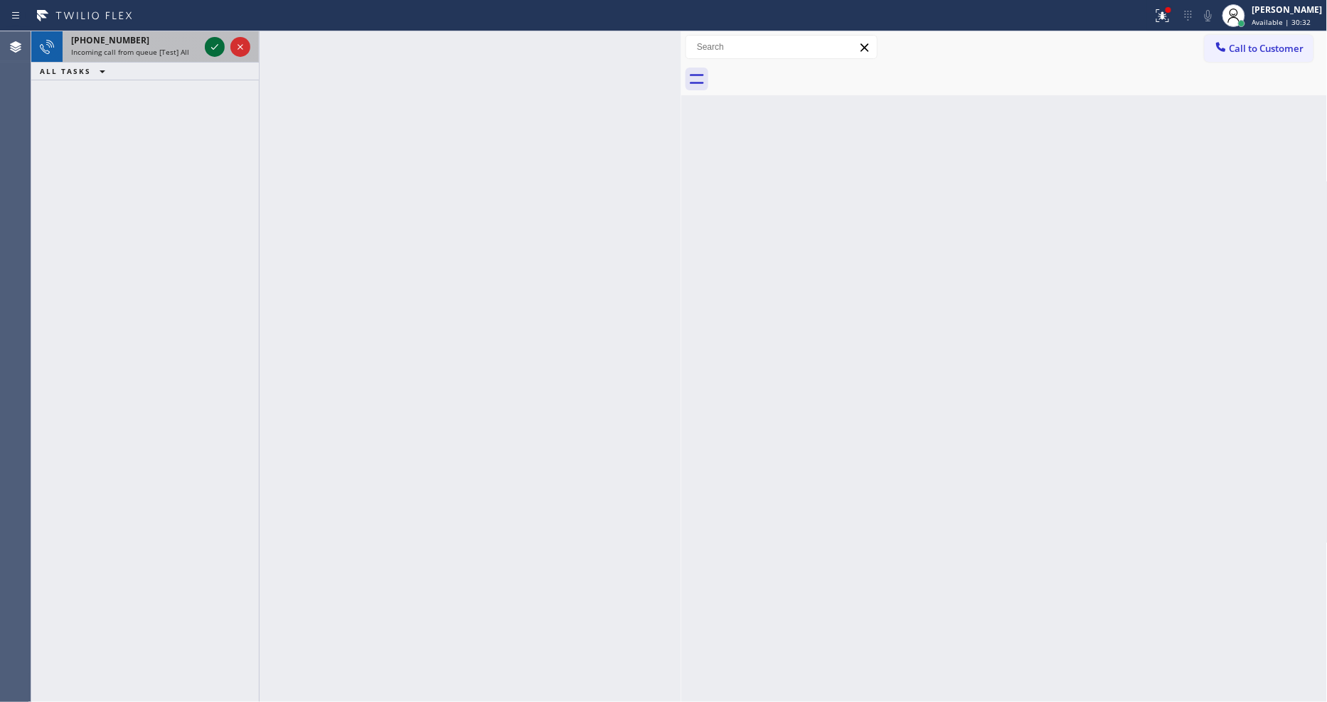
click at [211, 48] on icon at bounding box center [214, 47] width 7 height 6
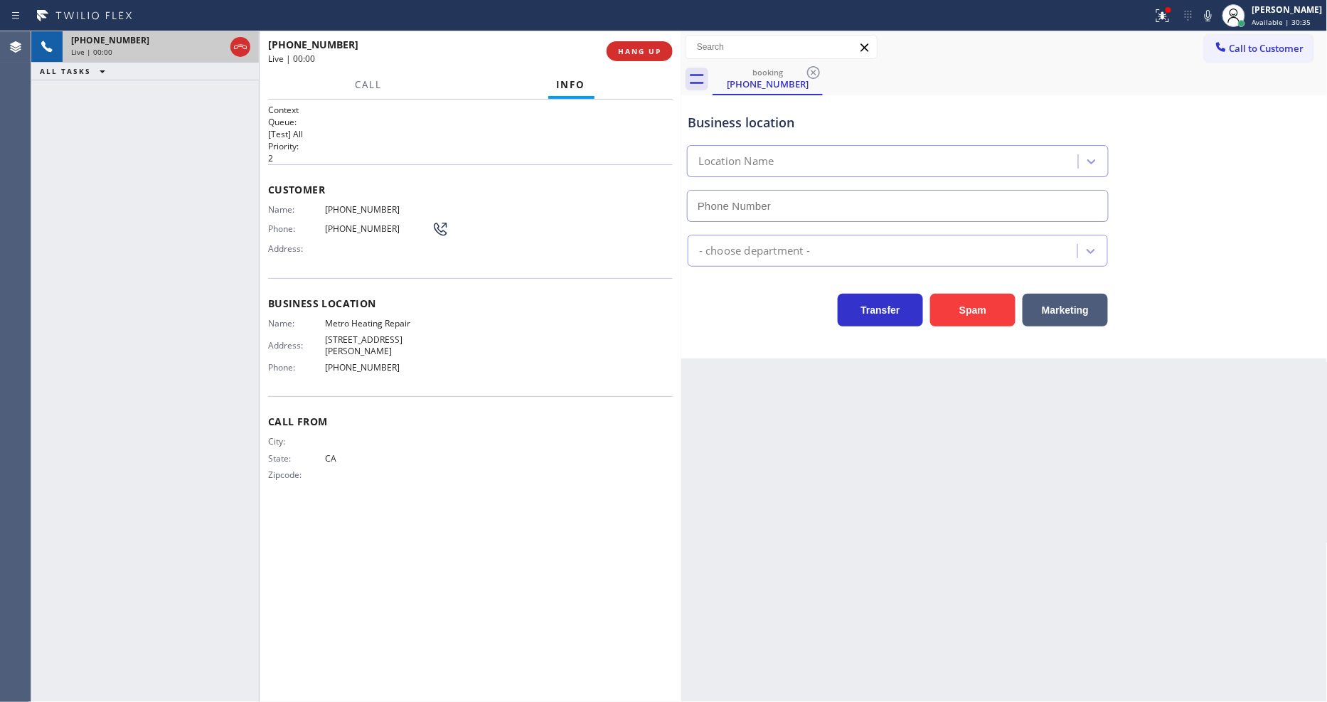
type input "(833) 318-0239"
click at [360, 318] on span "Metro Heating Repair" at bounding box center [378, 323] width 107 height 11
copy span "Metro Heating Repair"
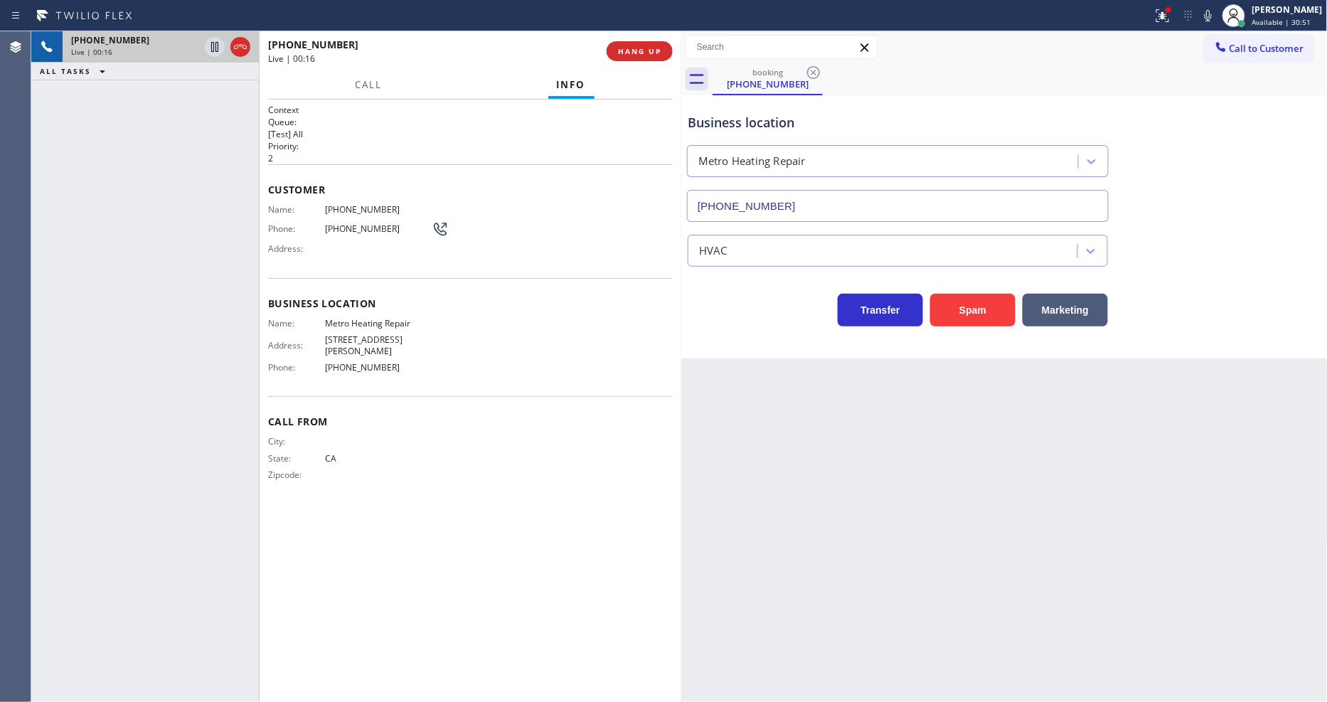
click at [355, 207] on span "(415) 926-9495" at bounding box center [378, 209] width 107 height 11
copy span "(415) 926-9495"
click at [207, 432] on div "+14159269495 Live | 01:45 ALL TASKS ALL TASKS ACTIVE TASKS TASKS IN WRAP UP" at bounding box center [145, 366] width 228 height 670
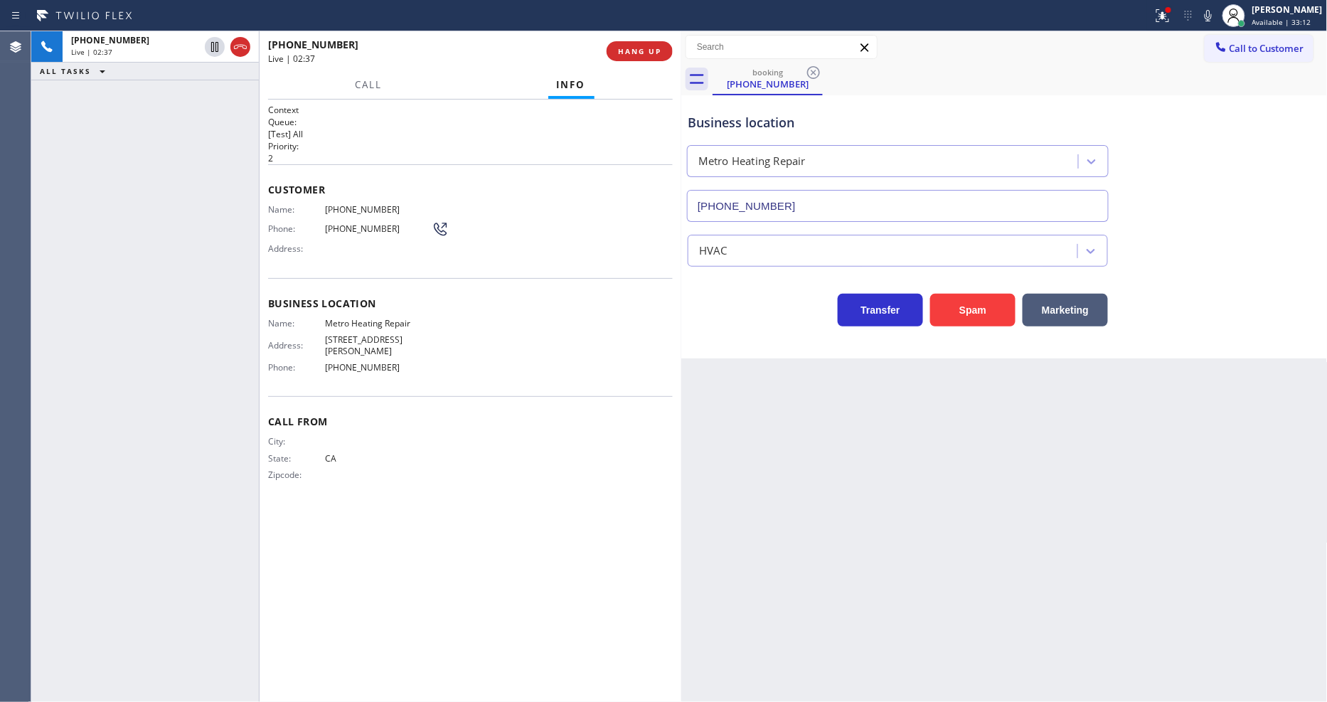
drag, startPoint x: 212, startPoint y: 48, endPoint x: 524, endPoint y: 24, distance: 313.0
click at [212, 48] on icon at bounding box center [214, 46] width 17 height 17
click at [1211, 11] on icon at bounding box center [1207, 15] width 7 height 11
click at [215, 51] on icon at bounding box center [214, 46] width 17 height 17
click at [1213, 16] on rect at bounding box center [1208, 14] width 10 height 10
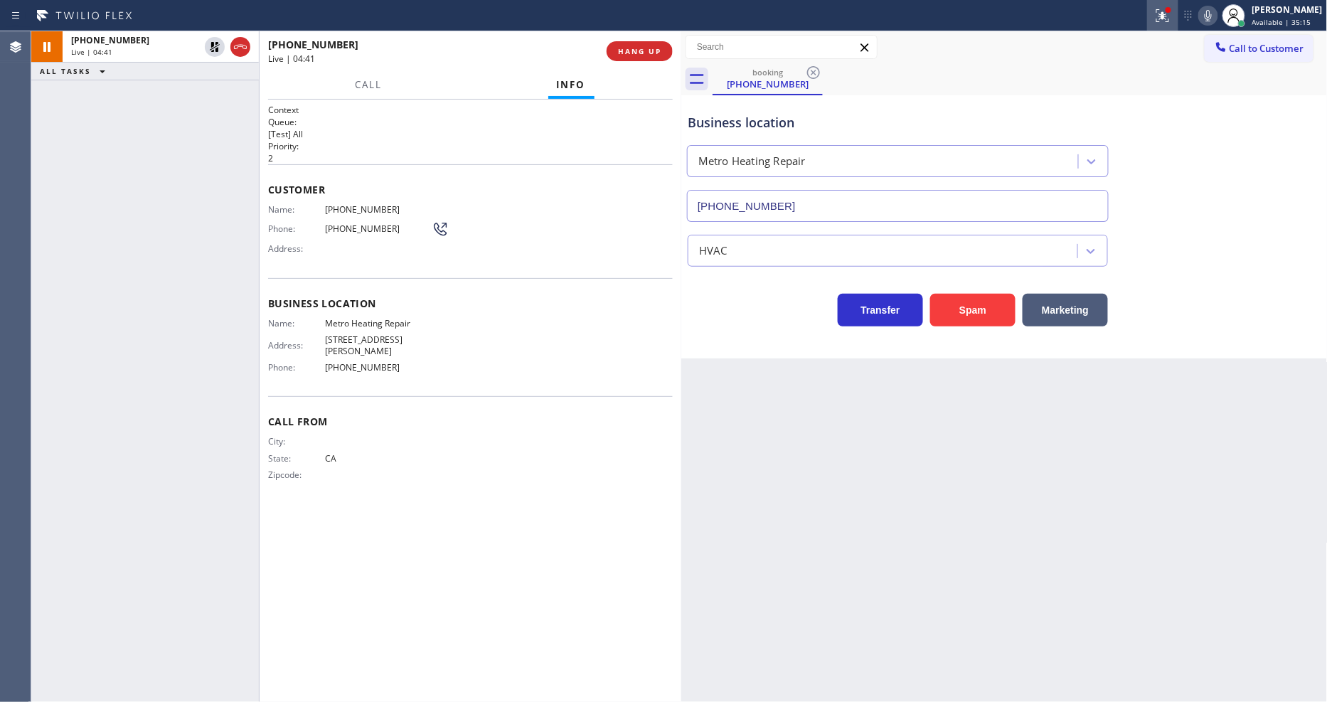
click at [1168, 25] on button at bounding box center [1162, 15] width 31 height 31
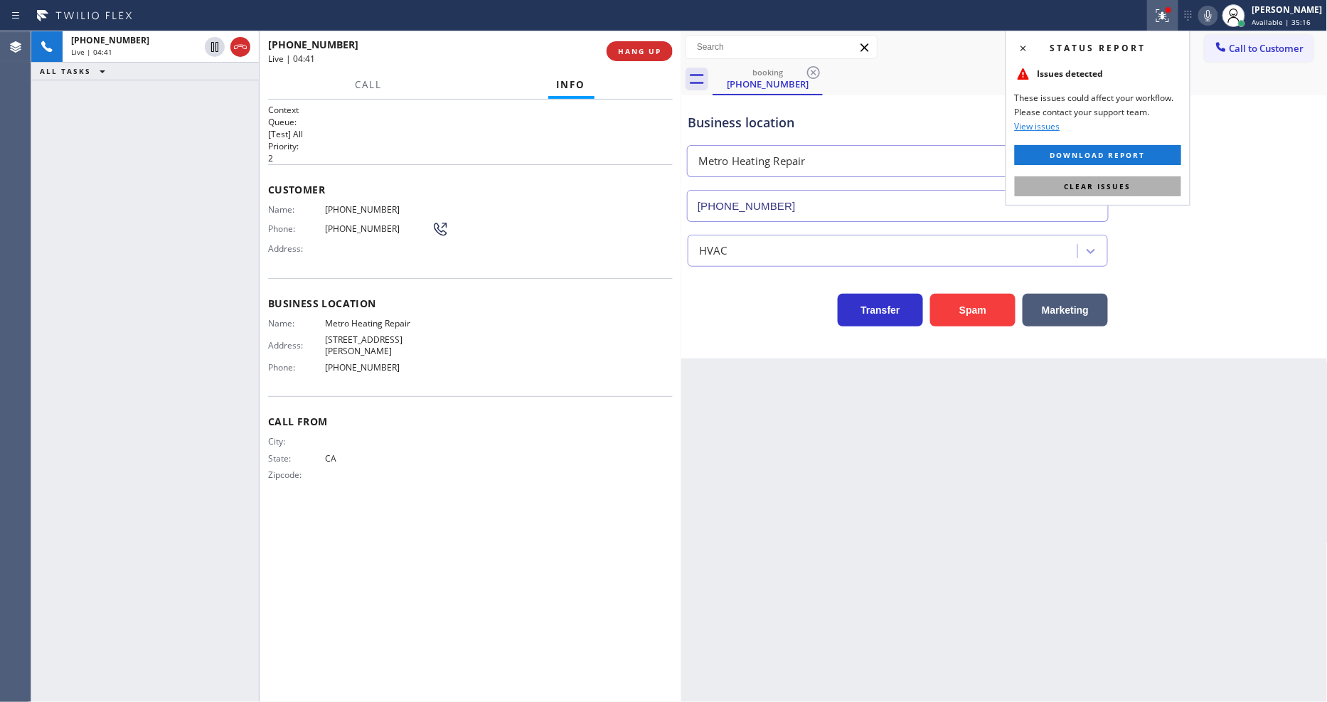
click at [1135, 192] on button "Clear issues" at bounding box center [1098, 186] width 166 height 20
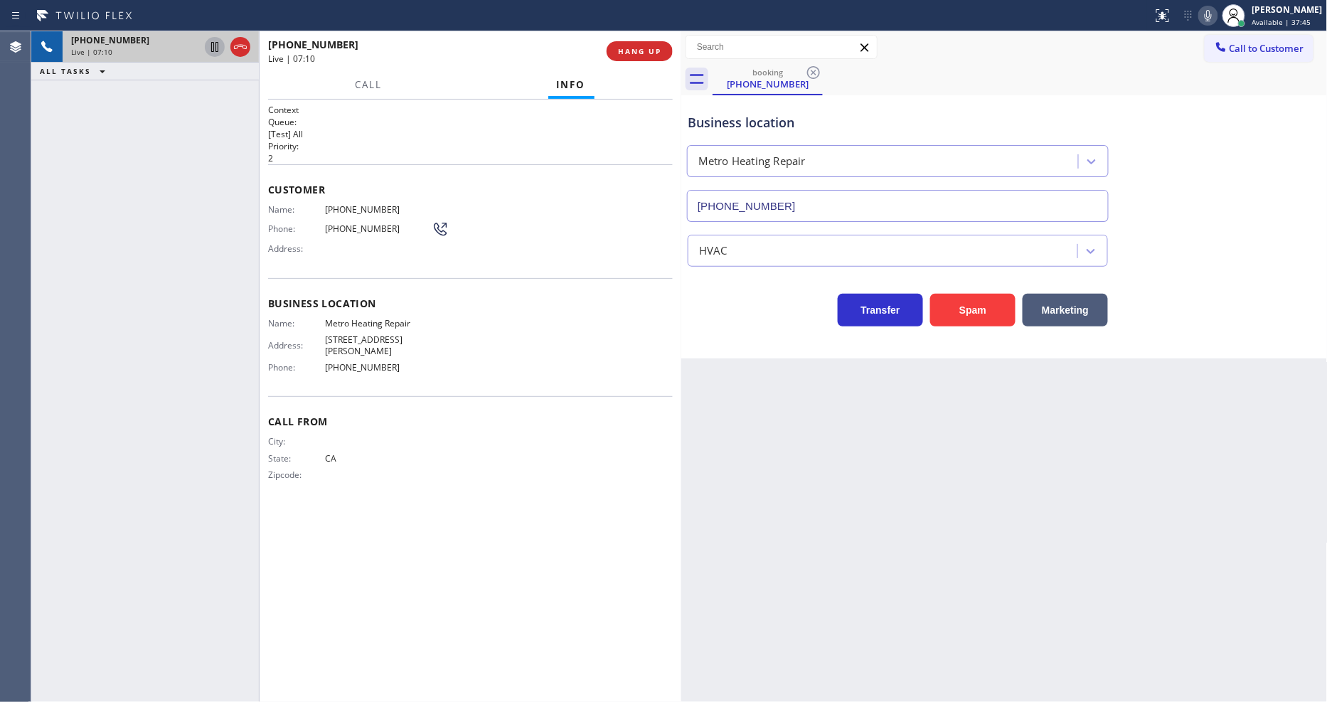
click at [210, 46] on icon at bounding box center [214, 46] width 17 height 17
click at [1214, 12] on icon at bounding box center [1207, 15] width 17 height 17
click at [210, 39] on icon at bounding box center [214, 46] width 17 height 17
click at [1216, 9] on icon at bounding box center [1207, 15] width 17 height 17
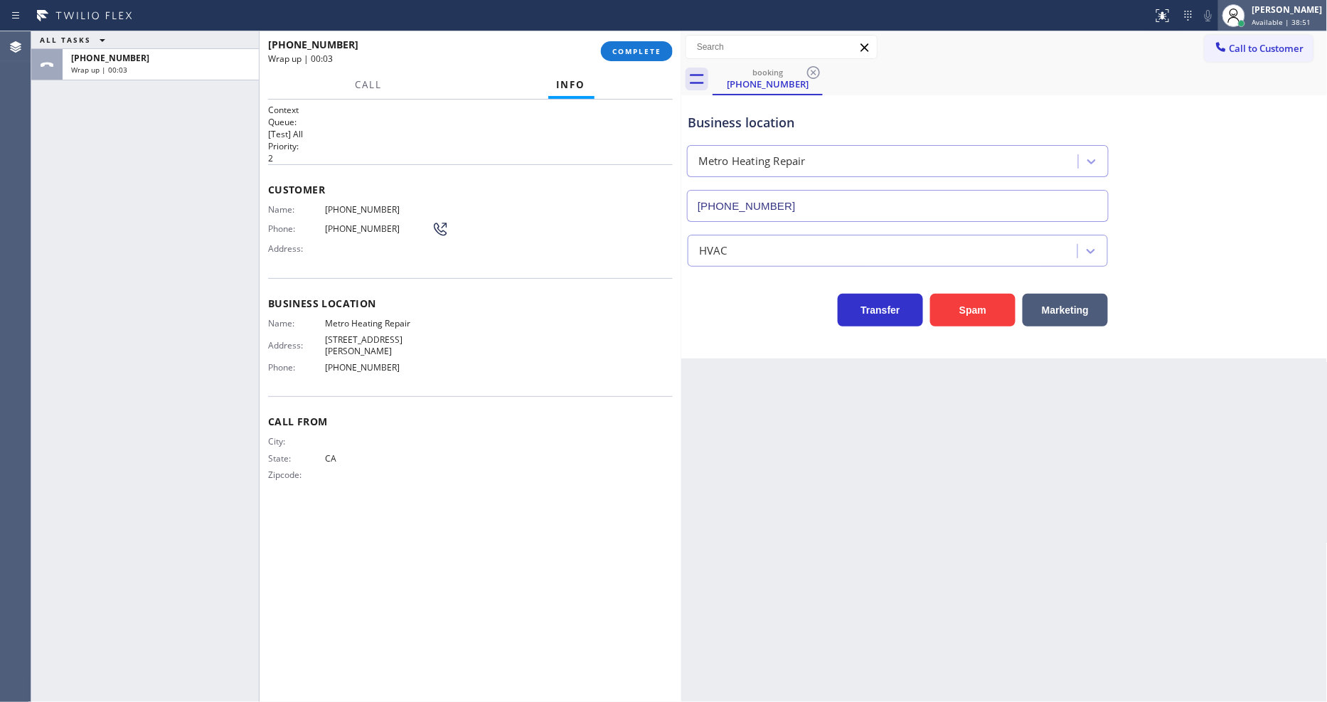
click at [1274, 9] on div "[PERSON_NAME]" at bounding box center [1287, 10] width 70 height 12
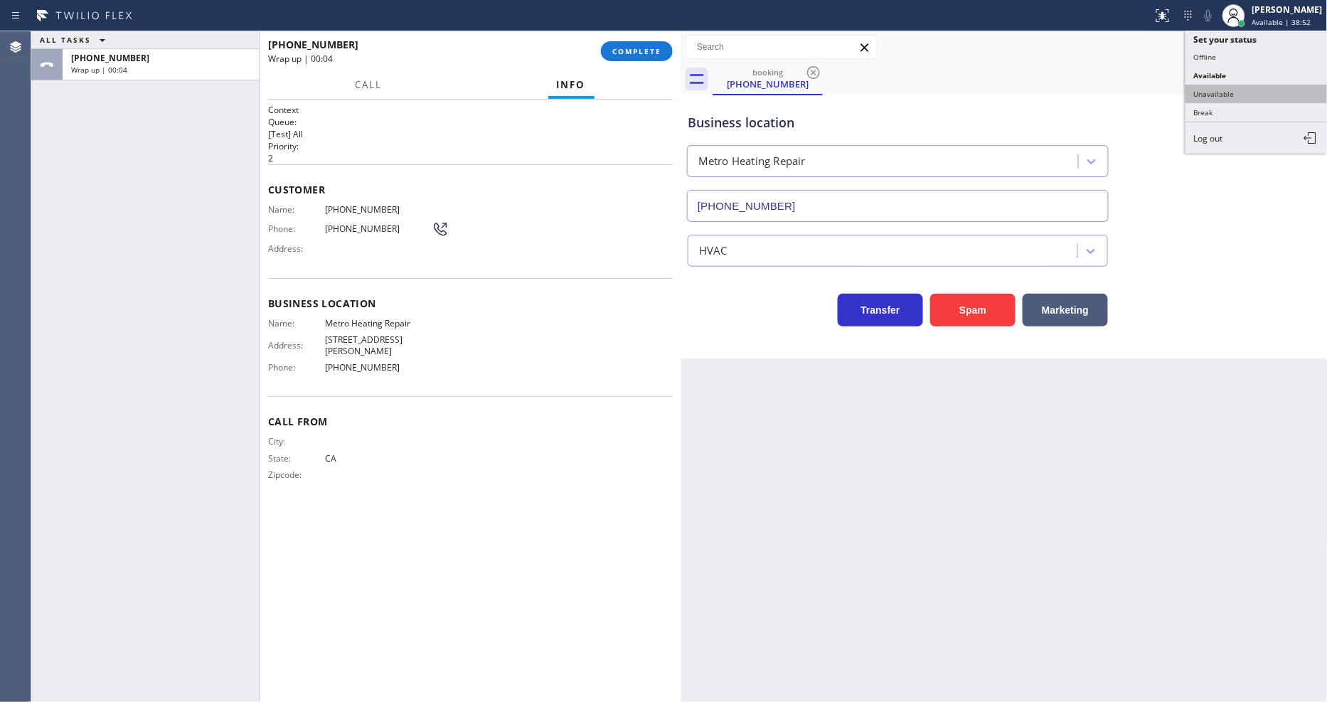
click at [1197, 87] on button "Unavailable" at bounding box center [1256, 94] width 142 height 18
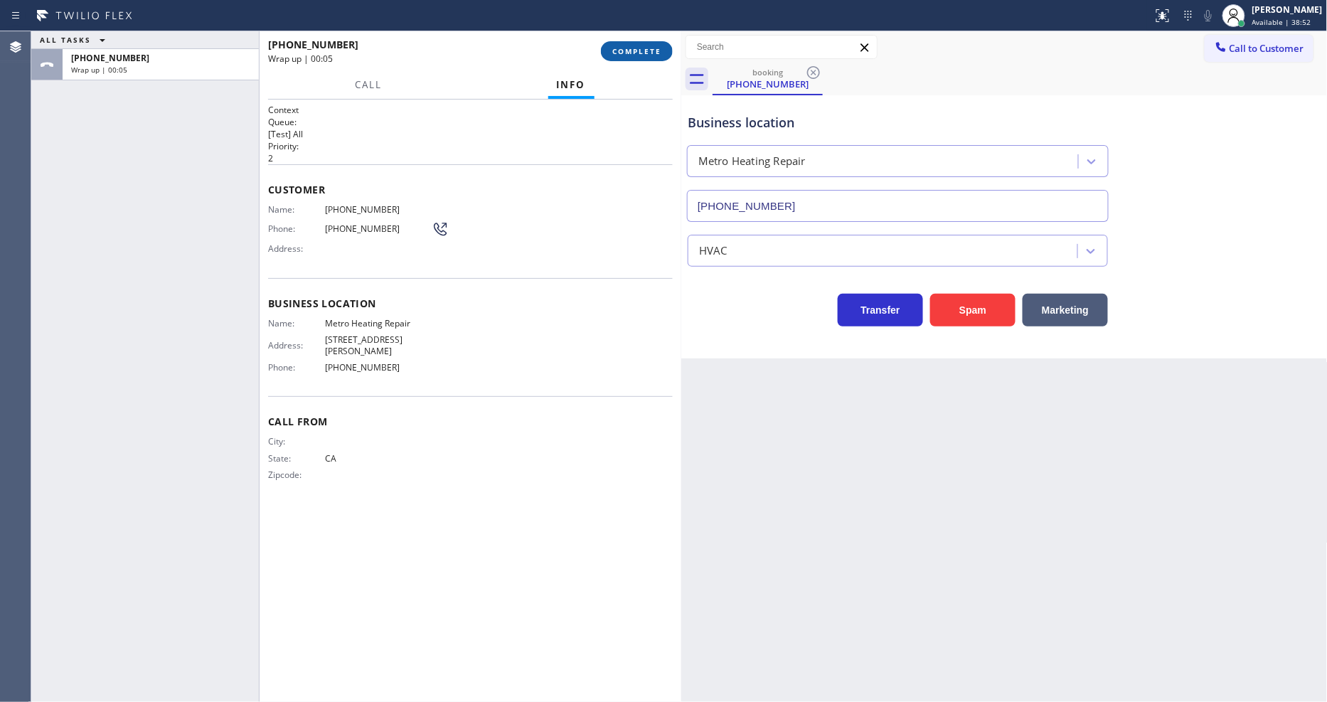
click at [626, 54] on span "COMPLETE" at bounding box center [636, 51] width 49 height 10
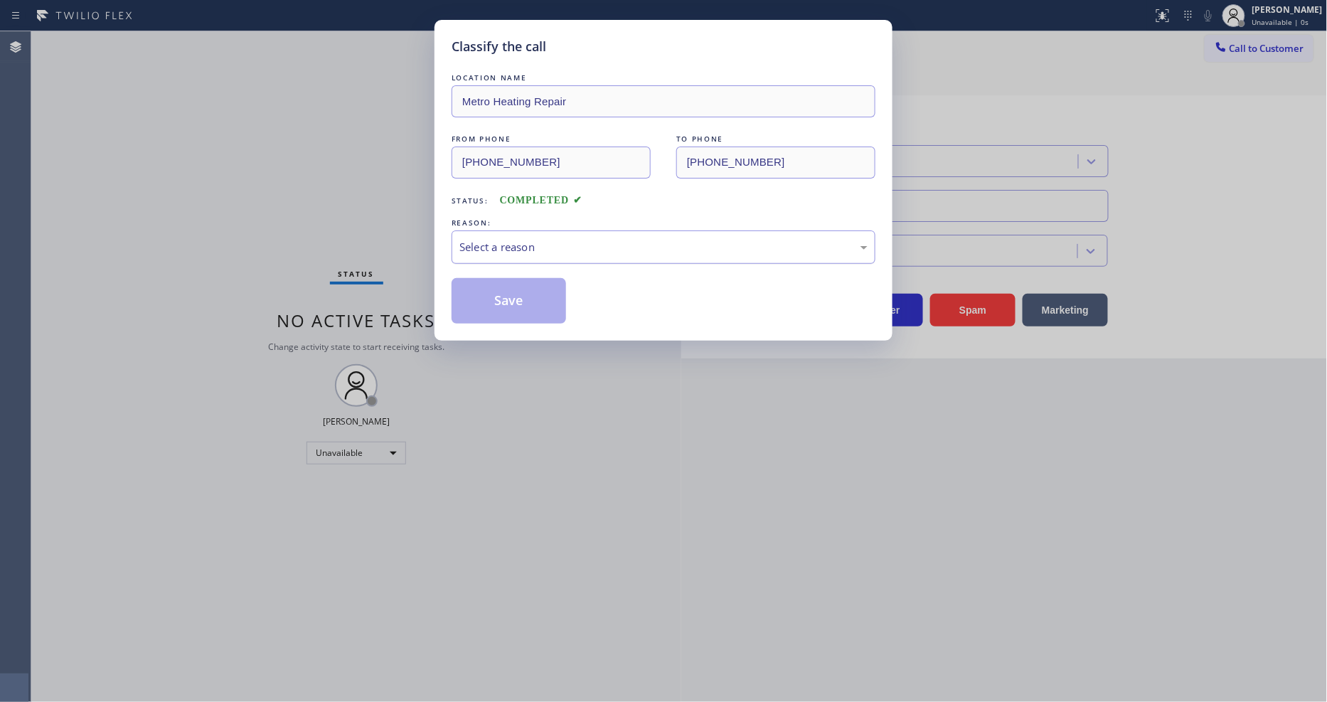
click at [505, 242] on div "Select a reason" at bounding box center [663, 247] width 408 height 16
click at [492, 296] on button "Save" at bounding box center [508, 301] width 114 height 46
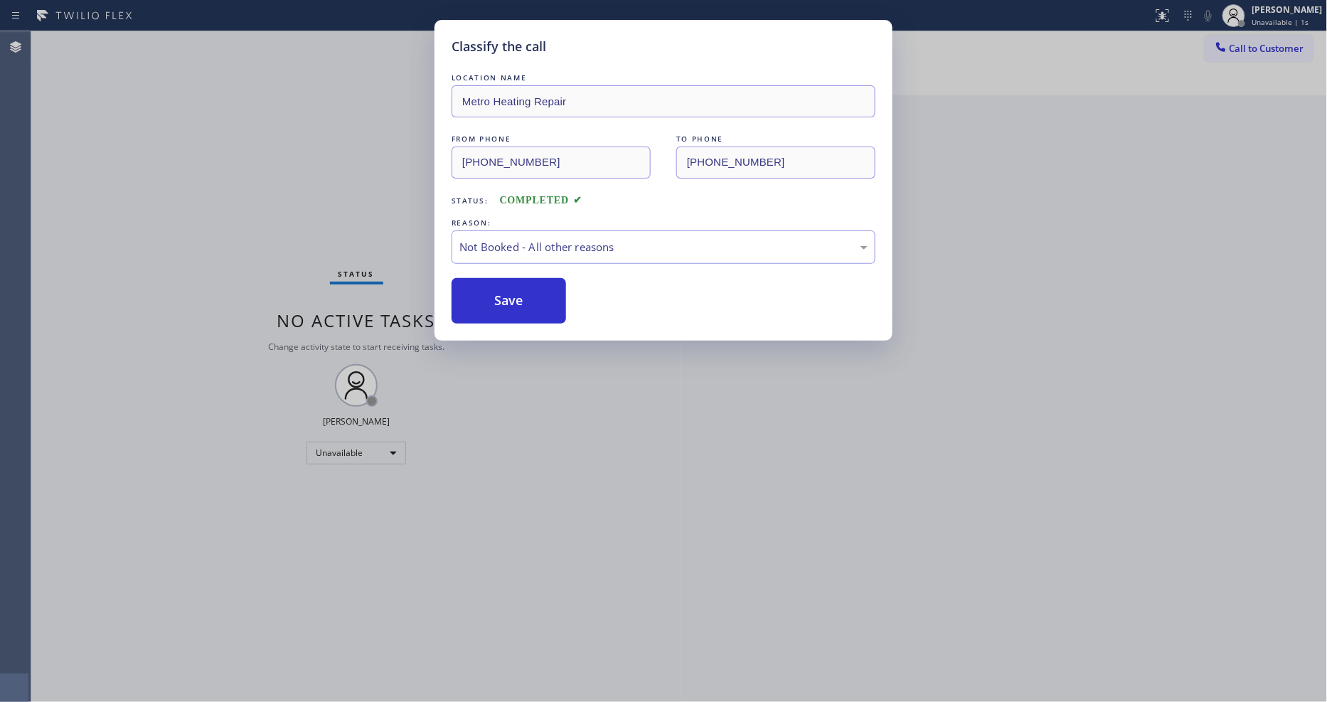
click at [492, 296] on button "Save" at bounding box center [508, 301] width 114 height 46
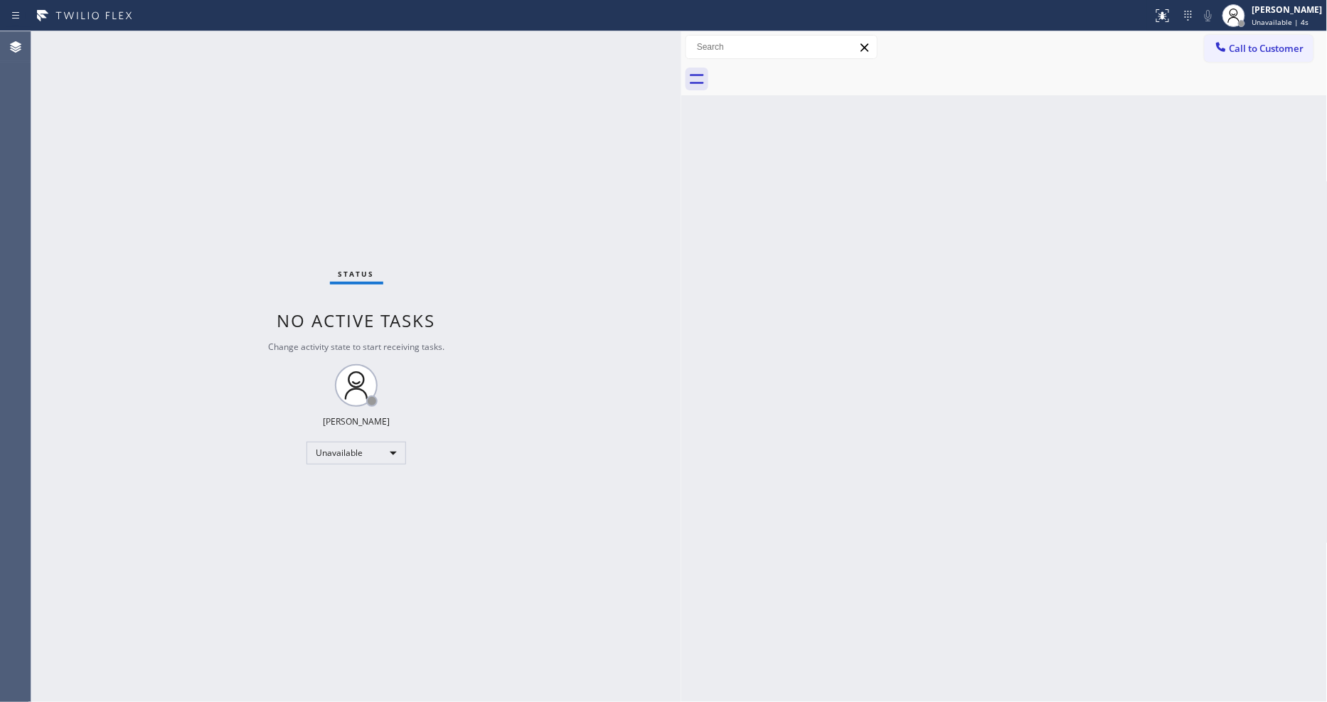
click at [1229, 38] on button "Call to Customer" at bounding box center [1258, 48] width 109 height 27
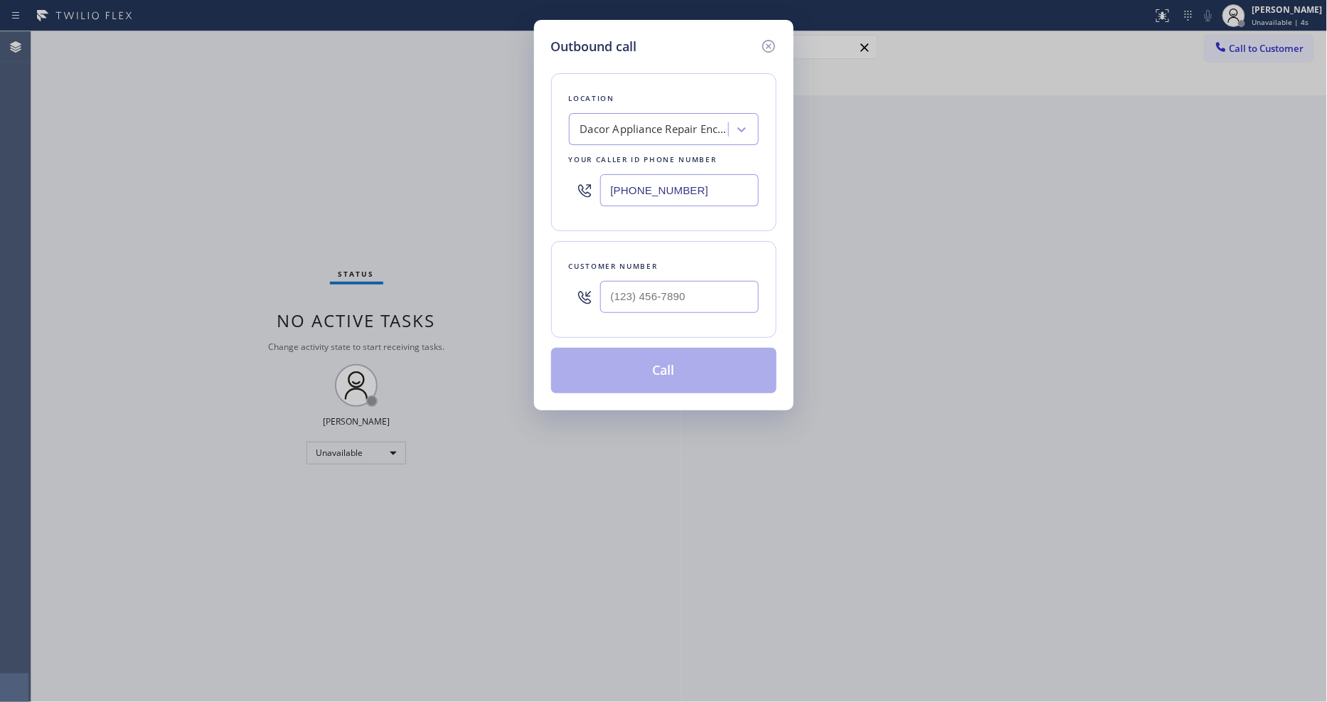
click at [670, 126] on div "Dacor Appliance Repair Encino" at bounding box center [654, 130] width 149 height 16
paste input "Viking Repair Service (Tampa, Google Ads)"
type input "Viking Repair Service (Tampa, Google Ads)"
click at [656, 153] on div "4B2.Paid Viking Repair Service (Tampa, Google Ads)" at bounding box center [664, 166] width 190 height 40
type input "(813) 696-3155"
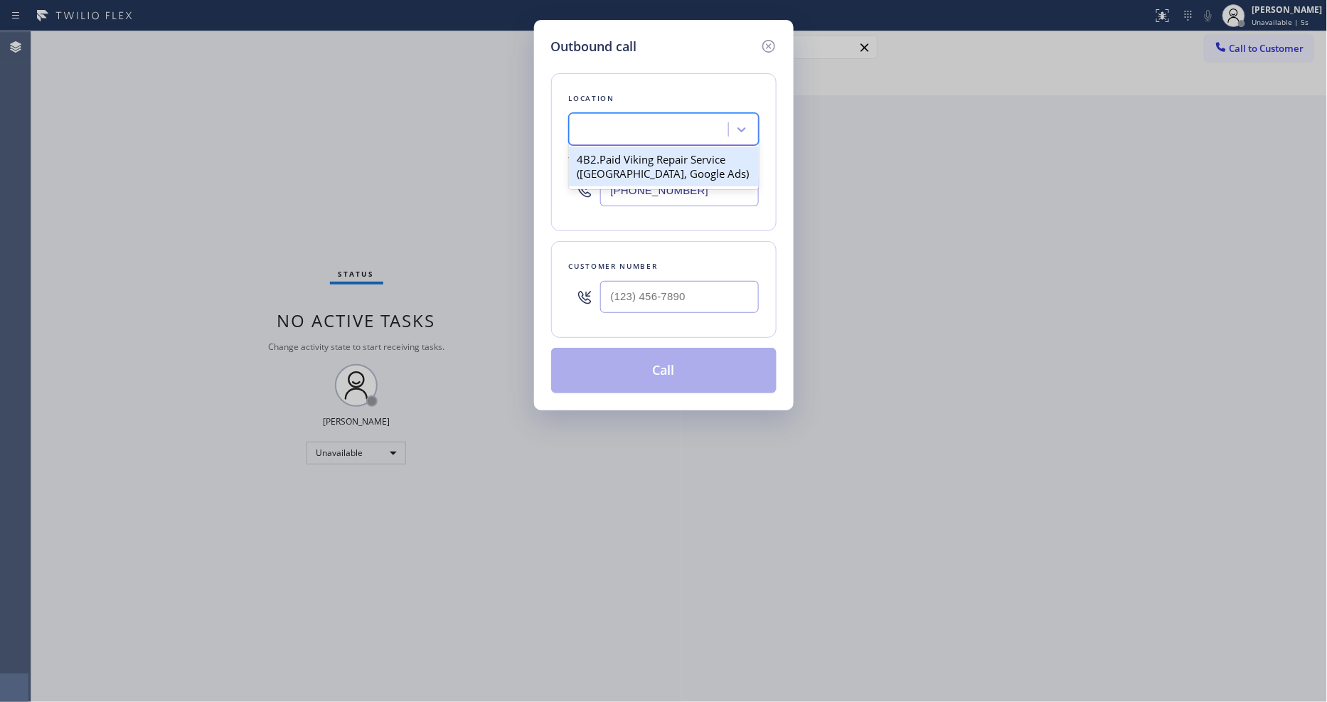
scroll to position [0, 1]
click at [351, 117] on div "Outbound call Location 4B2.Paid Viking Repair Service (Tampa, Google Ads) Your …" at bounding box center [663, 351] width 1327 height 702
click at [670, 291] on input "(___) ___-____" at bounding box center [679, 297] width 159 height 32
paste input "813) 625-7500"
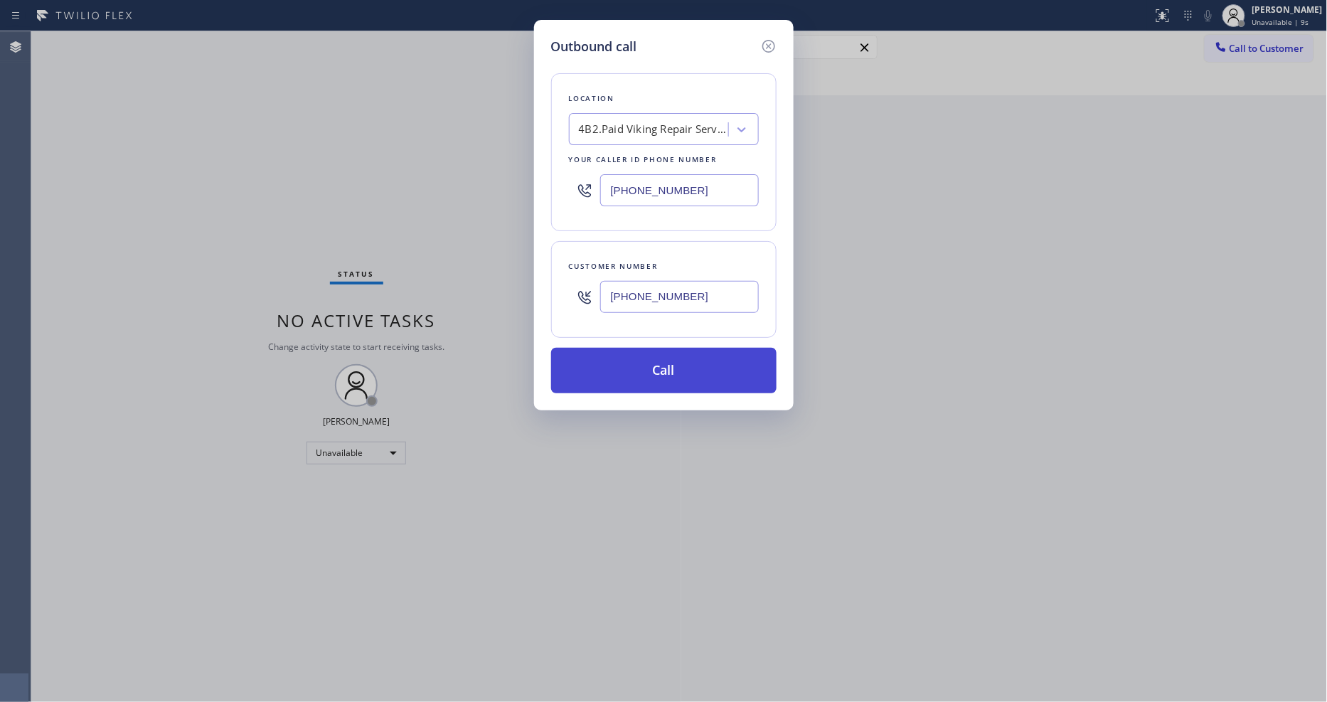
type input "(813) 625-7500"
click at [633, 363] on button "Call" at bounding box center [663, 371] width 225 height 46
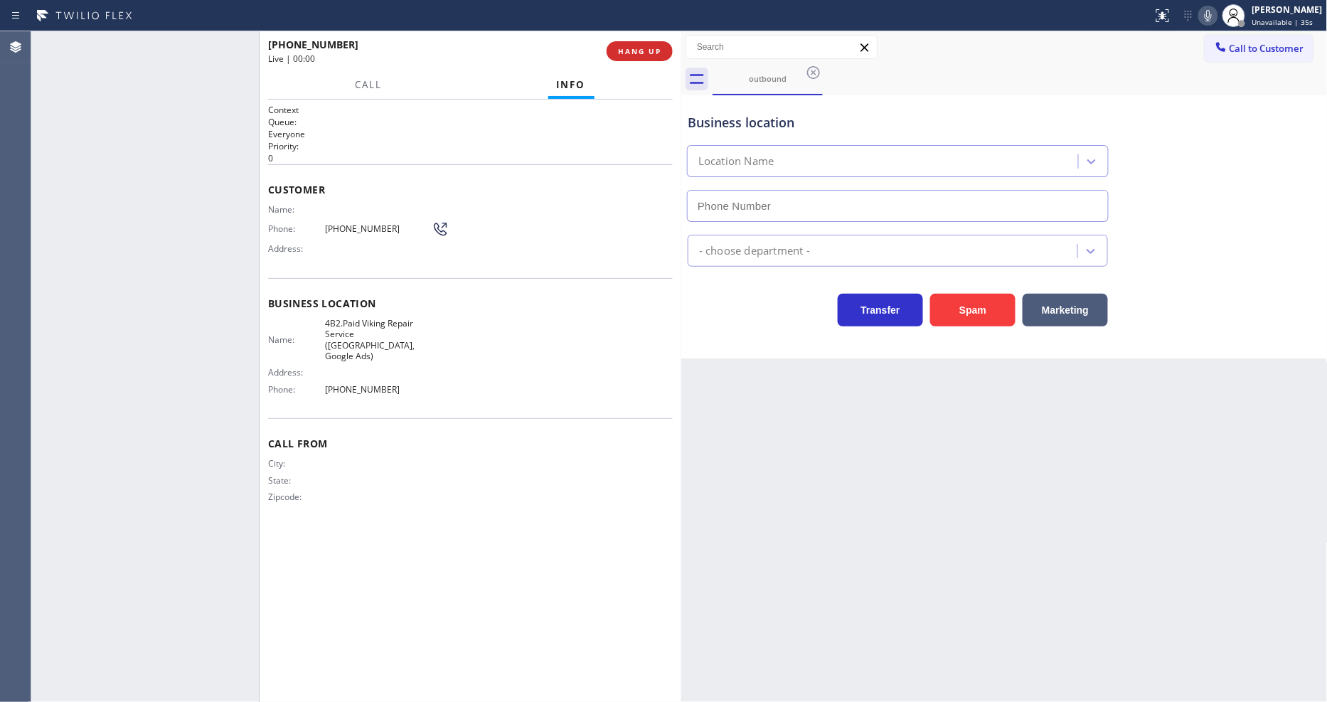
type input "(813) 696-3155"
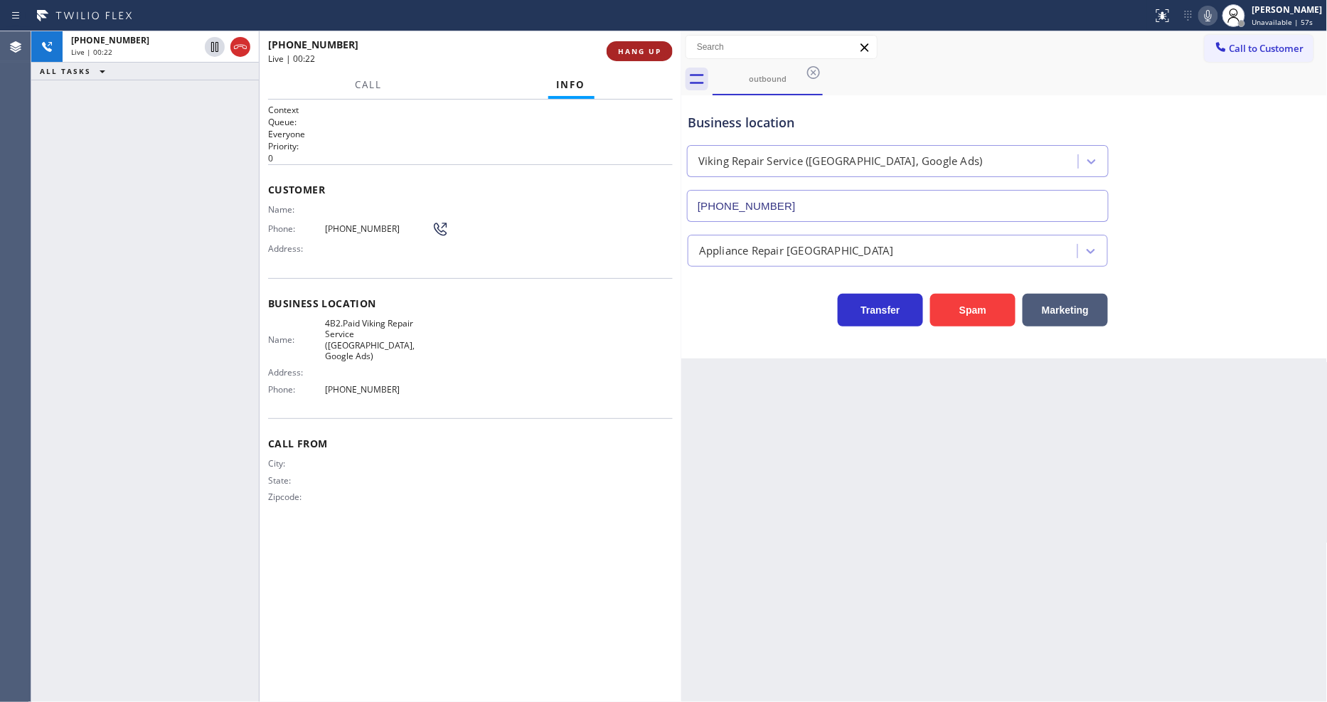
click at [647, 48] on span "HANG UP" at bounding box center [639, 51] width 43 height 10
click at [361, 229] on span "(813) 625-7500" at bounding box center [378, 228] width 107 height 11
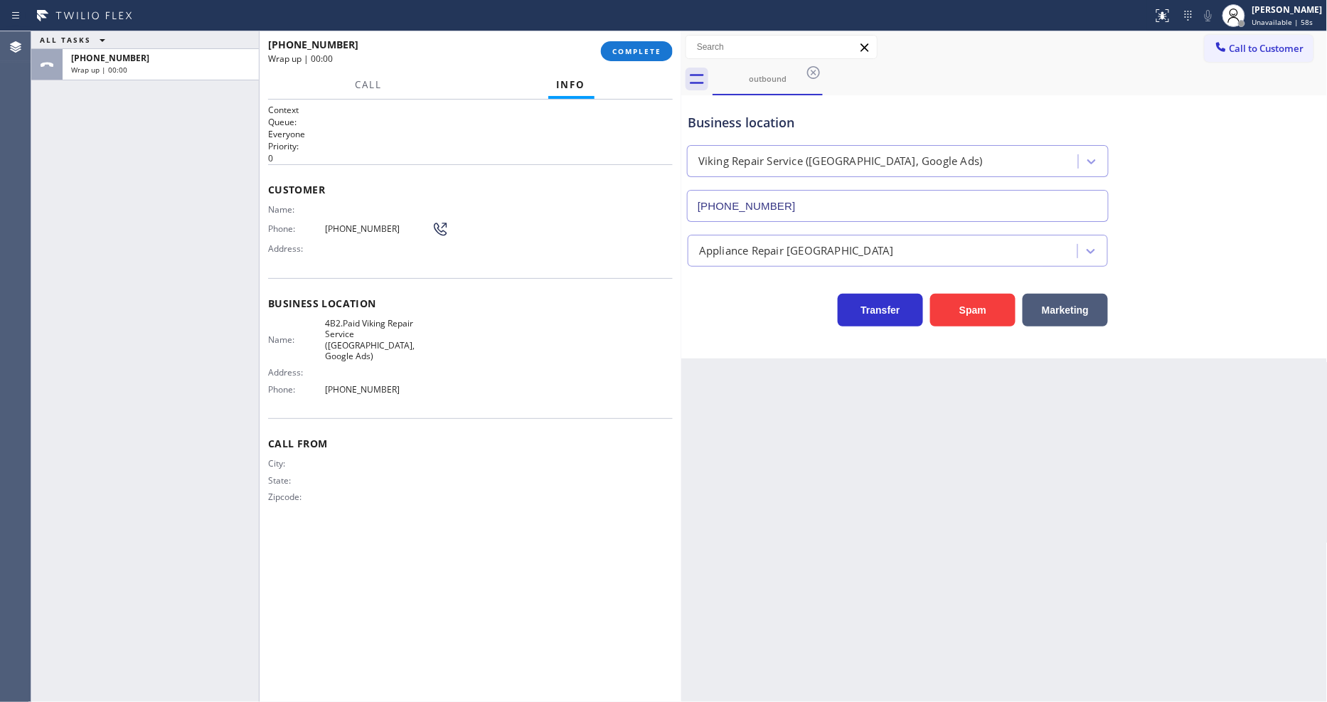
click at [361, 229] on span "(813) 625-7500" at bounding box center [378, 228] width 107 height 11
copy div "(813) 625-7500"
click at [636, 55] on span "COMPLETE" at bounding box center [636, 51] width 49 height 10
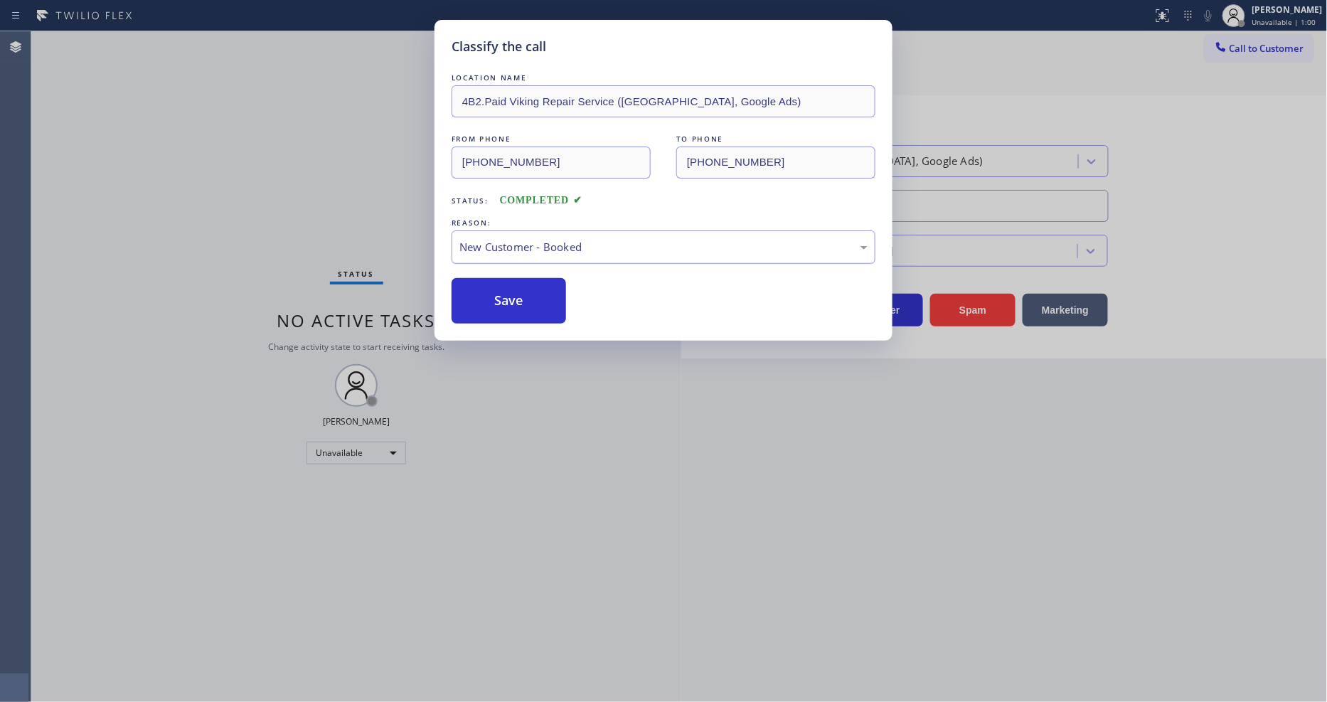
drag, startPoint x: 507, startPoint y: 243, endPoint x: 508, endPoint y: 250, distance: 7.1
click at [508, 243] on div "New Customer - Booked" at bounding box center [663, 247] width 408 height 16
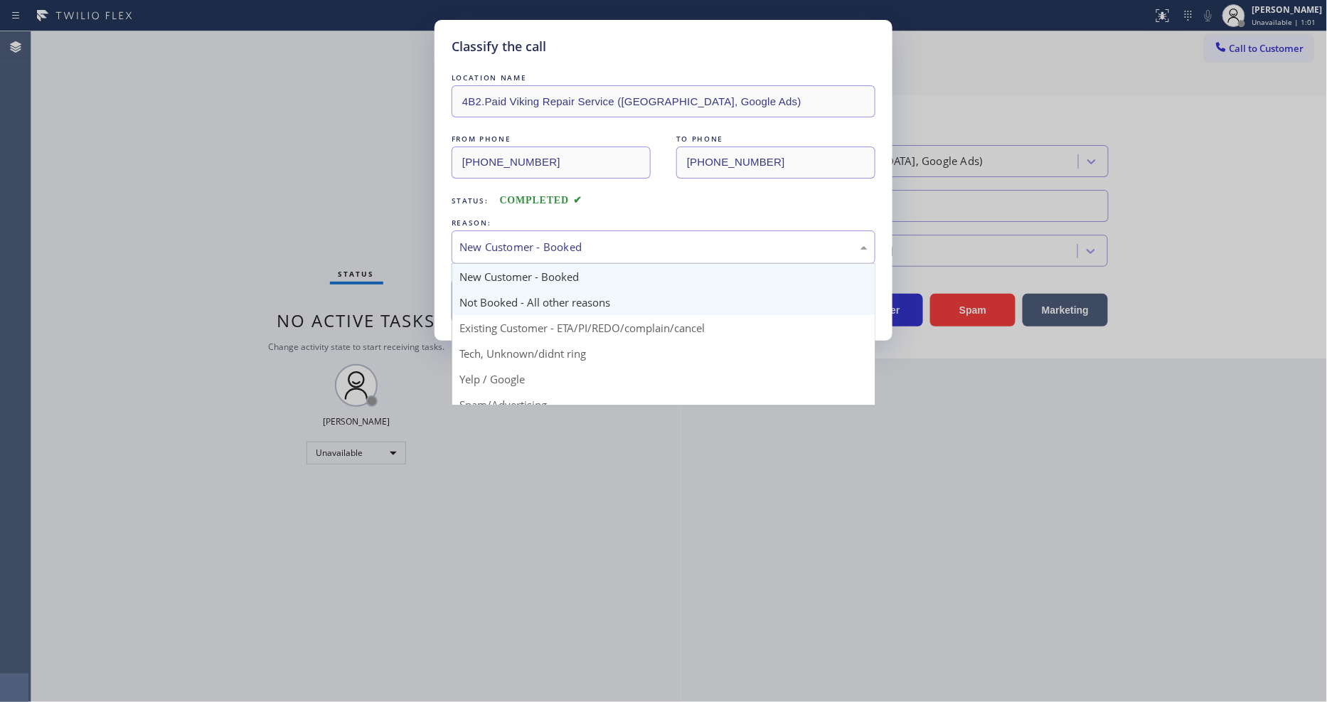
click at [506, 294] on button "Save" at bounding box center [508, 301] width 114 height 46
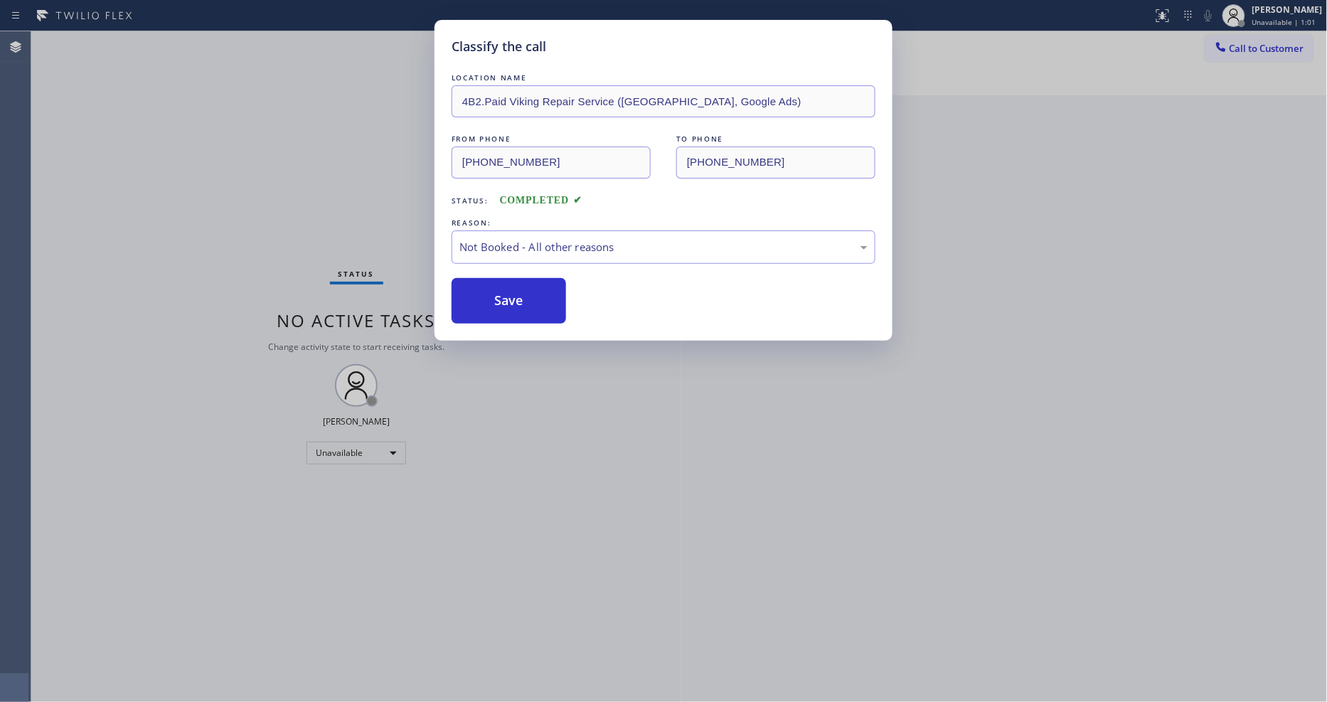
click at [506, 294] on button "Save" at bounding box center [508, 301] width 114 height 46
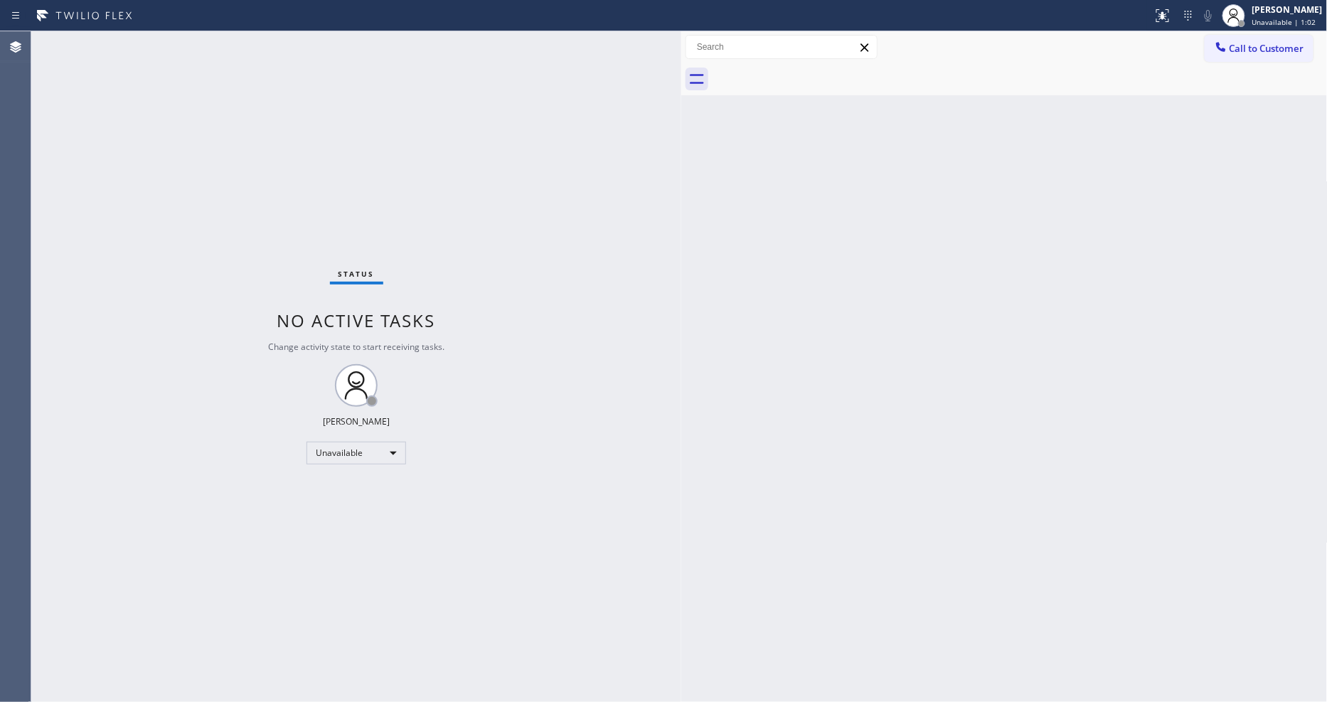
click at [1252, 48] on span "Call to Customer" at bounding box center [1266, 48] width 75 height 13
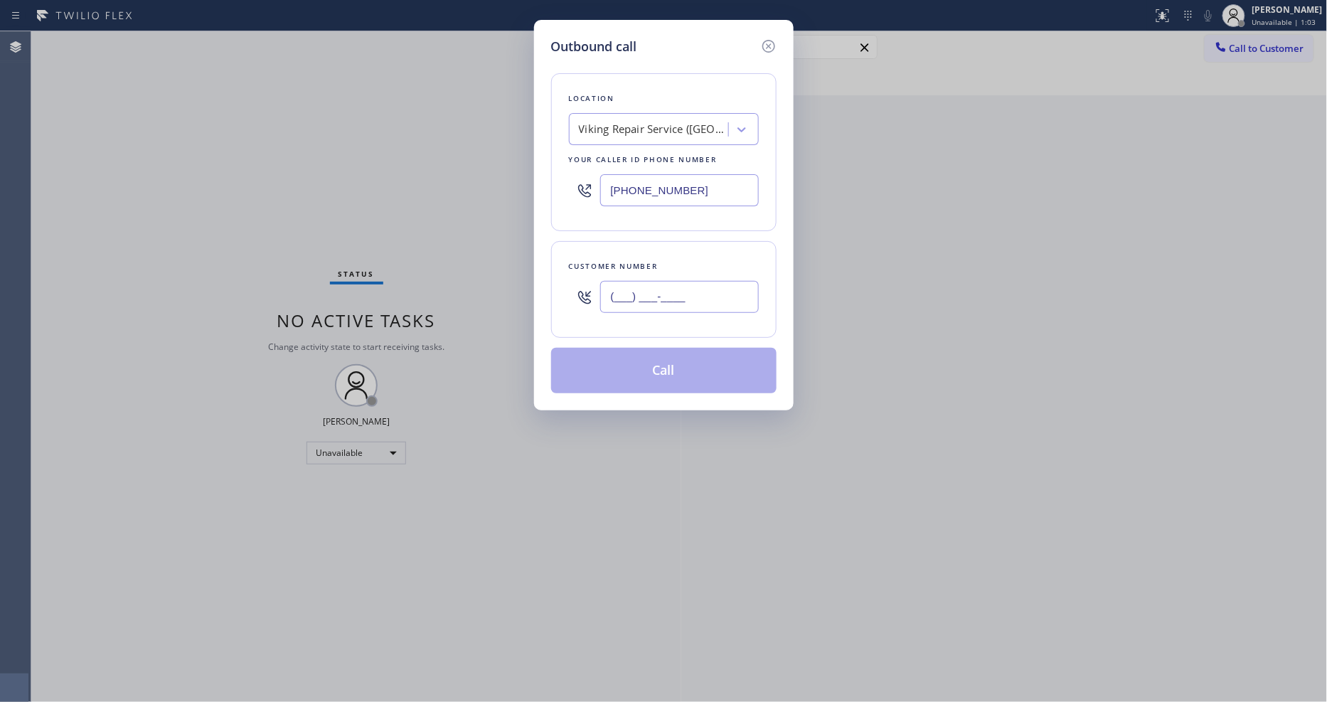
click at [685, 294] on input "(___) ___-____" at bounding box center [679, 297] width 159 height 32
paste input "813) 625-7500"
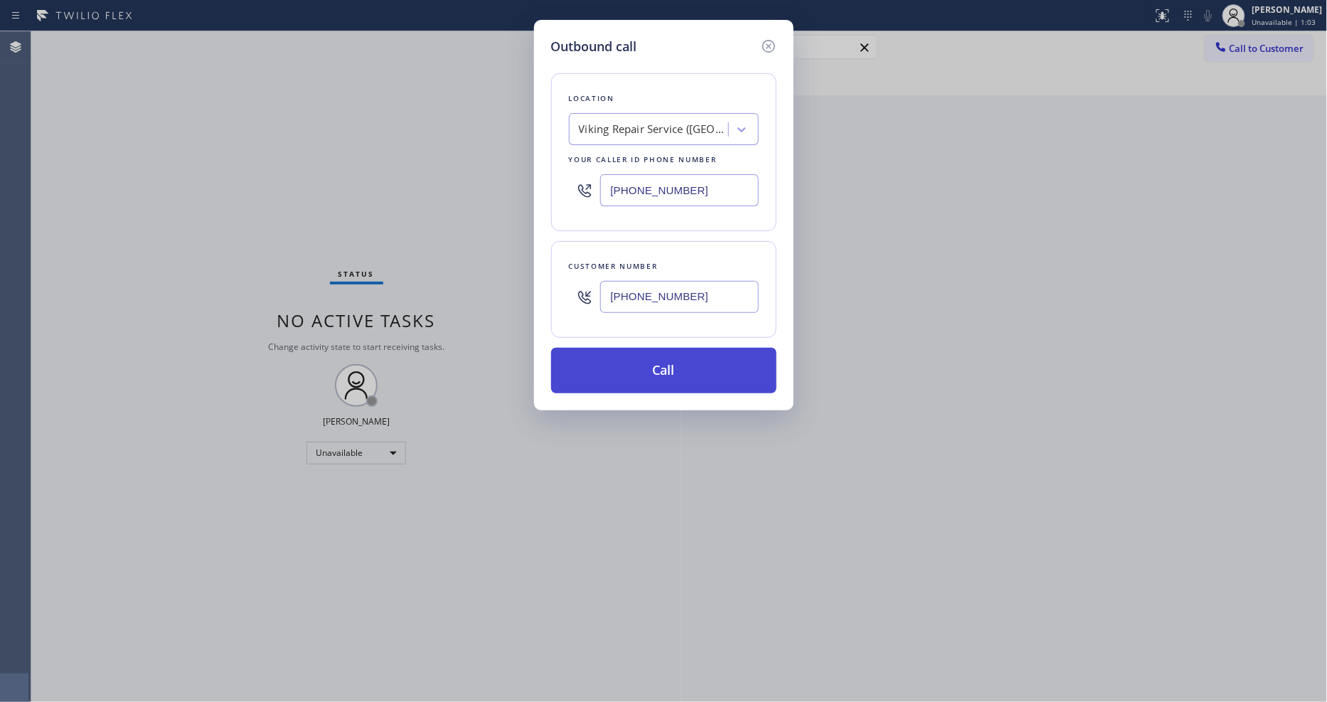
type input "(813) 625-7500"
click at [663, 371] on button "Call" at bounding box center [663, 371] width 225 height 46
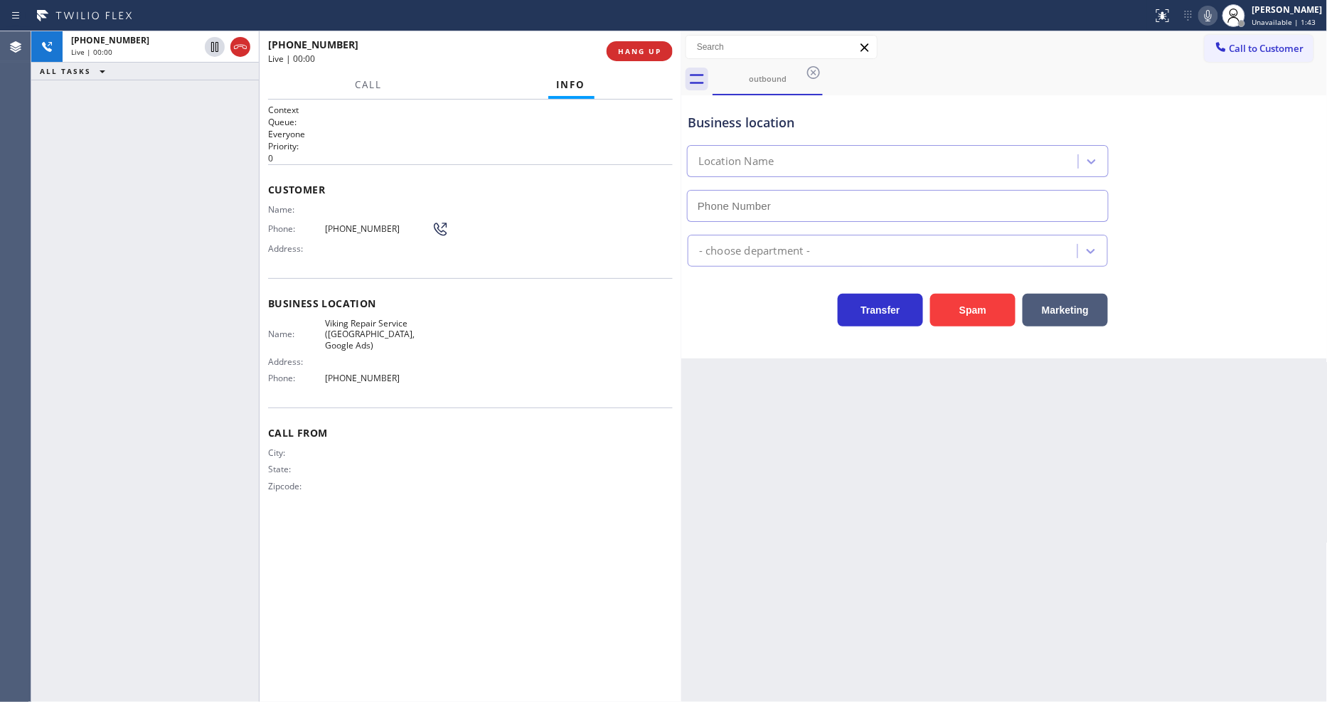
type input "(813) 696-3155"
click at [1006, 395] on div "Back to Dashboard Change Sender ID Customers Technicians Select a contact Outbo…" at bounding box center [1004, 366] width 646 height 670
click at [674, 55] on div "+18136257500 Live | 00:04 HANG UP" at bounding box center [470, 51] width 422 height 40
click at [649, 50] on span "HANG UP" at bounding box center [639, 51] width 43 height 10
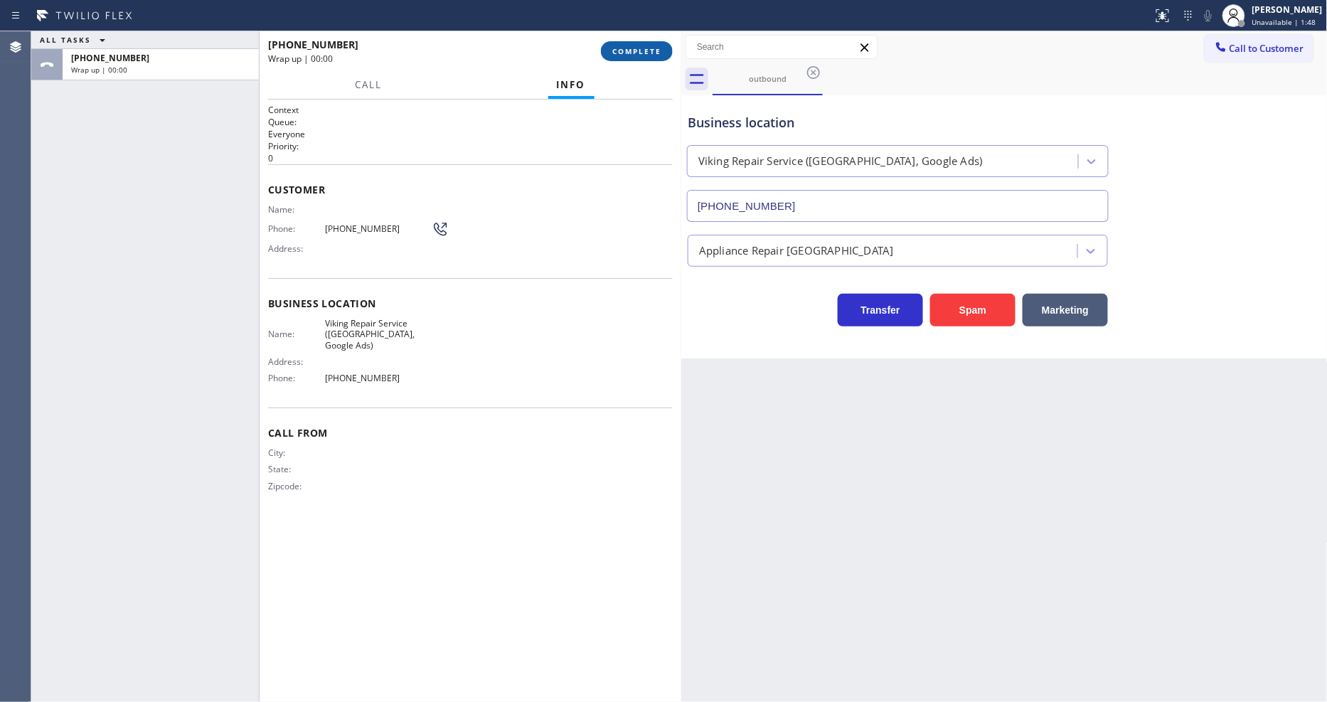
click at [649, 50] on span "COMPLETE" at bounding box center [636, 51] width 49 height 10
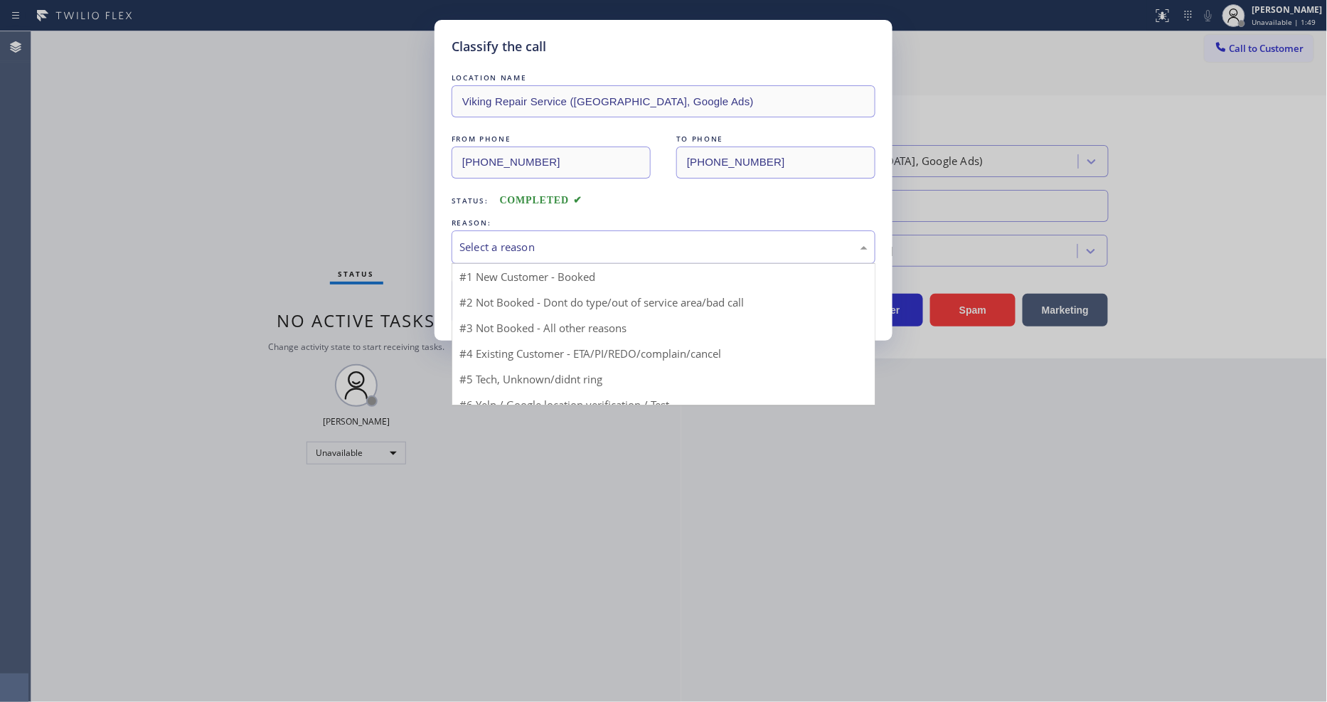
click at [541, 250] on div "Select a reason" at bounding box center [663, 247] width 408 height 16
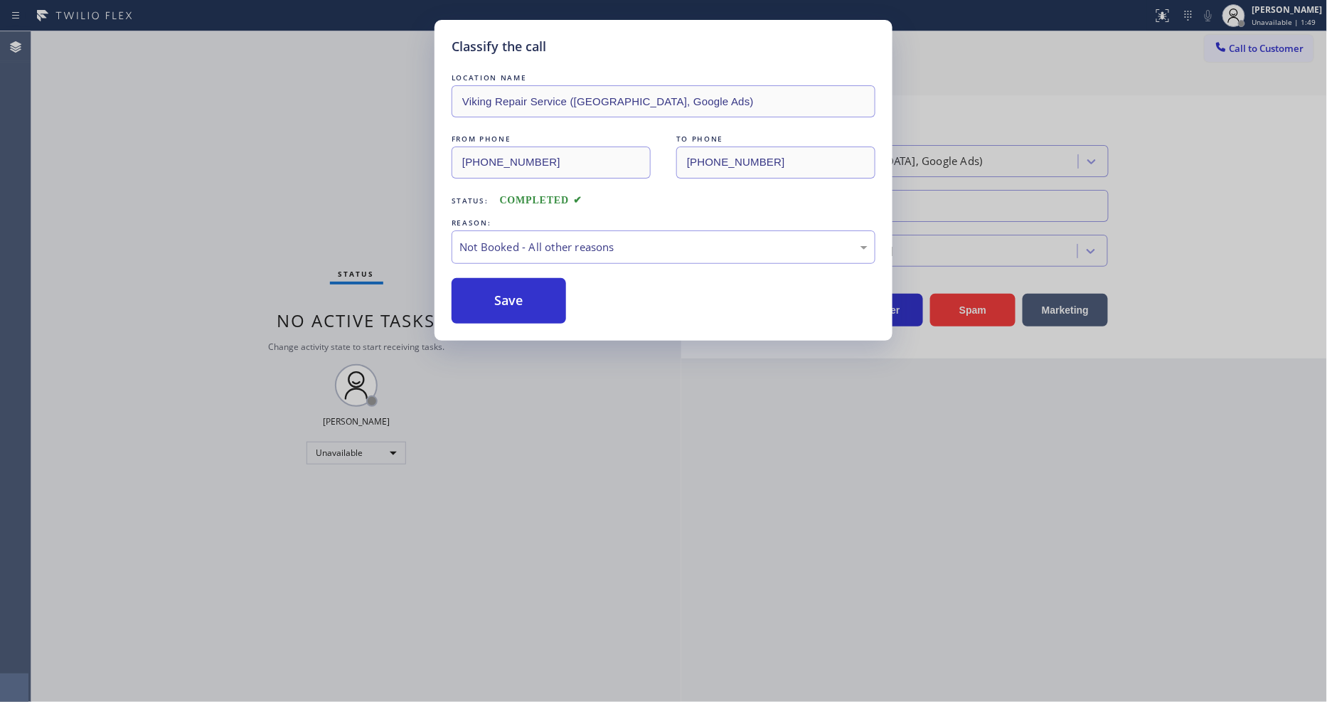
click at [520, 291] on button "Save" at bounding box center [508, 301] width 114 height 46
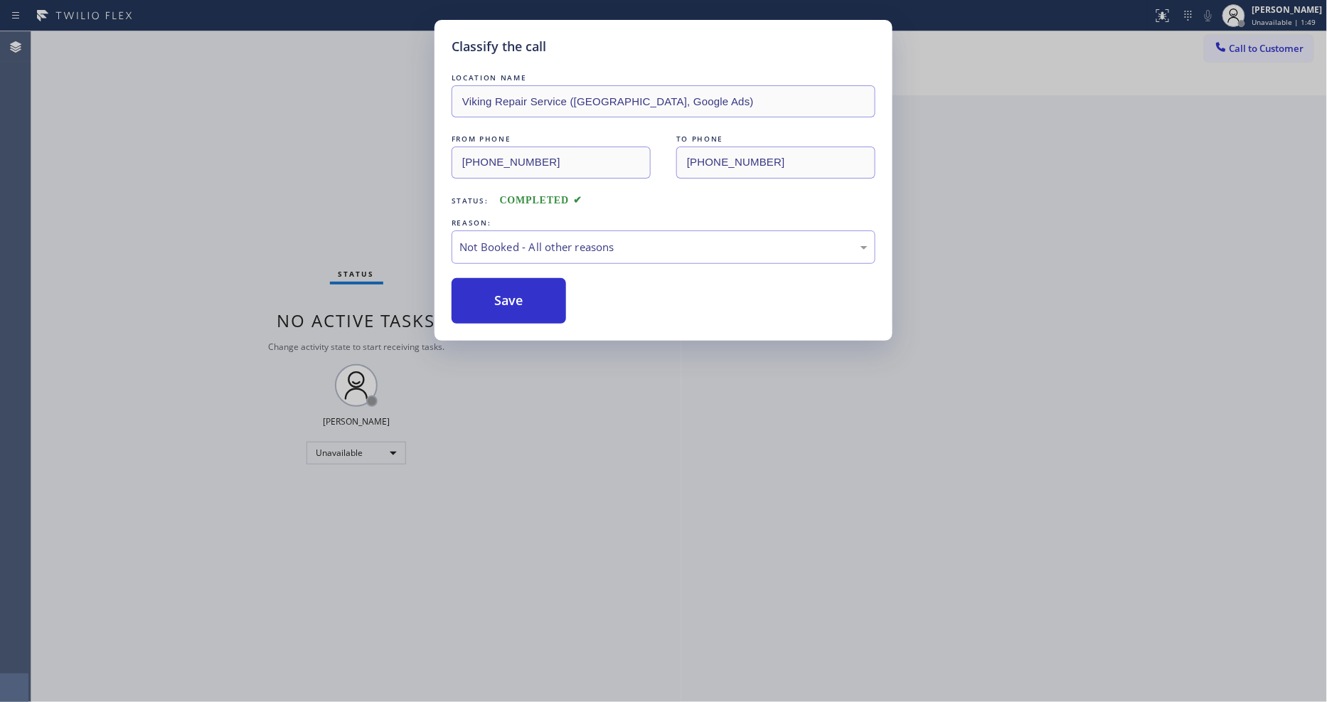
click at [520, 291] on button "Save" at bounding box center [508, 301] width 114 height 46
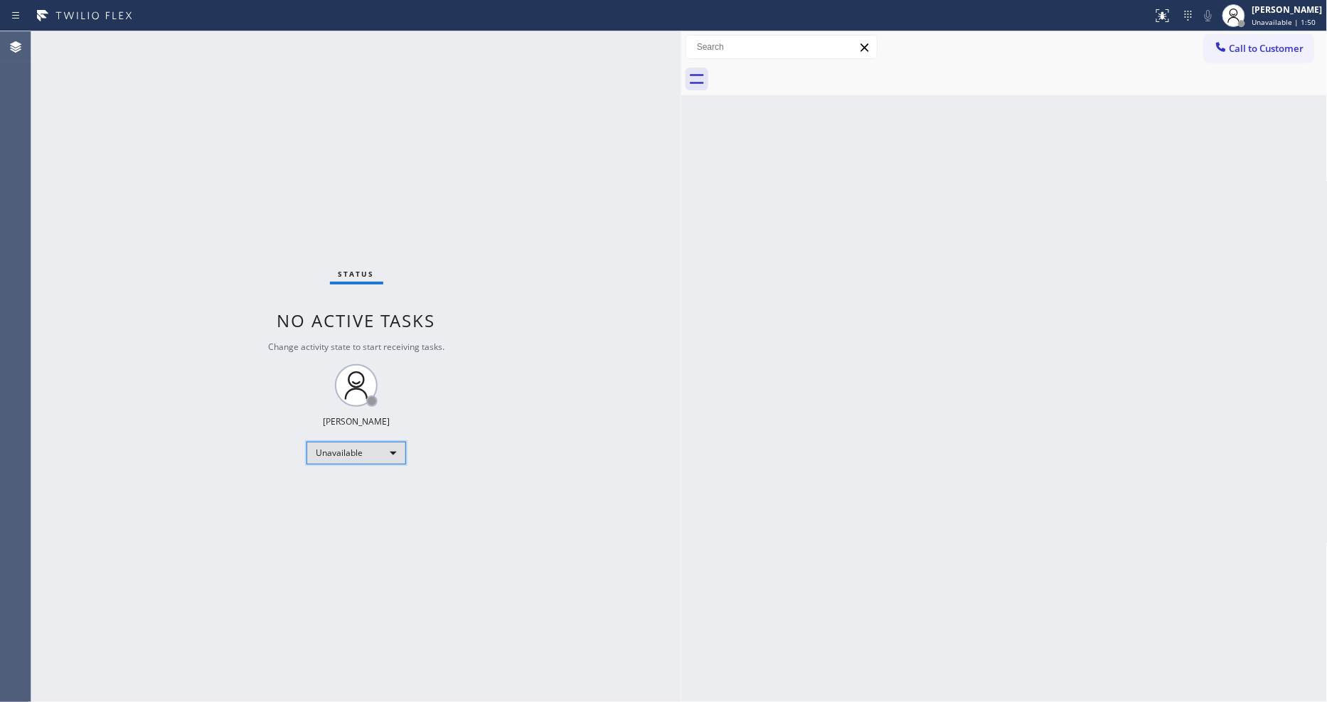
click at [370, 449] on div "Unavailable" at bounding box center [356, 453] width 100 height 23
click at [363, 491] on li "Available" at bounding box center [355, 490] width 97 height 17
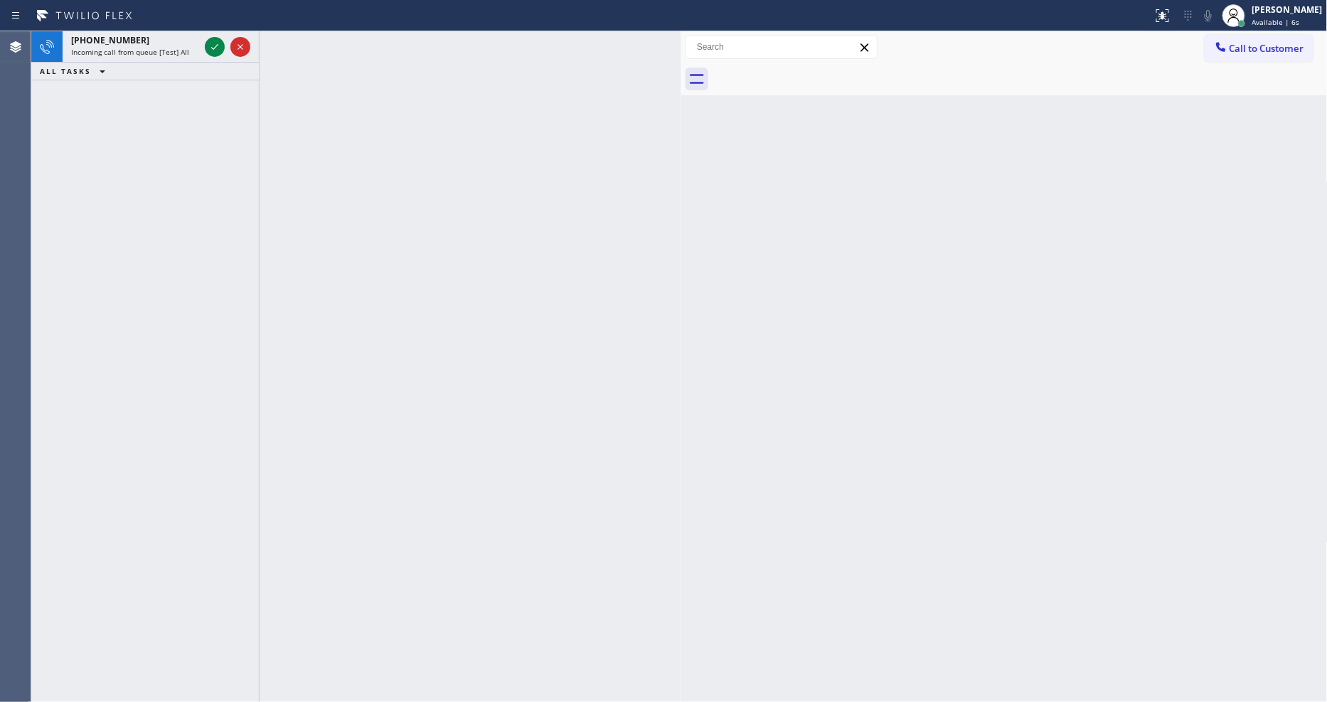
drag, startPoint x: 218, startPoint y: 46, endPoint x: 210, endPoint y: 127, distance: 81.4
click at [217, 46] on icon at bounding box center [214, 46] width 17 height 17
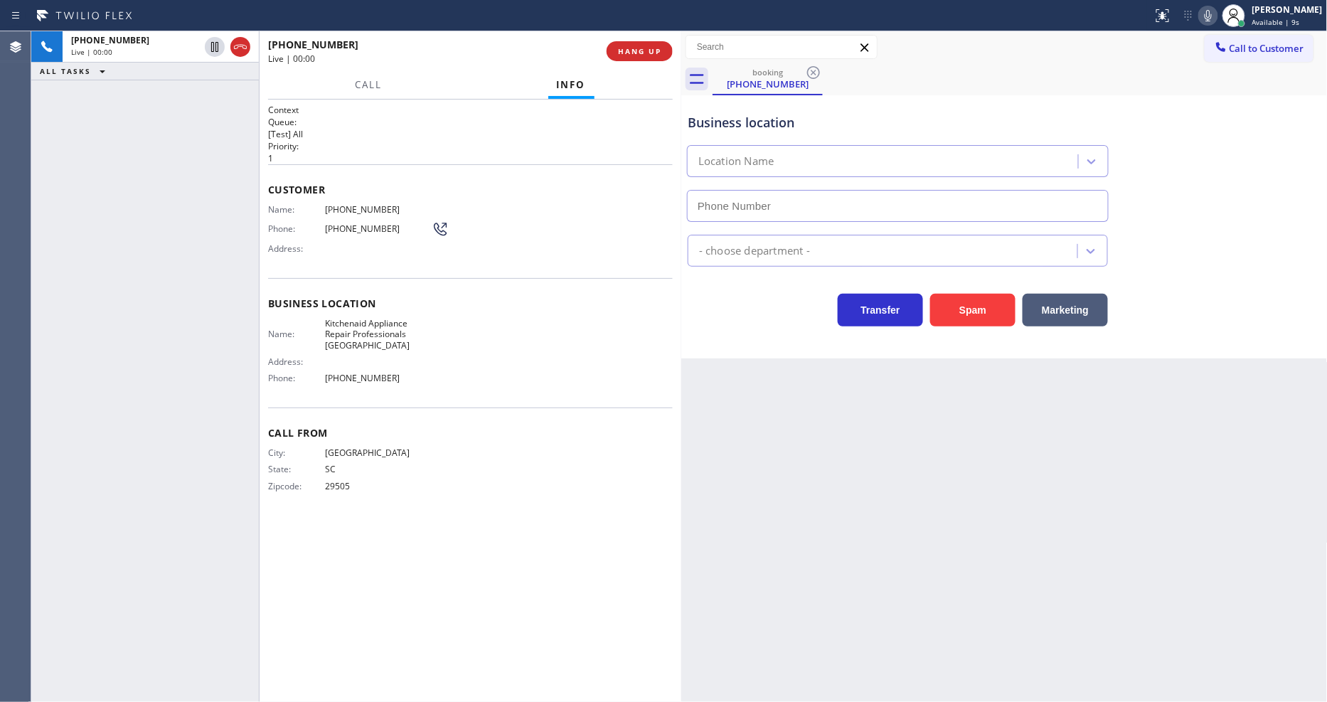
type input "(817) 873-6588"
drag, startPoint x: 916, startPoint y: 457, endPoint x: 865, endPoint y: 449, distance: 51.9
click at [916, 457] on div "Back to Dashboard Change Sender ID Customers Technicians Select a contact Outbo…" at bounding box center [1004, 366] width 646 height 670
click at [384, 318] on span "Kitchenaid Appliance Repair Professionals Fort Worth" at bounding box center [378, 334] width 107 height 33
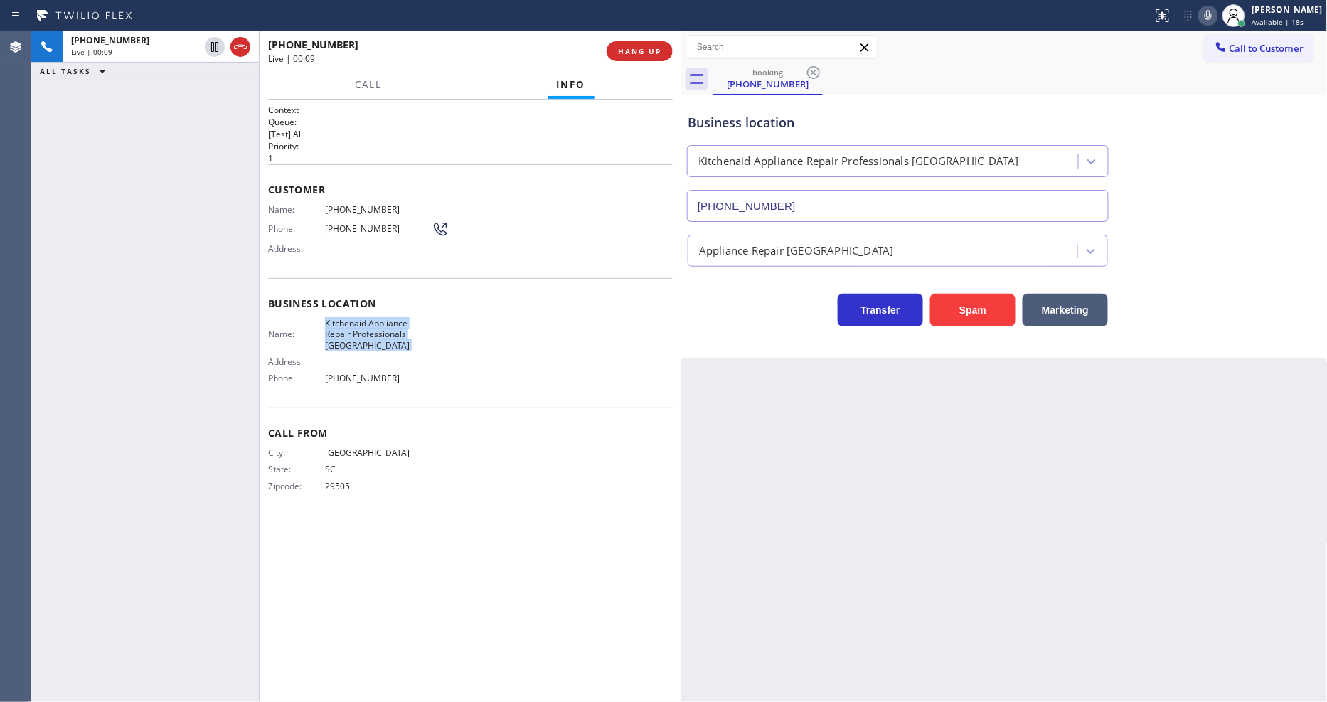
click at [384, 318] on span "Kitchenaid Appliance Repair Professionals Fort Worth" at bounding box center [378, 334] width 107 height 33
copy span "Kitchenaid Appliance Repair Professionals Fort Worth"
drag, startPoint x: 340, startPoint y: 221, endPoint x: 346, endPoint y: 205, distance: 17.6
click at [340, 223] on span "(843) 618-9076" at bounding box center [378, 228] width 107 height 11
click at [346, 205] on span "(843) 618-9076" at bounding box center [378, 209] width 107 height 11
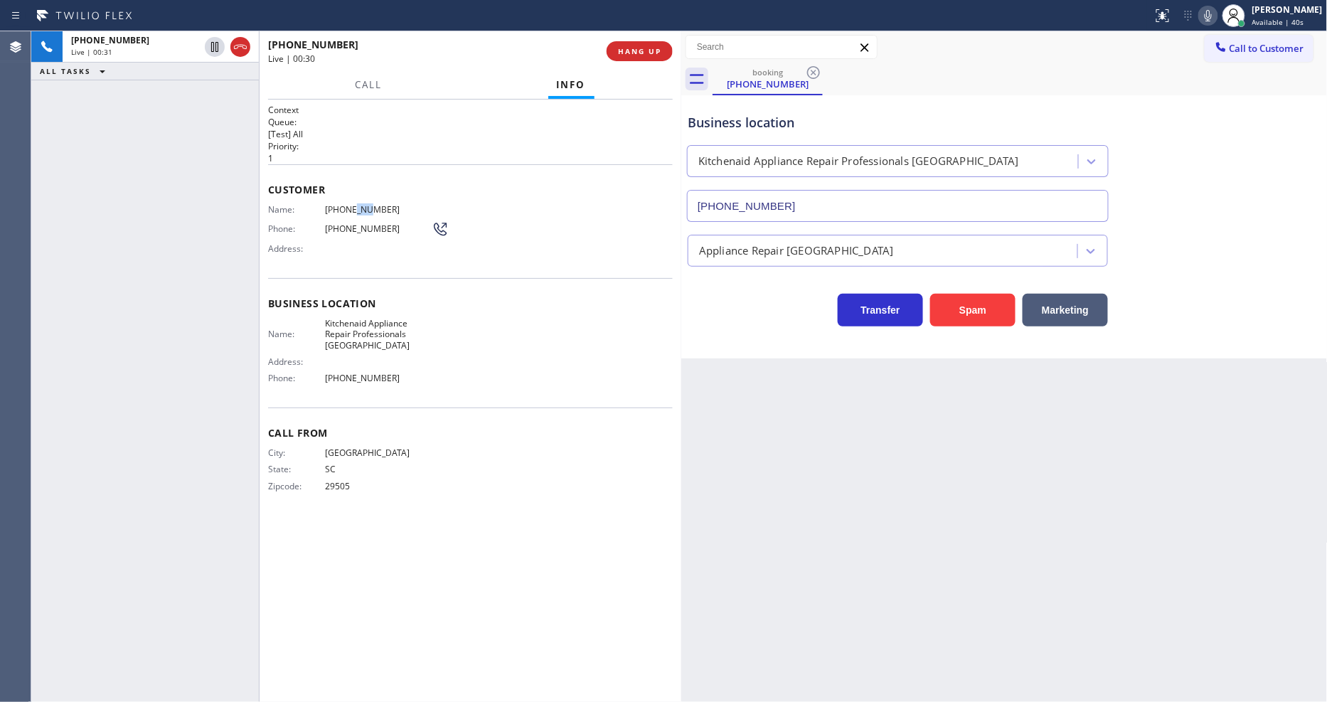
click at [346, 205] on span "(843) 618-9076" at bounding box center [378, 209] width 107 height 11
copy span "(843) 618-9076"
drag, startPoint x: 211, startPoint y: 45, endPoint x: 344, endPoint y: 39, distance: 133.1
click at [211, 46] on icon at bounding box center [214, 47] width 7 height 10
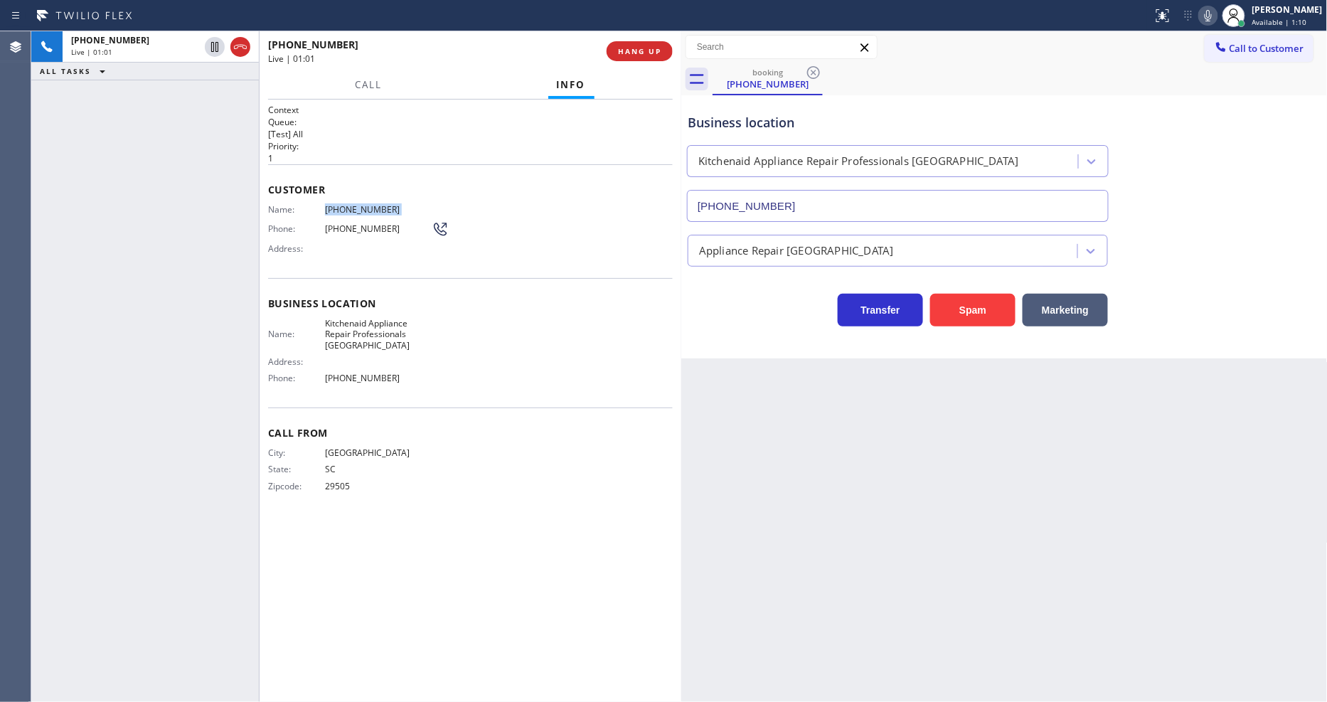
click at [1211, 16] on icon at bounding box center [1207, 15] width 7 height 11
click at [1050, 428] on div "Back to Dashboard Change Sender ID Customers Technicians Select a contact Outbo…" at bounding box center [1004, 366] width 646 height 670
click at [484, 700] on div "Context Queue: [Test] All Priority: 1 Customer Name: (843) 618-9076 Phone: (843…" at bounding box center [470, 401] width 422 height 602
click at [212, 47] on icon at bounding box center [214, 46] width 17 height 17
click at [1211, 16] on icon at bounding box center [1207, 15] width 7 height 11
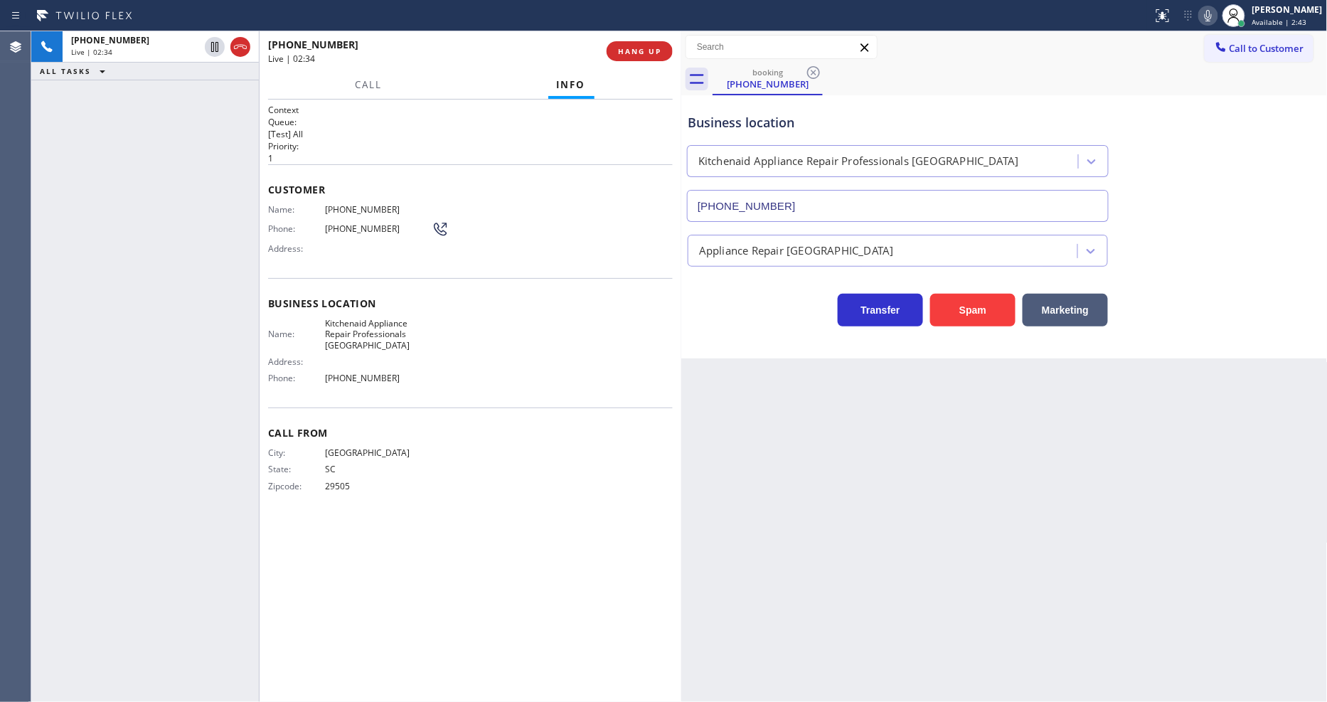
click at [343, 196] on div "Customer Name: (843) 618-9076 Phone: (843) 618-9076 Address:" at bounding box center [470, 221] width 405 height 114
copy span "(843) 618-9076"
click at [335, 400] on div "Business location Name: Kitchenaid Appliance Repair Professionals Fort Worth Ad…" at bounding box center [470, 342] width 405 height 129
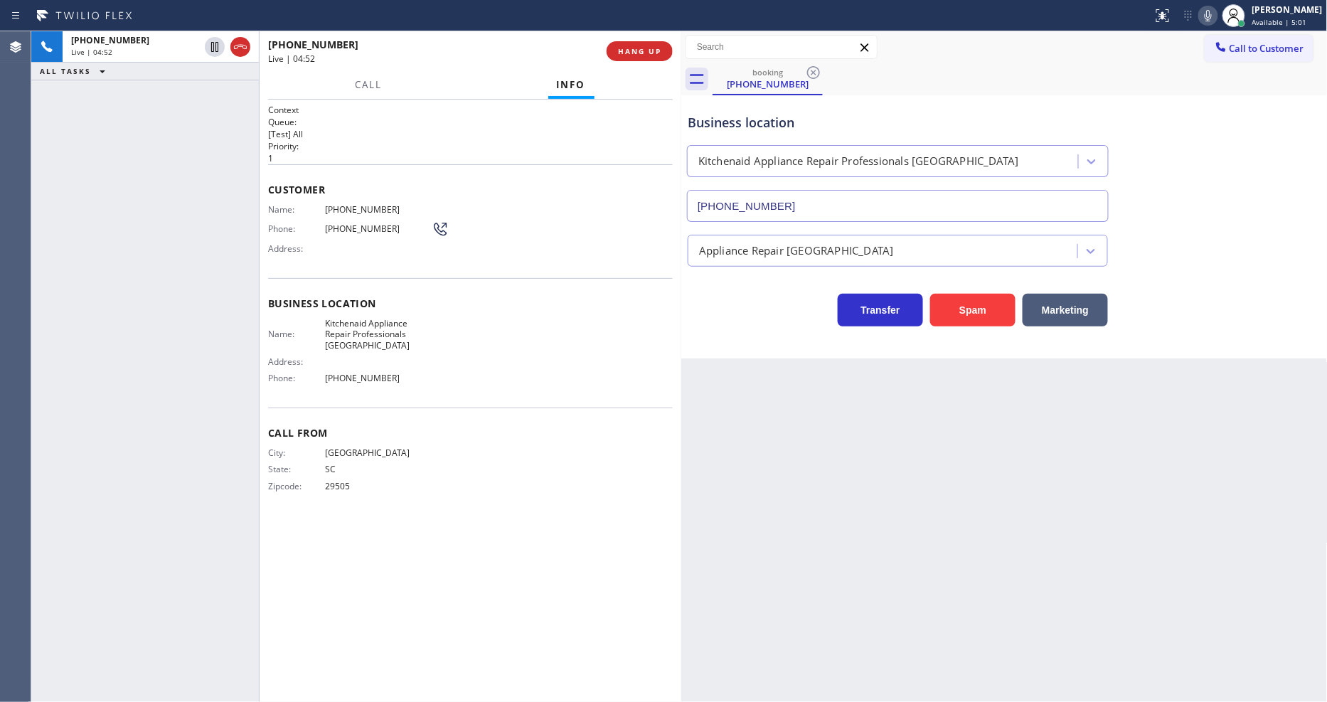
drag, startPoint x: 474, startPoint y: 283, endPoint x: 577, endPoint y: 250, distance: 107.5
click at [473, 284] on div "Business location Name: Kitchenaid Appliance Repair Professionals Fort Worth Ad…" at bounding box center [470, 342] width 405 height 129
click at [438, 300] on span "Business location" at bounding box center [470, 303] width 405 height 14
click at [636, 53] on span "HANG UP" at bounding box center [639, 51] width 43 height 10
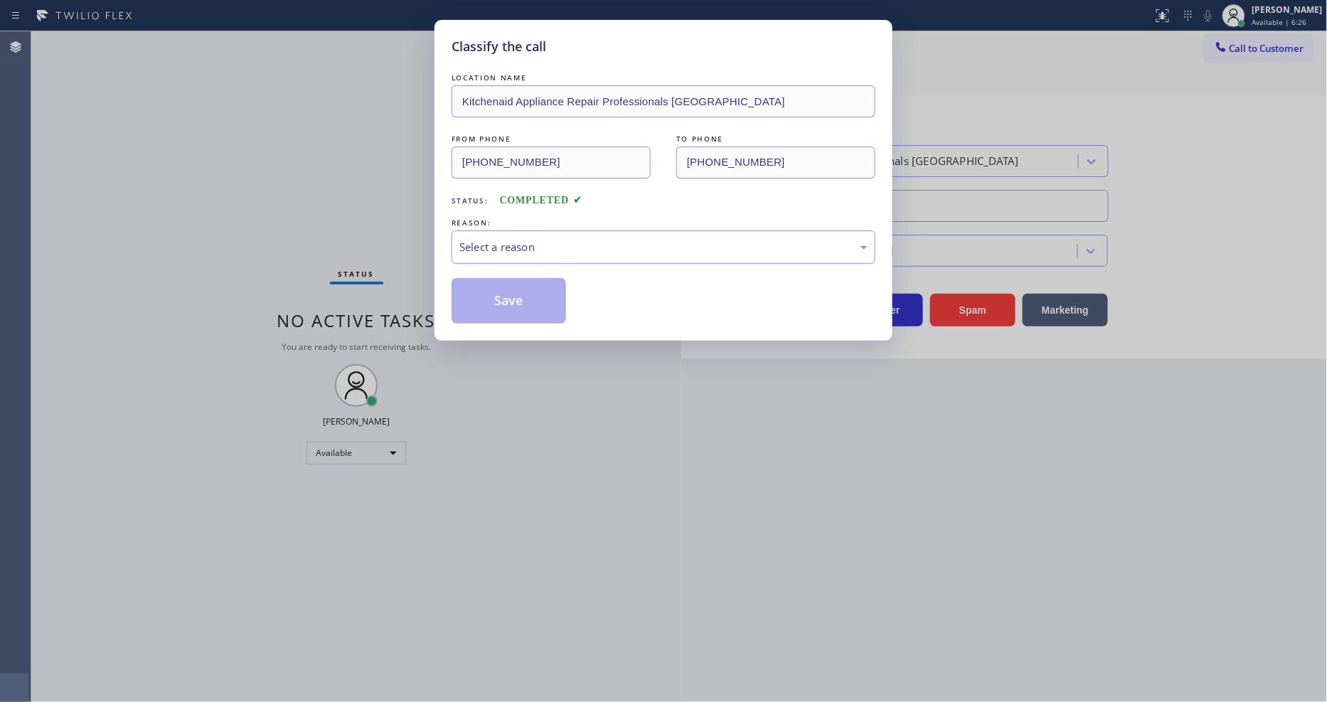
click at [530, 232] on div "Select a reason" at bounding box center [663, 246] width 424 height 33
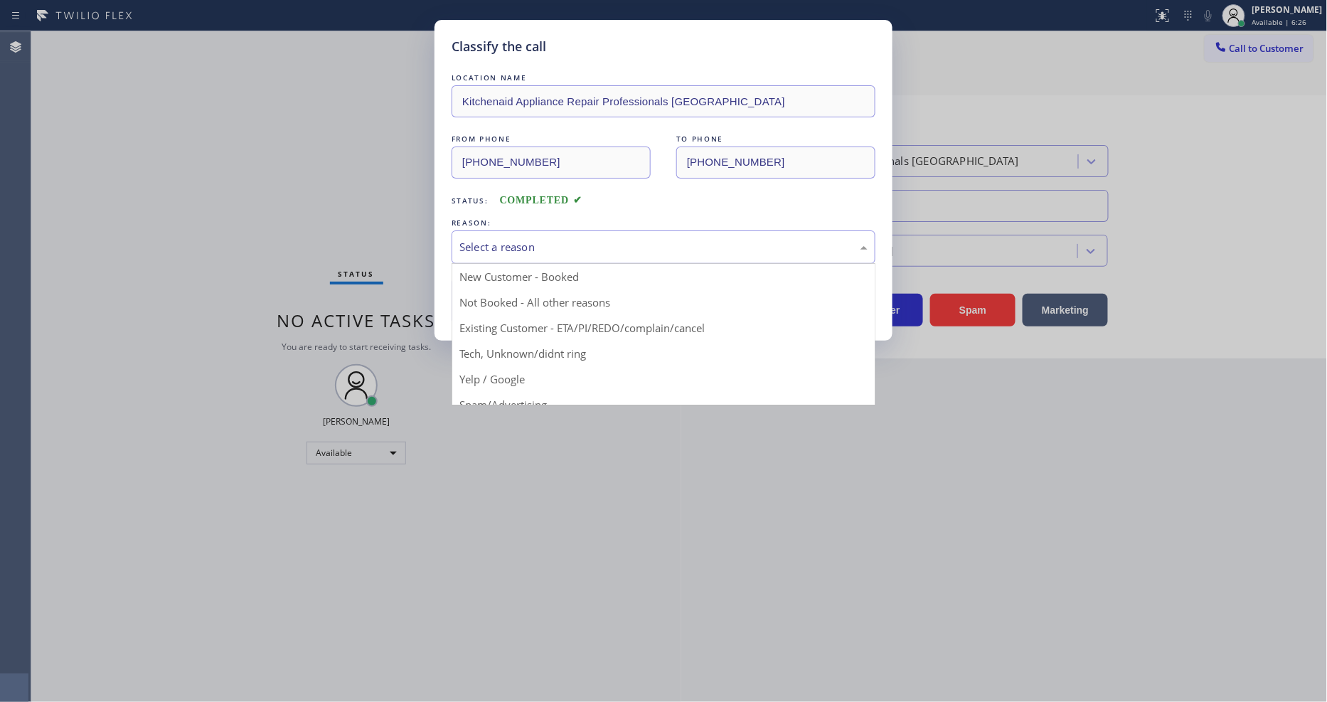
click at [510, 294] on button "Save" at bounding box center [508, 301] width 114 height 46
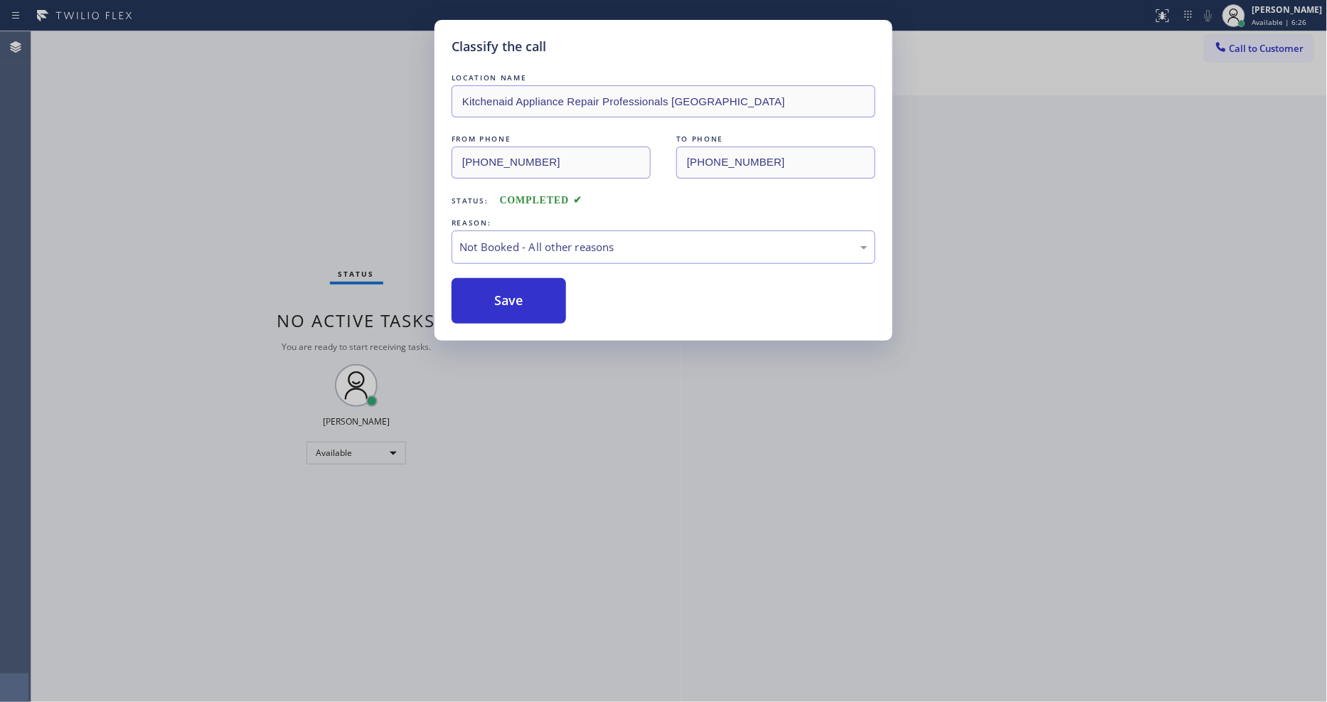
click at [510, 294] on button "Save" at bounding box center [508, 301] width 114 height 46
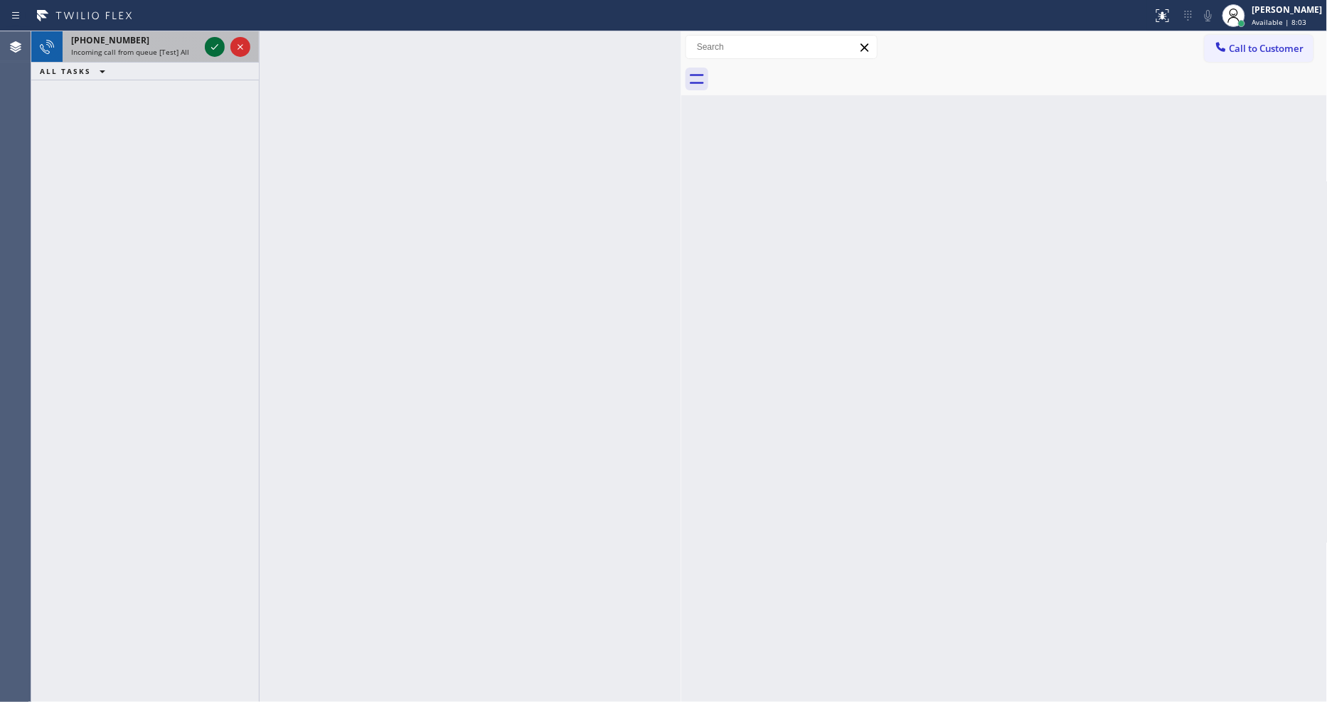
click at [219, 47] on icon at bounding box center [214, 46] width 17 height 17
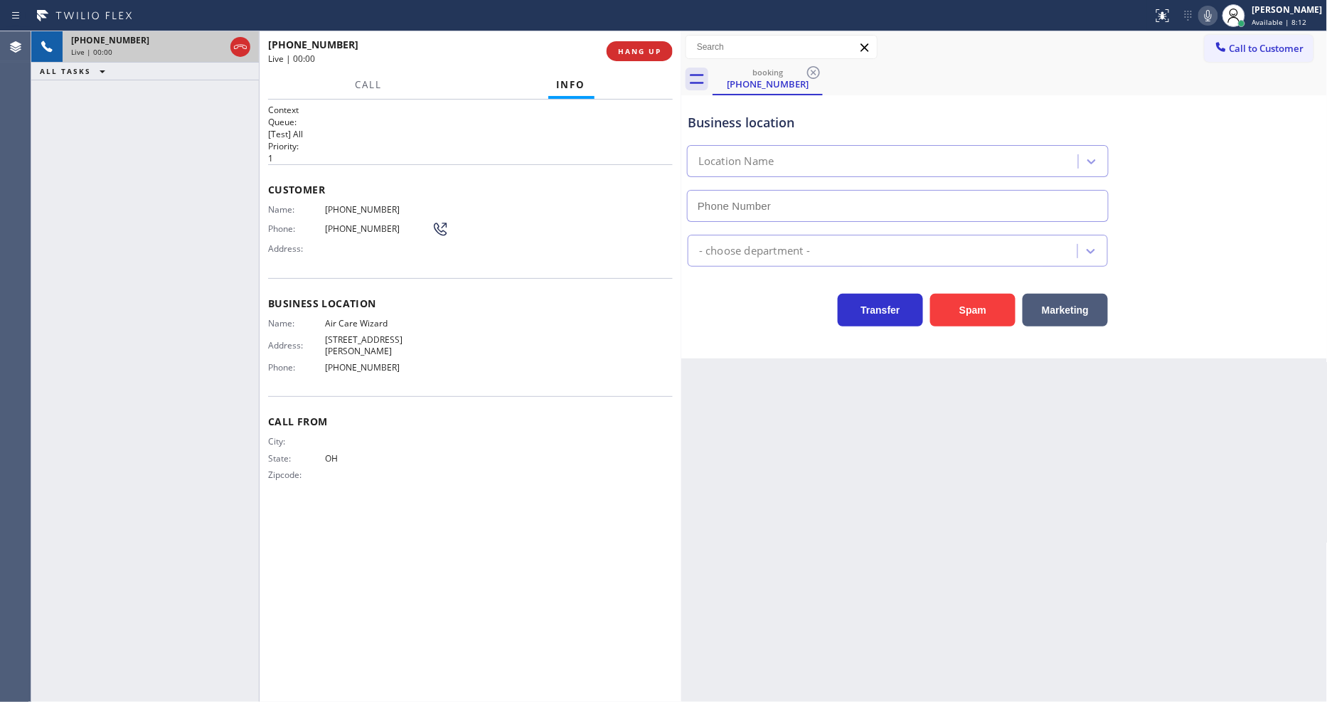
type input "(813) 285-5953"
click at [638, 47] on span "HANG UP" at bounding box center [639, 51] width 43 height 10
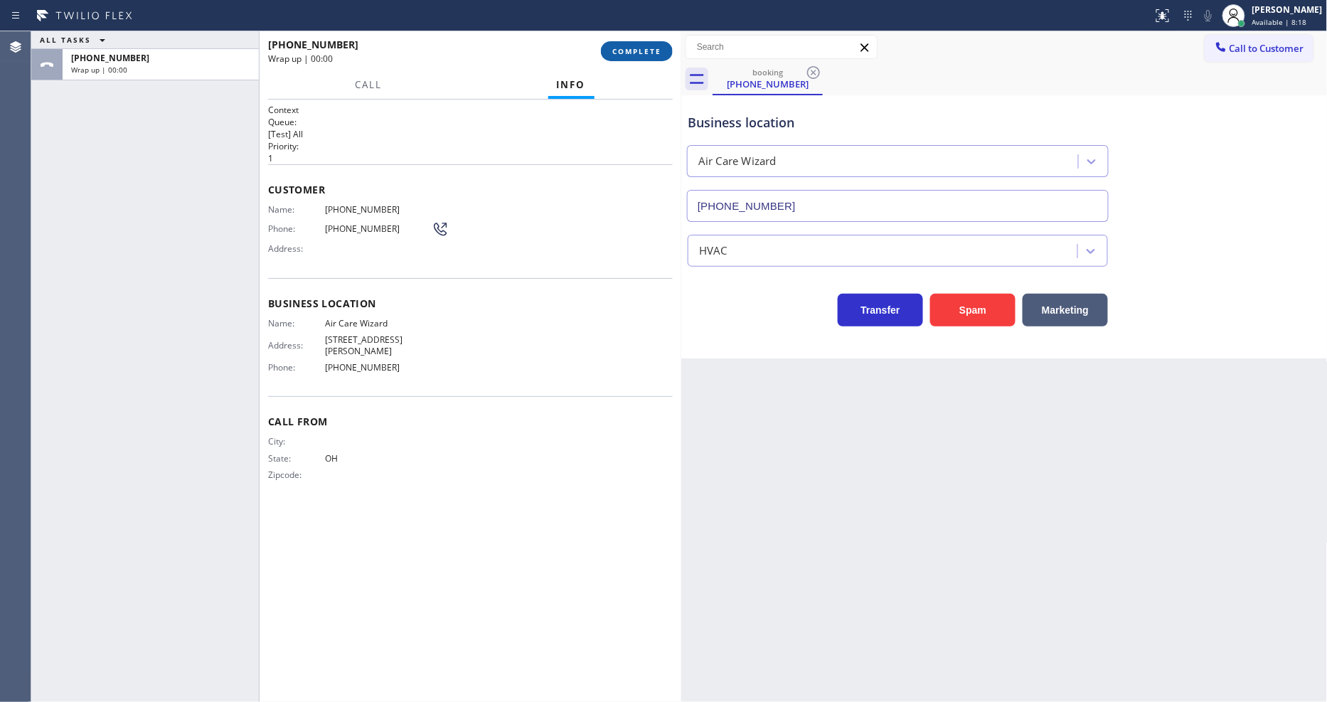
click at [638, 47] on span "COMPLETE" at bounding box center [636, 51] width 49 height 10
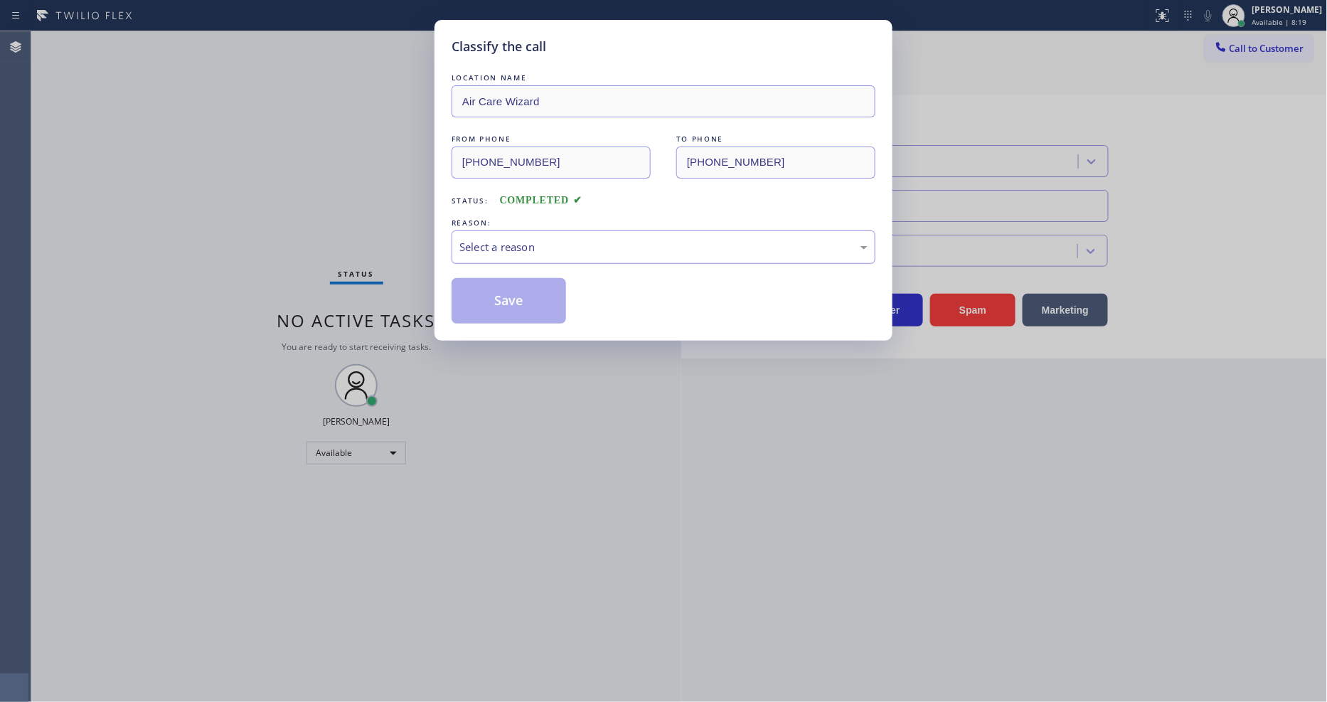
click at [567, 245] on div "Select a reason" at bounding box center [663, 247] width 408 height 16
click at [514, 294] on button "Save" at bounding box center [508, 301] width 114 height 46
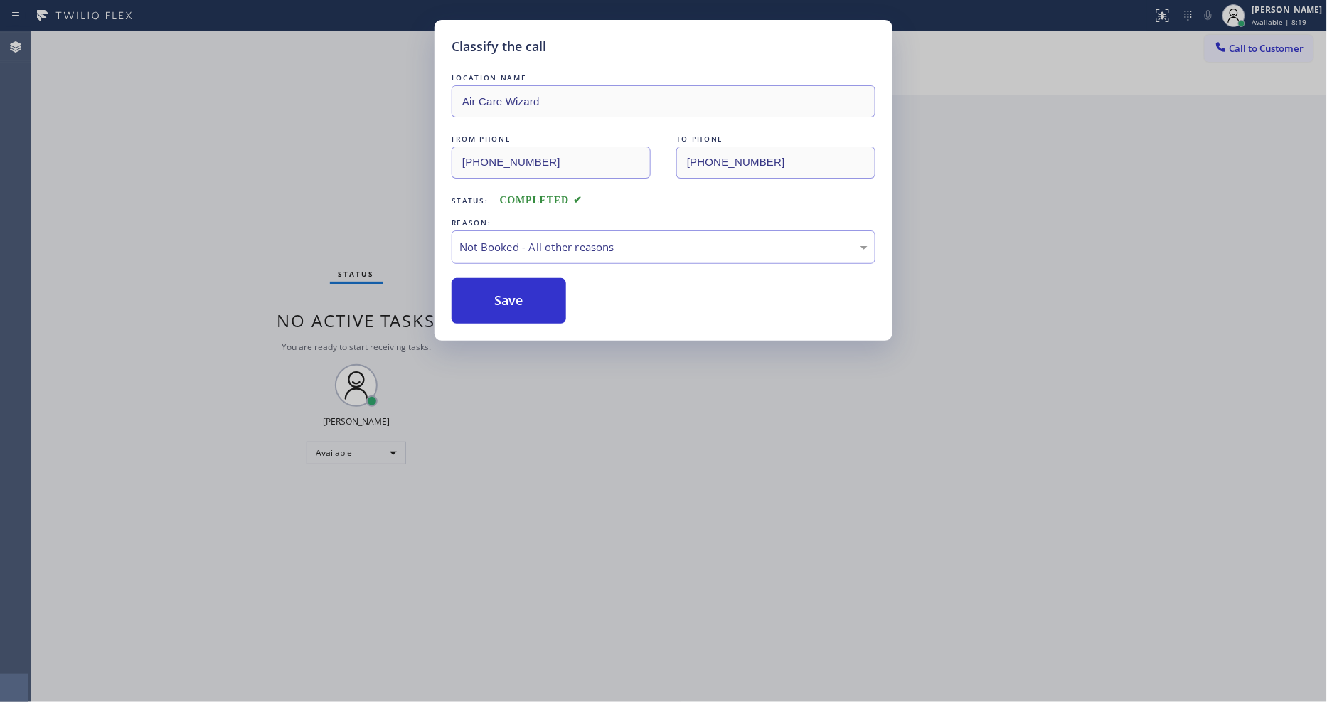
click at [514, 294] on button "Save" at bounding box center [508, 301] width 114 height 46
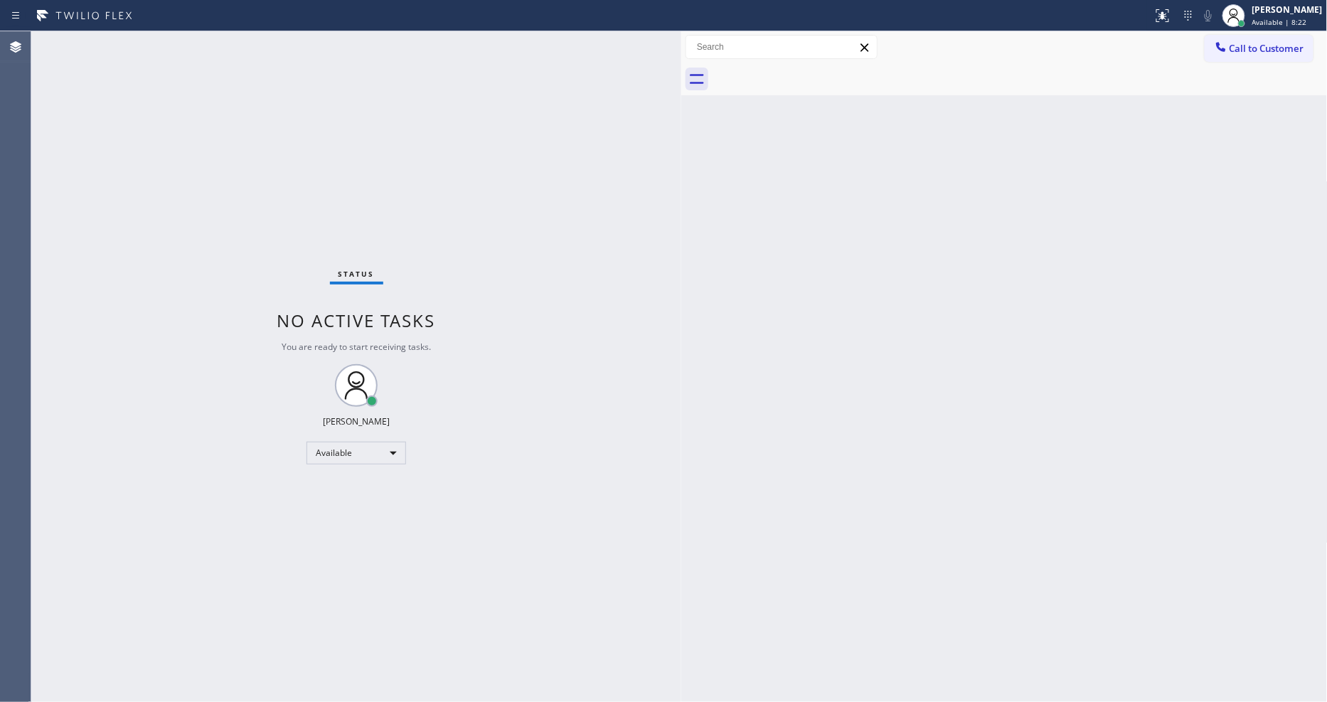
click at [445, 445] on div "Status No active tasks You are ready to start receiving tasks. [PERSON_NAME] Av…" at bounding box center [356, 366] width 650 height 670
click at [1092, 358] on div "Back to Dashboard Change Sender ID Customers Technicians Select a contact Outbo…" at bounding box center [1004, 366] width 646 height 670
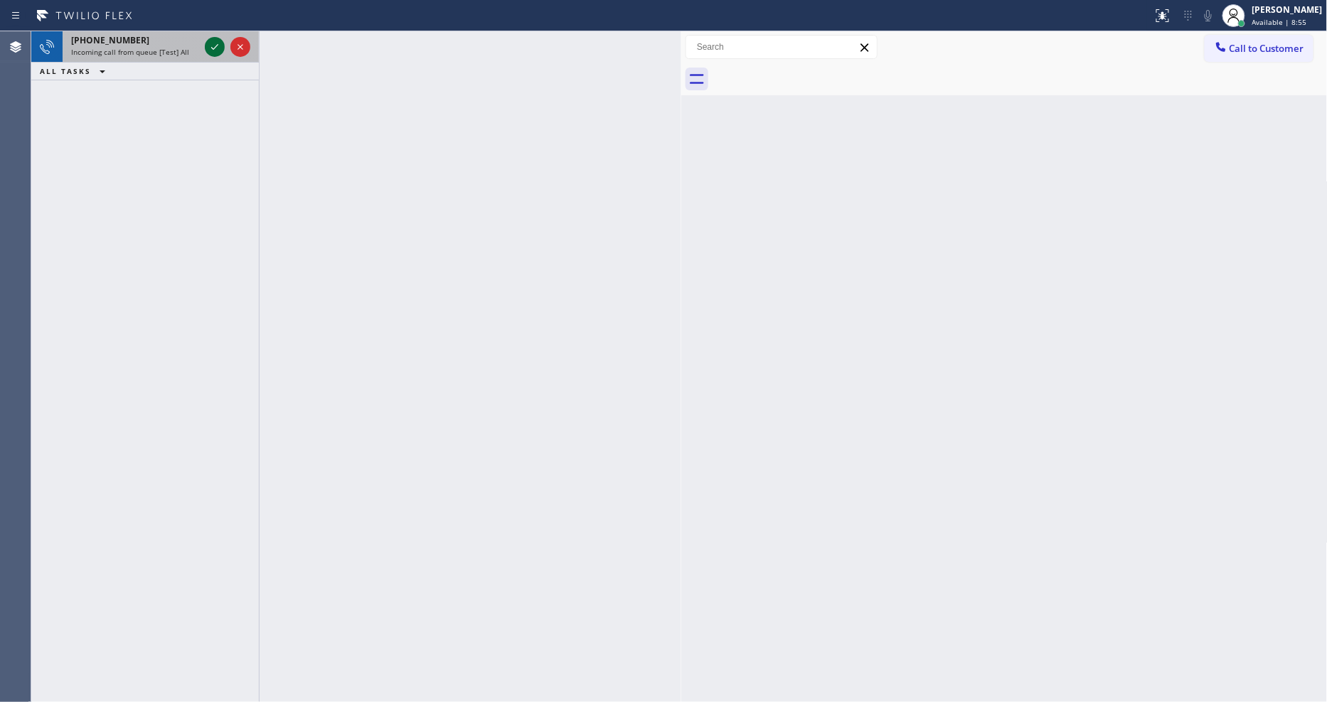
click at [209, 46] on icon at bounding box center [214, 46] width 17 height 17
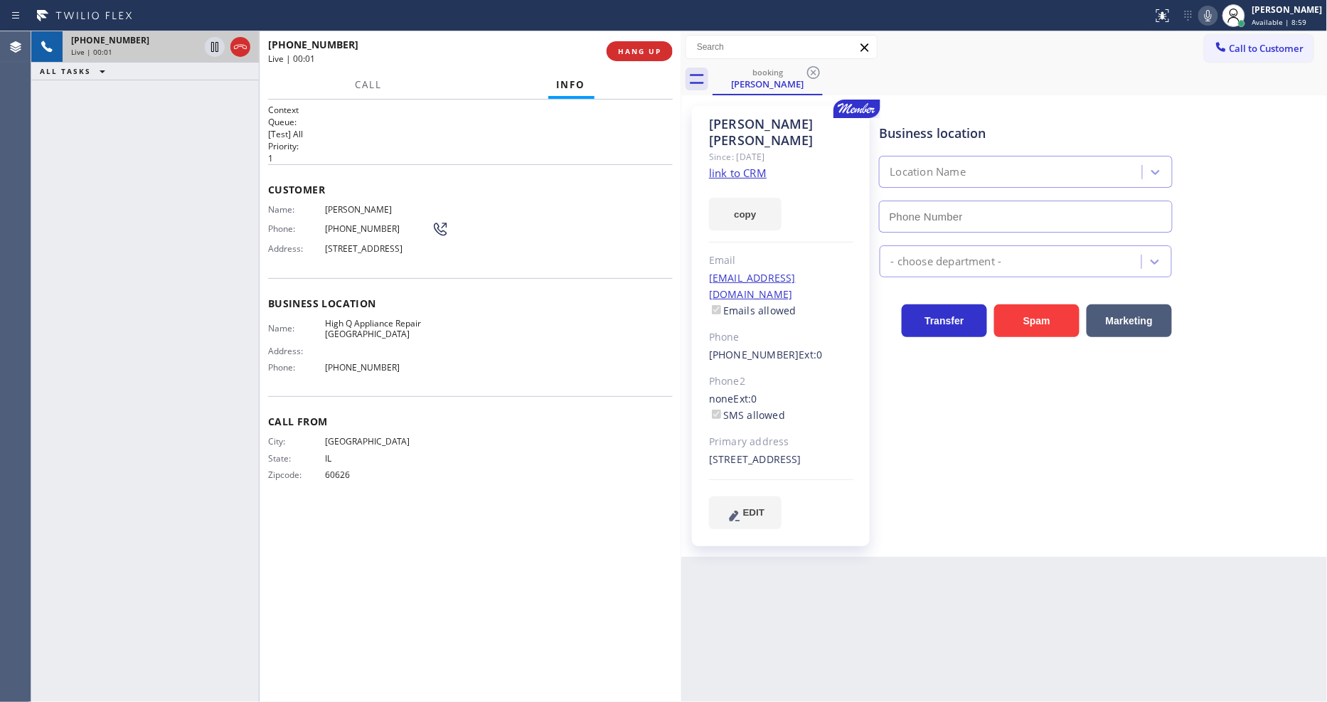
type input "(773) 900-8292"
click at [733, 149] on div "Since: [DATE]" at bounding box center [781, 157] width 144 height 16
click at [733, 166] on link "link to CRM" at bounding box center [738, 173] width 58 height 14
click at [407, 409] on div "Call From City: CHICAGO State: IL Zipcode: 60626" at bounding box center [470, 449] width 405 height 107
click at [619, 46] on span "HANG UP" at bounding box center [639, 51] width 43 height 10
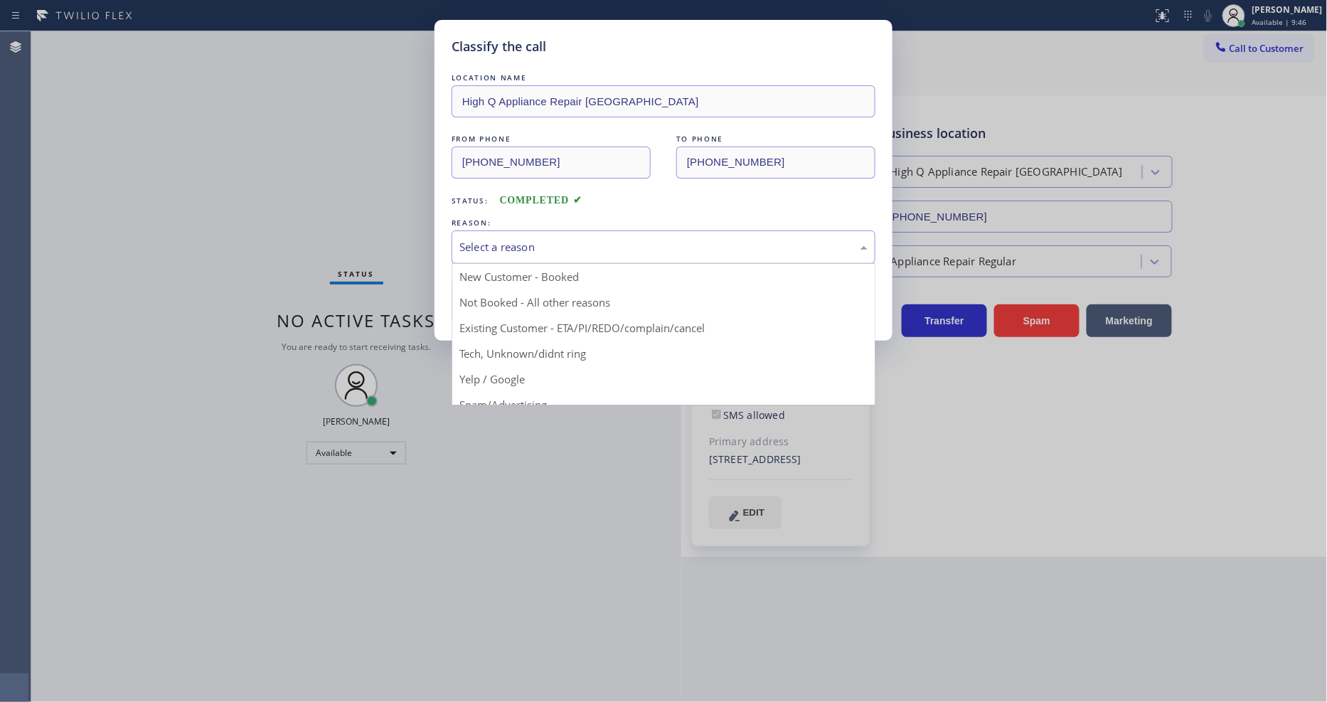
click at [492, 251] on div "Select a reason" at bounding box center [663, 246] width 424 height 33
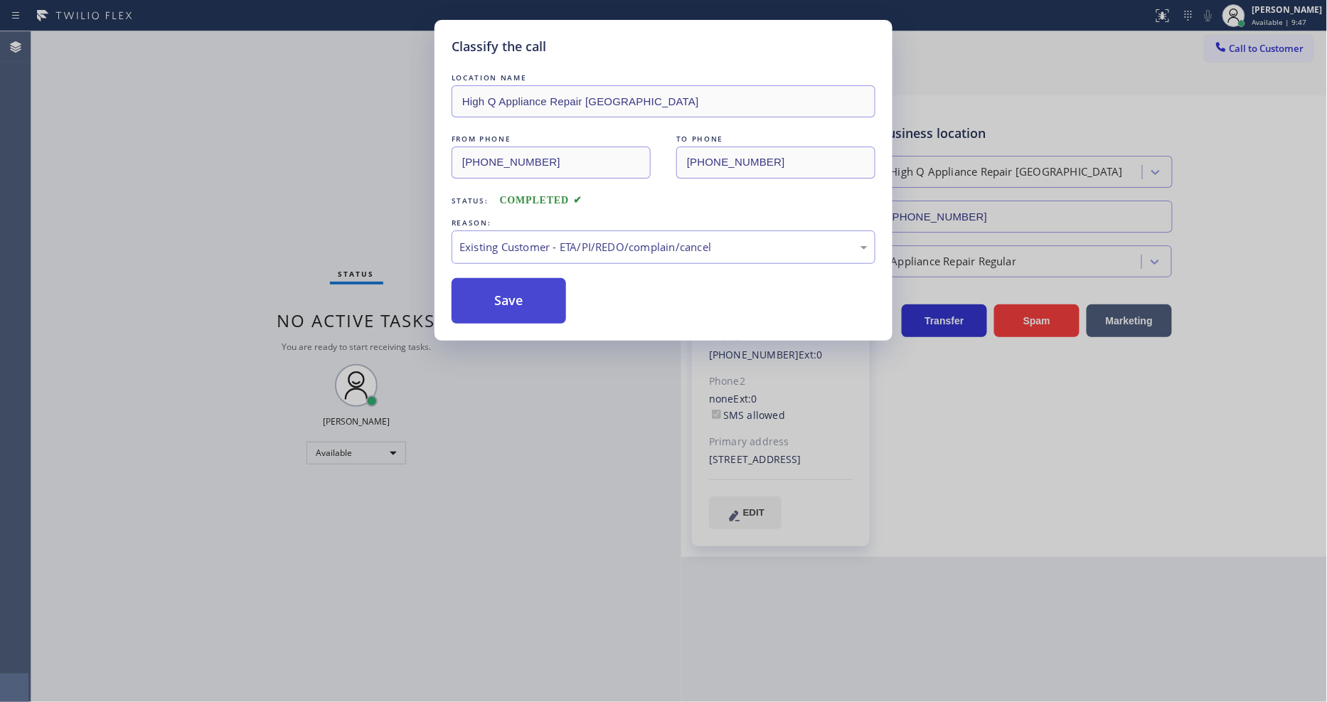
click at [501, 295] on button "Save" at bounding box center [508, 301] width 114 height 46
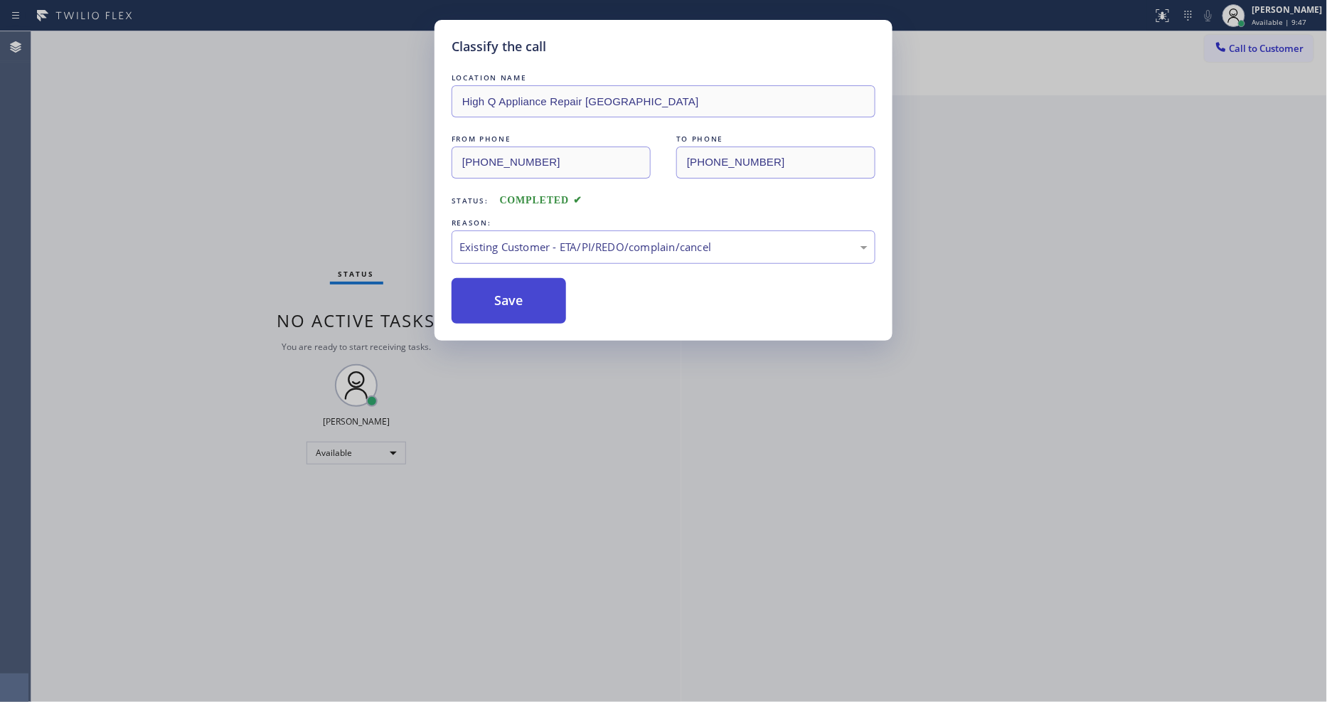
click at [501, 295] on button "Save" at bounding box center [508, 301] width 114 height 46
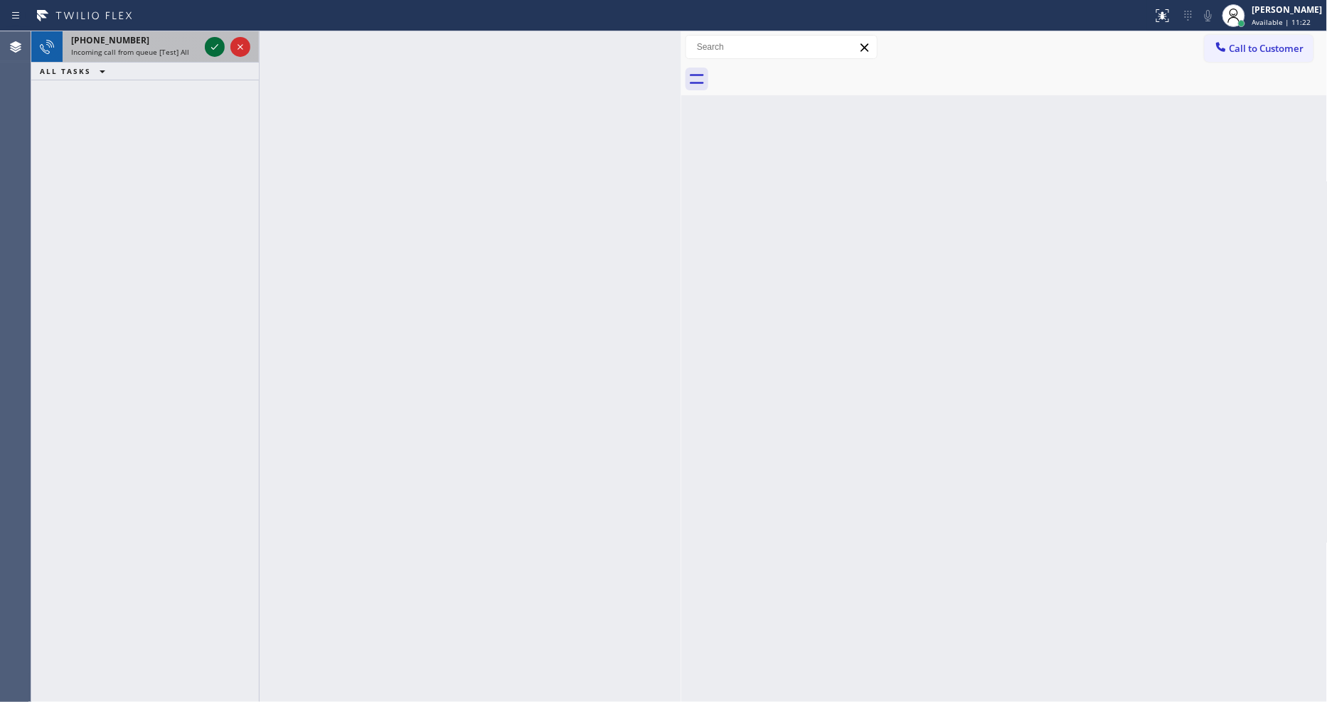
click at [220, 45] on icon at bounding box center [214, 46] width 17 height 17
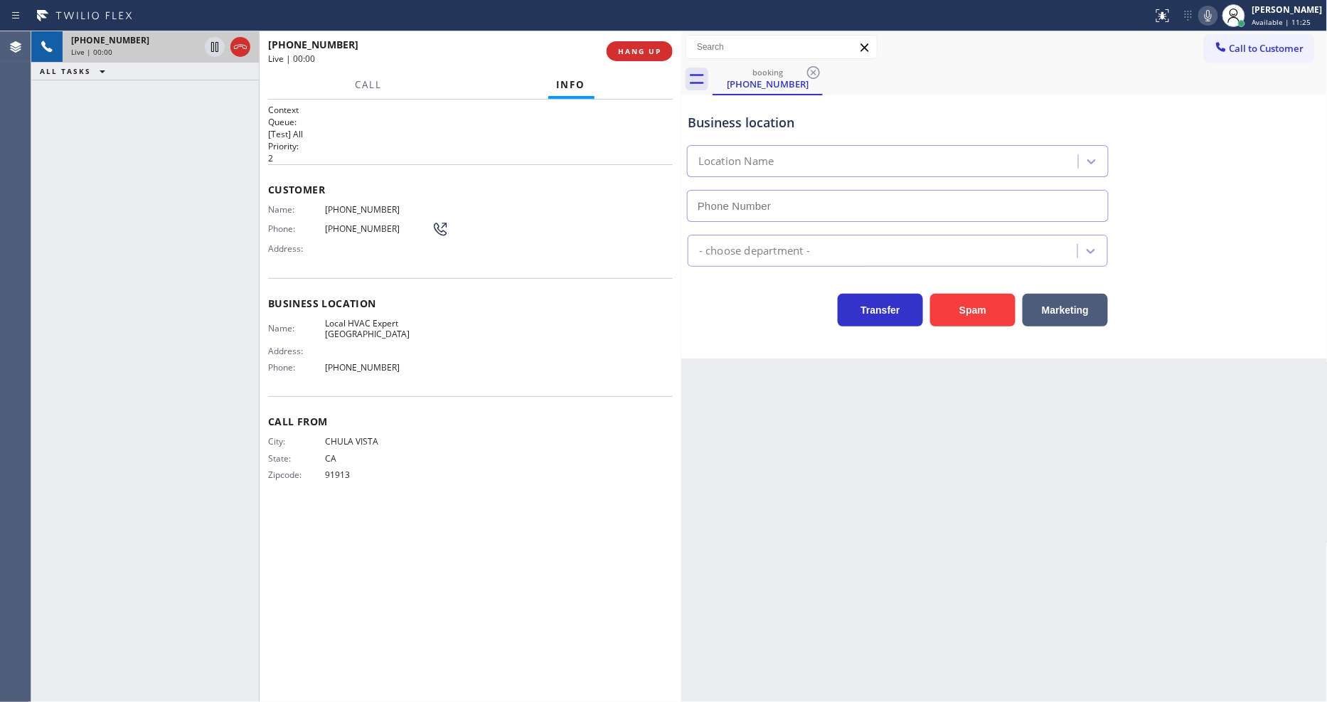
type input "(619) 369-1171"
click at [496, 531] on div "Context Queue: [Test] All Priority: 2 Customer Name: (619) 565-0860 Phone: (619…" at bounding box center [470, 401] width 405 height 594
drag, startPoint x: 981, startPoint y: 484, endPoint x: 812, endPoint y: 414, distance: 183.3
click at [981, 484] on div "Back to Dashboard Change Sender ID Customers Technicians Select a contact Outbo…" at bounding box center [1004, 366] width 646 height 670
click at [377, 320] on span "Local HVAC Expert Chula Vista" at bounding box center [378, 329] width 107 height 22
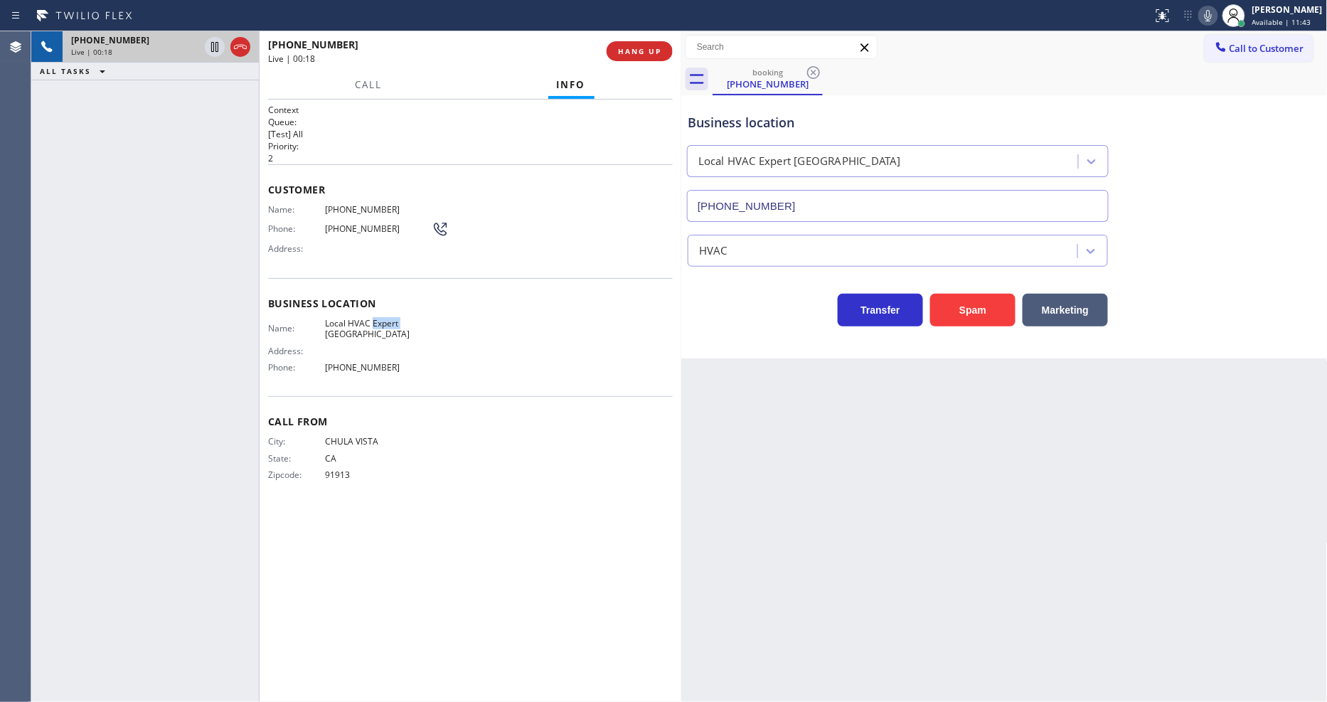
click at [377, 320] on span "Local HVAC Expert Chula Vista" at bounding box center [378, 329] width 107 height 22
copy span "Local HVAC Expert Chula Vista"
click at [372, 206] on span "(619) 565-0860" at bounding box center [378, 209] width 107 height 11
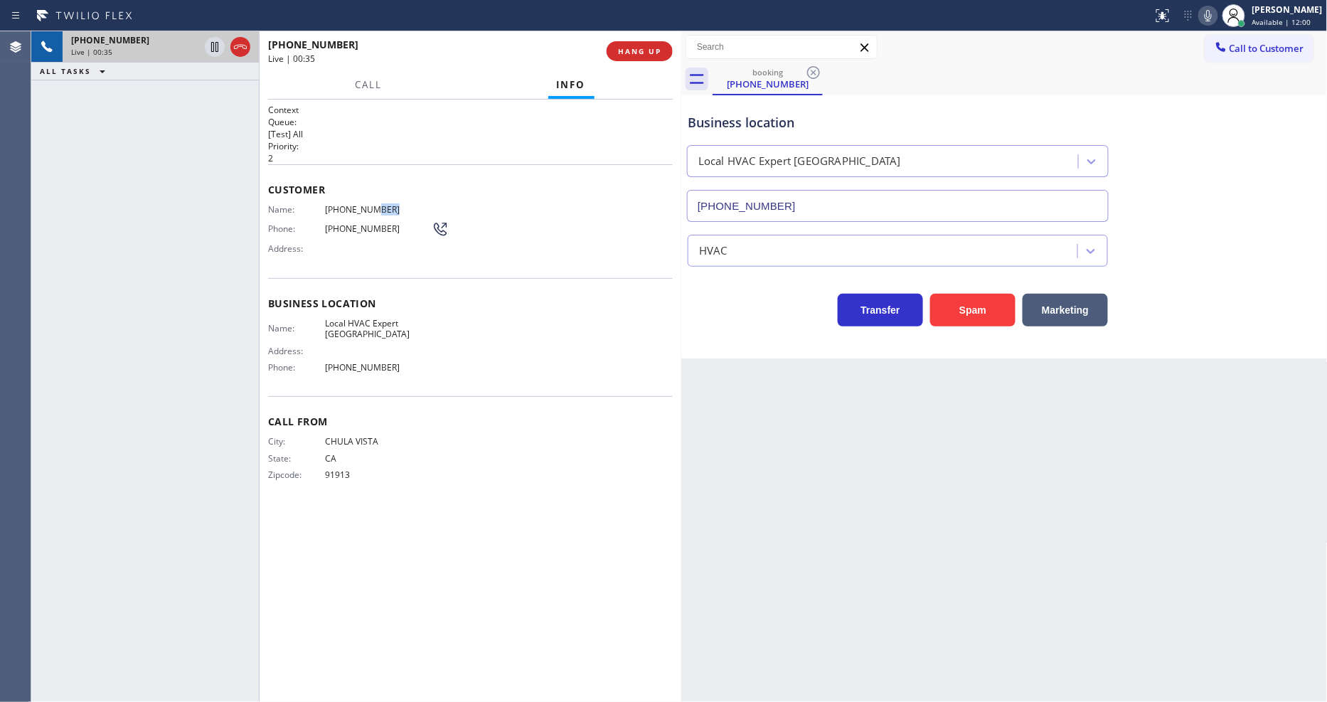
click at [364, 208] on span "(619) 565-0860" at bounding box center [378, 209] width 107 height 11
drag, startPoint x: 213, startPoint y: 44, endPoint x: 314, endPoint y: 60, distance: 102.2
click at [213, 44] on icon at bounding box center [214, 46] width 17 height 17
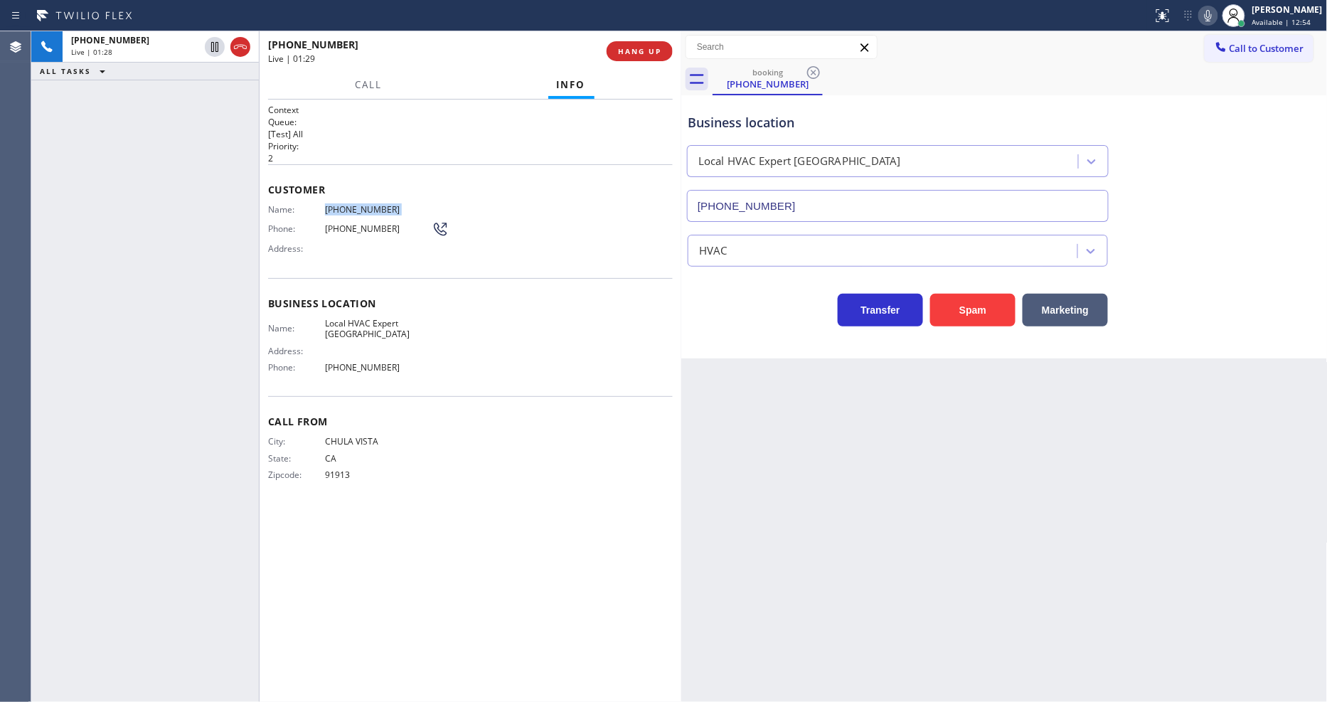
click at [1216, 15] on icon at bounding box center [1207, 15] width 17 height 17
click at [215, 47] on icon at bounding box center [215, 47] width 10 height 10
click at [1216, 14] on icon at bounding box center [1207, 15] width 17 height 17
drag, startPoint x: 215, startPoint y: 45, endPoint x: 314, endPoint y: 48, distance: 98.9
click at [215, 45] on icon at bounding box center [214, 46] width 17 height 17
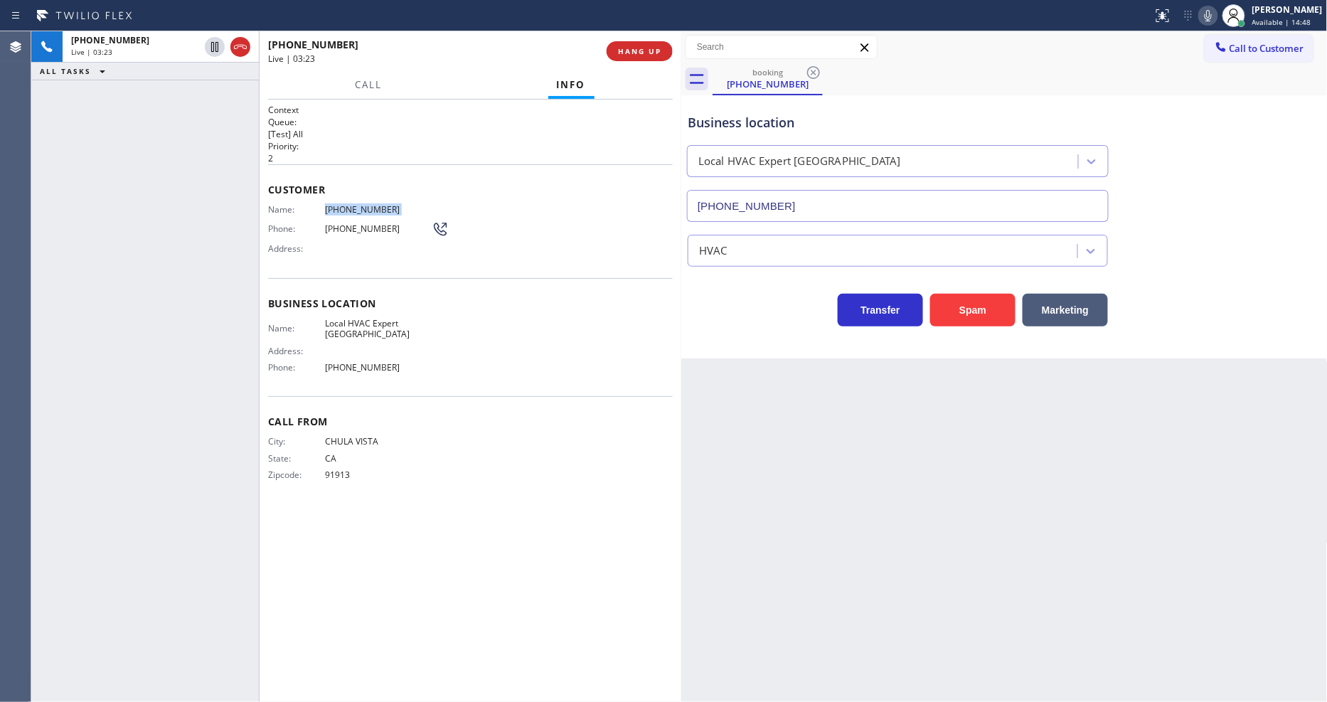
click at [1216, 19] on icon at bounding box center [1207, 15] width 17 height 17
click at [361, 327] on span "Local HVAC Expert Chula Vista" at bounding box center [378, 329] width 107 height 22
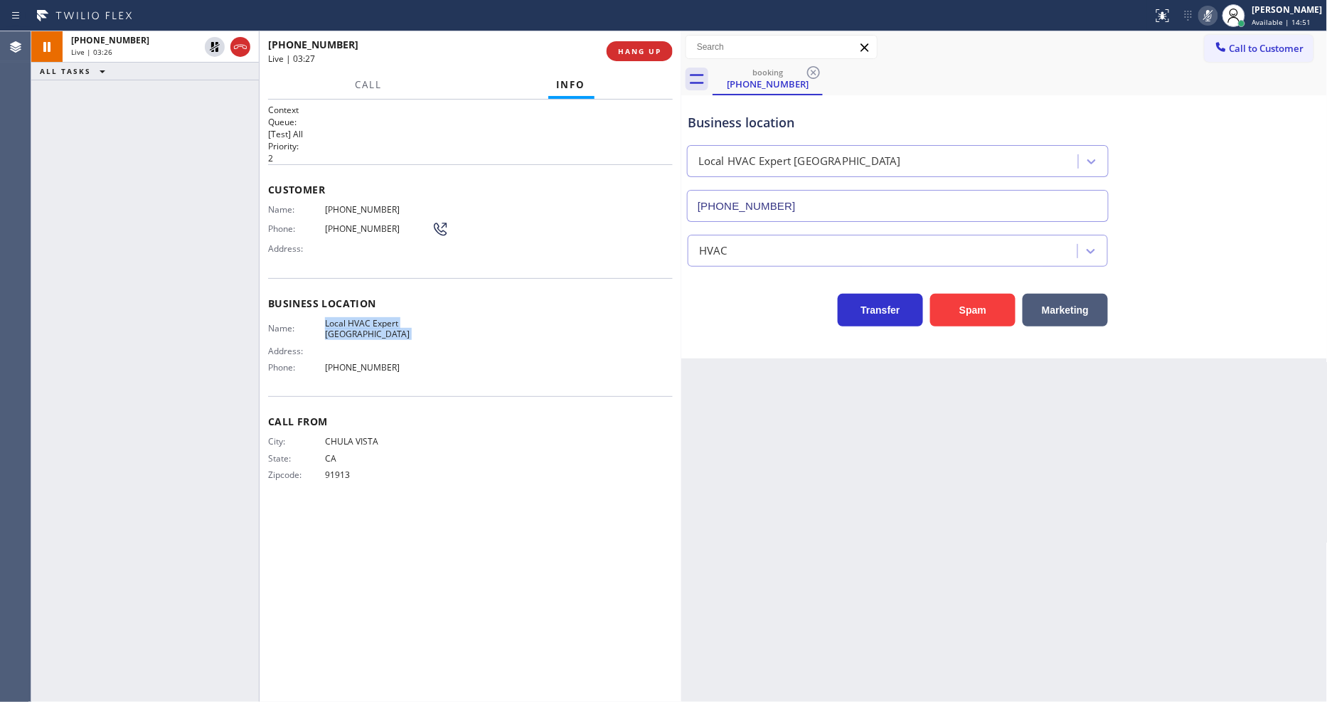
copy span "Local HVAC Expert Chula Vista"
drag, startPoint x: 216, startPoint y: 46, endPoint x: 821, endPoint y: 46, distance: 605.0
click at [214, 46] on icon at bounding box center [214, 46] width 17 height 17
click at [1216, 16] on icon at bounding box center [1207, 15] width 17 height 17
click at [1216, 15] on icon at bounding box center [1207, 15] width 17 height 17
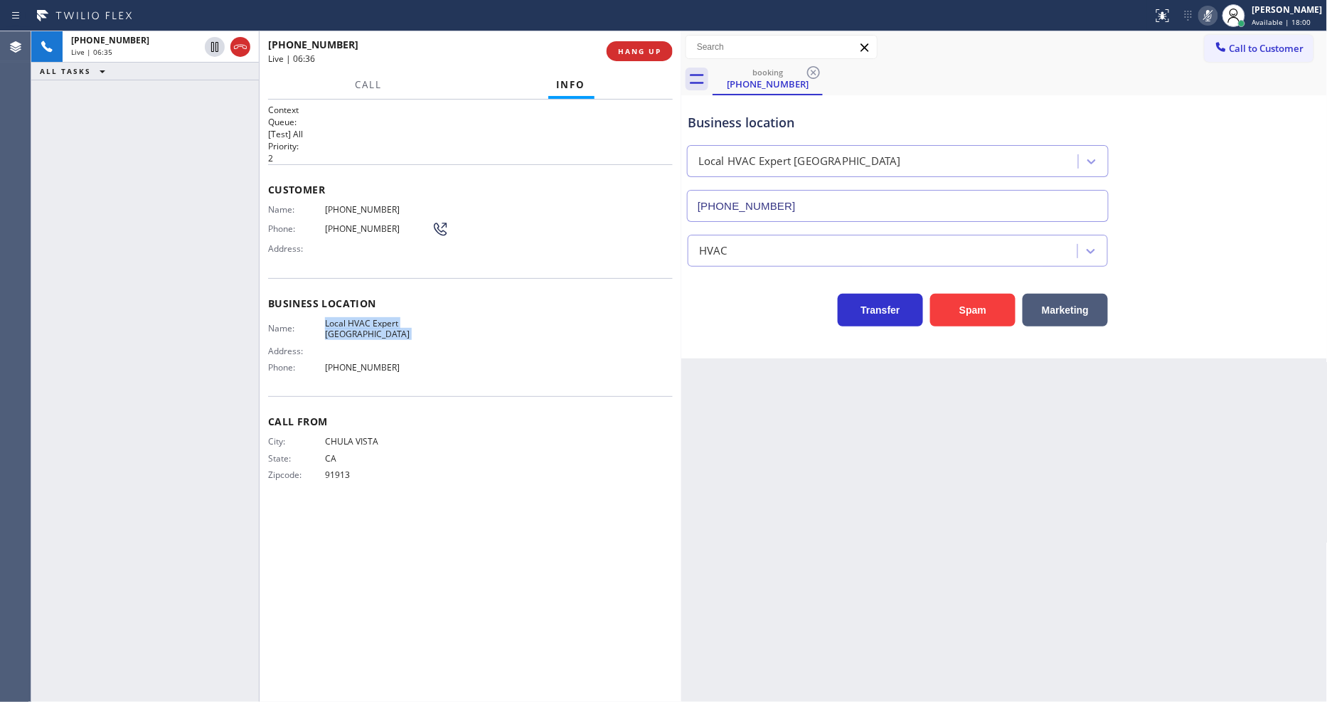
click at [1216, 15] on icon at bounding box center [1207, 15] width 17 height 17
click at [1047, 387] on div "Back to Dashboard Change Sender ID Customers Technicians Select a contact Outbo…" at bounding box center [1004, 366] width 646 height 670
click at [1216, 12] on icon at bounding box center [1207, 15] width 17 height 17
click at [1242, 12] on icon at bounding box center [1233, 15] width 17 height 17
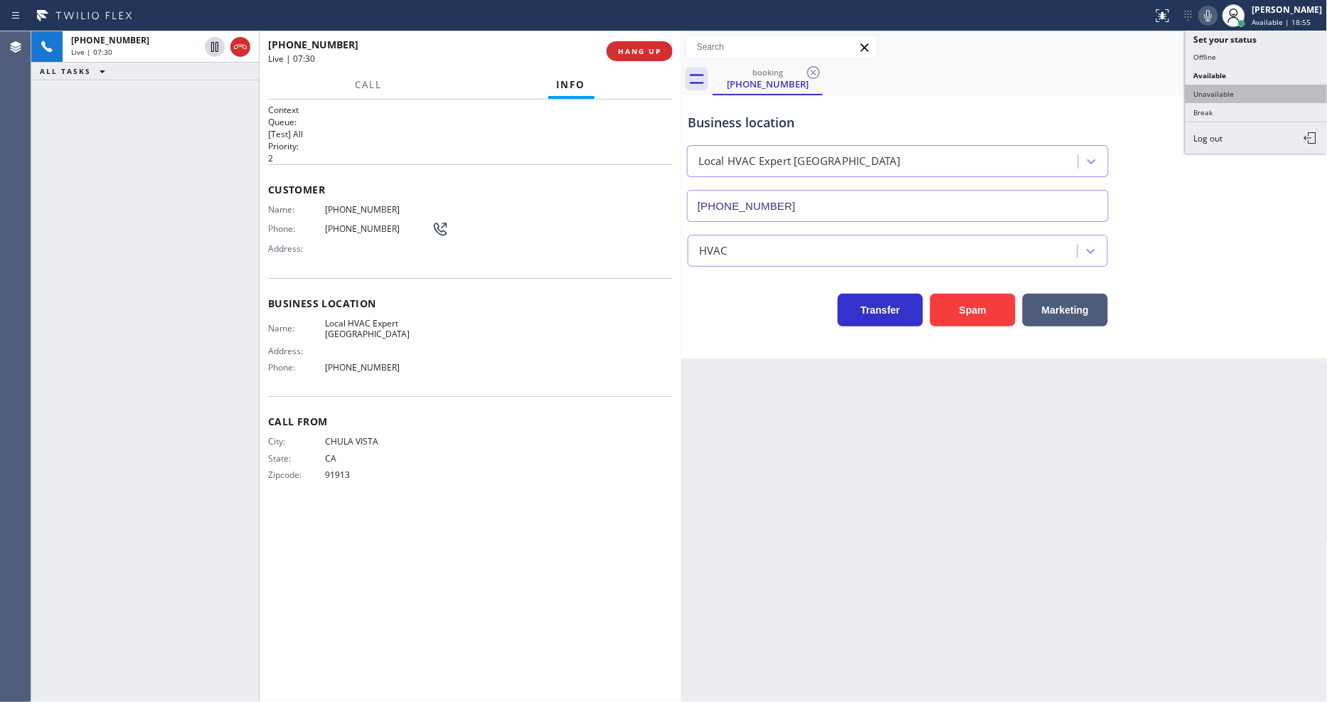
click at [1223, 97] on button "Unavailable" at bounding box center [1256, 94] width 142 height 18
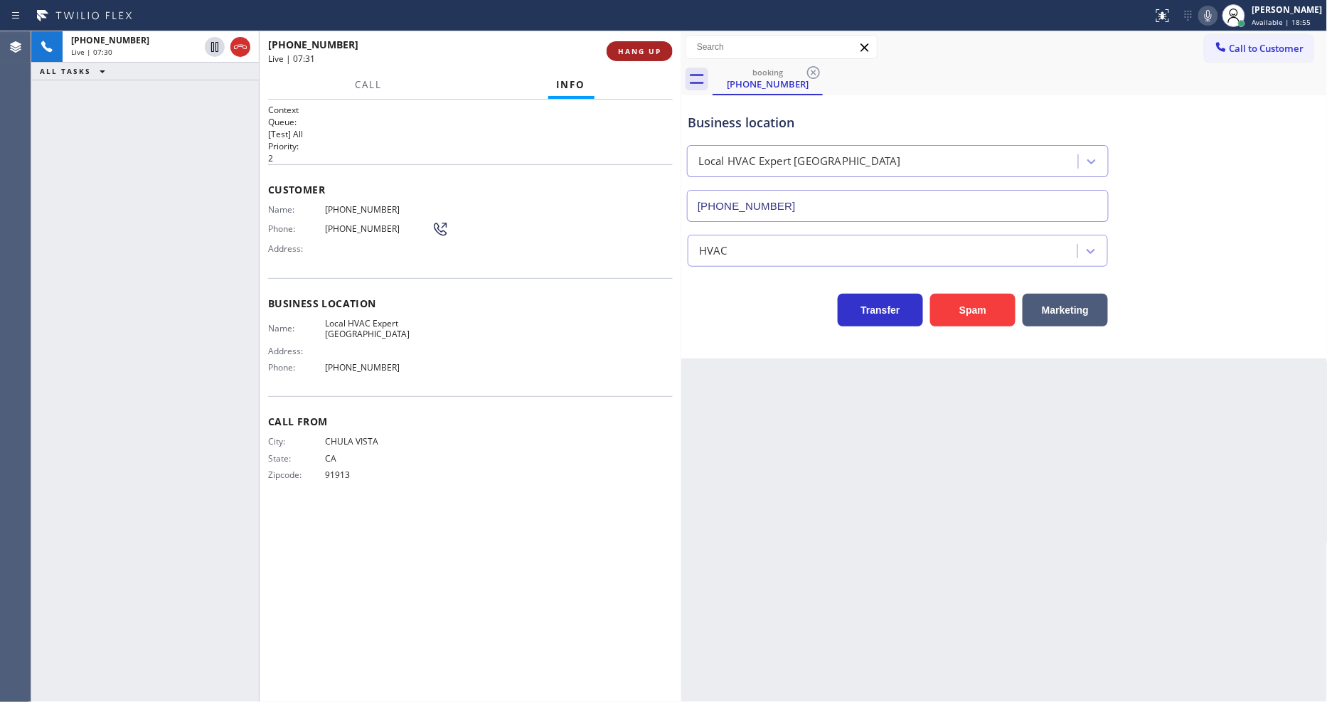
click at [638, 48] on span "HANG UP" at bounding box center [639, 51] width 43 height 10
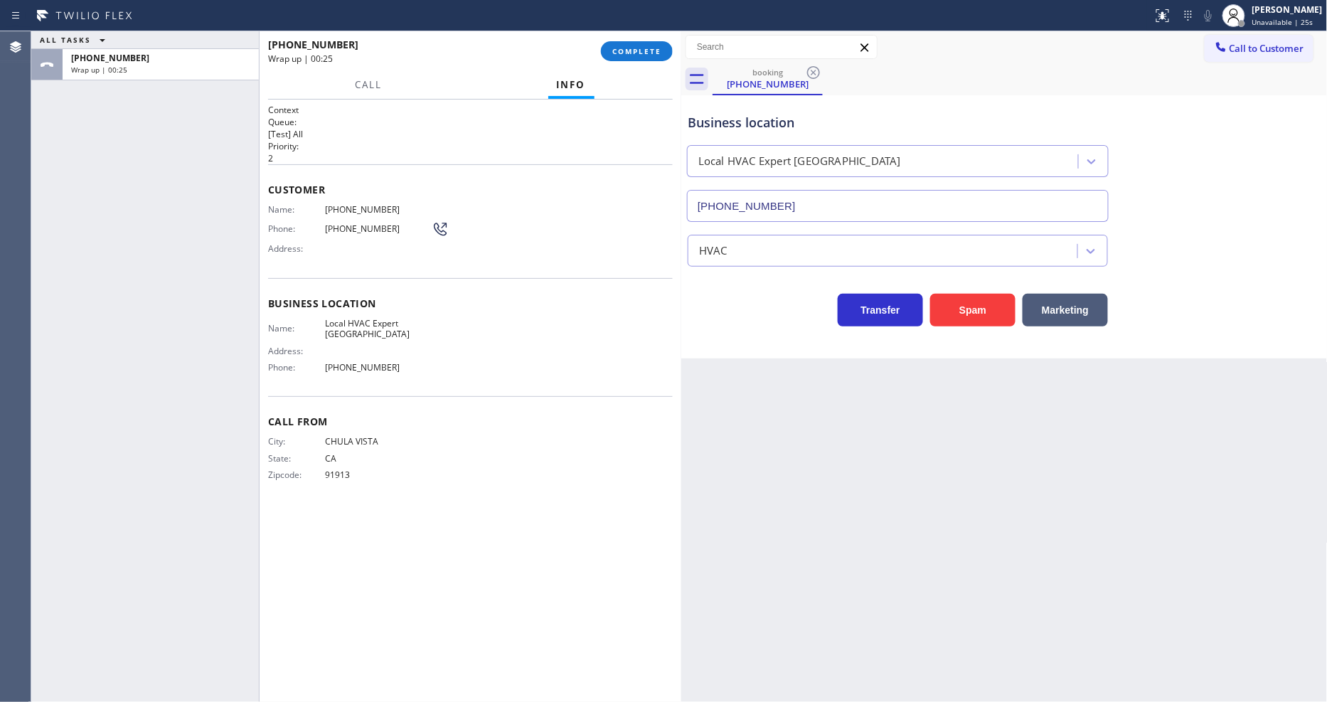
click at [943, 526] on div "Back to Dashboard Change Sender ID Customers Technicians Select a contact Outbo…" at bounding box center [1004, 366] width 646 height 670
click at [641, 46] on button "COMPLETE" at bounding box center [637, 51] width 72 height 20
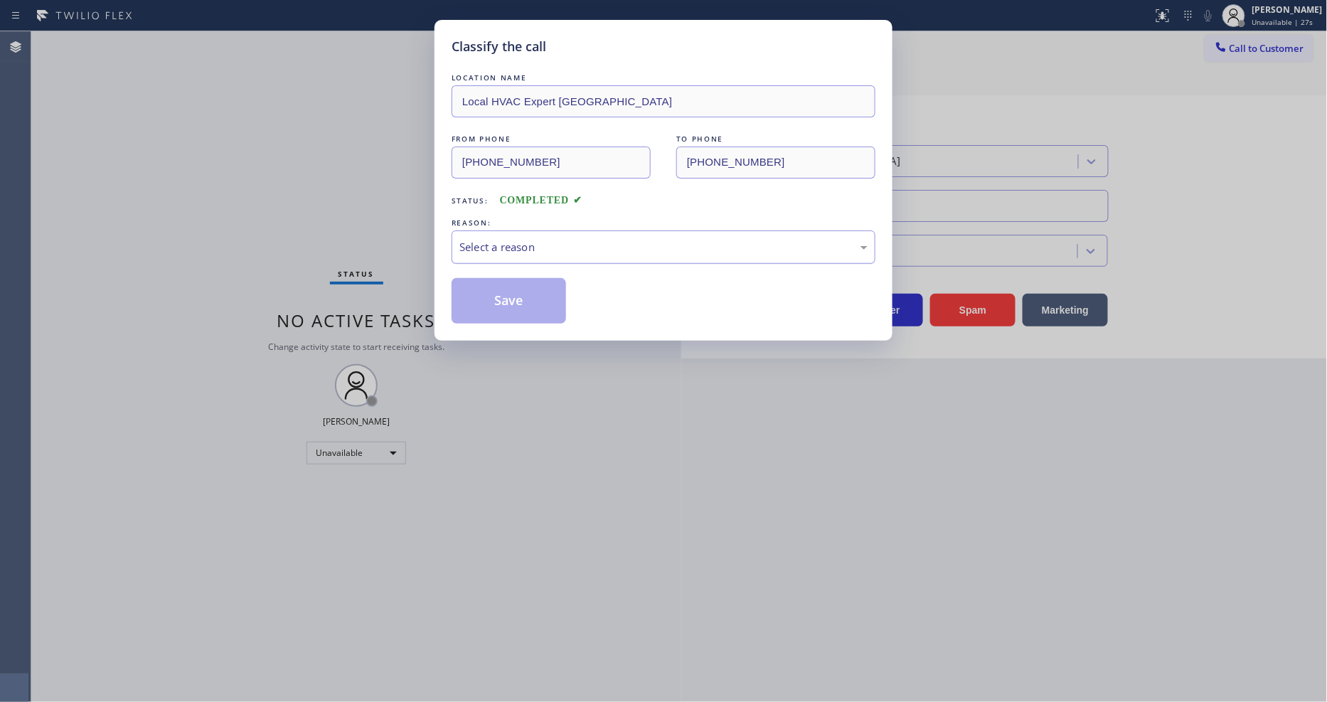
click at [542, 247] on div "Select a reason" at bounding box center [663, 247] width 408 height 16
click at [527, 297] on button "Save" at bounding box center [508, 301] width 114 height 46
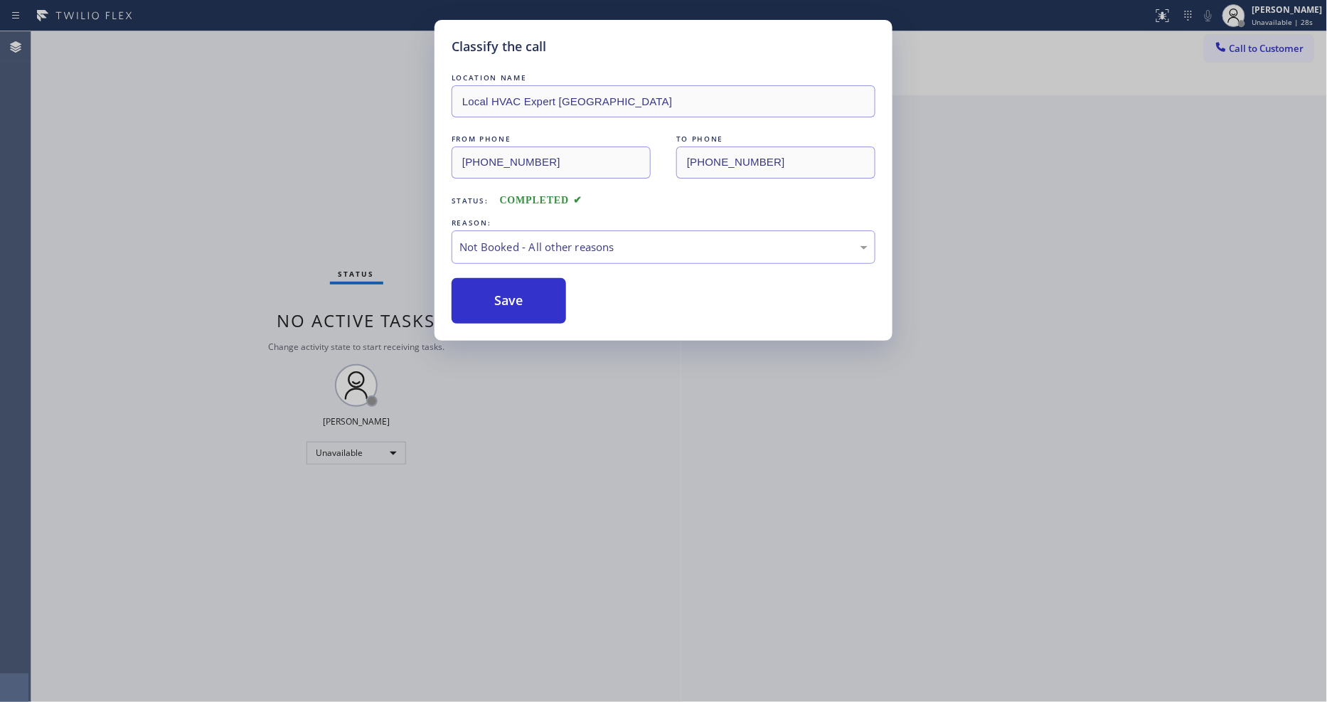
click at [1266, 46] on span "Call to Customer" at bounding box center [1266, 48] width 75 height 13
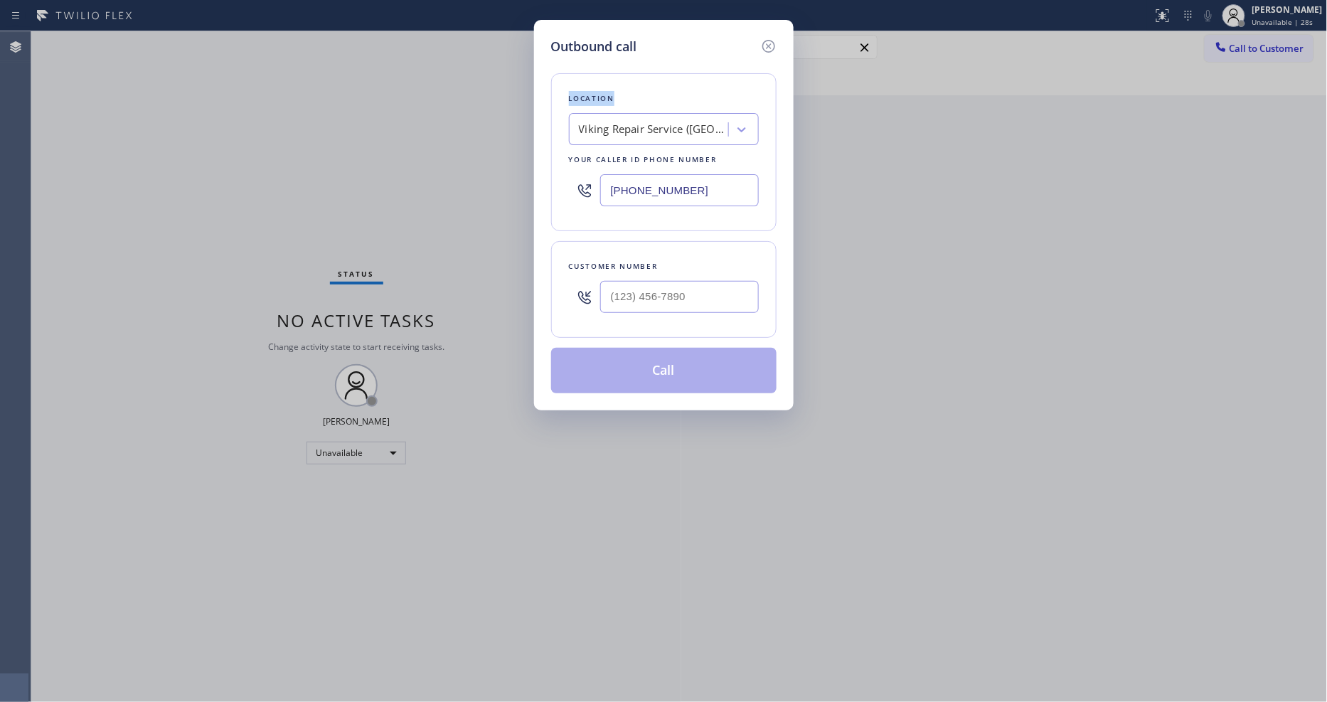
click at [1266, 46] on div "Outbound call Location Viking Repair Service (Tampa, Google Ads) Your caller id…" at bounding box center [663, 351] width 1327 height 702
drag, startPoint x: 366, startPoint y: 196, endPoint x: 493, endPoint y: 211, distance: 128.1
click at [366, 196] on div "Outbound call Location Viking Repair Service (Tampa, Google Ads) Your caller id…" at bounding box center [663, 351] width 1327 height 702
click at [700, 131] on div "Viking Repair Service (Tampa, Google Ads)" at bounding box center [653, 130] width 149 height 16
paste input "Local HVAC Expert Chula Vista"
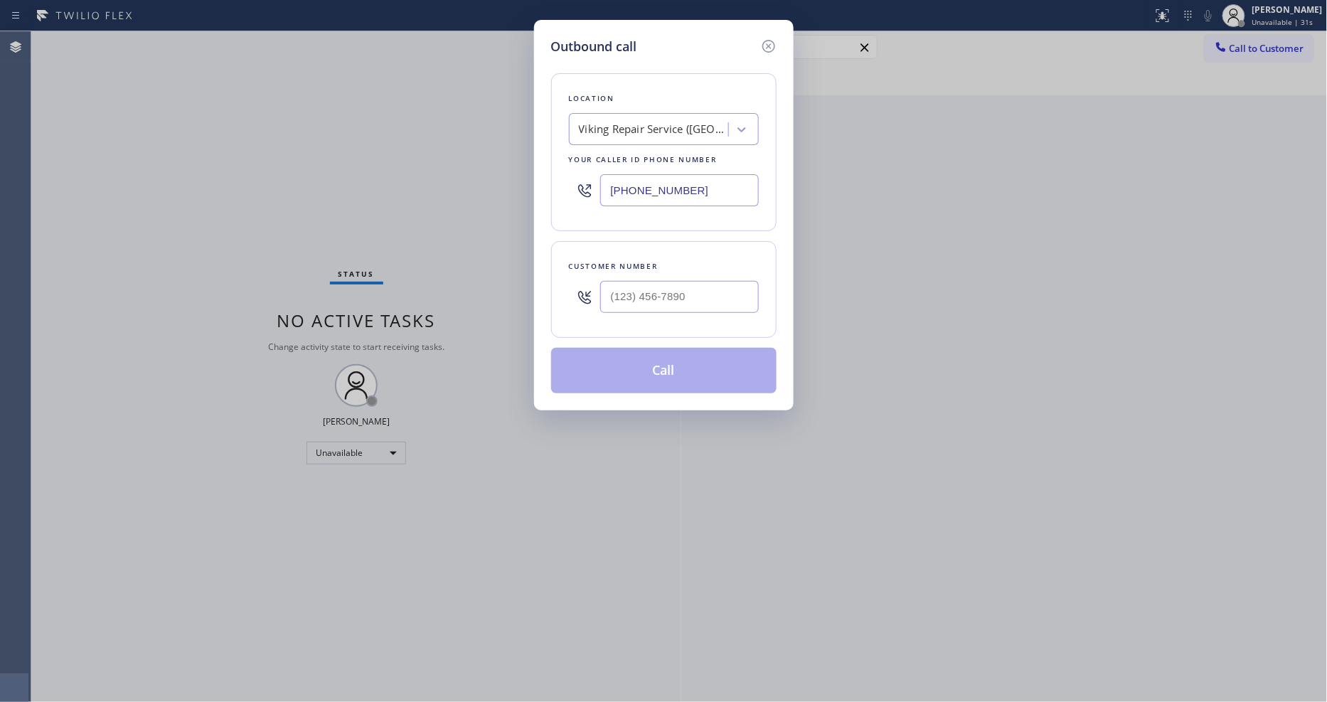
type input "Local HVAC Expert Chula Vista"
click at [677, 154] on div "Local HVAC Expert Chula Vista" at bounding box center [664, 166] width 190 height 40
type input "(619) 369-1171"
click at [343, 205] on div "Outbound call Location Local HVAC Expert Chula Vista Your caller id phone numbe…" at bounding box center [663, 351] width 1327 height 702
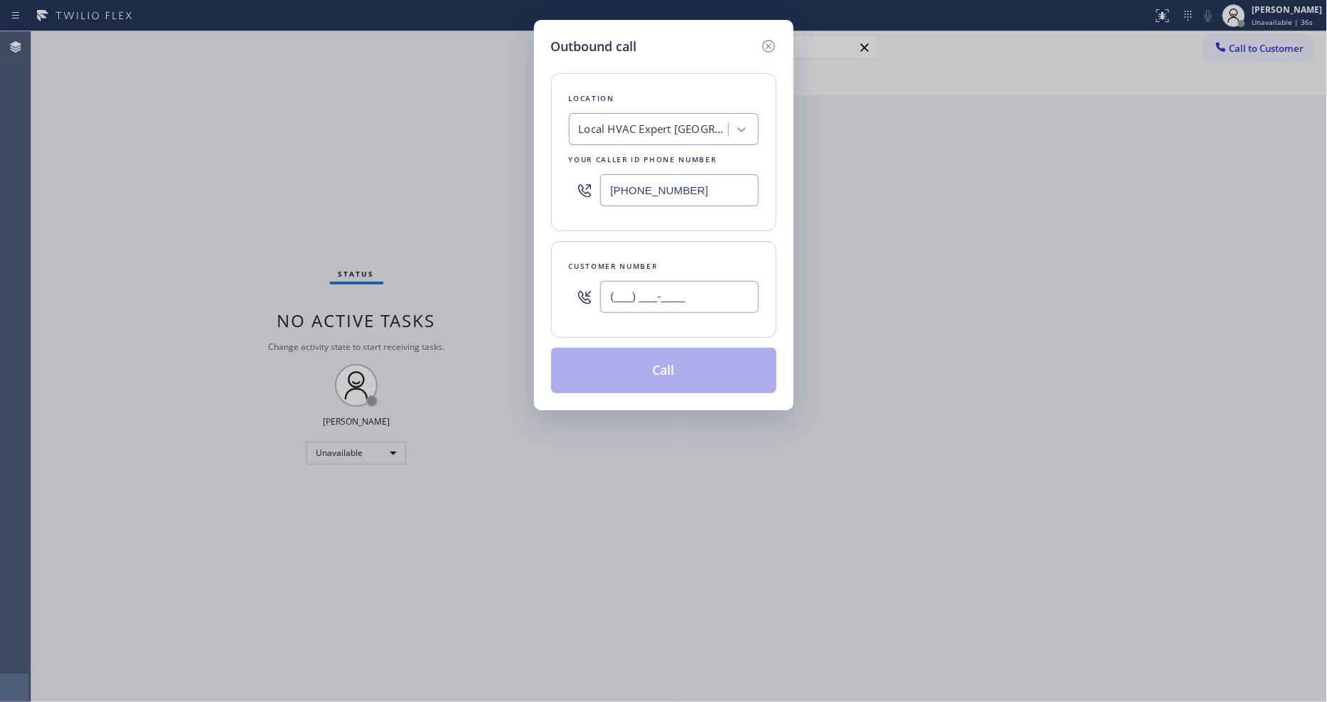
click at [683, 294] on input "(___) ___-____" at bounding box center [679, 297] width 159 height 32
paste input "619) 565-0860"
type input "(619) 565-0860"
click at [636, 365] on button "Call" at bounding box center [663, 371] width 225 height 46
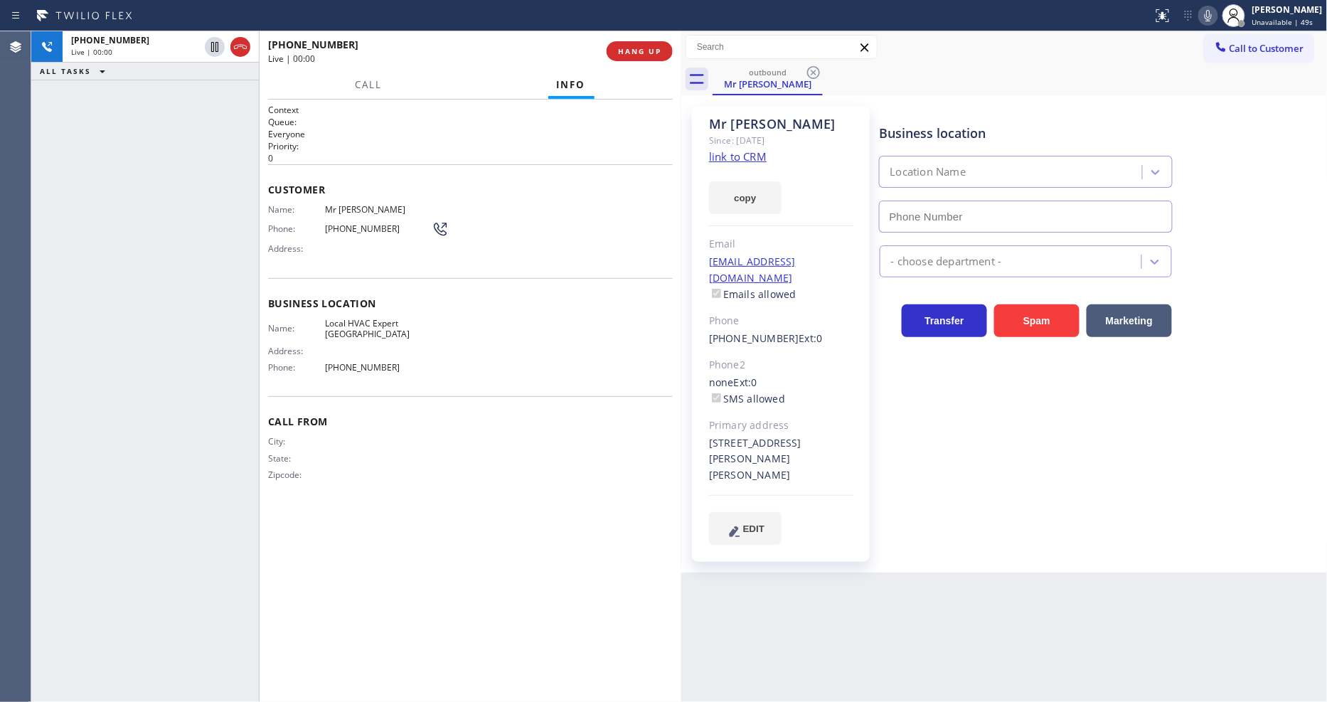
type input "(619) 369-1171"
click at [140, 311] on div "+16195650860 Live | 00:04 ALL TASKS ALL TASKS ACTIVE TASKS TASKS IN WRAP UP" at bounding box center [145, 366] width 228 height 670
click at [647, 38] on div "+16195650860 Live | 00:05 HANG UP" at bounding box center [470, 51] width 405 height 37
click at [643, 55] on span "HANG UP" at bounding box center [639, 51] width 43 height 10
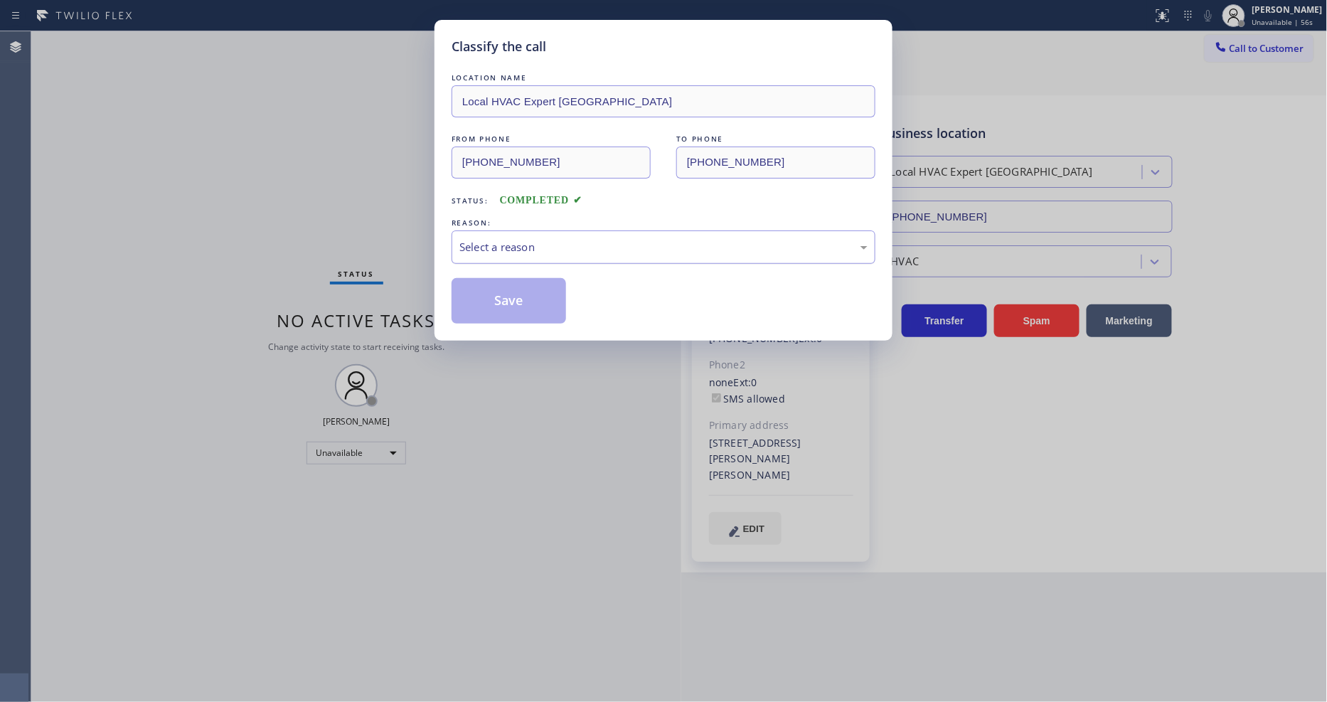
click at [552, 255] on div "Select a reason" at bounding box center [663, 246] width 424 height 33
click at [527, 309] on button "Save" at bounding box center [508, 301] width 114 height 46
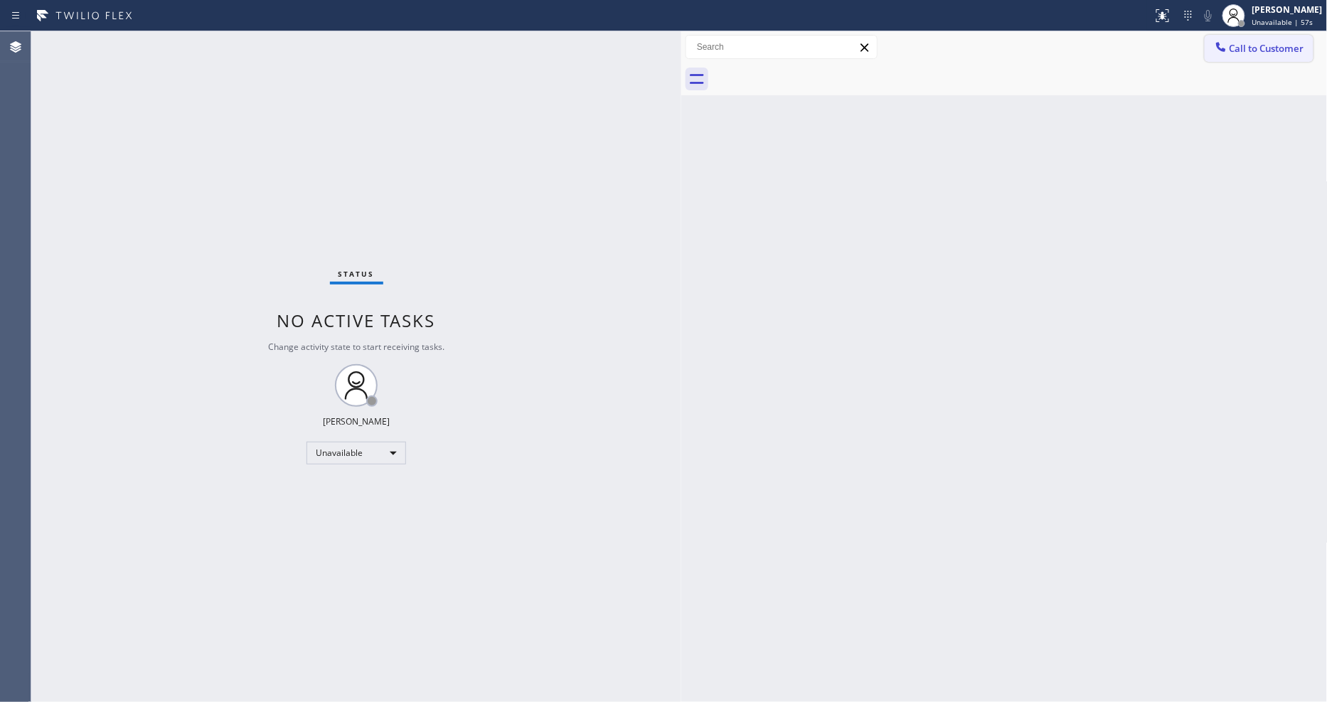
click at [1255, 53] on button "Call to Customer" at bounding box center [1258, 48] width 109 height 27
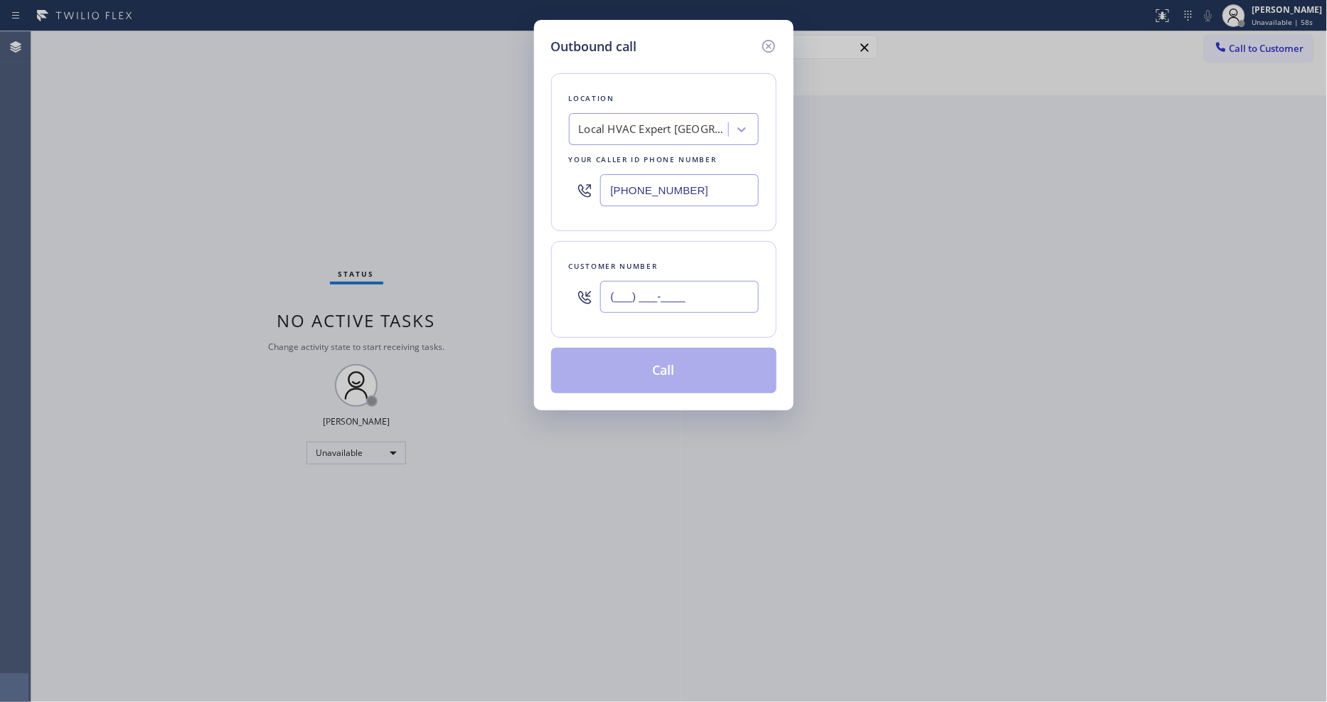
click at [665, 281] on input "(___) ___-____" at bounding box center [679, 297] width 159 height 32
paste input "619) 565-0860"
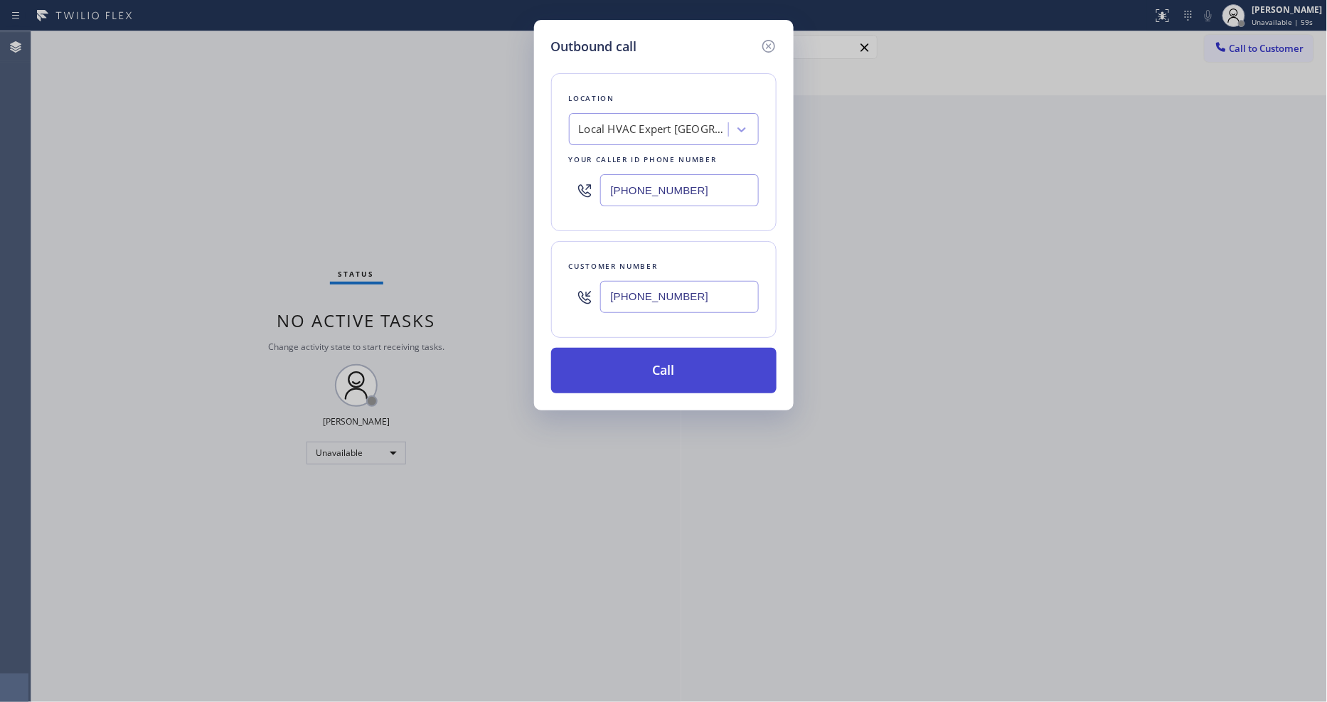
type input "(619) 565-0860"
click at [626, 370] on button "Call" at bounding box center [663, 371] width 225 height 46
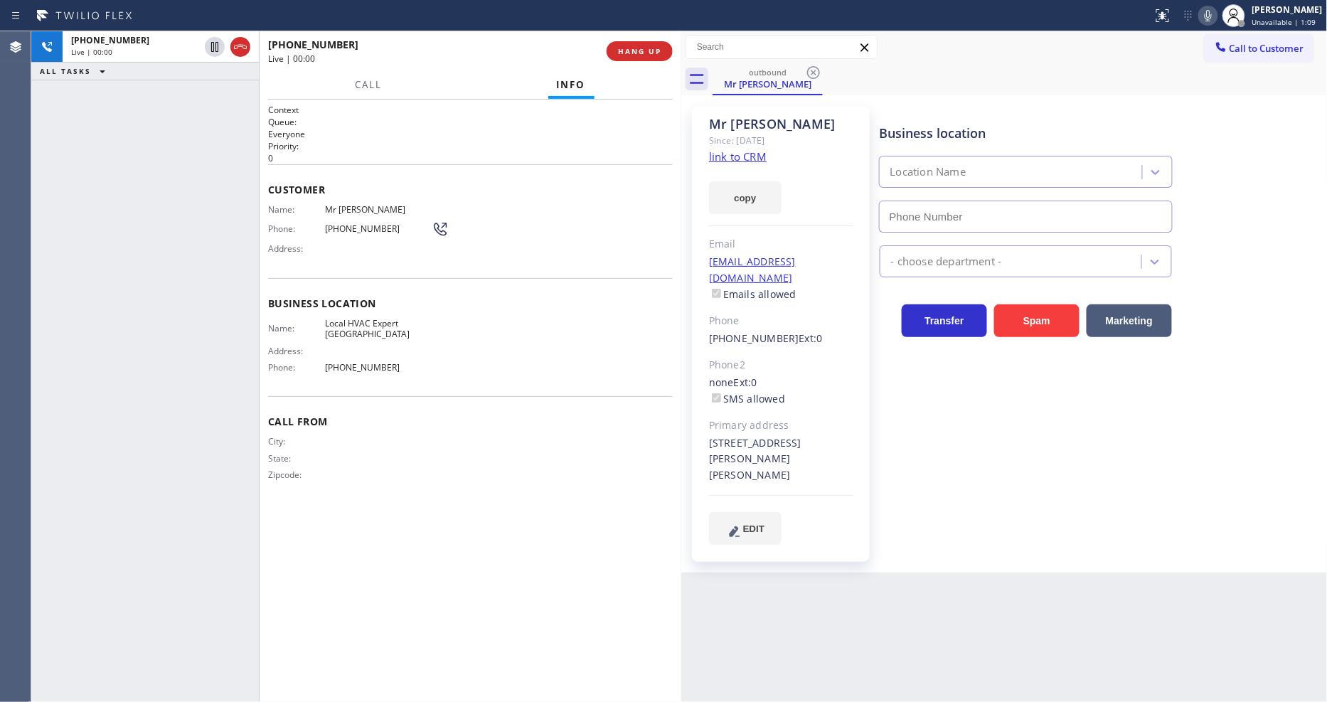
type input "(619) 369-1171"
click at [1216, 13] on icon at bounding box center [1207, 15] width 17 height 17
click at [1216, 14] on icon at bounding box center [1207, 15] width 17 height 17
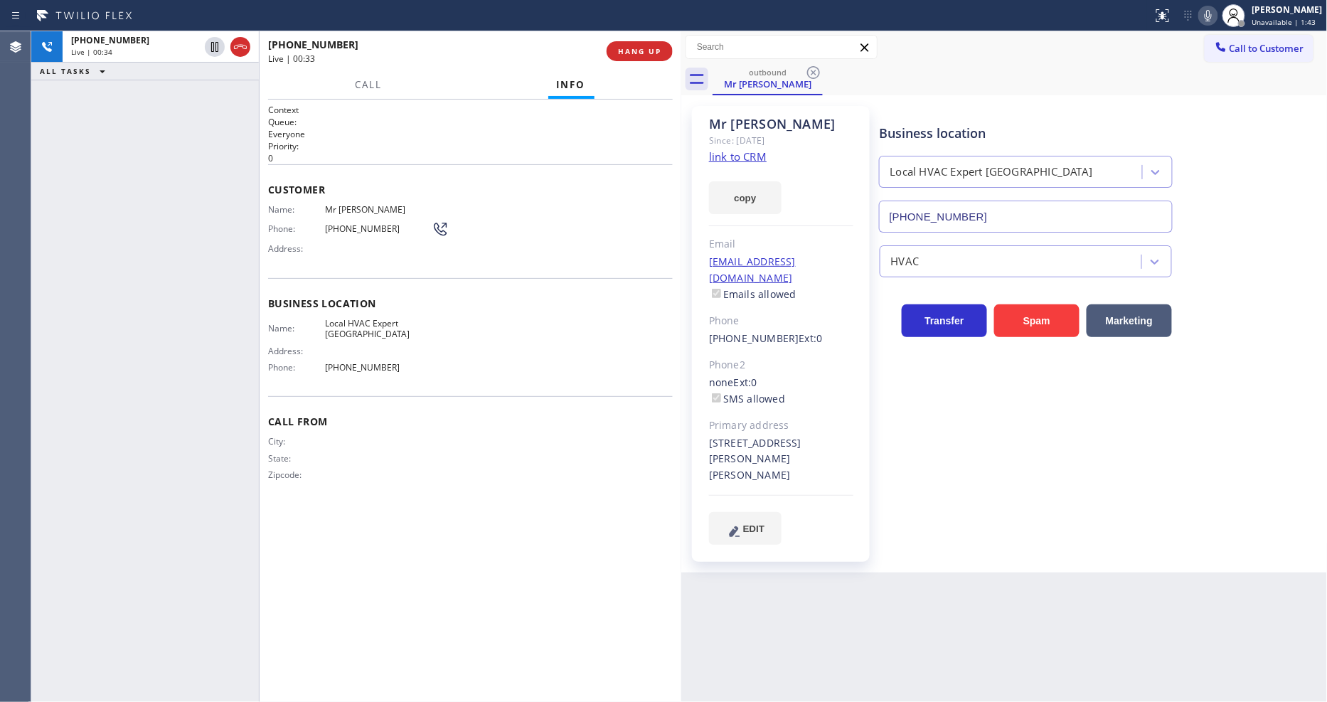
click at [482, 466] on div "City: State: Zipcode:" at bounding box center [470, 461] width 405 height 50
click at [1211, 18] on icon at bounding box center [1207, 15] width 17 height 17
click at [1216, 18] on icon at bounding box center [1207, 15] width 17 height 17
click at [1216, 12] on icon at bounding box center [1207, 15] width 17 height 17
click at [1211, 12] on icon at bounding box center [1207, 15] width 7 height 11
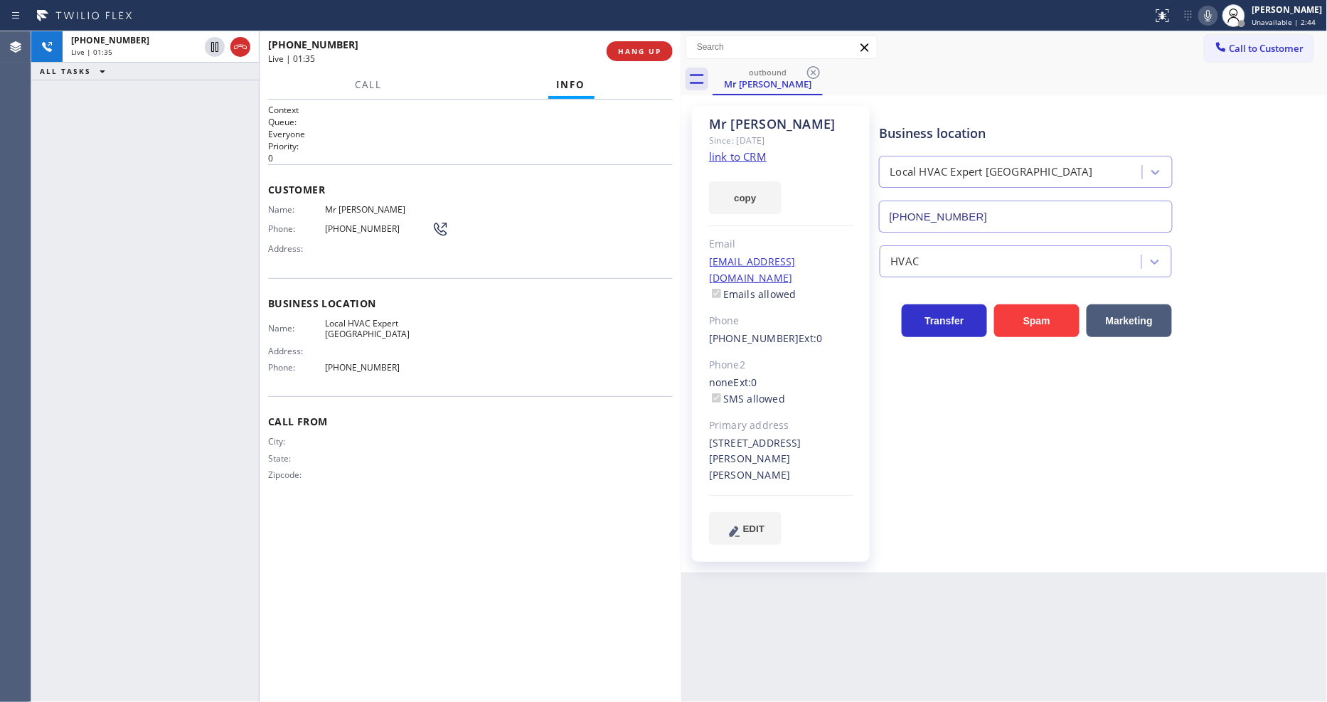
click at [1216, 18] on icon at bounding box center [1207, 15] width 17 height 17
click at [1216, 17] on icon at bounding box center [1207, 15] width 17 height 17
click at [472, 498] on div "Call From City: State: Zipcode:" at bounding box center [470, 449] width 405 height 107
click at [1214, 20] on icon at bounding box center [1207, 15] width 17 height 17
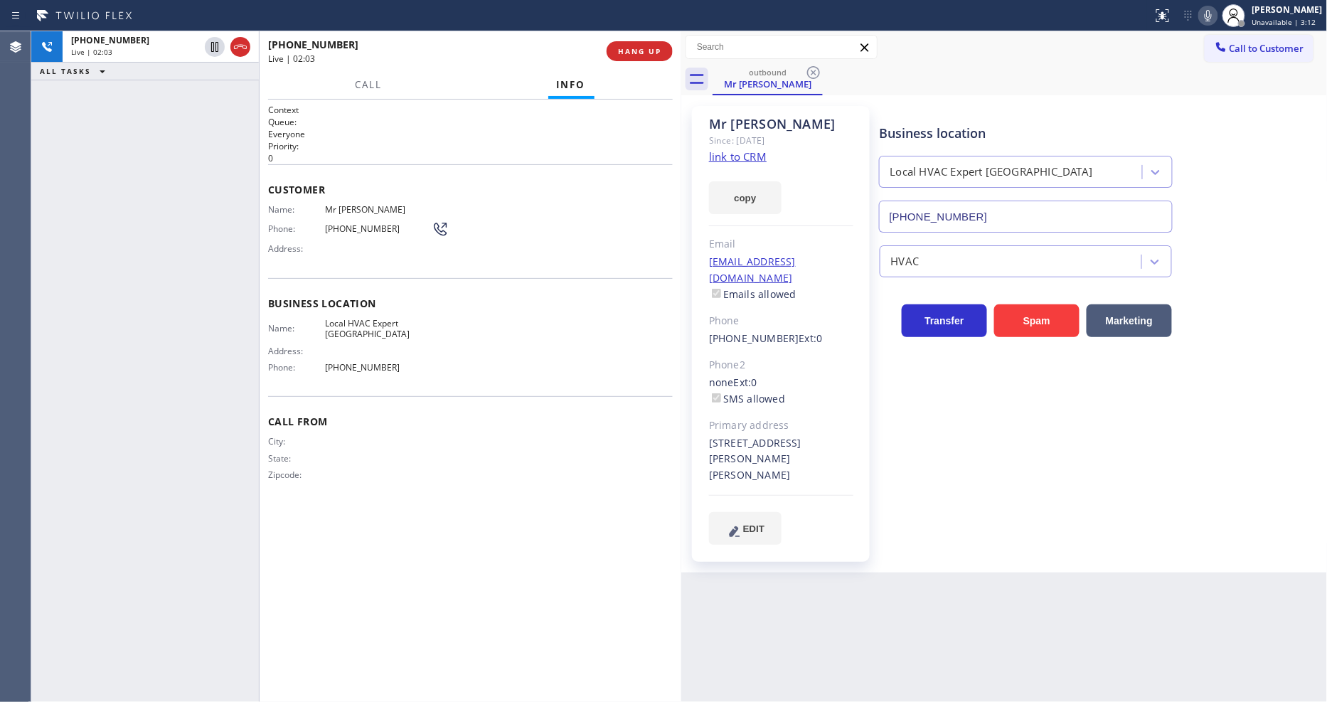
click at [806, 470] on div "Mr Steve Since: 20 may 2020 link to CRM copy Email no@gmail.com Emails allowed …" at bounding box center [781, 334] width 178 height 456
click at [1007, 481] on div "Business location Local HVAC Expert Chula Vista (619) 369-1171 HVAC Transfer Sp…" at bounding box center [1100, 324] width 447 height 431
click at [213, 46] on icon at bounding box center [214, 46] width 17 height 17
click at [1211, 10] on icon at bounding box center [1207, 15] width 7 height 11
drag, startPoint x: 215, startPoint y: 47, endPoint x: 257, endPoint y: 47, distance: 41.9
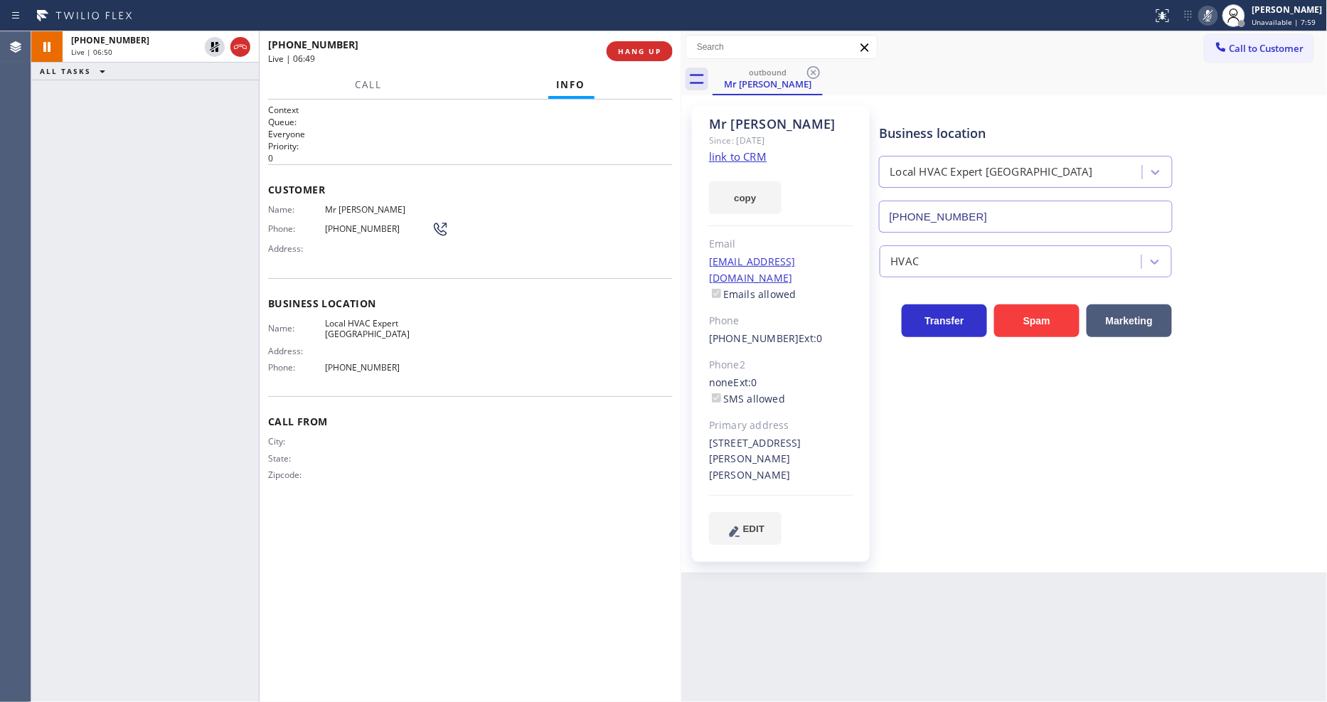
click at [215, 47] on icon at bounding box center [214, 46] width 17 height 17
click at [1216, 13] on icon at bounding box center [1207, 15] width 17 height 17
click at [310, 453] on span "State:" at bounding box center [296, 458] width 57 height 11
click at [651, 52] on span "HANG UP" at bounding box center [639, 51] width 43 height 10
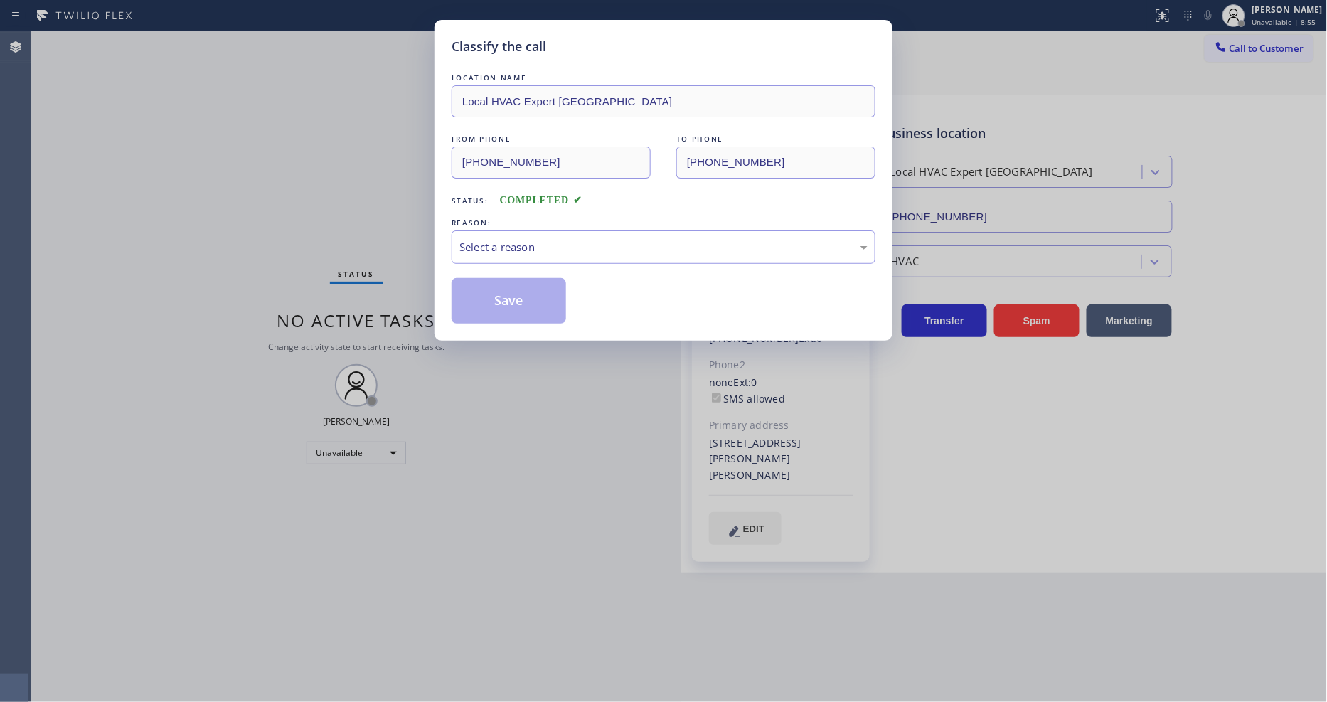
click at [503, 239] on div "Select a reason" at bounding box center [663, 247] width 408 height 16
click at [491, 290] on button "Save" at bounding box center [508, 301] width 114 height 46
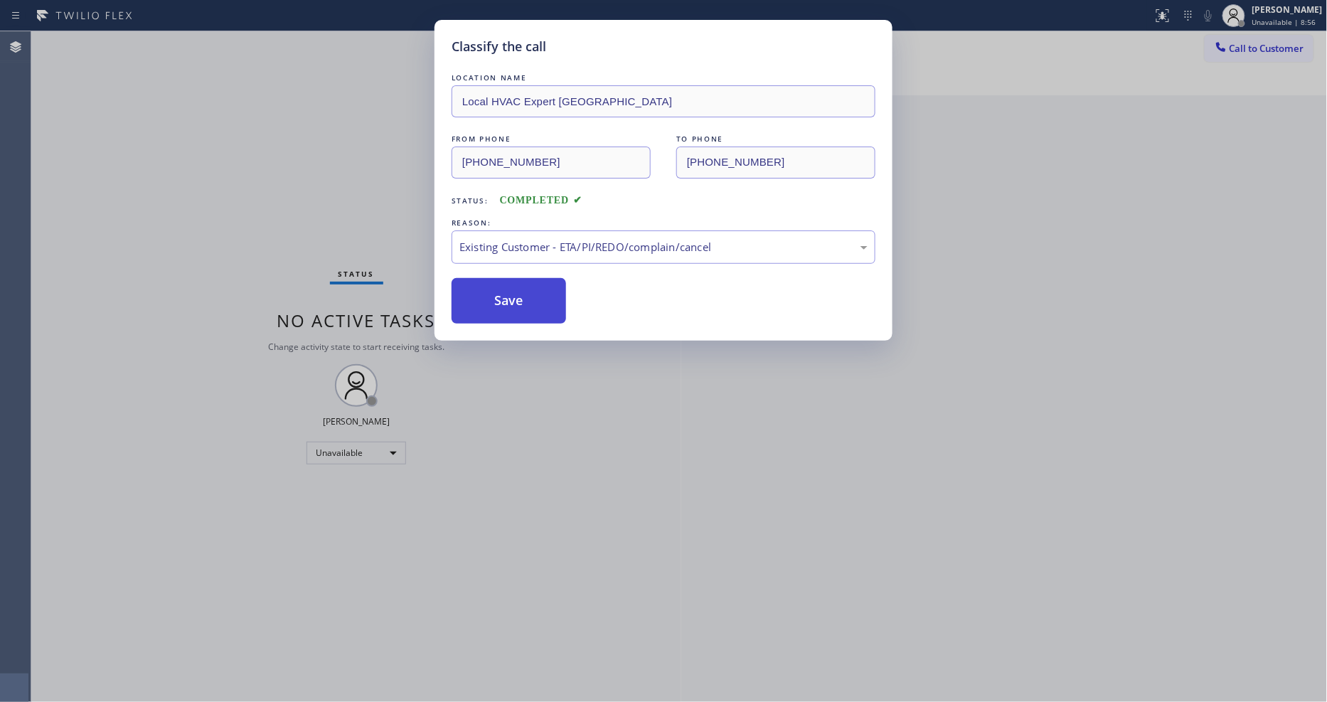
click at [491, 290] on button "Save" at bounding box center [508, 301] width 114 height 46
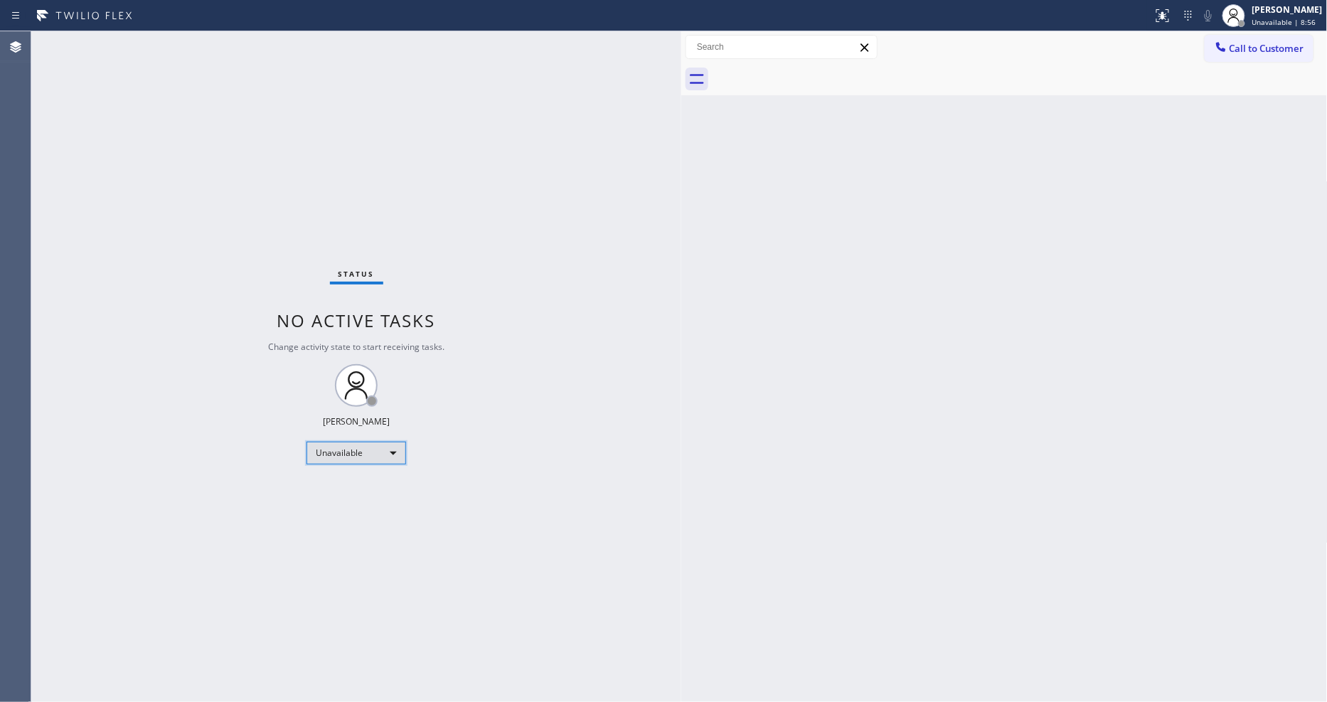
click at [346, 443] on div "Unavailable" at bounding box center [356, 453] width 100 height 23
click at [346, 494] on li "Available" at bounding box center [355, 490] width 97 height 17
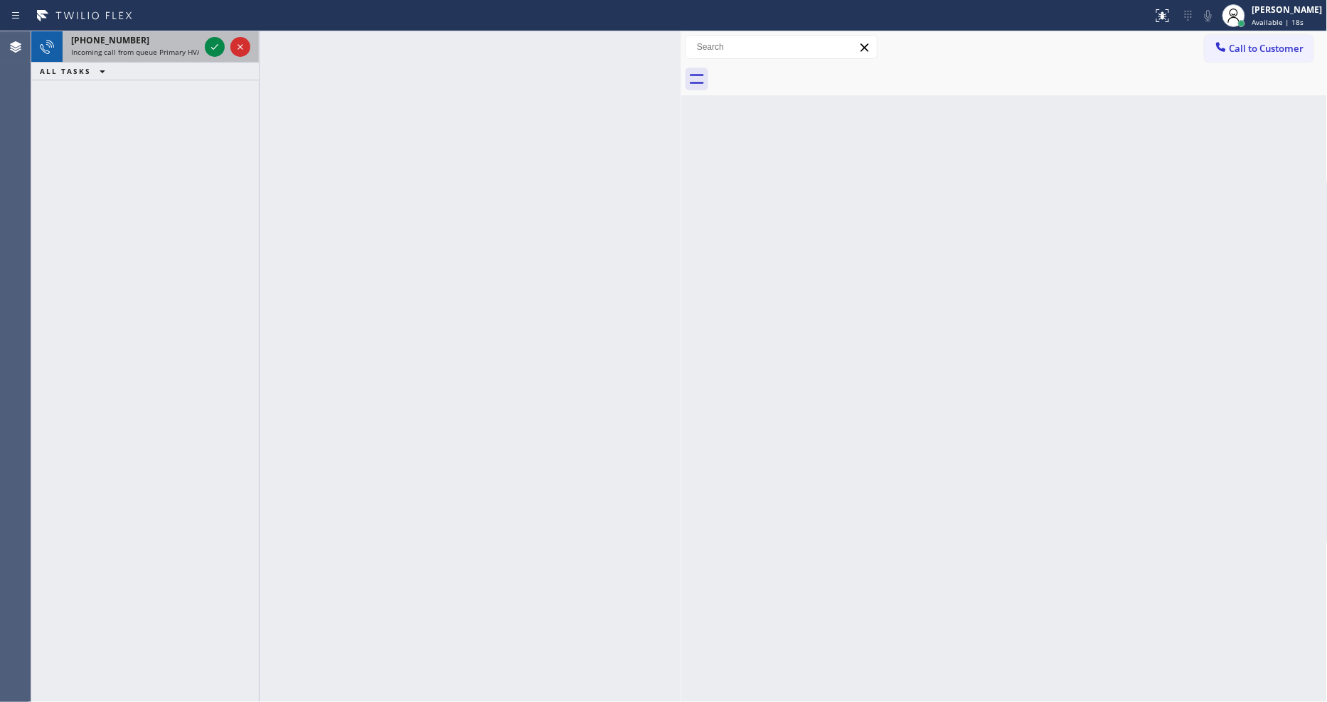
click at [203, 48] on div at bounding box center [227, 46] width 51 height 31
click at [206, 48] on div at bounding box center [227, 46] width 51 height 31
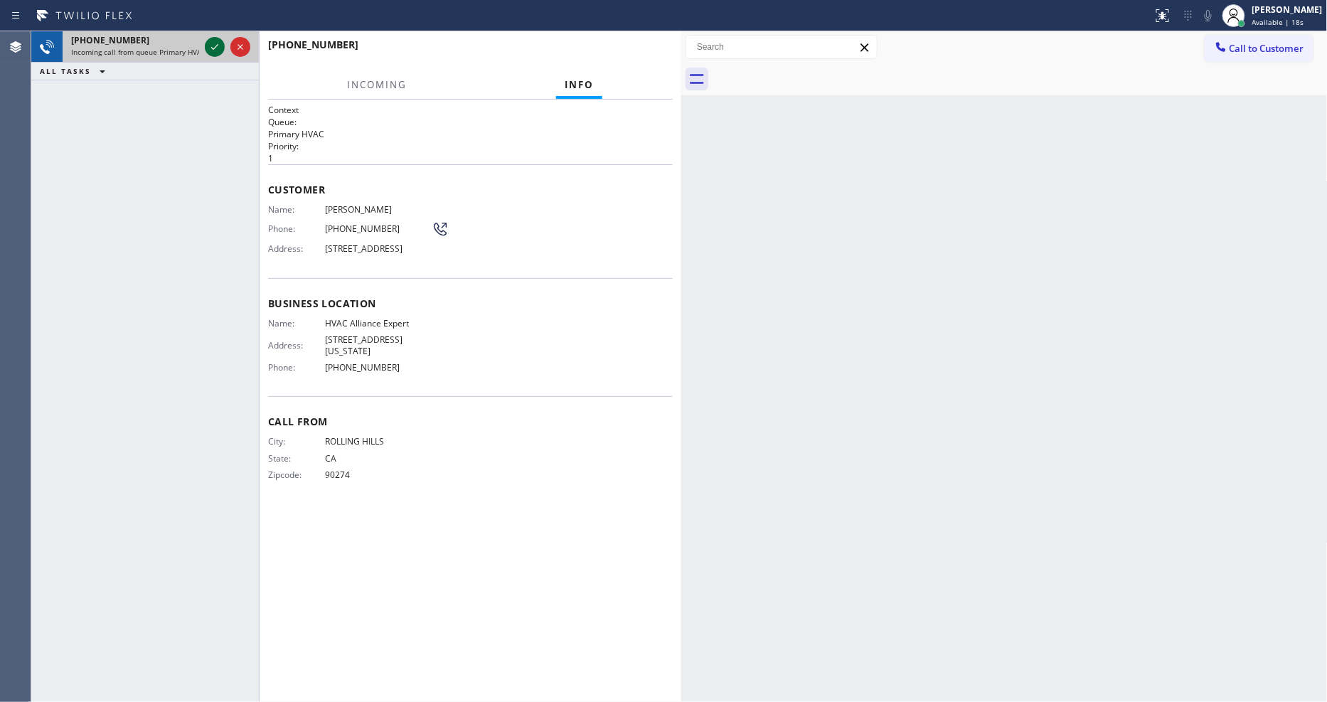
click at [206, 48] on icon at bounding box center [214, 46] width 17 height 17
click at [609, 223] on div "Name: Mikhail Sverdlov Phone: (310) 541-9822 Address: 28441 Highridge Rd, Rolli…" at bounding box center [470, 232] width 405 height 56
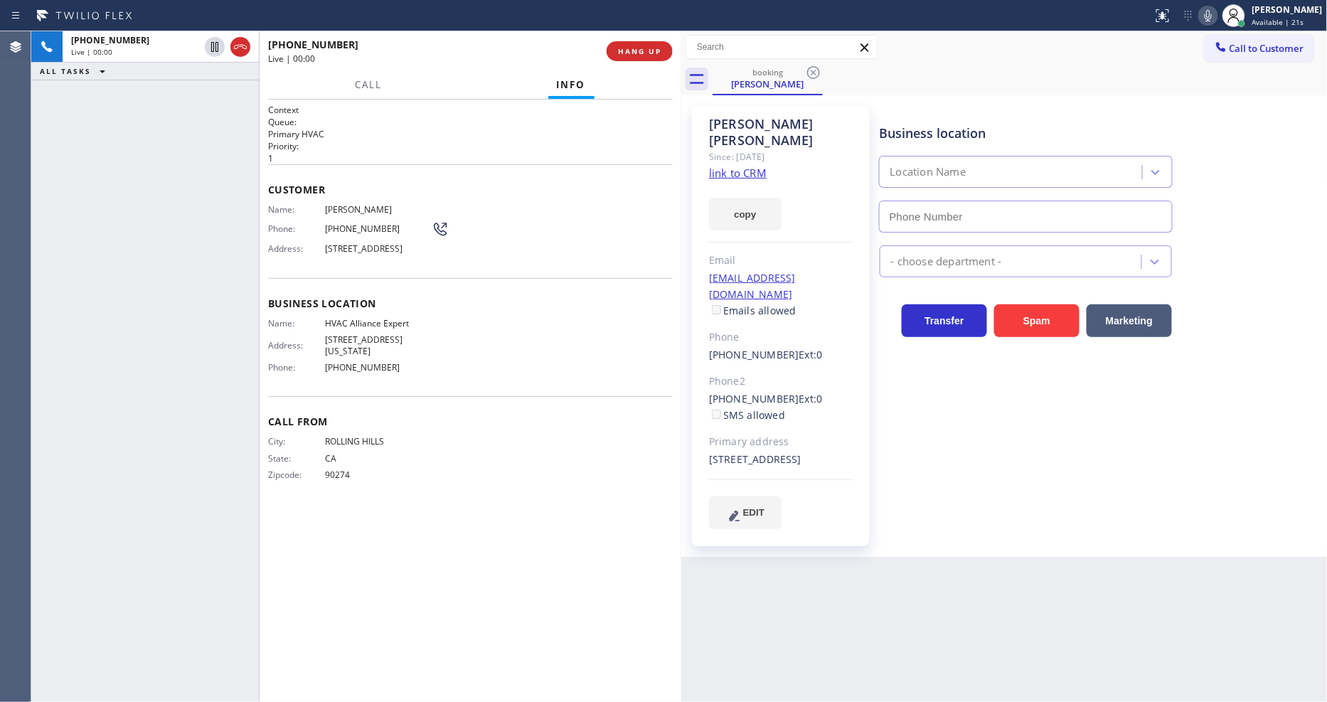
click at [726, 149] on div "Since: [DATE]" at bounding box center [781, 157] width 144 height 16
type input "[PHONE_NUMBER]"
click at [728, 161] on div "Mikhail Sverdlov Since: 20 may 2020 link to CRM copy Email southlandlab@gmail.c…" at bounding box center [781, 326] width 178 height 440
click at [728, 166] on link "link to CRM" at bounding box center [738, 173] width 58 height 14
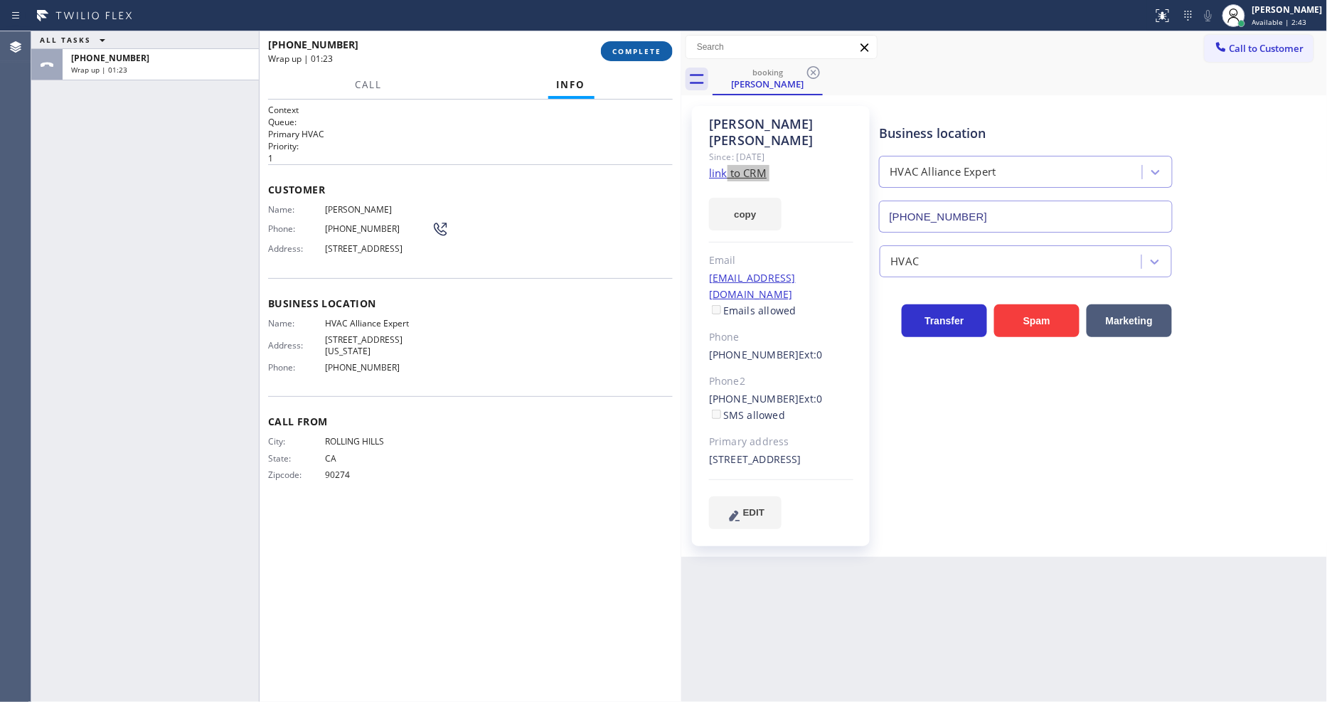
click at [619, 54] on span "COMPLETE" at bounding box center [636, 51] width 49 height 10
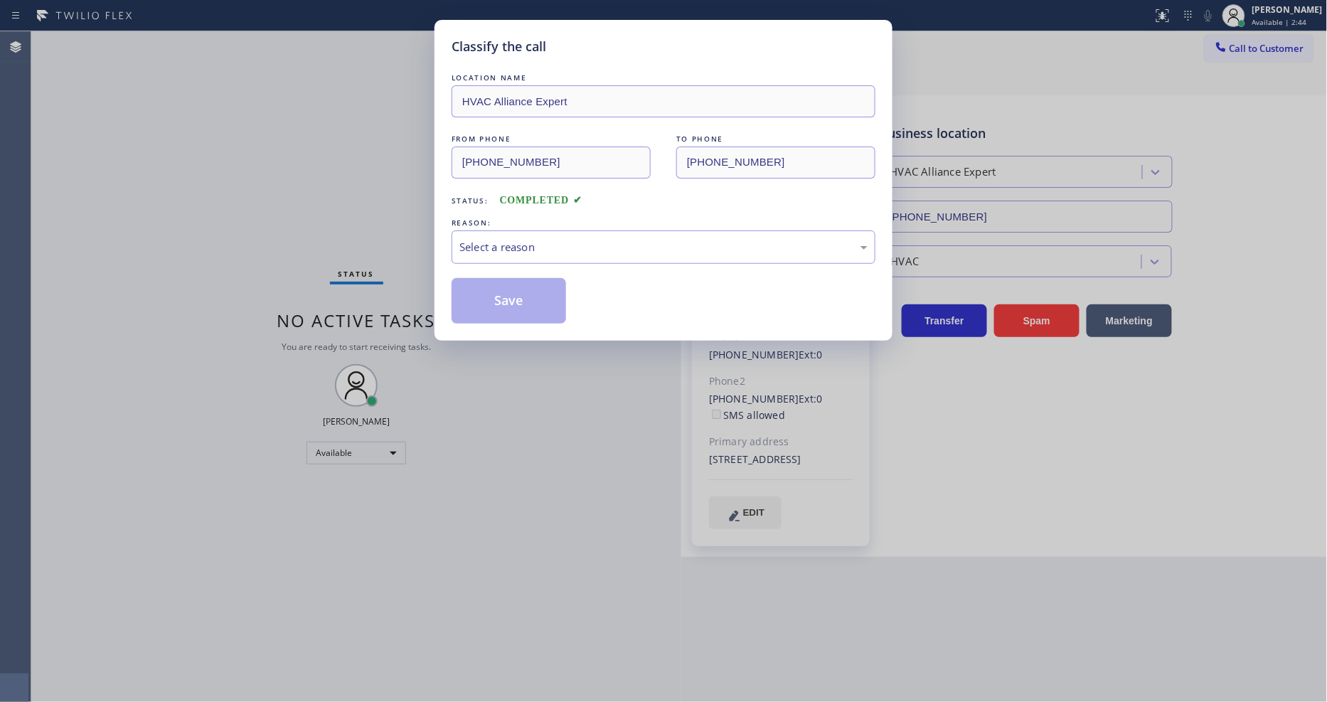
click at [555, 246] on div "Select a reason" at bounding box center [663, 247] width 408 height 16
click at [541, 224] on div "REASON:" at bounding box center [663, 222] width 424 height 15
click at [539, 250] on div "Select a reason" at bounding box center [663, 247] width 408 height 16
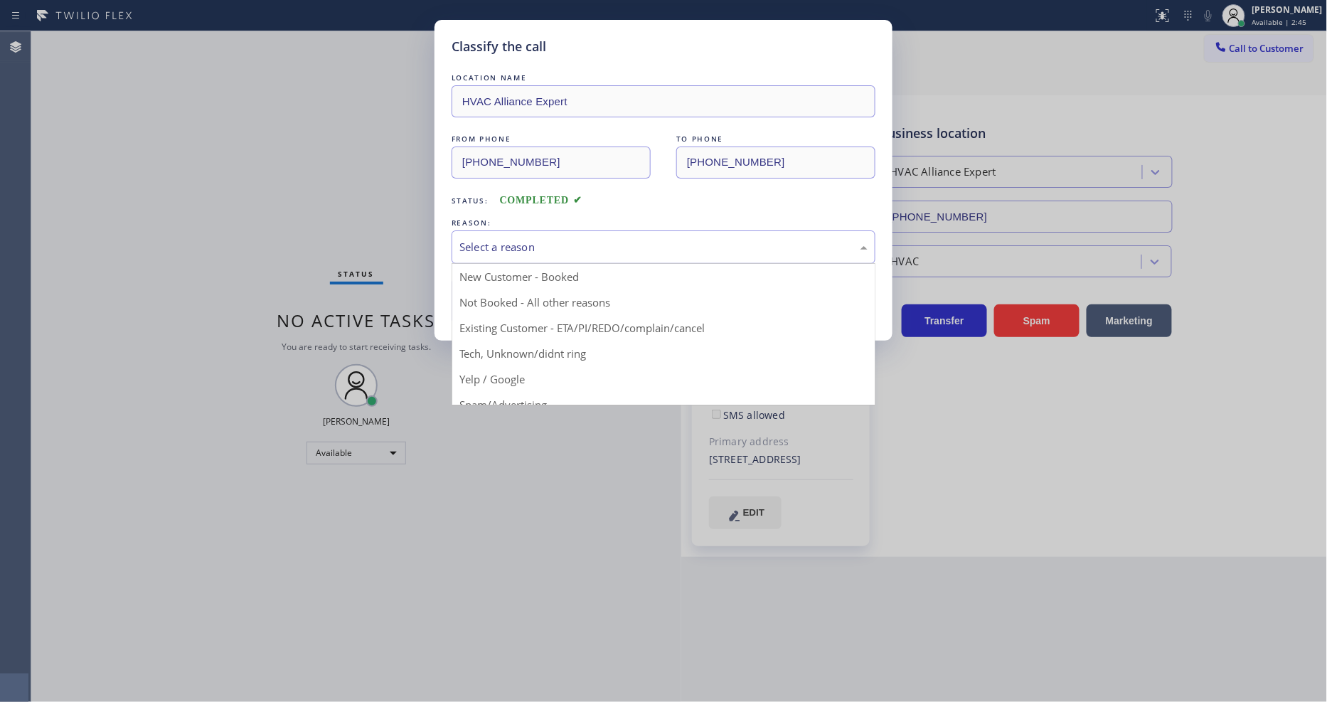
drag, startPoint x: 529, startPoint y: 331, endPoint x: 528, endPoint y: 321, distance: 10.1
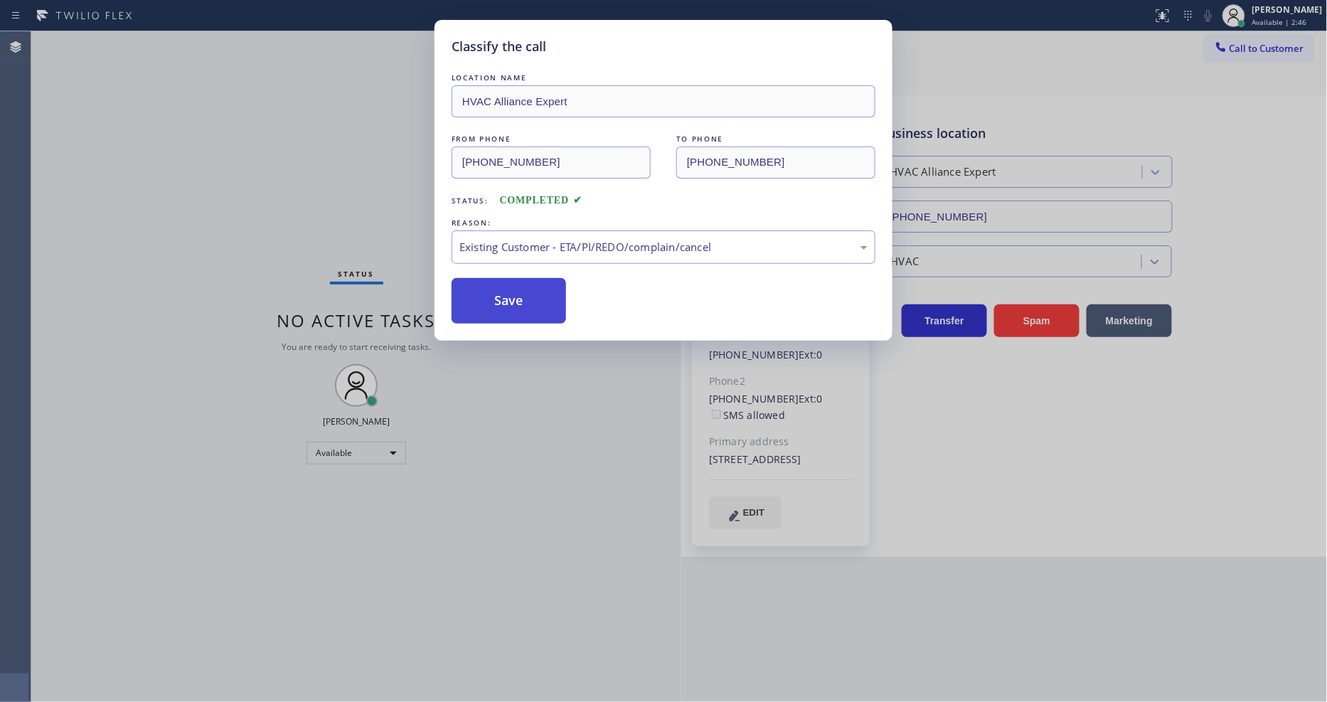
click at [528, 299] on button "Save" at bounding box center [508, 301] width 114 height 46
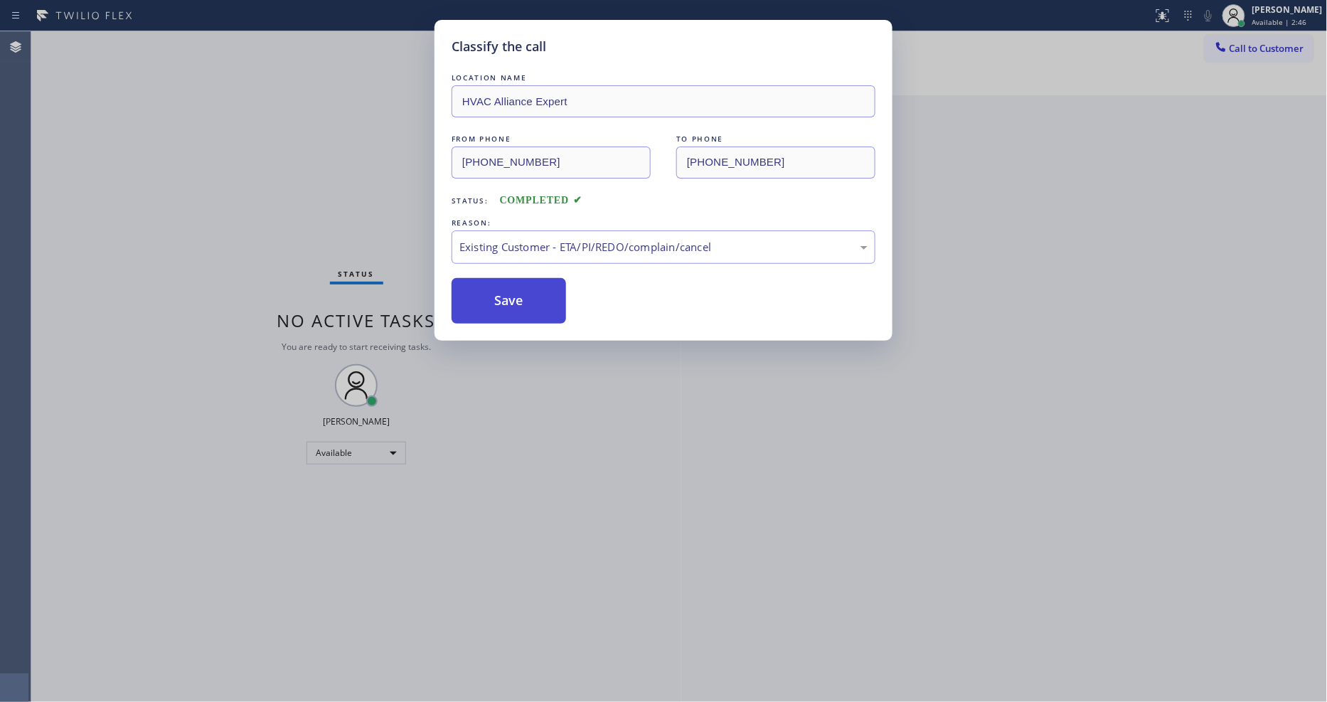
click at [528, 299] on button "Save" at bounding box center [508, 301] width 114 height 46
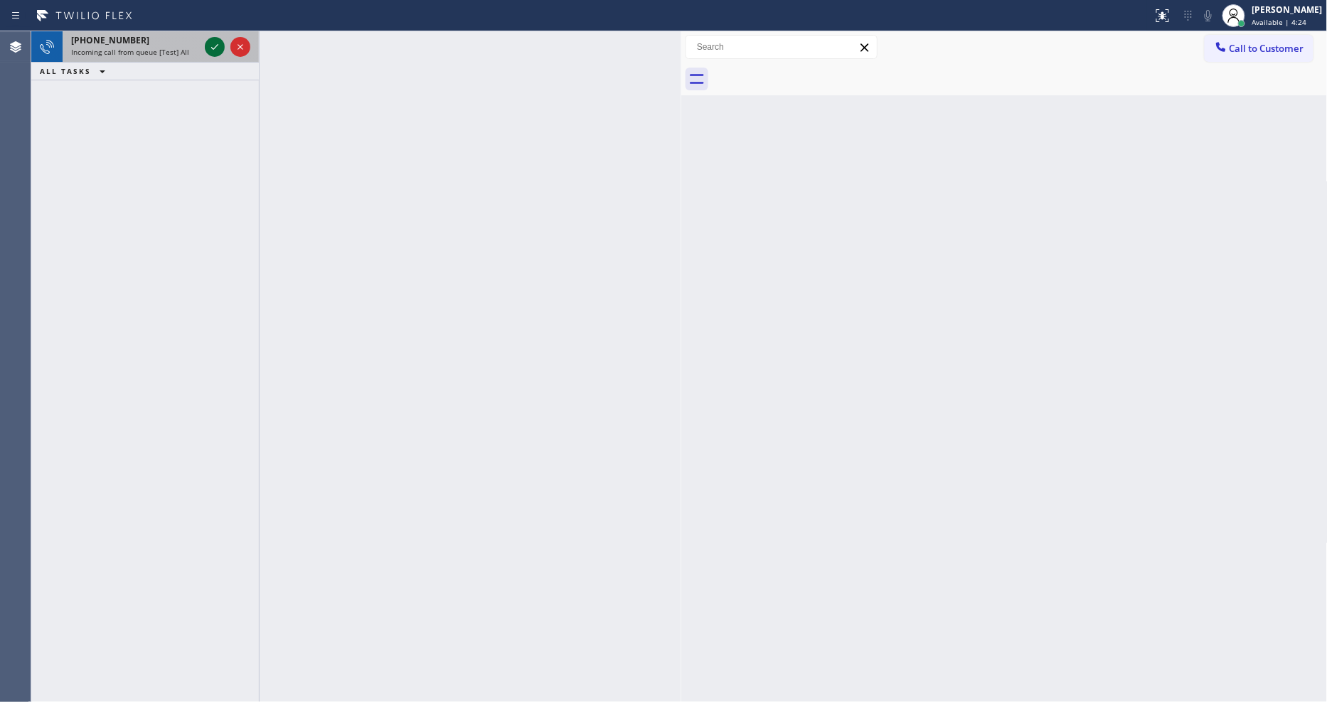
click at [205, 50] on div at bounding box center [215, 46] width 20 height 17
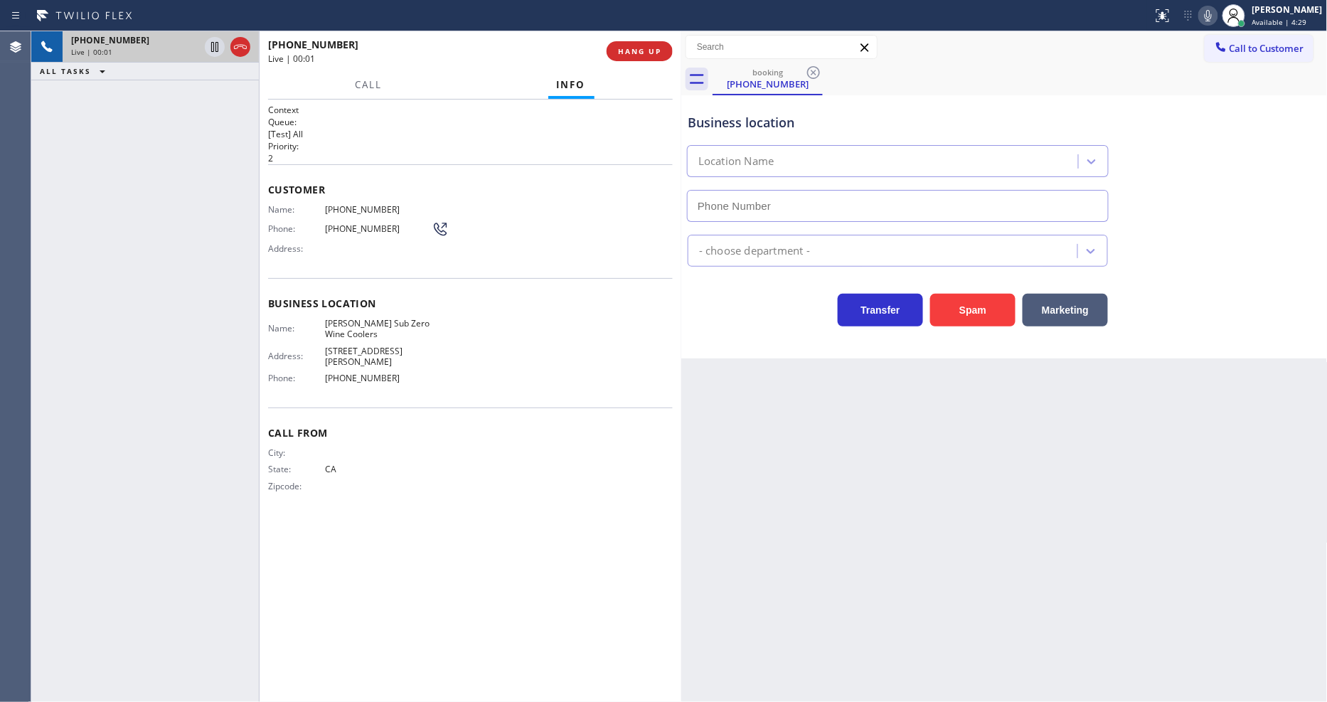
type input "(909) 328-1654"
click at [300, 318] on div "Name: Zuniga Sub Zero Wine Coolers" at bounding box center [350, 329] width 164 height 22
click at [628, 34] on div "+12097732716 Live | 00:09 HANG UP" at bounding box center [470, 51] width 405 height 37
drag, startPoint x: 638, startPoint y: 58, endPoint x: 649, endPoint y: 55, distance: 11.0
click at [638, 57] on button "HANG UP" at bounding box center [639, 51] width 66 height 20
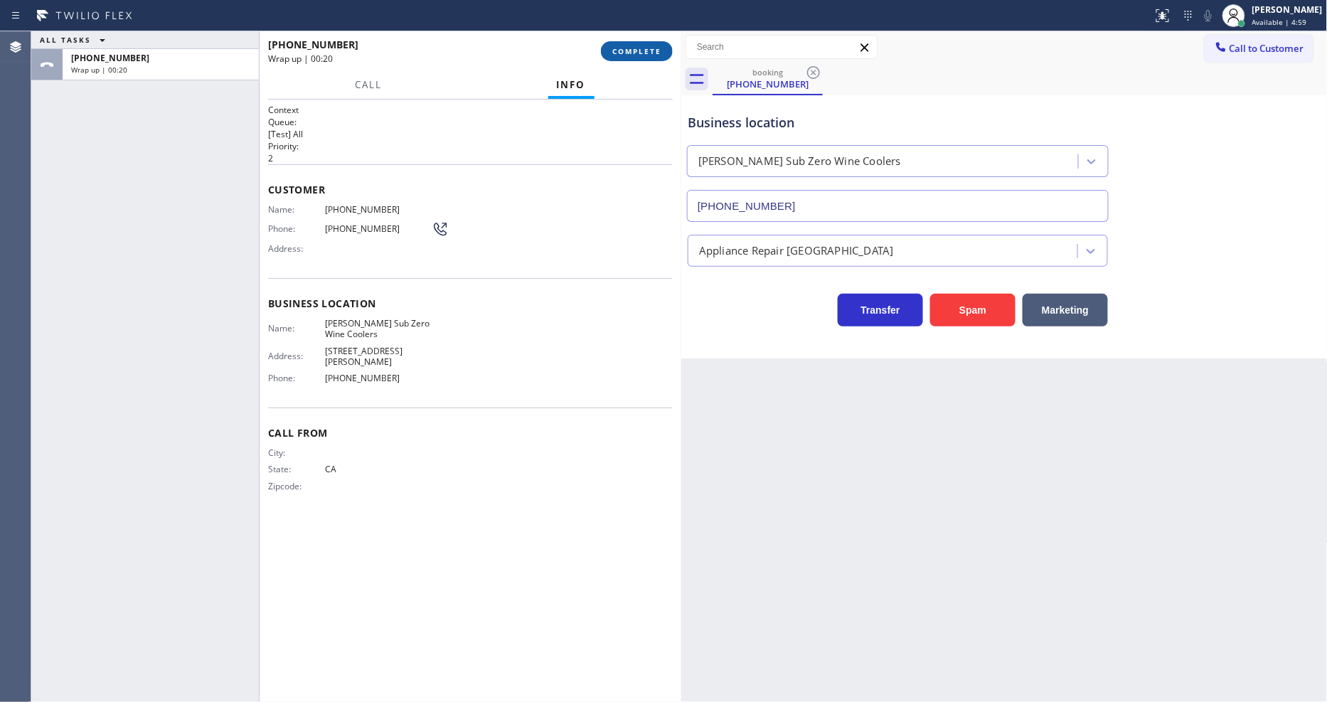
click at [626, 51] on span "COMPLETE" at bounding box center [636, 51] width 49 height 10
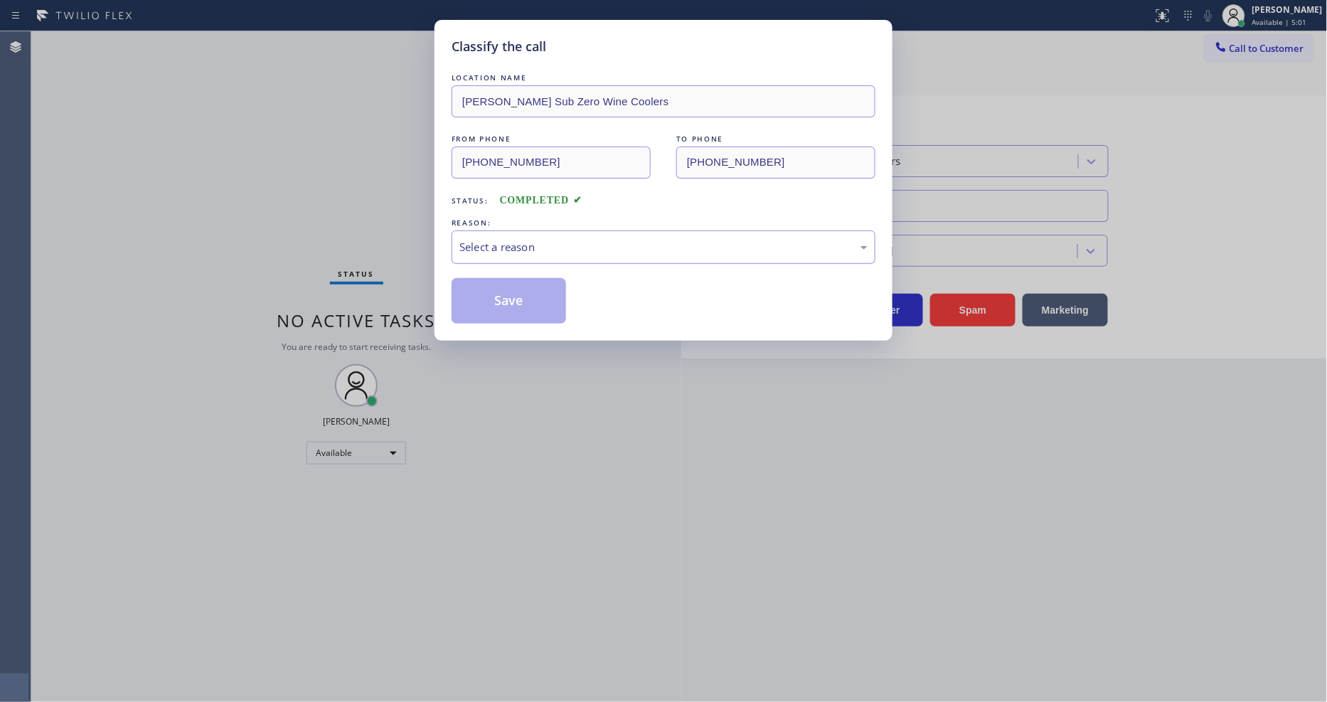
click at [498, 257] on div "Select a reason" at bounding box center [663, 246] width 424 height 33
click at [510, 300] on button "Save" at bounding box center [508, 301] width 114 height 46
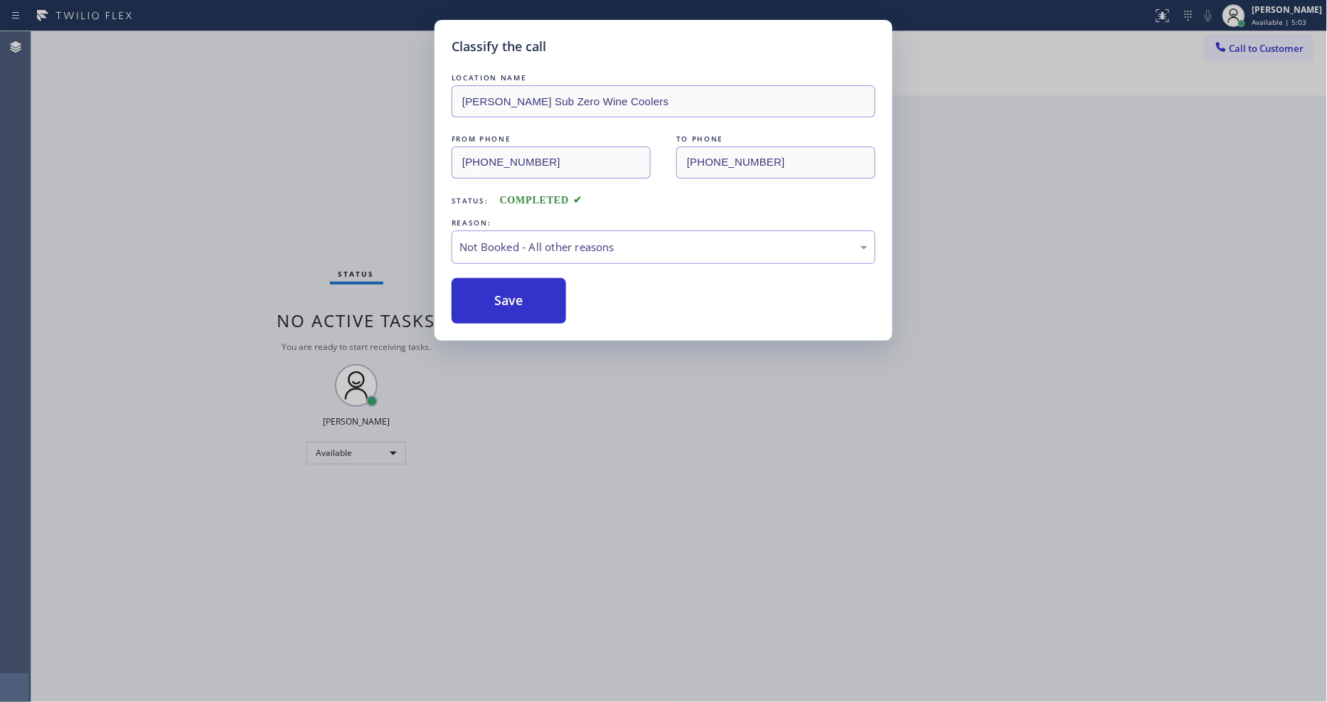
click at [510, 300] on button "Save" at bounding box center [508, 301] width 114 height 46
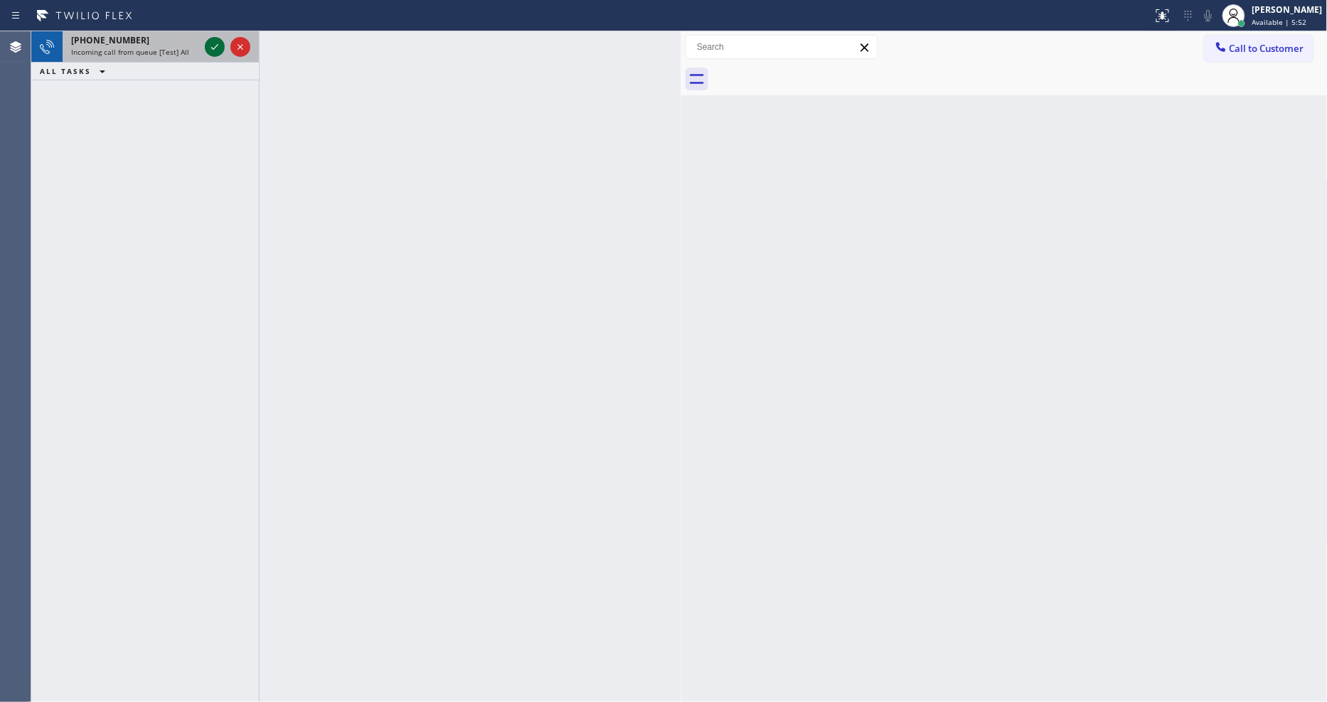
click at [215, 51] on icon at bounding box center [214, 46] width 17 height 17
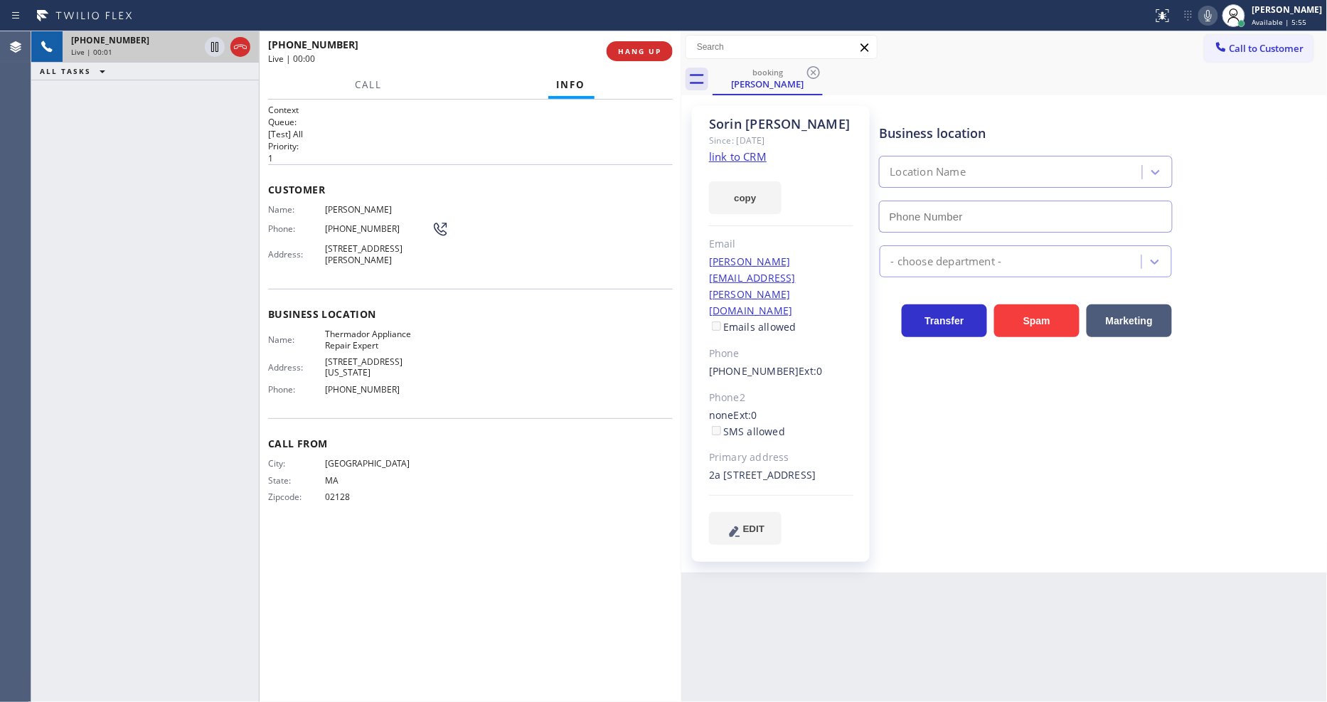
type input "(312) 756-7022"
click at [712, 148] on div "Since: [DATE]" at bounding box center [781, 140] width 144 height 16
click at [715, 151] on link "link to CRM" at bounding box center [738, 156] width 58 height 14
click at [650, 52] on span "HANG UP" at bounding box center [639, 51] width 43 height 10
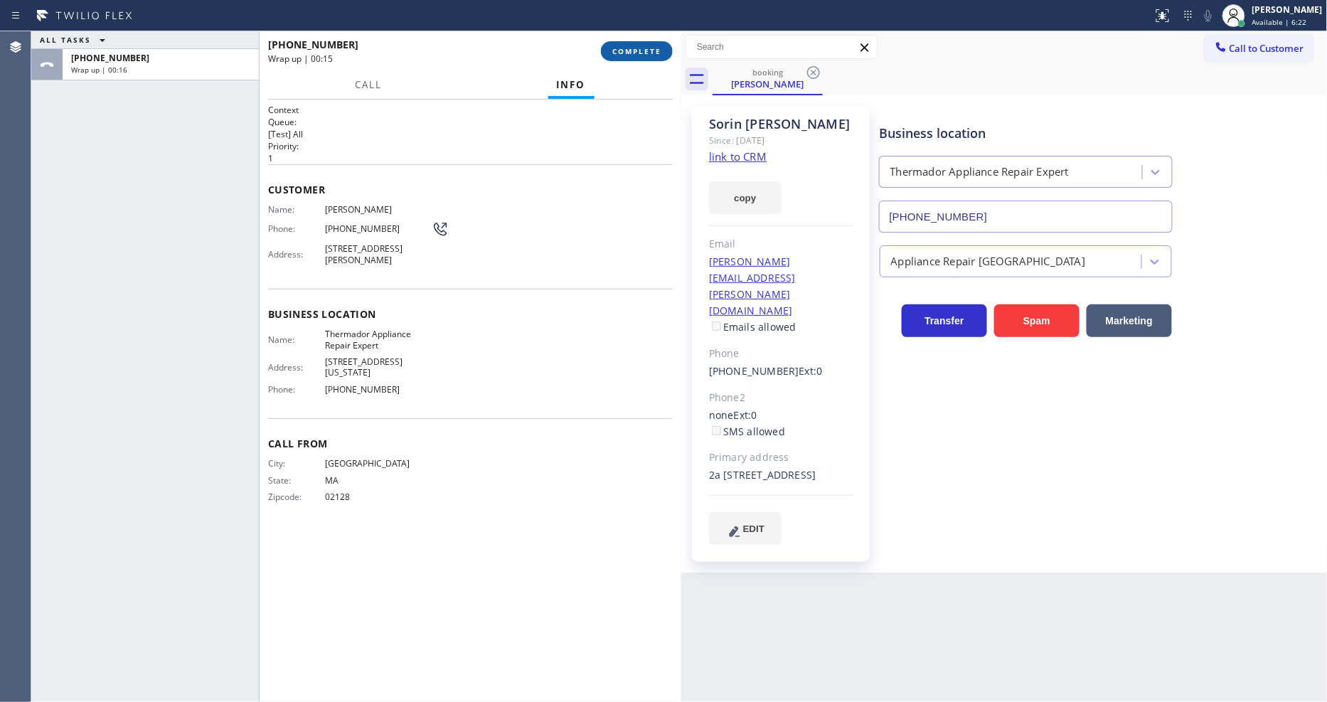
drag, startPoint x: 643, startPoint y: 34, endPoint x: 645, endPoint y: 44, distance: 10.1
click at [644, 39] on div "+16174483572 Wrap up | 00:15 COMPLETE" at bounding box center [470, 51] width 405 height 37
click at [646, 47] on span "COMPLETE" at bounding box center [636, 51] width 49 height 10
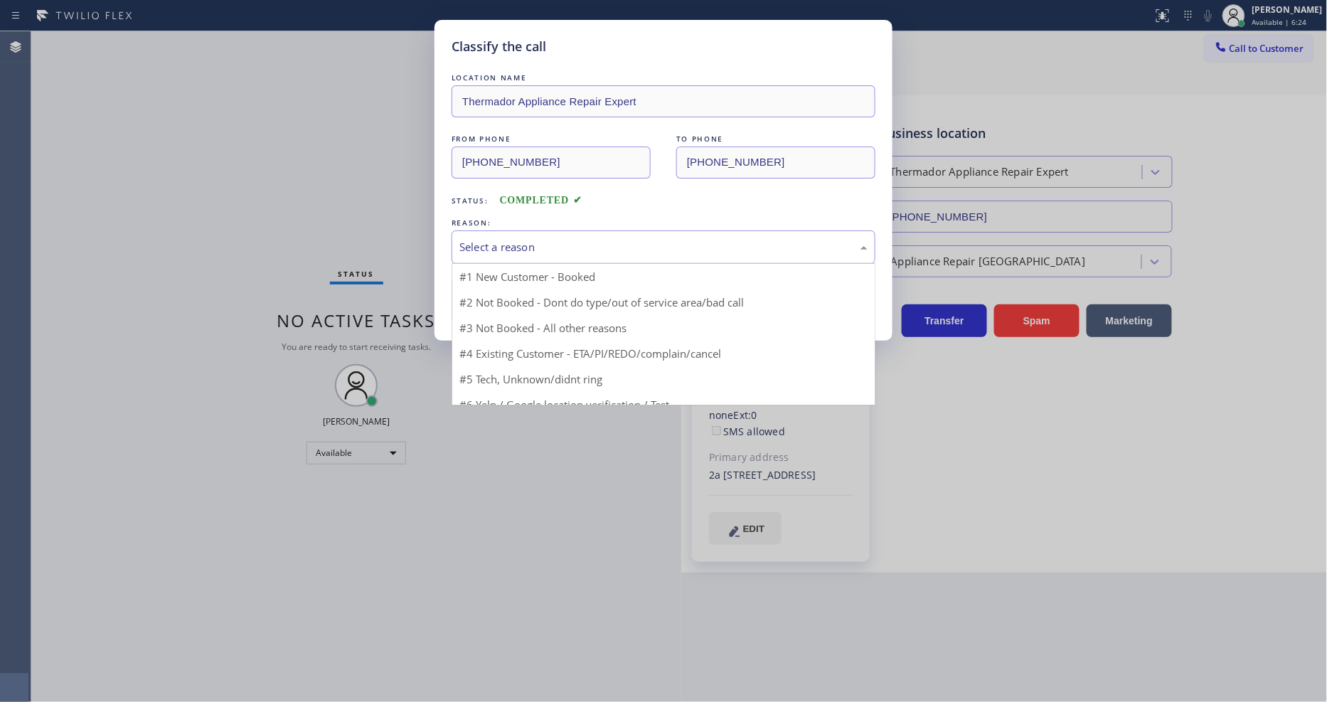
click at [524, 250] on div "Select a reason" at bounding box center [663, 247] width 408 height 16
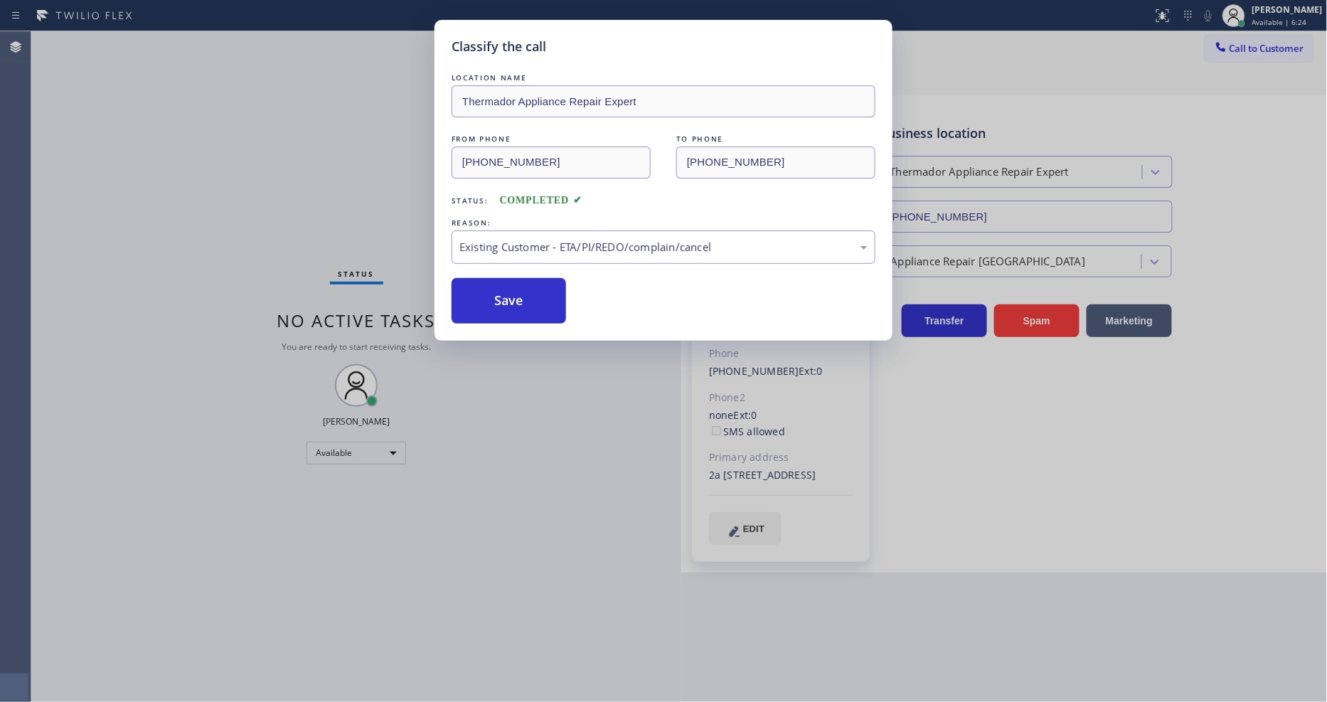
drag, startPoint x: 552, startPoint y: 272, endPoint x: 548, endPoint y: 288, distance: 16.9
click at [552, 271] on div "LOCATION NAME Thermador Appliance Repair Expert FROM PHONE (617) 448-3572 TO PH…" at bounding box center [663, 196] width 424 height 253
click at [547, 290] on button "Save" at bounding box center [508, 301] width 114 height 46
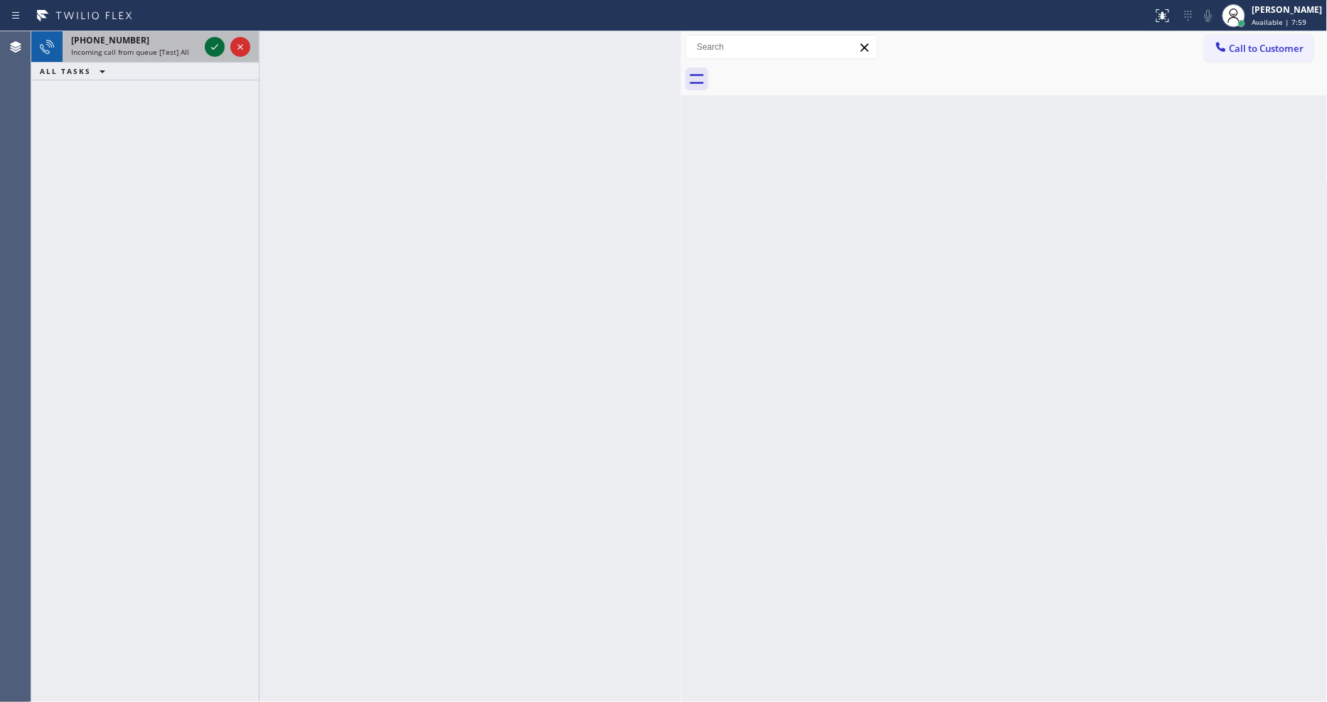
click at [208, 46] on icon at bounding box center [214, 46] width 17 height 17
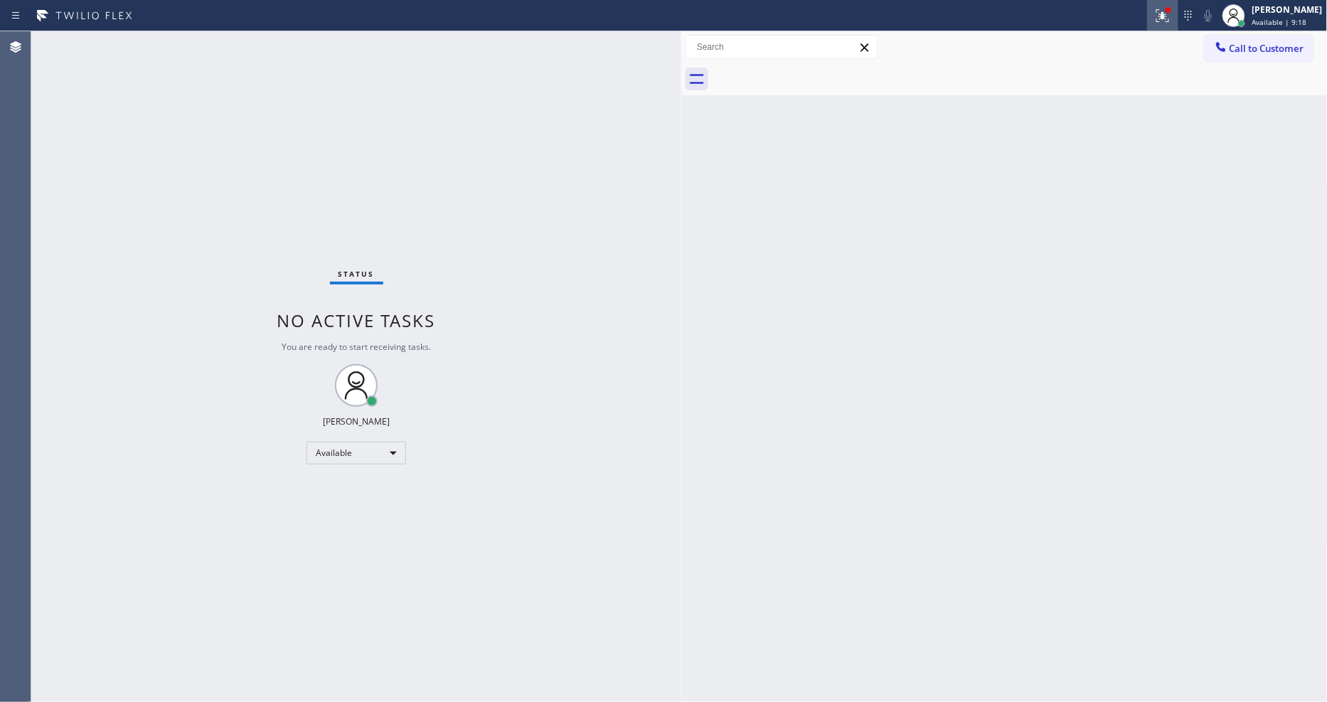
click at [1171, 20] on icon at bounding box center [1162, 15] width 17 height 17
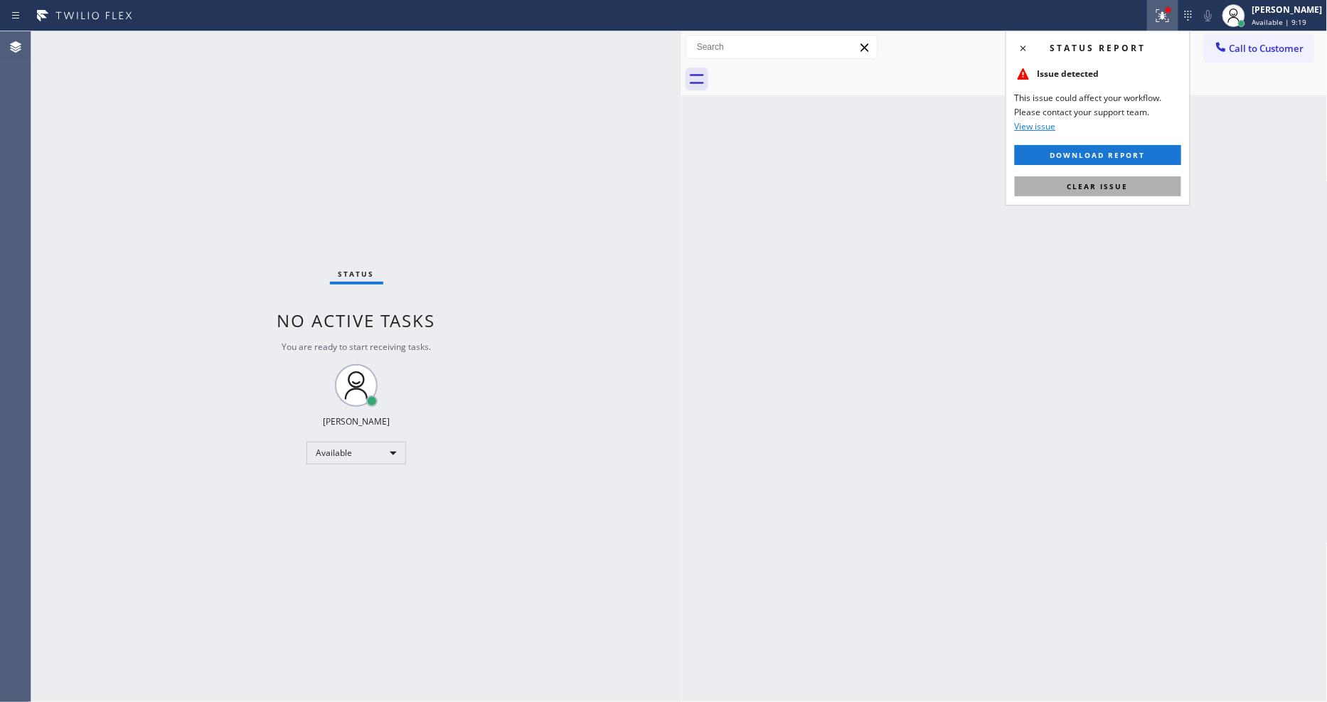
click at [1116, 188] on span "Clear issue" at bounding box center [1097, 186] width 61 height 10
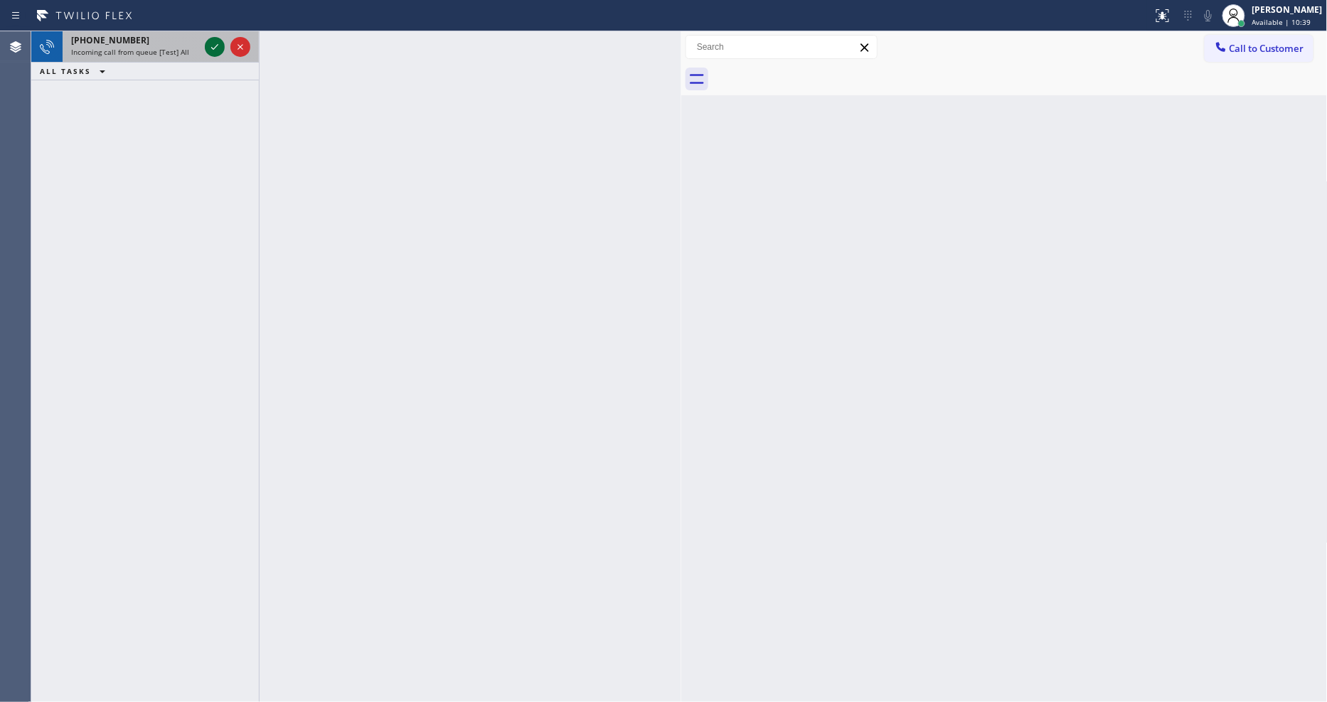
click at [215, 50] on icon at bounding box center [214, 46] width 17 height 17
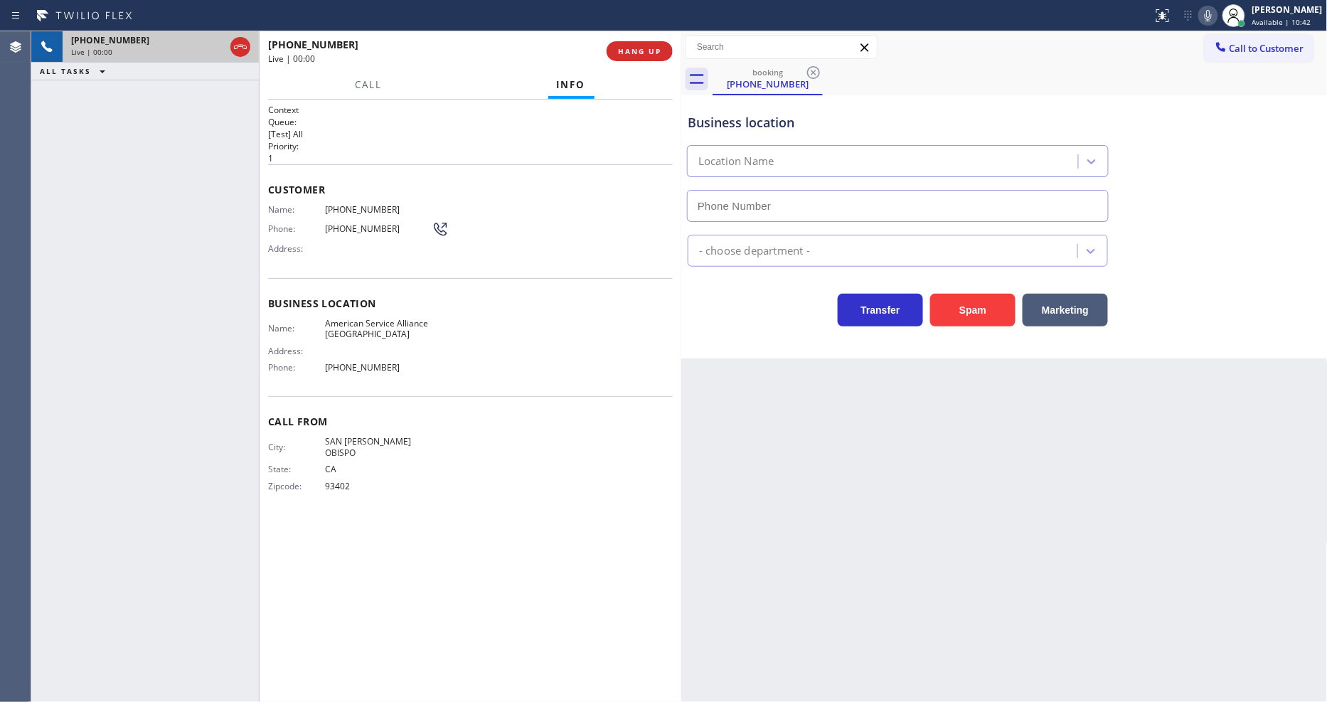
type input "(760) 452-3737"
click at [624, 48] on span "HANG UP" at bounding box center [639, 51] width 43 height 10
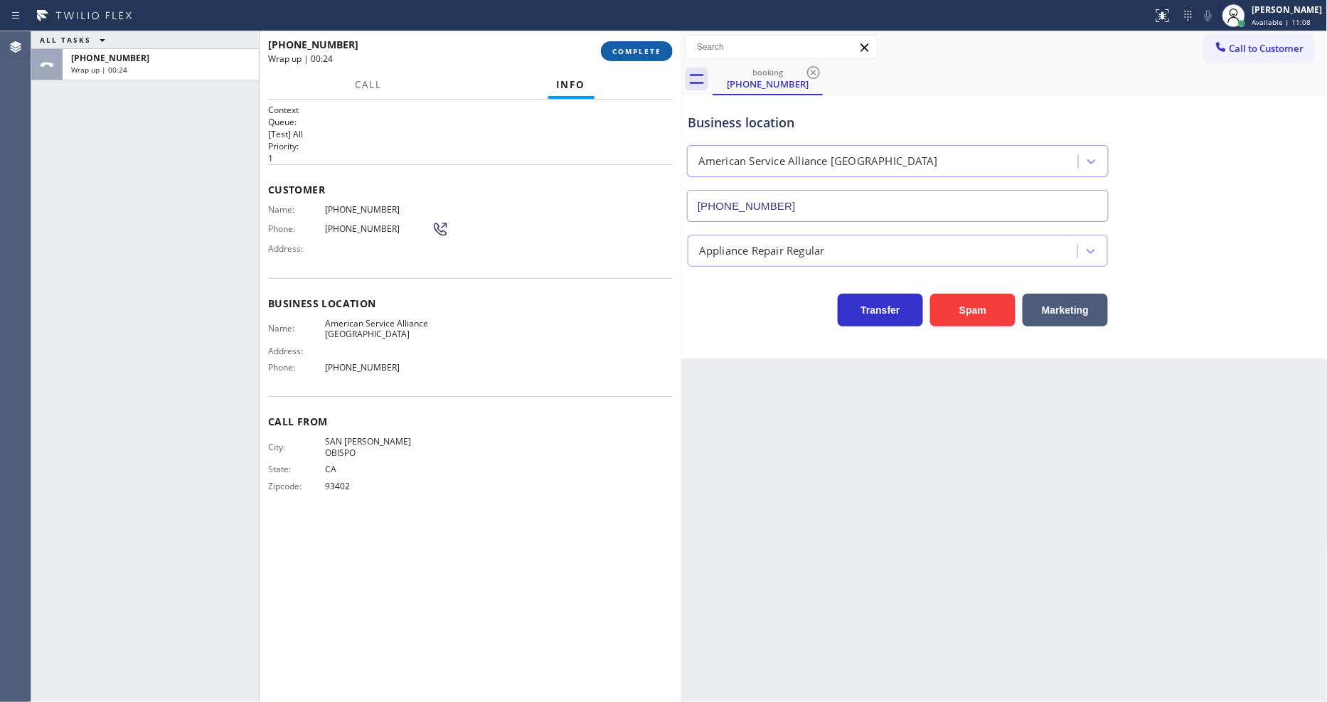
click at [603, 43] on button "COMPLETE" at bounding box center [637, 51] width 72 height 20
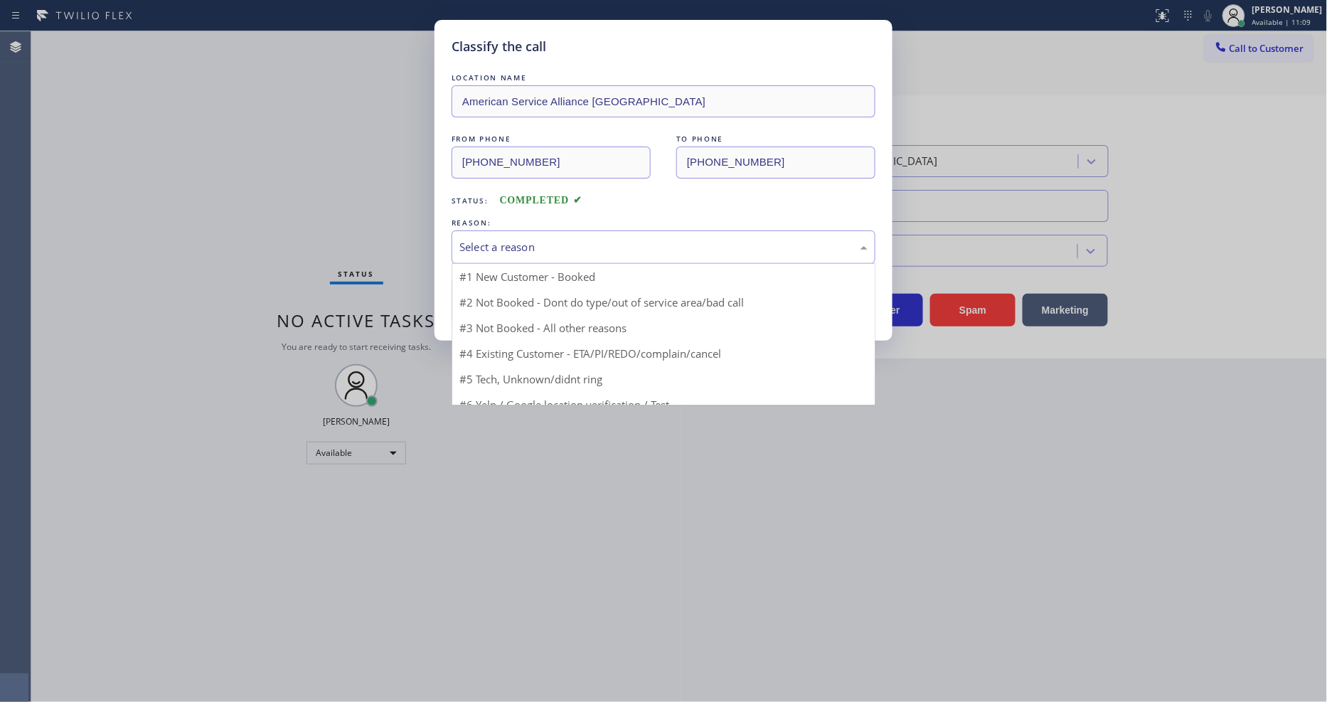
click at [546, 250] on div "Select a reason" at bounding box center [663, 247] width 408 height 16
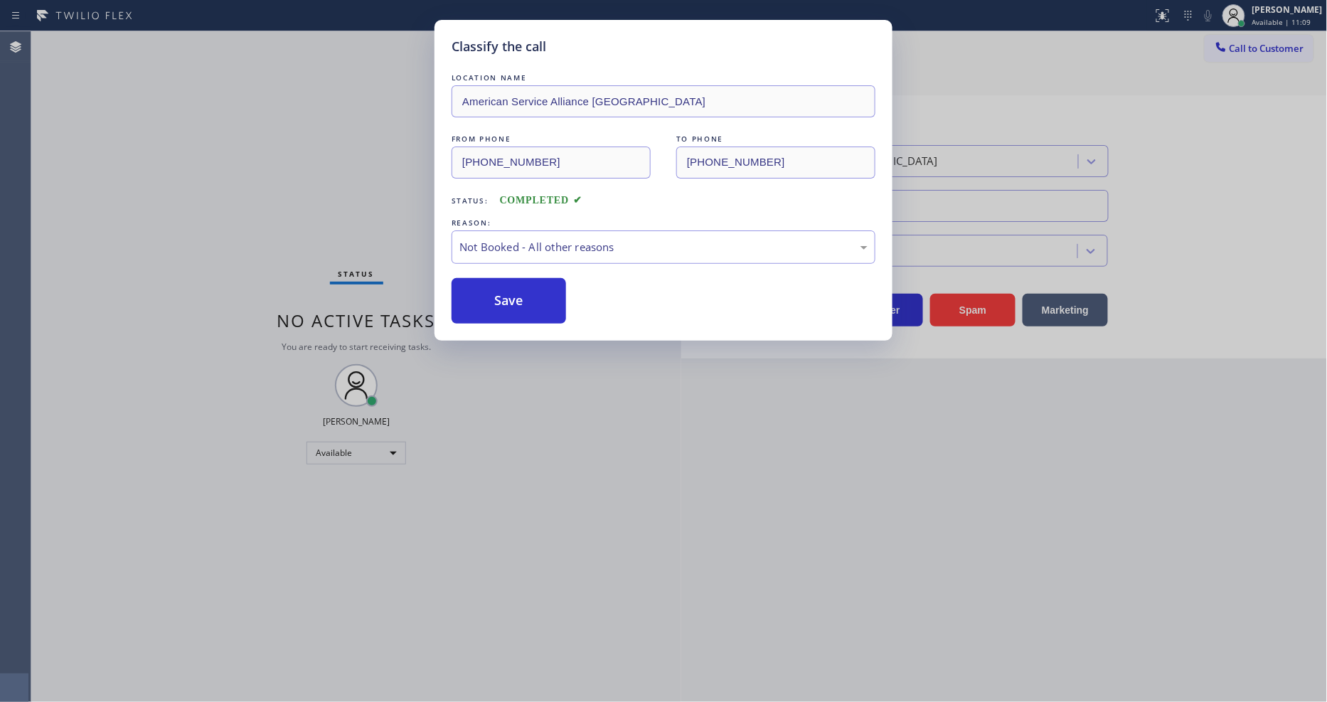
click at [531, 287] on button "Save" at bounding box center [508, 301] width 114 height 46
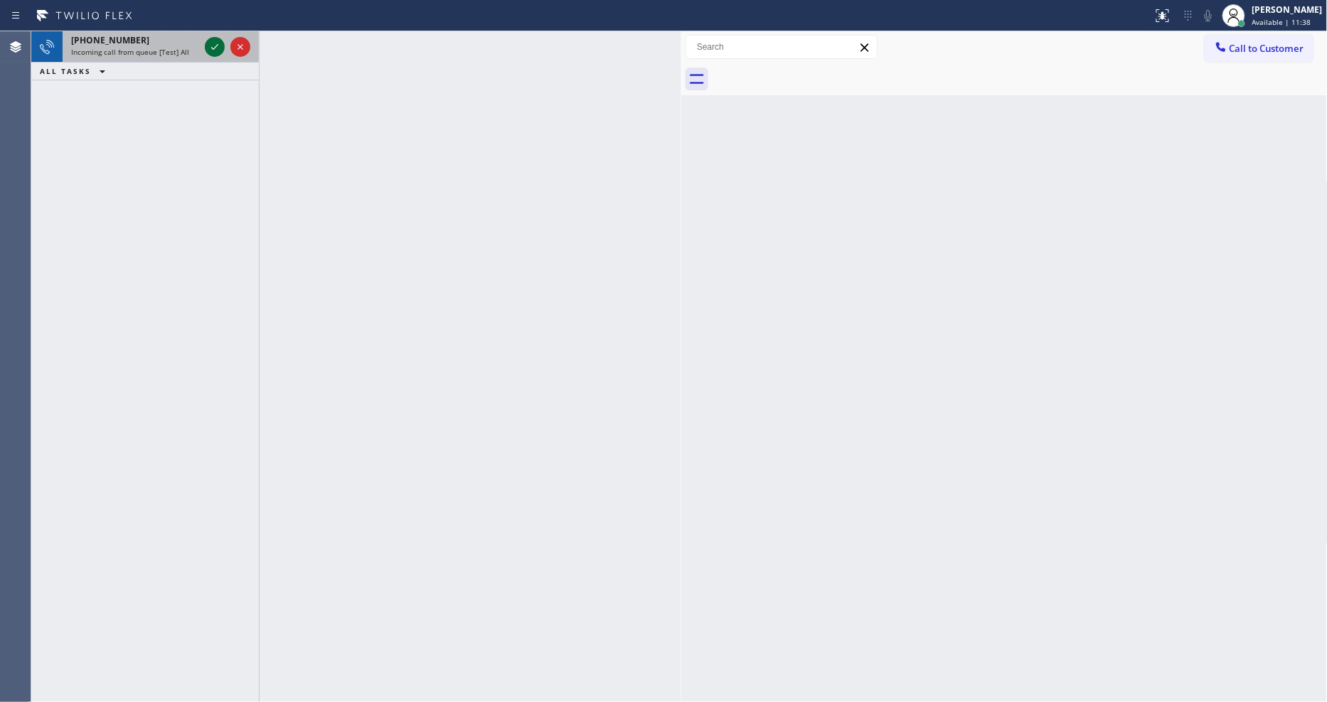
click at [217, 52] on icon at bounding box center [214, 46] width 17 height 17
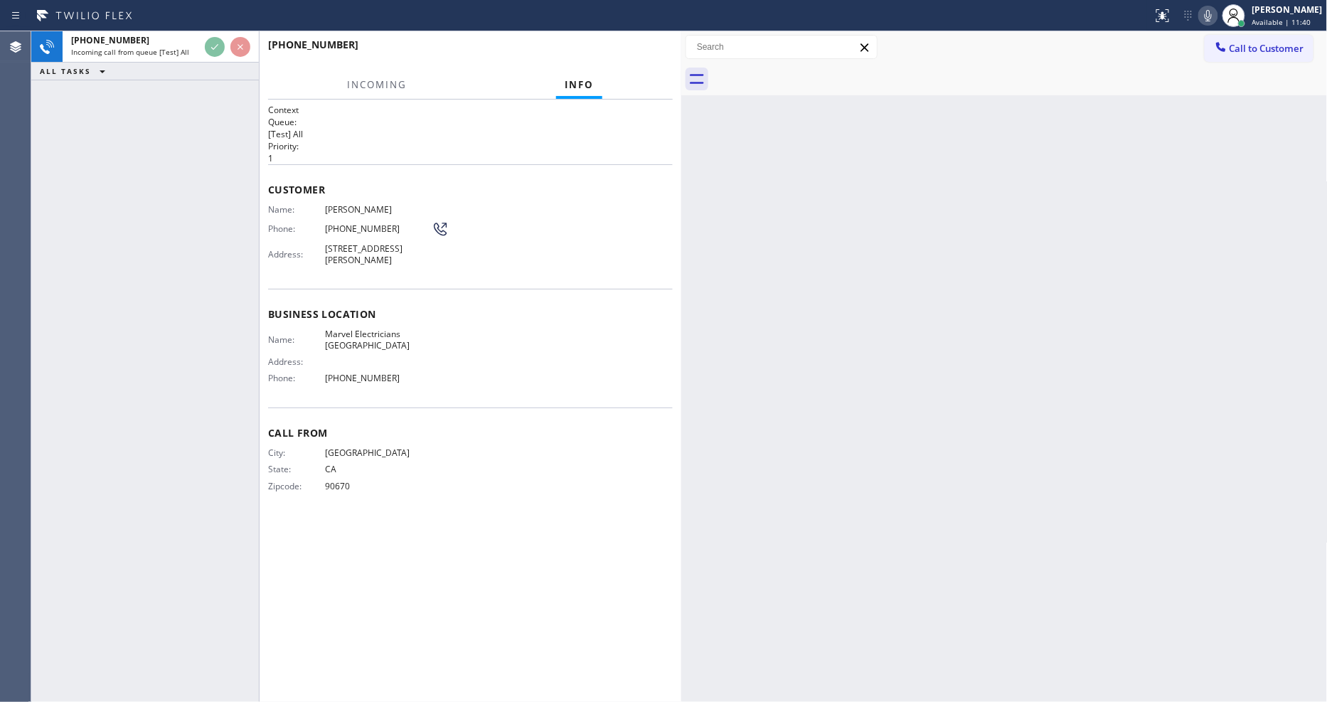
click at [577, 226] on div "Name: Kendra Phone: (323) 629-3706 Address: 1084 Arroyo Dr, Fullerton, CA 92833…" at bounding box center [470, 237] width 405 height 67
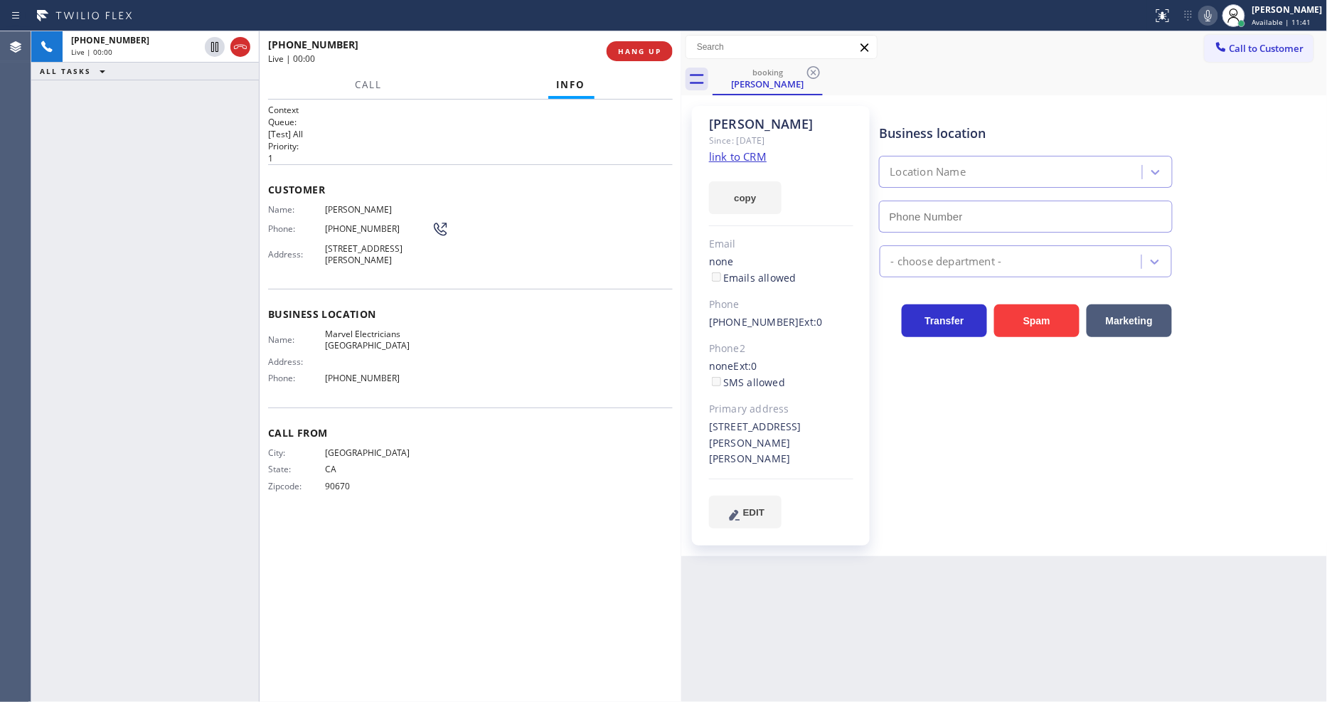
type input "(714) 477-7303"
click at [717, 152] on link "link to CRM" at bounding box center [738, 156] width 58 height 14
click at [382, 253] on span "1084 Arroyo Dr, Fullerton, CA 92833, USA" at bounding box center [378, 254] width 107 height 22
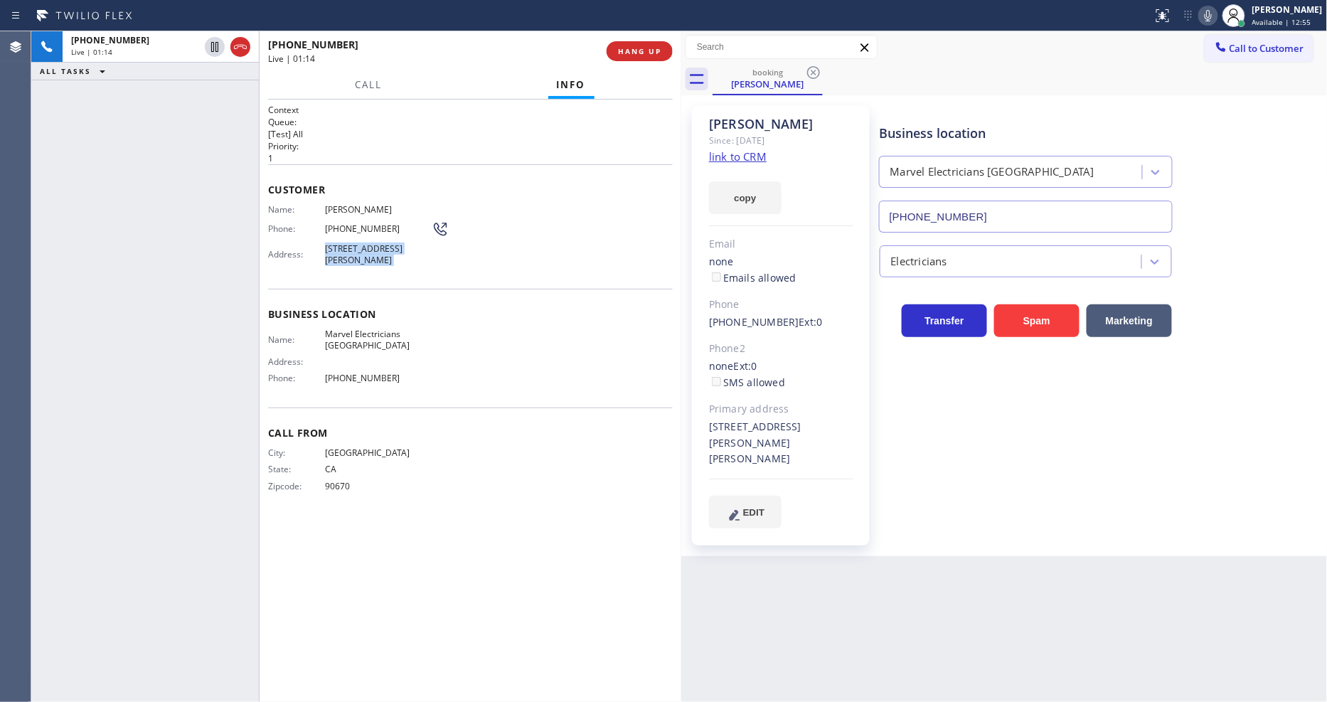
copy span "1084 Arroyo Dr, Fullerton, CA 92833, USA"
click at [347, 342] on span "Marvel Electricians Fullerton" at bounding box center [378, 339] width 107 height 22
click at [365, 558] on div "Context Queue: [Test] All Priority: 1 Customer Name: Kendra Phone: (323) 629-37…" at bounding box center [470, 401] width 405 height 594
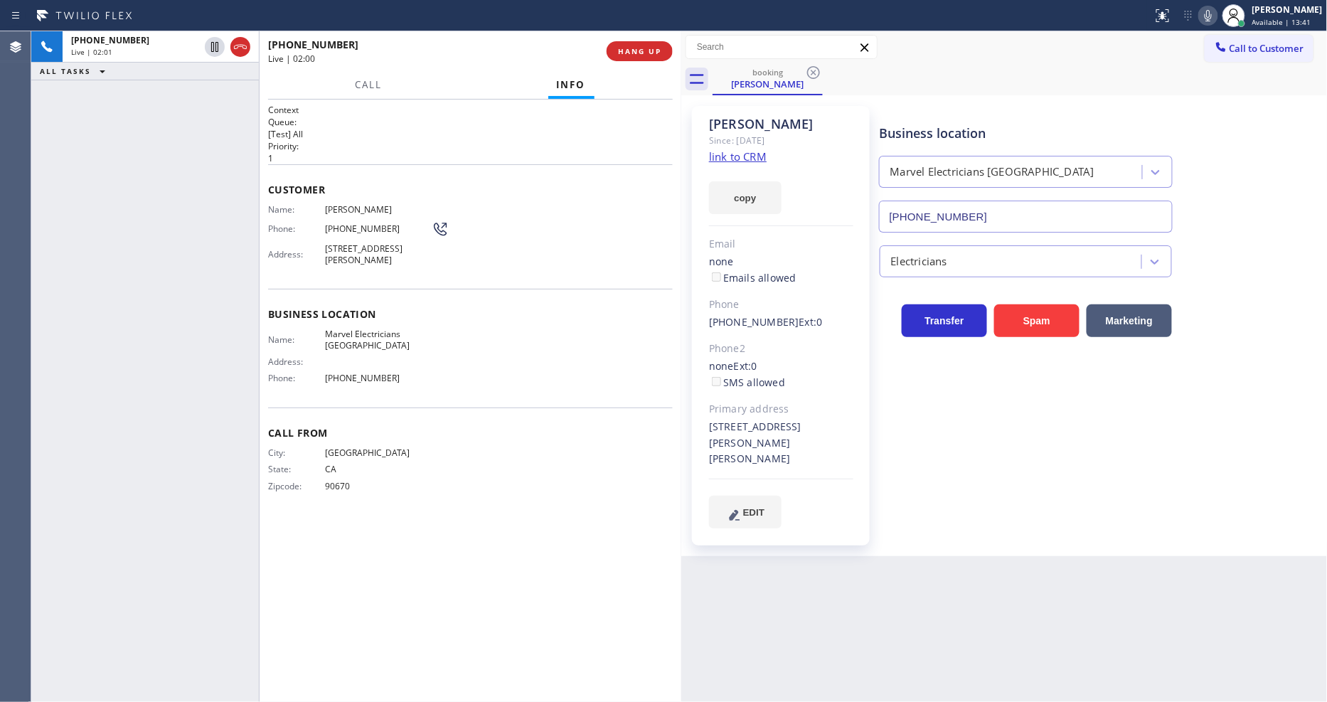
click at [1106, 441] on div "Business location Marvel Electricians Fullerton (714) 477-7303 Electricians Tra…" at bounding box center [1100, 316] width 447 height 414
click at [425, 648] on div "Context Queue: [Test] All Priority: 1 Customer Name: Kendra Phone: (323) 629-37…" at bounding box center [470, 401] width 405 height 594
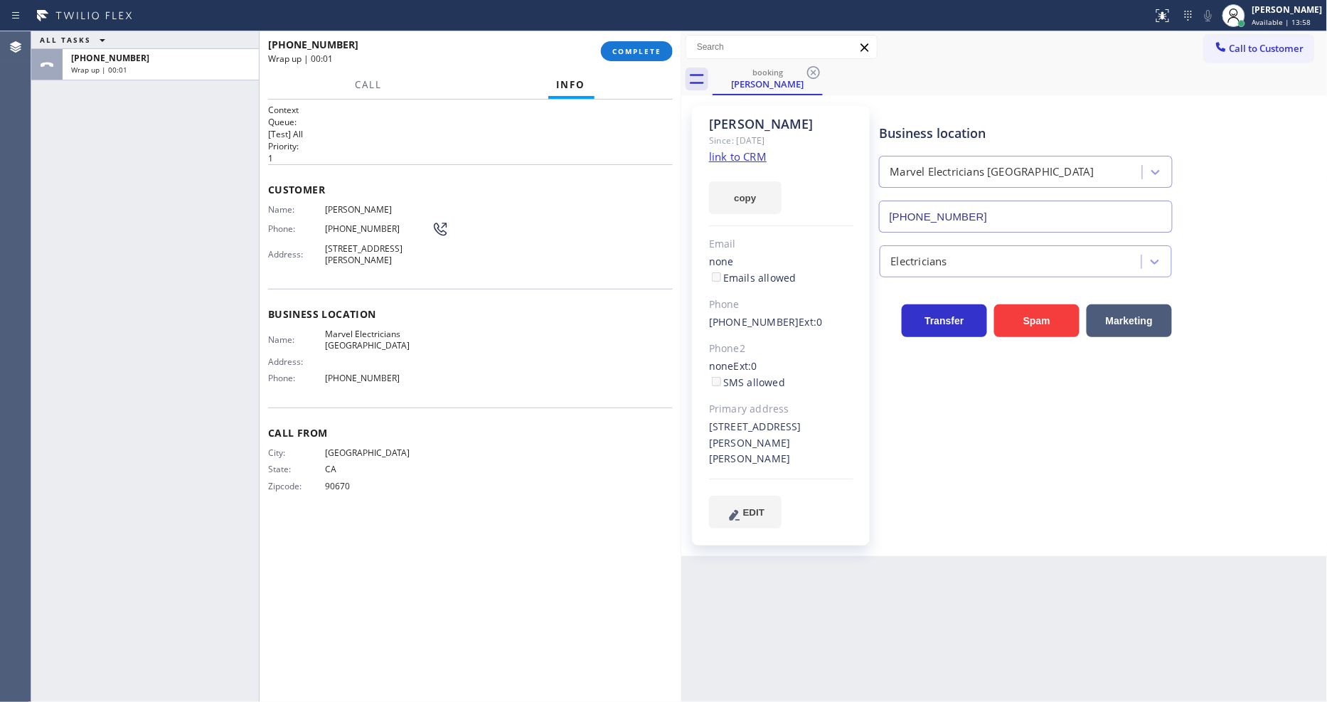
drag, startPoint x: 346, startPoint y: 527, endPoint x: 364, endPoint y: 670, distance: 144.8
click at [346, 527] on div "Context Queue: [Test] All Priority: 1 Customer Name: Kendra Phone: (323) 629-37…" at bounding box center [470, 401] width 405 height 594
click at [1284, 21] on span "Available | 14:01" at bounding box center [1281, 22] width 59 height 10
click at [1251, 100] on div "Kendra Since: 20 may 2020 link to CRM copy Email none Emails allowed Phone (323…" at bounding box center [1004, 326] width 639 height 454
click at [1297, 23] on span "Available | 14:02" at bounding box center [1281, 22] width 59 height 10
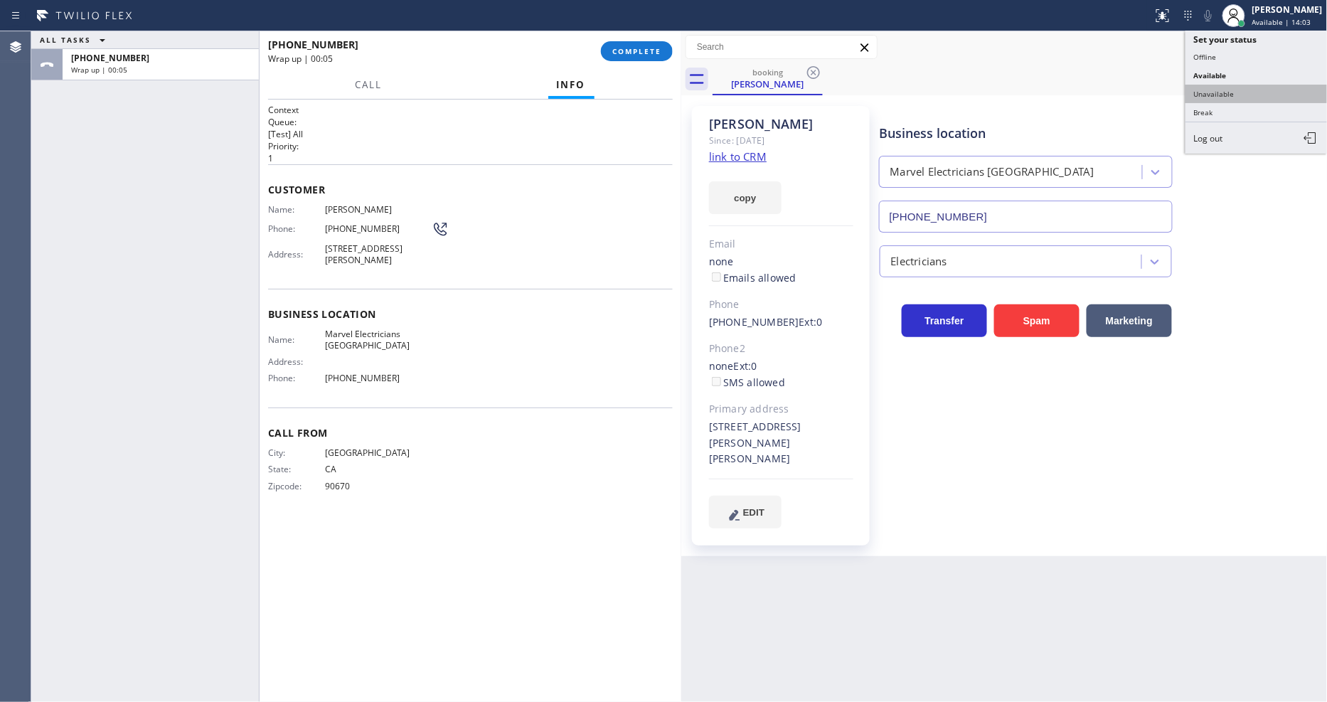
click at [1221, 90] on button "Unavailable" at bounding box center [1256, 94] width 142 height 18
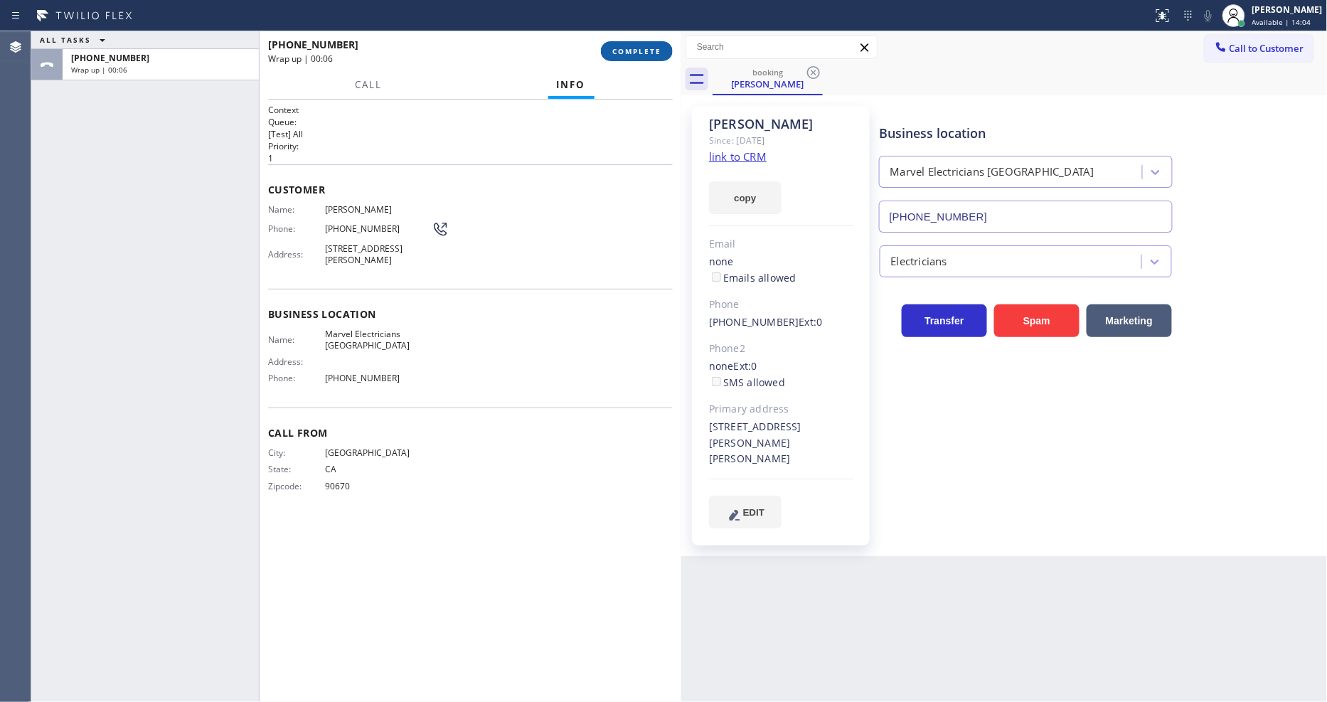
click at [665, 55] on button "COMPLETE" at bounding box center [637, 51] width 72 height 20
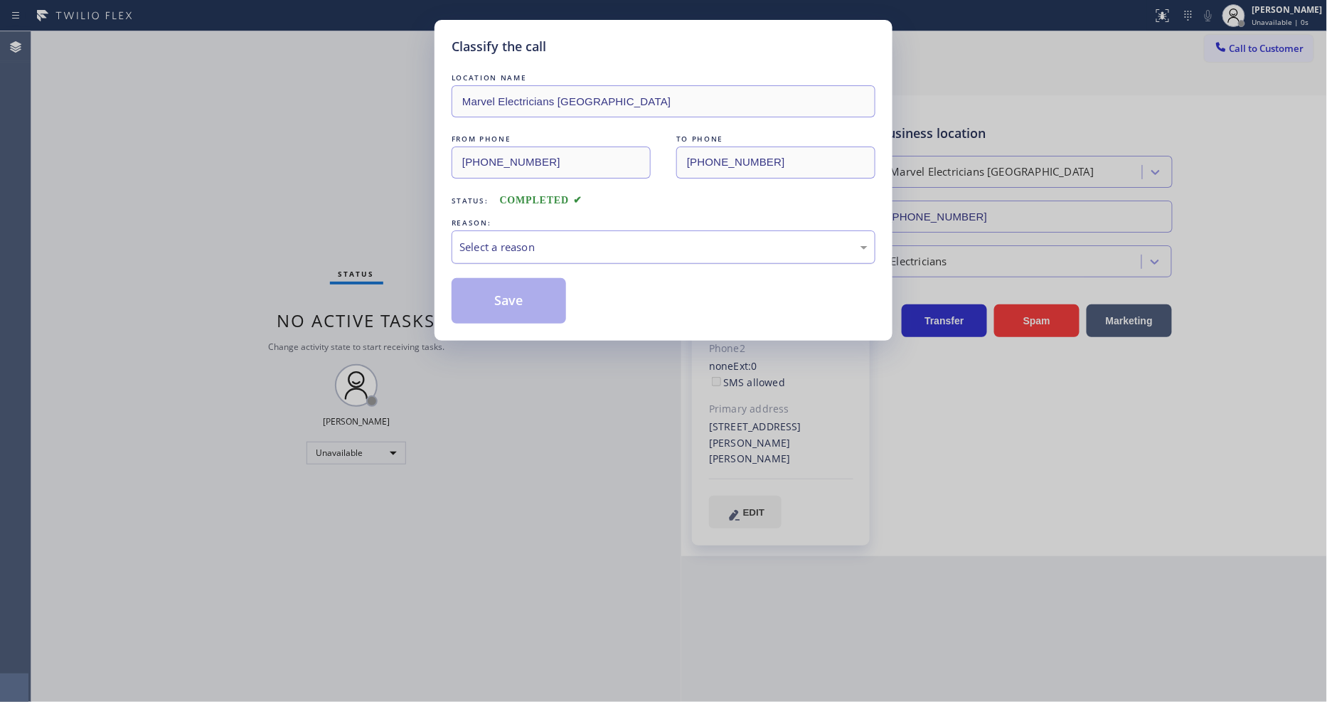
click at [474, 245] on div "Select a reason" at bounding box center [663, 247] width 408 height 16
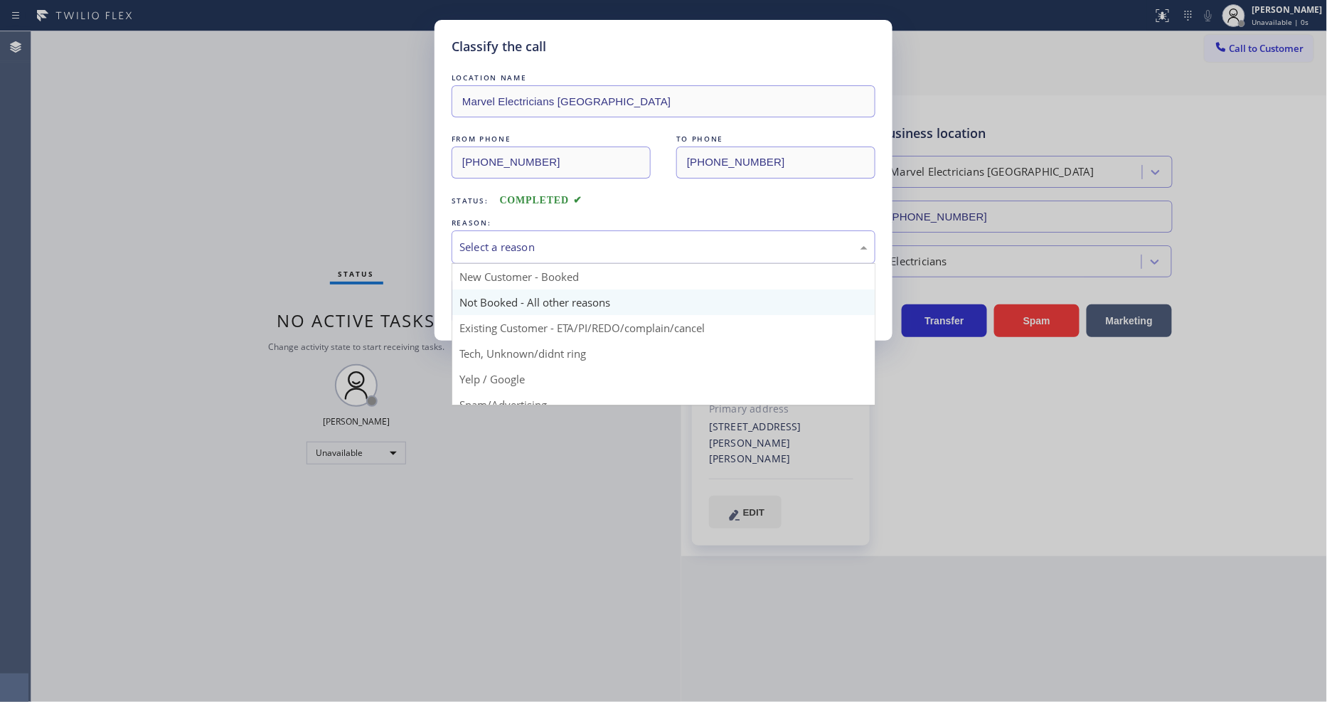
click at [471, 301] on button "Save" at bounding box center [508, 301] width 114 height 46
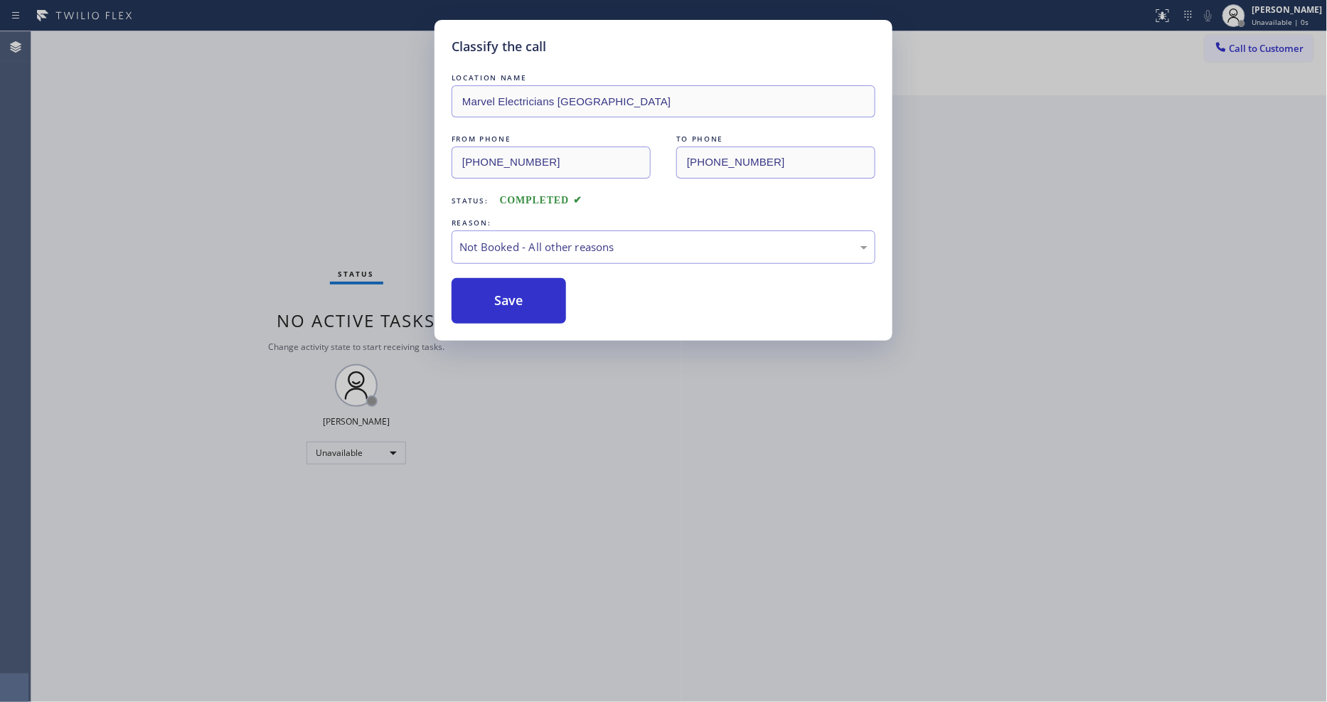
click at [471, 301] on button "Save" at bounding box center [508, 301] width 114 height 46
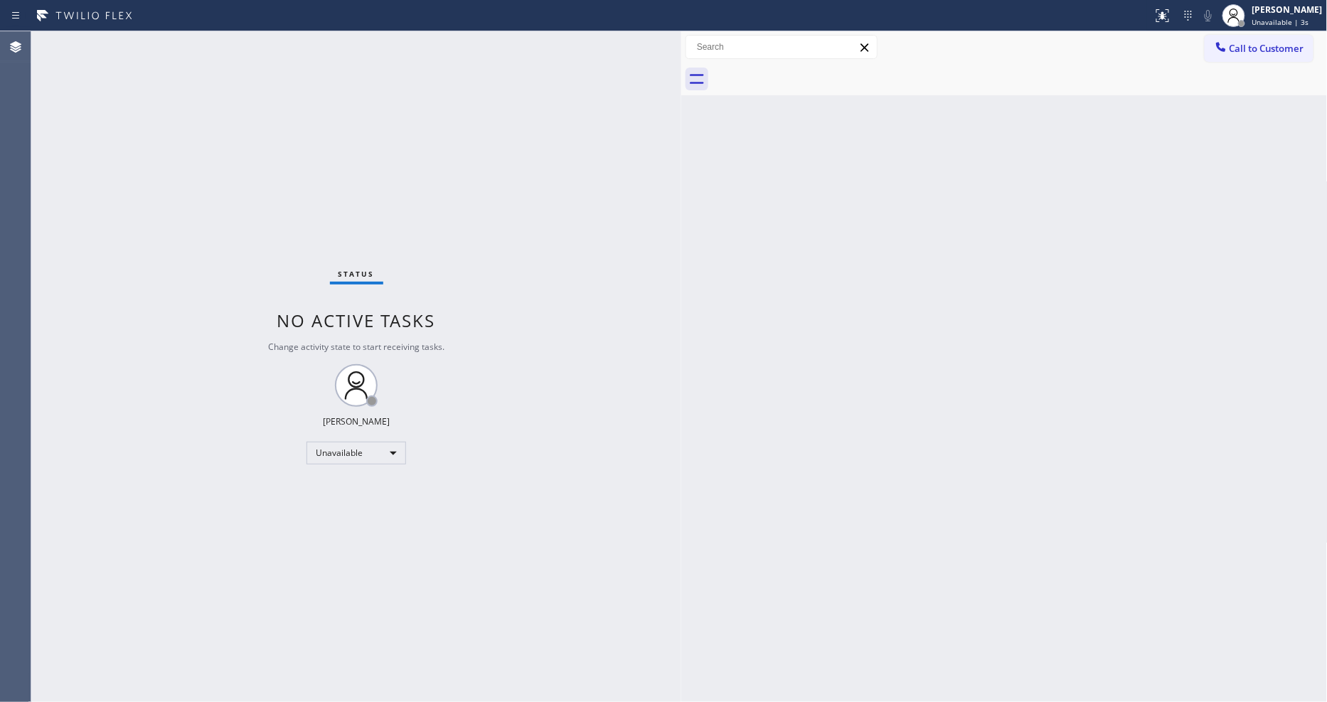
drag, startPoint x: 865, startPoint y: 466, endPoint x: 754, endPoint y: 532, distance: 128.8
click at [865, 466] on div "Back to Dashboard Change Sender ID Customers Technicians Select a contact Outbo…" at bounding box center [1004, 366] width 646 height 670
click at [1259, 43] on button "Call to Customer" at bounding box center [1258, 48] width 109 height 27
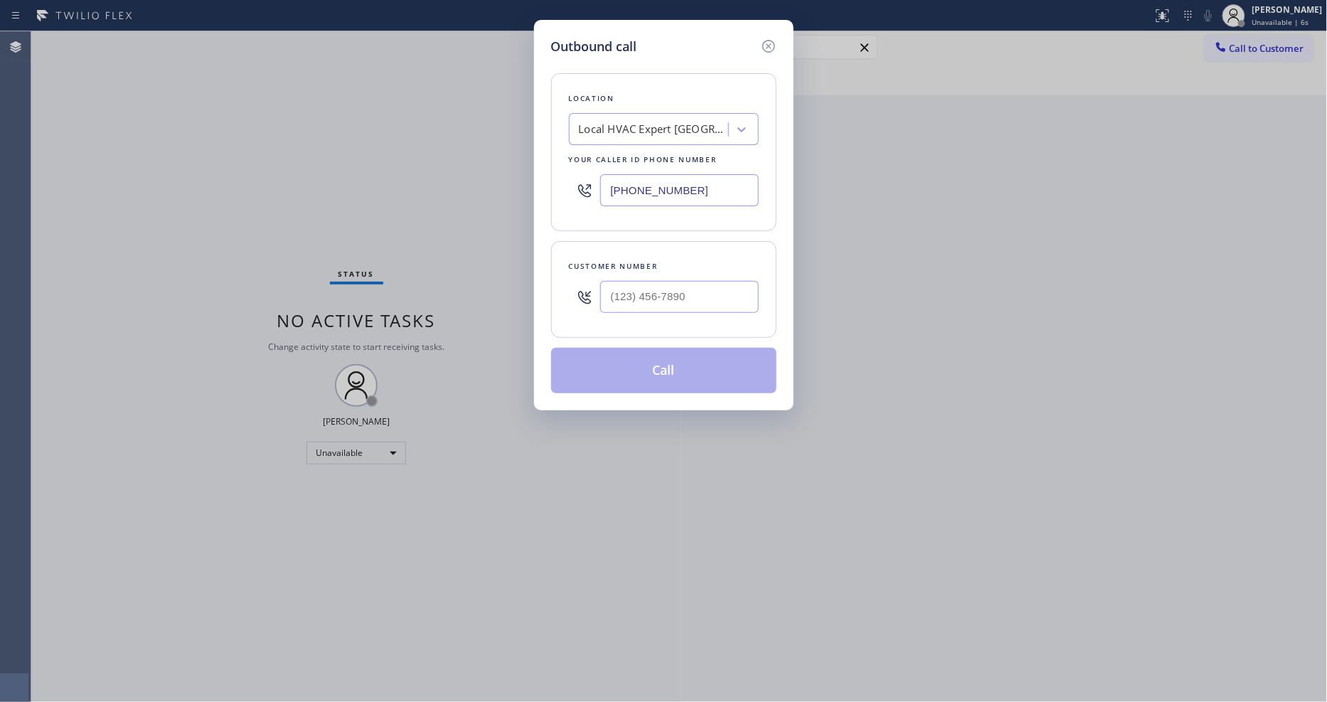
click at [648, 123] on div "Local HVAC Expert Chula Vista" at bounding box center [653, 130] width 149 height 16
paste input "Marvel Electricians Fullerton"
type input "Marvel Electricians Fullerton"
click at [619, 162] on div "Marvel Electricians Fullerton" at bounding box center [664, 166] width 190 height 40
type input "(714) 477-7303"
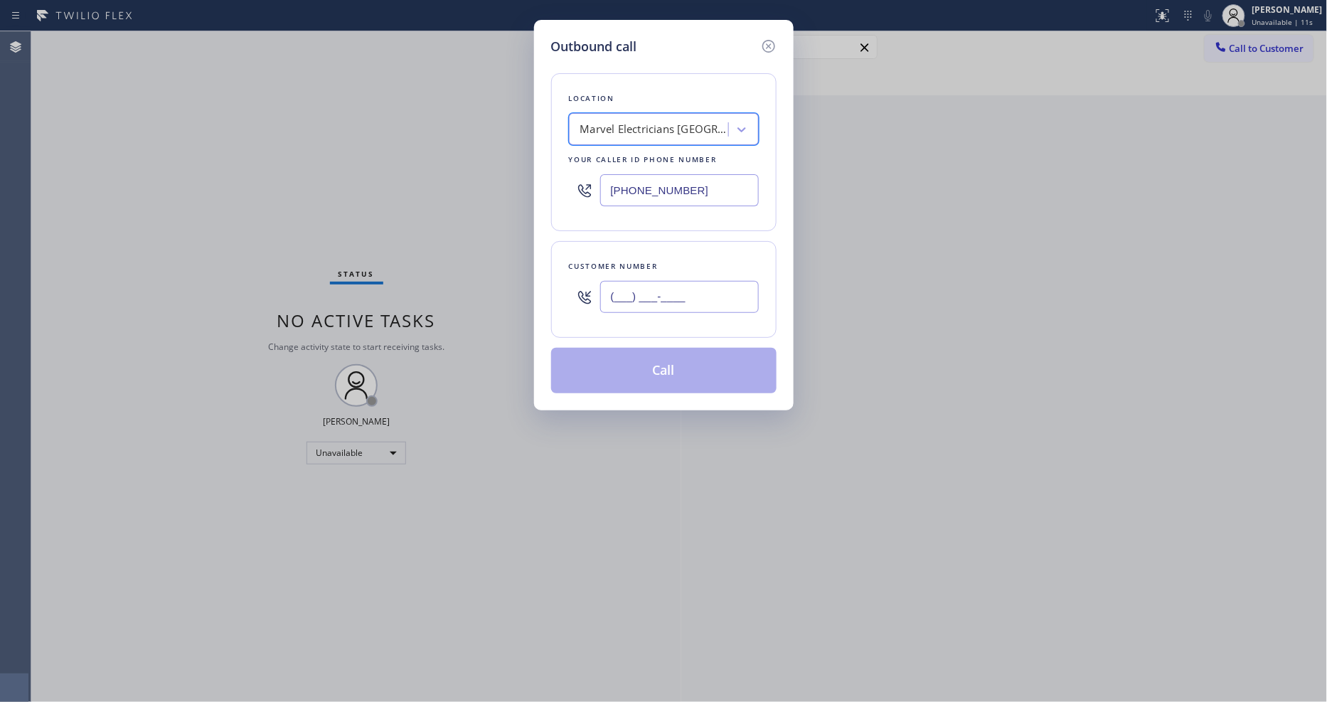
click at [631, 290] on input "(___) ___-____" at bounding box center [679, 297] width 159 height 32
paste input "323) 629-3706"
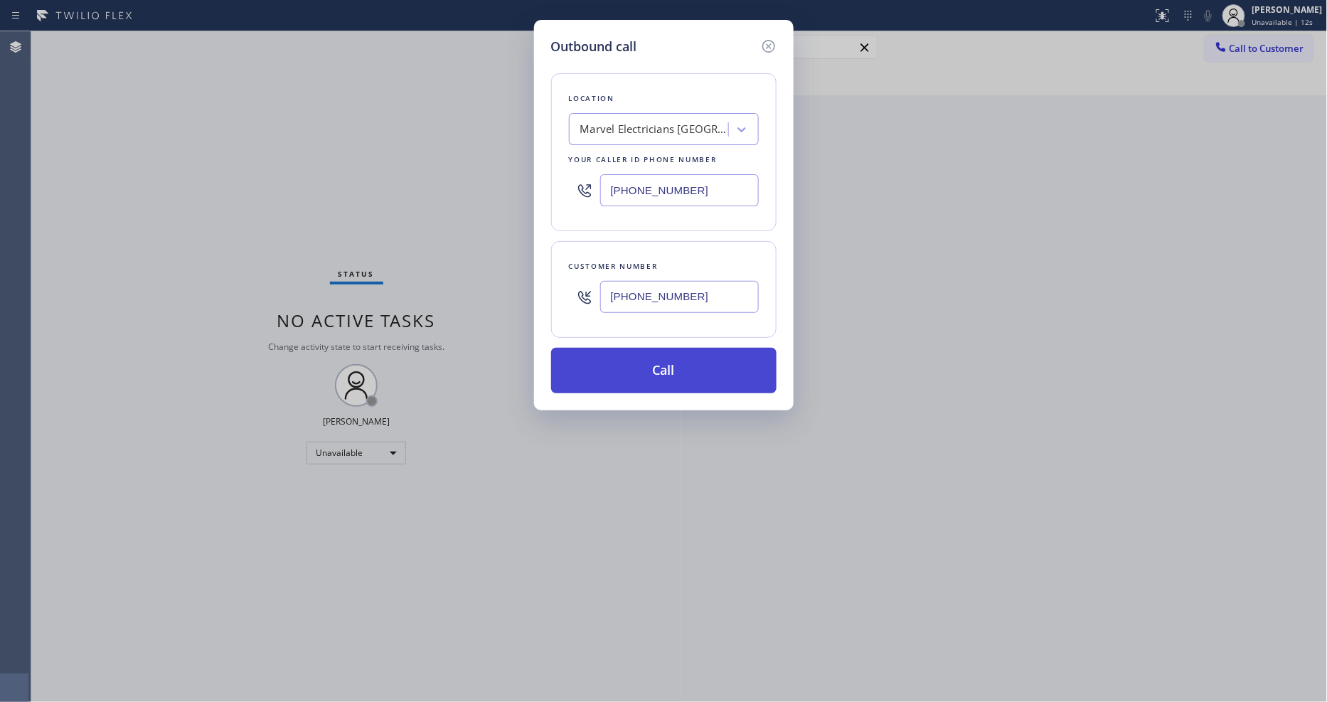
type input "(323) 629-3706"
click at [616, 372] on button "Call" at bounding box center [663, 371] width 225 height 46
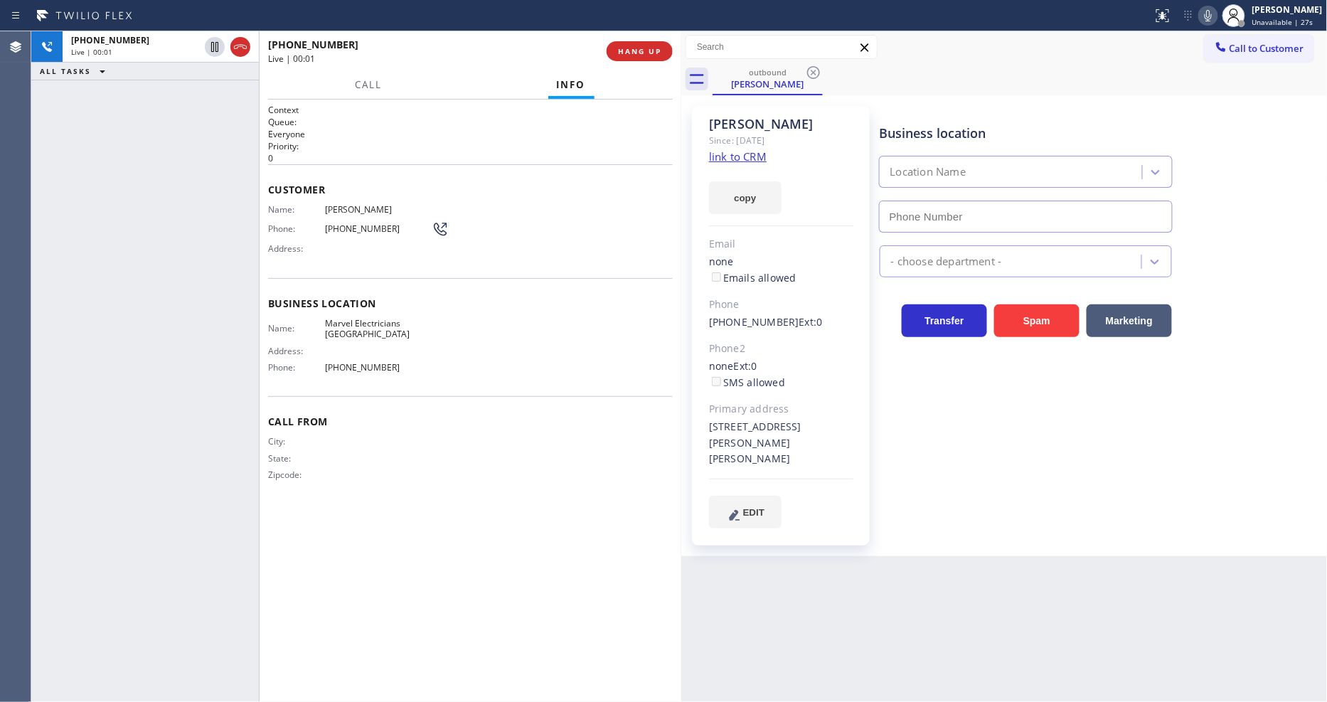
type input "(714) 477-7303"
click at [1010, 318] on button "Spam" at bounding box center [1036, 320] width 85 height 33
click at [628, 57] on button "HANG UP" at bounding box center [639, 51] width 66 height 20
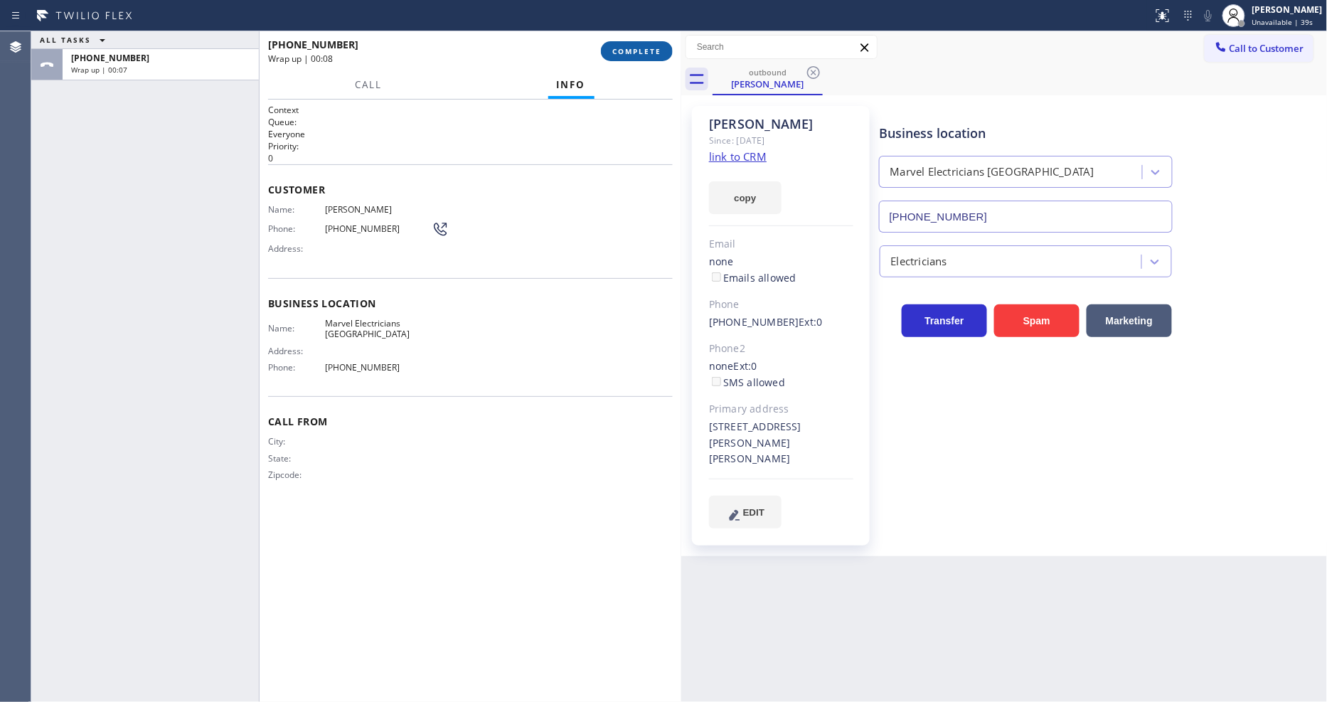
click at [634, 58] on button "COMPLETE" at bounding box center [637, 51] width 72 height 20
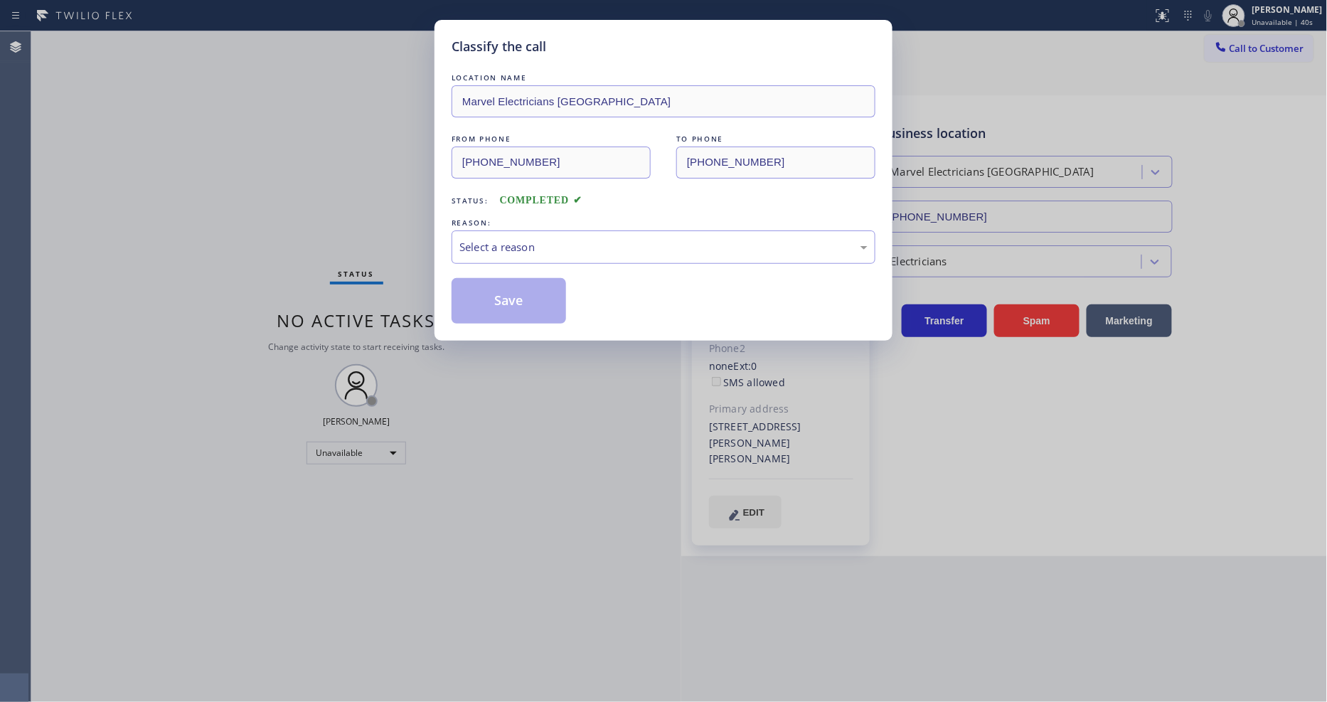
click at [537, 218] on div "REASON:" at bounding box center [663, 222] width 424 height 15
click at [530, 243] on div "Select a reason" at bounding box center [663, 247] width 408 height 16
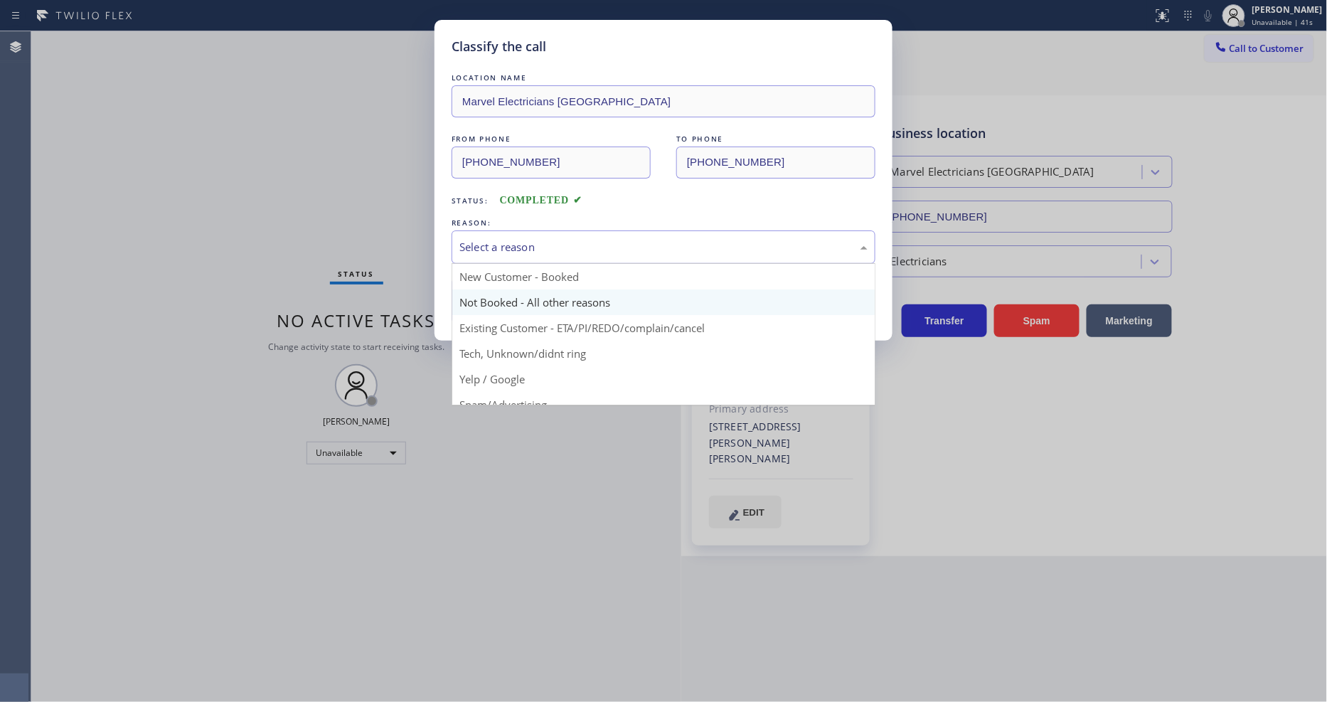
click at [507, 306] on button "Save" at bounding box center [508, 301] width 114 height 46
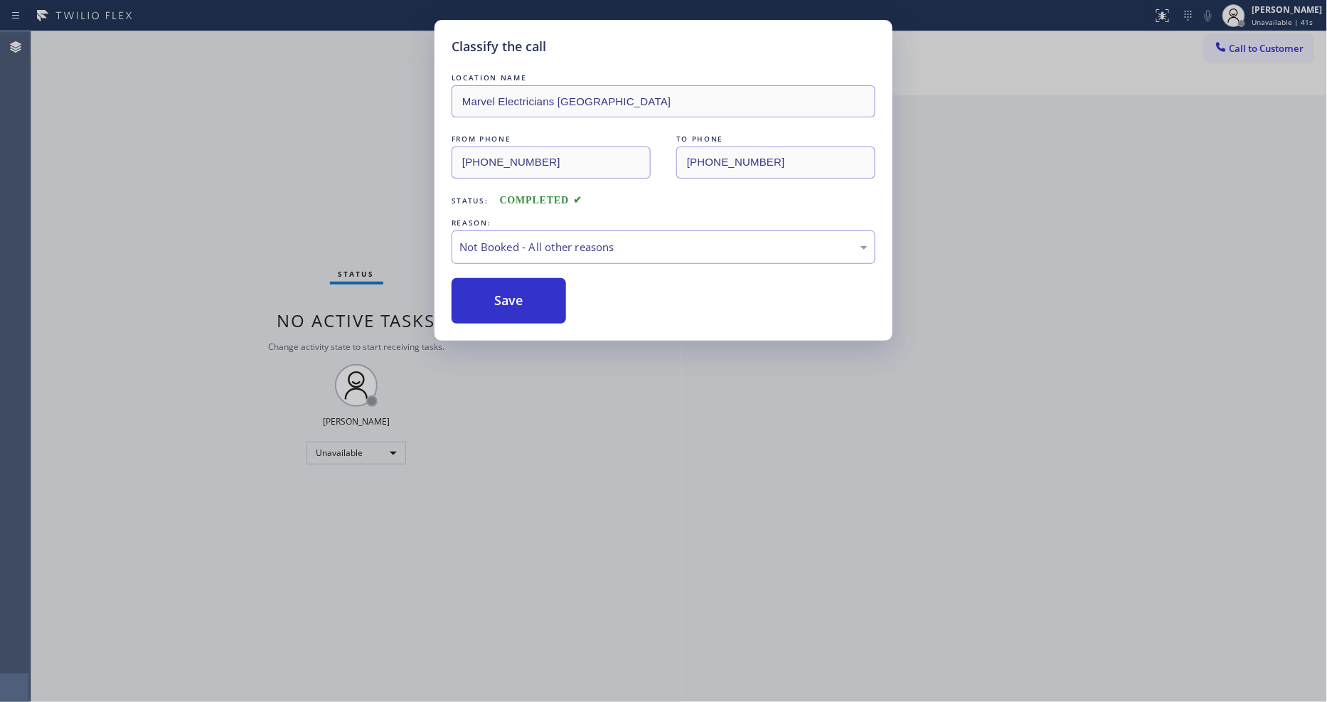
click at [507, 306] on button "Save" at bounding box center [508, 301] width 114 height 46
click at [1273, 48] on div "Classify the call LOCATION NAME Marvel Electricians Fullerton FROM PHONE (714) …" at bounding box center [663, 351] width 1327 height 702
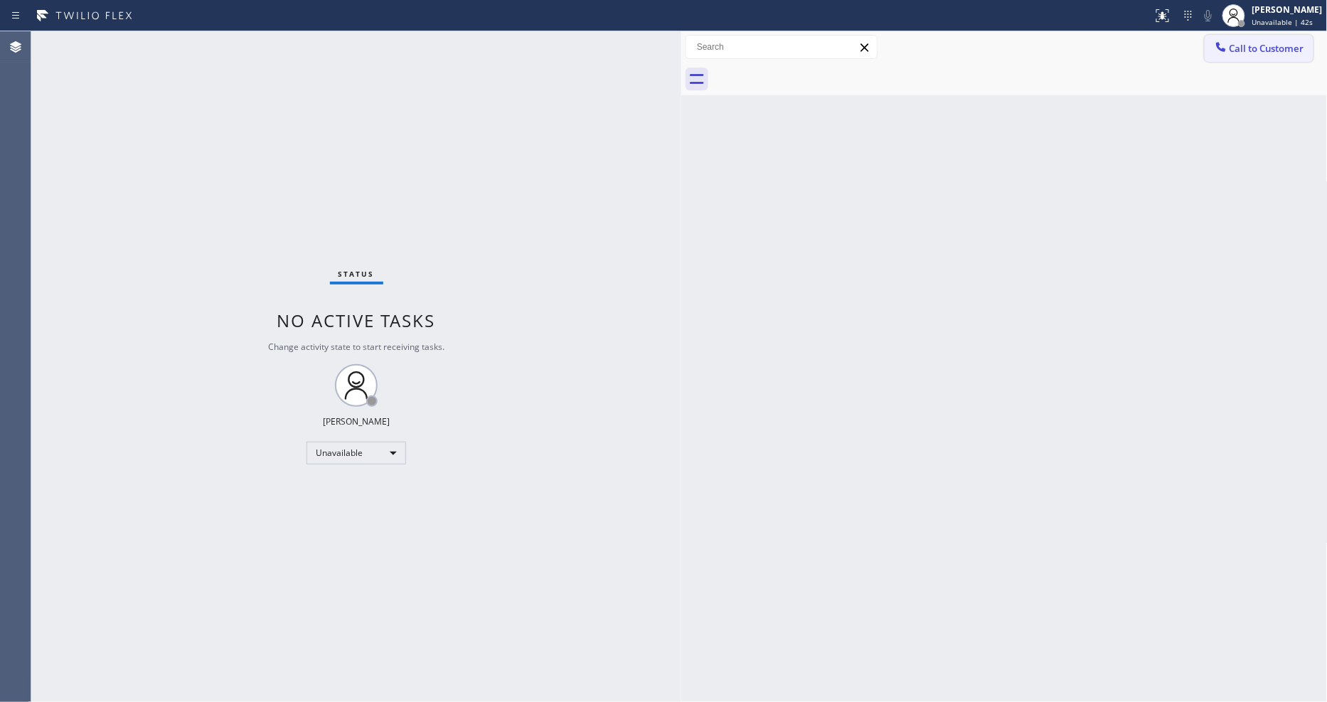
click at [1240, 47] on span "Call to Customer" at bounding box center [1266, 48] width 75 height 13
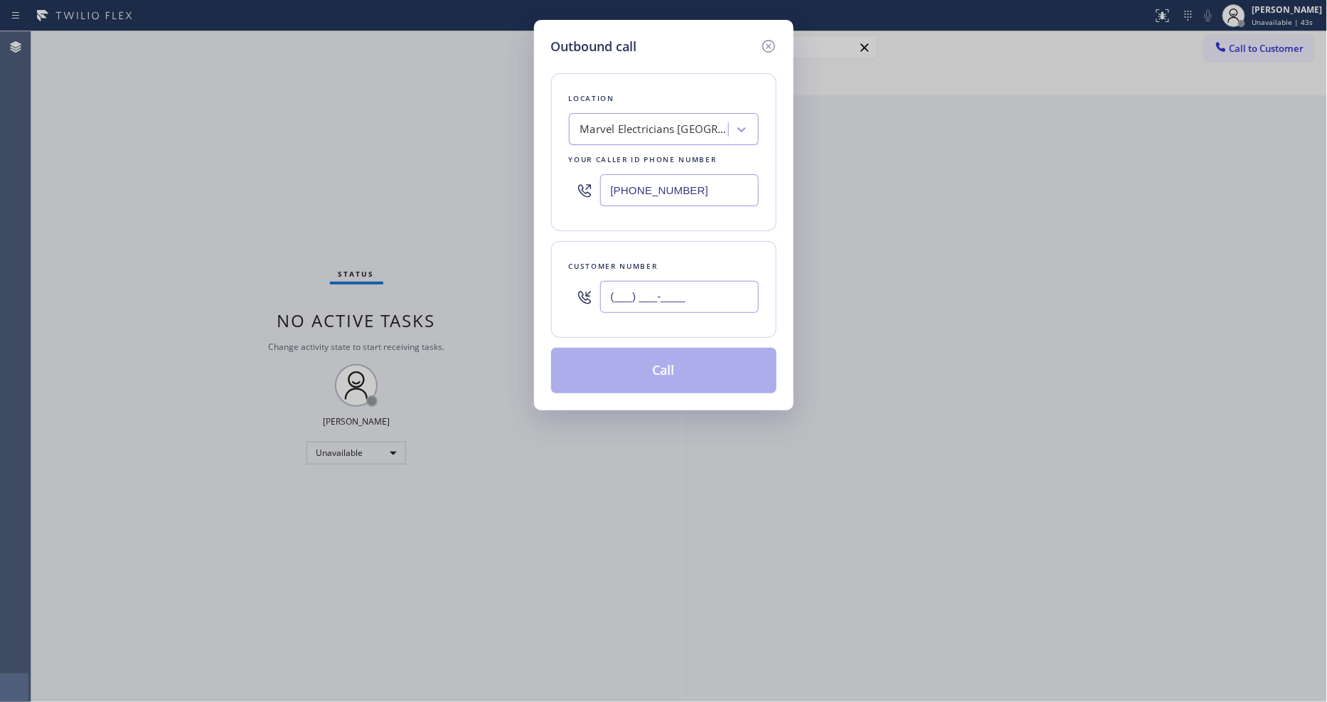
click at [614, 287] on input "(___) ___-____" at bounding box center [679, 297] width 159 height 32
paste input "202) 521-2151"
type input "(202) 521-2151"
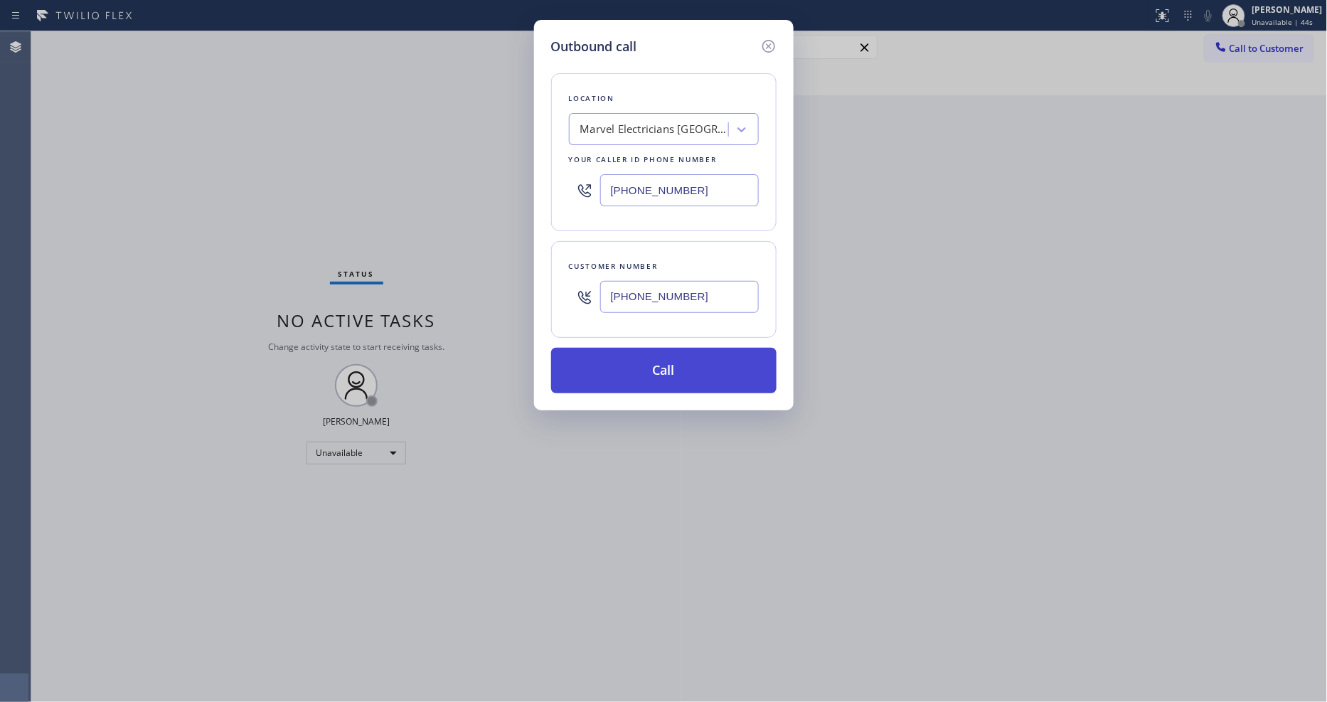
click at [602, 355] on button "Call" at bounding box center [663, 371] width 225 height 46
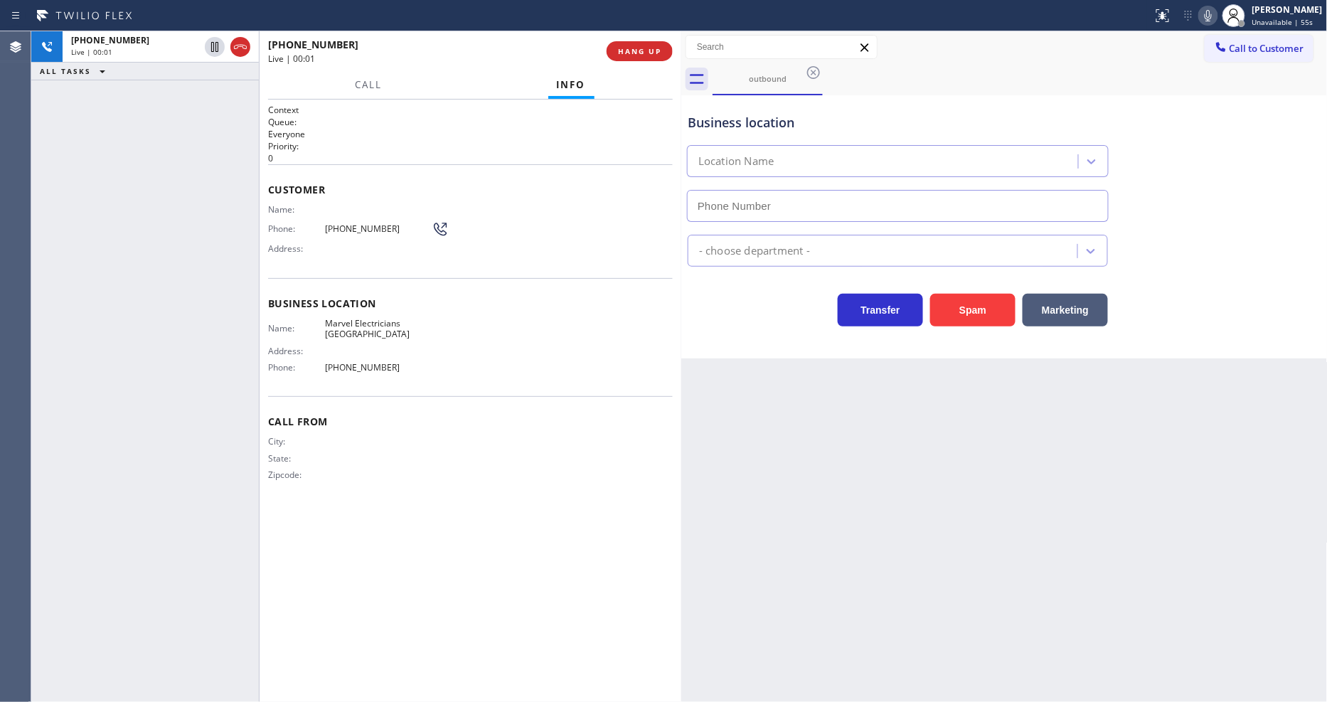
type input "(714) 477-7303"
click at [1083, 520] on div "Back to Dashboard Change Sender ID Customers Technicians Select a contact Outbo…" at bounding box center [1004, 366] width 646 height 670
click at [650, 43] on button "HANG UP" at bounding box center [639, 51] width 66 height 20
click at [650, 43] on button "COMPLETE" at bounding box center [637, 51] width 72 height 20
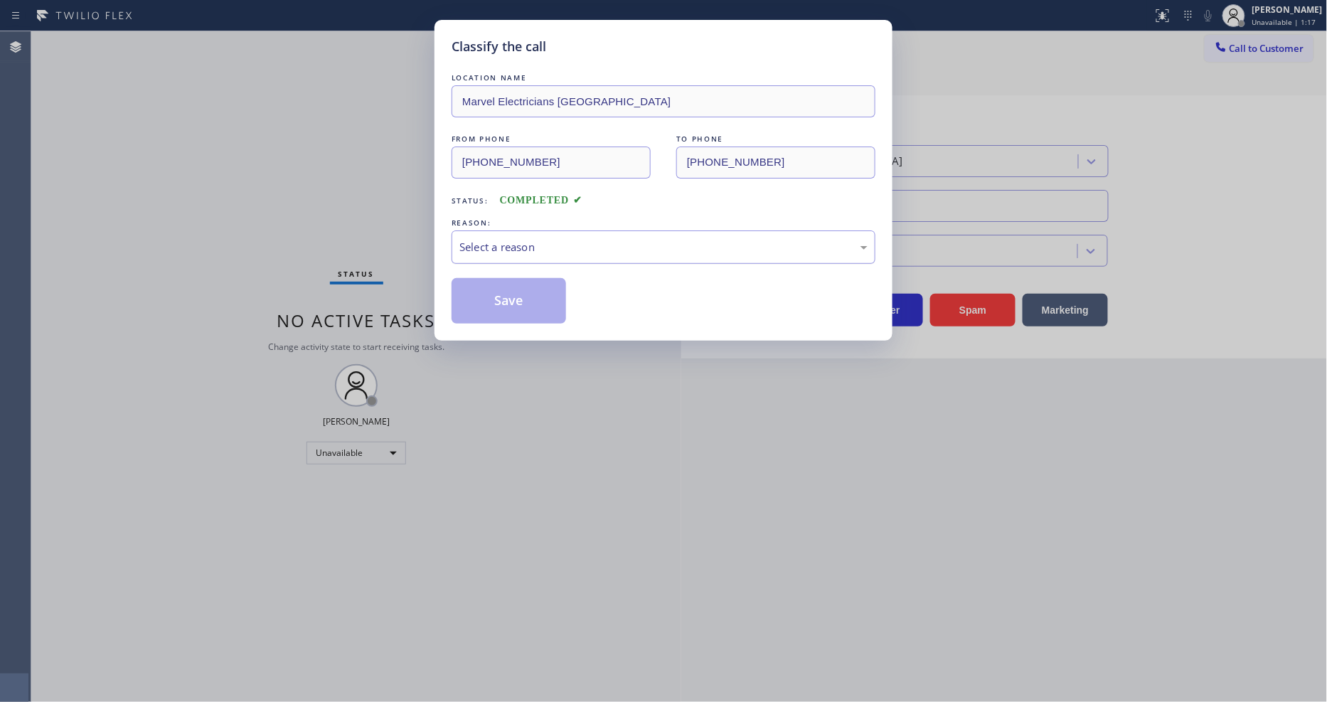
drag, startPoint x: 513, startPoint y: 300, endPoint x: 516, endPoint y: 244, distance: 56.2
click at [515, 249] on div "Select a reason" at bounding box center [663, 247] width 408 height 16
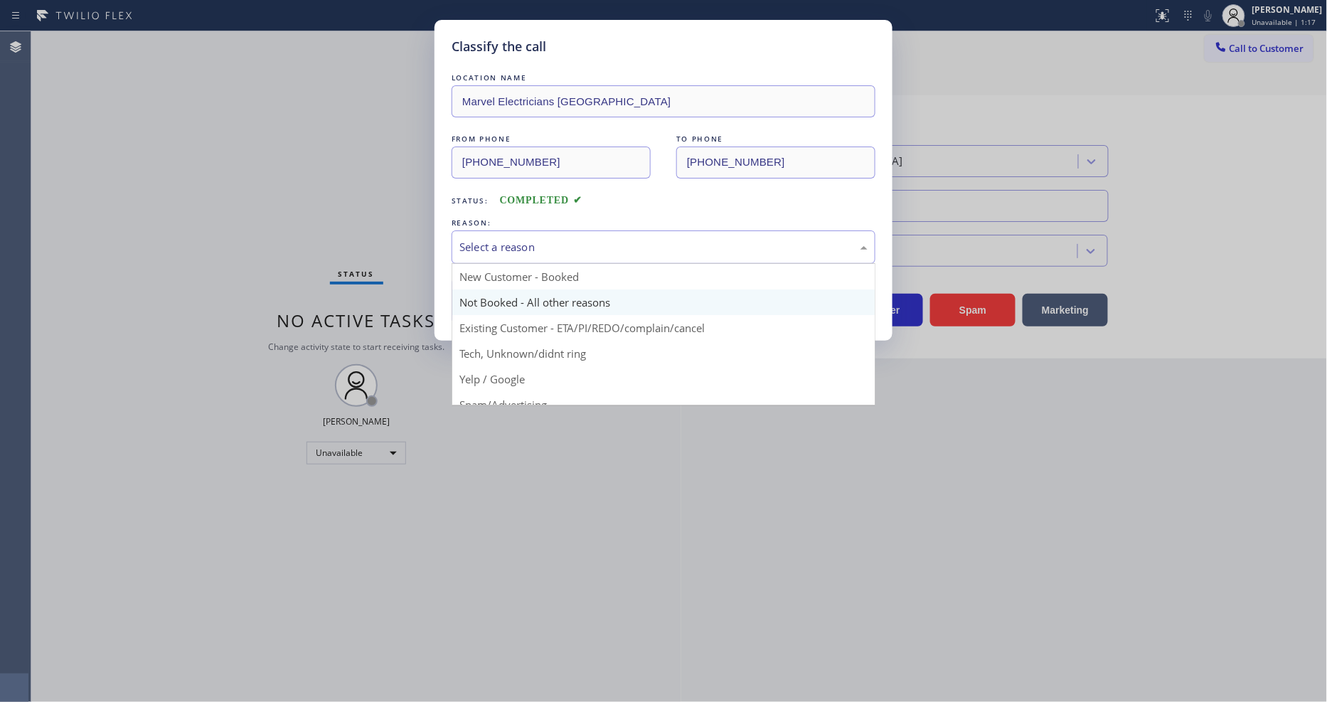
click at [499, 308] on button "Save" at bounding box center [508, 301] width 114 height 46
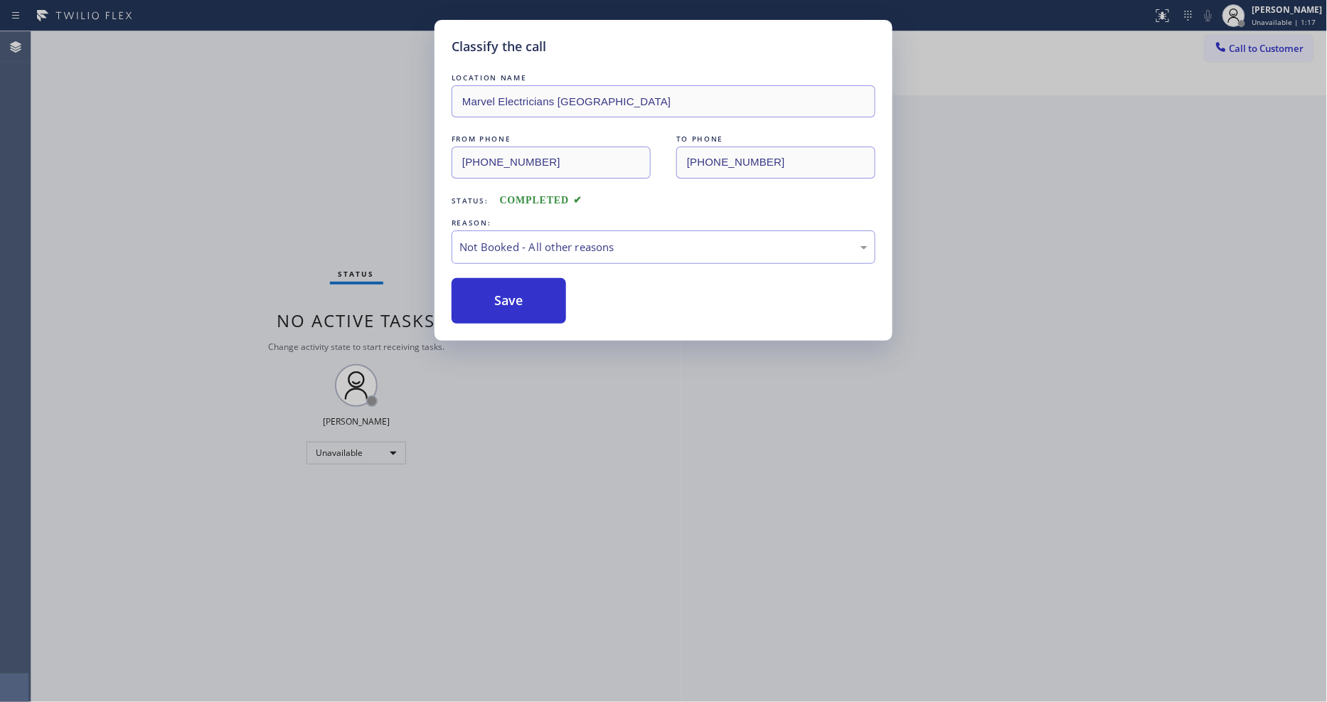
click at [499, 308] on button "Save" at bounding box center [508, 301] width 114 height 46
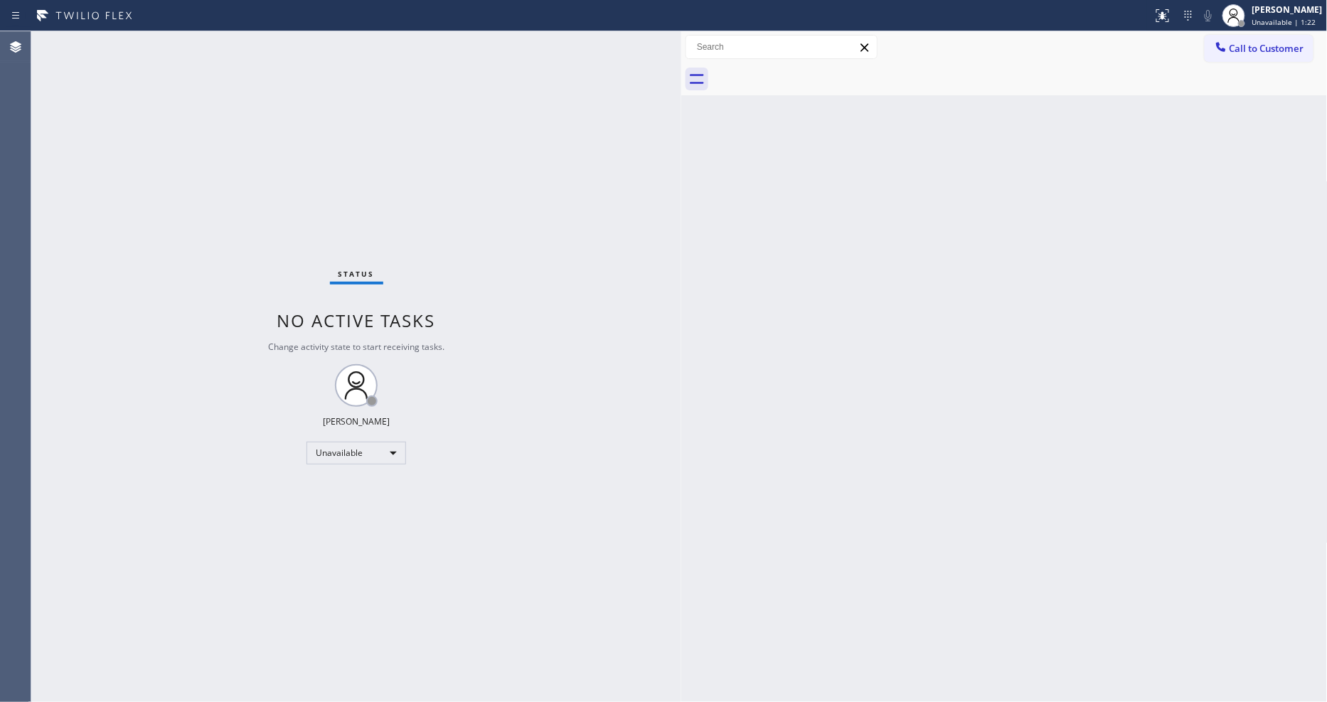
click at [1211, 36] on button "Call to Customer" at bounding box center [1258, 48] width 109 height 27
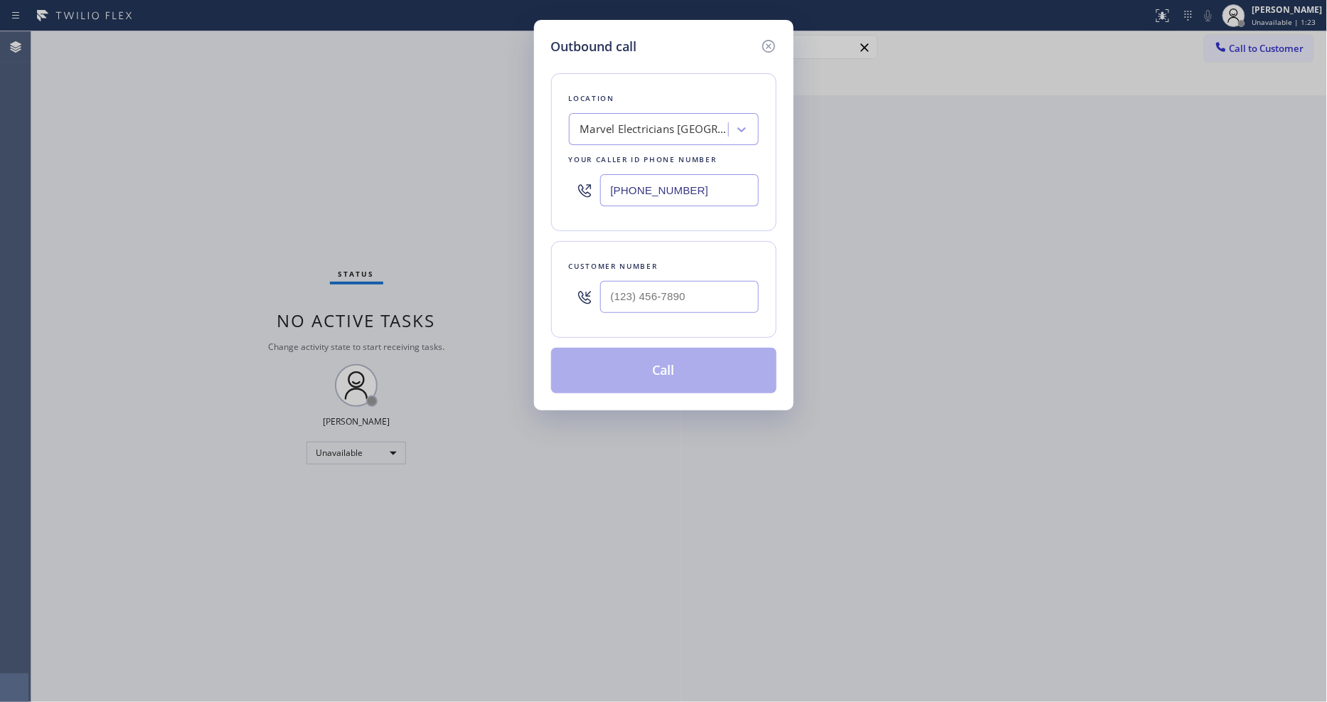
click at [1229, 43] on div "Outbound call Location Marvel Electricians Fullerton Your caller id phone numbe…" at bounding box center [663, 351] width 1327 height 702
click at [655, 294] on input "(___) ___-____" at bounding box center [679, 297] width 159 height 32
paste input "323) 629-3706"
type input "(323) 629-3706"
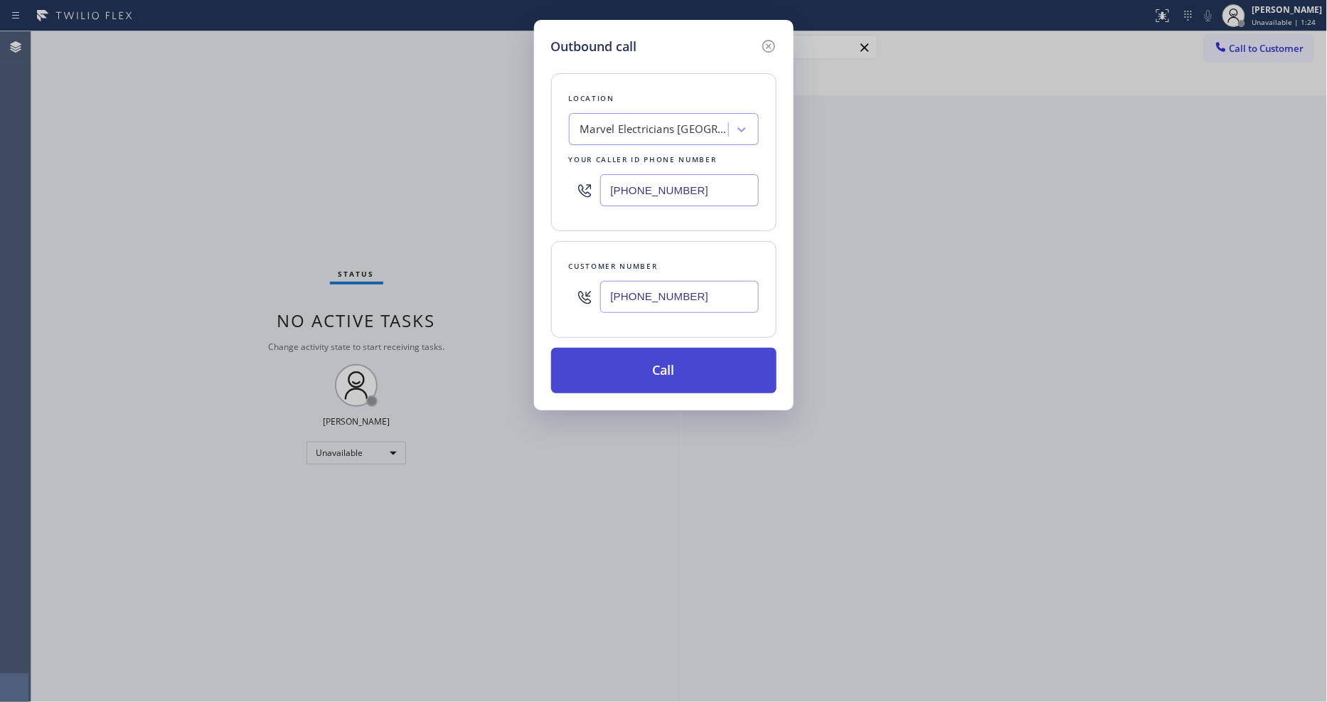
click at [611, 370] on button "Call" at bounding box center [663, 371] width 225 height 46
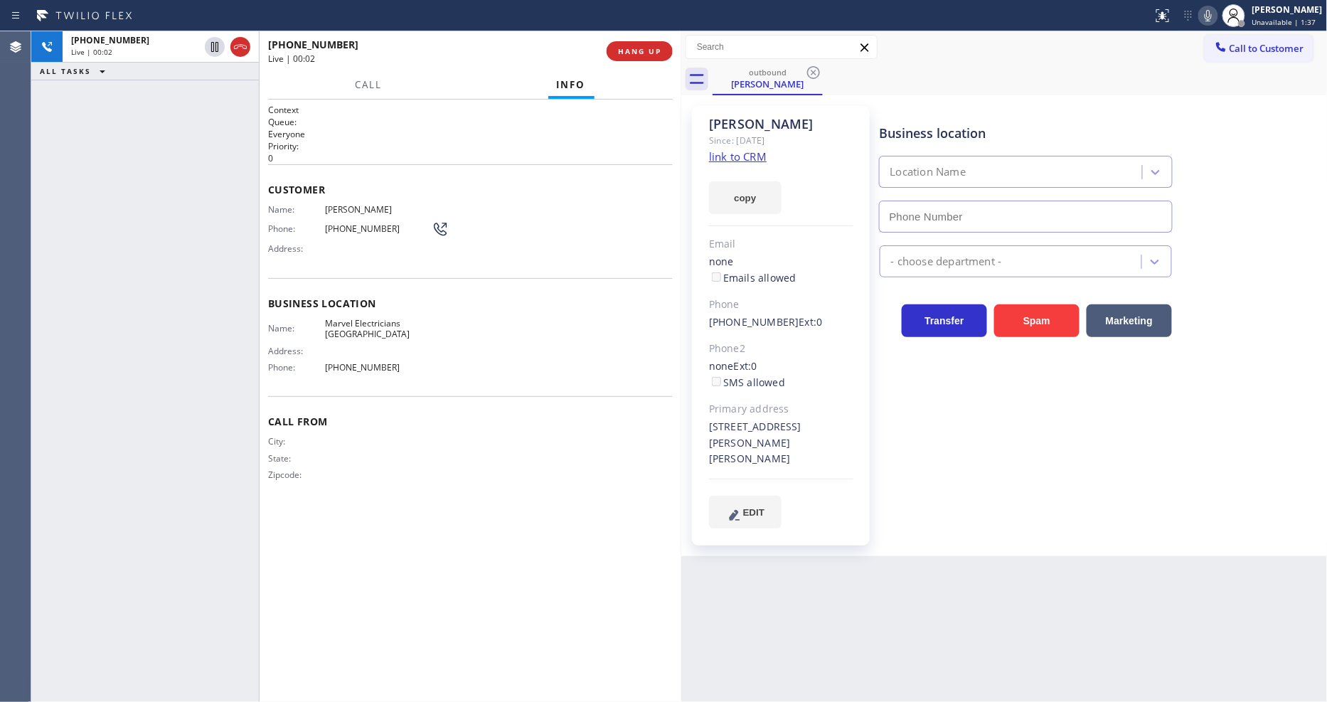
type input "(714) 477-7303"
click at [200, 509] on div "+13236293706 Live | 00:12 ALL TASKS ALL TASKS ACTIVE TASKS TASKS IN WRAP UP" at bounding box center [145, 366] width 228 height 670
click at [1014, 458] on div "Business location Marvel Electricians Fullerton (714) 477-7303 Electricians Tra…" at bounding box center [1100, 316] width 447 height 414
click at [591, 567] on div "Context Queue: Everyone Priority: 0 Customer Name: Kendra Phone: (323) 629-3706…" at bounding box center [470, 401] width 405 height 594
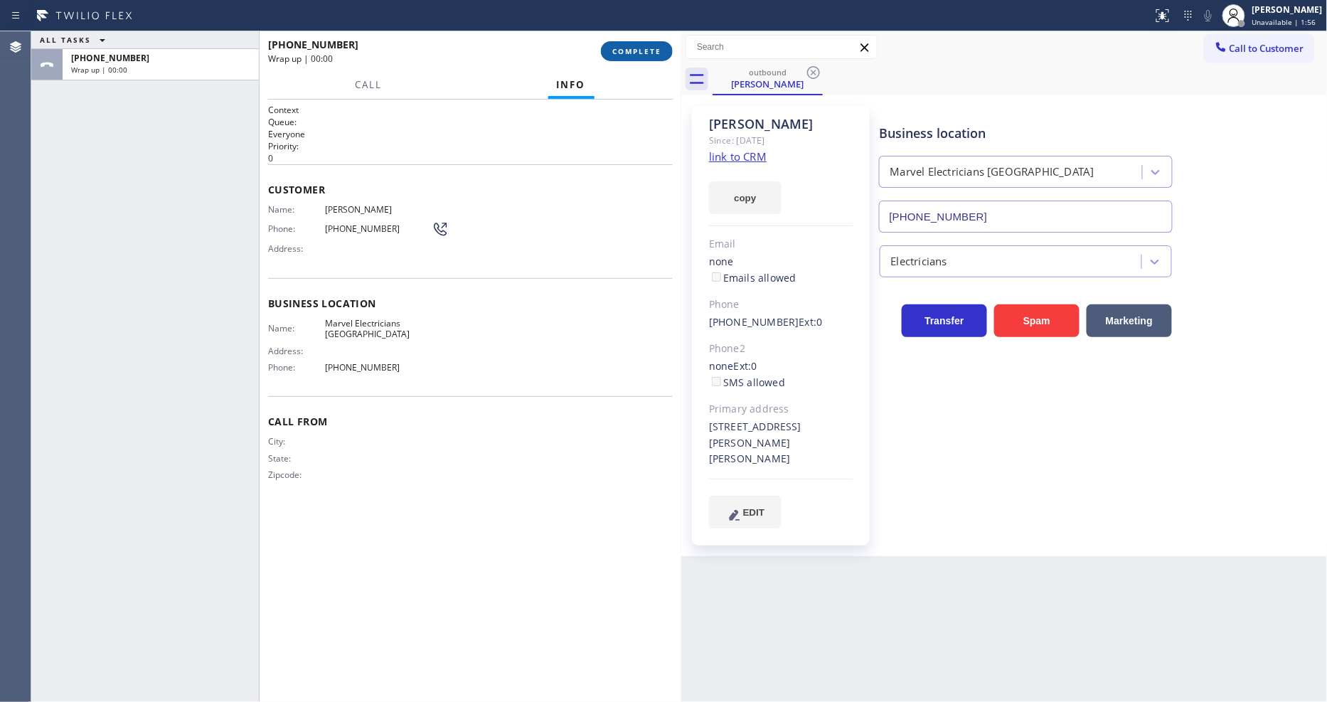
click at [647, 52] on span "COMPLETE" at bounding box center [636, 51] width 49 height 10
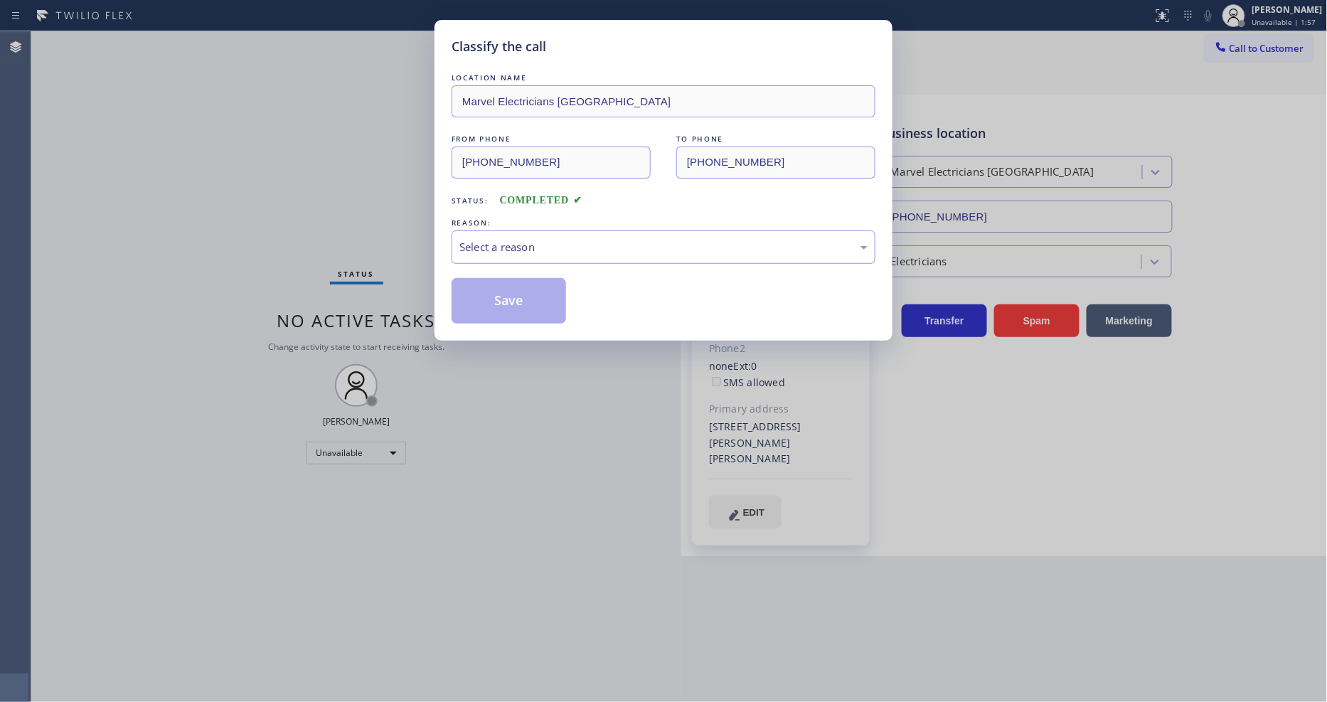
click at [515, 253] on div "Select a reason" at bounding box center [663, 246] width 424 height 33
click at [508, 287] on button "Save" at bounding box center [508, 301] width 114 height 46
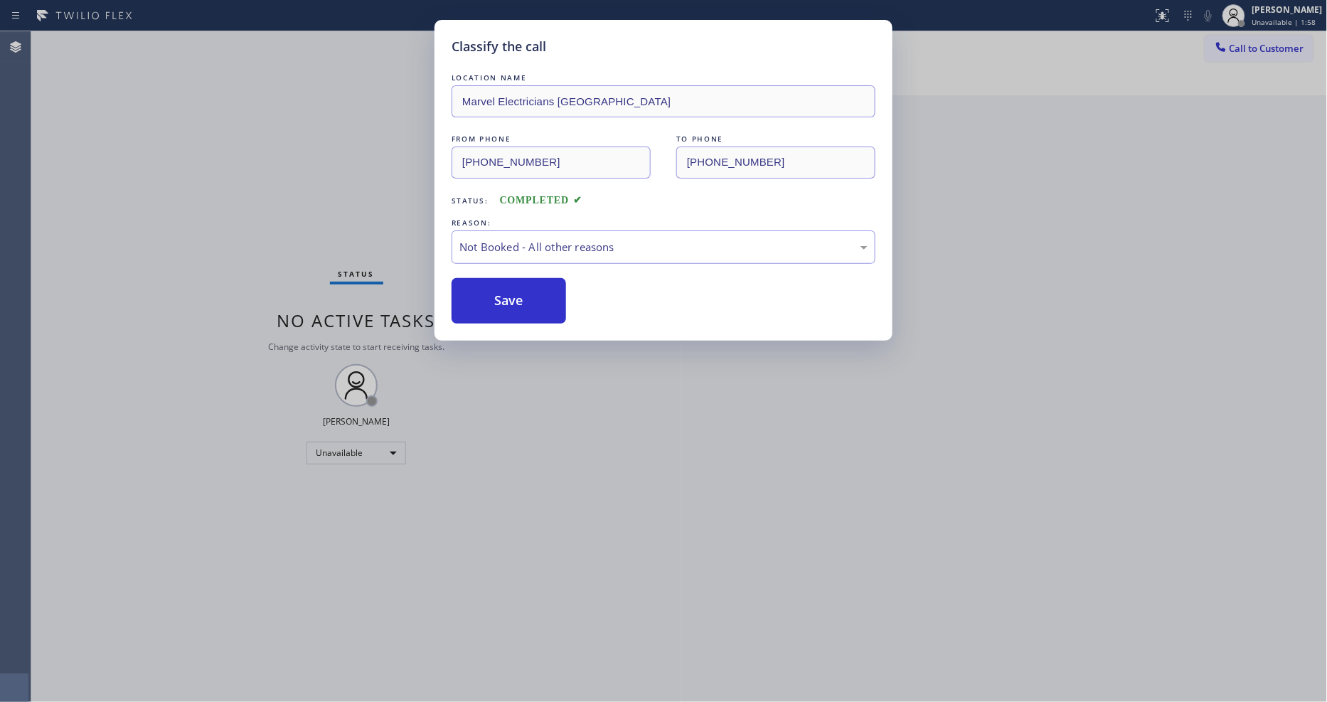
click at [508, 287] on button "Save" at bounding box center [508, 301] width 114 height 46
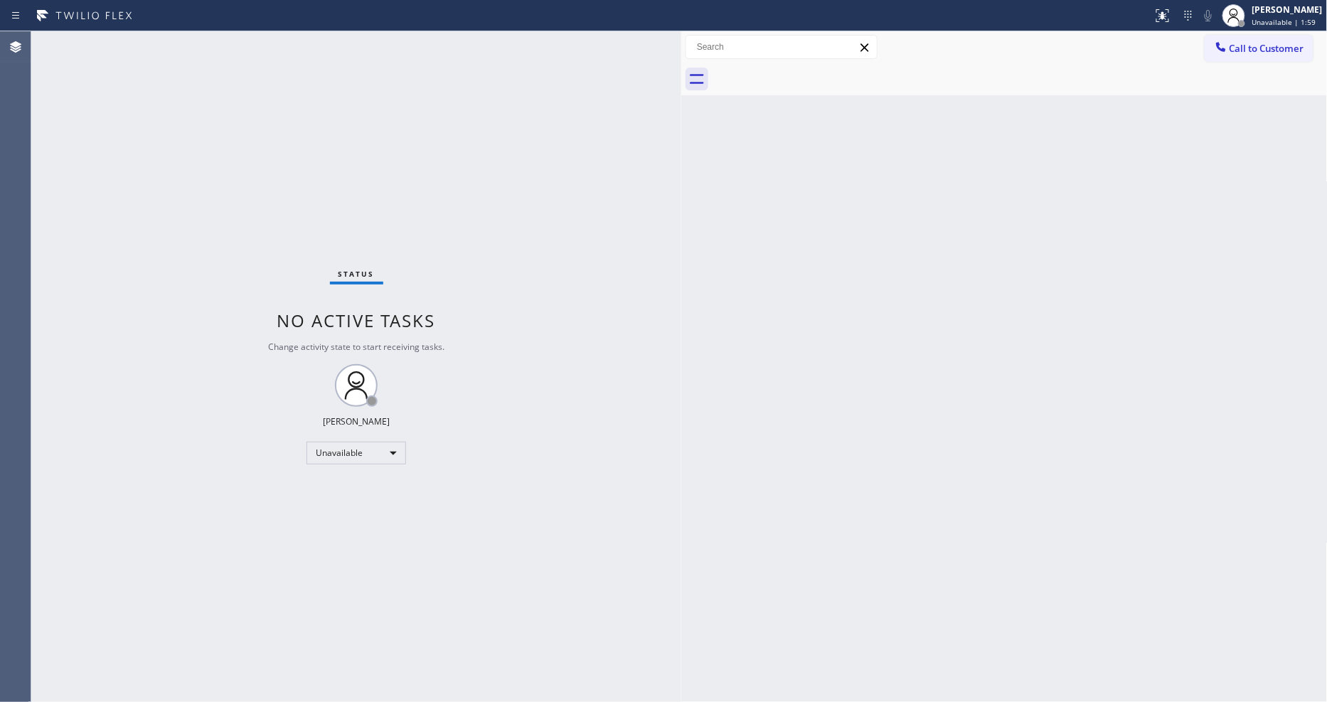
drag, startPoint x: 679, startPoint y: 75, endPoint x: 654, endPoint y: 80, distance: 25.5
click at [681, 80] on div at bounding box center [681, 366] width 0 height 670
click at [1280, 19] on span "Unavailable | 2:00" at bounding box center [1284, 22] width 64 height 10
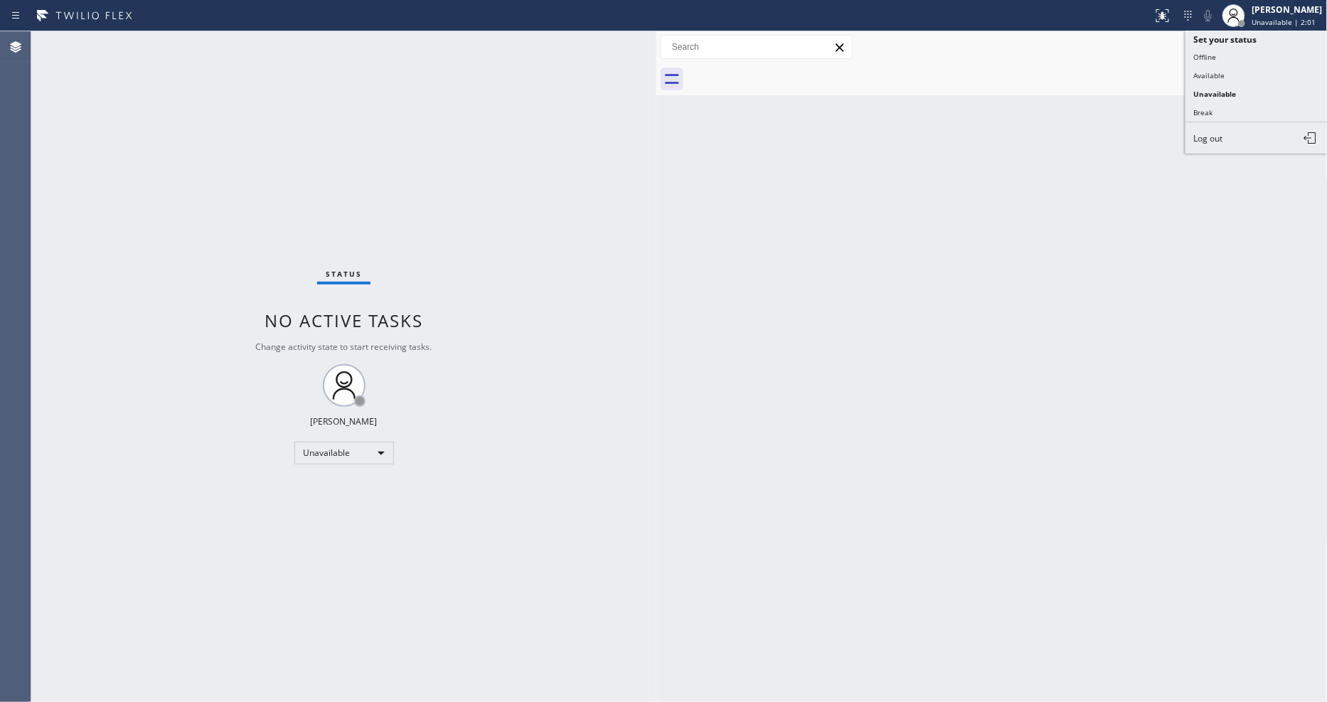
drag, startPoint x: 1248, startPoint y: 81, endPoint x: 1239, endPoint y: 90, distance: 12.6
click at [1247, 81] on button "Available" at bounding box center [1256, 75] width 142 height 18
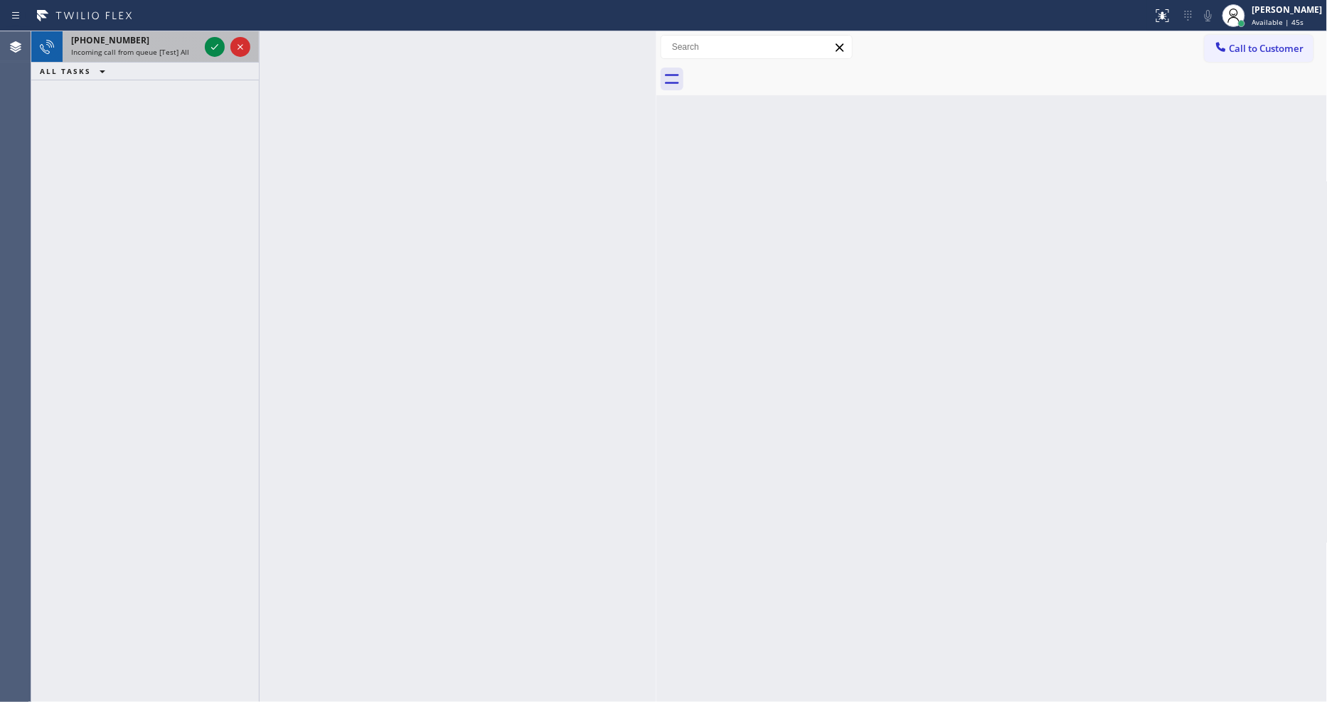
click at [203, 46] on div at bounding box center [227, 46] width 51 height 31
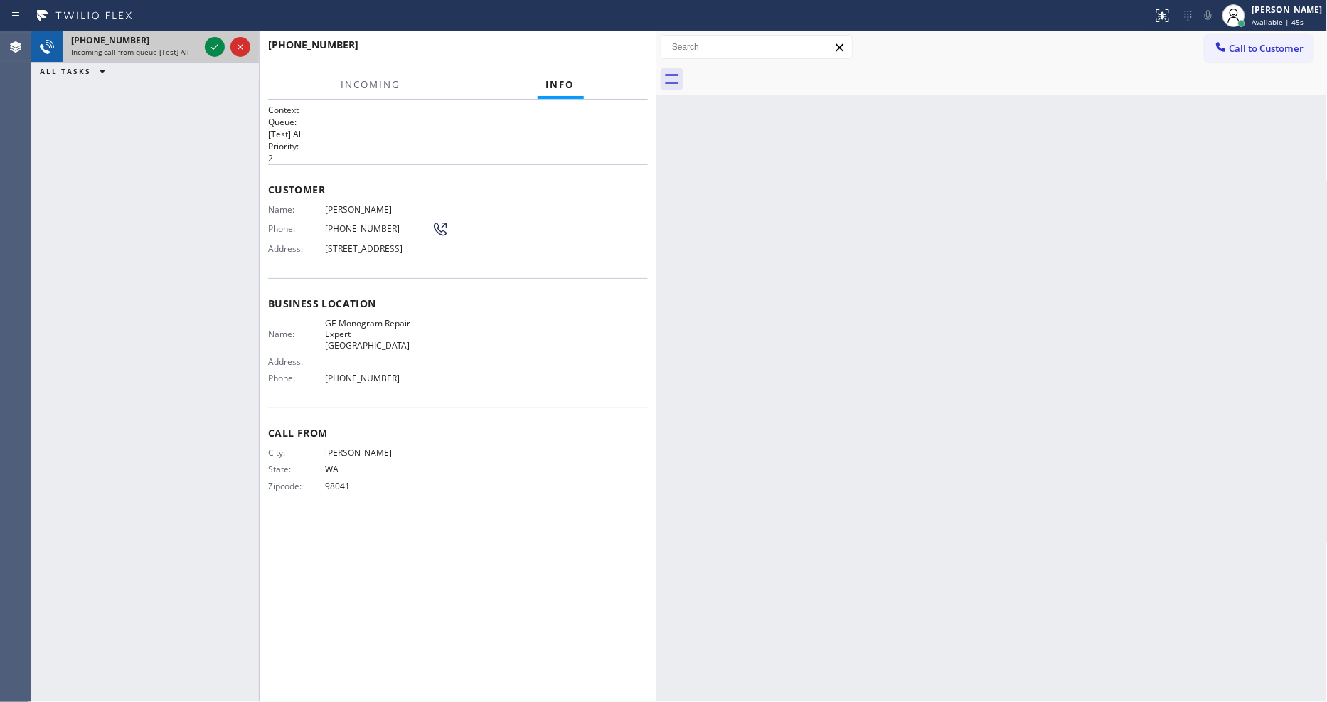
click at [203, 46] on div at bounding box center [227, 46] width 51 height 31
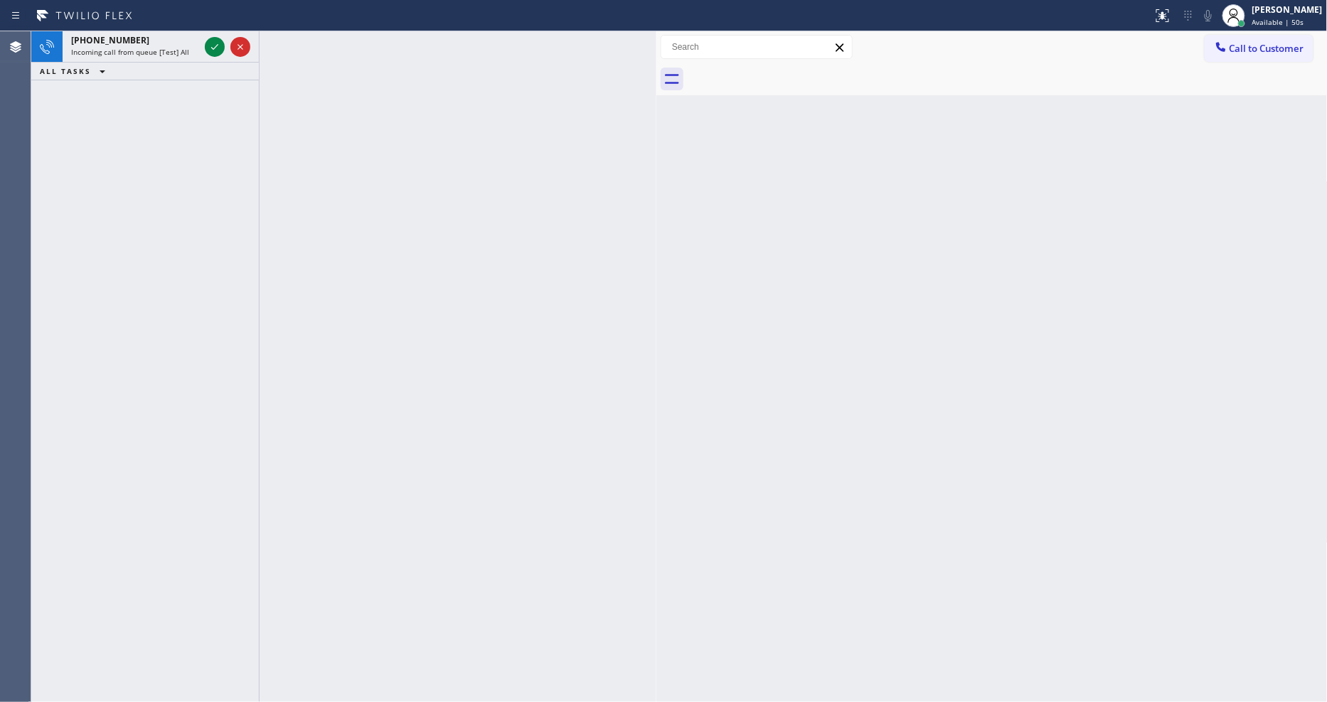
click at [210, 47] on icon at bounding box center [214, 46] width 17 height 17
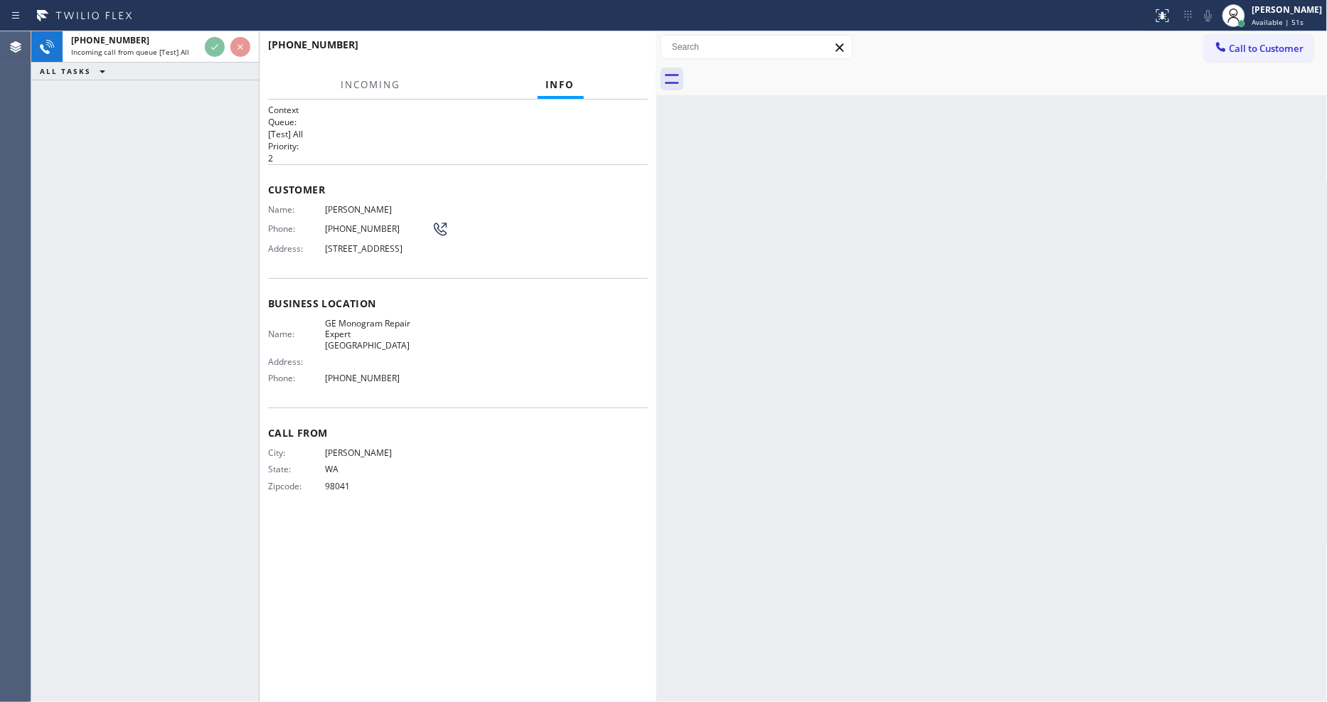
click at [159, 353] on div "+14258911890 Incoming call from queue [Test] All ALL TASKS ALL TASKS ACTIVE TAS…" at bounding box center [145, 366] width 228 height 670
click at [937, 407] on div "Back to Dashboard Change Sender ID Customers Technicians Select a contact Outbo…" at bounding box center [991, 366] width 671 height 670
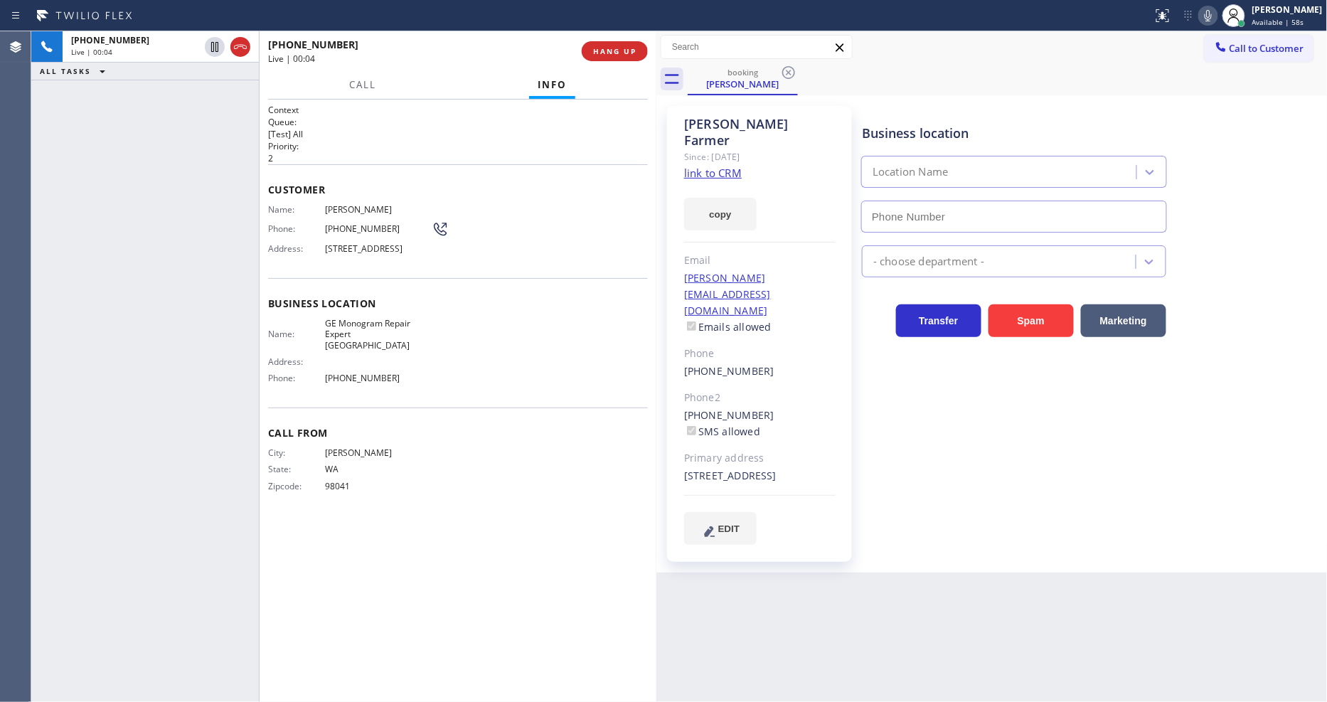
click at [709, 166] on link "link to CRM" at bounding box center [713, 173] width 58 height 14
type input "(206) 203-6067"
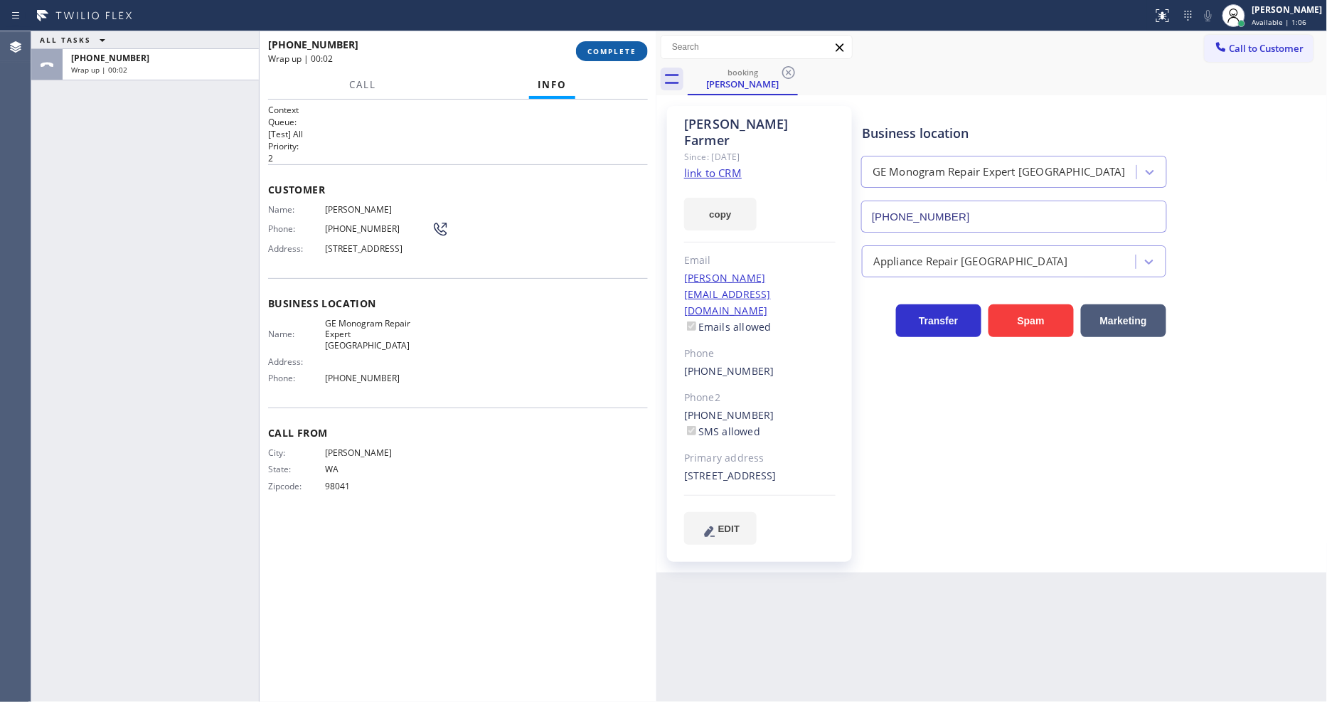
click at [601, 47] on span "COMPLETE" at bounding box center [611, 51] width 49 height 10
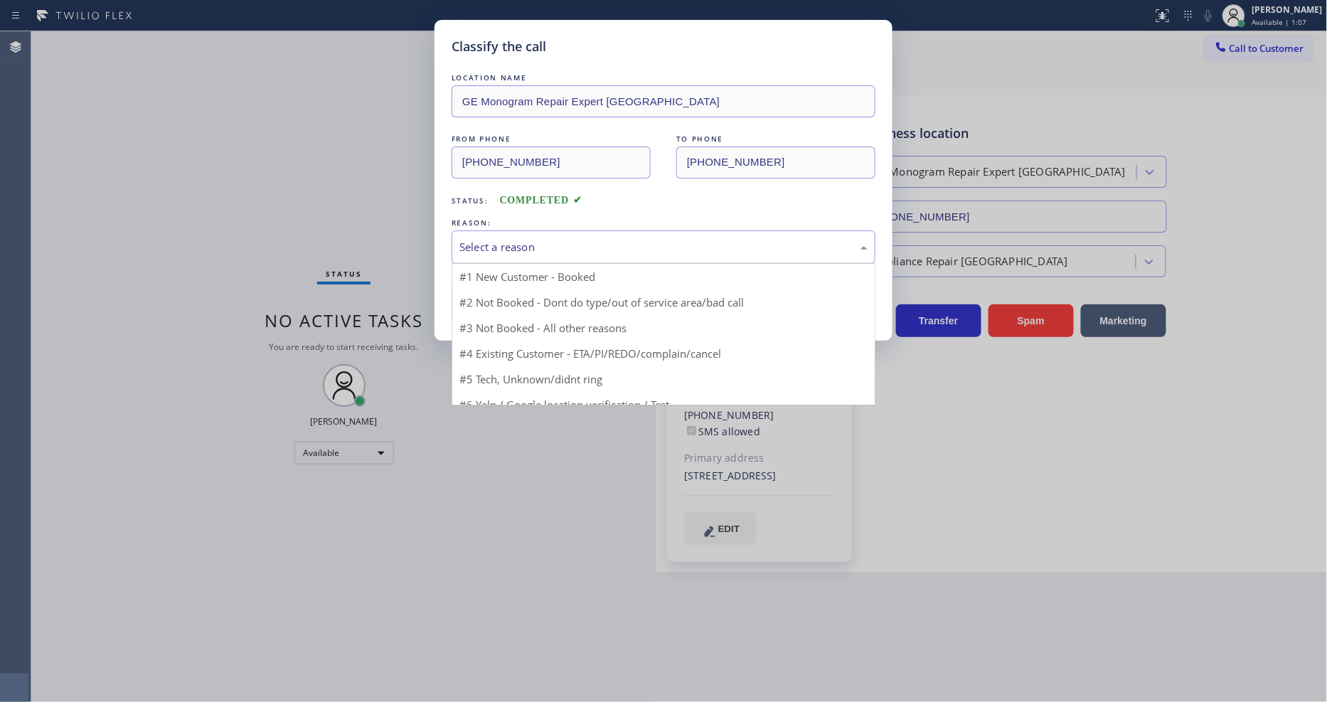
click at [513, 251] on div "Select a reason" at bounding box center [663, 246] width 424 height 33
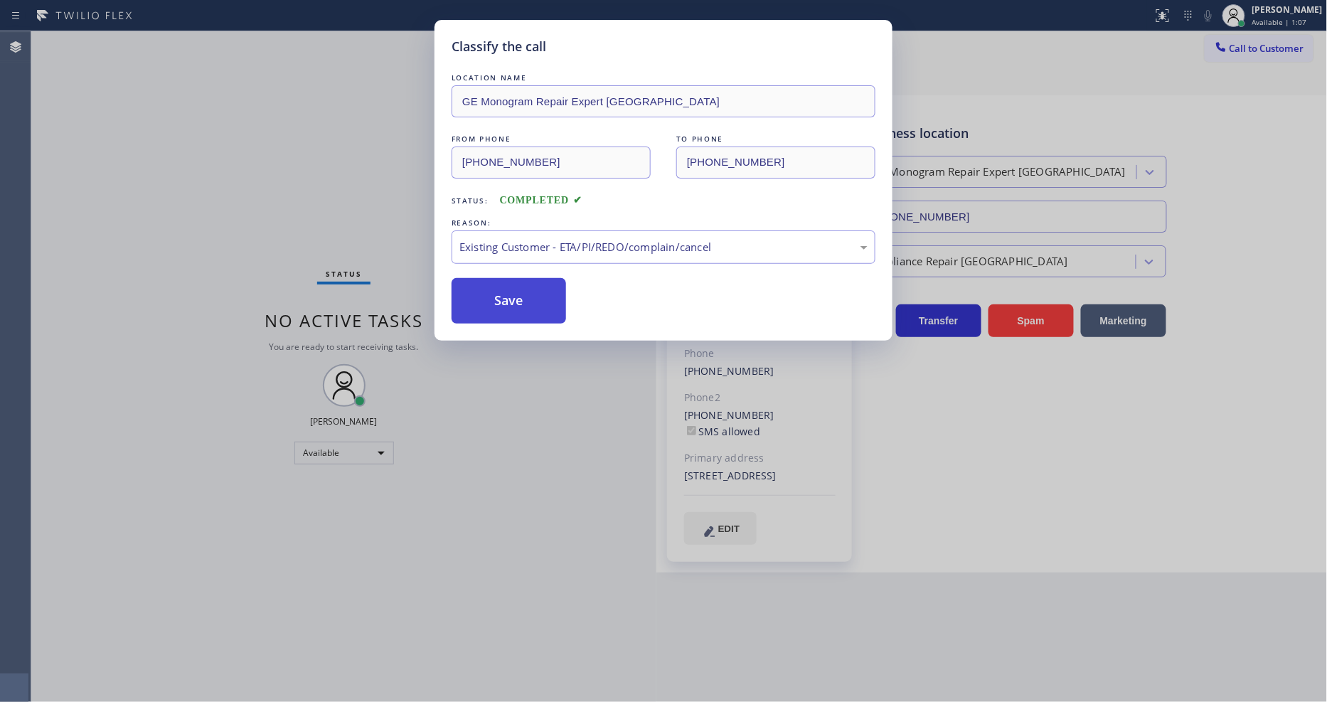
click at [510, 306] on button "Save" at bounding box center [508, 301] width 114 height 46
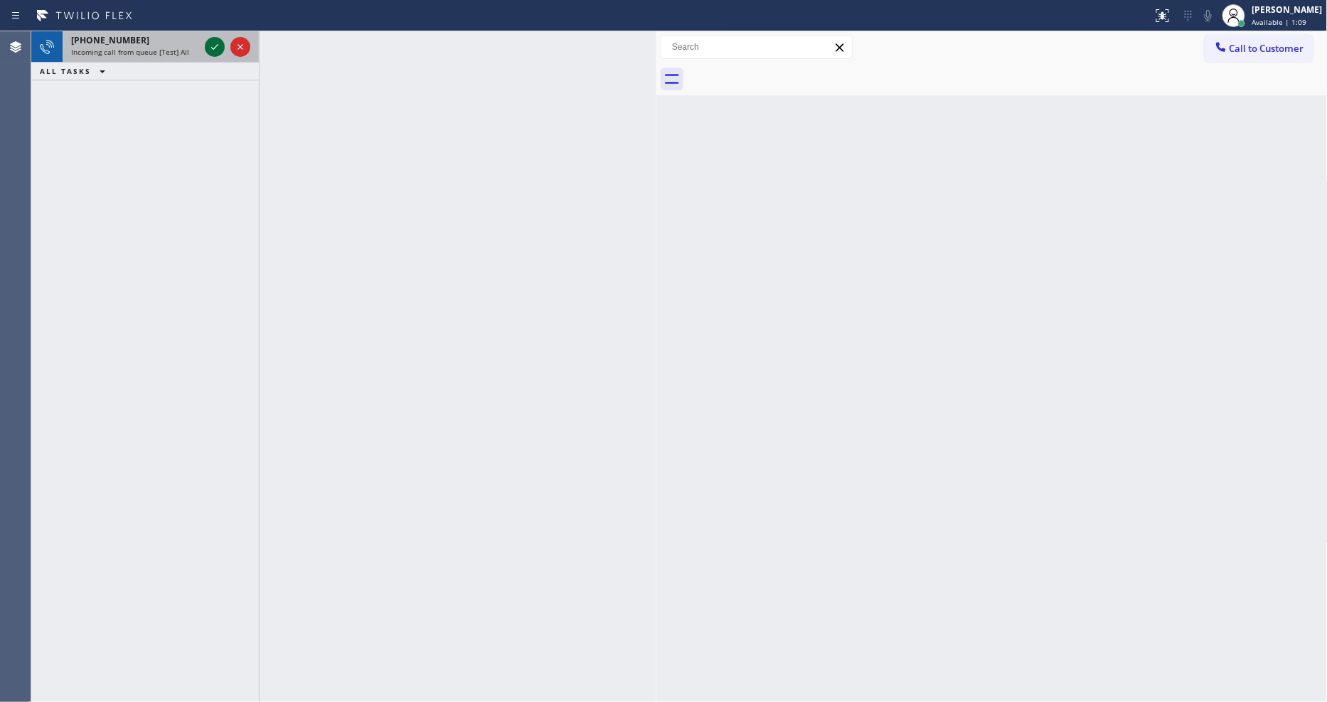
click at [213, 50] on icon at bounding box center [214, 46] width 17 height 17
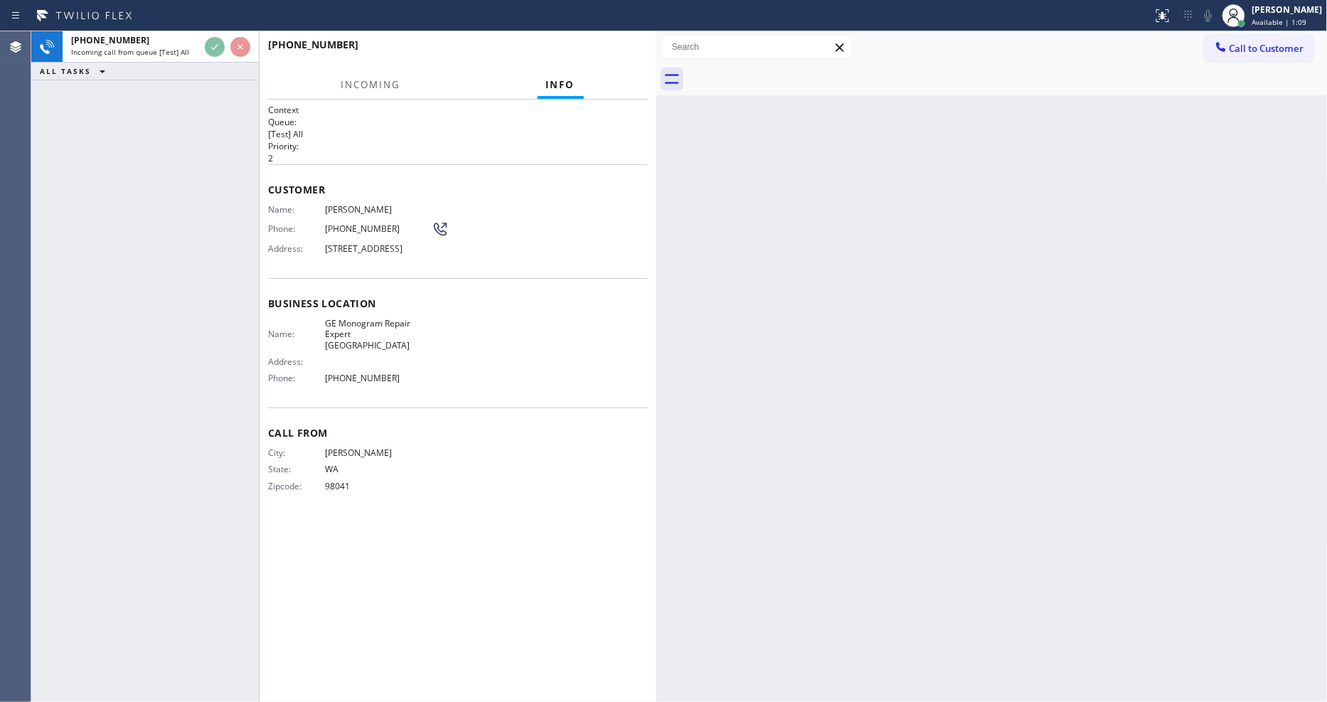
click at [186, 231] on div "+14258911890 Incoming call from queue [Test] All ALL TASKS ALL TASKS ACTIVE TAS…" at bounding box center [145, 366] width 228 height 670
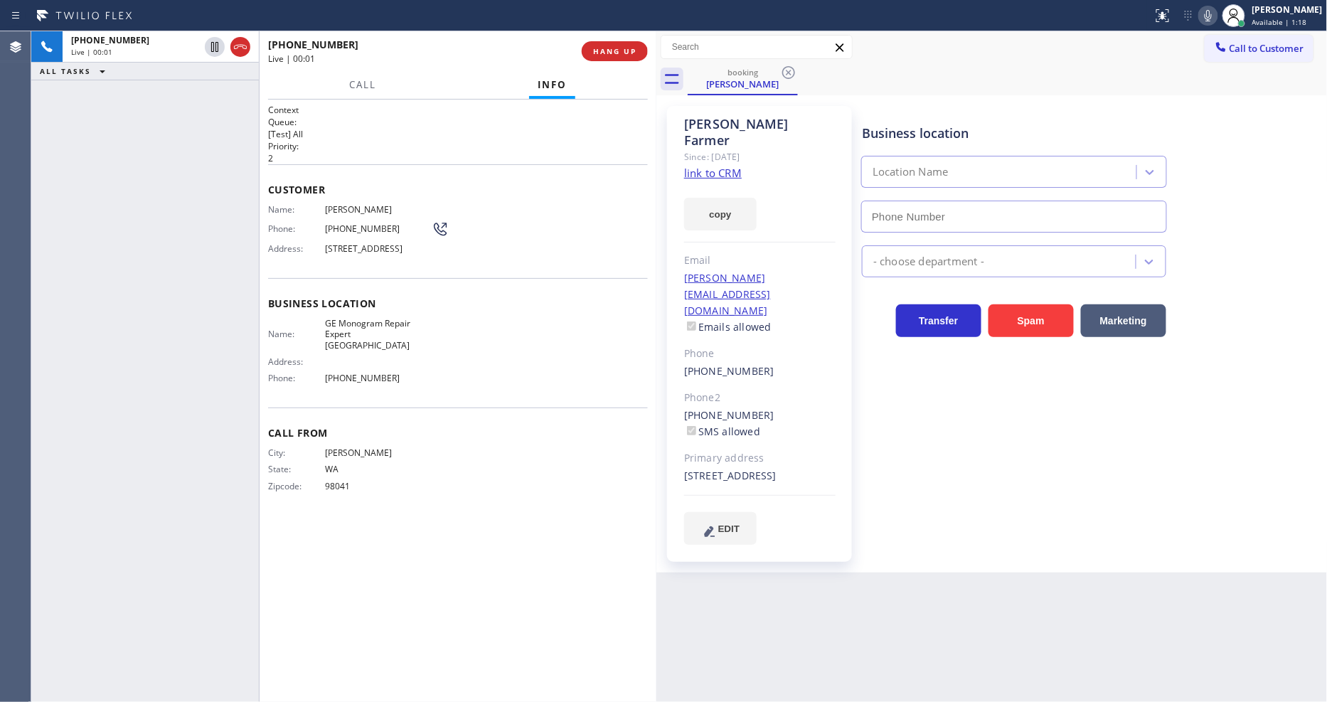
type input "(206) 203-6067"
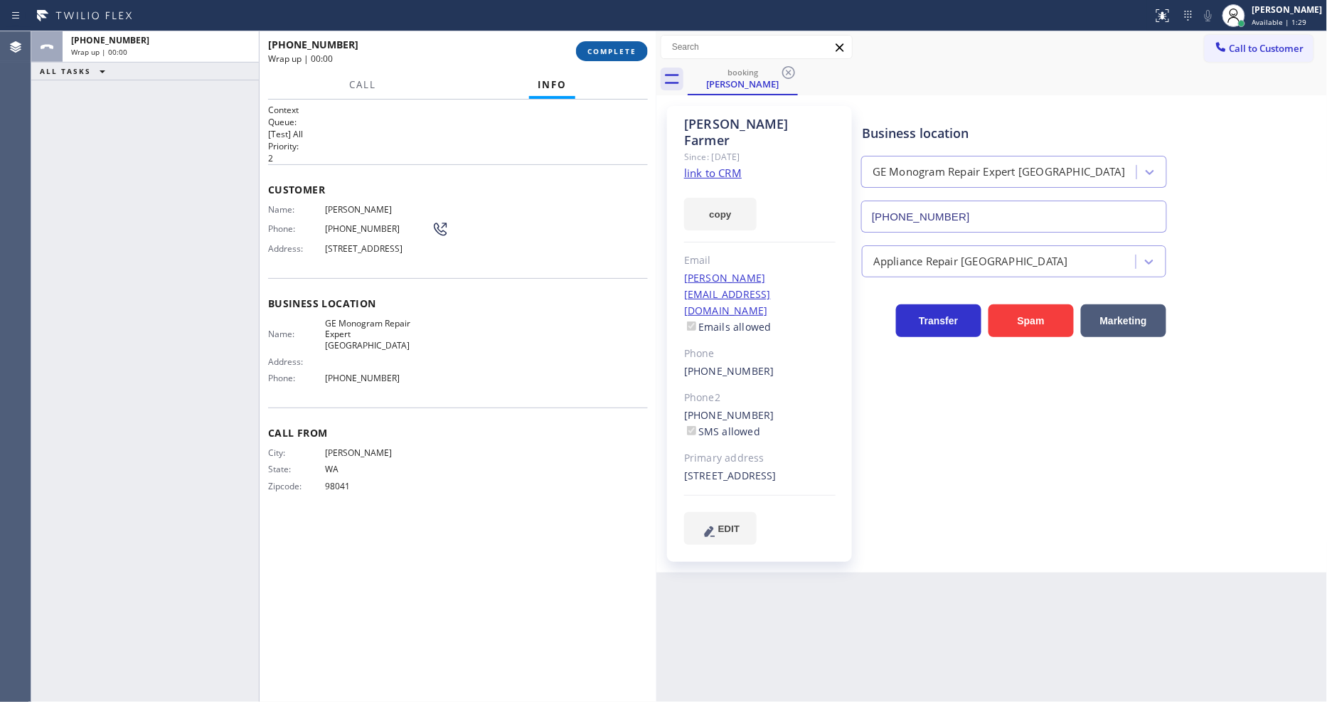
click at [601, 51] on span "COMPLETE" at bounding box center [611, 51] width 49 height 10
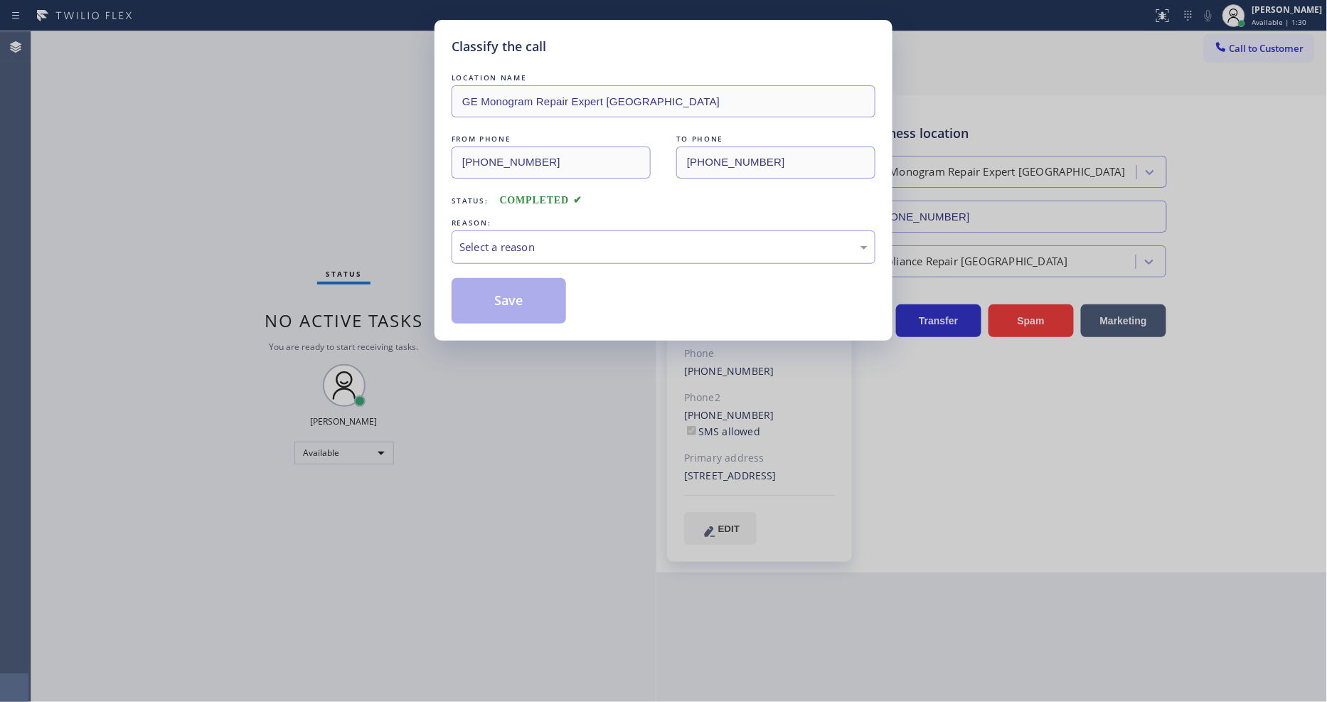
click at [489, 239] on div "Select a reason" at bounding box center [663, 247] width 408 height 16
click at [487, 300] on button "Save" at bounding box center [508, 301] width 114 height 46
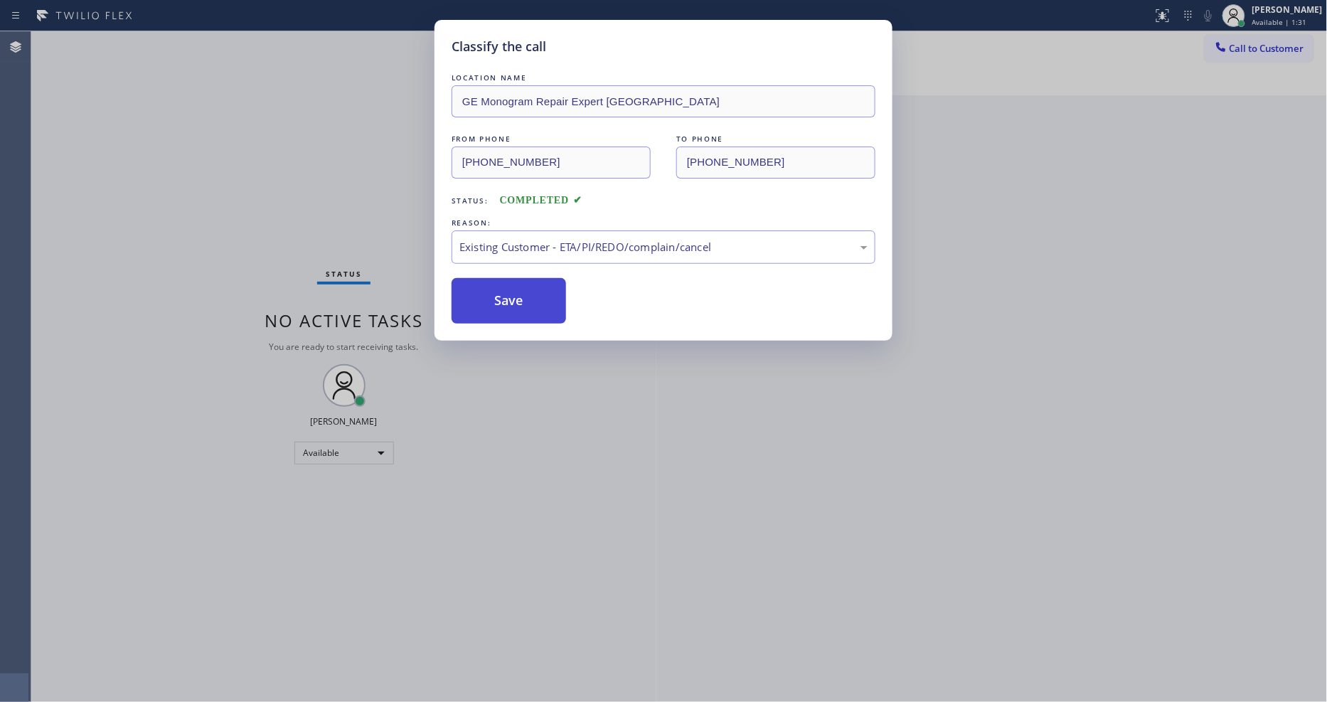
click at [487, 300] on button "Save" at bounding box center [508, 301] width 114 height 46
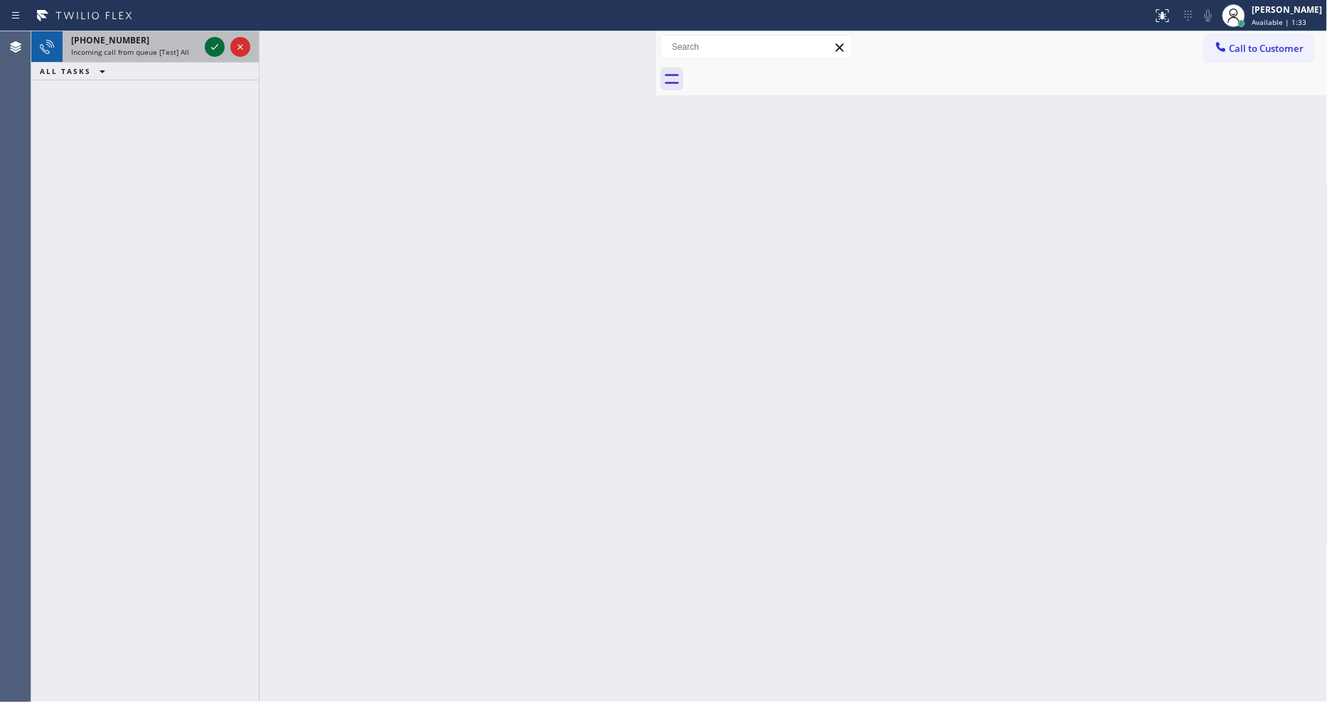
click at [210, 44] on icon at bounding box center [214, 46] width 17 height 17
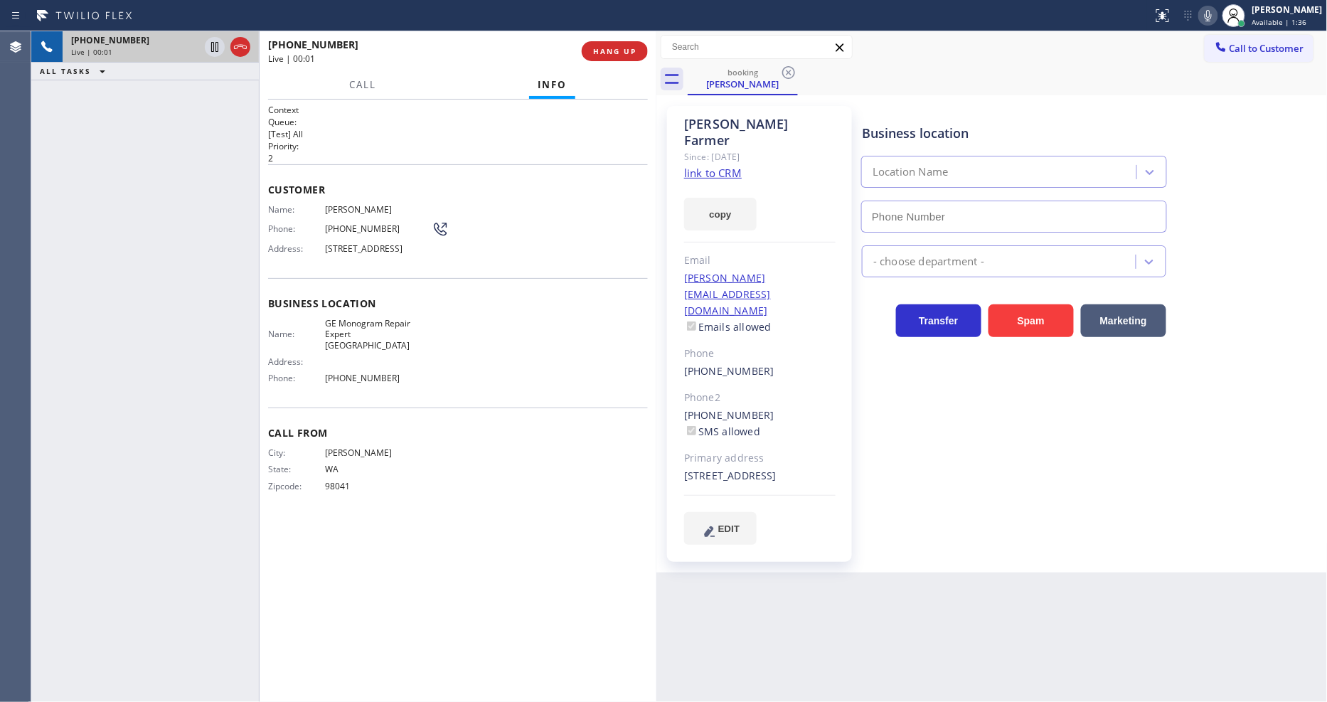
type input "(206) 203-6067"
click at [1024, 469] on div "Business location GE Monogram Repair Expert Kirkland (206) 203-6067 Appliance R…" at bounding box center [1091, 324] width 465 height 431
click at [693, 166] on link "link to CRM" at bounding box center [713, 173] width 58 height 14
click at [598, 46] on span "HANG UP" at bounding box center [614, 51] width 43 height 10
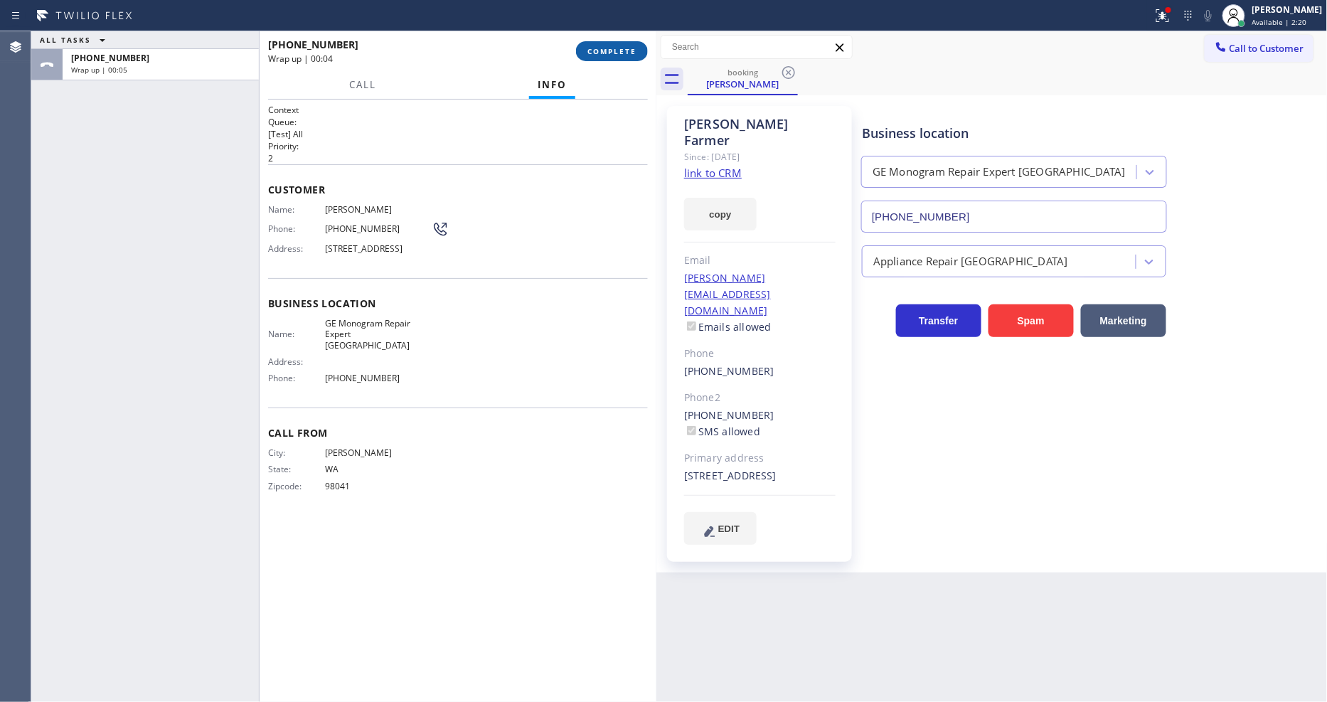
click at [636, 58] on button "COMPLETE" at bounding box center [612, 51] width 72 height 20
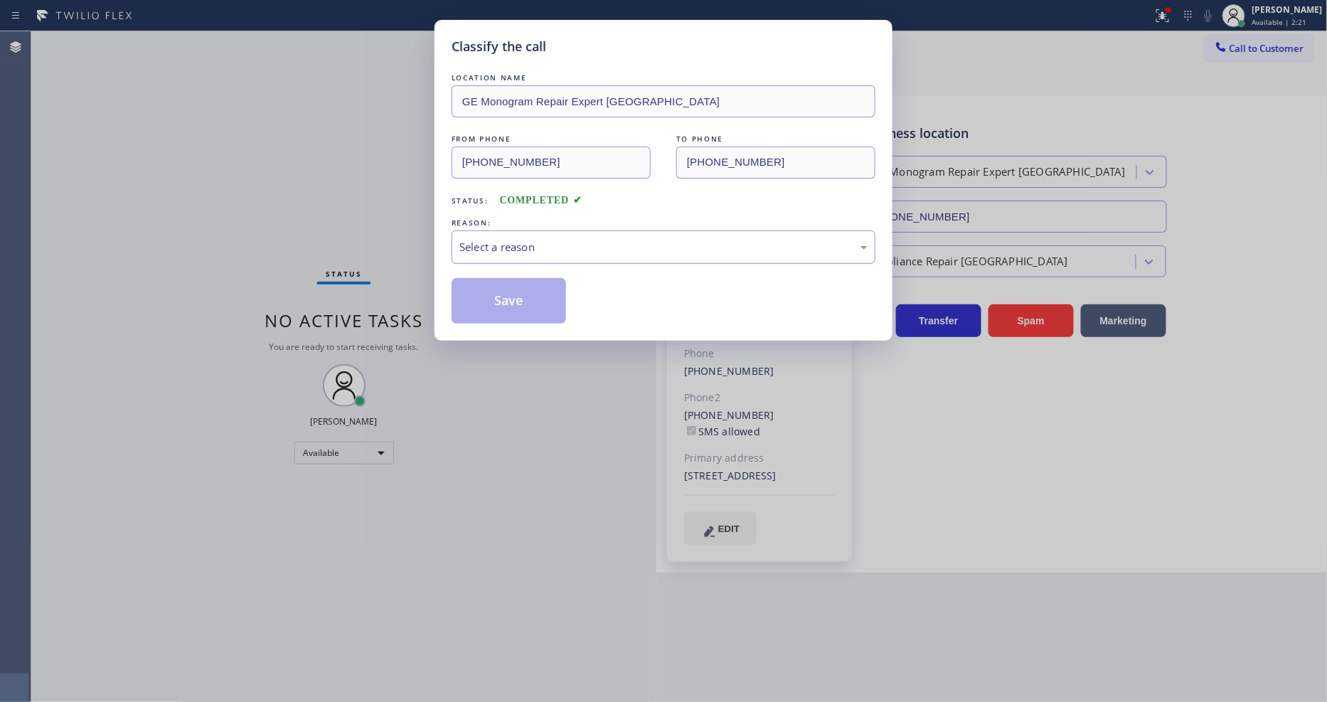
click at [567, 230] on div "Select a reason" at bounding box center [663, 246] width 424 height 33
click at [526, 266] on div "LOCATION NAME GE Monogram Repair Expert Kirkland FROM PHONE (425) 891-1890 TO P…" at bounding box center [663, 196] width 424 height 253
click at [526, 299] on button "Save" at bounding box center [508, 301] width 114 height 46
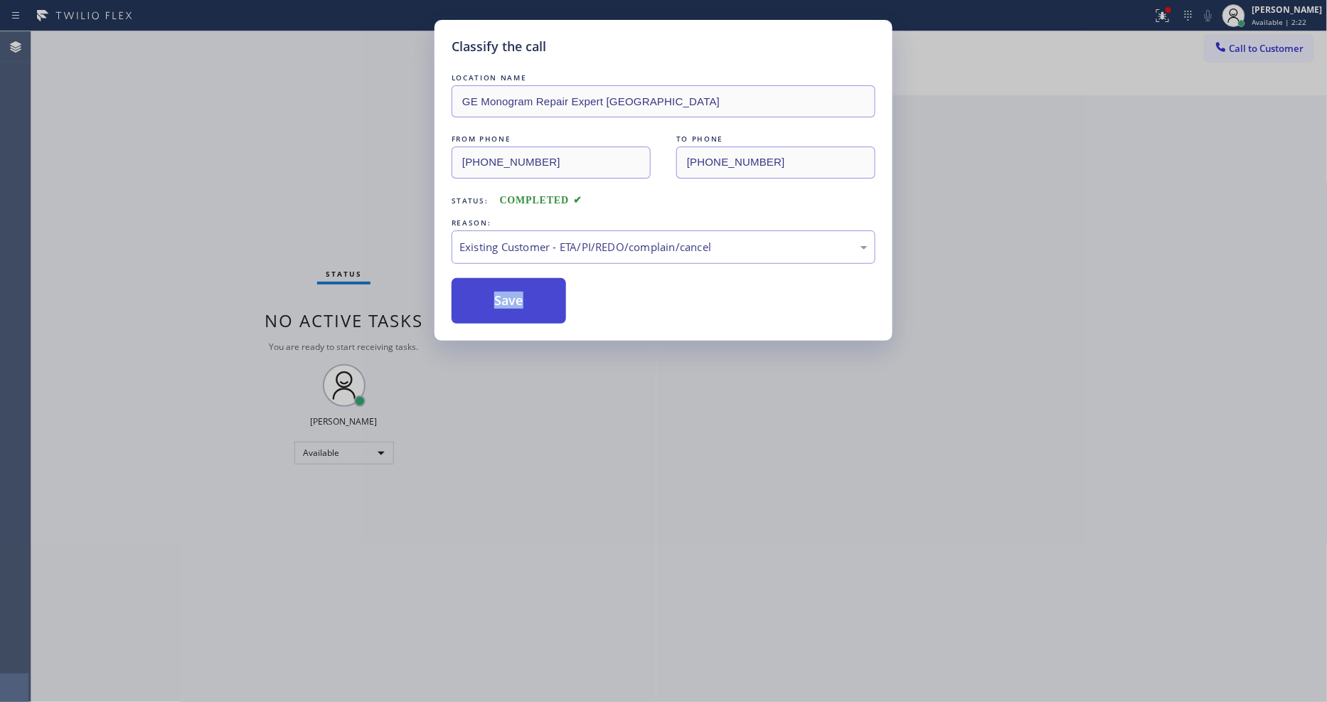
click at [526, 299] on button "Save" at bounding box center [508, 301] width 114 height 46
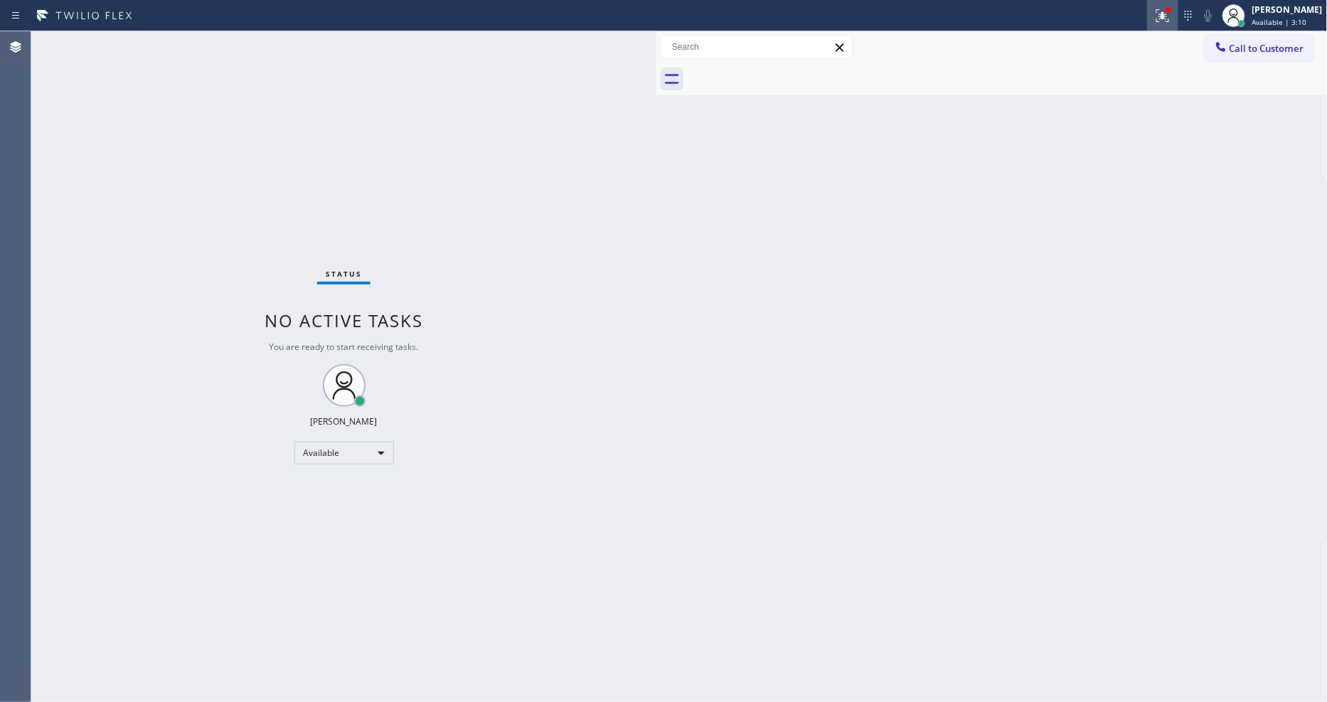
click at [1166, 16] on icon at bounding box center [1162, 15] width 17 height 17
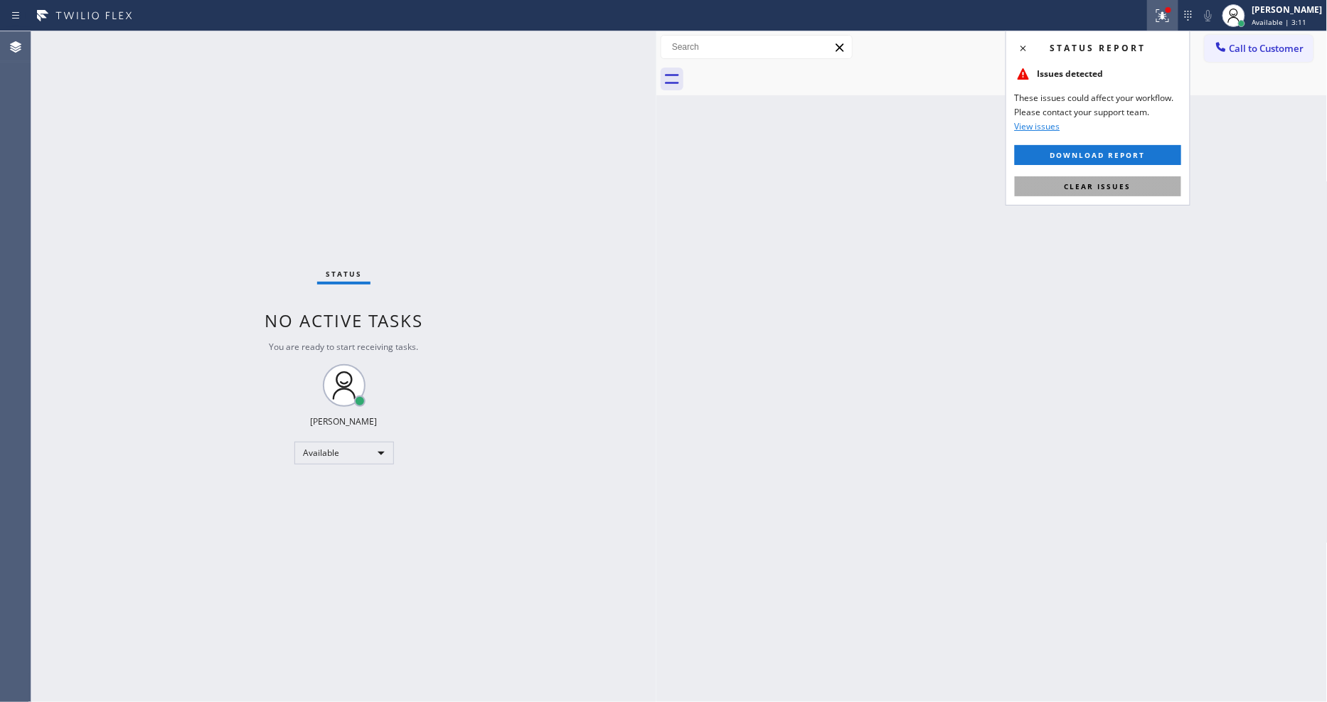
click at [1100, 183] on span "Clear issues" at bounding box center [1097, 186] width 67 height 10
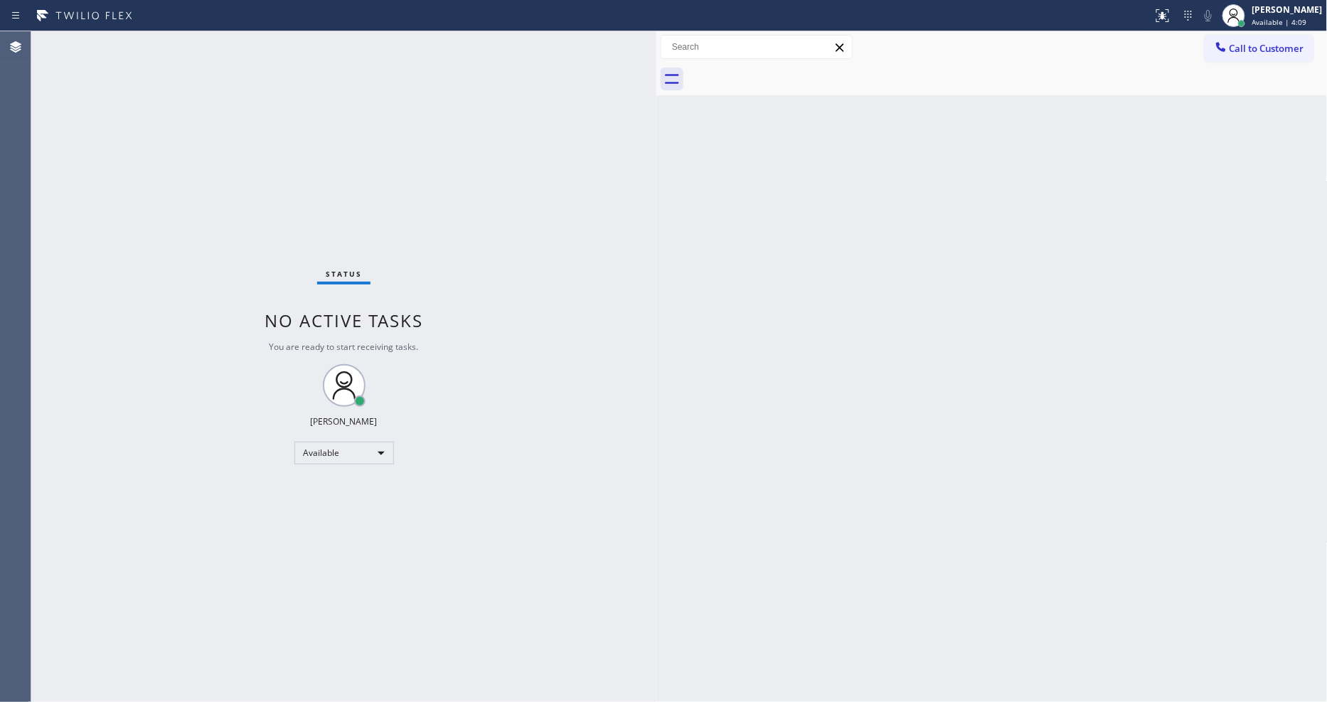
click at [1109, 449] on div "Back to Dashboard Change Sender ID Customers Technicians Select a contact Outbo…" at bounding box center [991, 366] width 671 height 670
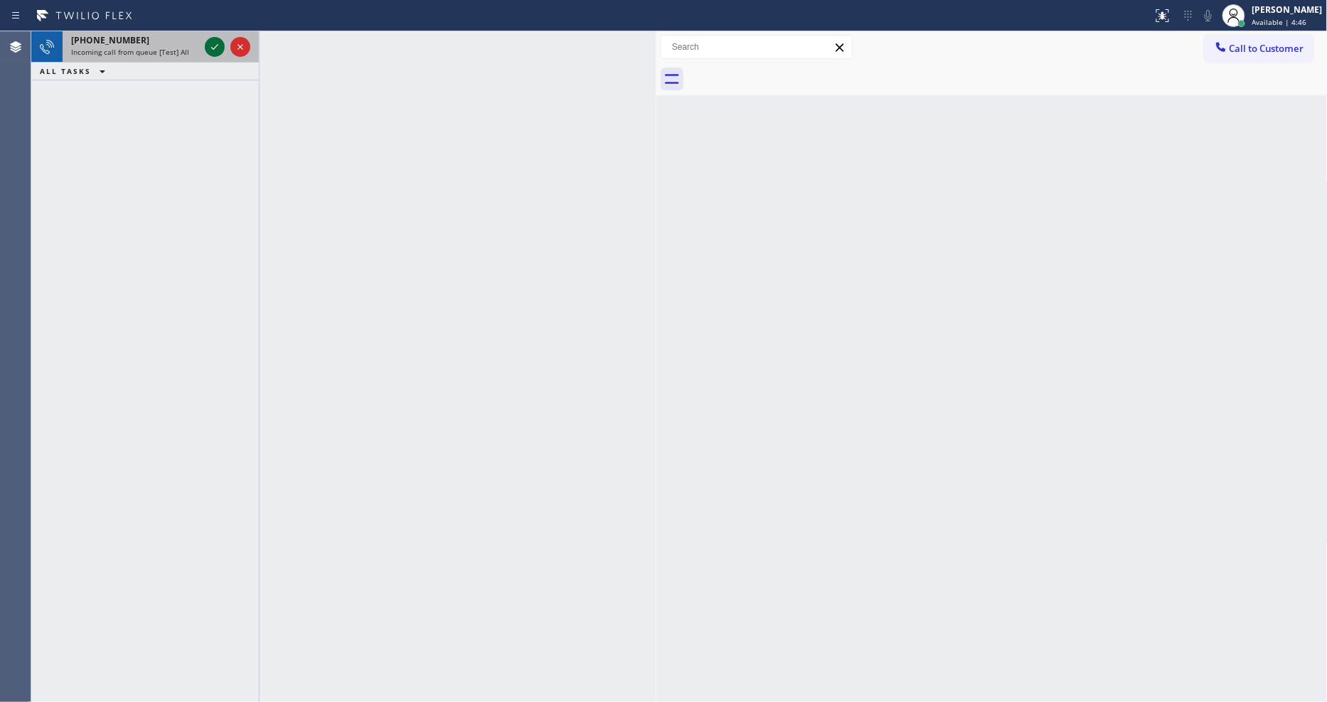
click at [226, 43] on div at bounding box center [227, 46] width 51 height 31
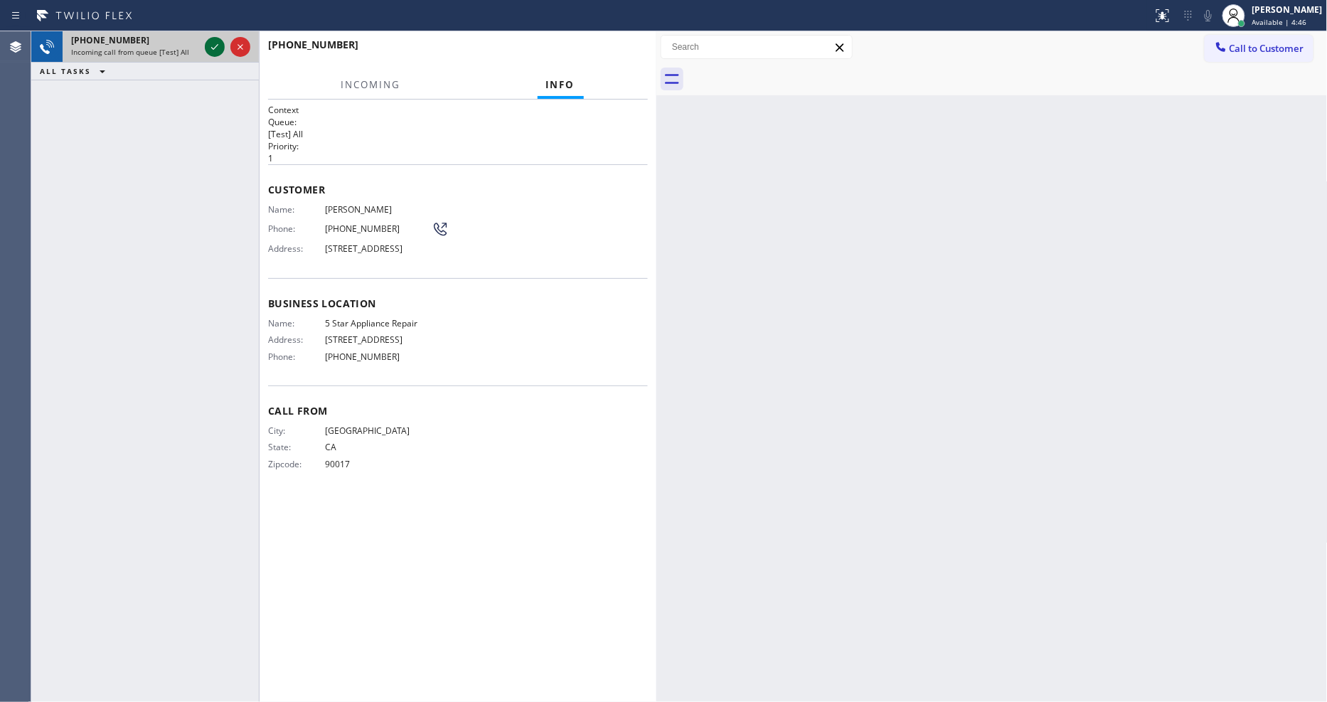
click at [214, 48] on icon at bounding box center [214, 47] width 7 height 6
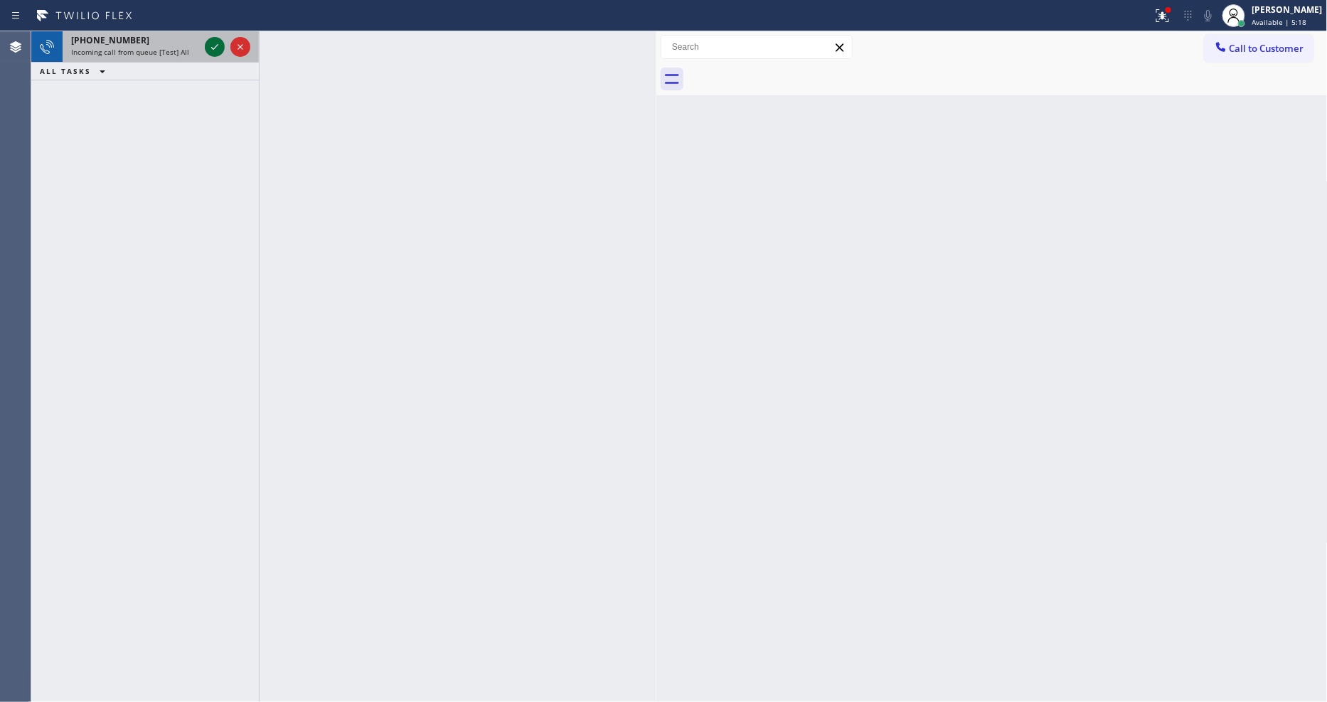
click at [215, 44] on icon at bounding box center [214, 46] width 17 height 17
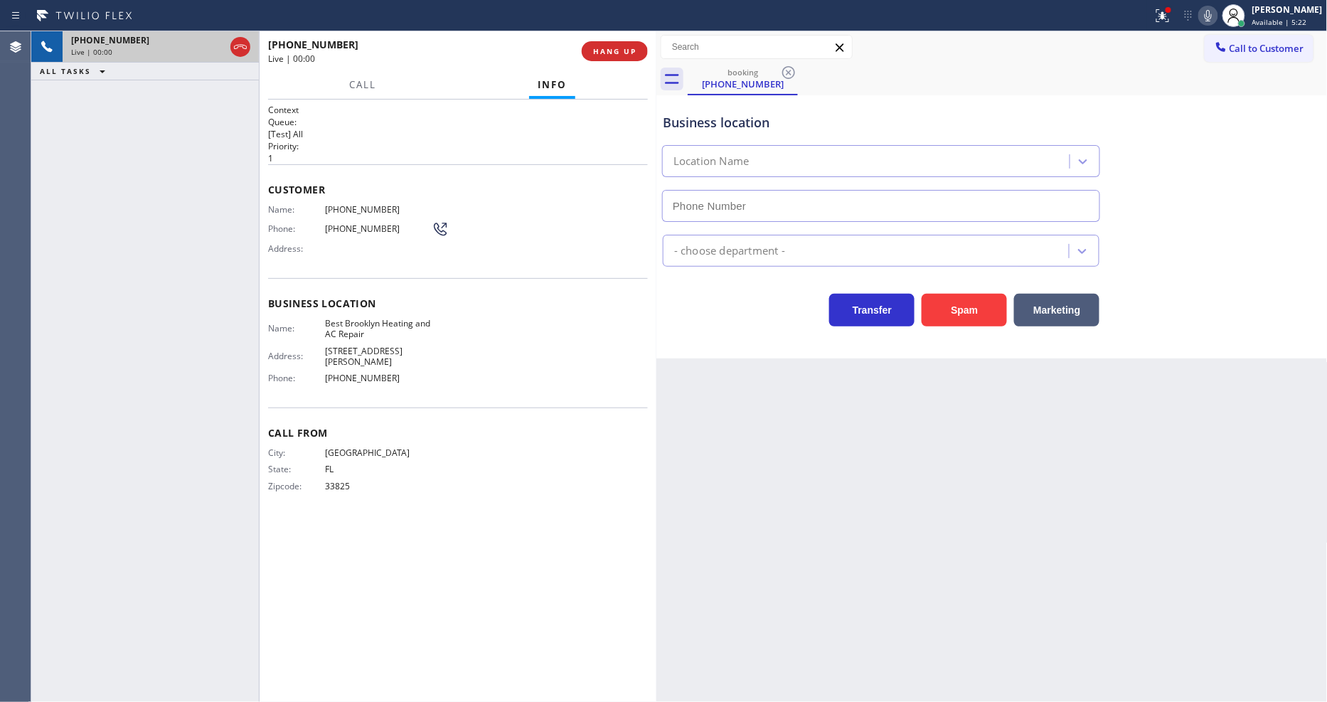
type input "(347) 407-9102"
click at [599, 128] on p "[Test] All" at bounding box center [458, 134] width 380 height 12
click at [1171, 23] on icon at bounding box center [1162, 15] width 17 height 17
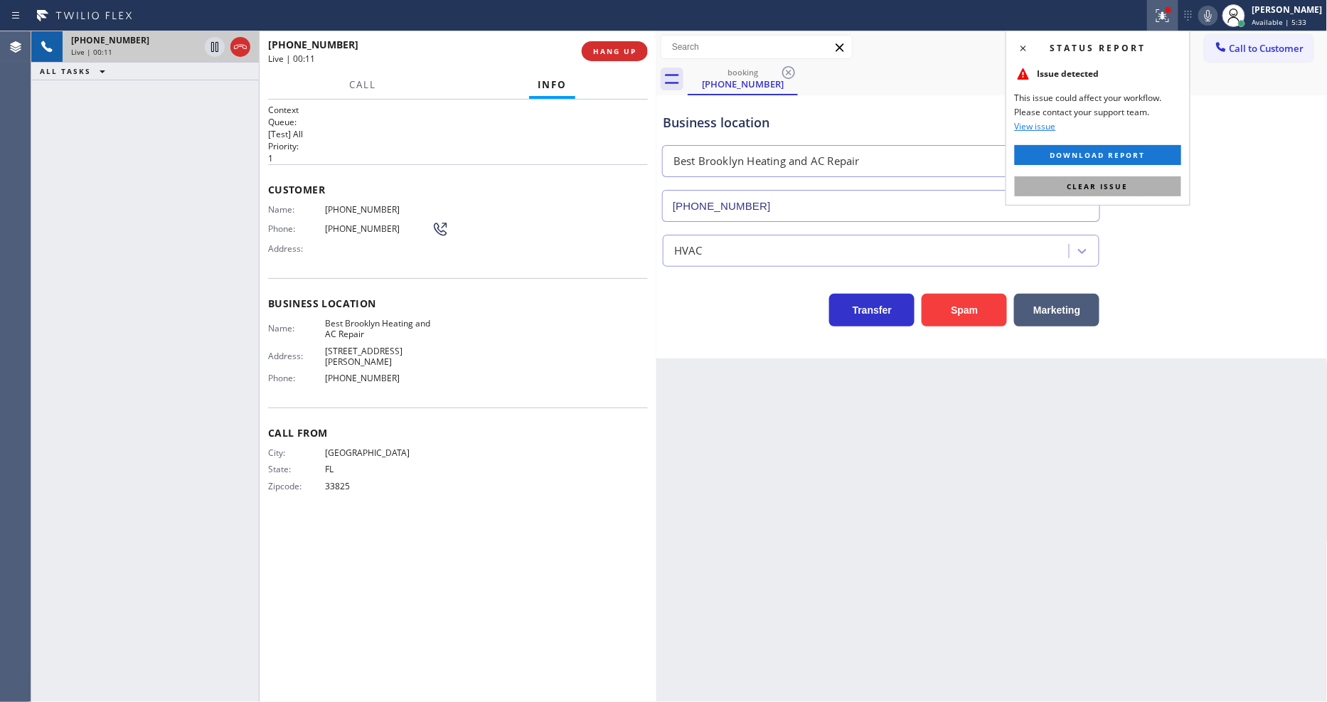
click at [1179, 189] on button "Clear issue" at bounding box center [1098, 186] width 166 height 20
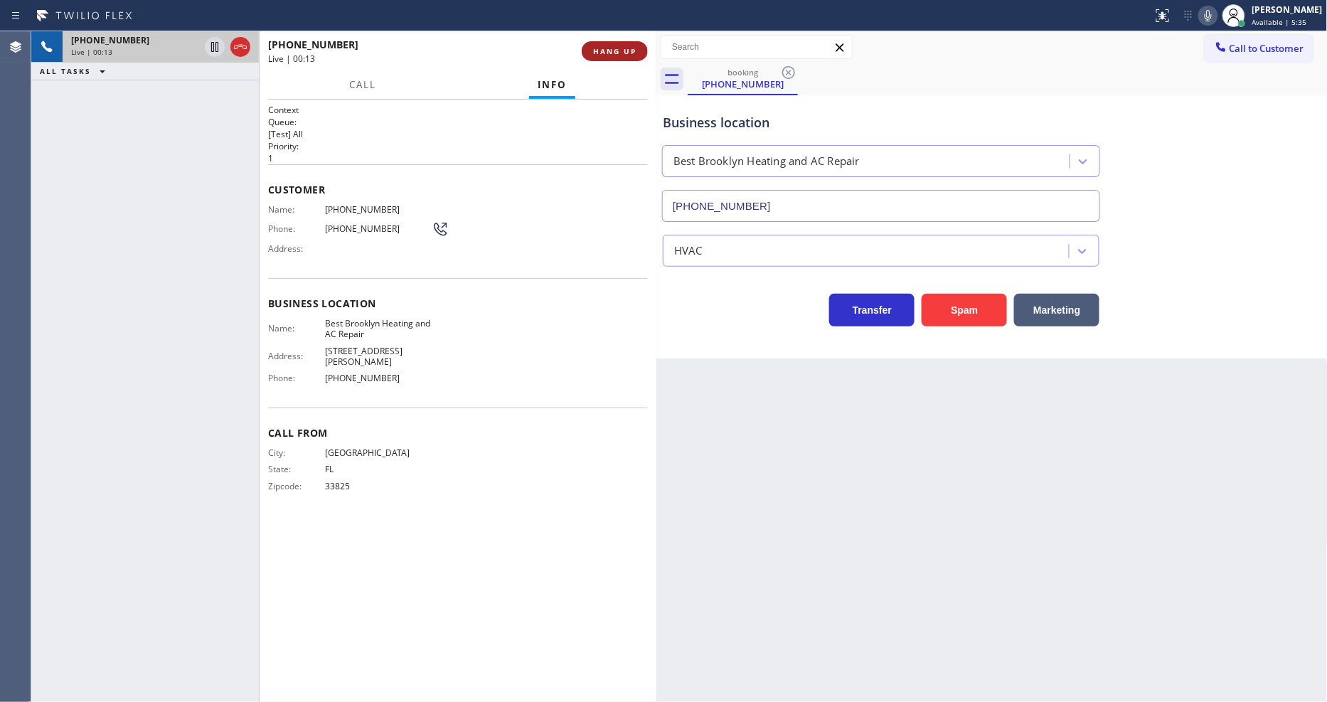
click at [638, 50] on button "HANG UP" at bounding box center [615, 51] width 66 height 20
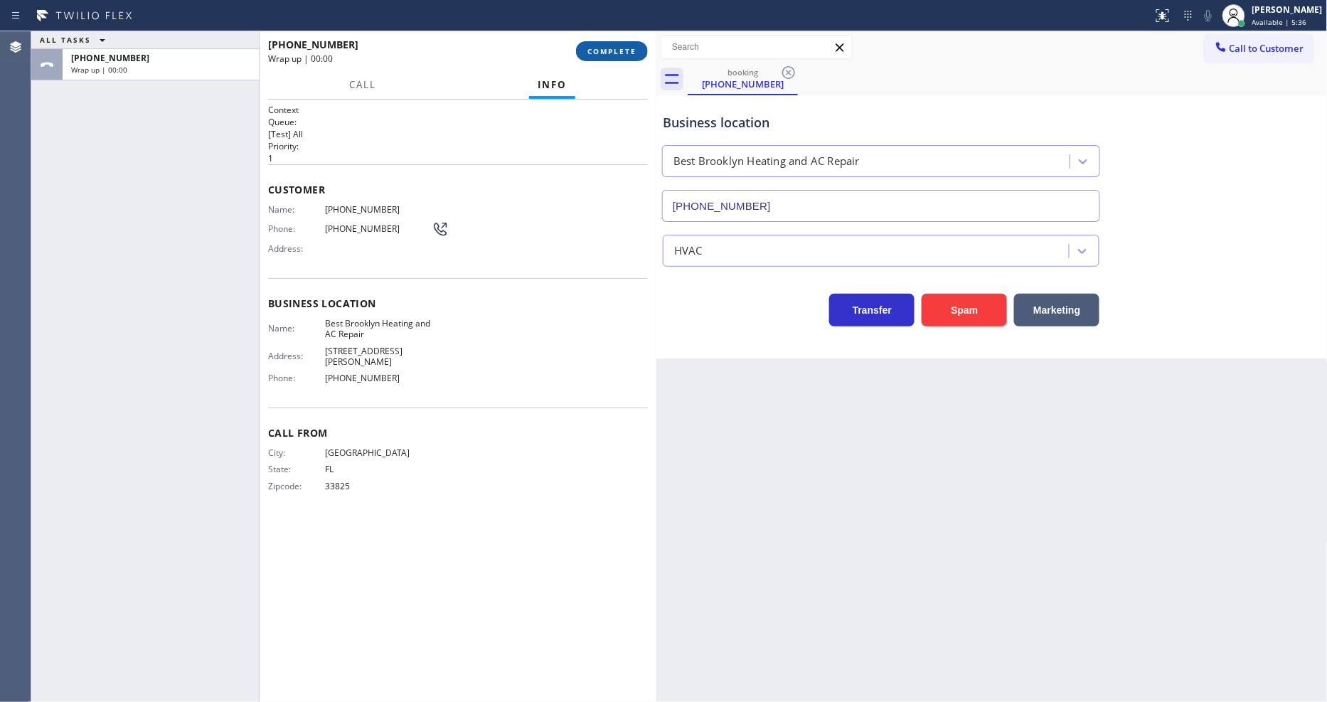
click at [637, 50] on button "COMPLETE" at bounding box center [612, 51] width 72 height 20
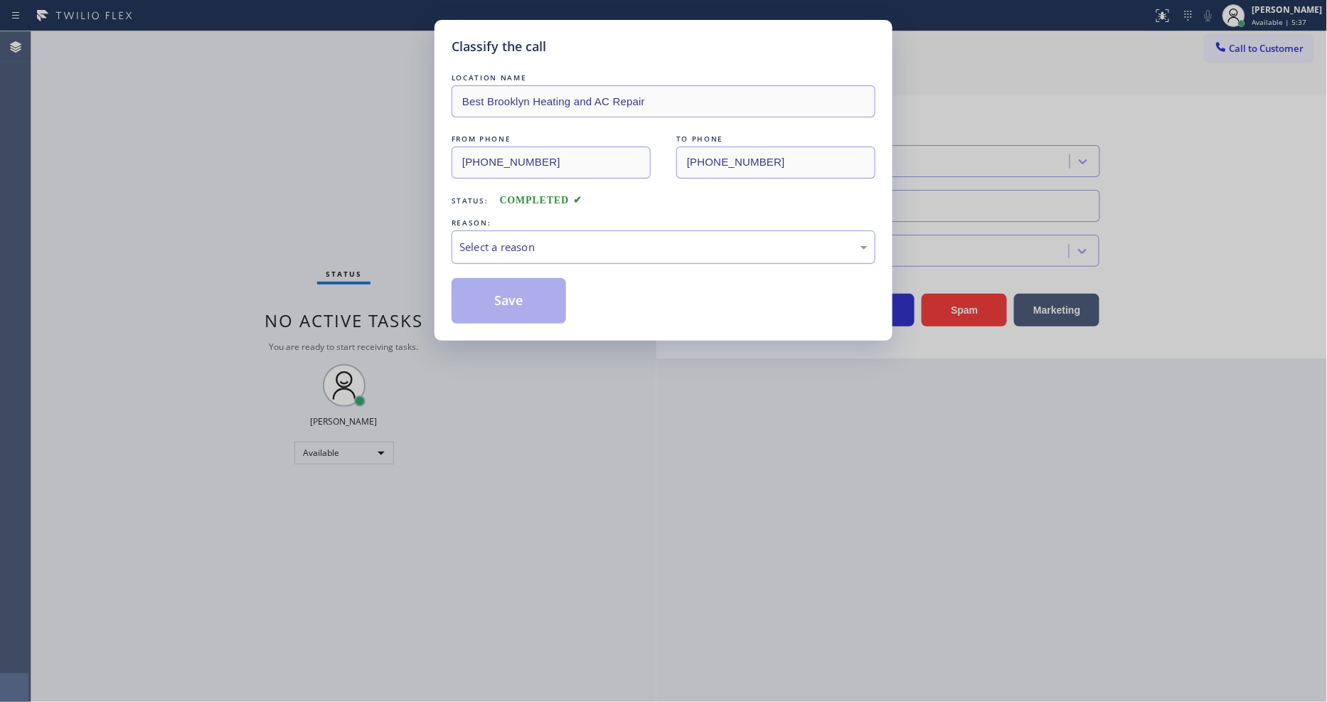
click at [518, 253] on div "Select a reason" at bounding box center [663, 246] width 424 height 33
click at [516, 299] on button "Save" at bounding box center [508, 301] width 114 height 46
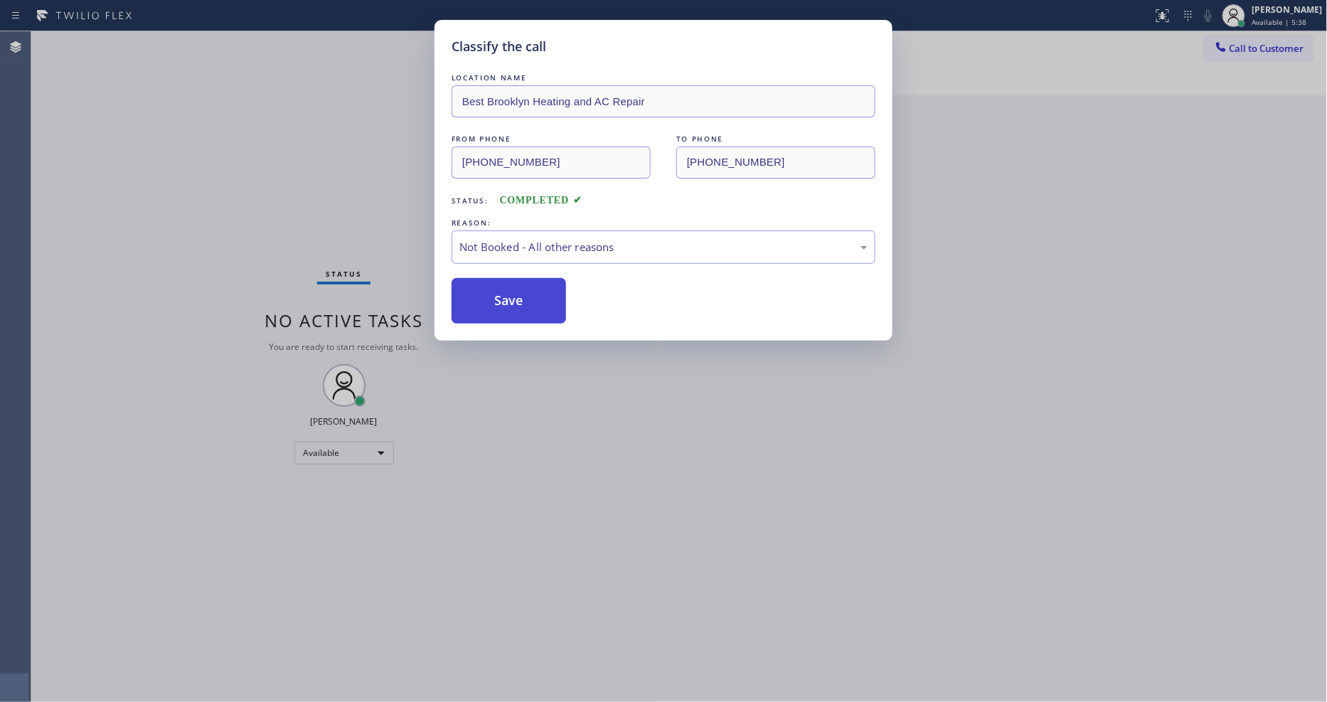
click at [516, 299] on button "Save" at bounding box center [508, 301] width 114 height 46
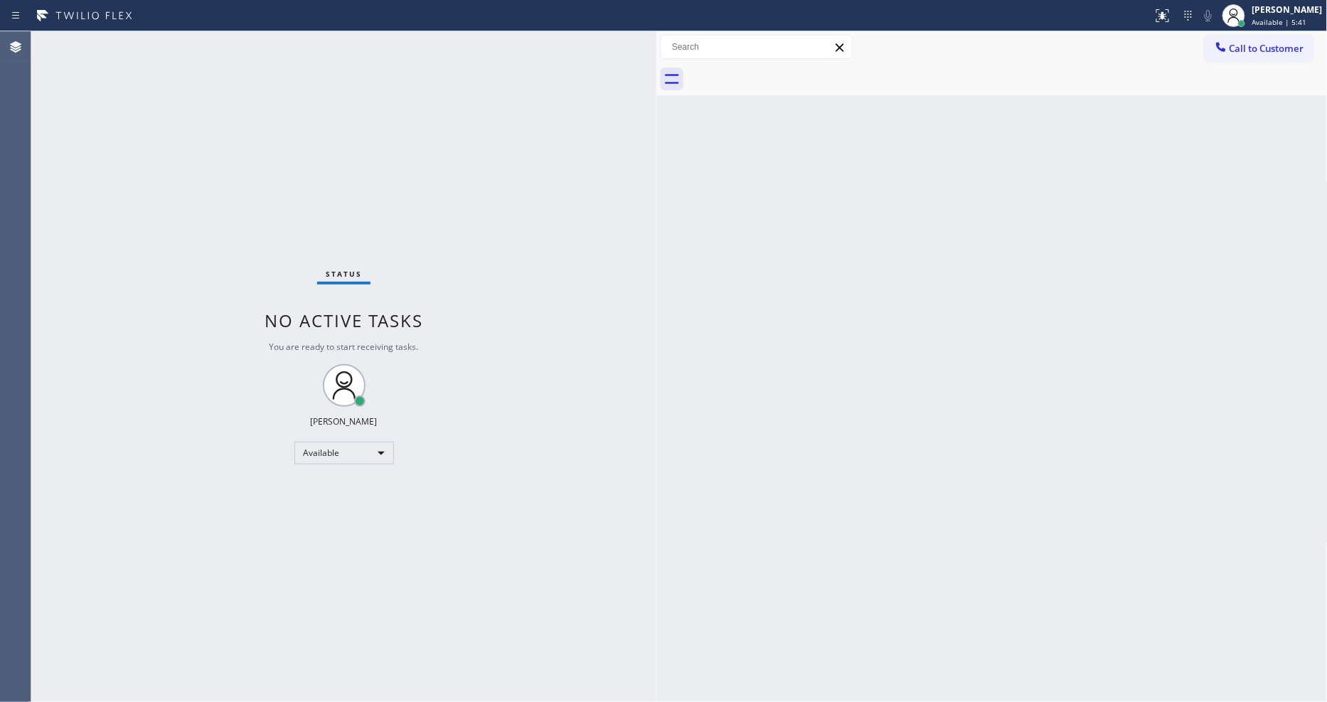
click at [139, 395] on div "Status No active tasks You are ready to start receiving tasks. [PERSON_NAME] Av…" at bounding box center [343, 366] width 625 height 670
click at [1012, 333] on div "Back to Dashboard Change Sender ID Customers Technicians Select a contact Outbo…" at bounding box center [991, 366] width 671 height 670
click at [889, 539] on div "Back to Dashboard Change Sender ID Customers Technicians Select a contact Outbo…" at bounding box center [991, 366] width 671 height 670
click at [178, 48] on div "Status No active tasks You are ready to start receiving tasks. [PERSON_NAME] Av…" at bounding box center [343, 366] width 625 height 670
click at [1270, 10] on div "[PERSON_NAME]" at bounding box center [1287, 10] width 70 height 12
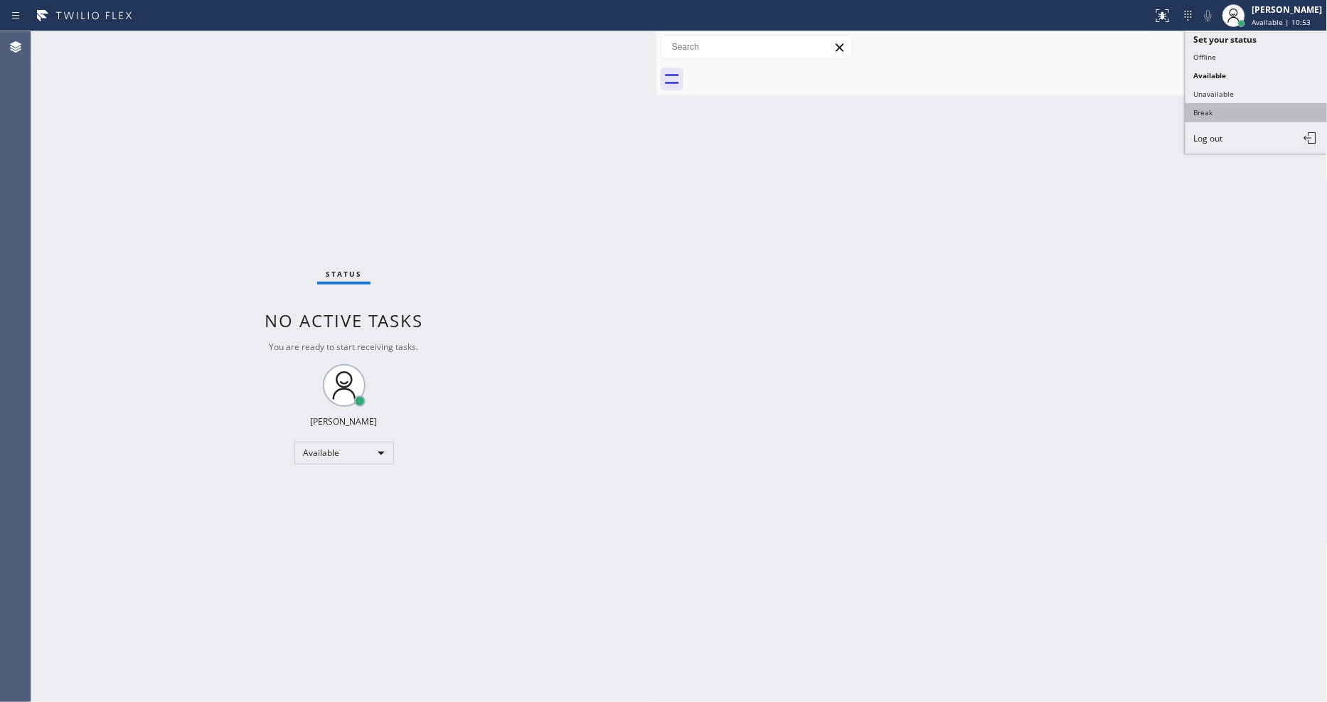
click at [1241, 117] on button "Break" at bounding box center [1256, 112] width 142 height 18
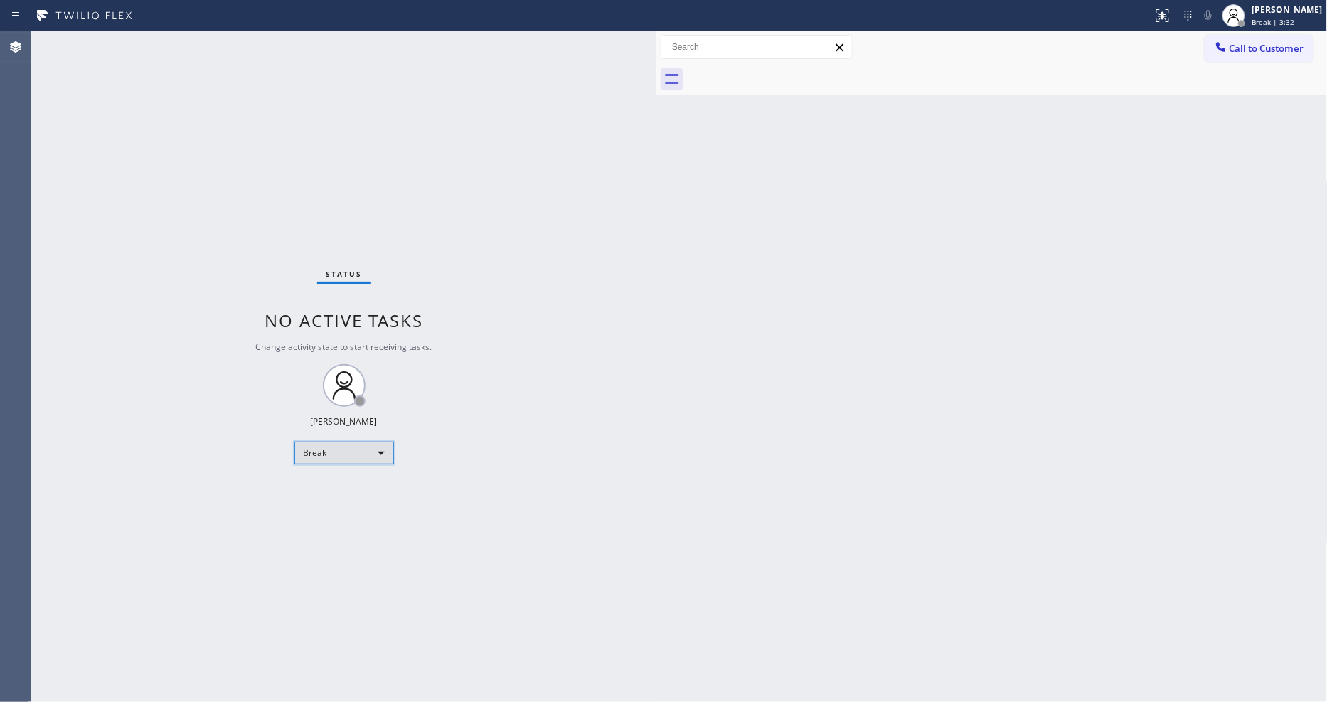
click at [368, 451] on div "Break" at bounding box center [344, 453] width 100 height 23
click at [343, 488] on li "Available" at bounding box center [342, 490] width 97 height 17
click at [594, 520] on div "Status No active tasks Change activity state to start receiving tasks. Lyka Mon…" at bounding box center [343, 366] width 625 height 670
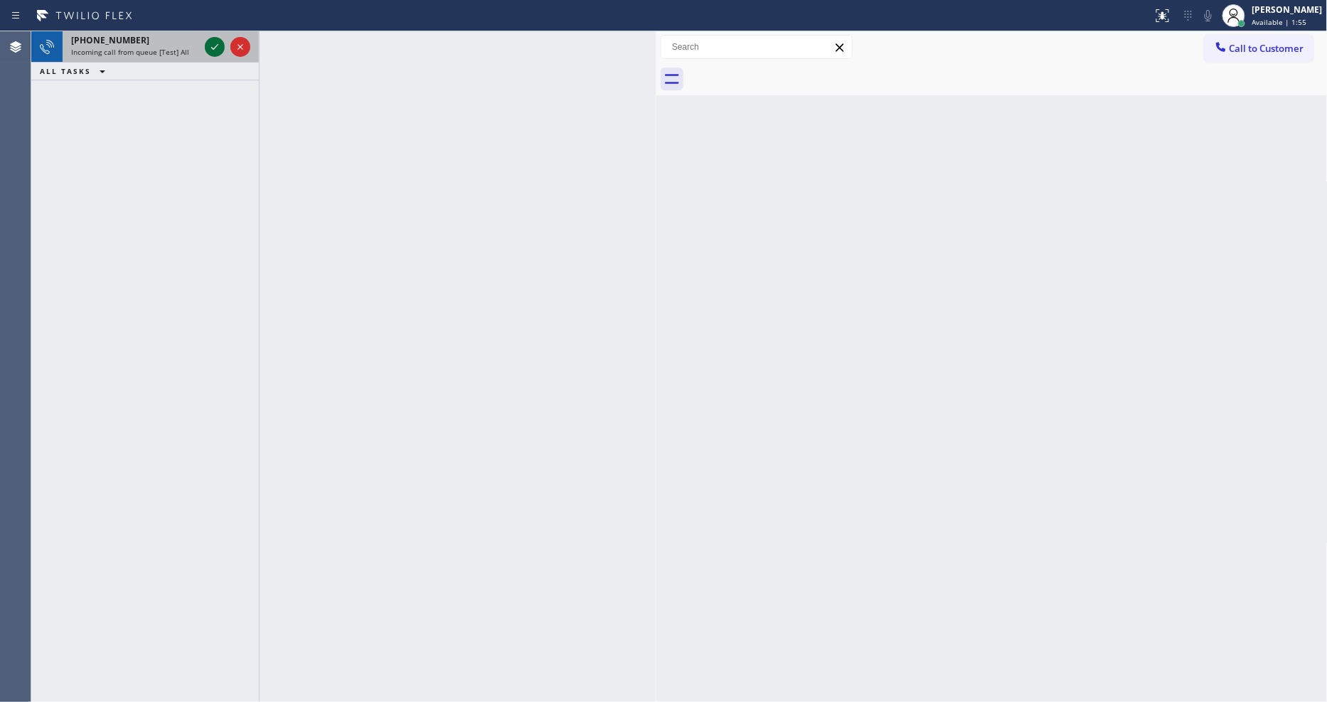
click at [214, 50] on icon at bounding box center [214, 46] width 17 height 17
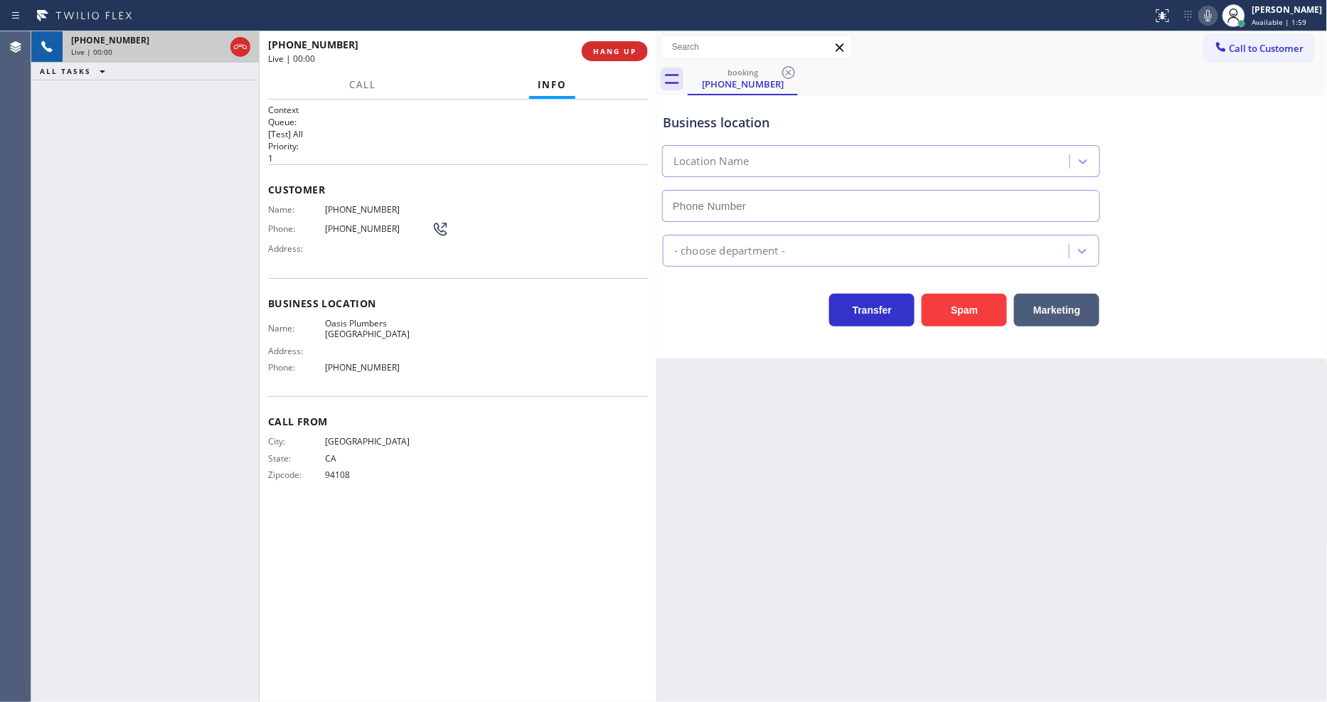
type input "(650) 731-0725"
click at [452, 513] on div "Context Queue: [Test] All Priority: 1 Customer Name: (415) 216-8878 Phone: (415…" at bounding box center [458, 401] width 380 height 594
click at [936, 471] on div "Back to Dashboard Change Sender ID Customers Technicians Select a contact Outbo…" at bounding box center [991, 366] width 671 height 670
click at [619, 55] on span "HANG UP" at bounding box center [614, 51] width 43 height 10
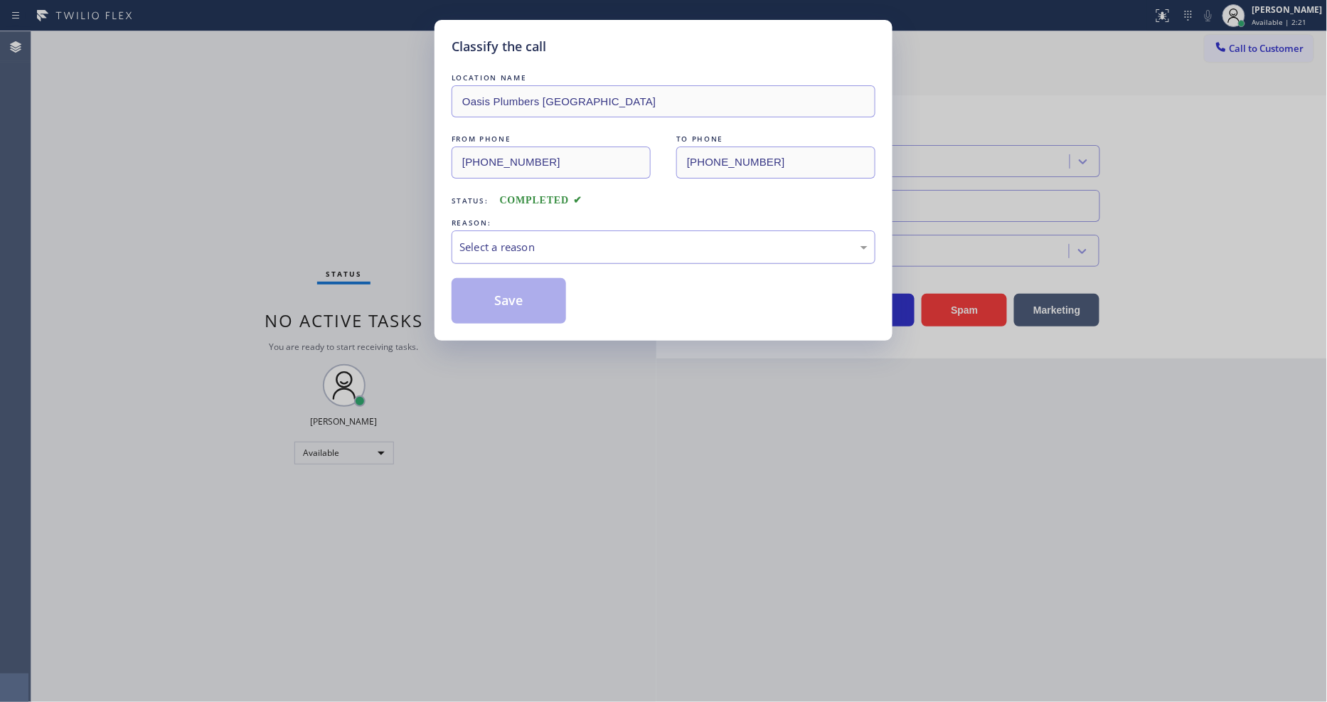
click at [549, 245] on div "Select a reason" at bounding box center [663, 247] width 408 height 16
click at [535, 307] on button "Save" at bounding box center [508, 301] width 114 height 46
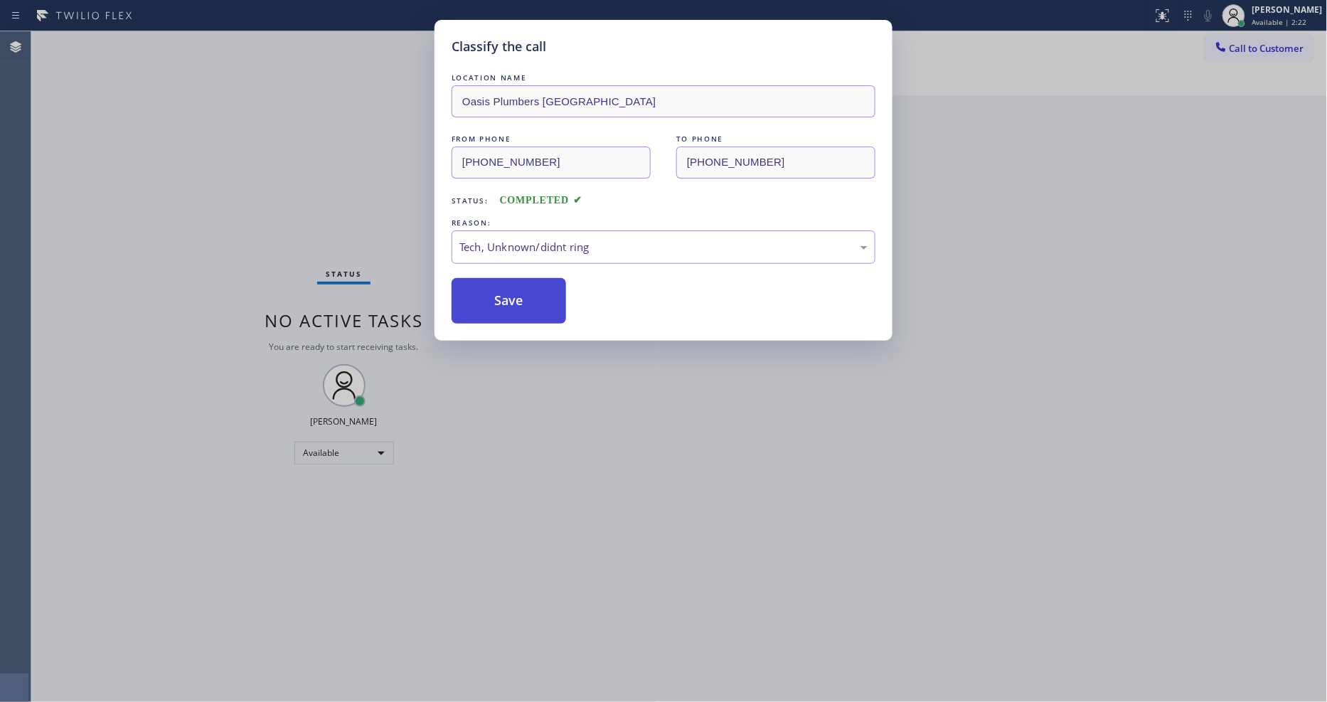
click at [535, 307] on button "Save" at bounding box center [508, 301] width 114 height 46
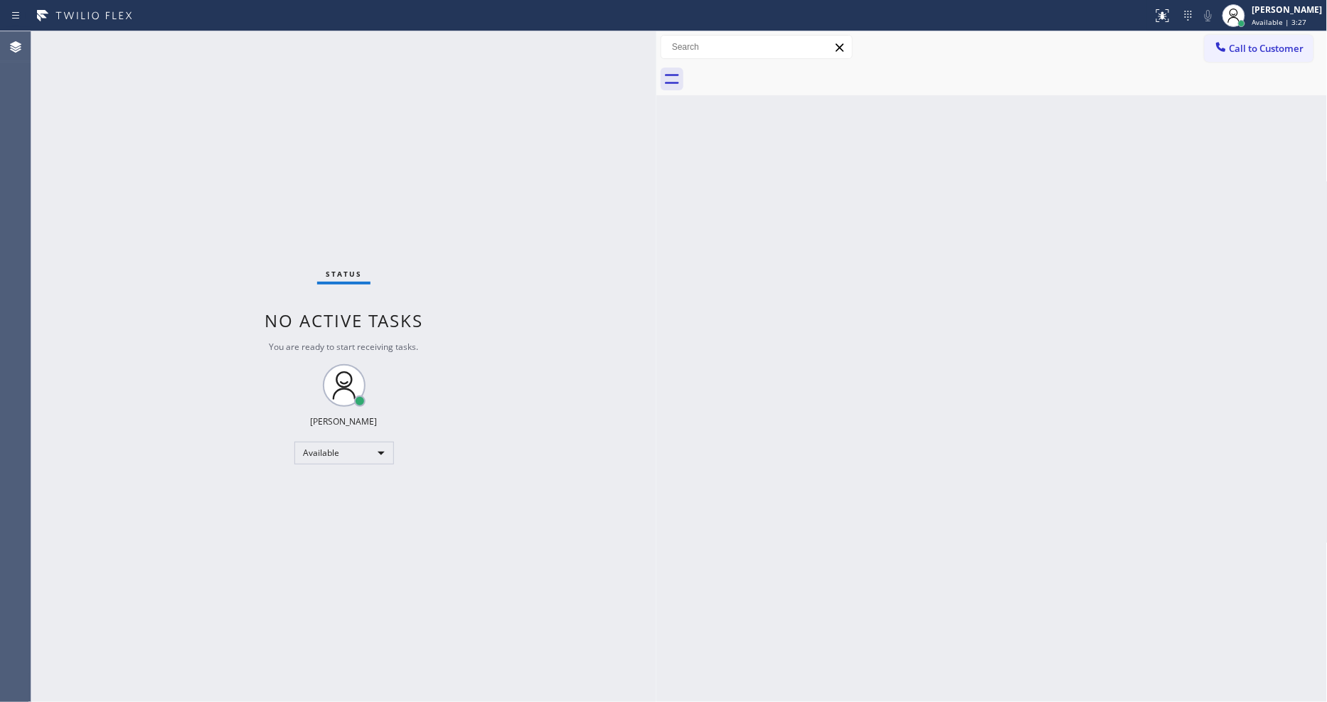
drag, startPoint x: 965, startPoint y: 395, endPoint x: 965, endPoint y: 647, distance: 251.7
click at [965, 395] on div "Back to Dashboard Change Sender ID Customers Technicians Select a contact Outbo…" at bounding box center [991, 366] width 671 height 670
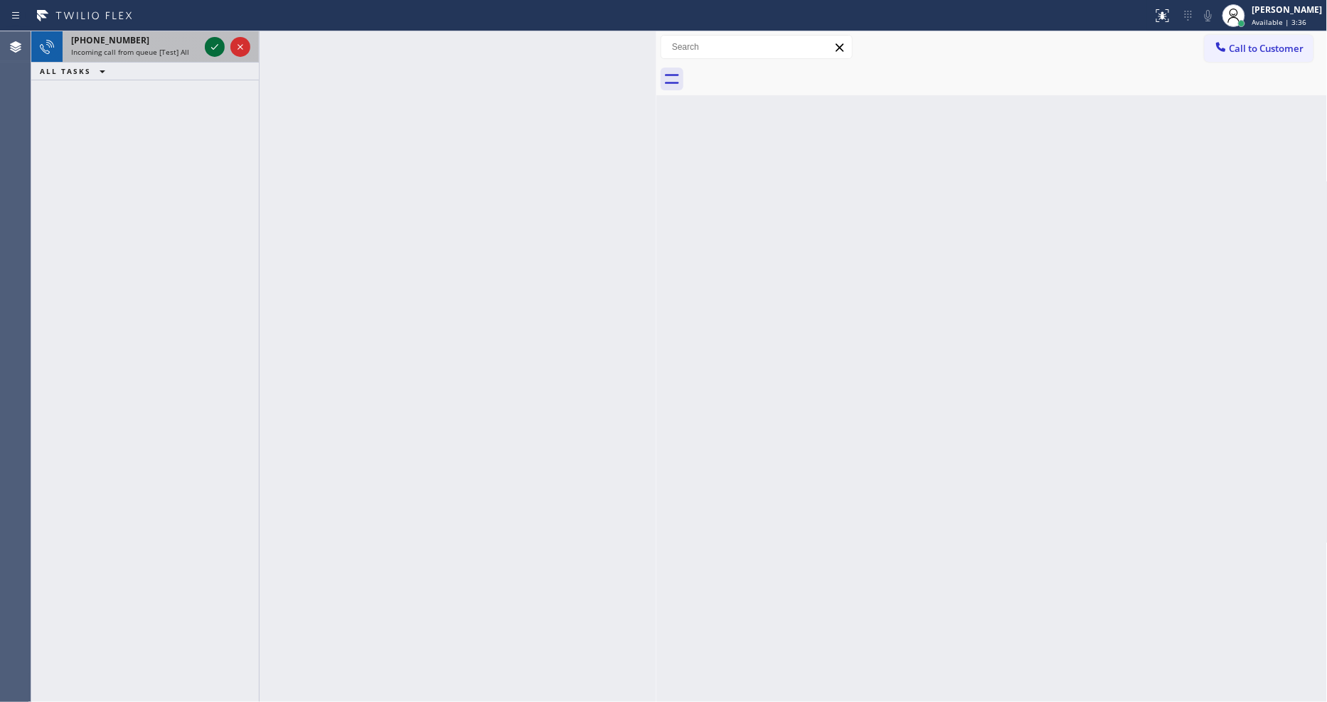
click at [210, 41] on icon at bounding box center [214, 46] width 17 height 17
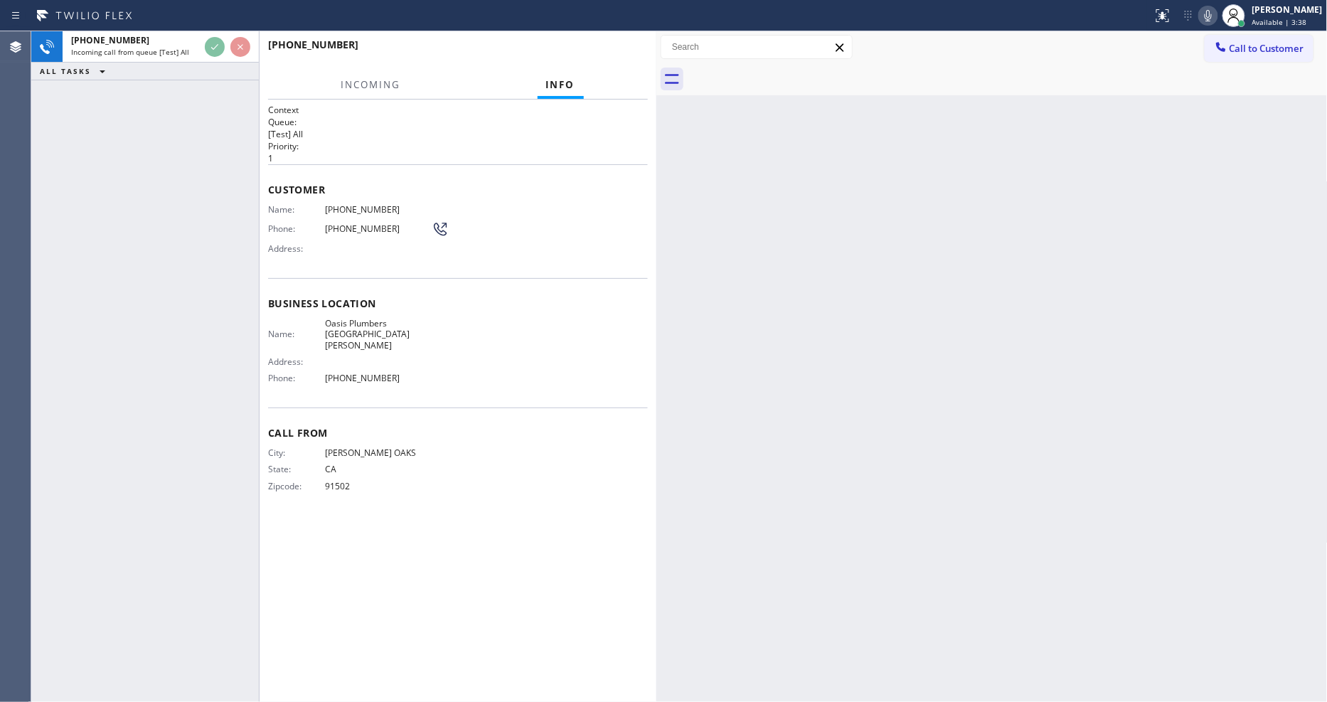
click at [940, 435] on div "Back to Dashboard Change Sender ID Customers Technicians Select a contact Outbo…" at bounding box center [991, 366] width 671 height 670
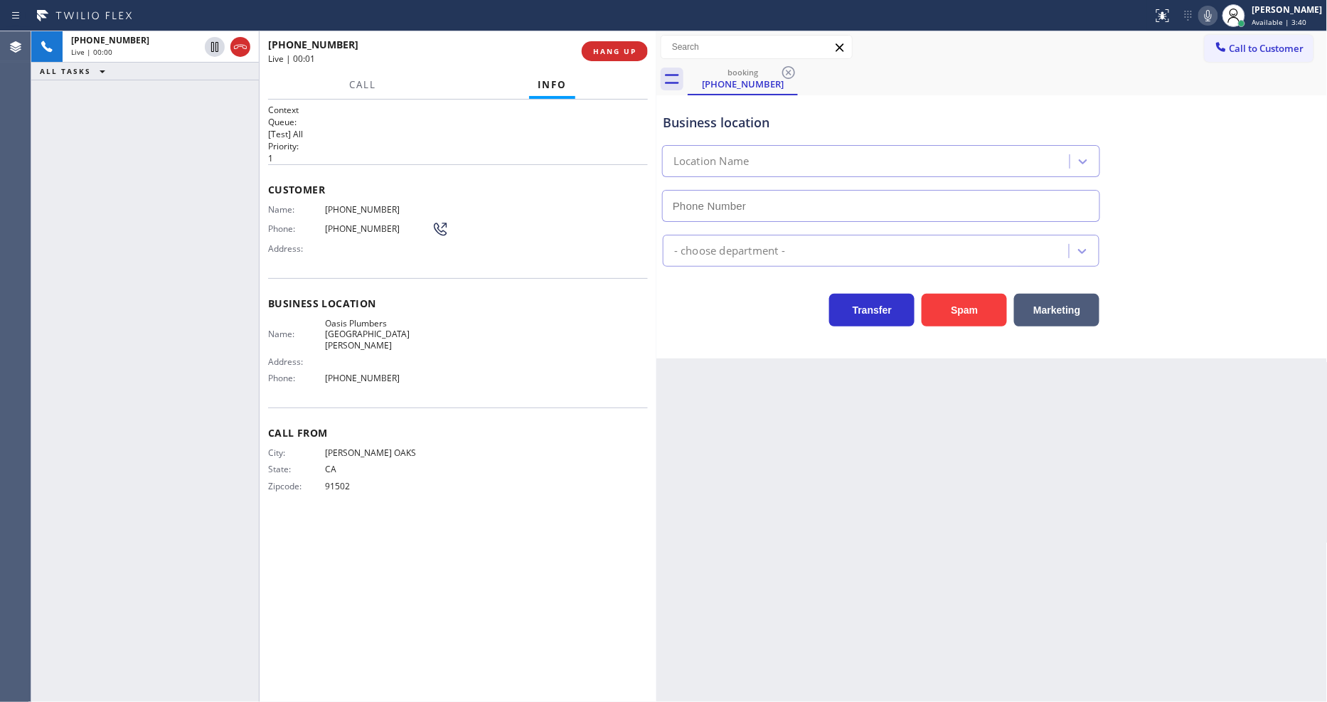
click at [617, 44] on button "HANG UP" at bounding box center [615, 51] width 66 height 20
type input "(310) 818-7582"
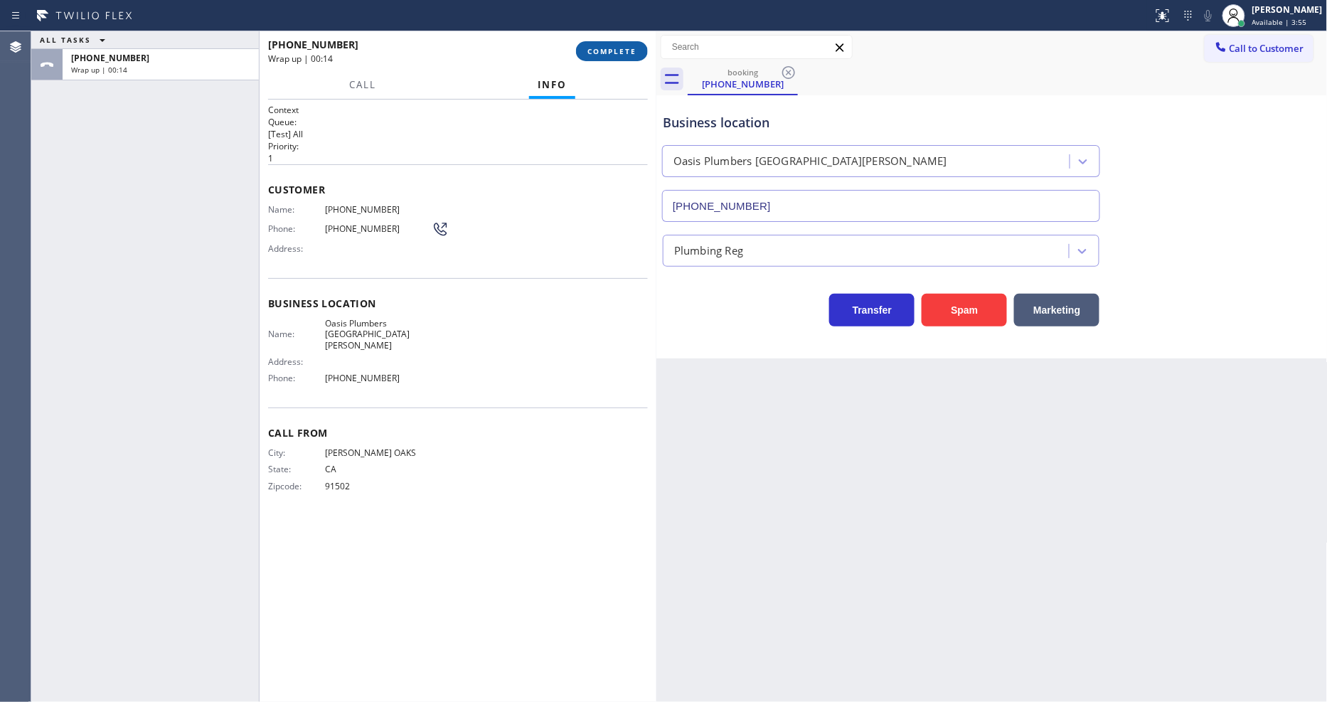
click at [635, 44] on button "COMPLETE" at bounding box center [612, 51] width 72 height 20
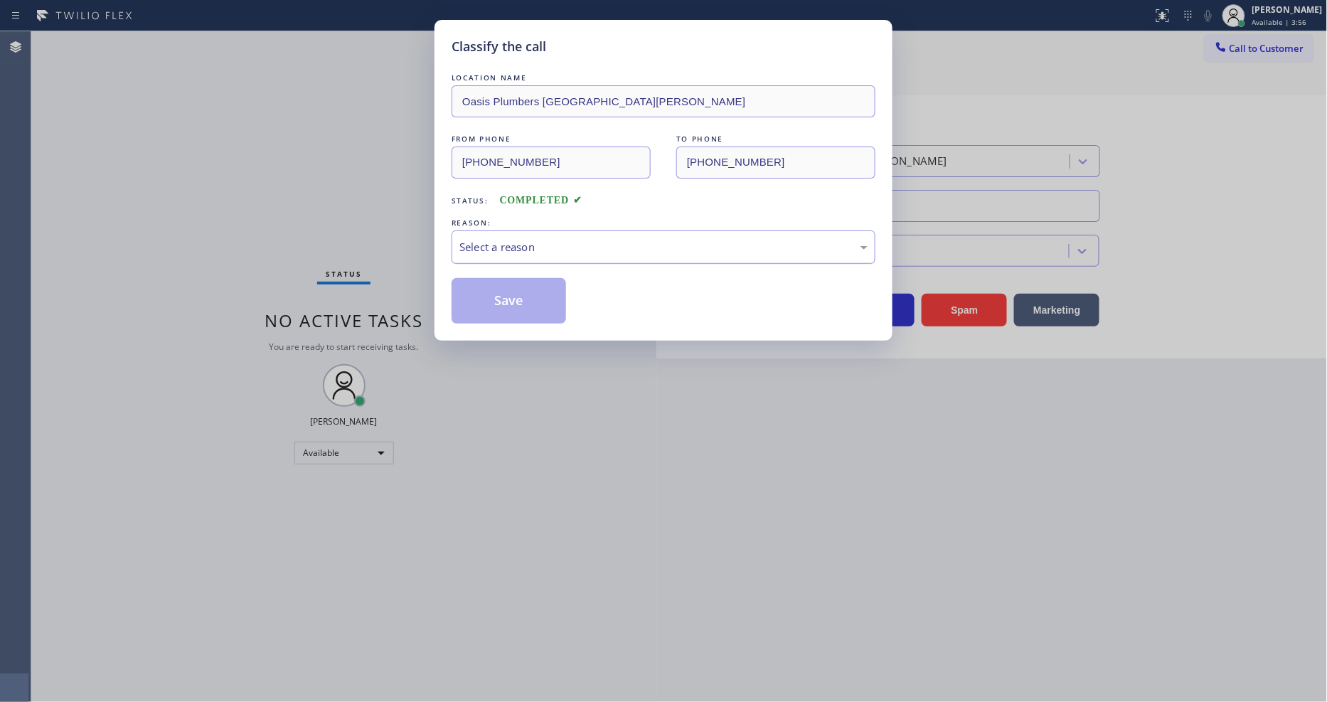
click at [569, 246] on div "Select a reason" at bounding box center [663, 247] width 408 height 16
click at [525, 293] on button "Save" at bounding box center [508, 301] width 114 height 46
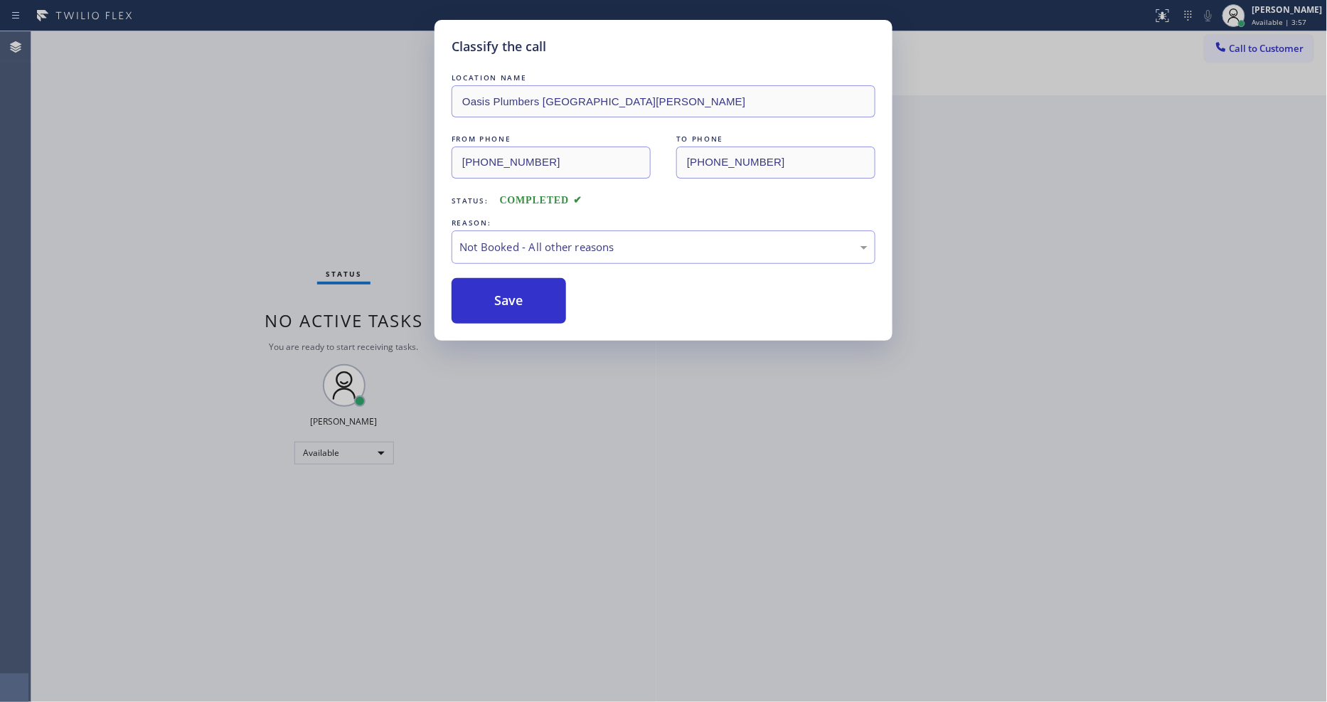
click at [525, 293] on button "Save" at bounding box center [508, 301] width 114 height 46
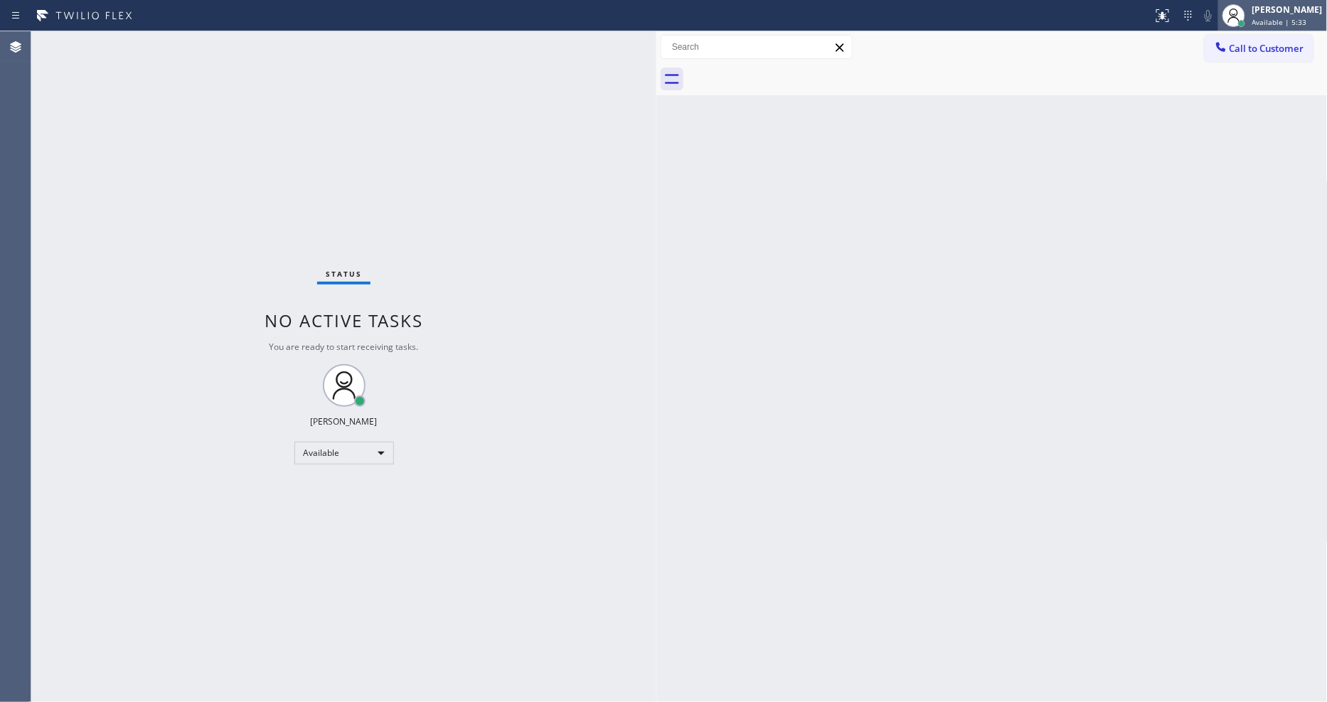
click at [1242, 10] on icon at bounding box center [1233, 15] width 17 height 17
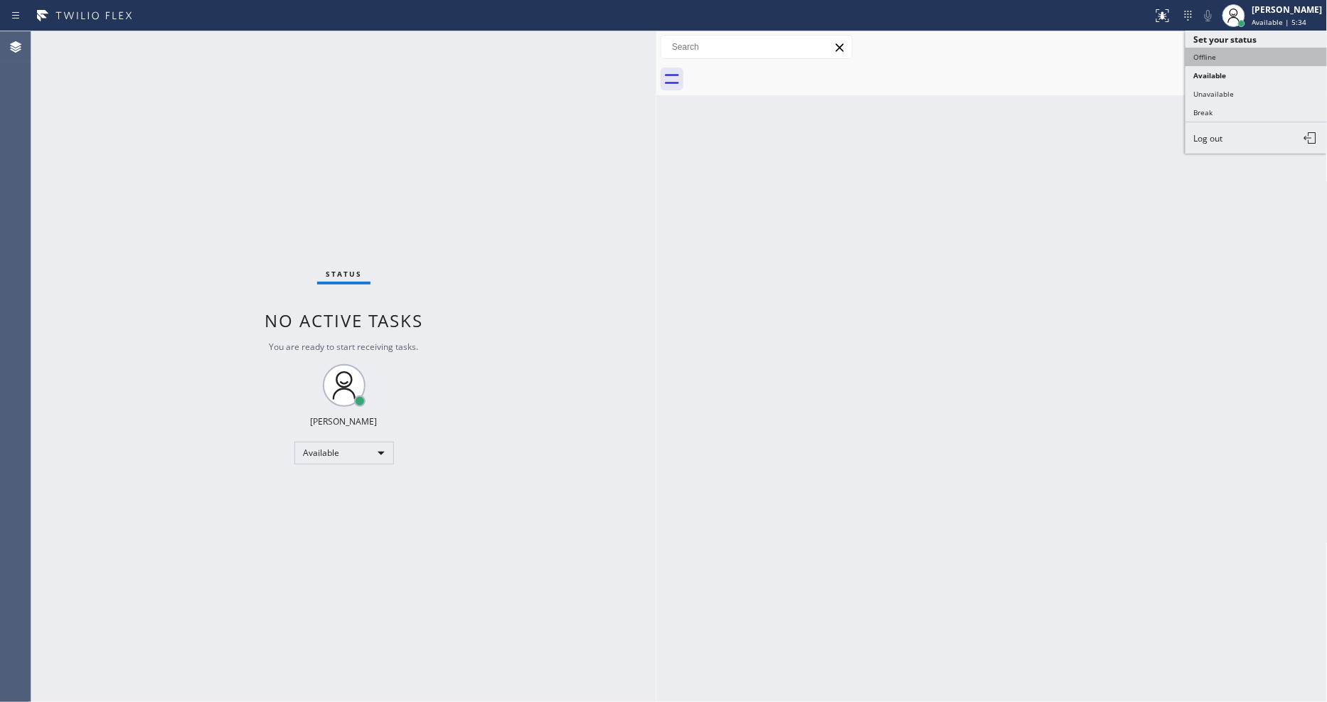
click at [1240, 53] on button "Offline" at bounding box center [1256, 57] width 142 height 18
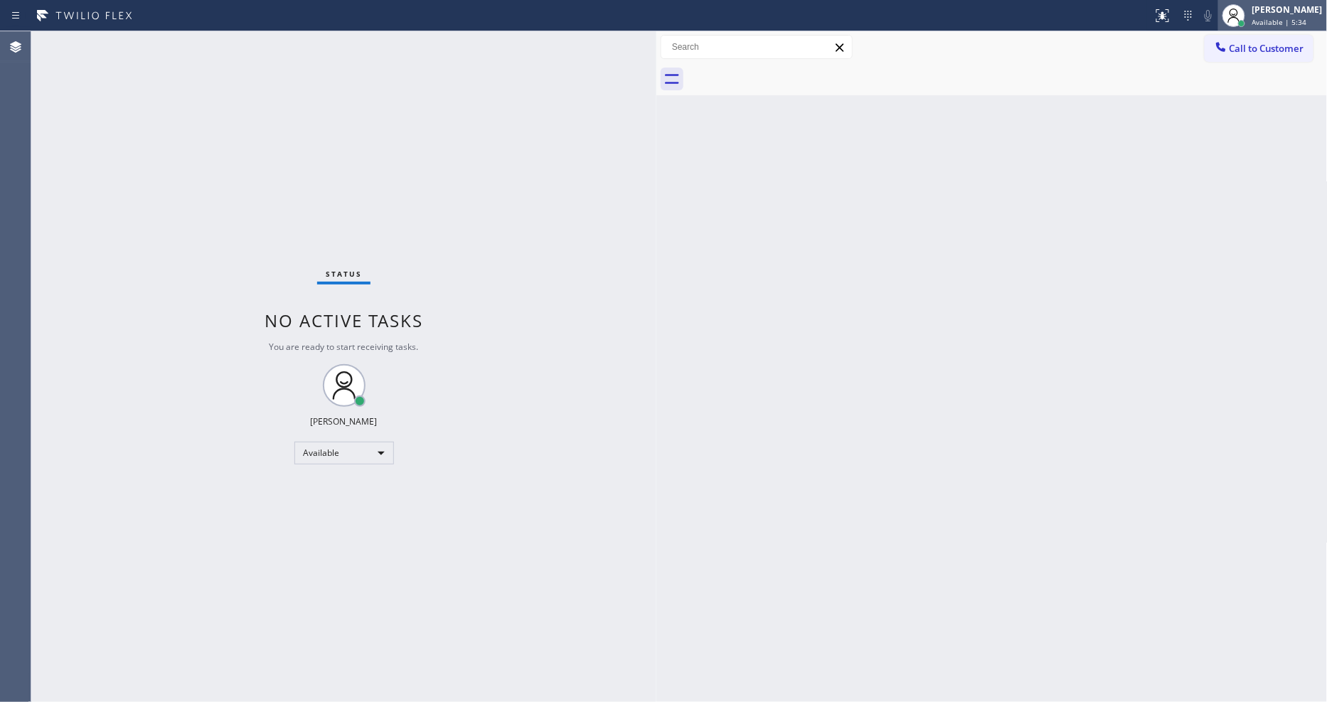
click at [1264, 18] on span "Available | 5:34" at bounding box center [1279, 22] width 55 height 10
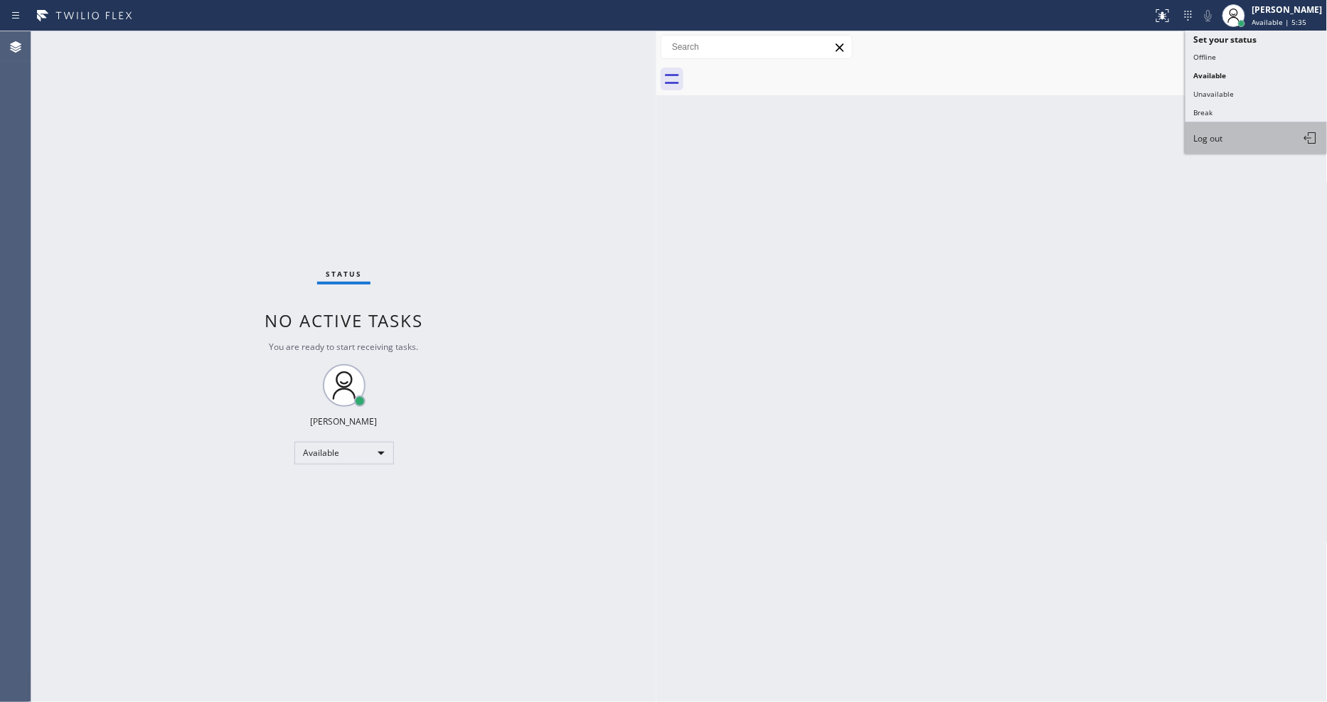
click at [1242, 141] on button "Log out" at bounding box center [1256, 137] width 142 height 31
